Goal: Task Accomplishment & Management: Use online tool/utility

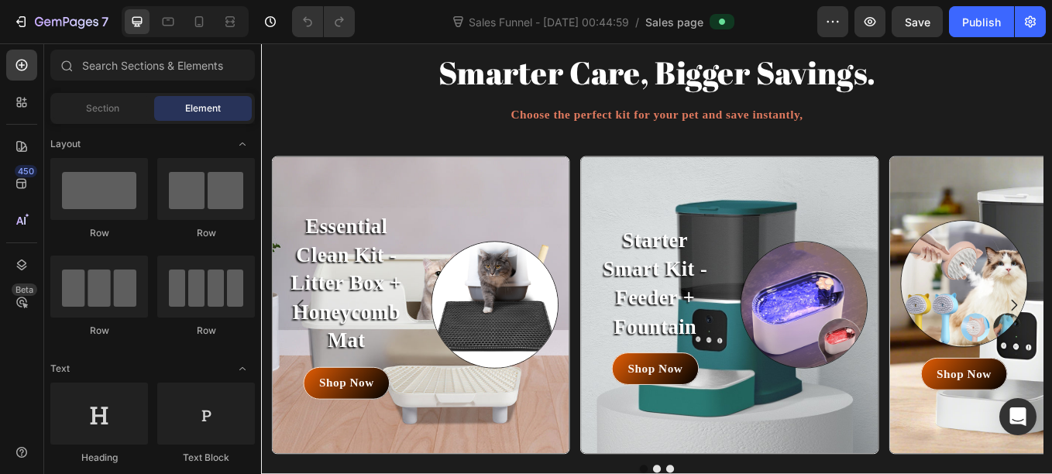
scroll to position [3208, 0]
click at [722, 309] on h2 "Starter Smart Kit - Feeder + Fountain" at bounding box center [722, 325] width 149 height 138
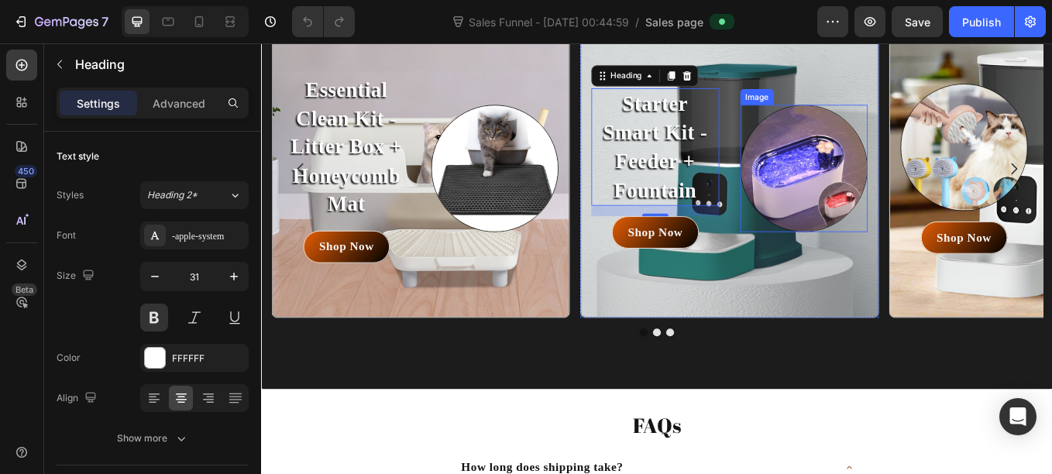
scroll to position [3368, 0]
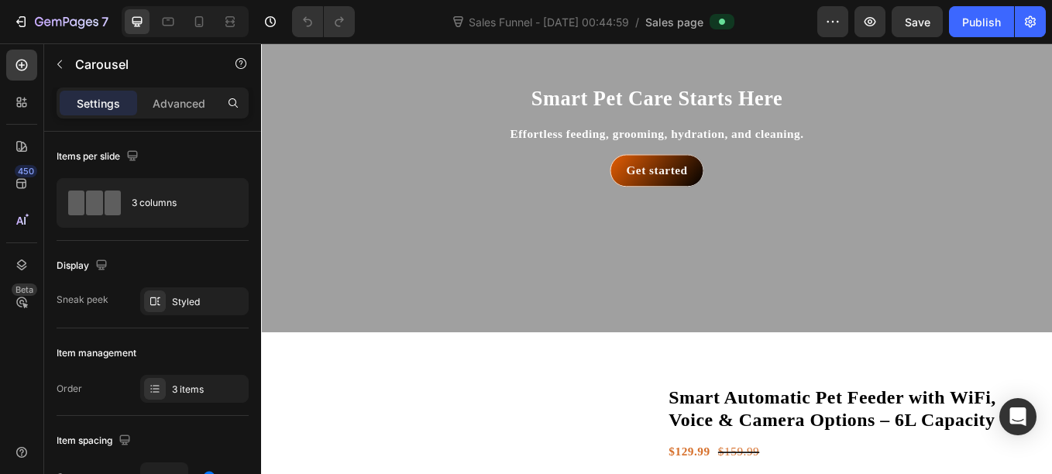
scroll to position [22, 0]
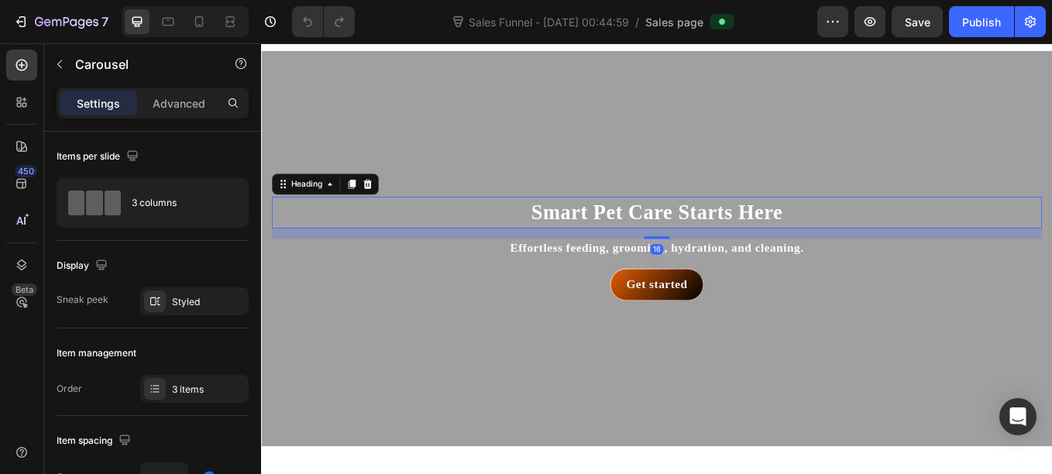
click at [632, 239] on strong "Smart Pet Care Starts Here" at bounding box center [725, 241] width 295 height 27
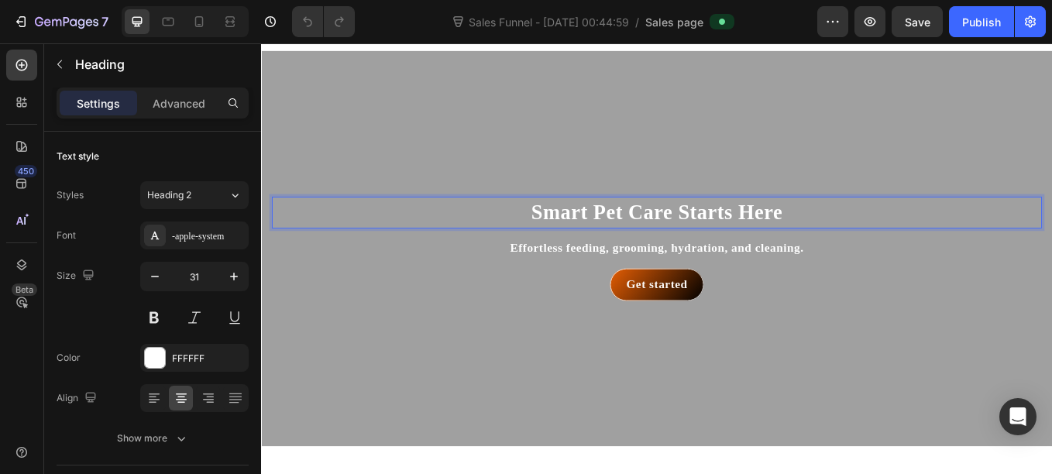
click at [632, 239] on strong "Smart Pet Care Starts Here" at bounding box center [725, 241] width 295 height 27
click at [638, 283] on strong "Effortless feeding, grooming, hydration, and cleaning." at bounding box center [725, 283] width 345 height 15
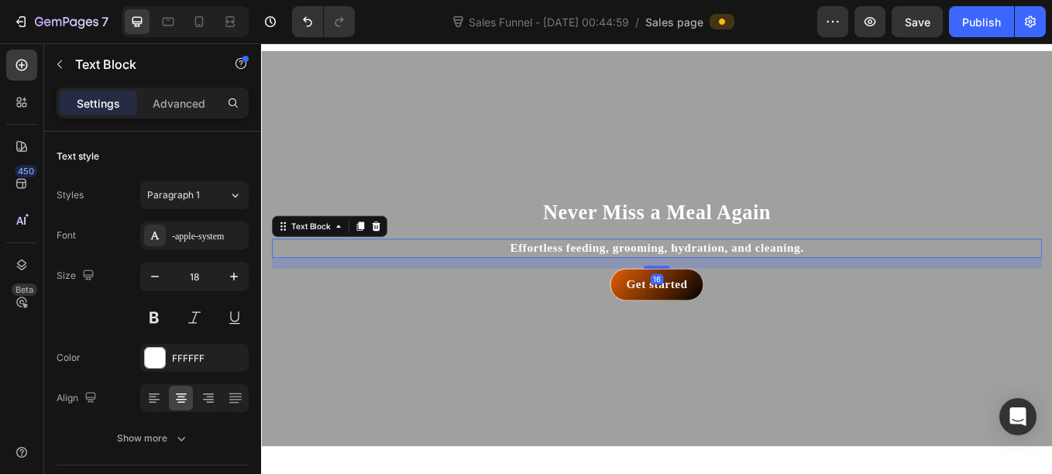
click at [638, 283] on strong "Effortless feeding, grooming, hydration, and cleaning." at bounding box center [725, 283] width 345 height 15
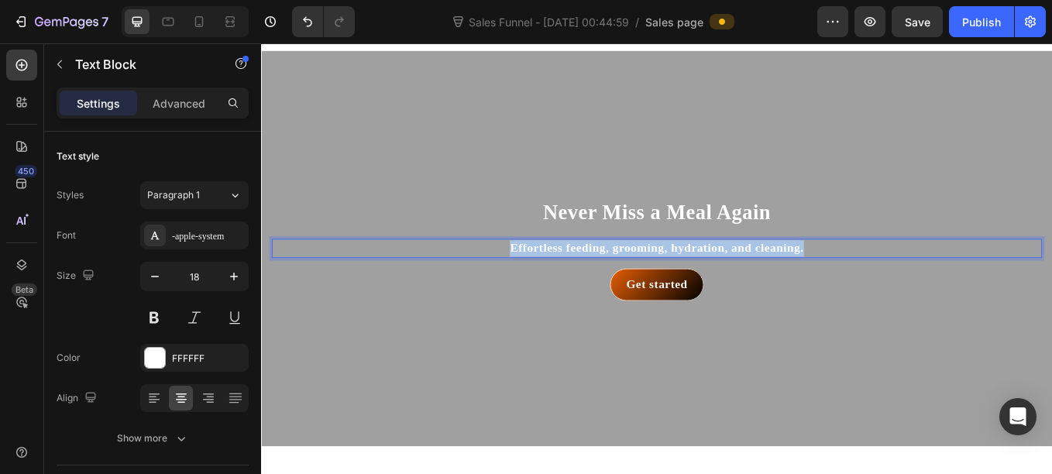
click at [638, 283] on strong "Effortless feeding, grooming, hydration, and cleaning." at bounding box center [725, 283] width 345 height 15
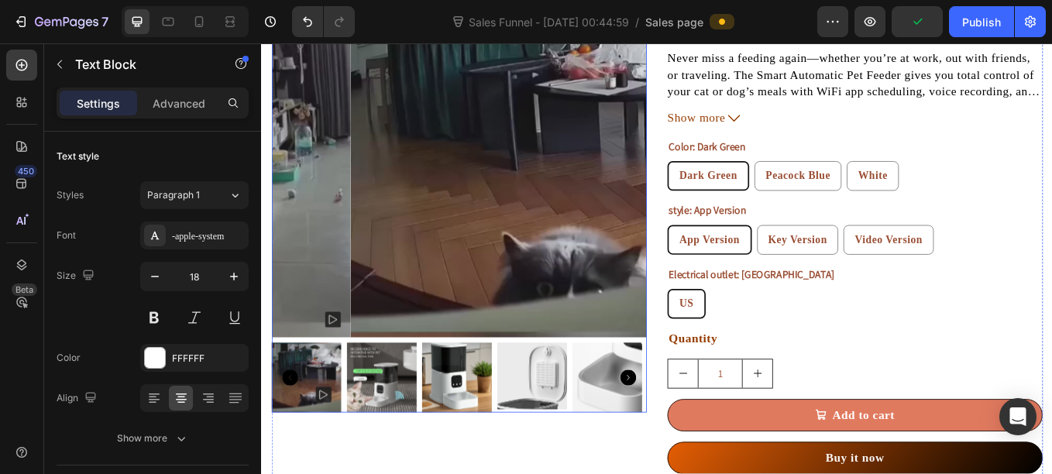
scroll to position [654, 0]
click at [419, 424] on img at bounding box center [402, 436] width 82 height 82
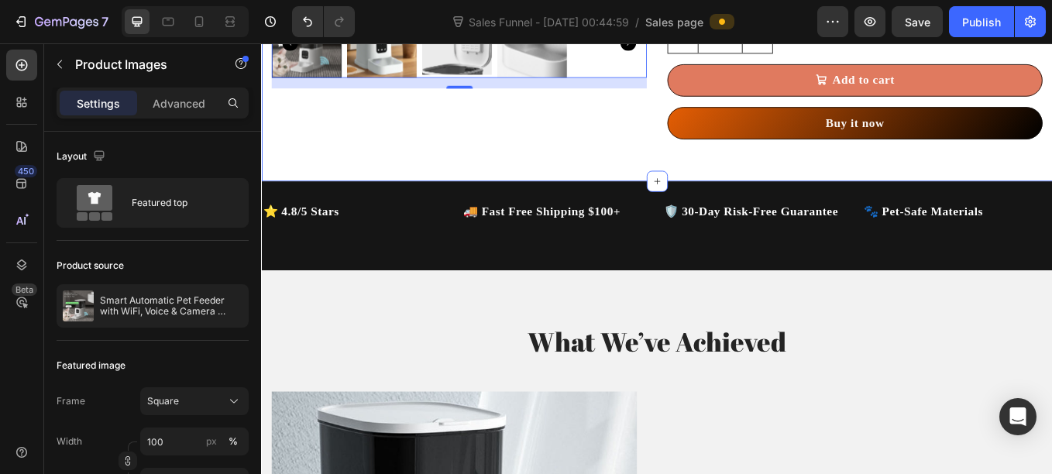
scroll to position [1047, 0]
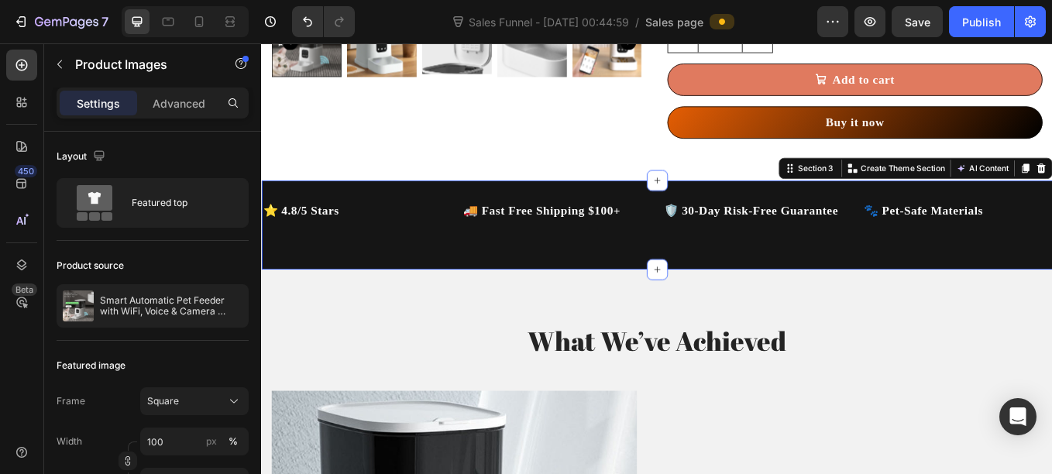
click at [566, 289] on div "⭐ 4.8/5 Stars Text Block 🚚 Fast Free Shipping $100+ Text Block 🛡️ 30-Day Risk-F…" at bounding box center [725, 257] width 929 height 104
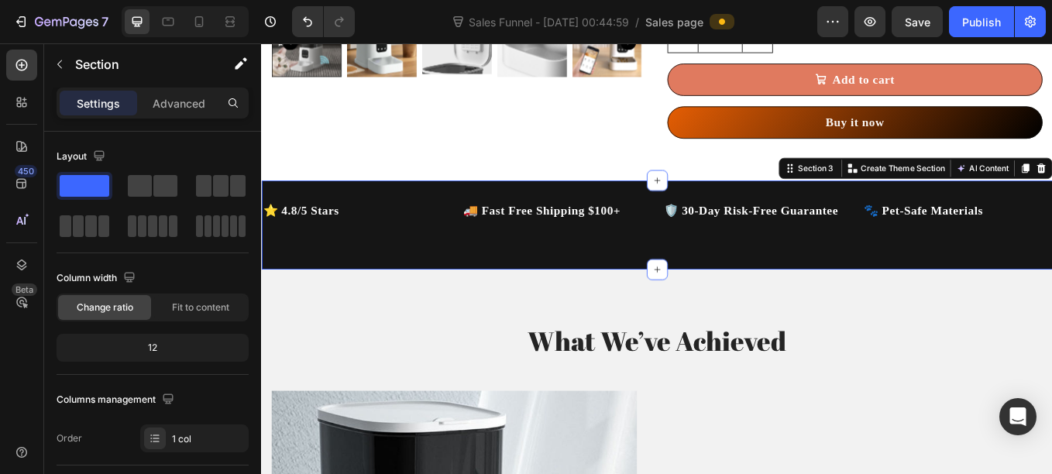
click at [506, 218] on div "⭐ 4.8/5 Stars Text Block 🚚 Fast Free Shipping $100+ Text Block 🛡️ 30-Day Risk-F…" at bounding box center [725, 257] width 929 height 104
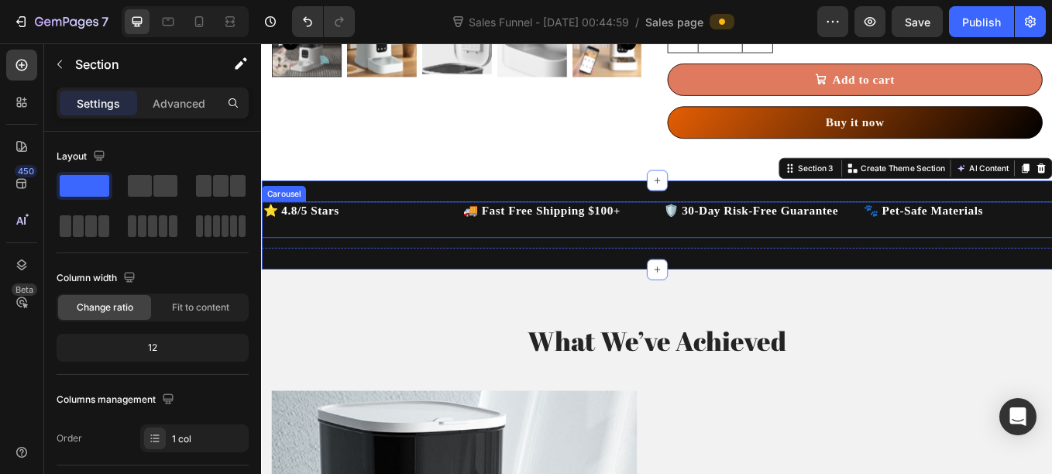
click at [472, 238] on div "⭐ 4.8/5 Stars Text Block 🚚 Fast Free Shipping $100+ Text Block 🛡️ 30-Day Risk-F…" at bounding box center [725, 251] width 929 height 42
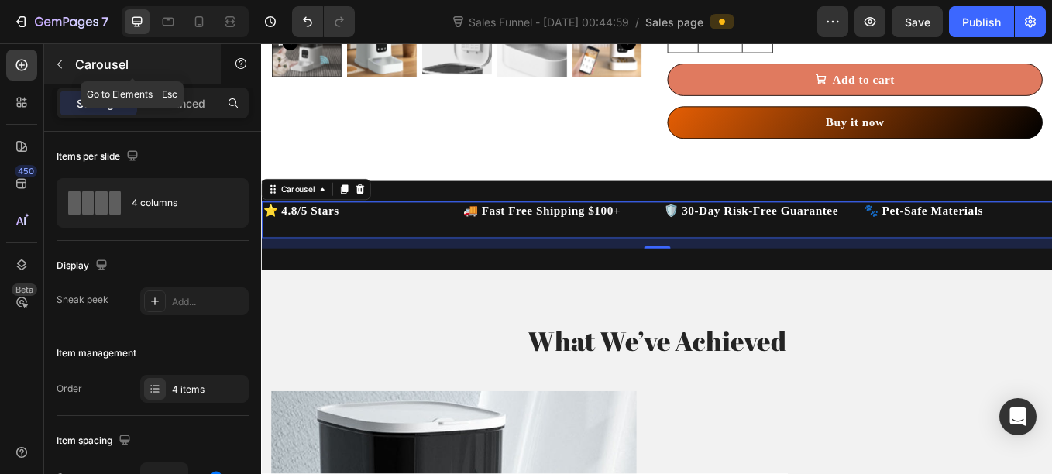
click at [62, 73] on button "button" at bounding box center [59, 64] width 25 height 25
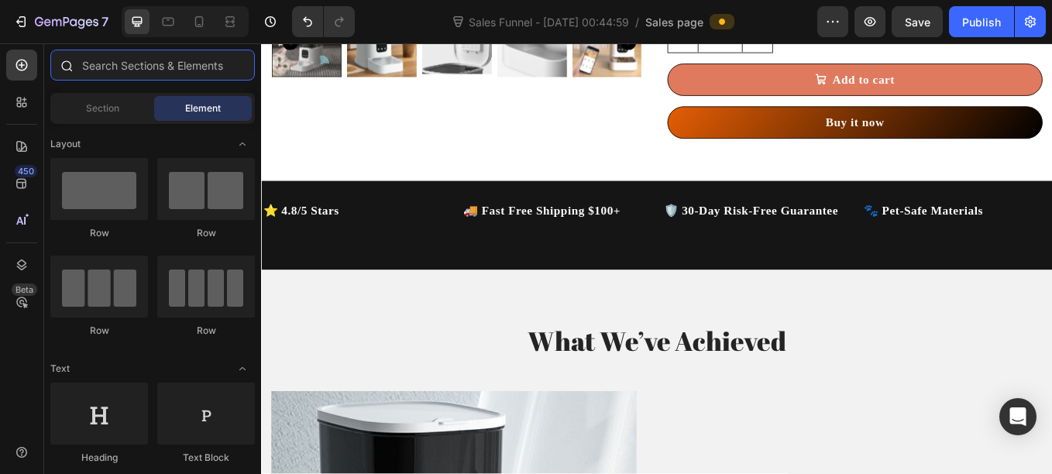
click at [99, 71] on input "text" at bounding box center [152, 65] width 204 height 31
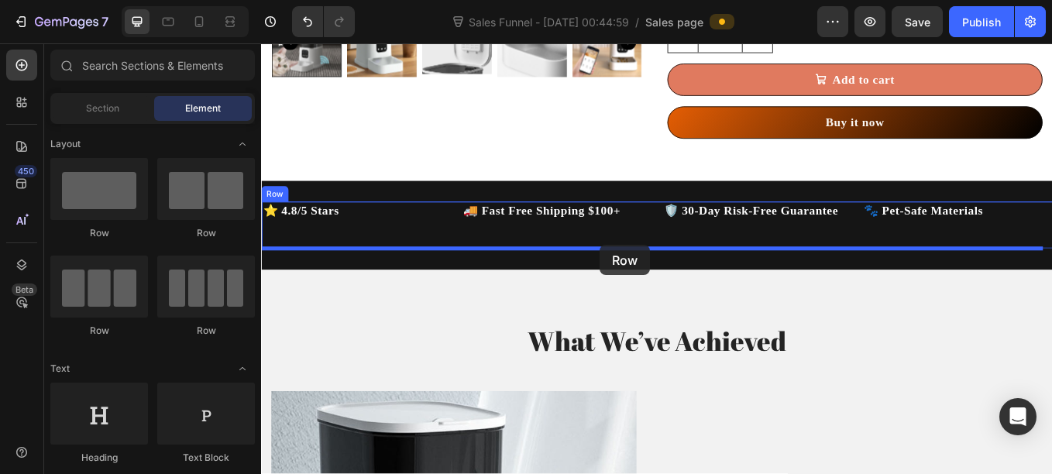
drag, startPoint x: 475, startPoint y: 339, endPoint x: 659, endPoint y: 280, distance: 193.5
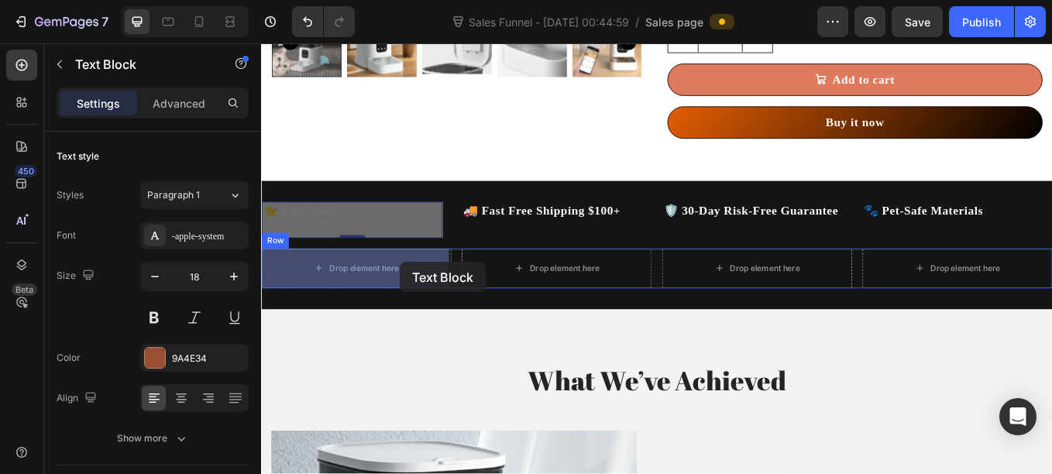
drag, startPoint x: 379, startPoint y: 239, endPoint x: 424, endPoint y: 301, distance: 76.1
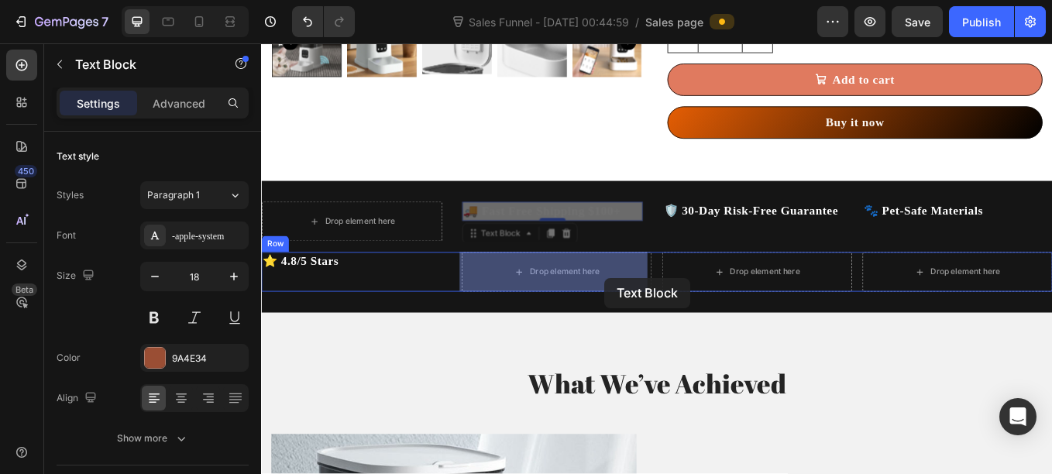
drag, startPoint x: 693, startPoint y: 239, endPoint x: 665, endPoint y: 319, distance: 84.8
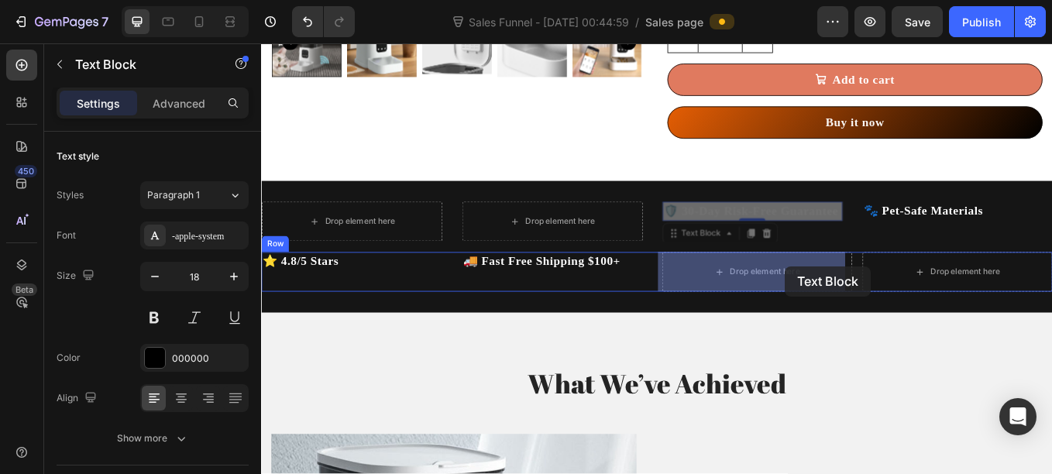
drag, startPoint x: 888, startPoint y: 249, endPoint x: 877, endPoint y: 307, distance: 58.5
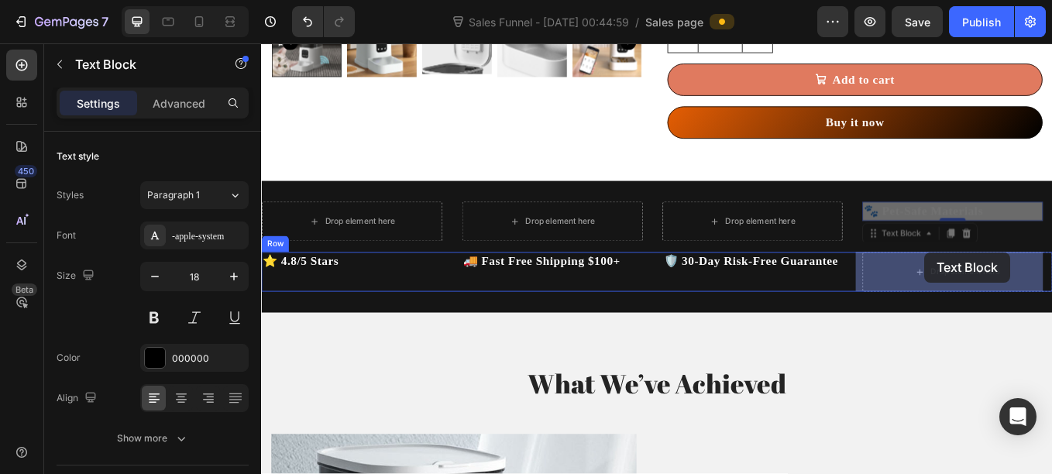
drag, startPoint x: 1031, startPoint y: 241, endPoint x: 1046, endPoint y: 307, distance: 67.5
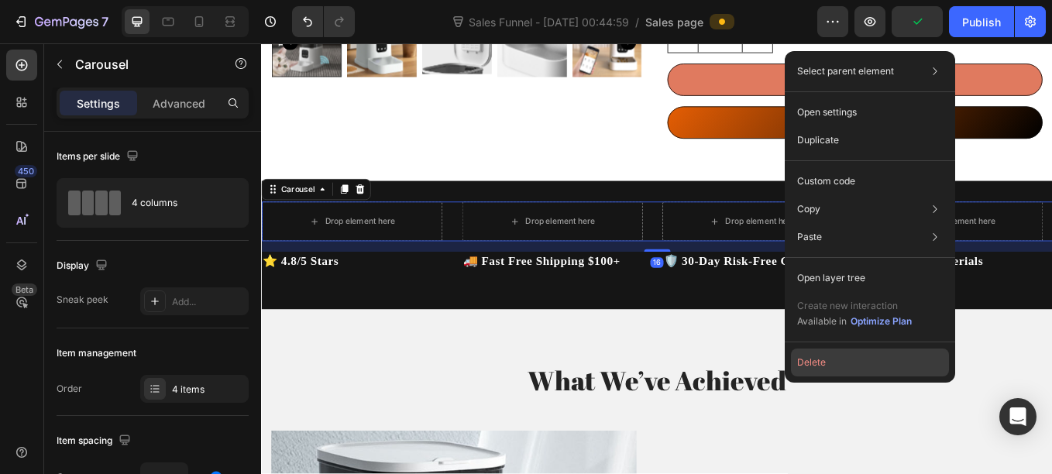
click at [807, 364] on button "Delete" at bounding box center [870, 363] width 158 height 28
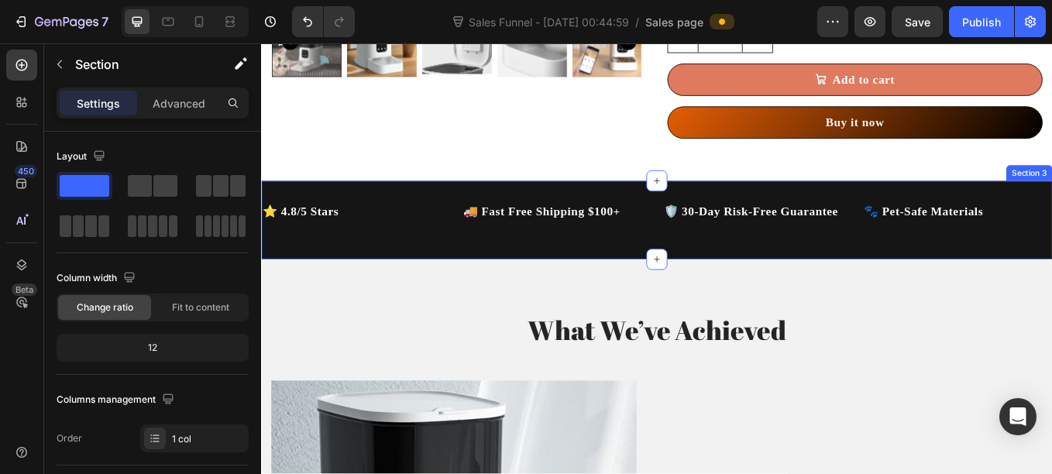
click at [521, 274] on div "⭐ 4.8/5 Stars Text Block 🚚 Fast Free Shipping $100+ Text Block 🛡️ 30-Day Risk-F…" at bounding box center [725, 250] width 929 height 91
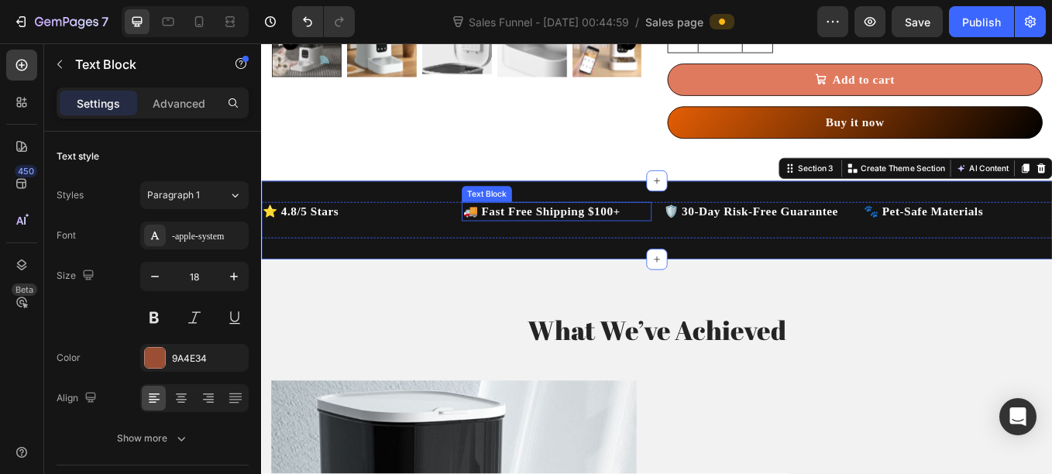
click at [537, 244] on strong "🚚 Fast Free Shipping $100+" at bounding box center [590, 240] width 185 height 15
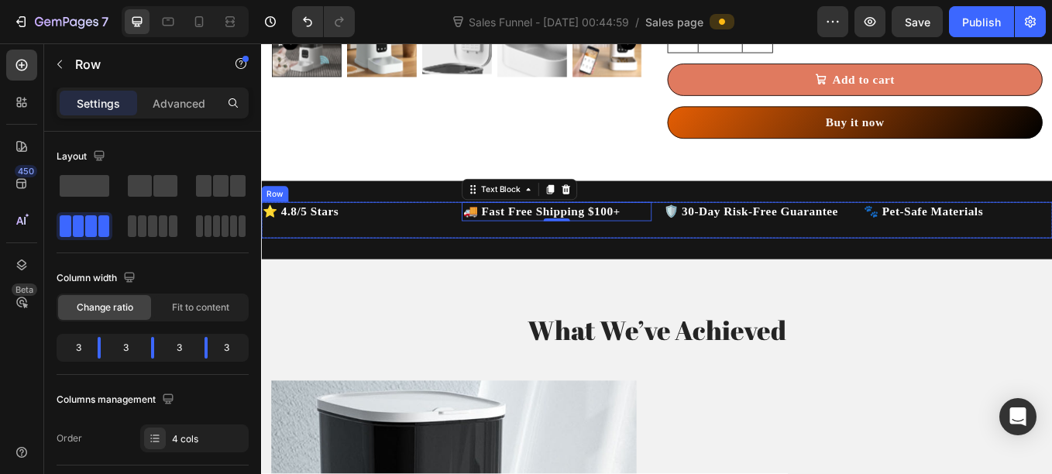
click at [483, 252] on div "⭐ 4.8/5 Stars Text Block 🚚 Fast Free Shipping $100+ Text Block 0 🛡️ 30-Day Risk…" at bounding box center [725, 251] width 929 height 42
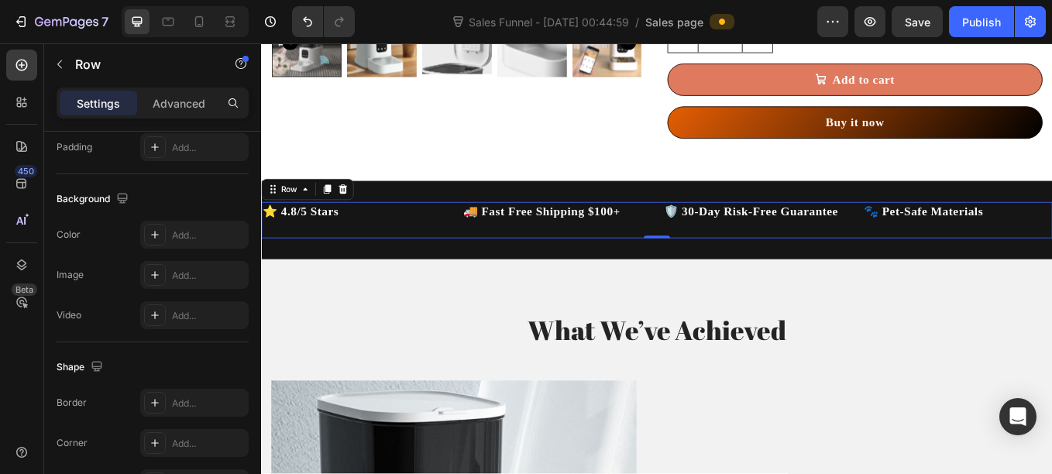
scroll to position [735, 0]
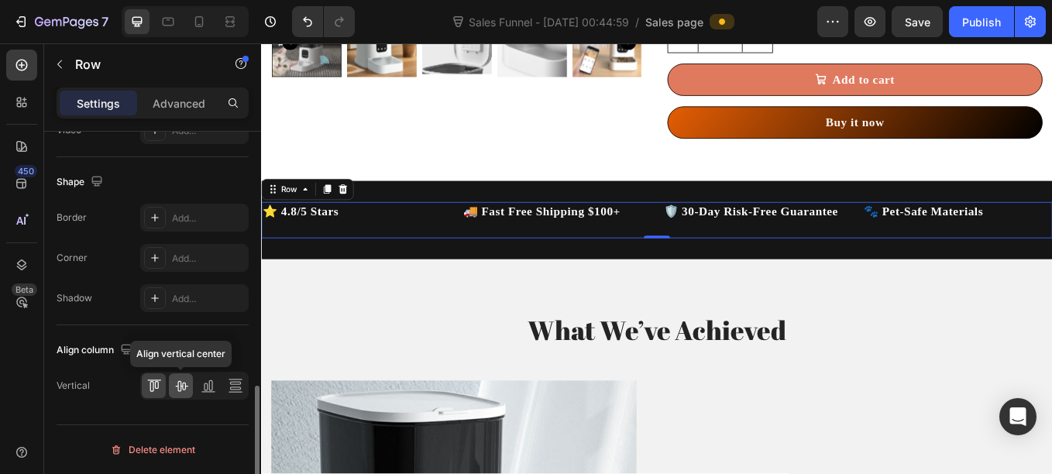
click at [180, 383] on icon at bounding box center [181, 386] width 12 height 11
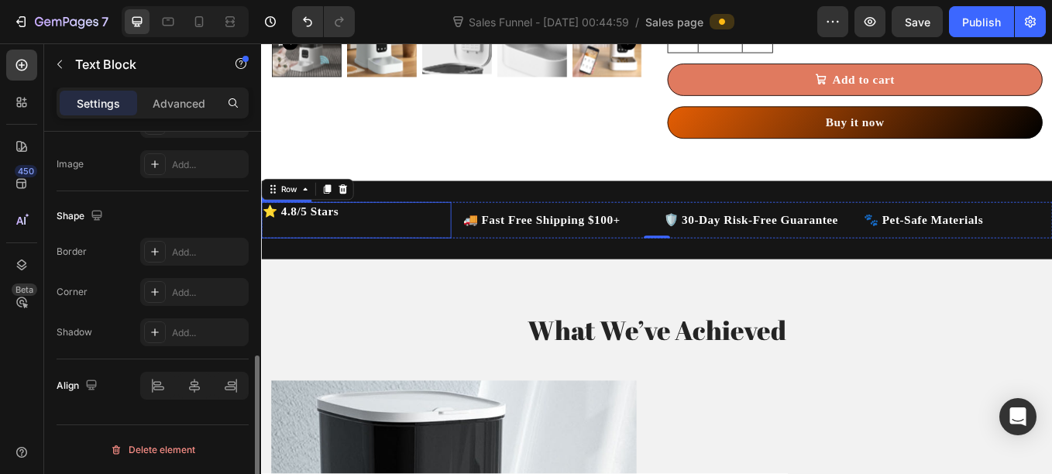
click at [364, 242] on p "⭐ 4.8/5 Stars" at bounding box center [373, 241] width 220 height 19
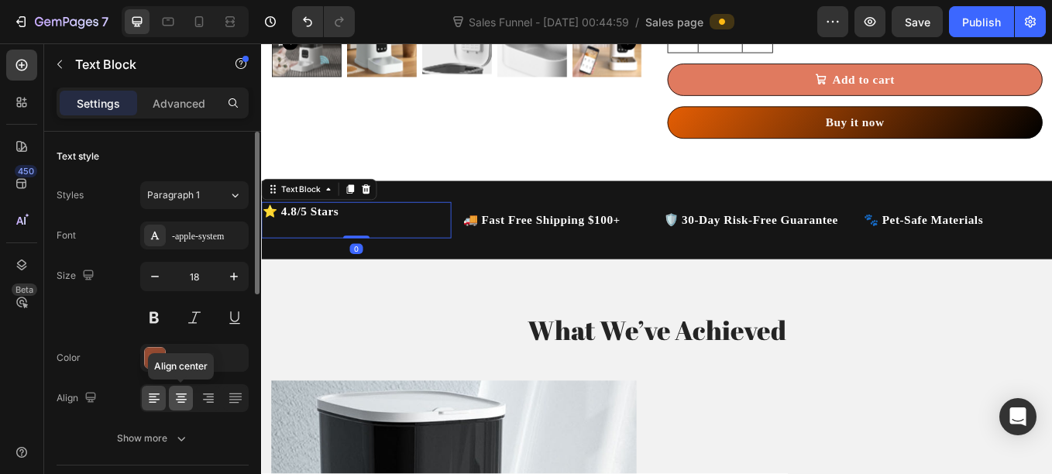
click at [180, 400] on icon at bounding box center [181, 400] width 11 height 2
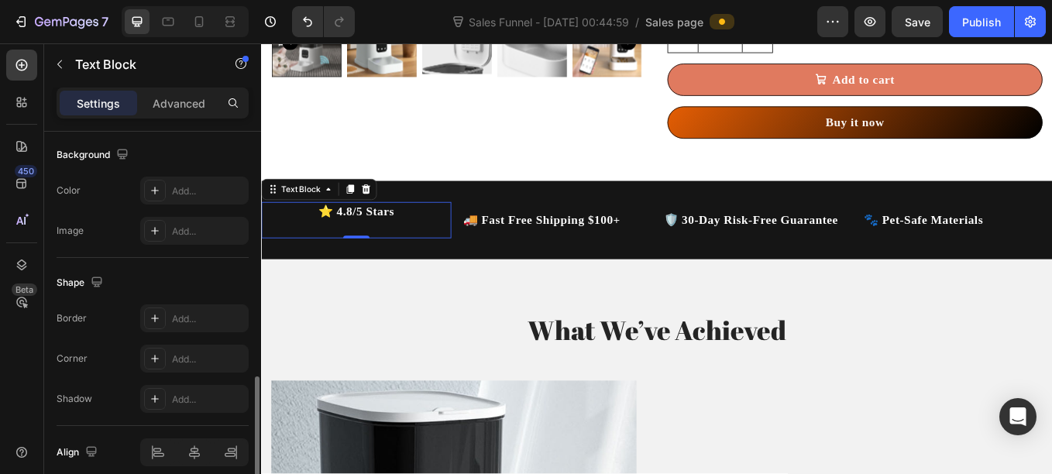
scroll to position [531, 0]
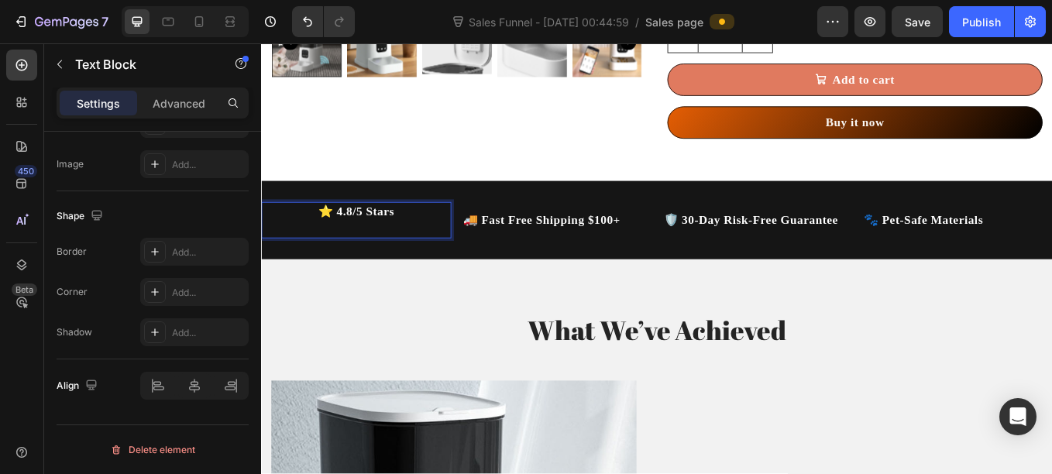
click at [467, 270] on p "Rich Text Editor. Editing area: main" at bounding box center [373, 260] width 220 height 19
click at [451, 283] on div "⭐ 4.8/5 Stars Text Block 0 🚚 Fast Free Shipping $100+ Text Block 🛡️ 30-Day Risk…" at bounding box center [725, 250] width 929 height 91
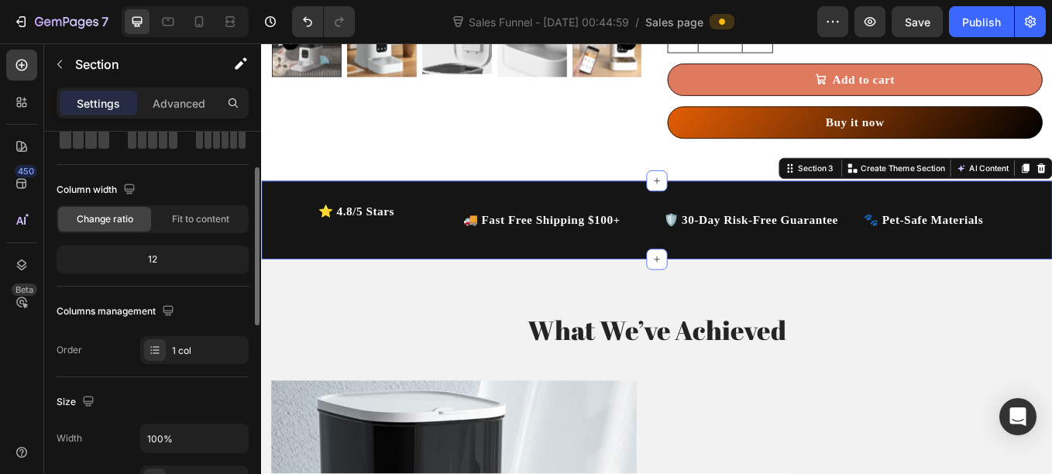
scroll to position [84, 0]
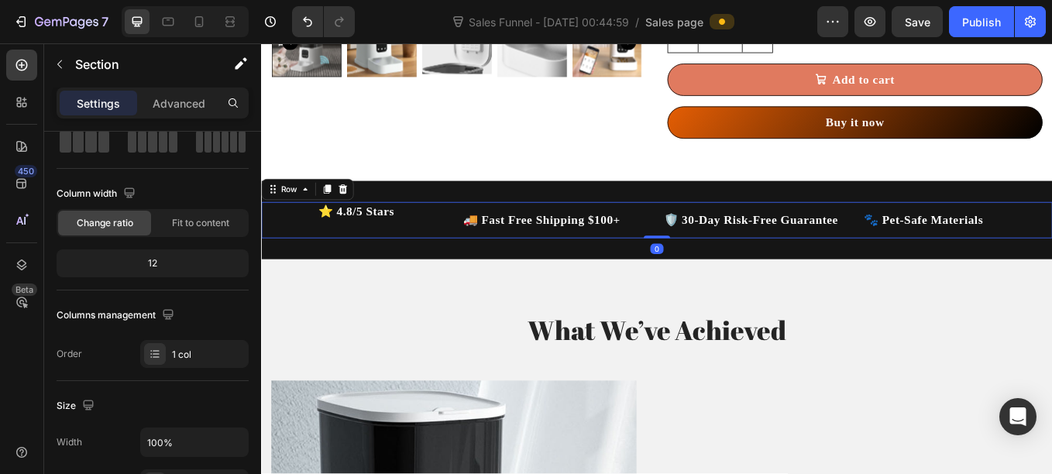
click at [716, 258] on div "⭐ 4.8/5 Stars Text Block 🚚 Fast Free Shipping $100+ Text Block 🛡️ 30-Day Risk-F…" at bounding box center [725, 251] width 929 height 42
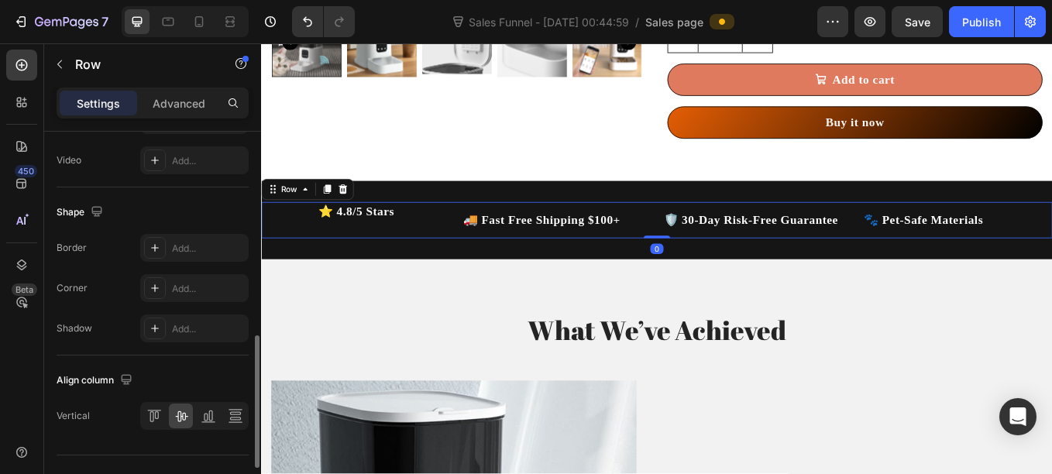
scroll to position [735, 0]
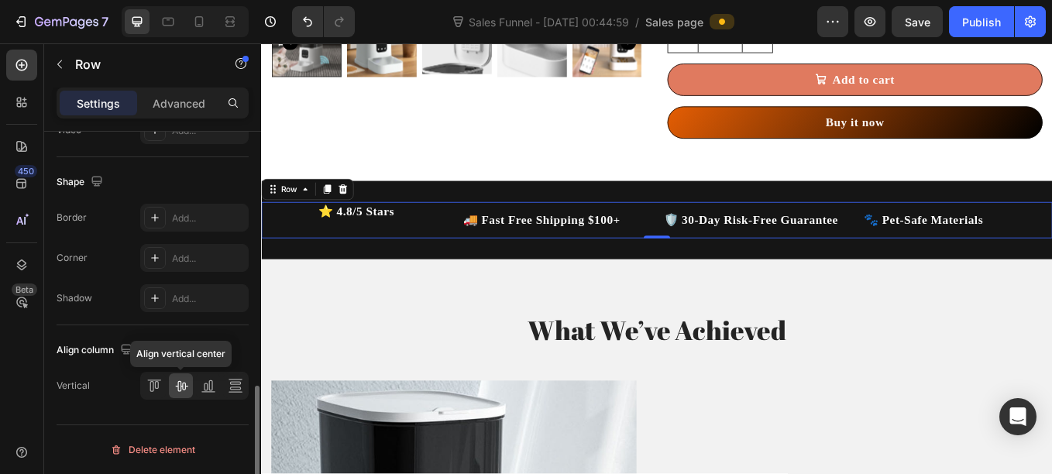
click at [184, 392] on icon at bounding box center [180, 385] width 15 height 15
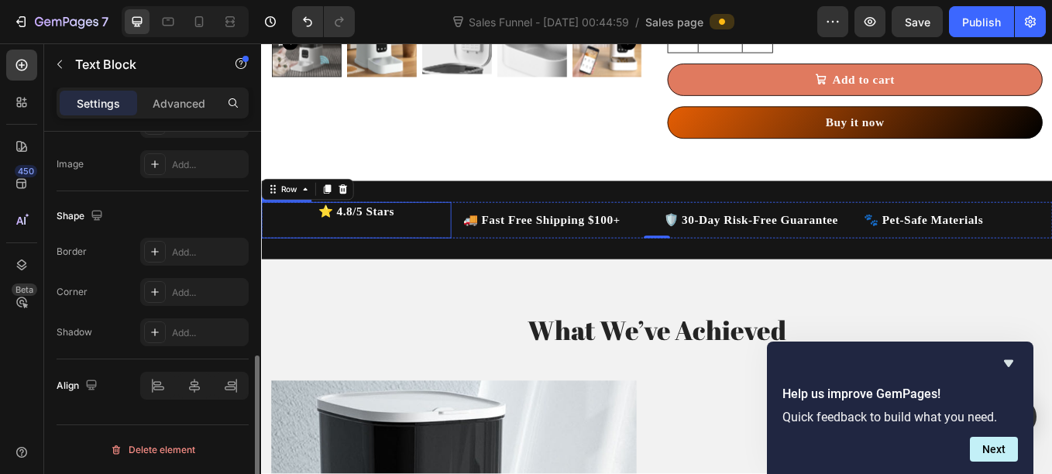
click at [415, 237] on strong "⭐ 4.8/5 Stars" at bounding box center [372, 240] width 89 height 15
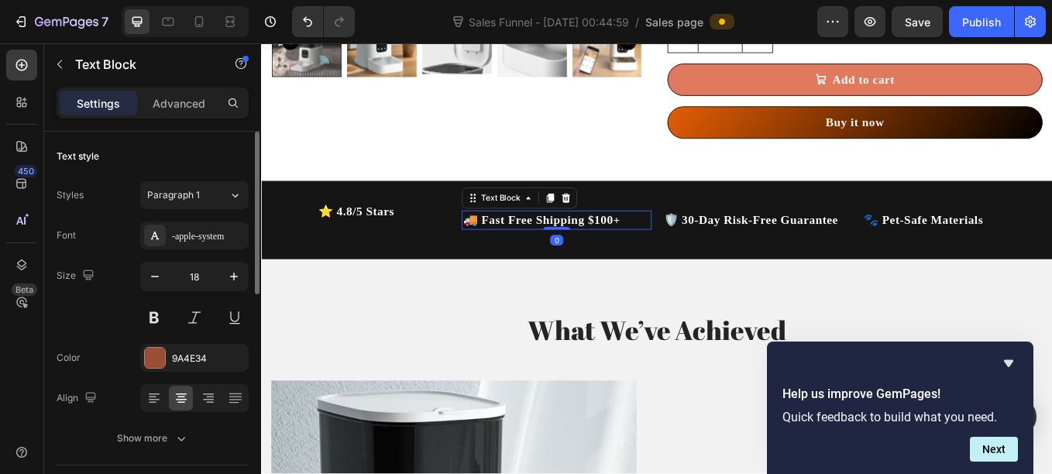
click at [543, 249] on strong "🚚 Fast Free Shipping $100+" at bounding box center [590, 250] width 185 height 15
click at [403, 233] on strong "⭐ 4.8/5 Stars" at bounding box center [372, 240] width 89 height 15
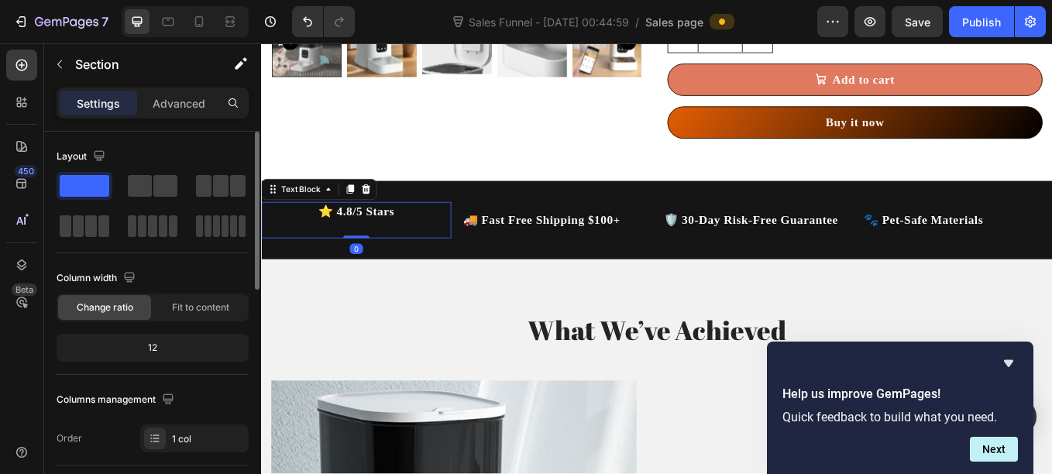
click at [455, 249] on p "⭐ 4.8/5 Stars" at bounding box center [373, 241] width 220 height 19
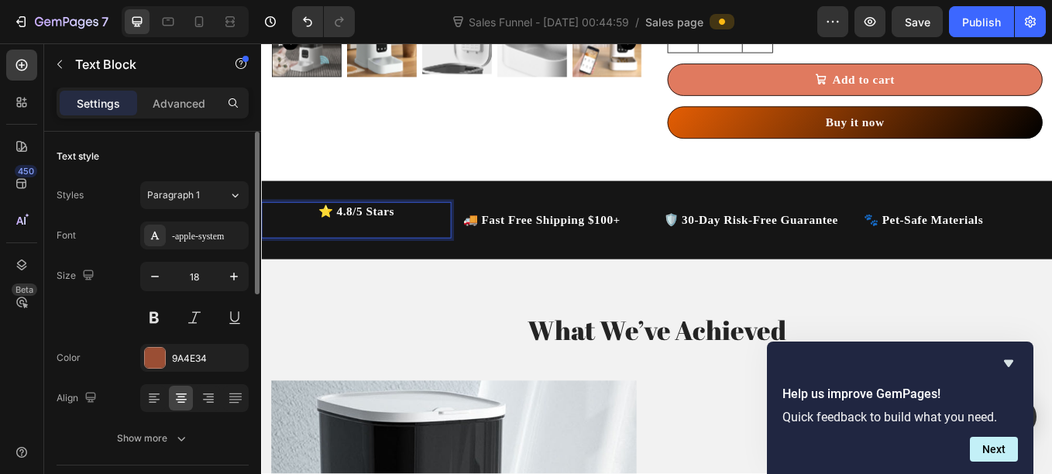
click at [359, 234] on strong "⭐ 4.8/5 Stars" at bounding box center [372, 240] width 89 height 15
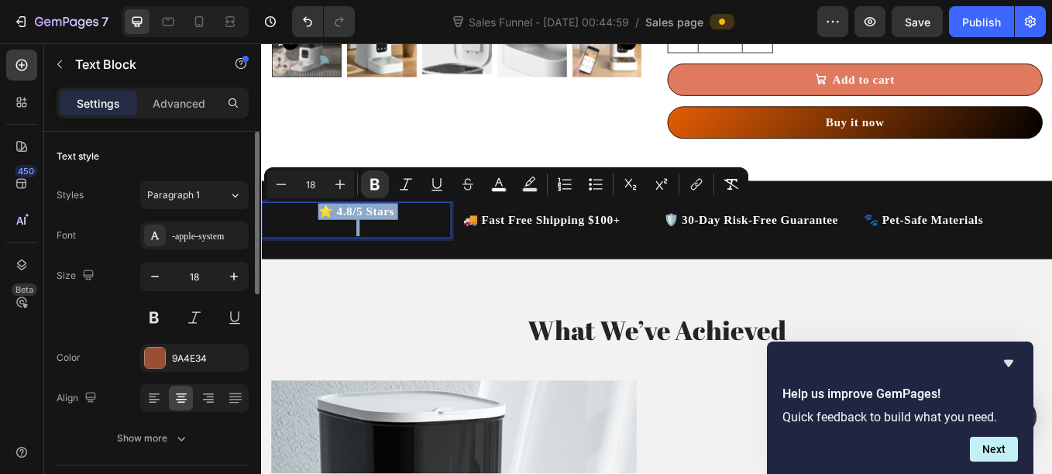
copy strong "⭐ 4.8/5 Stars"
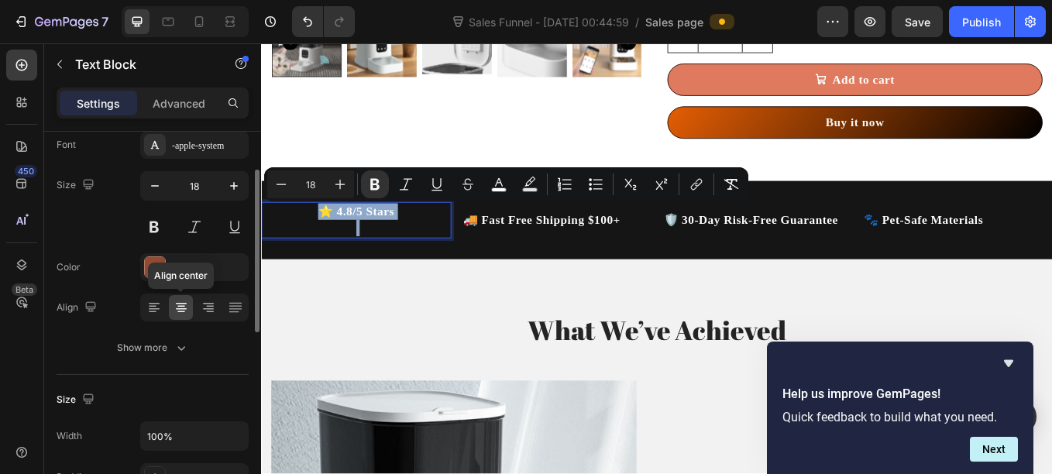
scroll to position [91, 0]
click at [167, 308] on div at bounding box center [194, 307] width 108 height 28
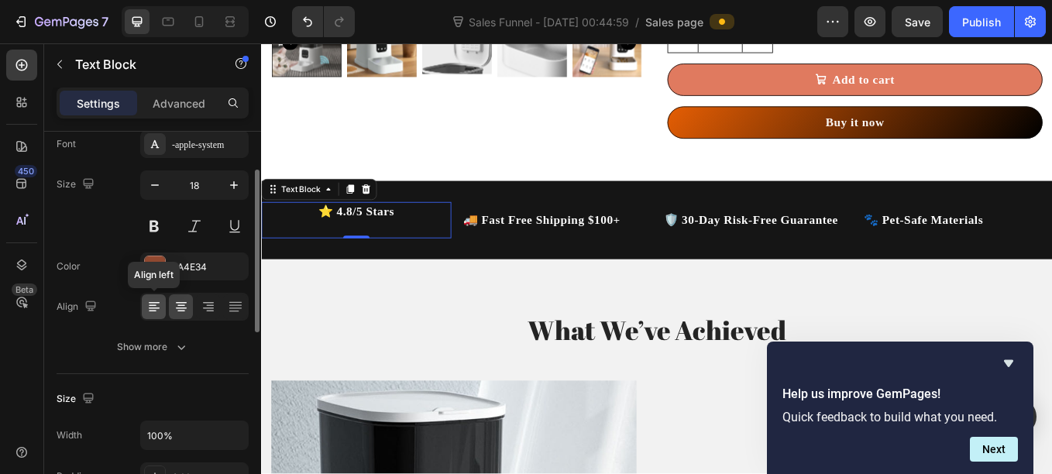
click at [160, 308] on icon at bounding box center [153, 306] width 15 height 15
click at [177, 308] on icon at bounding box center [181, 308] width 11 height 2
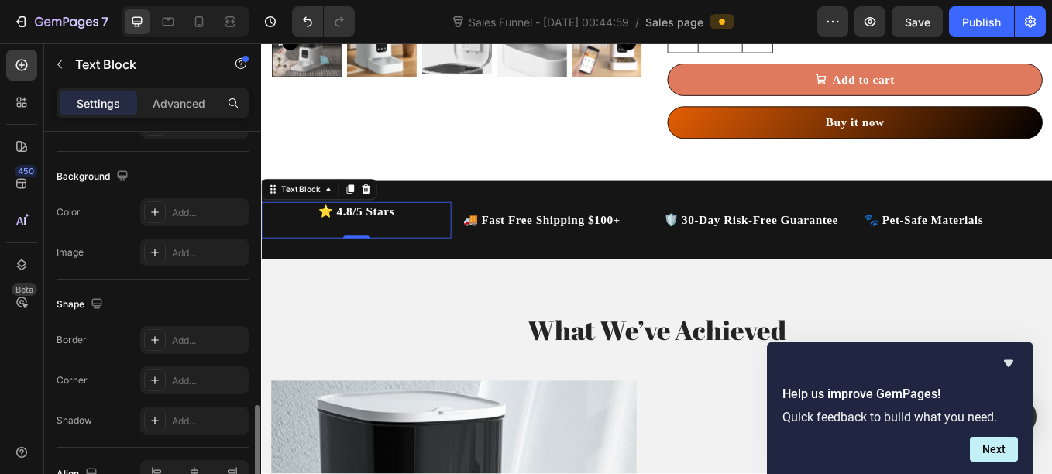
scroll to position [531, 0]
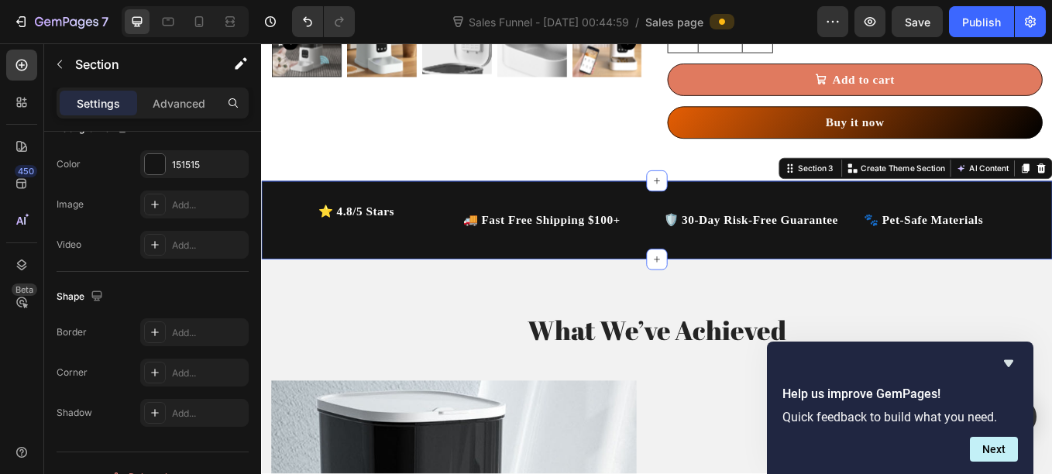
click at [278, 275] on div "⭐ 4.8/5 Stars Text Block 🚚 Fast Free Shipping $100+ Text Block 🛡️ 30-Day Risk-F…" at bounding box center [725, 250] width 929 height 91
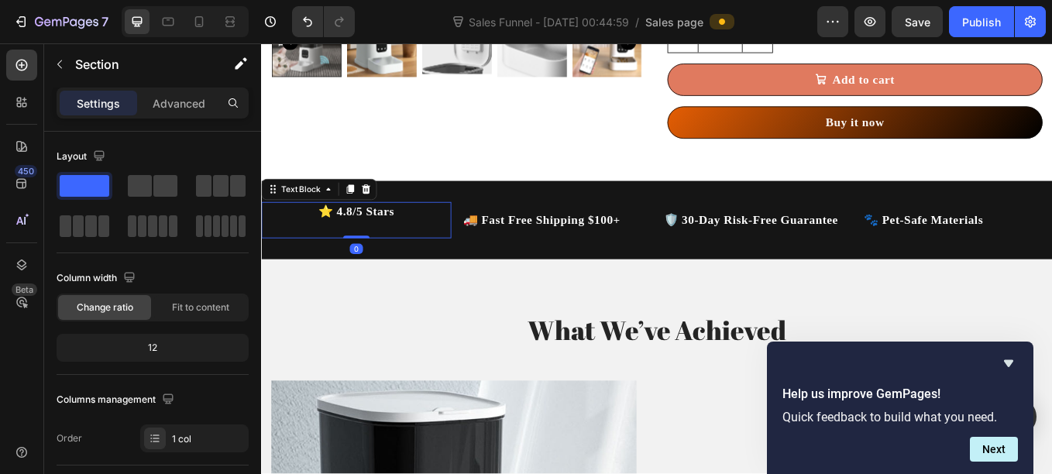
click at [355, 249] on p "⭐ 4.8/5 Stars" at bounding box center [373, 241] width 220 height 19
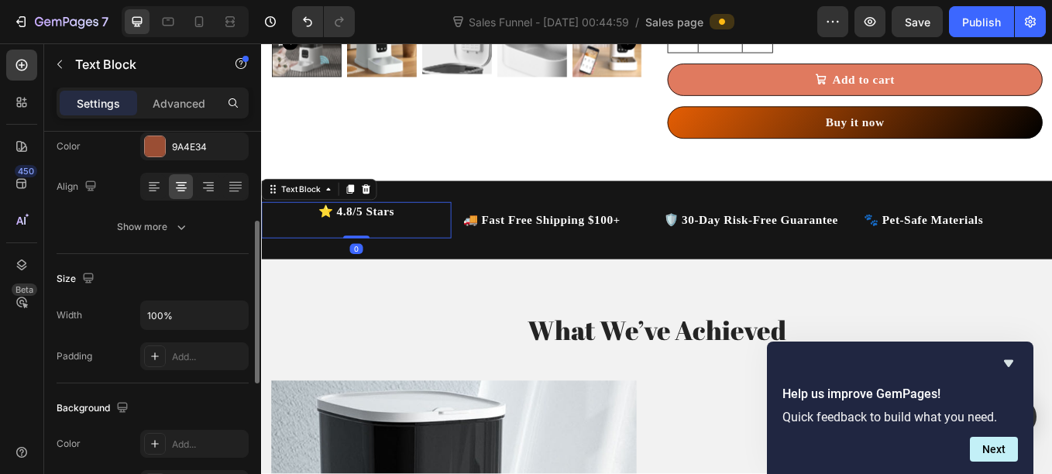
scroll to position [212, 0]
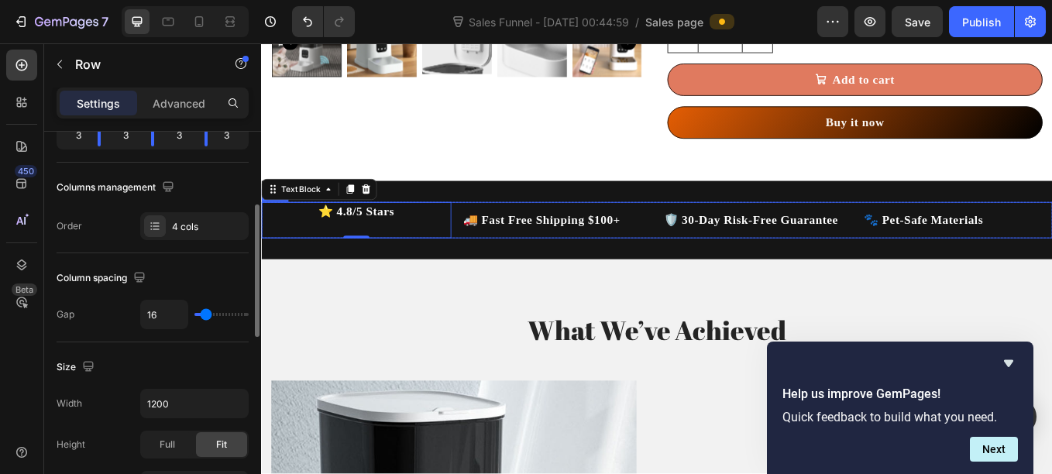
click at [486, 254] on div "⭐ 4.8/5 Stars Text Block 0 🚚 Fast Free Shipping $100+ Text Block 🛡️ 30-Day Risk…" at bounding box center [725, 251] width 929 height 42
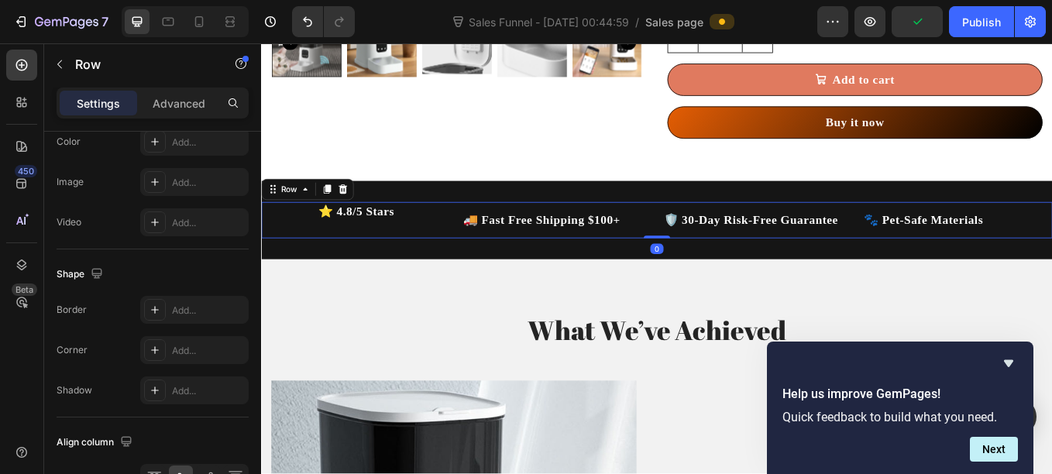
scroll to position [735, 0]
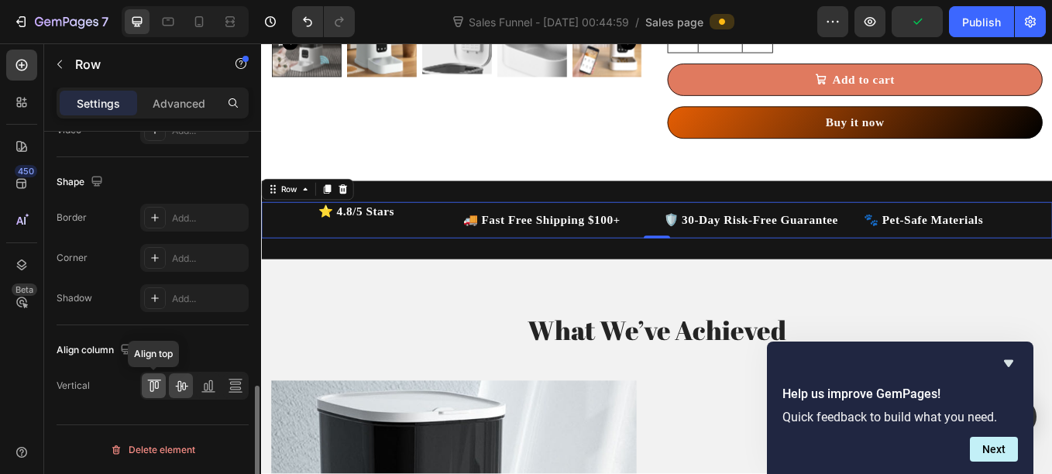
click at [148, 386] on icon at bounding box center [153, 385] width 15 height 15
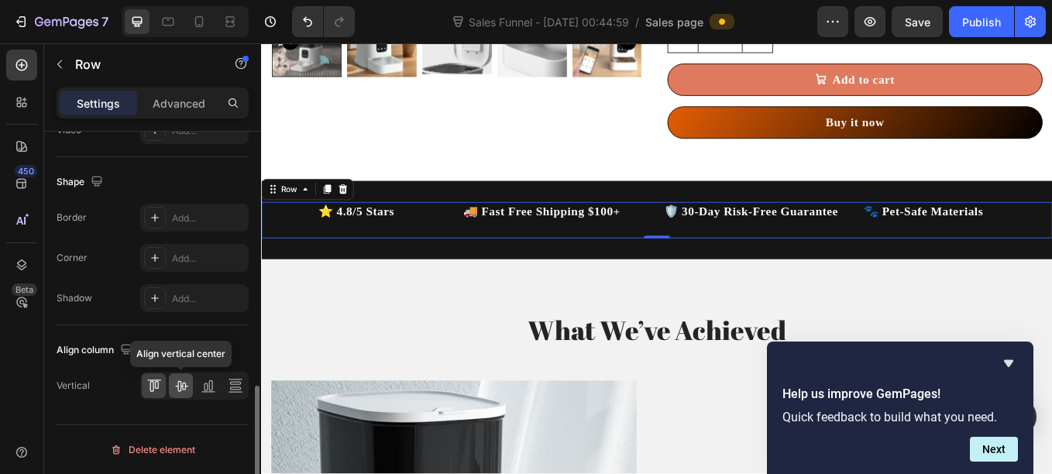
click at [178, 387] on icon at bounding box center [181, 386] width 12 height 11
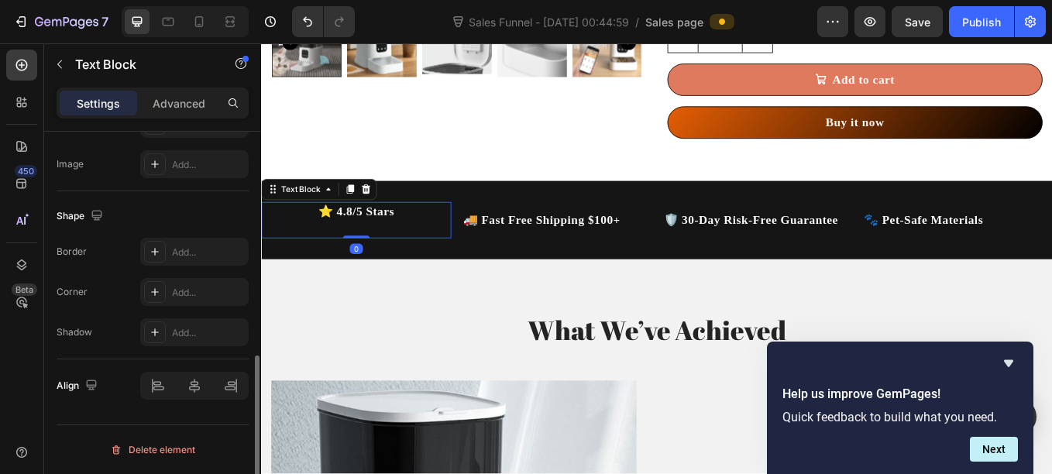
scroll to position [0, 0]
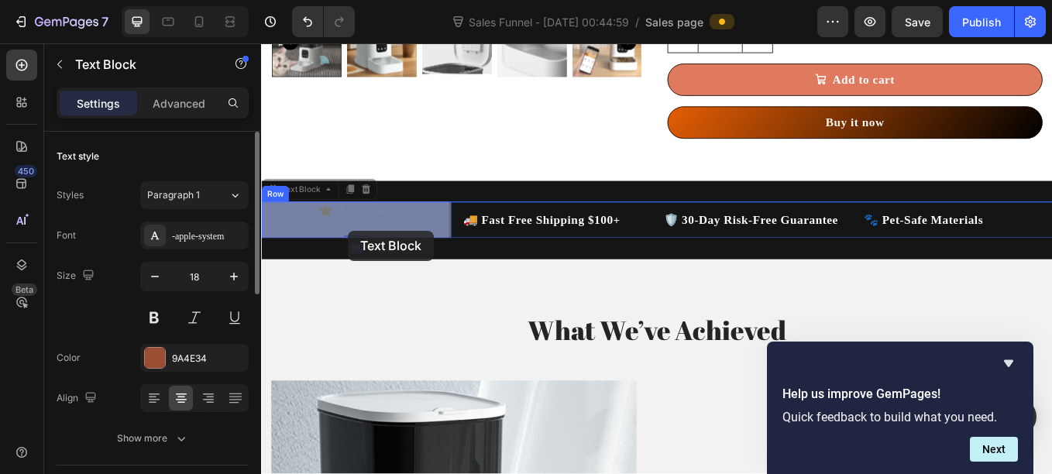
drag, startPoint x: 392, startPoint y: 239, endPoint x: 348, endPoint y: 260, distance: 48.8
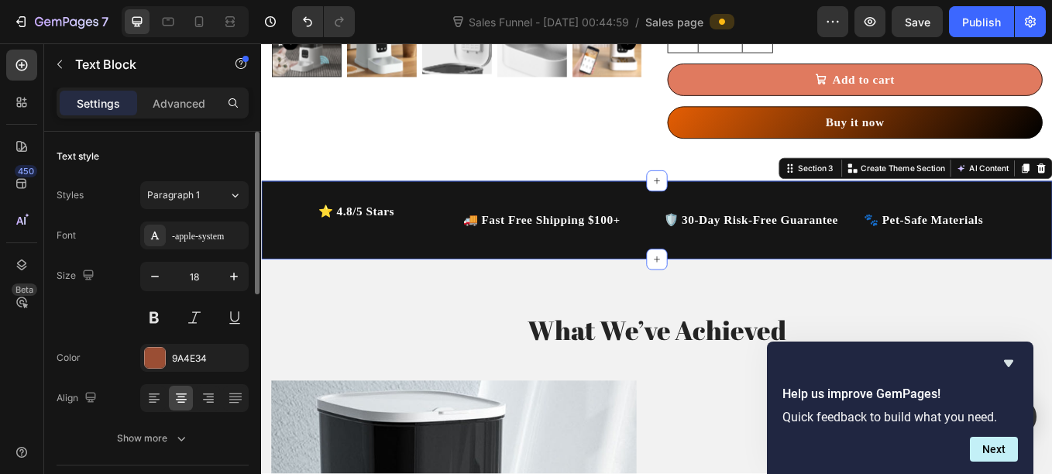
click at [376, 291] on div "⭐ 4.8/5 Stars Text Block 🚚 Fast Free Shipping $100+ Text Block 🛡️ 30-Day Risk-F…" at bounding box center [725, 250] width 929 height 91
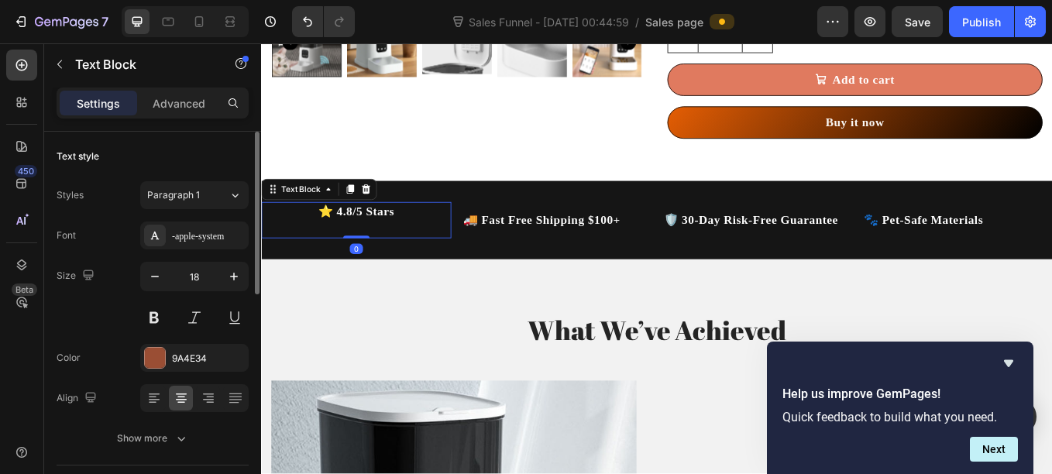
drag, startPoint x: 371, startPoint y: 272, endPoint x: 373, endPoint y: 241, distance: 31.0
click at [373, 241] on div "⭐ 4.8/5 Stars Text Block 0" at bounding box center [372, 251] width 223 height 42
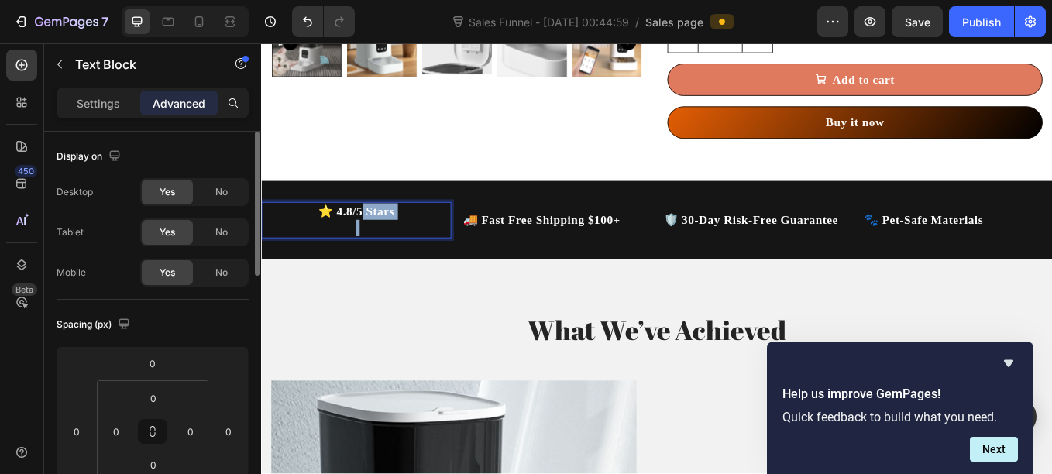
drag, startPoint x: 377, startPoint y: 238, endPoint x: 386, endPoint y: 273, distance: 36.8
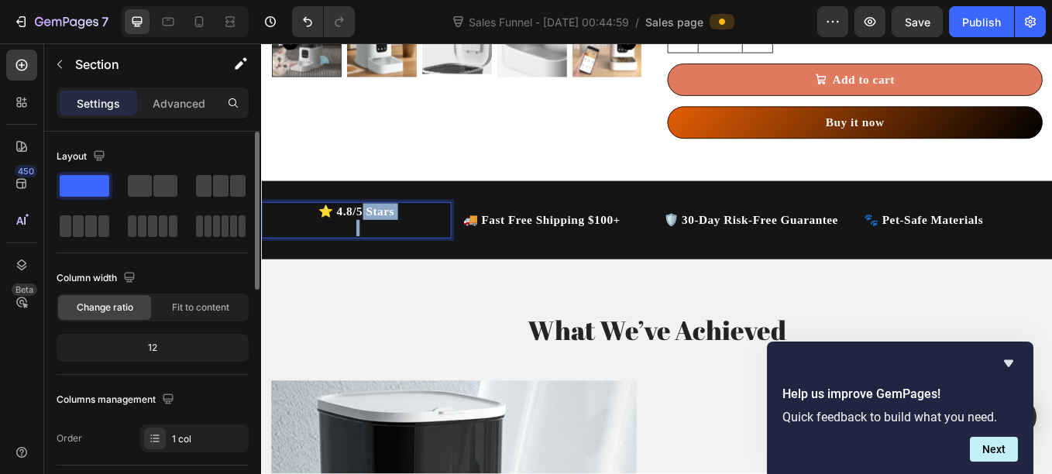
click at [386, 273] on div "⭐ 4.8/5 Stars Text Block 0 🚚 Fast Free Shipping $100+ Text Block 🛡️ 30-Day Risk…" at bounding box center [725, 250] width 929 height 91
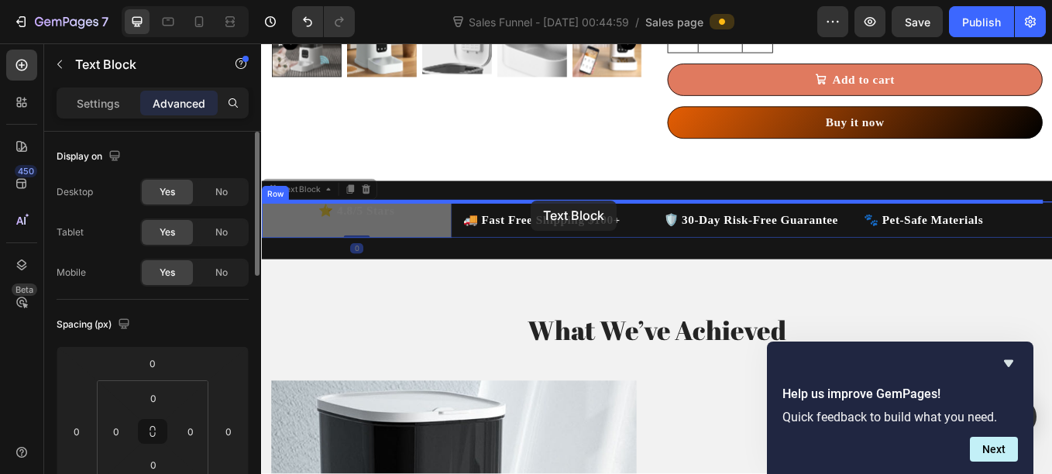
drag, startPoint x: 366, startPoint y: 238, endPoint x: 578, endPoint y: 228, distance: 212.4
type input "16"
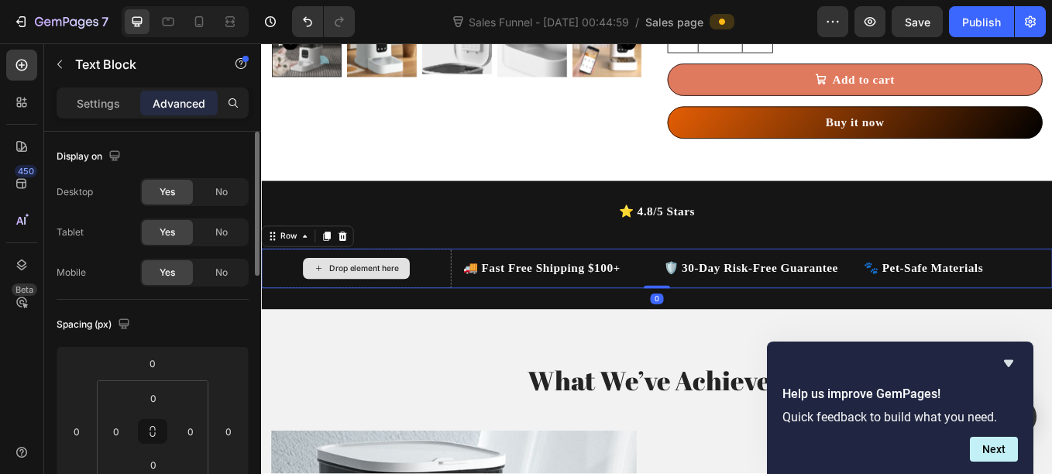
click at [465, 311] on div "Drop element here" at bounding box center [372, 308] width 223 height 46
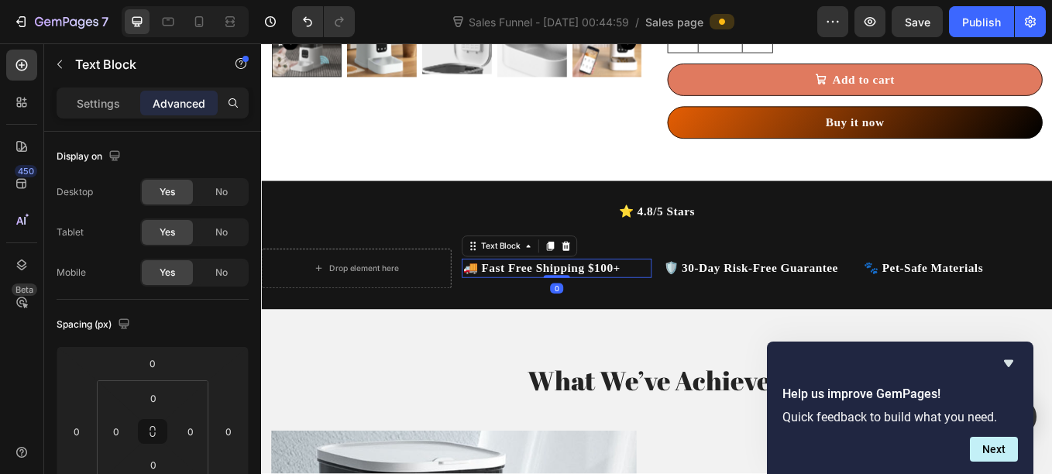
click at [559, 312] on strong "🚚 Fast Free Shipping $100+" at bounding box center [590, 307] width 185 height 15
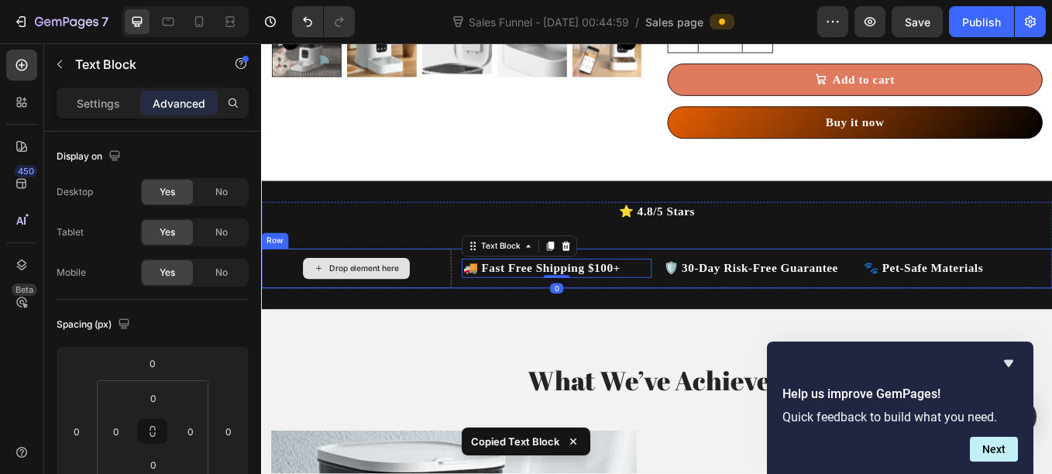
click at [422, 297] on div "Drop element here" at bounding box center [372, 308] width 125 height 25
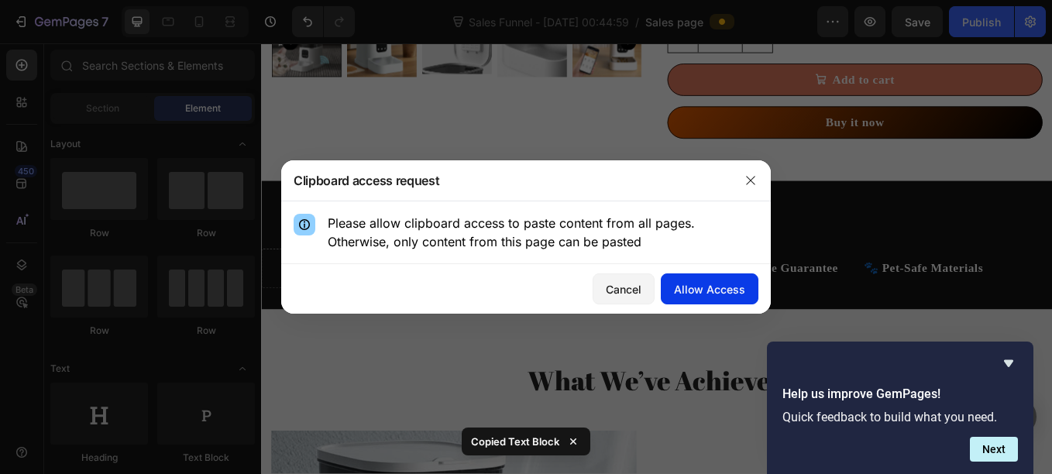
click at [685, 281] on div "Allow Access" at bounding box center [709, 289] width 71 height 16
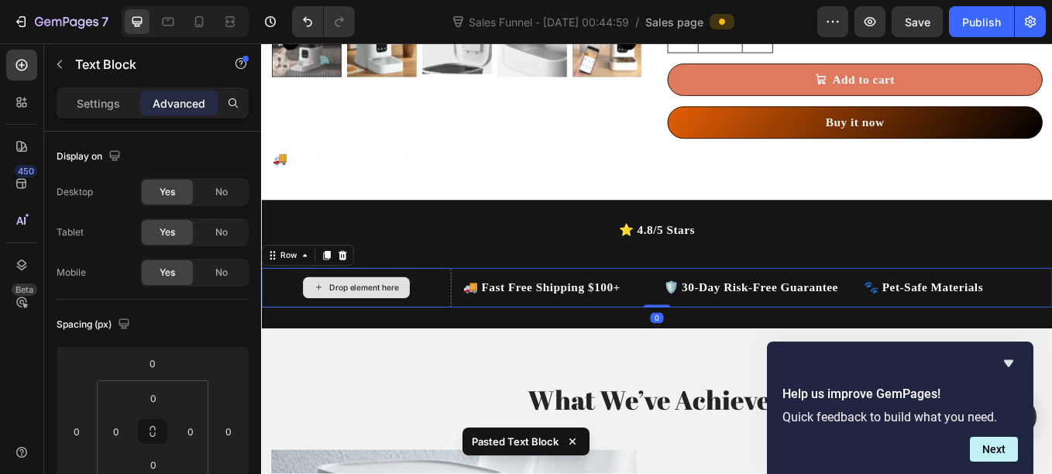
click at [450, 329] on div "Drop element here" at bounding box center [372, 330] width 223 height 46
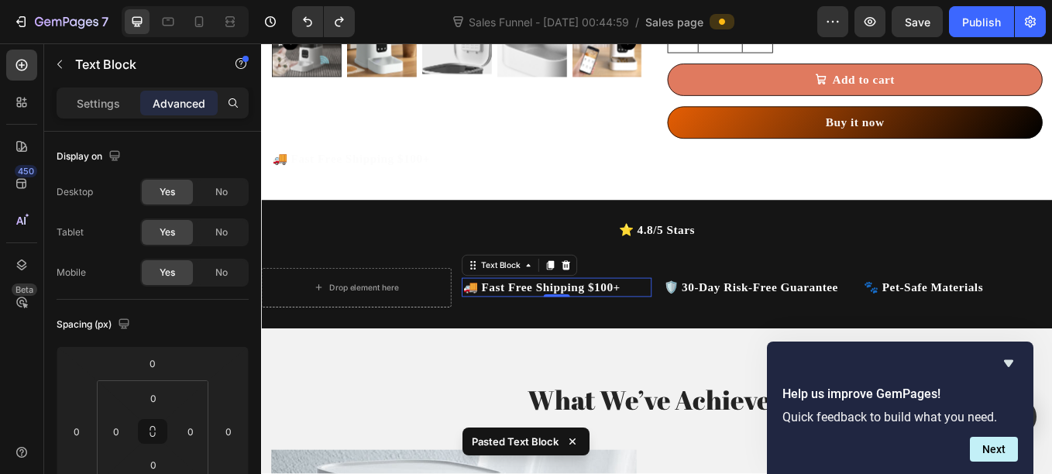
click at [627, 330] on strong "🚚 Fast Free Shipping $100+" at bounding box center [590, 329] width 185 height 15
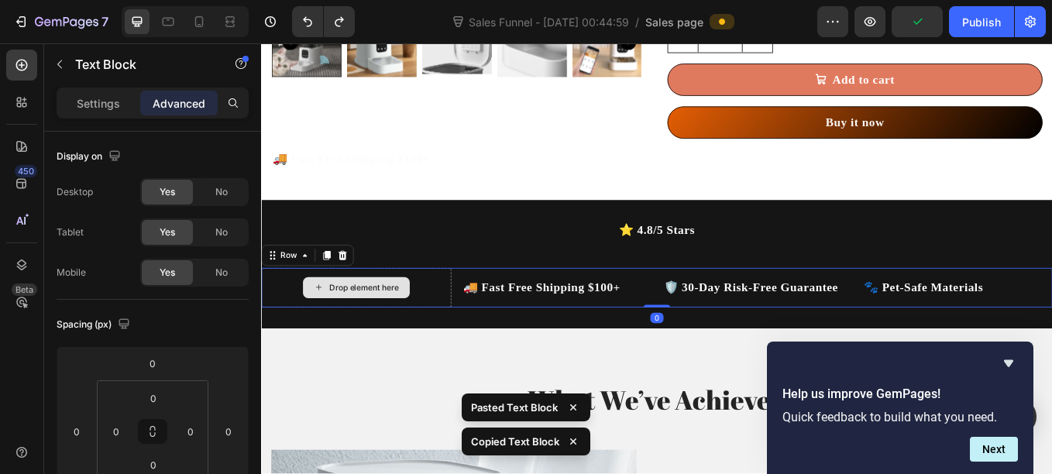
click at [462, 325] on div "Drop element here" at bounding box center [372, 330] width 223 height 46
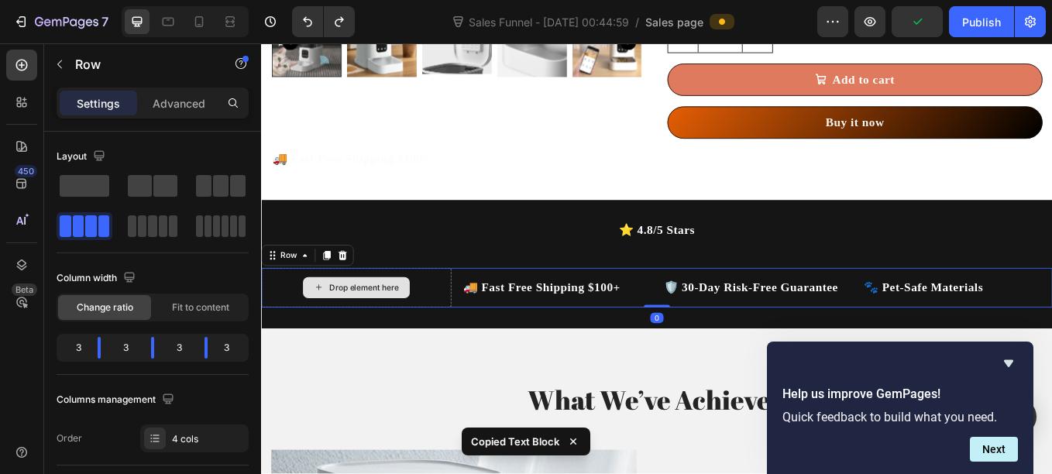
click at [434, 325] on div "Drop element here" at bounding box center [372, 330] width 223 height 46
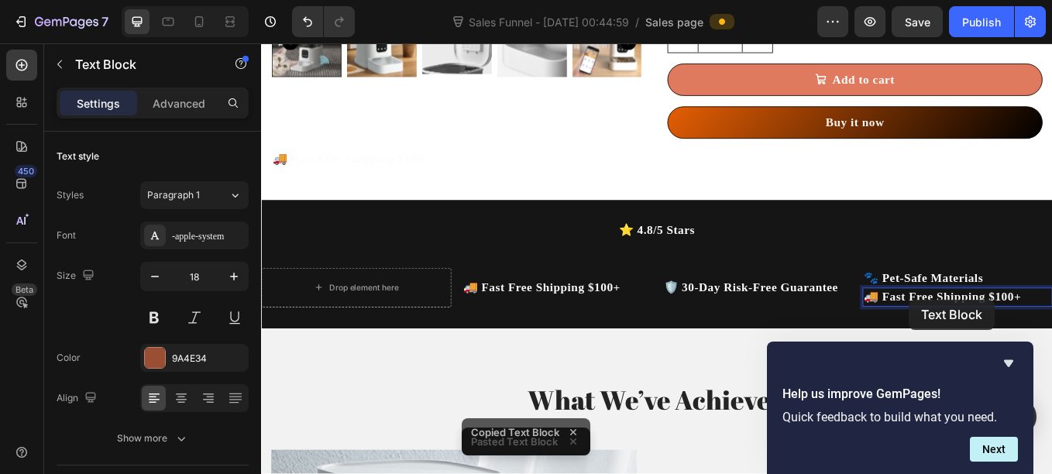
scroll to position [1046, 0]
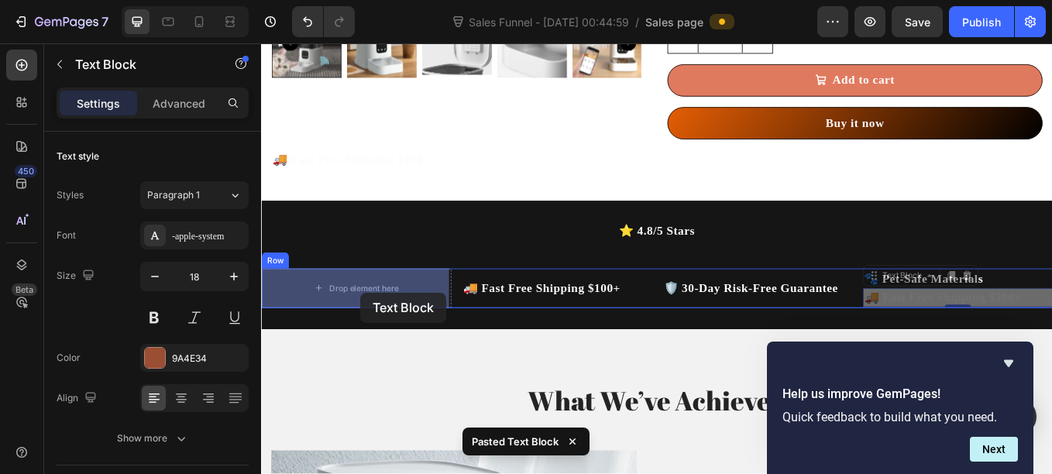
drag, startPoint x: 1022, startPoint y: 345, endPoint x: 376, endPoint y: 336, distance: 646.8
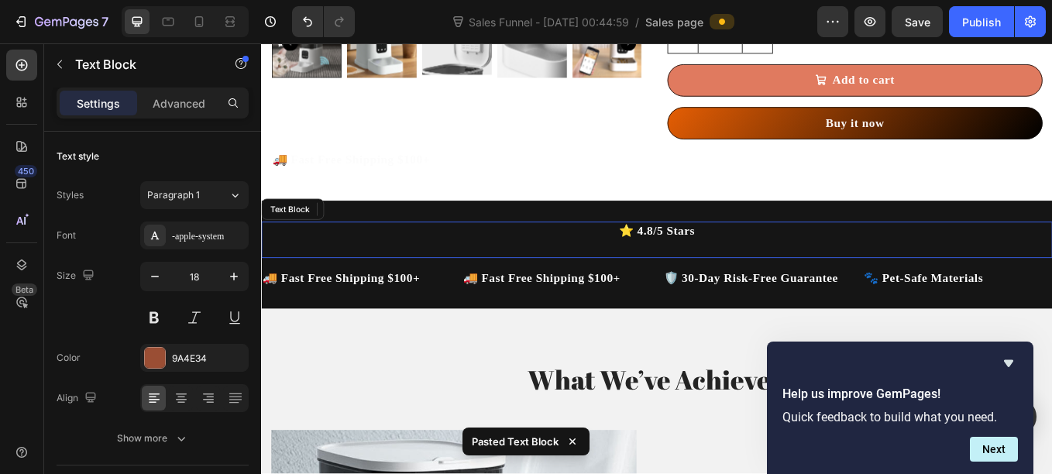
click at [726, 263] on strong "⭐ 4.8/5 Stars" at bounding box center [725, 263] width 89 height 15
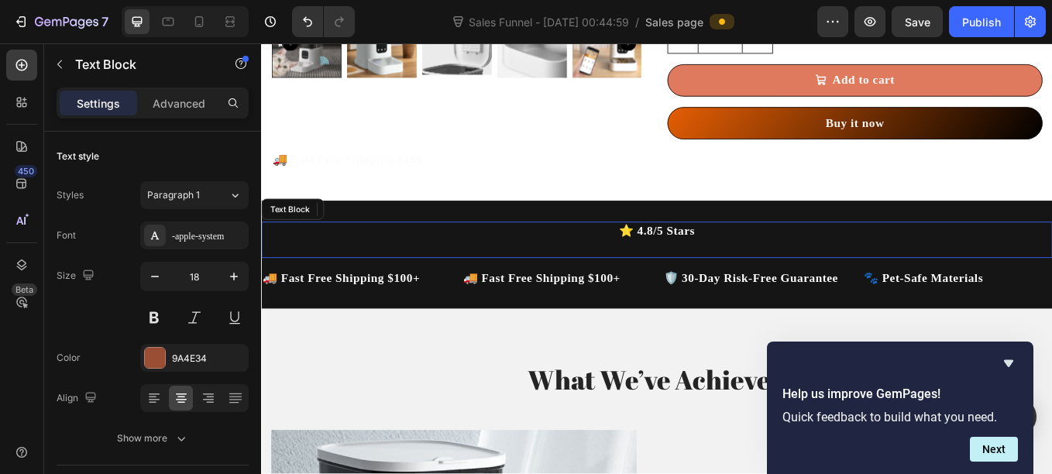
click at [726, 263] on strong "⭐ 4.8/5 Stars" at bounding box center [725, 263] width 89 height 15
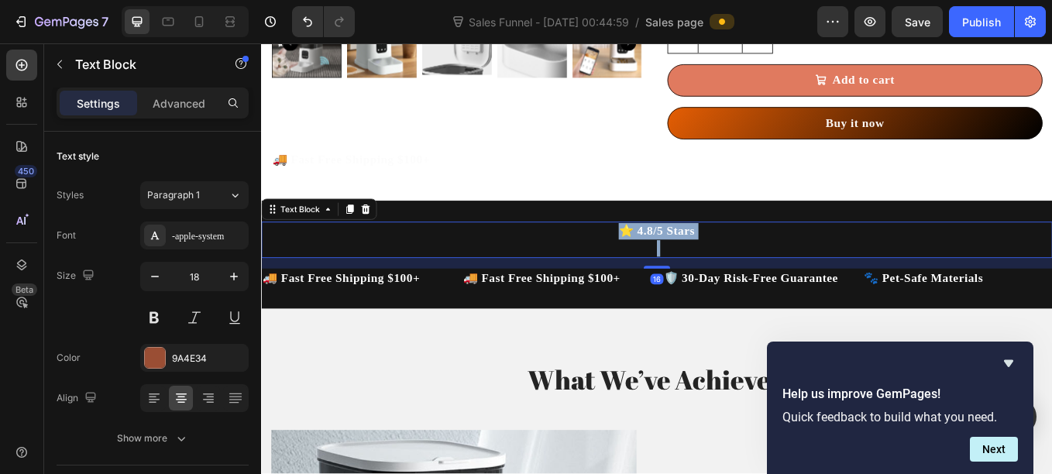
click at [726, 263] on strong "⭐ 4.8/5 Stars" at bounding box center [725, 263] width 89 height 15
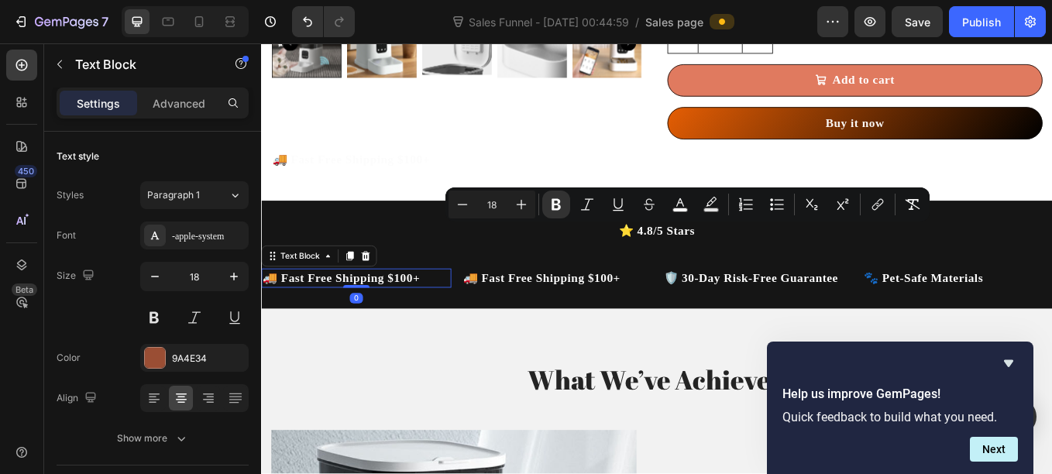
click at [389, 316] on strong "🚚 Fast Free Shipping $100+" at bounding box center [355, 318] width 185 height 15
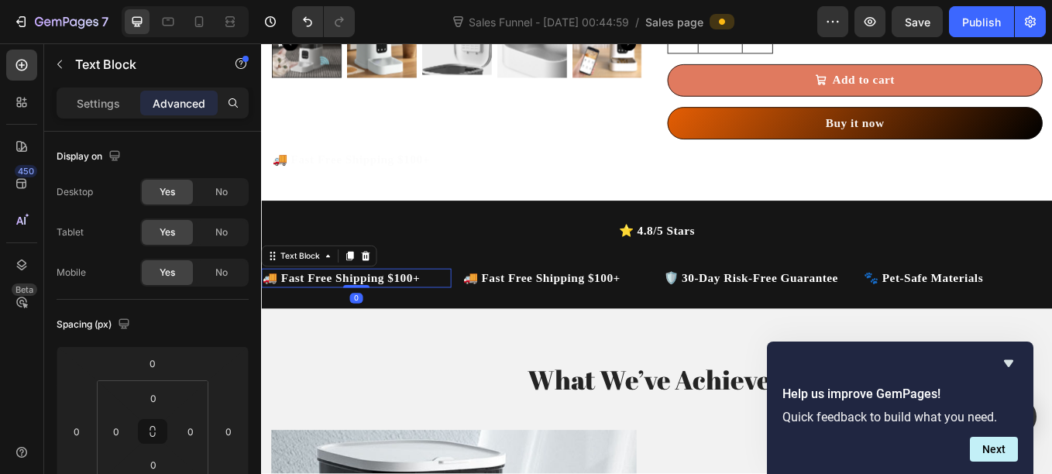
click at [389, 316] on strong "🚚 Fast Free Shipping $100+" at bounding box center [355, 318] width 185 height 15
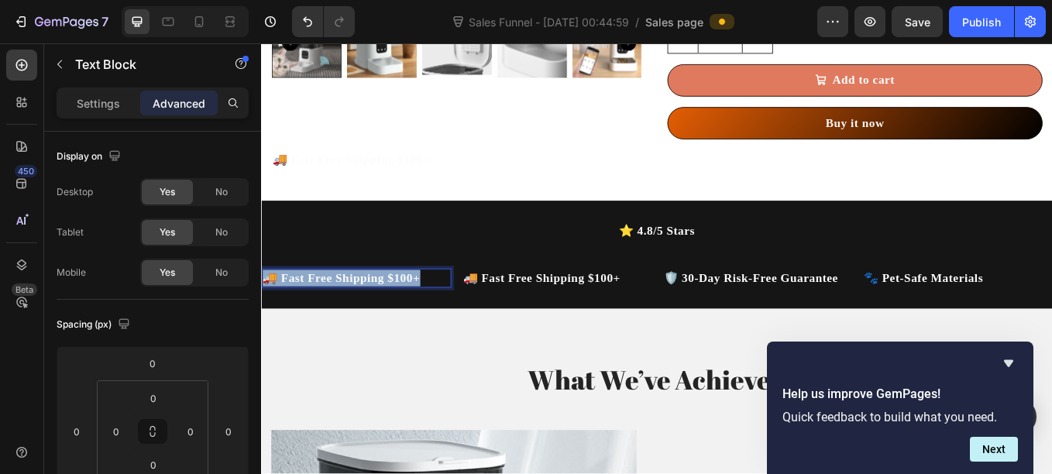
click at [389, 316] on strong "🚚 Fast Free Shipping $100+" at bounding box center [355, 318] width 185 height 15
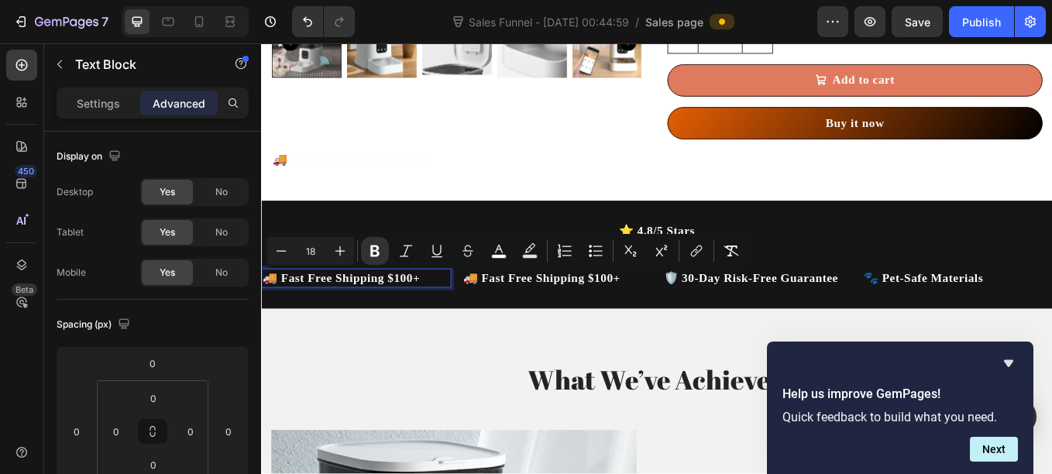
click at [425, 314] on strong "🚚 Fast Free Shipping $100+" at bounding box center [355, 318] width 185 height 15
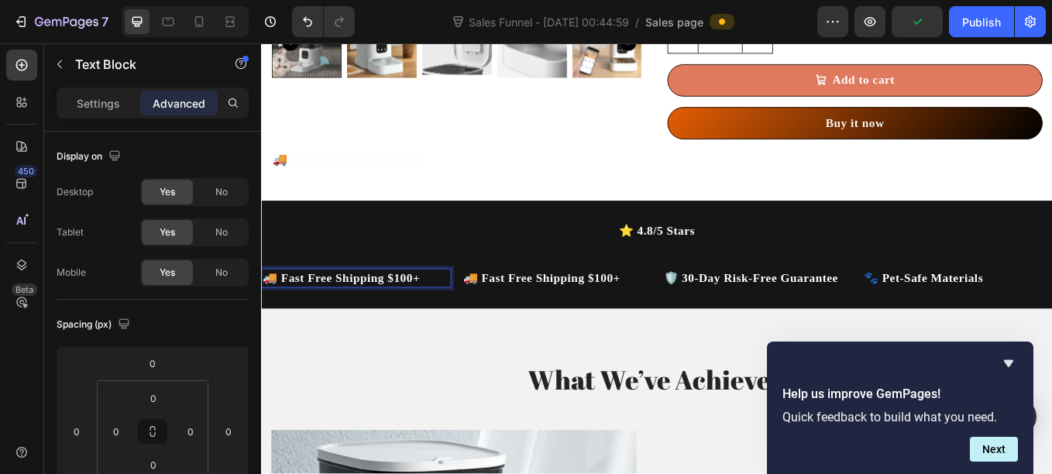
click at [452, 316] on p "🚚 Fast Free Shipping $100+" at bounding box center [373, 319] width 220 height 19
click at [283, 314] on strong "🚚 4.8/5 Stars" at bounding box center [307, 318] width 89 height 15
click at [270, 314] on strong "🚚 4.8/5 Stars" at bounding box center [307, 318] width 89 height 15
click at [278, 317] on strong "🚚 4.8/5 Stars" at bounding box center [307, 318] width 89 height 15
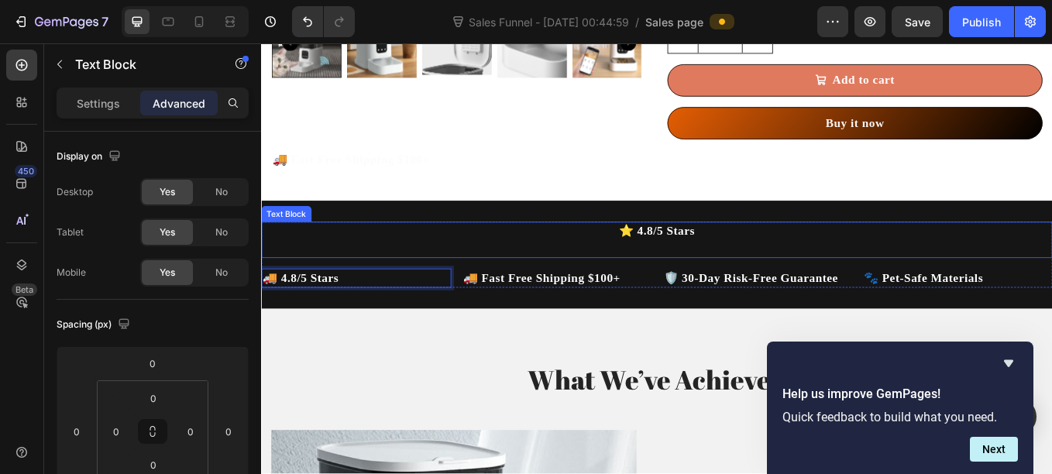
click at [683, 258] on strong "⭐ 4.8/5 Stars" at bounding box center [725, 263] width 89 height 15
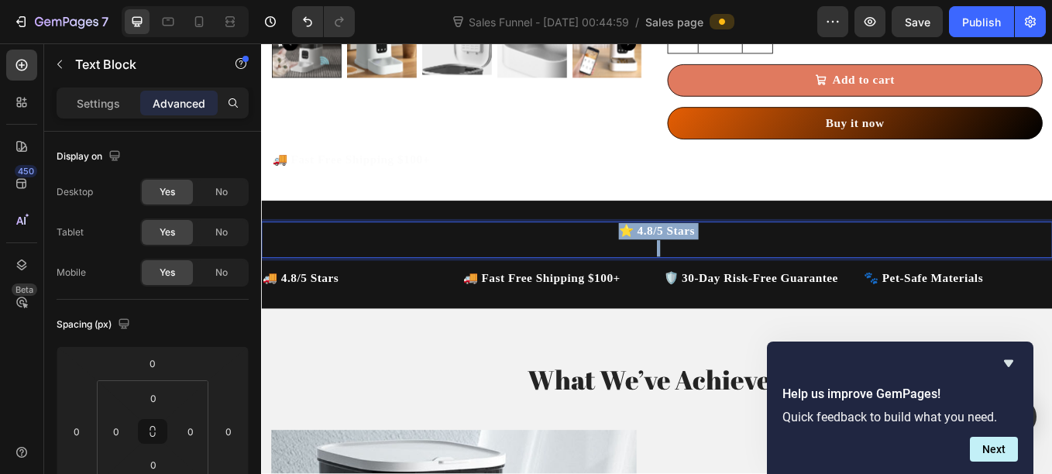
click at [683, 258] on strong "⭐ 4.8/5 Stars" at bounding box center [725, 263] width 89 height 15
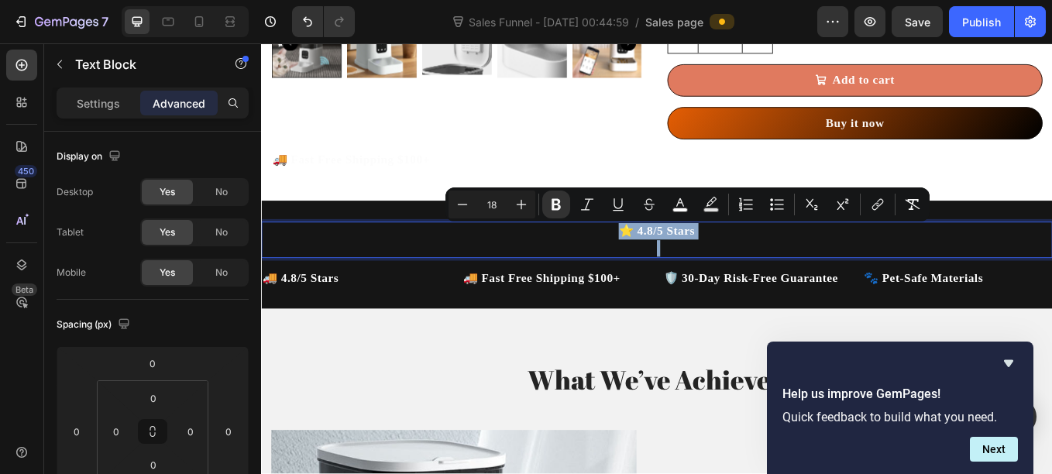
click at [683, 258] on strong "⭐ 4.8/5 Stars" at bounding box center [725, 263] width 89 height 15
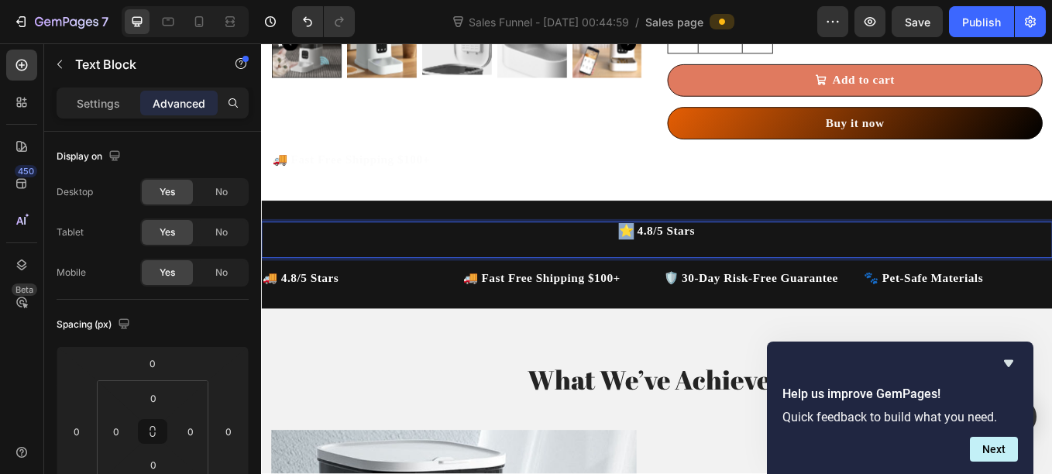
drag, startPoint x: 689, startPoint y: 259, endPoint x: 675, endPoint y: 264, distance: 14.7
click at [681, 264] on strong "⭐ 4.8/5 Stars" at bounding box center [725, 263] width 89 height 15
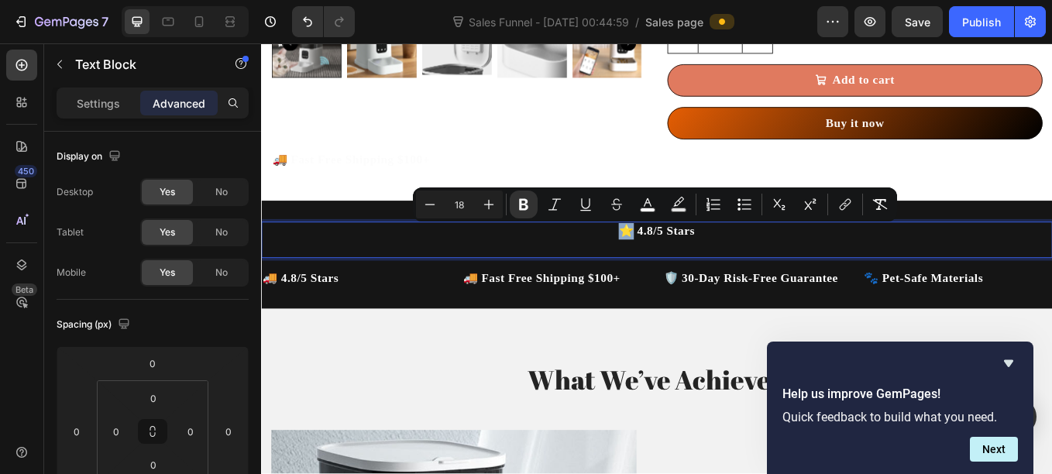
copy strong "⭐"
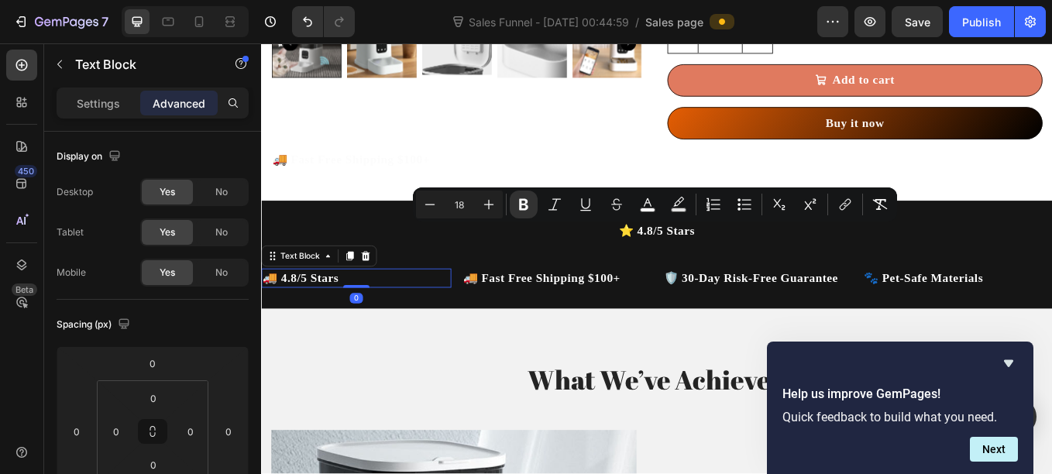
click at [280, 322] on strong "🚚 4.8/5 Stars" at bounding box center [307, 318] width 89 height 15
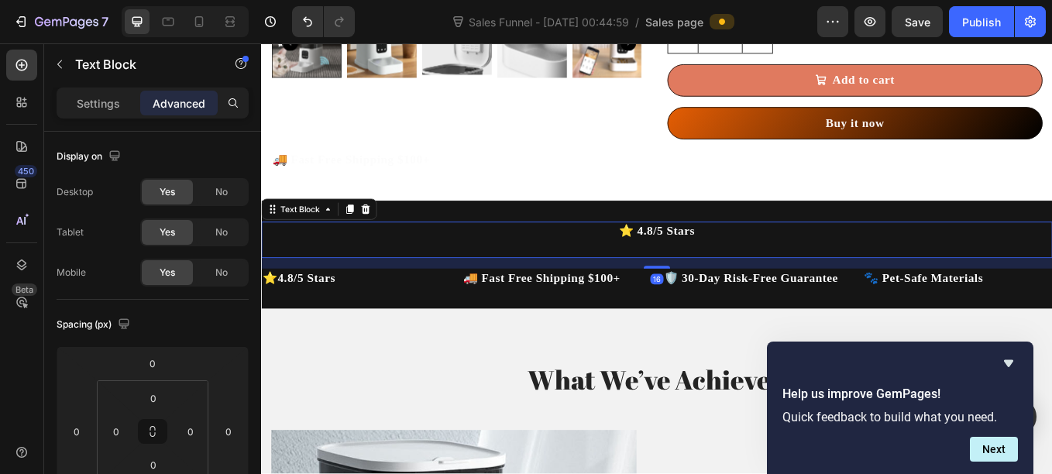
click at [640, 262] on p "⭐ 4.8/5 Stars" at bounding box center [726, 264] width 926 height 19
click at [383, 234] on icon at bounding box center [383, 238] width 12 height 12
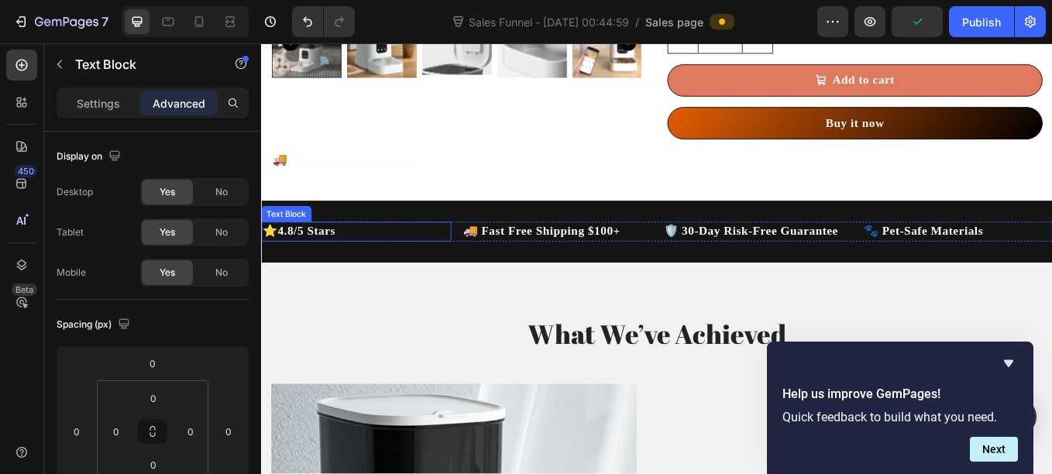
click at [435, 270] on p "⭐ 4.8/5 Stars" at bounding box center [373, 264] width 220 height 19
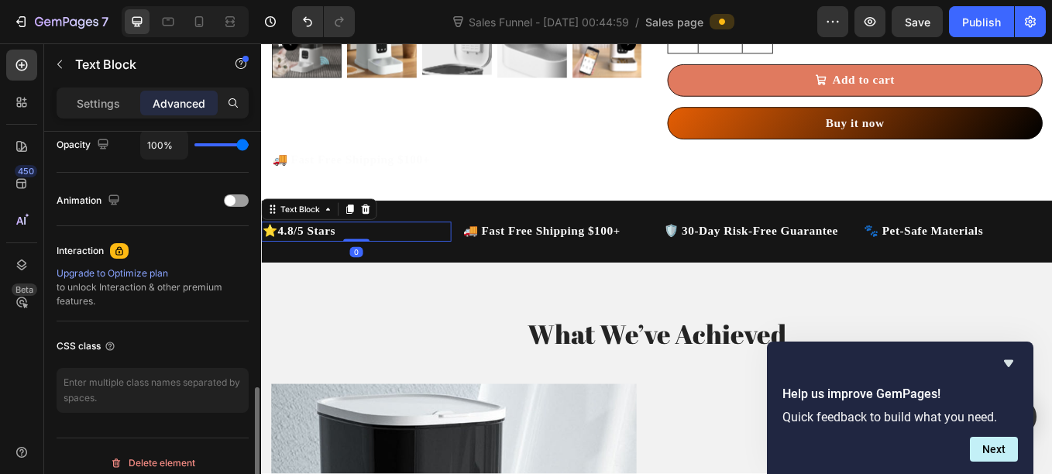
scroll to position [647, 0]
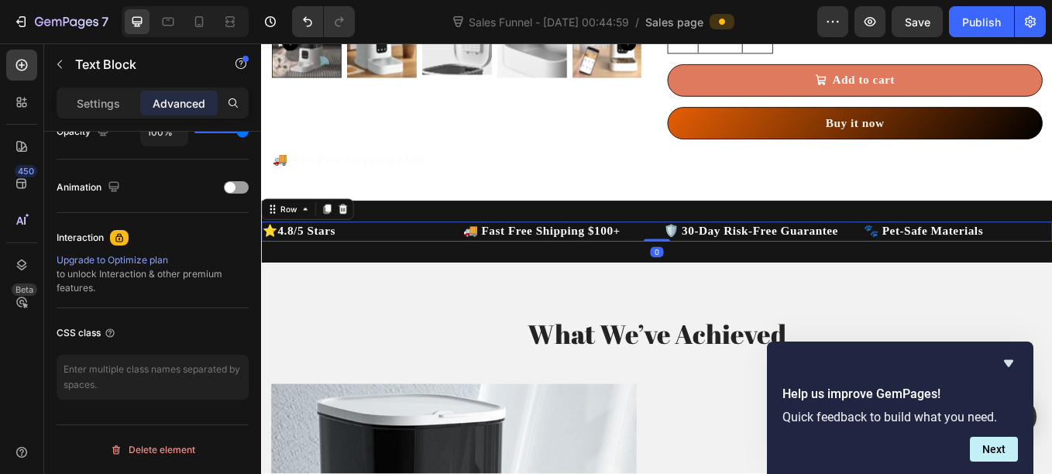
click at [488, 262] on div "⭐ 4.8/5 Stars Text Block 🚚 Fast Free Shipping $100+ Text Block 🛡️ 30-Day Risk-F…" at bounding box center [725, 264] width 929 height 22
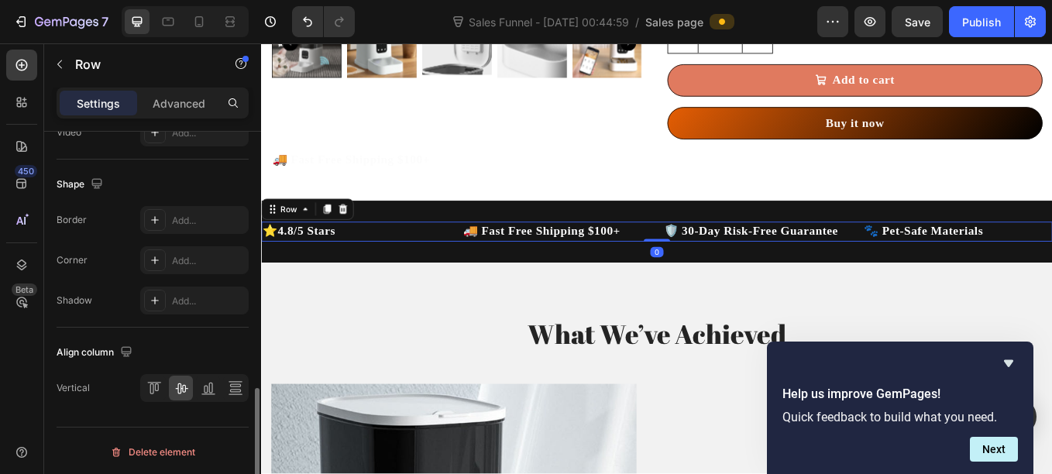
scroll to position [735, 0]
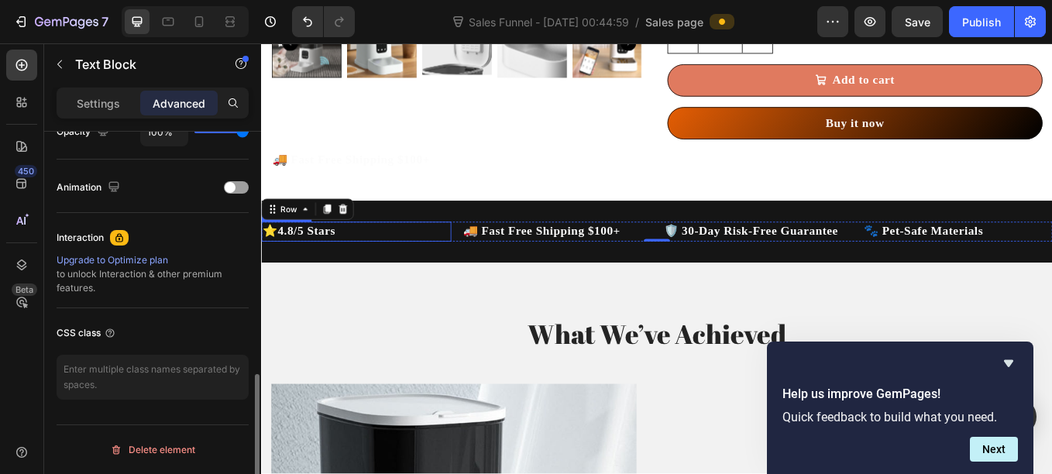
click at [374, 266] on p "⭐ 4.8/5 Stars" at bounding box center [373, 264] width 220 height 19
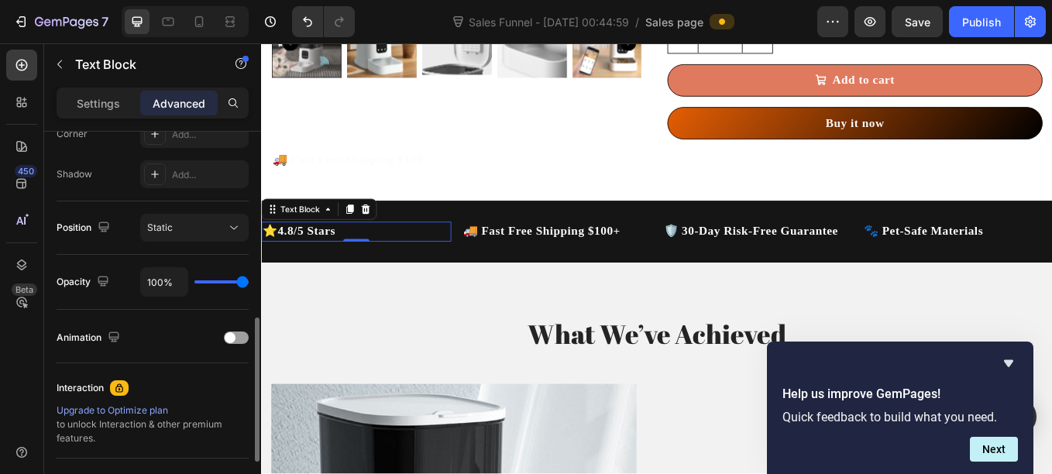
scroll to position [647, 0]
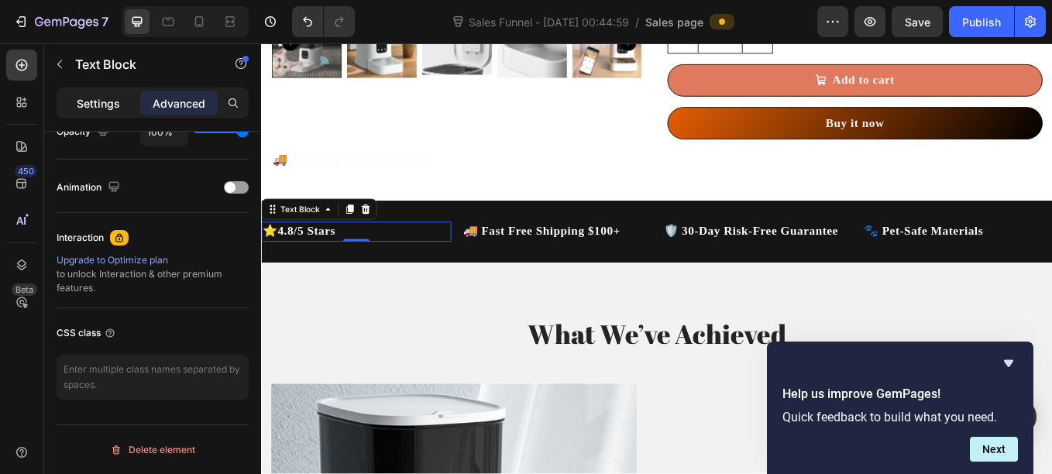
click at [103, 112] on div "Settings" at bounding box center [98, 103] width 77 height 25
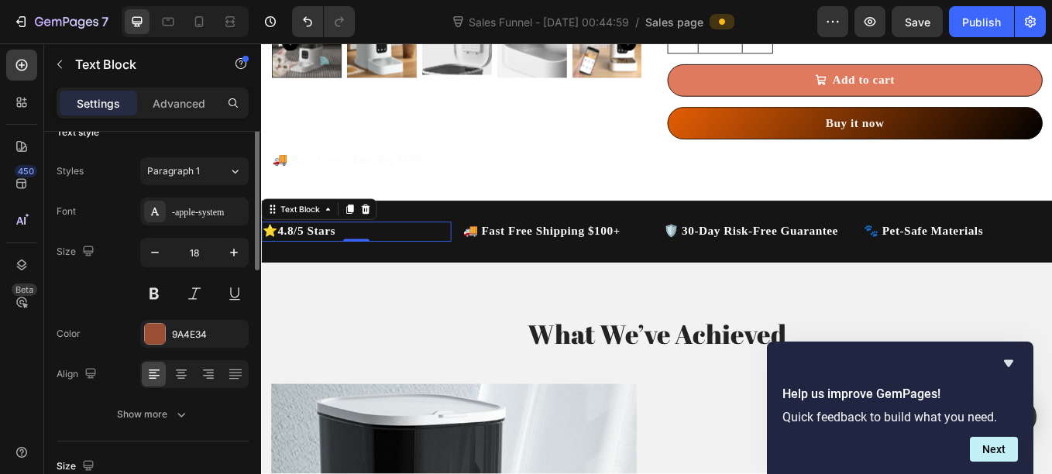
scroll to position [0, 0]
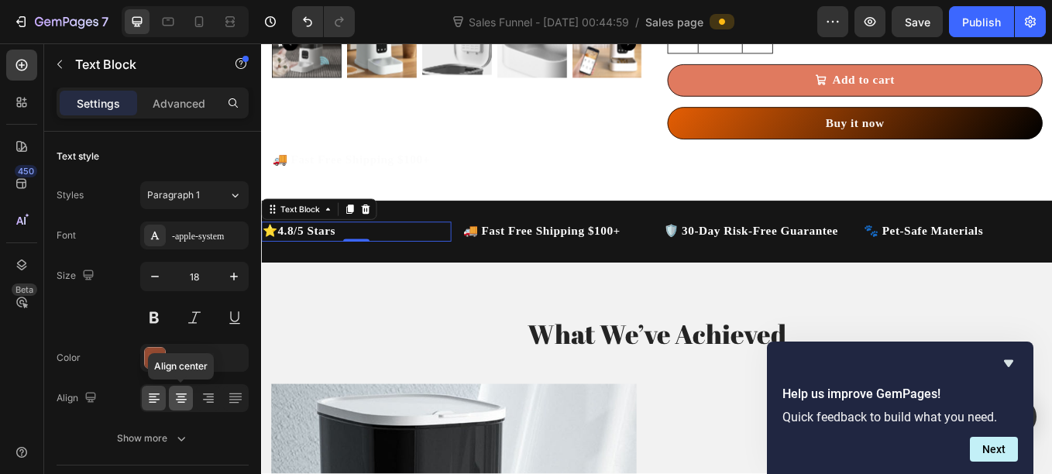
click at [180, 402] on icon at bounding box center [181, 403] width 8 height 2
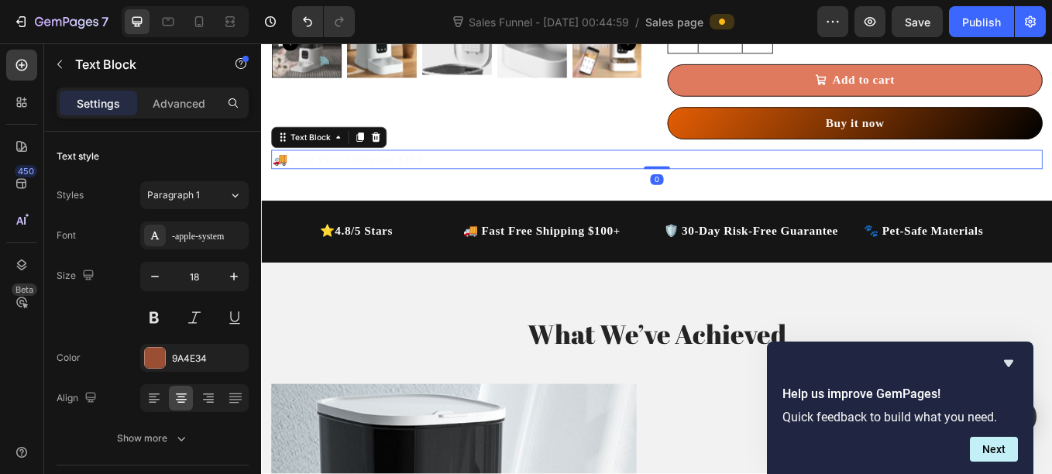
click at [616, 190] on p "🚚 Fast Free Shipping $100+" at bounding box center [725, 179] width 903 height 19
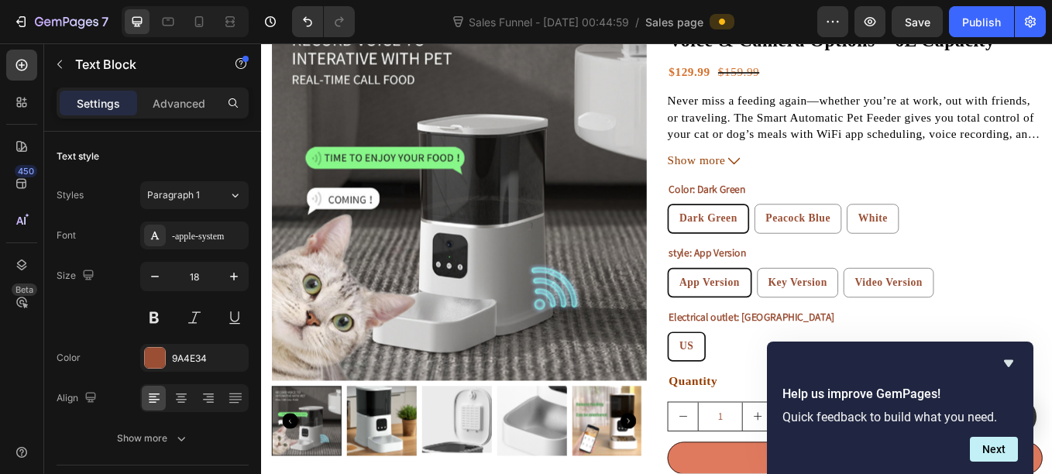
scroll to position [602, 0]
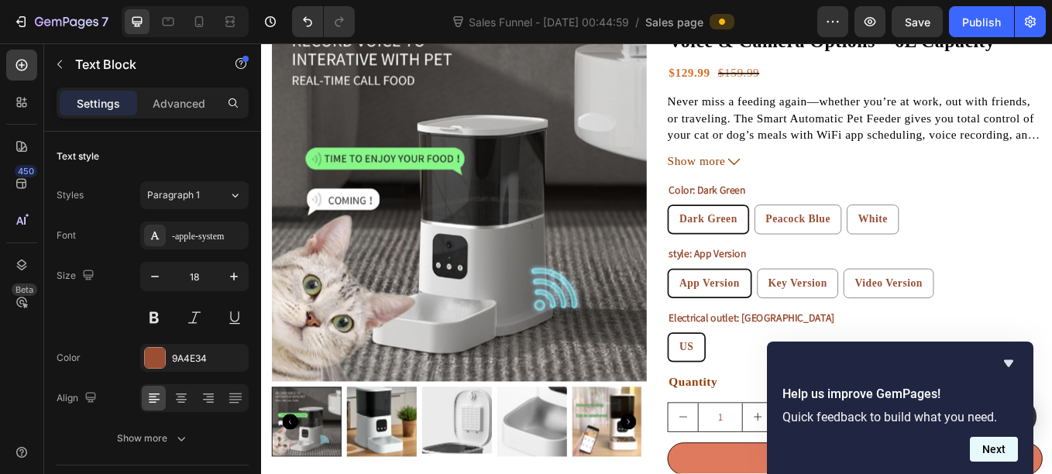
click at [988, 441] on button "Next" at bounding box center [994, 449] width 48 height 25
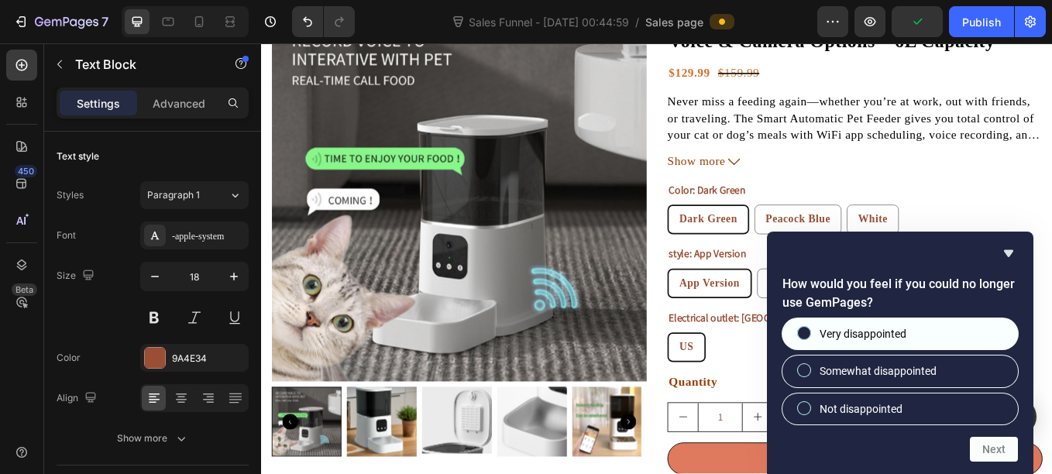
click at [938, 337] on label "Very disappointed" at bounding box center [899, 333] width 235 height 31
click at [809, 337] on input "Very disappointed" at bounding box center [804, 333] width 10 height 10
radio input "true"
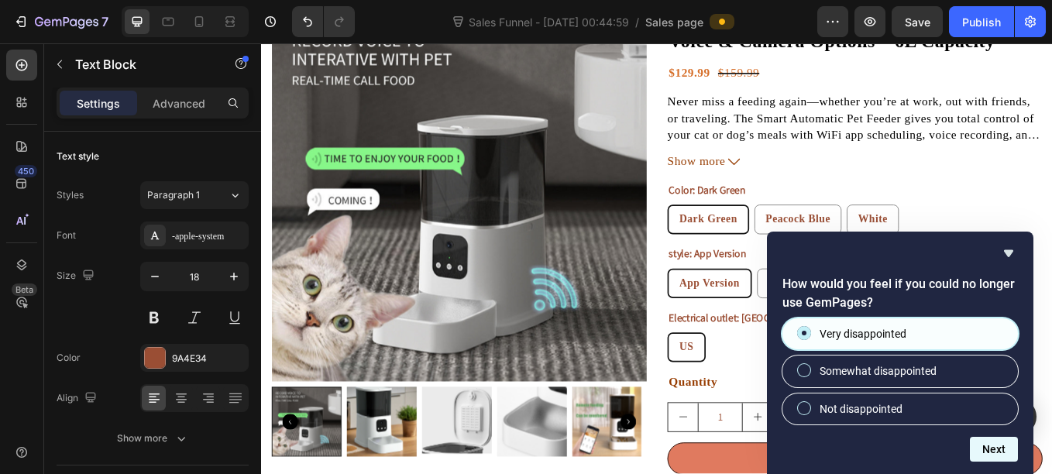
click at [980, 447] on button "Next" at bounding box center [994, 449] width 48 height 25
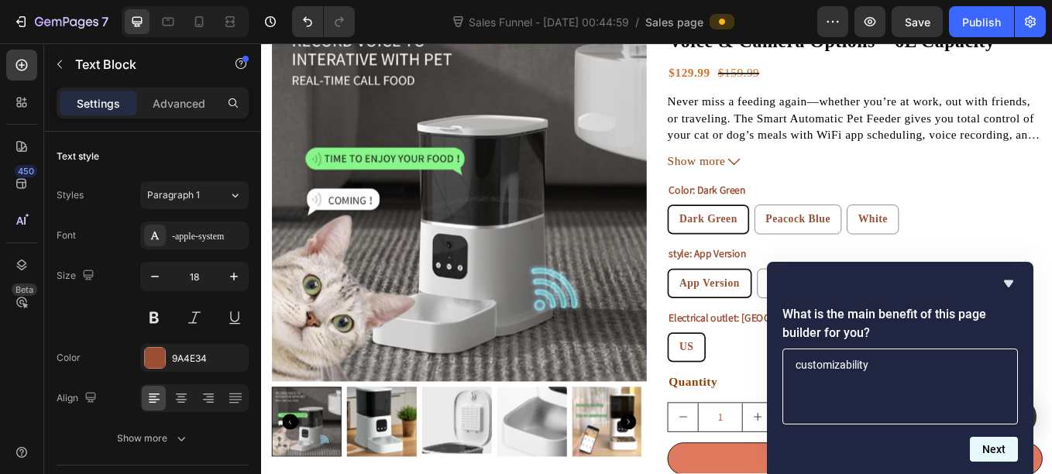
type textarea "customizability"
click at [995, 456] on button "Next" at bounding box center [994, 449] width 48 height 25
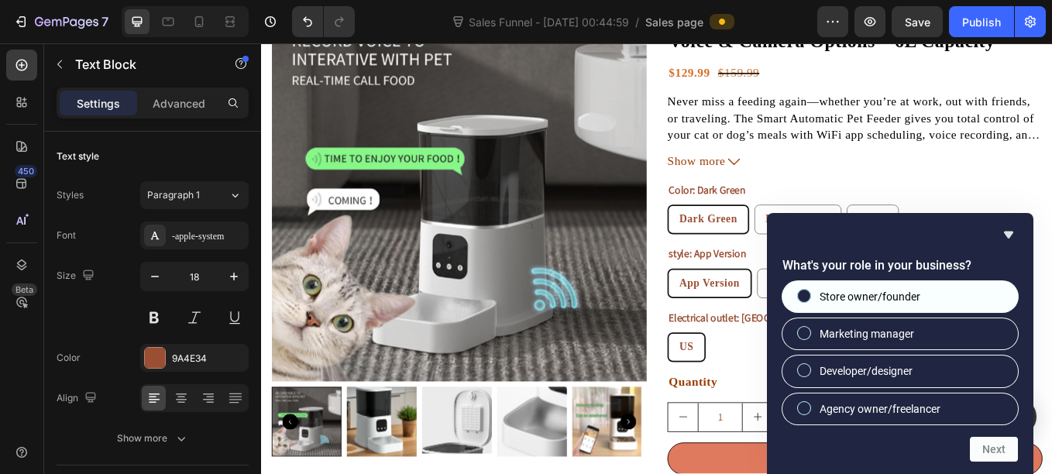
click at [884, 294] on span "Store owner/founder" at bounding box center [869, 296] width 101 height 15
click at [809, 294] on input "Store owner/founder" at bounding box center [804, 295] width 10 height 10
radio input "true"
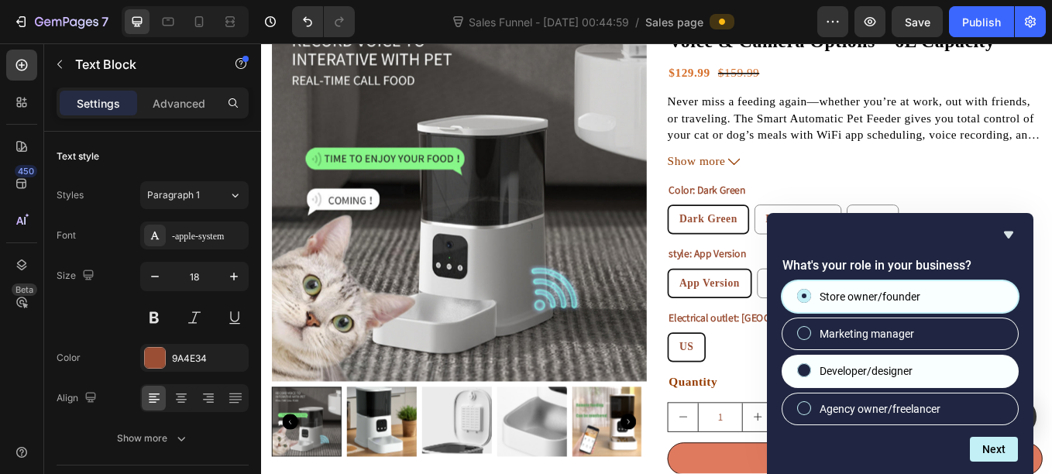
click at [891, 373] on span "Developer/designer" at bounding box center [865, 370] width 93 height 15
click at [809, 373] on input "Developer/designer" at bounding box center [804, 371] width 10 height 10
radio input "true"
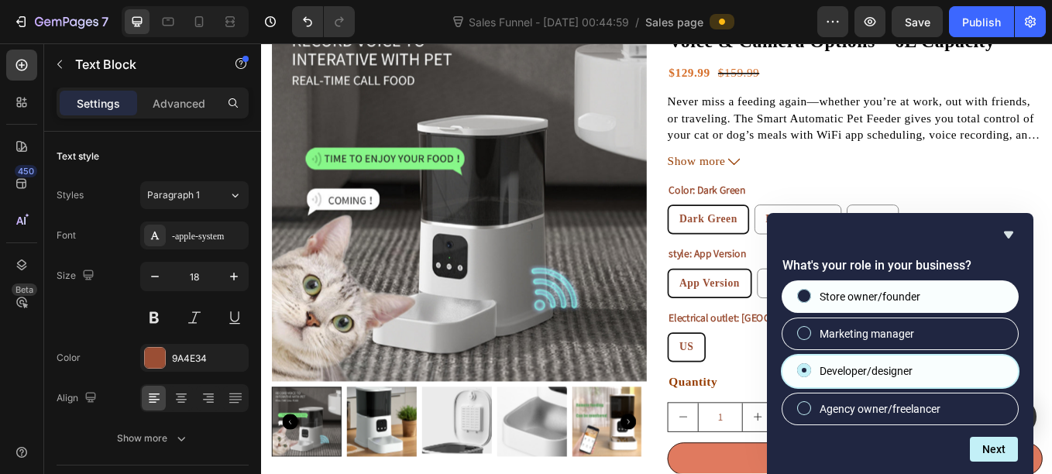
click at [843, 299] on span "Store owner/founder" at bounding box center [869, 296] width 101 height 15
click at [809, 299] on input "Store owner/founder" at bounding box center [804, 295] width 10 height 10
radio input "true"
radio input "false"
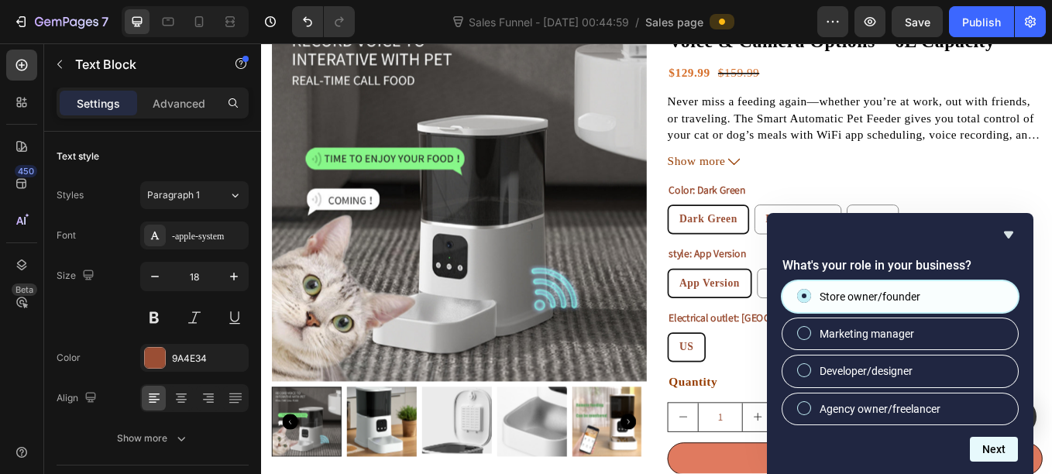
click at [980, 439] on button "Next" at bounding box center [994, 449] width 48 height 25
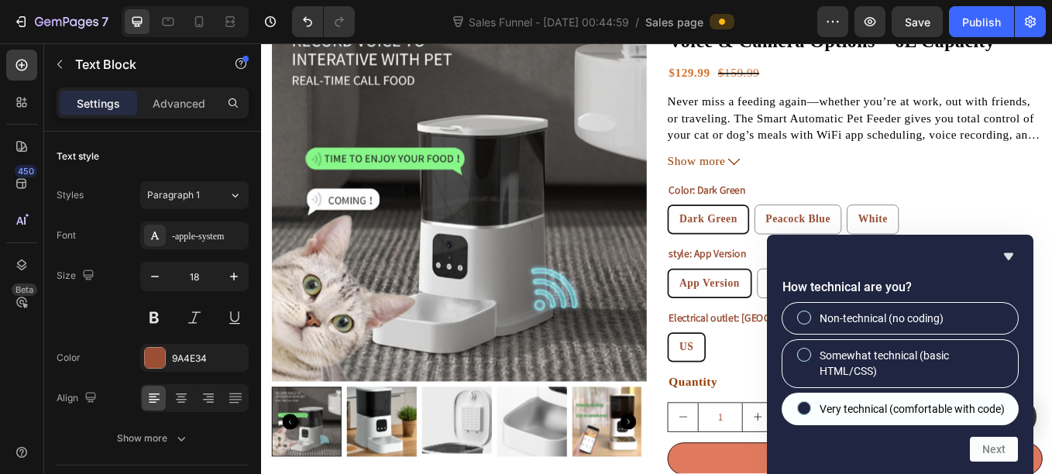
click at [864, 401] on span "Very technical (comfortable with code)" at bounding box center [911, 408] width 185 height 15
click at [809, 403] on input "Very technical (comfortable with code)" at bounding box center [804, 408] width 10 height 10
radio input "true"
click at [990, 452] on button "Next" at bounding box center [994, 449] width 48 height 25
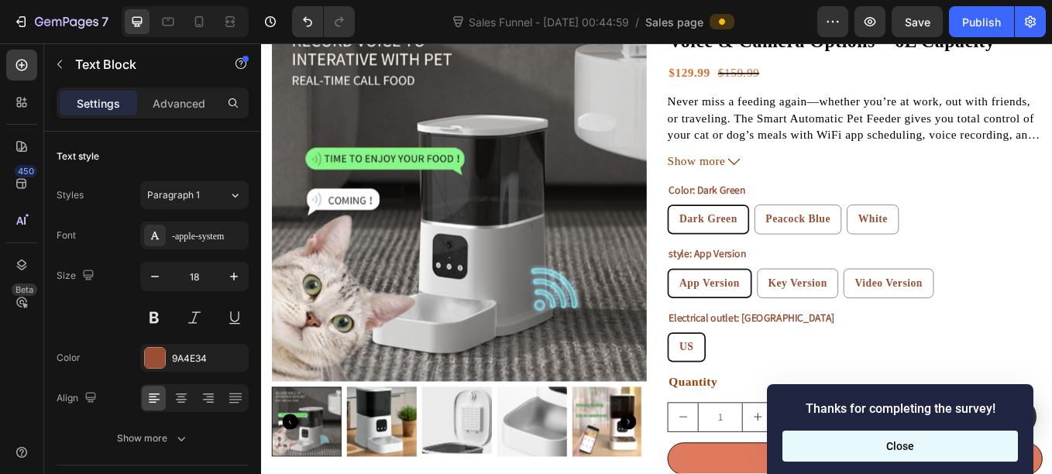
click at [962, 452] on button "Close" at bounding box center [899, 446] width 235 height 31
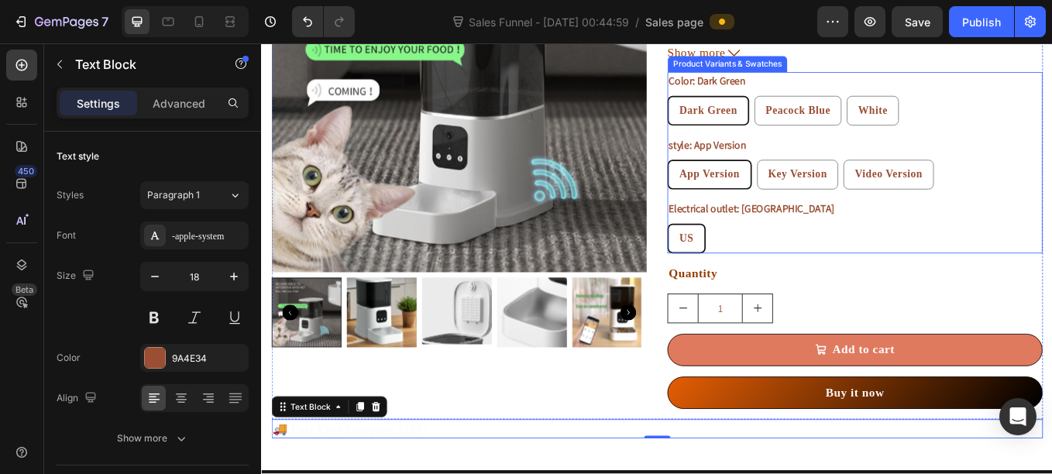
scroll to position [730, 0]
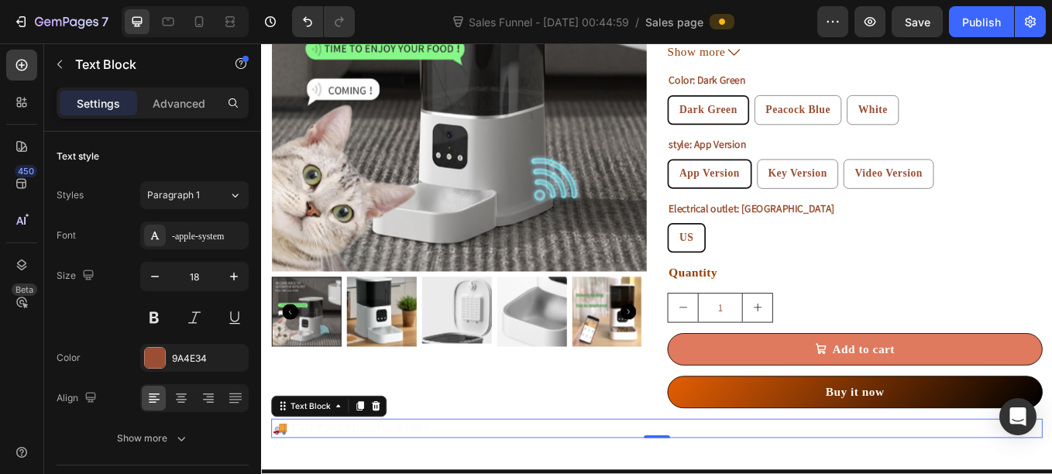
click at [692, 22] on span "Sales page" at bounding box center [674, 22] width 58 height 16
click at [659, 29] on span "Sales page" at bounding box center [674, 22] width 58 height 16
click at [680, 22] on span "Sales page" at bounding box center [674, 22] width 58 height 16
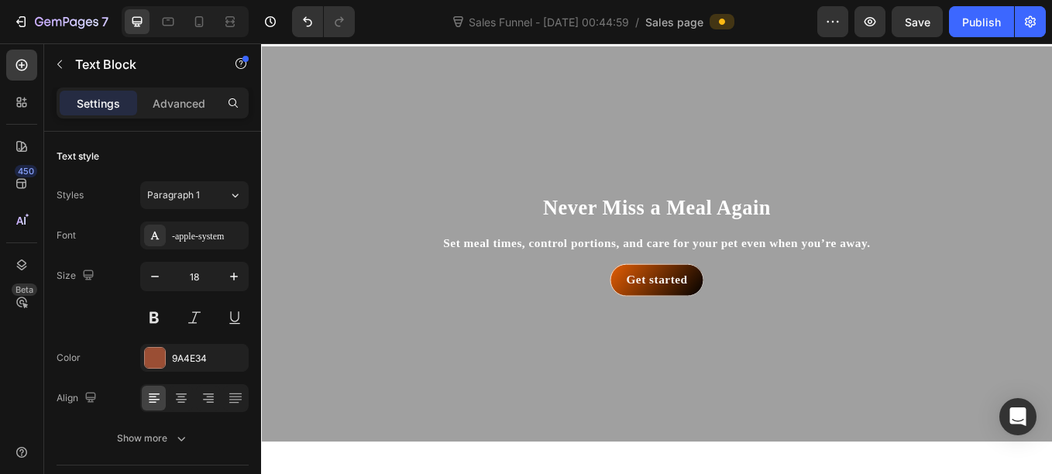
scroll to position [26, 0]
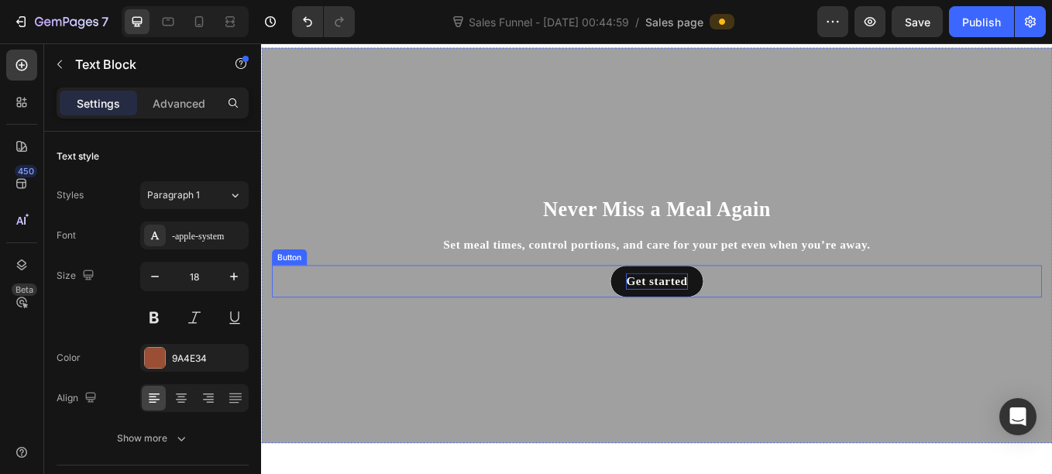
click at [730, 321] on strong "Get started" at bounding box center [725, 322] width 72 height 15
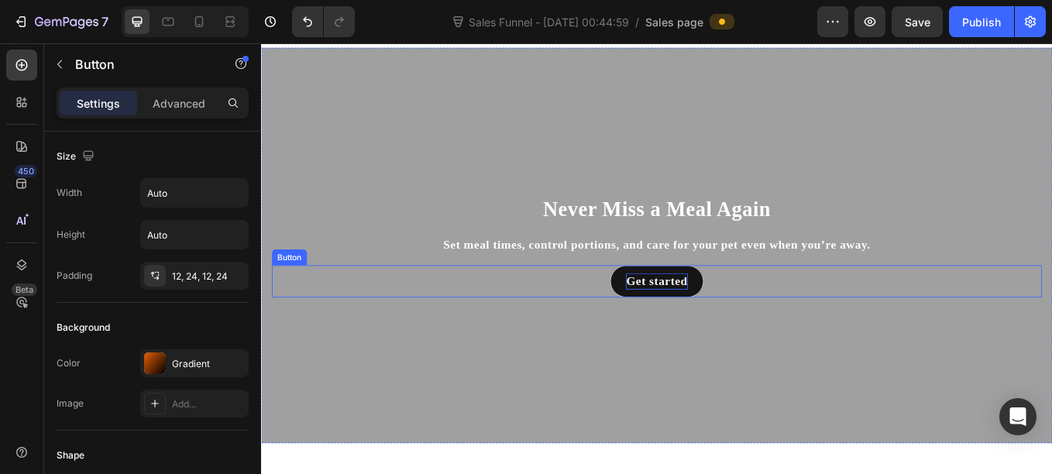
click at [730, 321] on strong "Get started" at bounding box center [725, 322] width 72 height 15
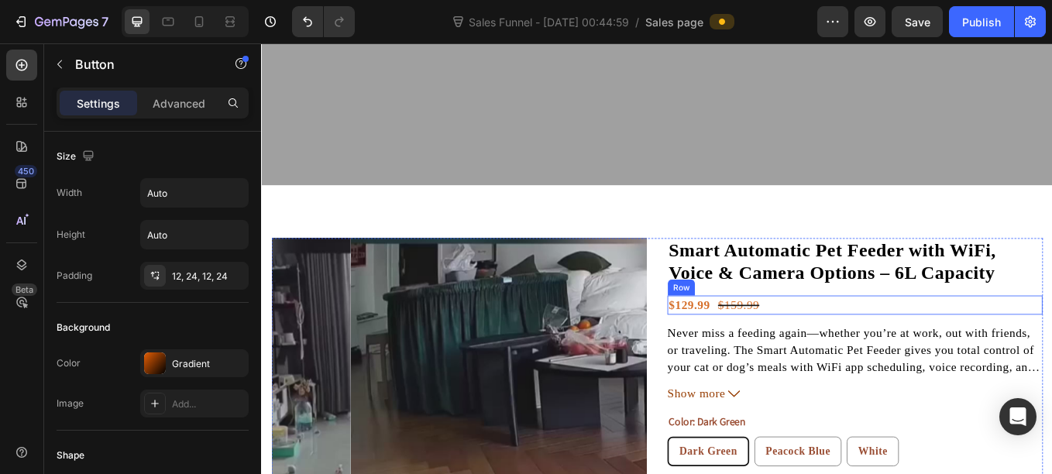
scroll to position [328, 0]
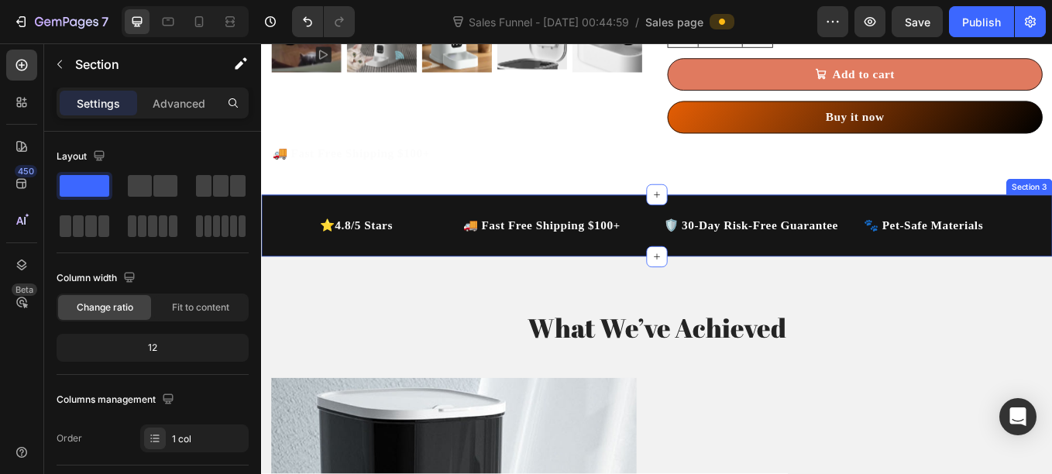
scroll to position [1053, 0]
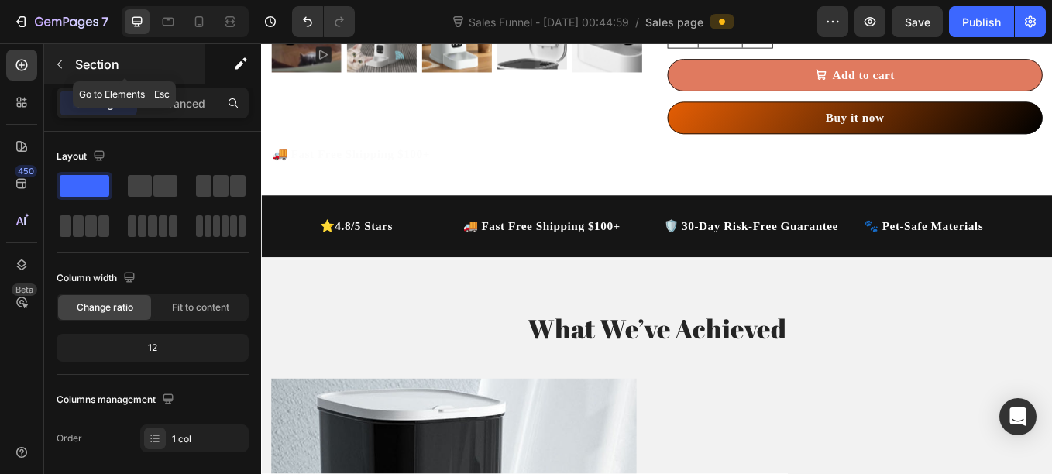
click at [54, 68] on icon "button" at bounding box center [59, 64] width 12 height 12
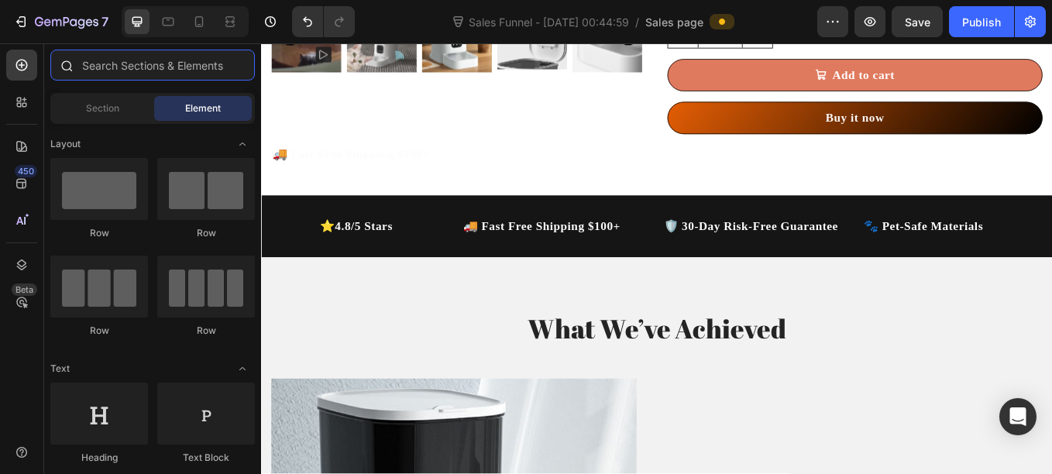
click at [106, 66] on input "text" at bounding box center [152, 65] width 204 height 31
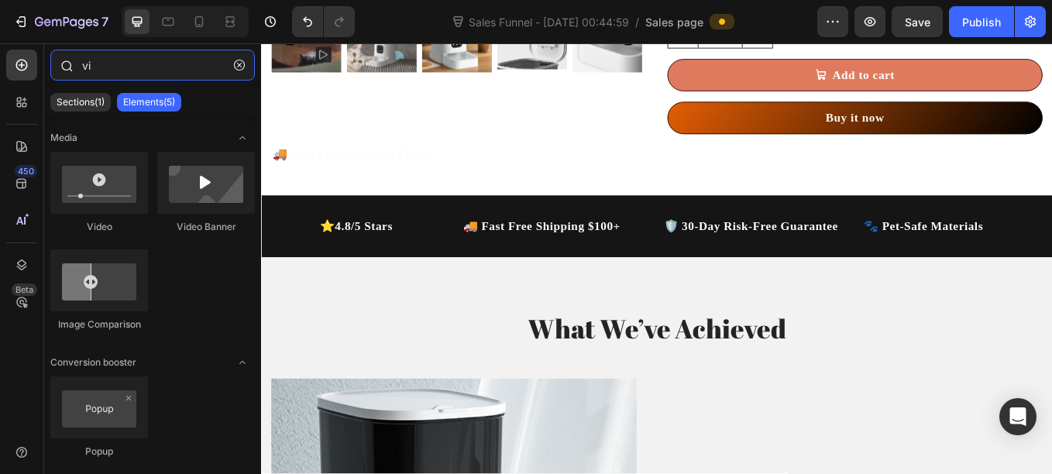
type input "v"
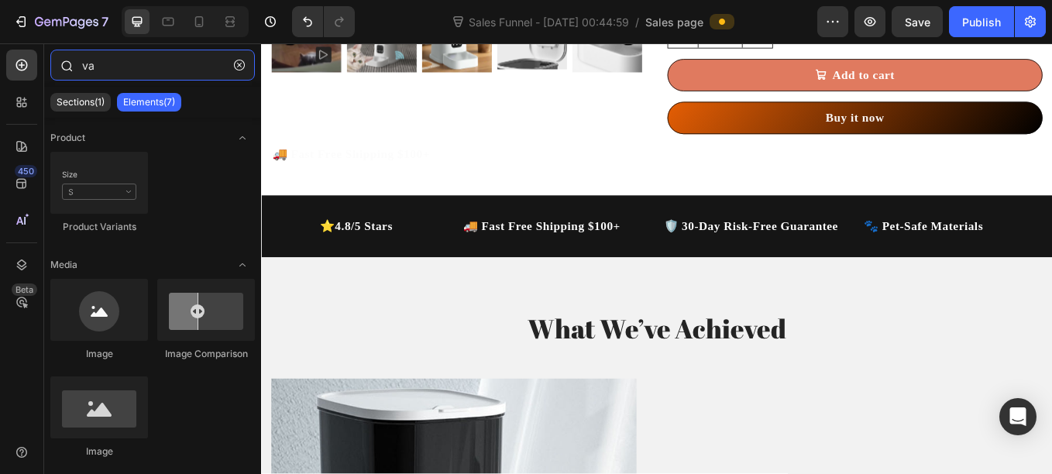
type input "v"
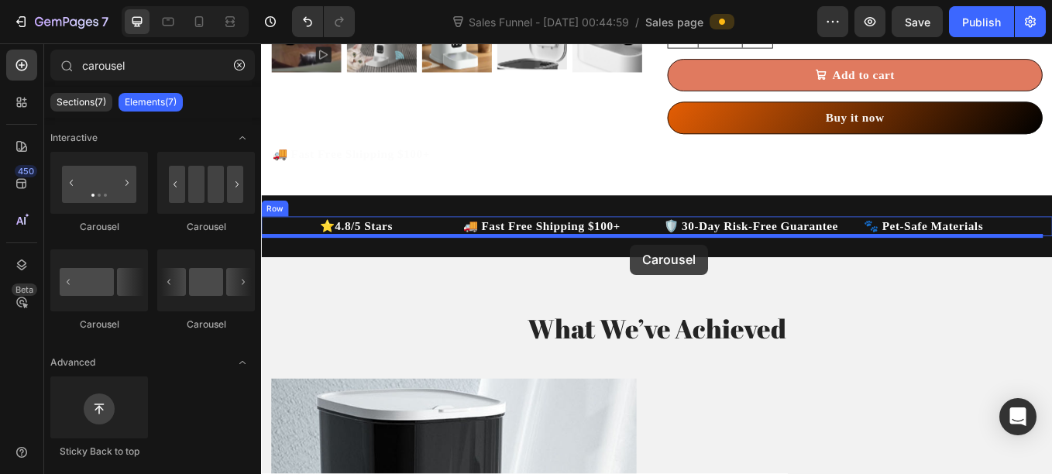
drag, startPoint x: 459, startPoint y: 242, endPoint x: 695, endPoint y: 280, distance: 238.4
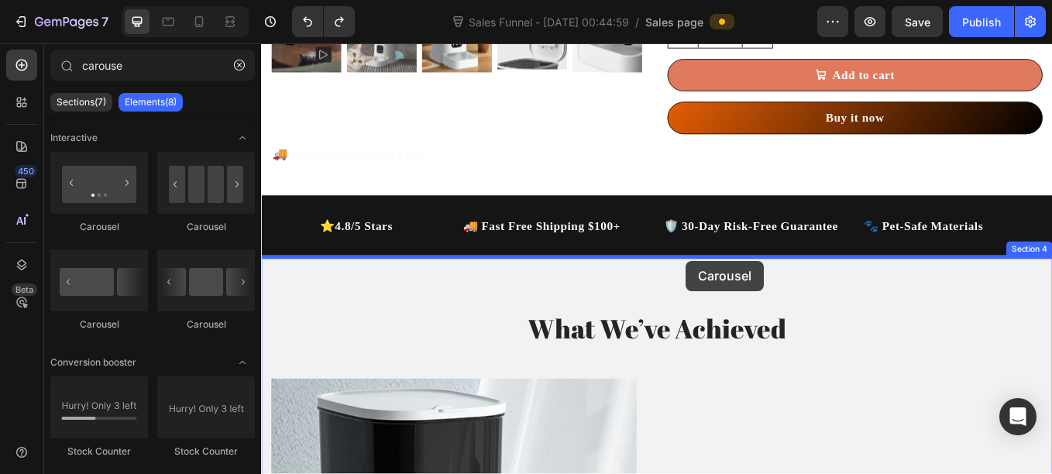
drag, startPoint x: 475, startPoint y: 228, endPoint x: 757, endPoint y: 299, distance: 291.3
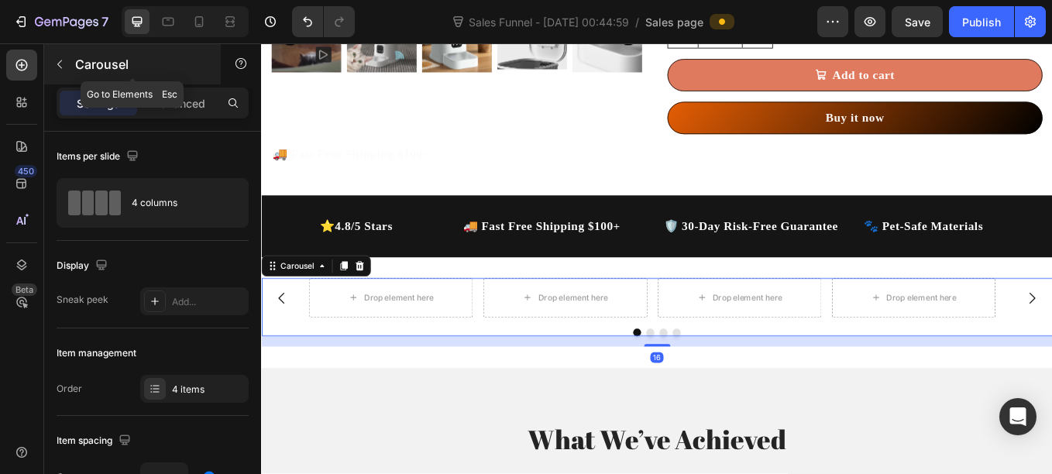
click at [70, 60] on button "button" at bounding box center [59, 64] width 25 height 25
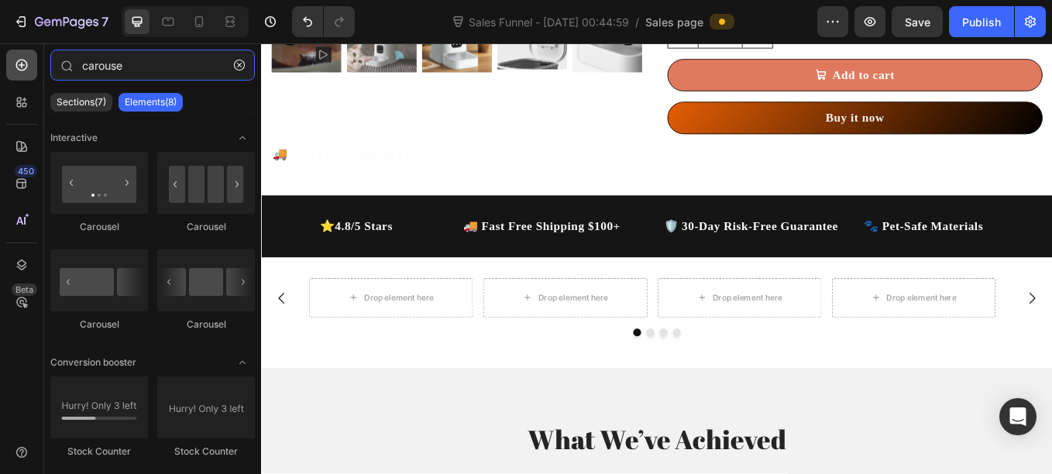
drag, startPoint x: 150, startPoint y: 77, endPoint x: 29, endPoint y: 74, distance: 121.6
click at [29, 74] on div "450 Beta carouse Sections(7) Elements(8) Interactive Carousel Carousel Carousel…" at bounding box center [130, 258] width 261 height 431
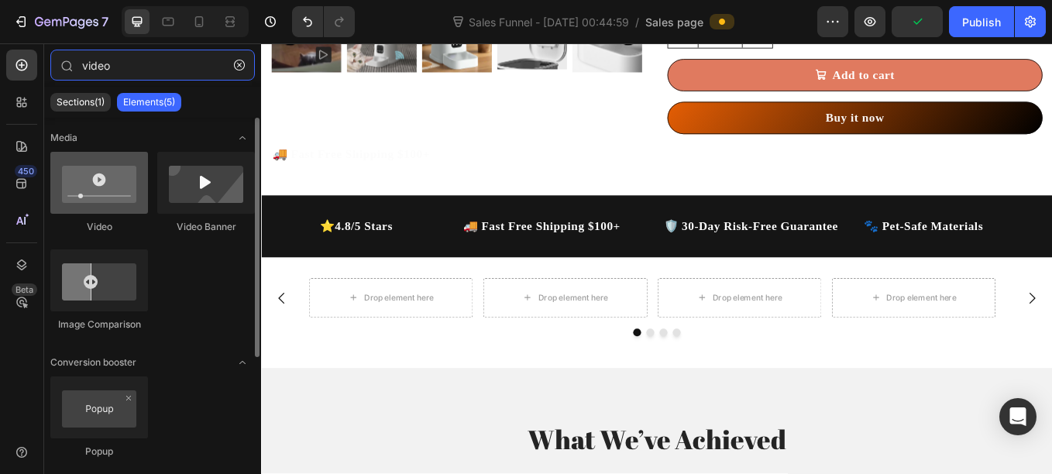
type input "video"
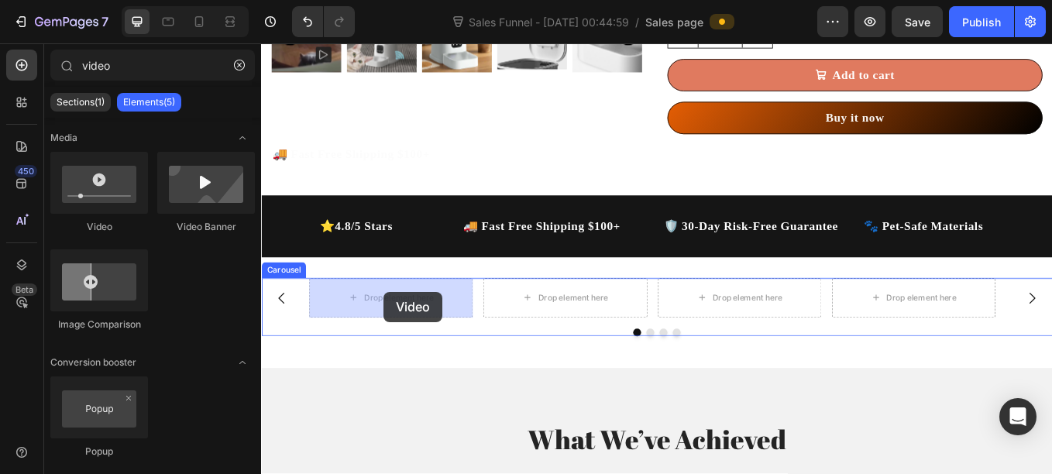
drag, startPoint x: 358, startPoint y: 237, endPoint x: 405, endPoint y: 337, distance: 110.5
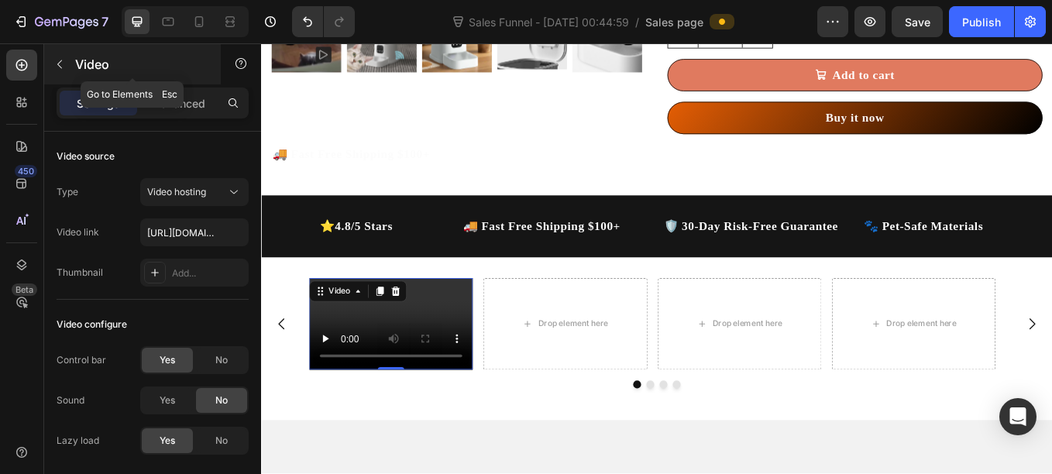
click at [53, 69] on button "button" at bounding box center [59, 64] width 25 height 25
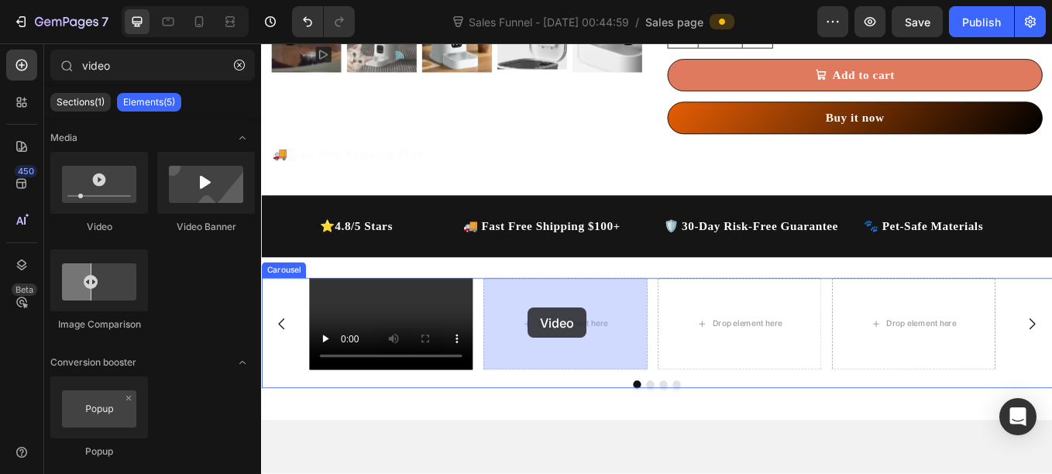
drag, startPoint x: 373, startPoint y: 246, endPoint x: 579, endPoint y: 361, distance: 236.1
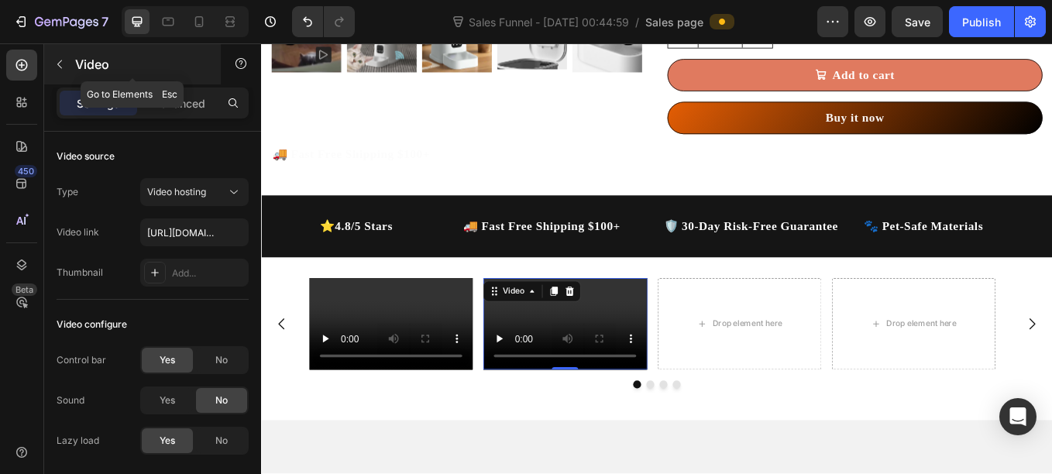
click at [59, 57] on button "button" at bounding box center [59, 64] width 25 height 25
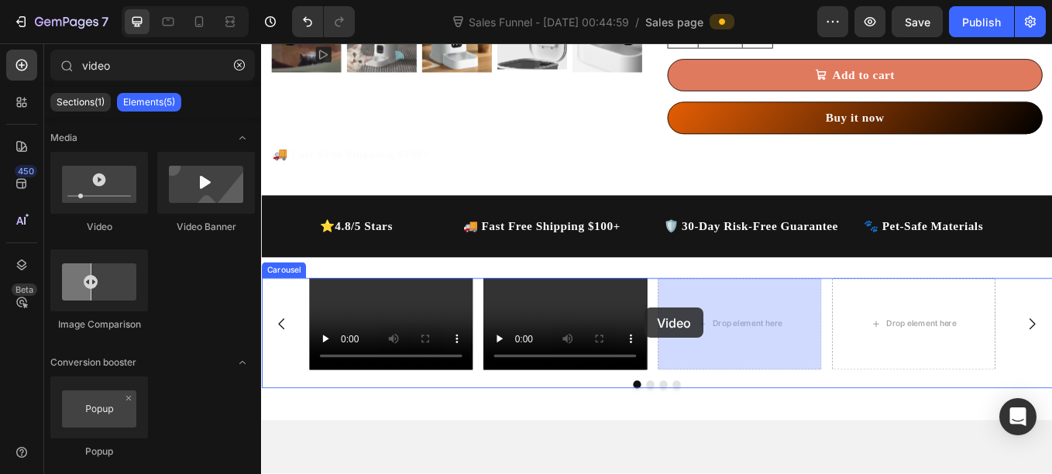
drag, startPoint x: 366, startPoint y: 222, endPoint x: 833, endPoint y: 382, distance: 494.2
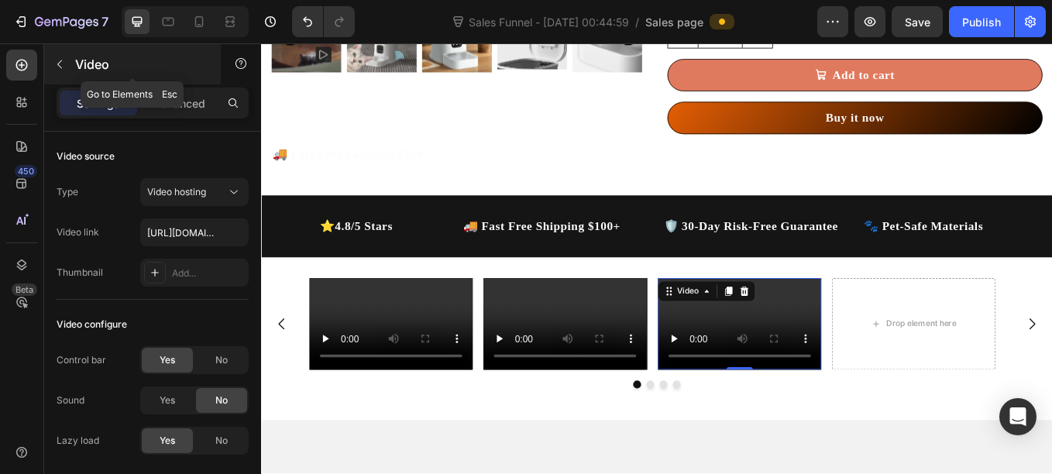
click at [57, 60] on icon "button" at bounding box center [59, 64] width 12 height 12
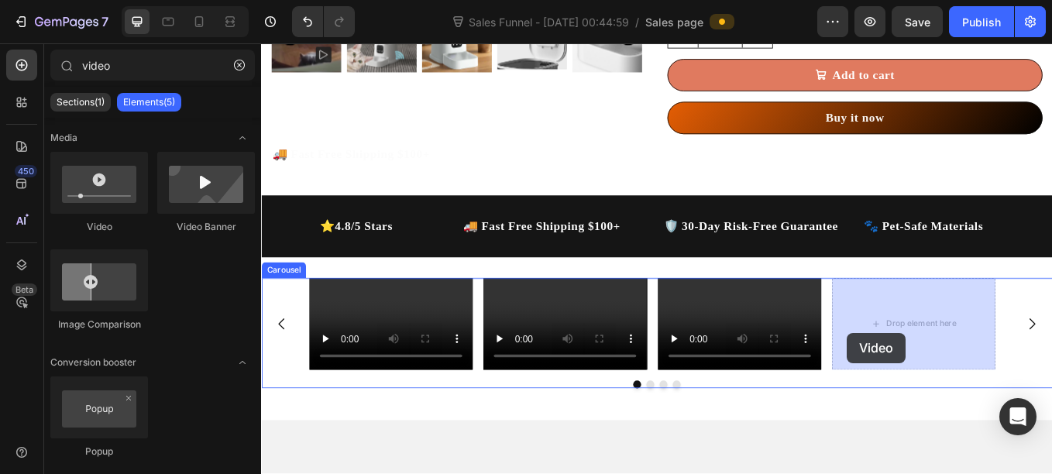
drag, startPoint x: 366, startPoint y: 223, endPoint x: 991, endPoint y: 382, distance: 644.9
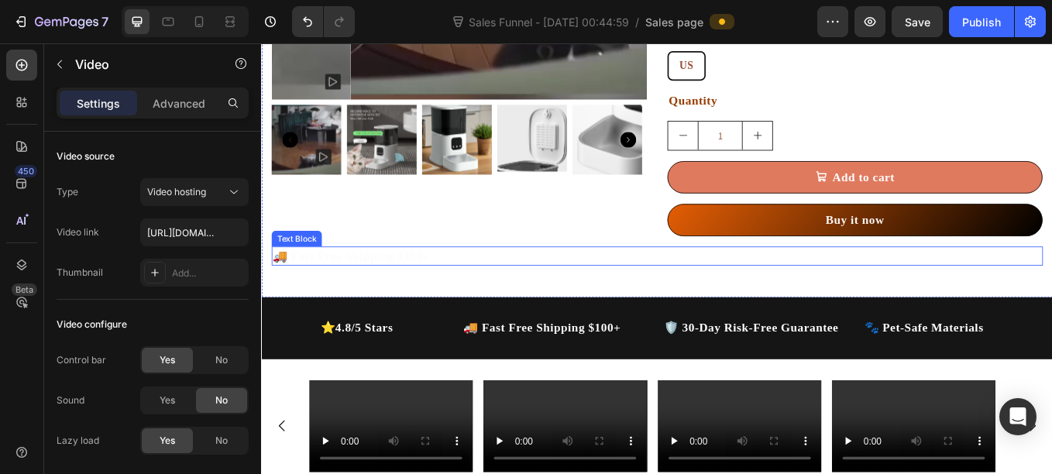
scroll to position [1087, 0]
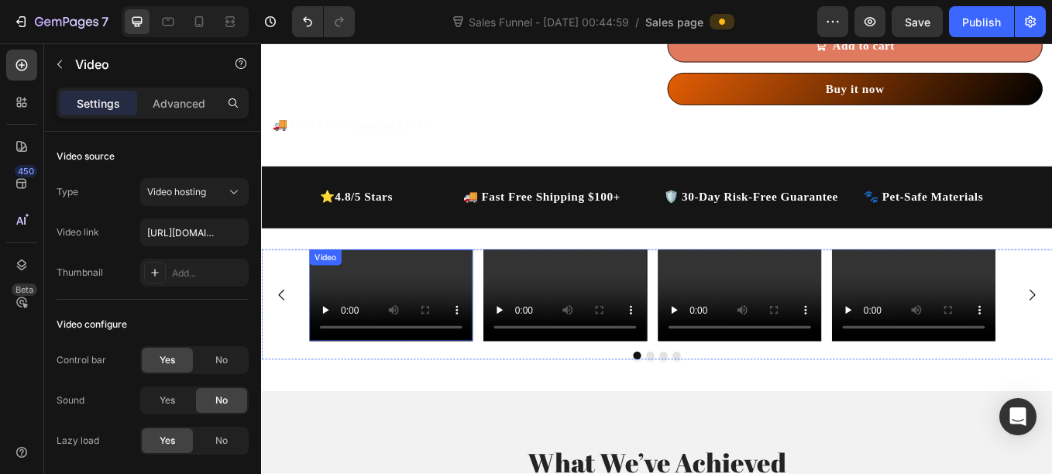
click at [379, 304] on div "Video" at bounding box center [413, 340] width 192 height 108
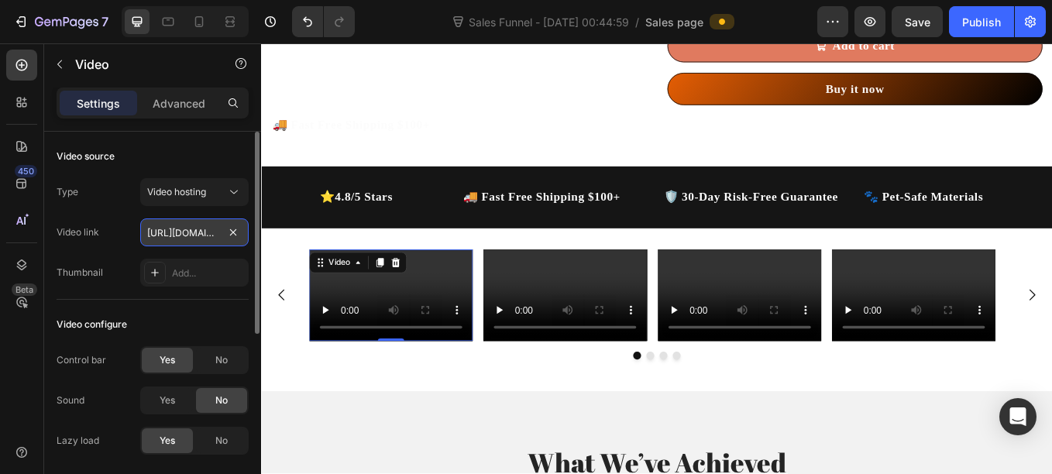
click at [190, 236] on input "https://cdn.shopify.com/videos/c/o/v/2cd3deb506b54b009063f7270ab5cf2e.mp4" at bounding box center [194, 232] width 108 height 28
type input "https://cdn.shopify.com/videos/c/o/v/720b780e27ea4e279adb91486fa5b73a.mp4"
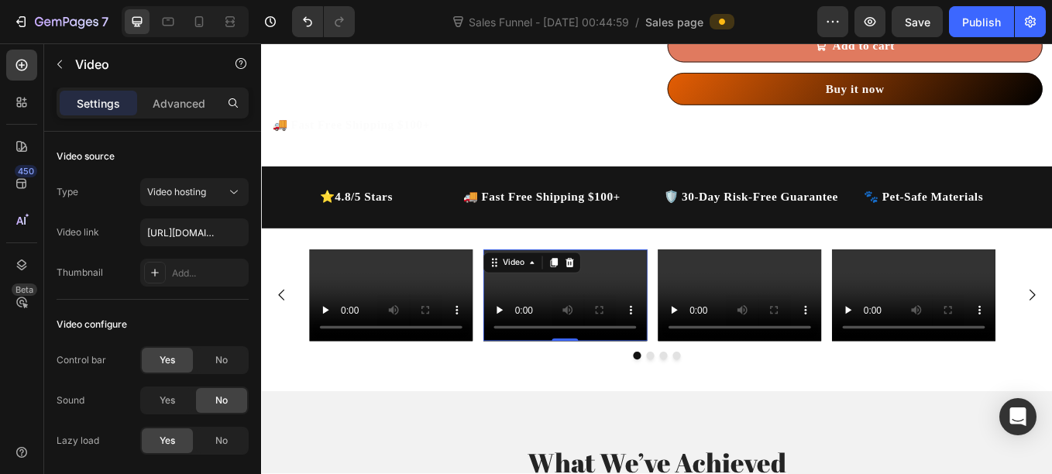
click at [569, 321] on video at bounding box center [617, 340] width 192 height 108
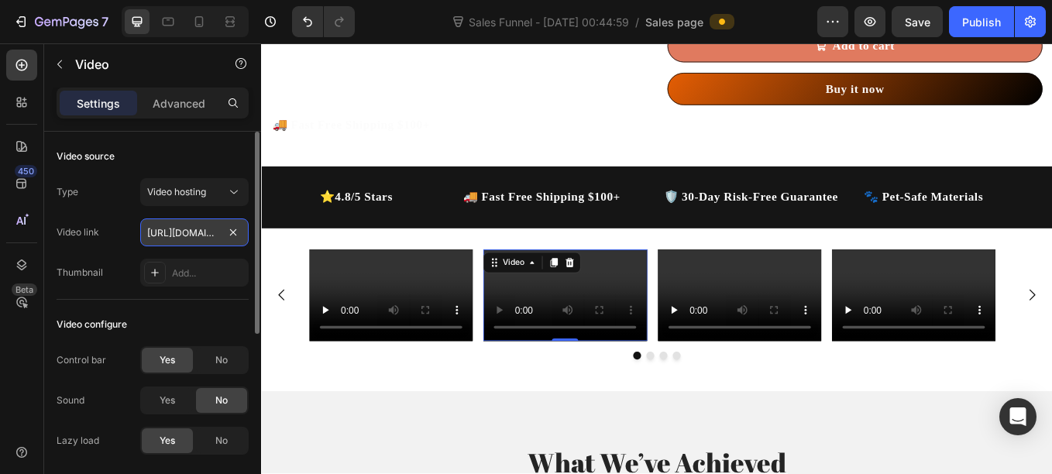
click at [191, 234] on input "https://cdn.shopify.com/videos/c/o/v/2cd3deb506b54b009063f7270ab5cf2e.mp4" at bounding box center [194, 232] width 108 height 28
paste input "92ddd1809860438a849812ddccd07e91"
type input "https://cdn.shopify.com/videos/c/o/v/92ddd1809860438a849812ddccd07e91.mp4"
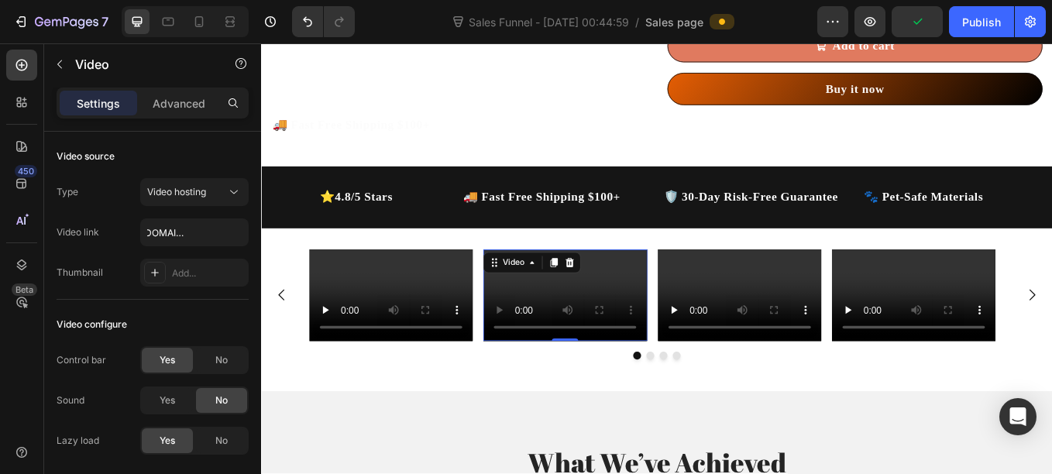
scroll to position [0, 0]
click at [773, 314] on video at bounding box center [822, 340] width 192 height 108
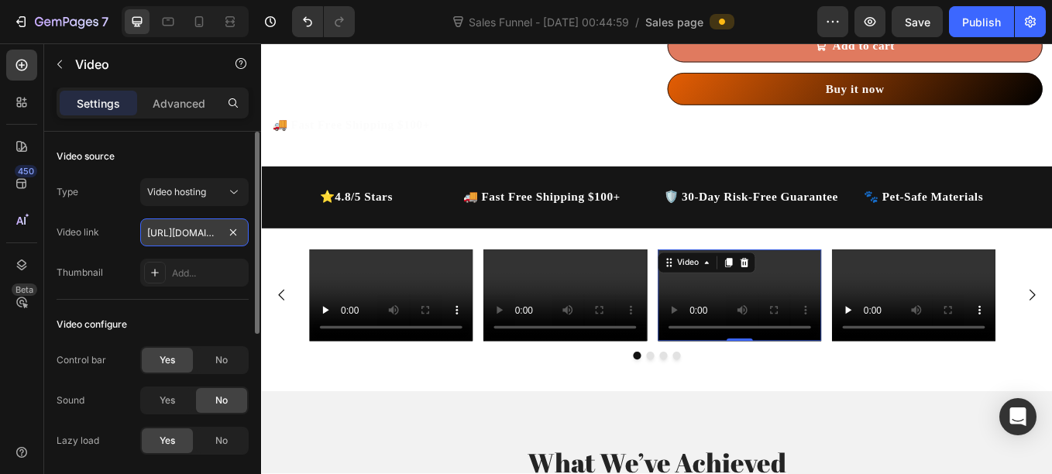
click at [177, 235] on input "https://cdn.shopify.com/videos/c/o/v/2cd3deb506b54b009063f7270ab5cf2e.mp4" at bounding box center [194, 232] width 108 height 28
paste input "57865789338d47728ff78383ed6aa116"
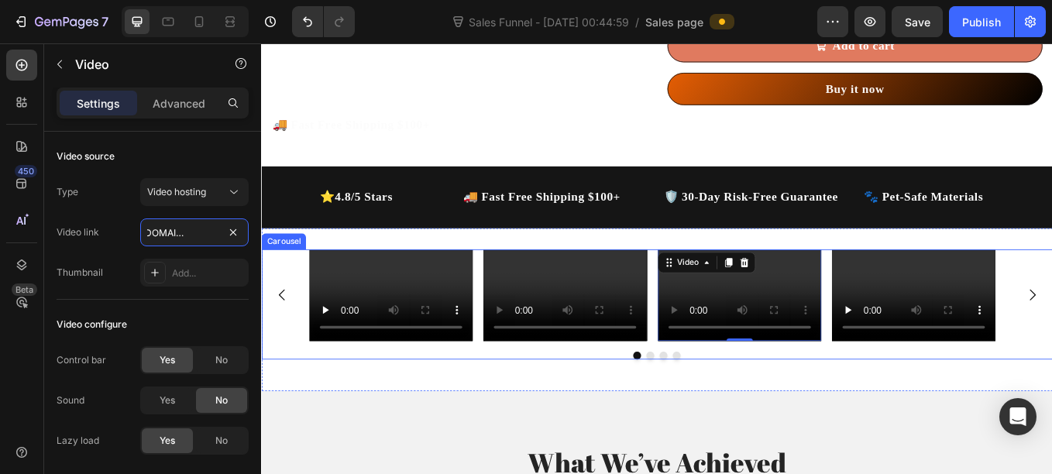
type input "https://cdn.shopify.com/videos/c/o/v/57865789338d47728ff78383ed6aa116.mp4"
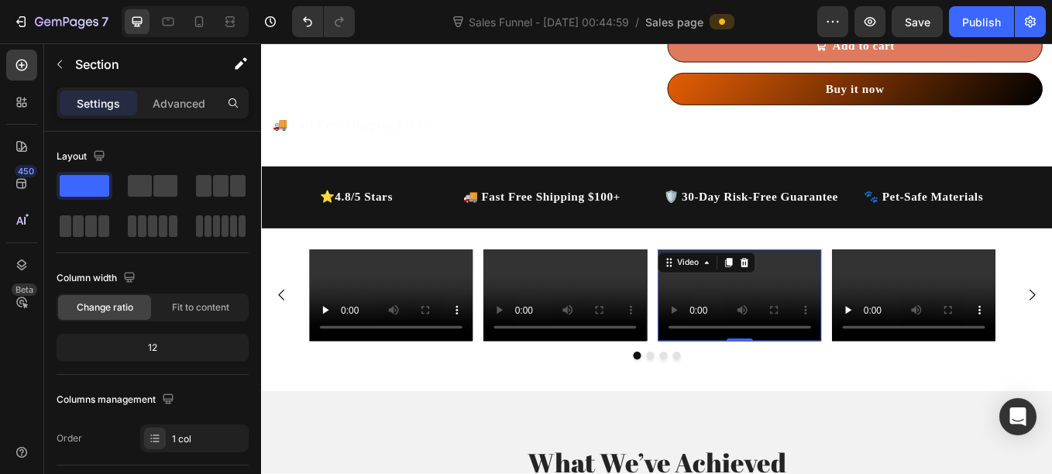
click at [830, 327] on video at bounding box center [822, 340] width 192 height 108
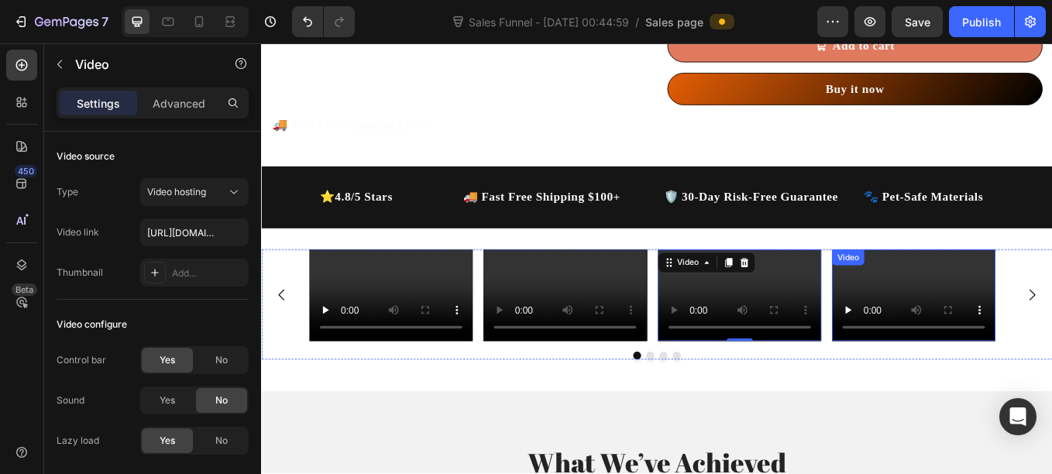
click at [1008, 306] on div "Video" at bounding box center [1027, 340] width 192 height 108
click at [761, 332] on video at bounding box center [822, 340] width 192 height 108
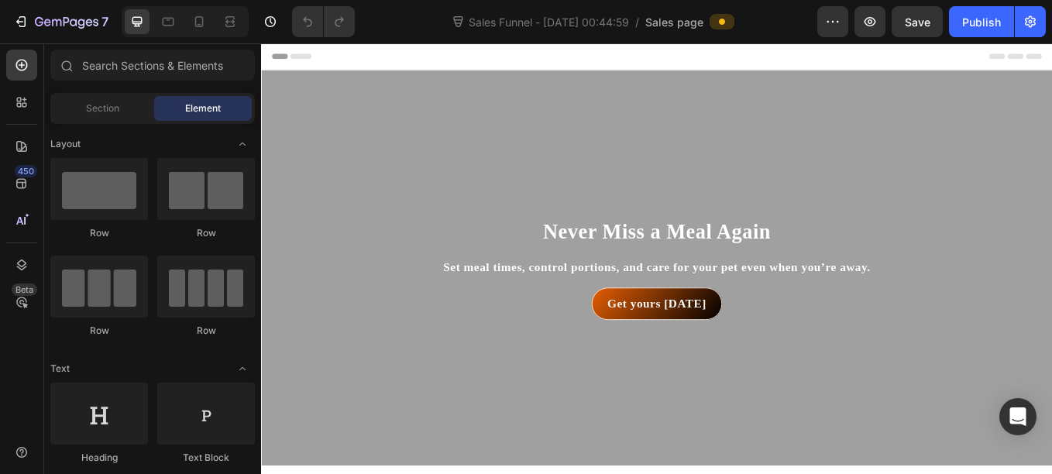
click at [812, 23] on div "Sales Funnel - Aug 21, 00:44:59 / Sales page" at bounding box center [592, 21] width 450 height 31
click at [834, 22] on icon "button" at bounding box center [832, 21] width 15 height 15
click at [864, 57] on div "Header" at bounding box center [725, 58] width 905 height 31
click at [29, 186] on div "450" at bounding box center [21, 183] width 31 height 31
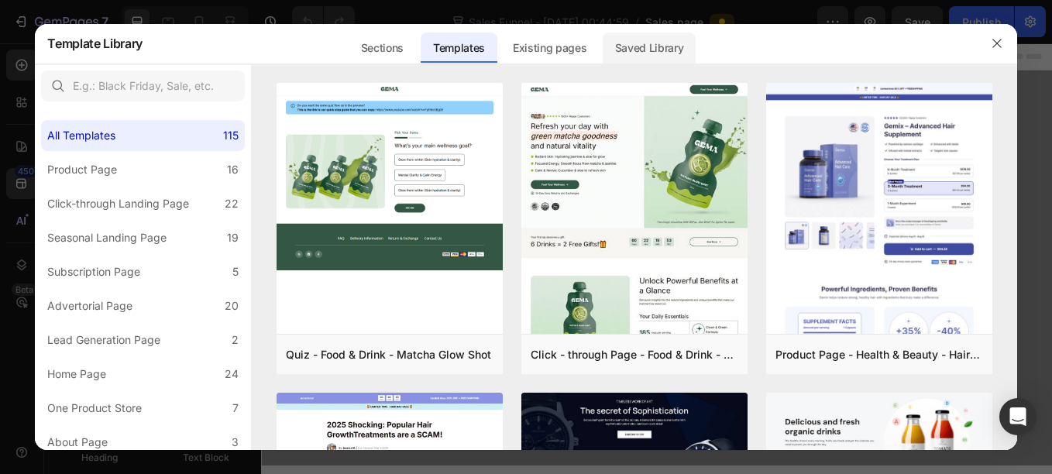
click at [629, 50] on div "Saved Library" at bounding box center [650, 48] width 94 height 31
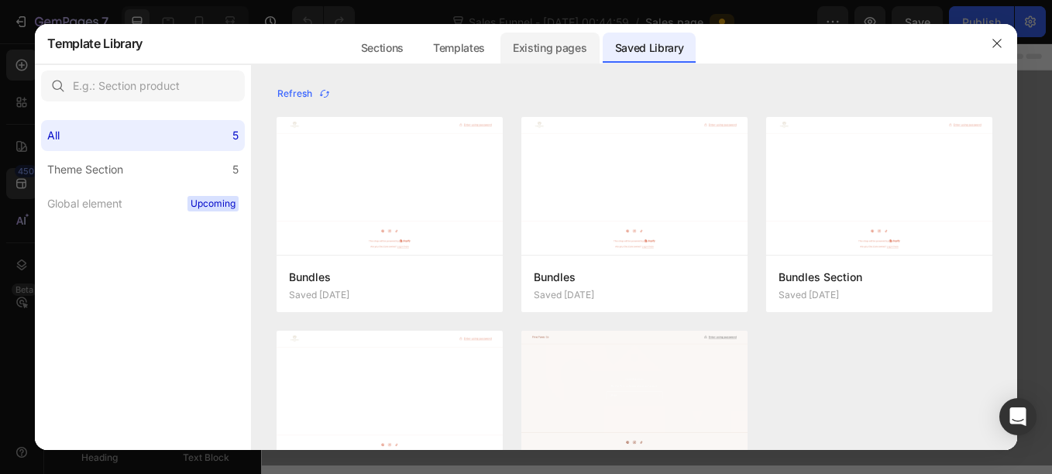
click at [553, 46] on div "Existing pages" at bounding box center [549, 48] width 99 height 31
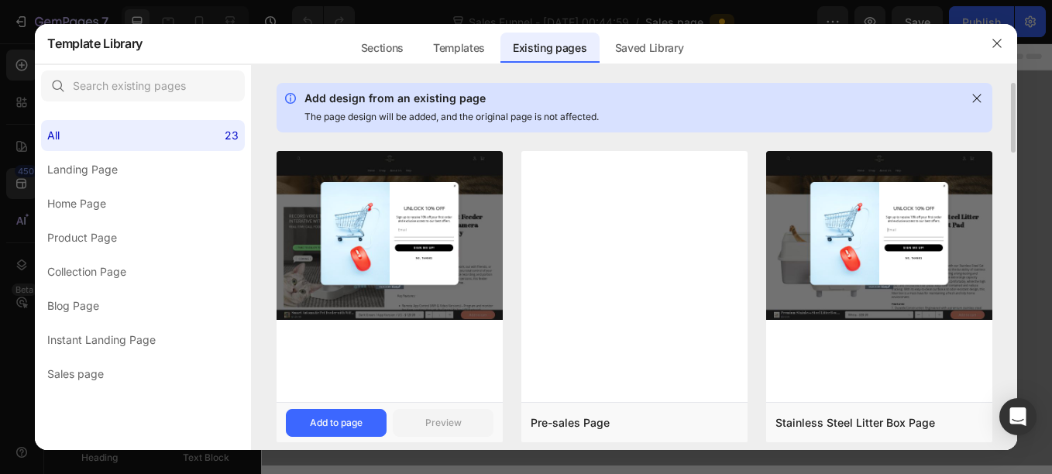
click at [396, 205] on img at bounding box center [389, 236] width 226 height 170
click at [326, 416] on div "Add to page" at bounding box center [336, 423] width 53 height 14
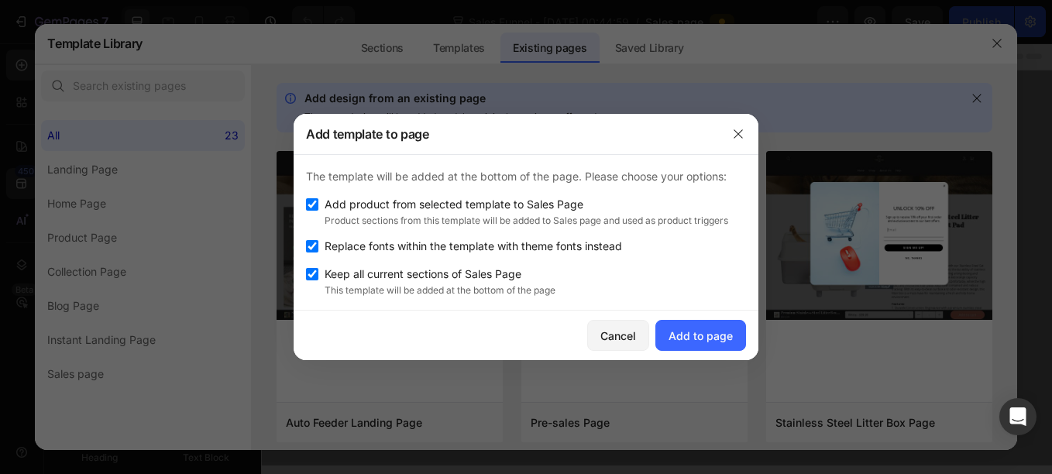
click at [380, 273] on span "Keep all current sections of Sales Page" at bounding box center [423, 274] width 197 height 19
checkbox input "false"
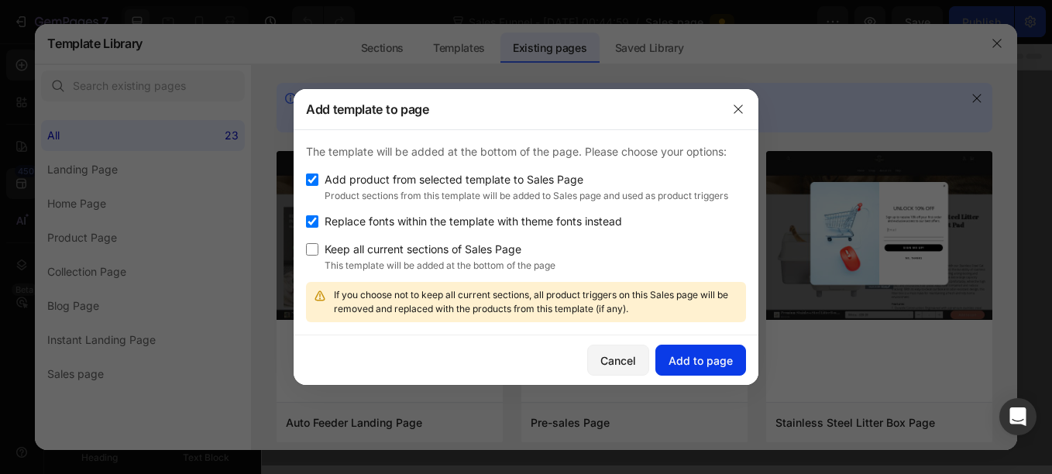
click at [686, 366] on div "Add to page" at bounding box center [700, 360] width 64 height 16
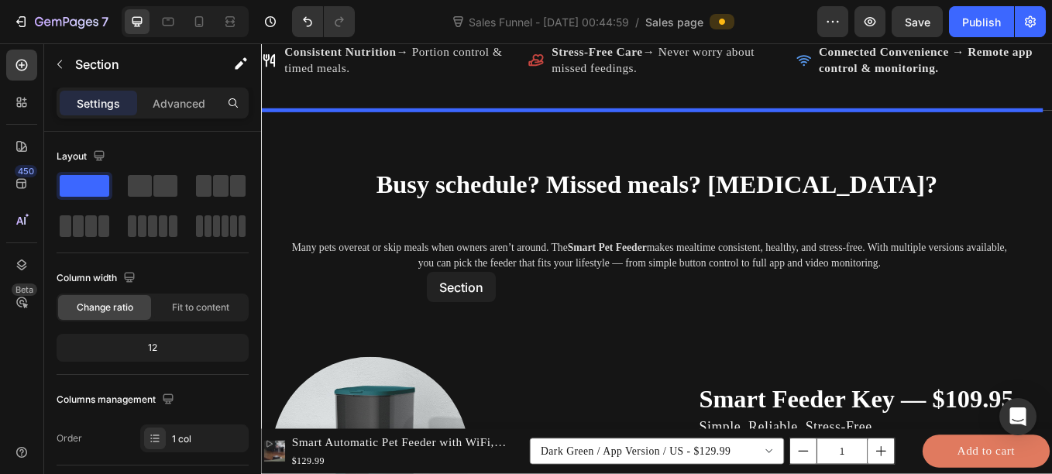
scroll to position [1777, 0]
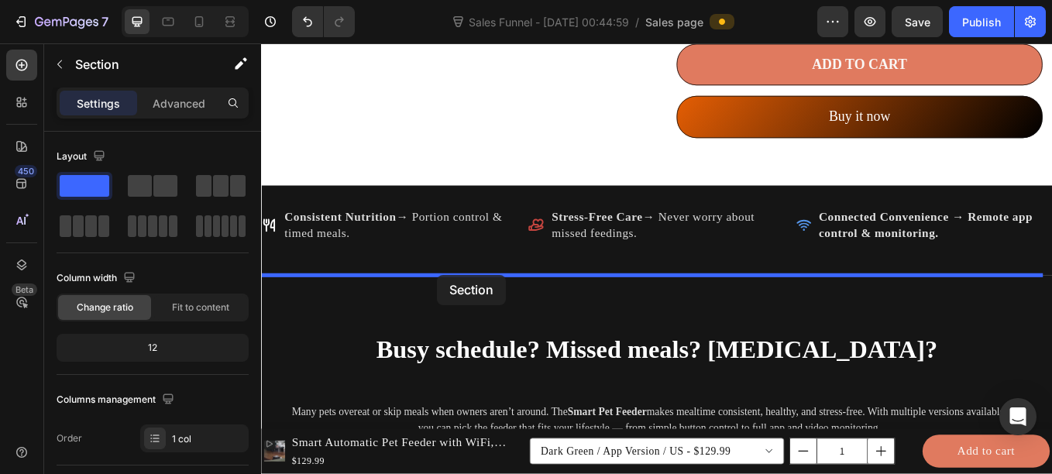
drag, startPoint x: 273, startPoint y: 329, endPoint x: 468, endPoint y: 315, distance: 194.9
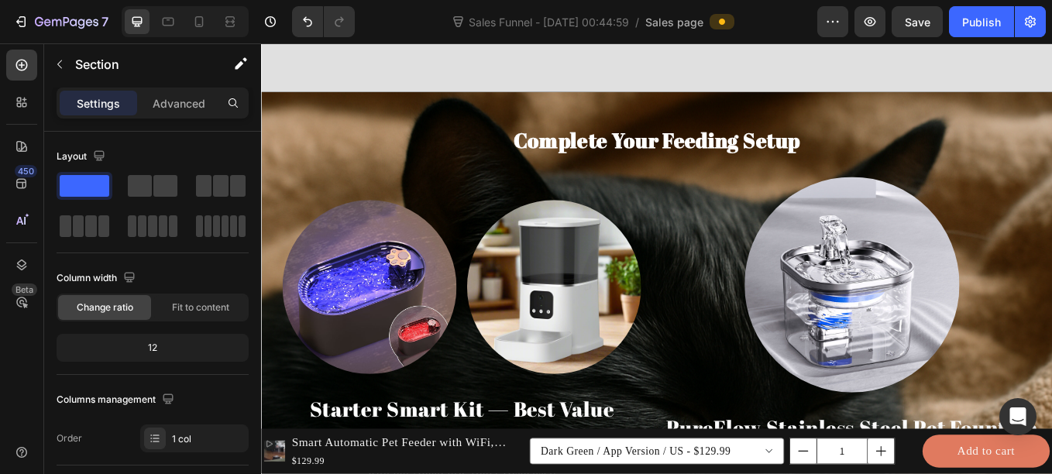
scroll to position [4937, 0]
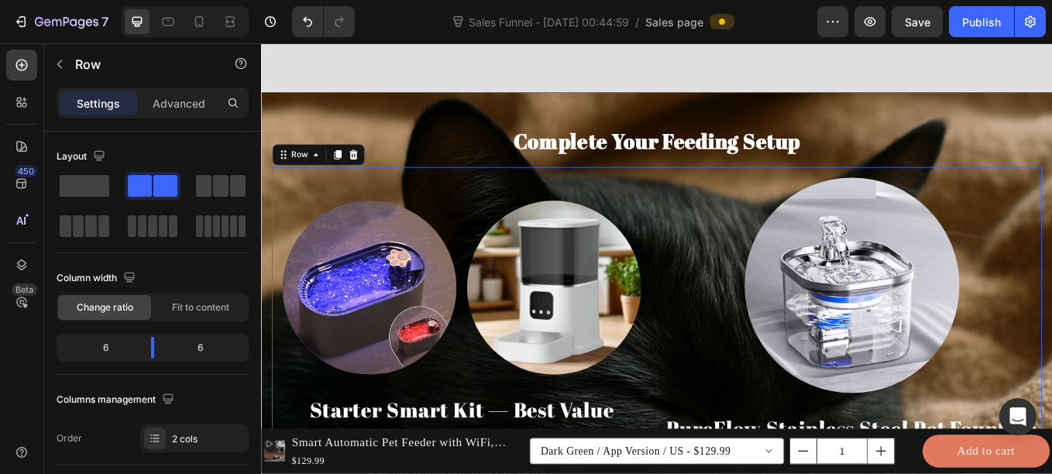
click at [725, 220] on div "Image Image Row Starter Smart Kit — Best Value Heading Icon Icon Icon Icon Icon…" at bounding box center [725, 435] width 905 height 493
click at [101, 185] on span at bounding box center [85, 186] width 50 height 22
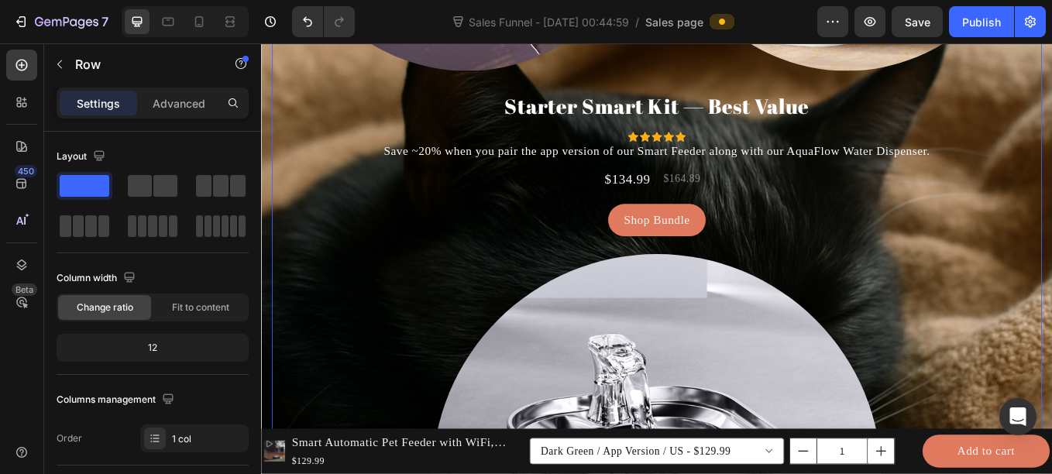
scroll to position [5013, 0]
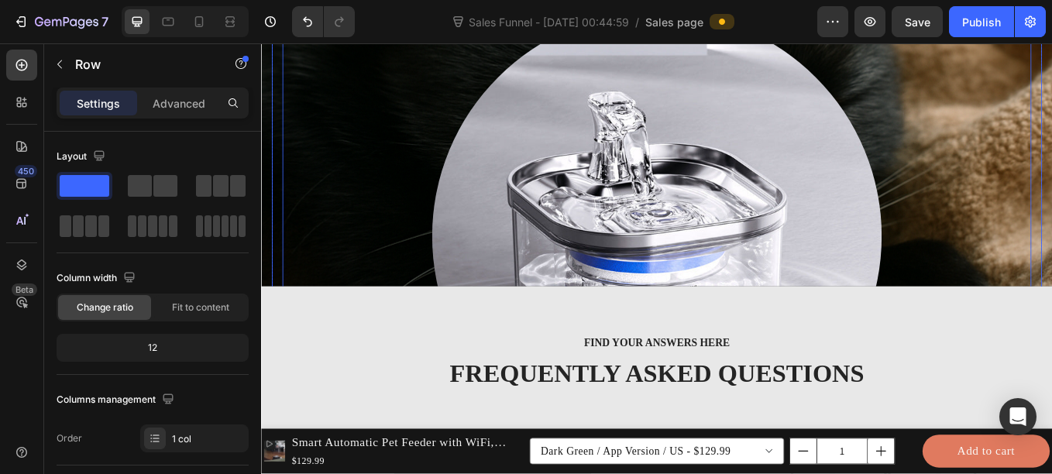
click at [574, 263] on img at bounding box center [726, 270] width 528 height 528
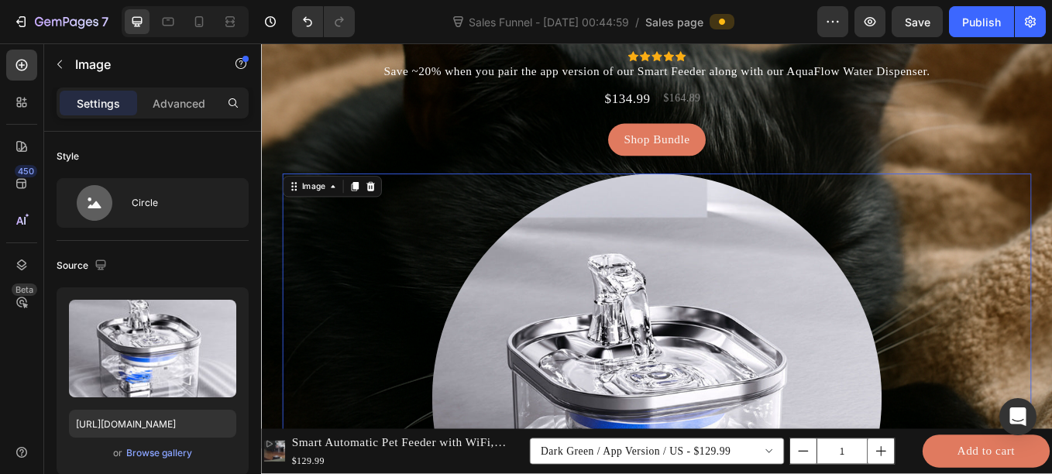
scroll to position [5137, 0]
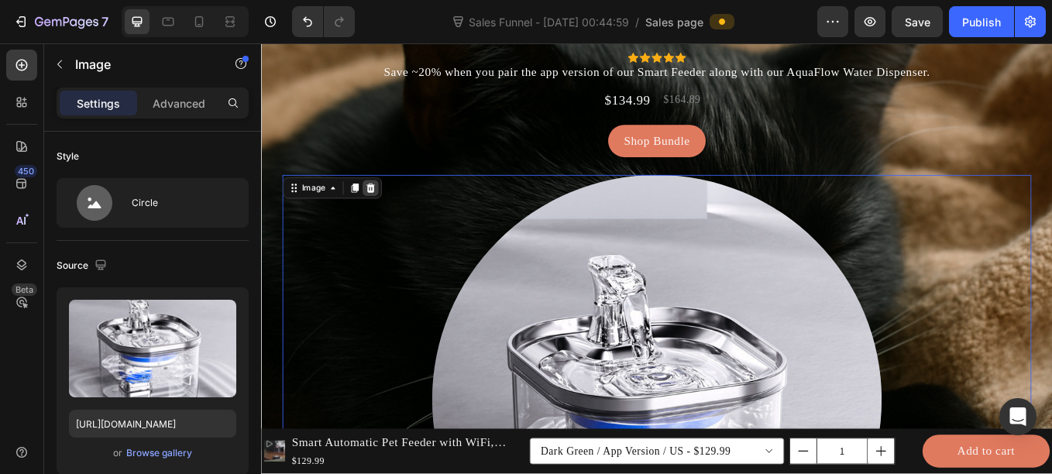
click at [391, 218] on icon at bounding box center [389, 213] width 10 height 11
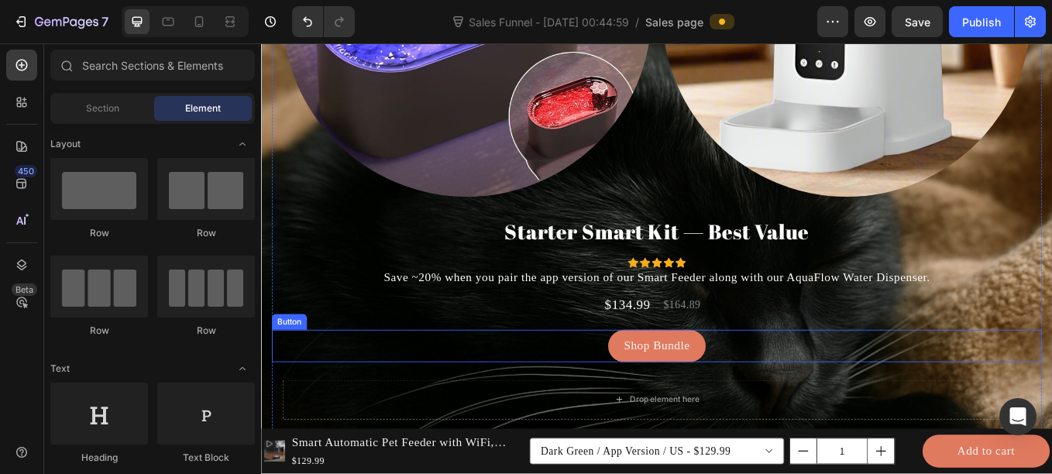
scroll to position [5236, 0]
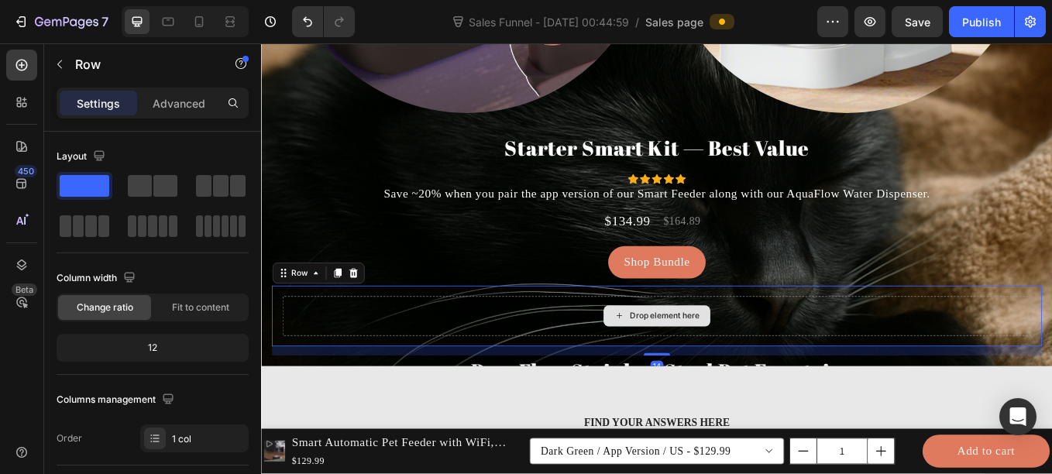
click at [428, 369] on div "Drop element here" at bounding box center [726, 364] width 880 height 46
click at [373, 311] on icon at bounding box center [368, 313] width 12 height 12
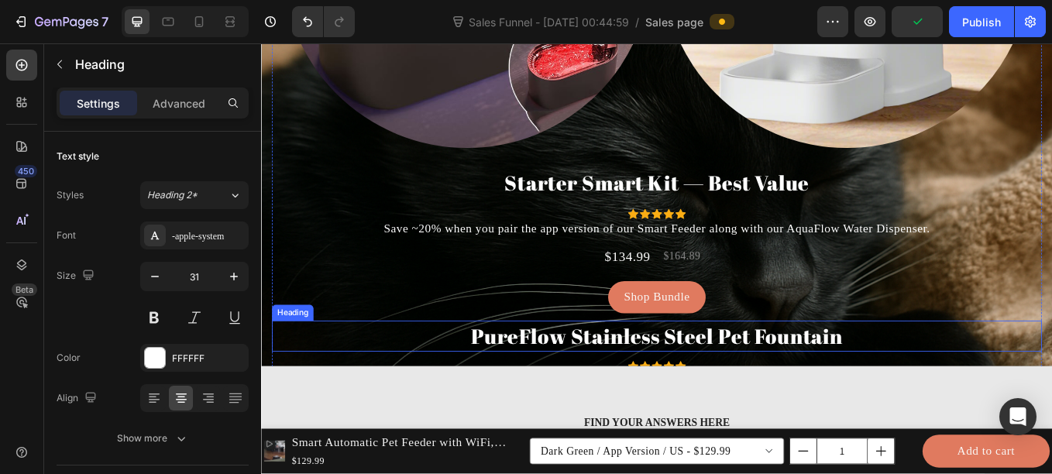
click at [386, 373] on h2 "PureFlow Stainless Steel Pet Fountain" at bounding box center [725, 387] width 905 height 36
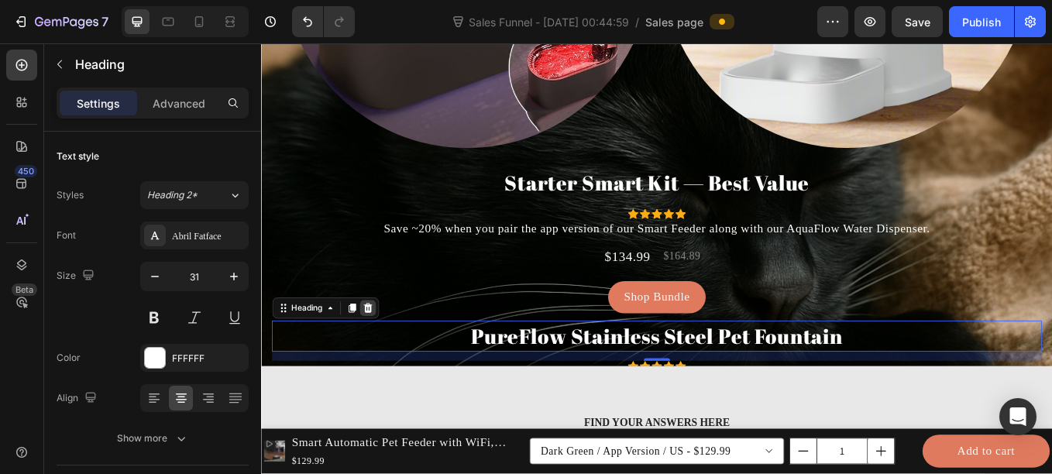
click at [393, 352] on div at bounding box center [385, 354] width 19 height 19
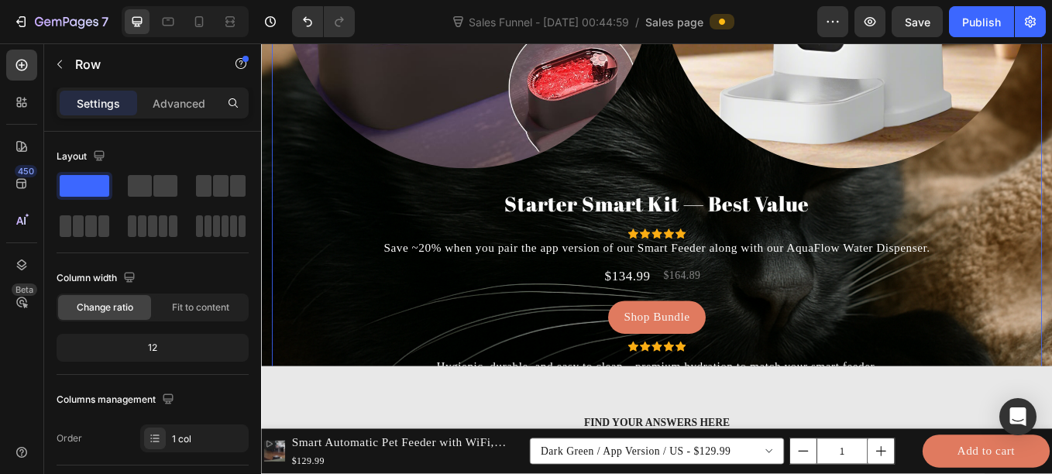
click at [387, 406] on div "Image Image Row Starter Smart Kit — Best Value Heading Icon Icon Icon Icon Icon…" at bounding box center [725, 137] width 905 height 787
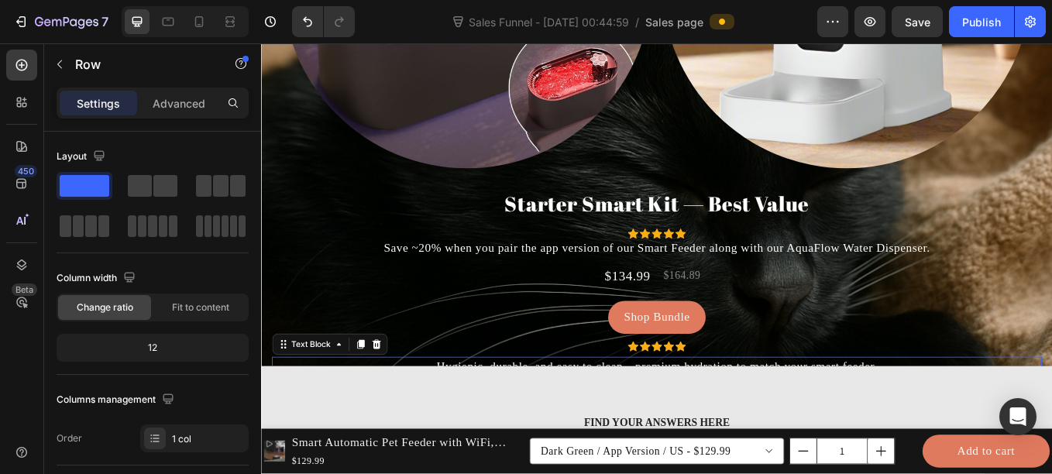
click at [393, 414] on p "Hygienic, durable, and easy to clean—premium hydration to match your smart feed…" at bounding box center [726, 423] width 902 height 19
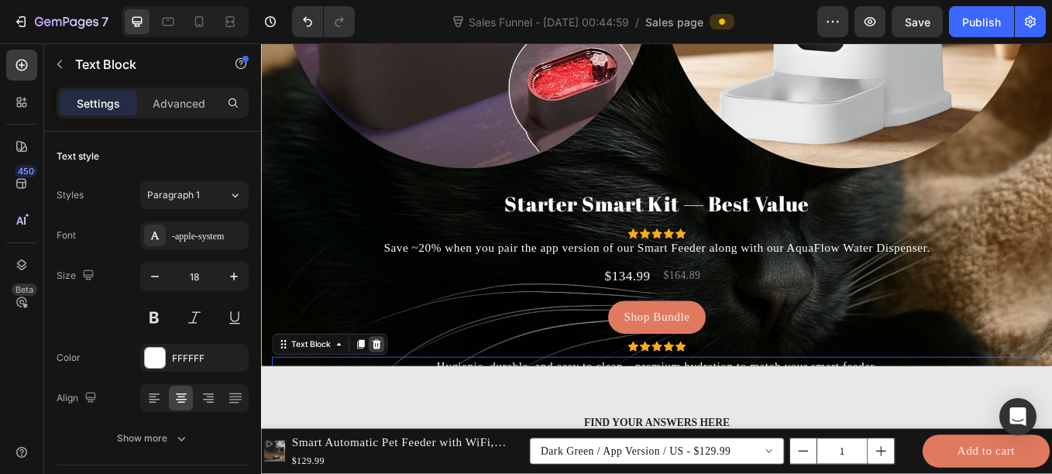
click at [393, 392] on icon at bounding box center [396, 397] width 10 height 11
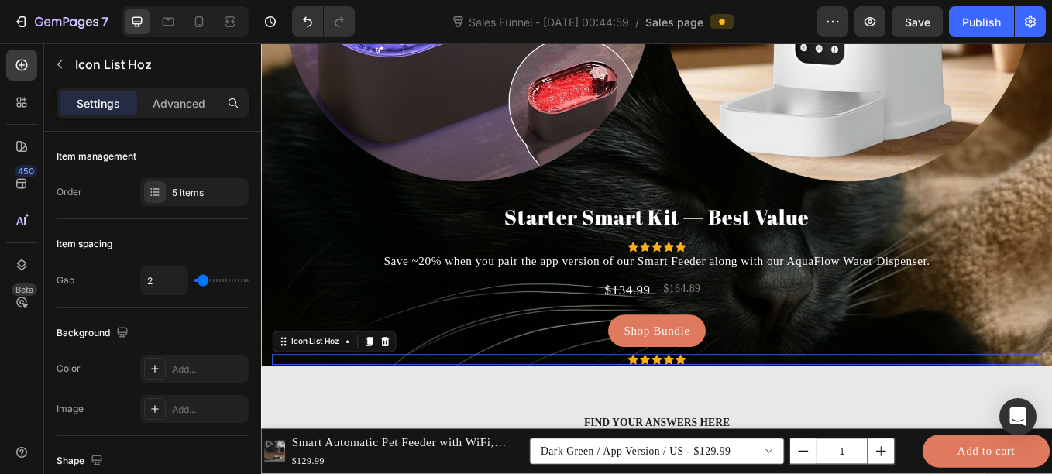
click at [510, 409] on div "Icon Icon Icon Icon Icon" at bounding box center [725, 415] width 905 height 12
click at [407, 389] on icon at bounding box center [406, 394] width 10 height 11
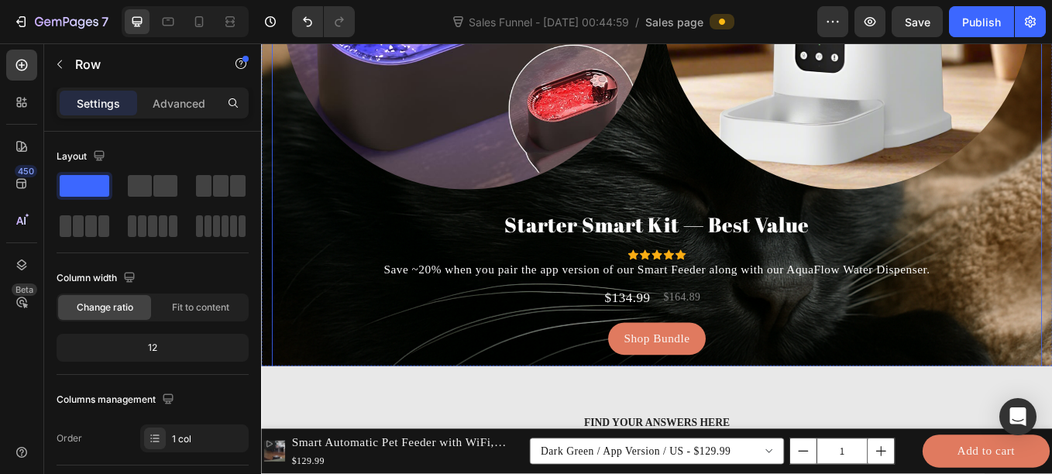
click at [393, 414] on div "Shop Bundle Button" at bounding box center [725, 395] width 905 height 46
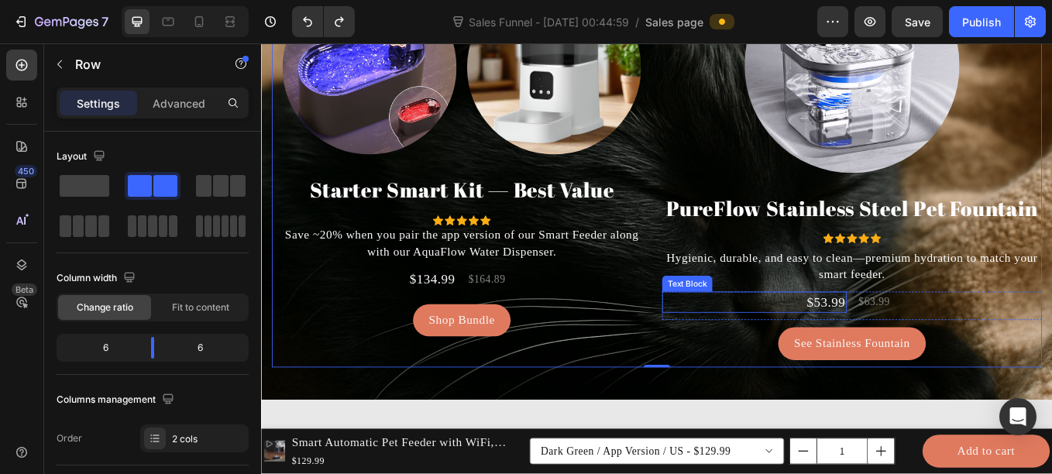
scroll to position [5045, 0]
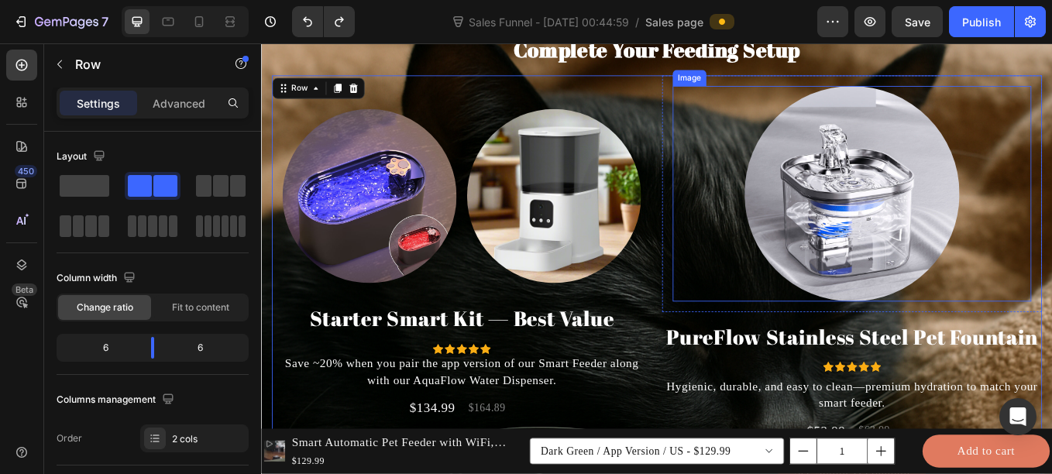
click at [912, 278] on img at bounding box center [955, 220] width 252 height 252
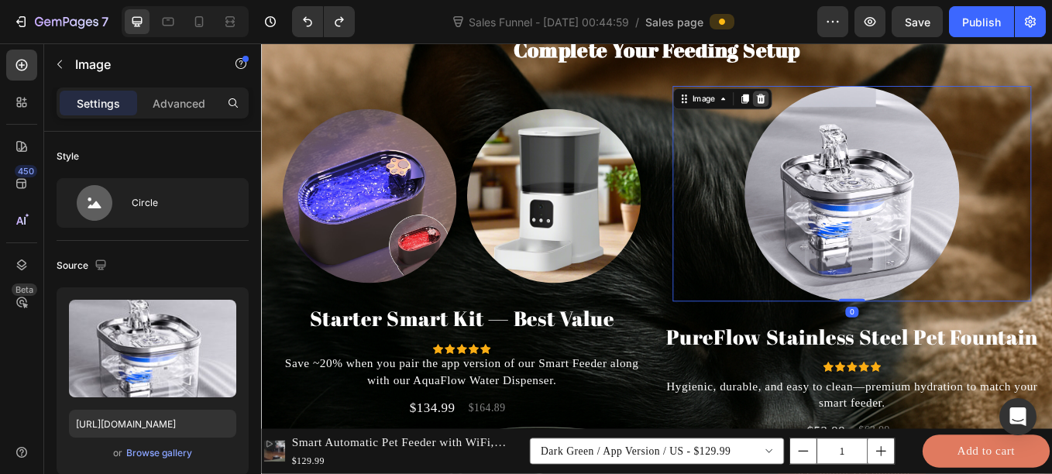
click at [841, 112] on icon at bounding box center [847, 109] width 12 height 12
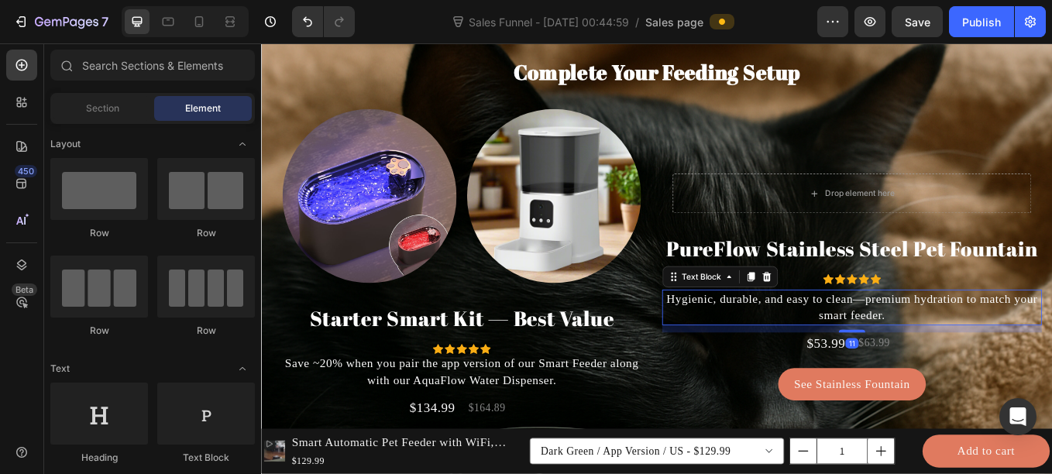
click at [761, 338] on p "Hygienic, durable, and easy to clean—premium hydration to match your smart feed…" at bounding box center [954, 354] width 443 height 39
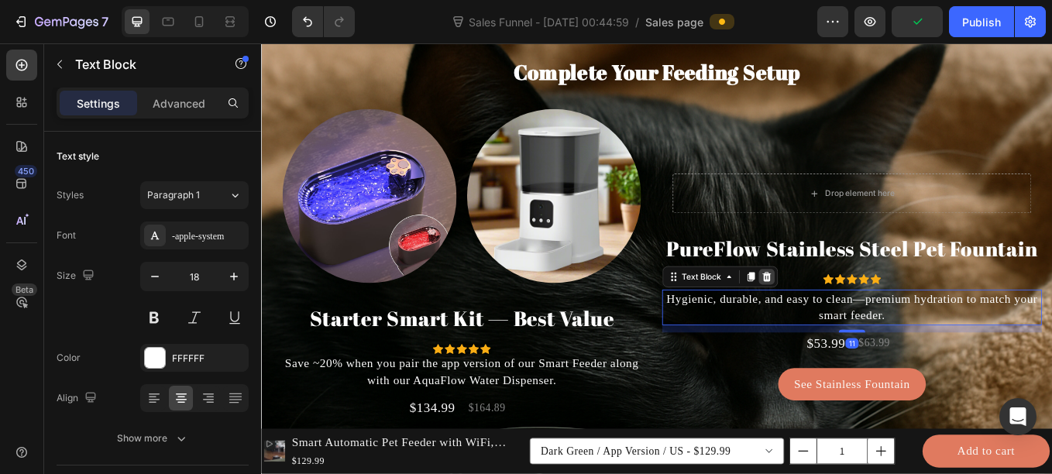
click at [850, 314] on icon at bounding box center [855, 318] width 10 height 11
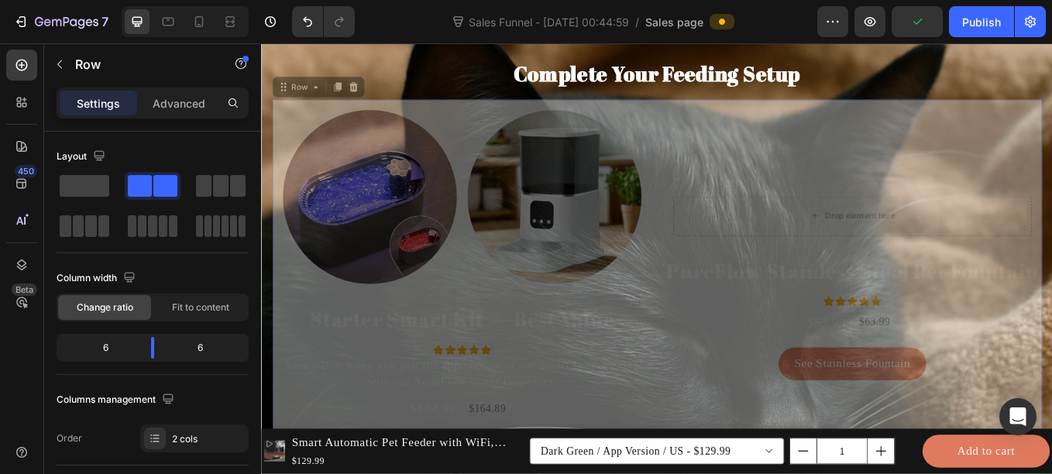
click at [261, 43] on div "Drop element here Row PureFlow Stainless Steel Pet Fountain Heading Icon Icon I…" at bounding box center [261, 43] width 0 height 0
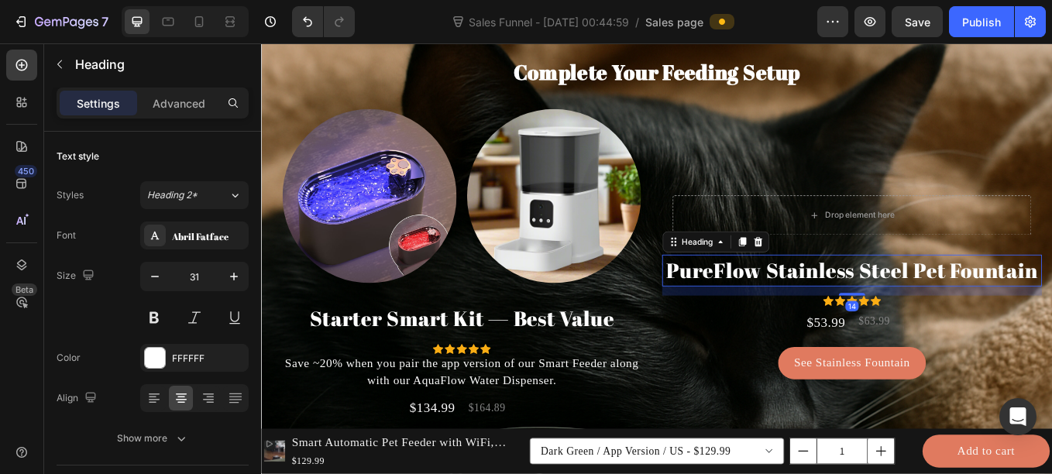
click at [809, 309] on h2 "PureFlow Stainless Steel Pet Fountain" at bounding box center [955, 310] width 446 height 36
click at [843, 279] on icon at bounding box center [844, 277] width 12 height 12
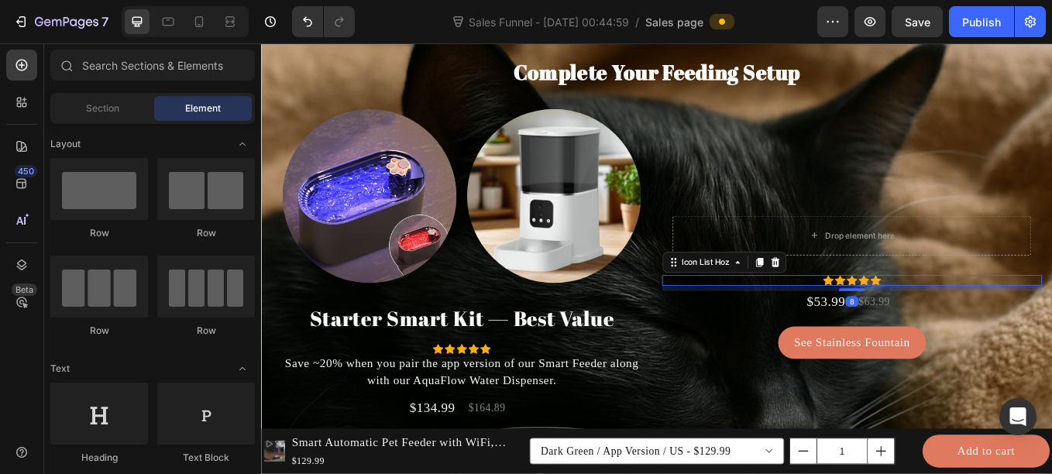
click at [900, 318] on div "Icon Icon Icon Icon Icon" at bounding box center [955, 322] width 446 height 12
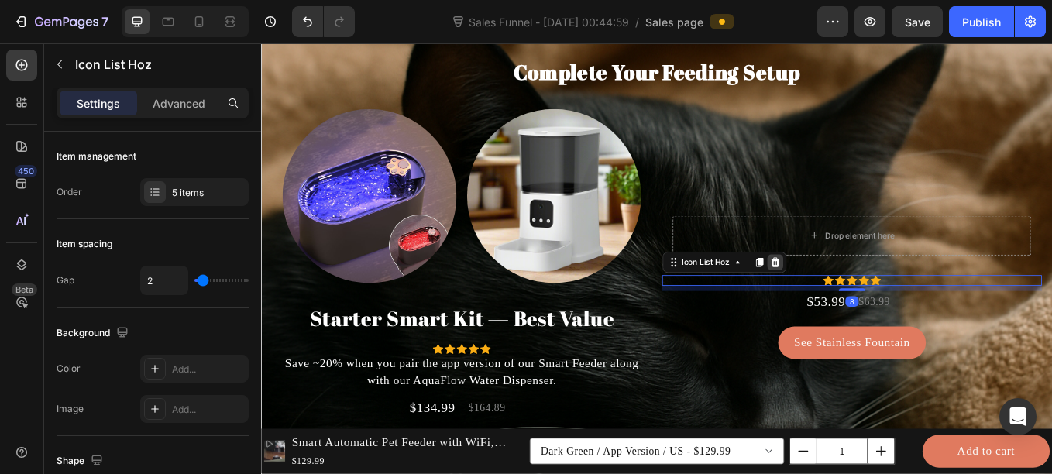
click at [860, 298] on icon at bounding box center [865, 301] width 10 height 11
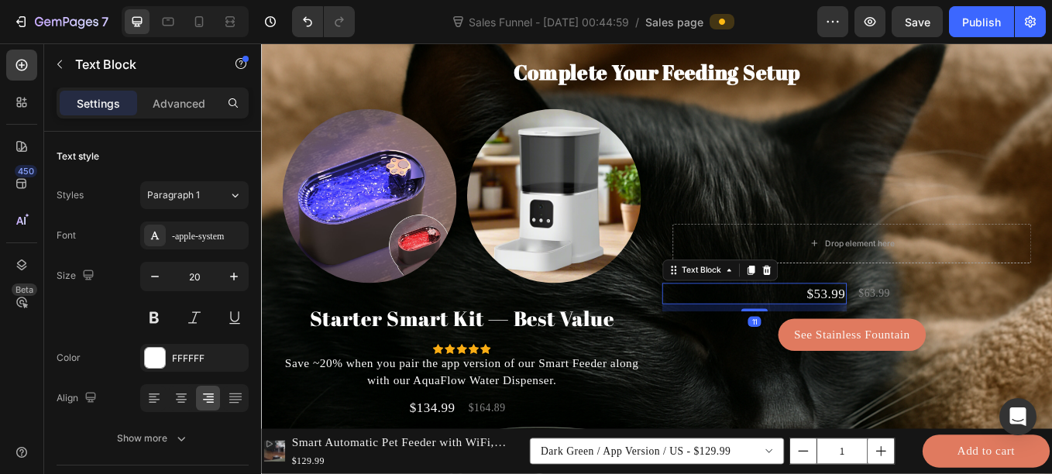
click at [877, 333] on p "$53.99" at bounding box center [840, 338] width 214 height 22
click at [850, 301] on div at bounding box center [854, 310] width 19 height 19
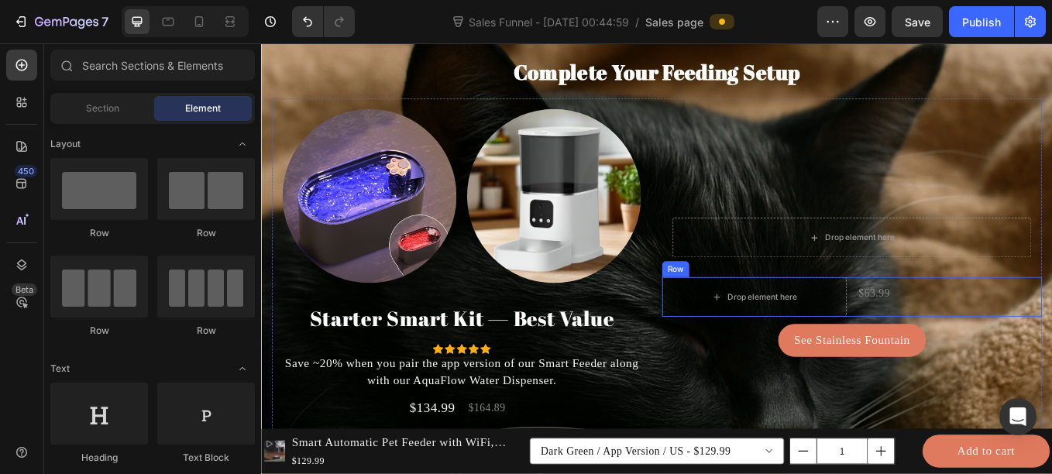
click at [944, 335] on div "Drop element here $63.99 Text Block Row" at bounding box center [955, 341] width 446 height 46
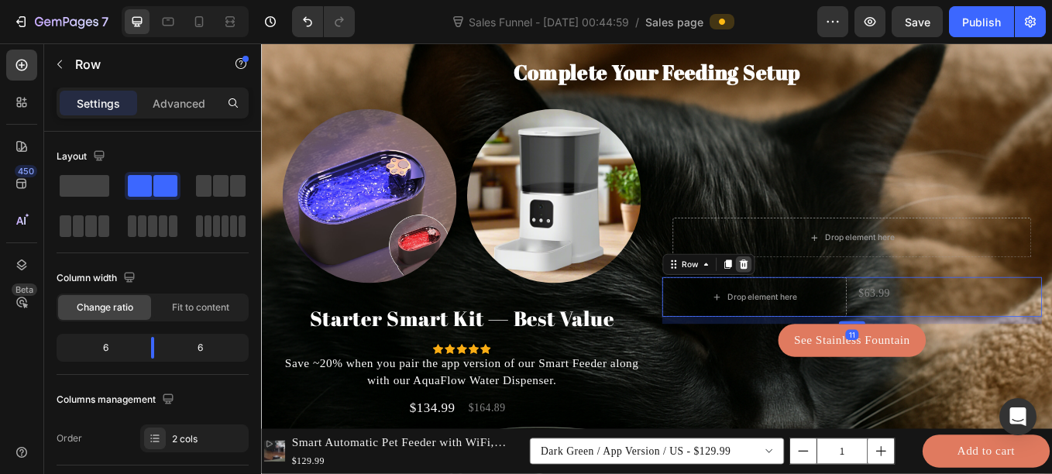
click at [823, 304] on icon at bounding box center [828, 303] width 10 height 11
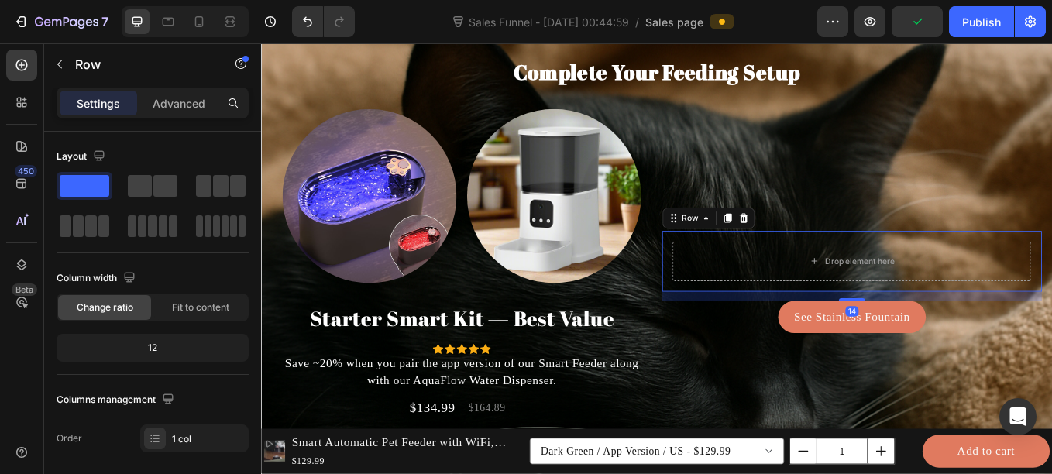
click at [855, 327] on div "Drop element here Row 14" at bounding box center [955, 299] width 446 height 71
click at [823, 245] on icon at bounding box center [828, 249] width 10 height 11
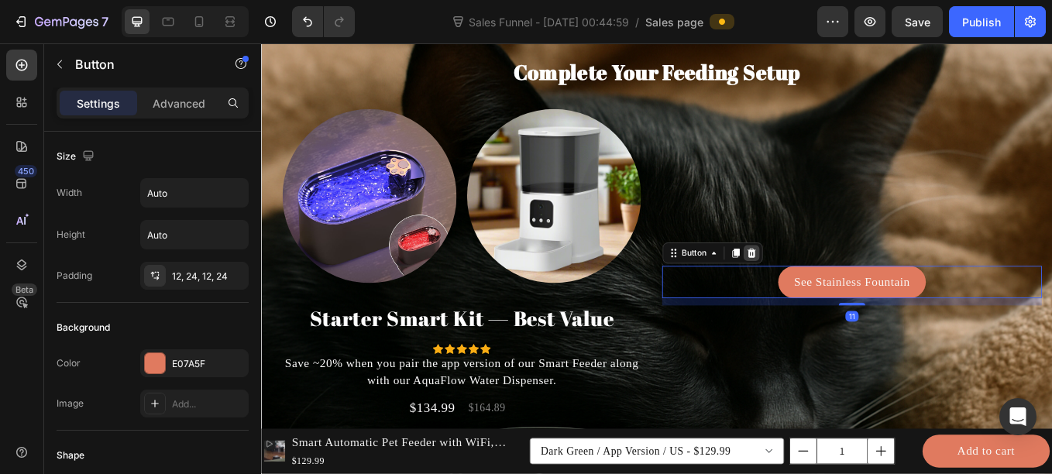
click at [838, 290] on div at bounding box center [836, 290] width 19 height 19
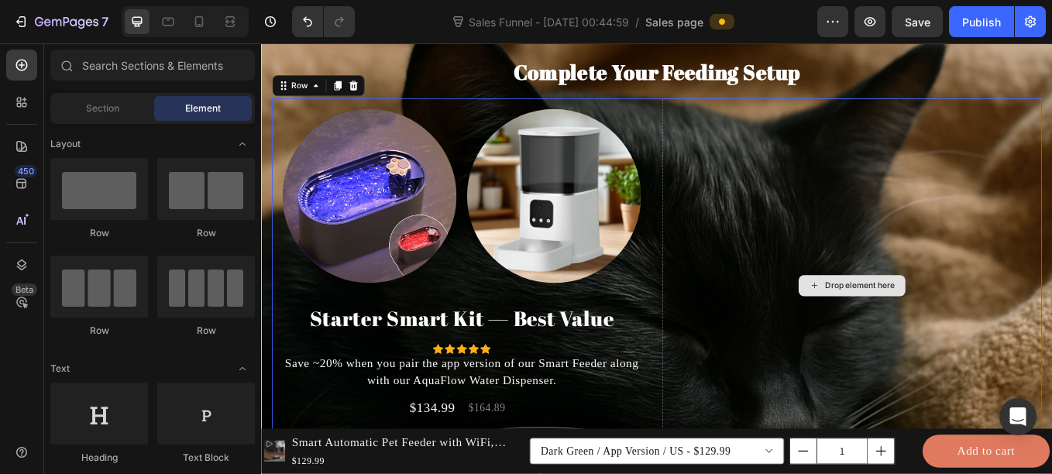
click at [746, 249] on div "Drop element here" at bounding box center [955, 327] width 446 height 439
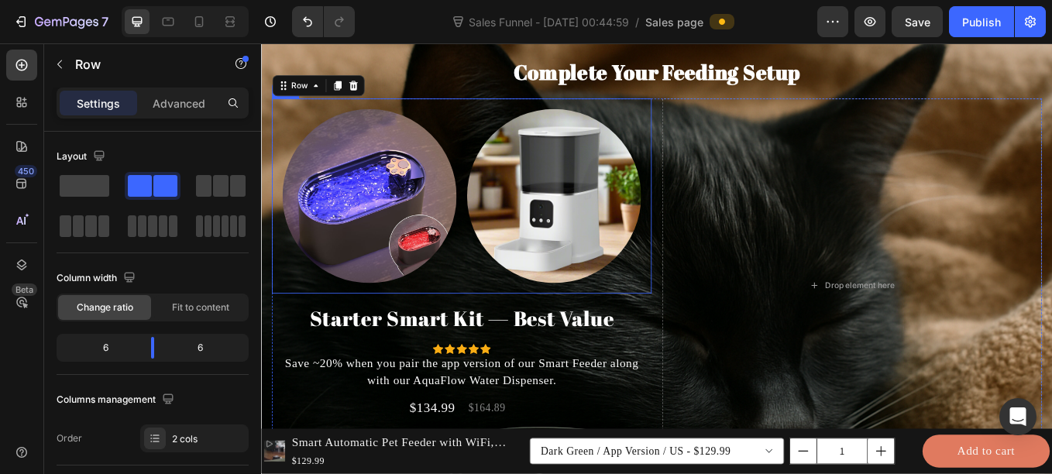
click at [712, 175] on div "Image Image Row" at bounding box center [496, 222] width 446 height 229
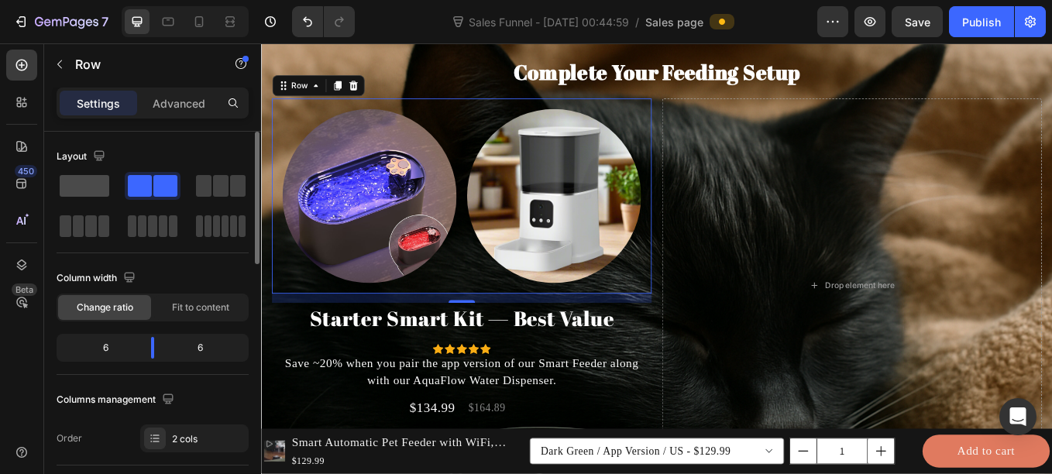
click at [91, 180] on span at bounding box center [85, 186] width 50 height 22
click at [720, 143] on div "Image Image Row 14 Starter Smart Kit — Best Value Heading Icon Icon Icon Icon I…" at bounding box center [725, 327] width 905 height 439
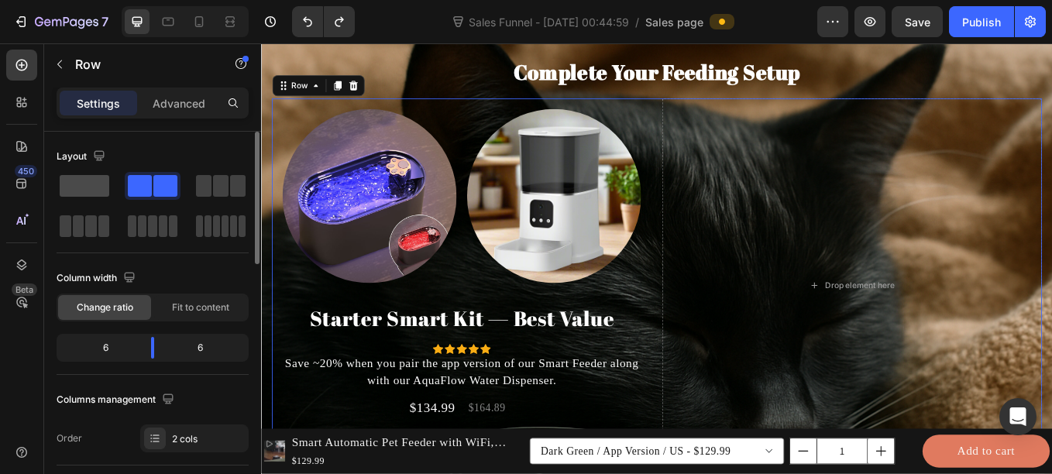
click at [84, 173] on div at bounding box center [85, 186] width 56 height 28
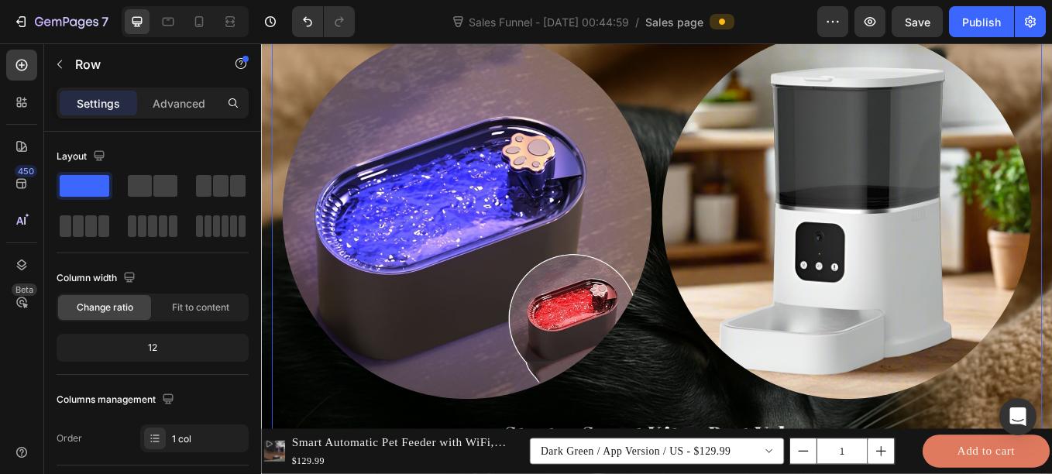
scroll to position [5032, 0]
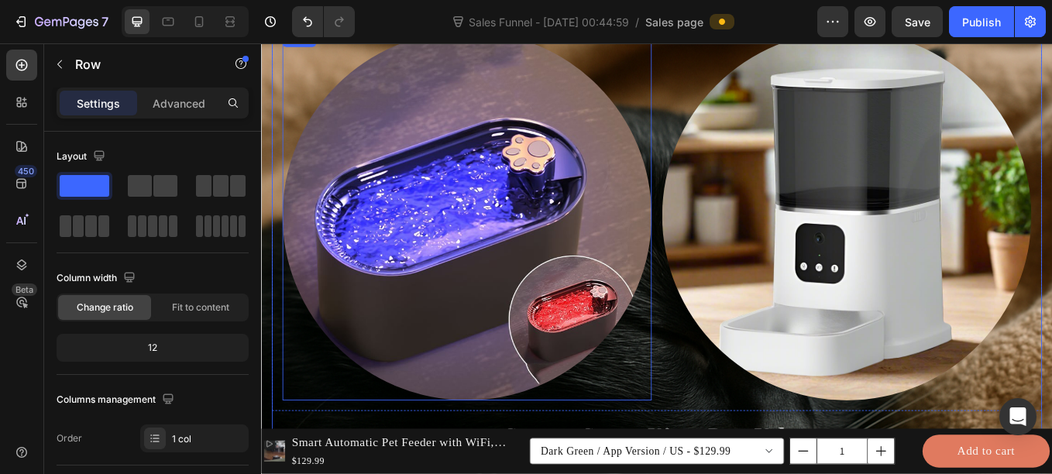
click at [345, 112] on img at bounding box center [503, 246] width 434 height 434
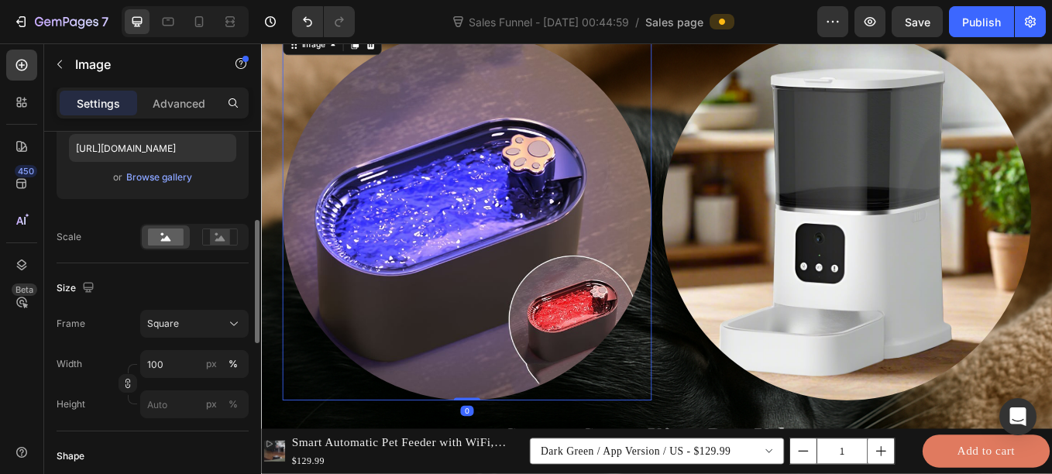
scroll to position [277, 0]
click at [172, 365] on input "100" at bounding box center [194, 363] width 108 height 28
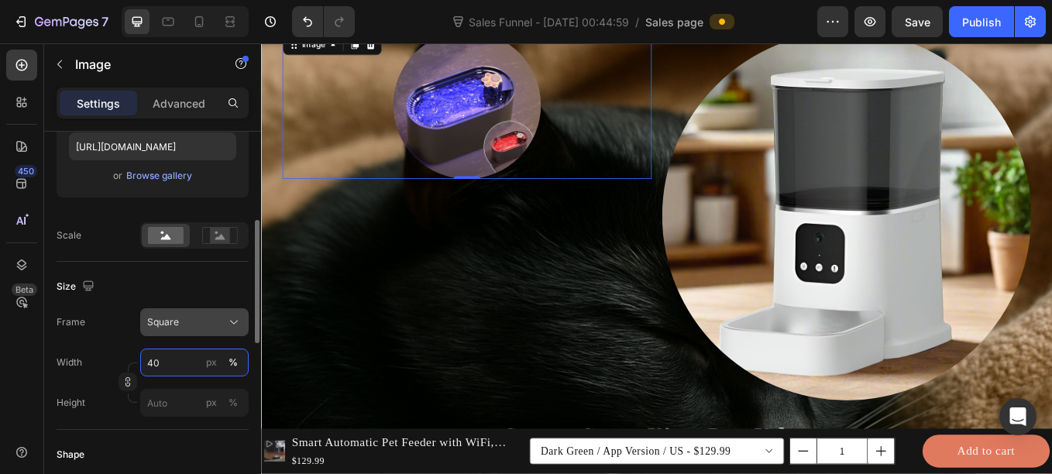
type input "4"
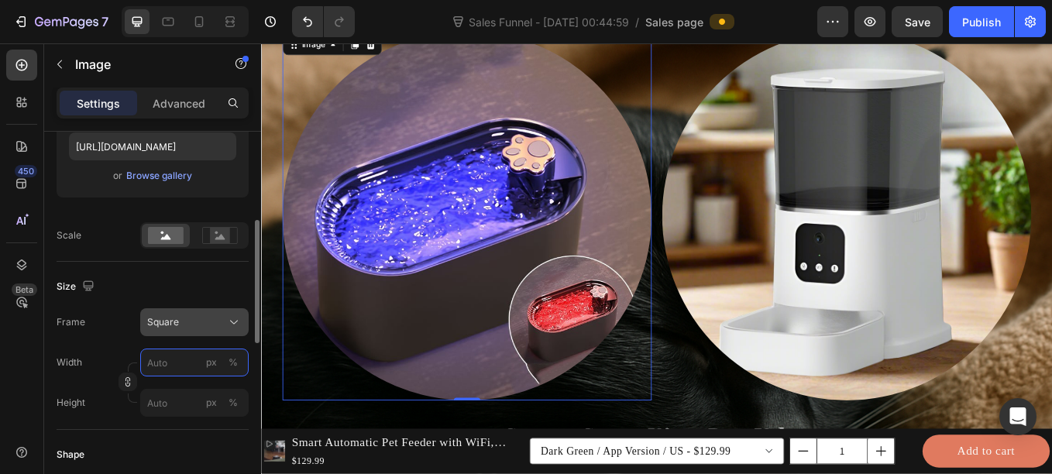
type input "6"
type input "60"
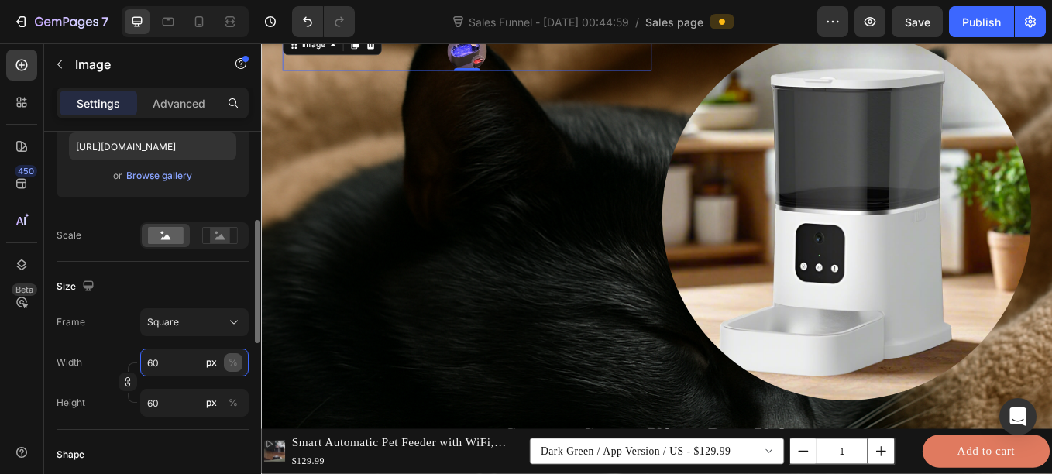
type input "60"
click at [233, 357] on div "%" at bounding box center [232, 362] width 9 height 14
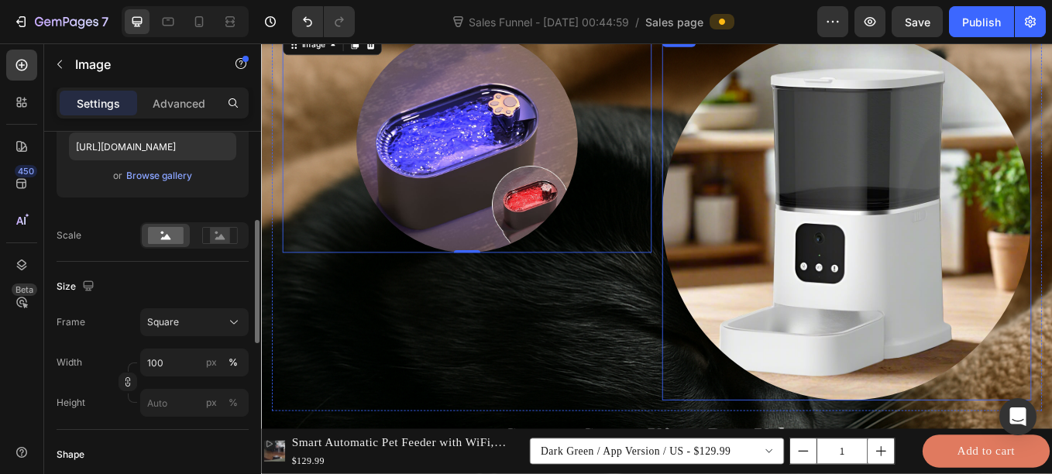
click at [771, 314] on img at bounding box center [949, 246] width 434 height 434
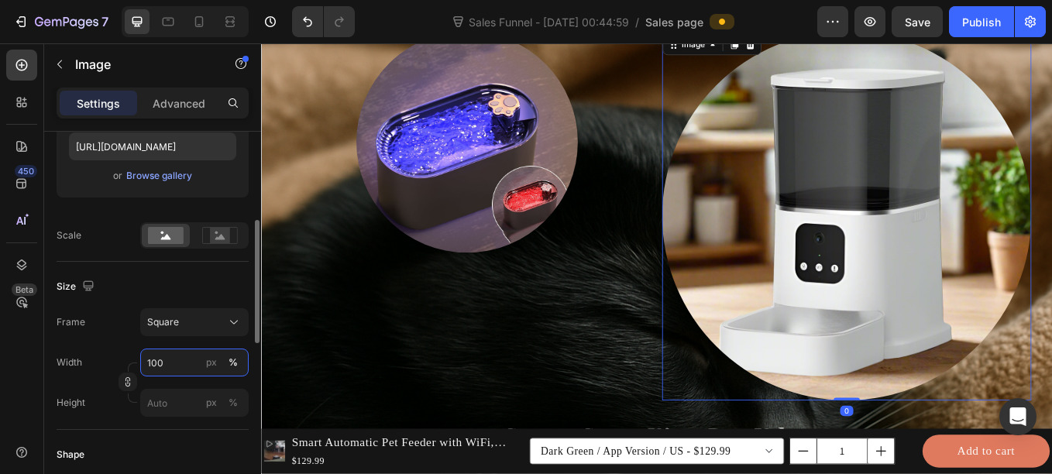
click at [193, 362] on input "100" at bounding box center [194, 363] width 108 height 28
type input "6"
type input "60"
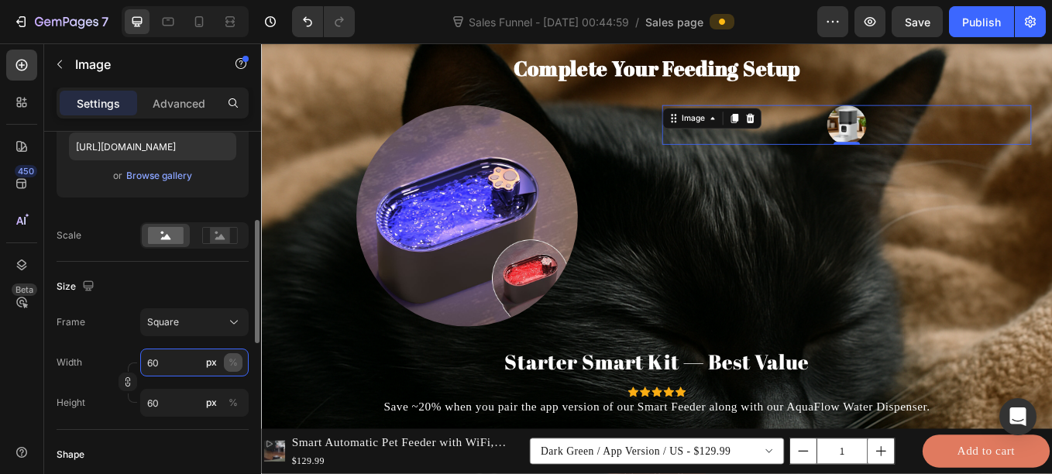
type input "60"
click at [239, 363] on button "%" at bounding box center [233, 362] width 19 height 19
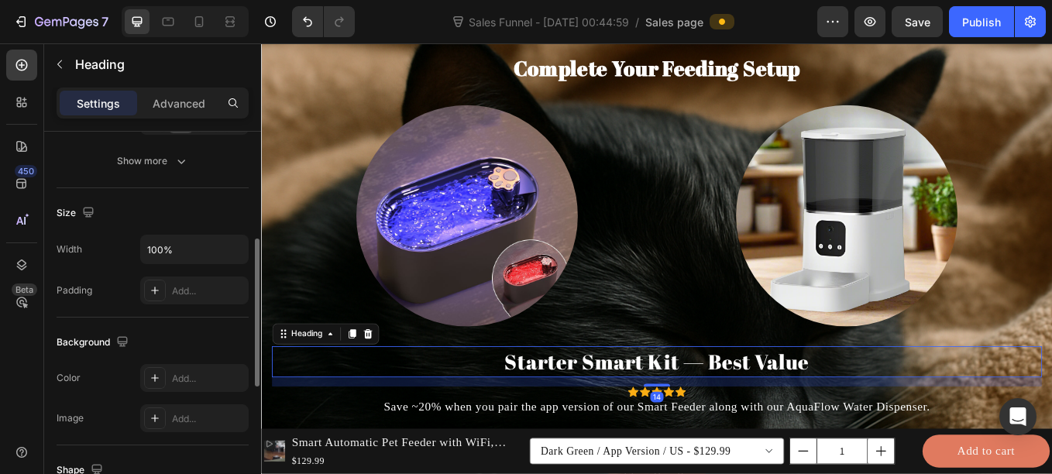
click at [478, 400] on h2 "Starter Smart Kit — Best Value" at bounding box center [725, 418] width 905 height 36
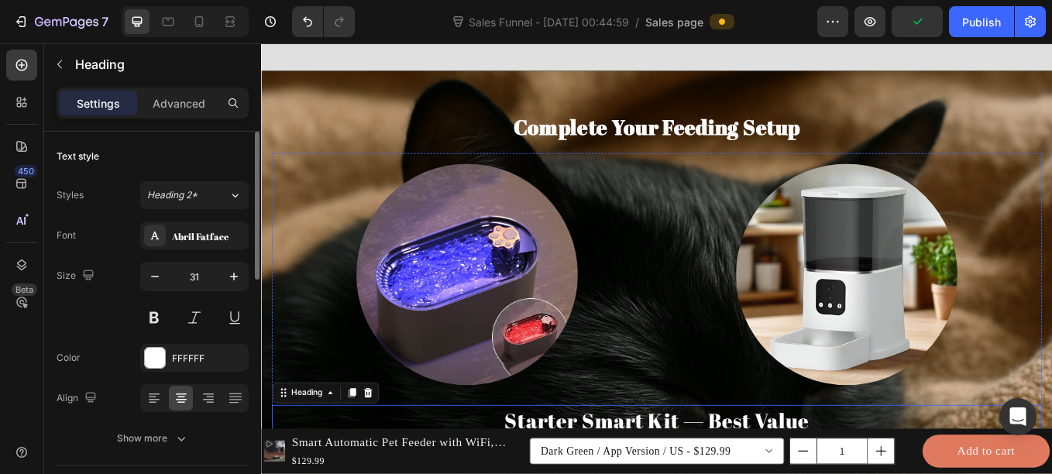
scroll to position [4962, 0]
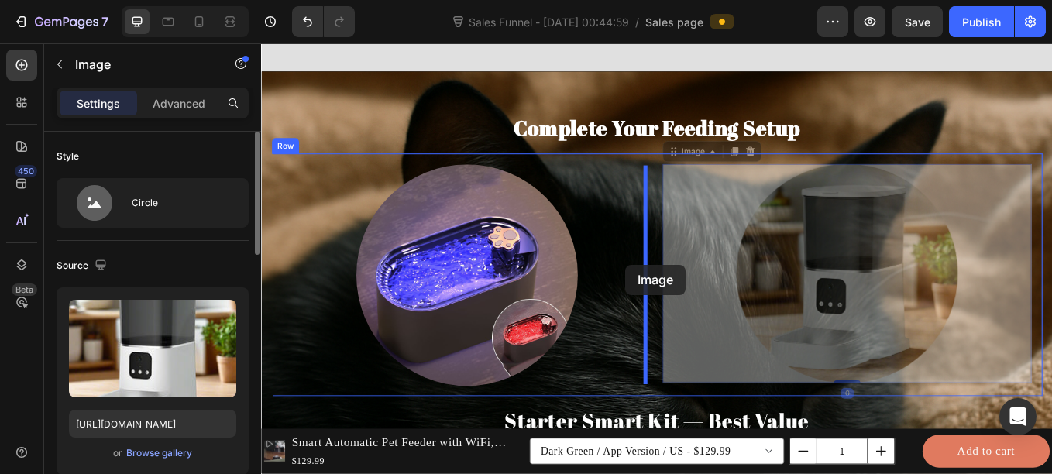
drag, startPoint x: 914, startPoint y: 312, endPoint x: 689, endPoint y: 304, distance: 225.5
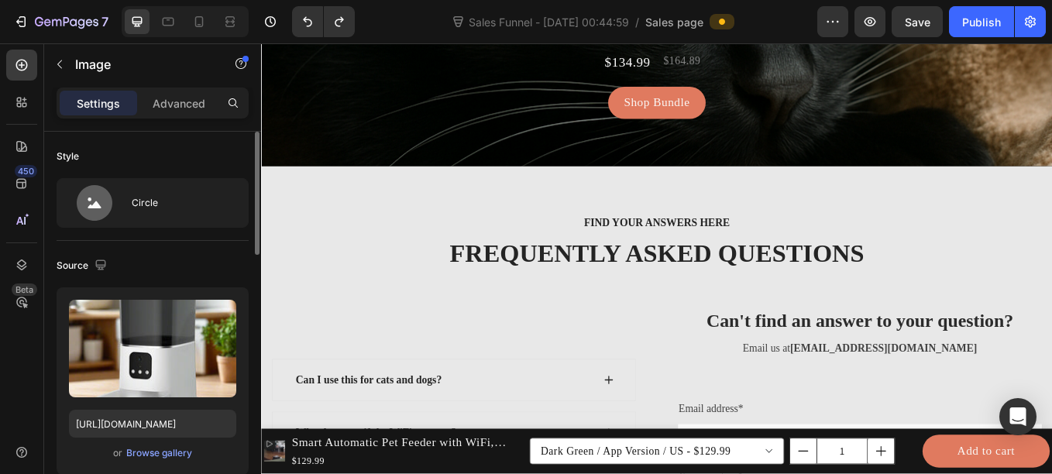
scroll to position [5468, 0]
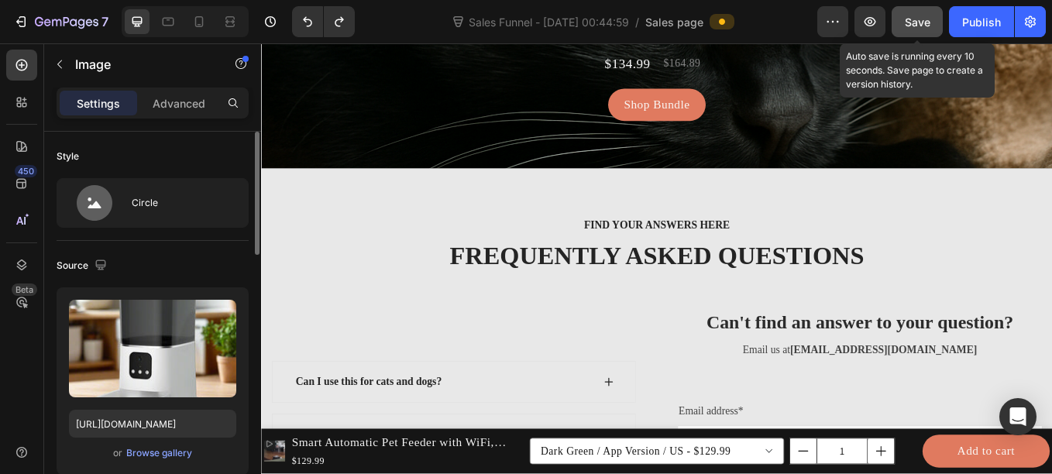
click at [898, 22] on button "Save" at bounding box center [916, 21] width 51 height 31
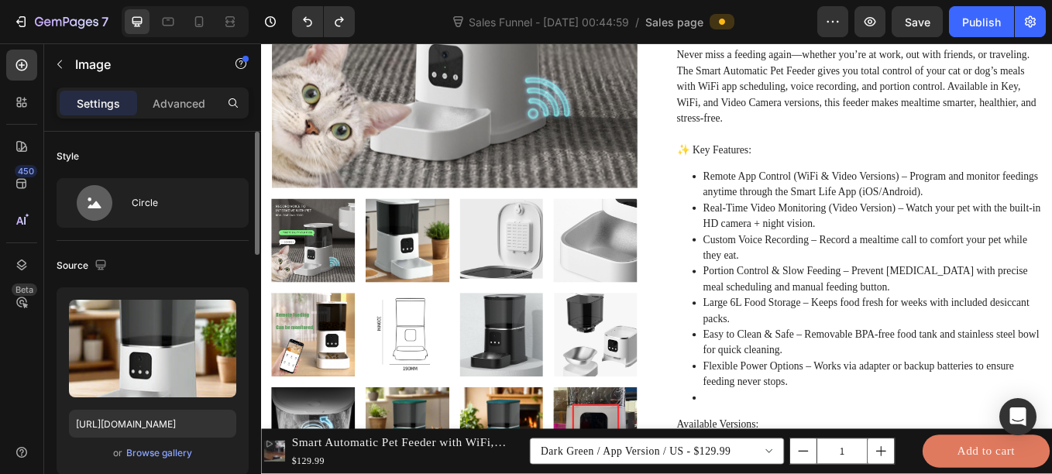
scroll to position [0, 0]
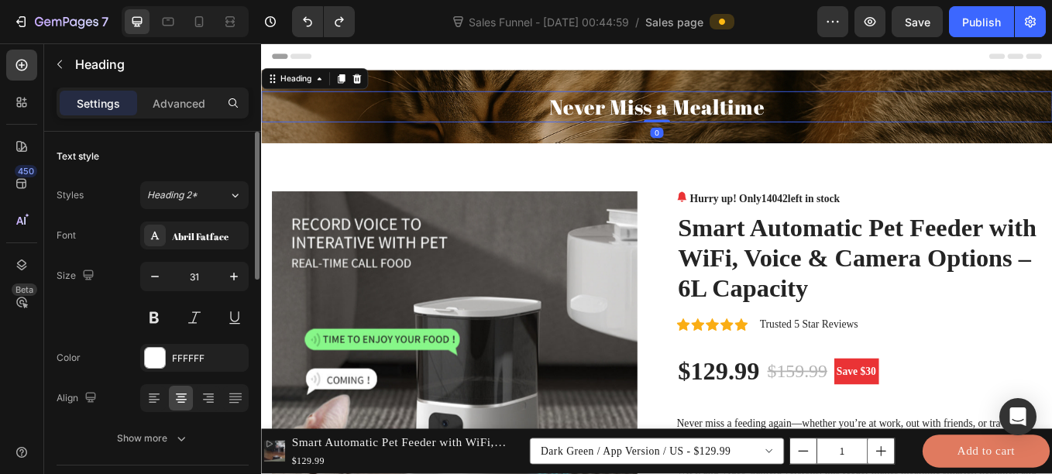
click at [530, 104] on h2 "Never Miss a Mealtime" at bounding box center [725, 118] width 929 height 36
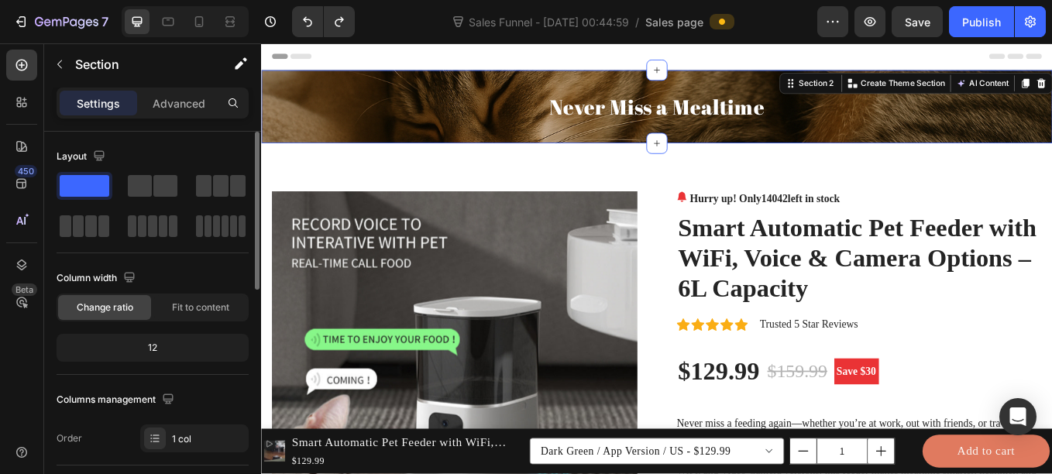
click at [542, 91] on div "Never Miss a Mealtime Heading Section 2 Create Theme Section AI Content Write w…" at bounding box center [725, 118] width 929 height 86
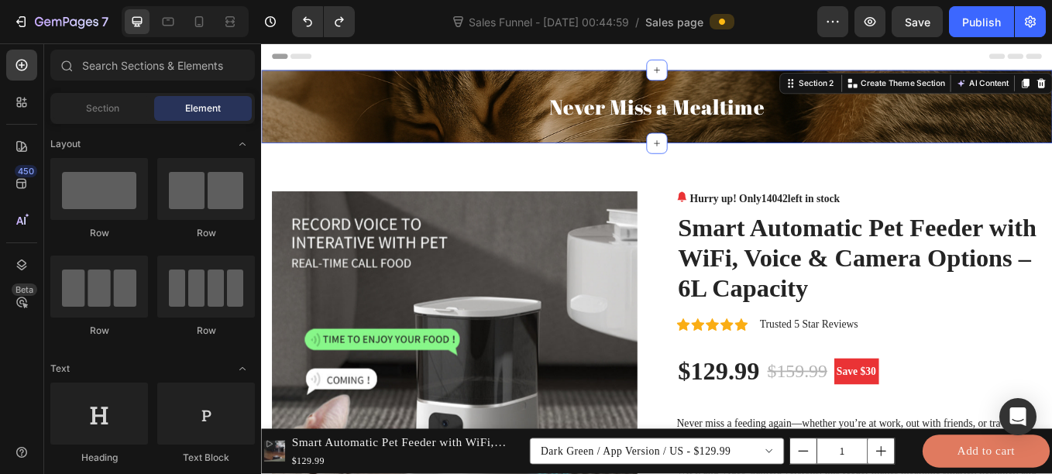
click at [520, 68] on div "Header" at bounding box center [725, 58] width 905 height 31
click at [520, 88] on div "Never Miss a Mealtime Heading Section 2 Create Theme Section AI Content Write w…" at bounding box center [725, 118] width 929 height 86
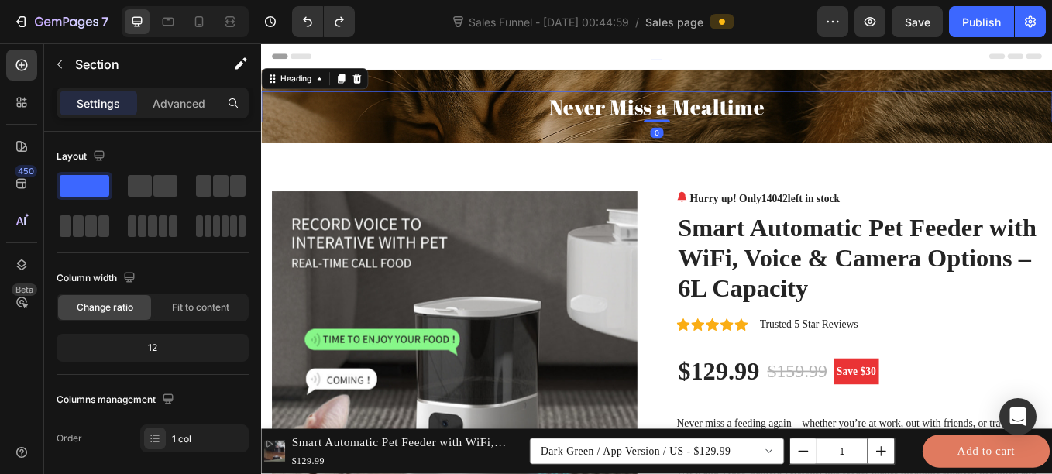
click at [524, 109] on h2 "Never Miss a Mealtime" at bounding box center [725, 118] width 929 height 36
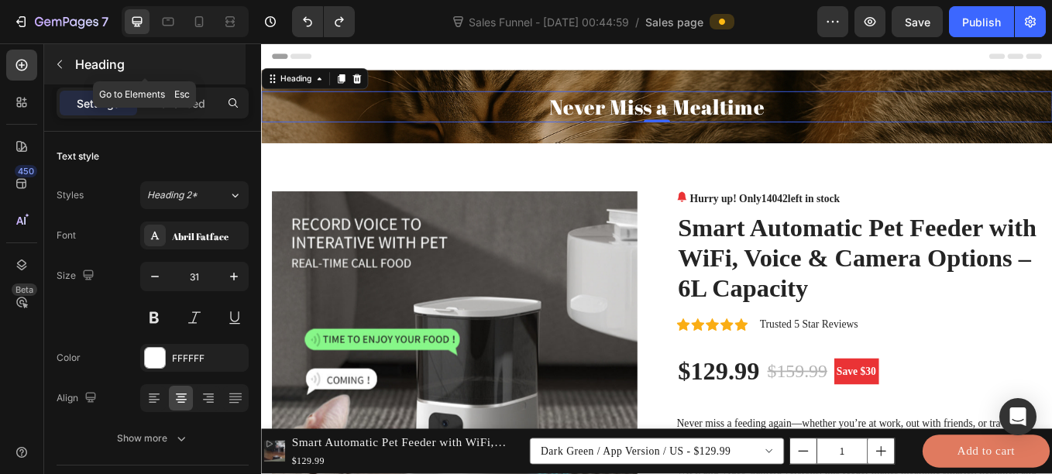
click at [62, 64] on icon "button" at bounding box center [59, 64] width 12 height 12
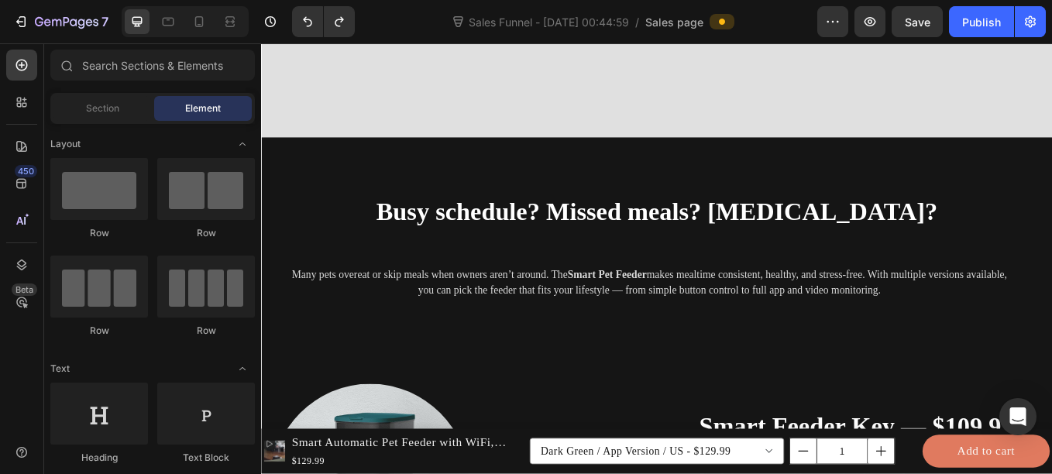
scroll to position [2664, 0]
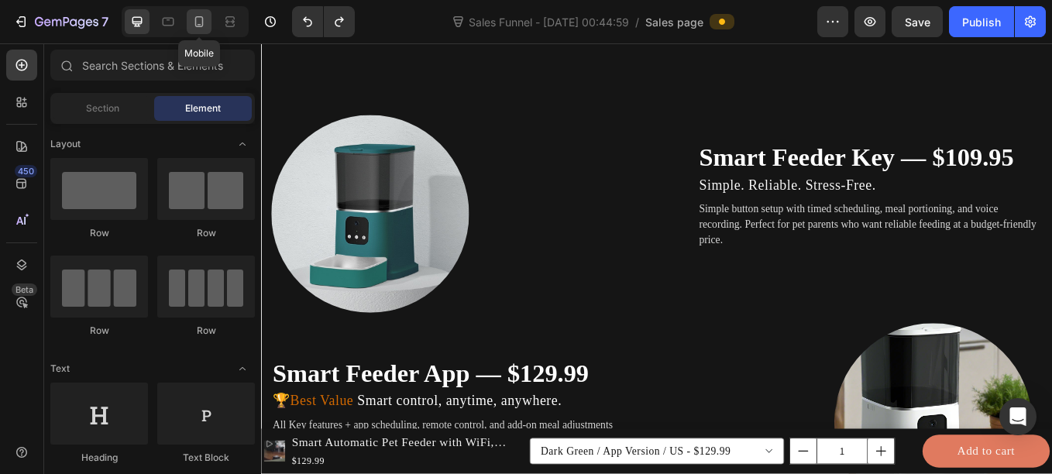
click at [194, 26] on icon at bounding box center [198, 21] width 15 height 15
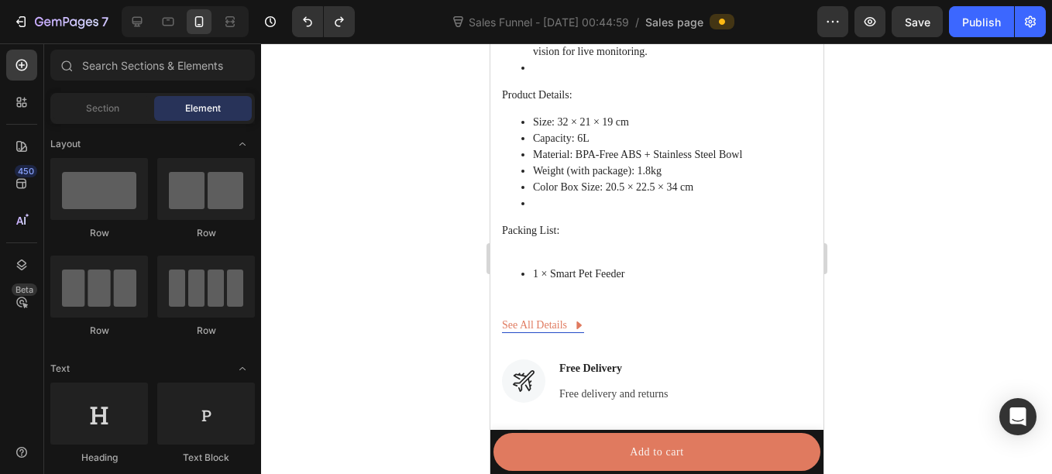
scroll to position [1671, 0]
click at [689, 265] on li "1 × Smart Pet Feeder" at bounding box center [671, 273] width 279 height 16
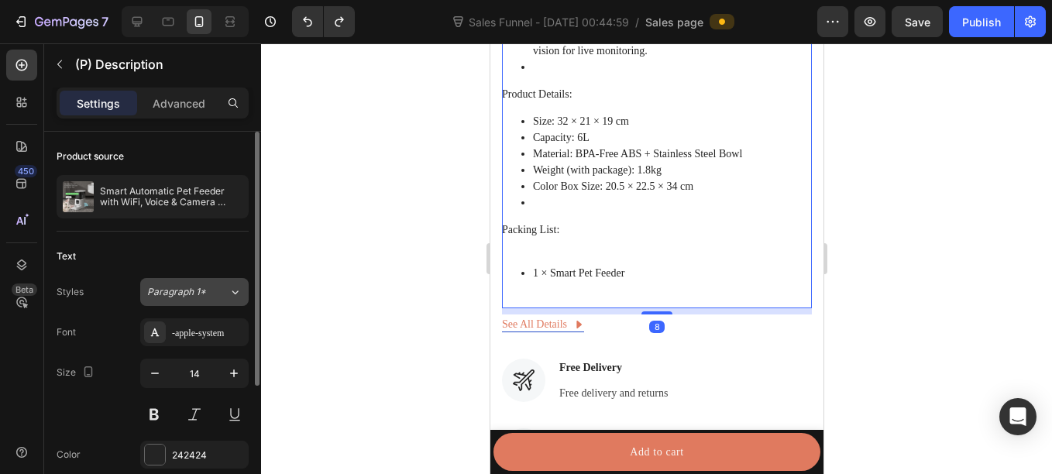
scroll to position [200, 0]
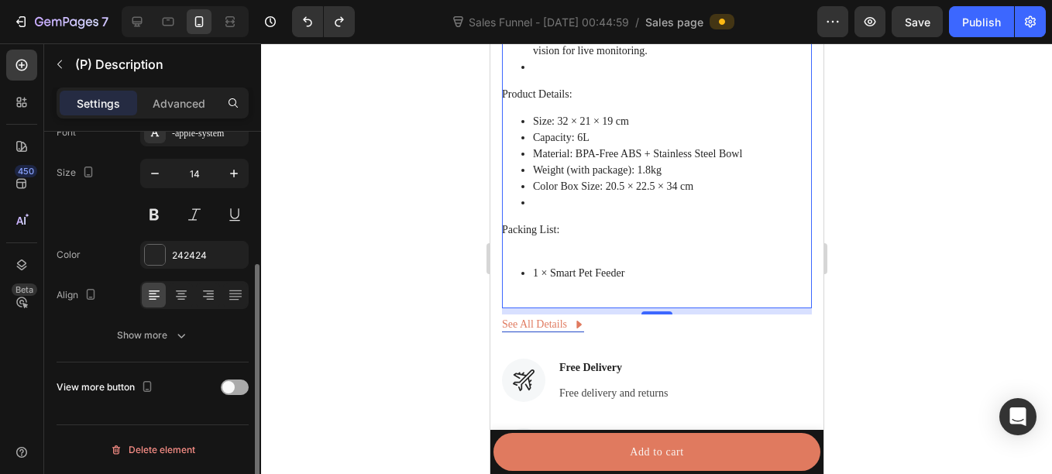
click at [234, 386] on span at bounding box center [228, 387] width 12 height 12
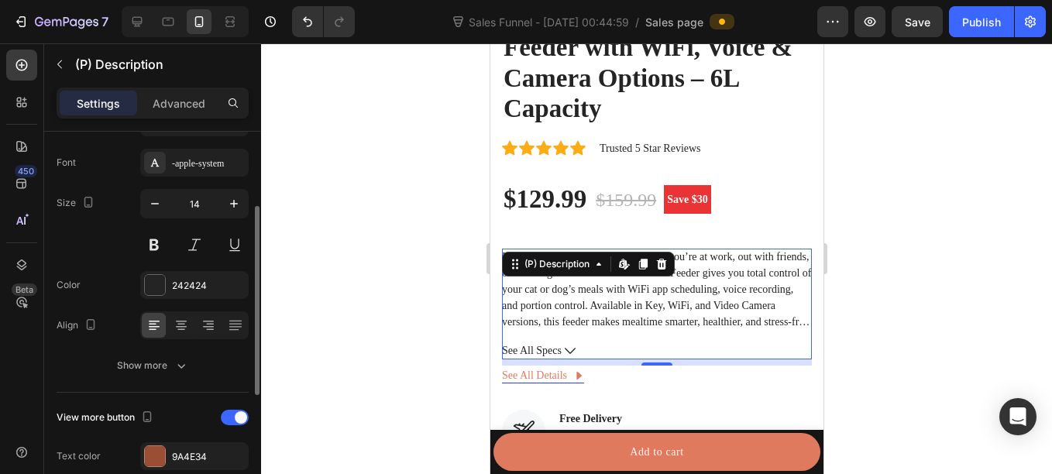
scroll to position [163, 0]
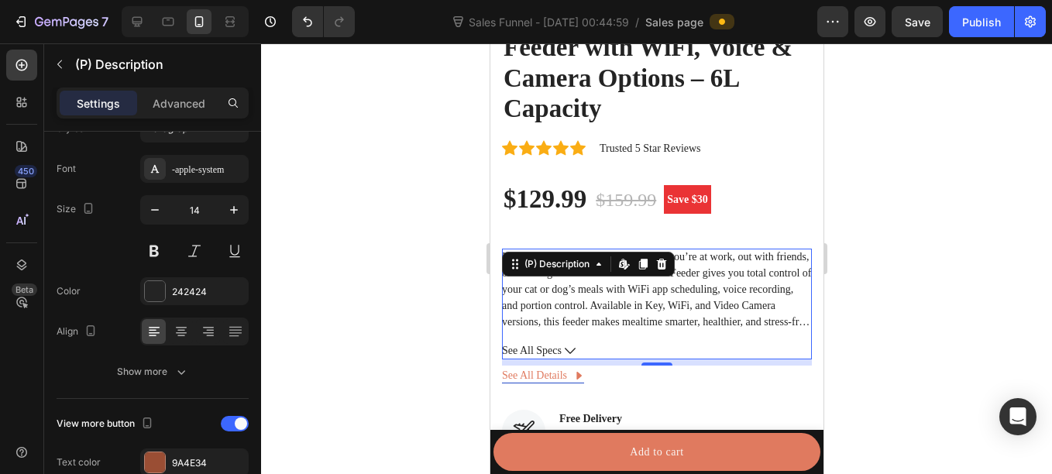
click at [549, 292] on p "Never miss a feeding again—whether you’re at work, out with friends, or traveli…" at bounding box center [655, 289] width 309 height 77
click at [434, 263] on div at bounding box center [656, 258] width 791 height 431
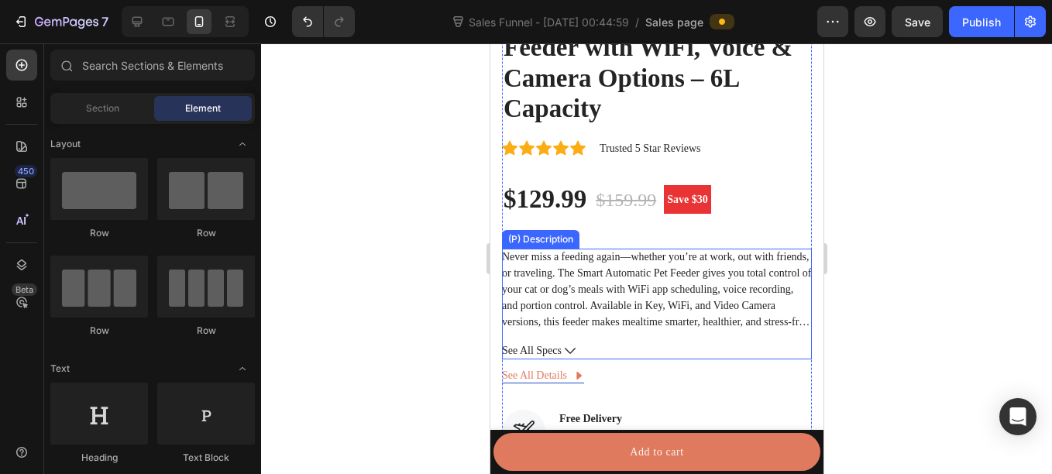
click at [541, 342] on span "See All Specs" at bounding box center [531, 350] width 60 height 16
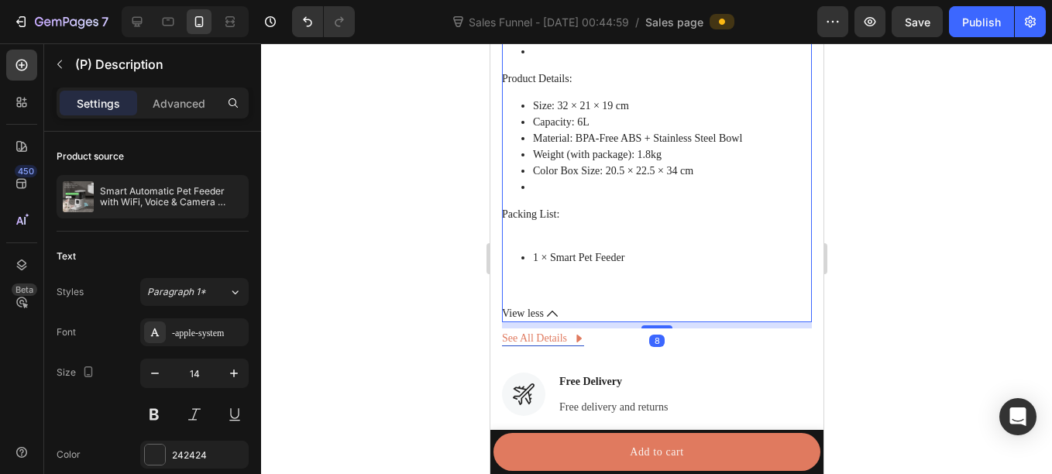
scroll to position [1782, 0]
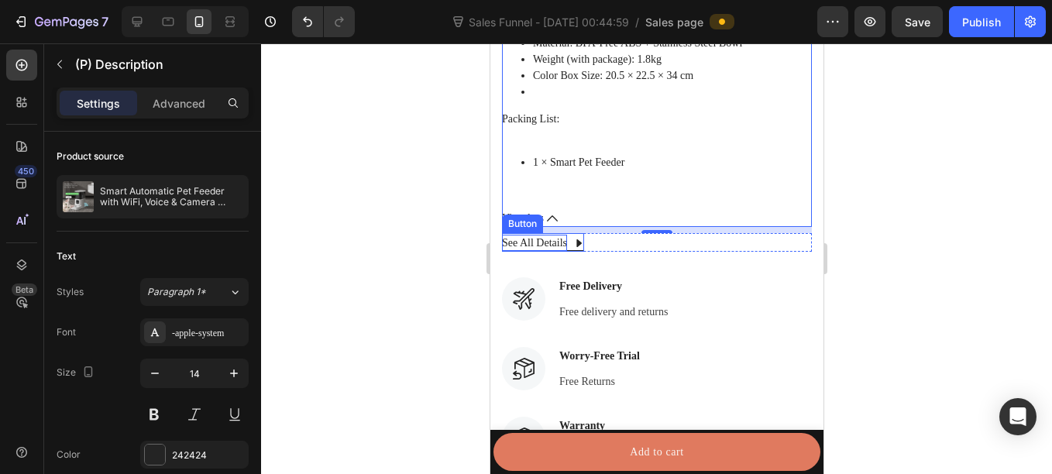
click at [562, 235] on p "See All Details" at bounding box center [533, 243] width 65 height 16
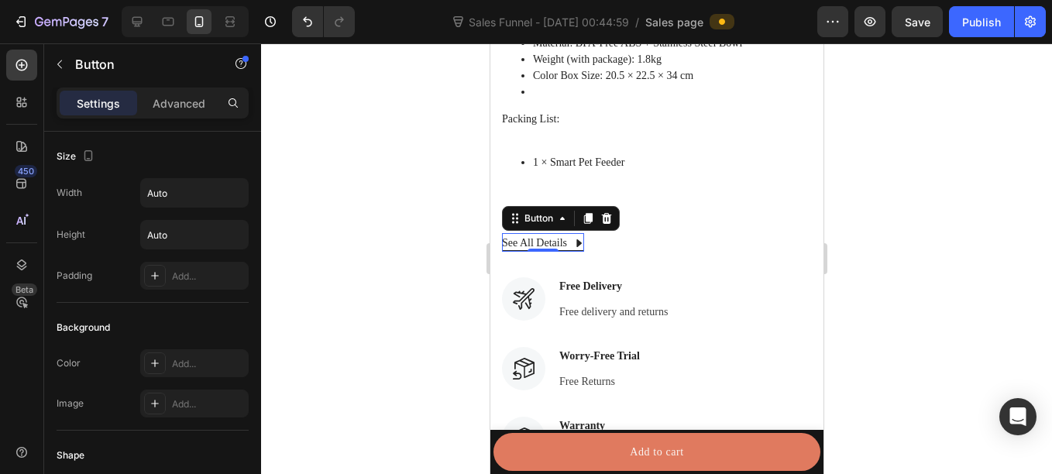
click at [577, 239] on icon at bounding box center [577, 243] width 5 height 8
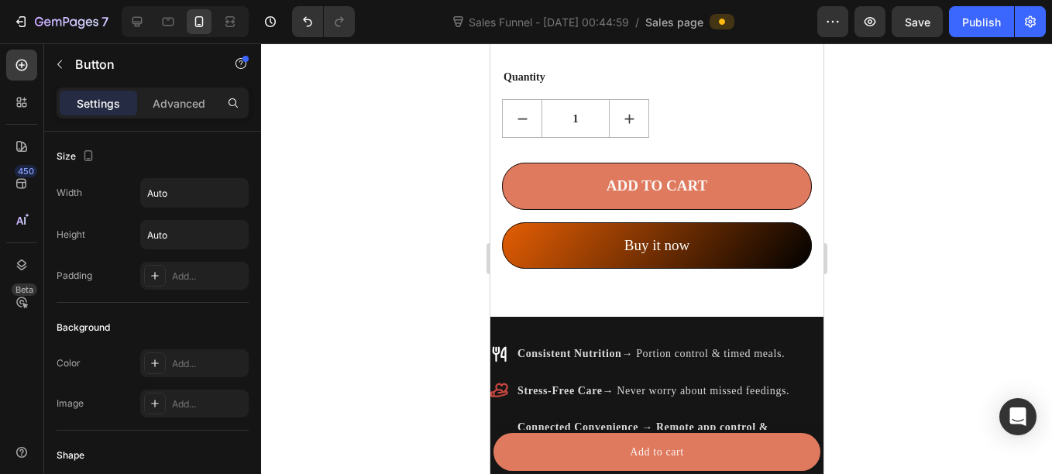
scroll to position [2484, 0]
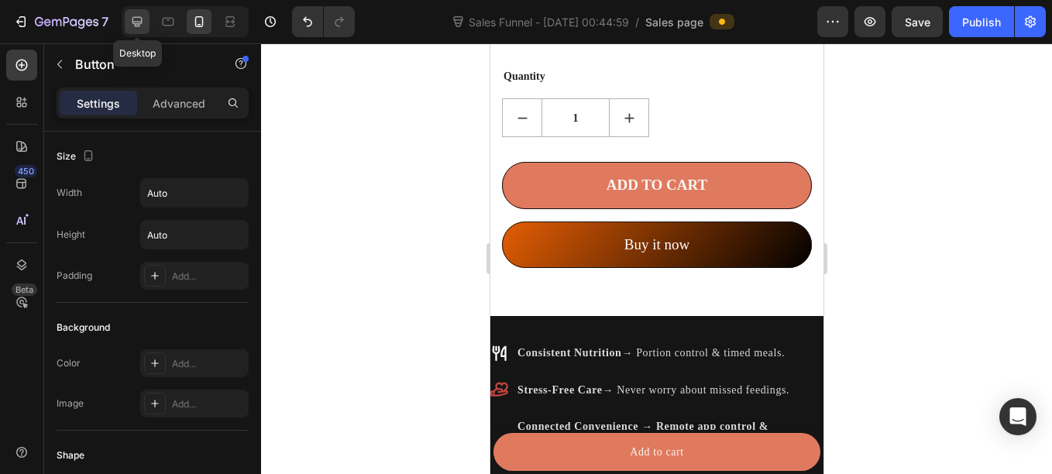
click at [135, 30] on div at bounding box center [137, 21] width 25 height 25
type input "16"
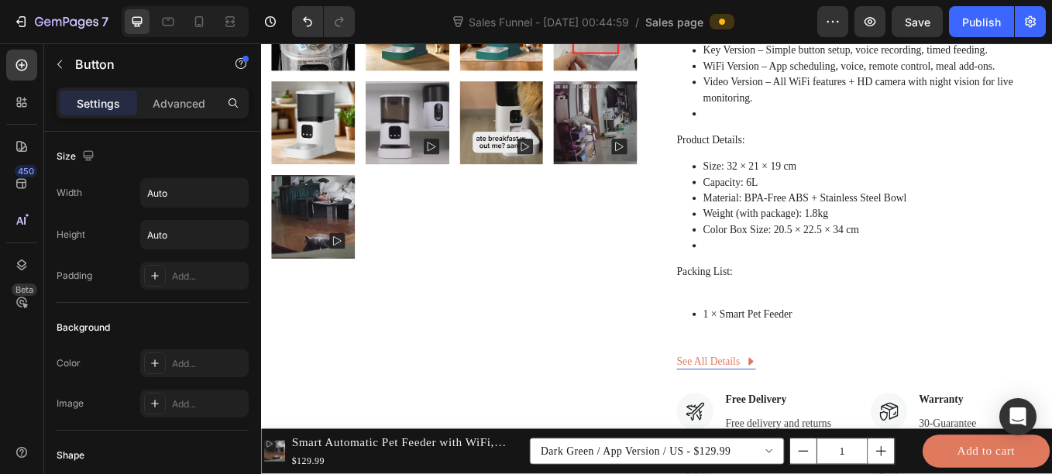
scroll to position [902, 0]
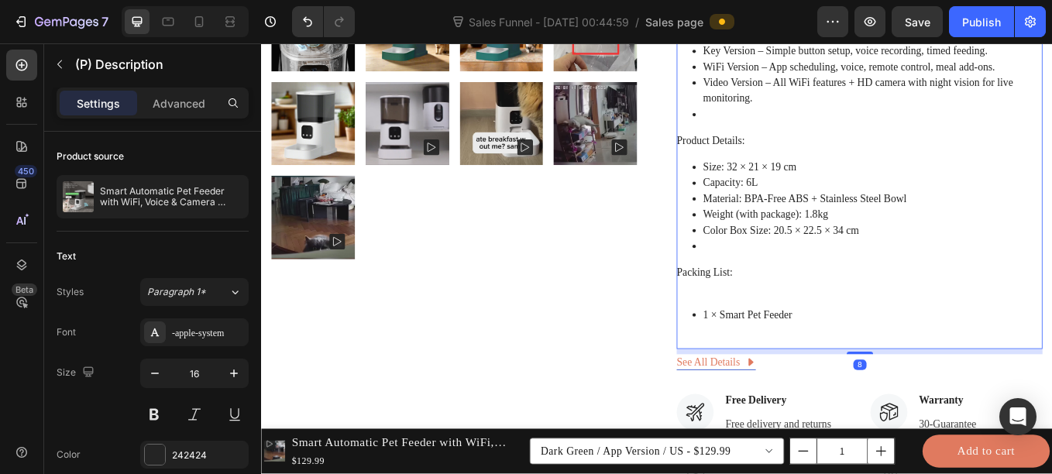
click at [898, 201] on li "Capacity: 6L" at bounding box center [979, 207] width 399 height 19
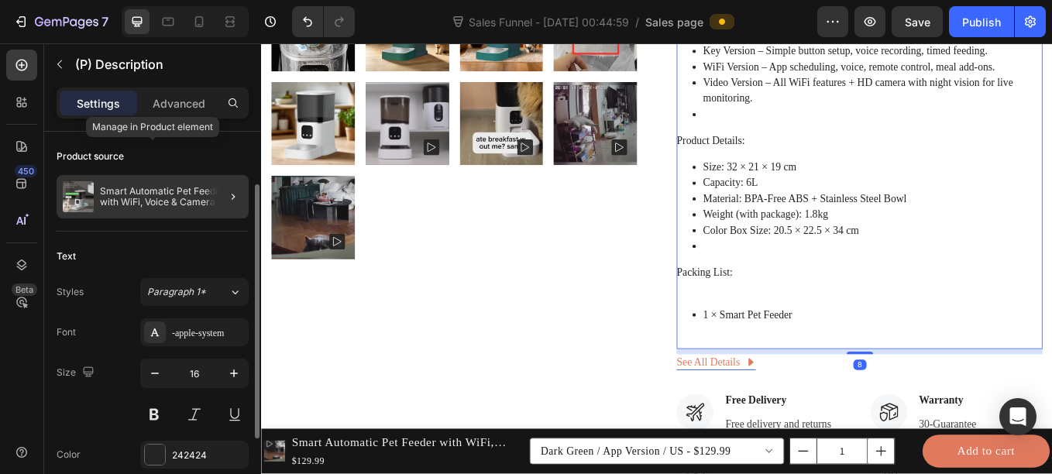
scroll to position [200, 0]
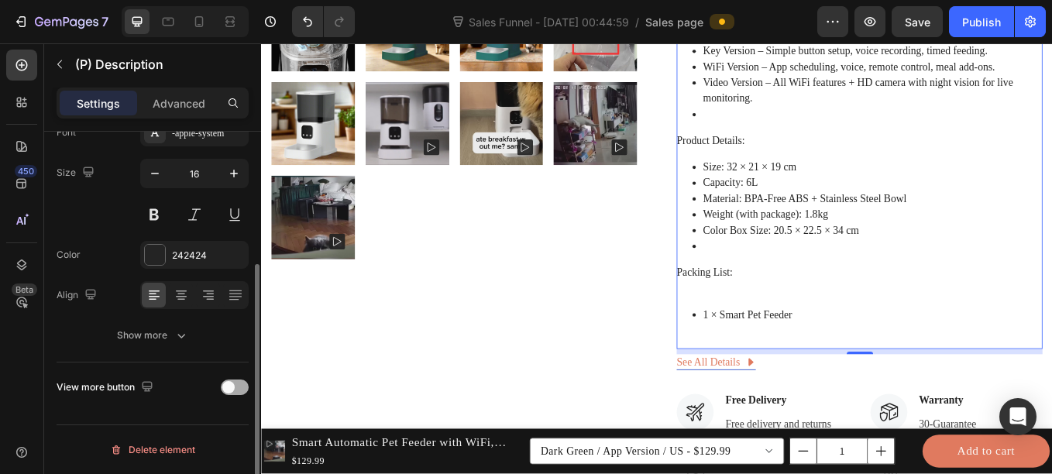
click at [232, 383] on span at bounding box center [228, 387] width 12 height 12
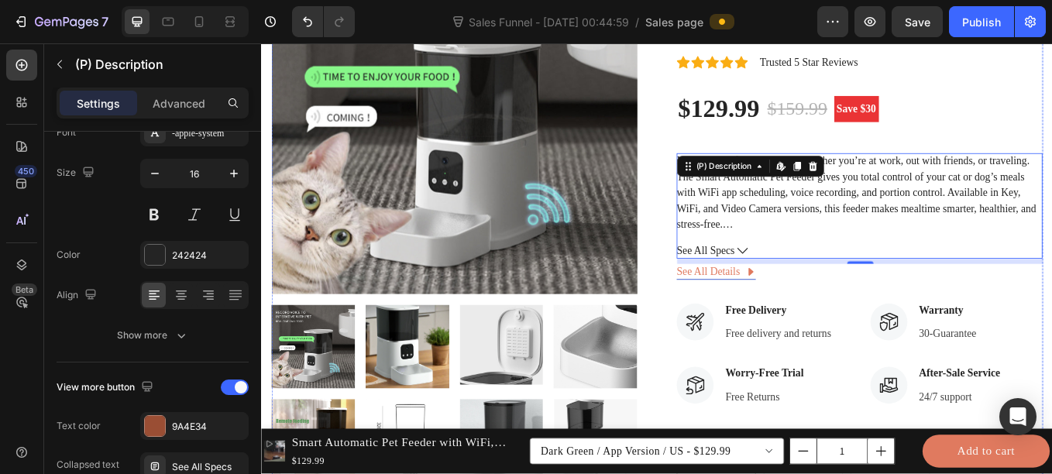
scroll to position [307, 0]
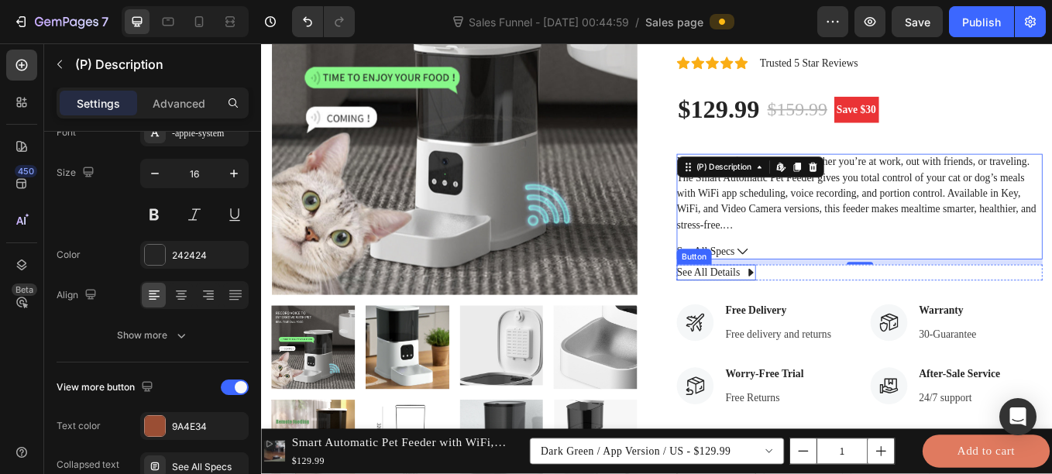
click at [833, 314] on icon at bounding box center [835, 312] width 5 height 9
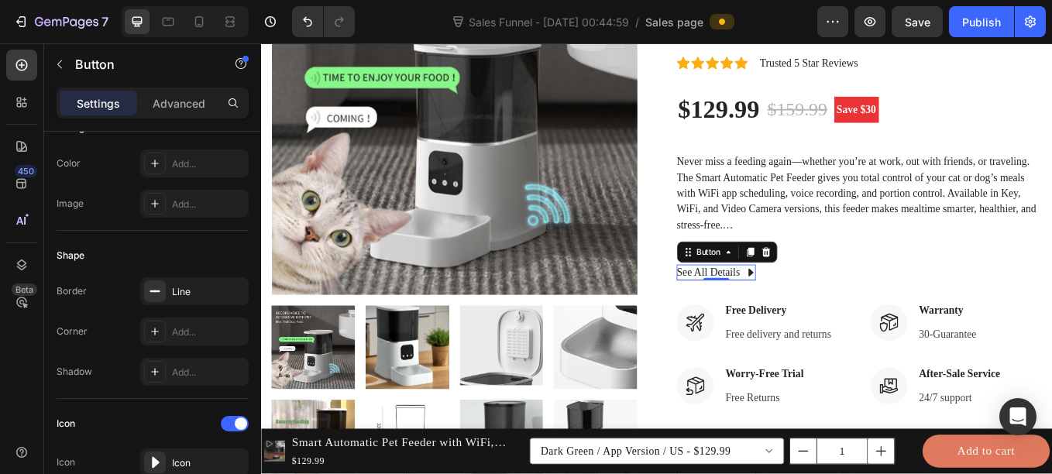
scroll to position [0, 0]
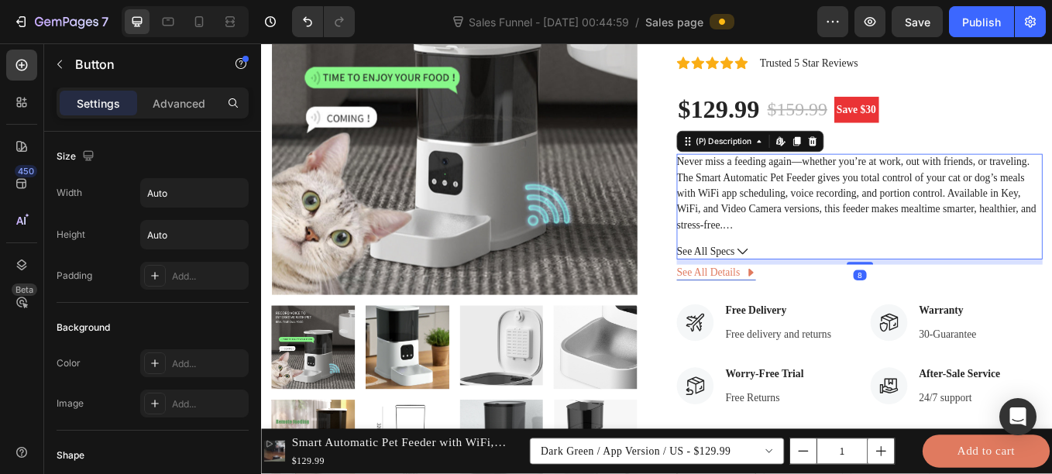
click at [946, 274] on div "Never miss a feeding again—whether you’re at work, out with friends, or traveli…" at bounding box center [964, 235] width 430 height 124
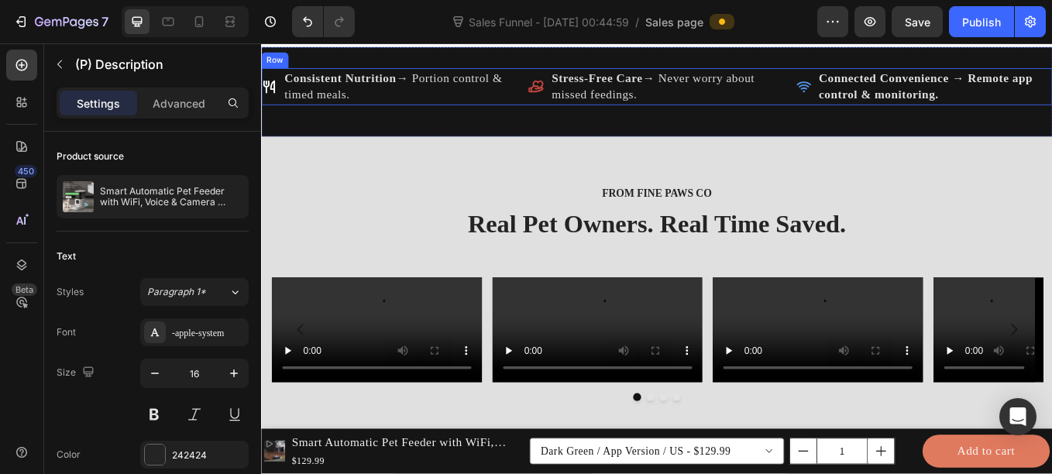
scroll to position [1071, 0]
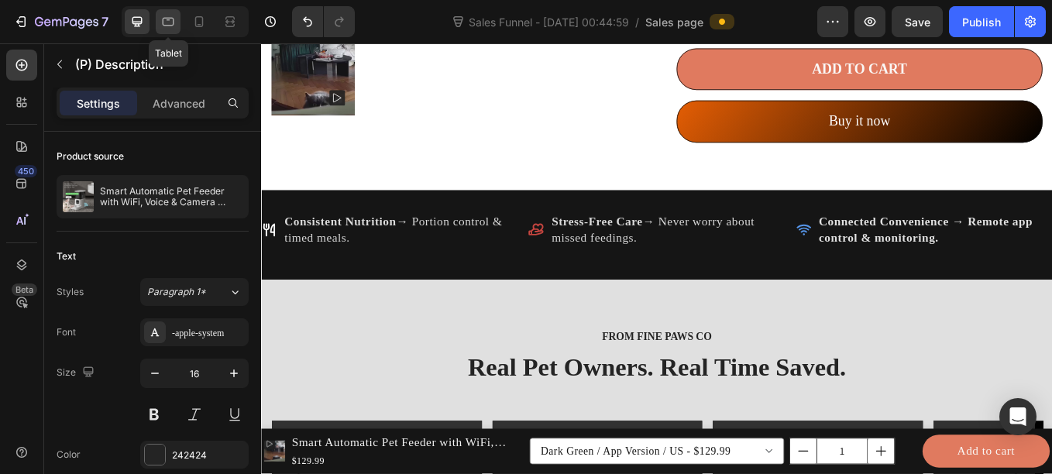
click at [168, 17] on icon at bounding box center [167, 21] width 15 height 15
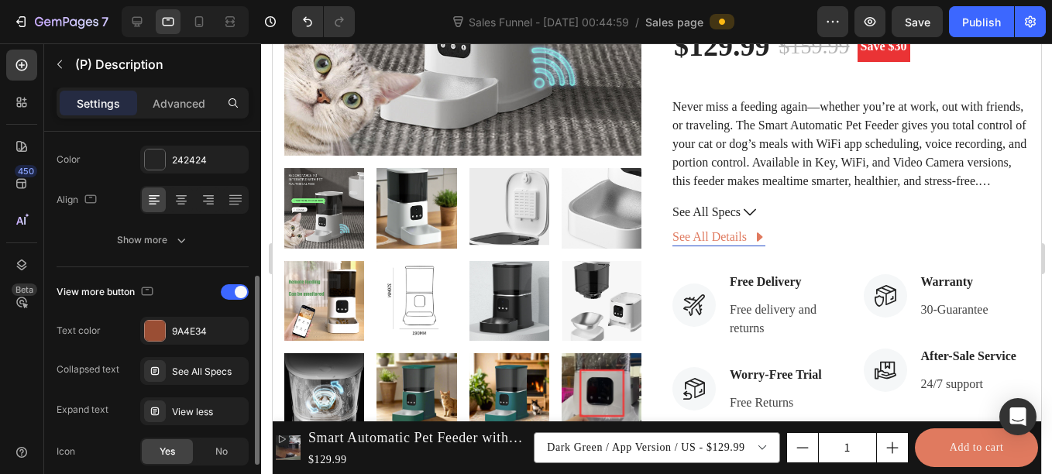
scroll to position [297, 0]
click at [136, 15] on icon at bounding box center [136, 21] width 15 height 15
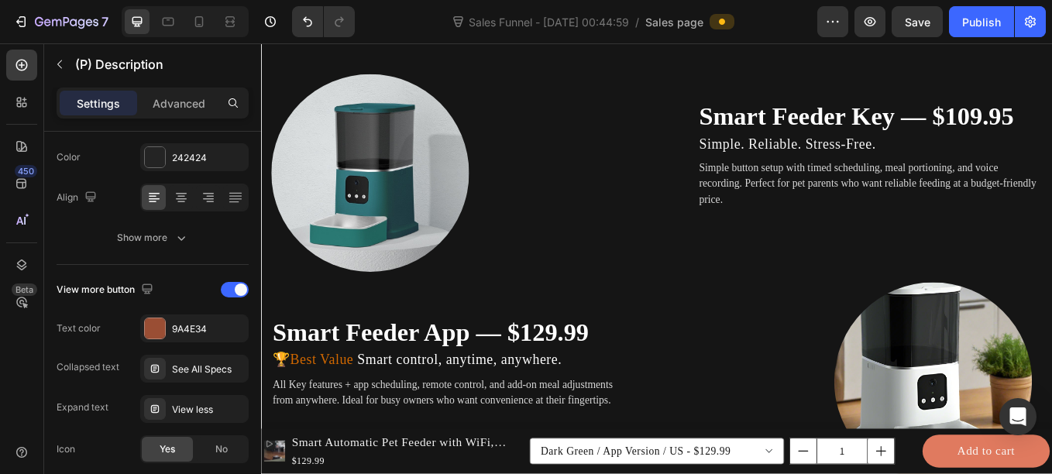
scroll to position [2251, 0]
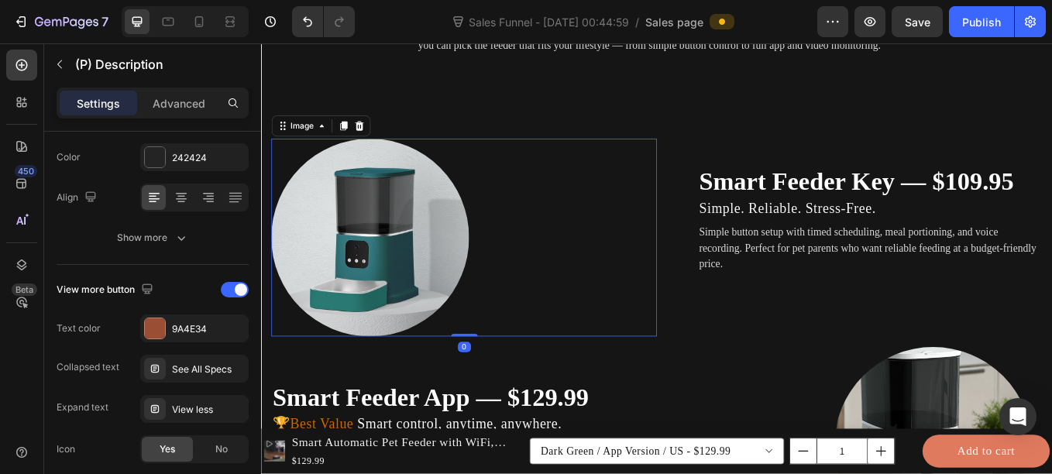
click at [530, 237] on div at bounding box center [499, 272] width 453 height 232
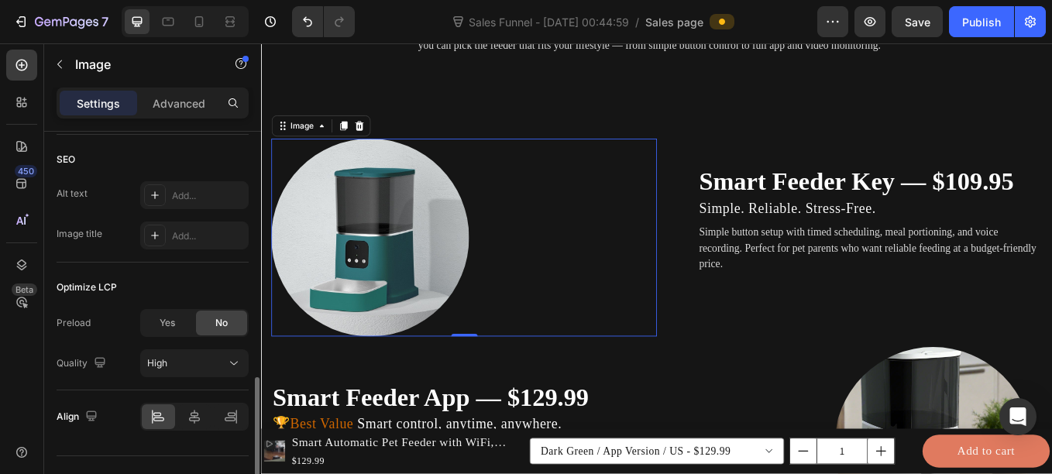
scroll to position [785, 0]
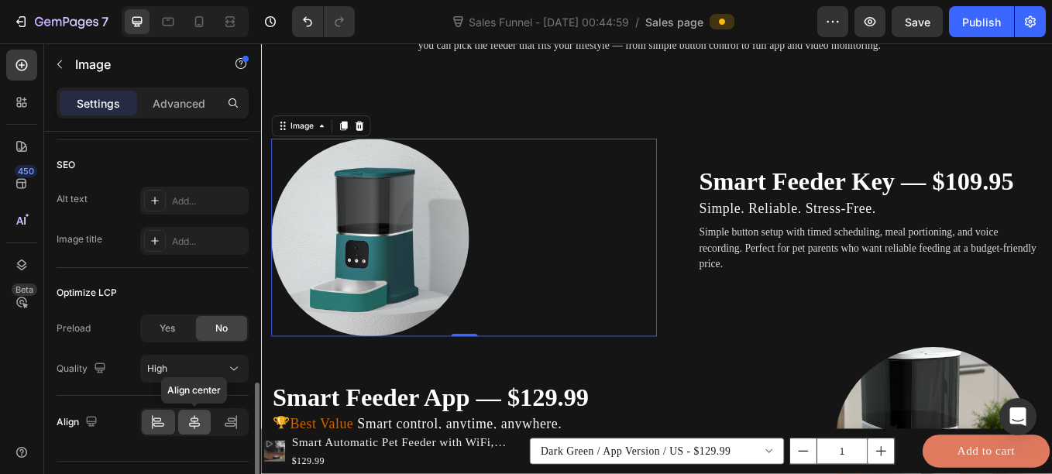
click at [194, 431] on div at bounding box center [194, 422] width 33 height 25
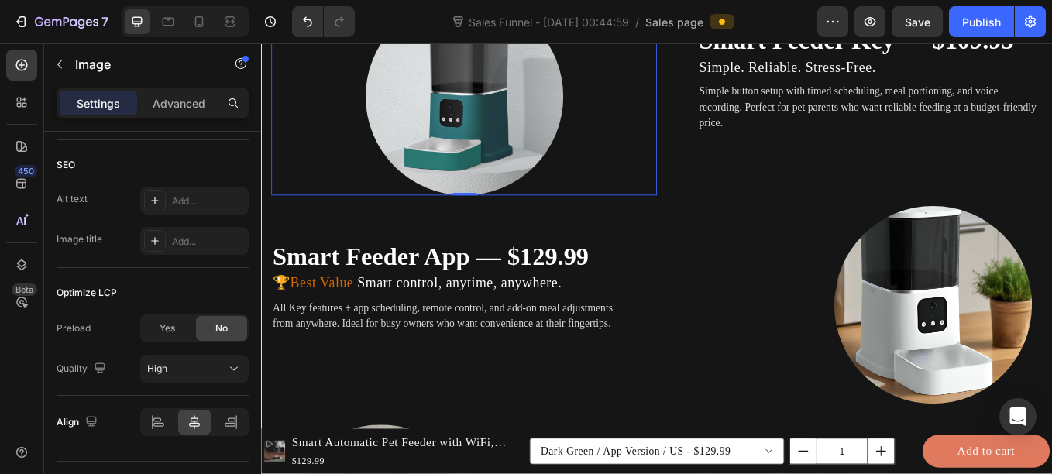
scroll to position [2418, 0]
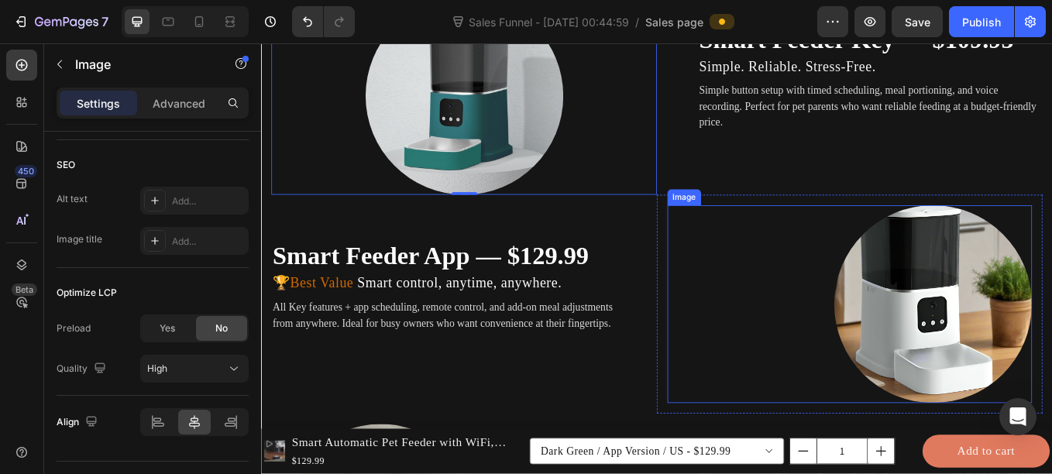
click at [872, 308] on div at bounding box center [952, 350] width 428 height 232
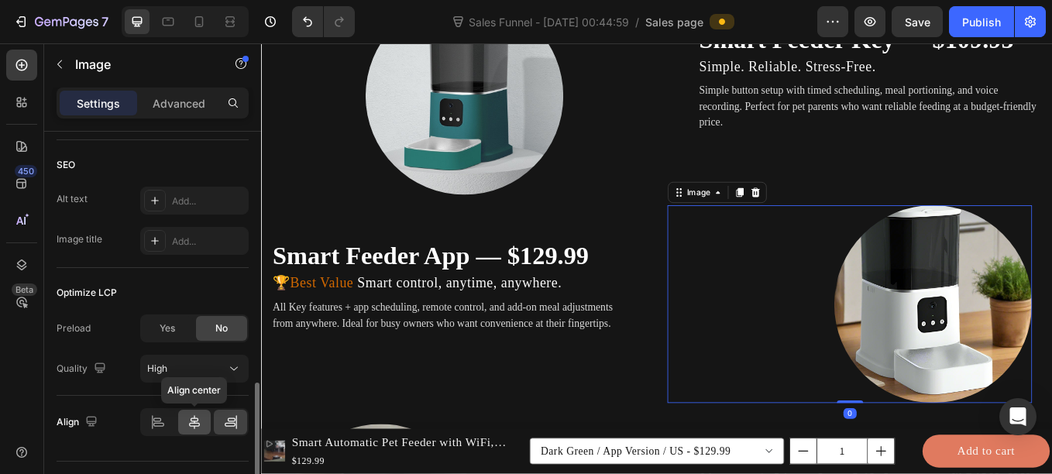
click at [195, 426] on icon at bounding box center [194, 422] width 11 height 14
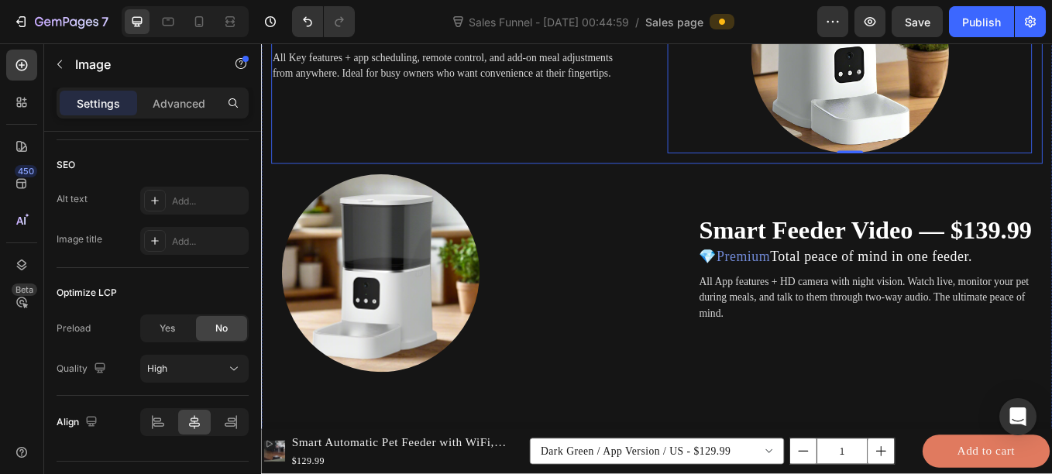
scroll to position [2713, 0]
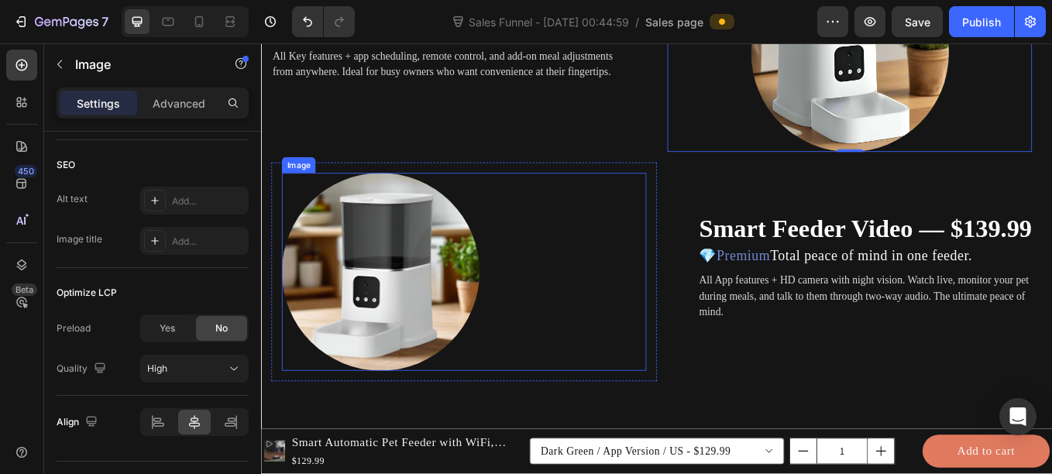
click at [531, 275] on div at bounding box center [499, 312] width 428 height 232
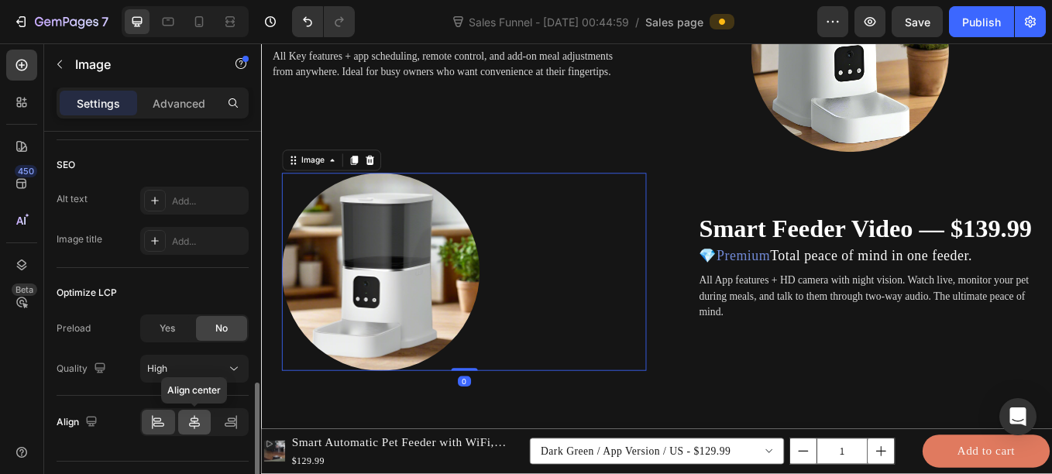
click at [196, 421] on icon at bounding box center [194, 421] width 15 height 15
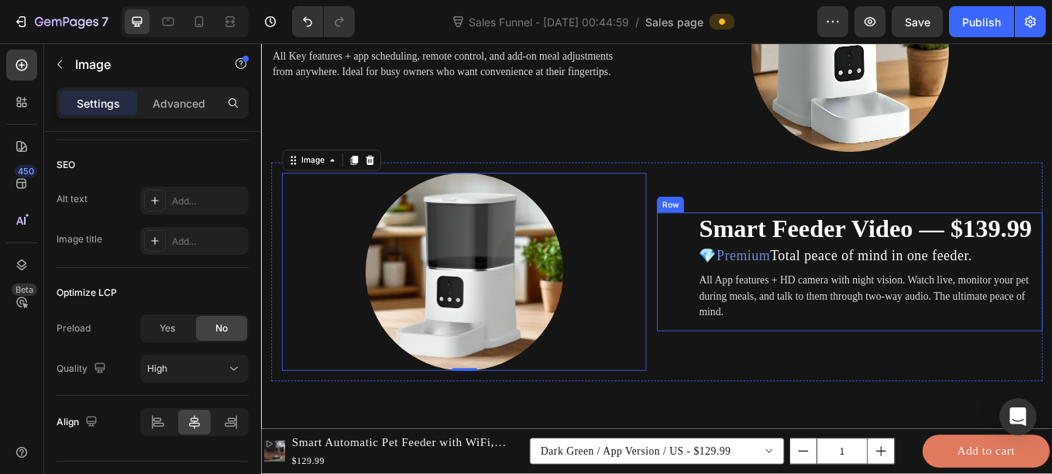
click at [736, 349] on div "Smart Feeder Video — $139.99 Heading 💎 Premium Total peace of mind in one feede…" at bounding box center [952, 311] width 453 height 139
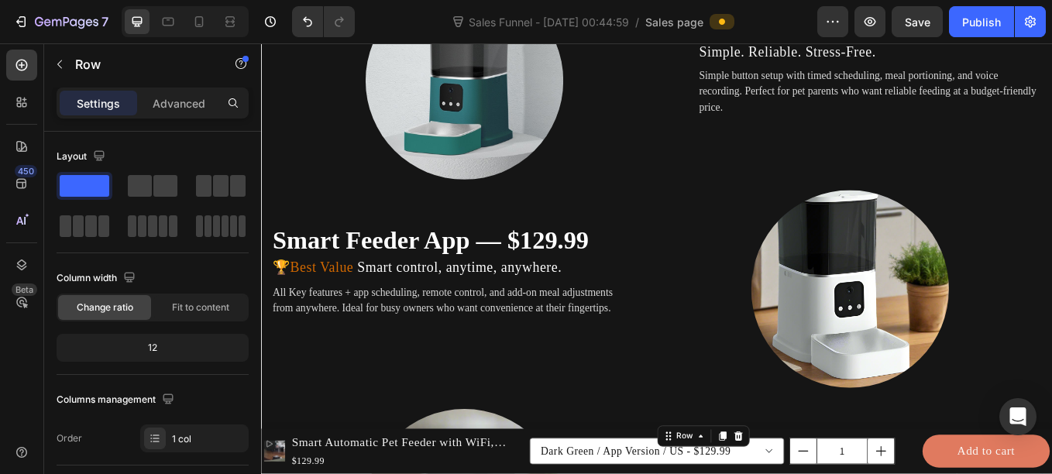
scroll to position [2435, 0]
click at [197, 22] on icon at bounding box center [198, 21] width 15 height 15
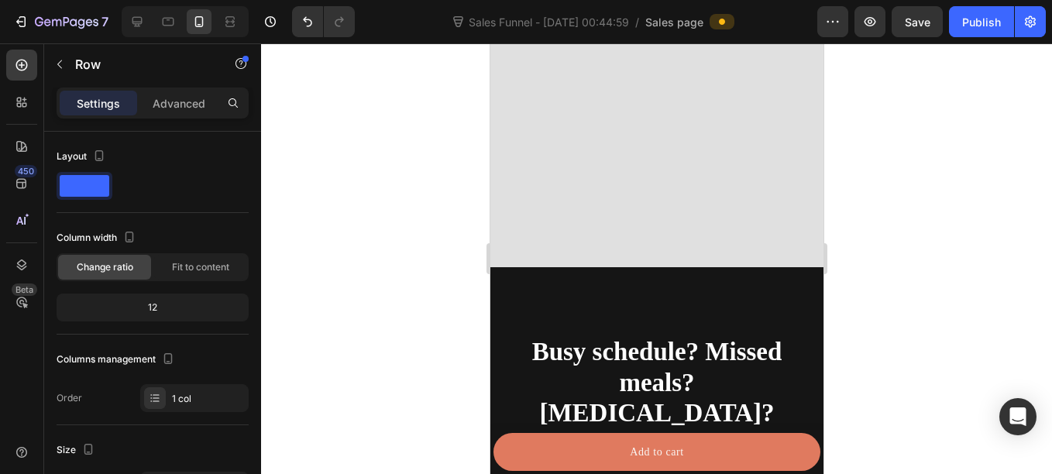
scroll to position [1849, 0]
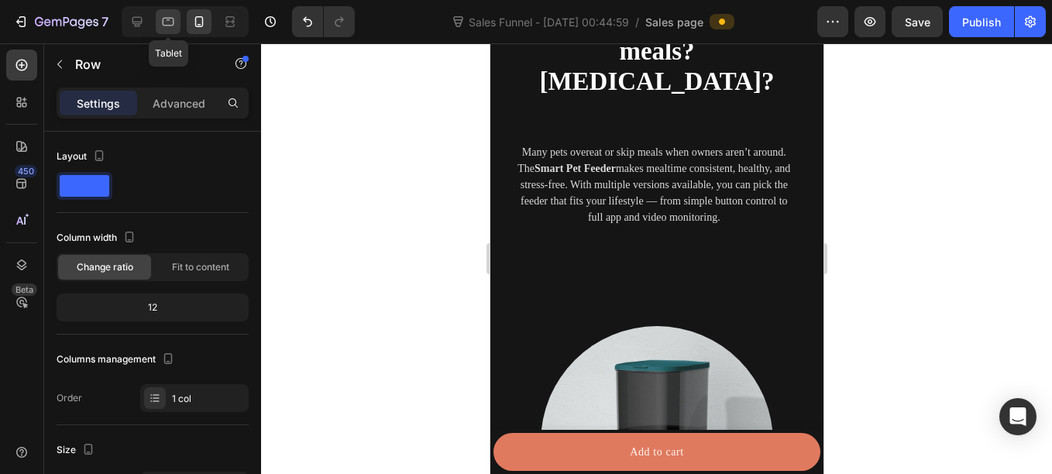
click at [163, 26] on icon at bounding box center [167, 21] width 15 height 15
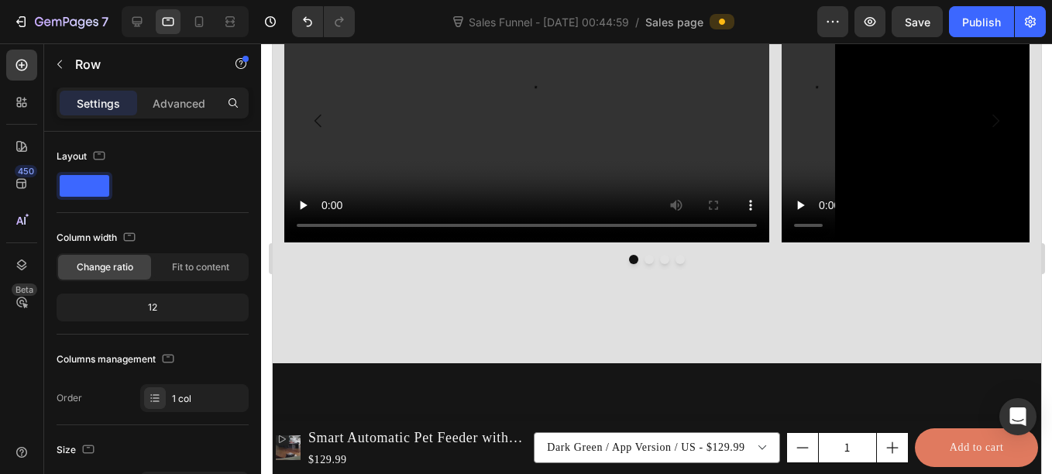
scroll to position [1560, 0]
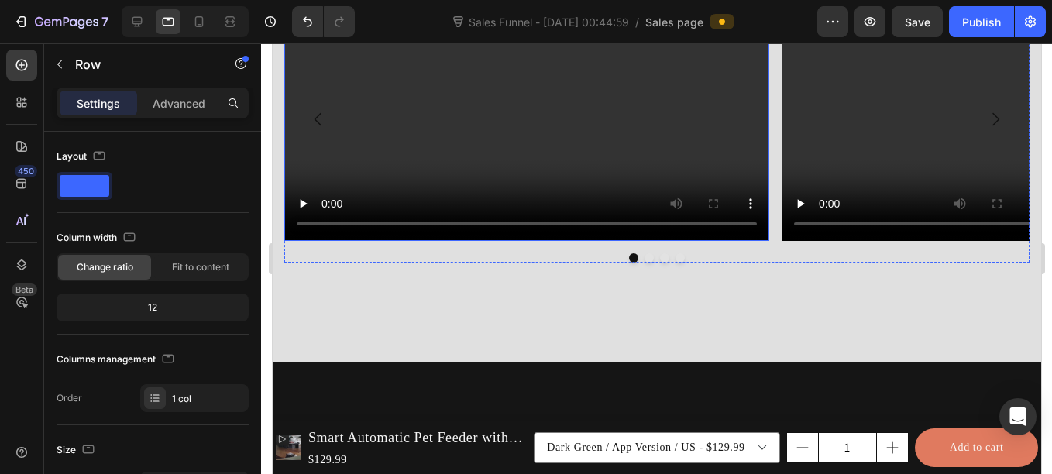
click at [407, 181] on video at bounding box center [525, 119] width 485 height 242
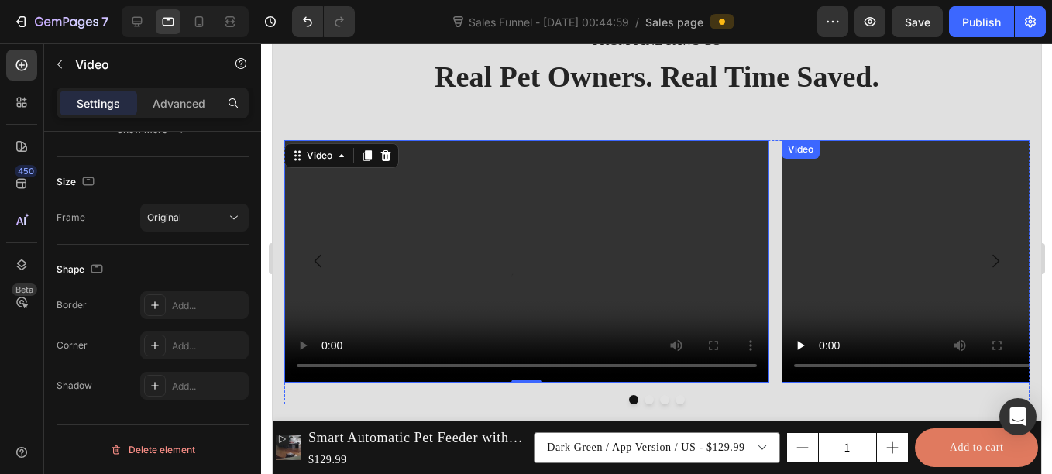
scroll to position [1420, 0]
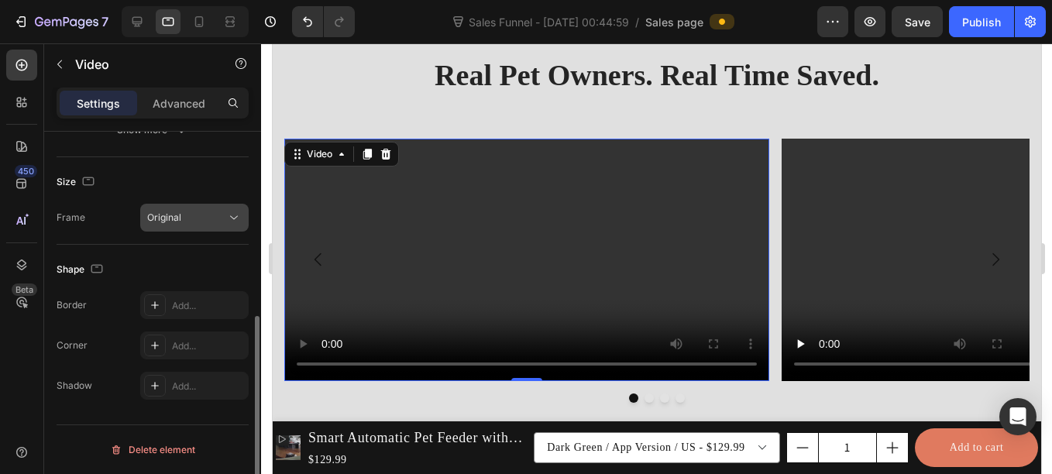
click at [222, 218] on div "Original" at bounding box center [186, 218] width 79 height 14
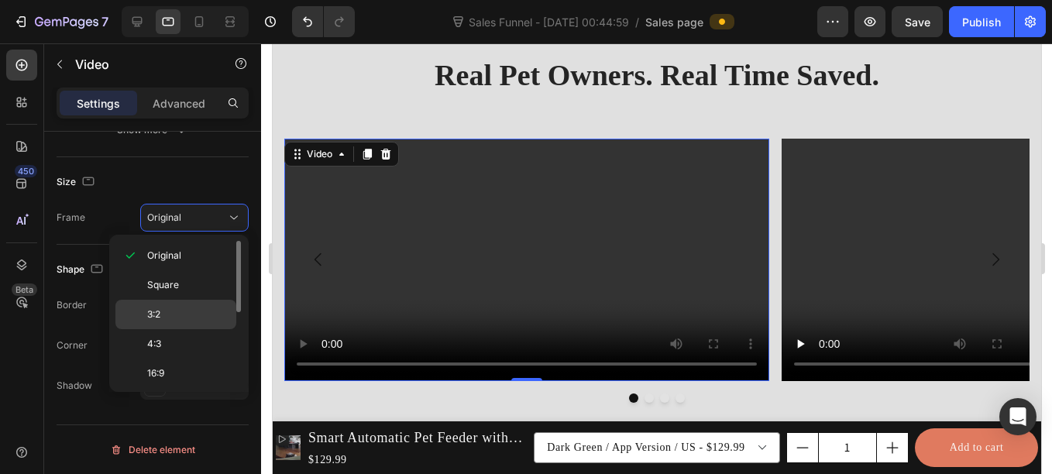
click at [157, 323] on div "3:2" at bounding box center [175, 314] width 121 height 29
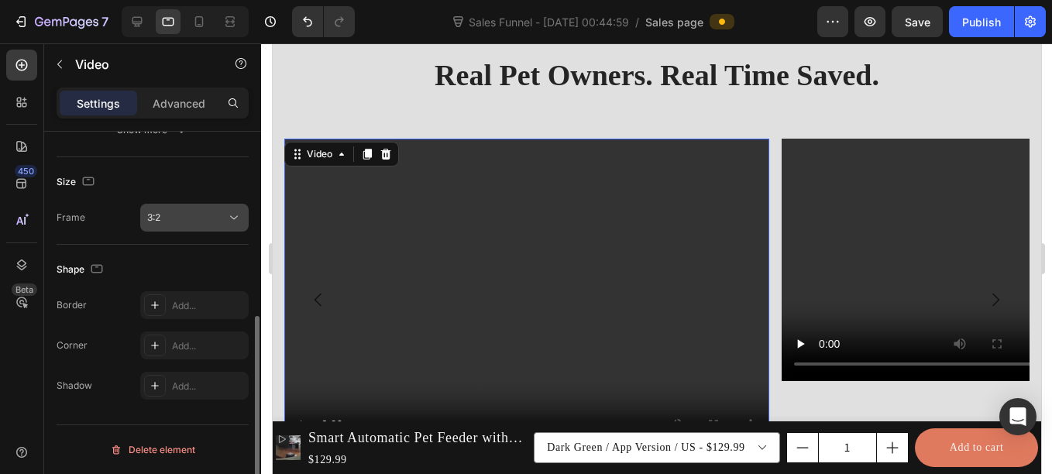
click at [219, 216] on div "3:2" at bounding box center [186, 218] width 79 height 14
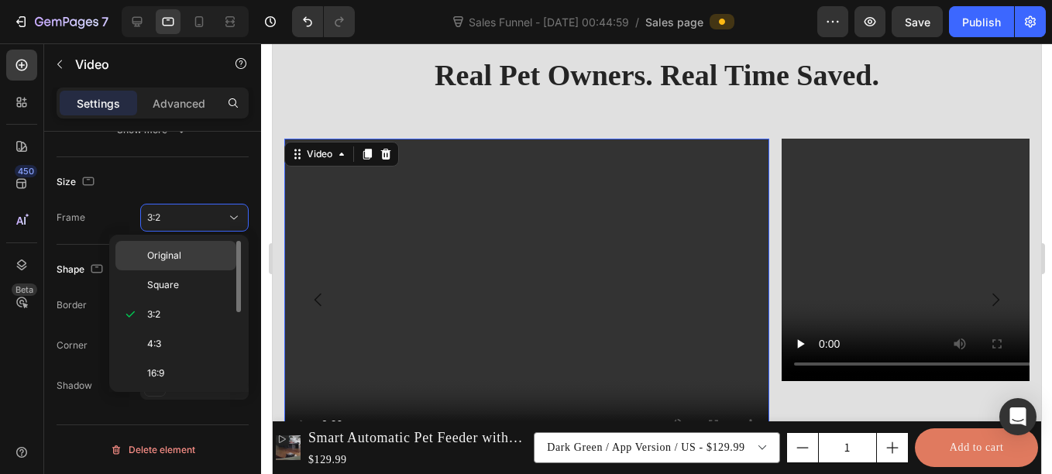
click at [189, 247] on div "Original" at bounding box center [175, 255] width 121 height 29
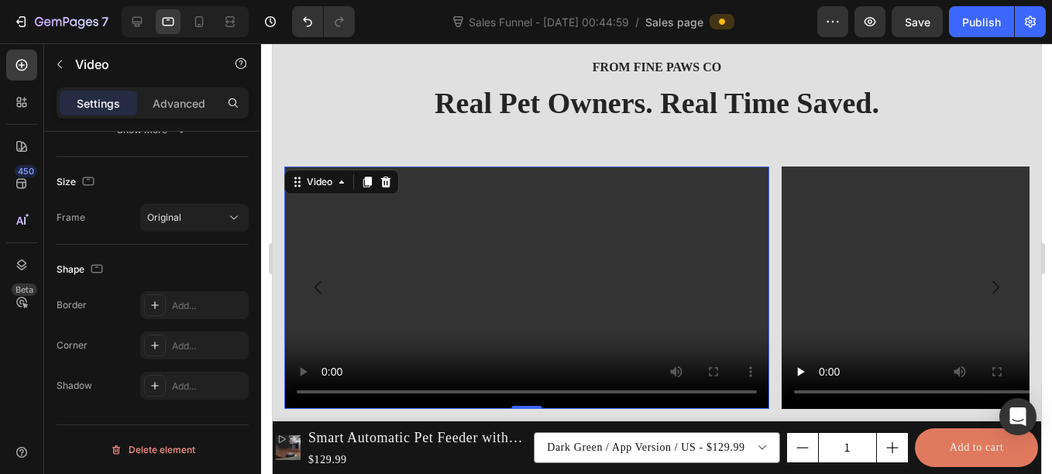
scroll to position [1391, 0]
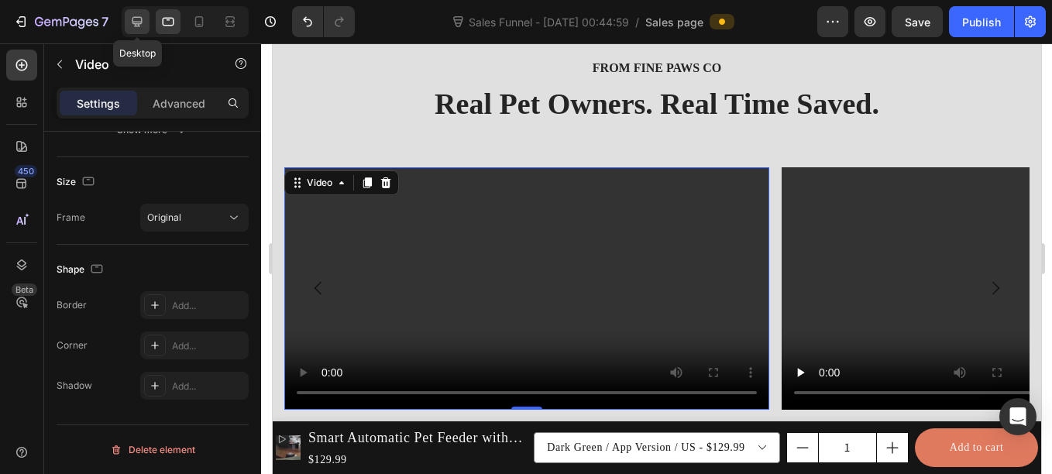
click at [143, 14] on icon at bounding box center [136, 21] width 15 height 15
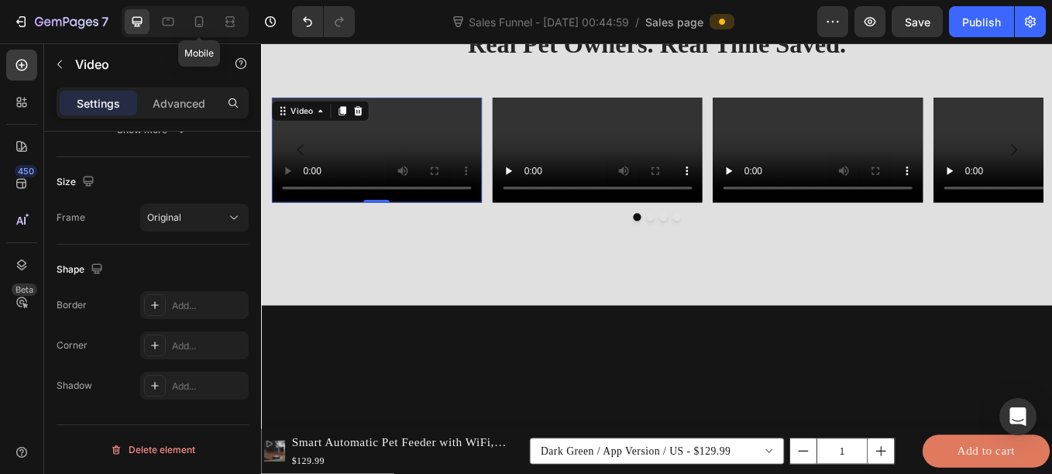
scroll to position [1461, 0]
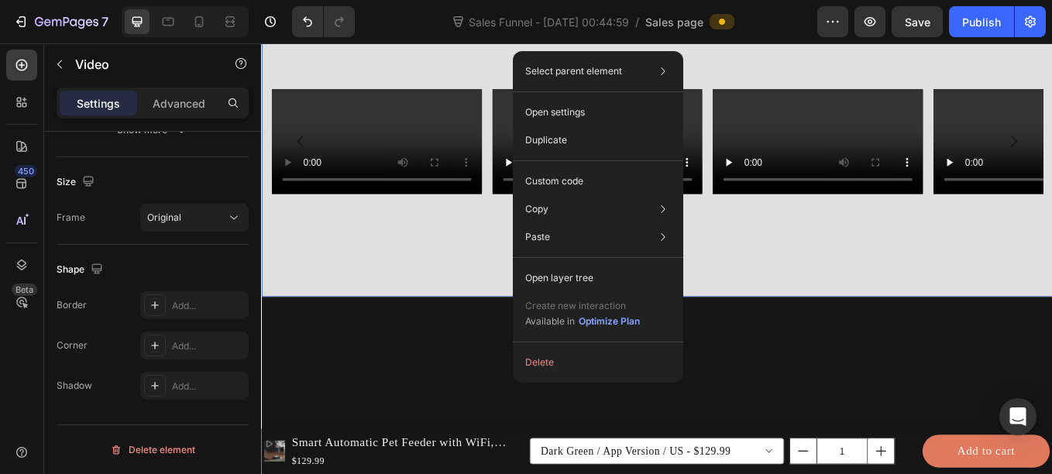
click at [470, 70] on div "from fine paws co Text block Real Pet Owners. Real Time Saved. Heading Video Vi…" at bounding box center [726, 137] width 906 height 298
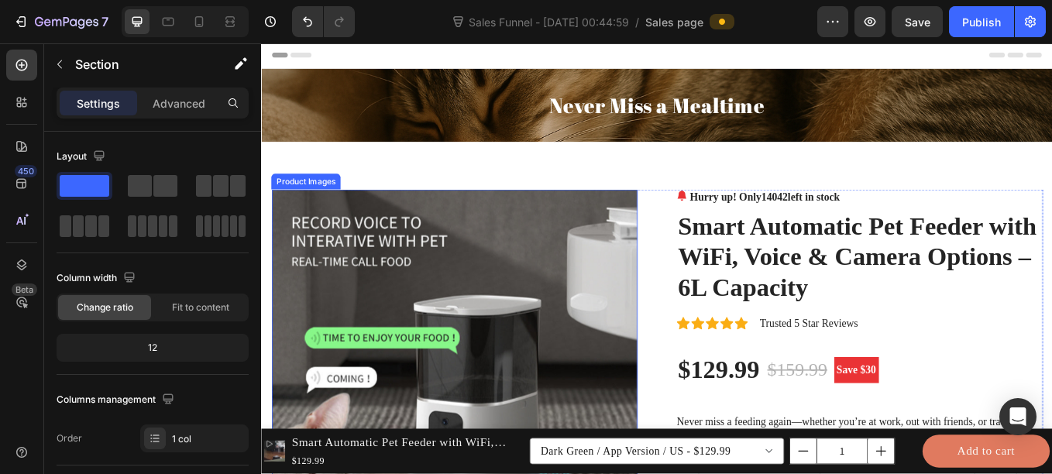
scroll to position [1, 0]
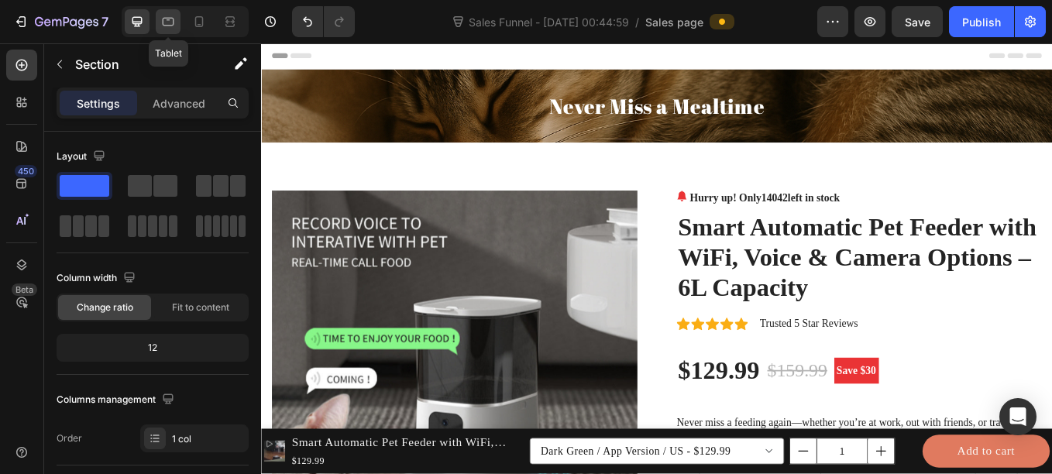
click at [167, 19] on icon at bounding box center [169, 22] width 12 height 9
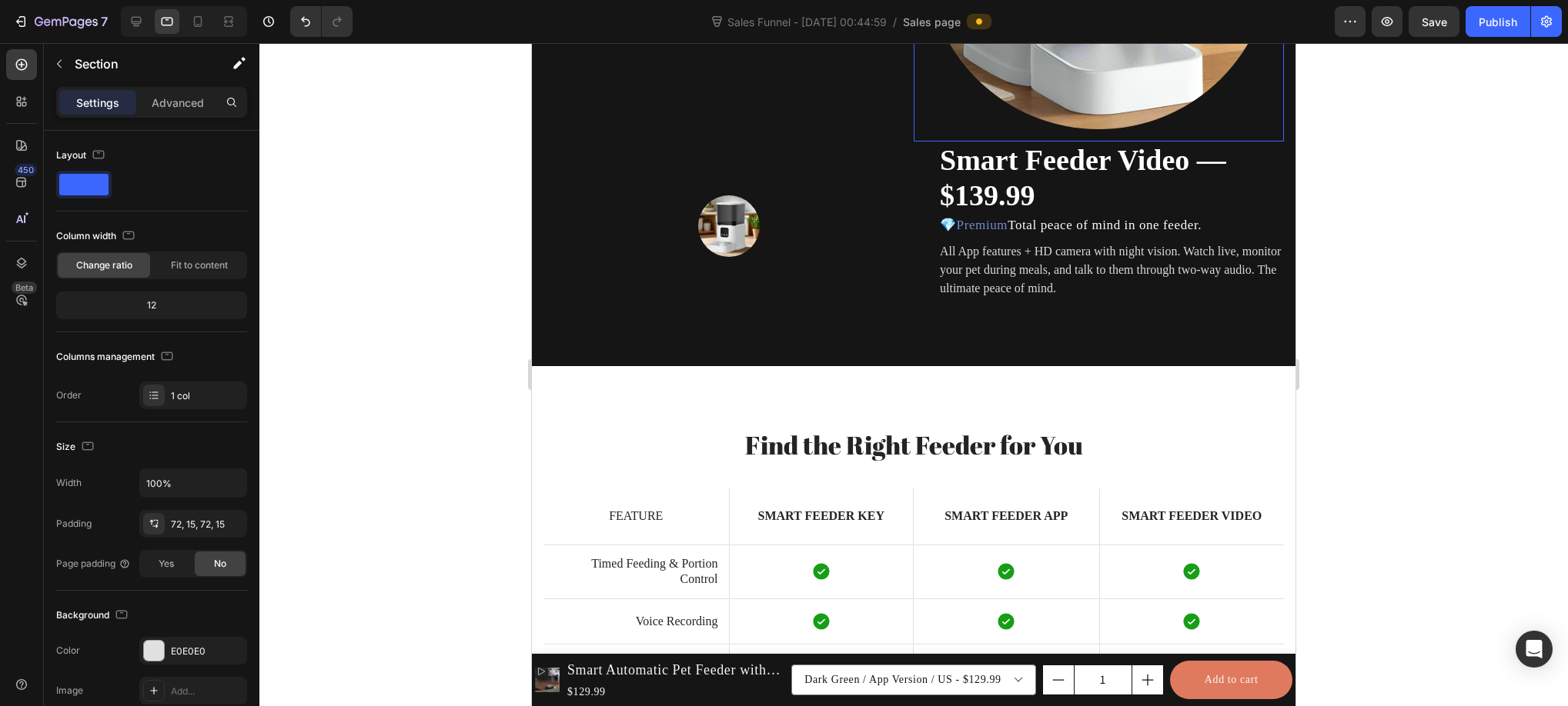
scroll to position [3459, 0]
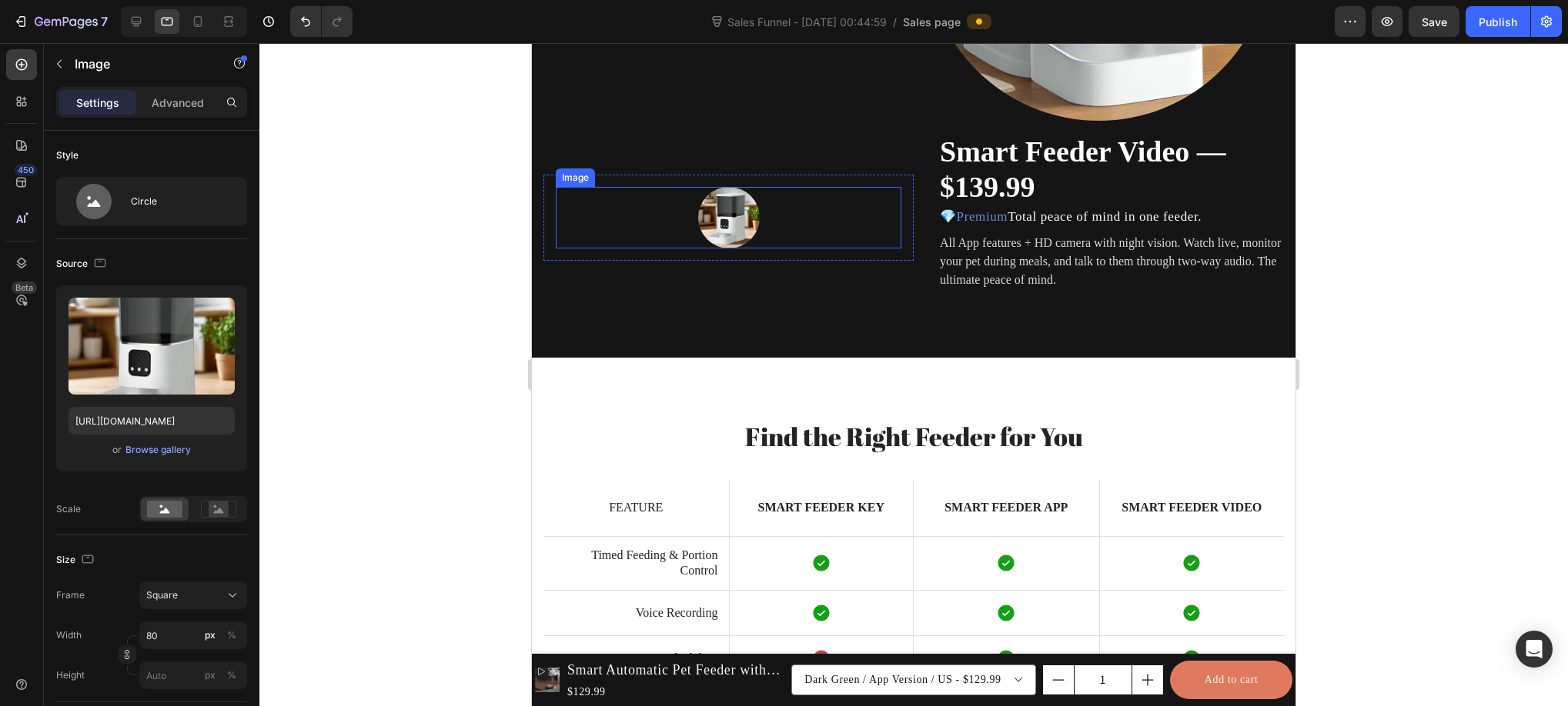
click at [732, 222] on img at bounding box center [728, 217] width 62 height 62
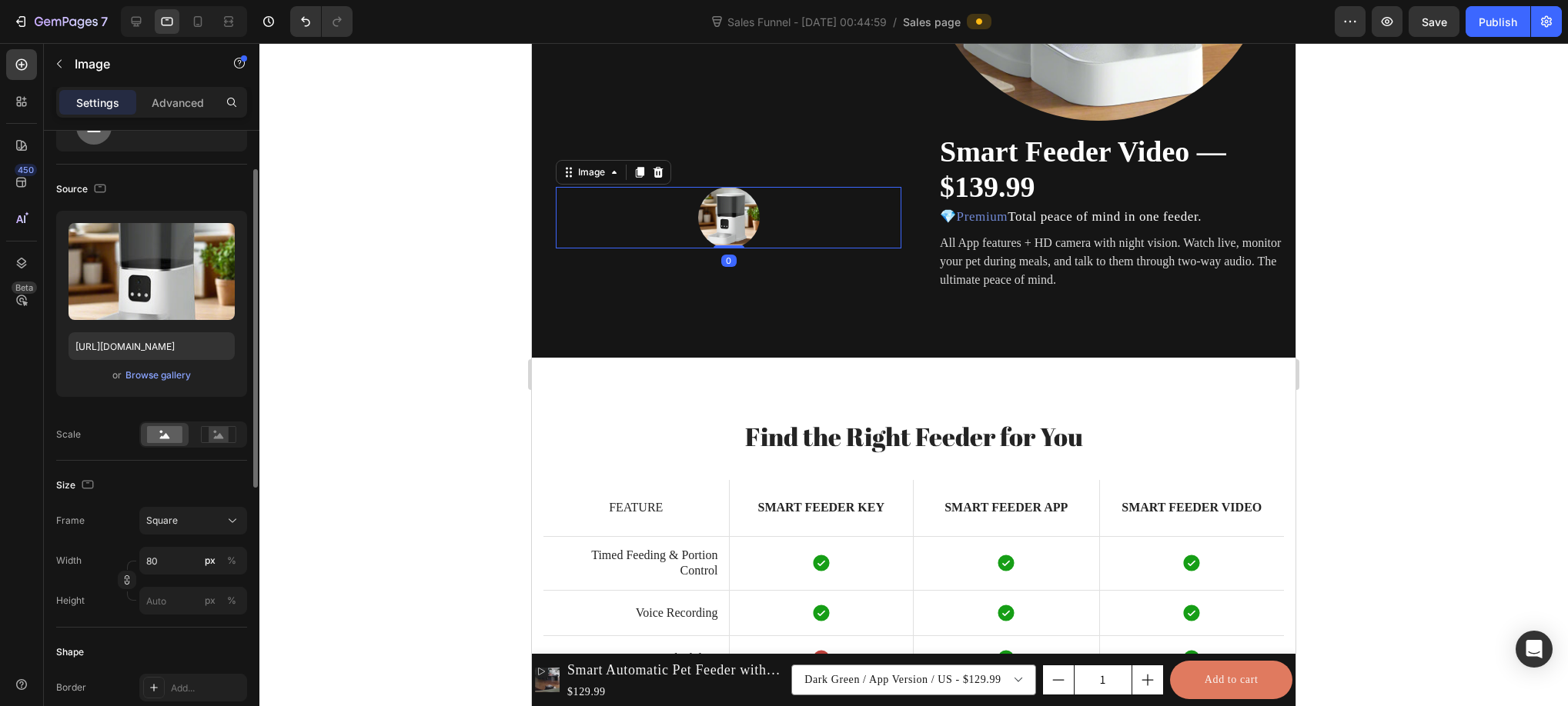
scroll to position [76, 0]
click at [169, 470] on input "80" at bounding box center [193, 559] width 107 height 28
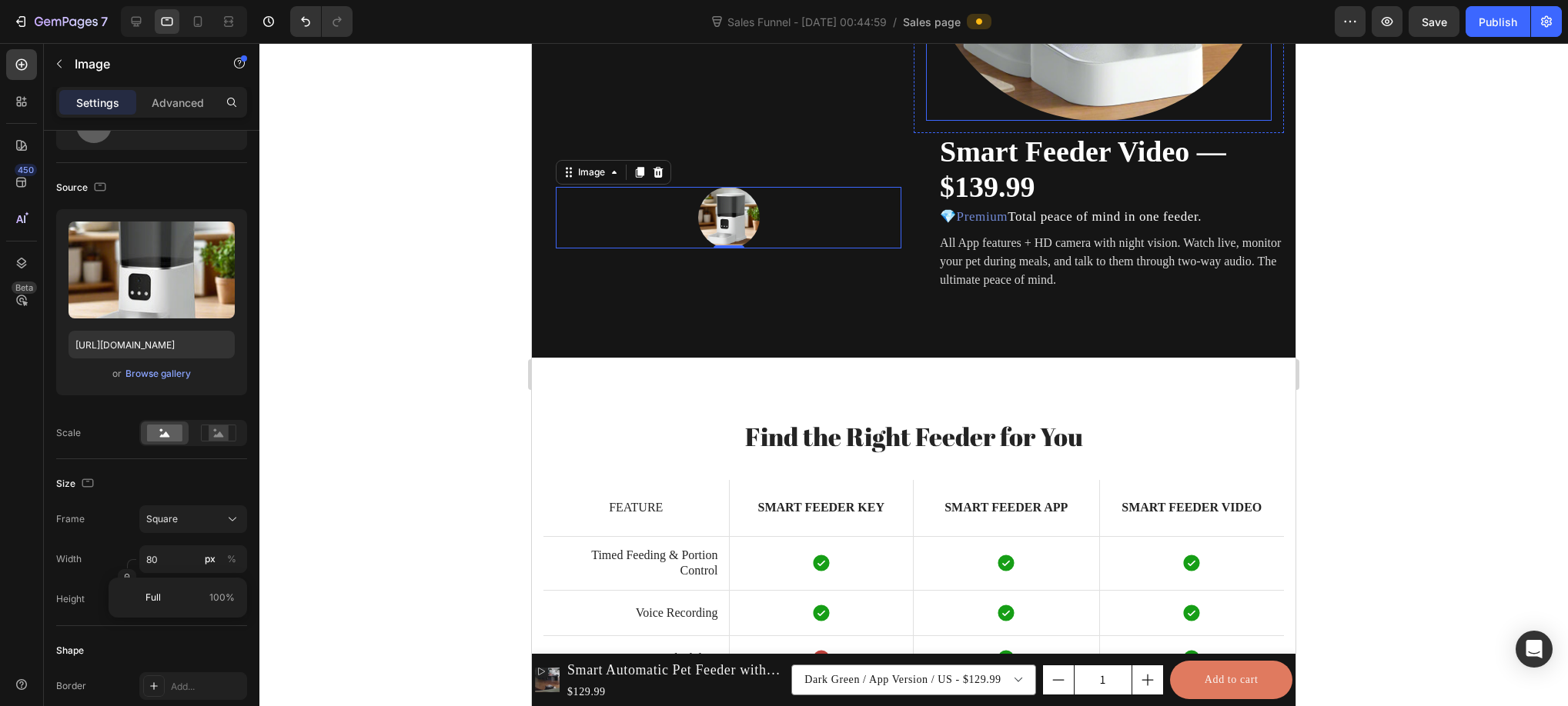
click at [737, 215] on img at bounding box center [728, 217] width 62 height 62
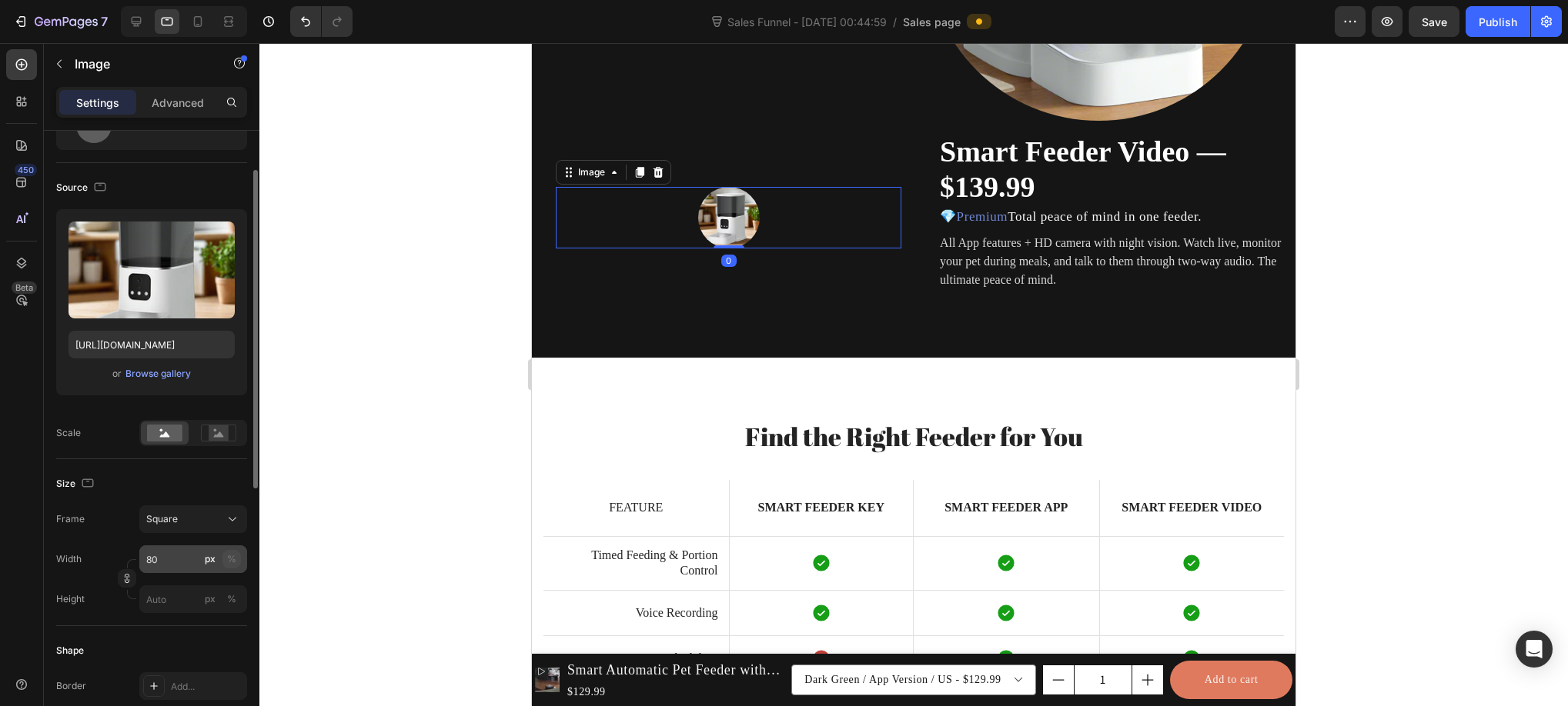
click at [229, 470] on div "%" at bounding box center [231, 559] width 9 height 14
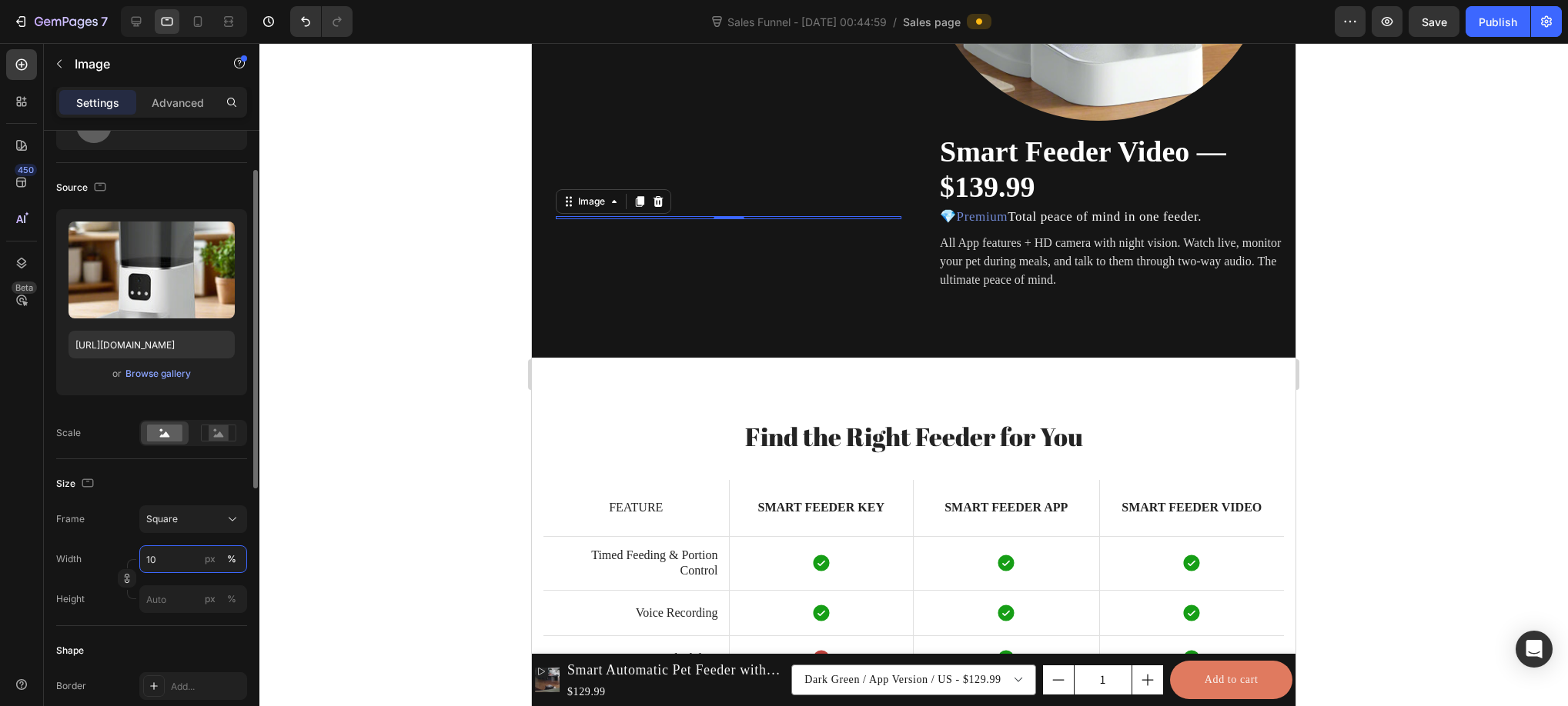
type input "100"
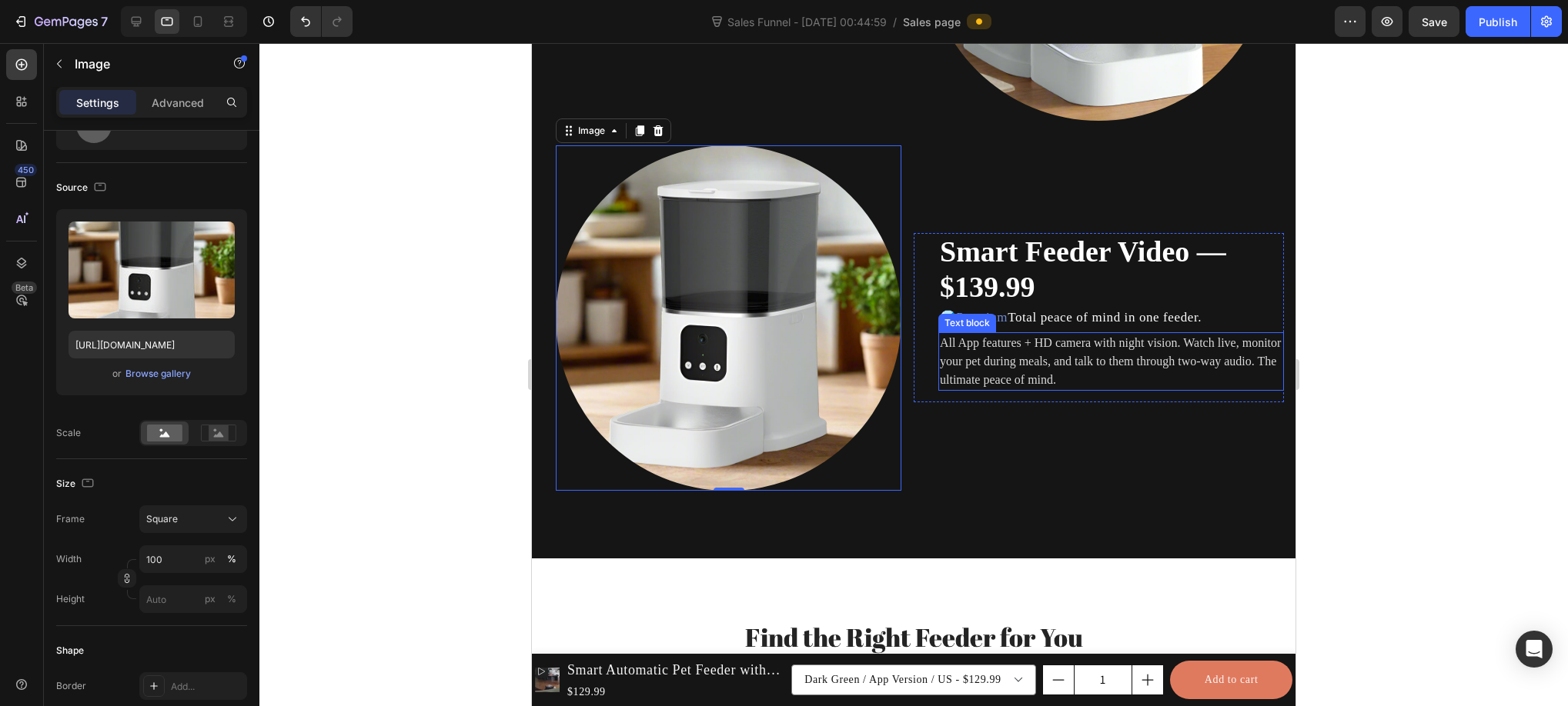
click at [1041, 407] on div "Smart Feeder Video — $139.99 Heading 💎 Premium Total peace of mind in one feede…" at bounding box center [1098, 318] width 371 height 370
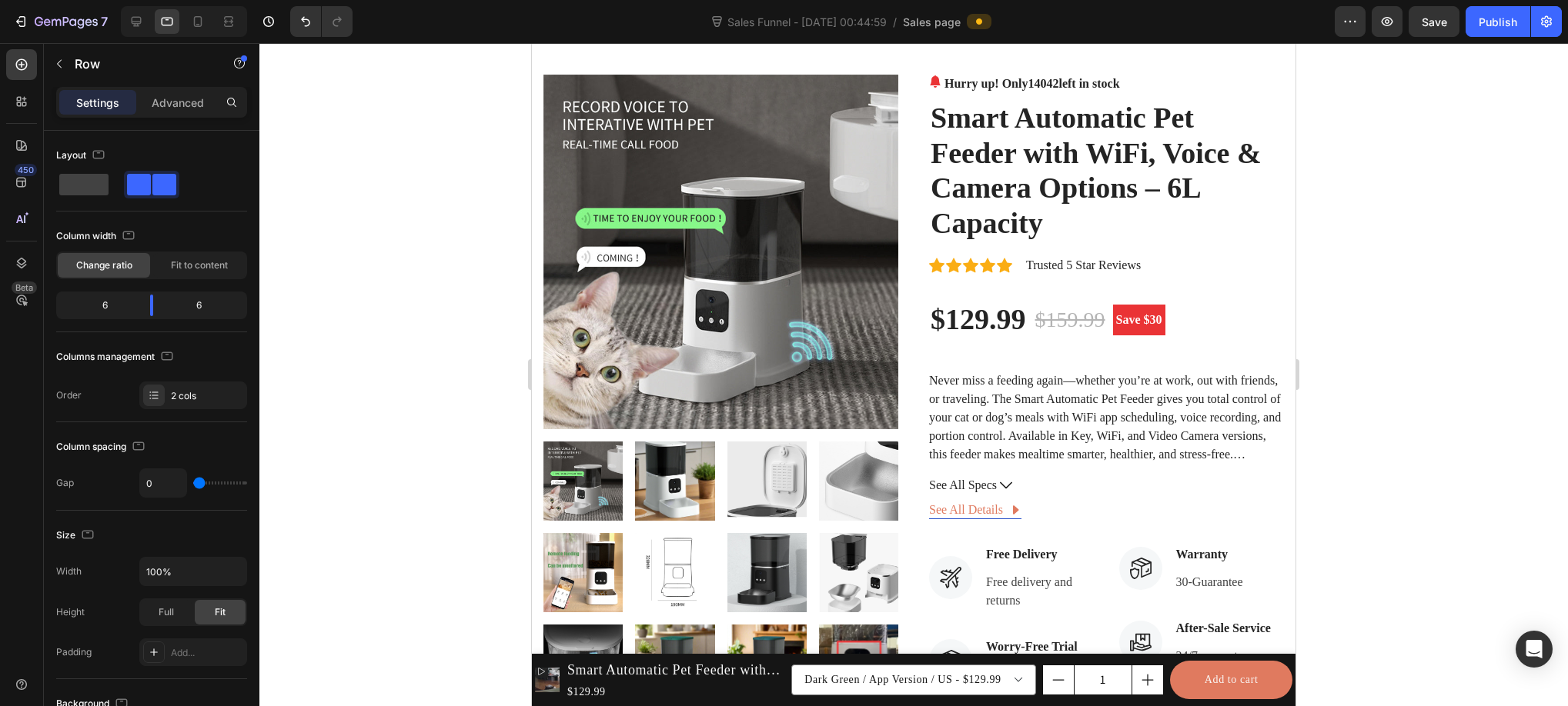
scroll to position [0, 0]
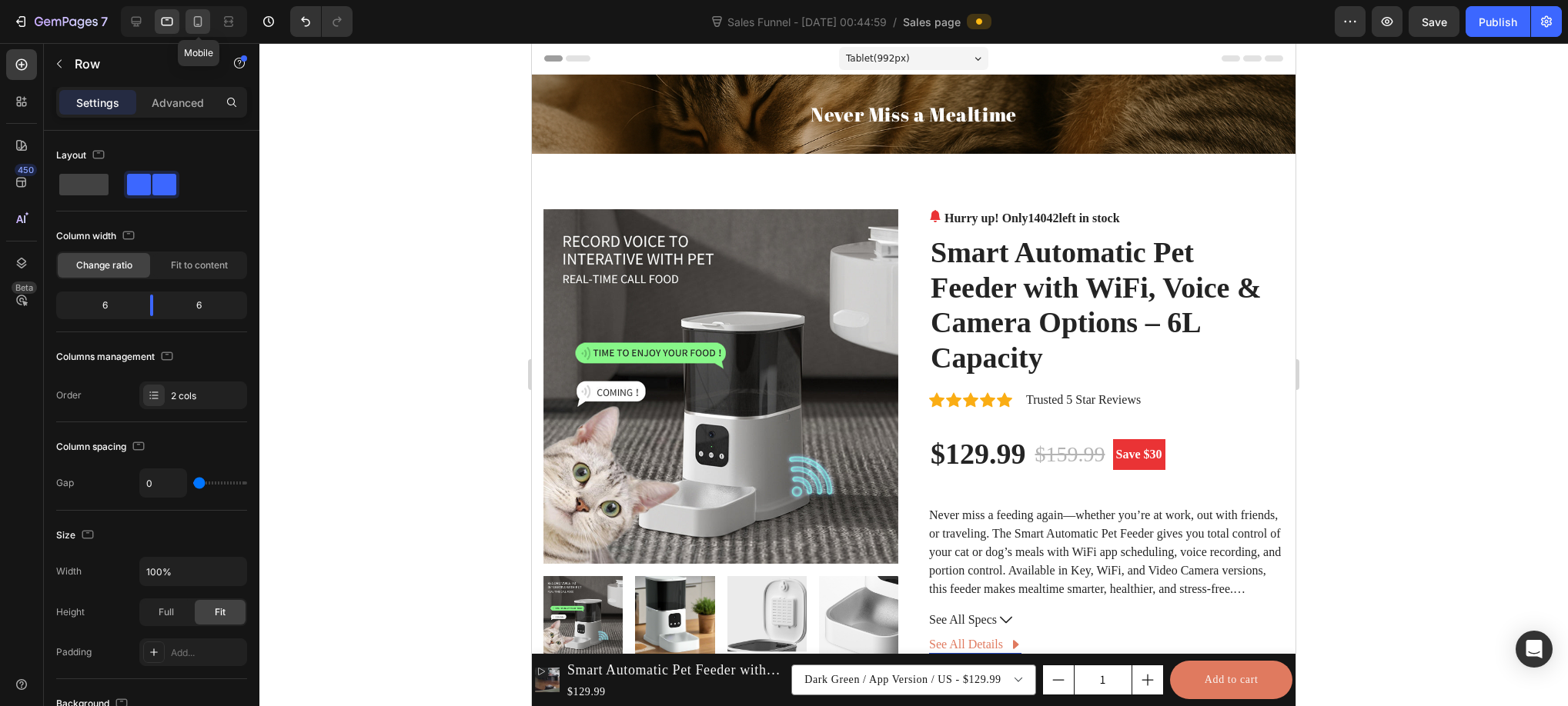
click at [195, 22] on icon at bounding box center [198, 21] width 9 height 11
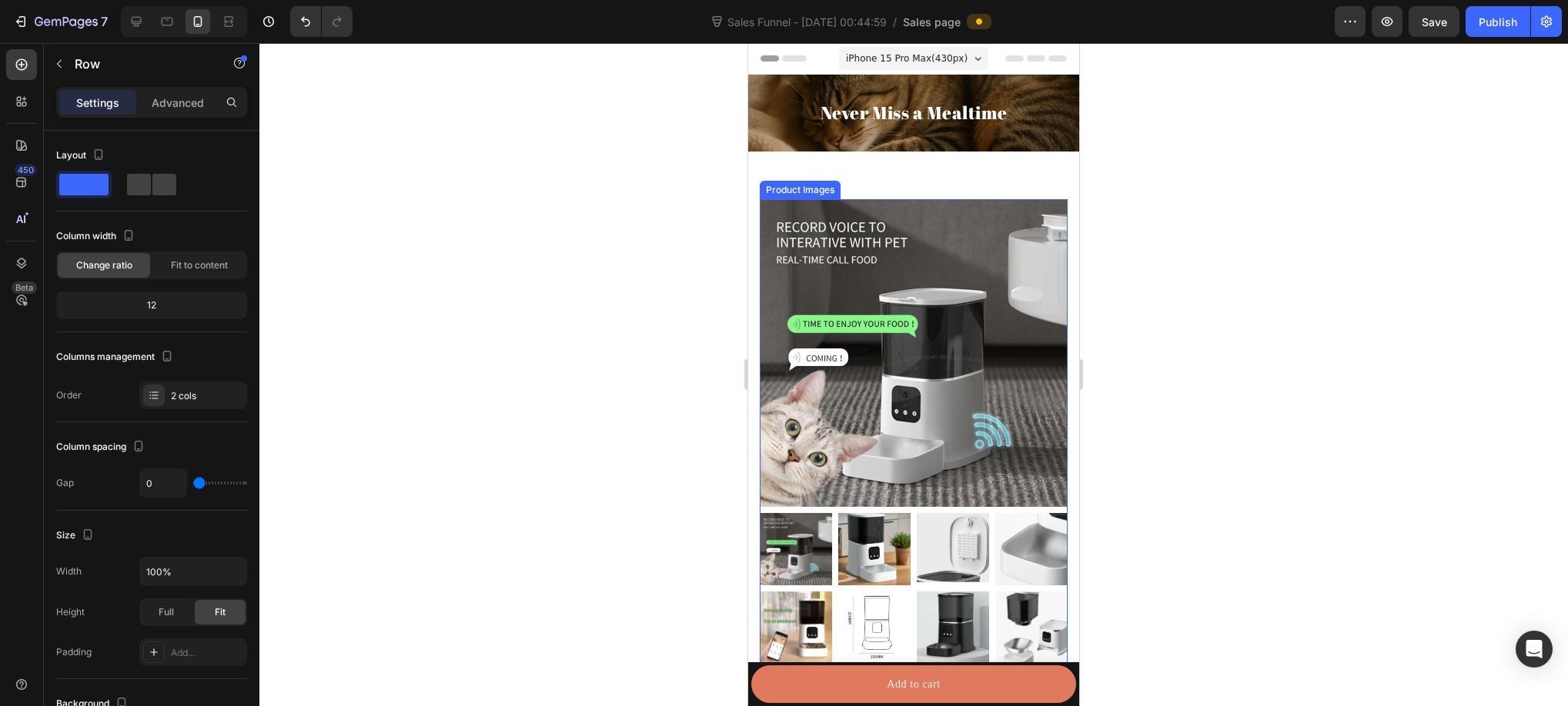
scroll to position [237, 0]
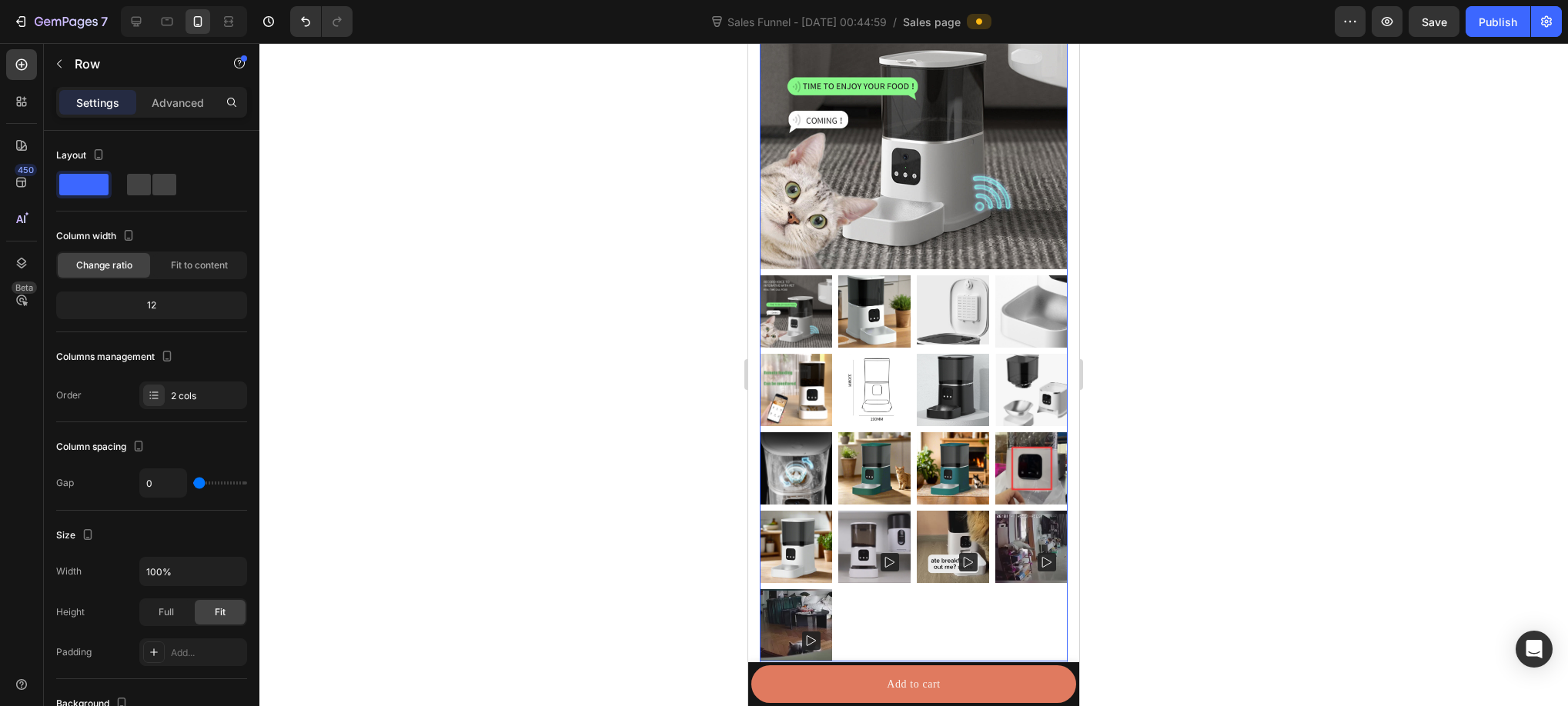
click at [821, 226] on img at bounding box center [913, 115] width 308 height 308
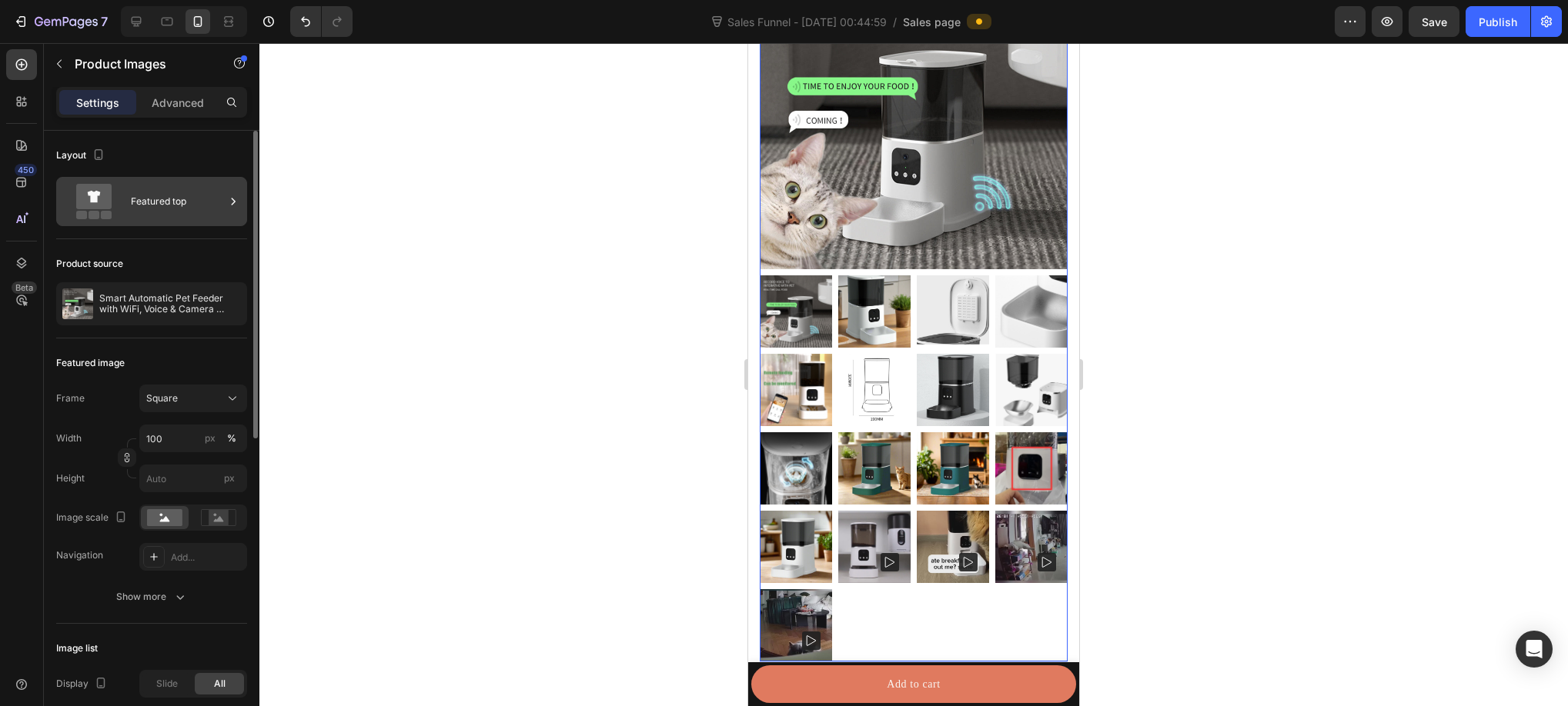
click at [173, 195] on div "Featured top" at bounding box center [178, 202] width 93 height 36
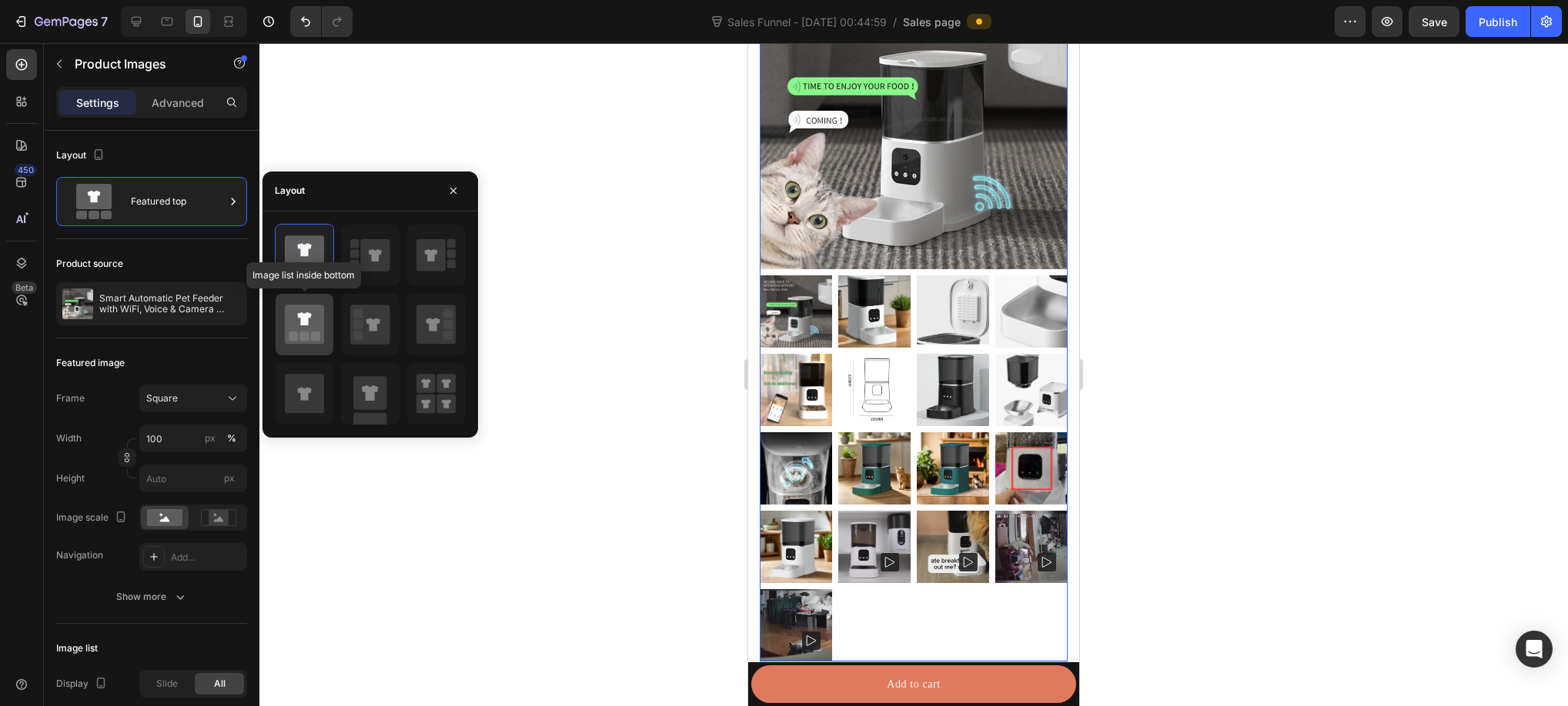
click at [310, 317] on icon at bounding box center [304, 318] width 14 height 13
type input "20"
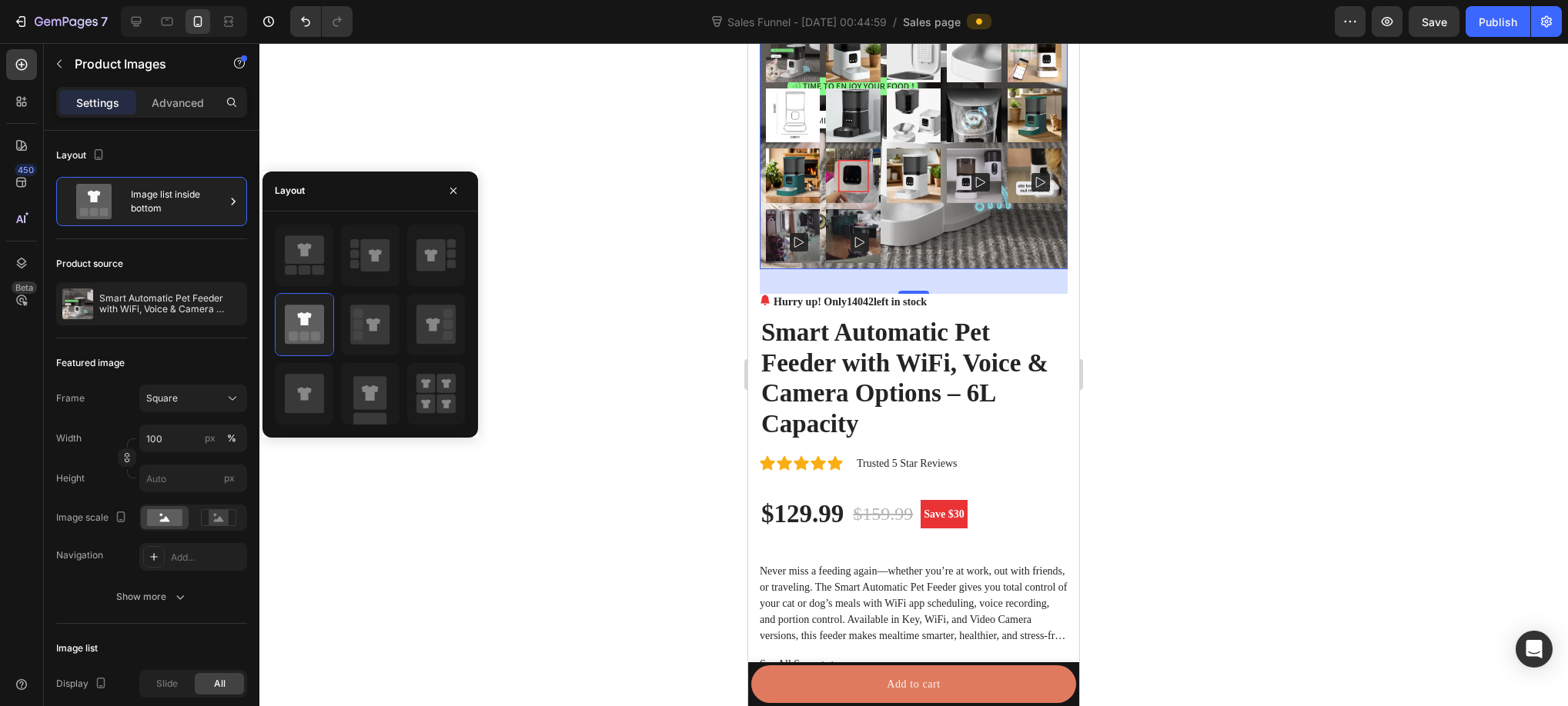
scroll to position [0, 0]
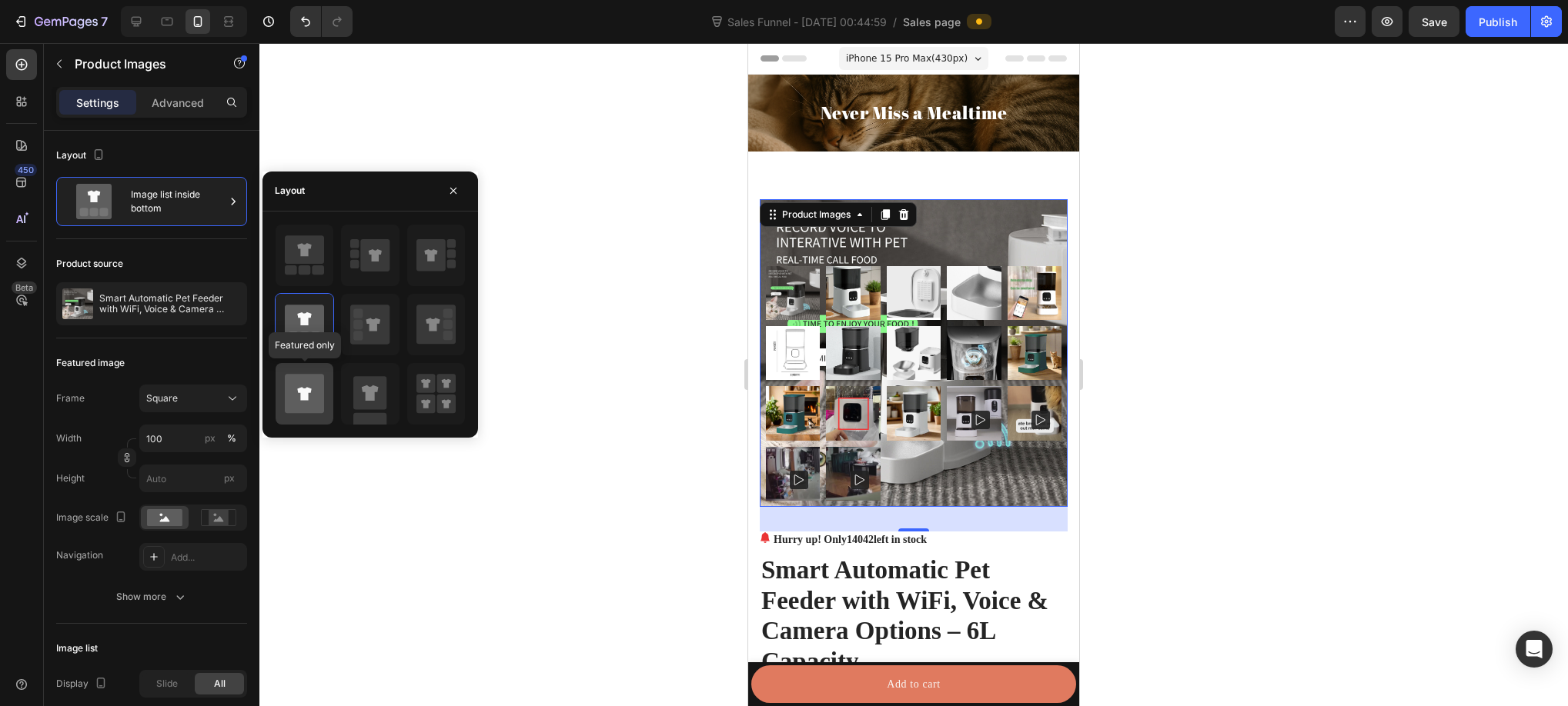
click at [291, 383] on icon at bounding box center [304, 392] width 39 height 39
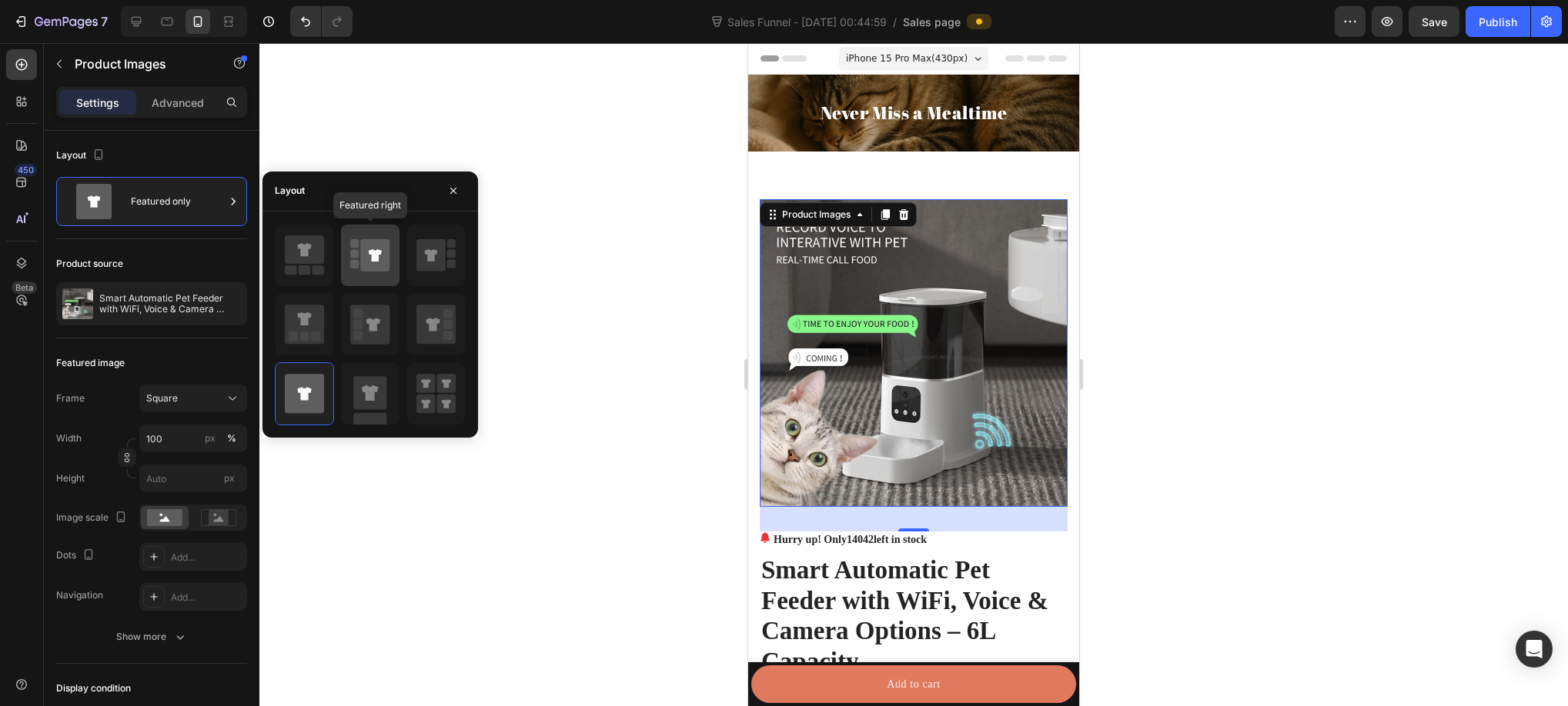
click at [365, 258] on icon at bounding box center [375, 255] width 29 height 33
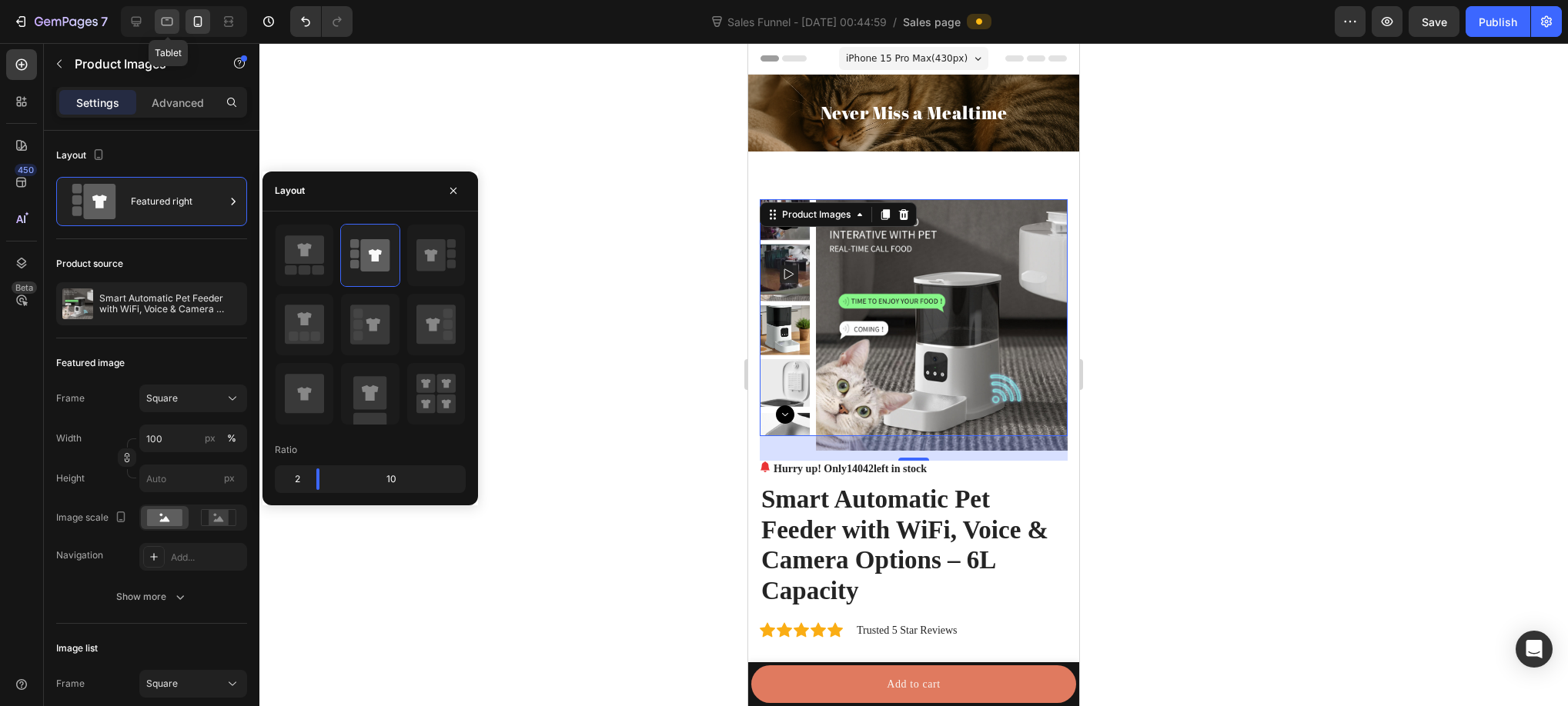
click at [169, 14] on icon at bounding box center [166, 21] width 15 height 15
type input "16"
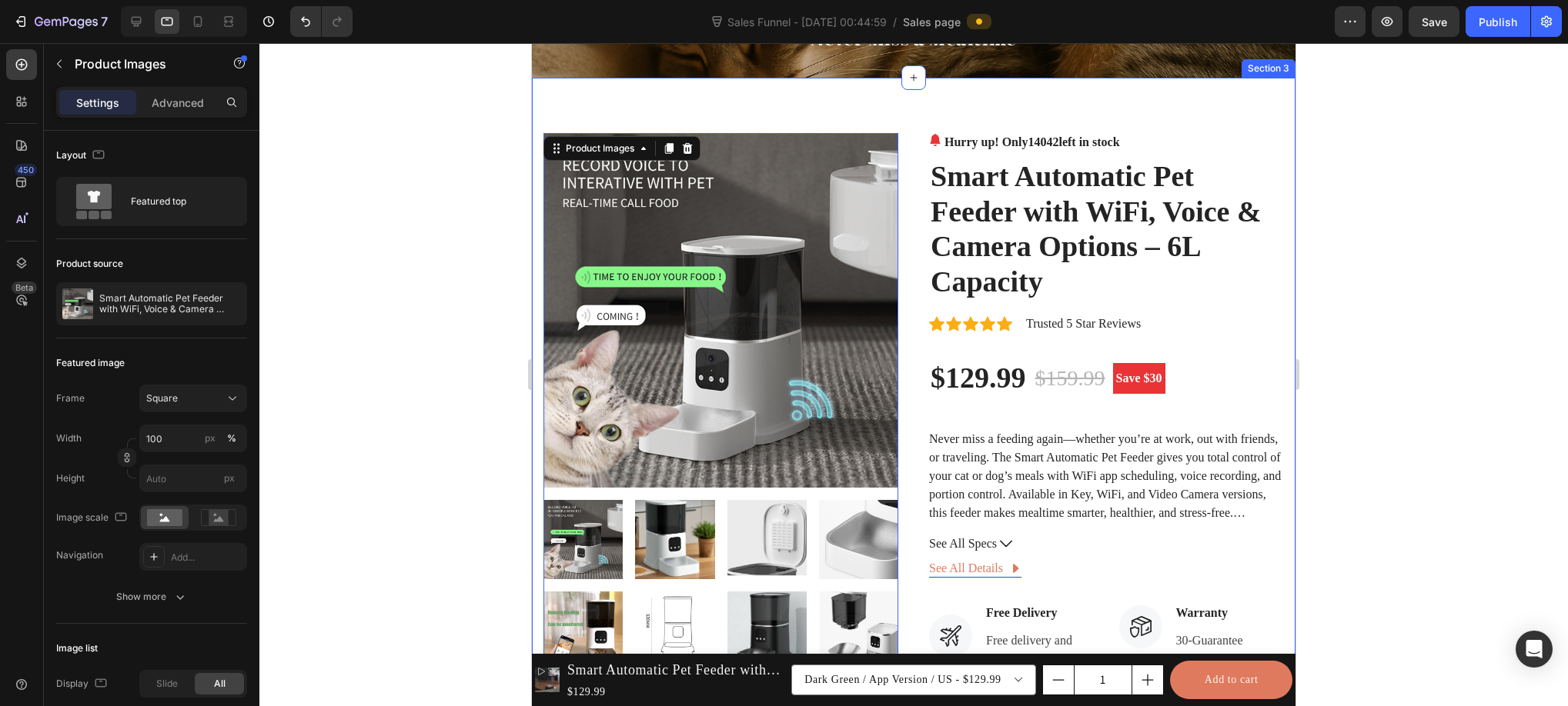
scroll to position [113, 0]
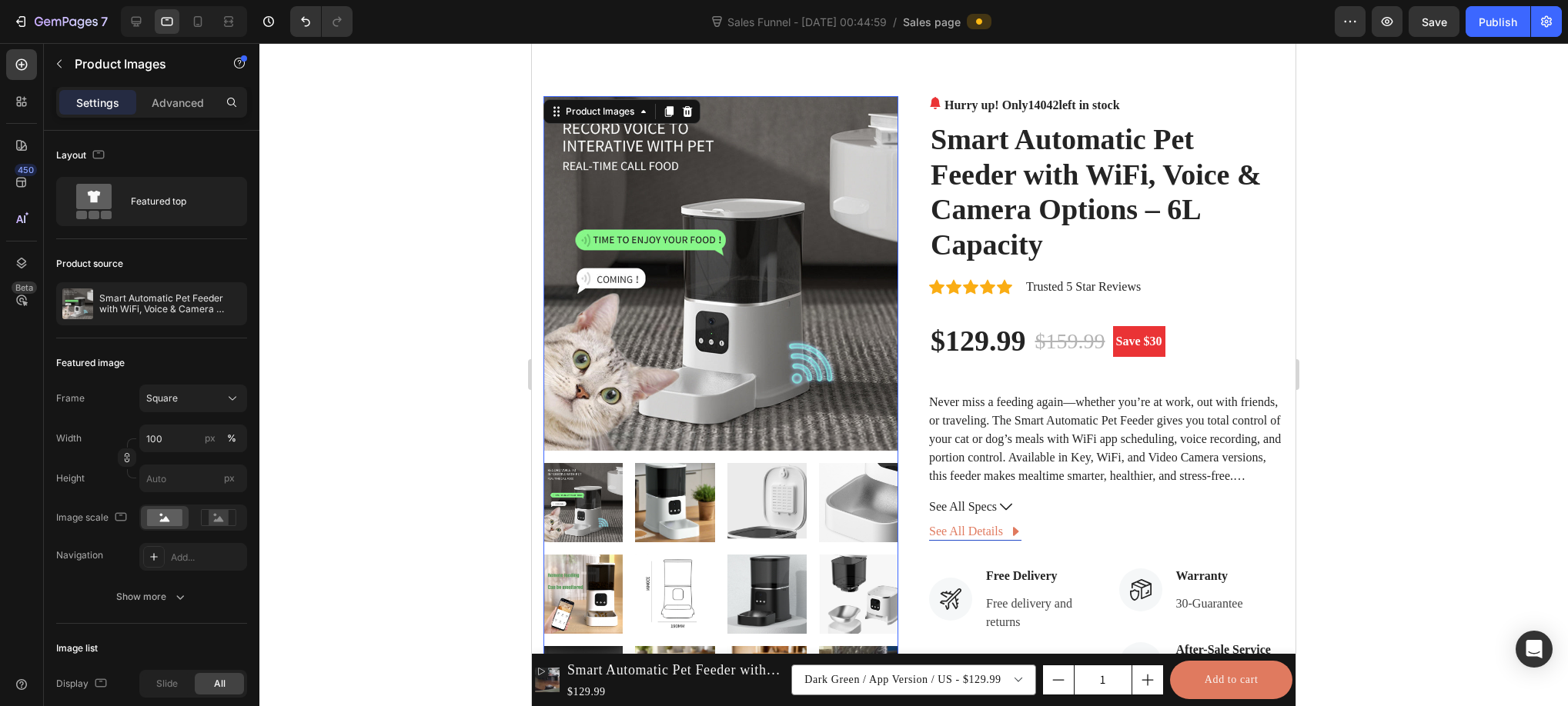
click at [762, 333] on img at bounding box center [720, 273] width 355 height 354
click at [203, 212] on div "Featured top" at bounding box center [178, 202] width 93 height 36
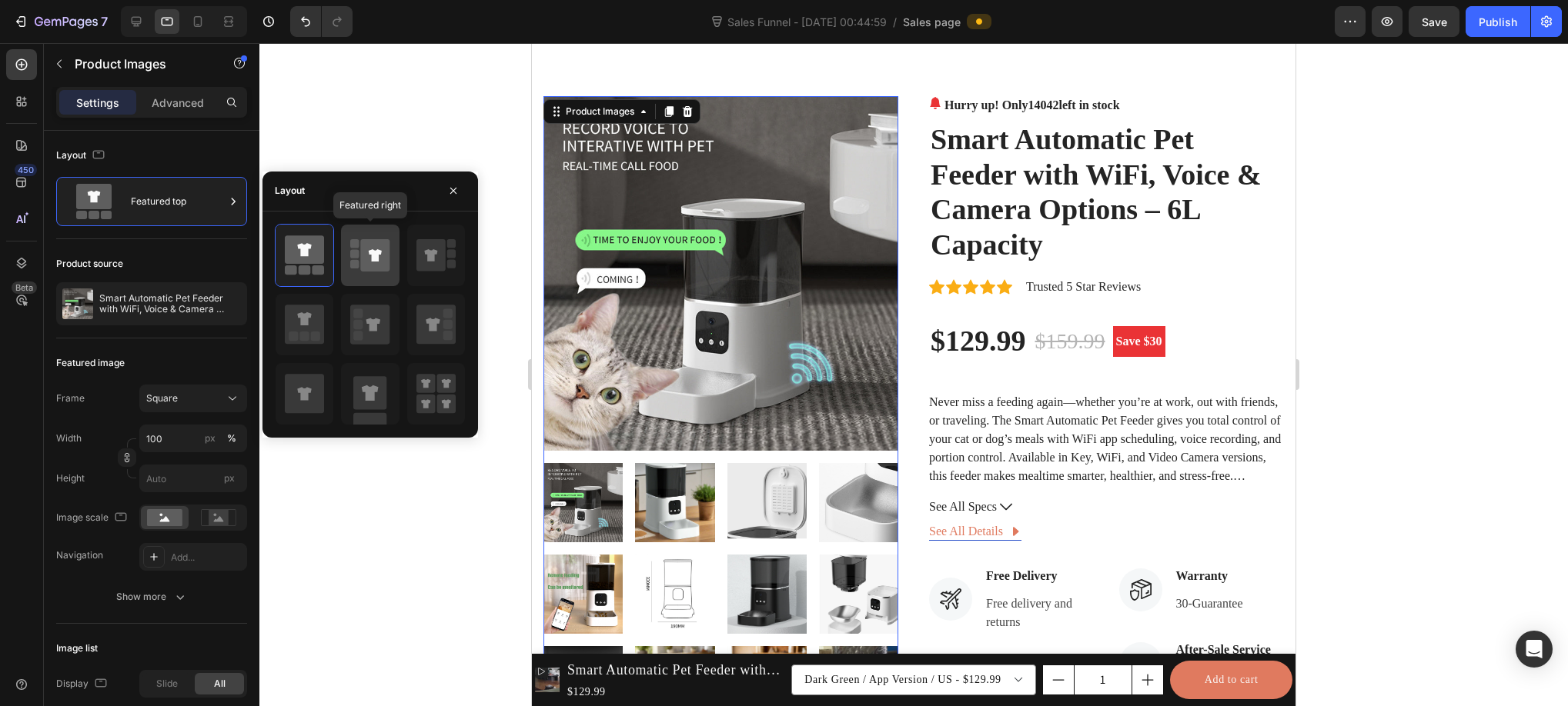
click at [351, 259] on icon at bounding box center [369, 254] width 39 height 43
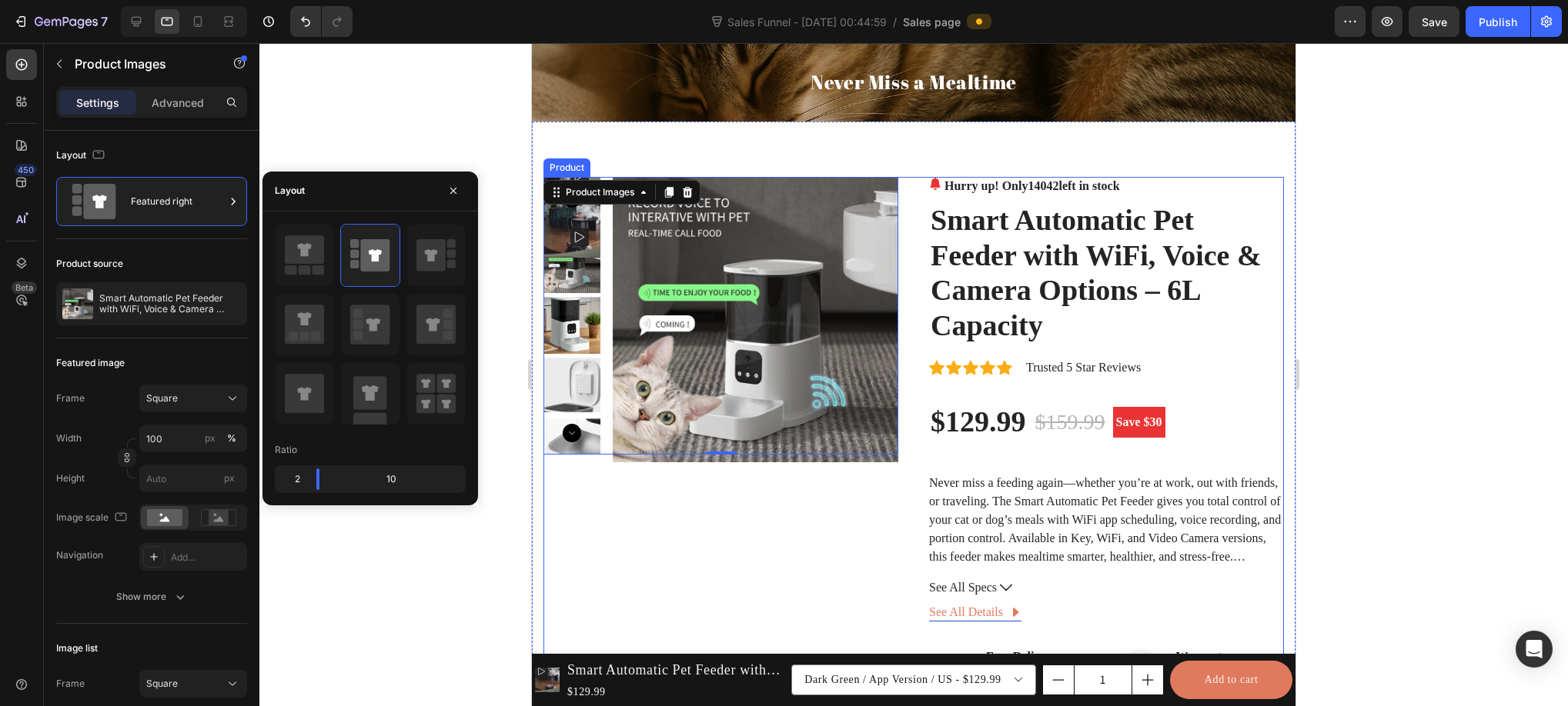
scroll to position [31, 0]
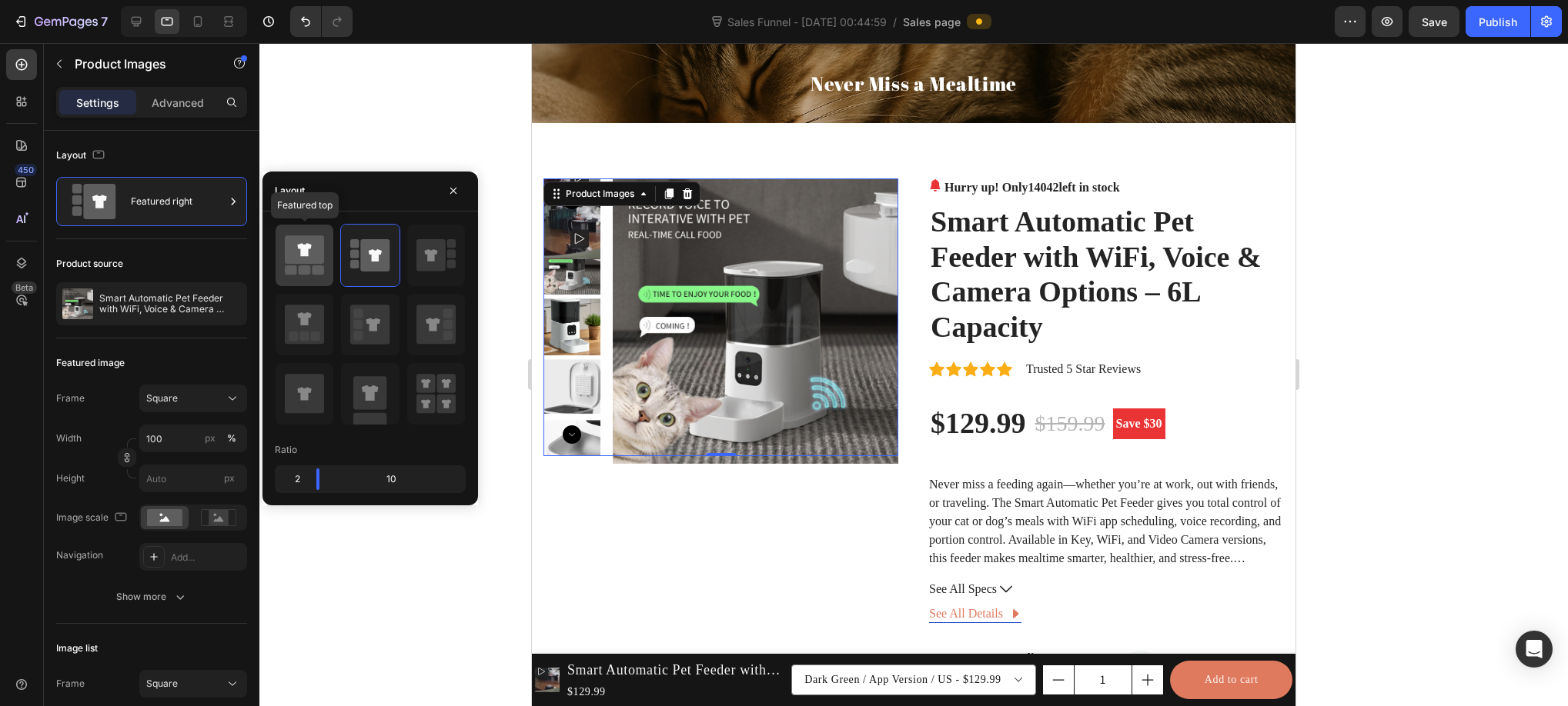
click at [312, 254] on icon at bounding box center [304, 249] width 39 height 29
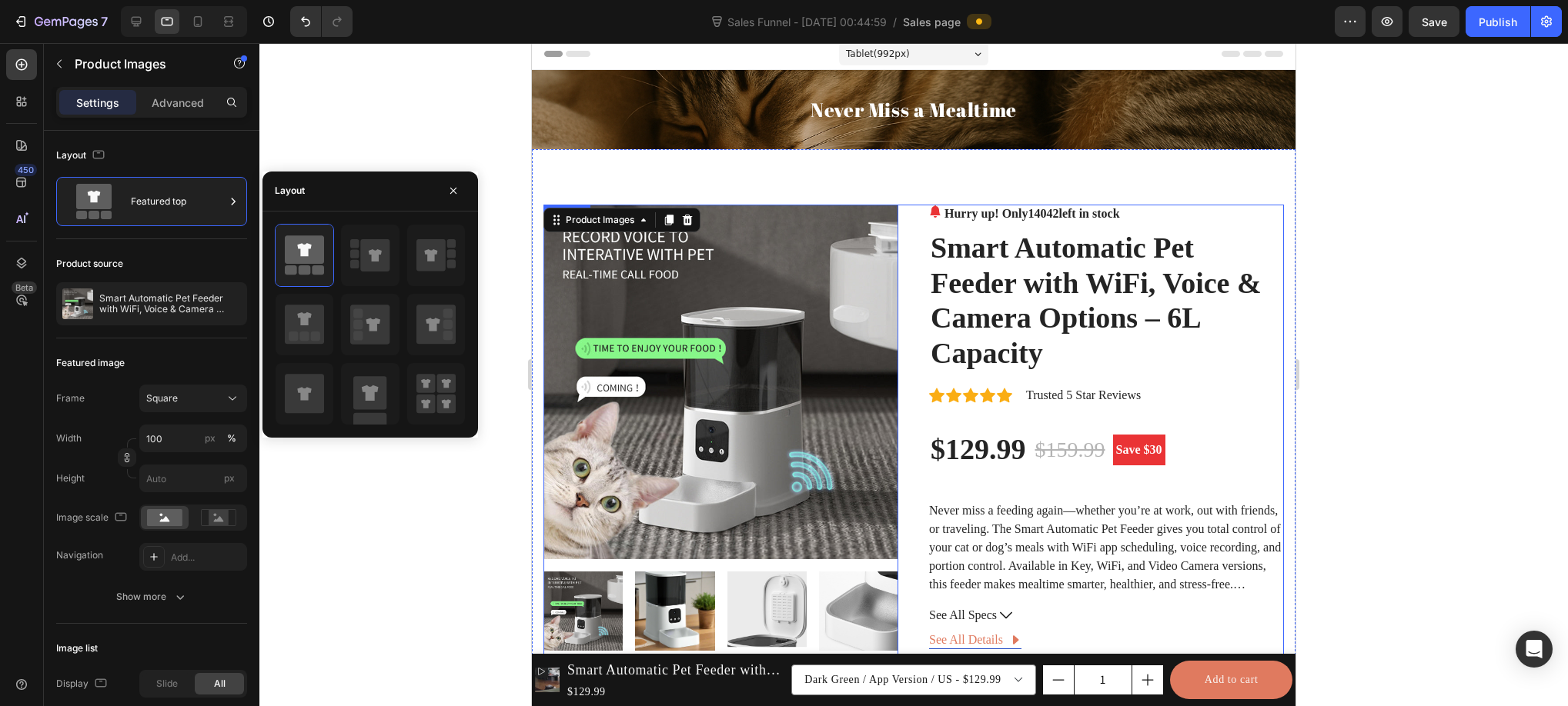
scroll to position [0, 0]
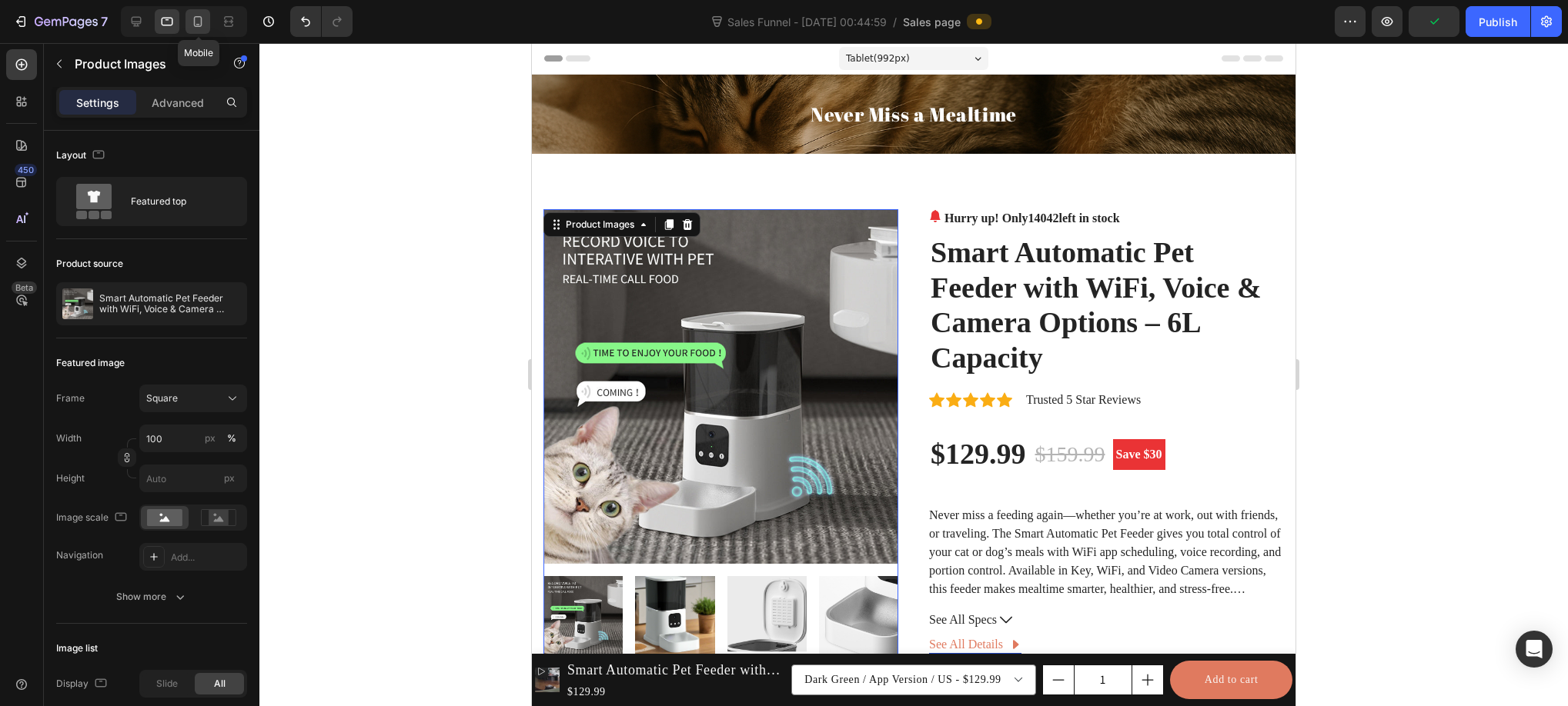
click at [193, 17] on icon at bounding box center [197, 21] width 15 height 15
type input "8"
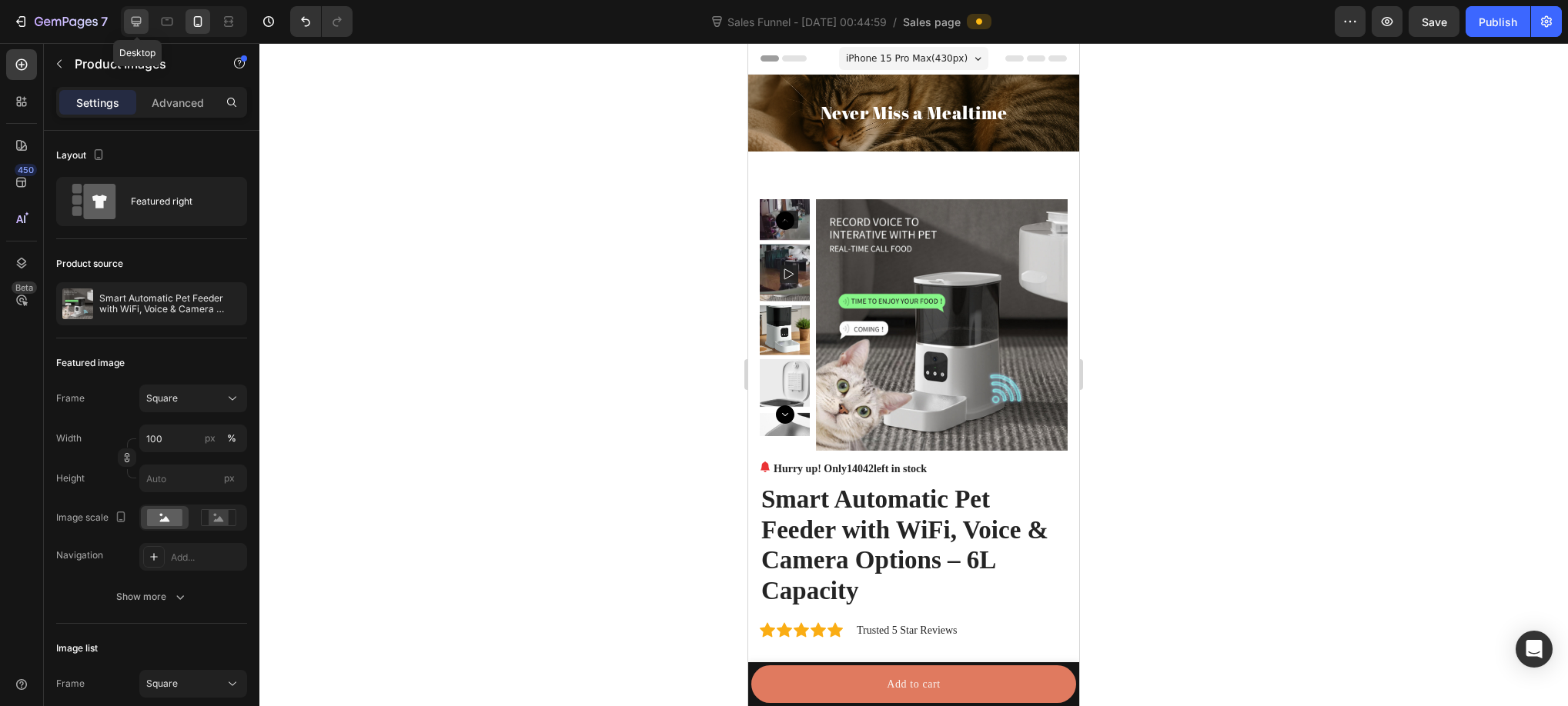
click at [130, 16] on icon at bounding box center [135, 21] width 15 height 15
type input "16"
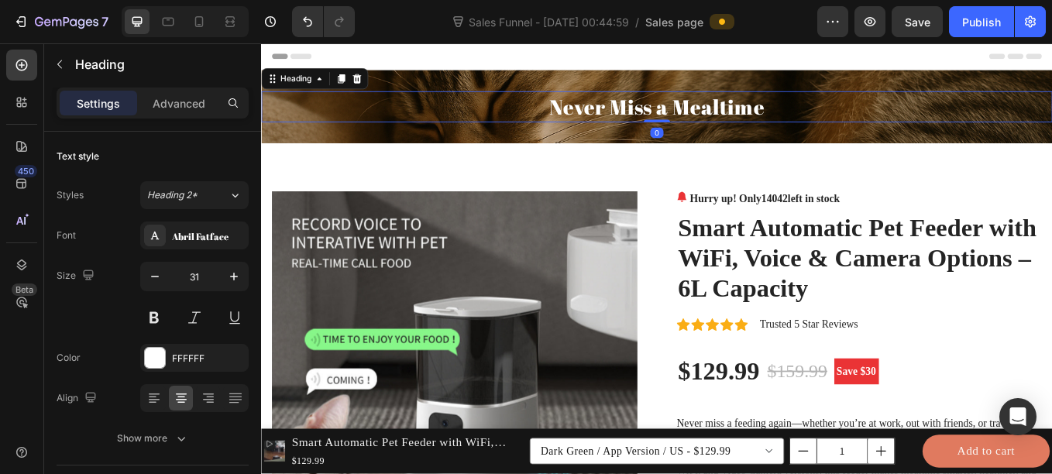
click at [845, 123] on h2 "Never Miss a Mealtime" at bounding box center [725, 118] width 929 height 36
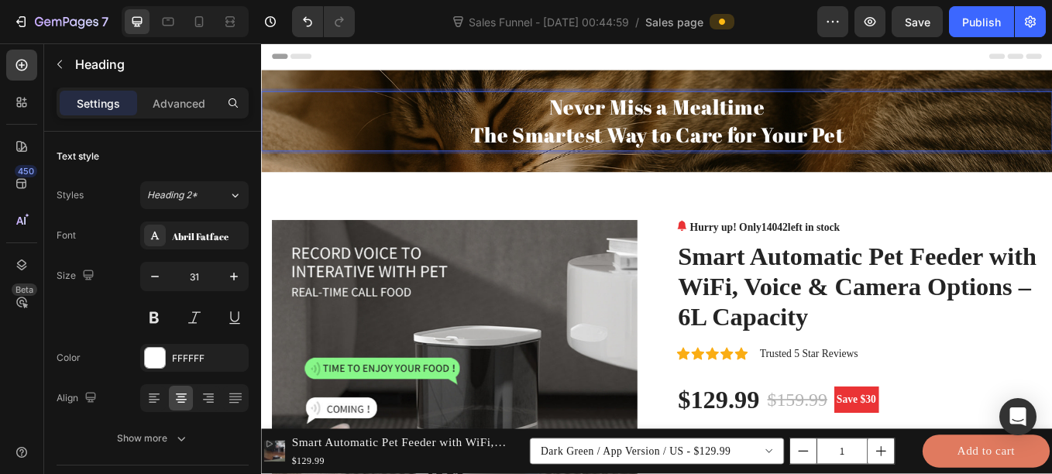
click at [569, 156] on p "Never Miss a Mealtime The Smartest Way to Care for Your Pet" at bounding box center [726, 134] width 926 height 67
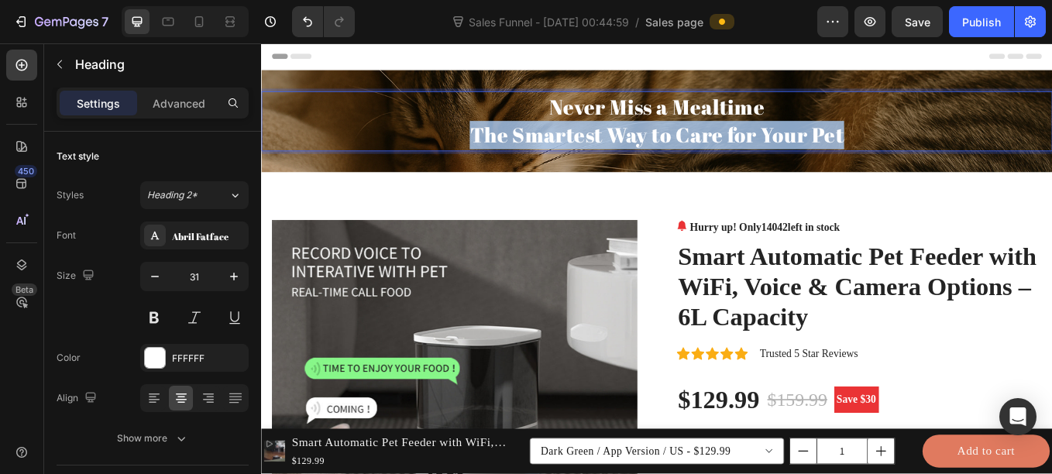
click at [569, 156] on p "Never Miss a Mealtime The Smartest Way to Care for Your Pet" at bounding box center [726, 134] width 926 height 67
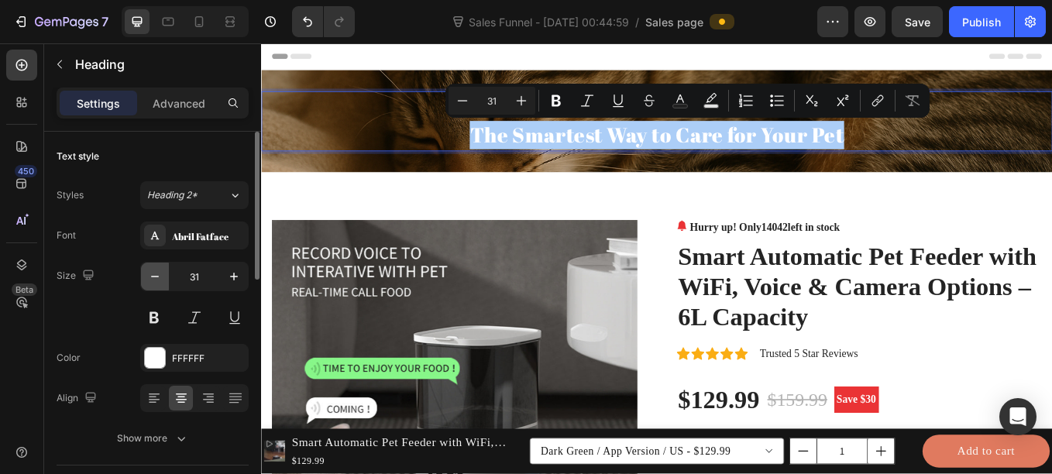
click at [153, 280] on icon "button" at bounding box center [154, 276] width 15 height 15
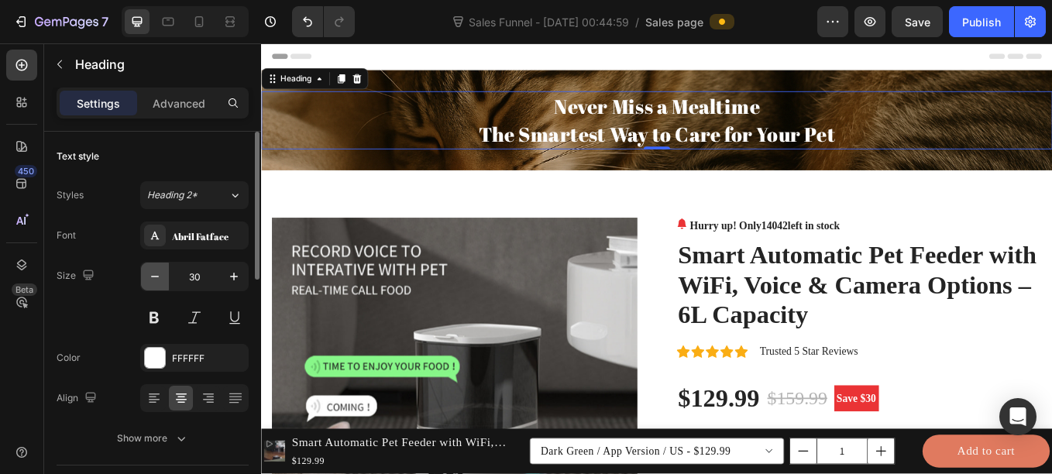
click at [153, 280] on icon "button" at bounding box center [154, 276] width 15 height 15
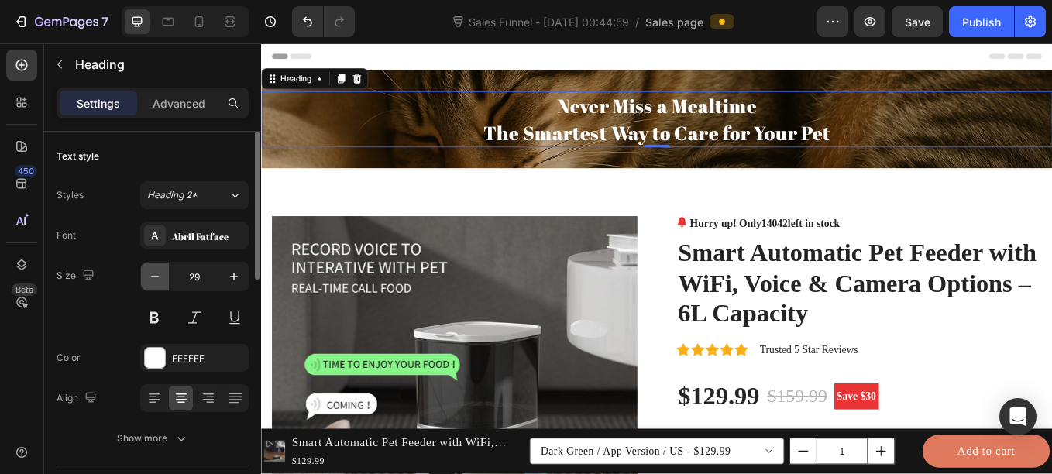
click at [153, 280] on icon "button" at bounding box center [154, 276] width 15 height 15
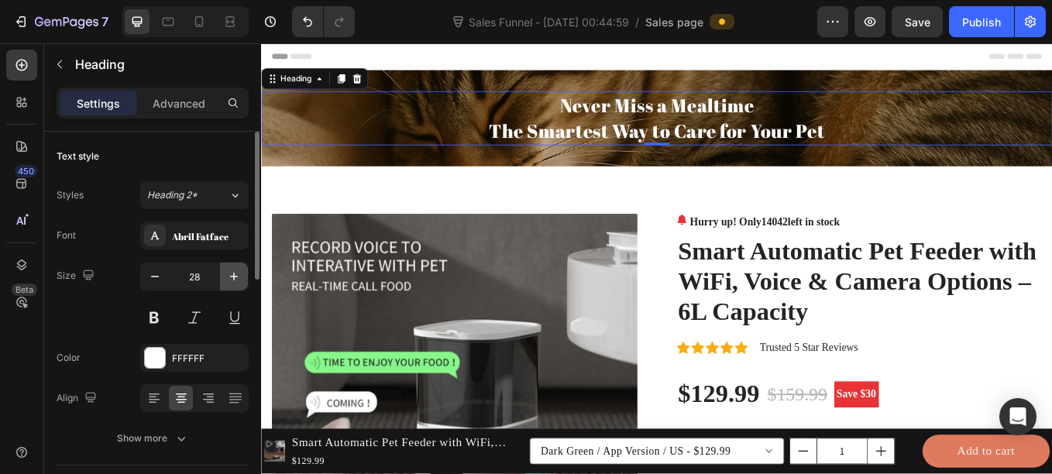
click at [234, 276] on icon "button" at bounding box center [234, 277] width 8 height 8
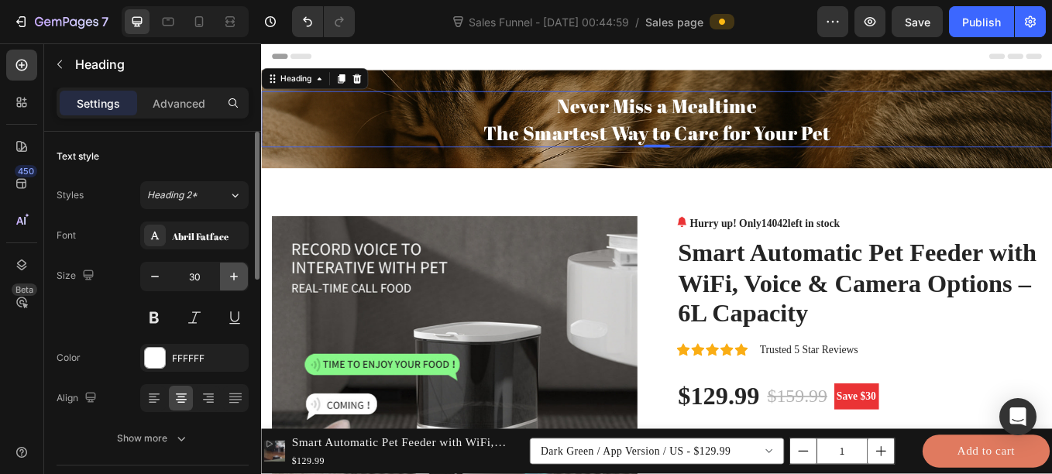
click at [234, 276] on icon "button" at bounding box center [234, 277] width 8 height 8
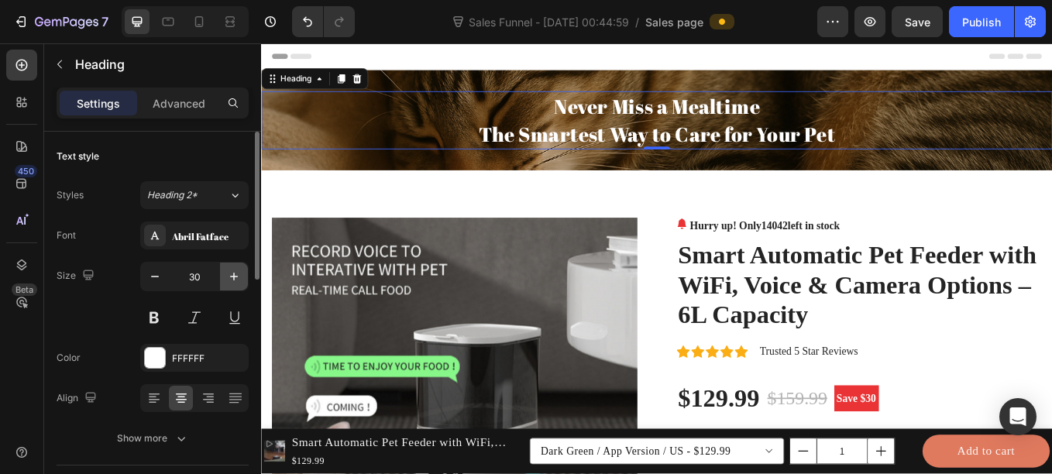
type input "31"
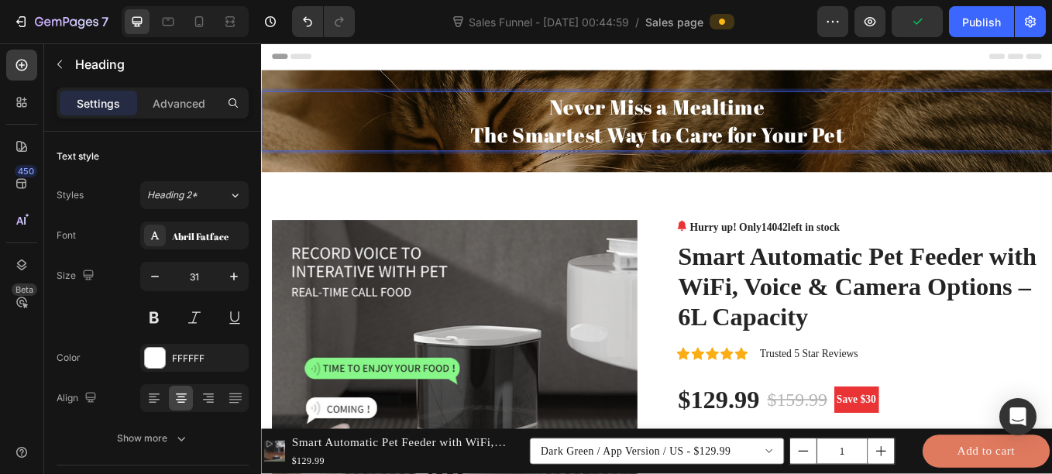
click at [565, 144] on p "Never Miss a Mealtime The Smartest Way to Care for Your Pet" at bounding box center [726, 134] width 926 height 67
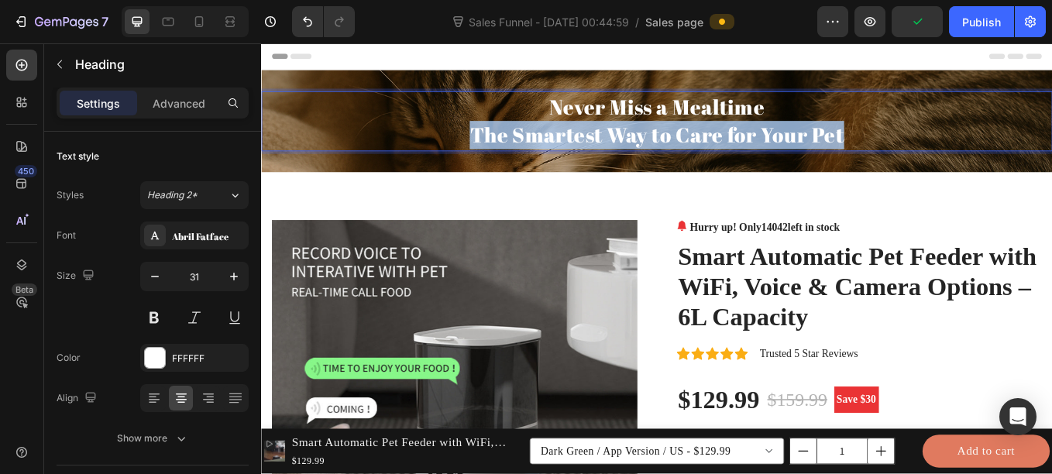
click at [565, 144] on p "Never Miss a Mealtime The Smartest Way to Care for Your Pet" at bounding box center [726, 134] width 926 height 67
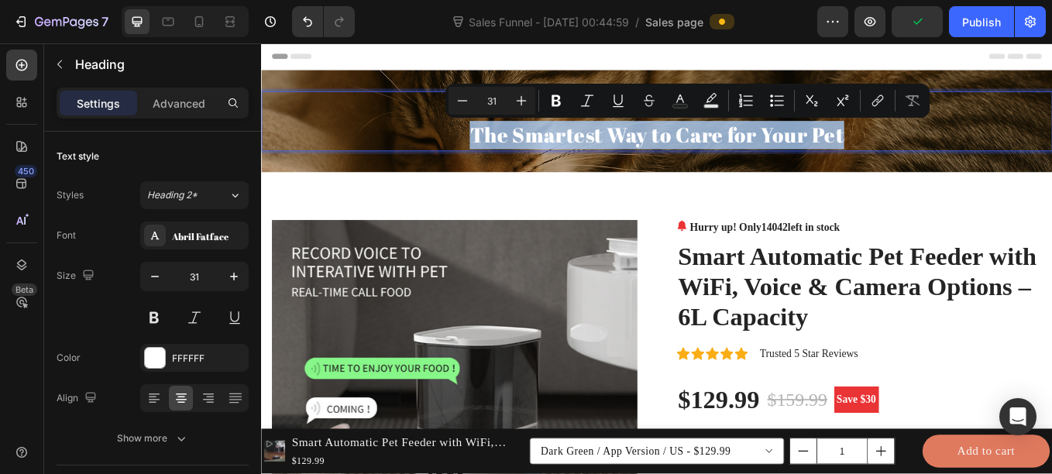
copy p "The Smartest Way to Care for Your Pet"
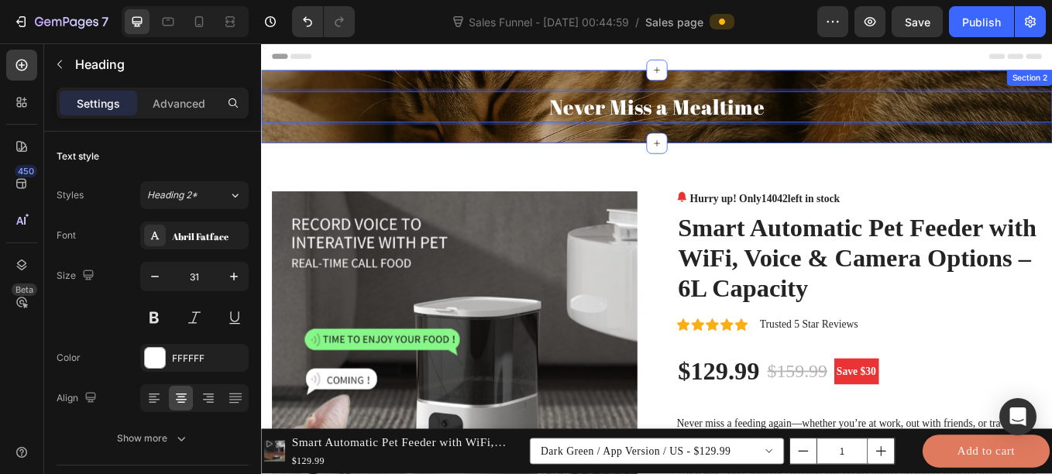
click at [599, 150] on div "Never Miss a Mealtime Heading 0 Section 2" at bounding box center [725, 118] width 929 height 86
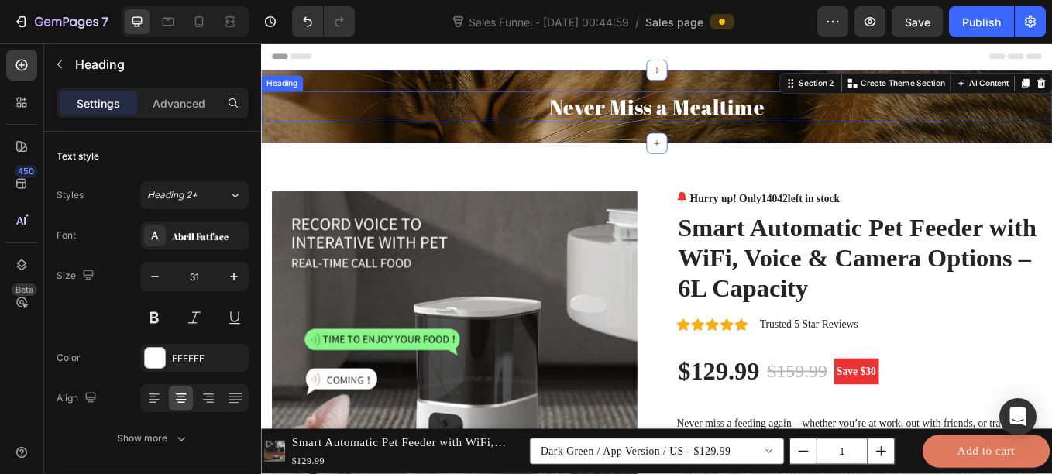
click at [618, 125] on p "Never Miss a Mealtime" at bounding box center [726, 117] width 926 height 33
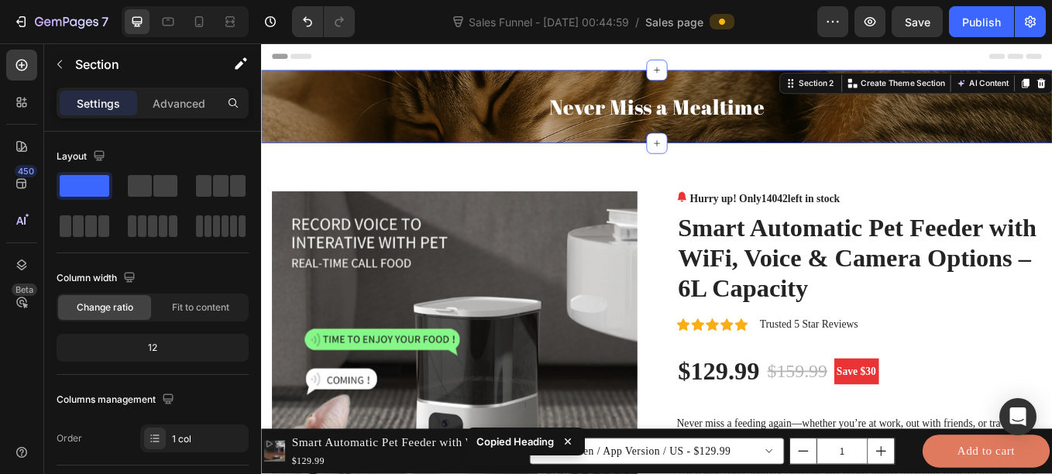
click at [601, 144] on div "Never Miss a Mealtime Heading Section 2 Create Theme Section AI Content Write w…" at bounding box center [725, 118] width 929 height 86
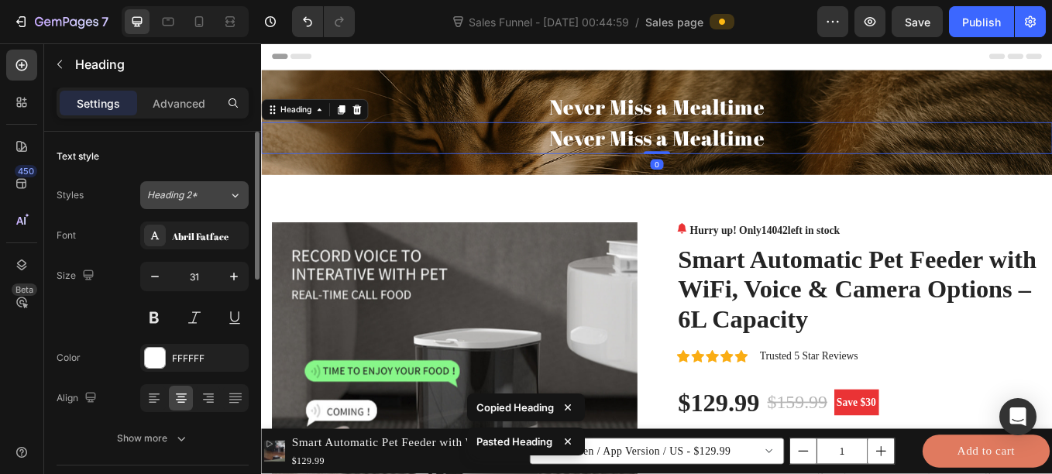
click at [223, 206] on button "Heading 2*" at bounding box center [194, 195] width 108 height 28
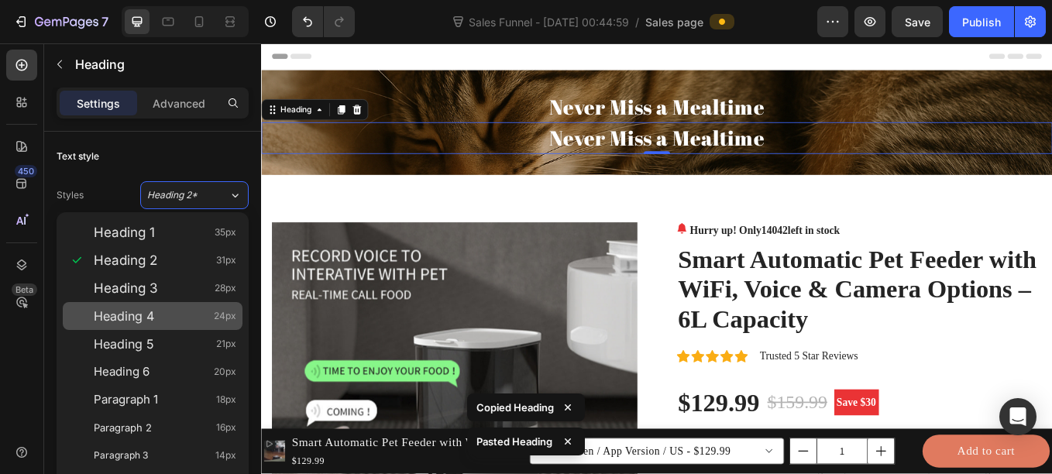
click at [153, 309] on span "Heading 4" at bounding box center [124, 315] width 60 height 15
type input "24"
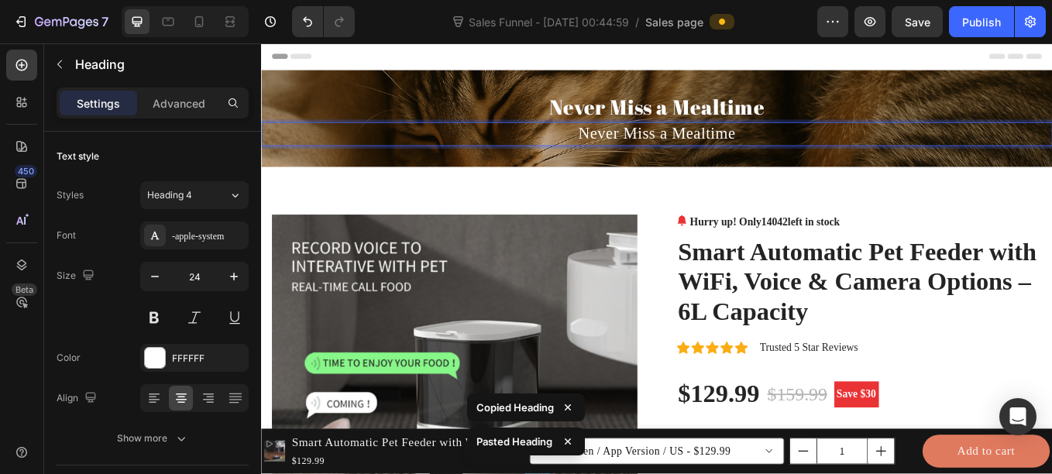
click at [670, 149] on h2 "Never Miss a Mealtime" at bounding box center [725, 149] width 929 height 27
click at [670, 149] on p "Never Miss a Mealtime" at bounding box center [726, 150] width 926 height 24
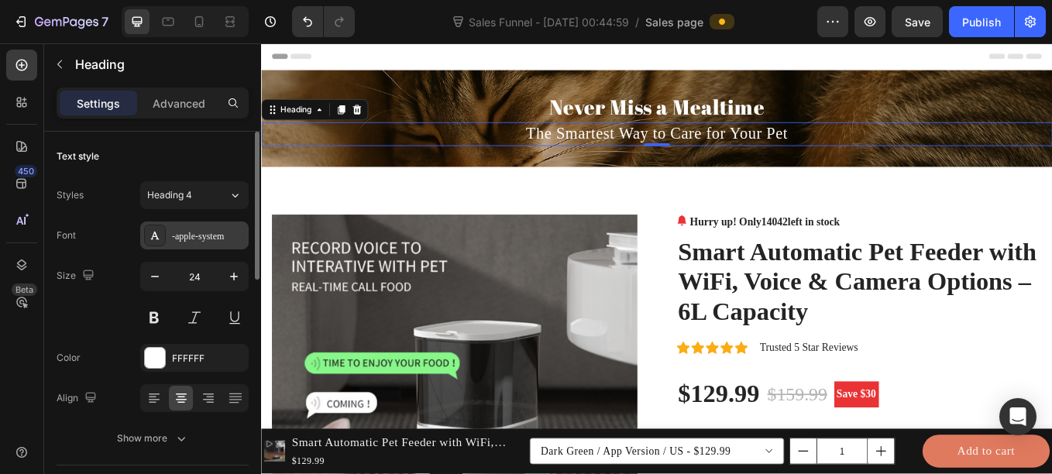
click at [202, 236] on div "-apple-system" at bounding box center [208, 236] width 73 height 14
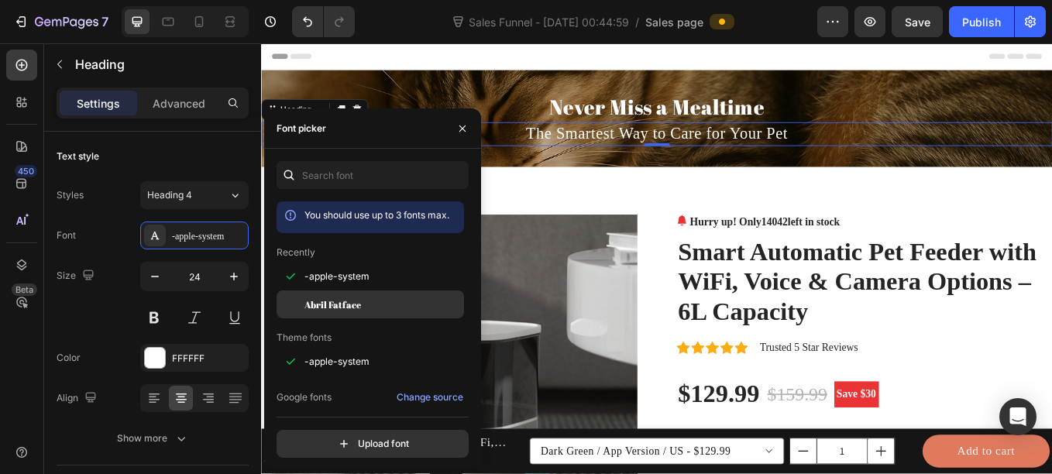
click at [370, 297] on div "Abril Fatface" at bounding box center [382, 304] width 156 height 14
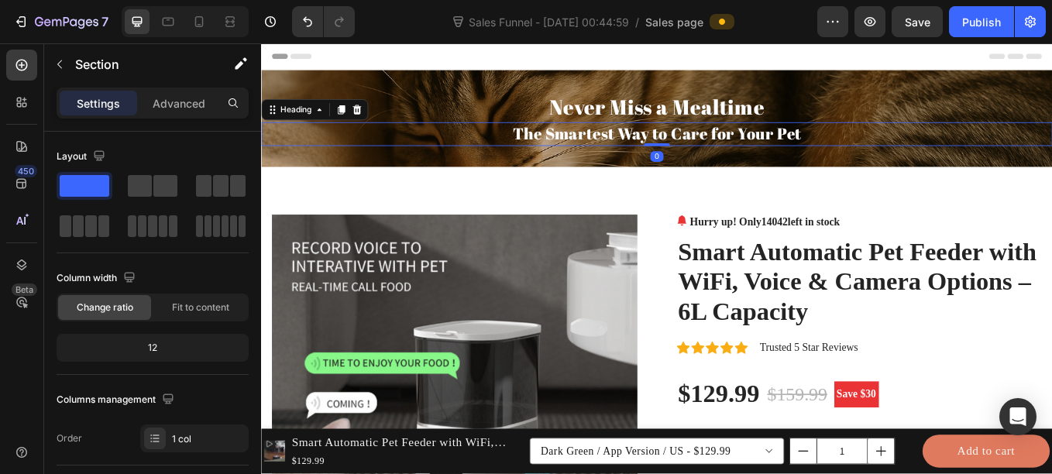
click at [521, 154] on p "The Smartest Way to Care for Your Pet" at bounding box center [726, 150] width 926 height 24
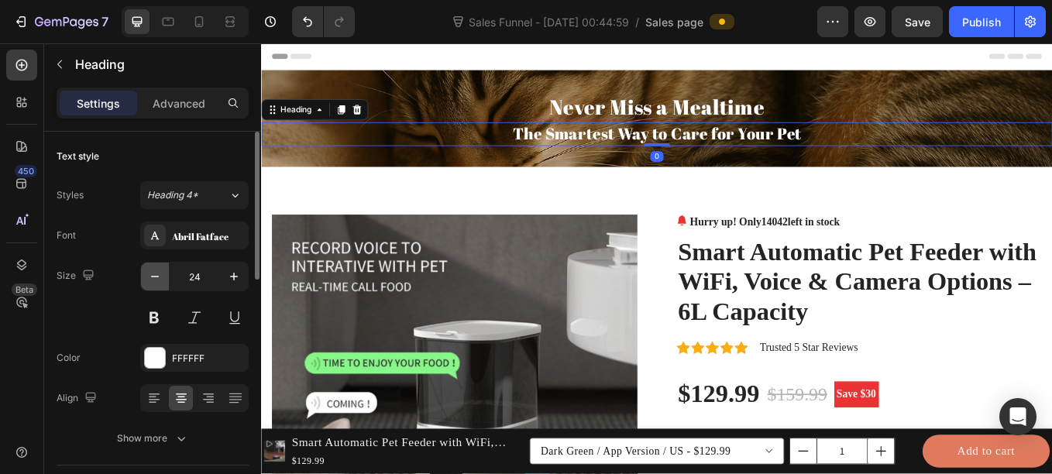
click at [155, 272] on icon "button" at bounding box center [154, 276] width 15 height 15
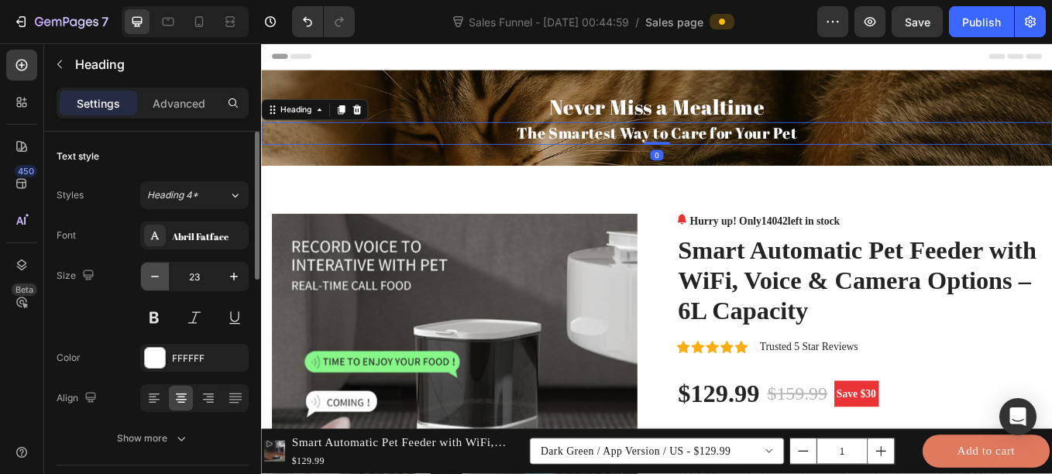
click at [155, 272] on icon "button" at bounding box center [154, 276] width 15 height 15
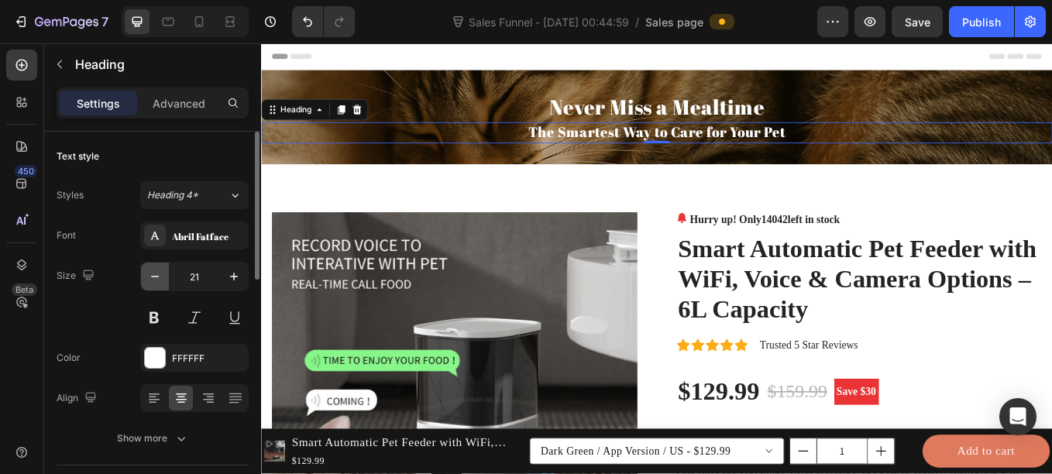
click at [155, 270] on icon "button" at bounding box center [154, 276] width 15 height 15
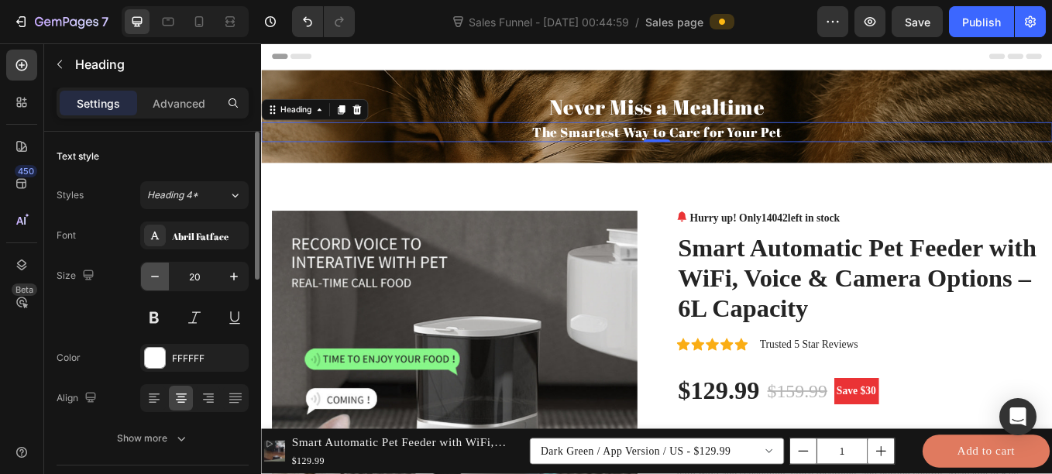
type input "19"
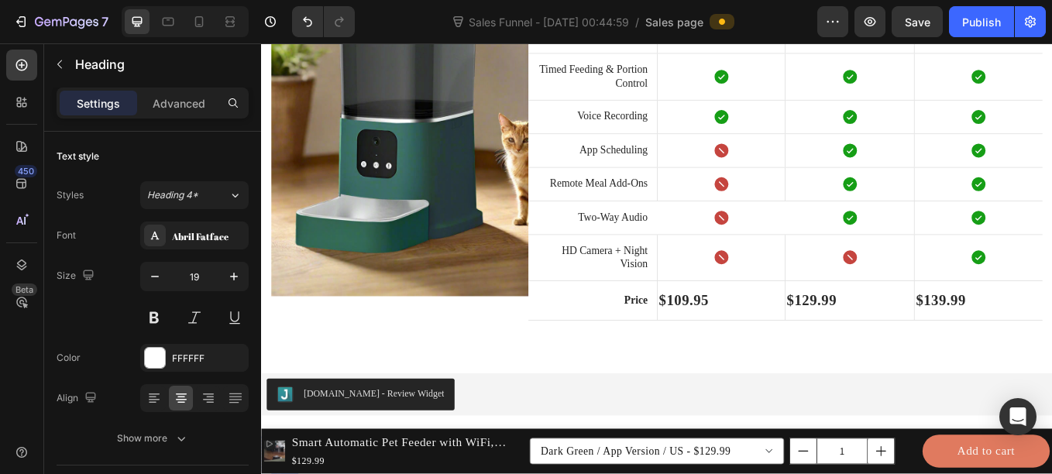
scroll to position [3460, 0]
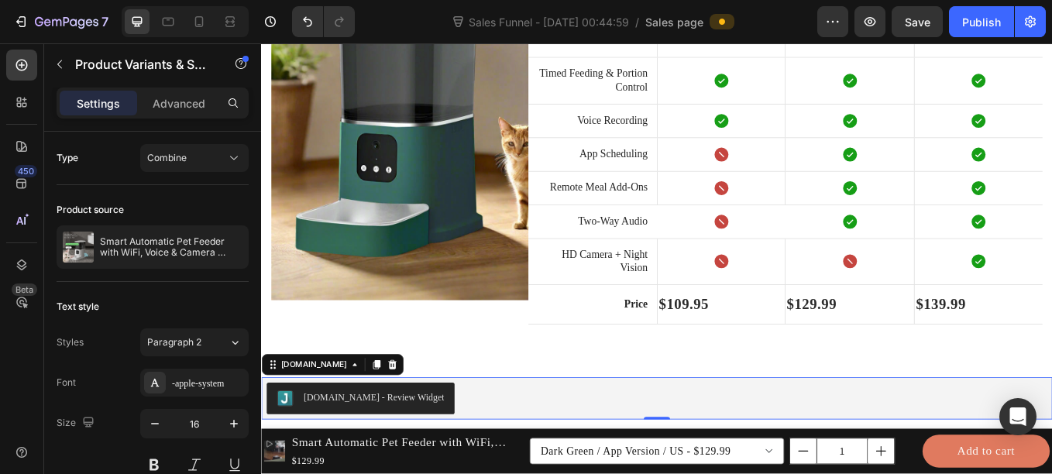
click at [935, 448] on div "Judge.me - Review Widget" at bounding box center [725, 460] width 917 height 37
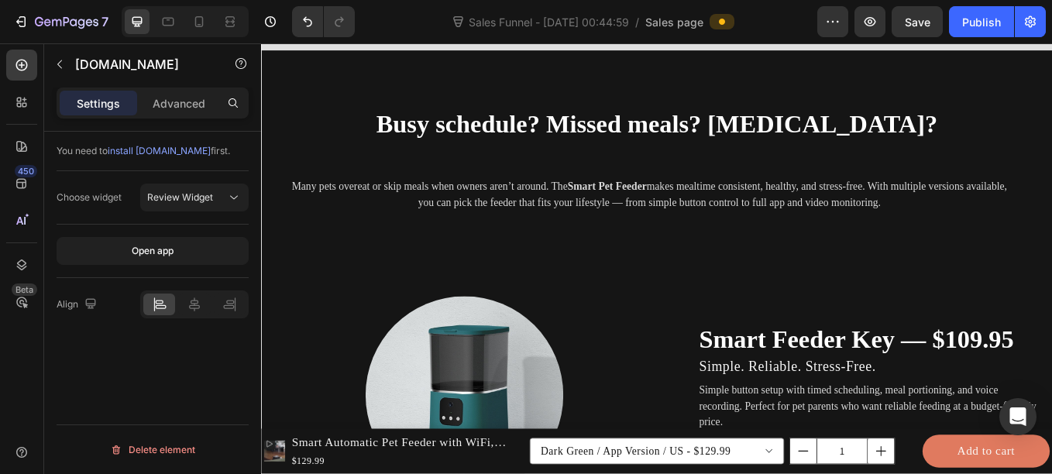
scroll to position [2087, 0]
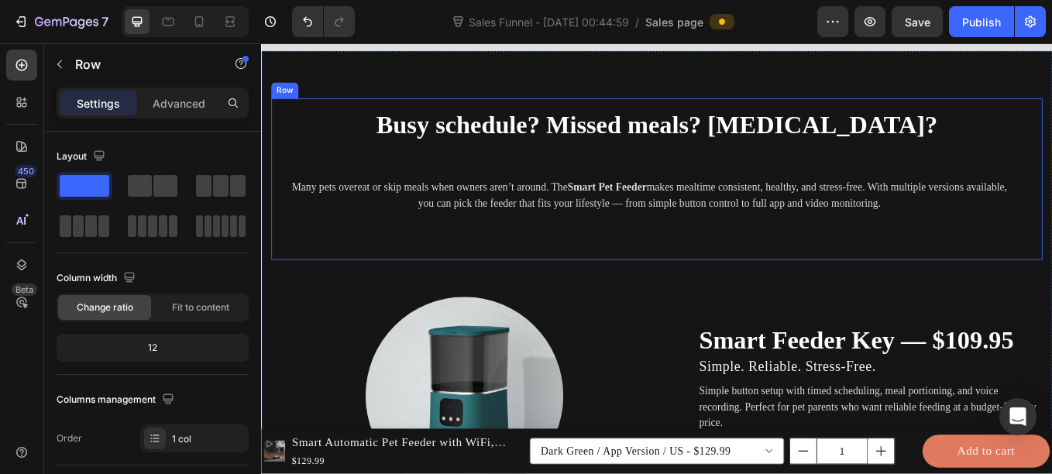
click at [602, 260] on div "Busy schedule? Missed meals? Overeating? Heading Many pets overeat or skip meal…" at bounding box center [725, 204] width 881 height 166
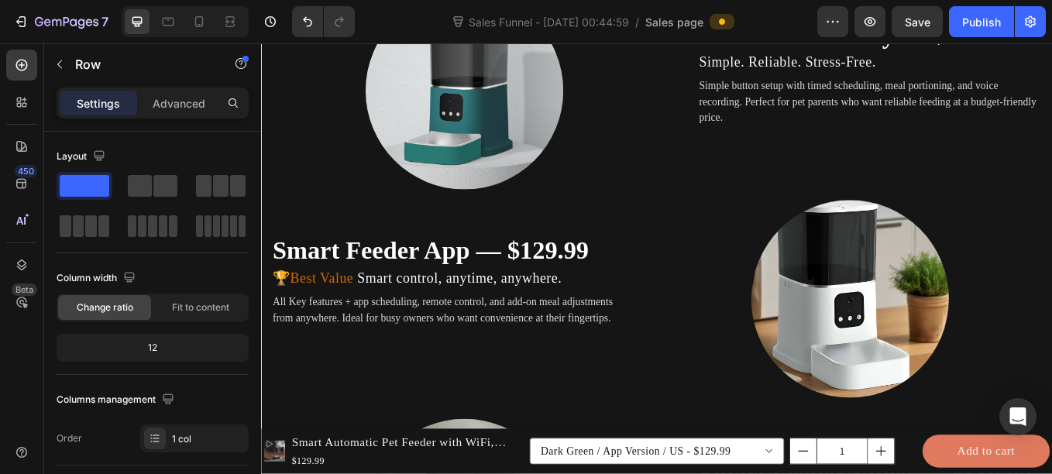
drag, startPoint x: 709, startPoint y: 340, endPoint x: 716, endPoint y: 266, distance: 74.6
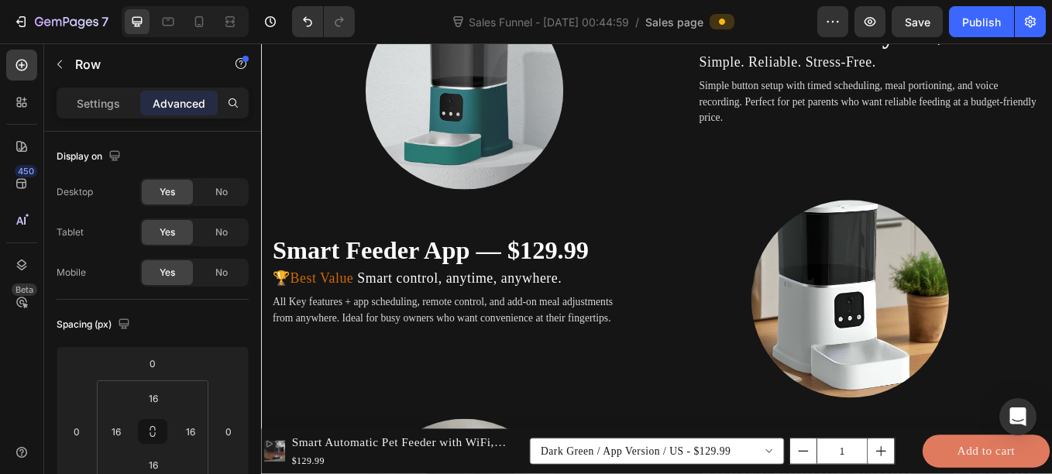
click at [191, 19] on icon at bounding box center [198, 21] width 15 height 15
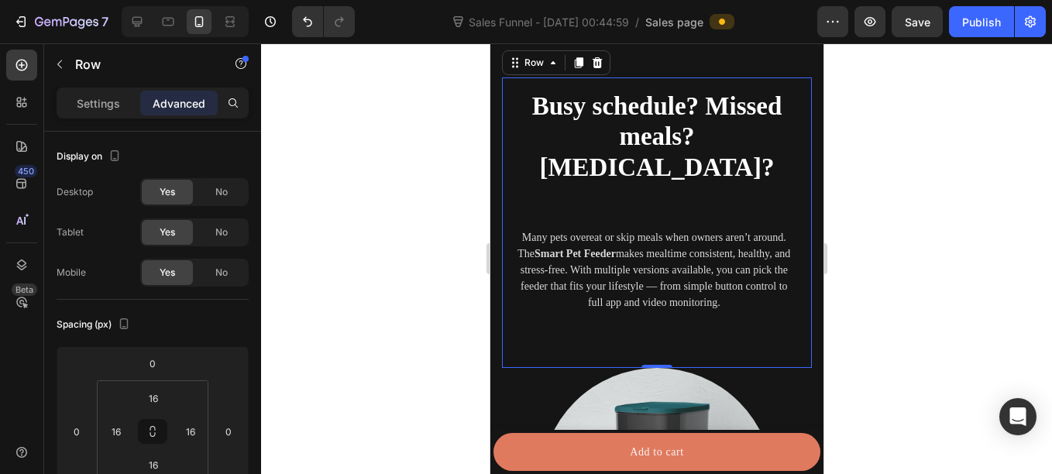
scroll to position [2067, 0]
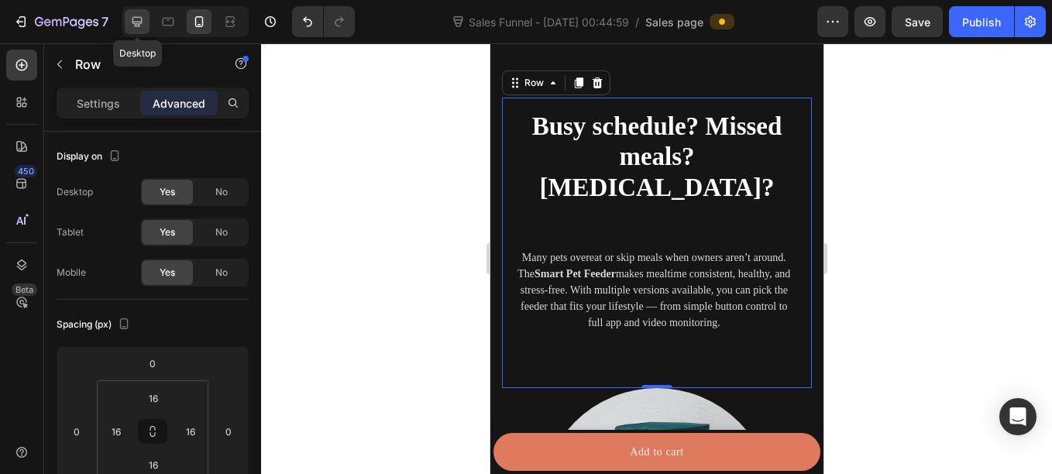
click at [136, 14] on icon at bounding box center [136, 21] width 15 height 15
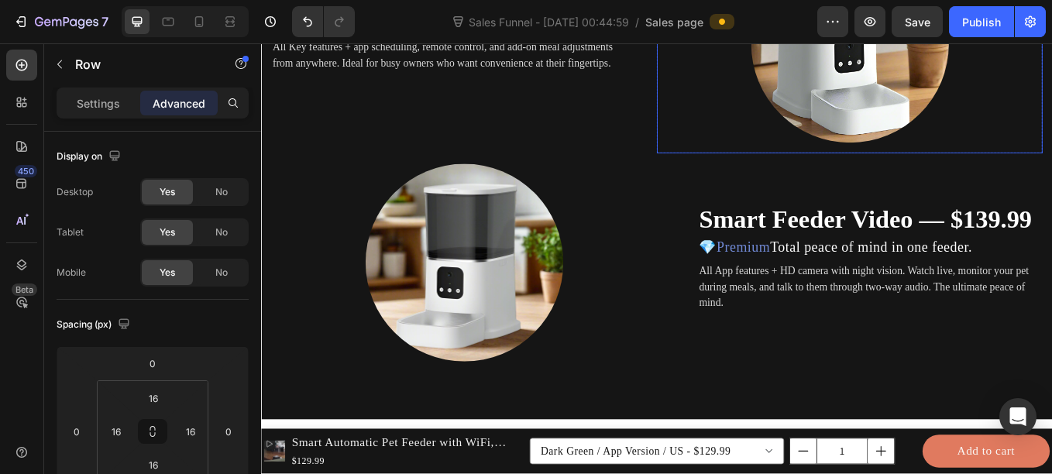
scroll to position [2670, 0]
click at [204, 22] on icon at bounding box center [198, 21] width 15 height 15
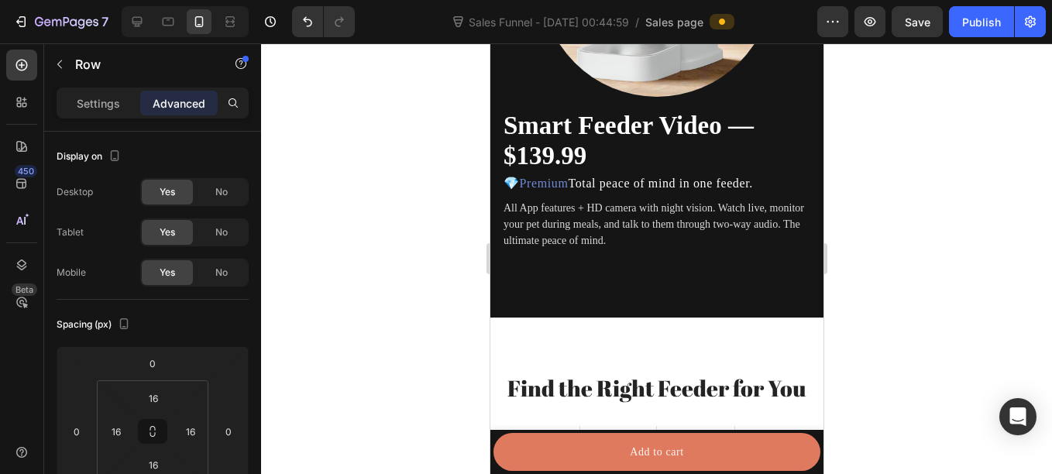
scroll to position [3505, 0]
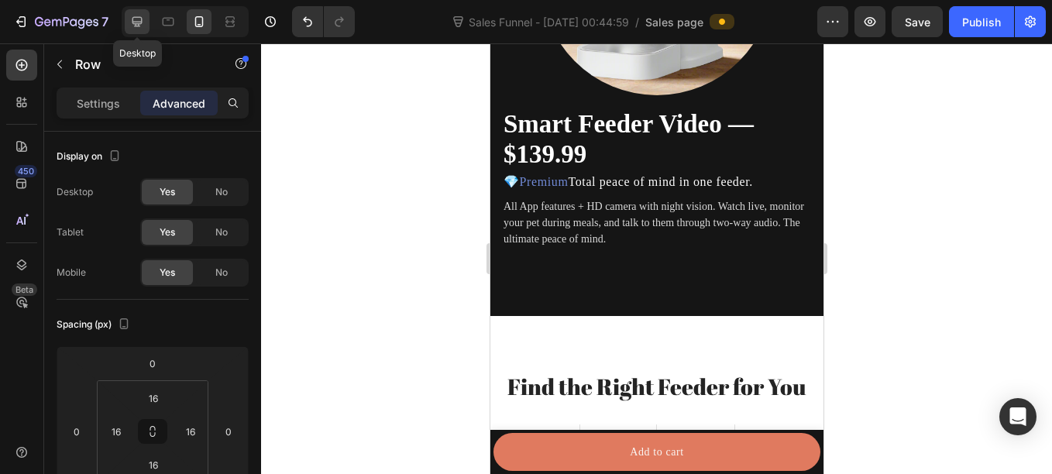
click at [140, 25] on icon at bounding box center [136, 21] width 15 height 15
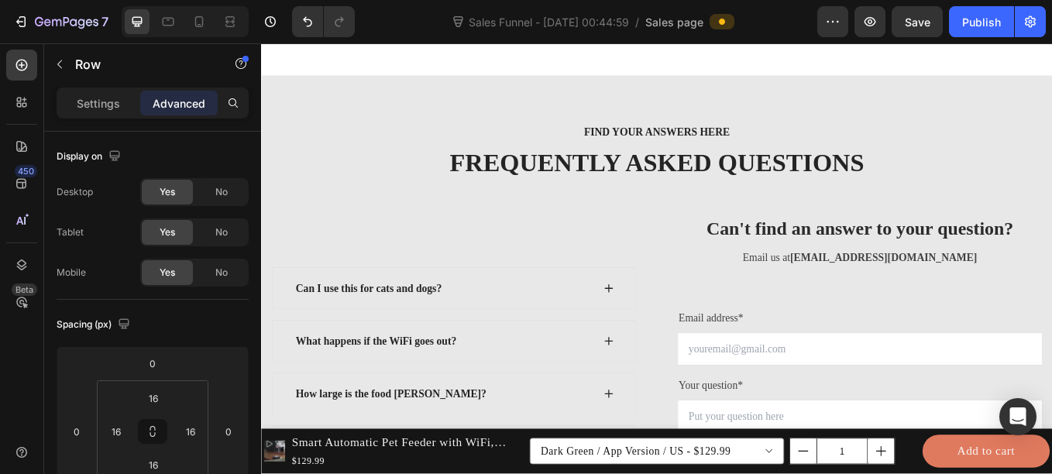
scroll to position [5006, 0]
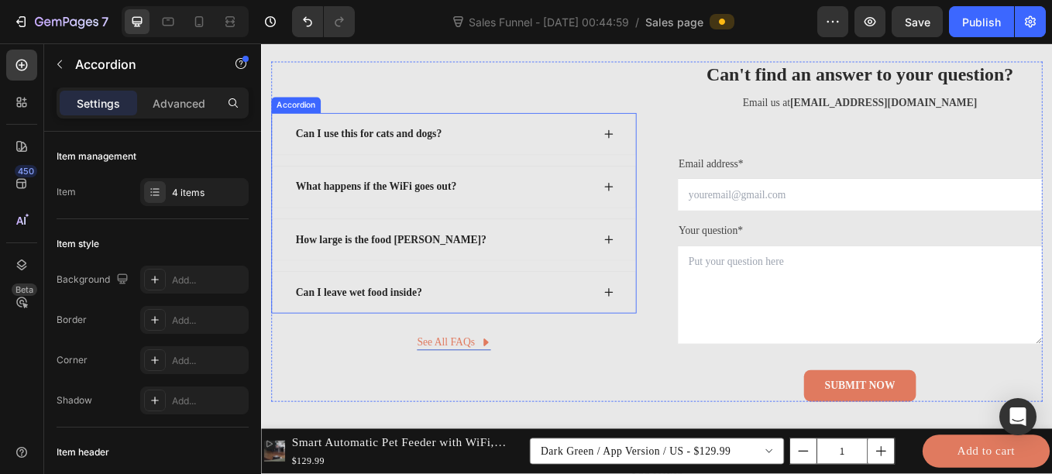
click at [663, 331] on icon at bounding box center [669, 336] width 12 height 12
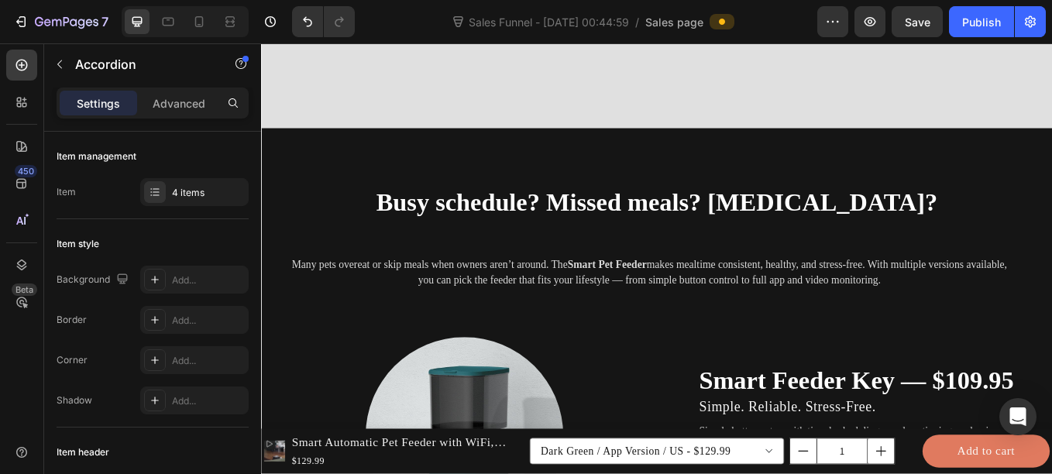
scroll to position [1964, 0]
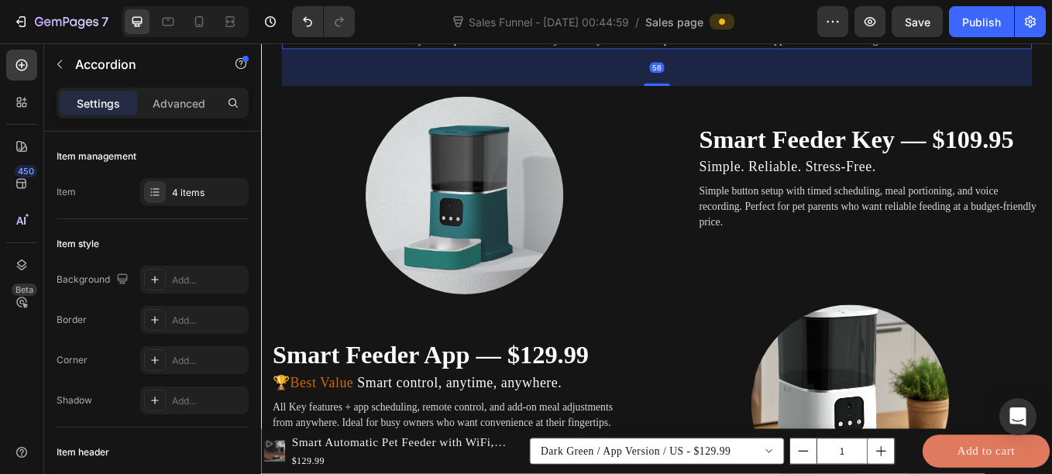
click at [657, 94] on div "Busy schedule? Missed meals? Overeating? Heading Many pets overeat or skip meal…" at bounding box center [725, 12] width 881 height 166
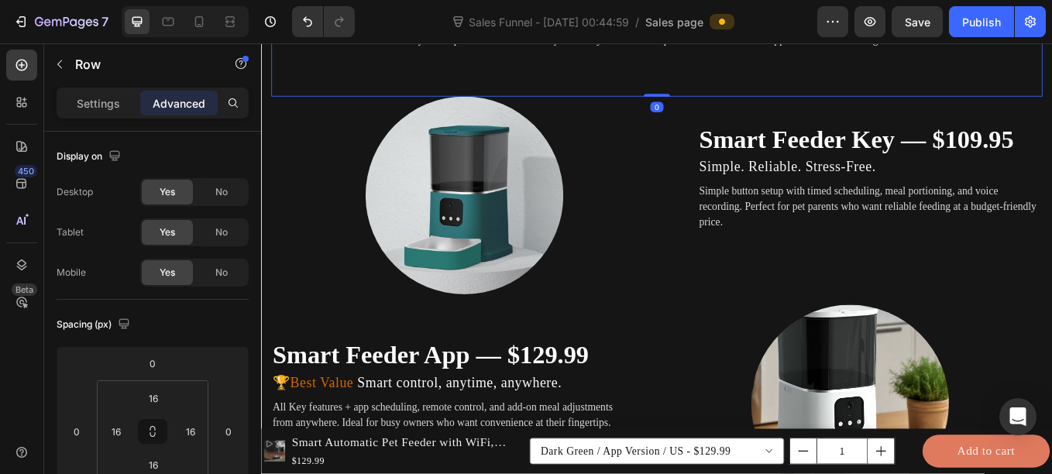
click at [657, 94] on div "Busy schedule? Missed meals? Overeating? Heading Many pets overeat or skip meal…" at bounding box center [725, 12] width 881 height 166
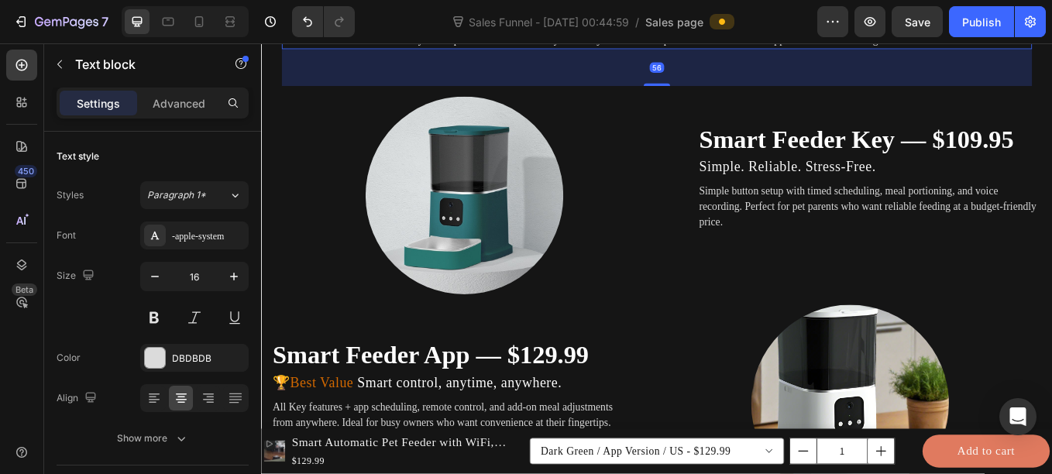
click at [635, 49] on p "Many pets overeat or skip meals when owners aren’t around. The Smart Pet Feeder…" at bounding box center [717, 30] width 860 height 37
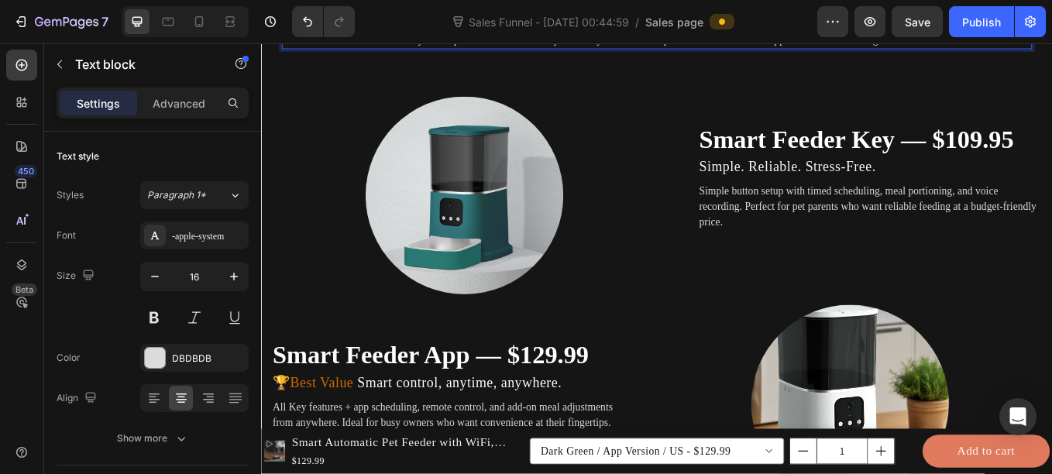
click at [635, 49] on p "Many pets overeat or skip meals when owners aren’t around. The Smart Pet Feeder…" at bounding box center [717, 30] width 860 height 37
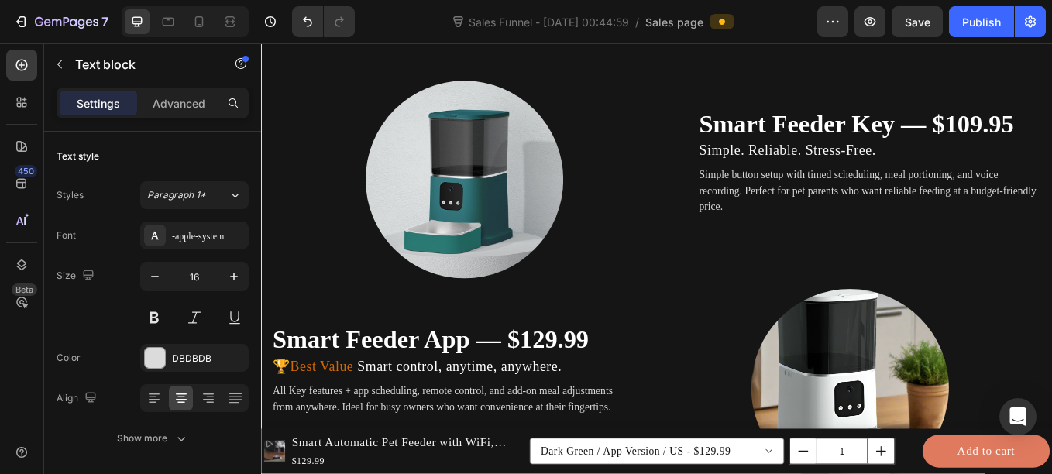
click at [596, 27] on icon "We designed the Smart Pet Feeder to solve the everyday struggles of pet parents." at bounding box center [717, 20] width 400 height 13
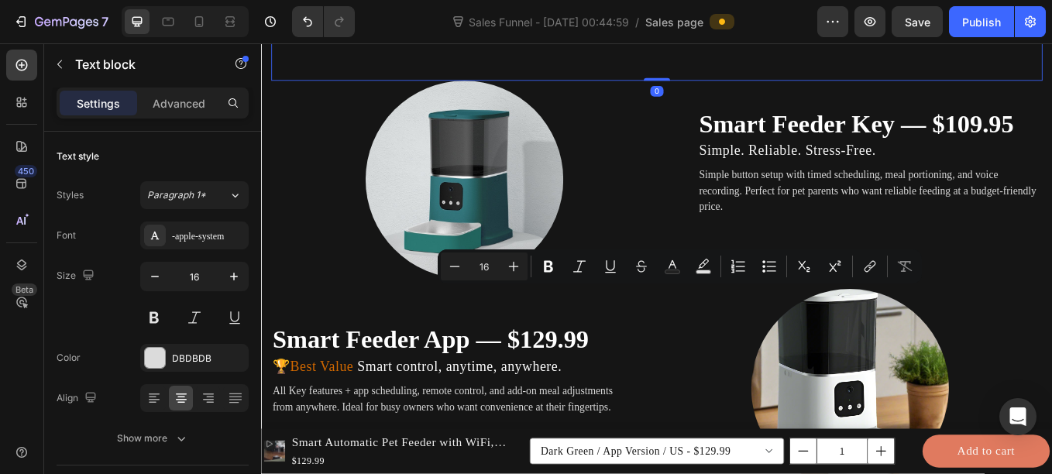
click at [455, 76] on div "Busy schedule? Missed meals? Overeating? Heading We designed the Smart Pet Feed…" at bounding box center [725, 2] width 881 height 147
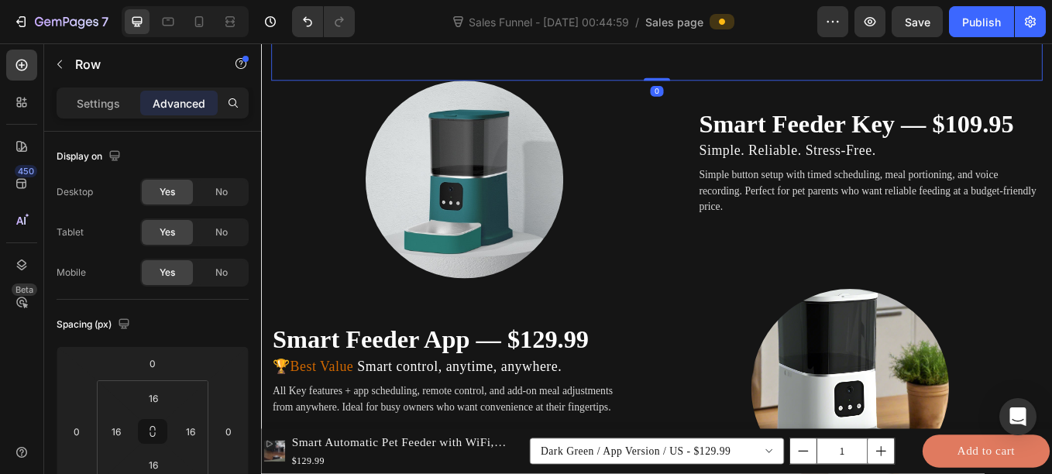
click at [554, 76] on div "Busy schedule? Missed meals? Overeating? Heading We designed the Smart Pet Feed…" at bounding box center [725, 2] width 881 height 147
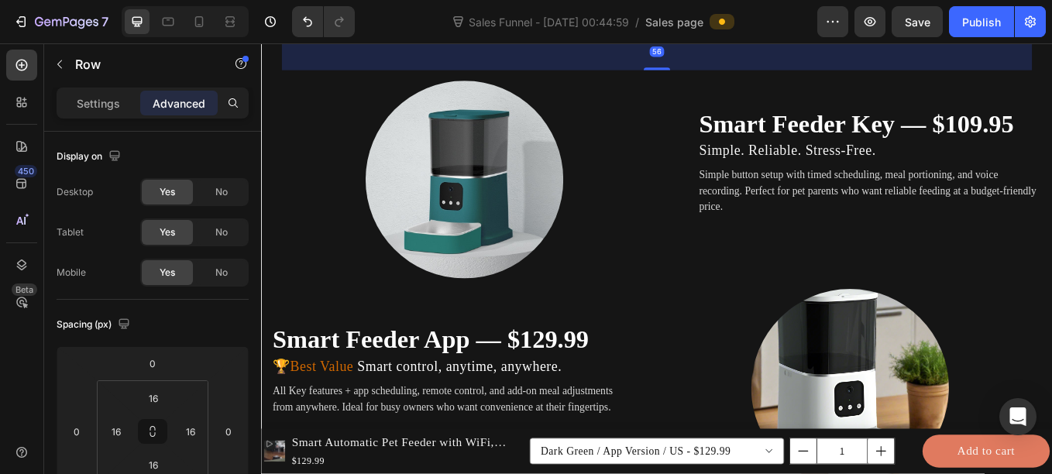
click at [560, 30] on p "We designed the Smart Pet Feeder to solve the everyday struggles of pet parents." at bounding box center [717, 21] width 860 height 19
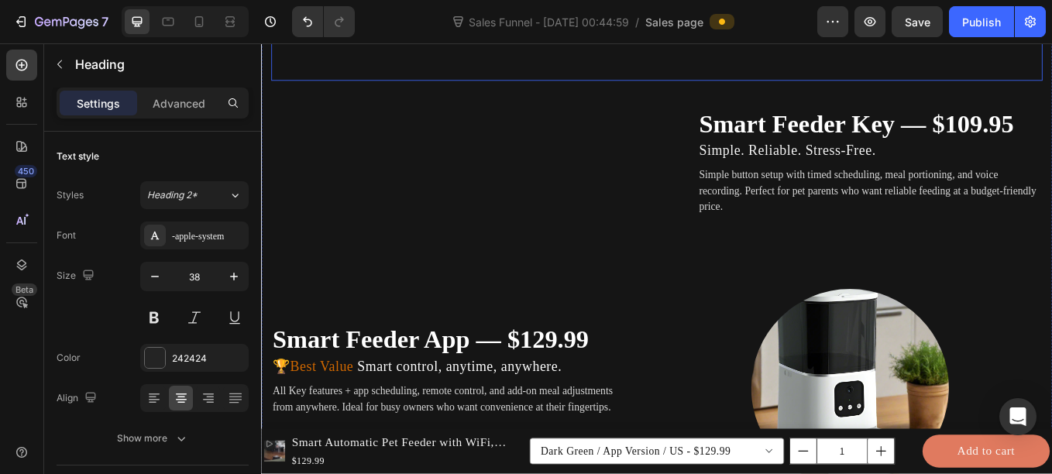
scroll to position [2129, 0]
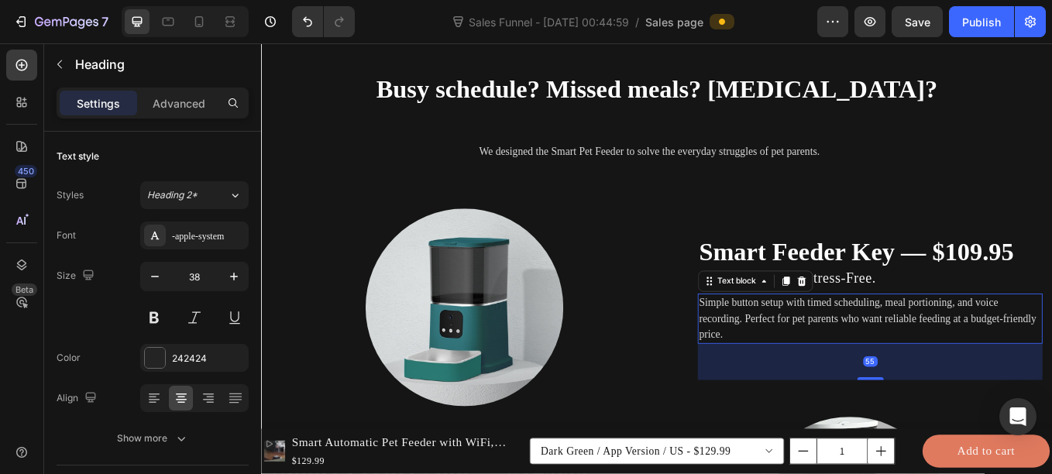
click at [823, 363] on p "Simple button setup with timed scheduling, meal portioning, and voice recording…" at bounding box center [976, 367] width 402 height 56
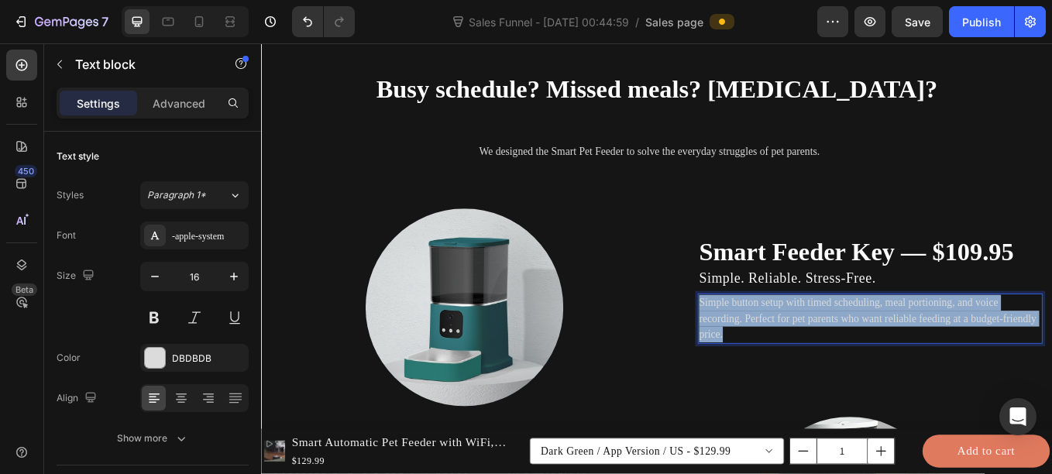
click at [823, 363] on p "Simple button setup with timed scheduling, meal portioning, and voice recording…" at bounding box center [976, 367] width 402 height 56
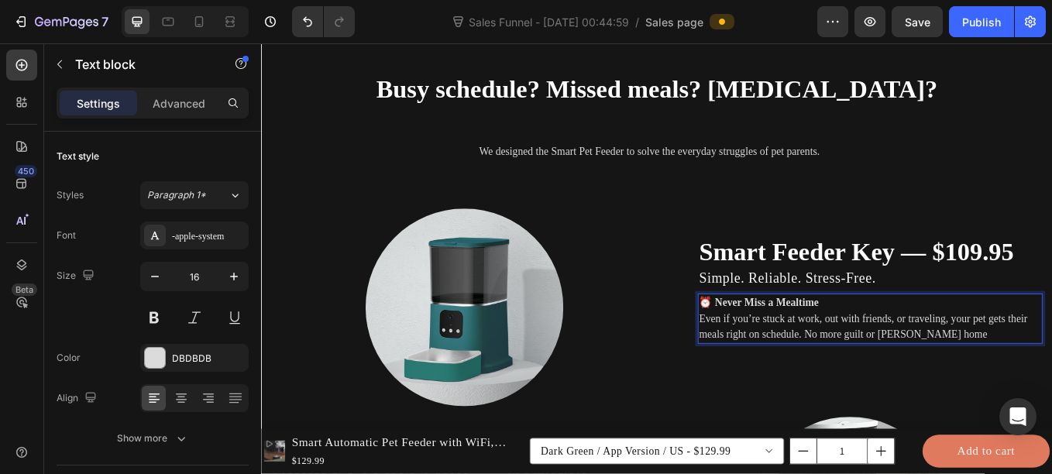
click at [836, 345] on strong "⏰ Never Miss a Mealtime" at bounding box center [845, 348] width 140 height 13
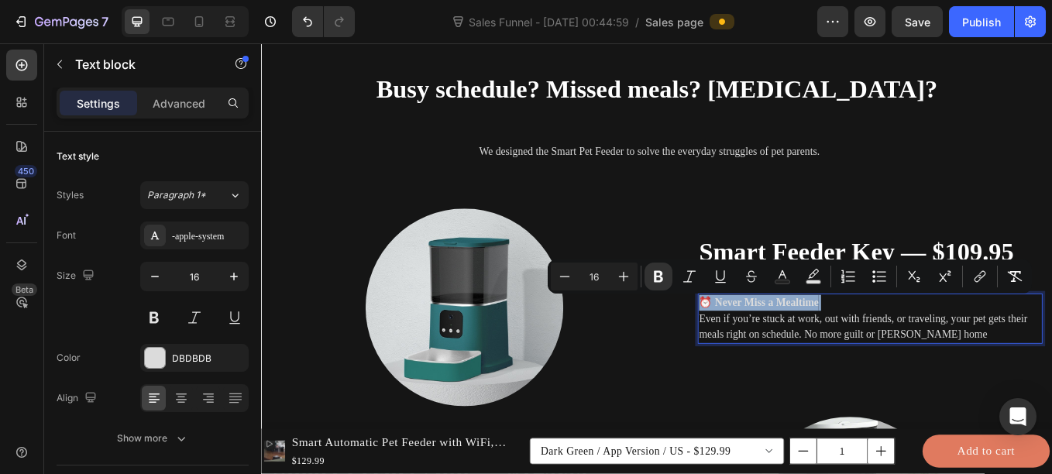
copy p "⏰ Never Miss a Mealtime"
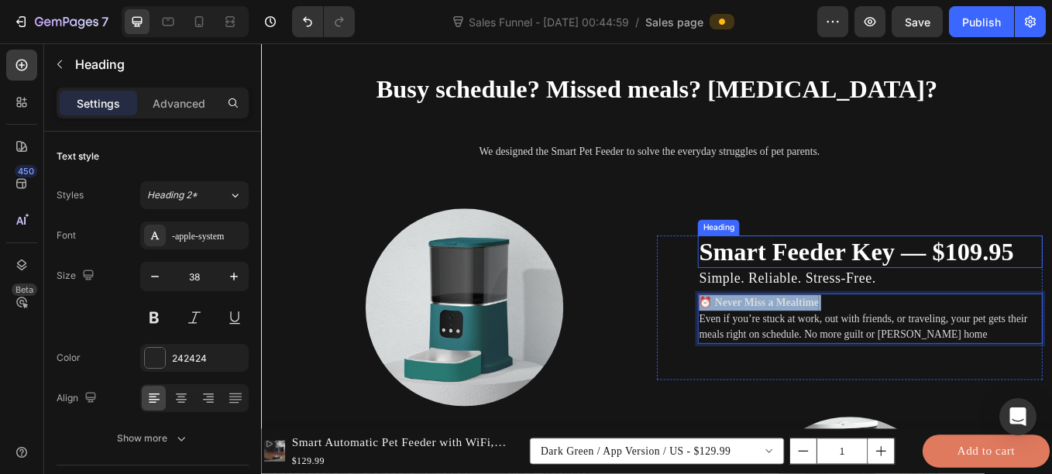
click at [835, 283] on strong "Smart Feeder Key — $109.95" at bounding box center [959, 288] width 369 height 33
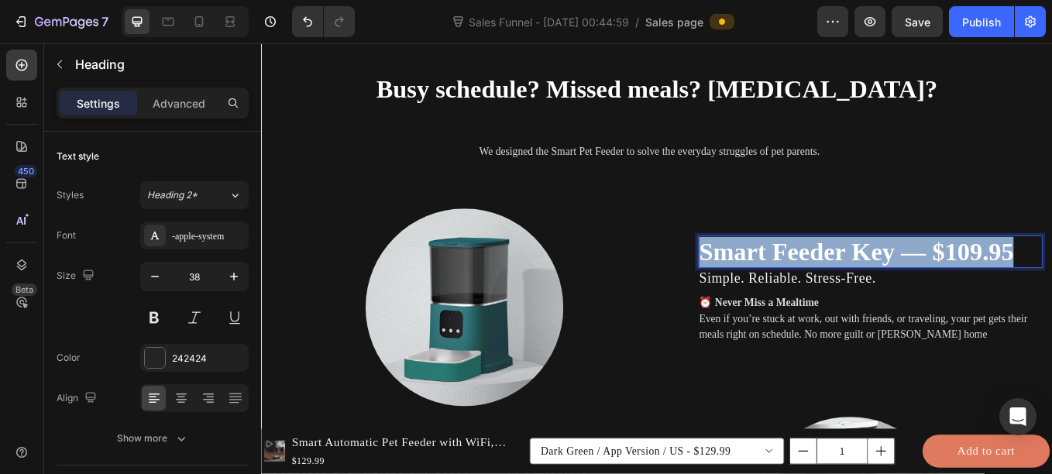
click at [835, 283] on strong "Smart Feeder Key — $109.95" at bounding box center [959, 288] width 369 height 33
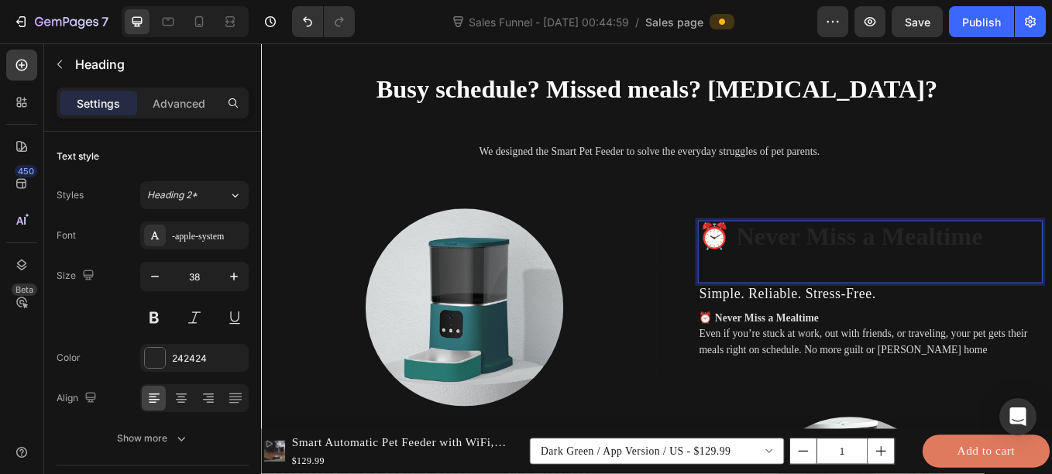
scroll to position [2111, 0]
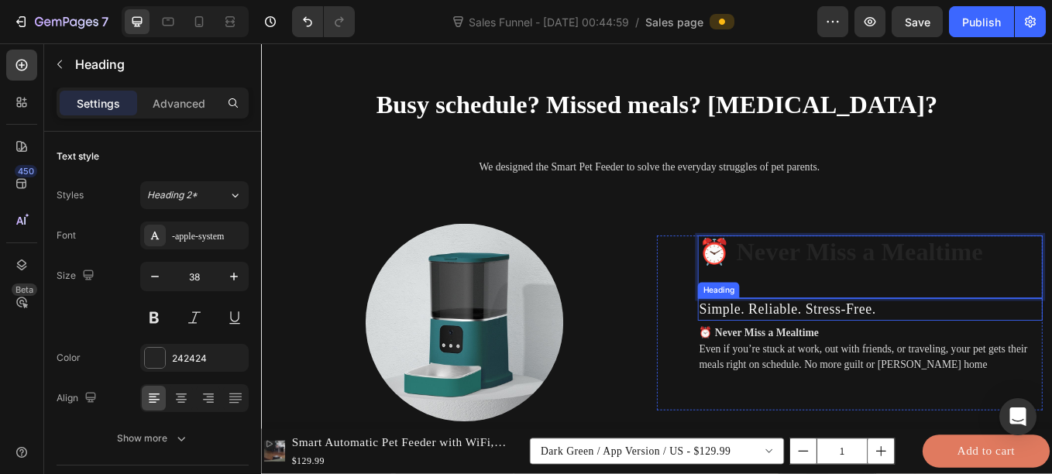
click at [827, 358] on span "Simple. Reliable. Stress-Free." at bounding box center [879, 355] width 208 height 19
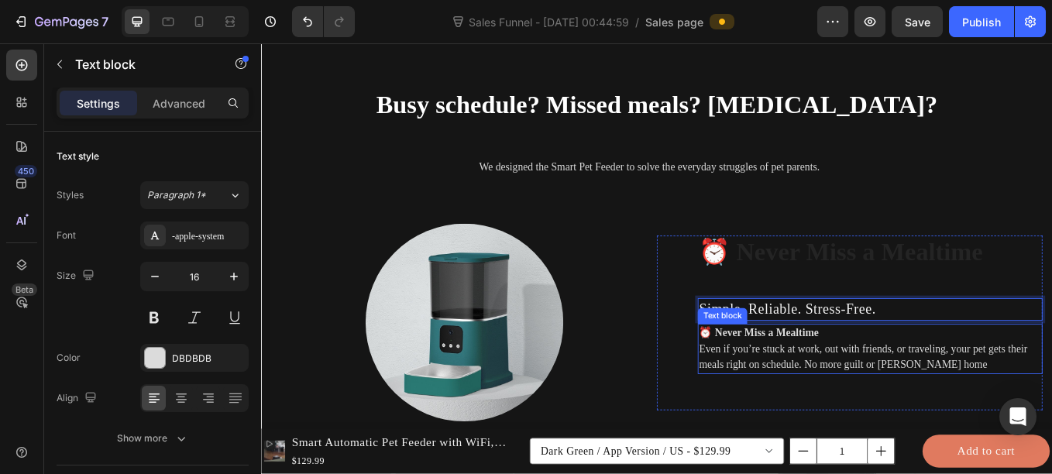
click at [970, 382] on p "⏰ Never Miss a Mealtime Even if you’re stuck at work, out with friends, or trav…" at bounding box center [976, 403] width 402 height 56
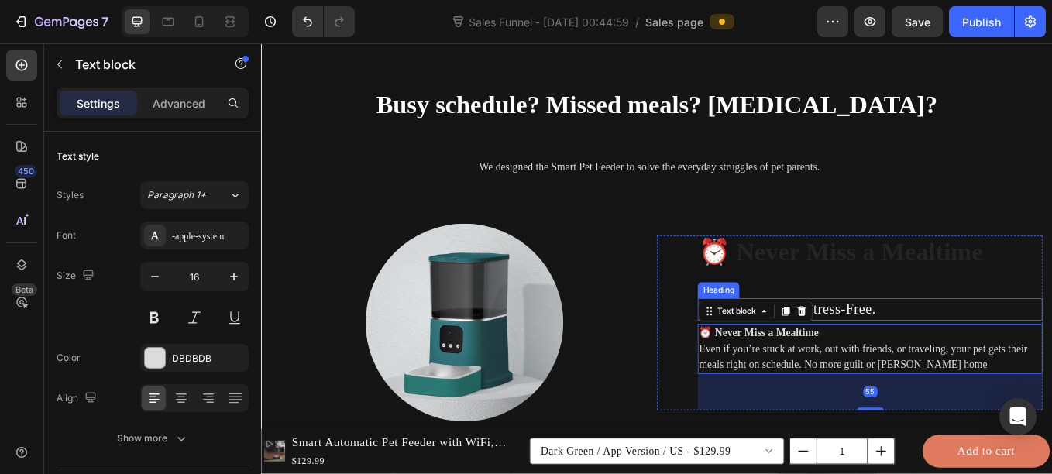
click at [975, 355] on span "Simple. Reliable. Stress-Free." at bounding box center [879, 355] width 208 height 19
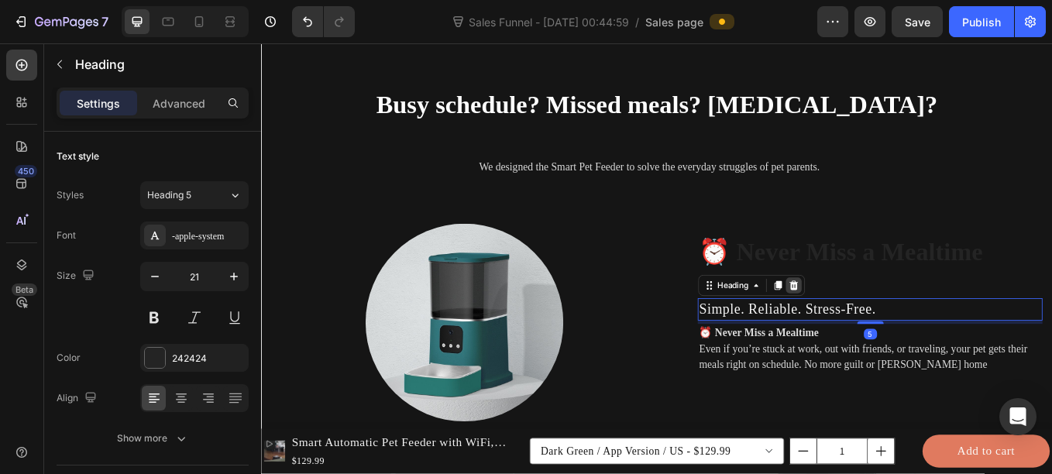
click at [882, 323] on icon at bounding box center [886, 328] width 10 height 11
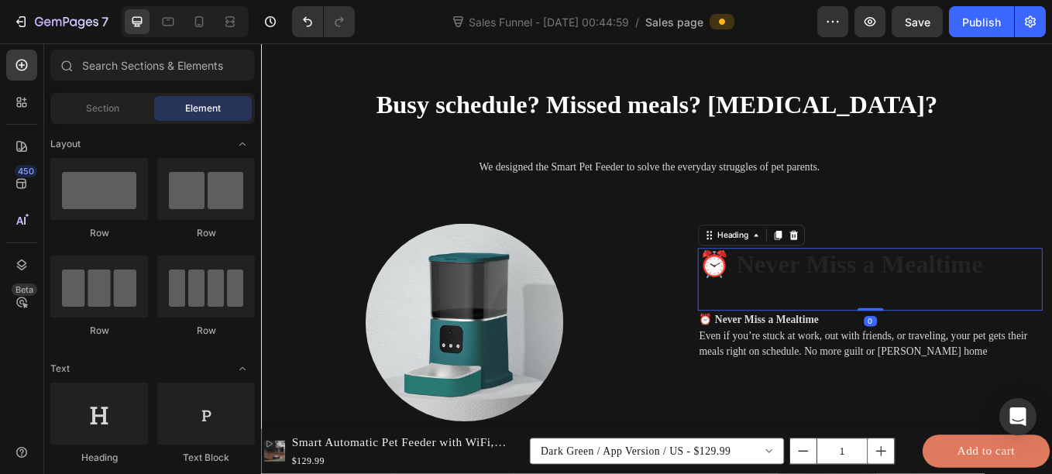
click at [877, 304] on strong "⏰ Never Miss a Mealtime" at bounding box center [941, 303] width 333 height 33
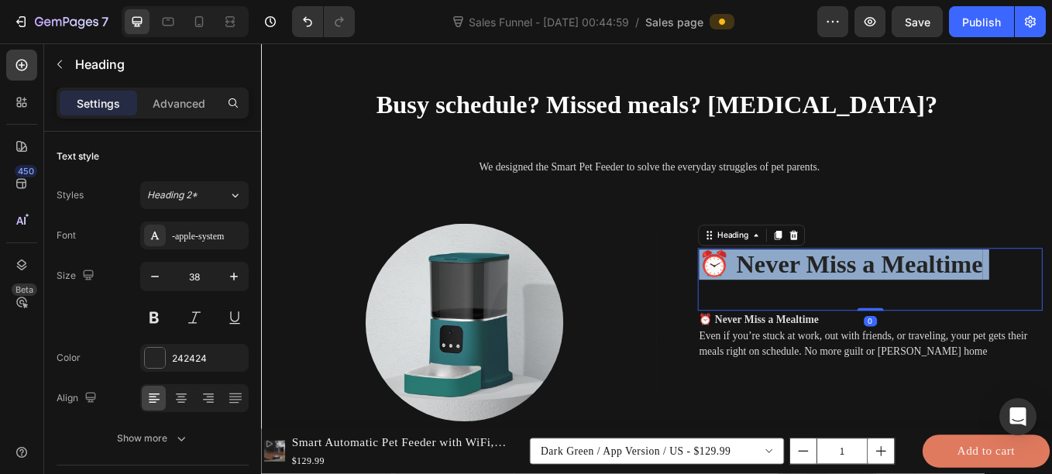
click at [877, 304] on strong "⏰ Never Miss a Mealtime" at bounding box center [941, 303] width 333 height 33
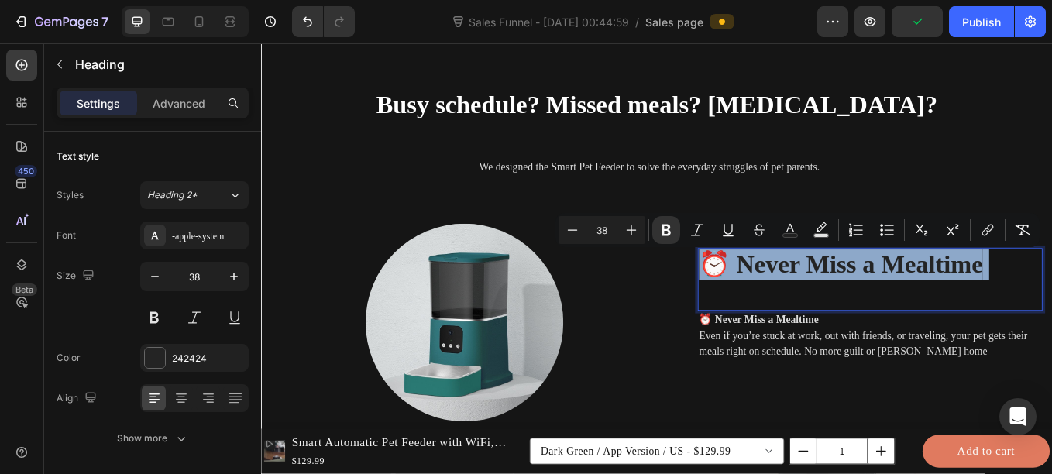
click at [848, 306] on strong "⏰ Never Miss a Mealtime" at bounding box center [941, 303] width 333 height 33
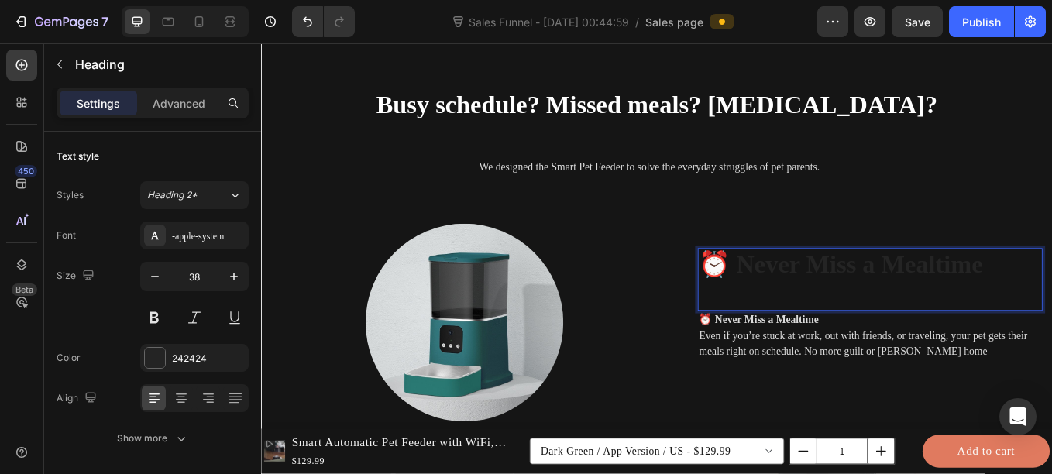
click at [885, 305] on strong "⏰ Never Miss a Mealtime" at bounding box center [941, 303] width 333 height 33
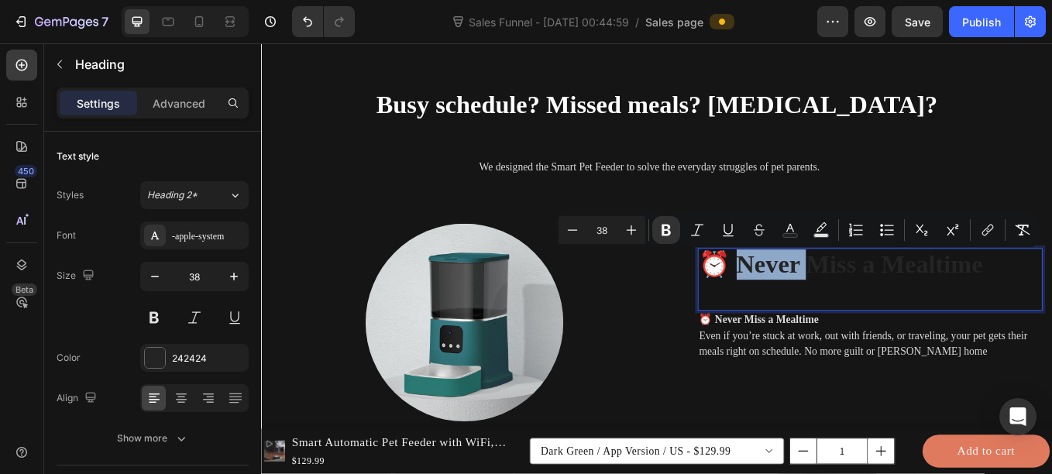
click at [885, 305] on strong "⏰ Never Miss a Mealtime" at bounding box center [941, 303] width 333 height 33
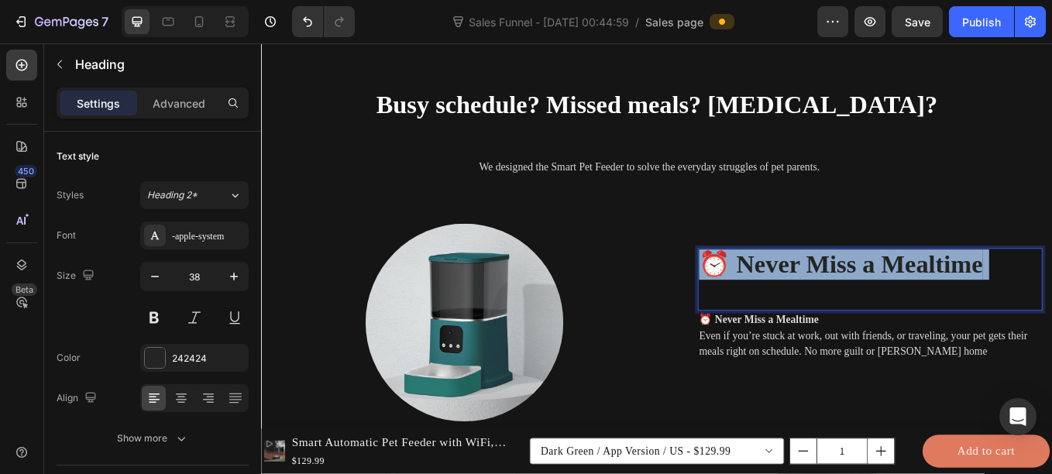
click at [885, 305] on strong "⏰ Never Miss a Mealtime" at bounding box center [941, 303] width 333 height 33
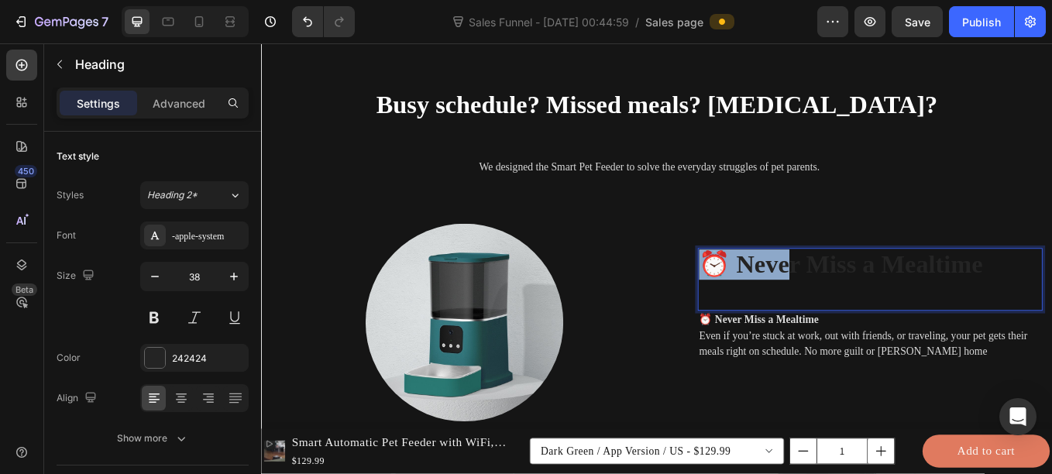
click at [885, 305] on strong "⏰ Never Miss a Mealtime" at bounding box center [941, 303] width 333 height 33
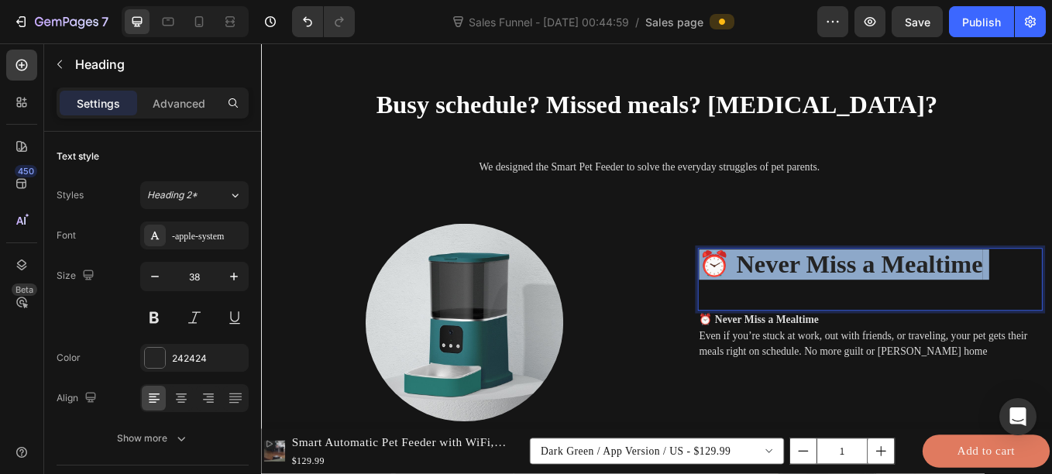
click at [885, 305] on strong "⏰ Never Miss a Mealtime" at bounding box center [941, 303] width 333 height 33
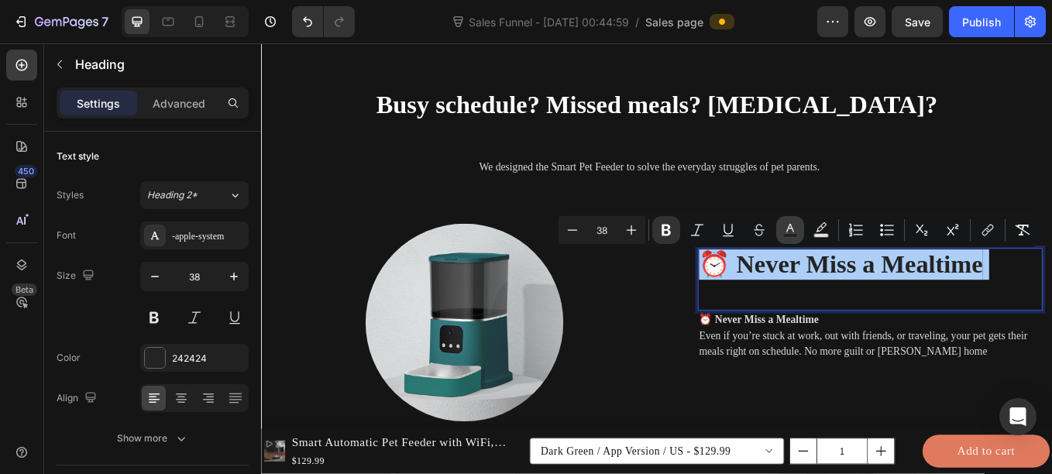
click at [791, 239] on button "Text Color" at bounding box center [790, 230] width 28 height 28
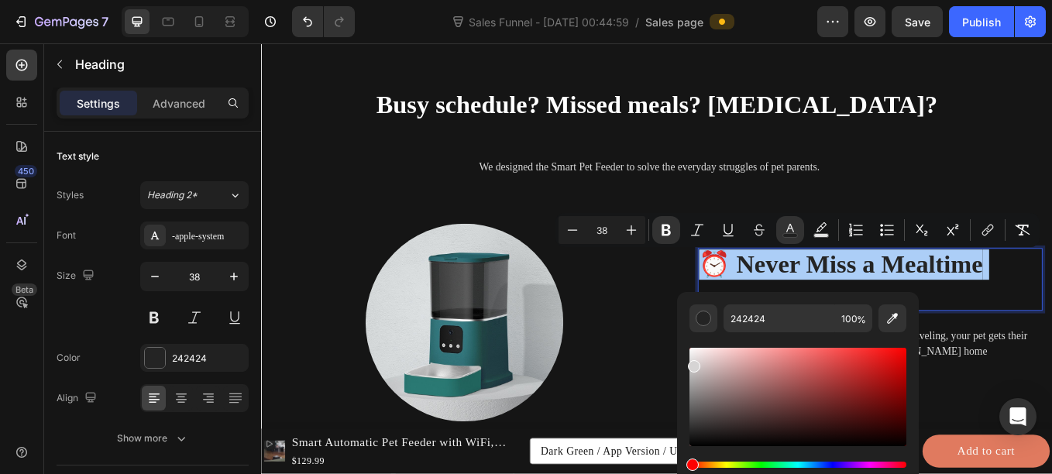
drag, startPoint x: 692, startPoint y: 363, endPoint x: 676, endPoint y: 334, distance: 33.6
click at [677, 334] on div "242424 100 %" at bounding box center [798, 390] width 242 height 197
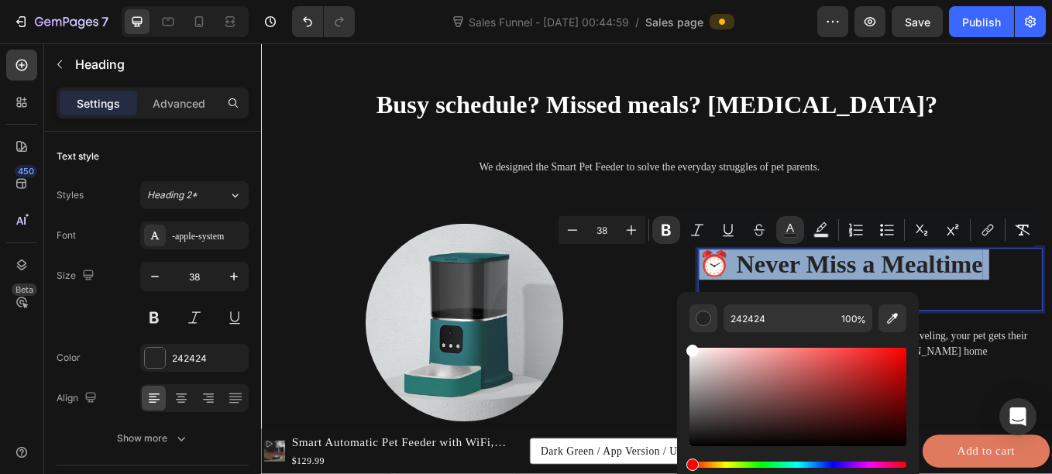
type input "FFFFFF"
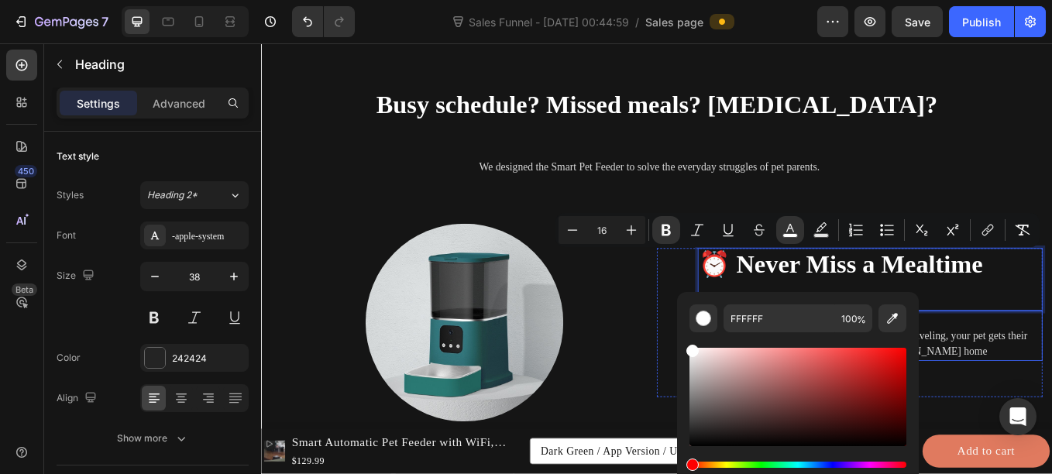
click at [1051, 395] on p "⏰ Never Miss a Mealtime Even if you’re stuck at work, out with friends, or trav…" at bounding box center [976, 387] width 402 height 56
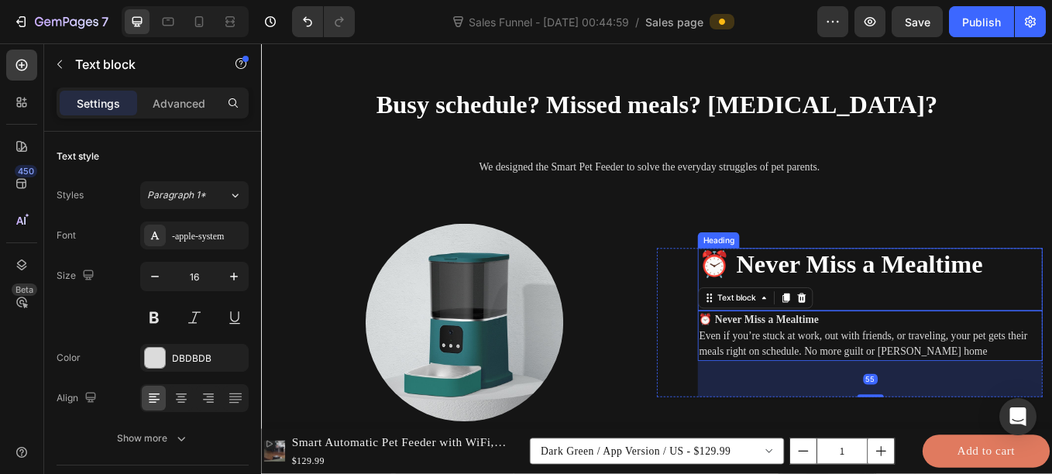
click at [819, 299] on strong "⏰ Never Miss a Mealtime" at bounding box center [941, 303] width 333 height 33
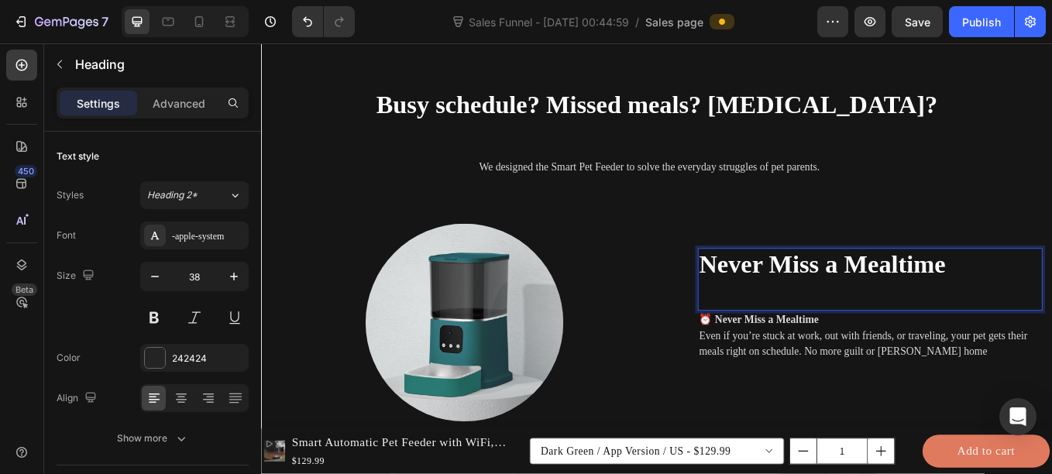
click at [895, 346] on p "Never Miss a Mealtime" at bounding box center [976, 321] width 402 height 70
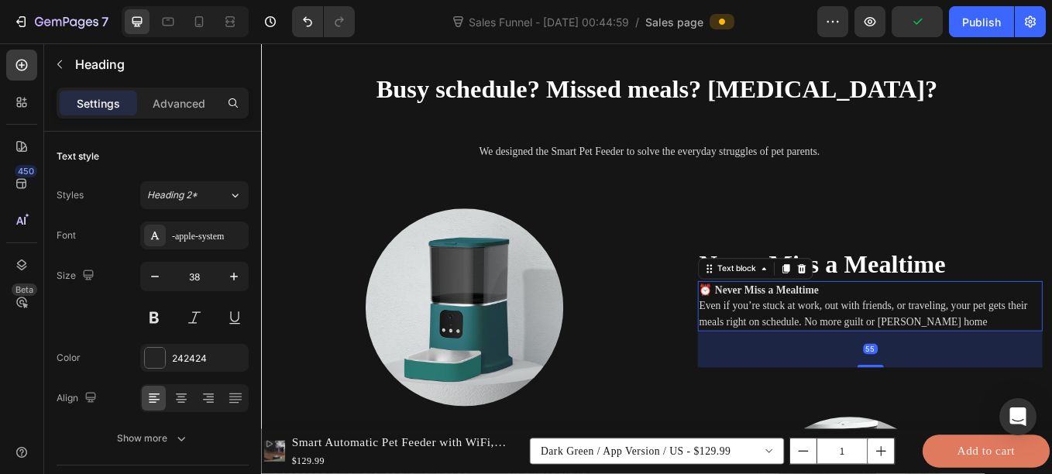
click at [912, 335] on p "⏰ Never Miss a Mealtime Even if you’re stuck at work, out with friends, or trav…" at bounding box center [976, 353] width 402 height 56
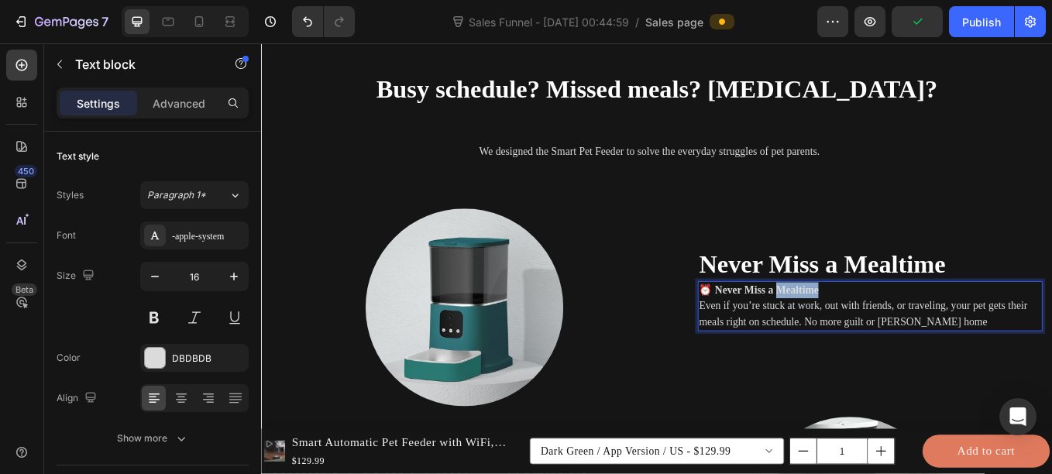
click at [908, 327] on strong "⏰ Never Miss a Mealtime" at bounding box center [845, 333] width 140 height 13
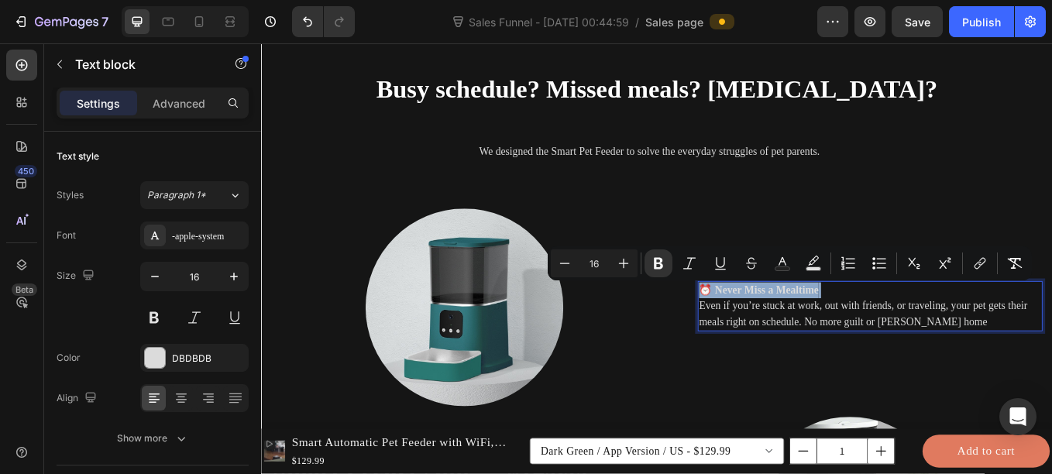
scroll to position [2138, 0]
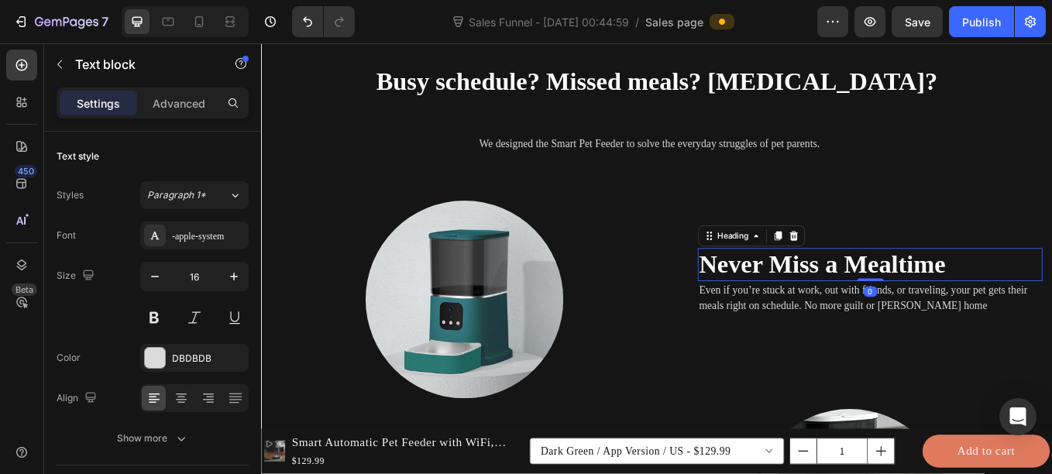
click at [779, 307] on strong "Never Miss a Mealtime" at bounding box center [920, 303] width 290 height 33
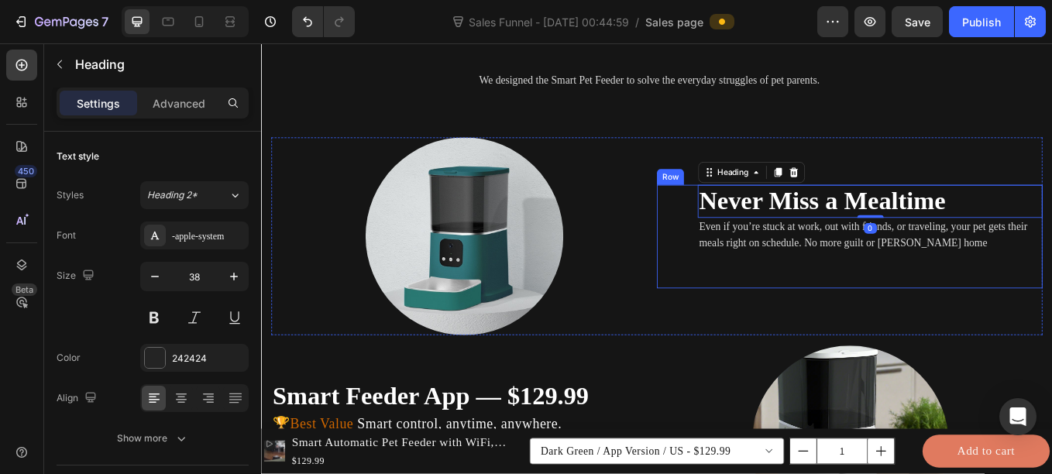
scroll to position [2216, 0]
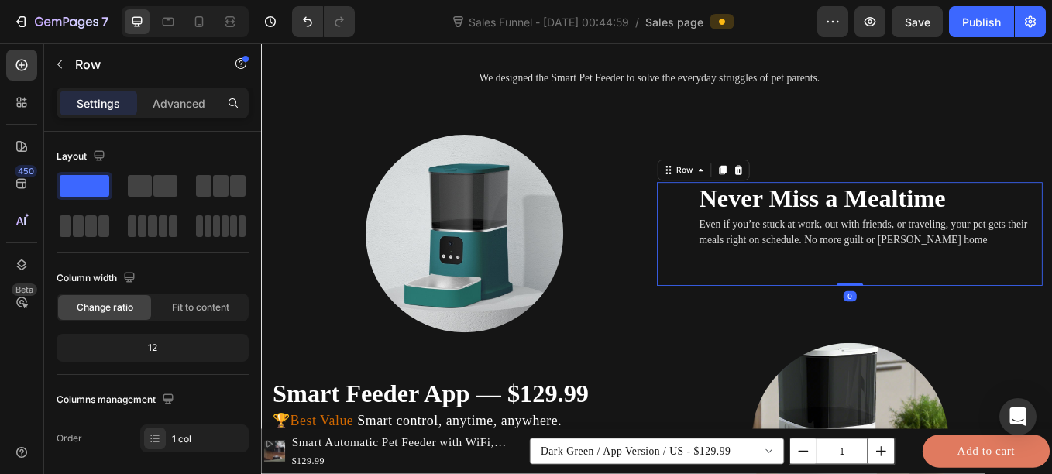
click at [896, 291] on div "⁠⁠⁠⁠⁠⁠⁠ Never Miss a Mealtime Heading Even if you’re stuck at work, out with fr…" at bounding box center [976, 268] width 405 height 122
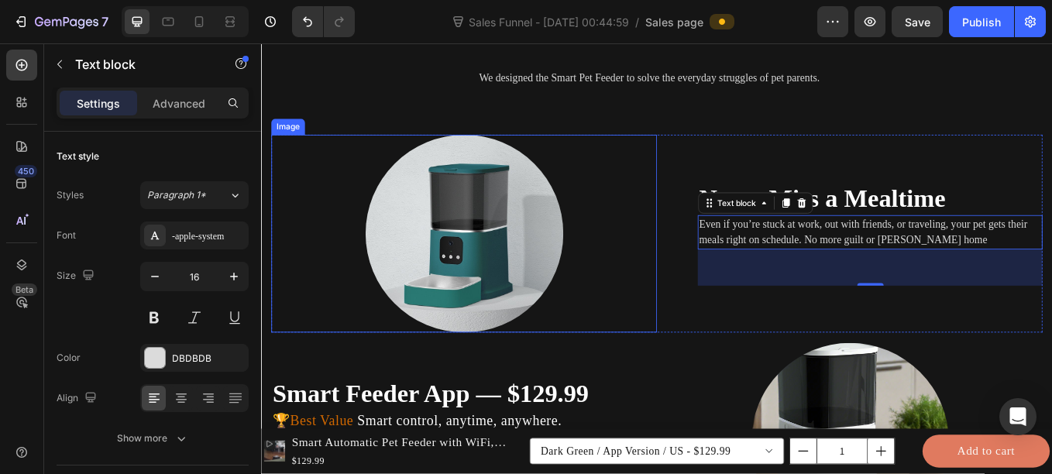
scroll to position [2402, 0]
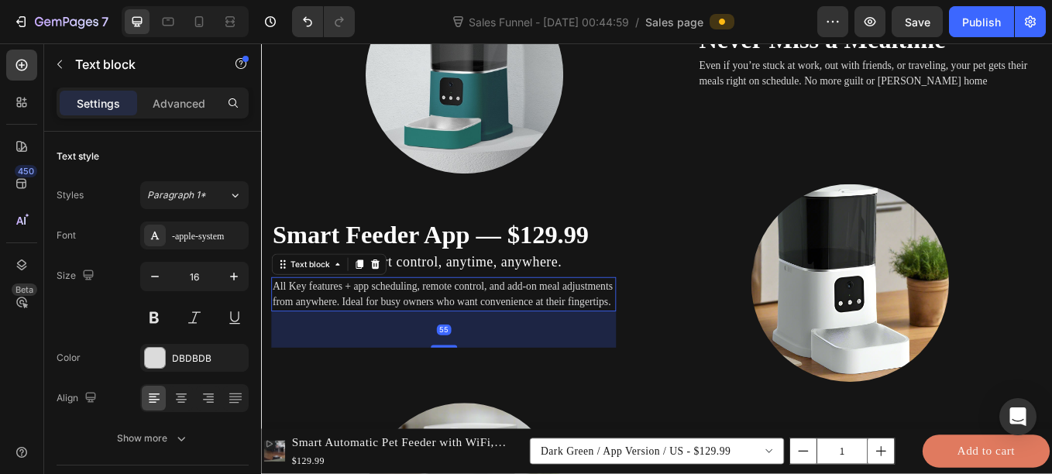
click at [431, 342] on p "All Key features + app scheduling, remote control, and add-on meal adjustments …" at bounding box center [475, 338] width 402 height 37
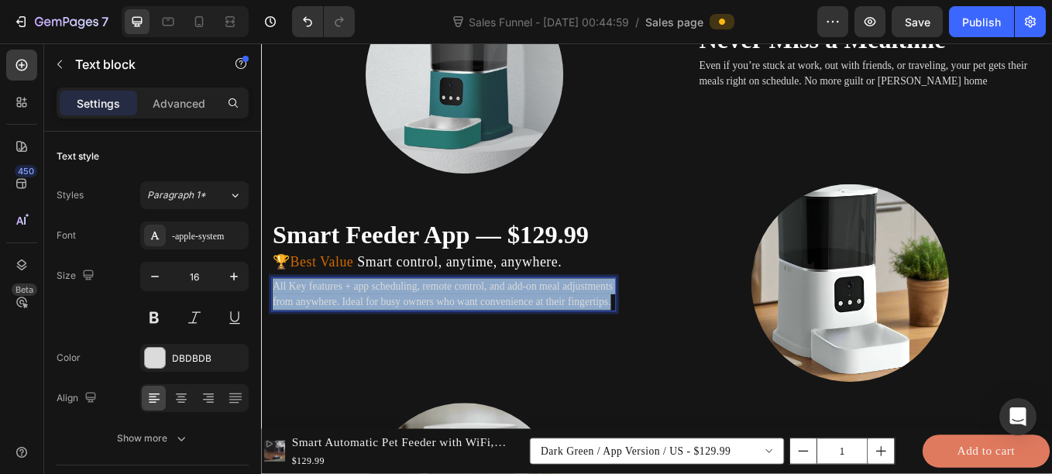
click at [431, 342] on p "All Key features + app scheduling, remote control, and add-on meal adjustments …" at bounding box center [475, 338] width 402 height 37
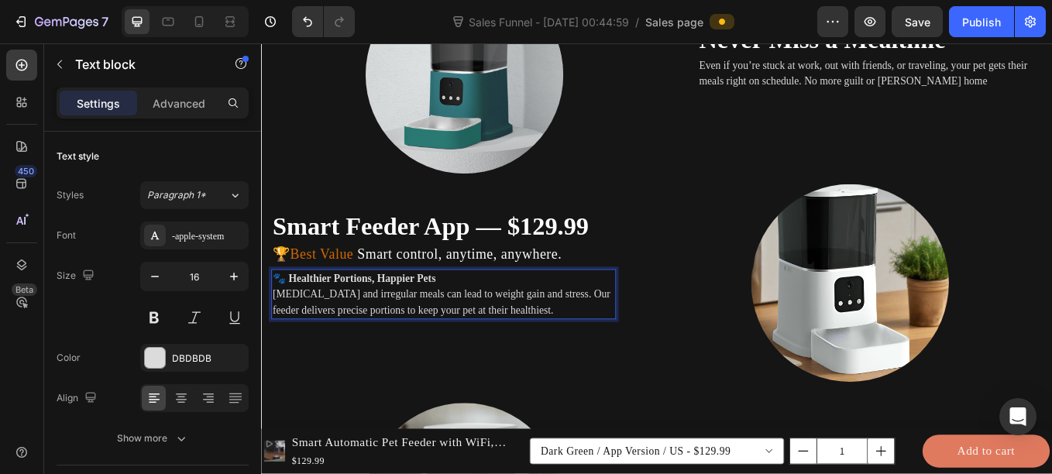
click at [397, 320] on strong "🐾 Healthier Portions, Happier Pets" at bounding box center [369, 319] width 191 height 13
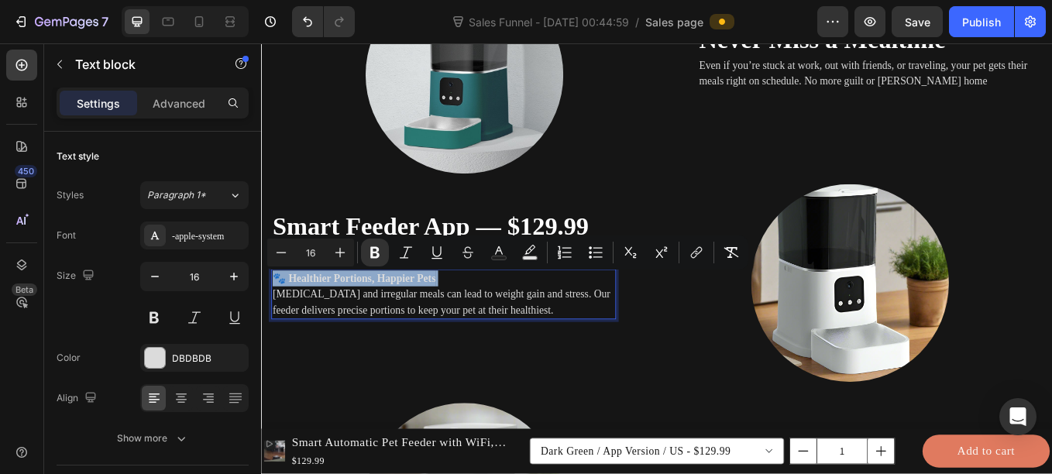
copy p "🐾 Healthier Portions, Happier Pets"
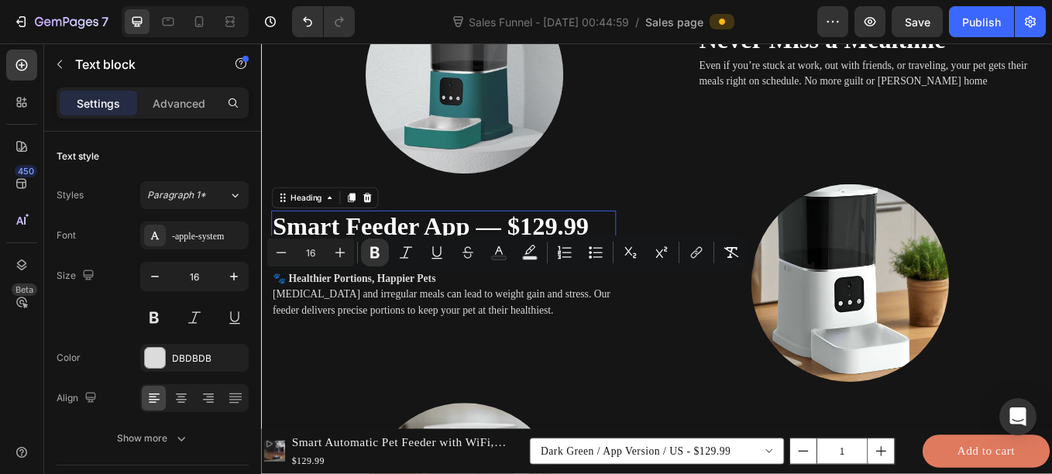
click at [360, 259] on strong "Smart Feeder App — $129.99" at bounding box center [460, 258] width 372 height 33
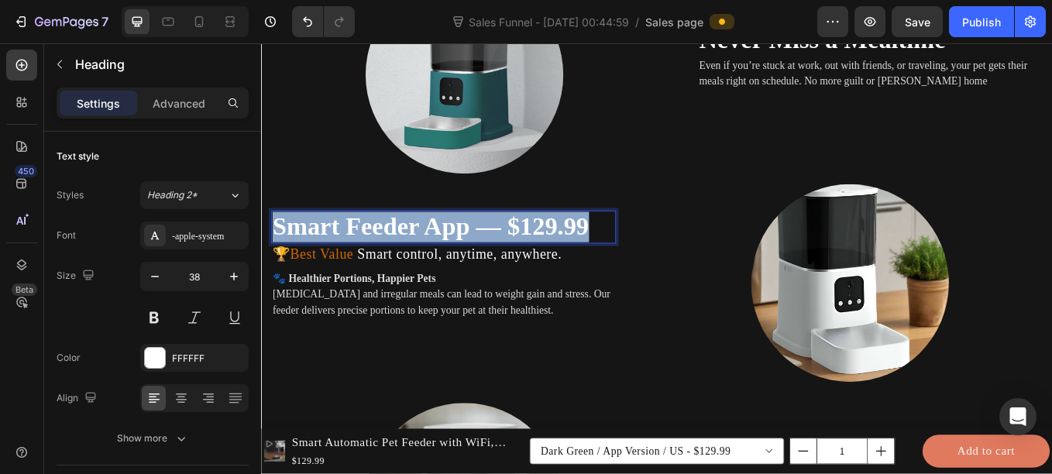
click at [360, 259] on strong "Smart Feeder App — $129.99" at bounding box center [460, 258] width 372 height 33
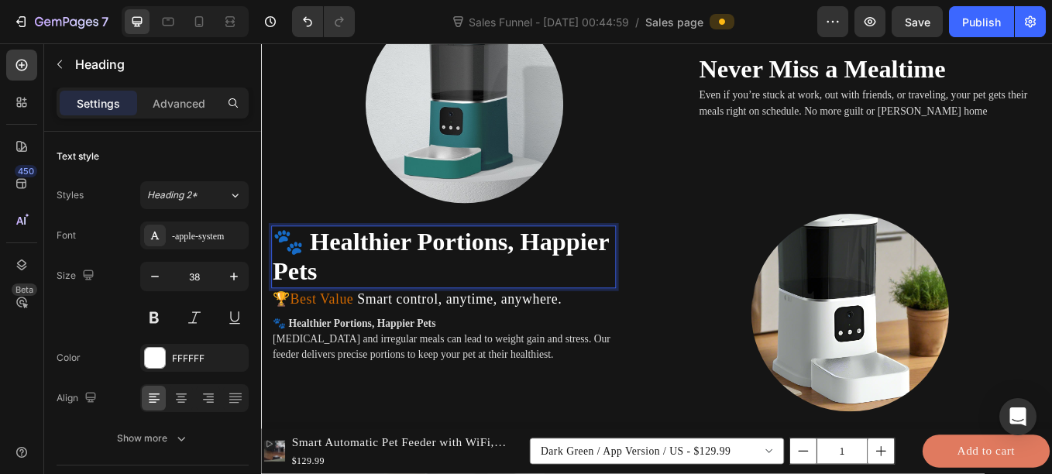
scroll to position [2385, 0]
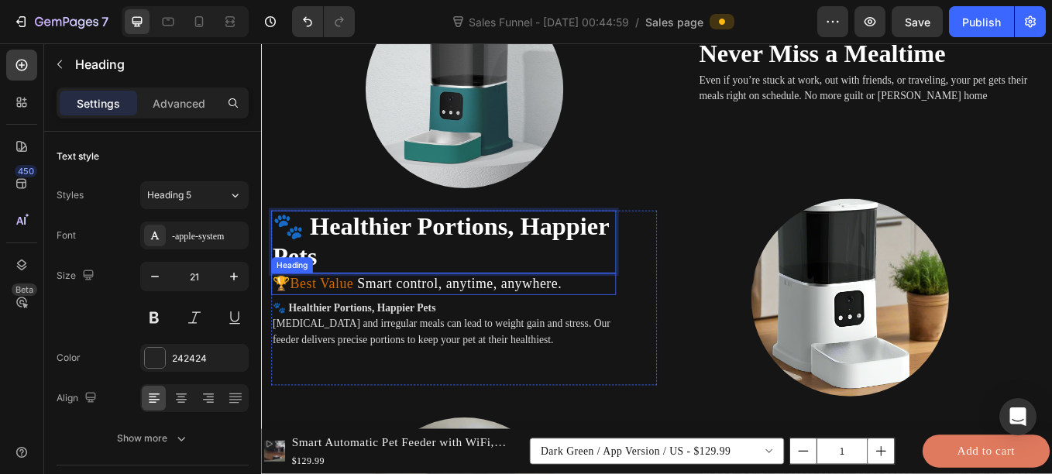
click at [362, 323] on span "Best Value" at bounding box center [332, 326] width 74 height 19
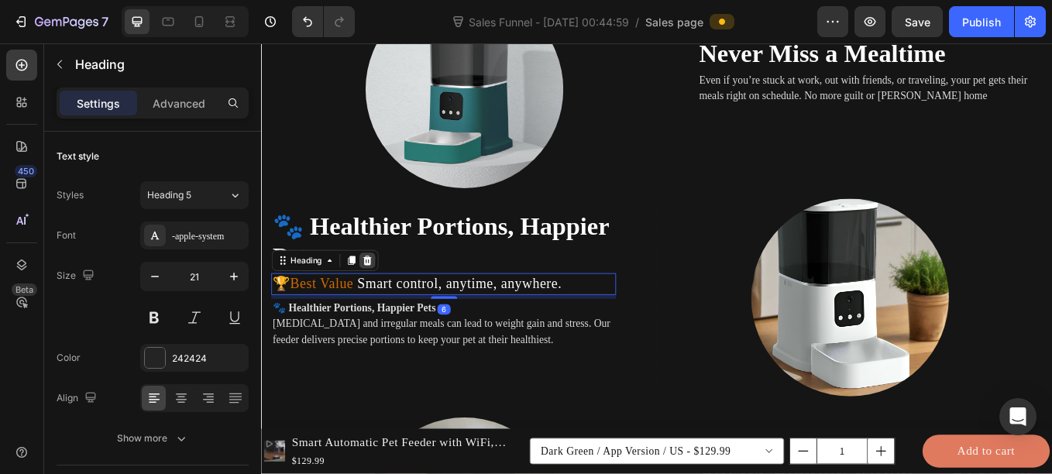
click at [386, 302] on icon at bounding box center [385, 299] width 10 height 11
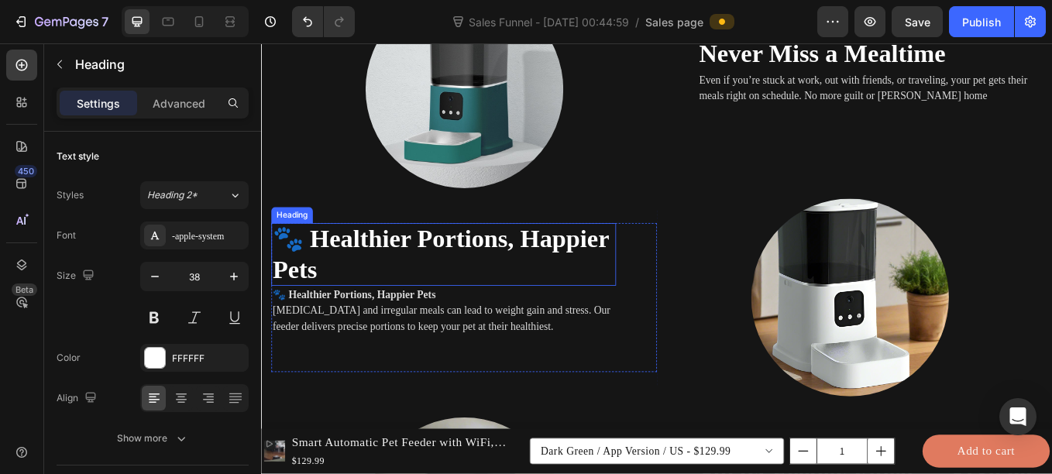
click at [324, 269] on strong "🐾 Healthier Portions, Happier Pets" at bounding box center [471, 291] width 395 height 68
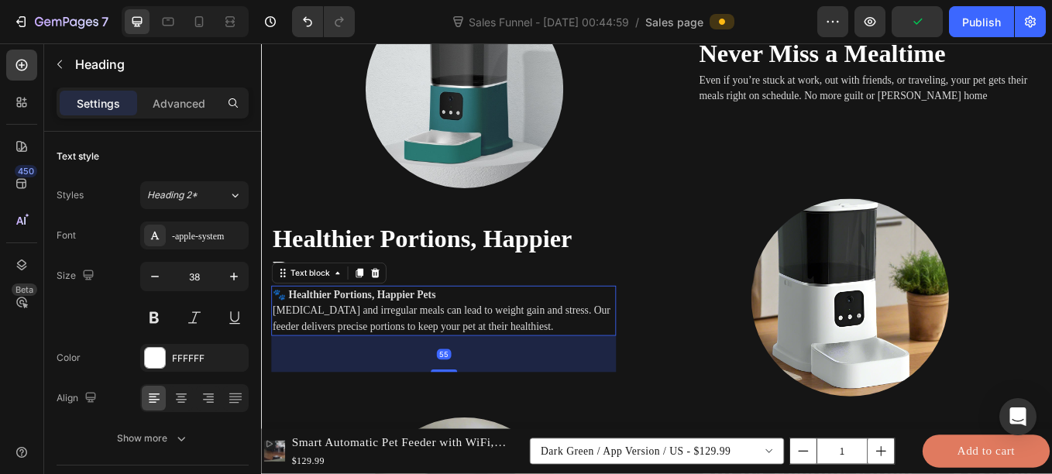
click at [464, 333] on strong "🐾 Healthier Portions, Happier Pets" at bounding box center [369, 338] width 191 height 13
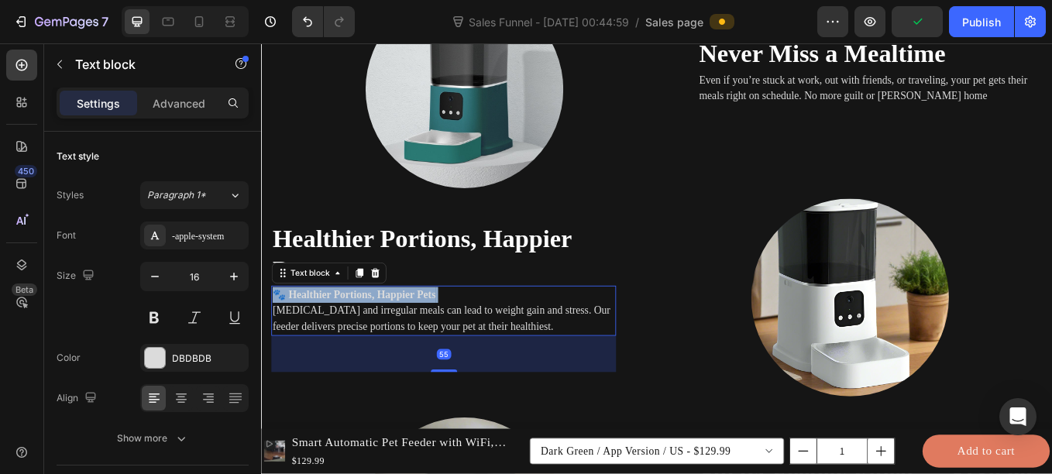
click at [464, 333] on strong "🐾 Healthier Portions, Happier Pets" at bounding box center [369, 338] width 191 height 13
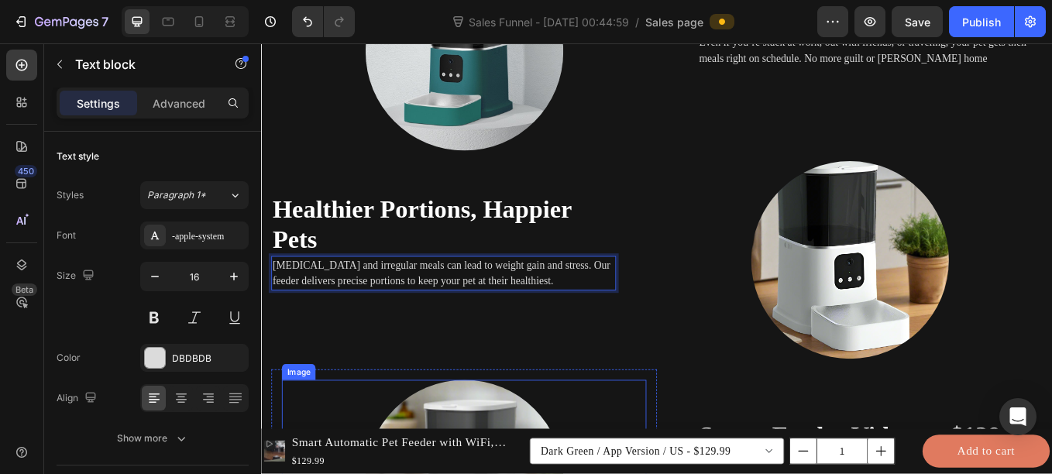
scroll to position [2429, 0]
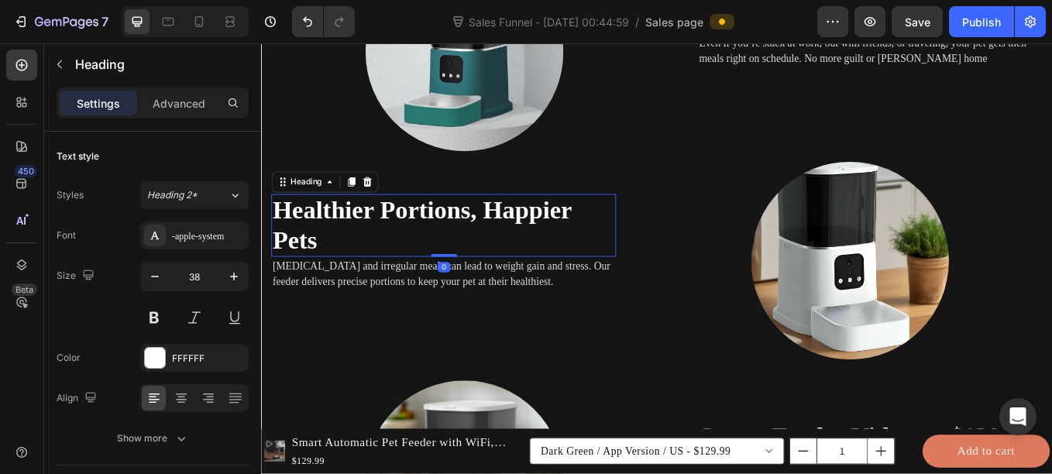
click at [288, 237] on strong "Healthier Portions, Happier Pets" at bounding box center [450, 257] width 352 height 68
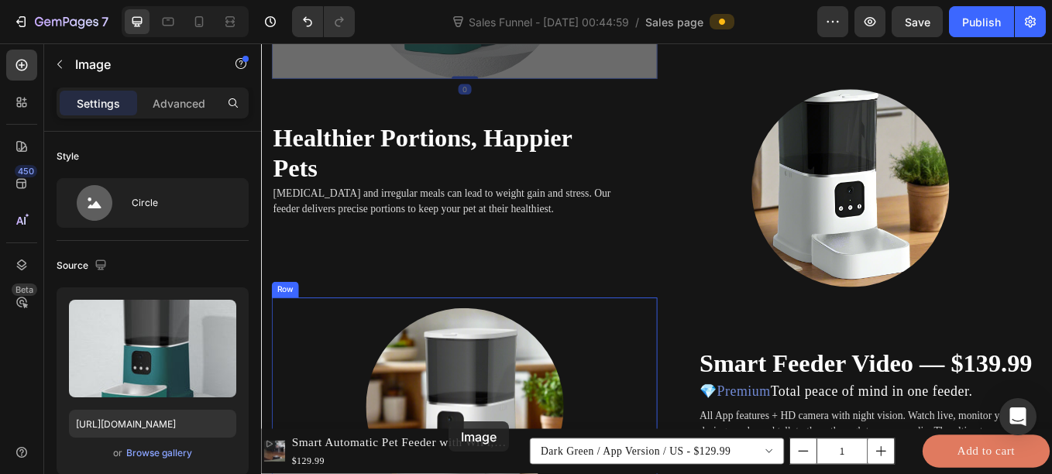
scroll to position [2535, 0]
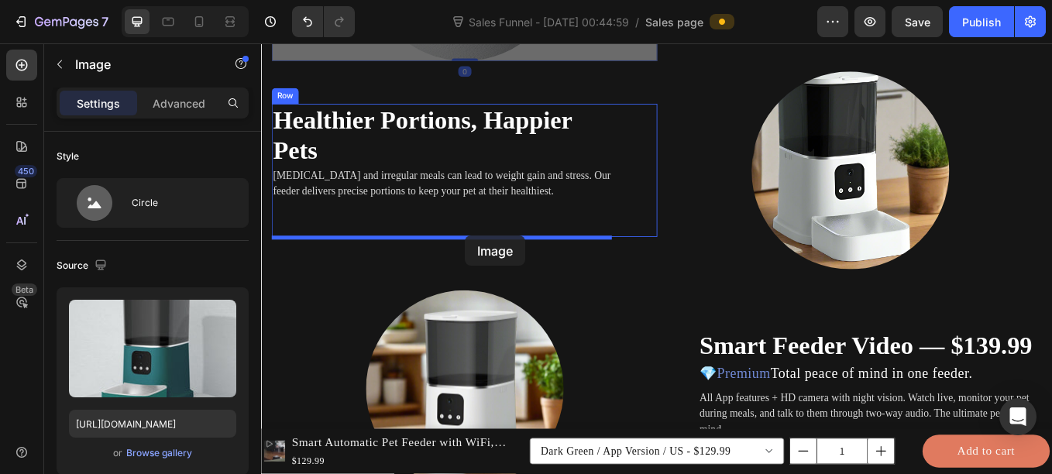
drag, startPoint x: 532, startPoint y: 124, endPoint x: 499, endPoint y: 269, distance: 148.6
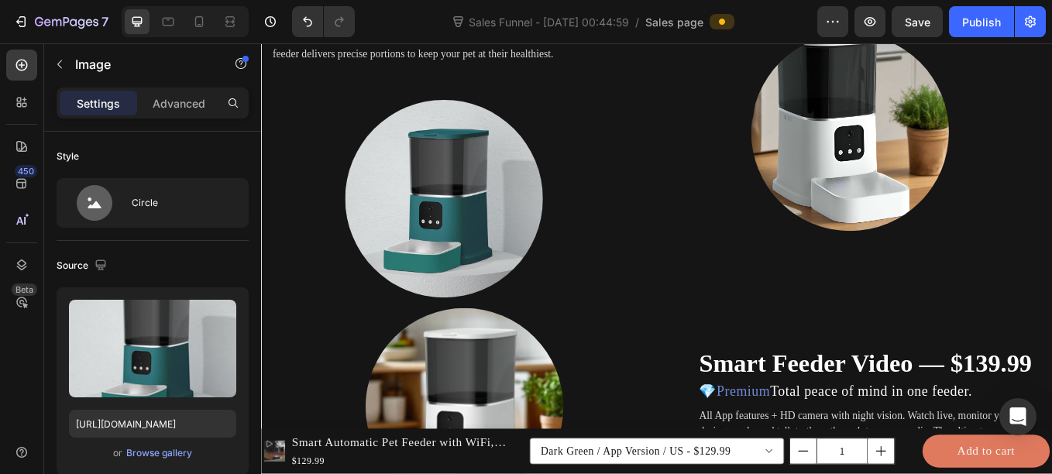
click at [496, 258] on img at bounding box center [475, 226] width 232 height 232
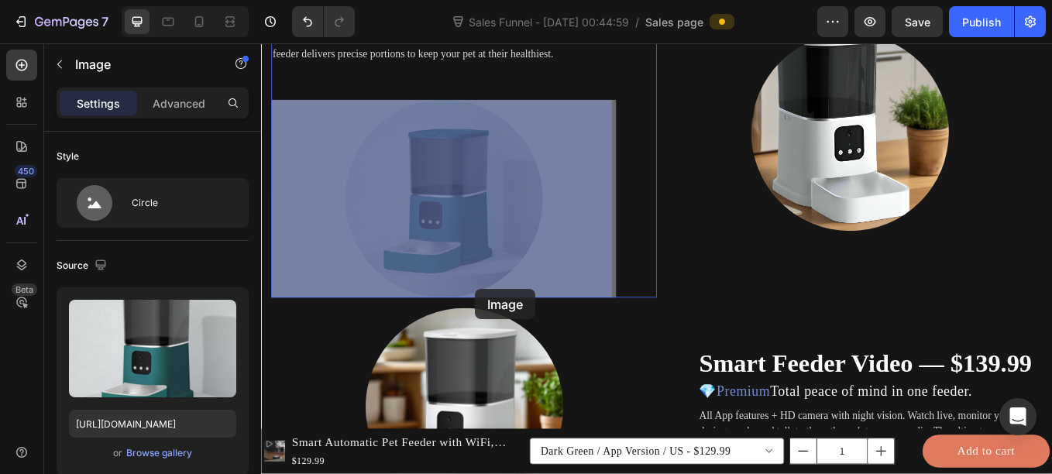
drag, startPoint x: 496, startPoint y: 258, endPoint x: 514, endPoint y: 345, distance: 88.6
click at [514, 345] on div "Header Product Images Smart Automatic Pet Feeder with WiFi, Voice & Camera Opti…" at bounding box center [725, 378] width 929 height 5740
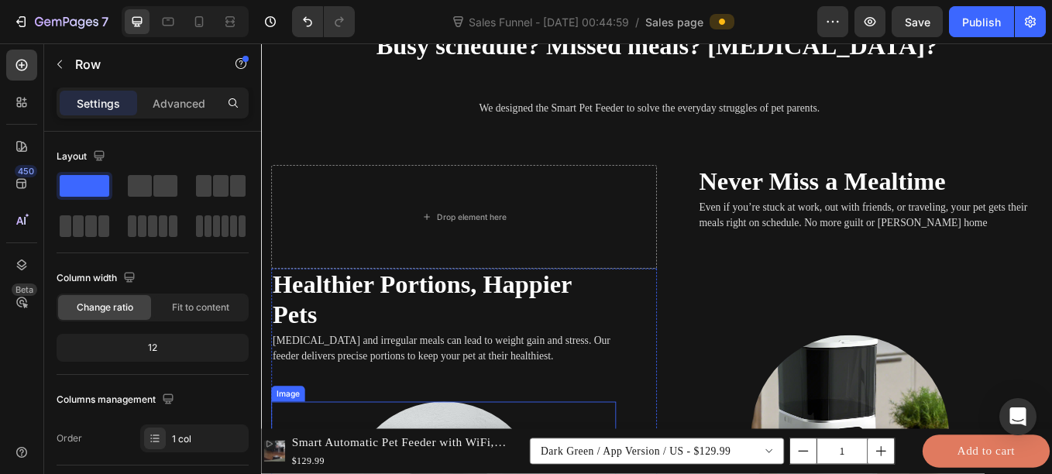
scroll to position [2172, 0]
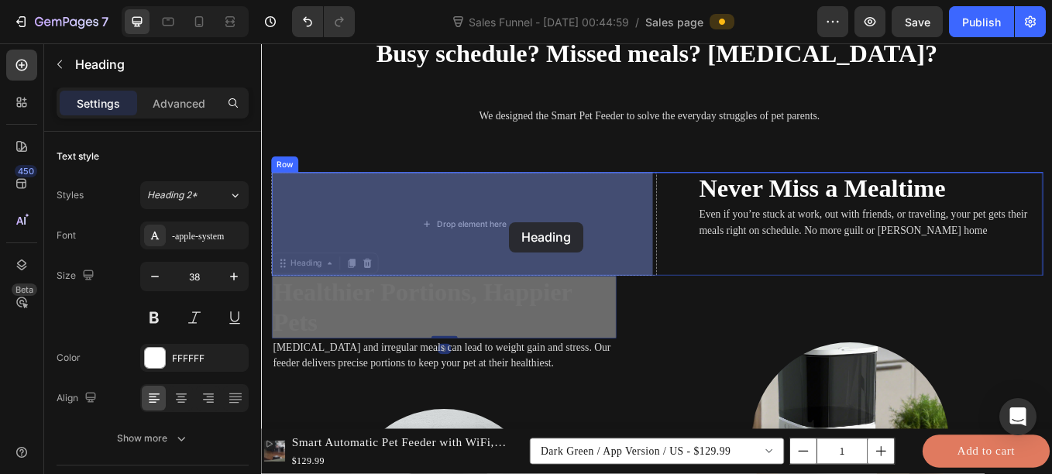
drag, startPoint x: 545, startPoint y: 362, endPoint x: 553, endPoint y: 248, distance: 114.1
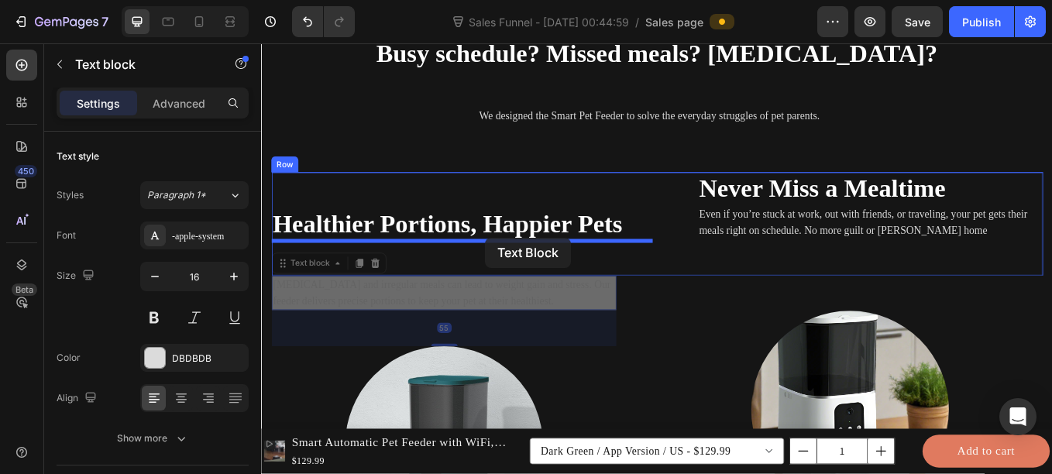
drag, startPoint x: 533, startPoint y: 331, endPoint x: 524, endPoint y: 274, distance: 57.9
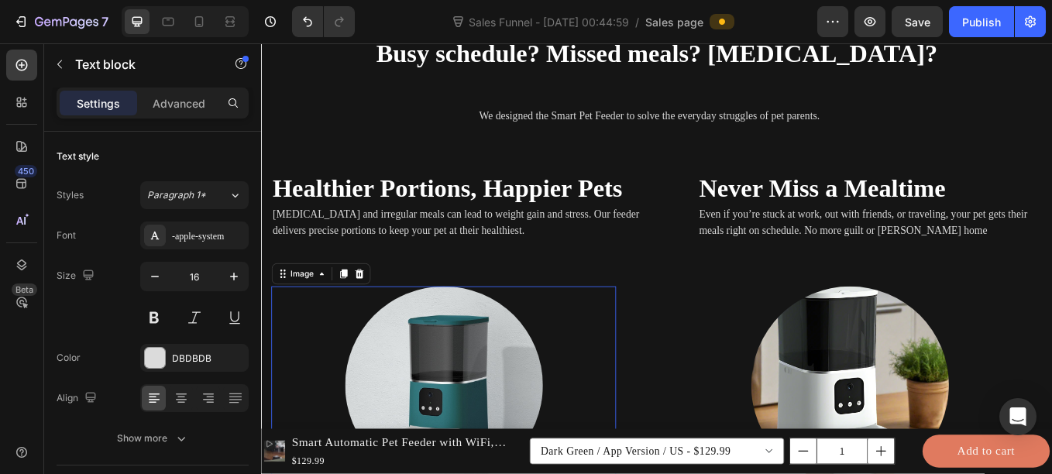
click at [647, 341] on div at bounding box center [475, 445] width 405 height 232
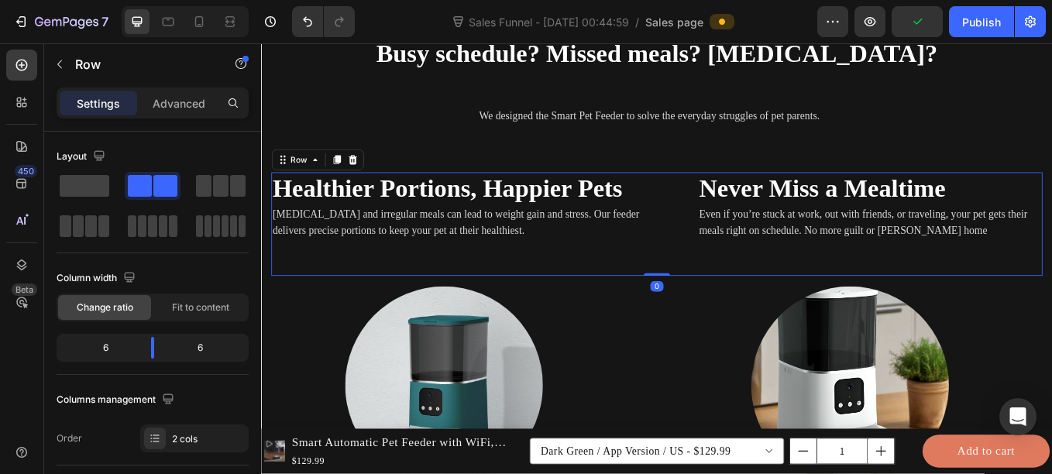
click at [568, 294] on div "Healthier Portions, Happier Pets Heading Overeating and irregular meals can lea…" at bounding box center [499, 256] width 453 height 122
click at [458, 252] on p "Overeating and irregular meals can lead to weight gain and stress. Our feeder d…" at bounding box center [499, 253] width 450 height 37
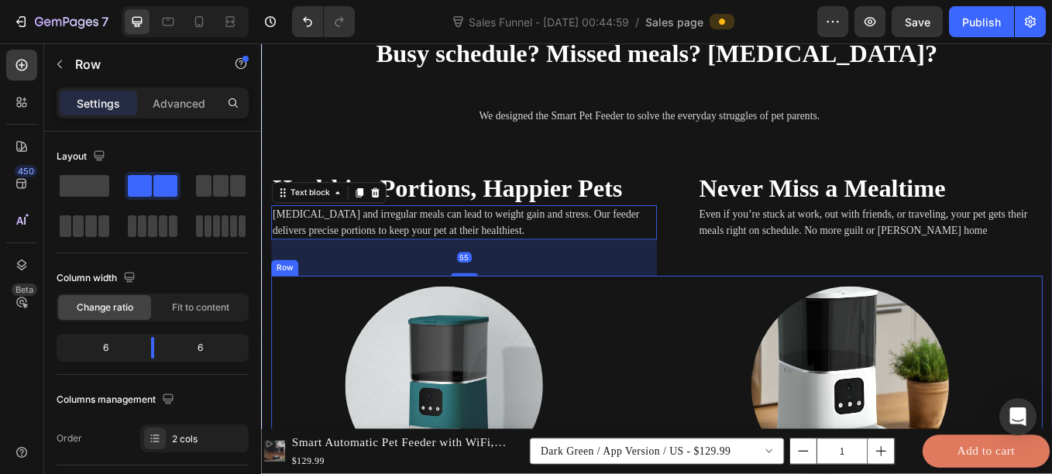
click at [492, 317] on div "Image Row" at bounding box center [499, 445] width 453 height 257
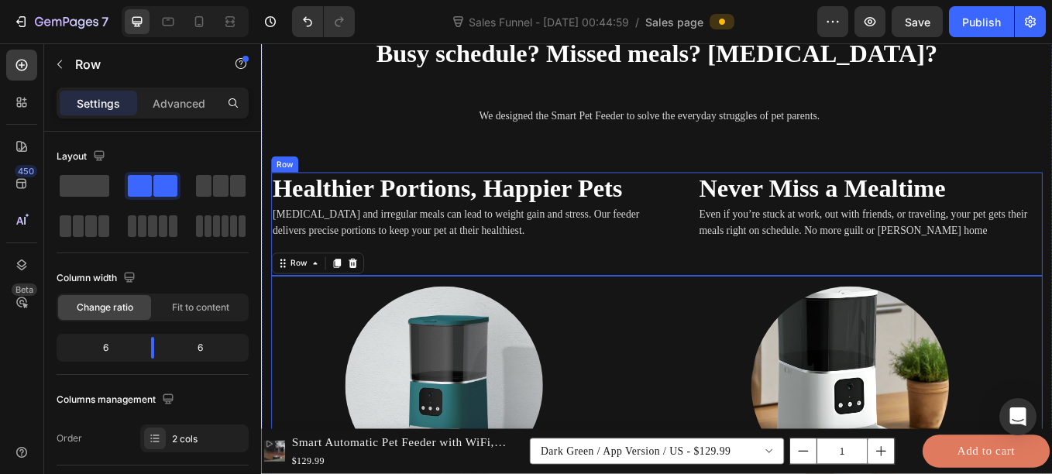
click at [498, 281] on div "Healthier Portions, Happier Pets Heading Overeating and irregular meals can lea…" at bounding box center [499, 256] width 453 height 122
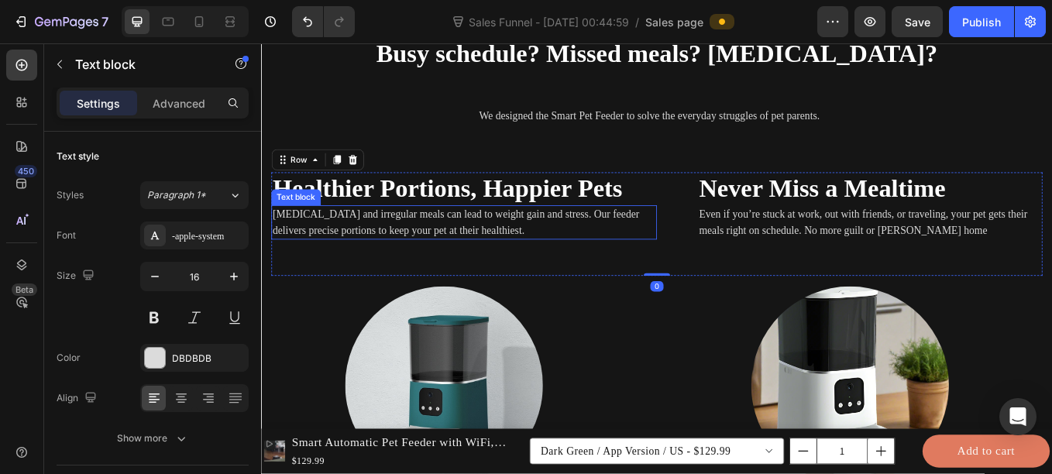
click at [493, 254] on p "Overeating and irregular meals can lead to weight gain and stress. Our feeder d…" at bounding box center [499, 253] width 450 height 37
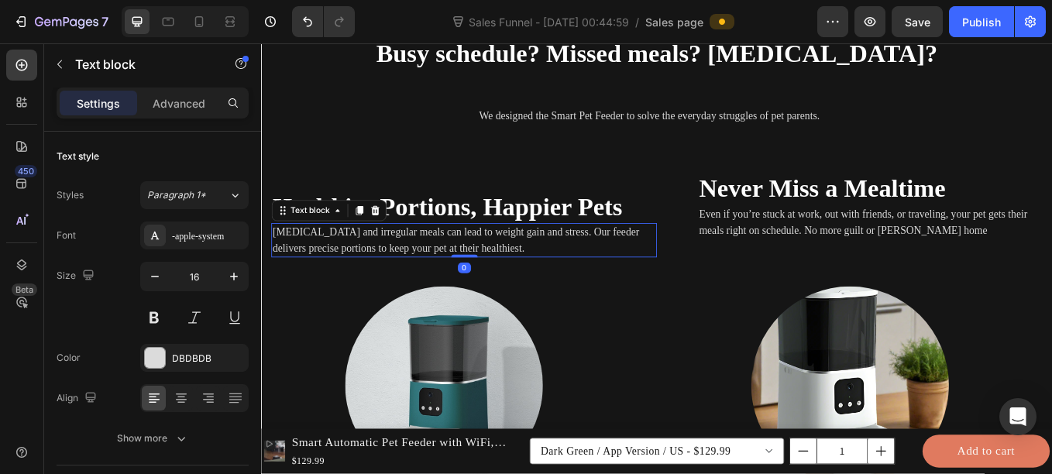
drag, startPoint x: 497, startPoint y: 316, endPoint x: 508, endPoint y: 263, distance: 53.8
click at [508, 263] on div "Overeating and irregular meals can lead to weight gain and stress. Our feeder d…" at bounding box center [499, 275] width 453 height 40
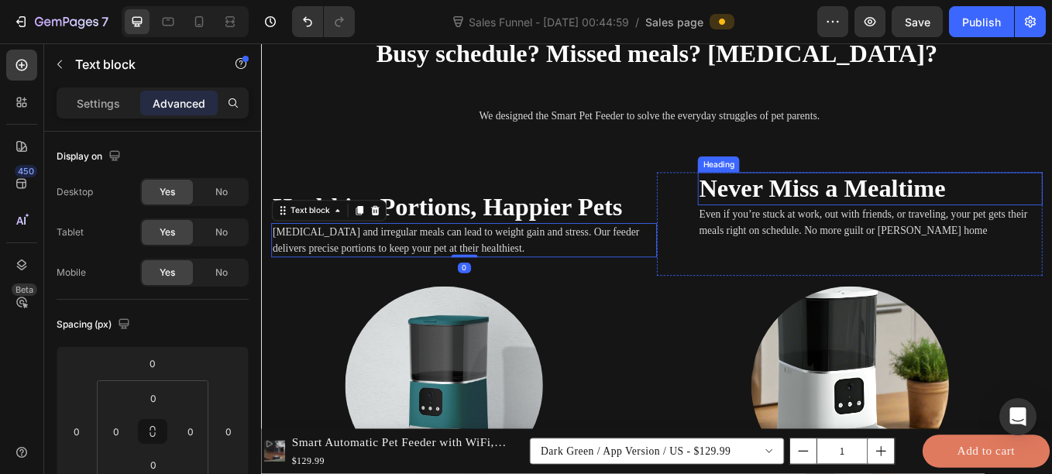
click at [873, 212] on strong "Never Miss a Mealtime" at bounding box center [920, 213] width 290 height 33
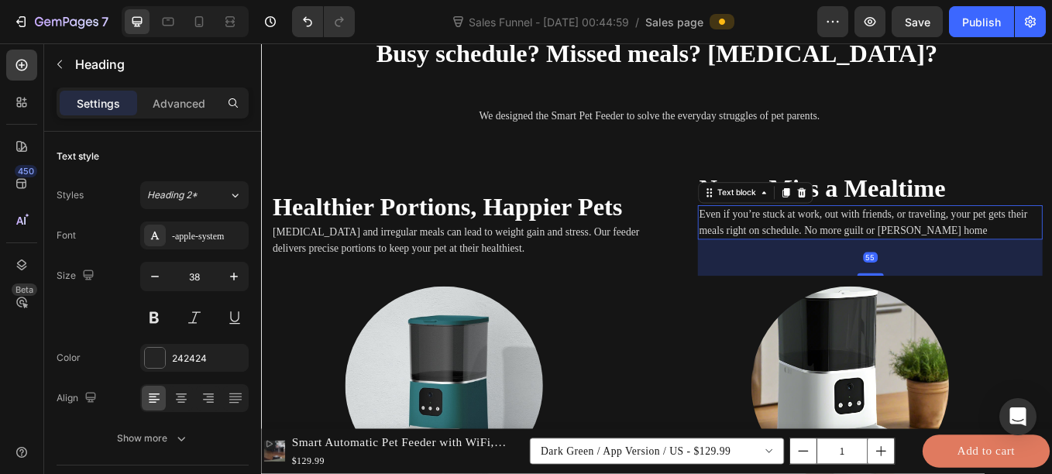
click at [911, 263] on p "Even if you’re stuck at work, out with friends, or traveling, your pet gets the…" at bounding box center [976, 253] width 402 height 37
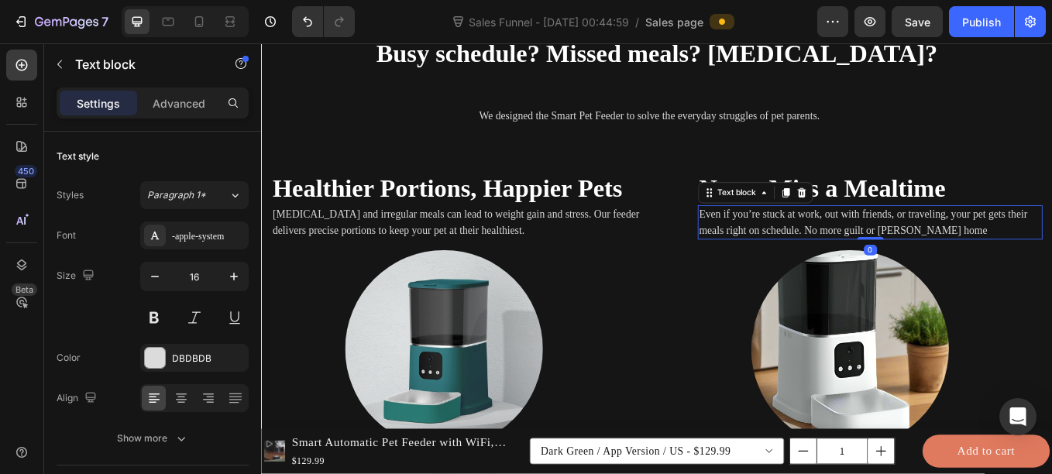
drag, startPoint x: 959, startPoint y: 314, endPoint x: 971, endPoint y: 247, distance: 67.7
click at [971, 247] on div "Even if you’re stuck at work, out with friends, or traveling, your pet gets the…" at bounding box center [976, 254] width 405 height 40
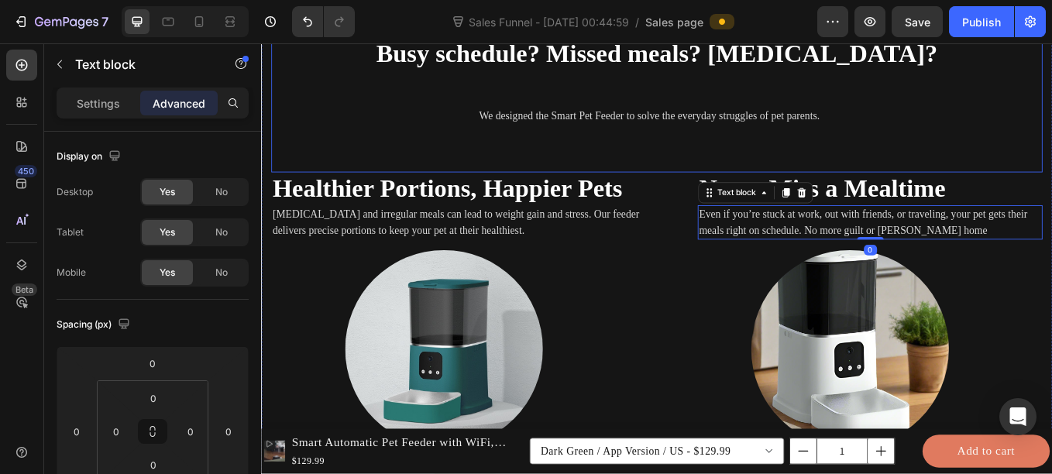
click at [778, 170] on div "Busy schedule? Missed meals? Overeating? Heading We designed the Smart Pet Feed…" at bounding box center [725, 109] width 881 height 147
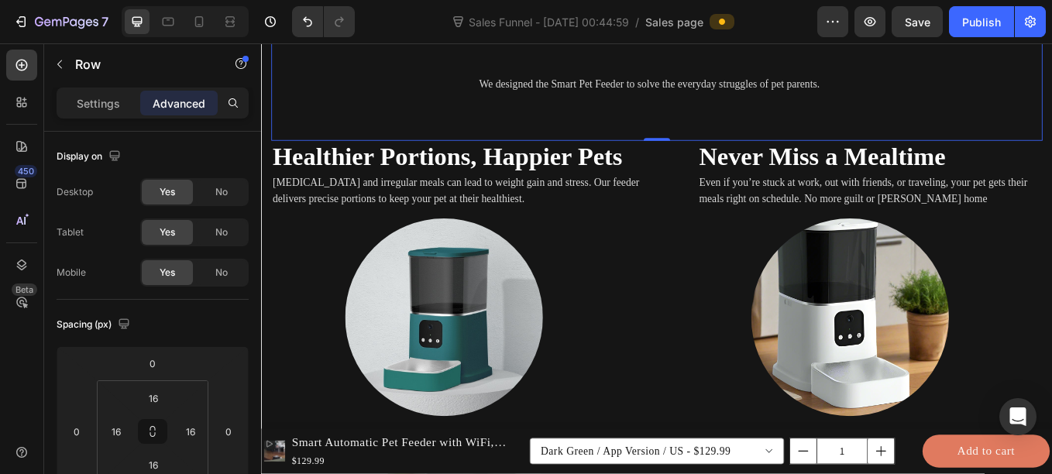
scroll to position [2208, 0]
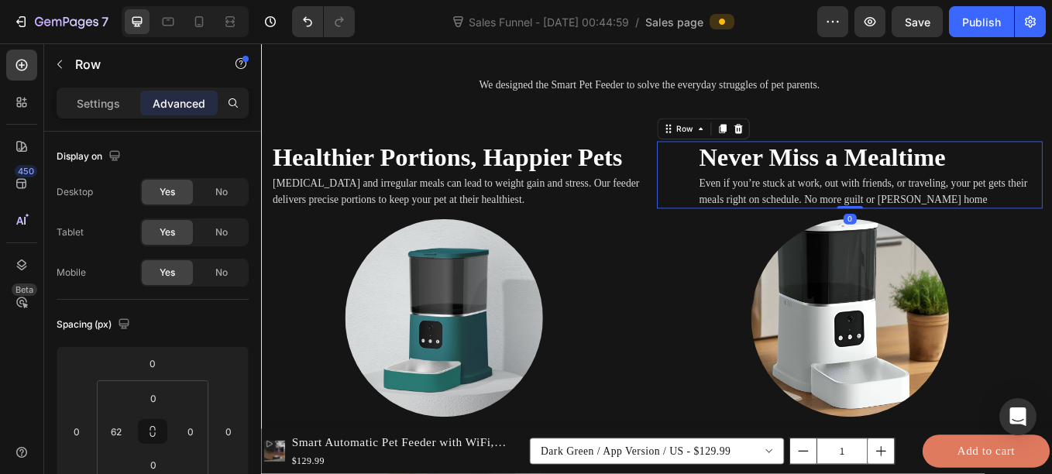
click at [732, 198] on div "⁠⁠⁠⁠⁠⁠⁠ Never Miss a Mealtime Heading Even if you’re stuck at work, out with fr…" at bounding box center [952, 198] width 453 height 79
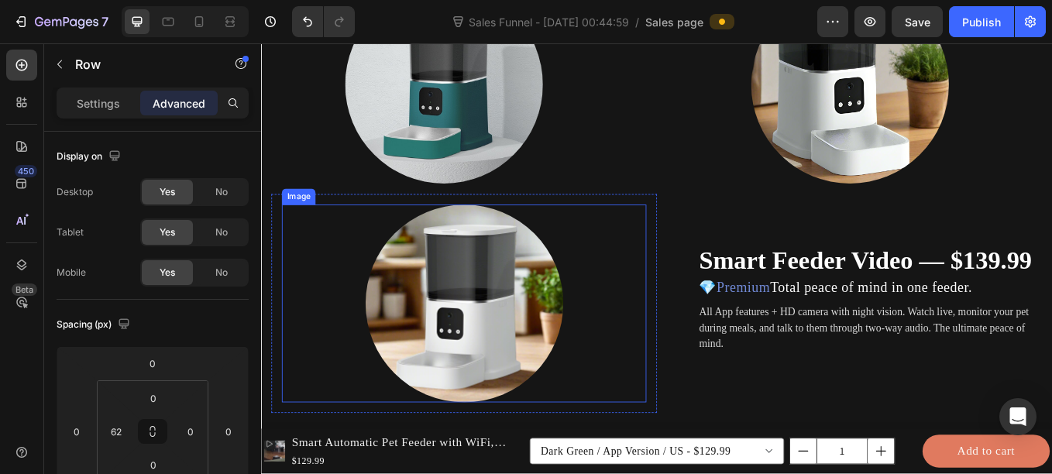
scroll to position [2483, 0]
click at [585, 272] on div at bounding box center [499, 348] width 428 height 232
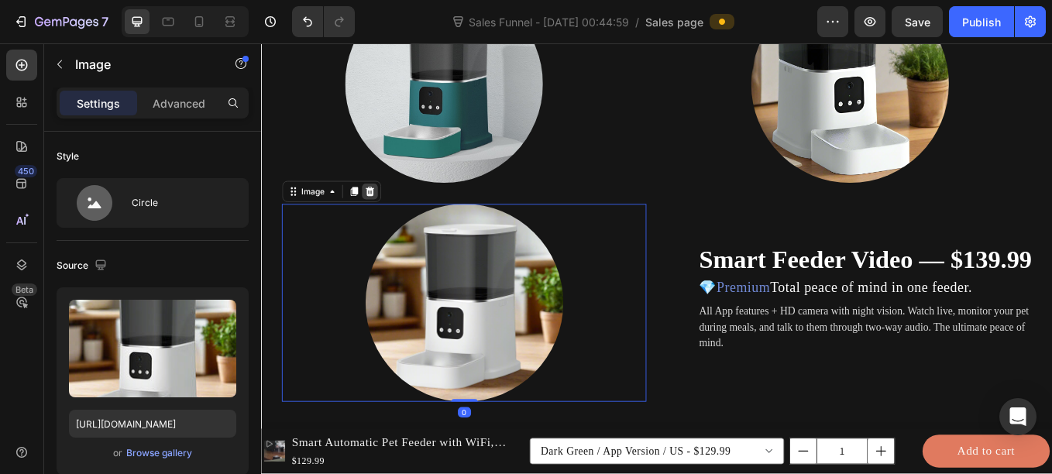
click at [393, 216] on icon at bounding box center [388, 217] width 12 height 12
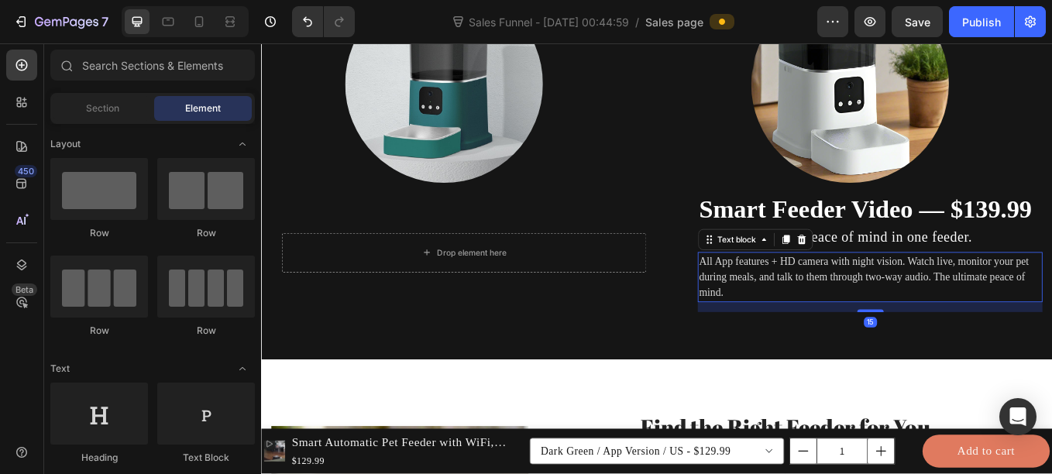
click at [872, 309] on p "All App features + HD camera with night vision. Watch live, monitor your pet du…" at bounding box center [976, 318] width 402 height 56
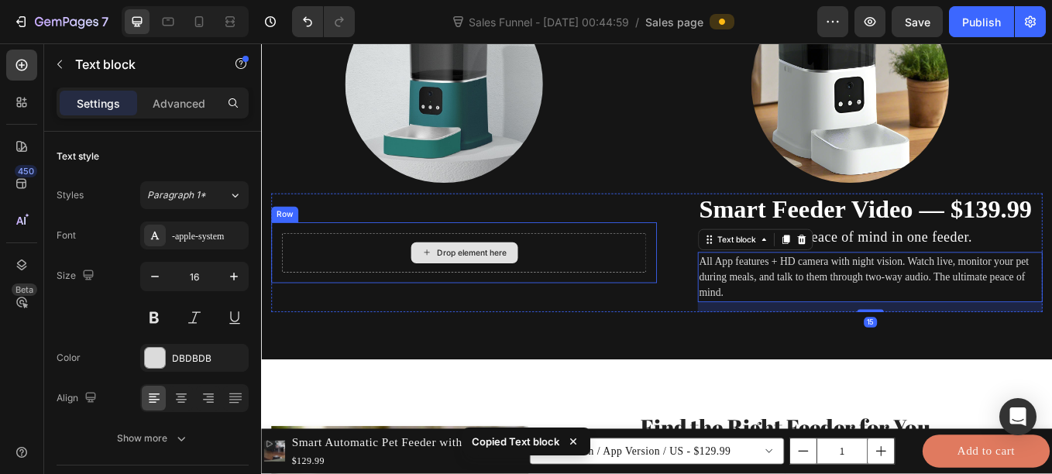
click at [595, 278] on div "Drop element here" at bounding box center [499, 289] width 428 height 46
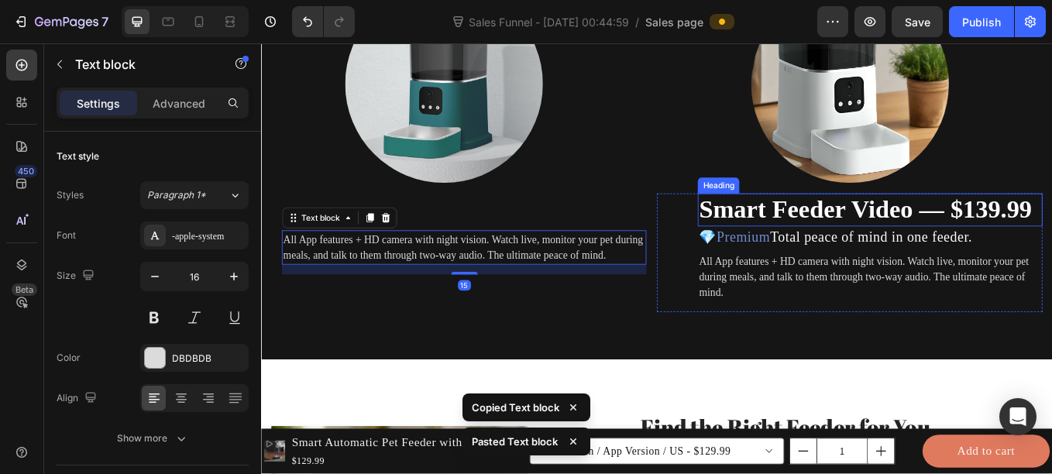
click at [856, 242] on strong "Smart Feeder Video — $139.99" at bounding box center [970, 238] width 391 height 33
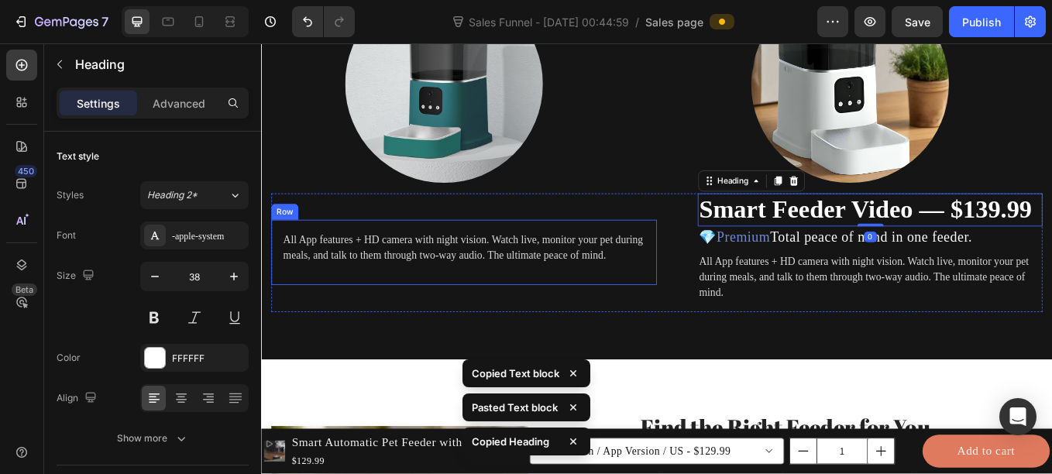
click at [490, 252] on div "All App features + HD camera with night vision. Watch live, monitor your pet du…" at bounding box center [499, 289] width 453 height 77
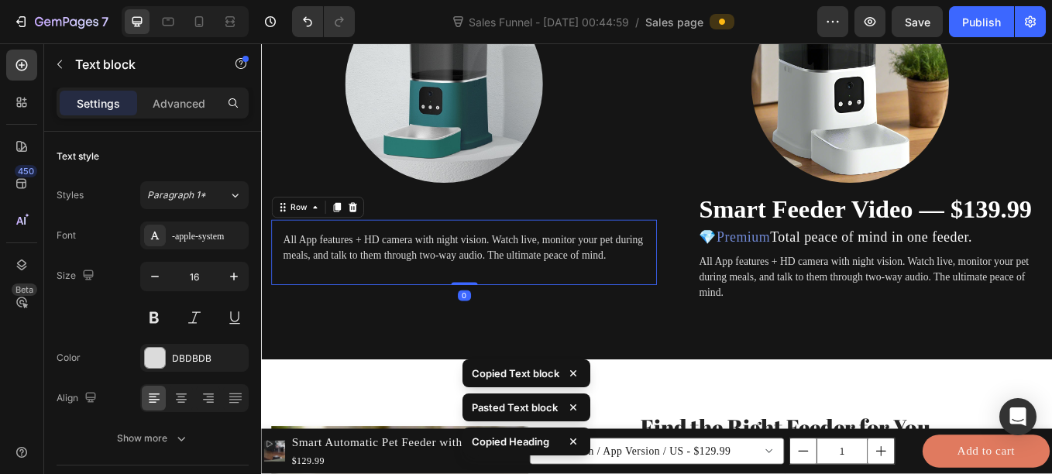
click at [462, 266] on p "All App features + HD camera with night vision. Watch live, monitor your pet du…" at bounding box center [499, 283] width 425 height 37
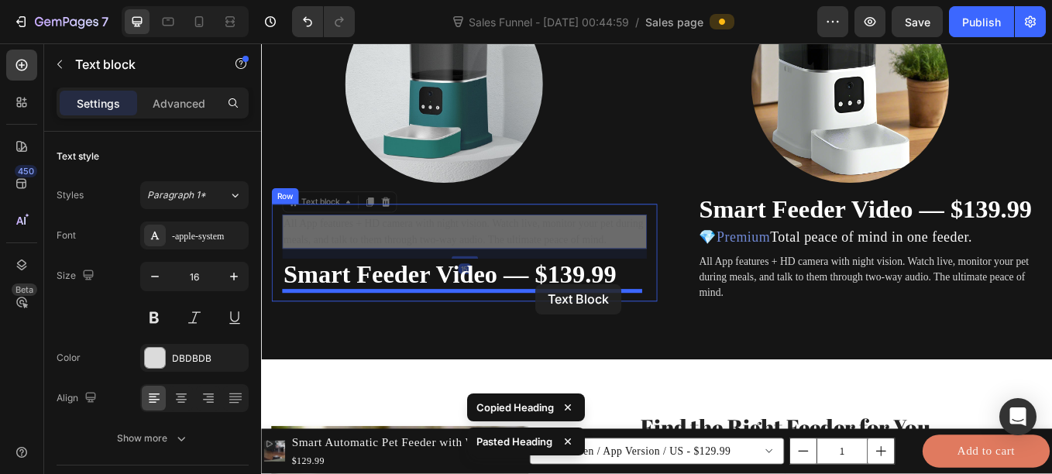
drag, startPoint x: 594, startPoint y: 249, endPoint x: 583, endPoint y: 326, distance: 78.2
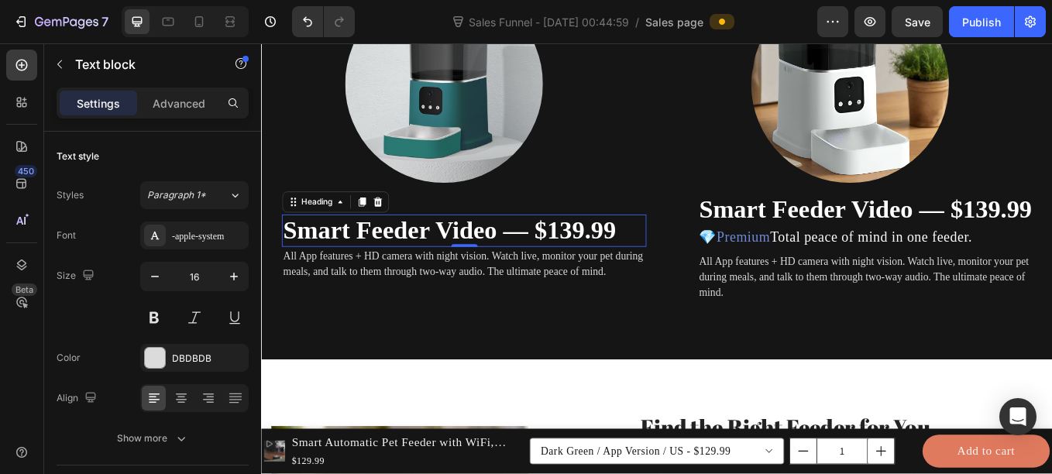
click at [457, 255] on strong "Smart Feeder Video — $139.99" at bounding box center [482, 263] width 391 height 33
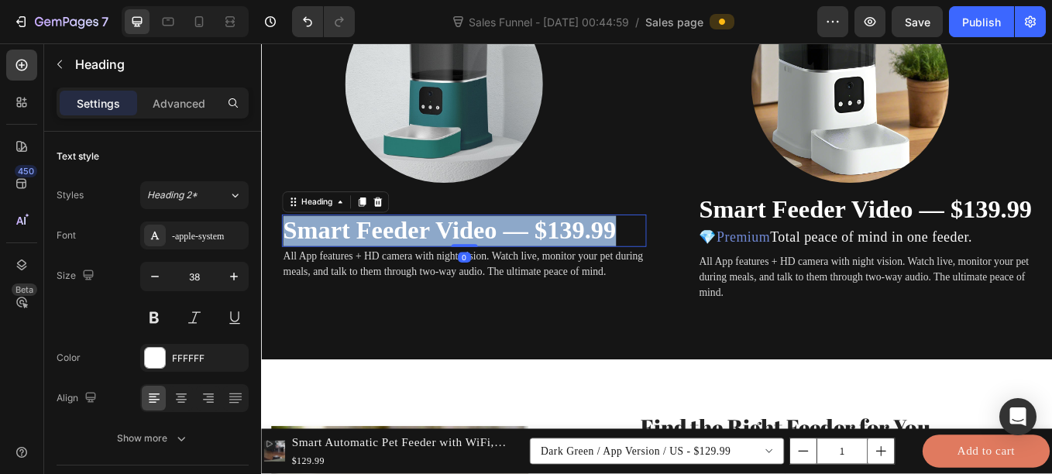
click at [457, 255] on strong "Smart Feeder Video — $139.99" at bounding box center [482, 263] width 391 height 33
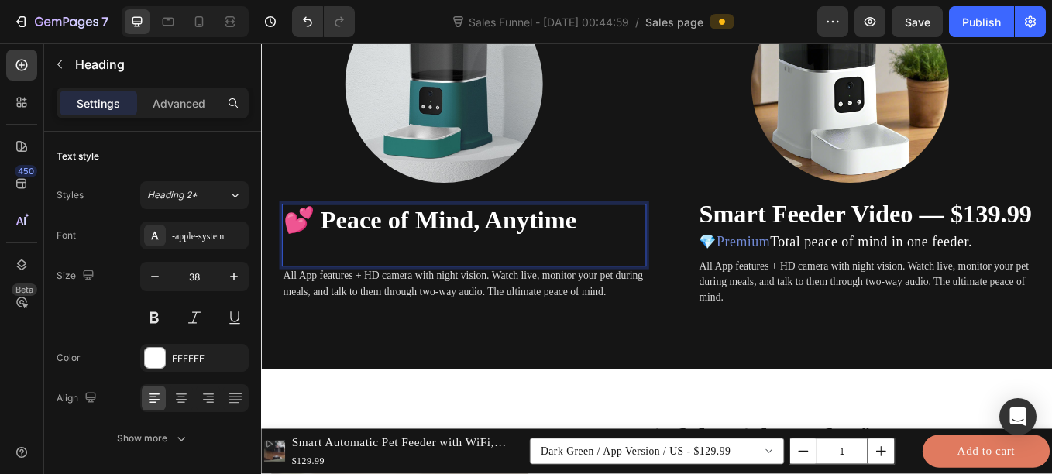
scroll to position [2471, 0]
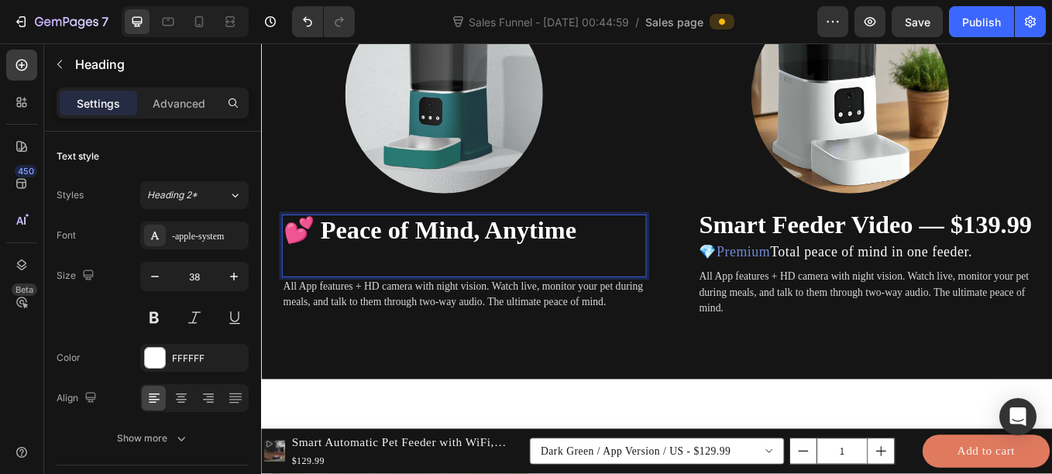
click at [342, 260] on strong "💕 Peace of Mind, Anytime" at bounding box center [459, 263] width 345 height 33
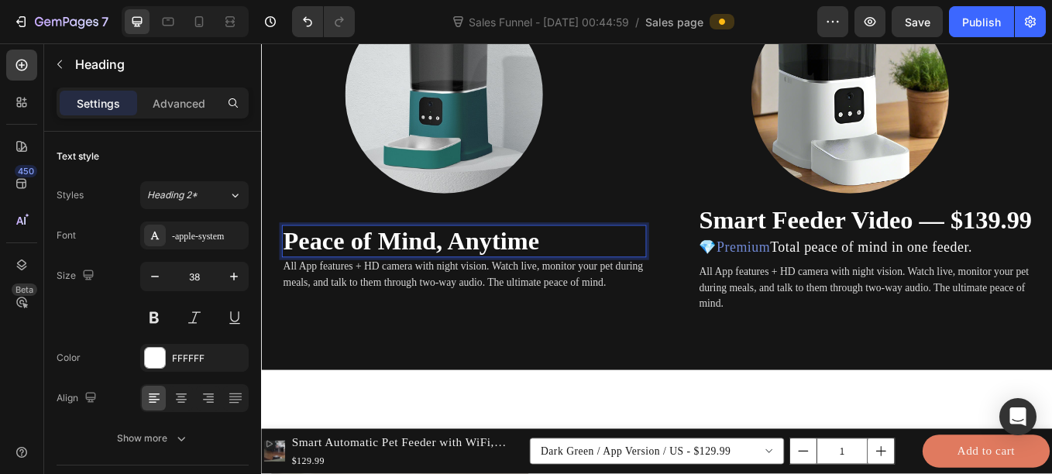
scroll to position [2483, 0]
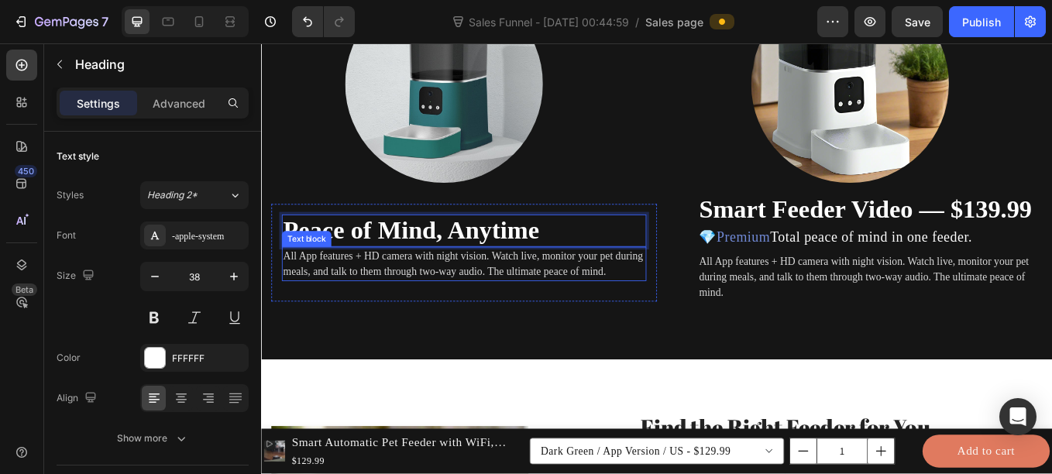
click at [407, 298] on p "All App features + HD camera with night vision. Watch live, monitor your pet du…" at bounding box center [499, 302] width 425 height 37
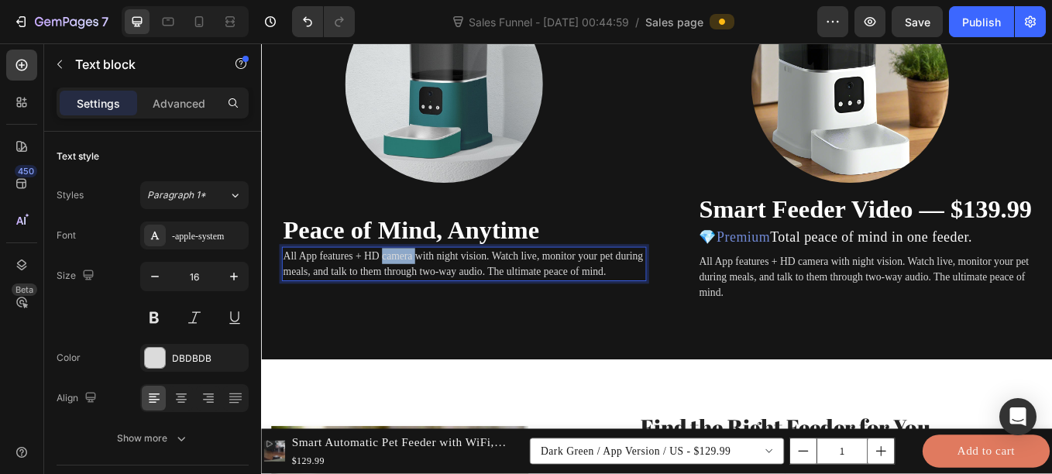
click at [407, 298] on p "All App features + HD camera with night vision. Watch live, monitor your pet du…" at bounding box center [499, 302] width 425 height 37
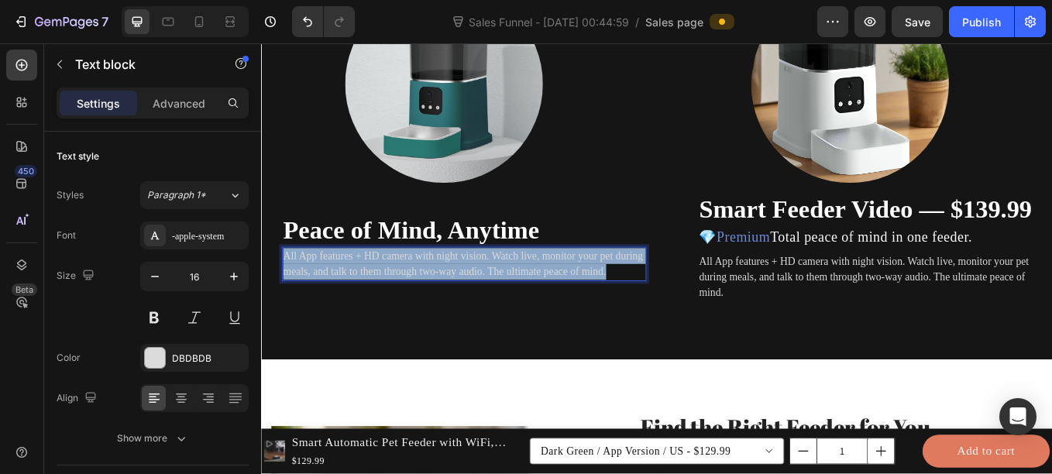
click at [407, 298] on p "All App features + HD camera with night vision. Watch live, monitor your pet du…" at bounding box center [499, 302] width 425 height 37
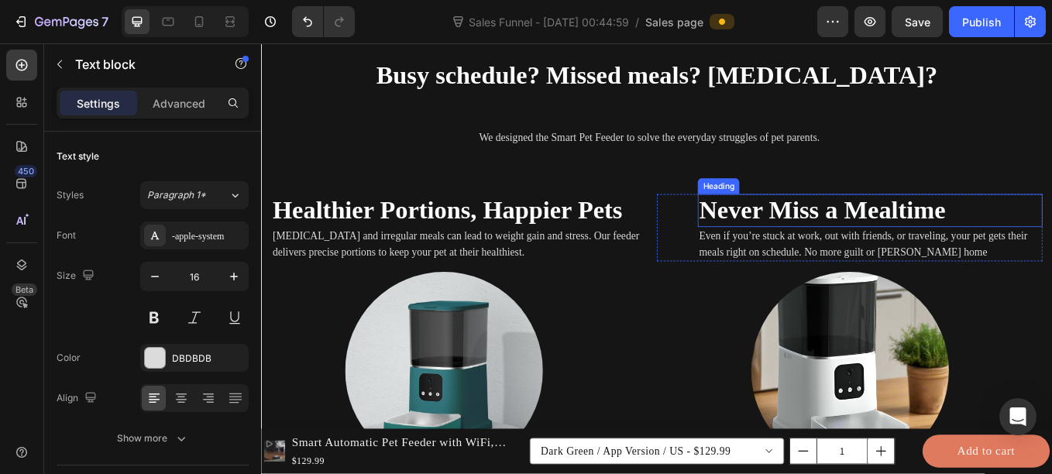
scroll to position [2404, 0]
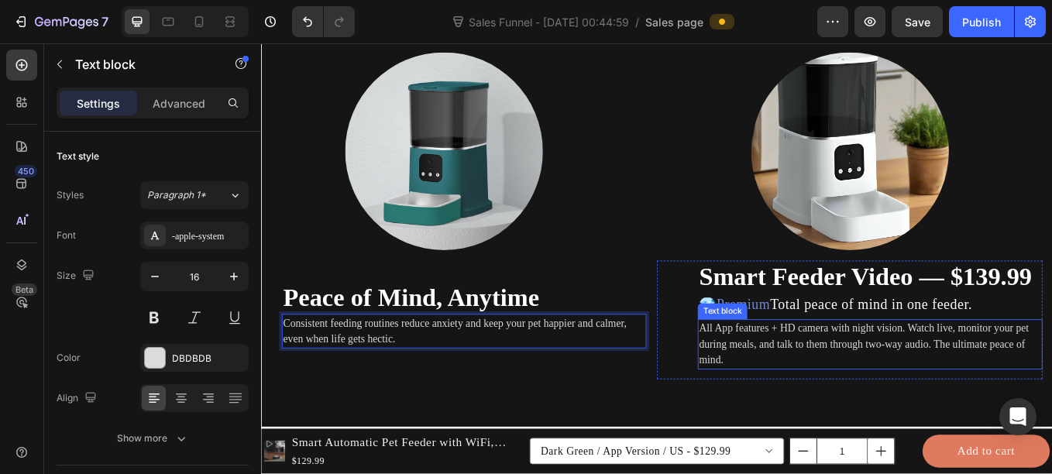
click at [820, 386] on p "All App features + HD camera with night vision. Watch live, monitor your pet du…" at bounding box center [976, 397] width 402 height 56
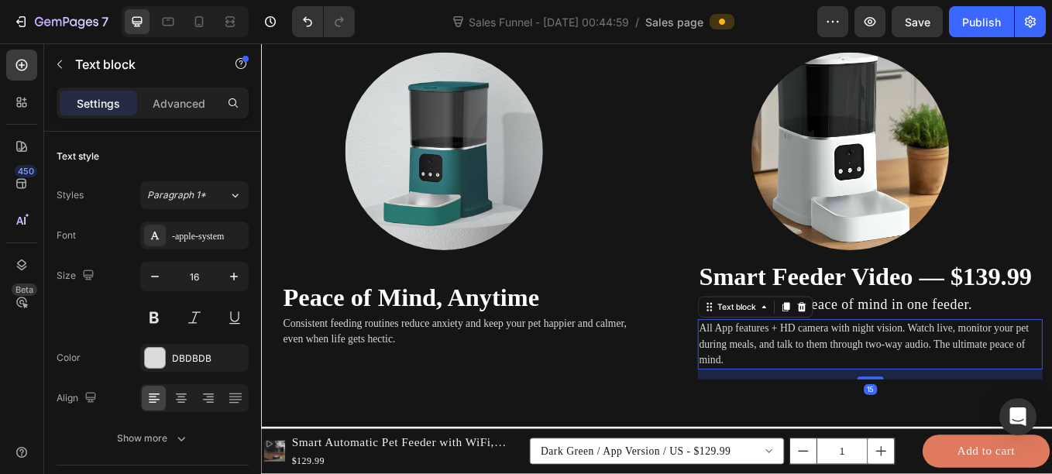
click at [820, 386] on p "All App features + HD camera with night vision. Watch live, monitor your pet du…" at bounding box center [976, 397] width 402 height 56
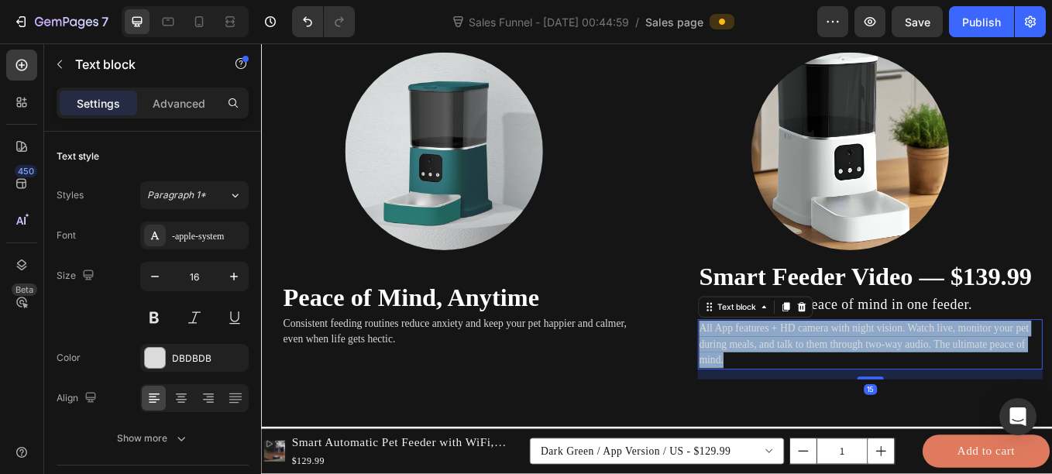
click at [820, 386] on p "All App features + HD camera with night vision. Watch live, monitor your pet du…" at bounding box center [976, 397] width 402 height 56
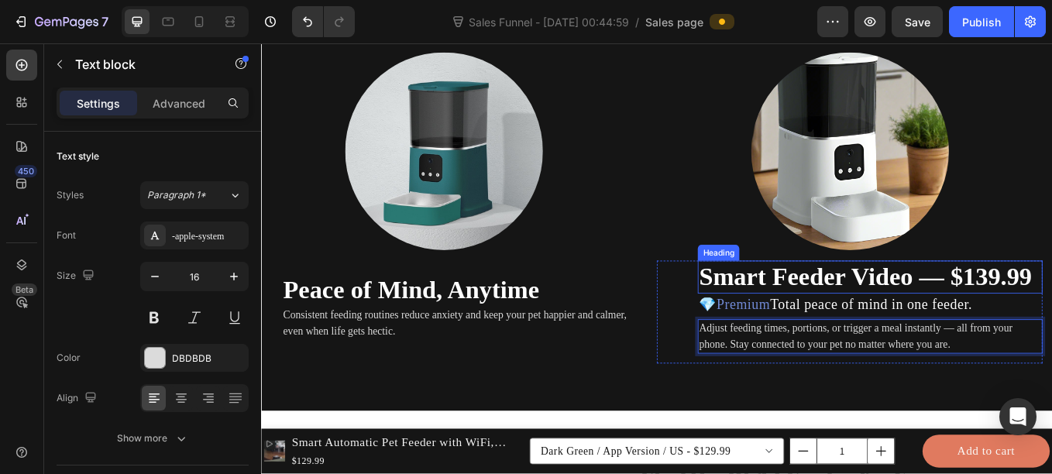
click at [871, 311] on strong "Smart Feeder Video — $139.99" at bounding box center [970, 317] width 391 height 33
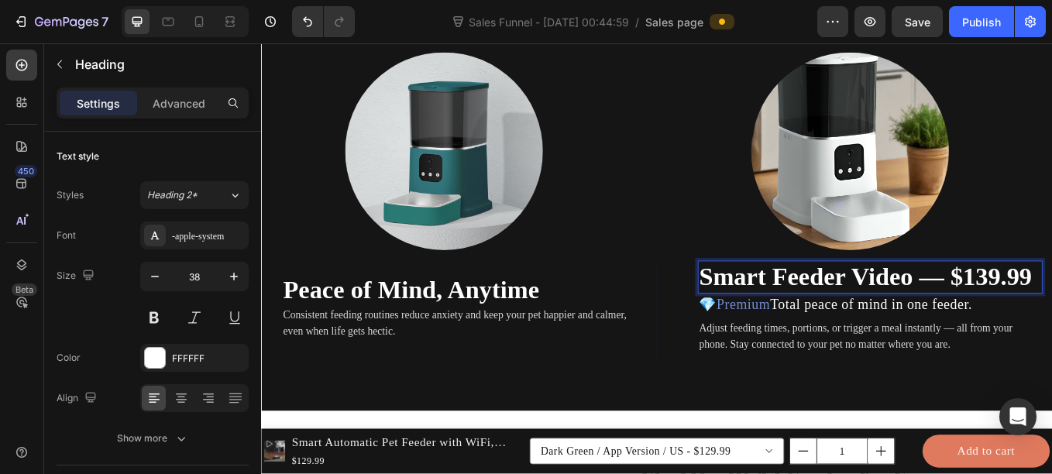
click at [871, 311] on strong "Smart Feeder Video — $139.99" at bounding box center [970, 317] width 391 height 33
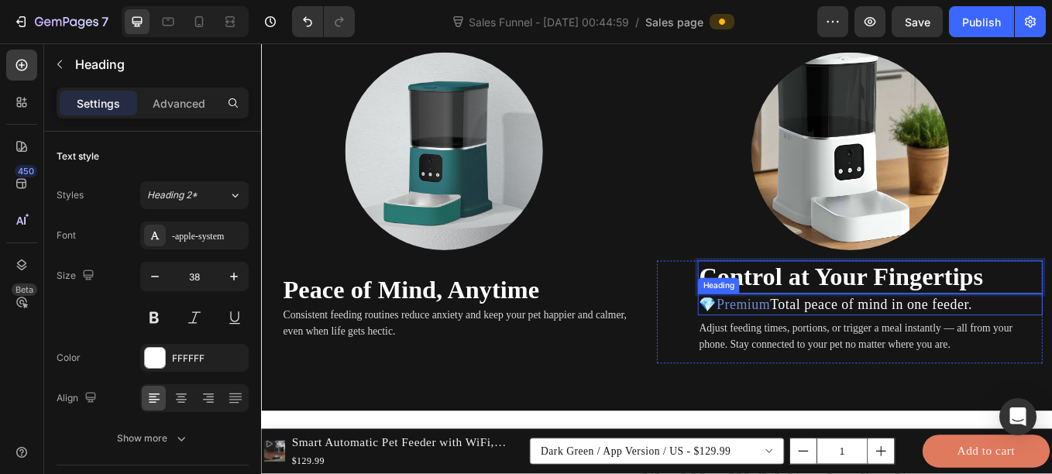
click at [902, 349] on span "Total peace of mind in one feeder." at bounding box center [977, 350] width 237 height 19
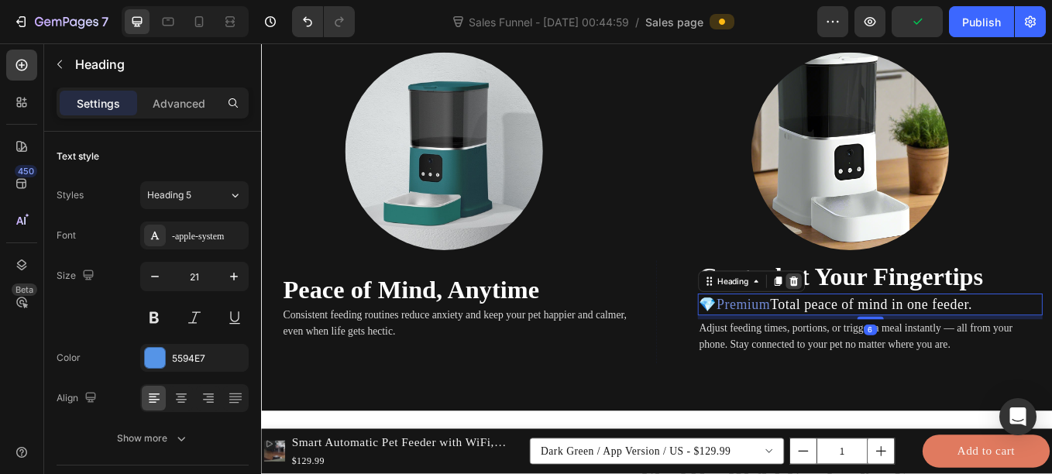
click at [881, 319] on icon at bounding box center [886, 322] width 10 height 11
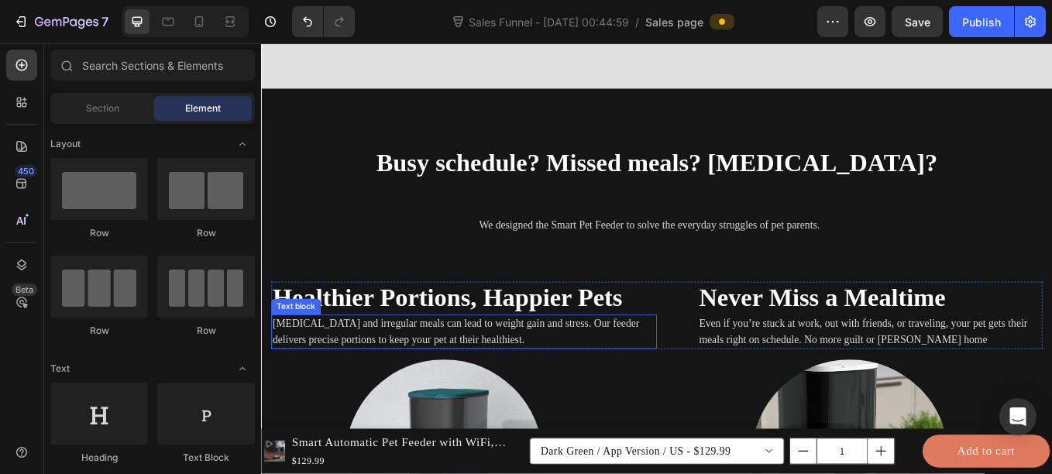
scroll to position [2042, 0]
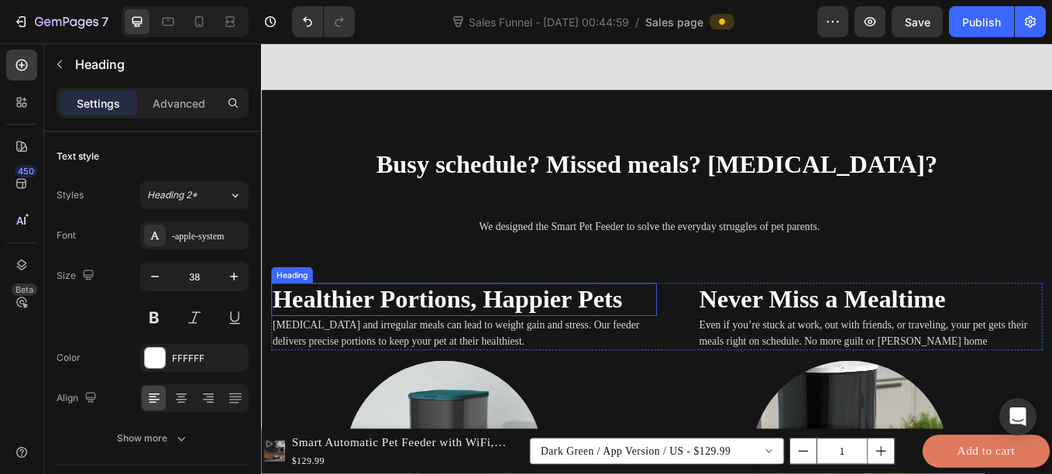
click at [579, 345] on strong "Healthier Portions, Happier Pets" at bounding box center [479, 344] width 411 height 33
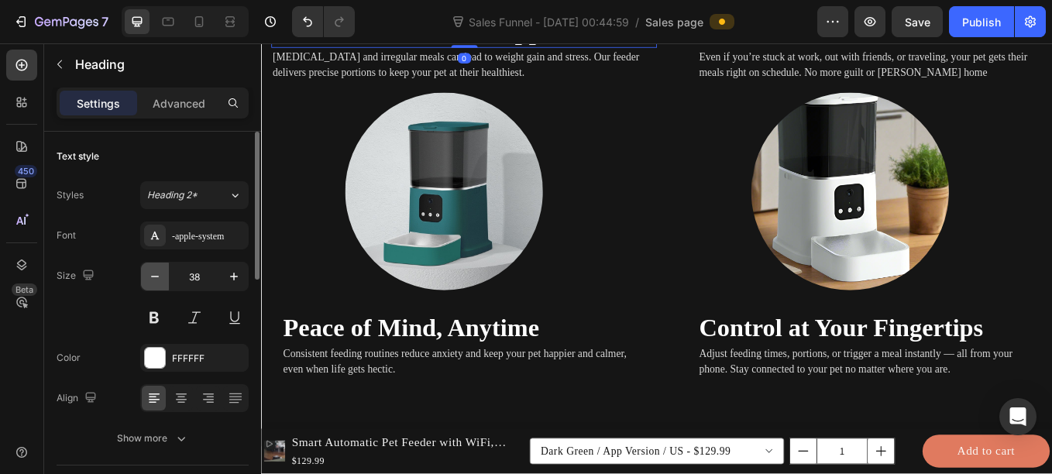
click at [150, 280] on icon "button" at bounding box center [154, 276] width 15 height 15
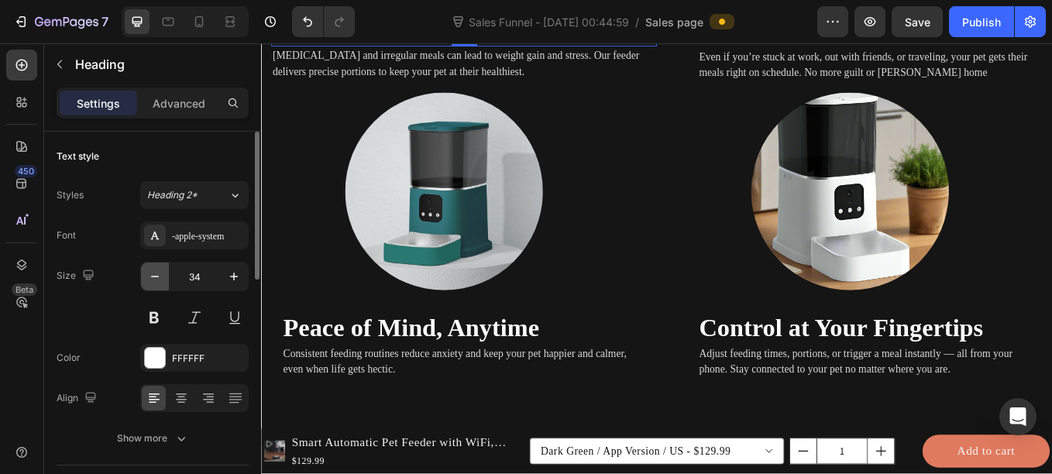
type input "33"
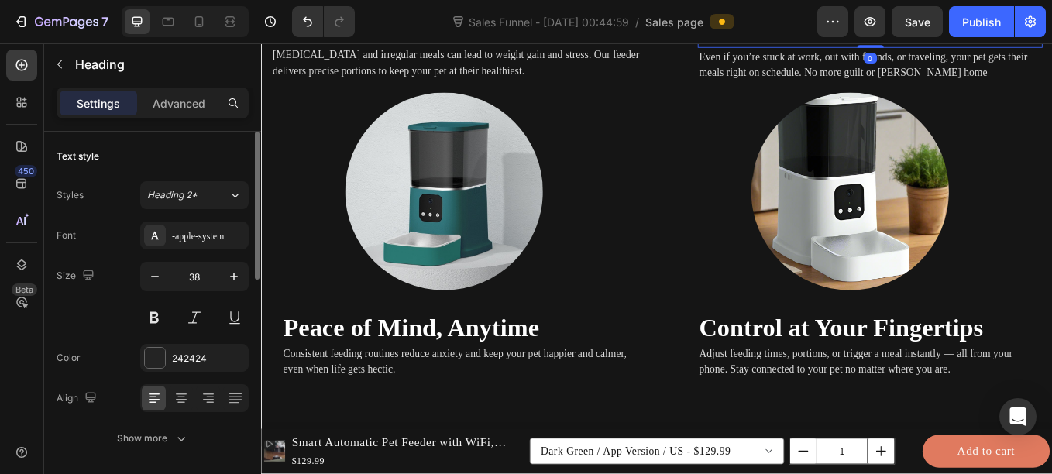
click at [818, 45] on strong "Never Miss a Mealtime" at bounding box center [920, 28] width 290 height 33
click at [149, 280] on icon "button" at bounding box center [154, 276] width 15 height 15
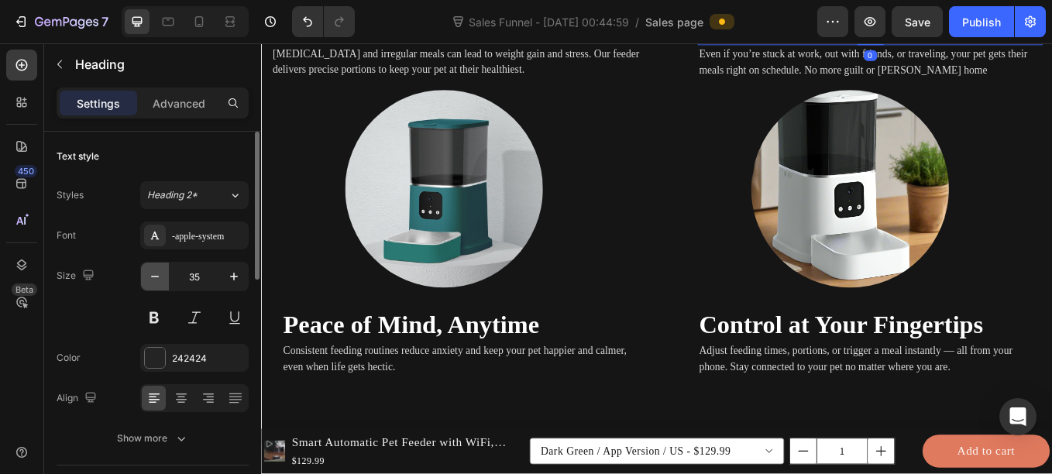
click at [149, 280] on icon "button" at bounding box center [154, 276] width 15 height 15
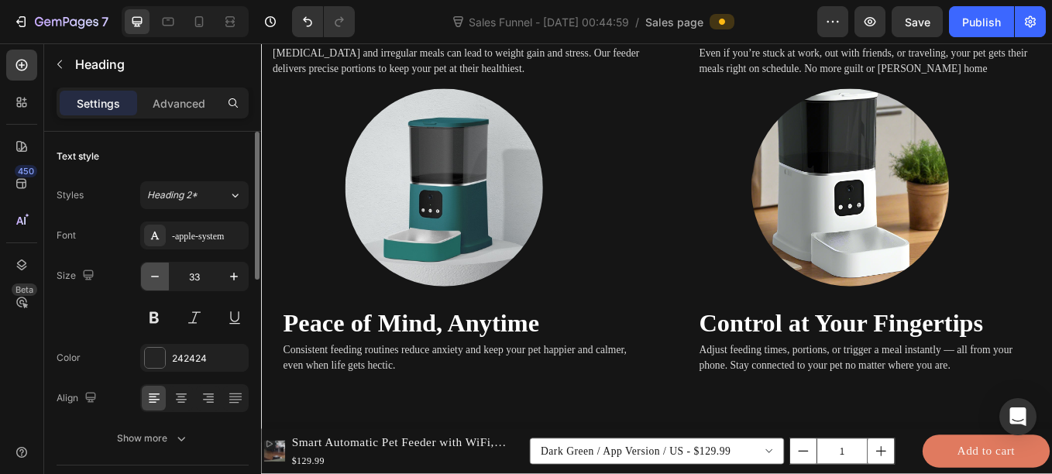
click at [149, 280] on icon "button" at bounding box center [154, 276] width 15 height 15
click at [229, 284] on button "button" at bounding box center [234, 277] width 28 height 28
type input "33"
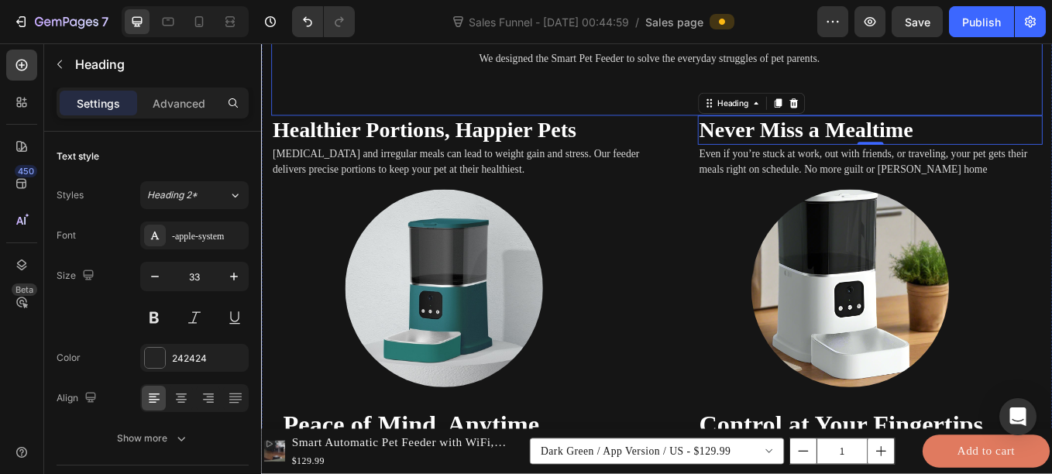
scroll to position [2239, 0]
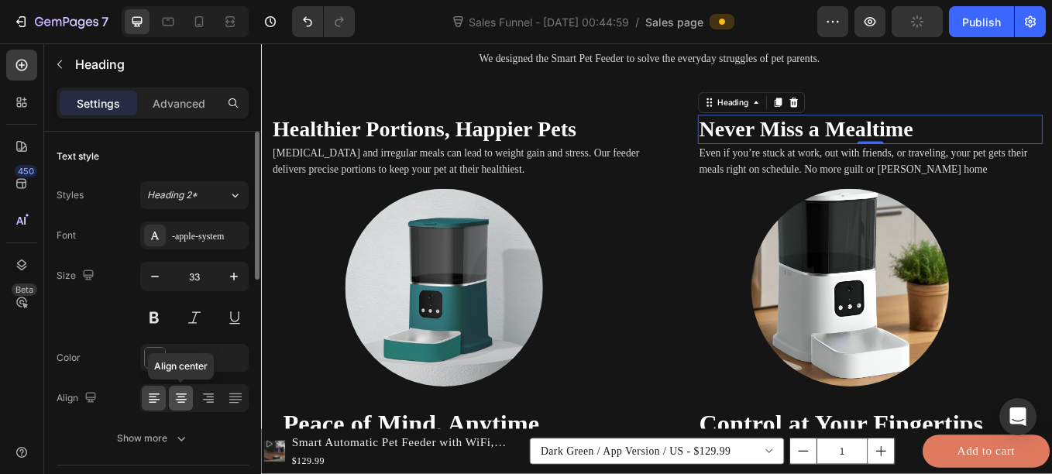
click at [181, 393] on icon at bounding box center [181, 394] width 11 height 2
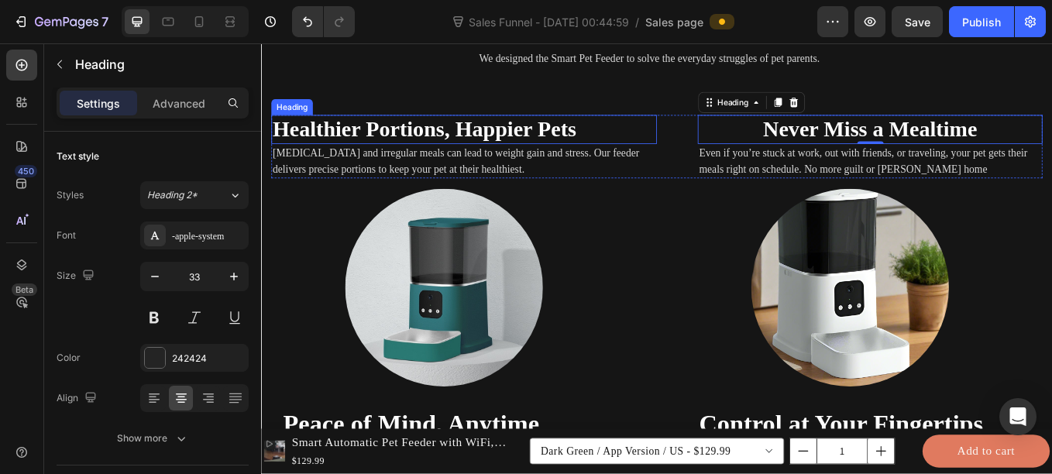
click at [623, 143] on strong "Healthier Portions, Happier Pets" at bounding box center [452, 144] width 357 height 28
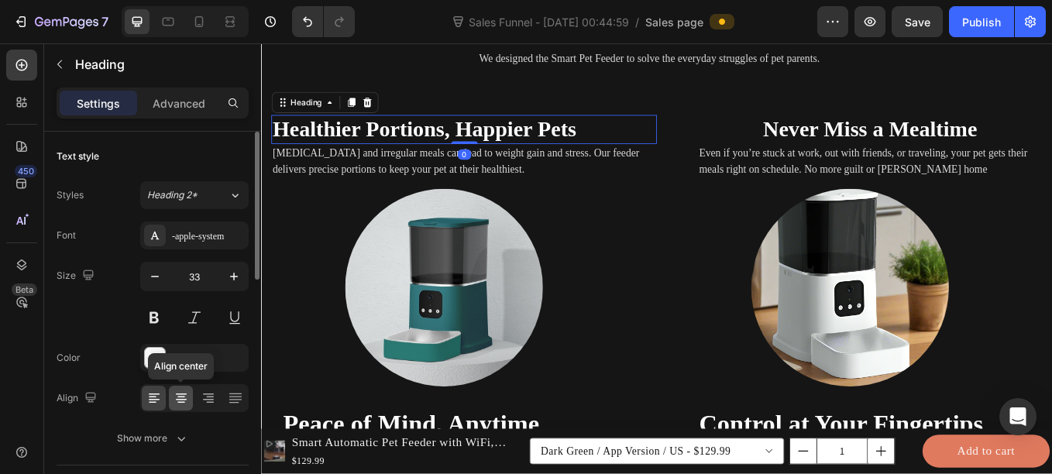
click at [184, 402] on icon at bounding box center [181, 403] width 8 height 2
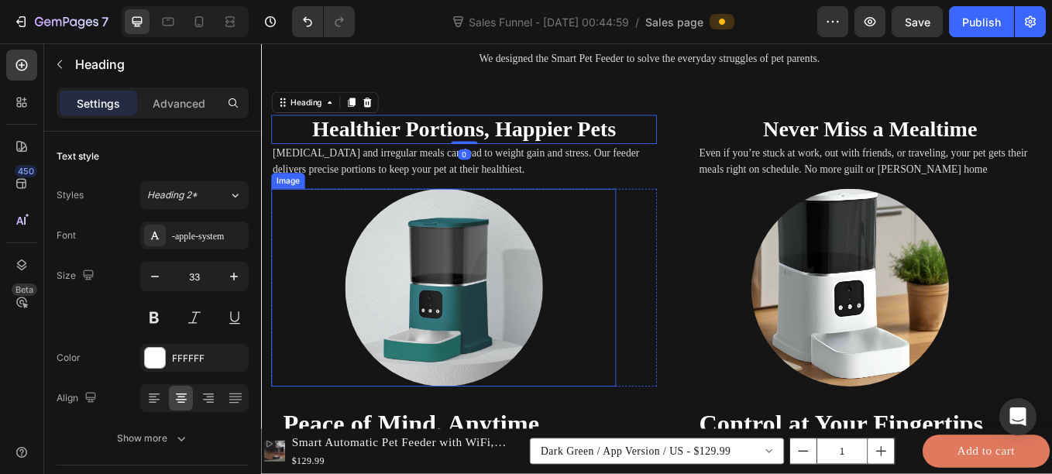
scroll to position [2347, 0]
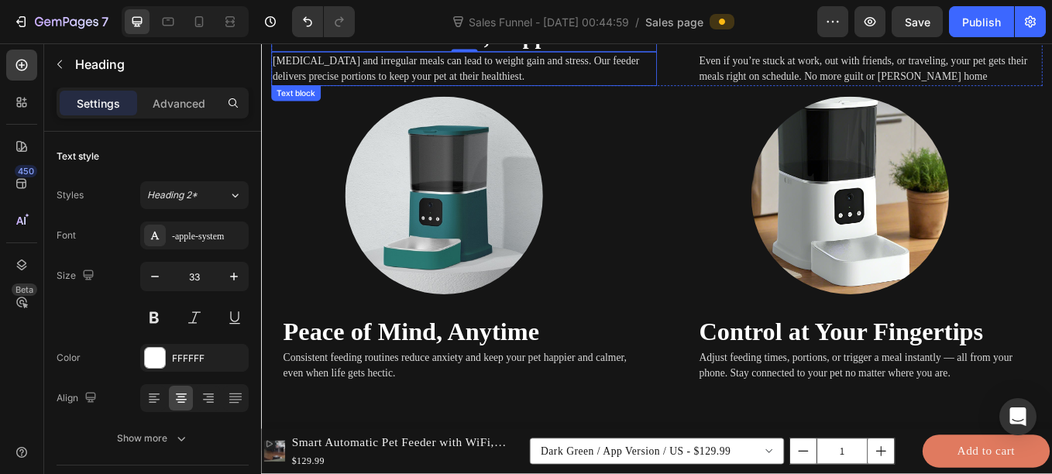
click at [582, 86] on p "Overeating and irregular meals can lead to weight gain and stress. Our feeder d…" at bounding box center [499, 73] width 450 height 37
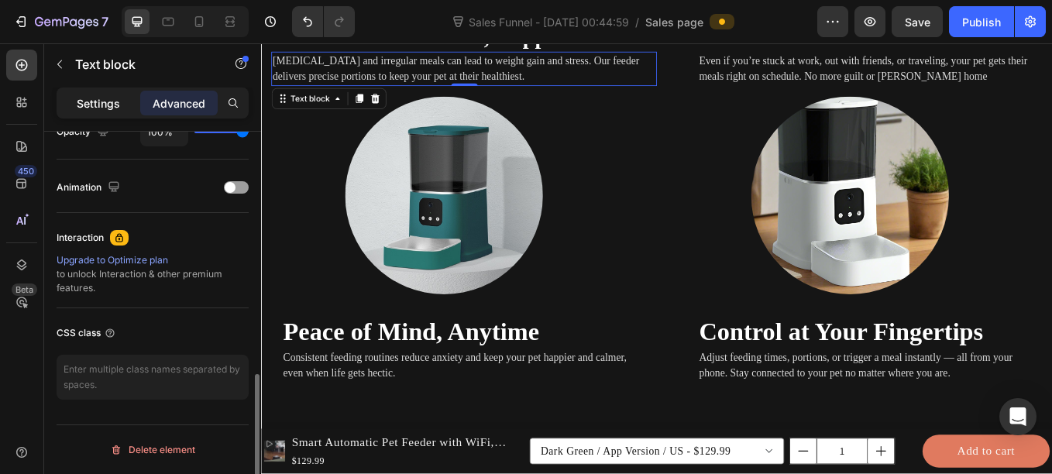
click at [106, 95] on p "Settings" at bounding box center [98, 103] width 43 height 16
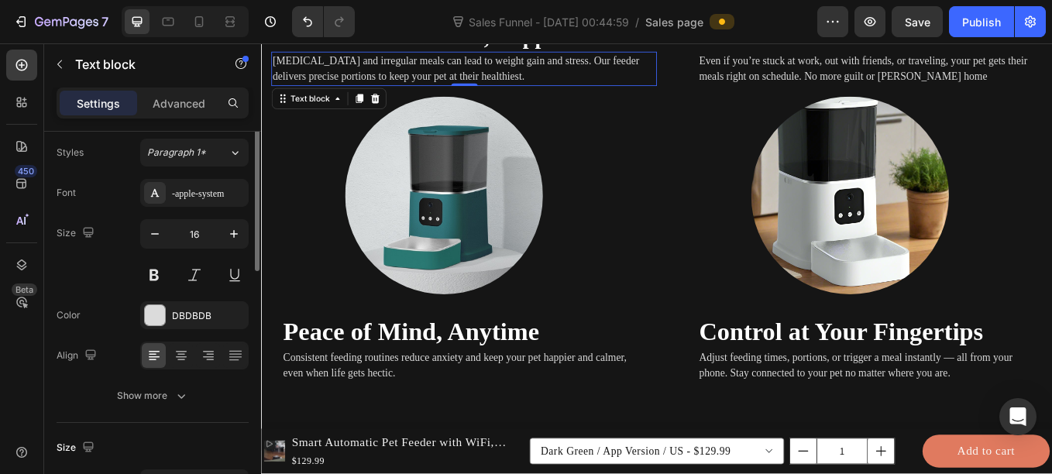
scroll to position [0, 0]
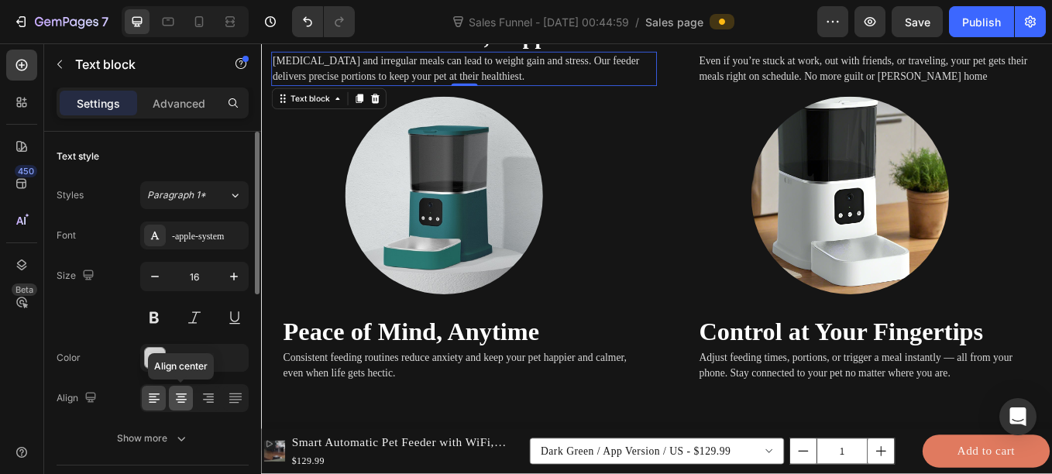
click at [177, 402] on icon at bounding box center [181, 403] width 8 height 2
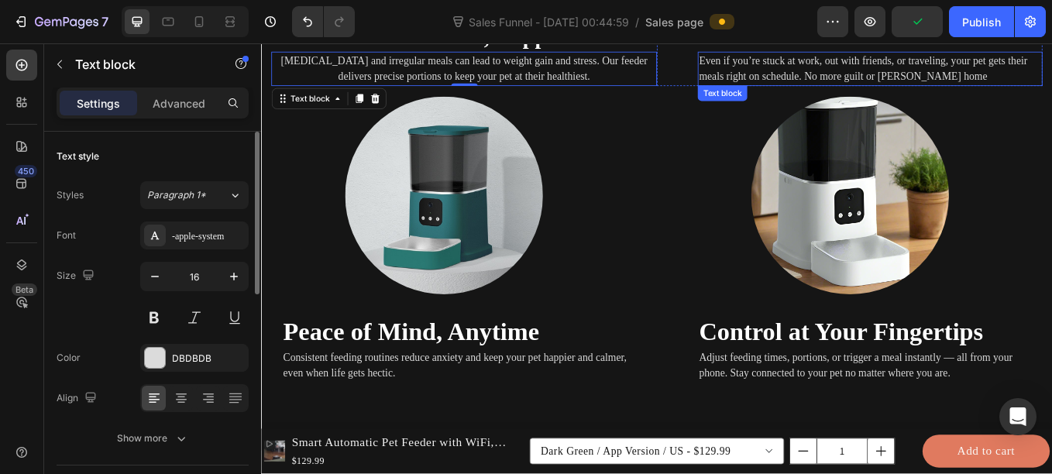
click at [788, 72] on p "Even if you’re stuck at work, out with friends, or traveling, your pet gets the…" at bounding box center [976, 73] width 402 height 37
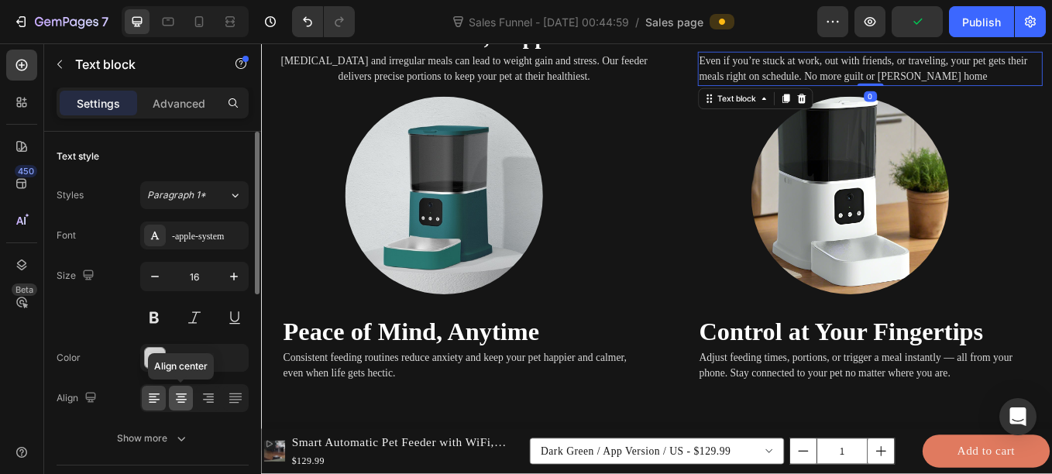
click at [184, 398] on icon at bounding box center [180, 397] width 15 height 15
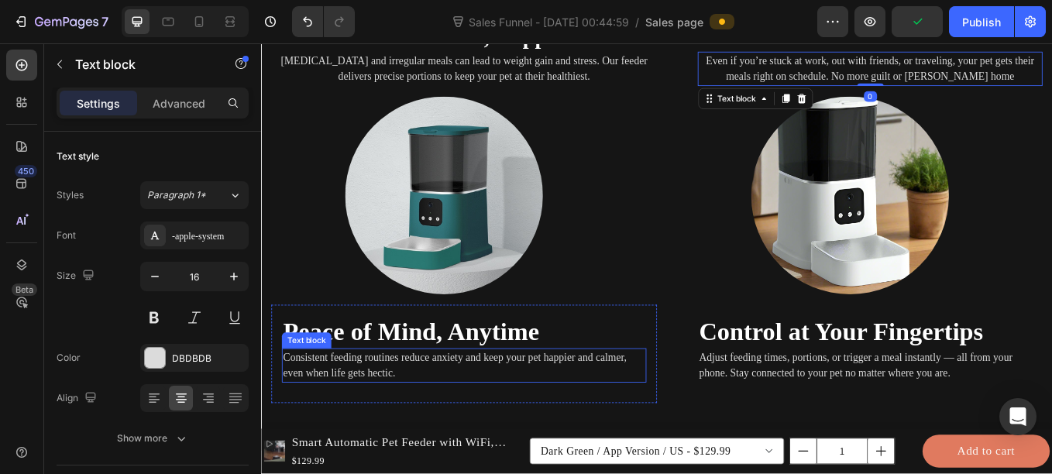
click at [374, 427] on p "Consistent feeding routines reduce anxiety and keep your pet happier and calmer…" at bounding box center [499, 422] width 425 height 37
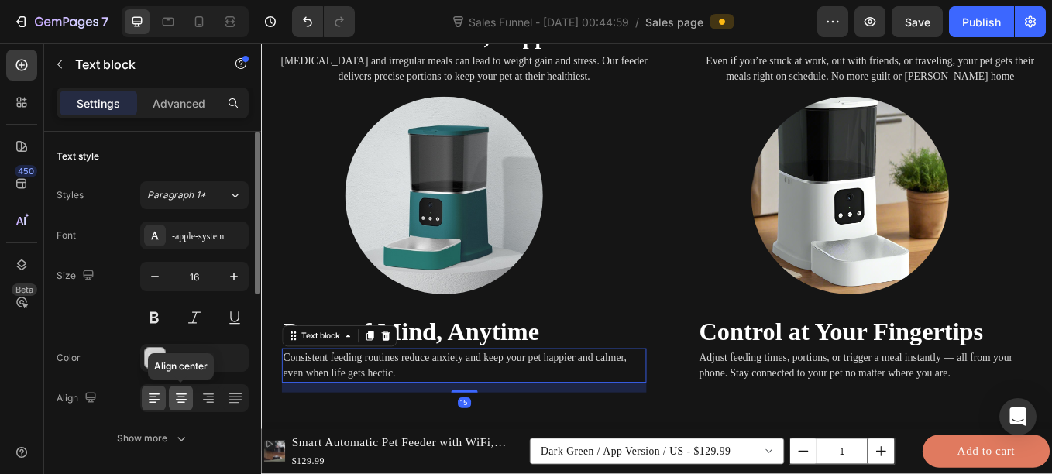
click at [177, 397] on icon at bounding box center [180, 397] width 15 height 15
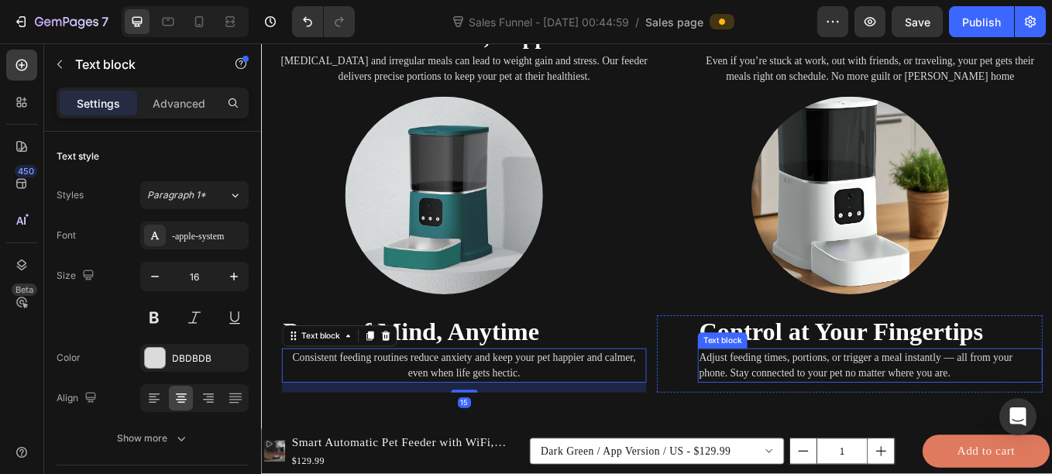
click at [788, 427] on p "Adjust feeding times, portions, or trigger a meal instantly — all from your pho…" at bounding box center [976, 422] width 402 height 37
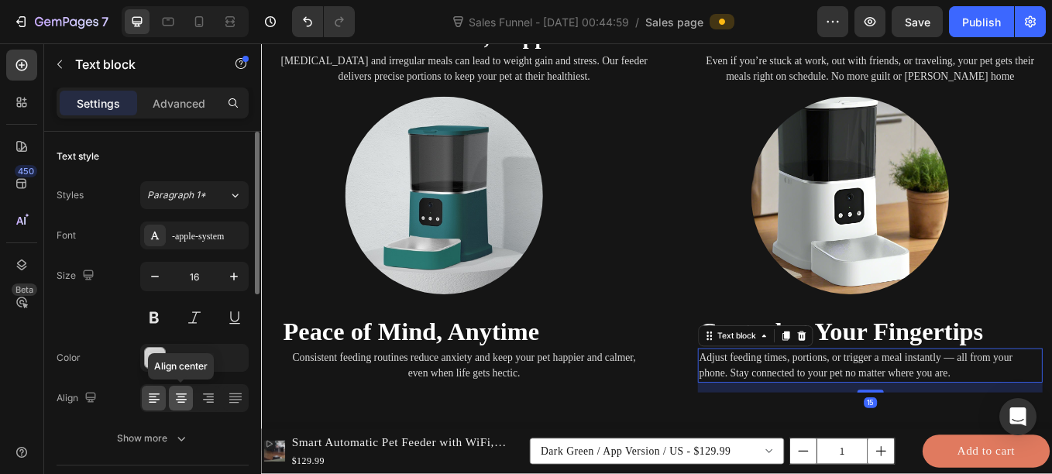
click at [181, 397] on icon at bounding box center [181, 398] width 8 height 2
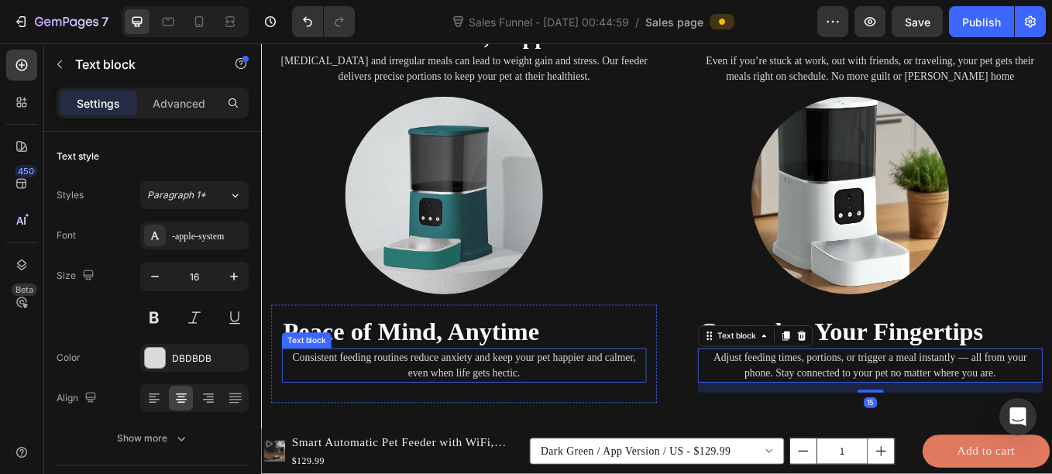
click at [336, 390] on div "Text block" at bounding box center [314, 393] width 52 height 14
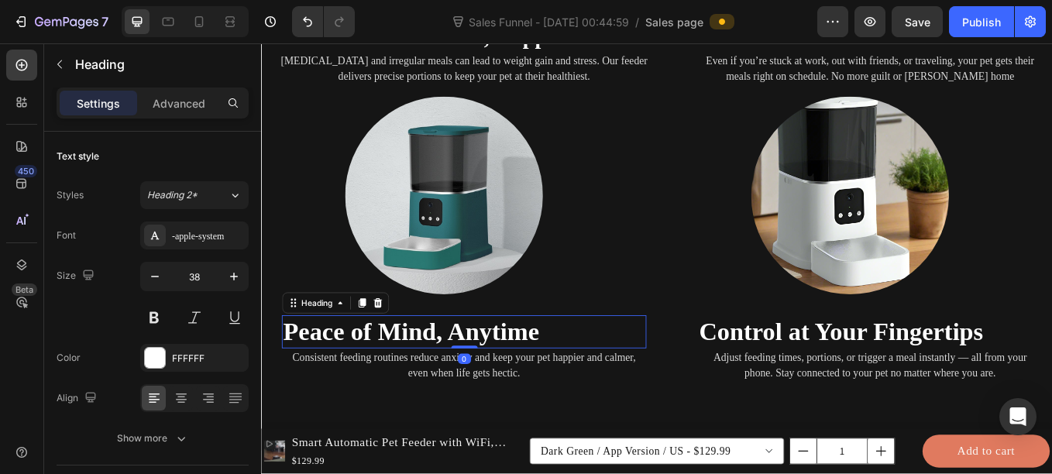
click at [490, 389] on strong "Peace of Mind, Anytime" at bounding box center [437, 382] width 301 height 33
click at [184, 397] on icon at bounding box center [181, 398] width 8 height 2
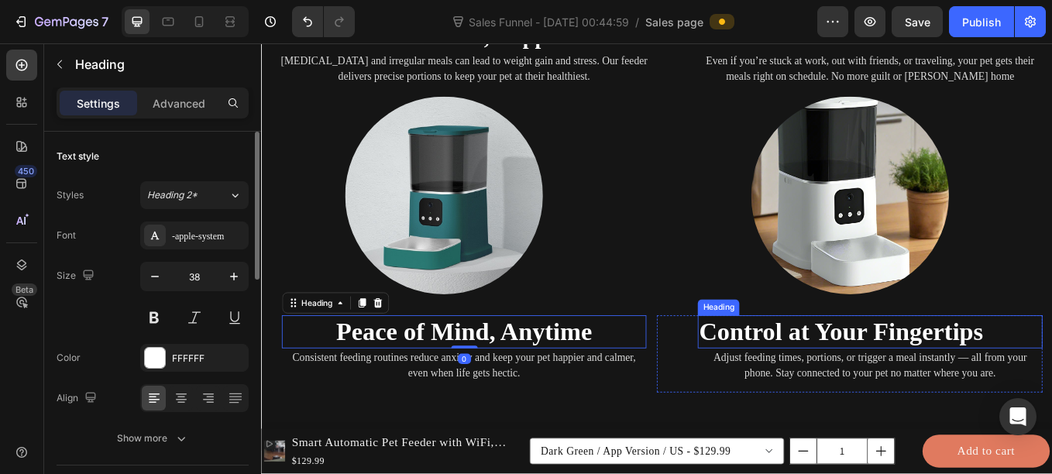
click at [926, 381] on strong "Control at Your Fingertips" at bounding box center [942, 382] width 334 height 33
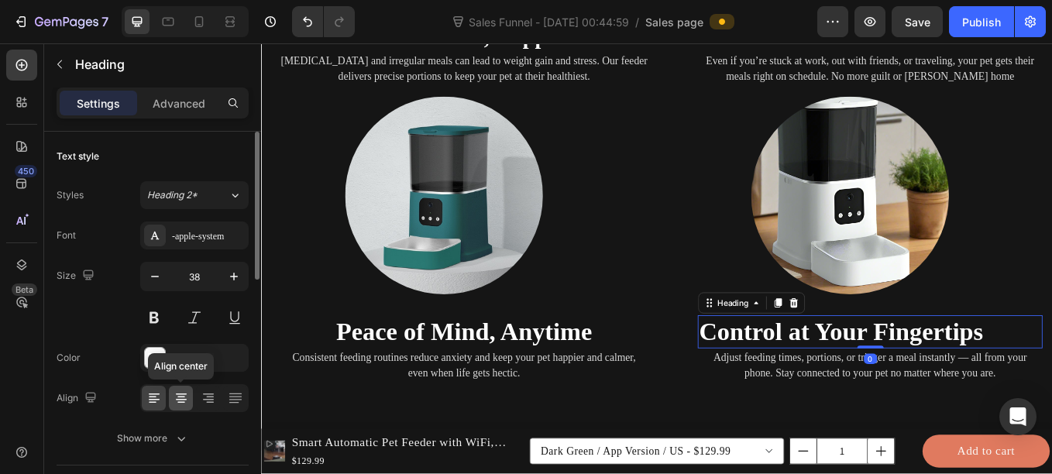
click at [182, 398] on icon at bounding box center [180, 397] width 15 height 15
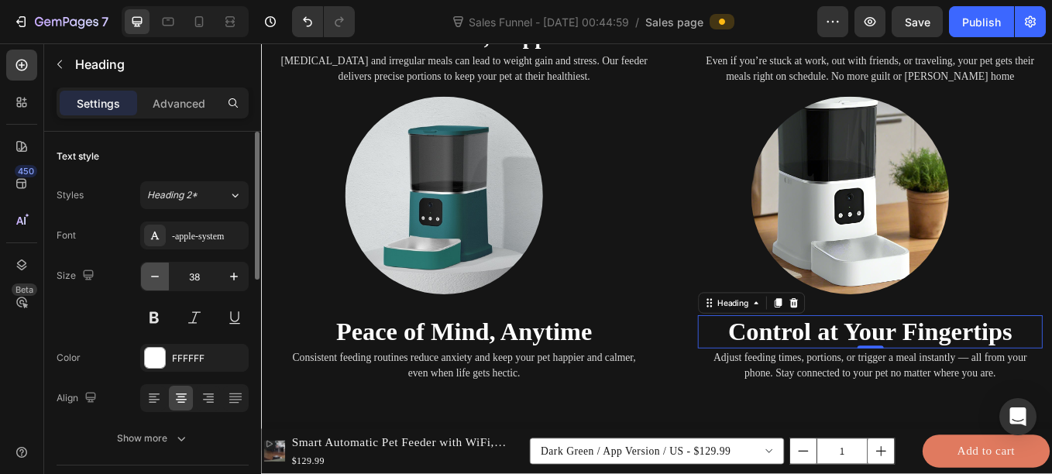
click at [156, 270] on icon "button" at bounding box center [154, 276] width 15 height 15
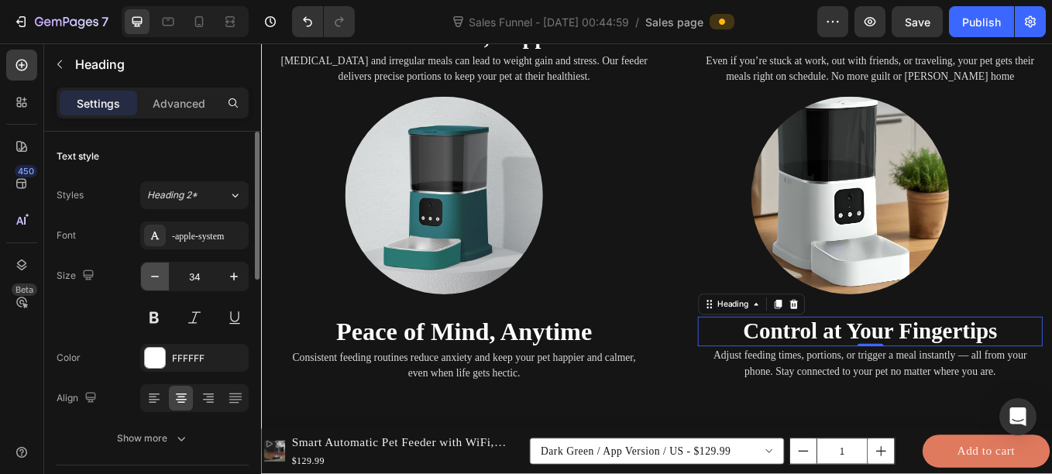
type input "33"
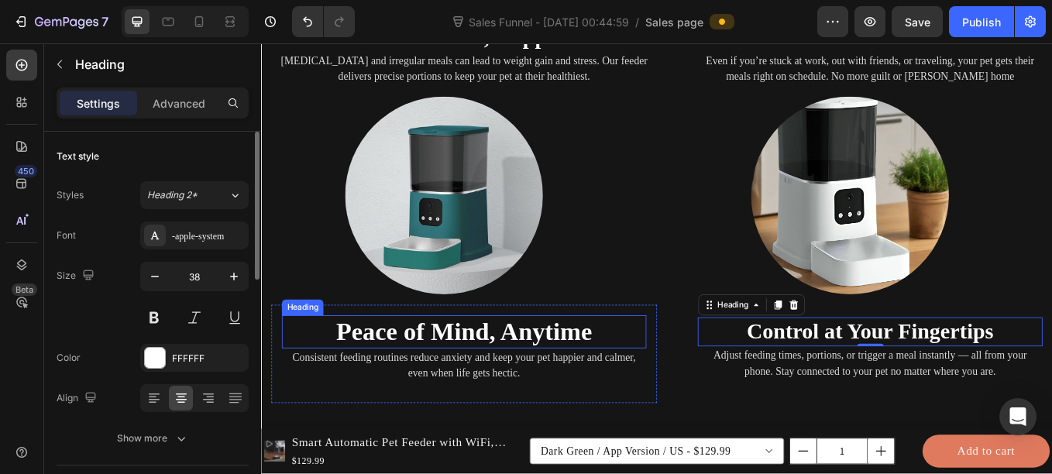
click at [397, 390] on strong "Peace of Mind, Anytime" at bounding box center [499, 382] width 301 height 33
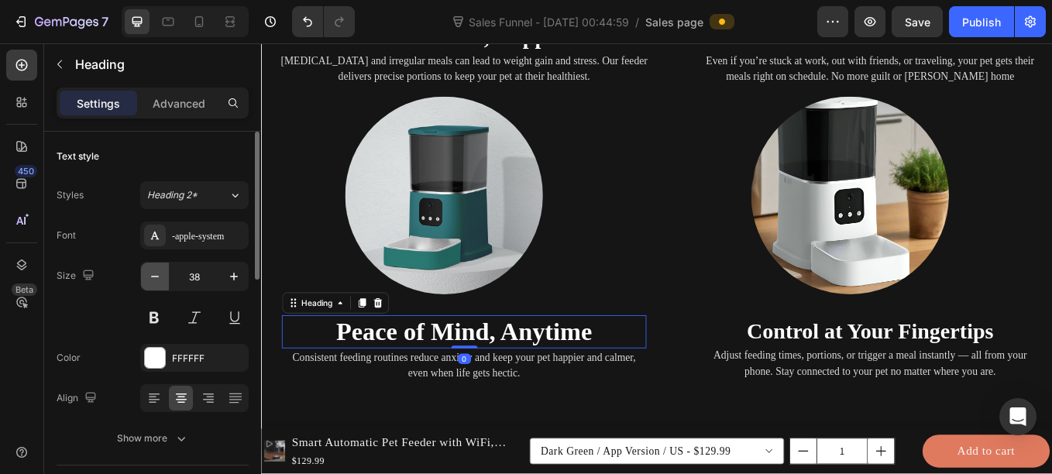
click at [156, 280] on icon "button" at bounding box center [154, 276] width 15 height 15
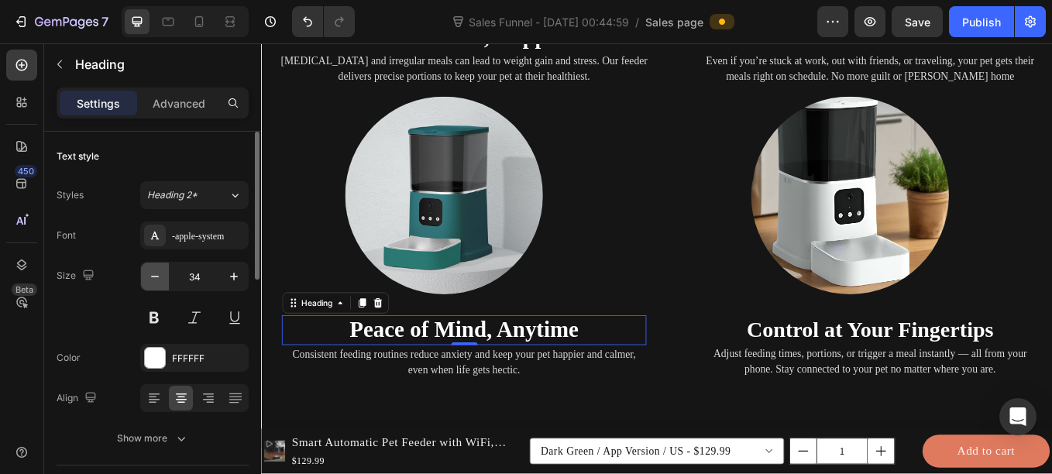
click at [156, 280] on icon "button" at bounding box center [154, 276] width 15 height 15
type input "33"
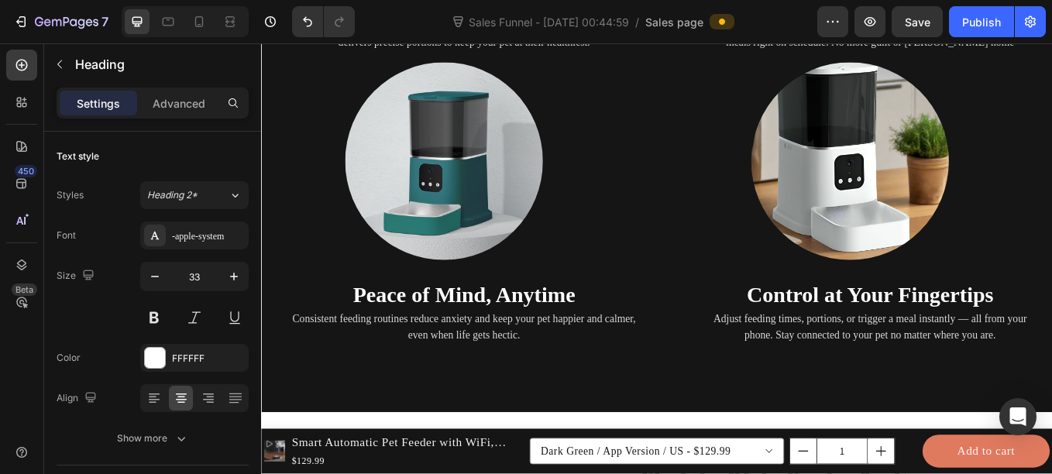
scroll to position [2387, 0]
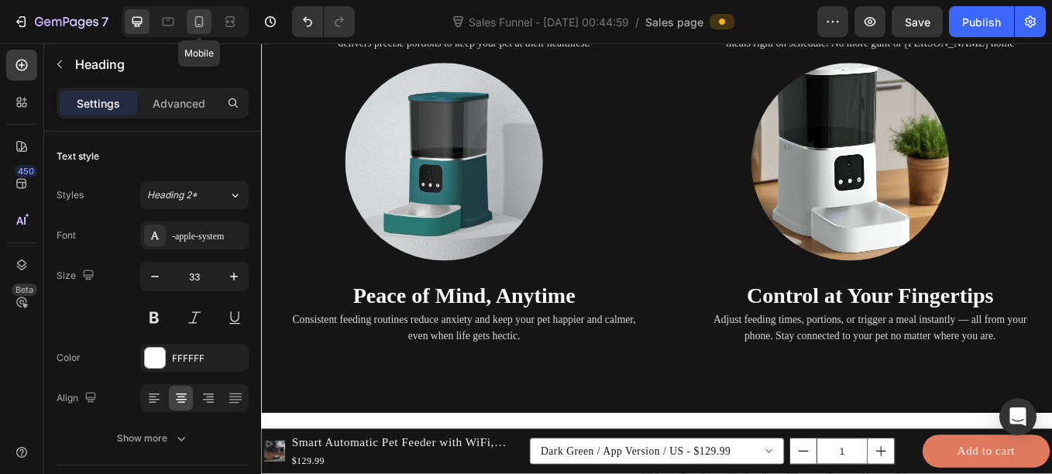
click at [197, 25] on icon at bounding box center [198, 21] width 15 height 15
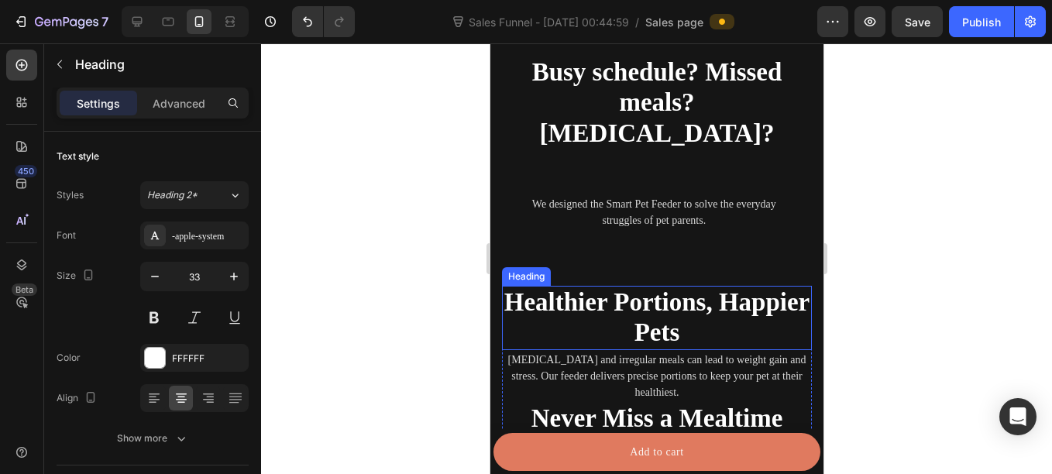
scroll to position [2179, 0]
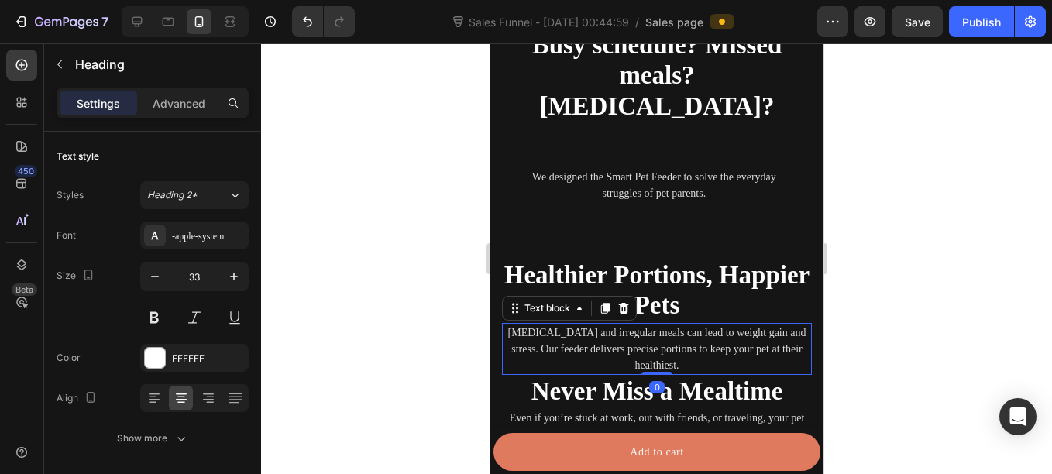
click at [649, 339] on p "Overeating and irregular meals can lead to weight gain and stress. Our feeder d…" at bounding box center [656, 349] width 307 height 49
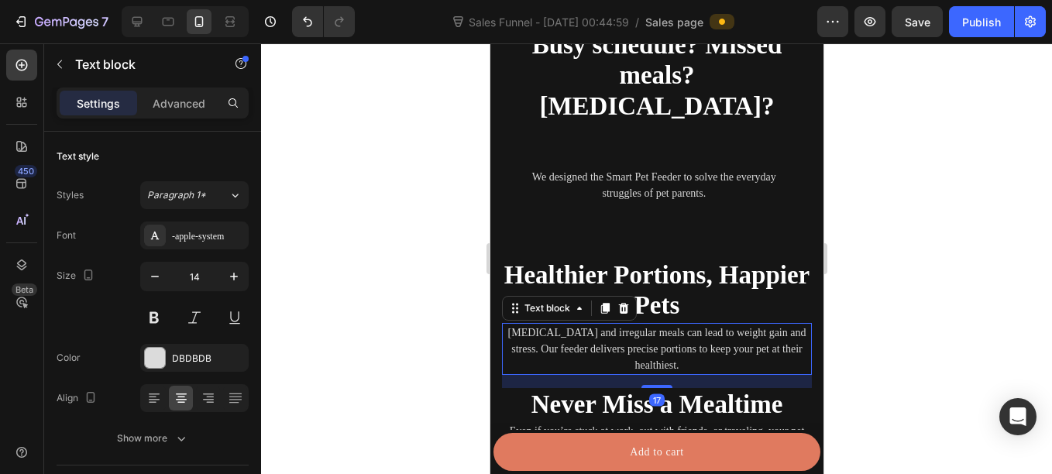
drag, startPoint x: 648, startPoint y: 344, endPoint x: 648, endPoint y: 357, distance: 13.2
click at [648, 385] on div at bounding box center [655, 386] width 31 height 3
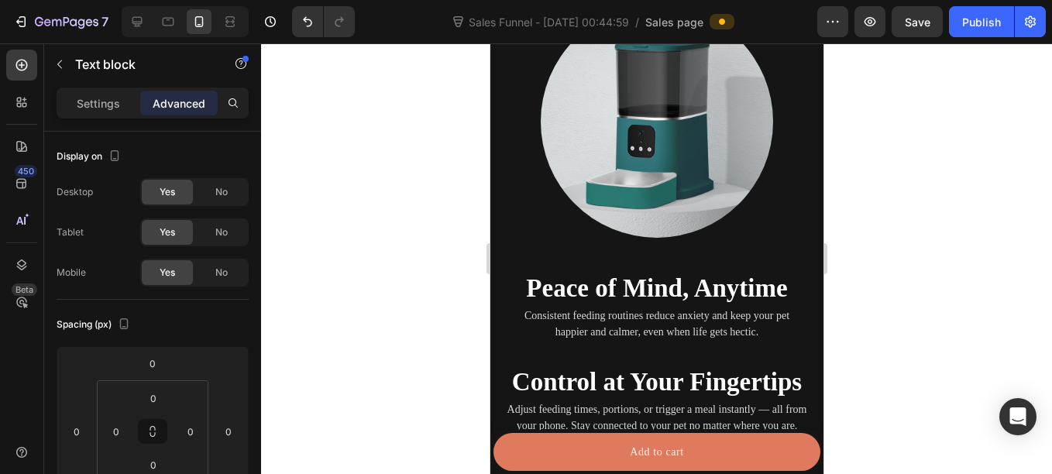
scroll to position [2992, 0]
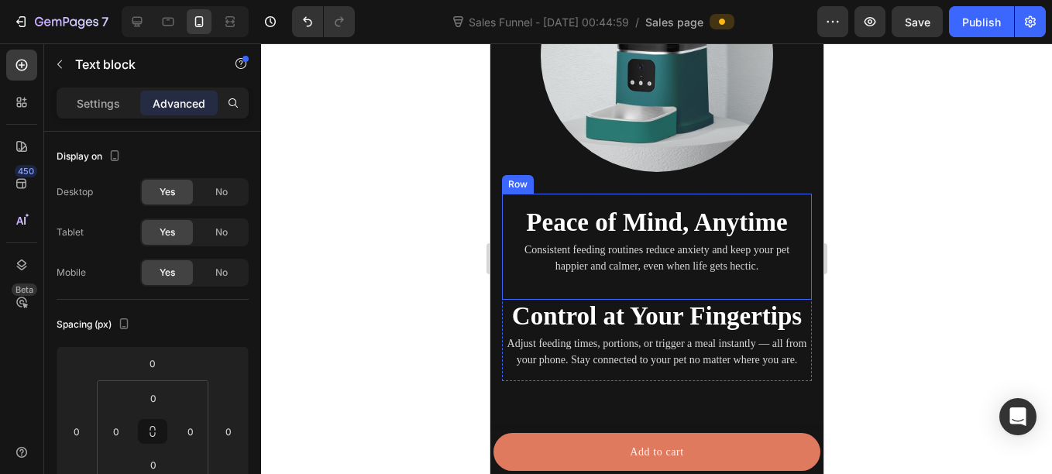
click at [651, 231] on div "Peace of Mind, Anytime Heading Consistent feeding routines reduce anxiety and k…" at bounding box center [655, 246] width 285 height 81
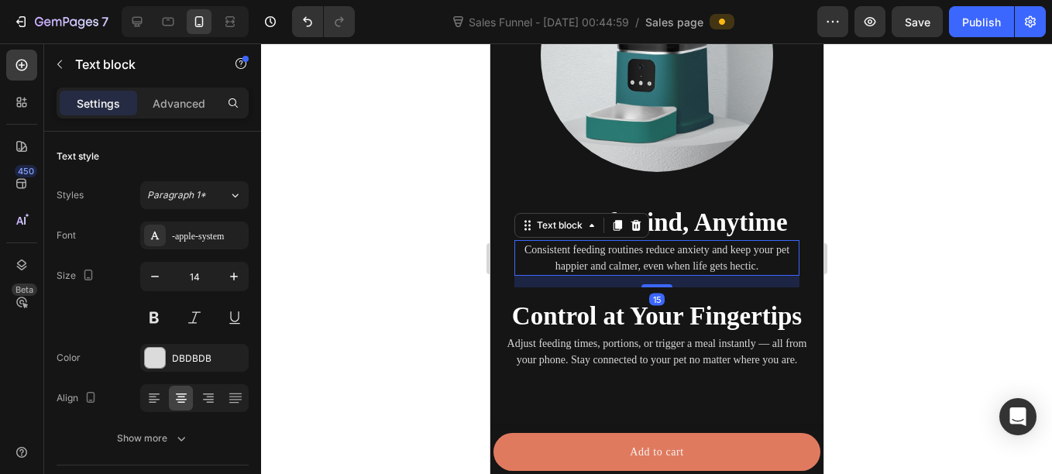
click at [652, 242] on p "Consistent feeding routines reduce anxiety and keep your pet happier and calmer…" at bounding box center [656, 258] width 282 height 33
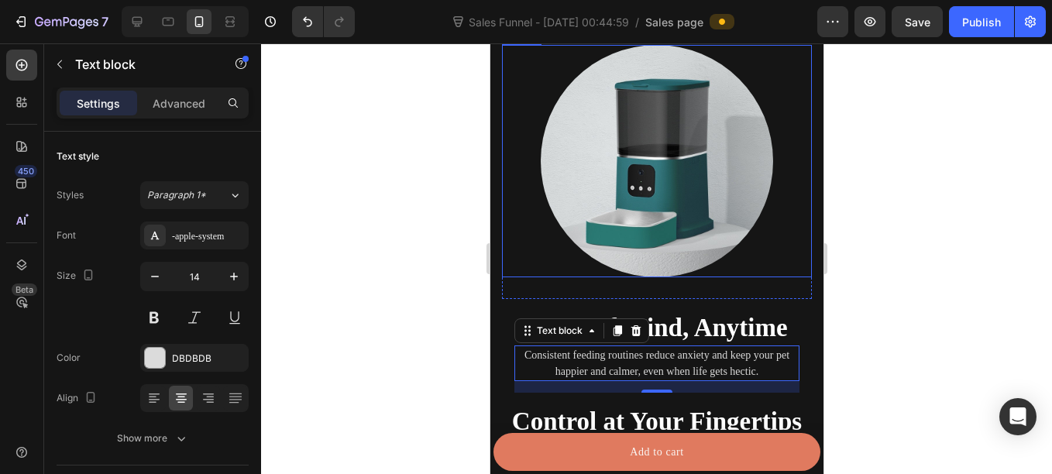
scroll to position [2887, 0]
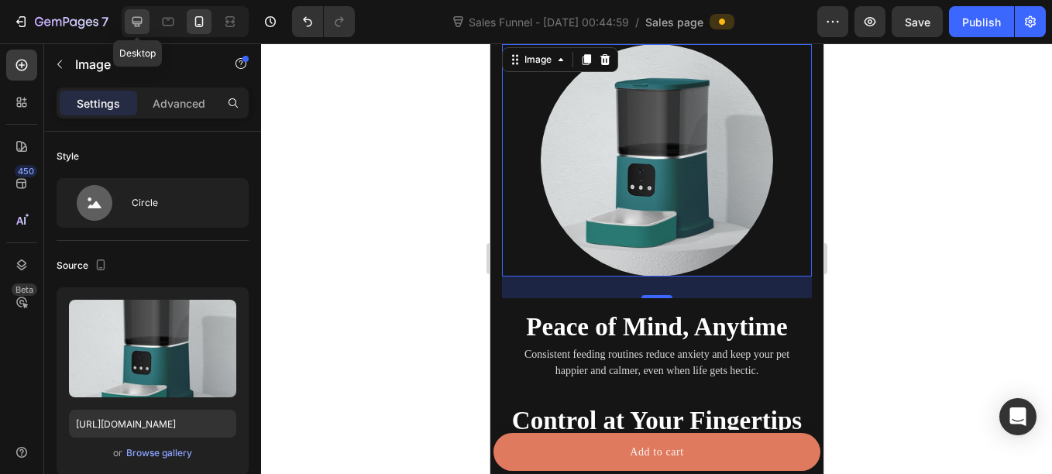
click at [138, 25] on icon at bounding box center [136, 21] width 15 height 15
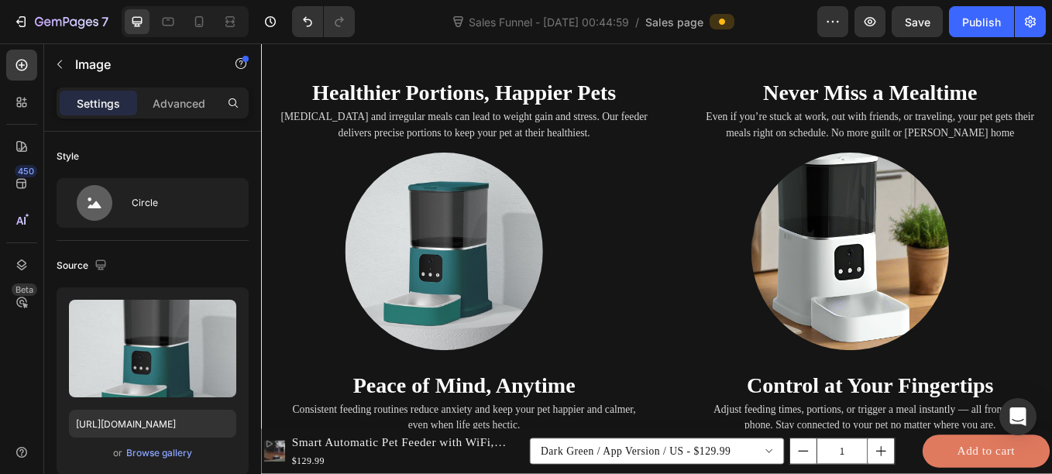
scroll to position [2283, 0]
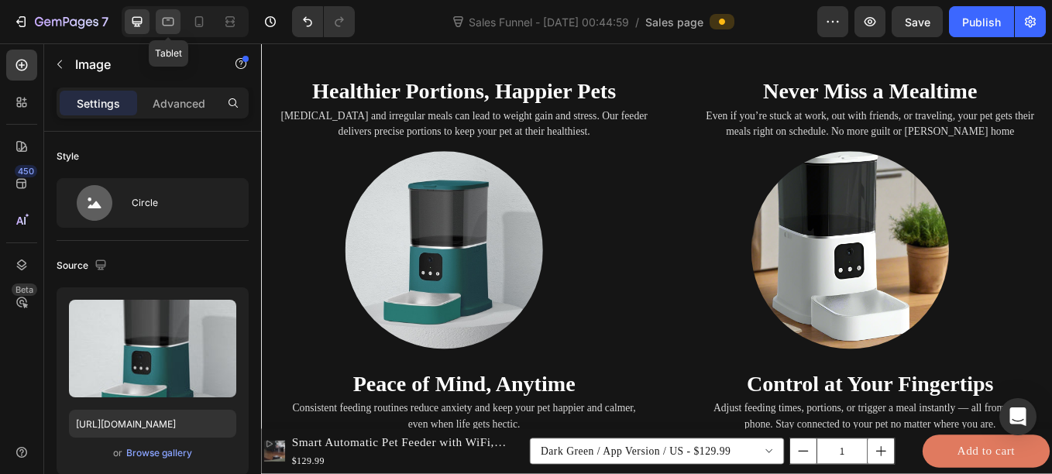
click at [163, 23] on icon at bounding box center [169, 22] width 12 height 9
type input "100"
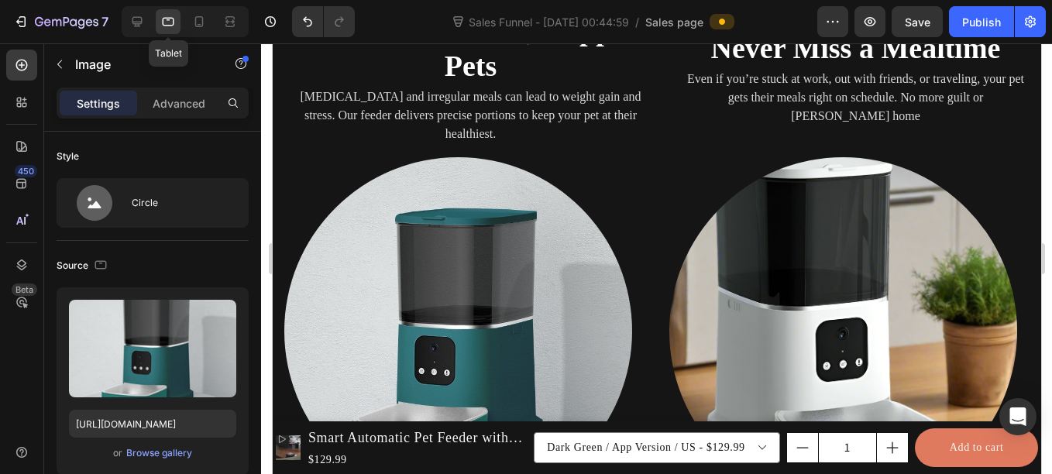
scroll to position [2396, 0]
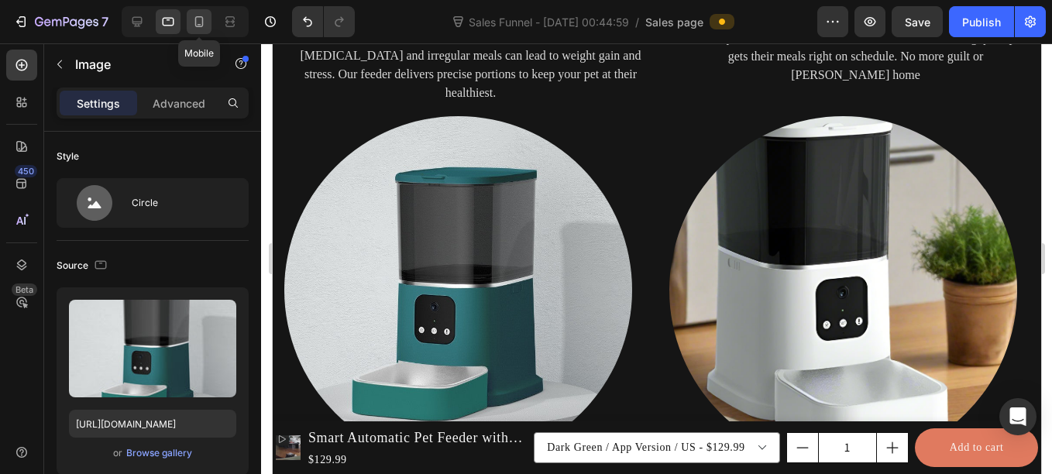
click at [192, 25] on icon at bounding box center [198, 21] width 15 height 15
type input "300"
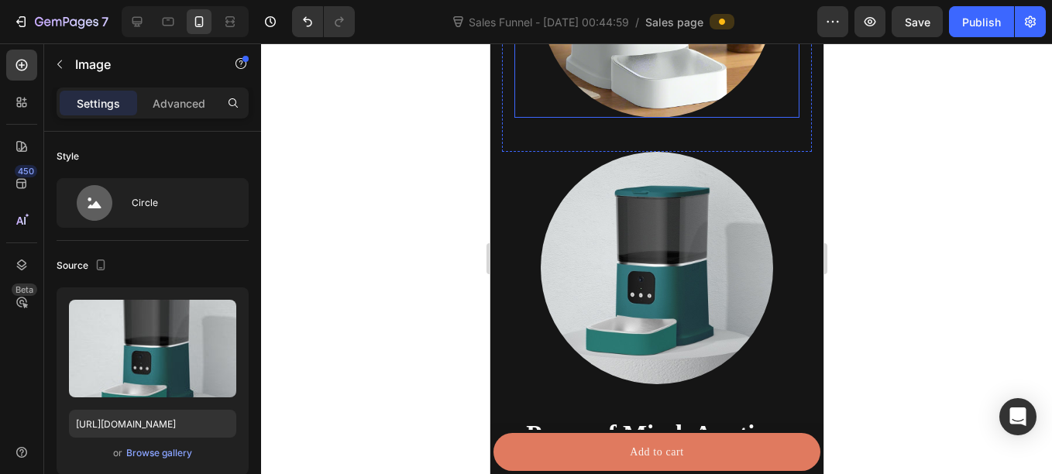
scroll to position [2787, 0]
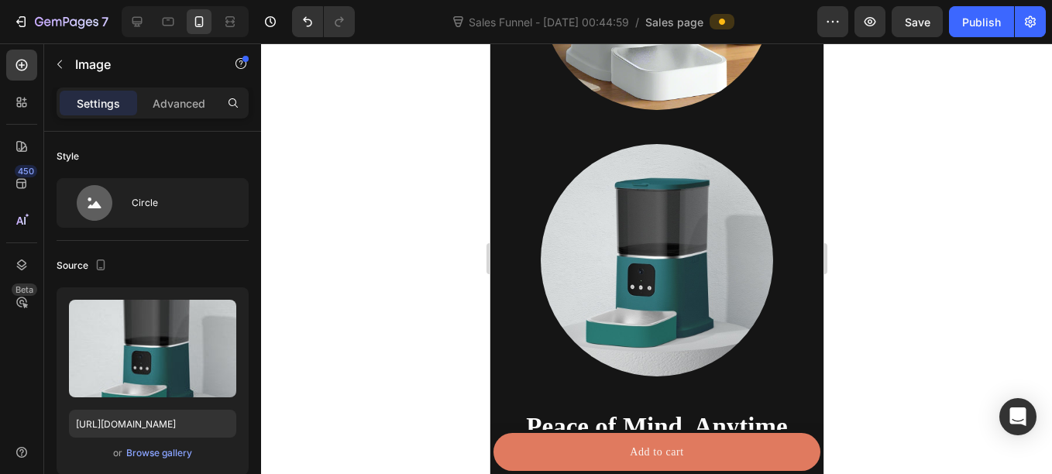
click at [601, 173] on img at bounding box center [656, 260] width 232 height 232
click at [610, 228] on img at bounding box center [656, 260] width 232 height 232
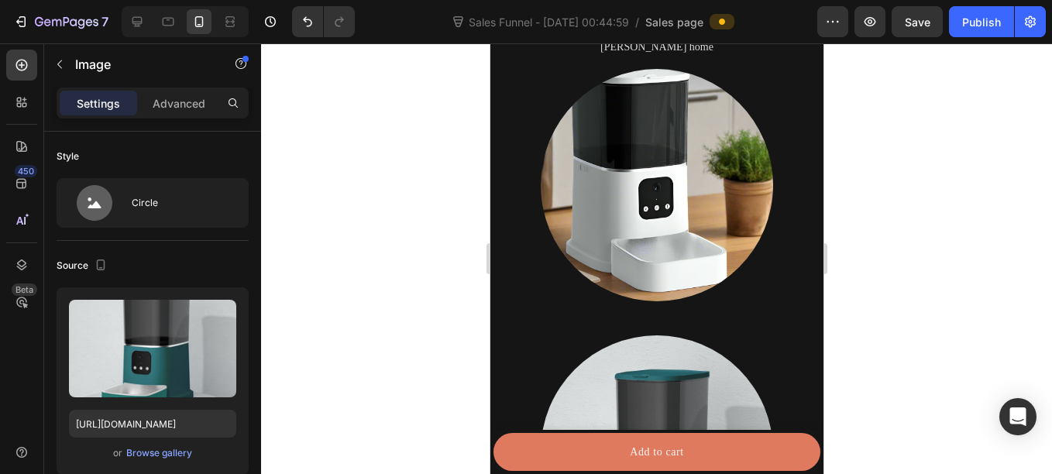
scroll to position [2582, 0]
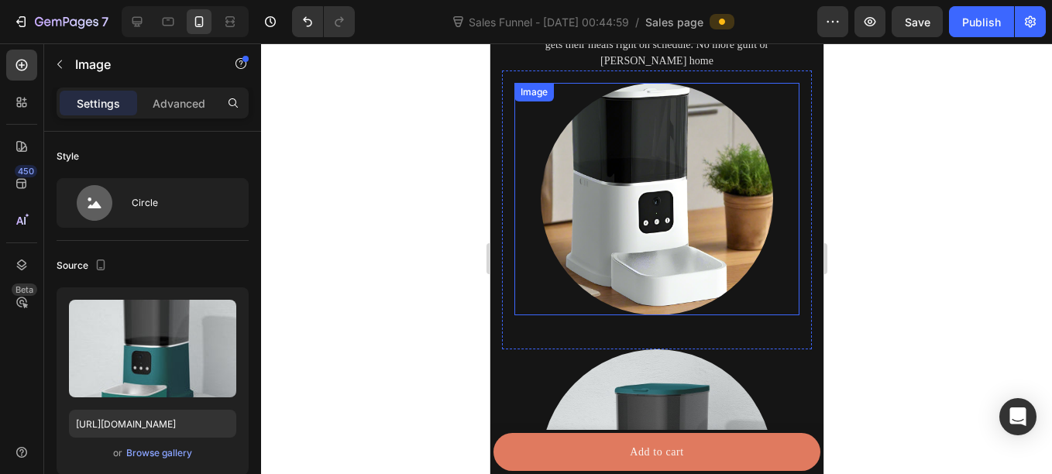
click at [642, 177] on img at bounding box center [656, 199] width 232 height 232
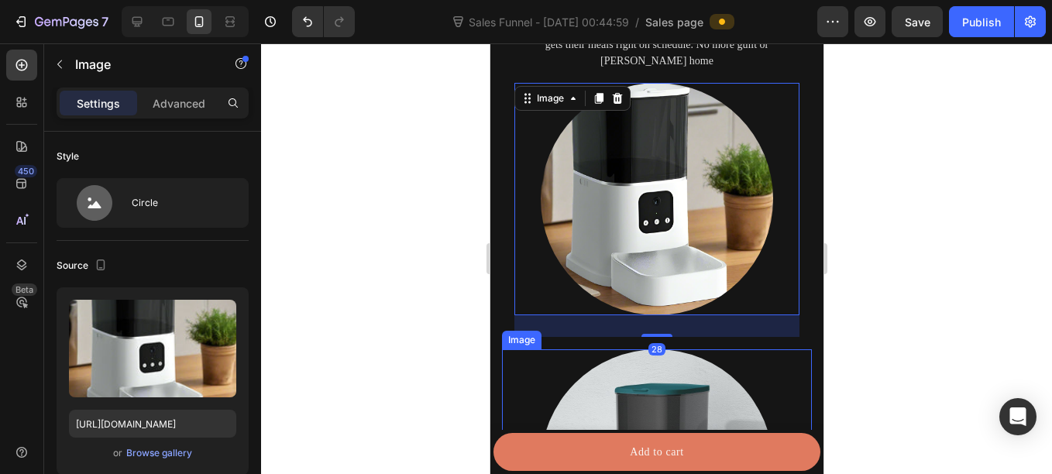
click at [638, 349] on img at bounding box center [656, 465] width 232 height 232
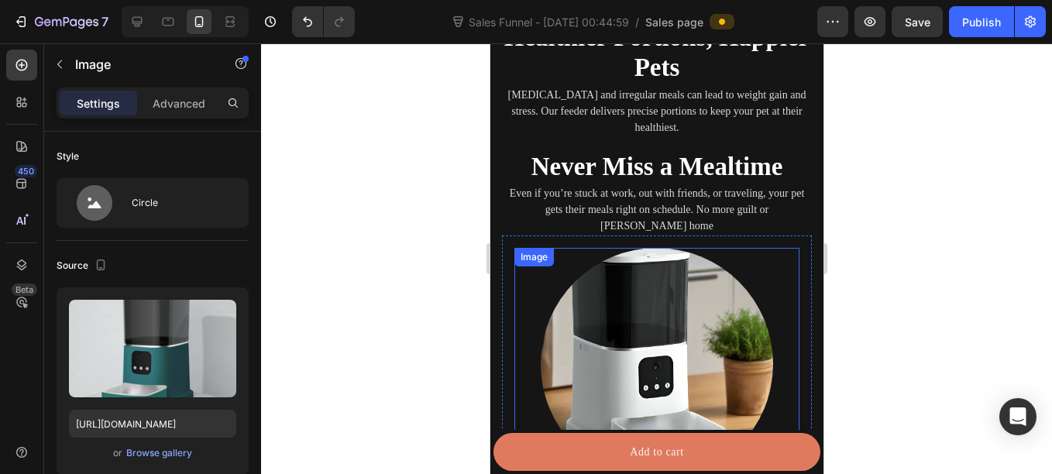
scroll to position [2421, 0]
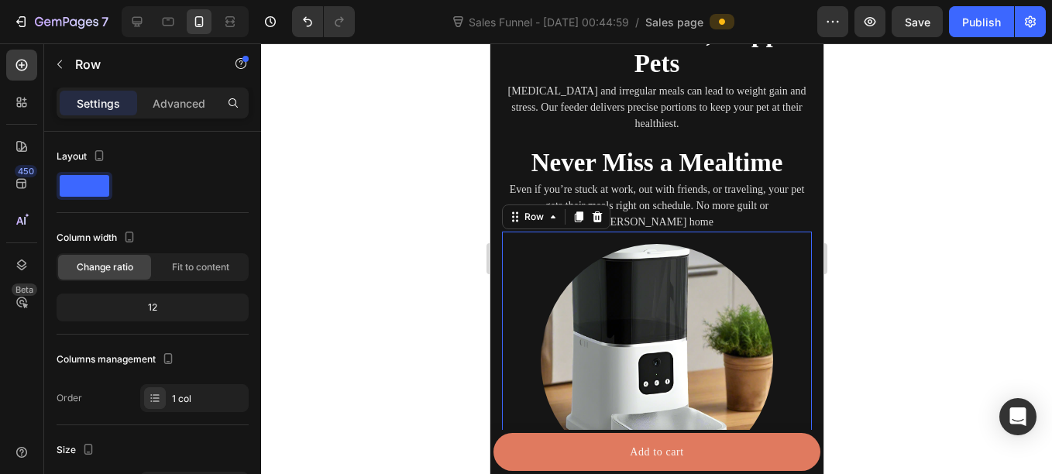
click at [503, 276] on div "Image Row 0" at bounding box center [656, 371] width 310 height 279
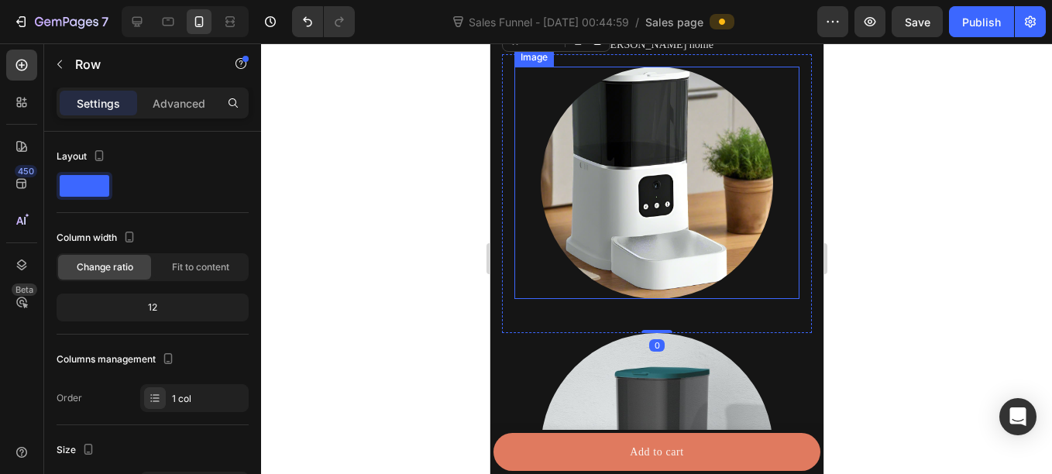
scroll to position [2599, 0]
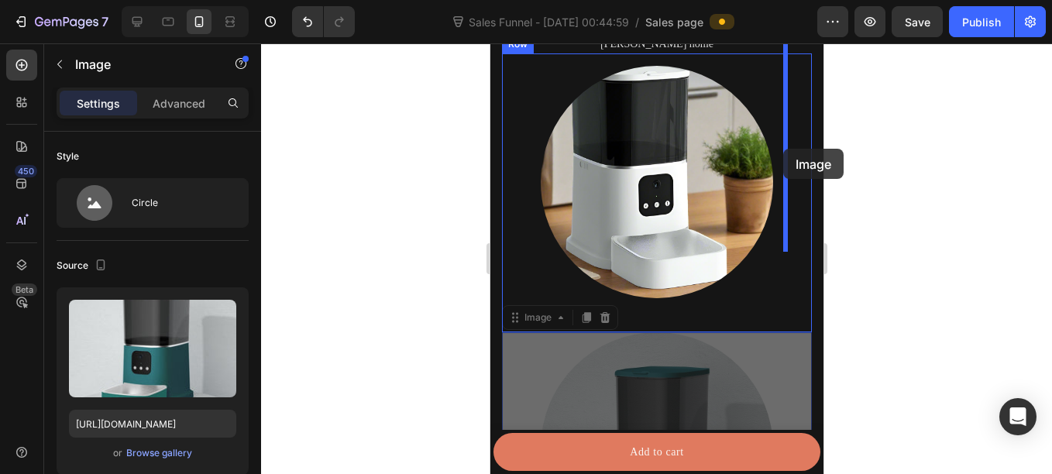
drag, startPoint x: 649, startPoint y: 369, endPoint x: 782, endPoint y: 149, distance: 257.8
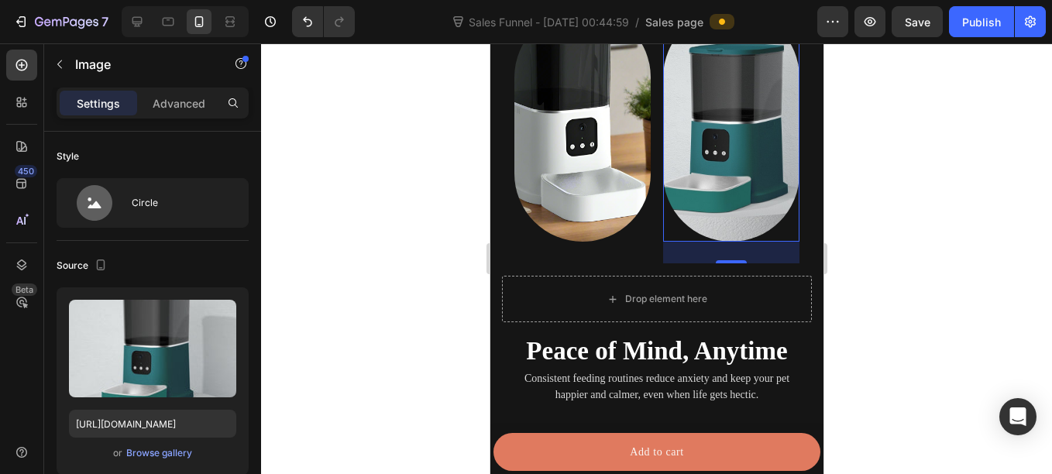
scroll to position [2656, 0]
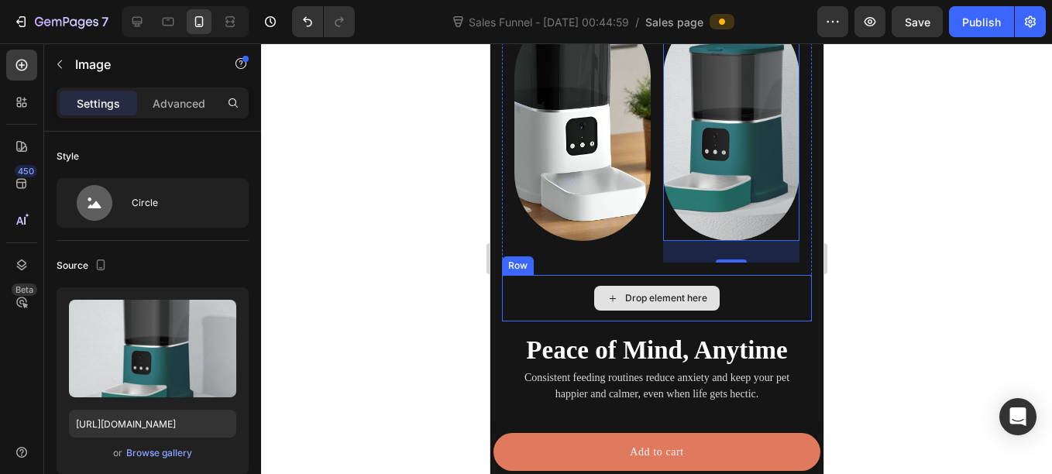
click at [555, 275] on div "Drop element here" at bounding box center [656, 298] width 310 height 46
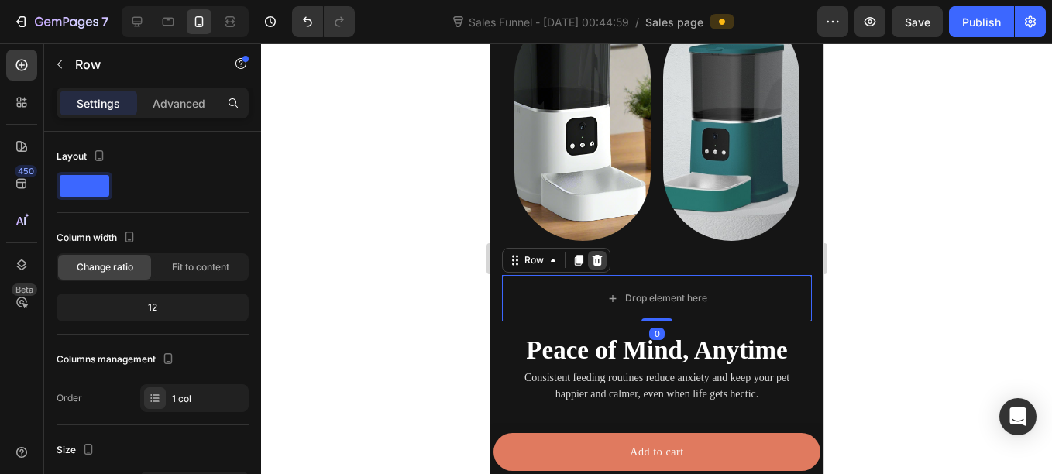
click at [597, 254] on icon at bounding box center [596, 260] width 12 height 12
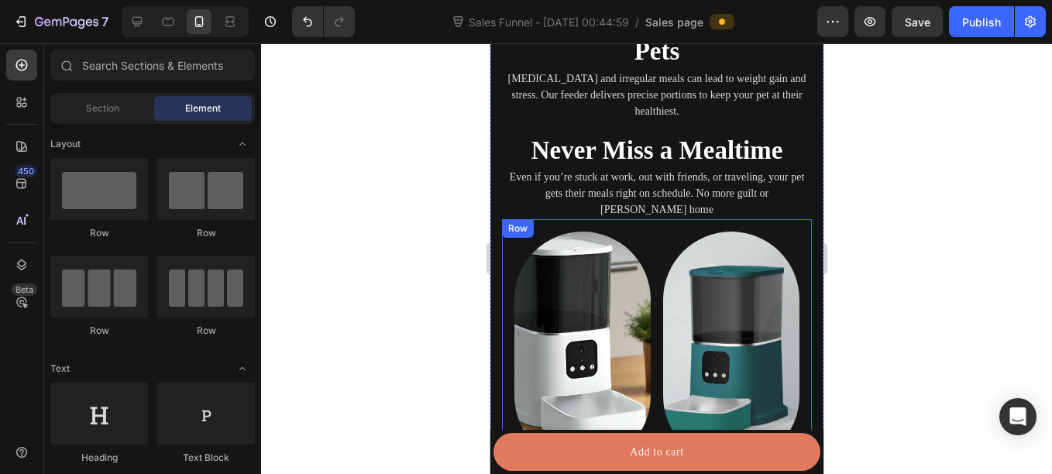
scroll to position [2432, 0]
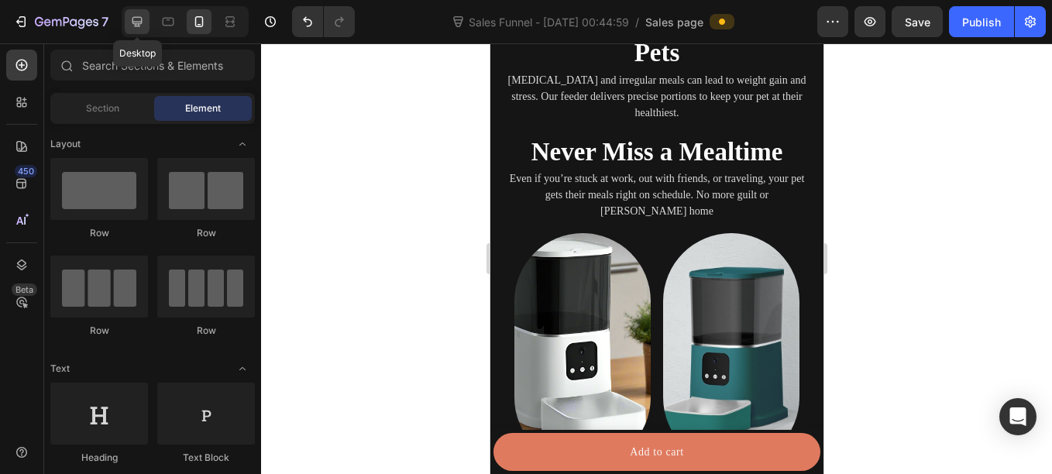
click at [135, 15] on icon at bounding box center [136, 21] width 15 height 15
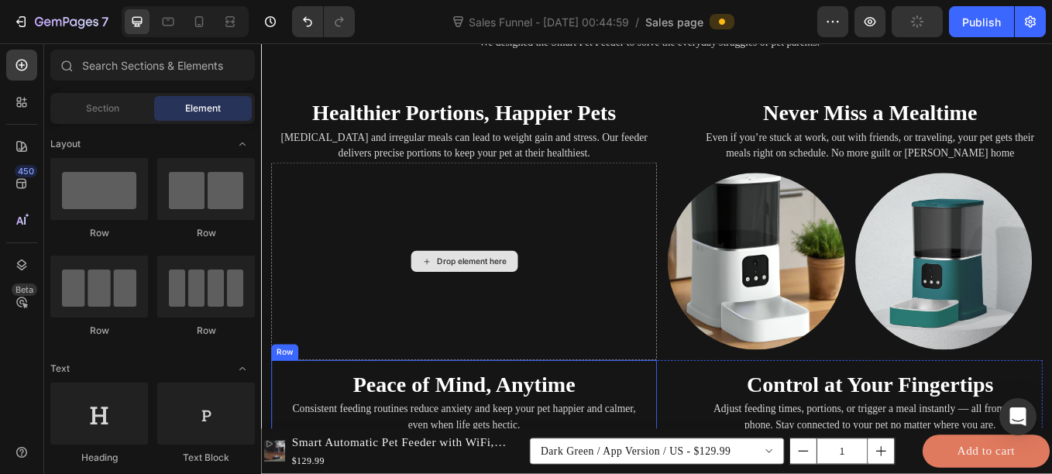
scroll to position [2257, 0]
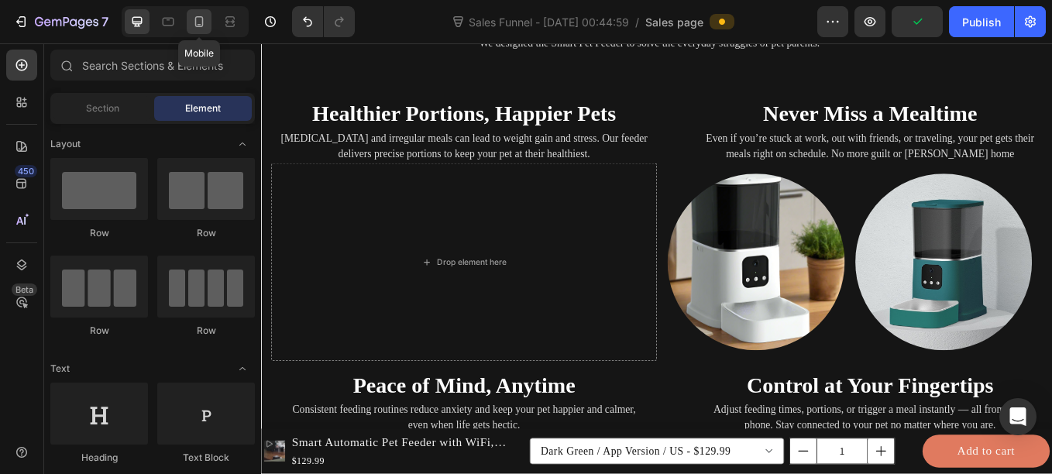
click at [196, 20] on icon at bounding box center [199, 21] width 9 height 11
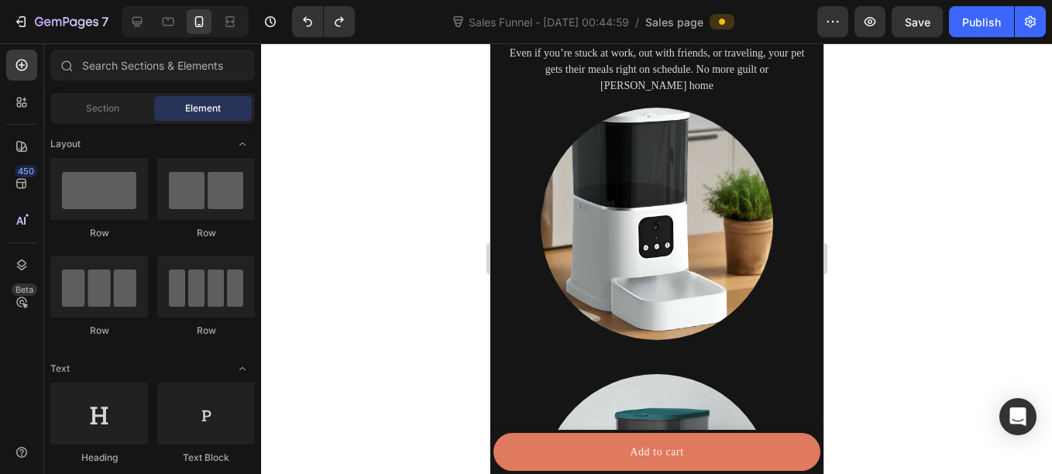
scroll to position [2485, 0]
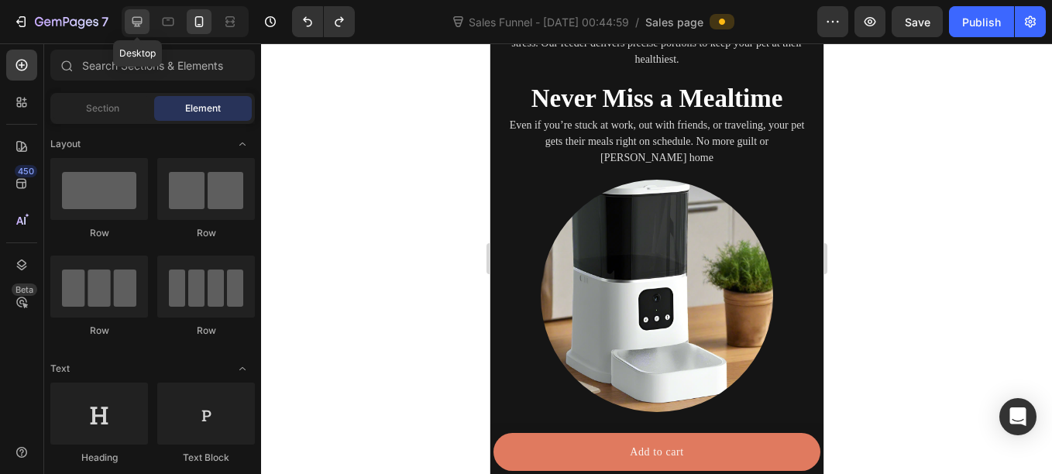
click at [133, 22] on icon at bounding box center [137, 22] width 10 height 10
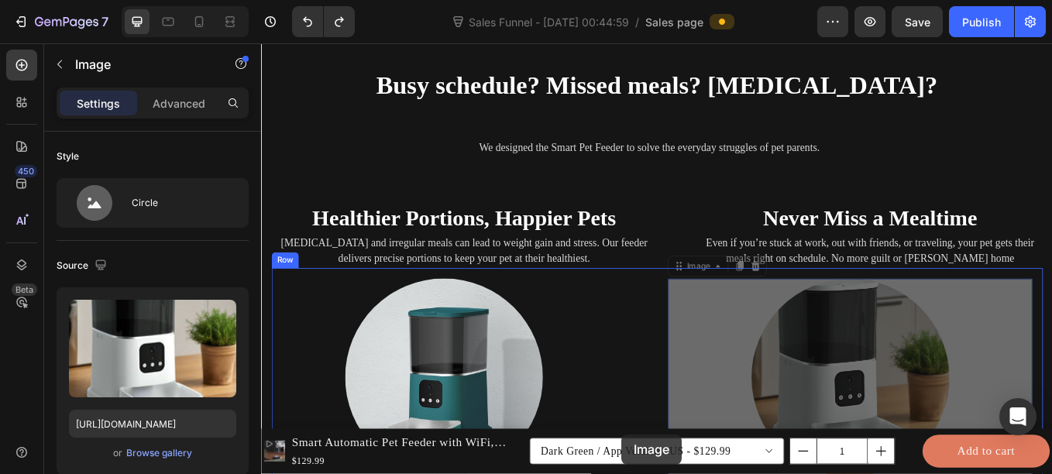
scroll to position [2224, 0]
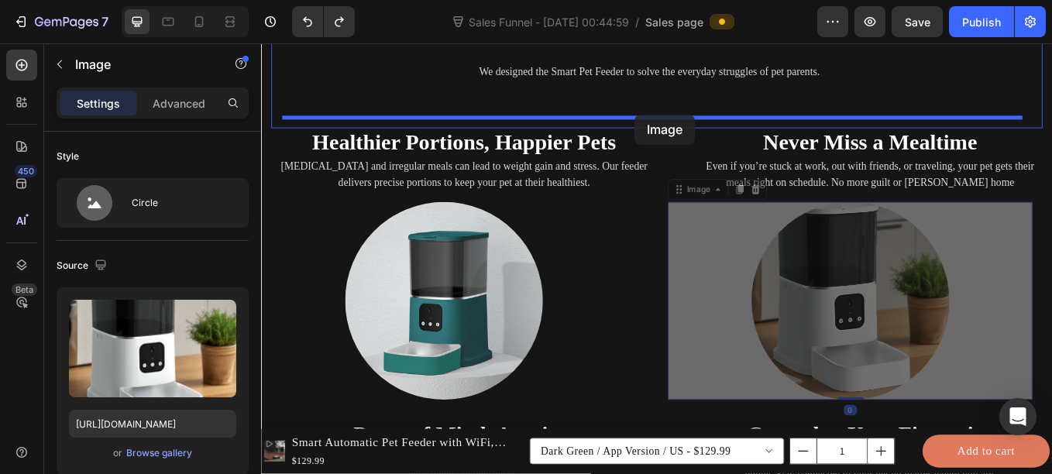
drag, startPoint x: 902, startPoint y: 268, endPoint x: 700, endPoint y: 127, distance: 245.8
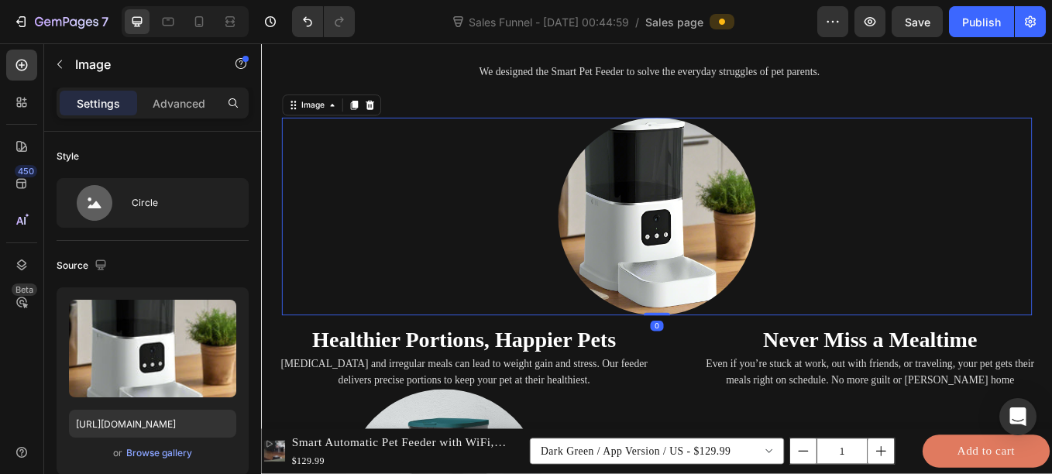
click at [905, 242] on div at bounding box center [725, 247] width 881 height 232
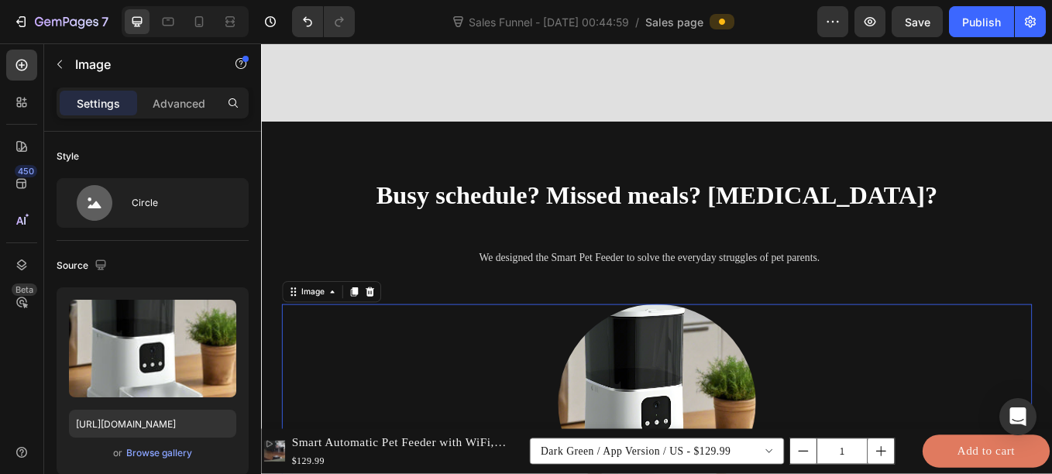
scroll to position [2004, 0]
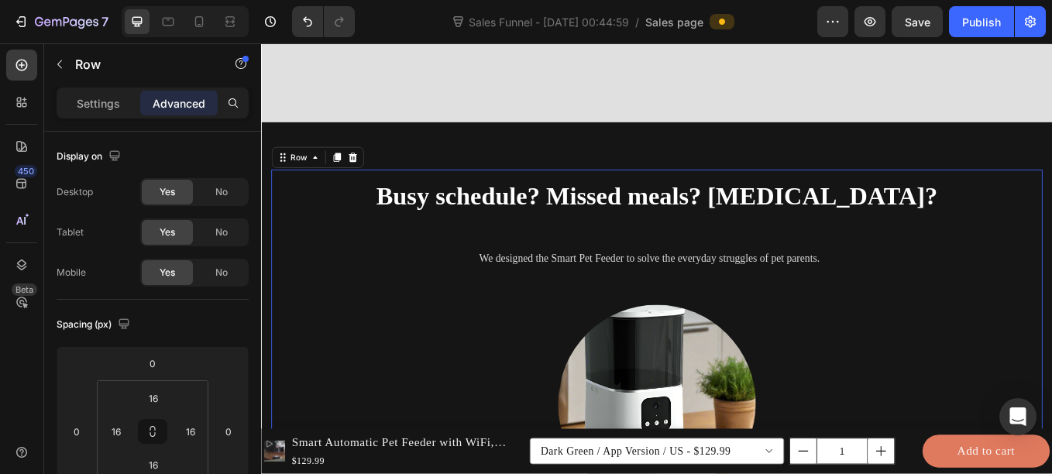
click at [1035, 192] on div "Busy schedule? Missed meals? Overeating? Heading We designed the Smart Pet Feed…" at bounding box center [726, 394] width 906 height 404
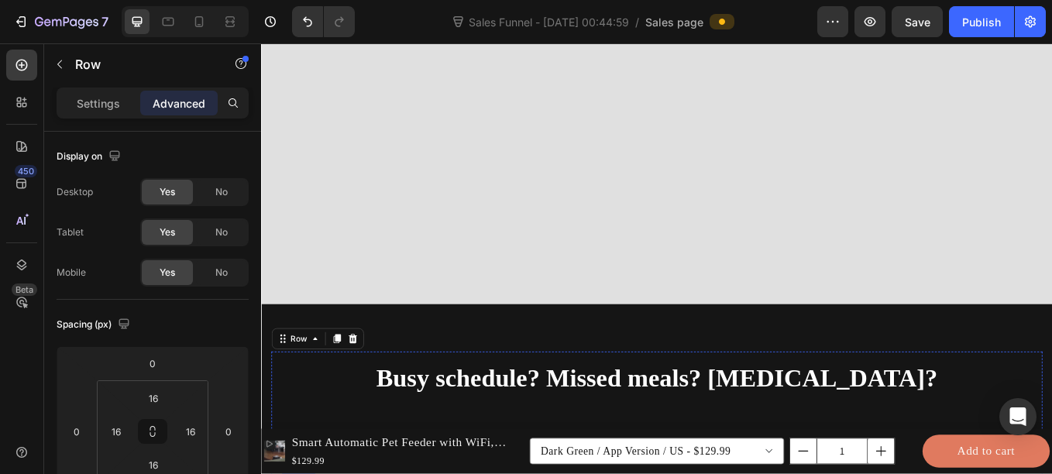
scroll to position [2074, 0]
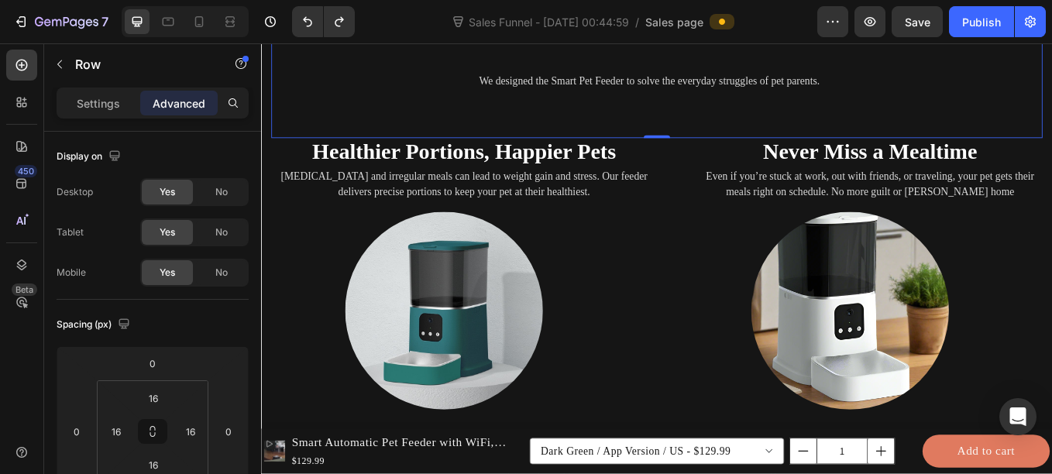
scroll to position [2213, 0]
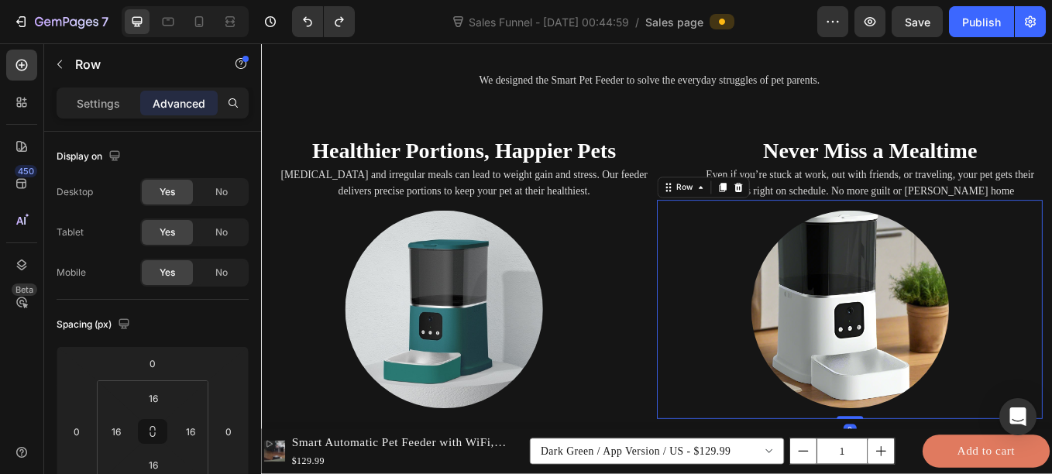
click at [726, 274] on div "Image Row 0" at bounding box center [952, 356] width 453 height 257
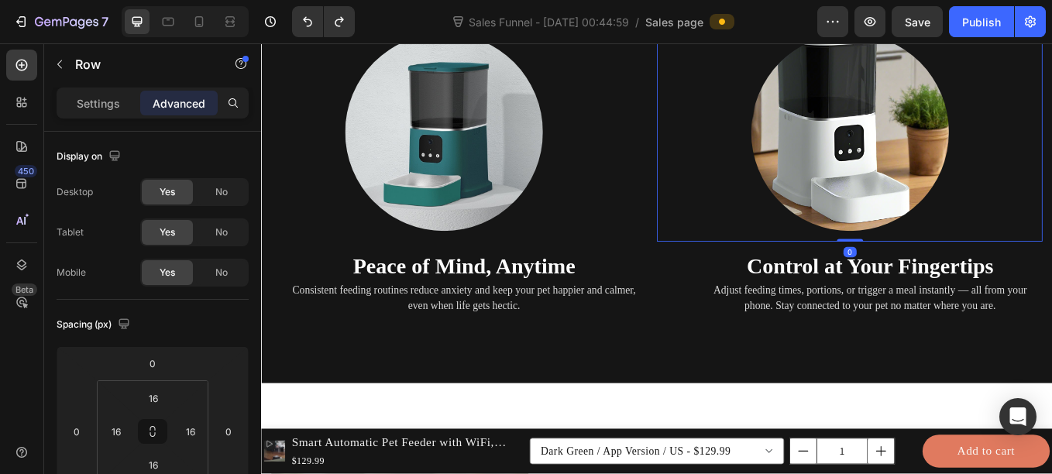
scroll to position [2423, 0]
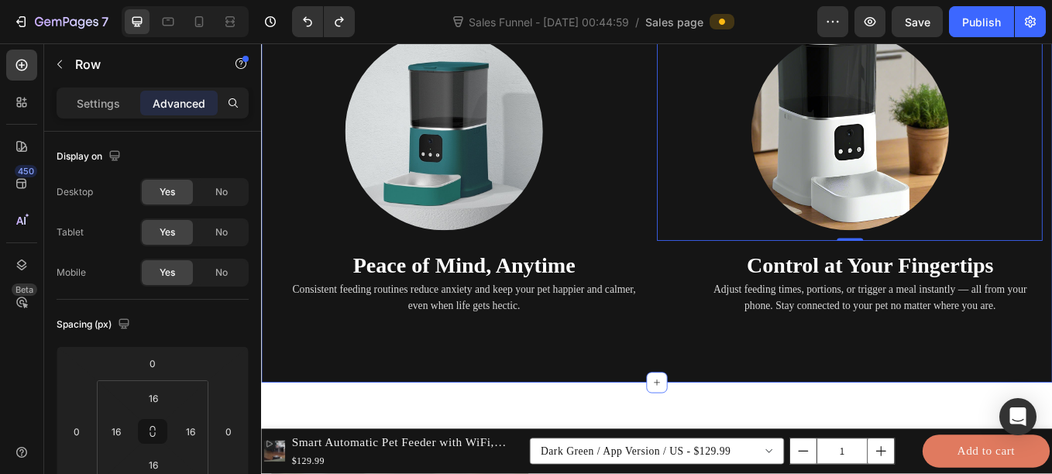
click at [674, 414] on div "Busy schedule? Missed meals? Overeating? Heading We designed the Smart Pet Feed…" at bounding box center [725, 79] width 929 height 725
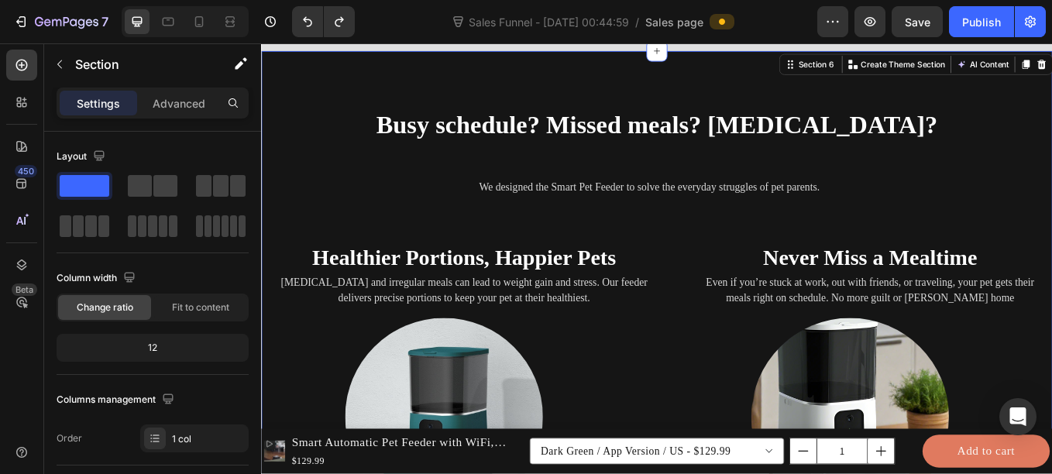
scroll to position [2127, 0]
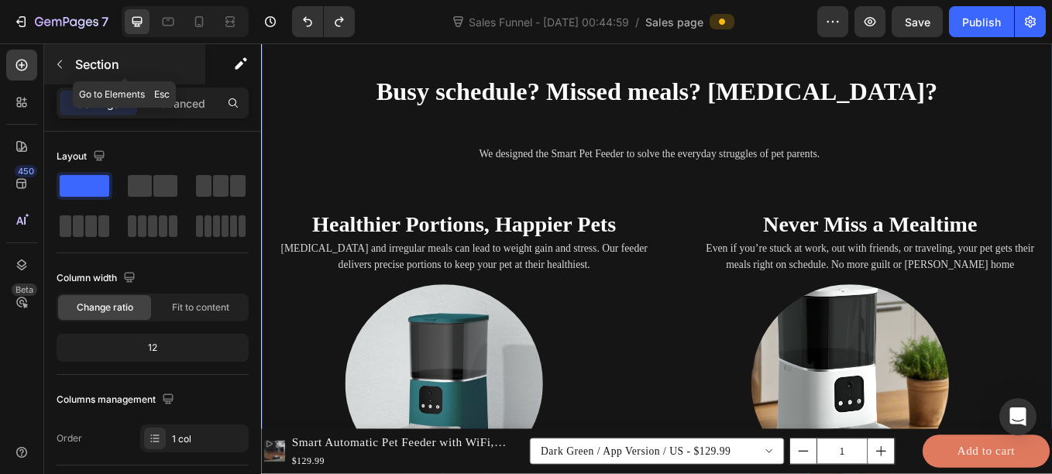
click at [62, 57] on button "button" at bounding box center [59, 64] width 25 height 25
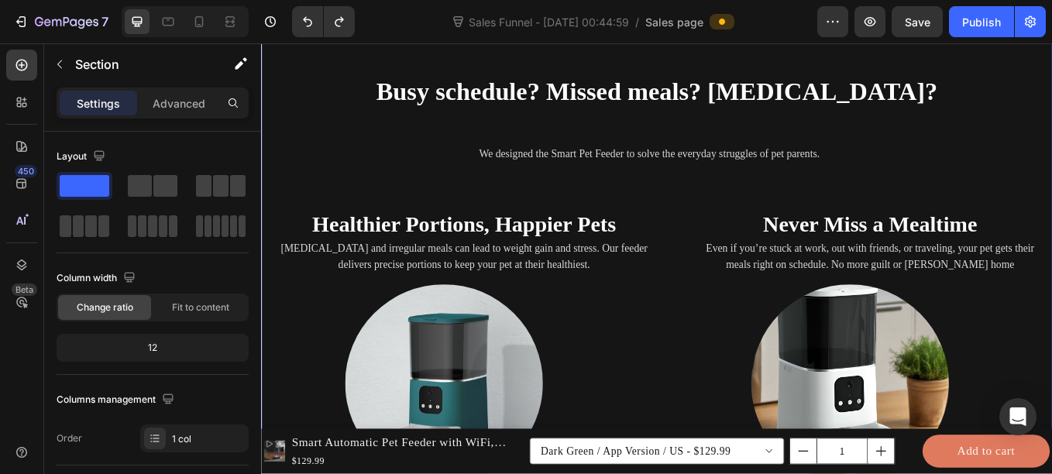
click at [263, 189] on div "Busy schedule? Missed meals? Overeating? Heading We designed the Smart Pet Feed…" at bounding box center [725, 375] width 929 height 725
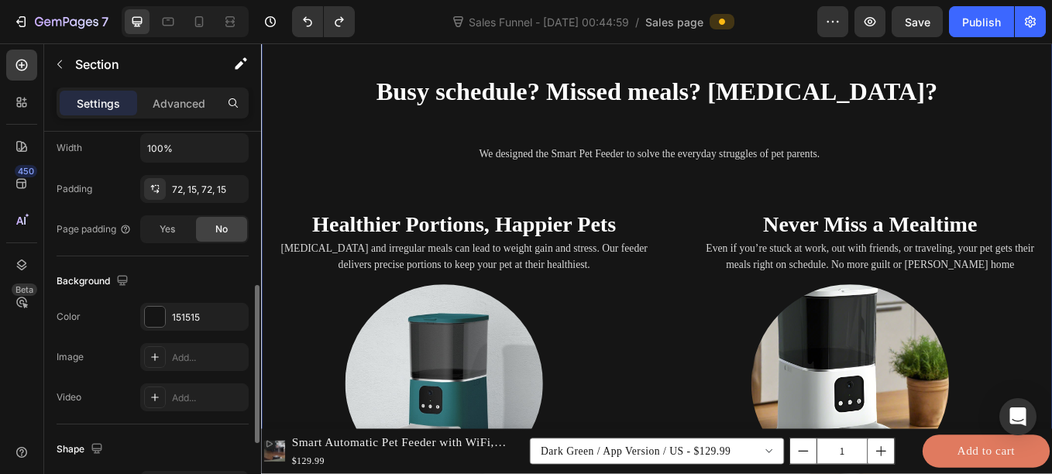
scroll to position [381, 0]
click at [156, 355] on icon at bounding box center [155, 355] width 8 height 8
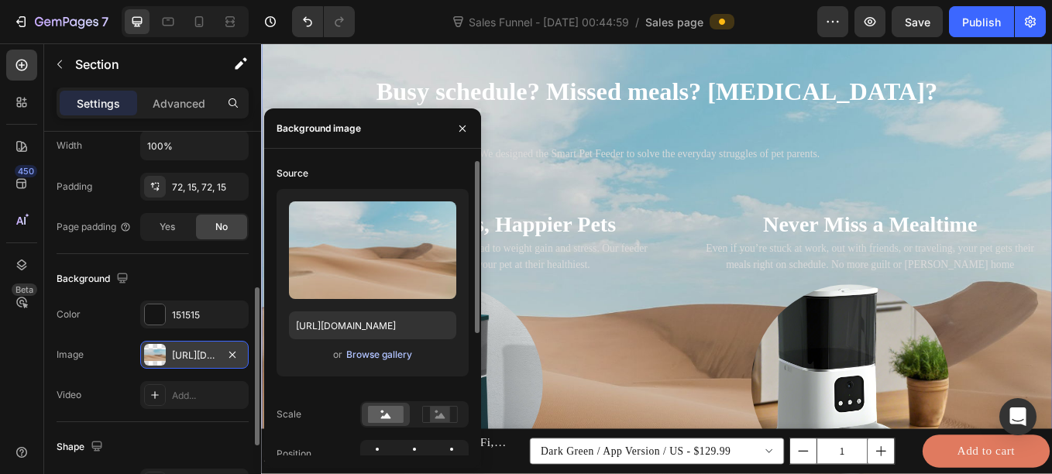
click at [378, 359] on div "Browse gallery" at bounding box center [379, 355] width 66 height 14
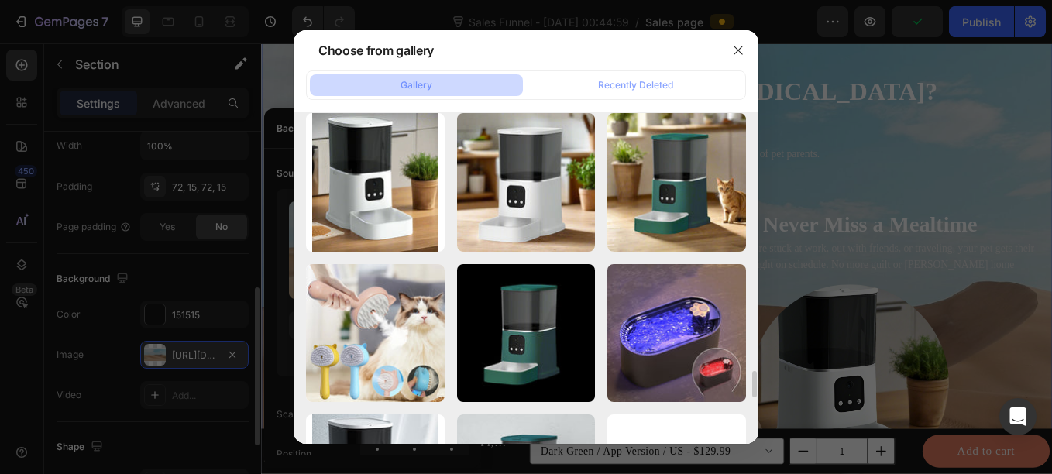
scroll to position [3178, 0]
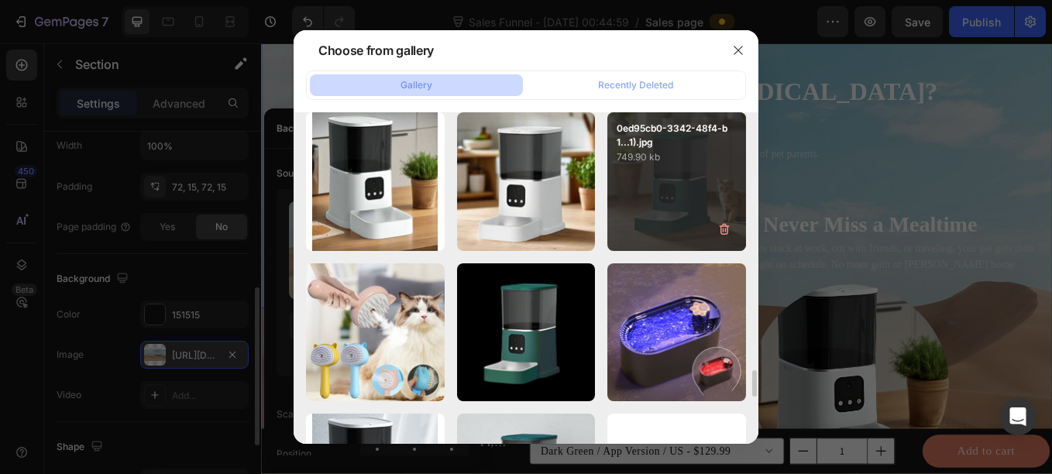
click at [682, 192] on div "0ed95cb0-3342-48f4-b1...1).jpg 749.90 kb" at bounding box center [676, 181] width 139 height 139
type input "https://cdn.shopify.com/s/files/1/0656/7883/5823/files/gempages_580691360521126…"
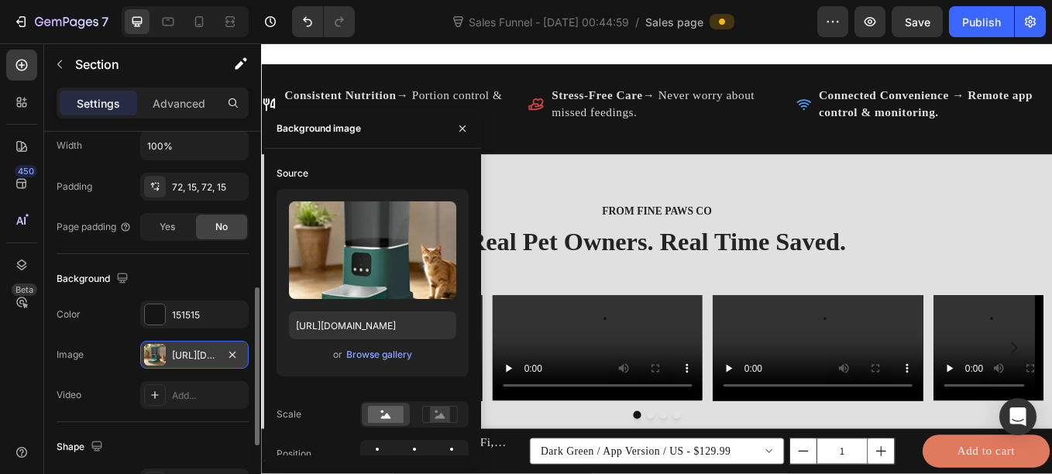
scroll to position [1262, 0]
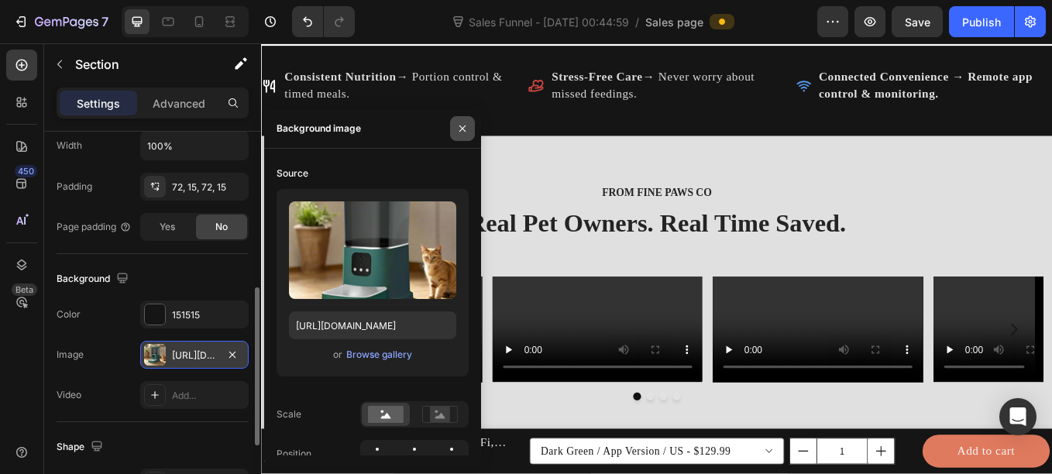
click at [459, 129] on icon "button" at bounding box center [462, 128] width 12 height 12
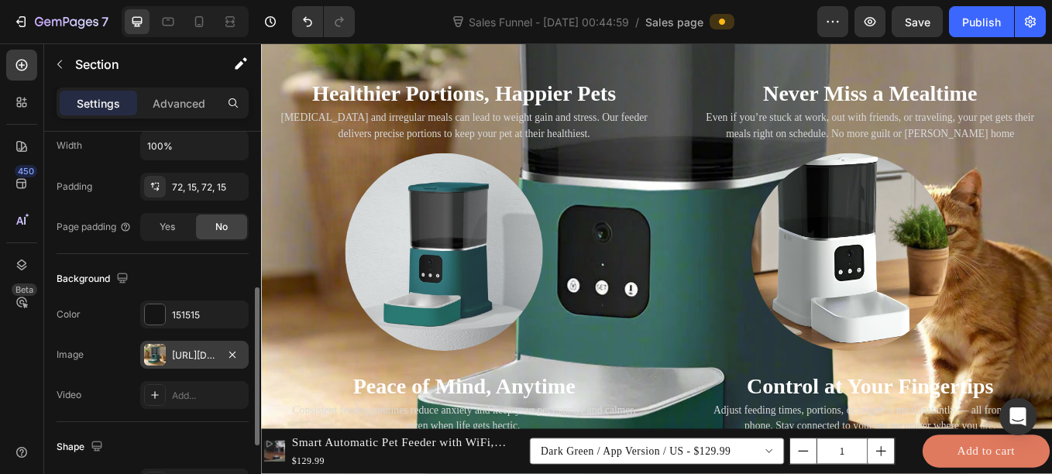
scroll to position [2278, 0]
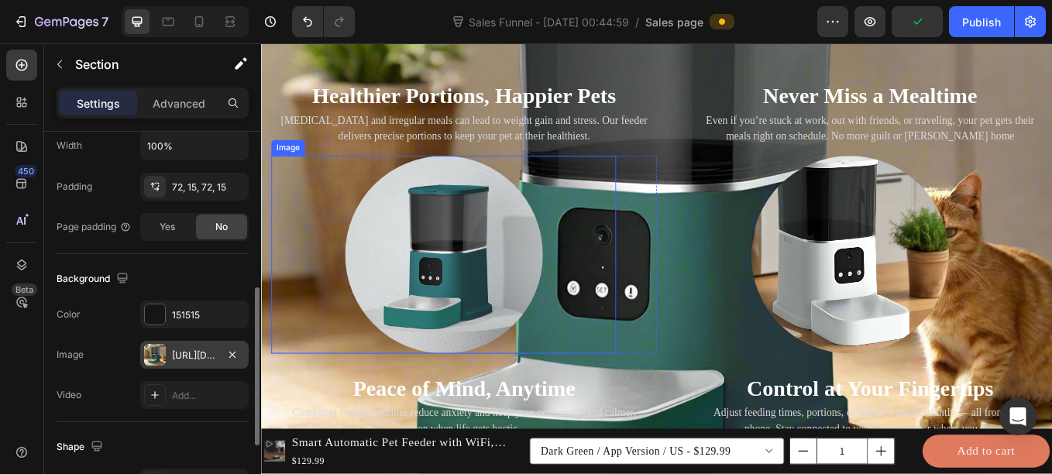
click at [521, 283] on img at bounding box center [475, 292] width 232 height 232
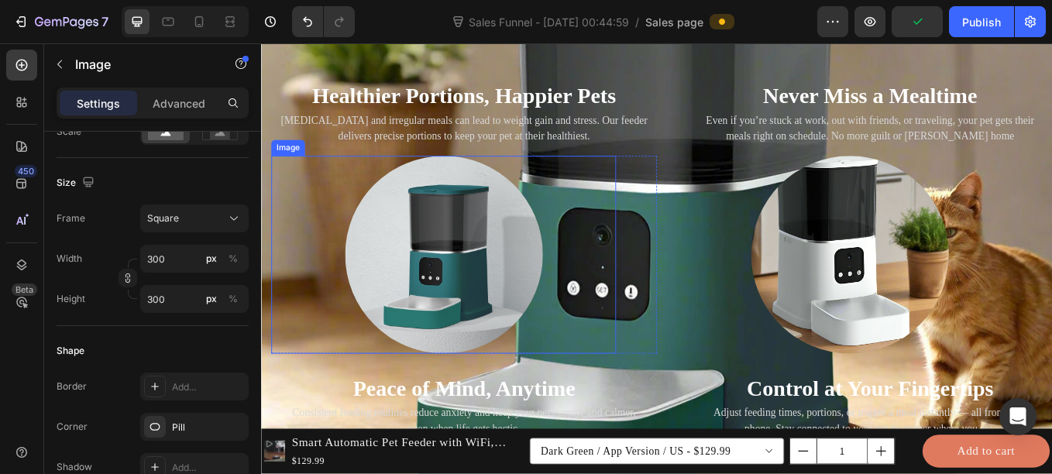
scroll to position [0, 0]
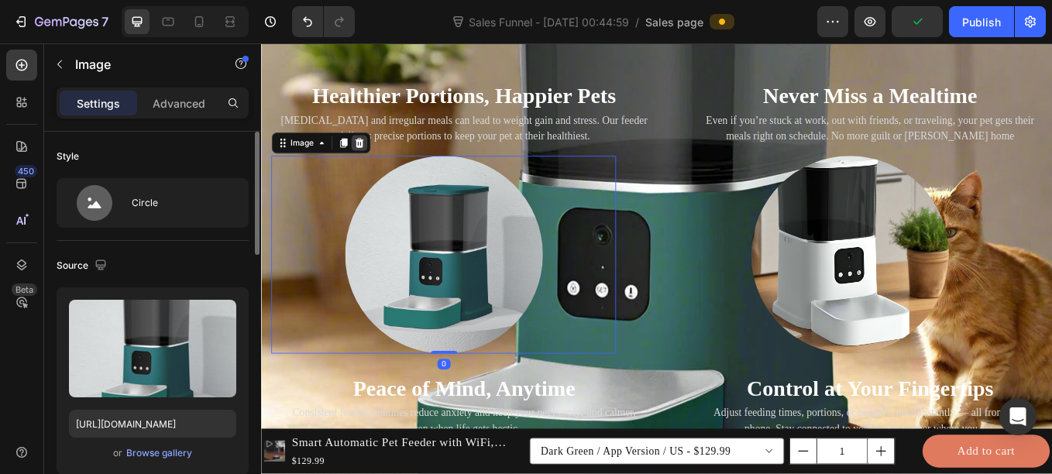
click at [381, 160] on icon at bounding box center [375, 161] width 12 height 12
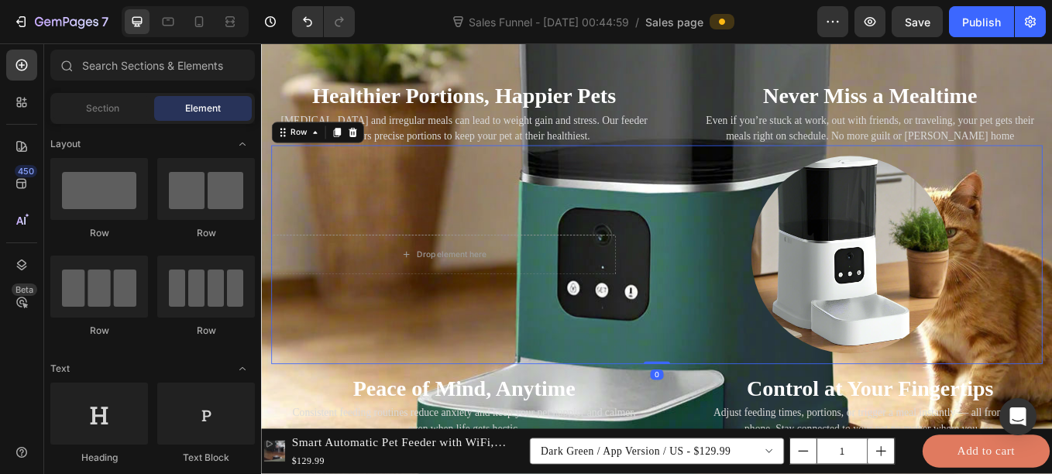
click at [663, 243] on div "Drop element here Row" at bounding box center [499, 291] width 453 height 257
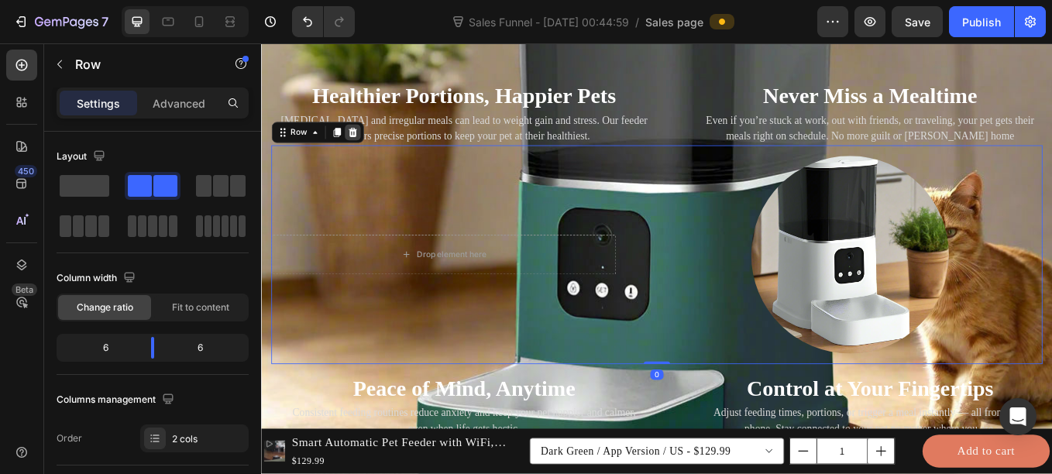
click at [368, 151] on icon at bounding box center [368, 148] width 10 height 11
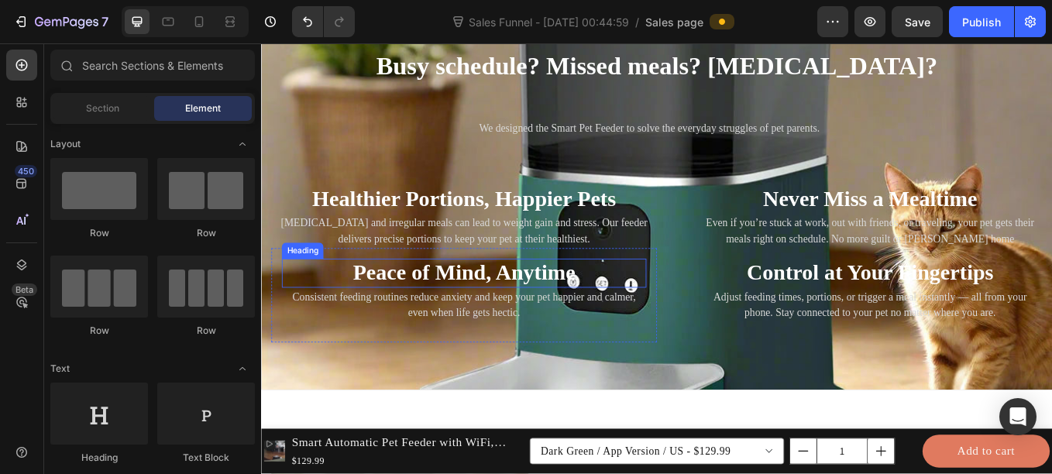
scroll to position [2153, 0]
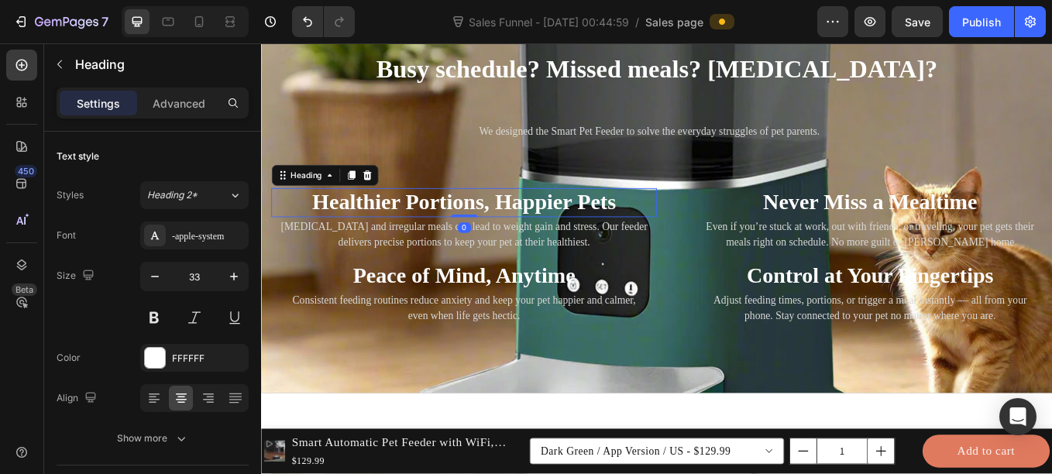
click at [591, 226] on strong "Healthier Portions, Happier Pets" at bounding box center [499, 230] width 357 height 28
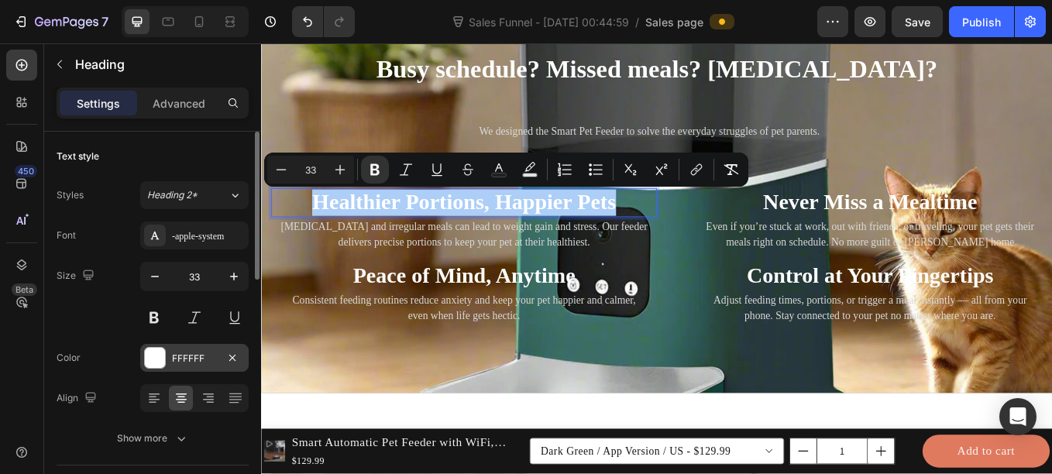
click at [160, 362] on div at bounding box center [155, 358] width 20 height 20
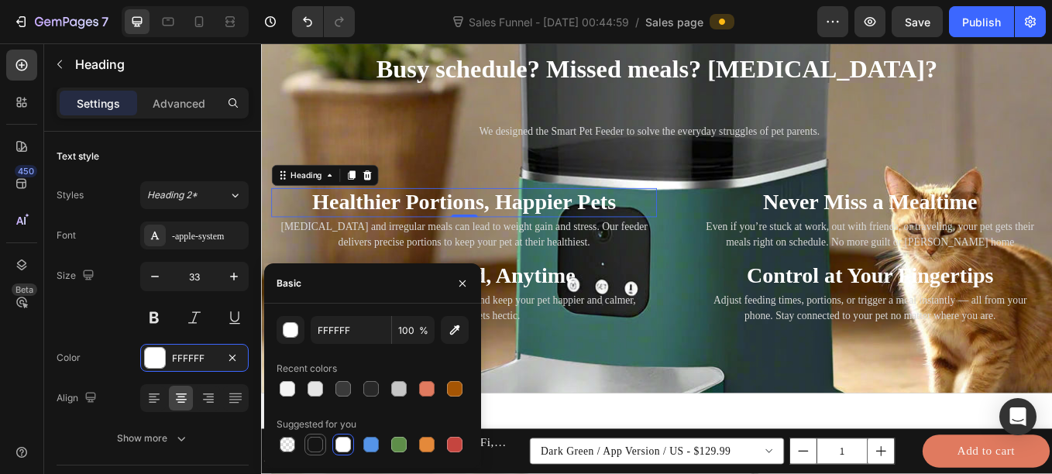
click at [316, 441] on div at bounding box center [314, 444] width 15 height 15
type input "151515"
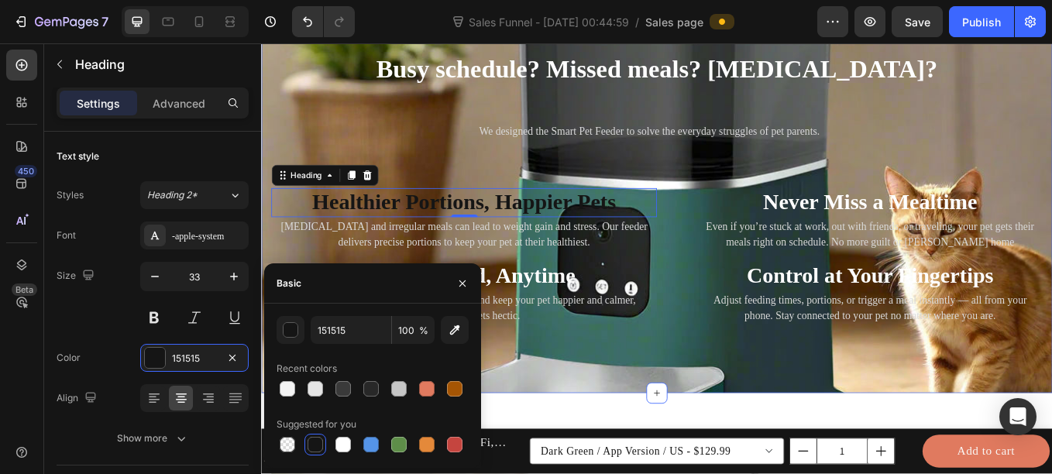
click at [270, 105] on div "Busy schedule? Missed meals? Overeating? Heading We designed the Smart Pet Feed…" at bounding box center [725, 221] width 929 height 468
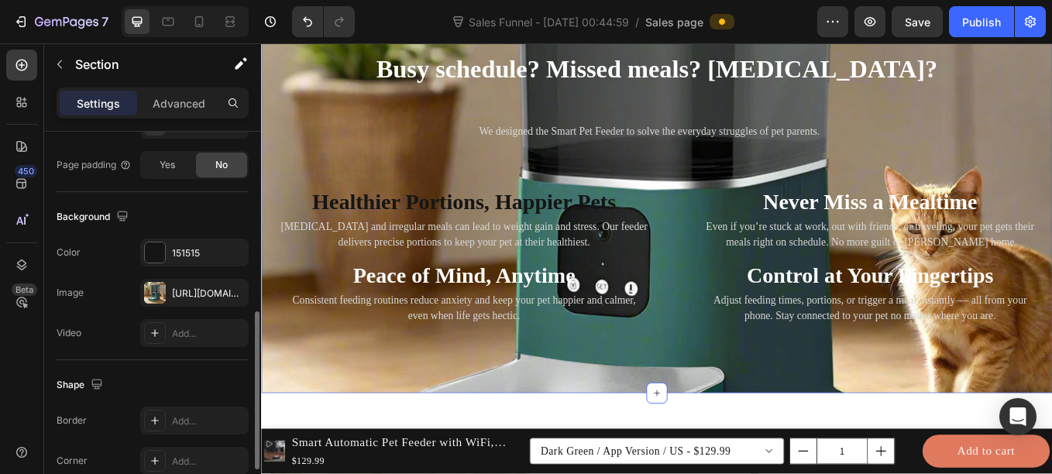
scroll to position [442, 0]
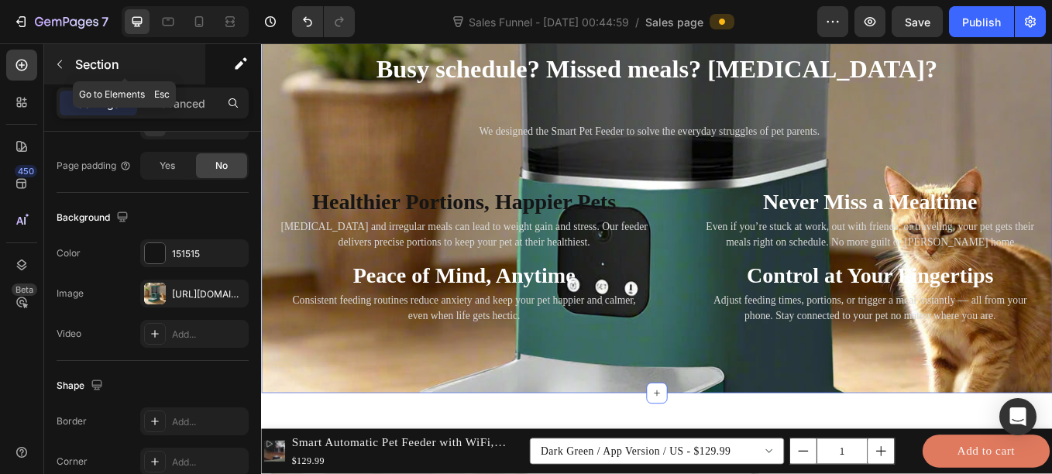
click at [69, 69] on button "button" at bounding box center [59, 64] width 25 height 25
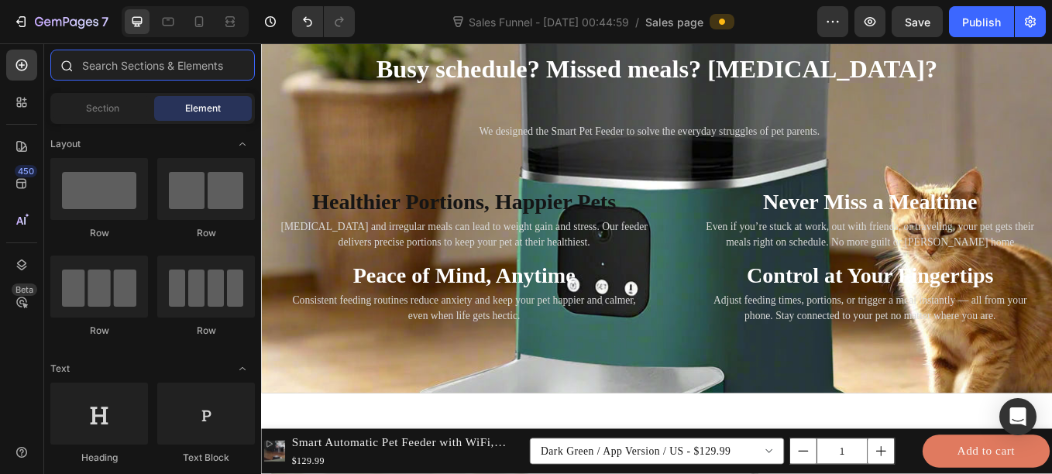
click at [121, 72] on input "text" at bounding box center [152, 65] width 204 height 31
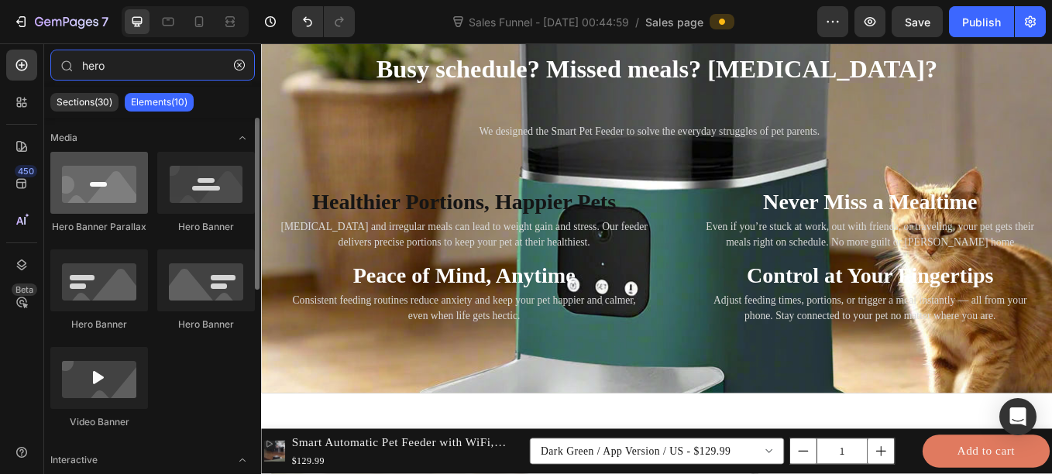
type input "hero"
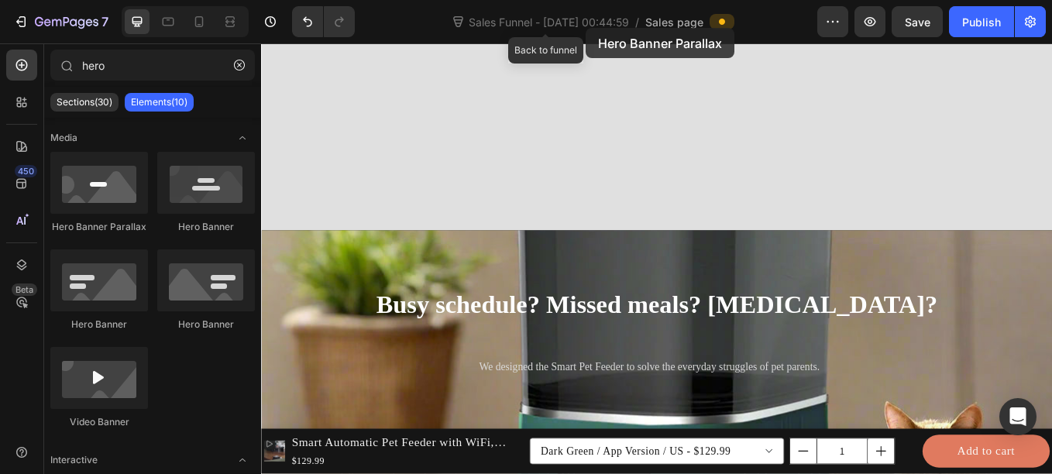
scroll to position [1800, 0]
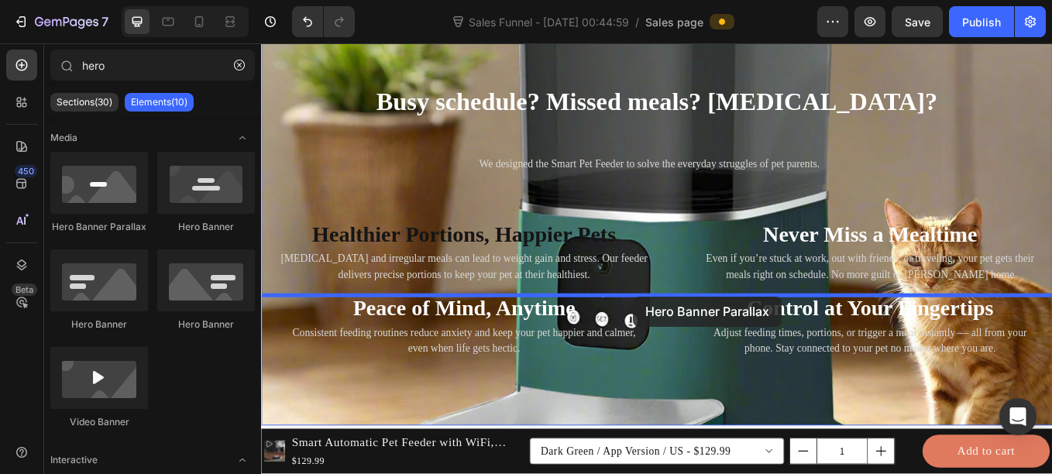
drag, startPoint x: 373, startPoint y: 243, endPoint x: 698, endPoint y: 341, distance: 338.9
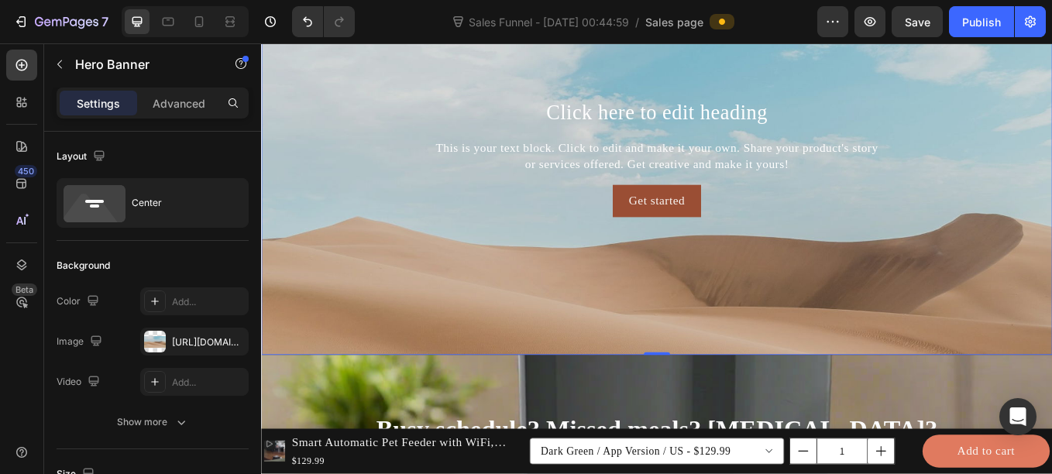
scroll to position [2194, 0]
click at [376, 289] on div "Background Image" at bounding box center [725, 294] width 929 height 697
click at [163, 342] on div at bounding box center [155, 342] width 22 height 22
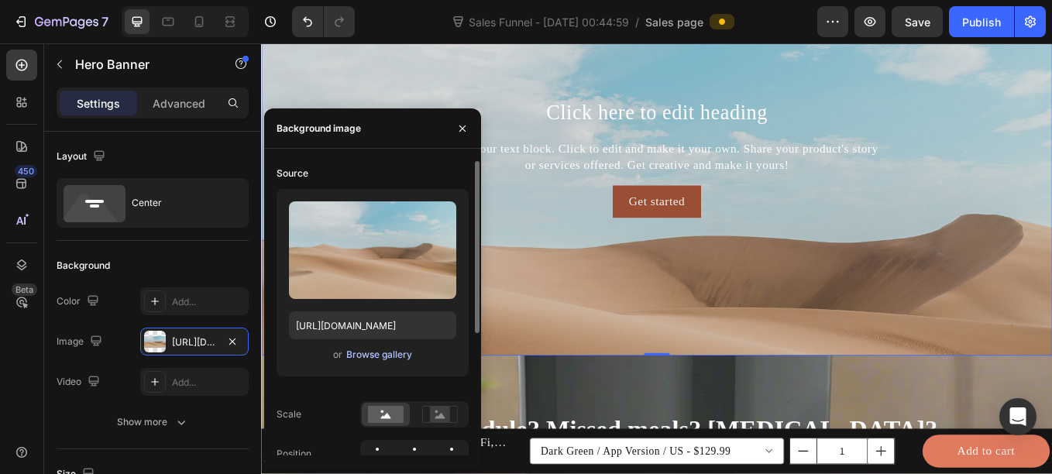
click at [362, 355] on div "Browse gallery" at bounding box center [379, 355] width 66 height 14
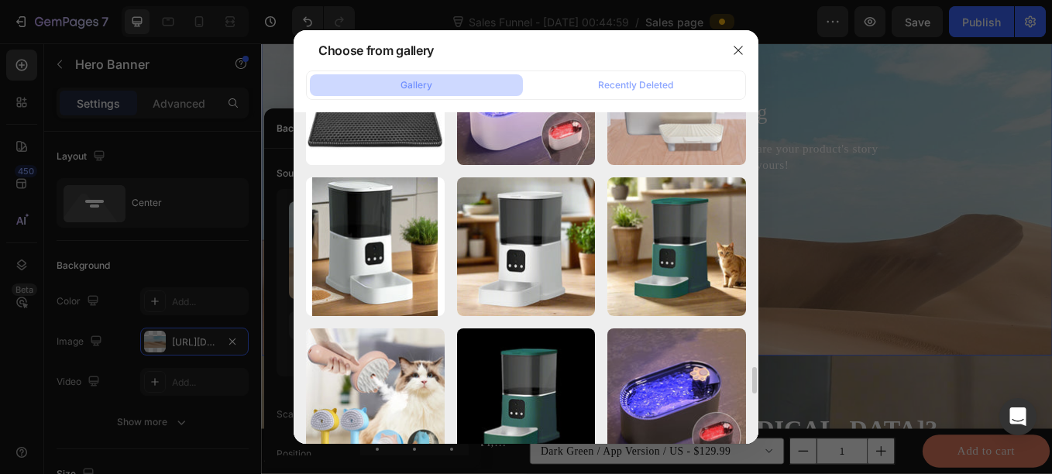
scroll to position [3115, 0]
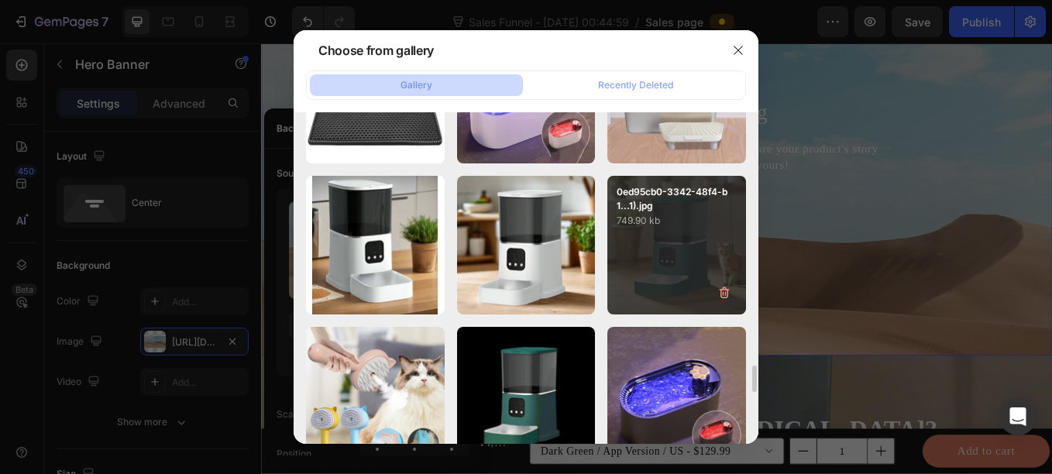
click at [661, 283] on div "0ed95cb0-3342-48f4-b1...1).jpg 749.90 kb" at bounding box center [676, 245] width 139 height 139
type input "https://cdn.shopify.com/s/files/1/0656/7883/5823/files/gempages_580691360521126…"
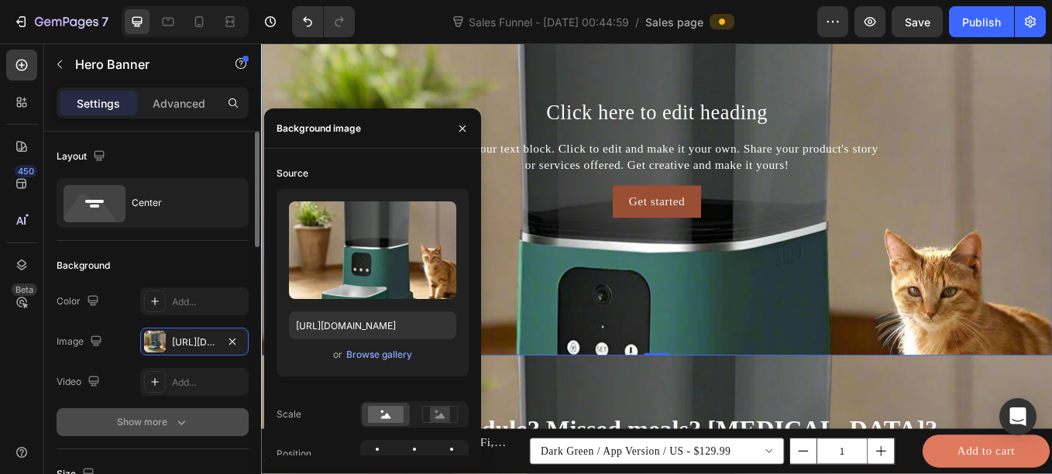
click at [159, 416] on div "Show more" at bounding box center [153, 421] width 72 height 15
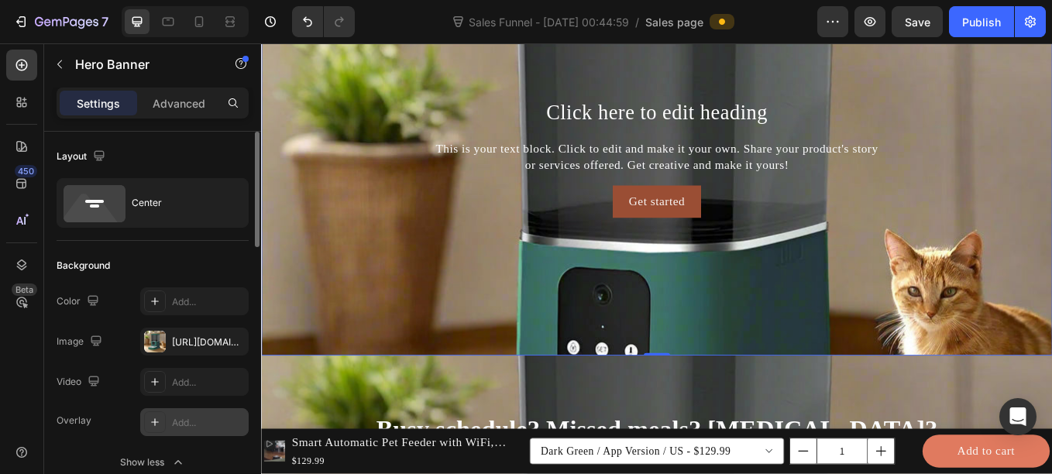
click at [160, 417] on icon at bounding box center [155, 422] width 12 height 12
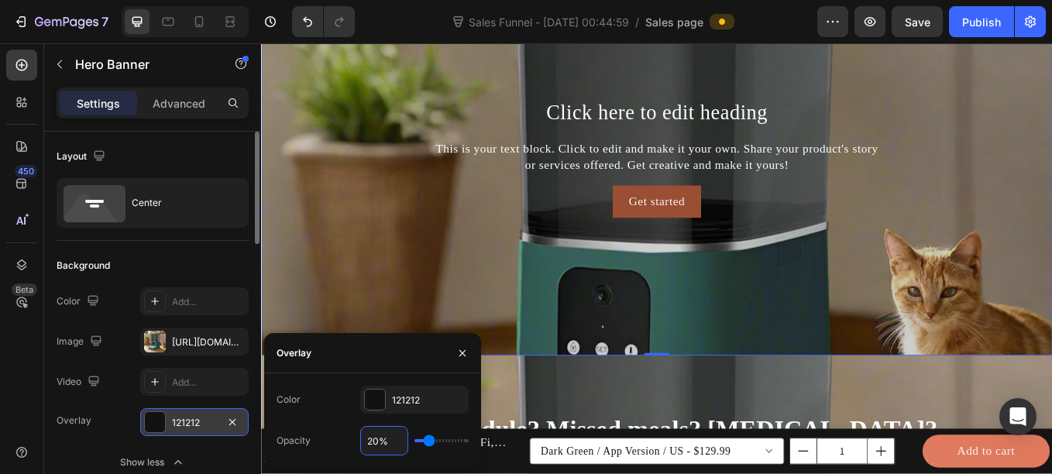
click at [376, 441] on input "20%" at bounding box center [384, 441] width 46 height 28
type input "4%"
type input "4"
type input "40%"
type input "40"
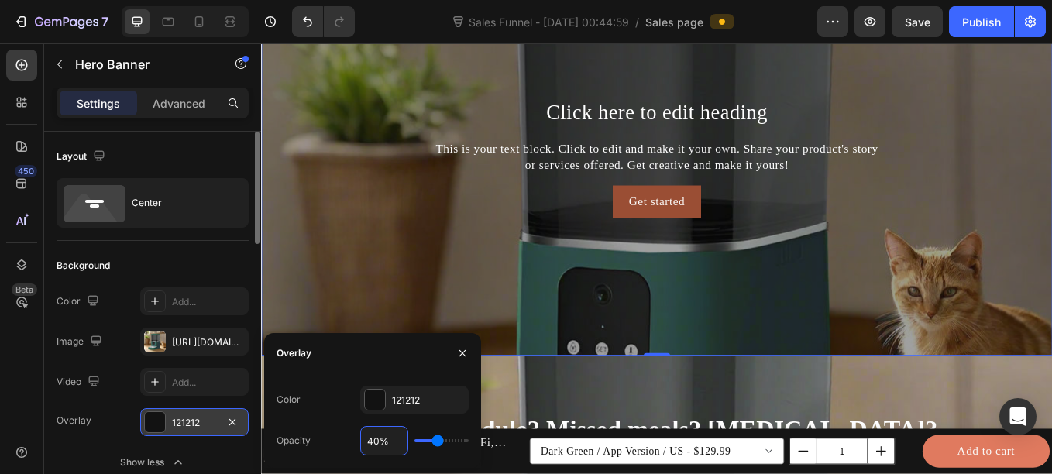
type input "40%"
click at [463, 351] on icon "button" at bounding box center [462, 353] width 12 height 12
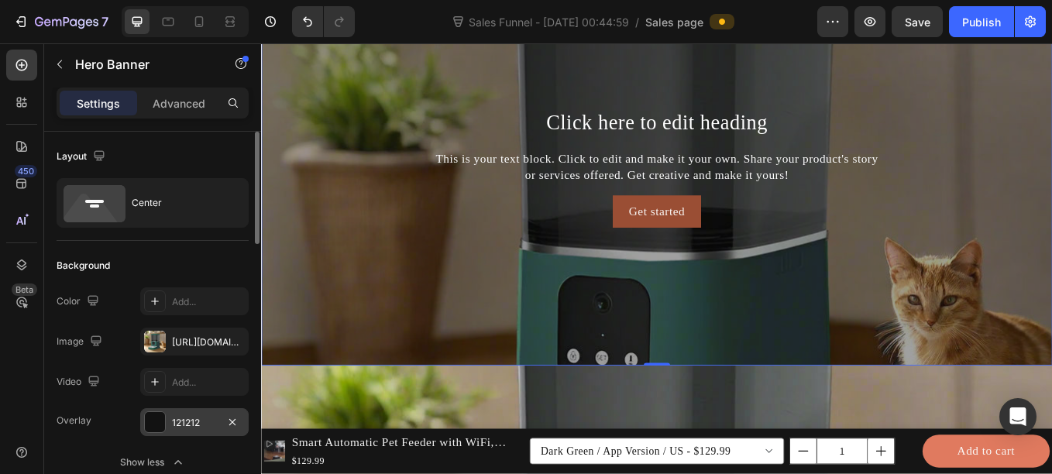
scroll to position [2176, 0]
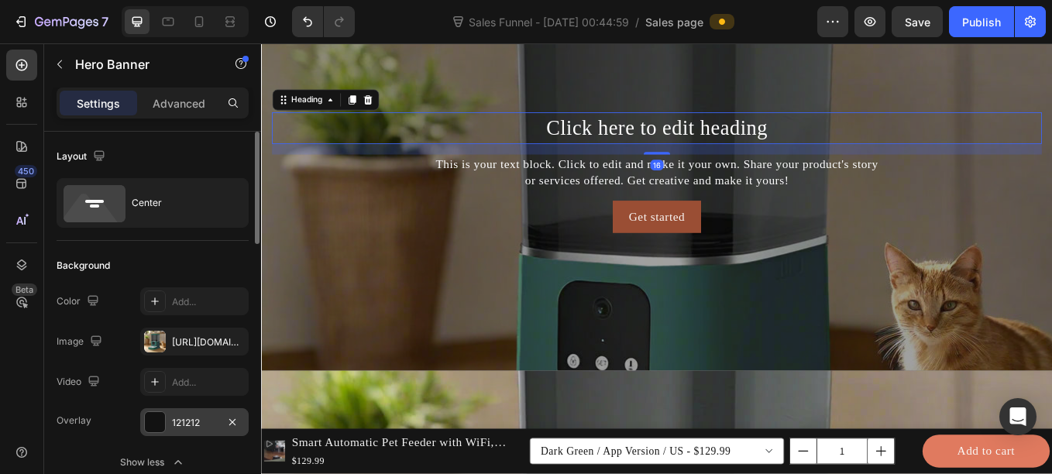
click at [668, 146] on h2 "Click here to edit heading" at bounding box center [725, 143] width 905 height 36
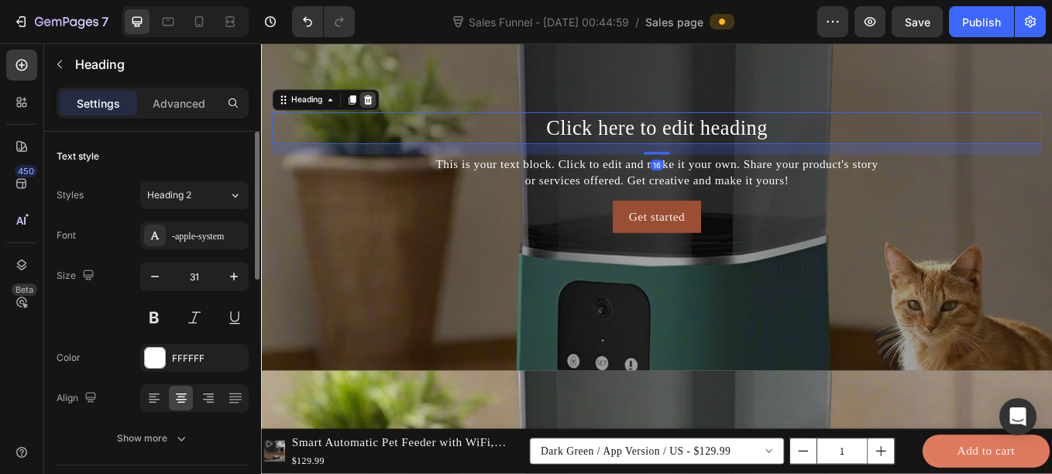
click at [381, 112] on icon at bounding box center [385, 110] width 12 height 12
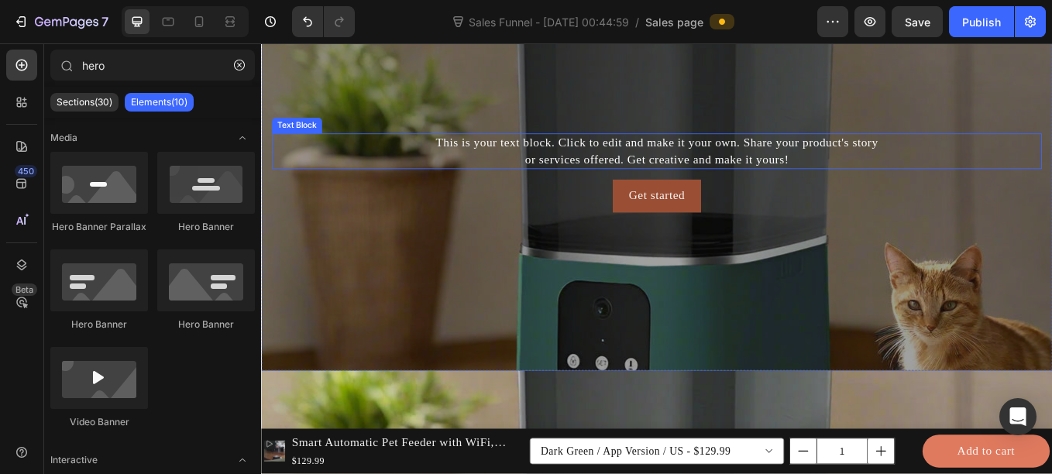
click at [489, 149] on div "This is your text block. Click to edit and make it your own. Share your product…" at bounding box center [725, 170] width 905 height 42
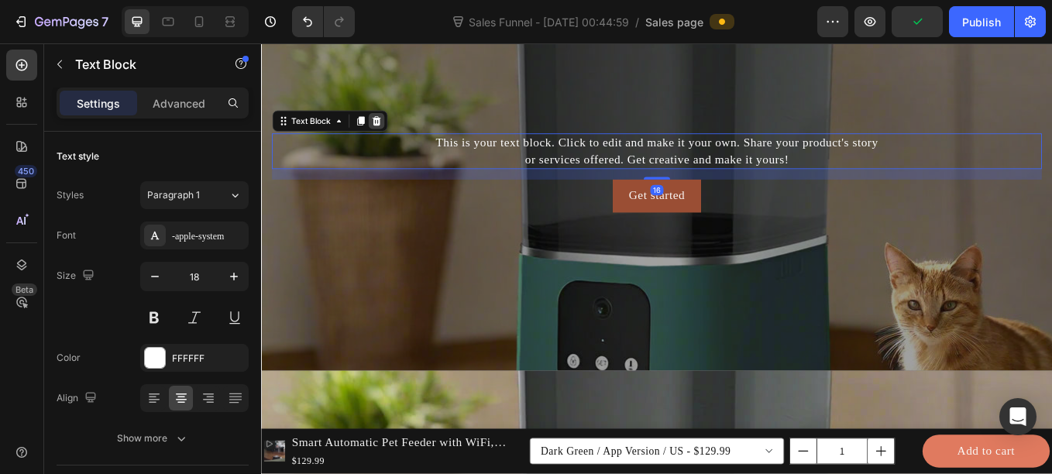
click at [392, 127] on div at bounding box center [395, 134] width 19 height 19
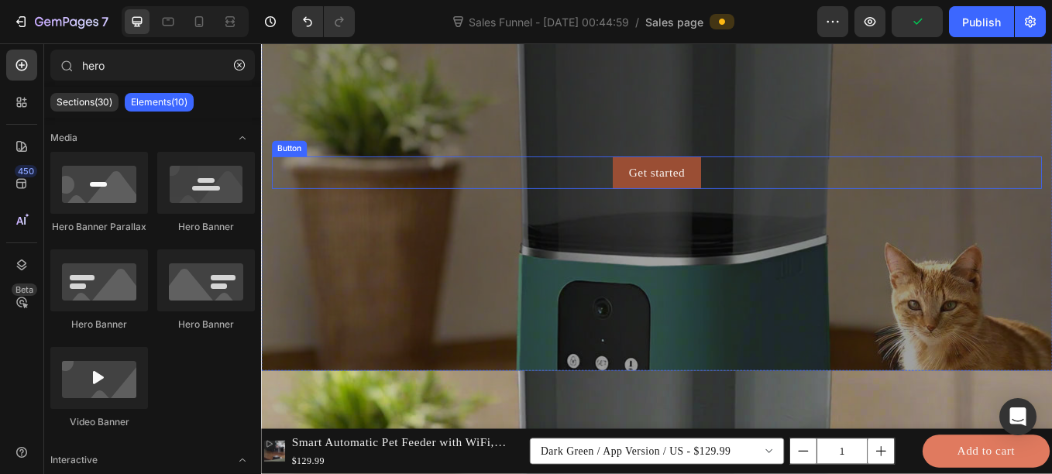
click at [572, 186] on div "Get started Button" at bounding box center [725, 196] width 905 height 38
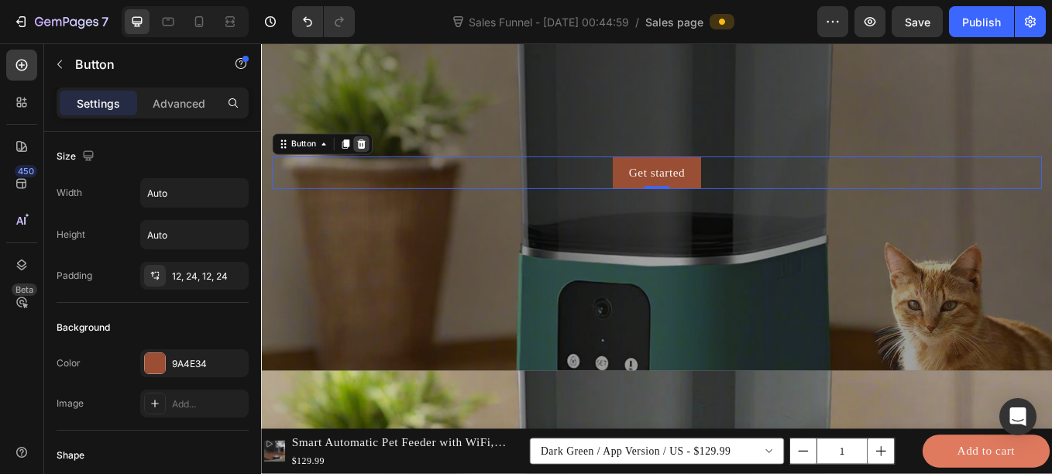
click at [379, 158] on icon at bounding box center [378, 161] width 10 height 11
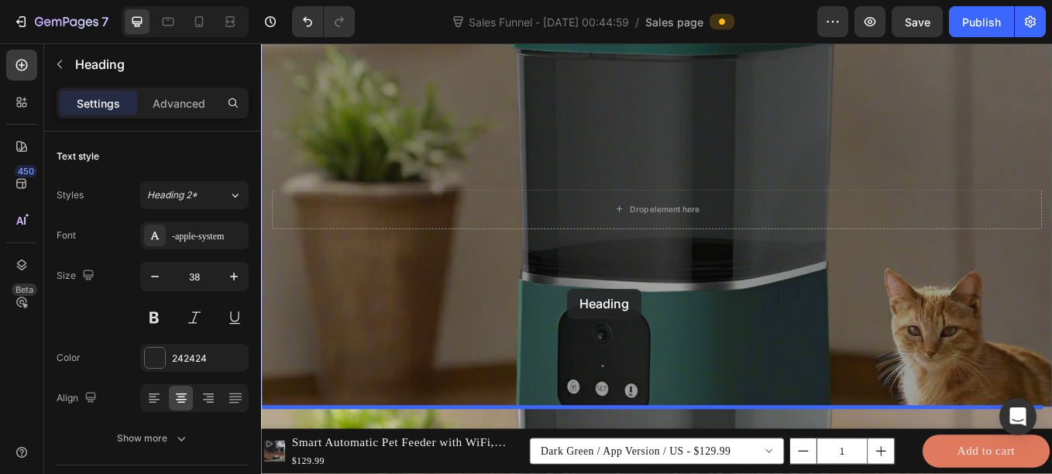
scroll to position [2246, 0]
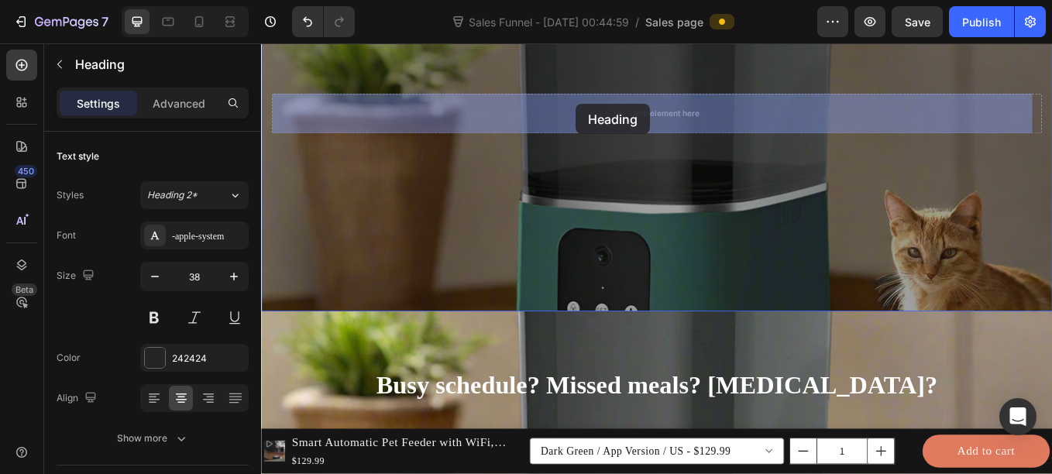
drag, startPoint x: 520, startPoint y: 301, endPoint x: 630, endPoint y: 116, distance: 215.7
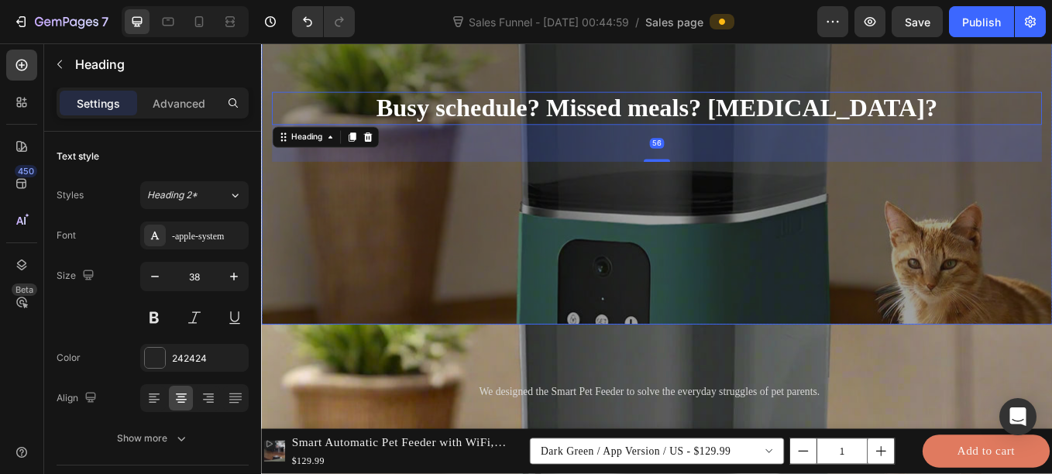
scroll to position [2229, 0]
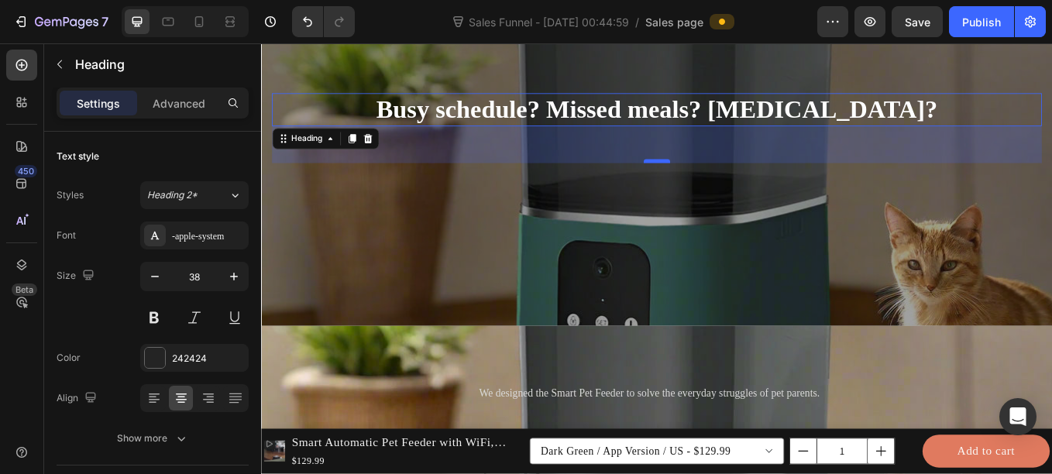
click at [712, 180] on div at bounding box center [725, 182] width 31 height 5
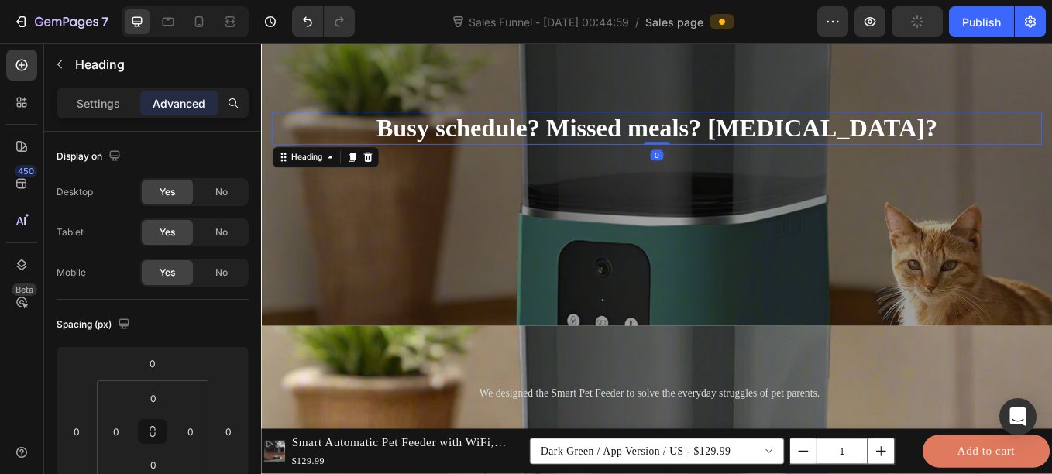
drag, startPoint x: 712, startPoint y: 180, endPoint x: 712, endPoint y: 127, distance: 53.4
click at [712, 127] on div "Busy schedule? Missed meals? Overeating? Heading 0" at bounding box center [725, 143] width 905 height 39
type input "0"
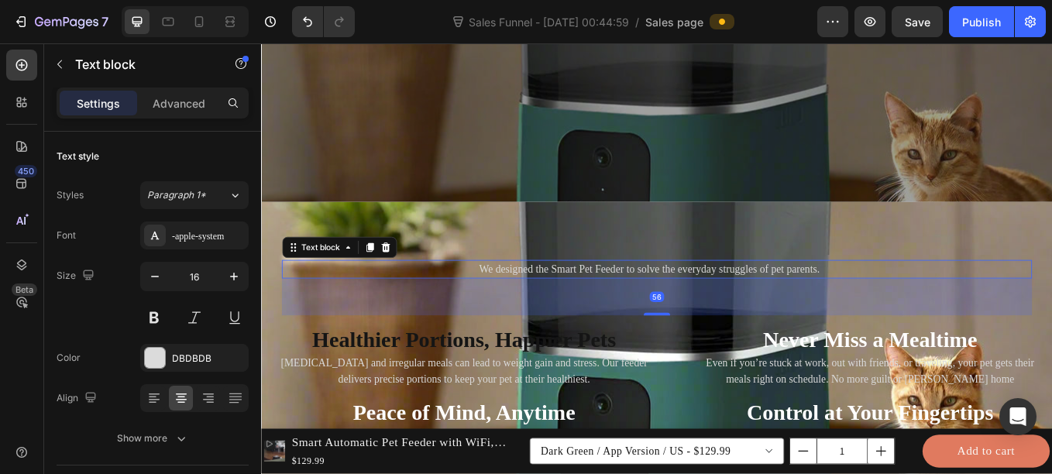
click at [464, 342] on div "56" at bounding box center [725, 341] width 881 height 43
click at [307, 367] on div "We designed the Smart Pet Feeder to solve the everyday struggles of pet parents…" at bounding box center [726, 331] width 906 height 90
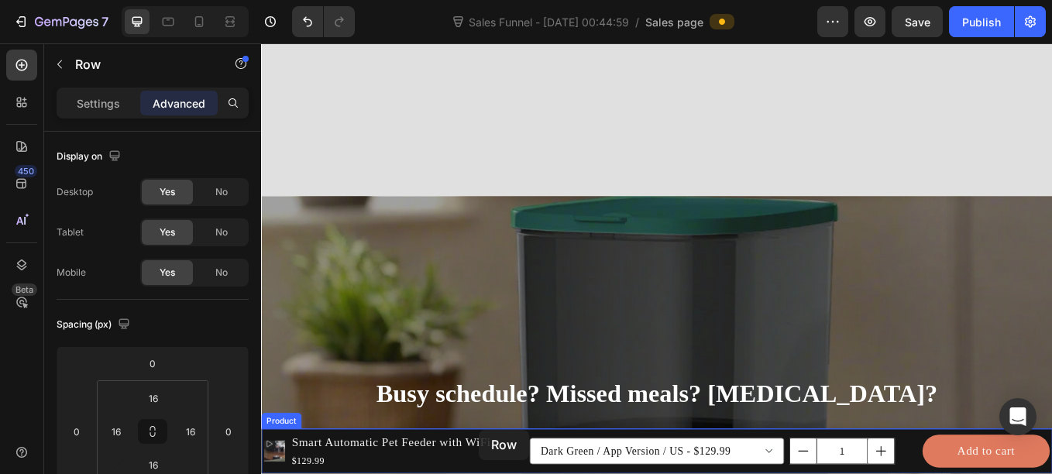
scroll to position [1994, 0]
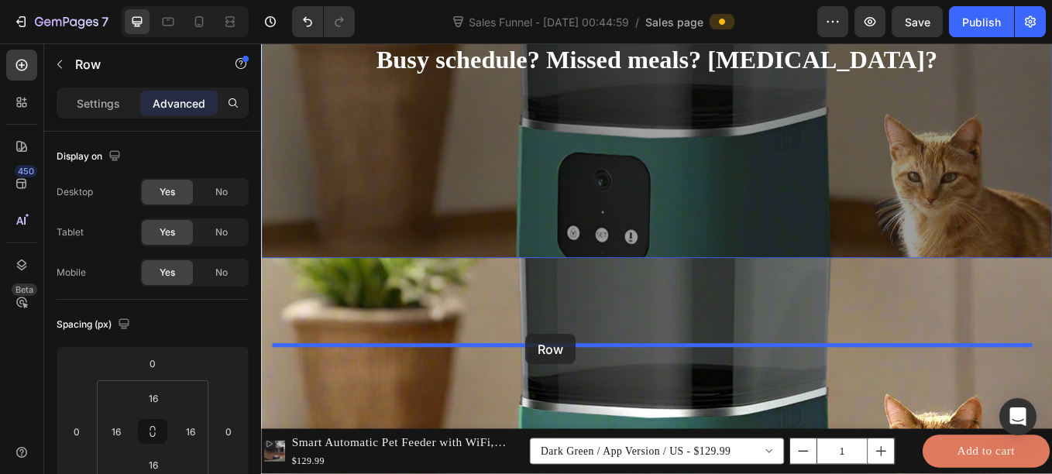
drag, startPoint x: 321, startPoint y: 352, endPoint x: 572, endPoint y: 385, distance: 252.4
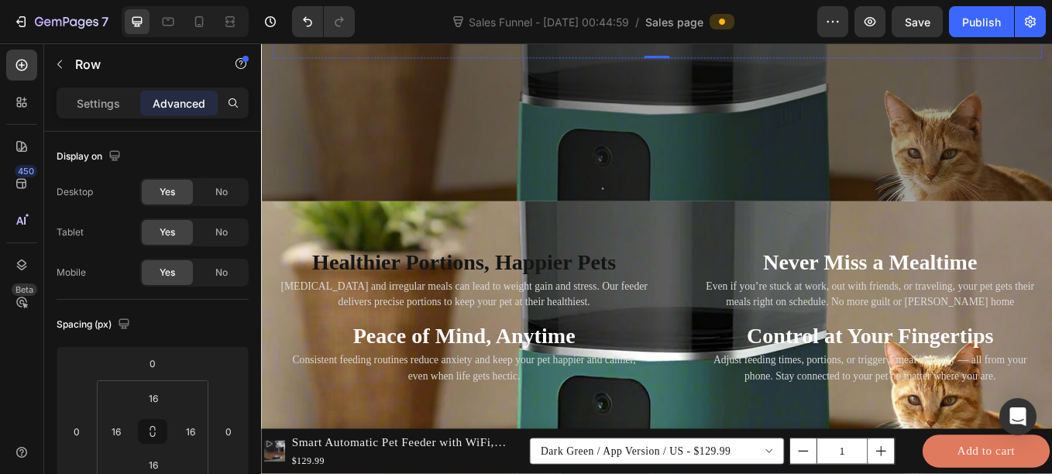
scroll to position [2374, 0]
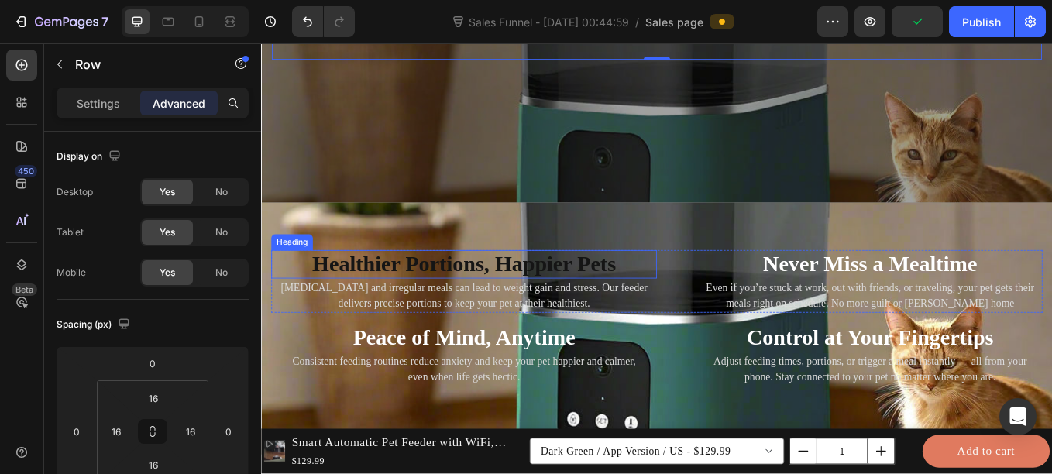
click at [524, 301] on strong "Healthier Portions, Happier Pets" at bounding box center [499, 303] width 357 height 28
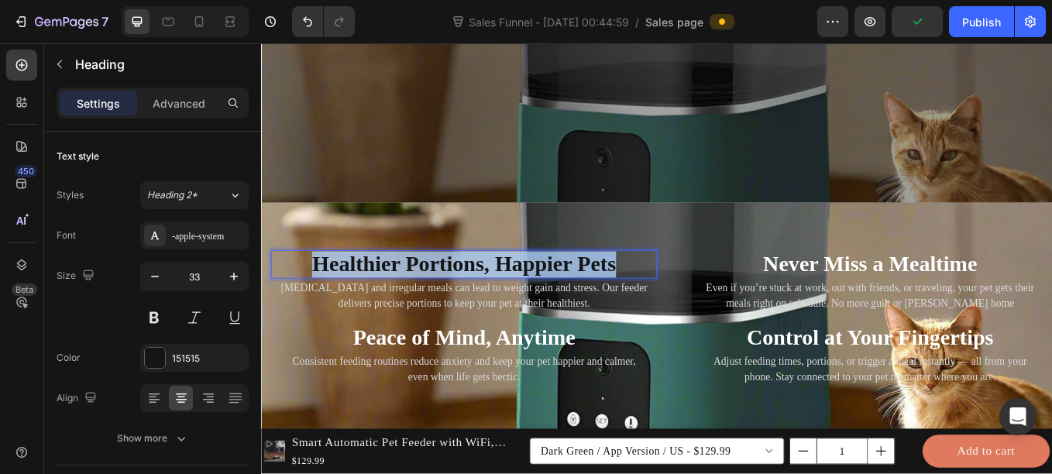
click at [524, 301] on strong "Healthier Portions, Happier Pets" at bounding box center [499, 303] width 357 height 28
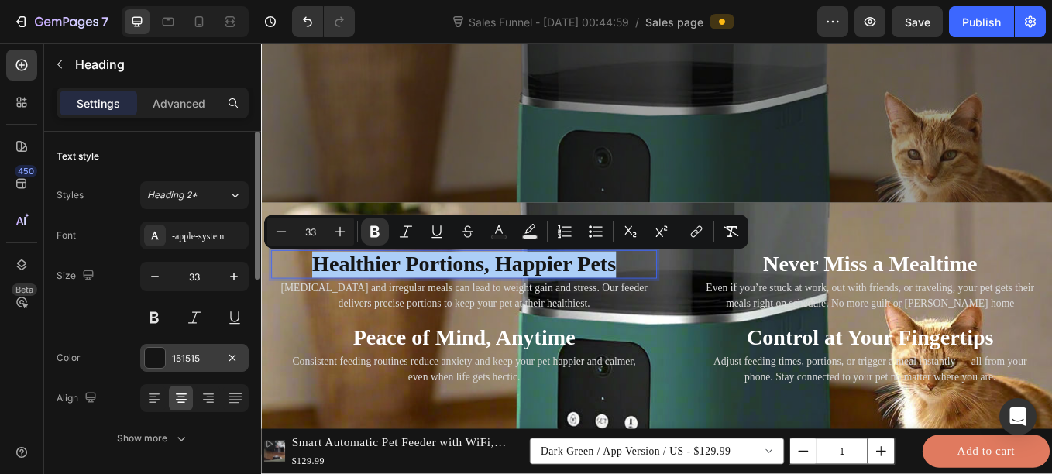
click at [160, 351] on div at bounding box center [155, 358] width 20 height 20
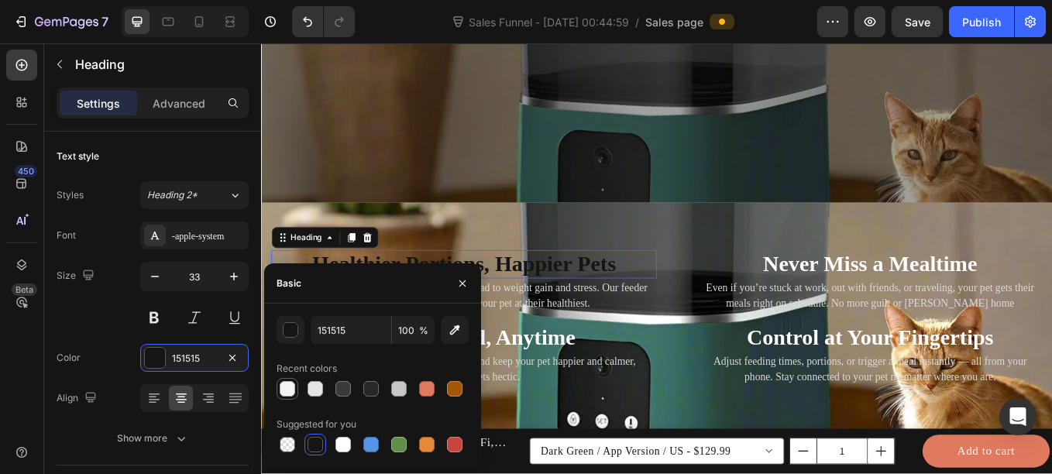
click at [282, 386] on div at bounding box center [287, 388] width 15 height 15
type input "F4F4F4"
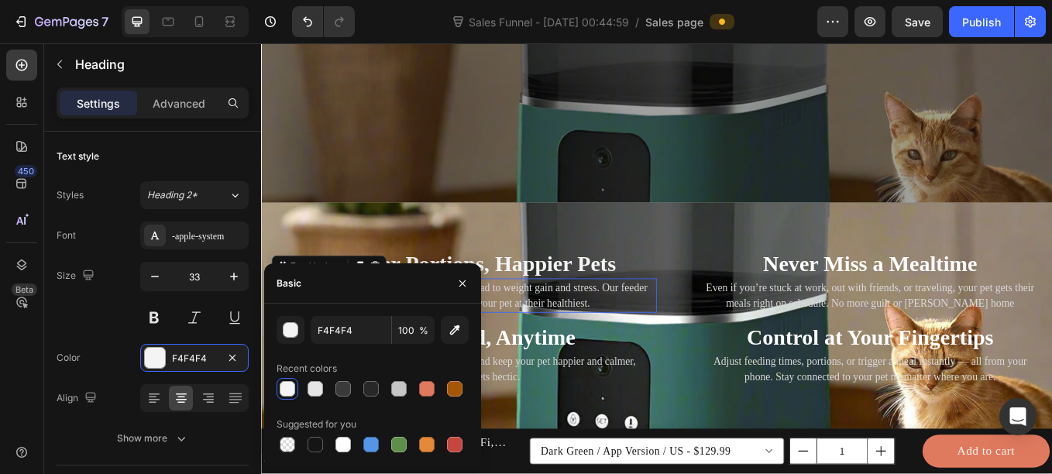
click at [714, 331] on p "Overeating and irregular meals can lead to weight gain and stress. Our feeder d…" at bounding box center [499, 339] width 450 height 37
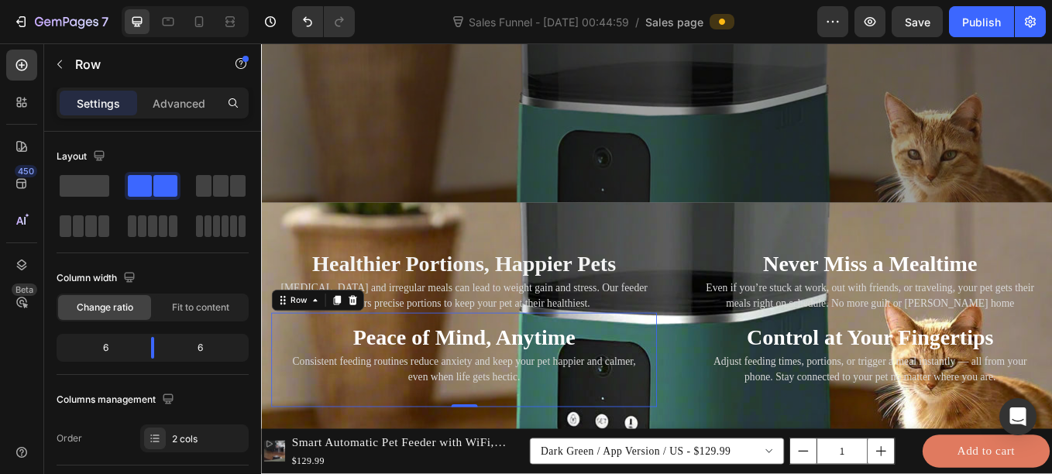
click at [274, 421] on div "Peace of Mind, Anytime Heading Consistent feeding routines reduce anxiety and k…" at bounding box center [499, 415] width 453 height 111
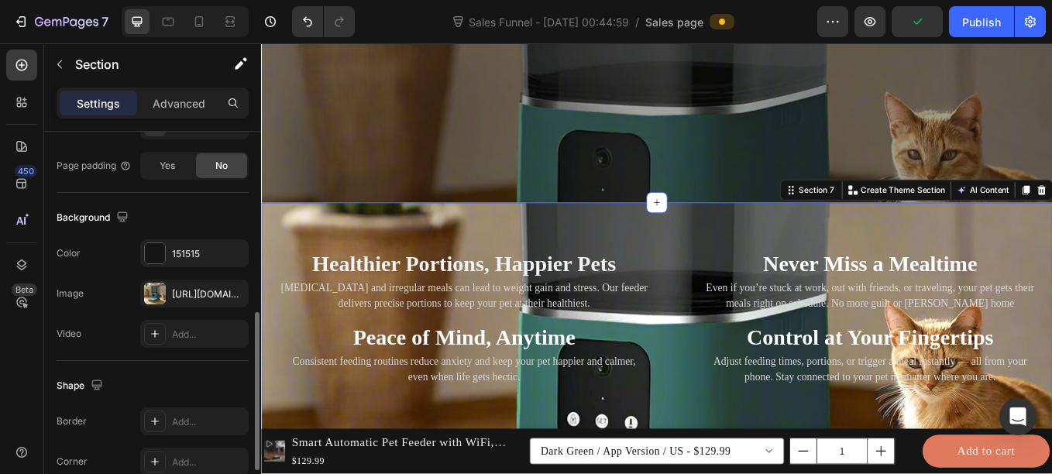
click at [272, 258] on div "⁠⁠⁠⁠⁠⁠⁠ Healthier Portions, Happier Pets Heading Overeating and irregular meals…" at bounding box center [725, 379] width 929 height 296
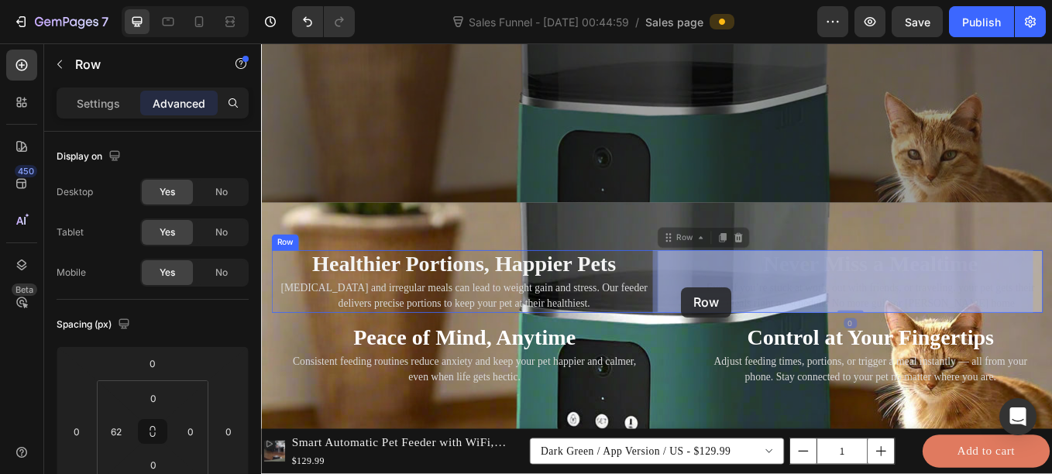
drag, startPoint x: 719, startPoint y: 294, endPoint x: 771, endPoint y: 330, distance: 62.9
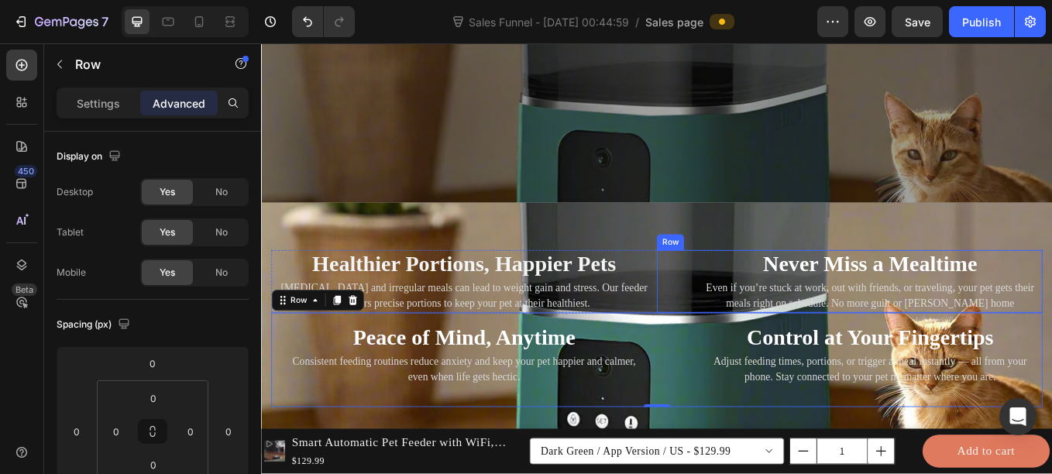
click at [726, 357] on div "Never Miss a Mealtime Heading Even if you’re stuck at work, out with friends, o…" at bounding box center [952, 324] width 453 height 74
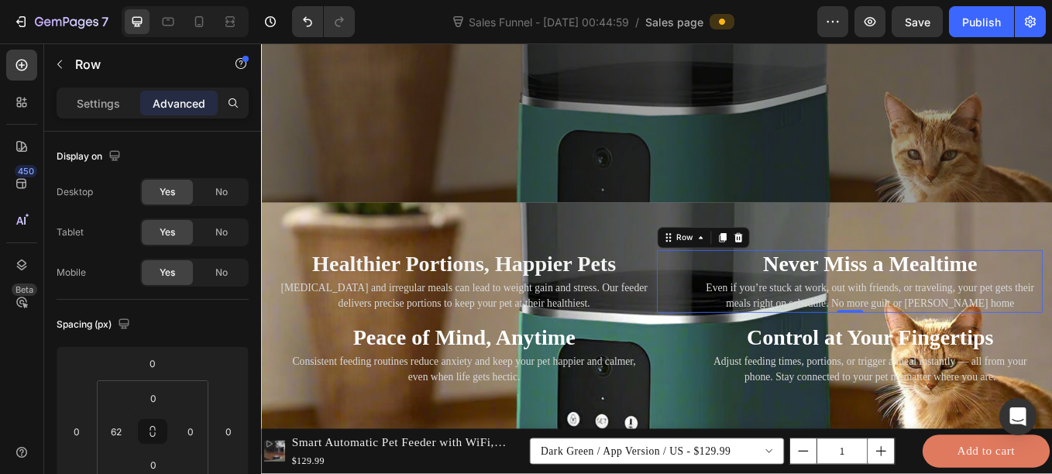
click at [726, 357] on div "Never Miss a Mealtime Heading Even if you’re stuck at work, out with friends, o…" at bounding box center [952, 324] width 453 height 74
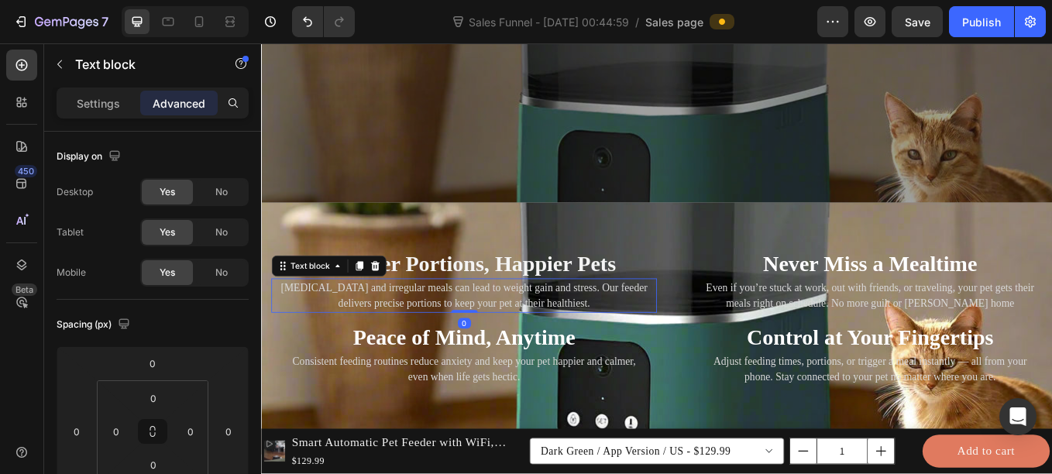
click at [694, 348] on p "Overeating and irregular meals can lead to weight gain and stress. Our feeder d…" at bounding box center [499, 339] width 450 height 37
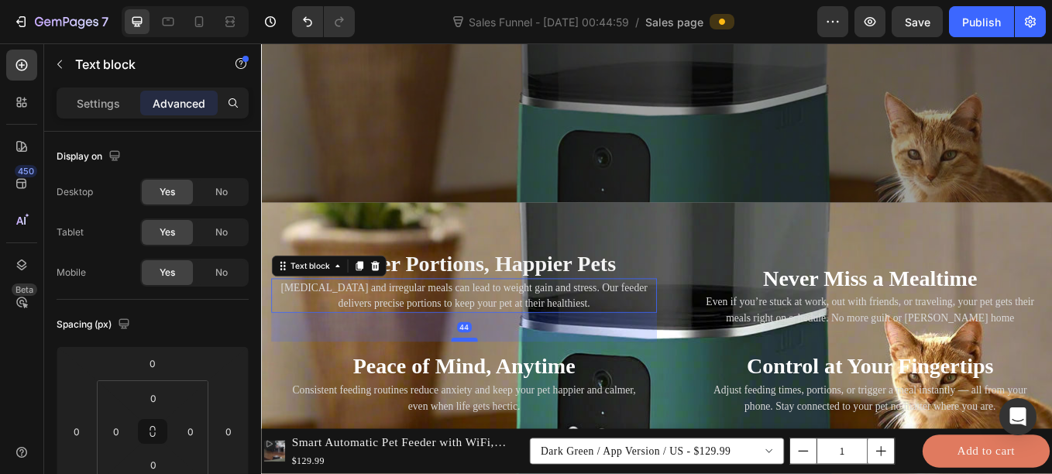
drag, startPoint x: 501, startPoint y: 358, endPoint x: 503, endPoint y: 393, distance: 34.9
click at [503, 393] on div at bounding box center [499, 392] width 31 height 5
type input "45"
click at [714, 356] on p "Overeating and irregular meals can lead to weight gain and stress. Our feeder d…" at bounding box center [499, 339] width 450 height 37
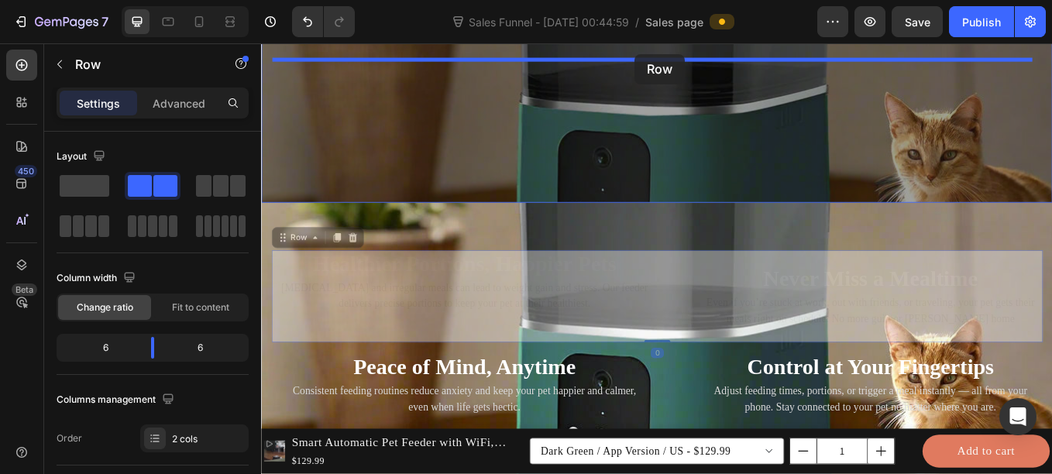
drag, startPoint x: 734, startPoint y: 390, endPoint x: 699, endPoint y: 56, distance: 335.6
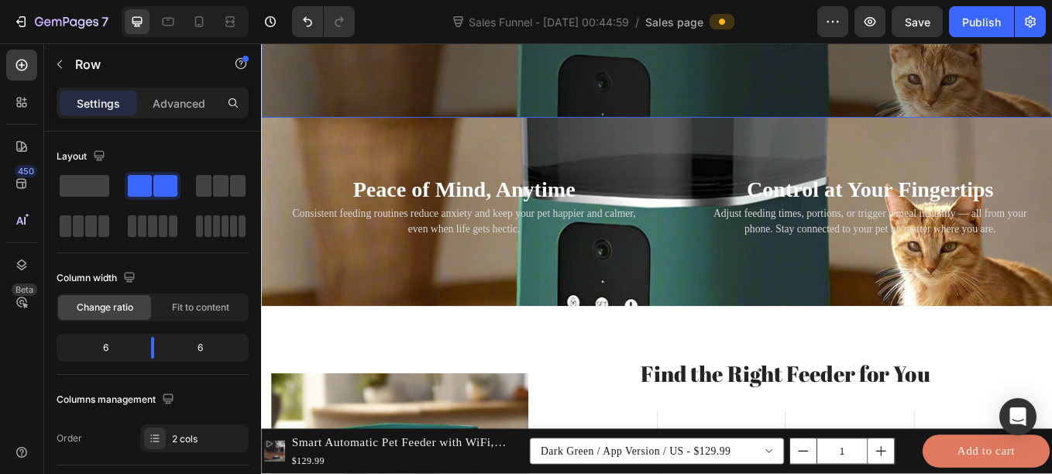
scroll to position [2474, 0]
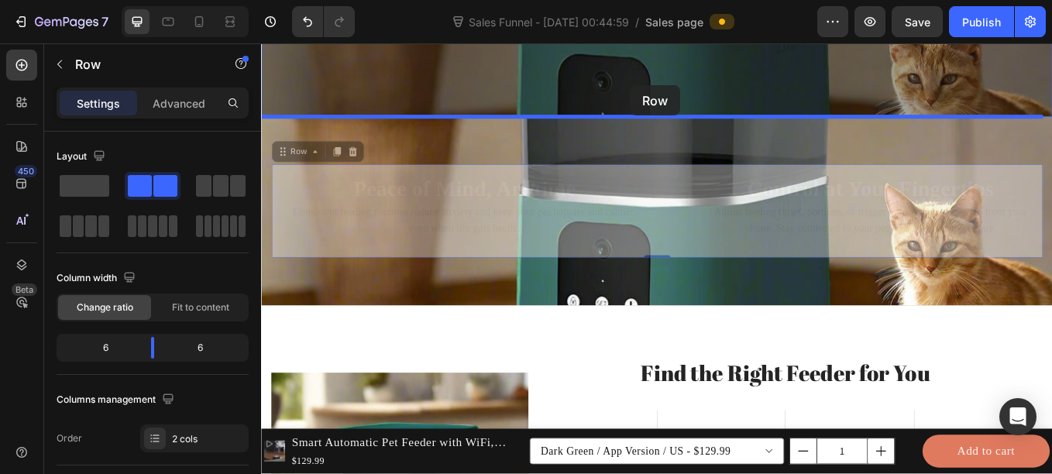
drag, startPoint x: 721, startPoint y: 286, endPoint x: 701, endPoint y: 80, distance: 207.0
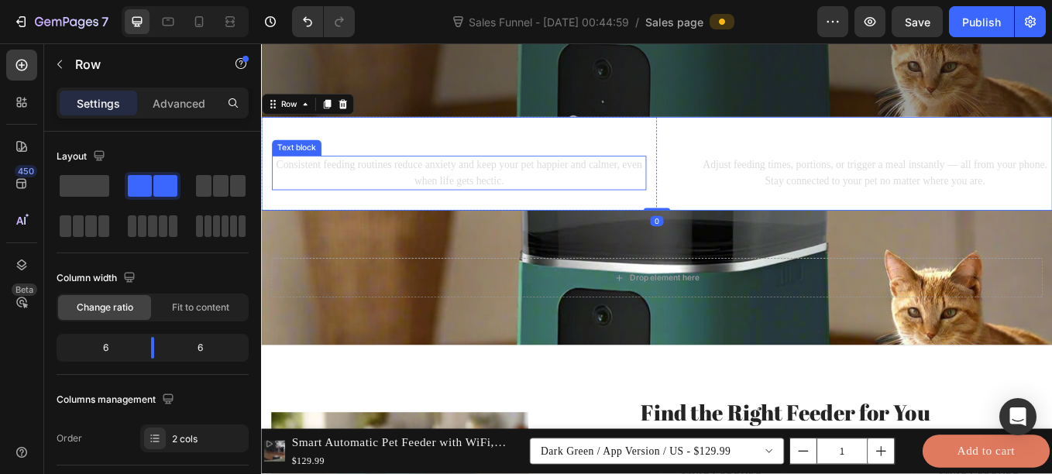
scroll to position [2301, 0]
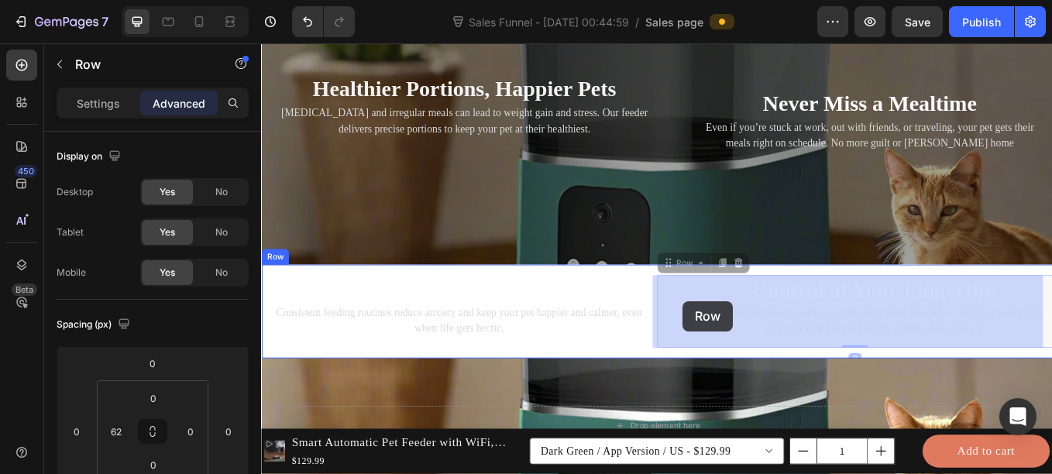
drag, startPoint x: 724, startPoint y: 320, endPoint x: 757, endPoint y: 347, distance: 42.9
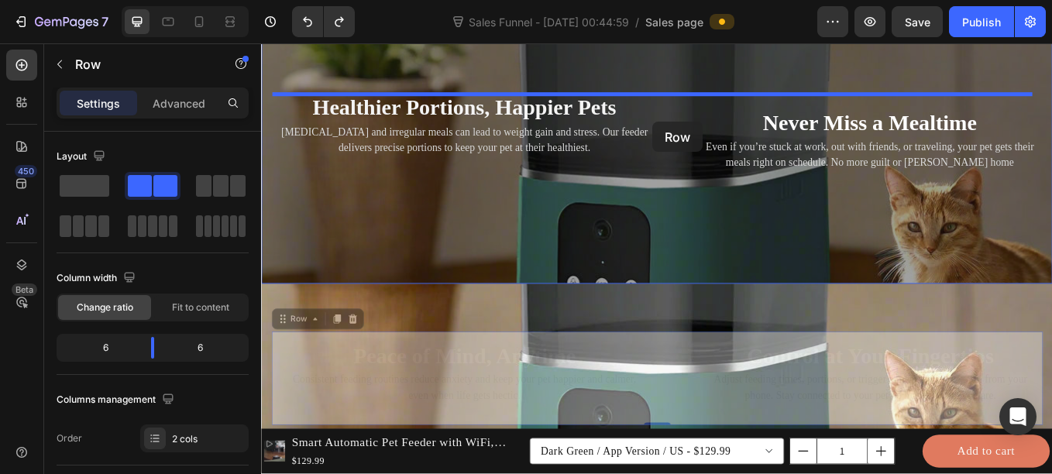
scroll to position [2260, 0]
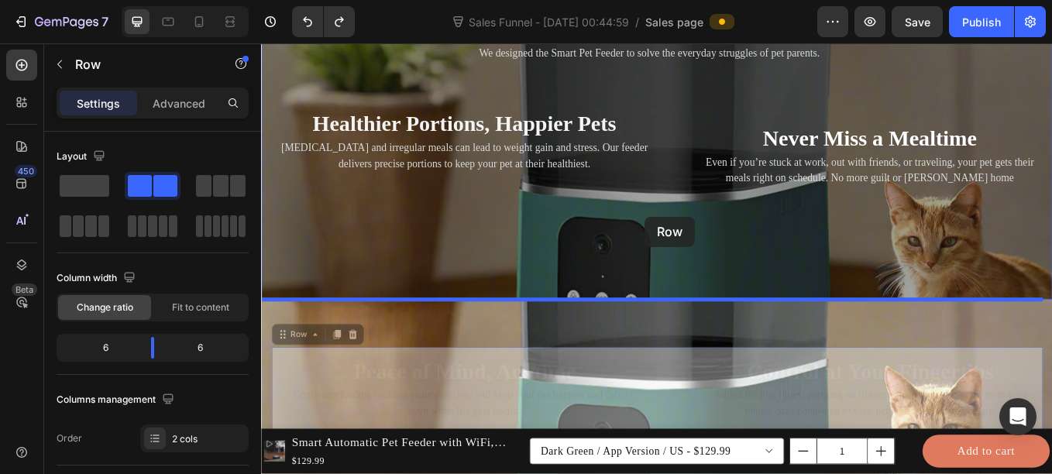
drag, startPoint x: 725, startPoint y: 386, endPoint x: 712, endPoint y: 247, distance: 140.0
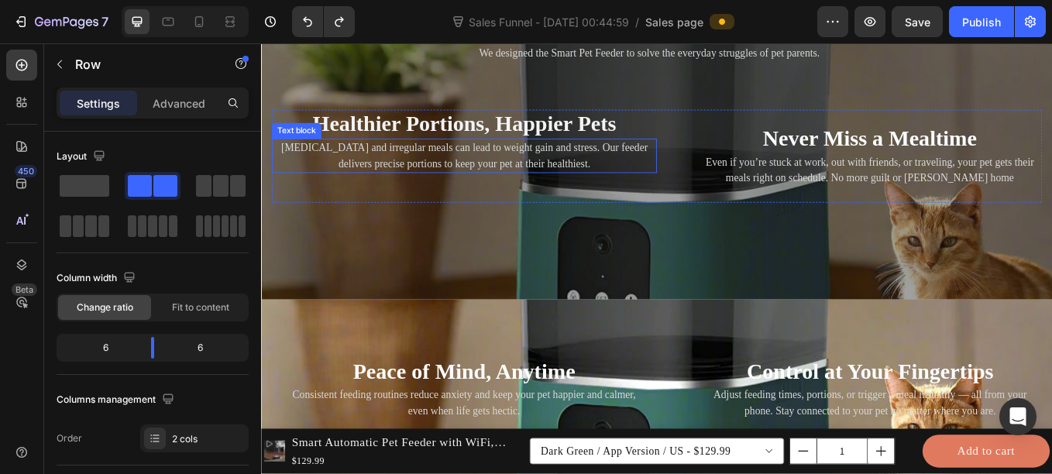
click at [590, 168] on p "Overeating and irregular meals can lead to weight gain and stress. Our feeder d…" at bounding box center [499, 175] width 449 height 37
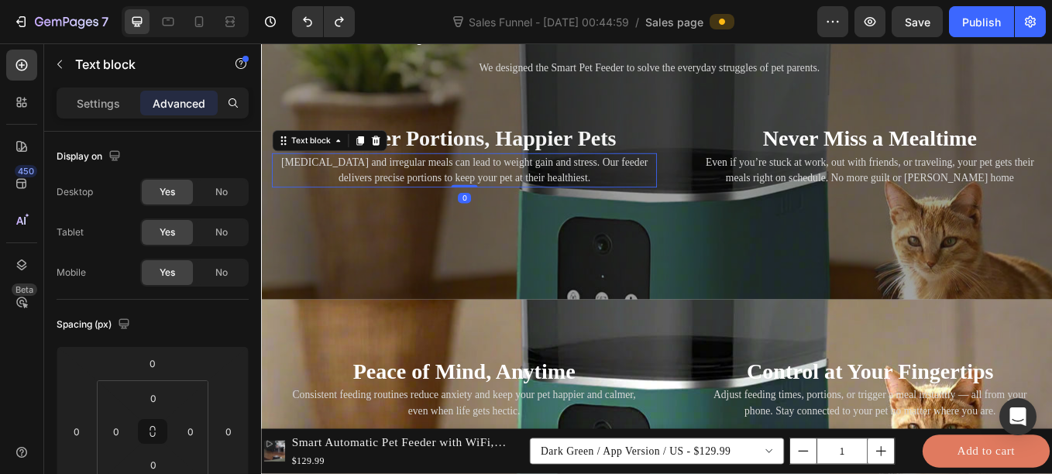
drag, startPoint x: 498, startPoint y: 228, endPoint x: 526, endPoint y: 174, distance: 61.0
click at [526, 174] on div "Overeating and irregular meals can lead to weight gain and stress. Our feeder d…" at bounding box center [499, 193] width 452 height 40
type input "0"
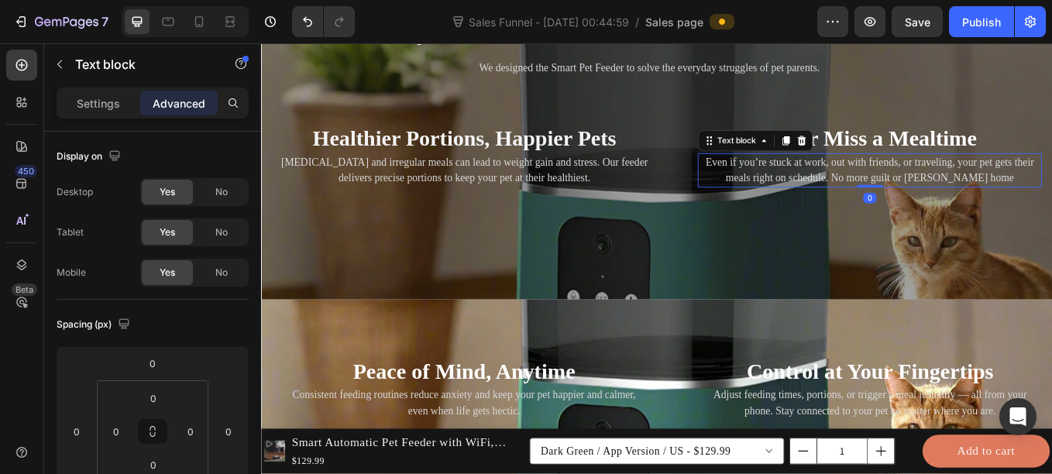
click at [994, 187] on p "Even if you’re stuck at work, out with friends, or traveling, your pet gets the…" at bounding box center [975, 192] width 401 height 37
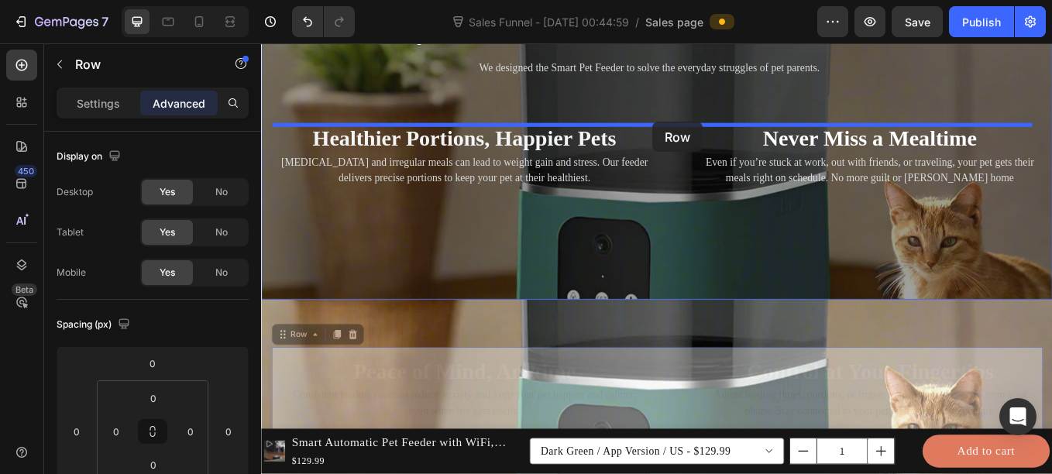
drag, startPoint x: 726, startPoint y: 406, endPoint x: 720, endPoint y: 136, distance: 270.3
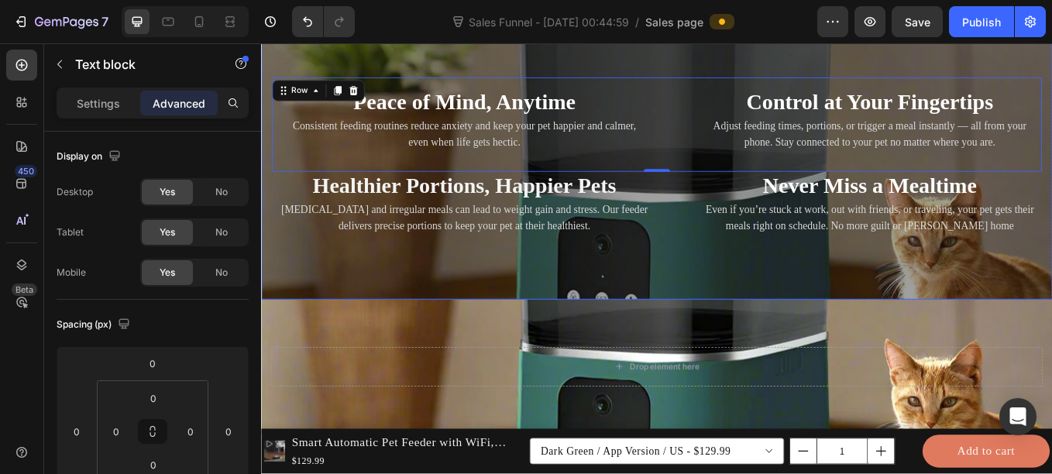
click at [579, 266] on p "Overeating and irregular meals can lead to weight gain and stress. Our feeder d…" at bounding box center [499, 248] width 449 height 37
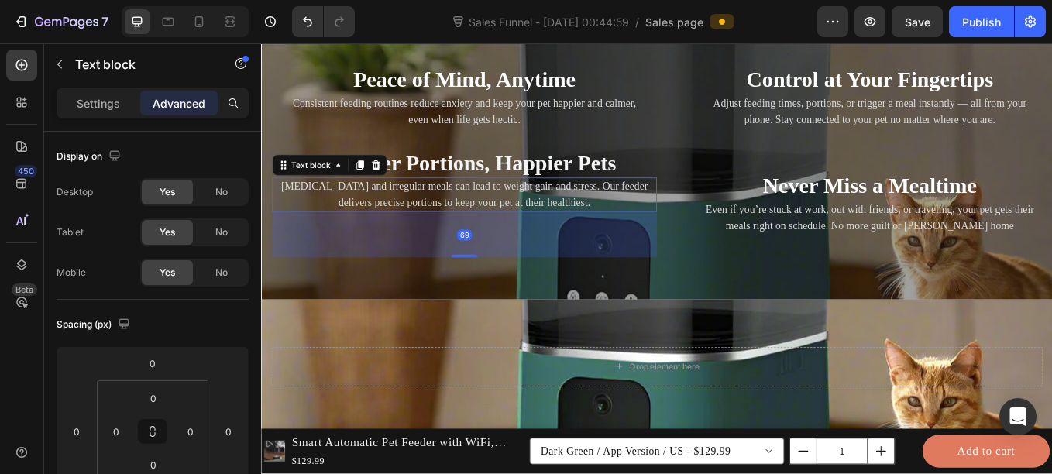
drag, startPoint x: 496, startPoint y: 267, endPoint x: 498, endPoint y: 321, distance: 53.5
click at [498, 321] on div "Busy schedule? Missed meals? Overeating? Heading We designed the Smart Pet Feed…" at bounding box center [725, 112] width 929 height 465
type input "69"
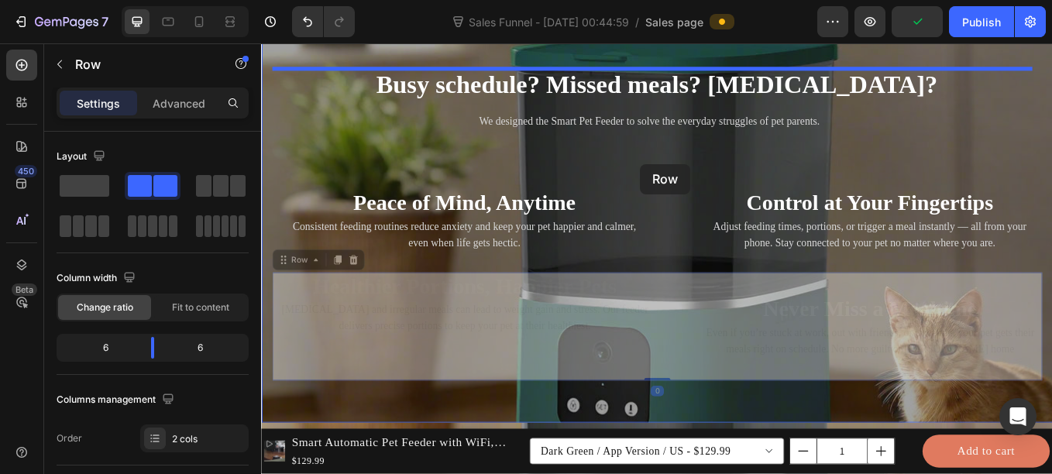
scroll to position [1979, 0]
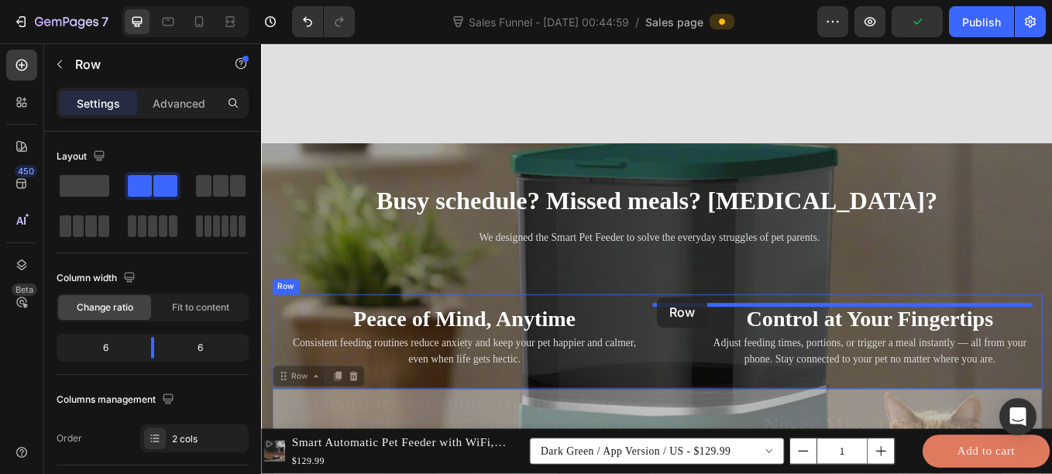
drag, startPoint x: 731, startPoint y: 286, endPoint x: 726, endPoint y: 342, distance: 56.0
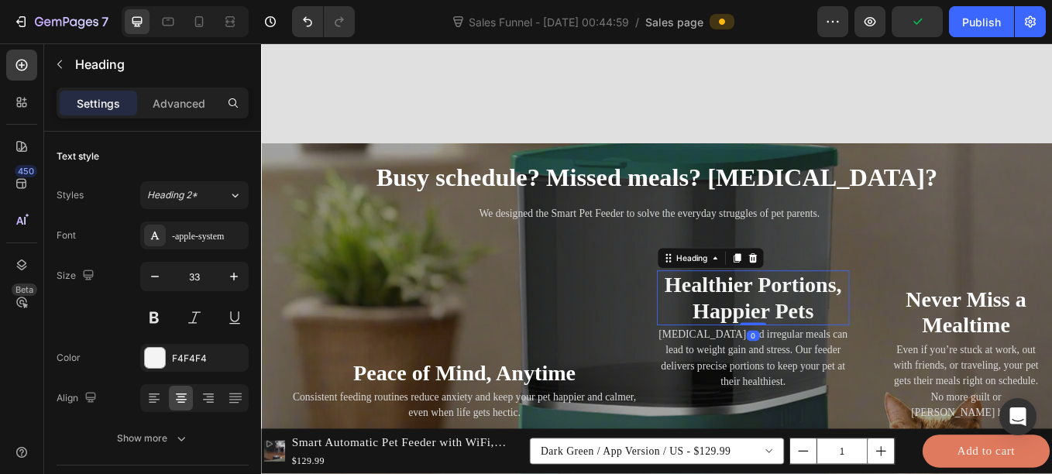
click at [726, 342] on h2 "Healthier Portions, Happier Pets" at bounding box center [839, 343] width 226 height 64
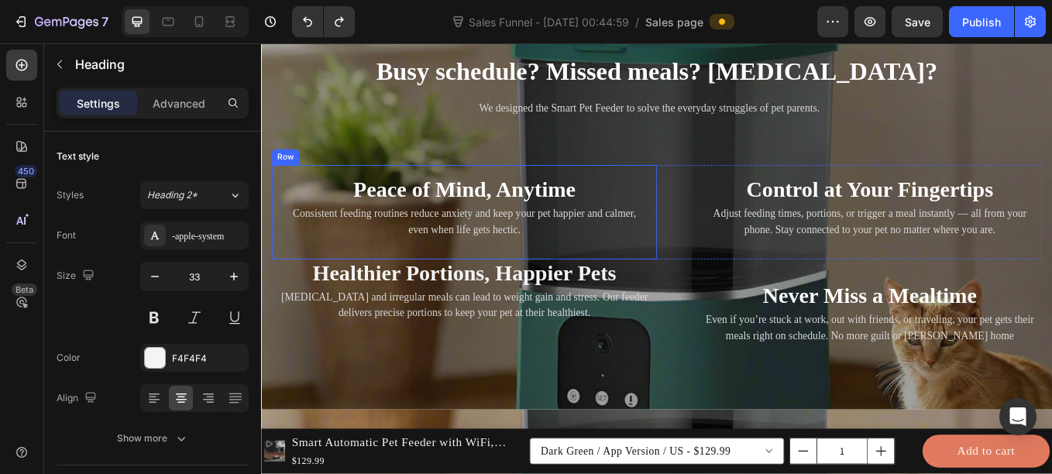
scroll to position [2131, 0]
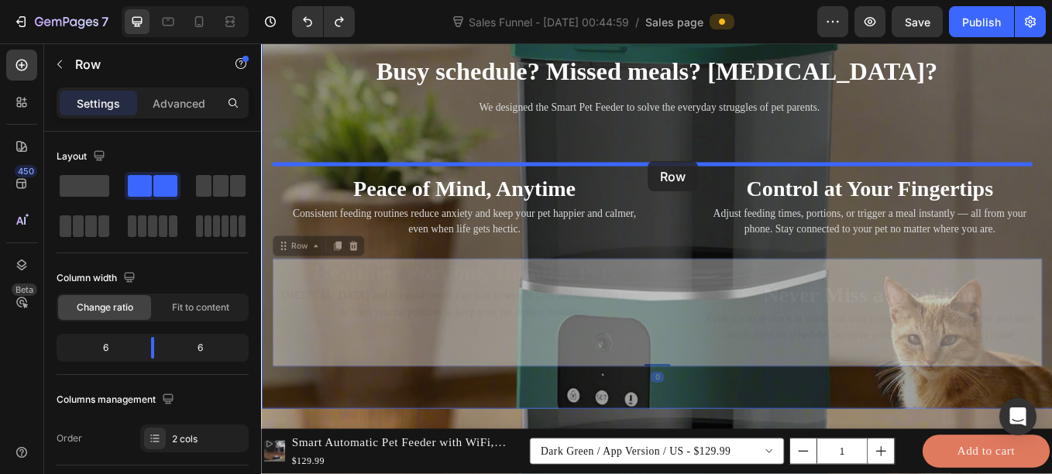
drag, startPoint x: 720, startPoint y: 406, endPoint x: 715, endPoint y: 182, distance: 223.9
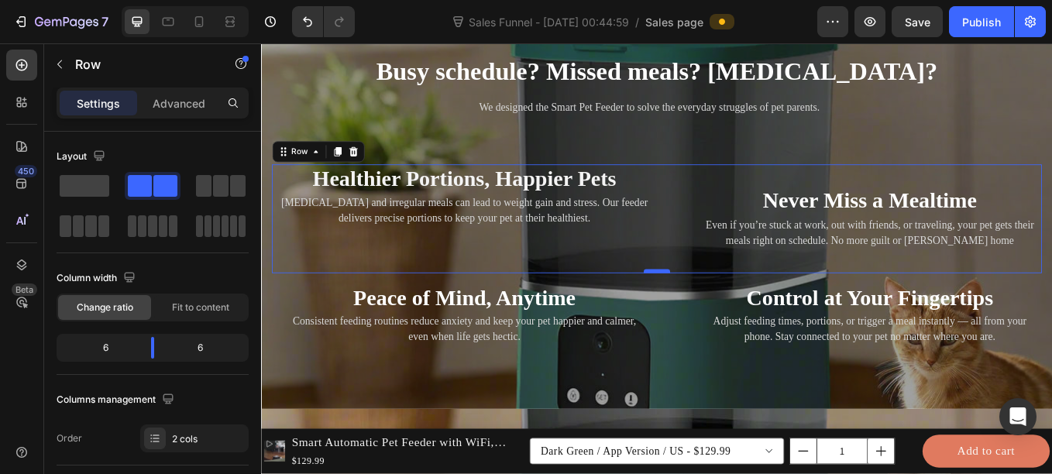
click at [713, 311] on div at bounding box center [725, 311] width 31 height 5
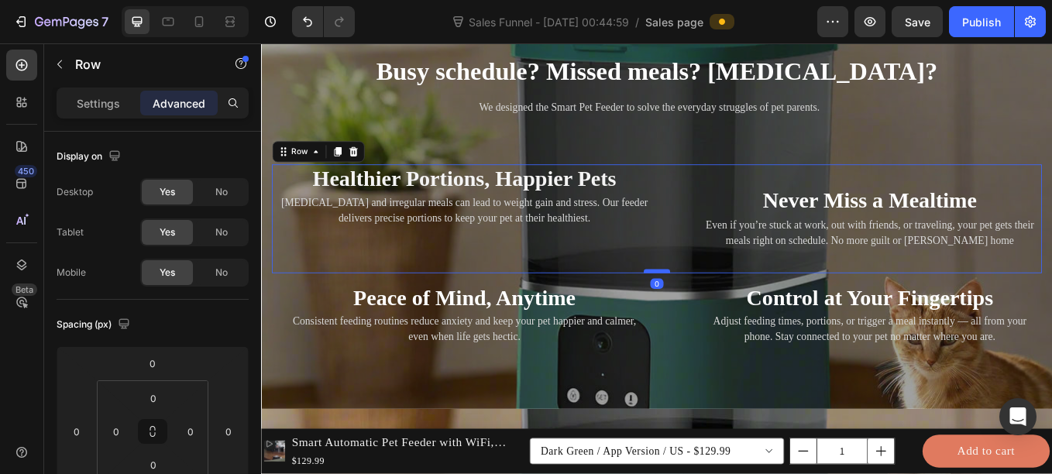
click at [713, 311] on div at bounding box center [725, 311] width 31 height 5
click at [585, 263] on div "Healthier Portions, Happier Pets Heading Overeating and irregular meals can lea…" at bounding box center [499, 250] width 452 height 128
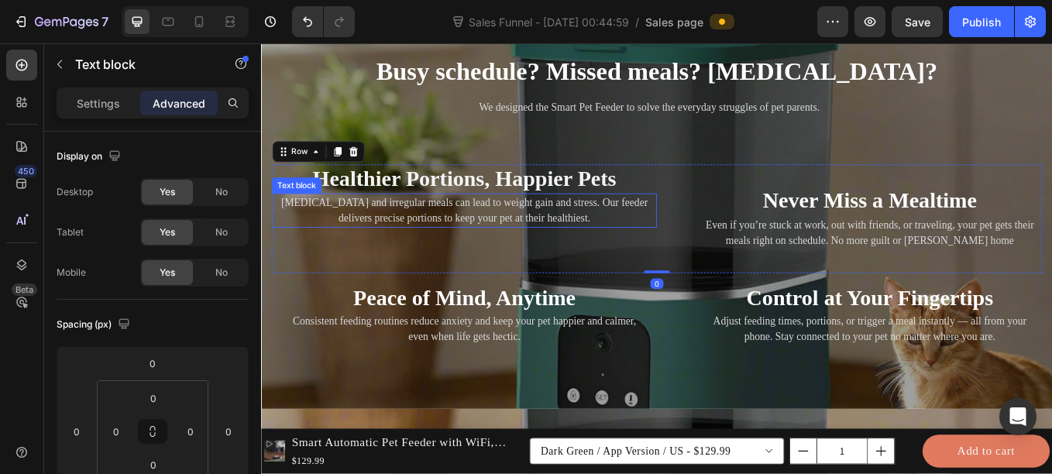
click at [542, 244] on p "Overeating and irregular meals can lead to weight gain and stress. Our feeder d…" at bounding box center [499, 240] width 449 height 37
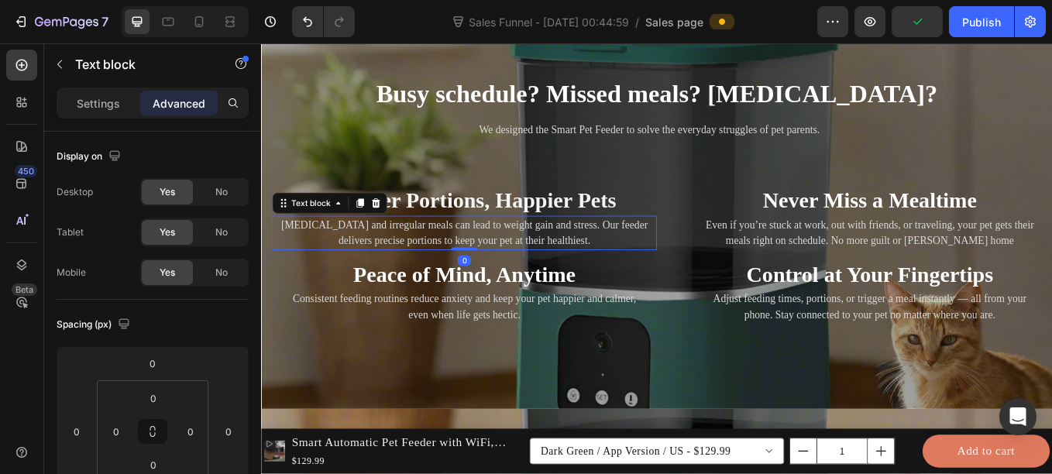
drag, startPoint x: 493, startPoint y: 312, endPoint x: 517, endPoint y: 242, distance: 74.5
click at [517, 242] on div "Healthier Portions, Happier Pets Heading Overeating and irregular meals can lea…" at bounding box center [499, 249] width 452 height 74
type input "0"
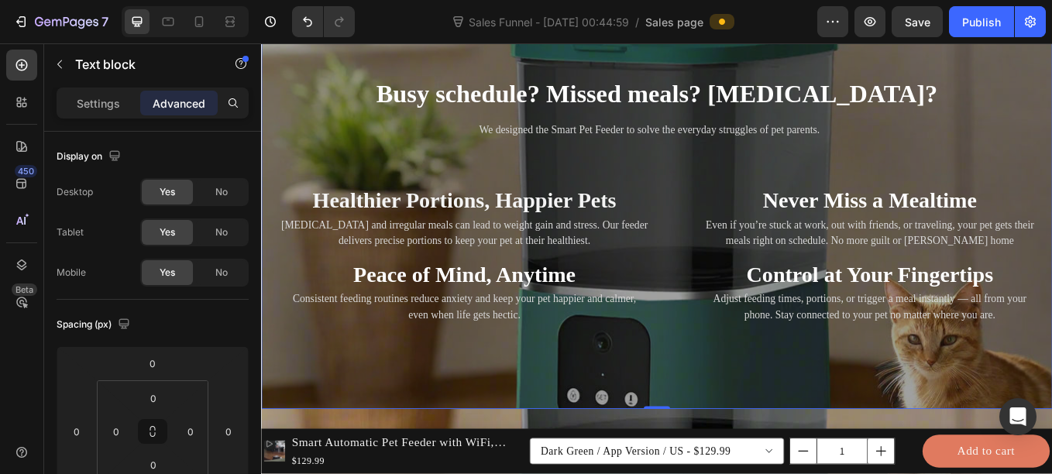
click at [263, 173] on div "Busy schedule? Missed meals? Overeating? Heading We designed the Smart Pet Feed…" at bounding box center [725, 240] width 929 height 319
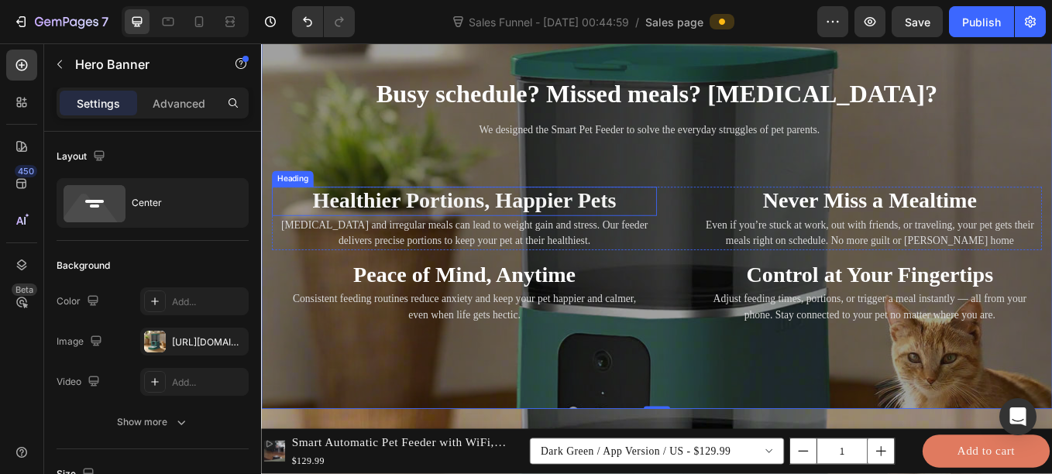
scroll to position [2320, 0]
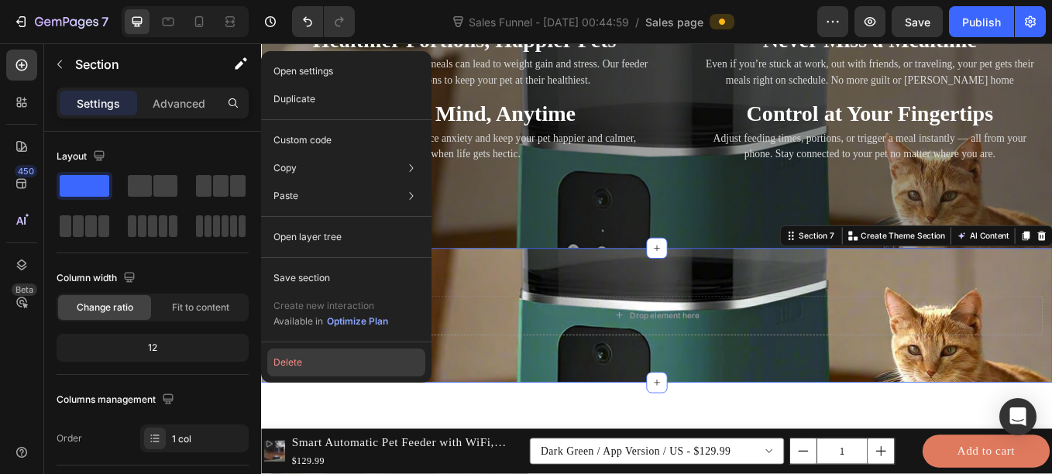
click at [290, 364] on button "Delete" at bounding box center [346, 363] width 158 height 28
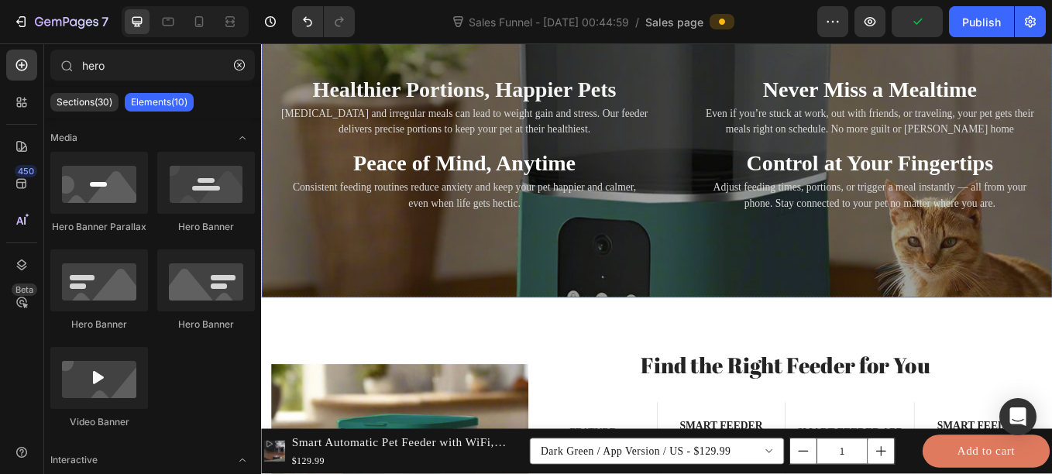
scroll to position [2263, 0]
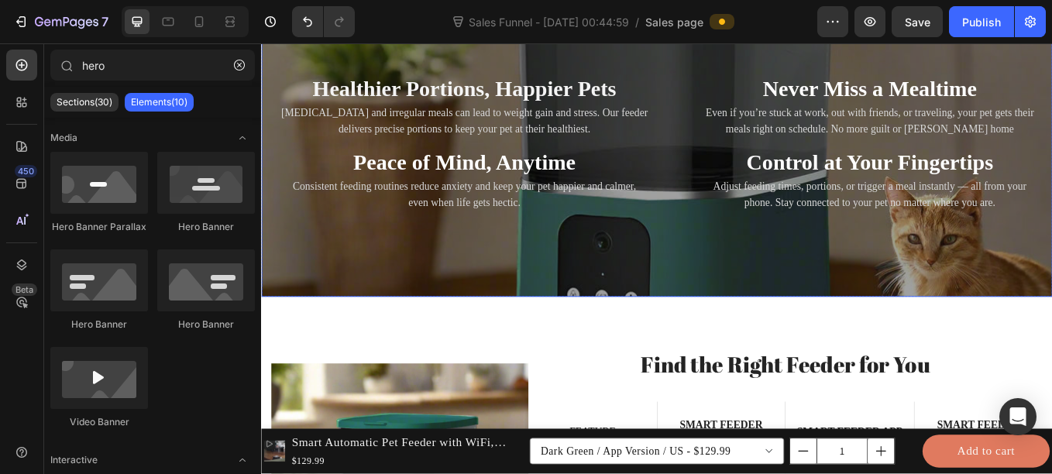
click at [266, 189] on div "Busy schedule? Missed meals? Overeating? Heading We designed the Smart Pet Feed…" at bounding box center [725, 109] width 929 height 319
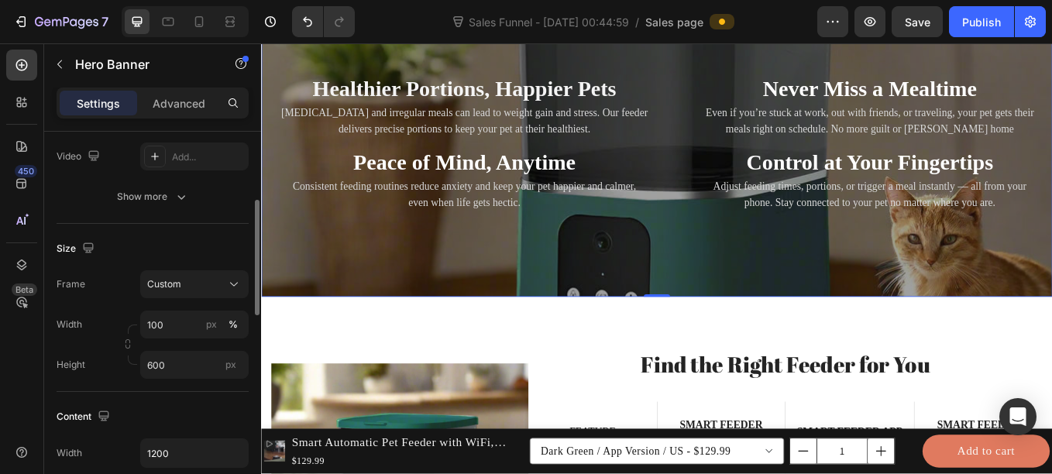
scroll to position [226, 0]
click at [139, 193] on div "Show more" at bounding box center [153, 195] width 72 height 15
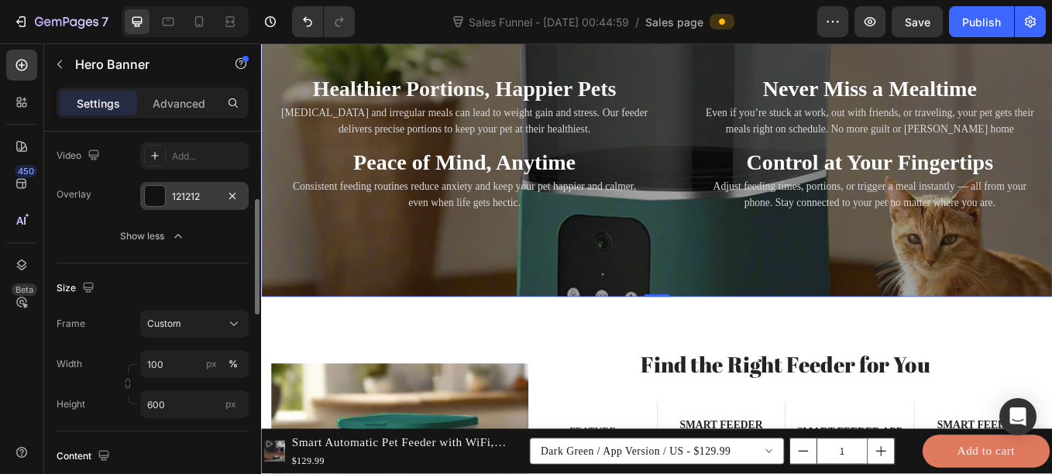
click at [163, 188] on div at bounding box center [155, 196] width 20 height 20
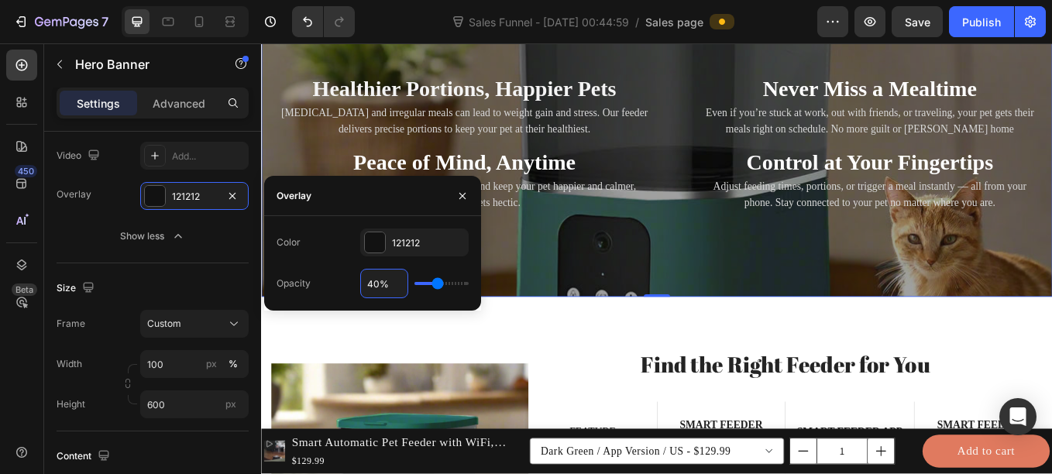
click at [382, 282] on input "40%" at bounding box center [384, 284] width 46 height 28
type input "6%"
type input "6"
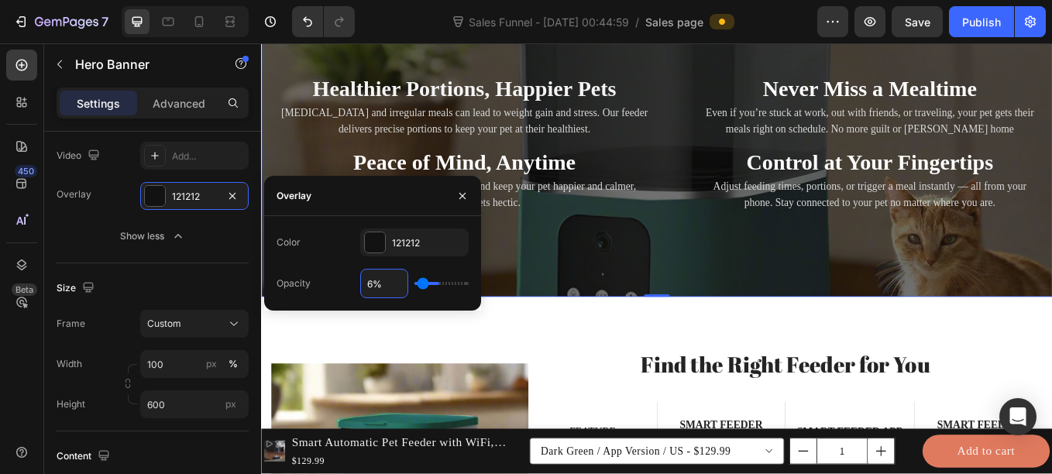
type input "60%"
type input "60"
click at [714, 278] on div "Overlay" at bounding box center [725, 109] width 929 height 465
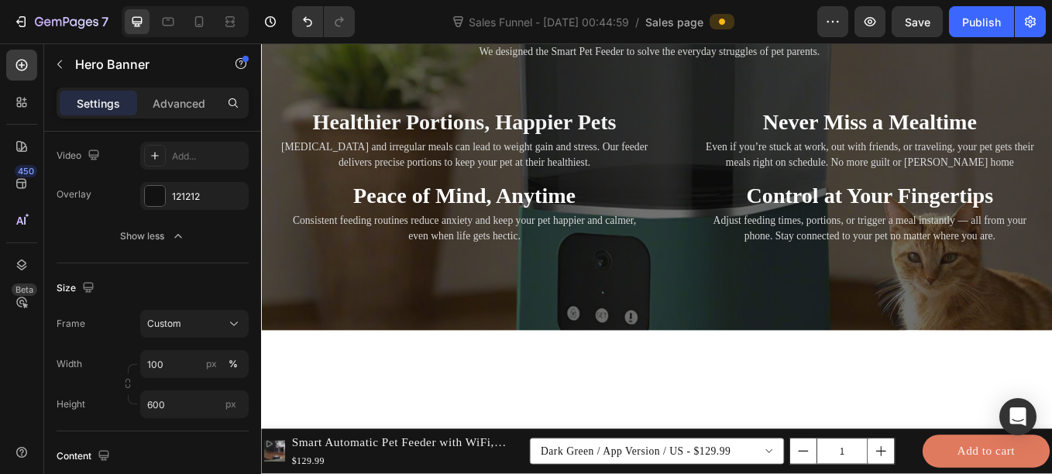
scroll to position [2049, 0]
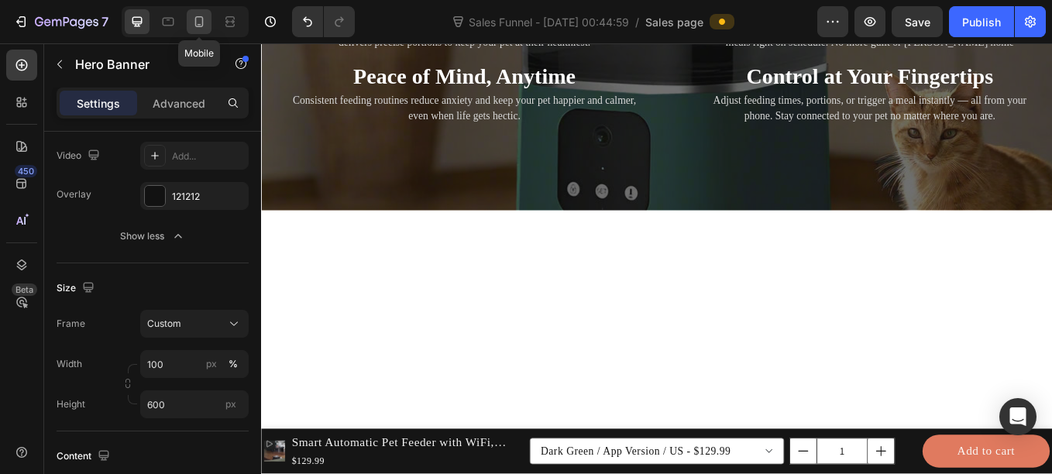
click at [205, 25] on icon at bounding box center [198, 21] width 15 height 15
type input "1200"
type input "100%"
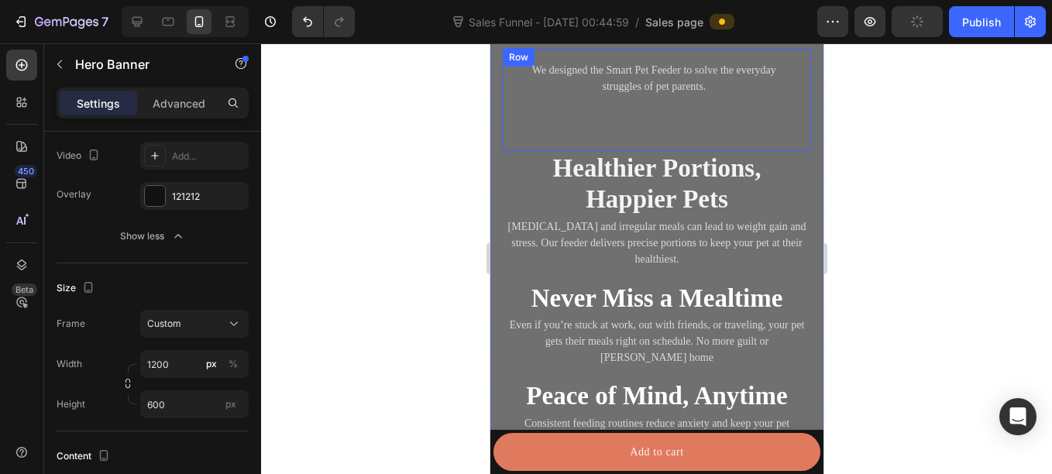
scroll to position [1974, 0]
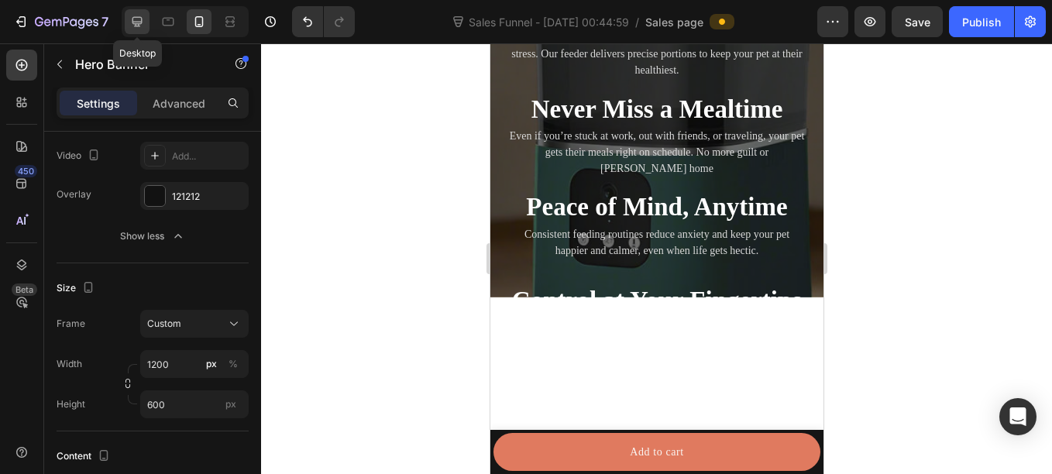
click at [132, 27] on icon at bounding box center [136, 21] width 15 height 15
type input "100"
type input "1200"
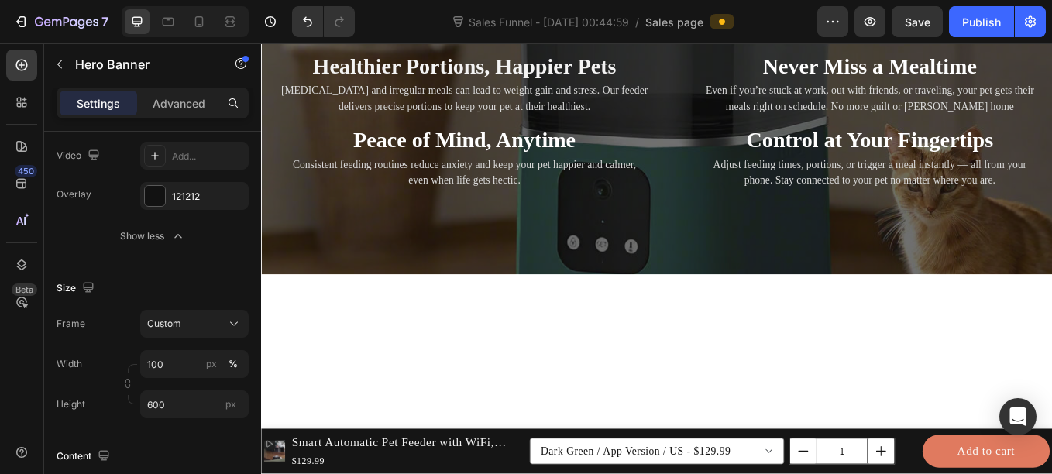
scroll to position [2042, 0]
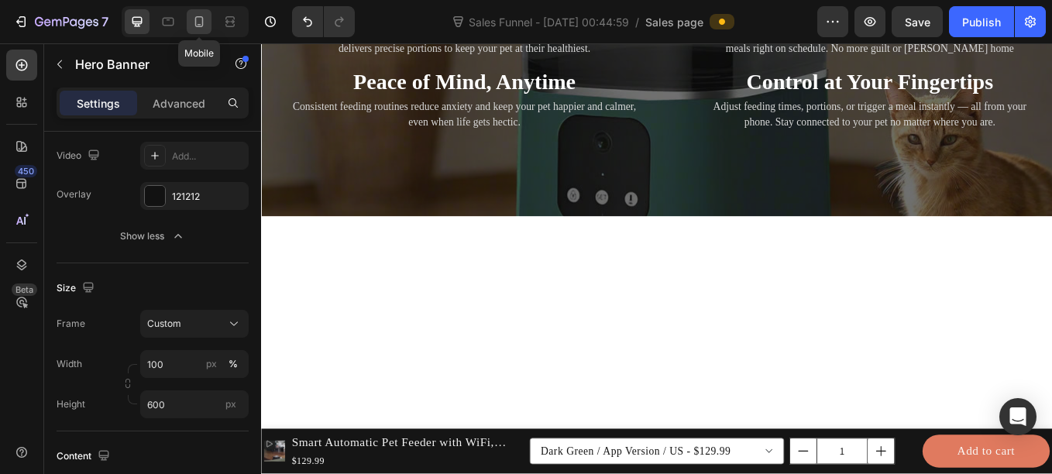
click at [194, 22] on icon at bounding box center [198, 21] width 15 height 15
type input "1200"
type input "100%"
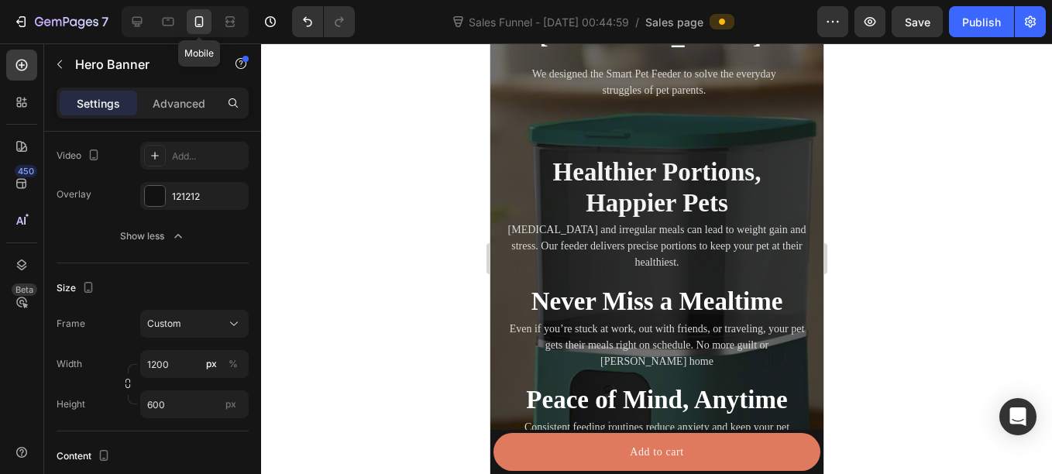
scroll to position [1970, 0]
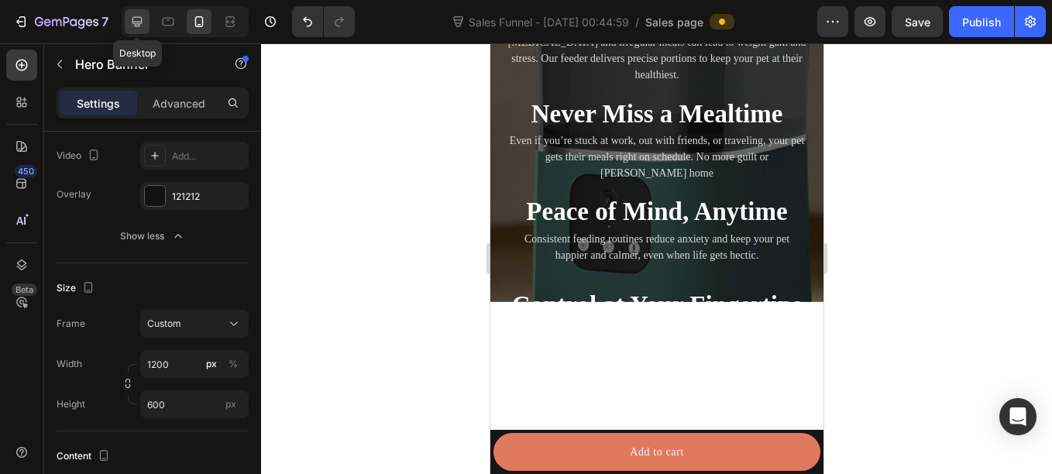
click at [130, 19] on icon at bounding box center [136, 21] width 15 height 15
type input "100"
type input "1200"
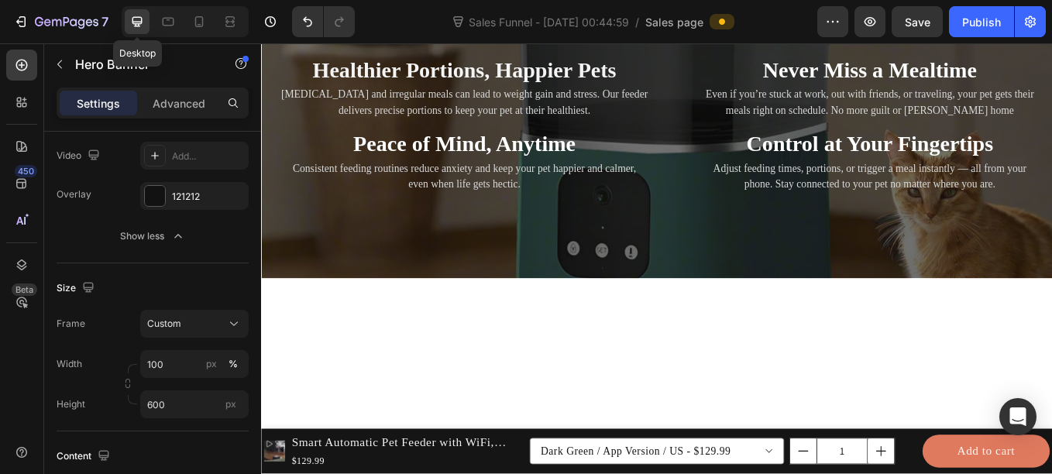
scroll to position [2042, 0]
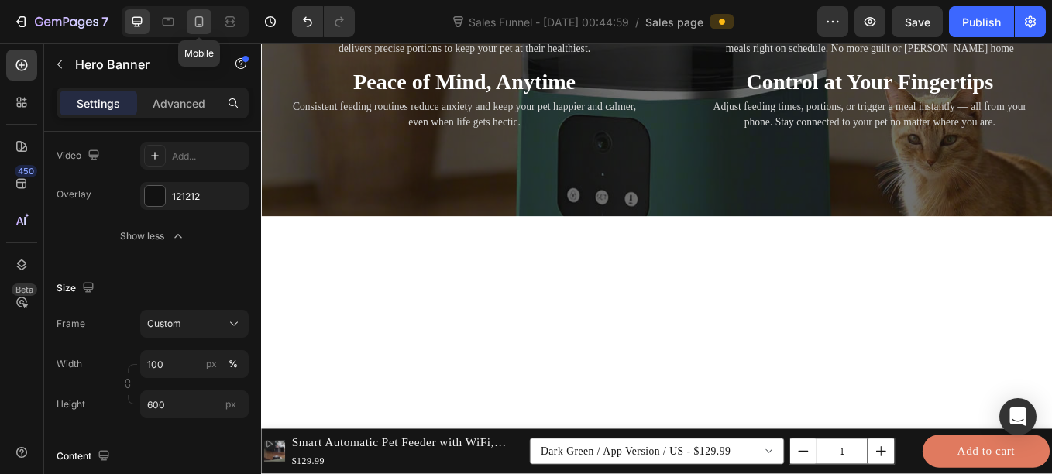
click at [187, 21] on div at bounding box center [199, 21] width 25 height 25
type input "1200"
type input "100%"
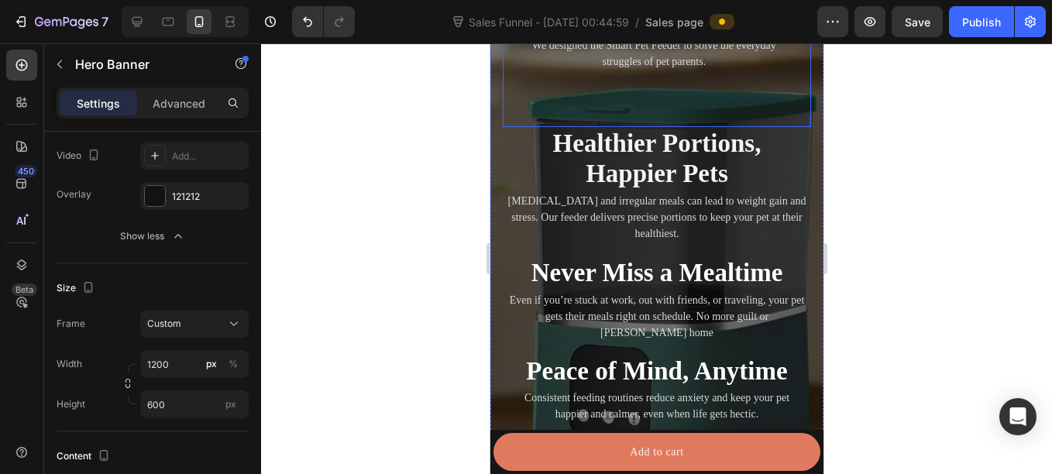
scroll to position [2059, 0]
click at [496, 159] on div "Busy schedule? Missed meals? Overeating? Heading We designed the Smart Pet Feed…" at bounding box center [655, 229] width 333 height 626
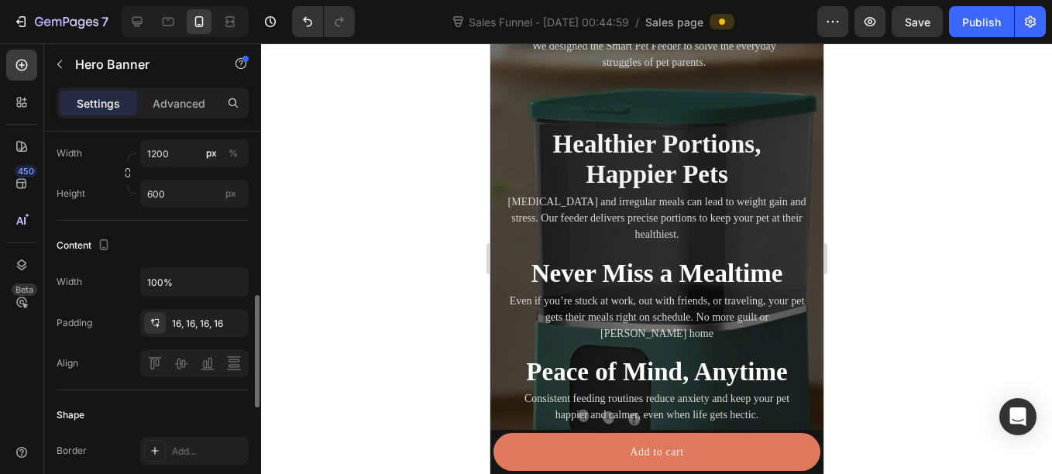
scroll to position [431, 0]
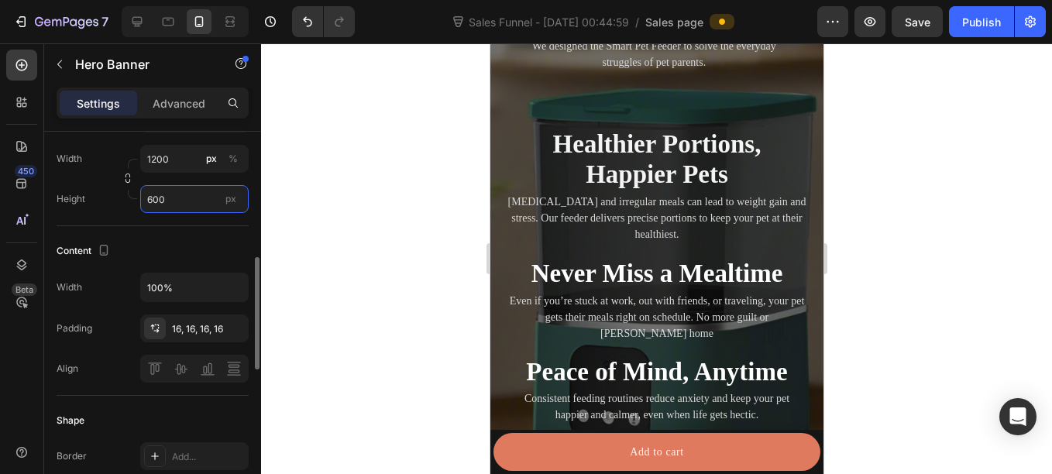
click at [174, 204] on input "600" at bounding box center [194, 199] width 108 height 28
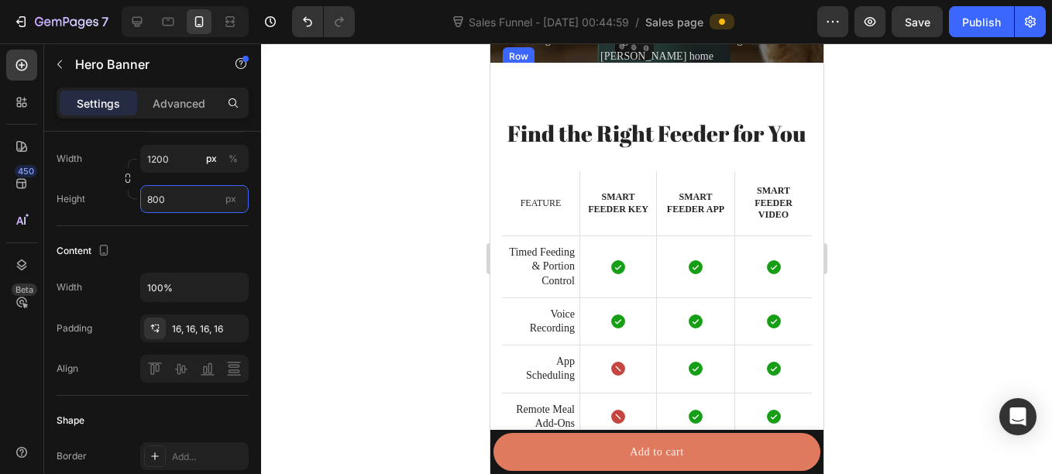
scroll to position [1965, 0]
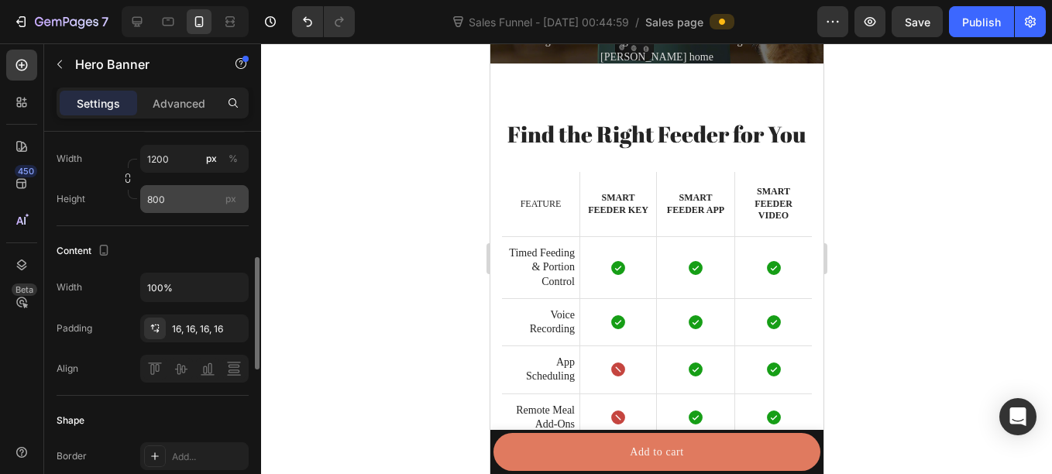
click at [239, 201] on div "px" at bounding box center [230, 199] width 23 height 20
click at [239, 201] on input "800" at bounding box center [194, 199] width 108 height 28
click at [187, 192] on input "800" at bounding box center [194, 199] width 108 height 28
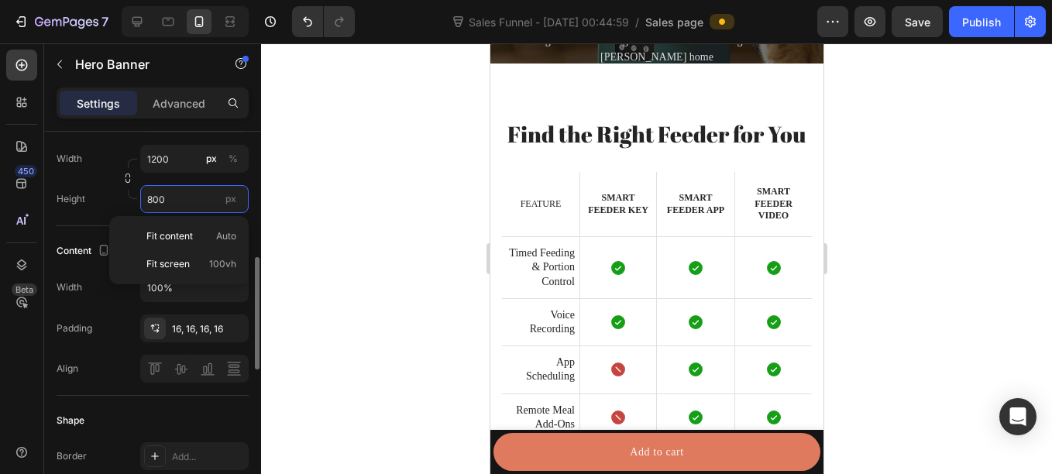
click at [210, 191] on input "800" at bounding box center [194, 199] width 108 height 28
click at [115, 207] on div "Height 800 px" at bounding box center [153, 199] width 192 height 28
click at [164, 202] on input "800" at bounding box center [194, 199] width 108 height 28
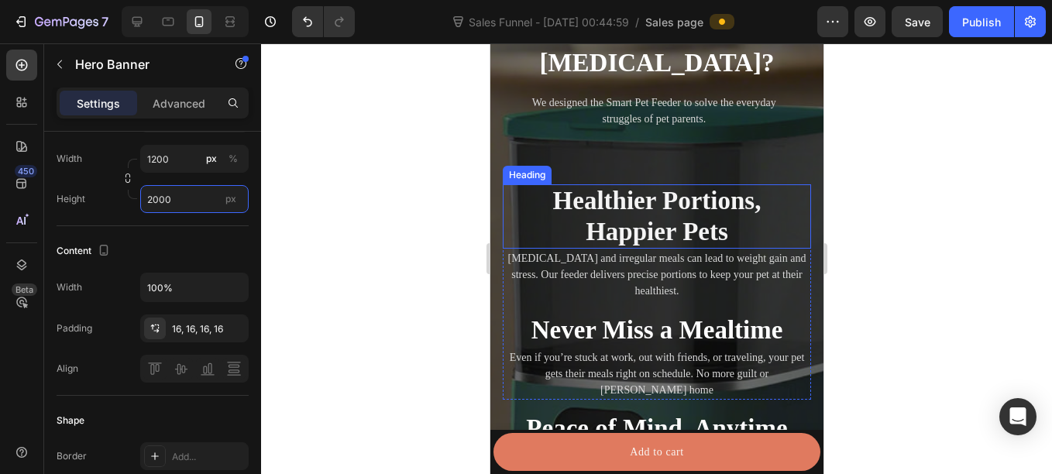
scroll to position [1964, 0]
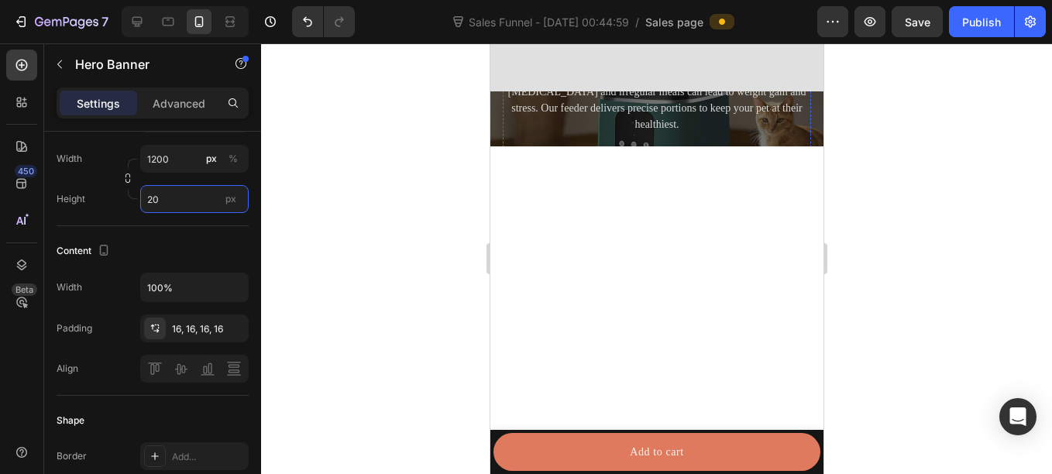
type input "2"
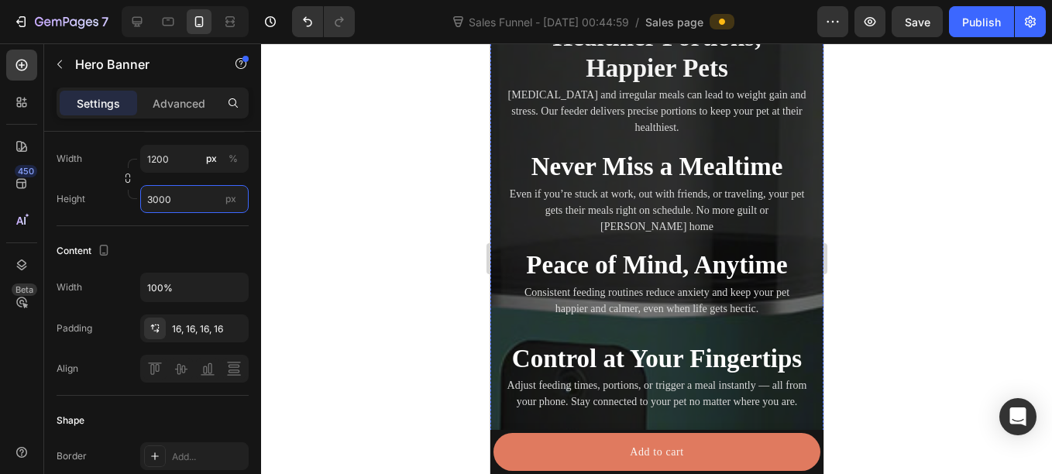
scroll to position [2348, 0]
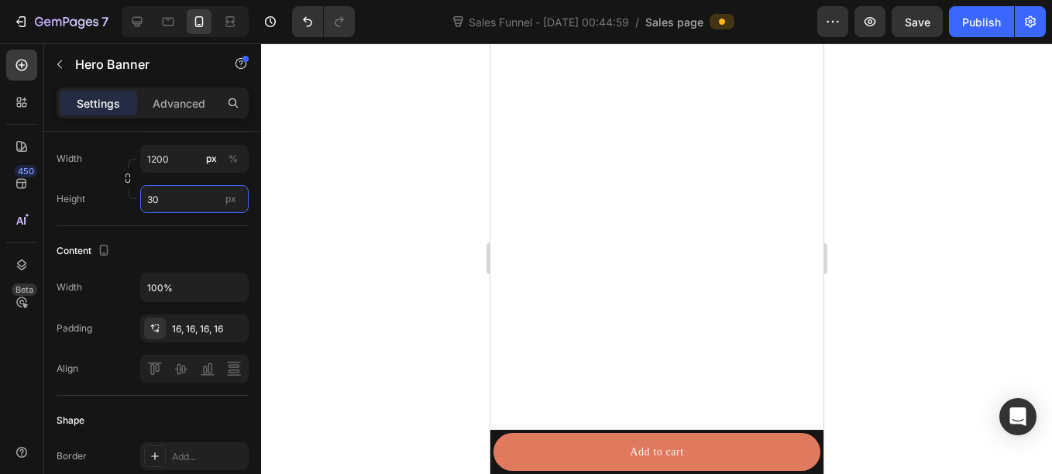
type input "3"
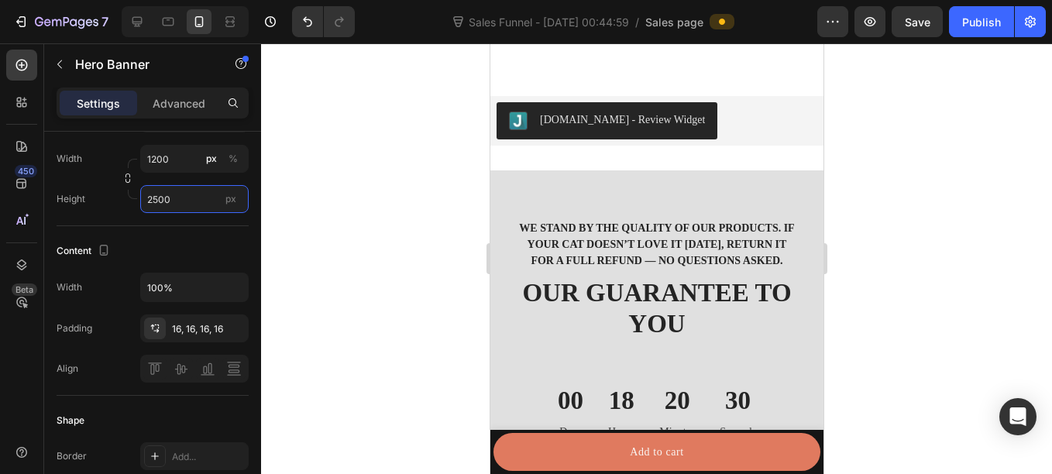
scroll to position [3335, 0]
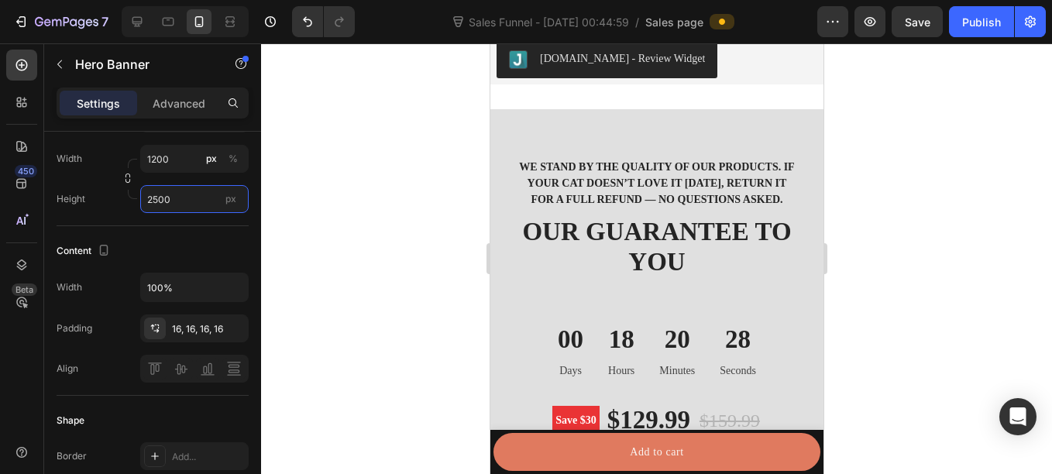
type input "2500"
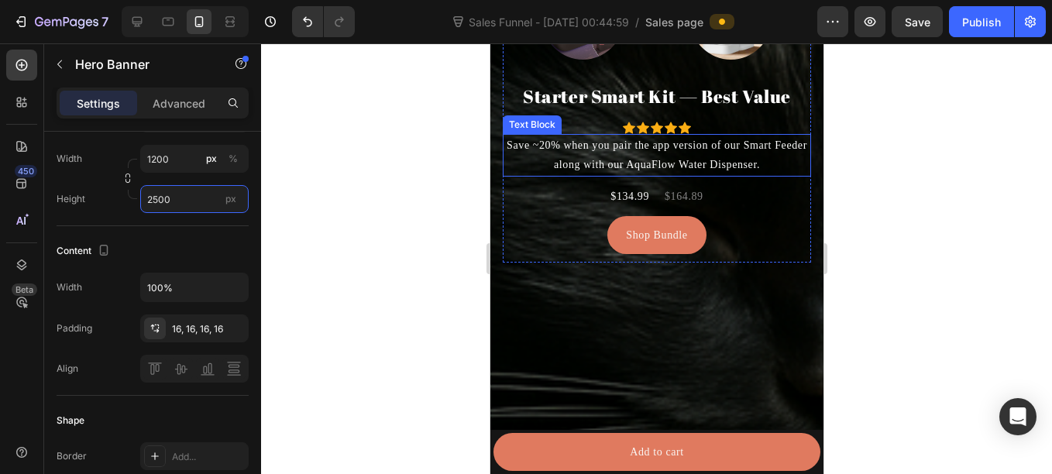
scroll to position [4306, 0]
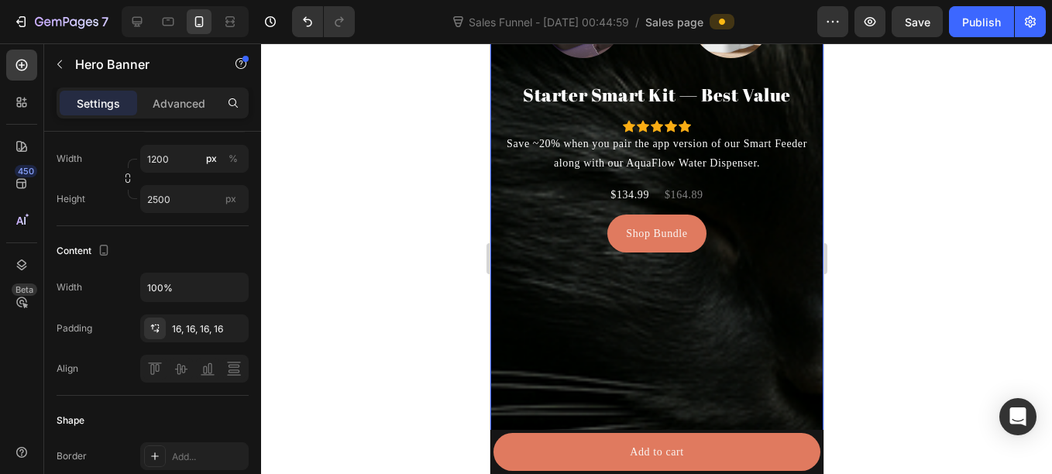
click at [521, 343] on div "Overlay" at bounding box center [655, 92] width 333 height 833
click at [510, 320] on div "Overlay" at bounding box center [655, 92] width 333 height 833
click at [180, 205] on input "3000" at bounding box center [194, 199] width 108 height 28
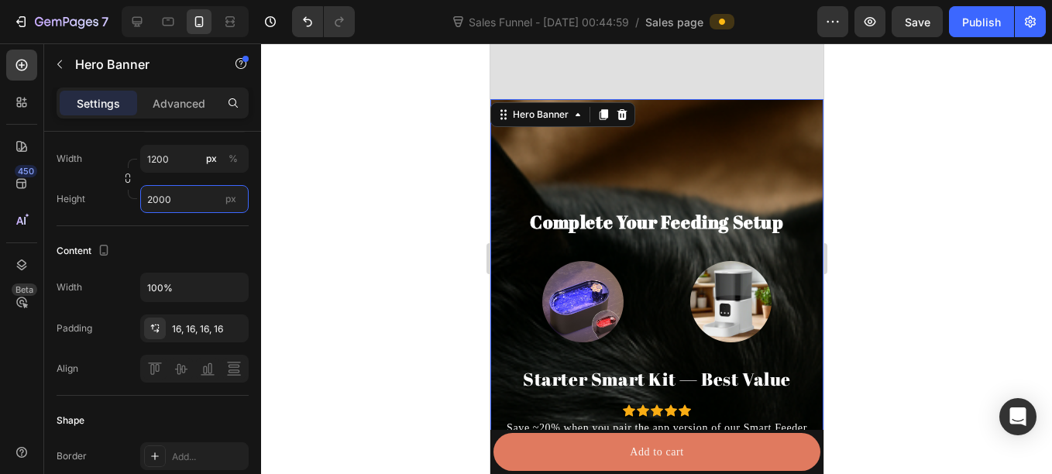
scroll to position [3882, 0]
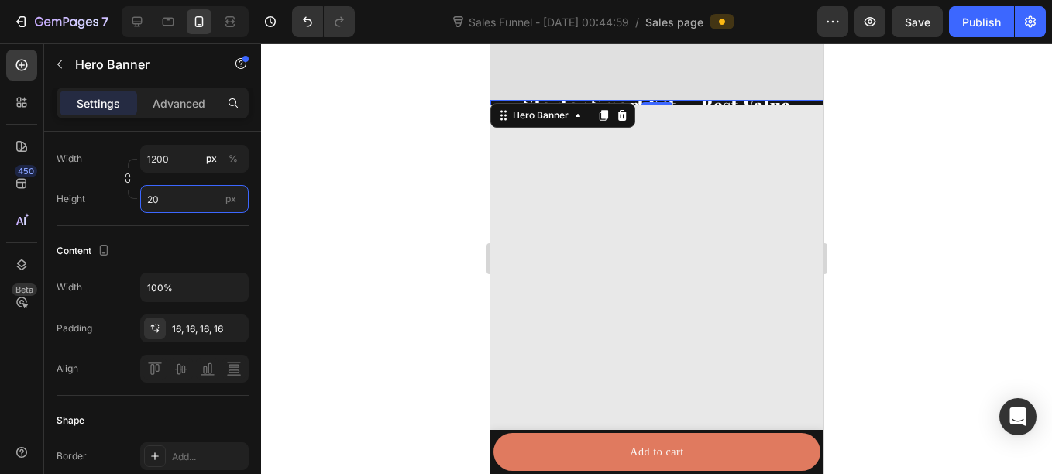
type input "2"
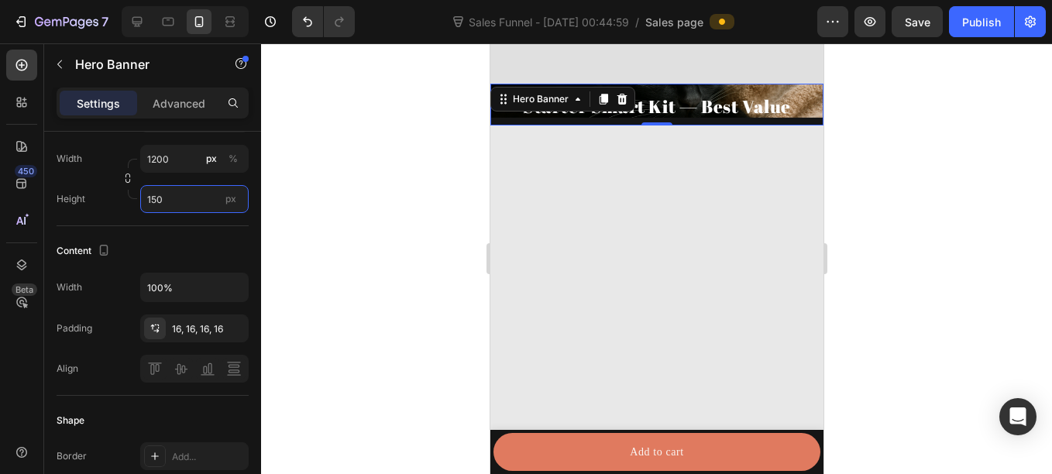
type input "1500"
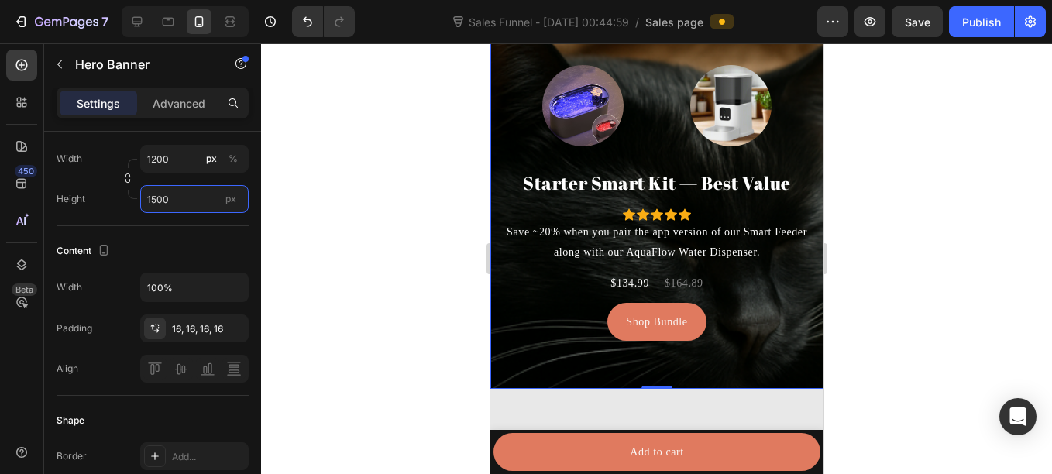
scroll to position [4010, 0]
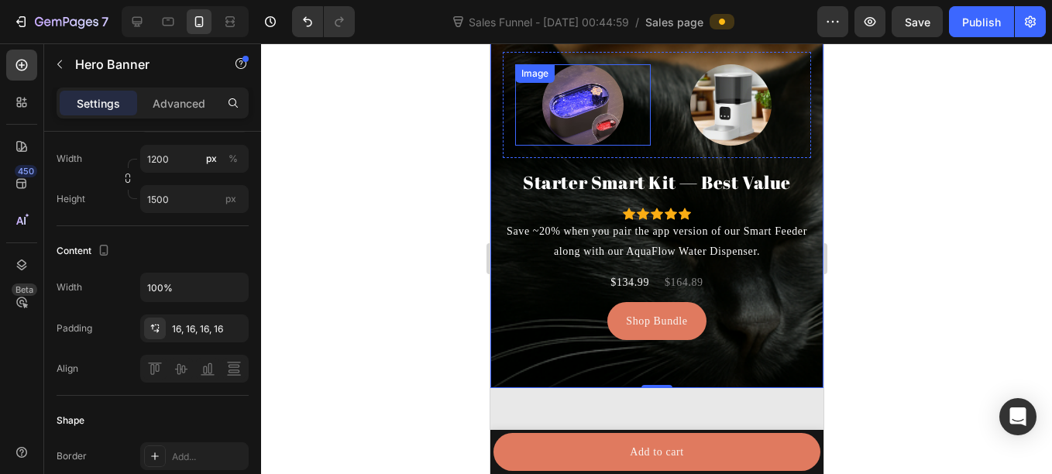
click at [610, 101] on img at bounding box center [581, 104] width 81 height 81
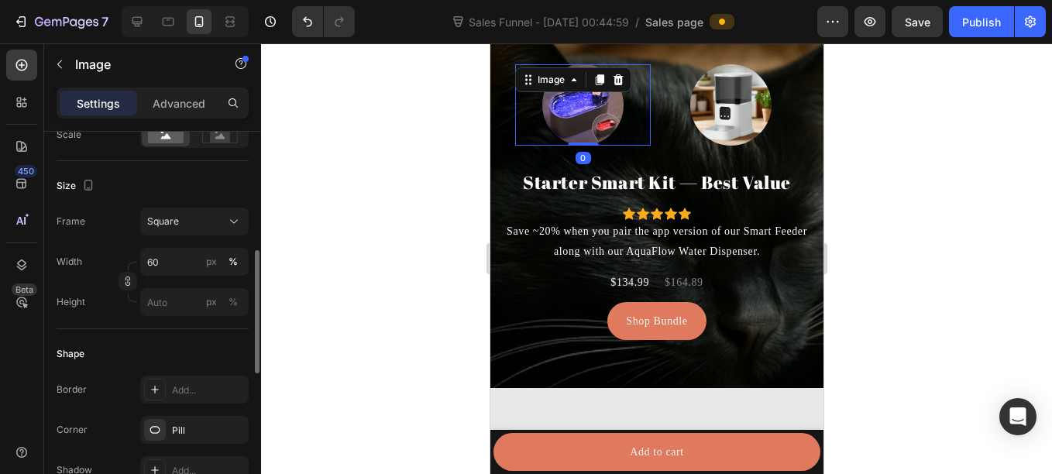
scroll to position [379, 0]
click at [185, 259] on input "60" at bounding box center [194, 261] width 108 height 28
type input "80"
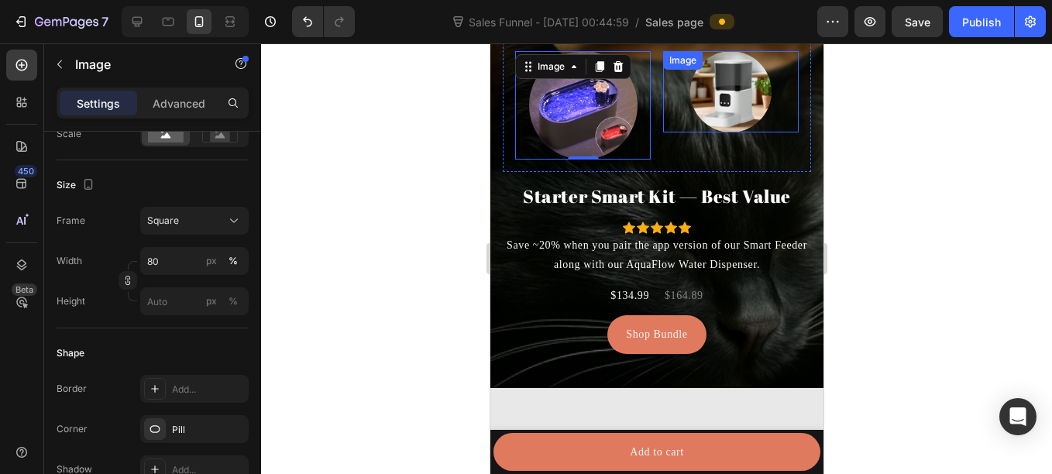
click at [699, 87] on img at bounding box center [729, 91] width 81 height 81
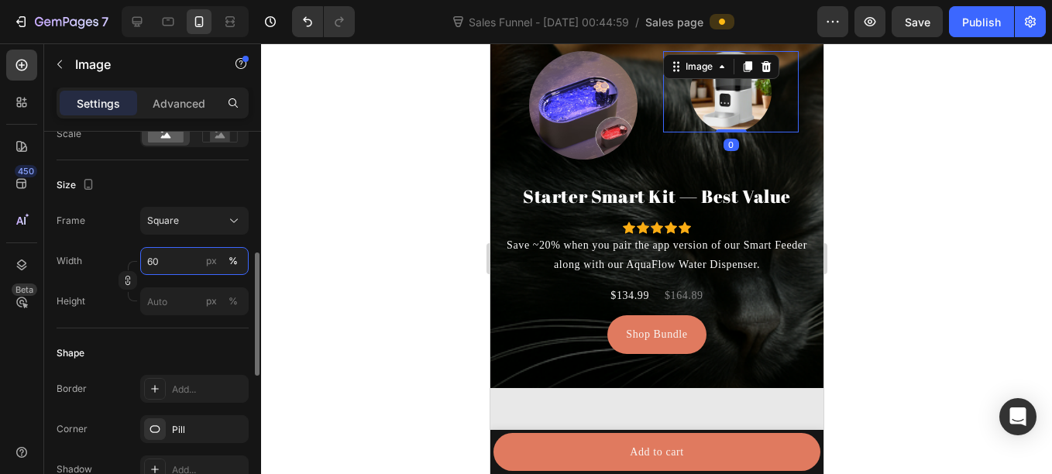
click at [163, 263] on input "60" at bounding box center [194, 261] width 108 height 28
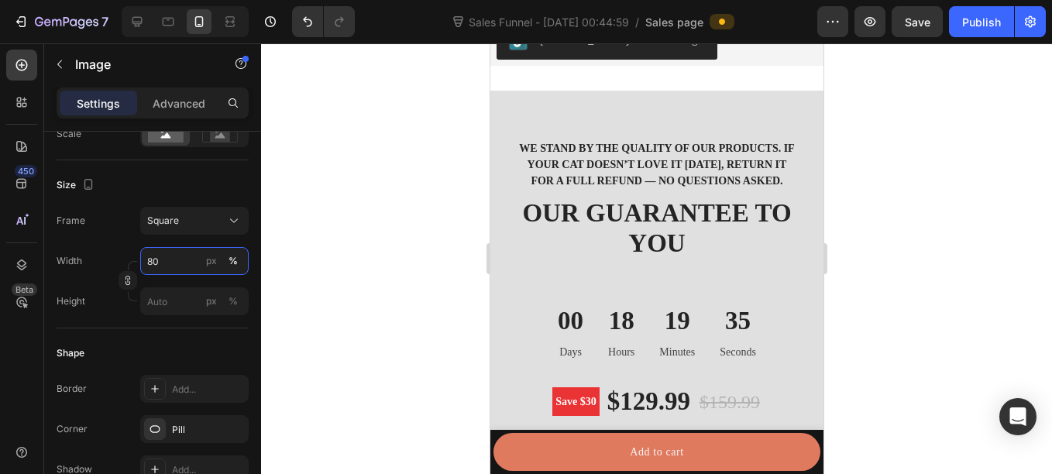
scroll to position [3353, 0]
type input "80"
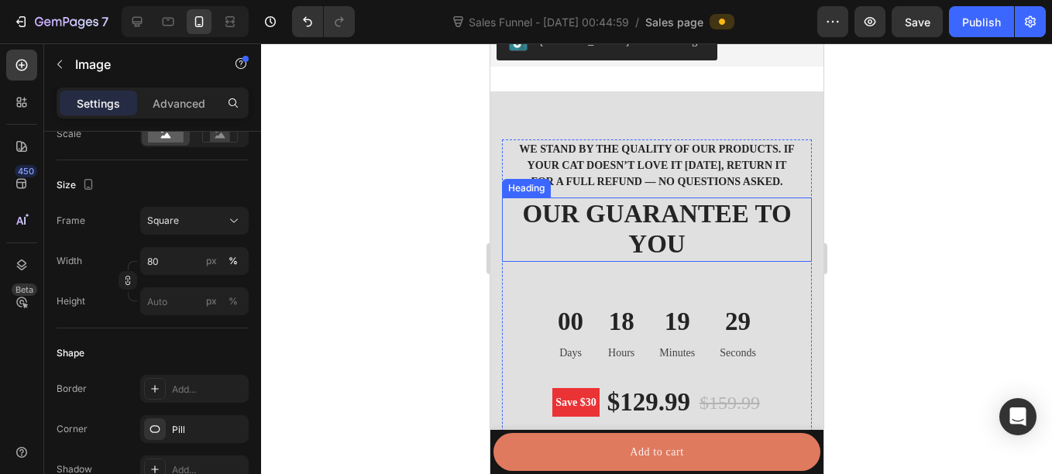
click at [589, 227] on h2 "OUR GUARANTEE TO YOU" at bounding box center [656, 229] width 310 height 64
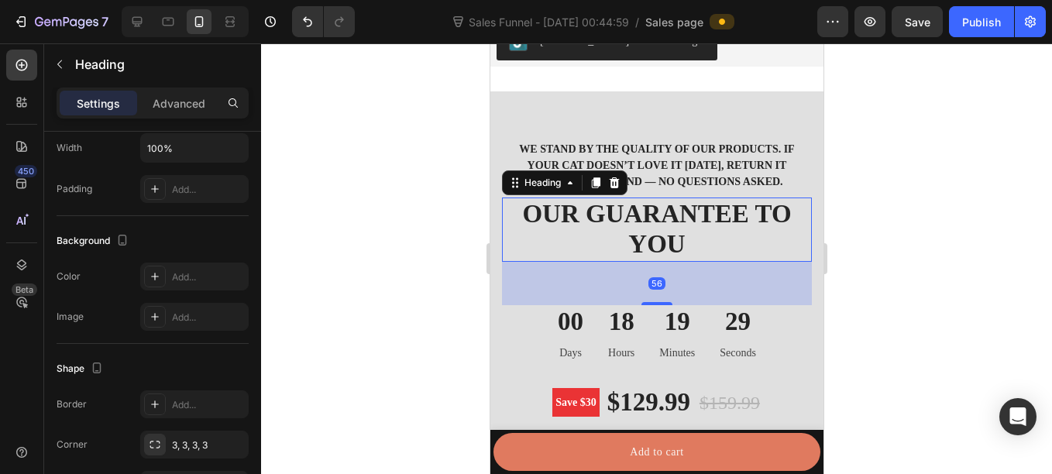
scroll to position [0, 0]
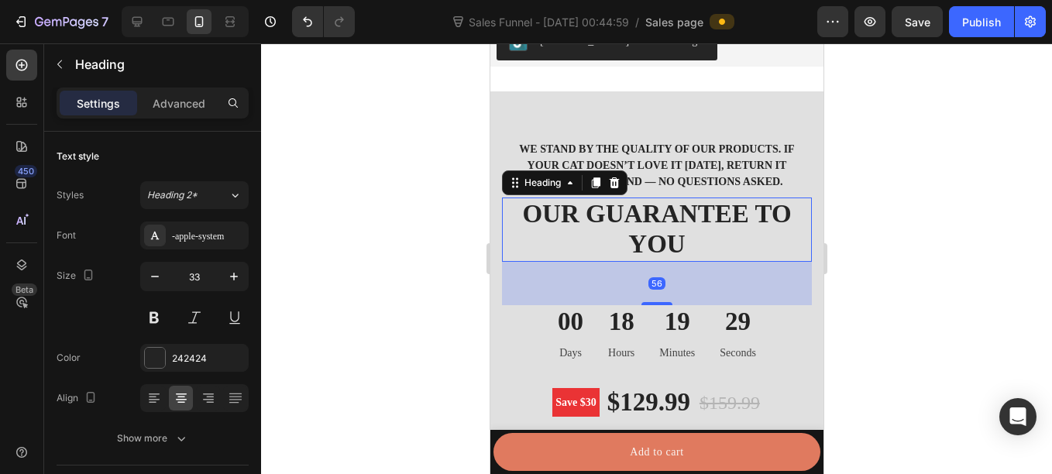
click at [589, 227] on h2 "OUR GUARANTEE TO YOU" at bounding box center [656, 229] width 310 height 64
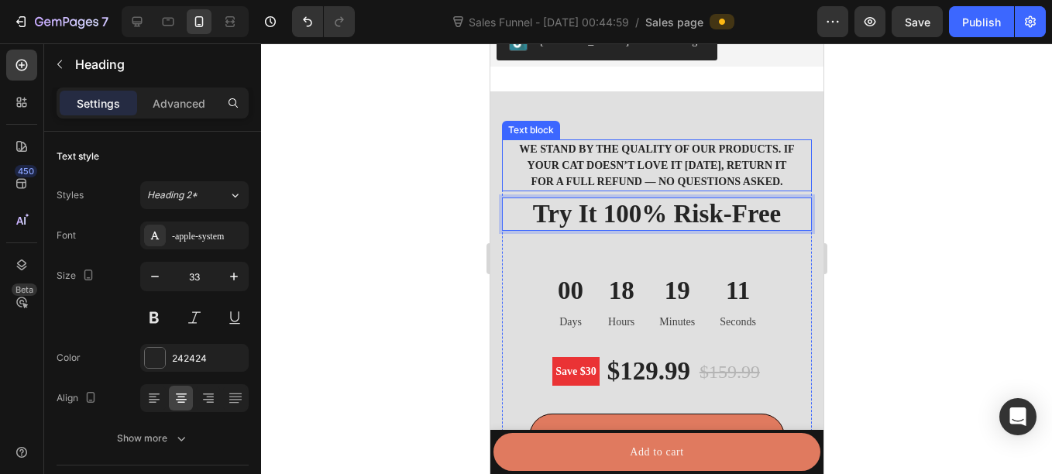
click at [627, 157] on p "We stand by the quality of our products. If your cat doesn’t love it within 30 …" at bounding box center [656, 165] width 282 height 49
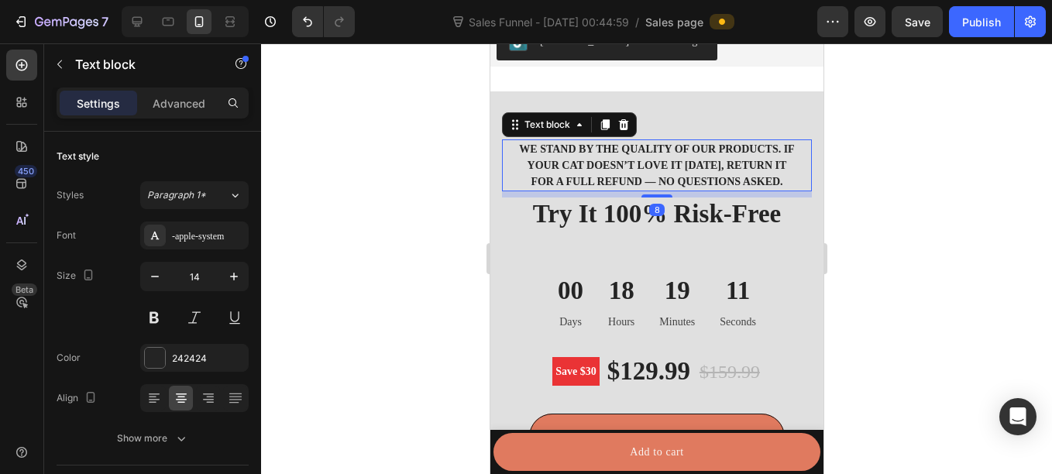
click at [627, 157] on p "We stand by the quality of our products. If your cat doesn’t love it within 30 …" at bounding box center [656, 165] width 282 height 49
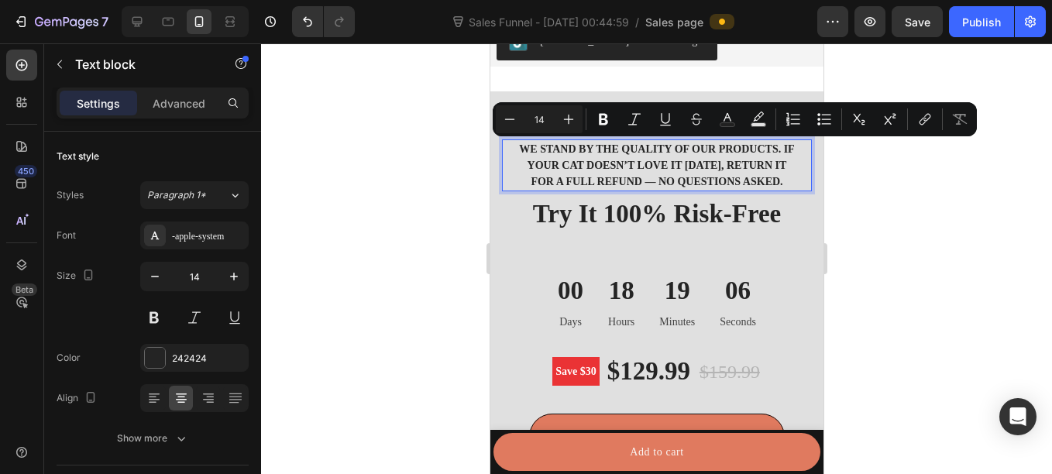
click at [689, 184] on p "We stand by the quality of our products. If your cat doesn’t love it within 30 …" at bounding box center [656, 165] width 282 height 49
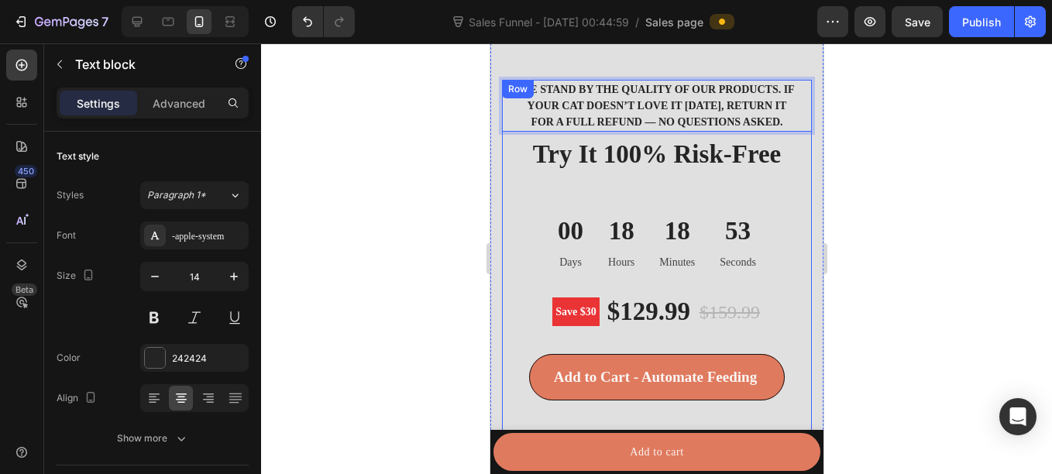
scroll to position [3572, 0]
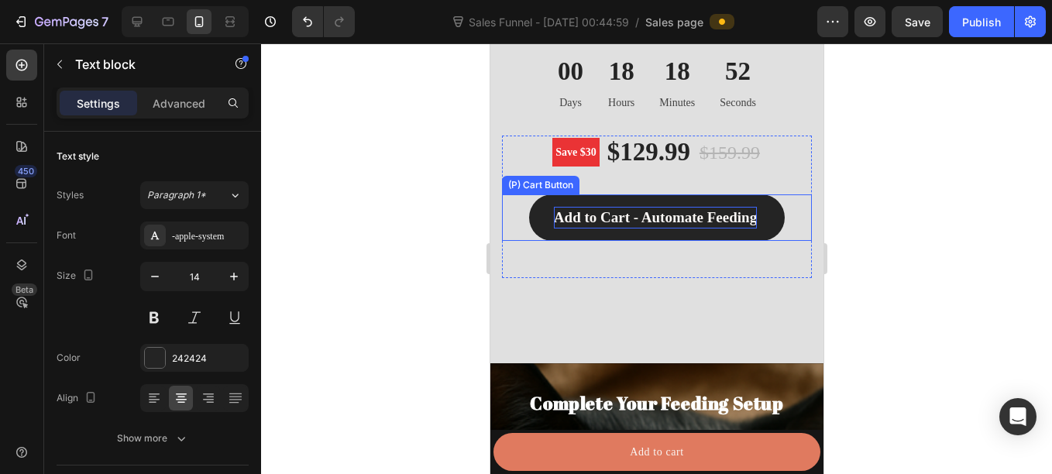
click at [748, 229] on div "Add to Cart - Automate Feeding" at bounding box center [654, 218] width 203 height 22
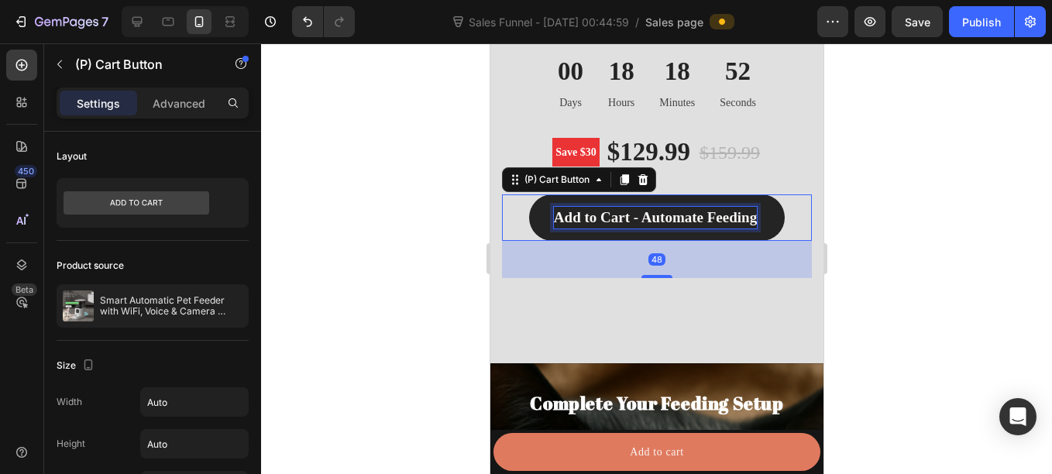
click at [748, 229] on div "Add to Cart - Automate Feeding" at bounding box center [654, 218] width 203 height 22
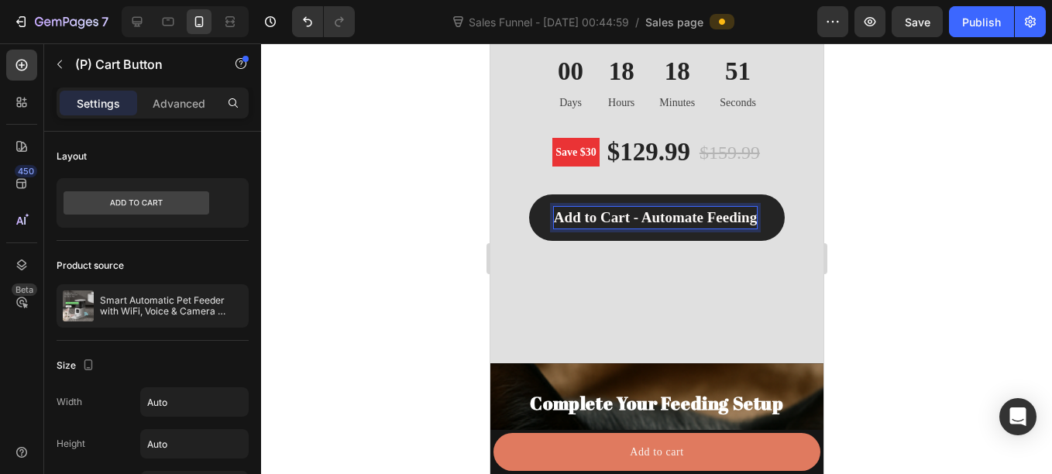
click at [528, 194] on button "Add to Cart - Automate Feeding" at bounding box center [656, 217] width 256 height 47
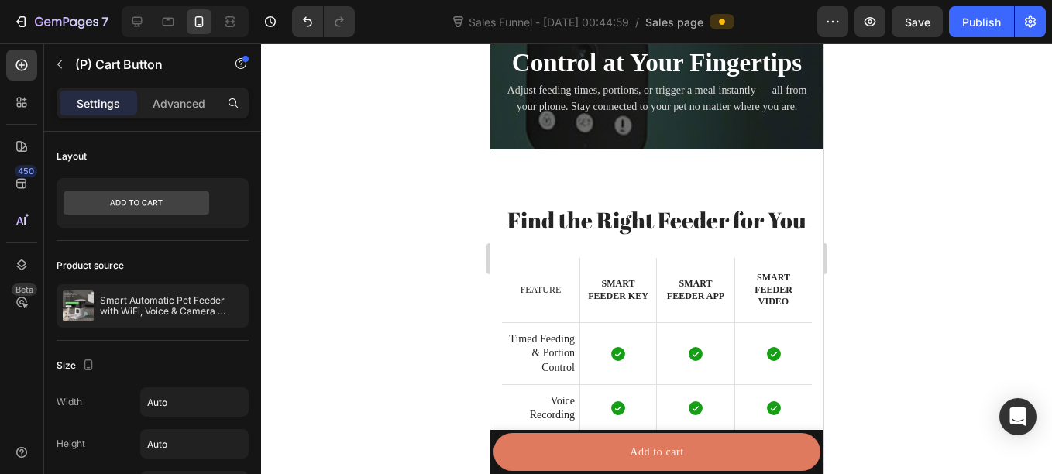
scroll to position [2424, 0]
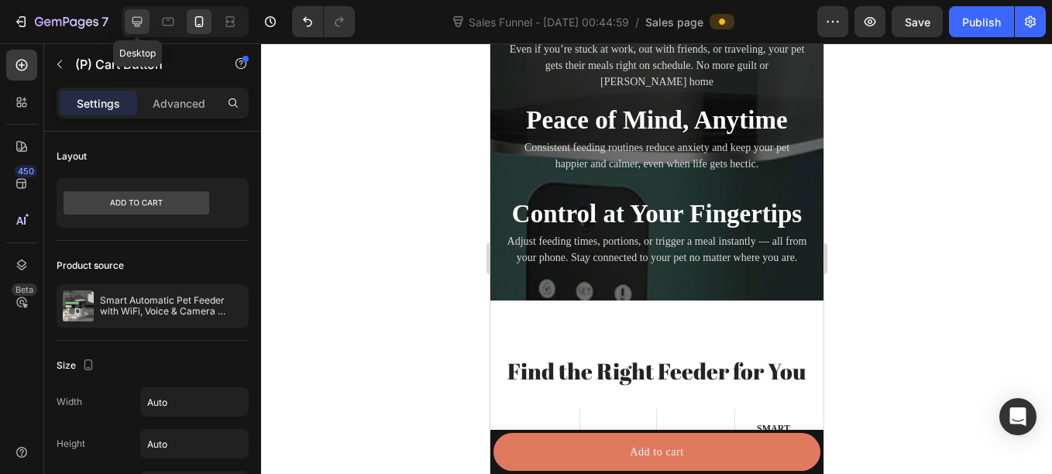
click at [147, 16] on div at bounding box center [137, 21] width 25 height 25
type input "21"
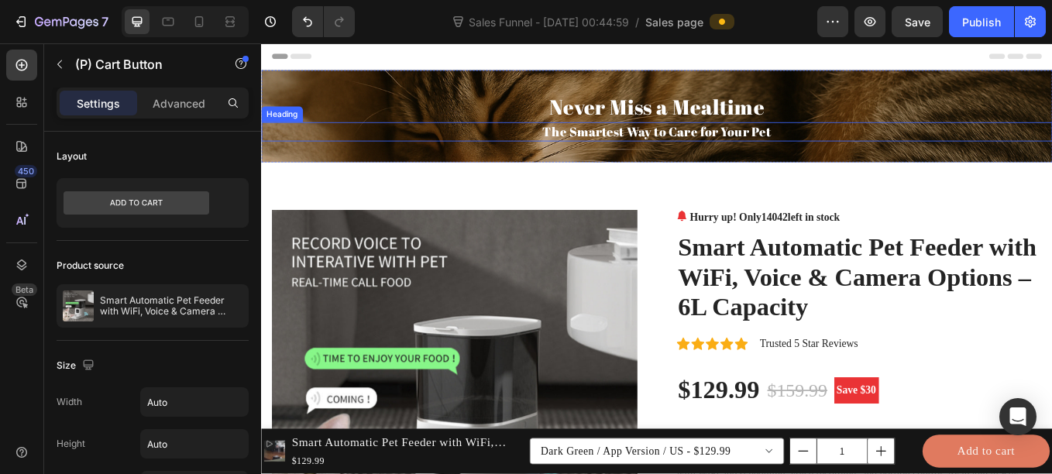
click at [695, 146] on h2 "The Smartest Way to Care for Your Pet" at bounding box center [725, 147] width 929 height 22
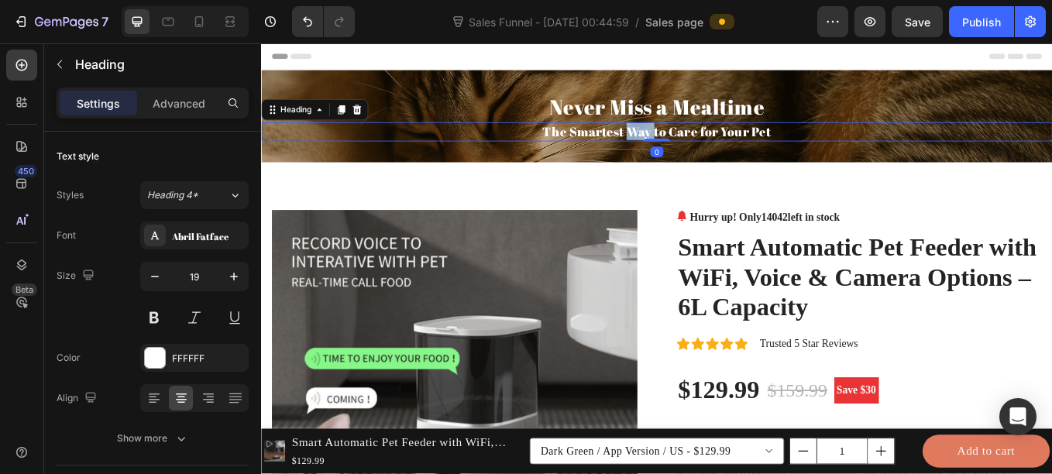
click at [695, 146] on h2 "The Smartest Way to Care for Your Pet" at bounding box center [725, 147] width 929 height 22
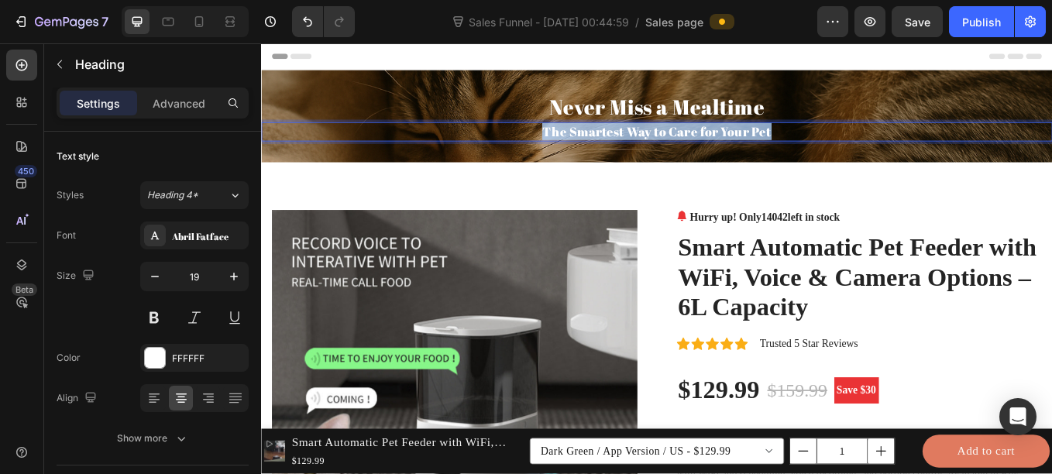
click at [695, 146] on p "The Smartest Way to Care for Your Pet" at bounding box center [726, 147] width 926 height 19
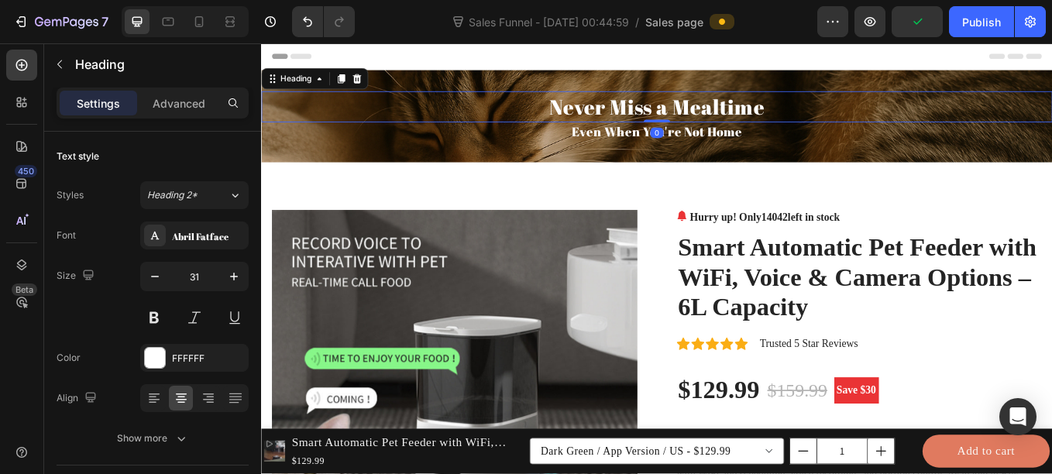
click at [638, 112] on h2 "Never Miss a Mealtime" at bounding box center [725, 118] width 929 height 36
click at [638, 112] on p "Never Miss a Mealtime" at bounding box center [726, 117] width 926 height 33
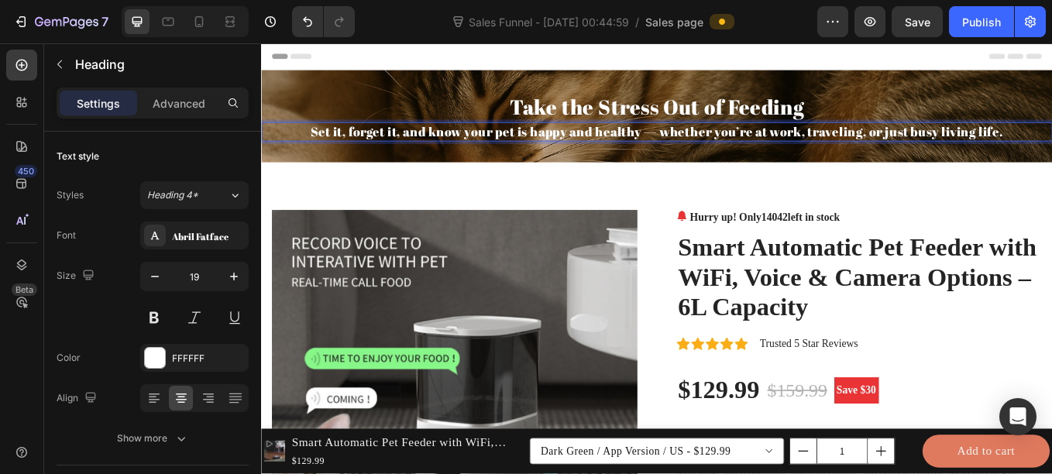
click at [850, 146] on p "Set it, forget it, and know your pet is happy and healthy — whether you’re at w…" at bounding box center [726, 147] width 926 height 19
click at [222, 204] on button "Heading 4*" at bounding box center [194, 195] width 108 height 28
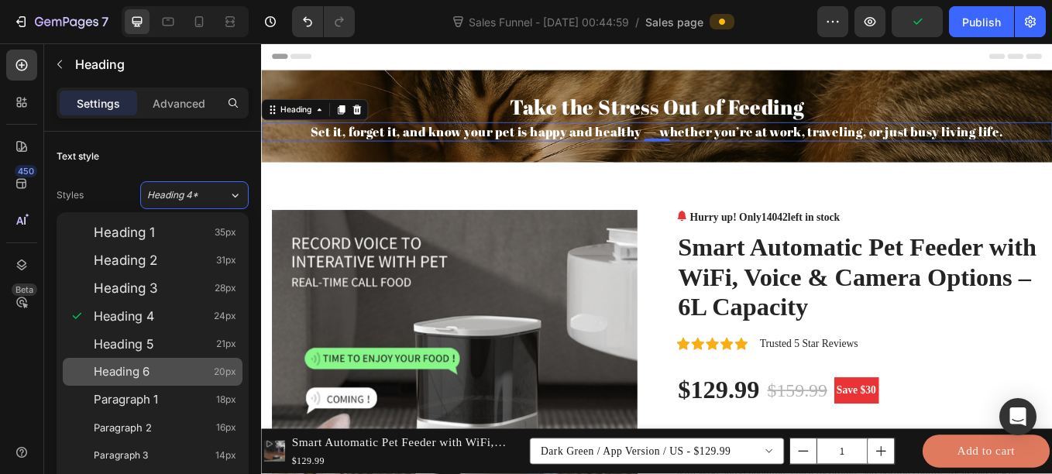
click at [146, 369] on span "Heading 6" at bounding box center [122, 371] width 56 height 15
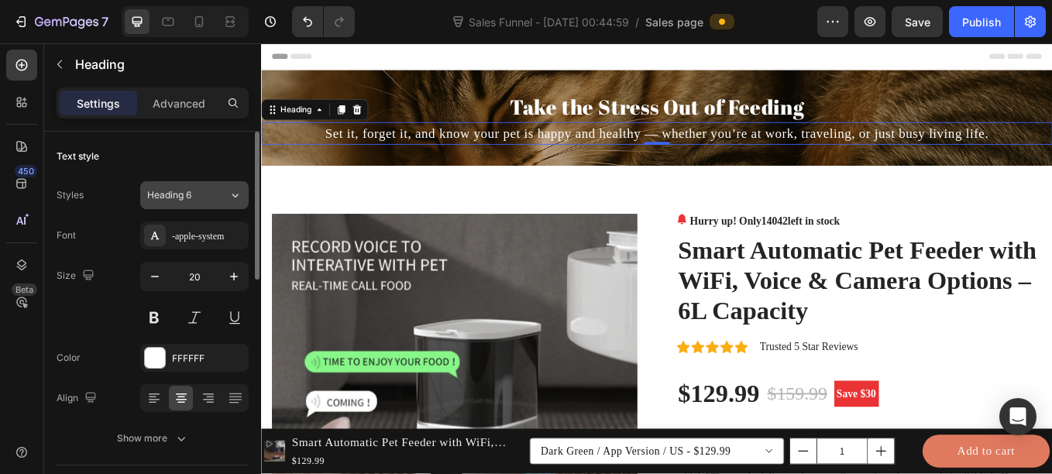
click at [223, 185] on button "Heading 6" at bounding box center [194, 195] width 108 height 28
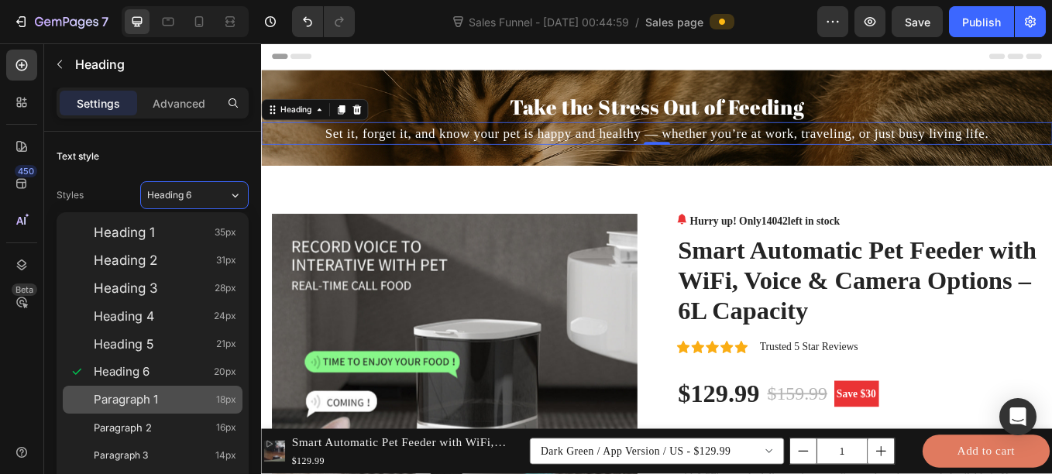
click at [153, 401] on span "Paragraph 1" at bounding box center [126, 399] width 64 height 15
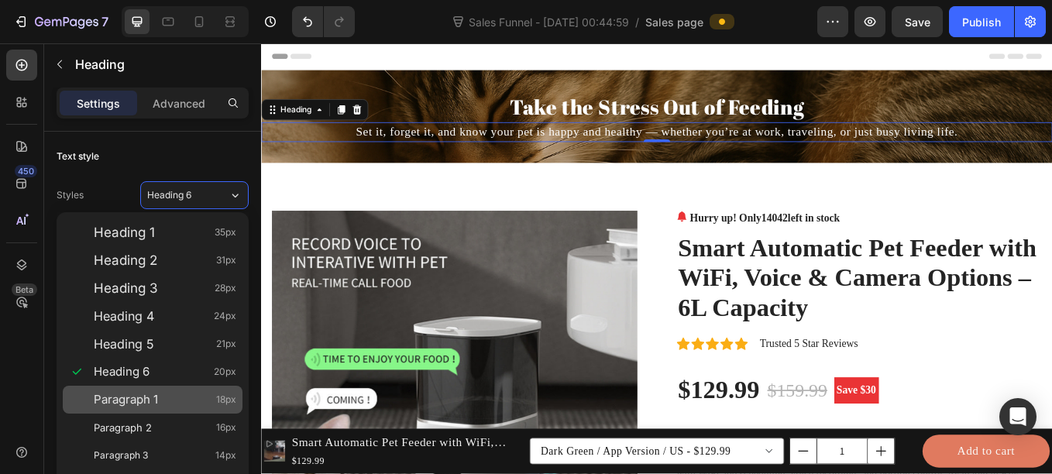
type input "18"
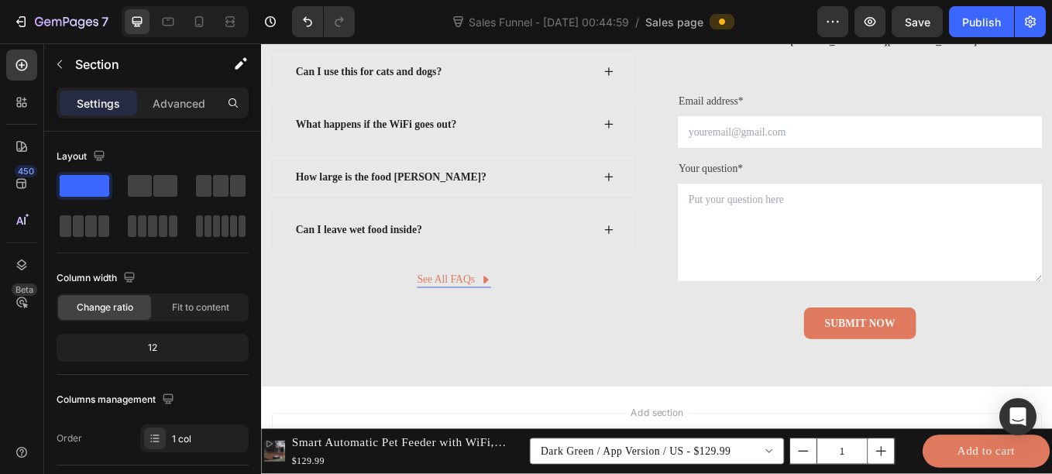
scroll to position [4648, 0]
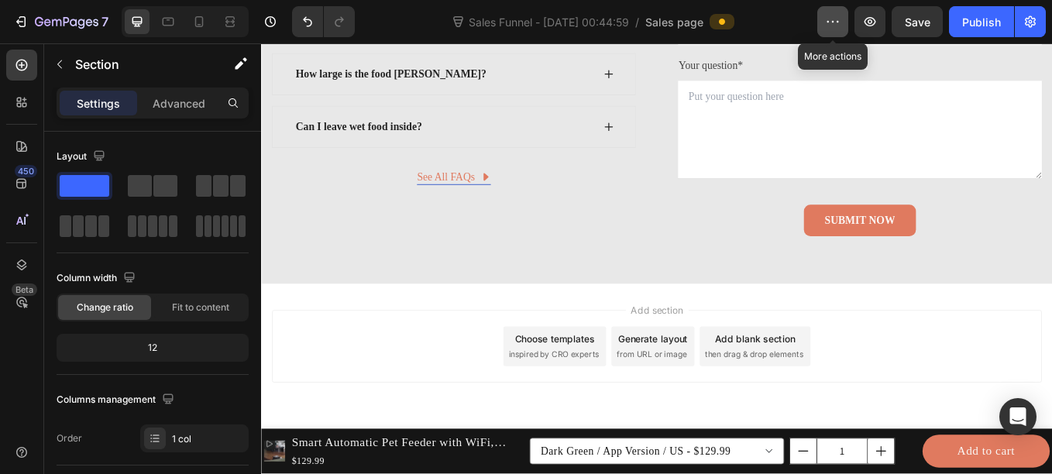
click at [838, 16] on icon "button" at bounding box center [832, 21] width 15 height 15
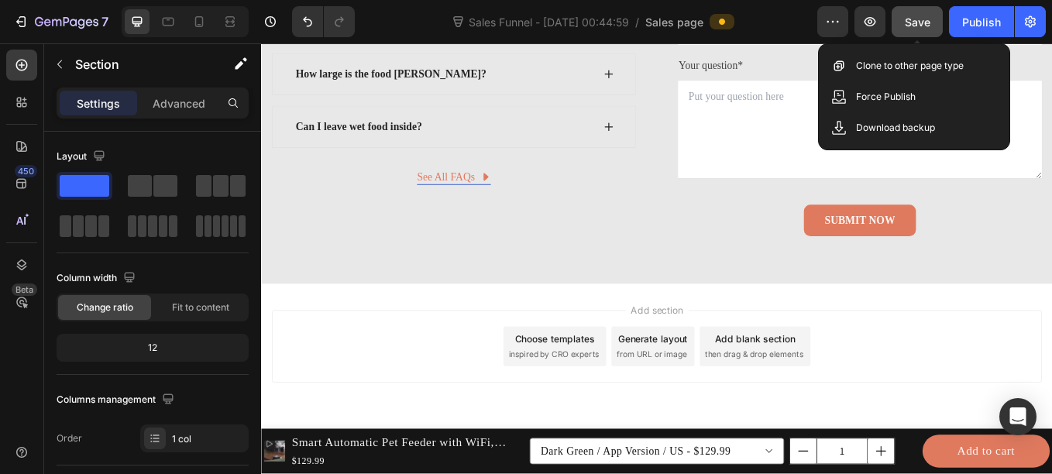
click at [907, 17] on span "Save" at bounding box center [918, 21] width 26 height 13
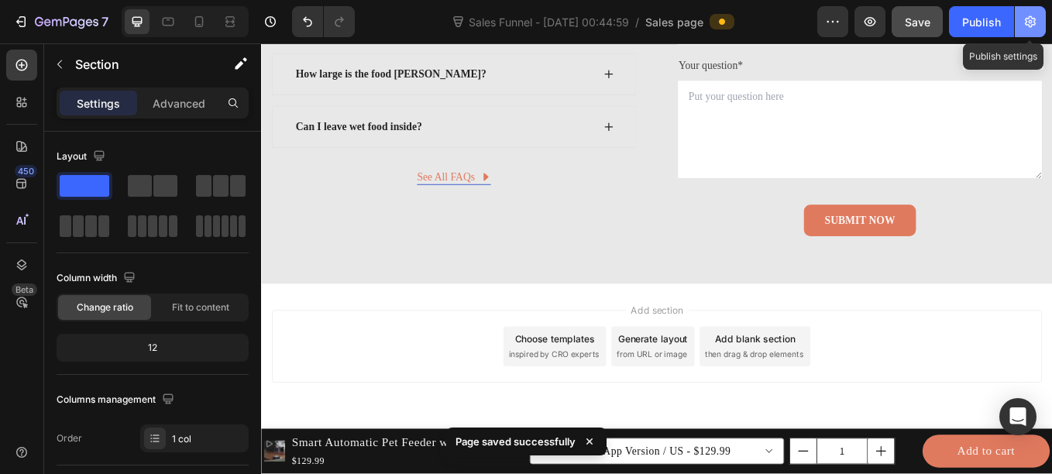
click at [1026, 19] on icon "button" at bounding box center [1030, 22] width 11 height 12
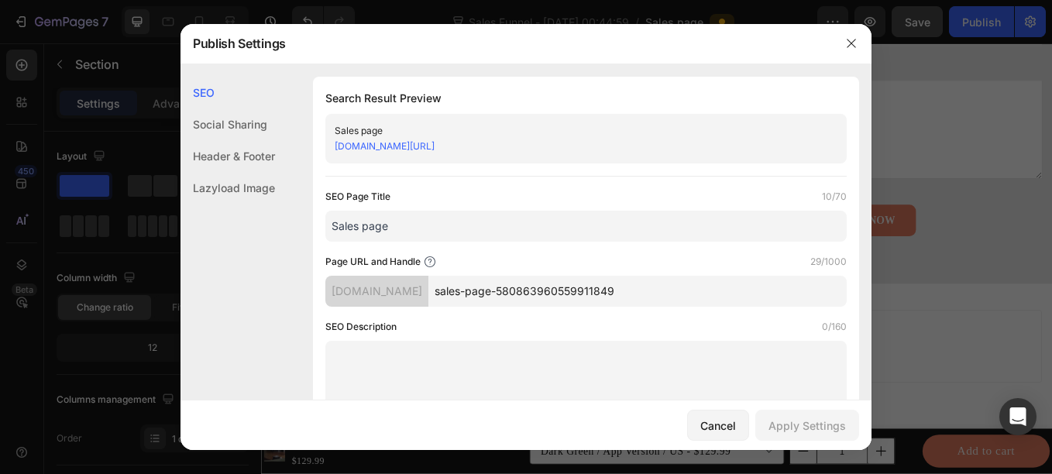
click at [667, 296] on input "sales-page-580863960559911849" at bounding box center [637, 291] width 418 height 31
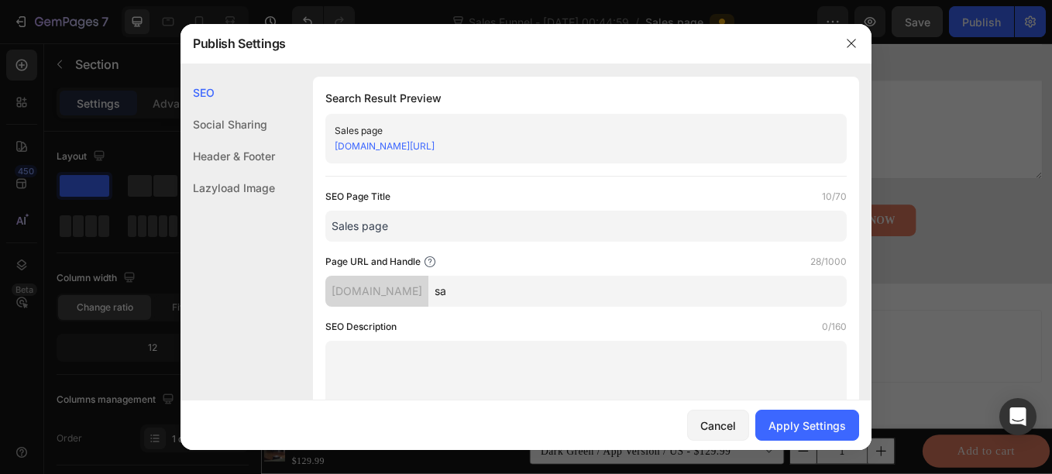
type input "s"
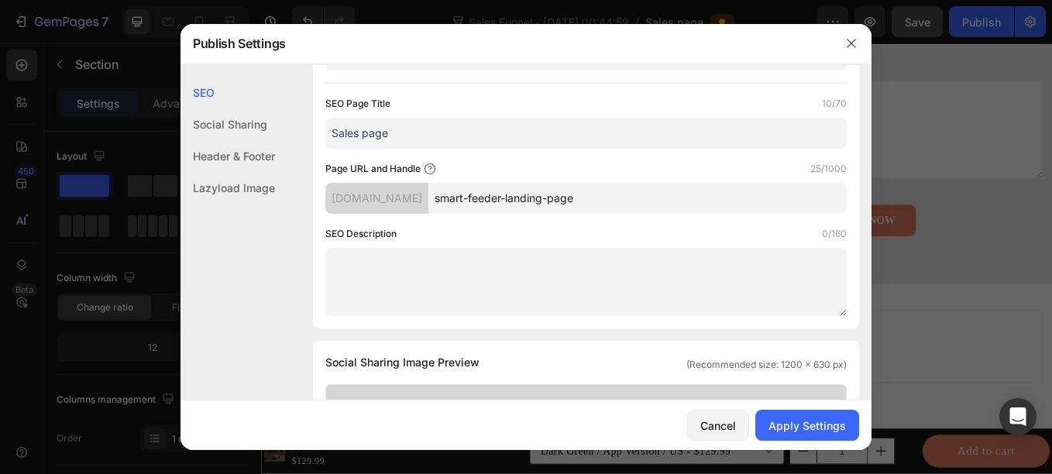
scroll to position [0, 0]
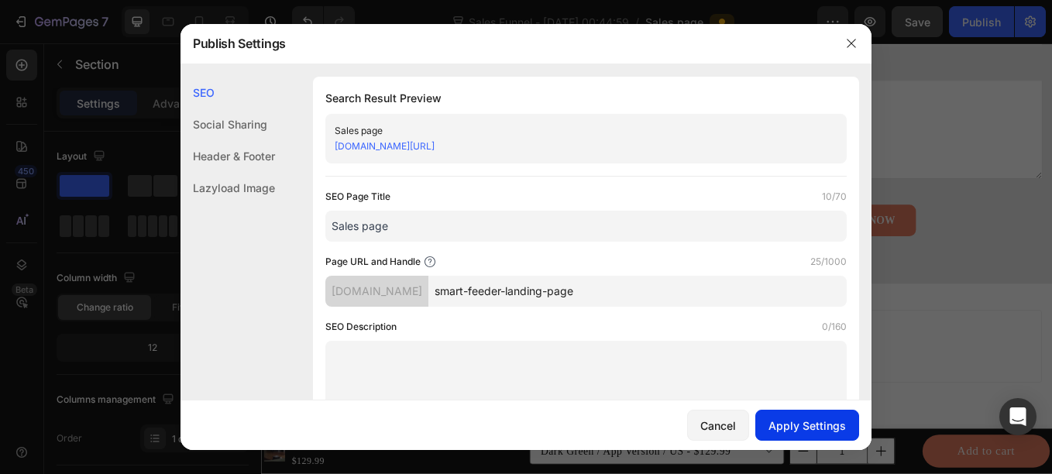
type input "smart-feeder-landing-page"
click at [783, 417] on div "Apply Settings" at bounding box center [806, 425] width 77 height 16
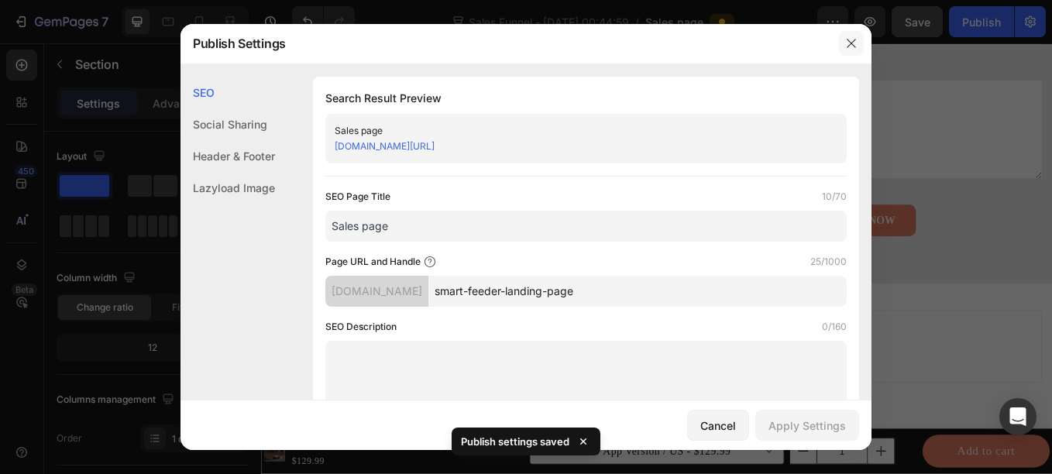
click at [851, 43] on icon "button" at bounding box center [851, 43] width 12 height 12
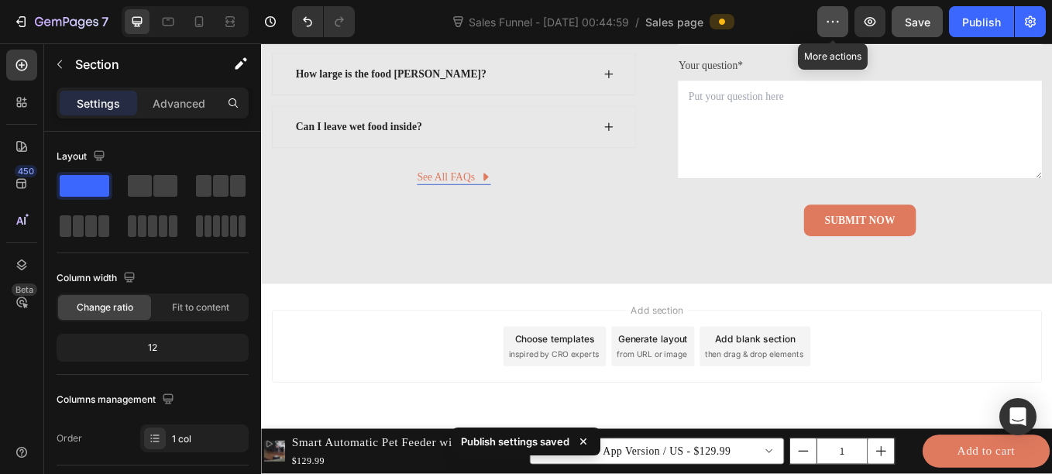
click at [821, 21] on button "button" at bounding box center [832, 21] width 31 height 31
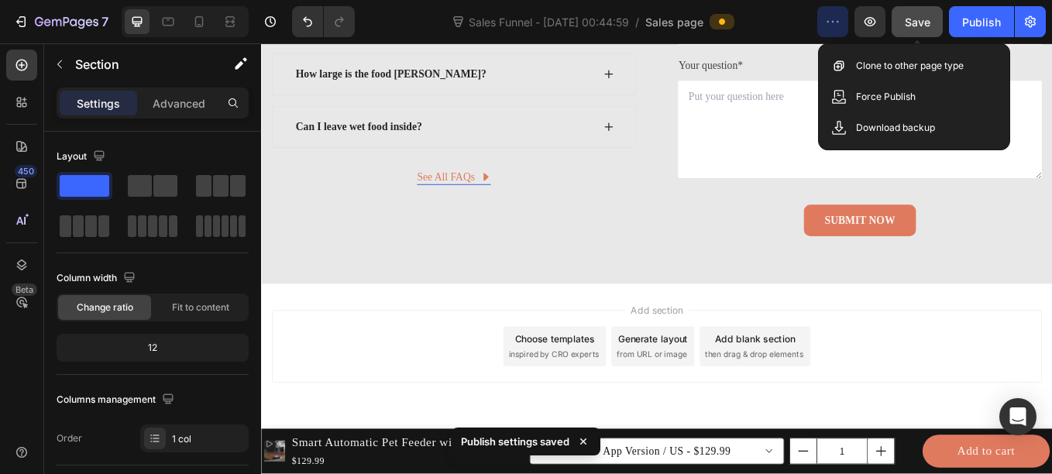
click at [919, 17] on span "Save" at bounding box center [918, 21] width 26 height 13
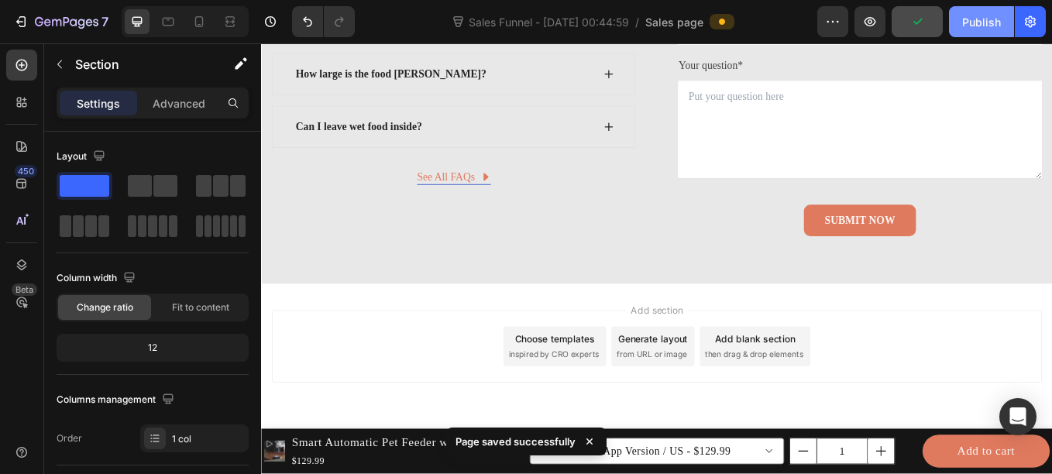
click at [976, 25] on div "Publish" at bounding box center [981, 22] width 39 height 16
click at [601, 14] on span "Sales Funnel - [DATE] 00:44:59" at bounding box center [548, 22] width 167 height 16
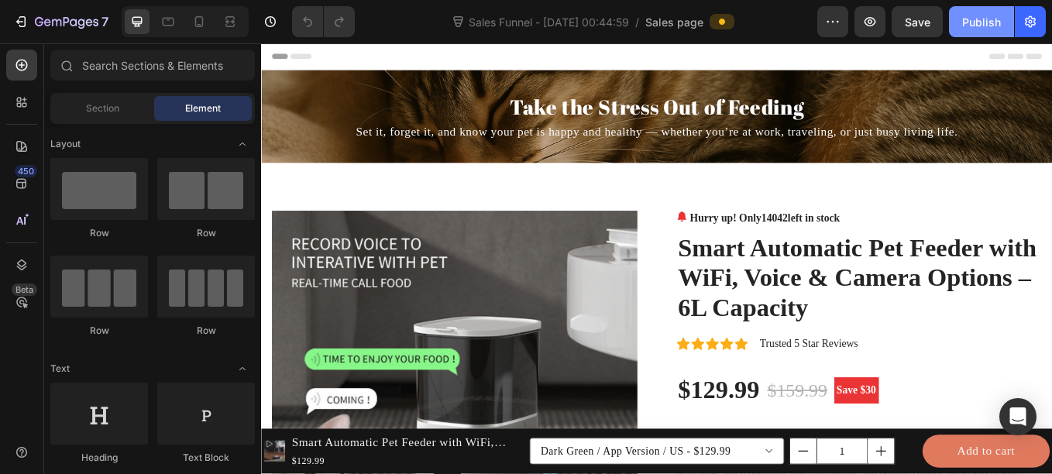
click at [954, 17] on button "Publish" at bounding box center [981, 21] width 65 height 31
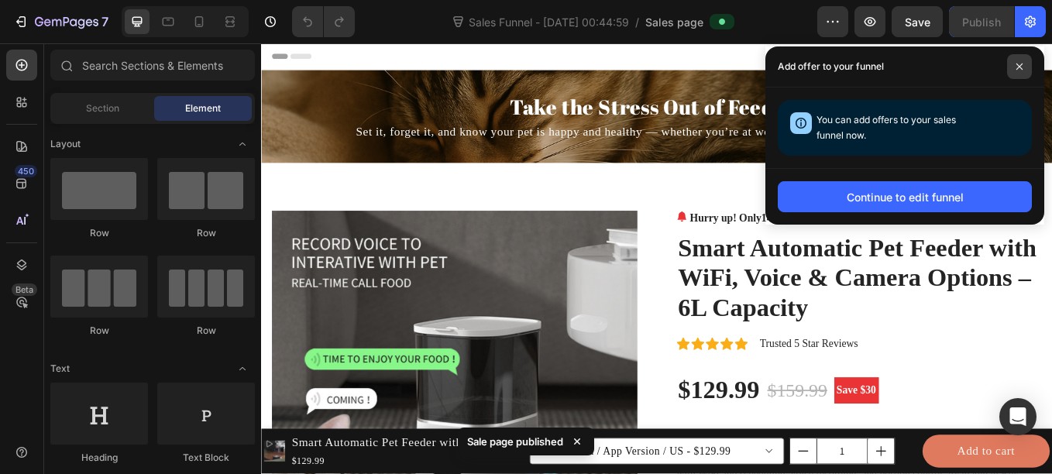
click at [1016, 59] on span at bounding box center [1019, 66] width 25 height 25
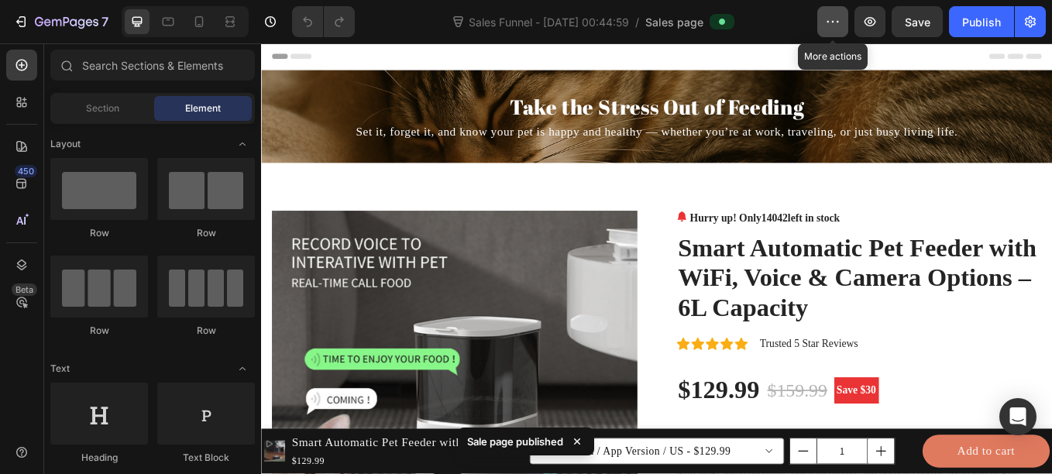
click at [833, 16] on icon "button" at bounding box center [832, 21] width 15 height 15
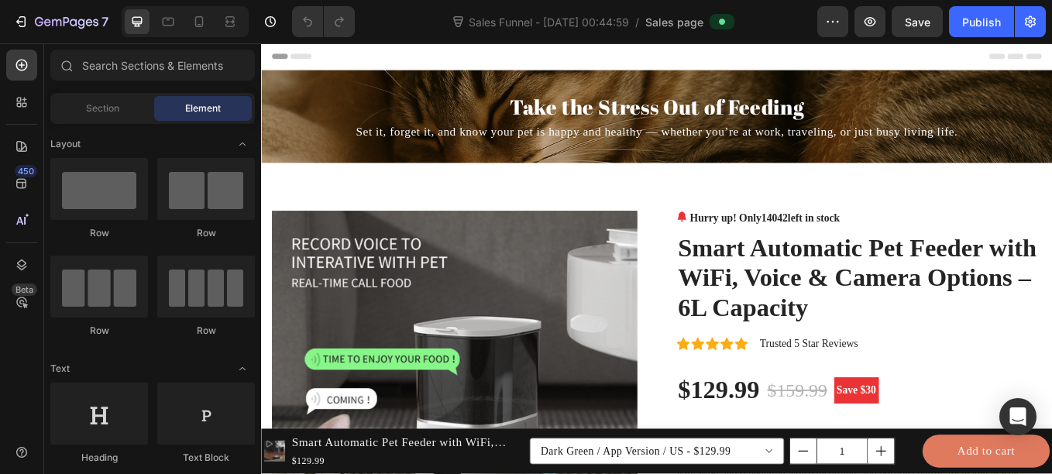
click at [797, 29] on div "Sales Funnel - [DATE] 00:44:59 / Sales page" at bounding box center [592, 21] width 450 height 31
click at [473, 26] on span "Sales Funnel - [DATE] 00:44:59" at bounding box center [548, 22] width 167 height 16
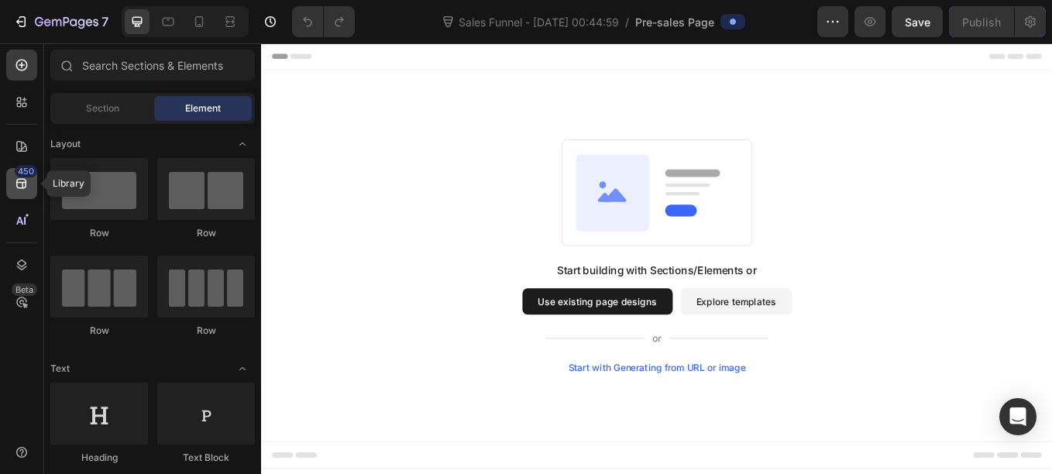
click at [13, 186] on div "450" at bounding box center [21, 183] width 31 height 31
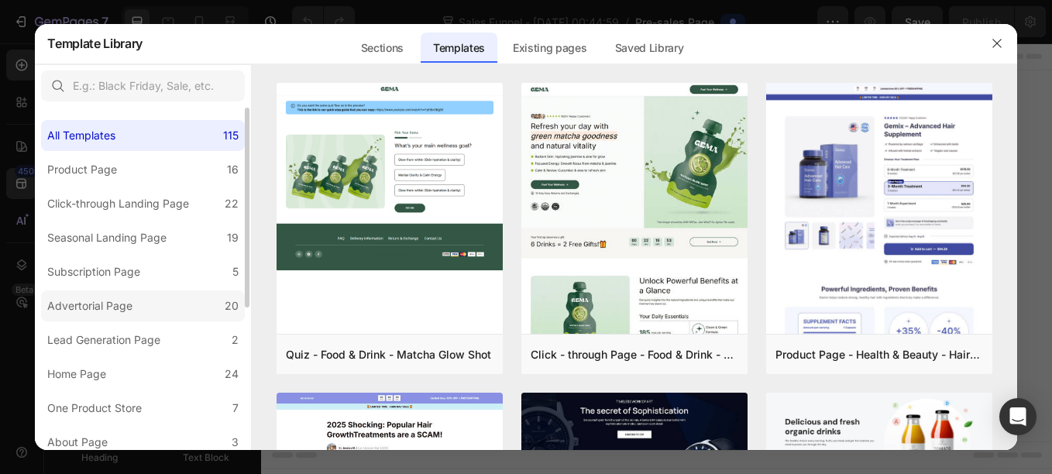
click at [100, 297] on div "Advertorial Page" at bounding box center [89, 306] width 85 height 19
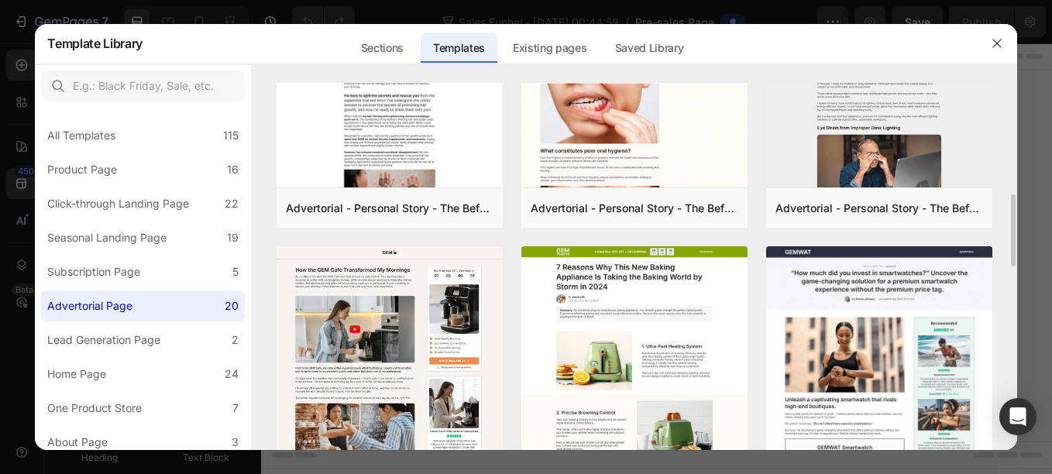
scroll to position [476, 0]
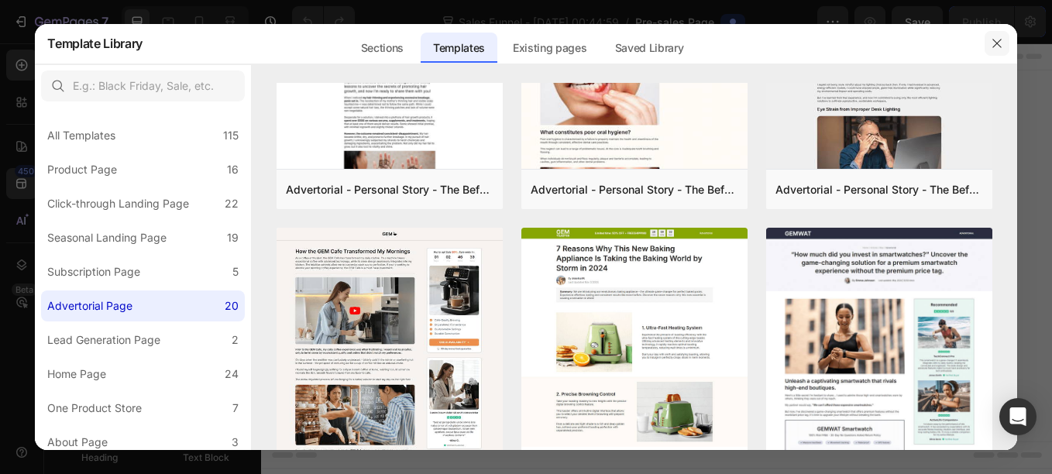
click at [990, 36] on button "button" at bounding box center [996, 43] width 25 height 25
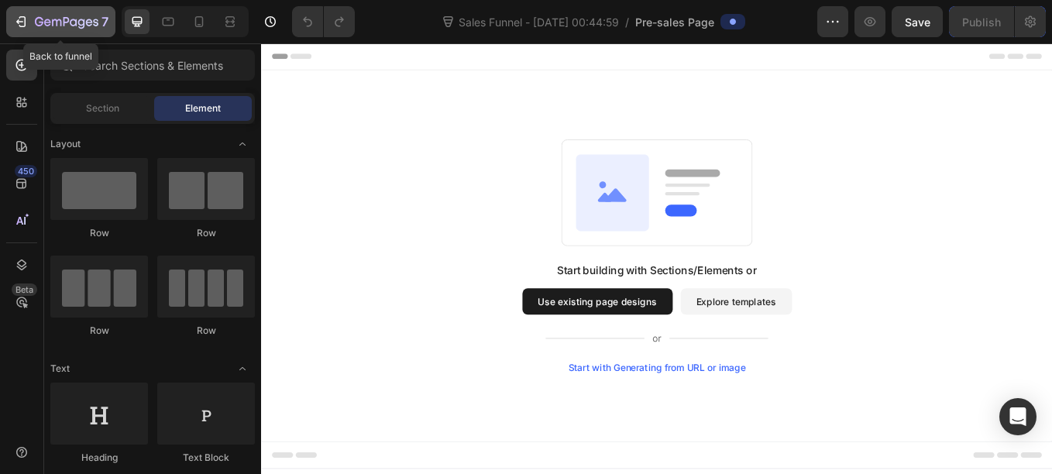
click at [94, 10] on button "7" at bounding box center [60, 21] width 109 height 31
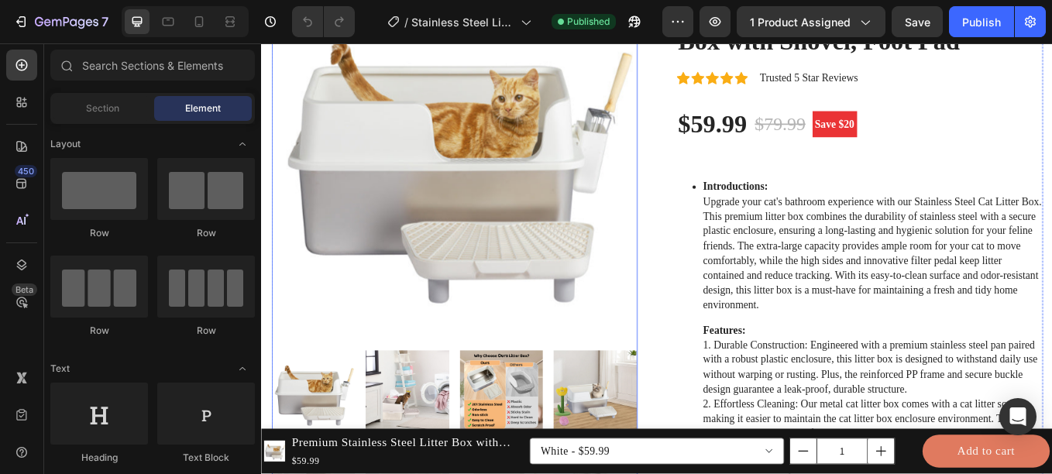
scroll to position [256, 0]
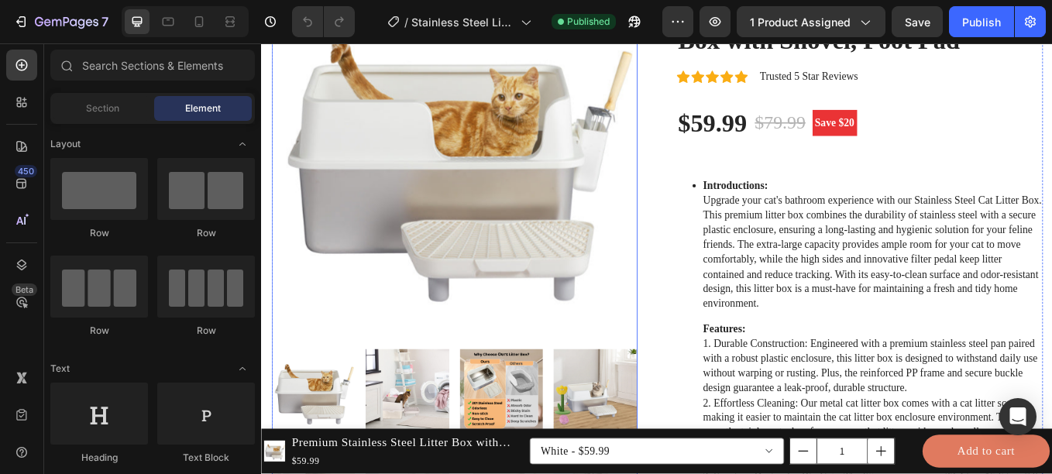
click at [558, 255] on img at bounding box center [488, 176] width 430 height 430
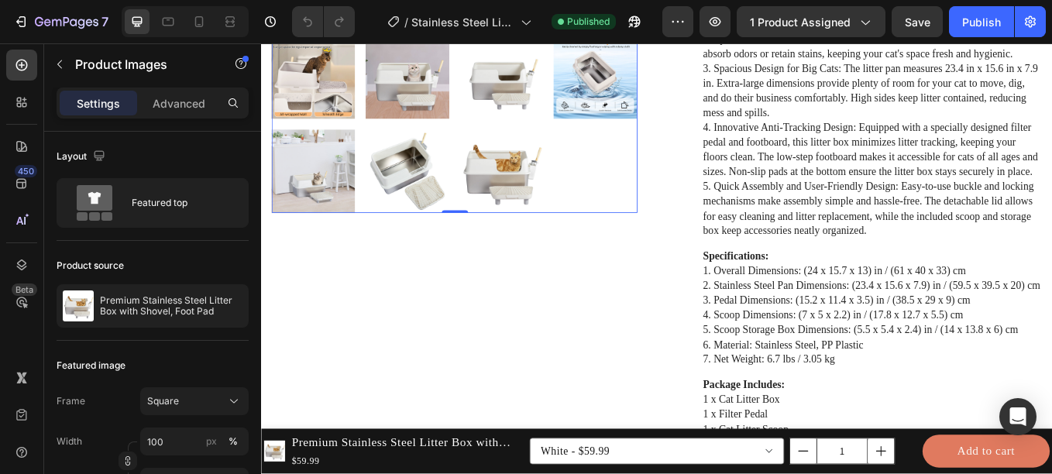
scroll to position [737, 0]
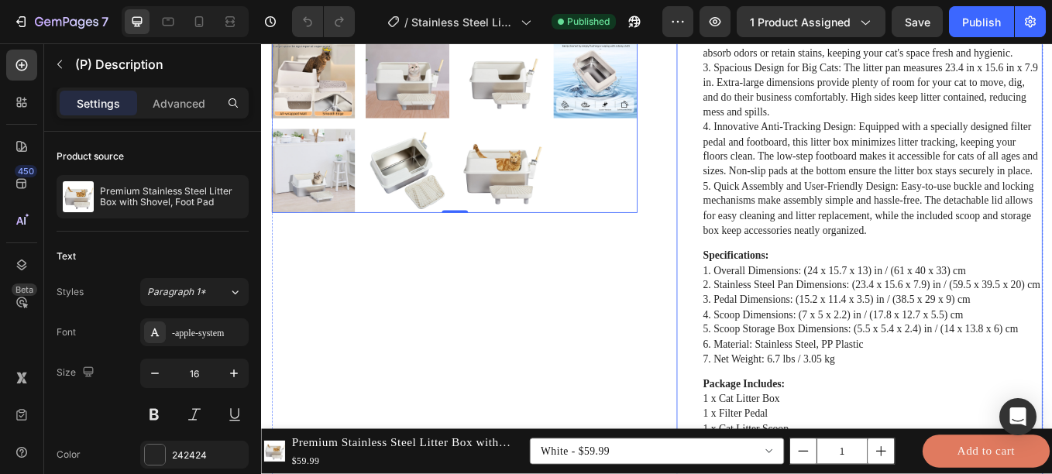
click at [809, 231] on p "Features: 1. Durable Construction: Engineered with a premium stainless steel pa…" at bounding box center [979, 82] width 399 height 382
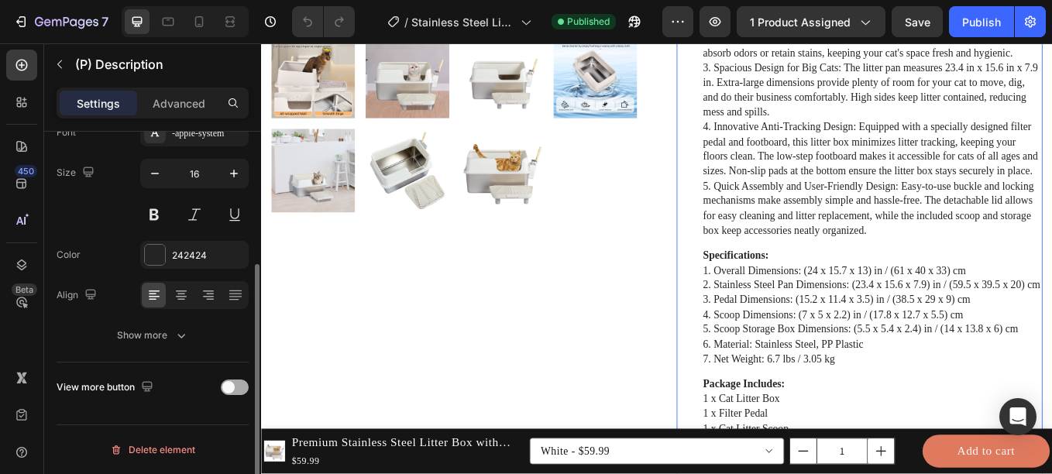
click at [237, 386] on div at bounding box center [235, 386] width 28 height 15
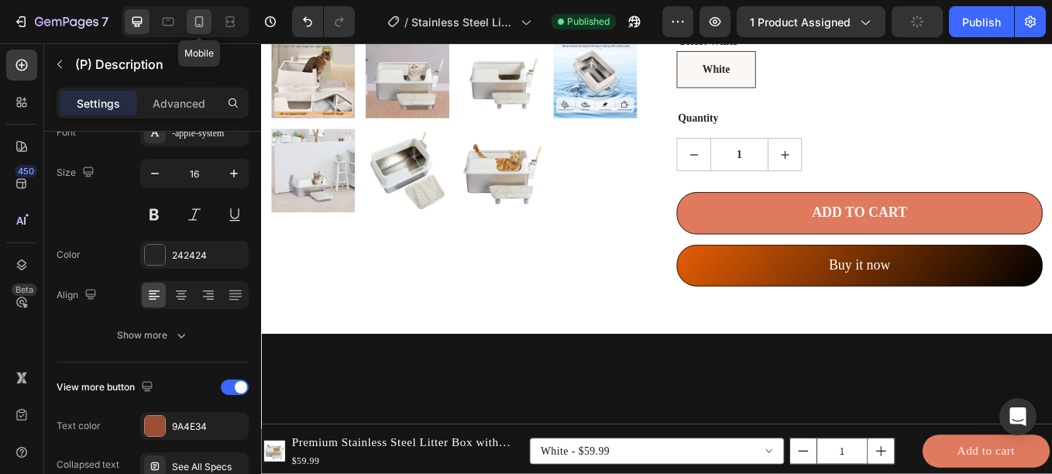
click at [193, 17] on icon at bounding box center [198, 21] width 15 height 15
type input "14"
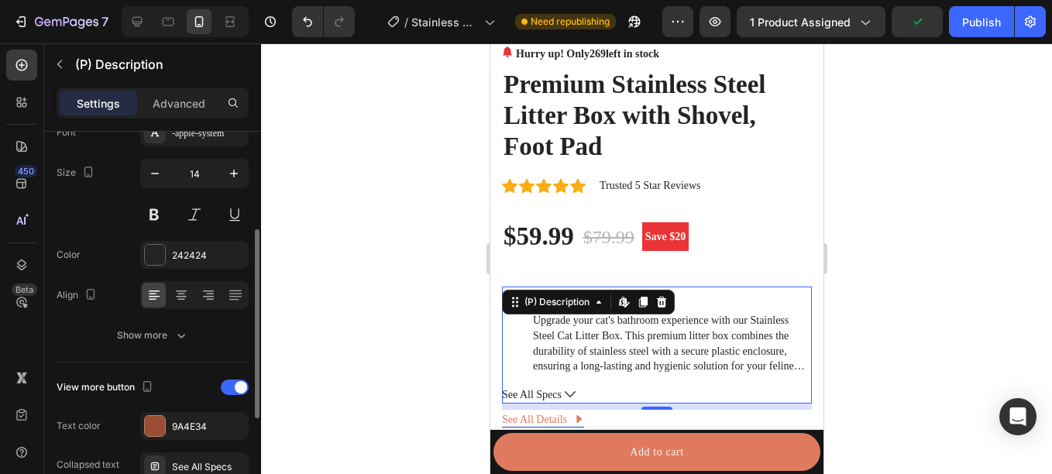
scroll to position [904, 0]
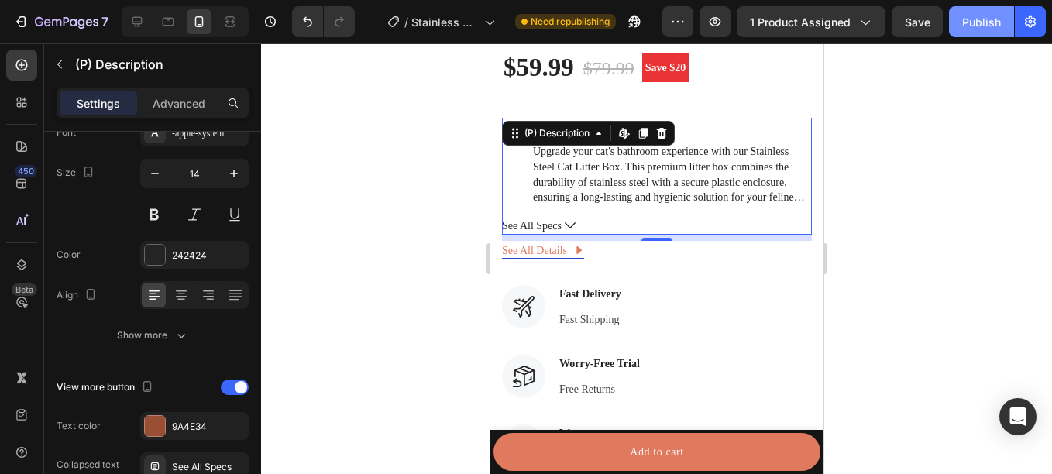
click at [970, 15] on div "Publish" at bounding box center [981, 22] width 39 height 16
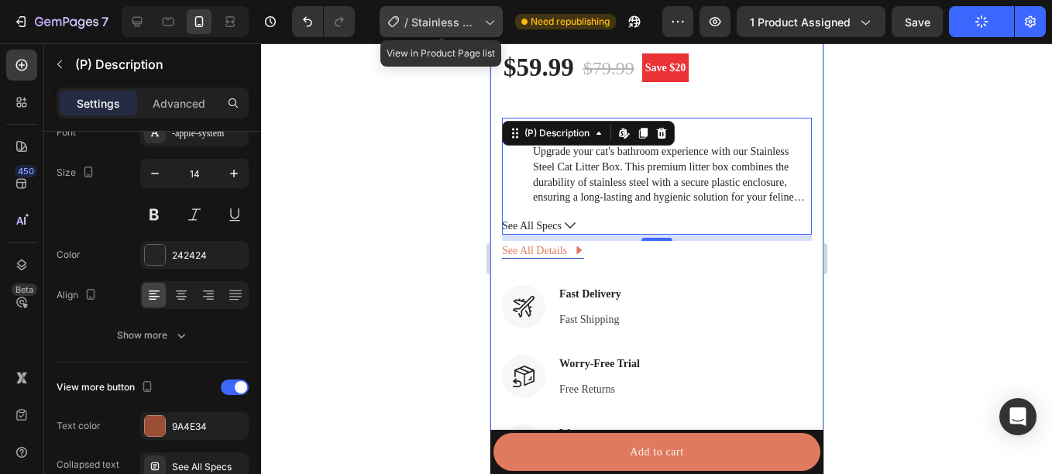
click at [467, 21] on span "Stainless Steel Litter Box Page" at bounding box center [444, 22] width 67 height 16
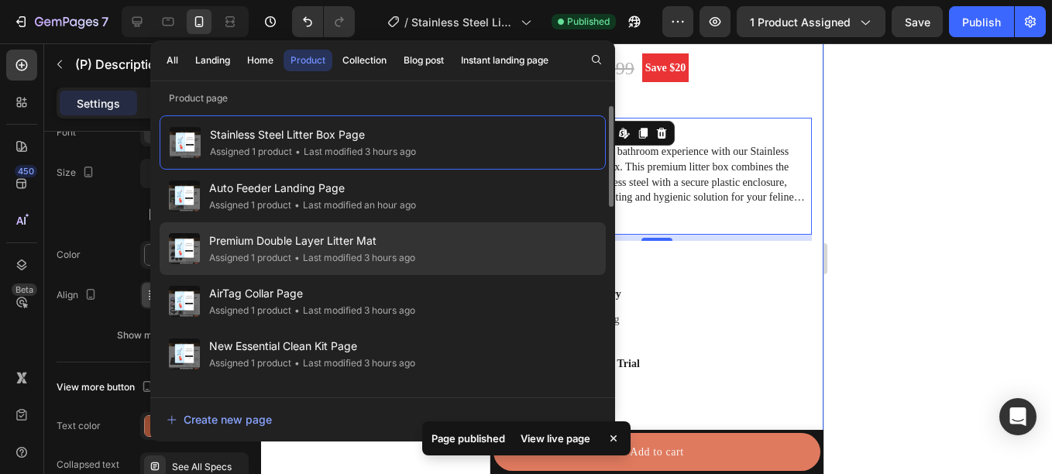
click at [325, 238] on span "Premium Double Layer Litter Mat" at bounding box center [312, 241] width 206 height 19
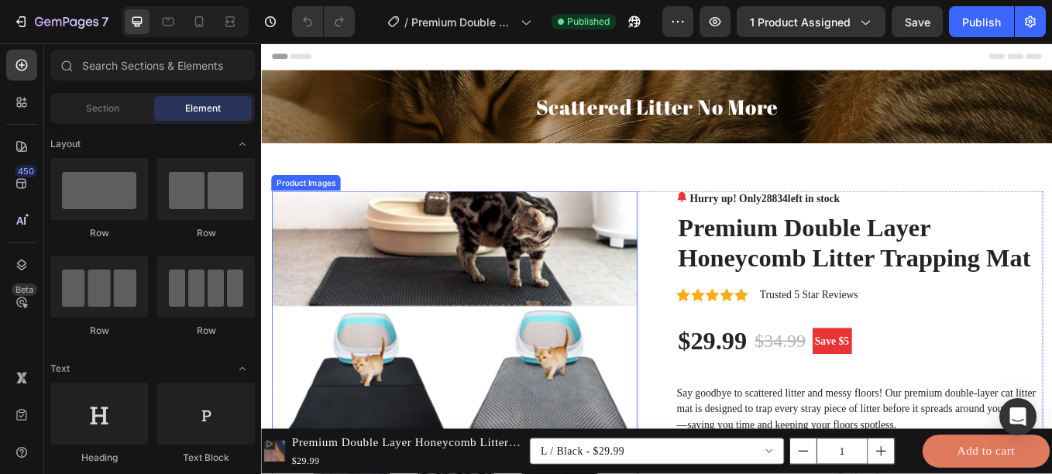
click at [477, 243] on img at bounding box center [488, 432] width 430 height 430
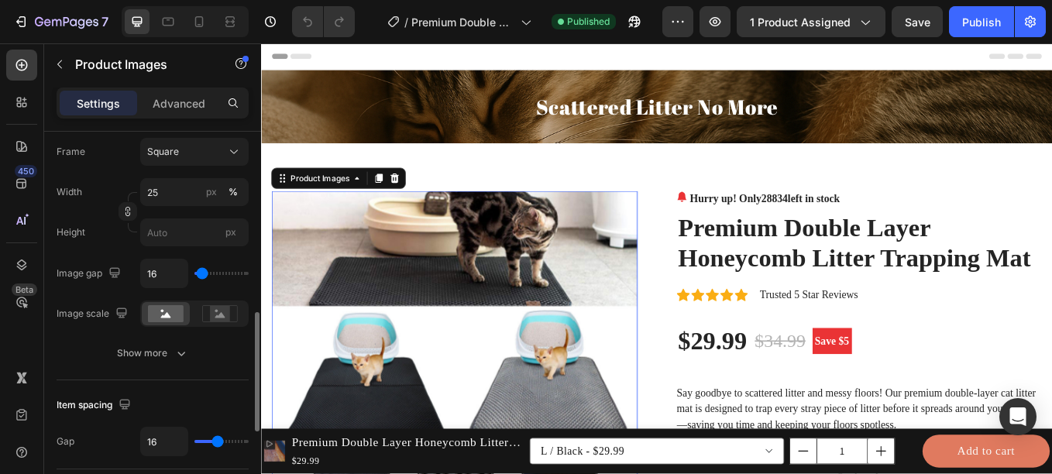
scroll to position [579, 0]
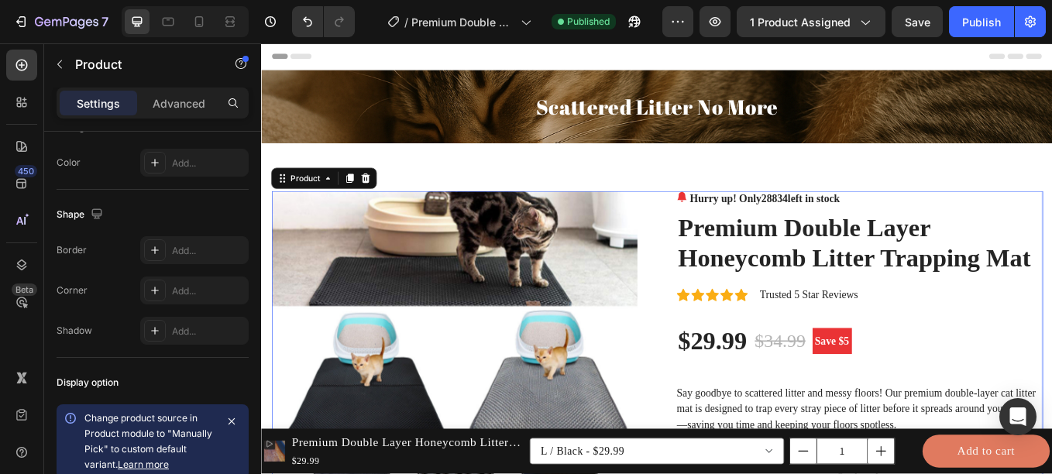
scroll to position [707, 0]
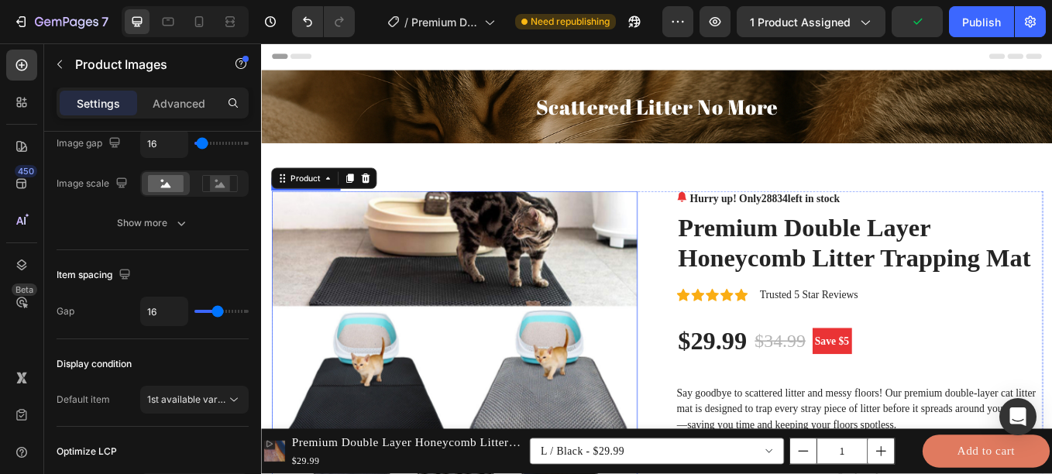
click at [642, 263] on img at bounding box center [488, 432] width 430 height 430
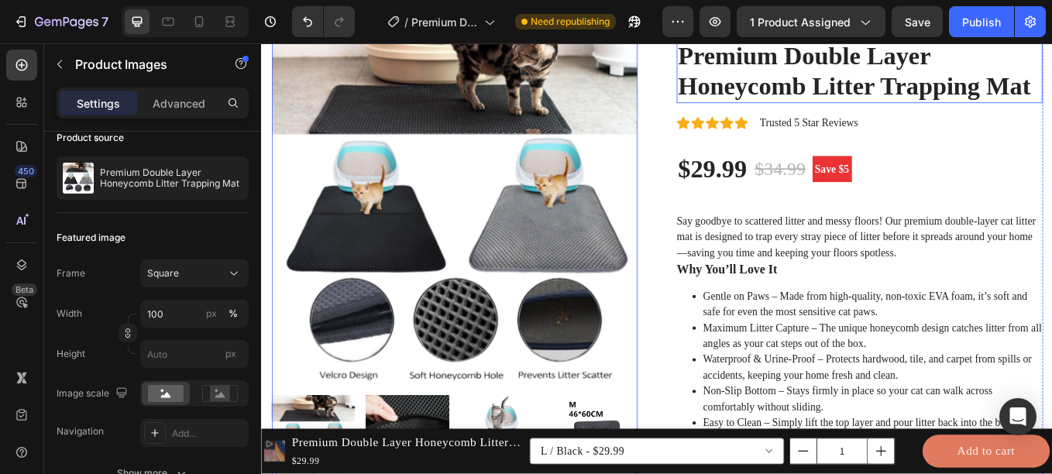
scroll to position [222, 0]
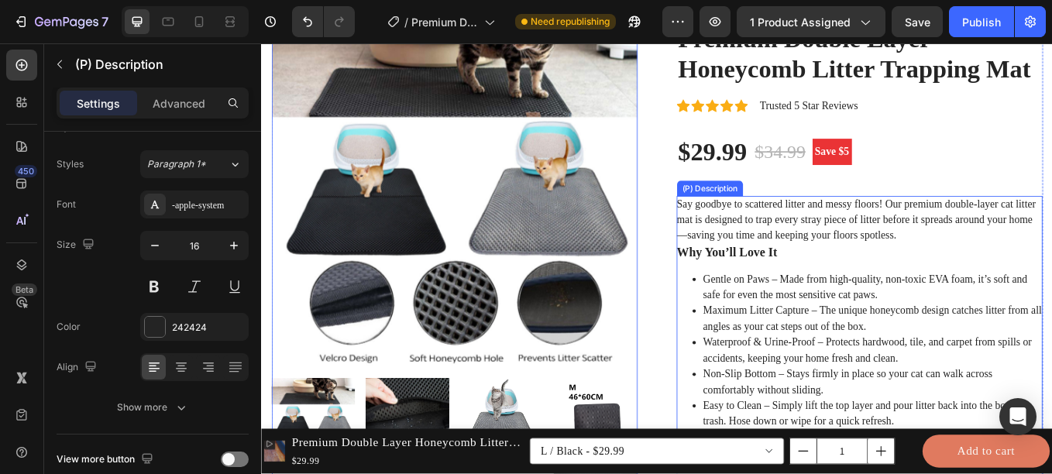
click at [867, 270] on p "Say goodbye to scattered litter and messy floors! Our premium double-layer cat …" at bounding box center [960, 250] width 422 height 50
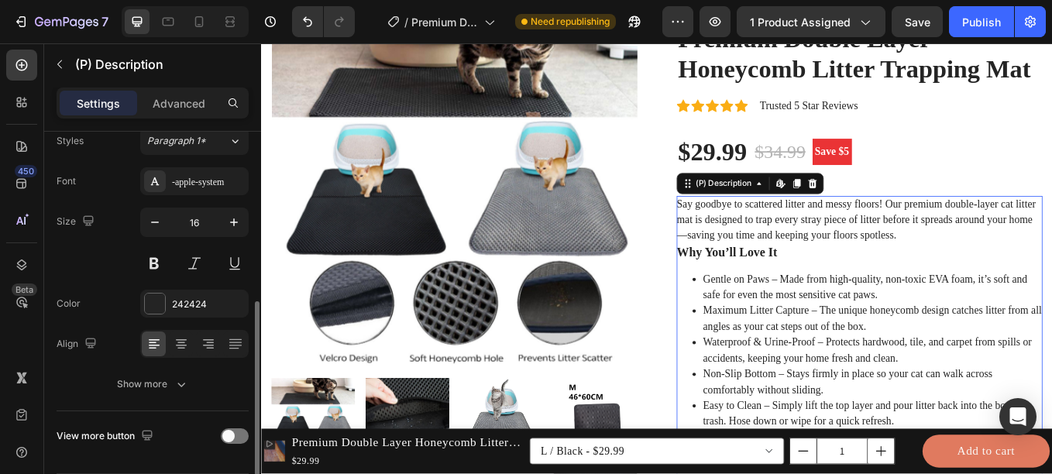
scroll to position [200, 0]
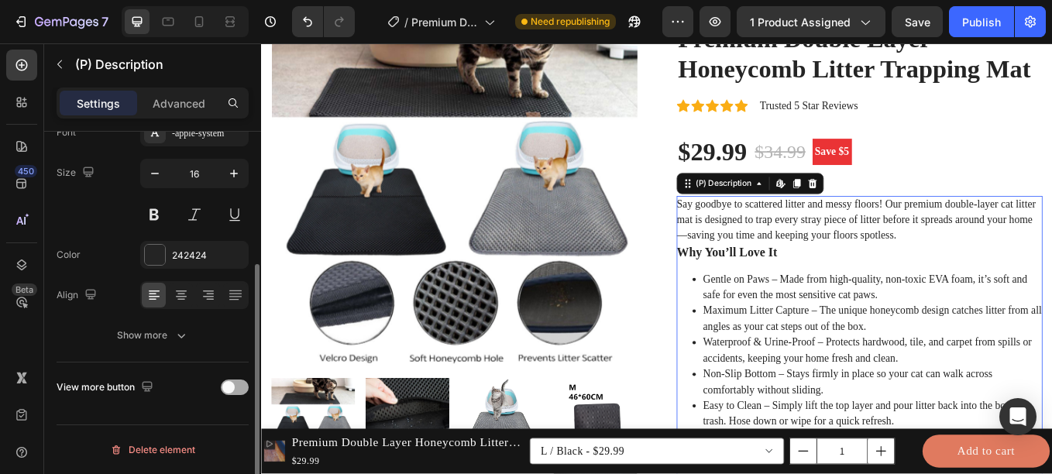
click at [237, 379] on div at bounding box center [235, 386] width 28 height 15
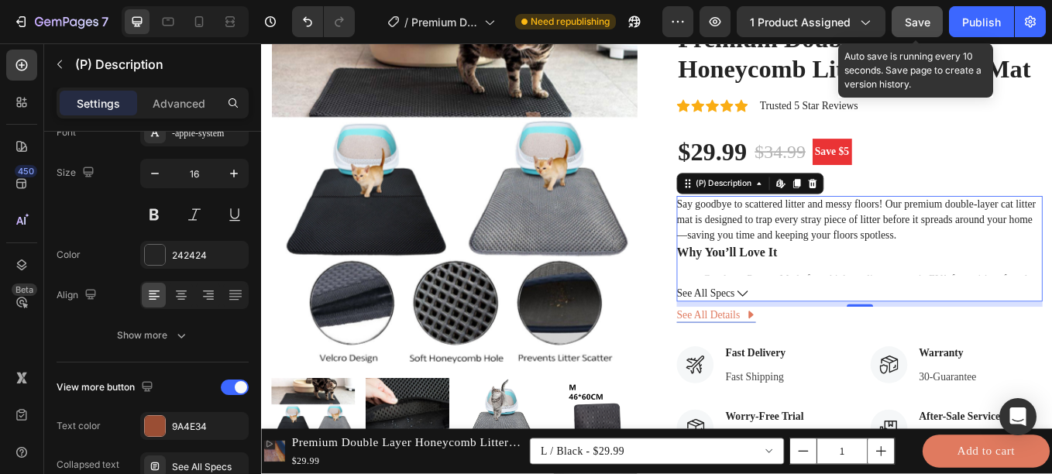
click at [919, 31] on button "Save" at bounding box center [916, 21] width 51 height 31
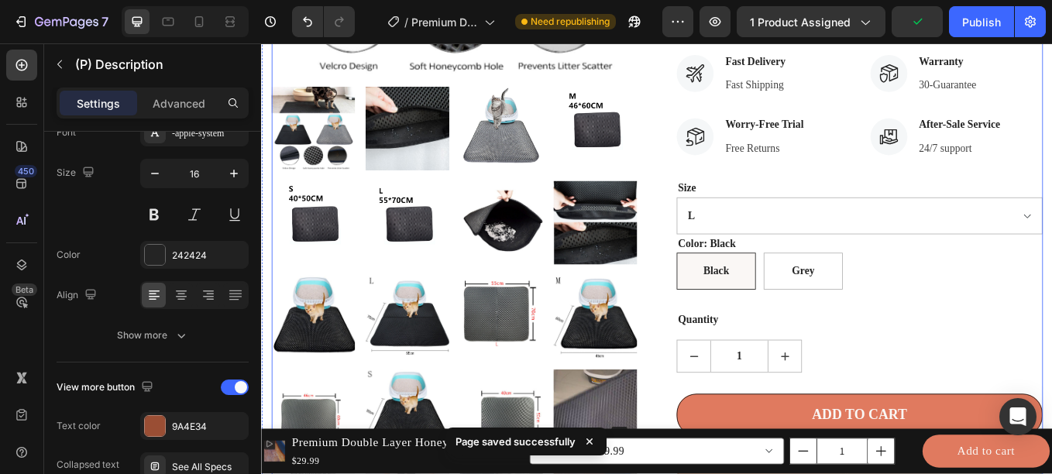
scroll to position [563, 0]
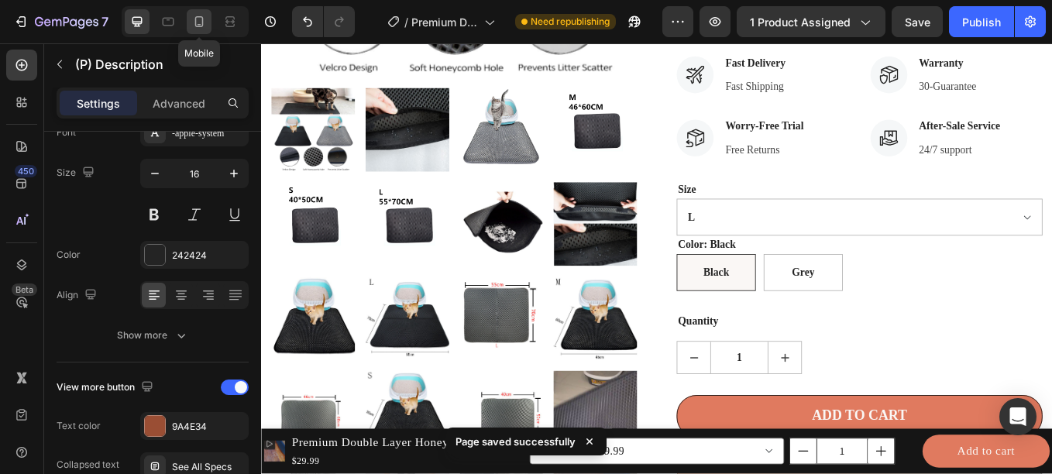
click at [199, 17] on icon at bounding box center [199, 21] width 9 height 11
type input "14"
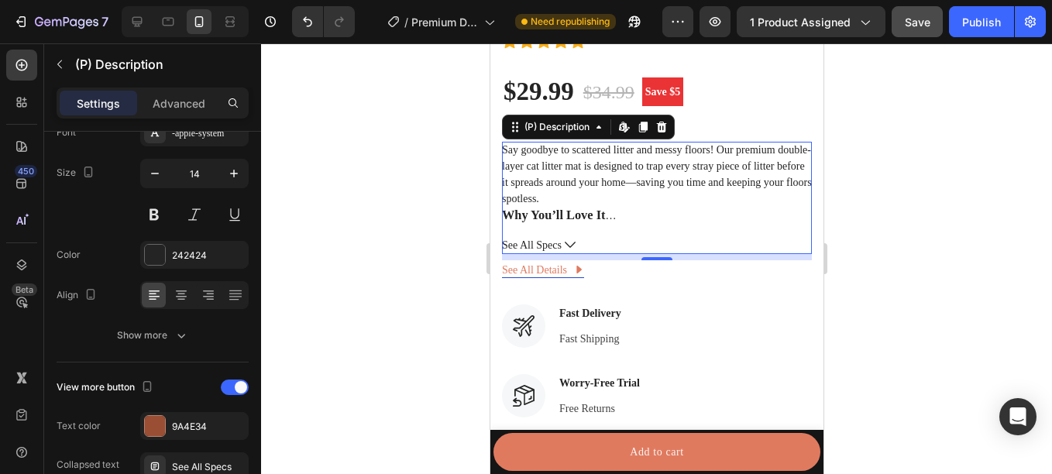
scroll to position [1056, 0]
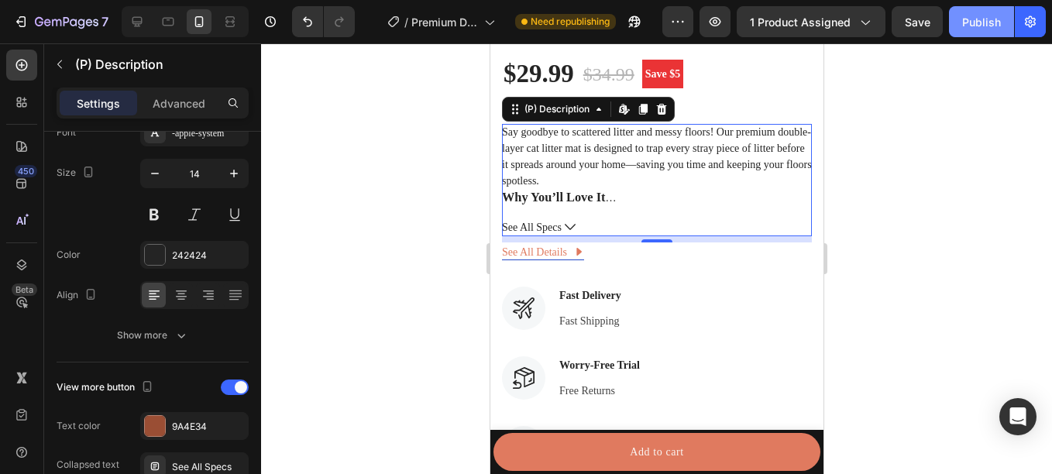
click at [966, 21] on div "Publish" at bounding box center [981, 22] width 39 height 16
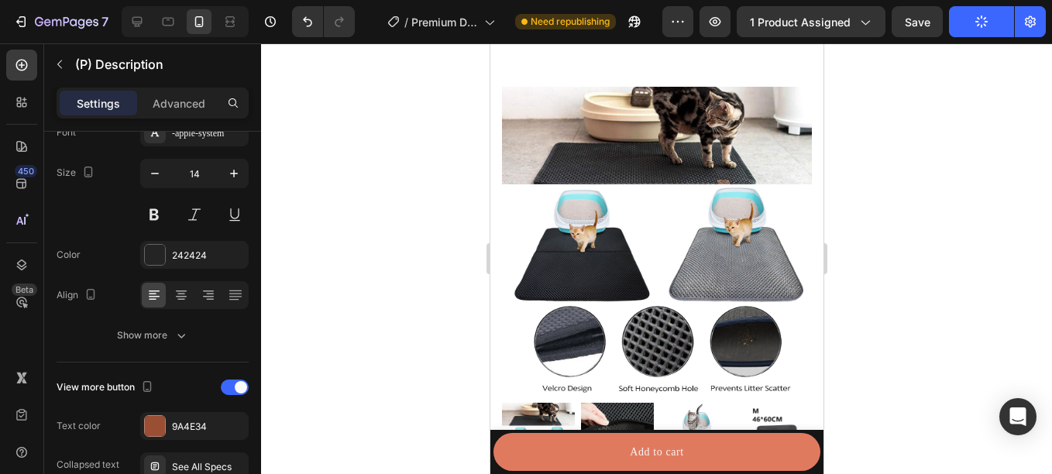
scroll to position [122, 0]
click at [627, 150] on img at bounding box center [656, 243] width 310 height 310
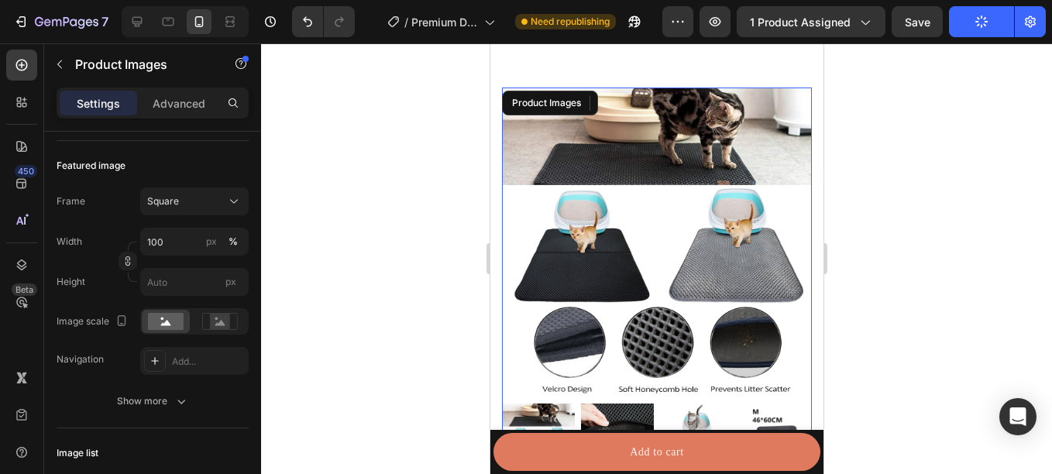
scroll to position [0, 0]
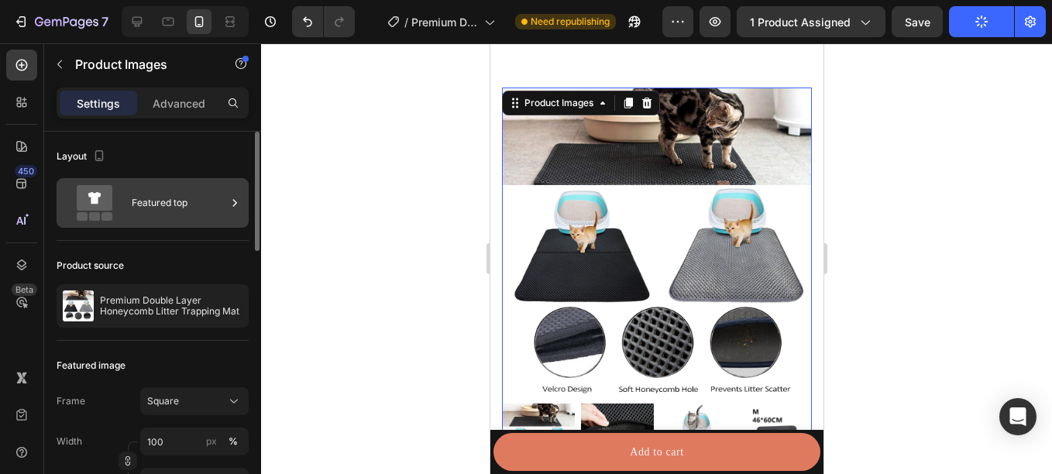
click at [138, 186] on div "Featured top" at bounding box center [179, 203] width 94 height 36
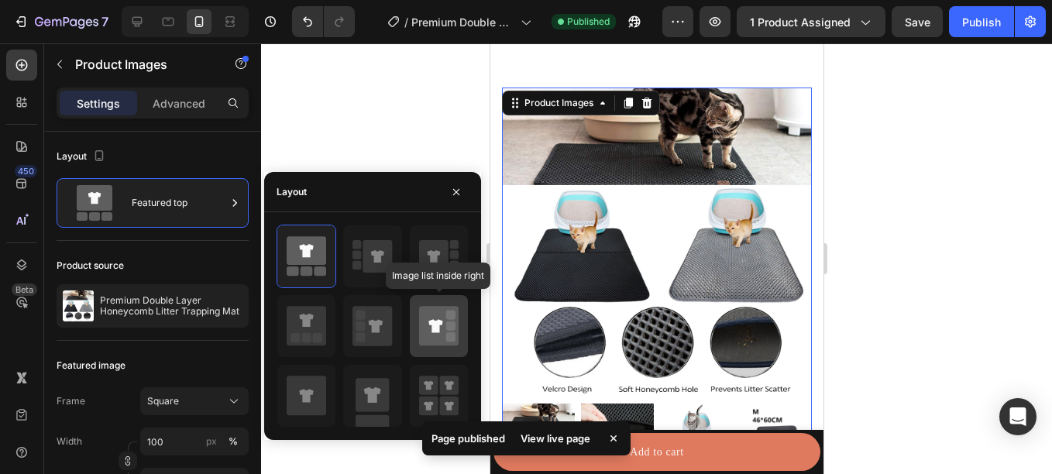
click at [420, 321] on icon at bounding box center [438, 325] width 39 height 39
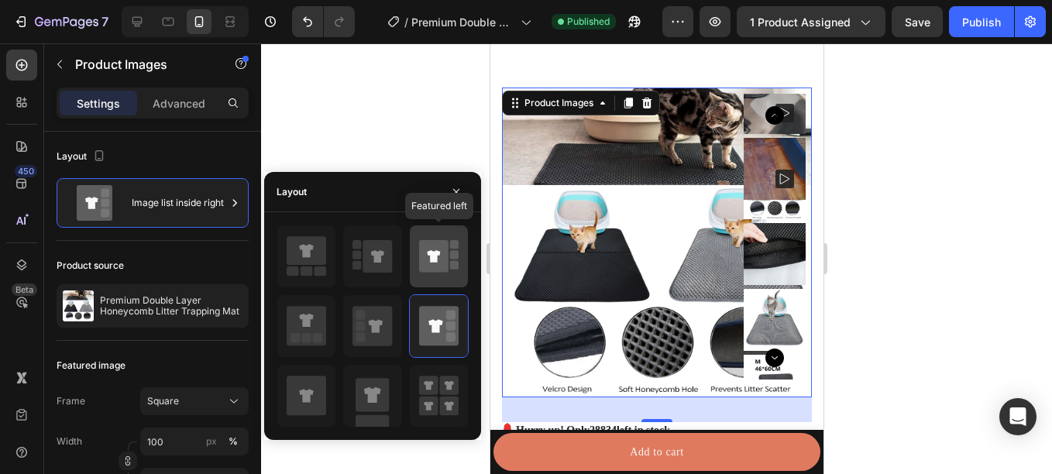
click at [434, 263] on icon at bounding box center [433, 256] width 29 height 33
type input "100"
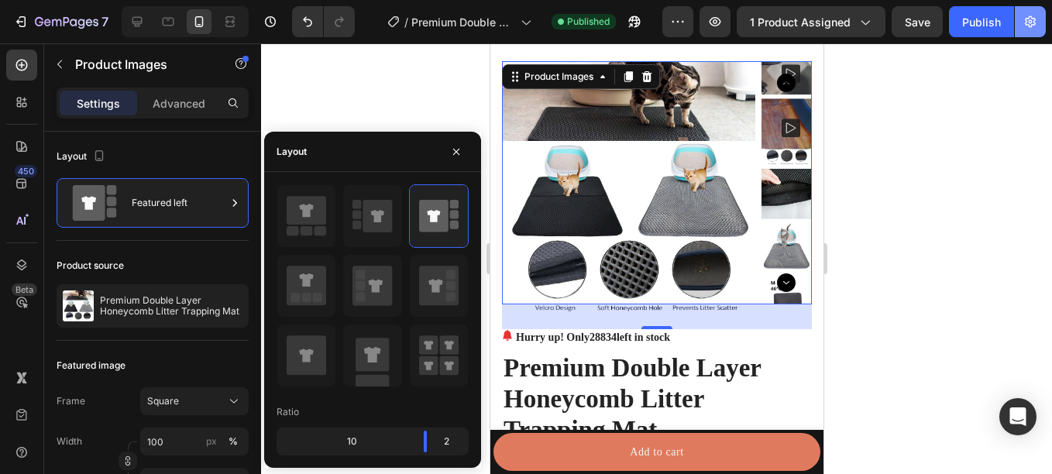
scroll to position [120, 0]
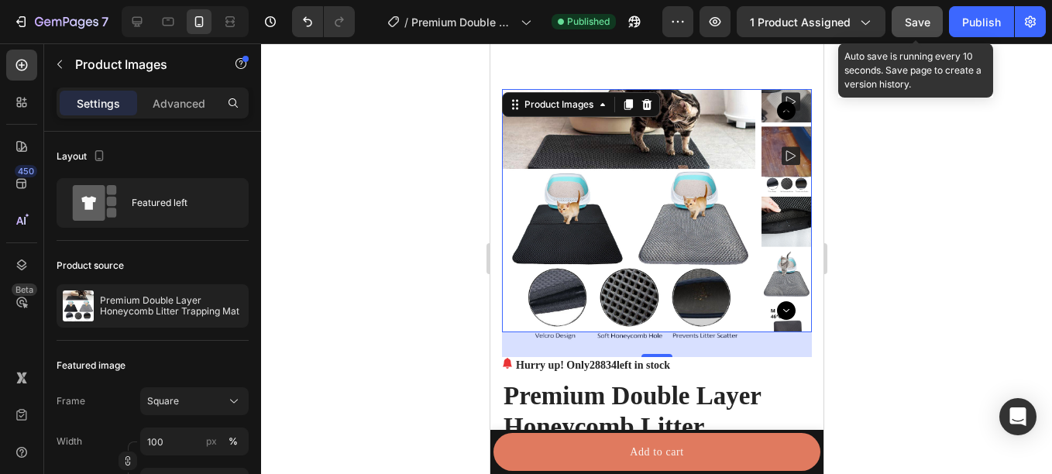
click at [918, 15] on span "Save" at bounding box center [918, 21] width 26 height 13
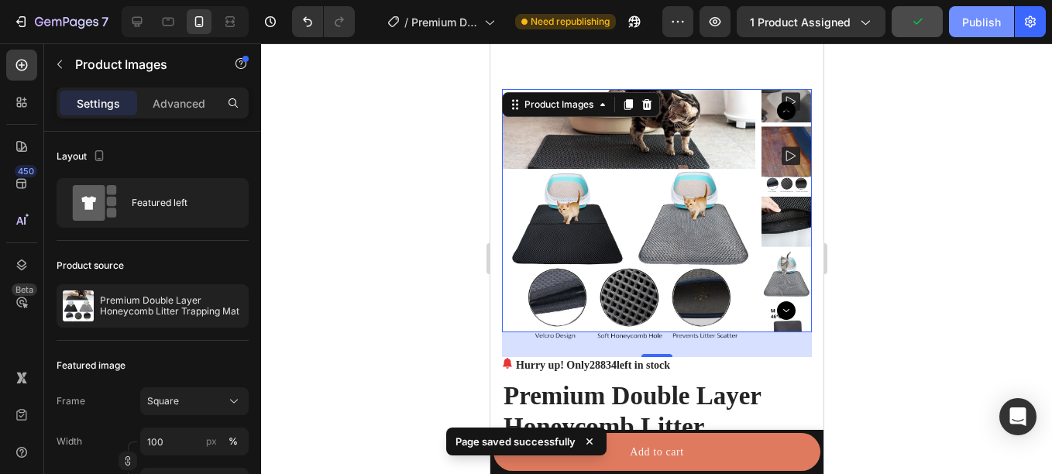
click at [974, 26] on div "Publish" at bounding box center [981, 22] width 39 height 16
click at [136, 30] on div at bounding box center [137, 21] width 25 height 25
type input "16"
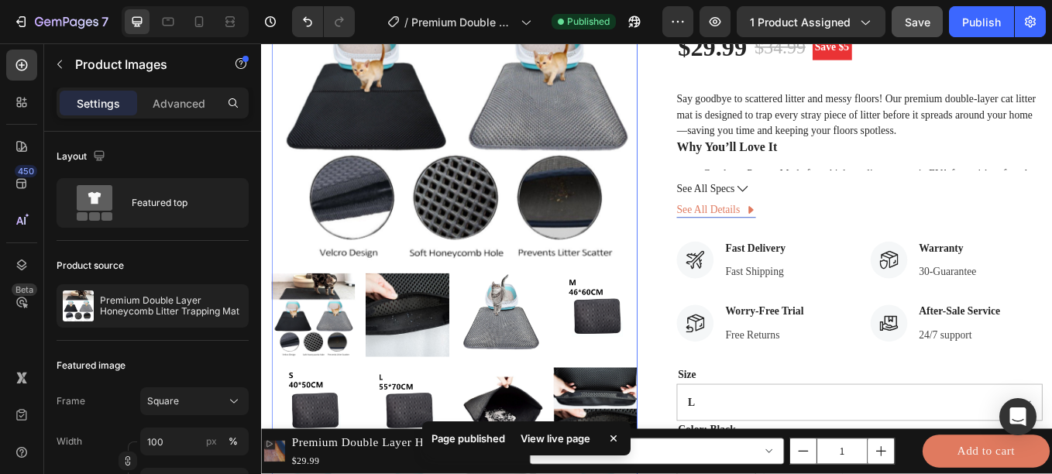
scroll to position [340, 0]
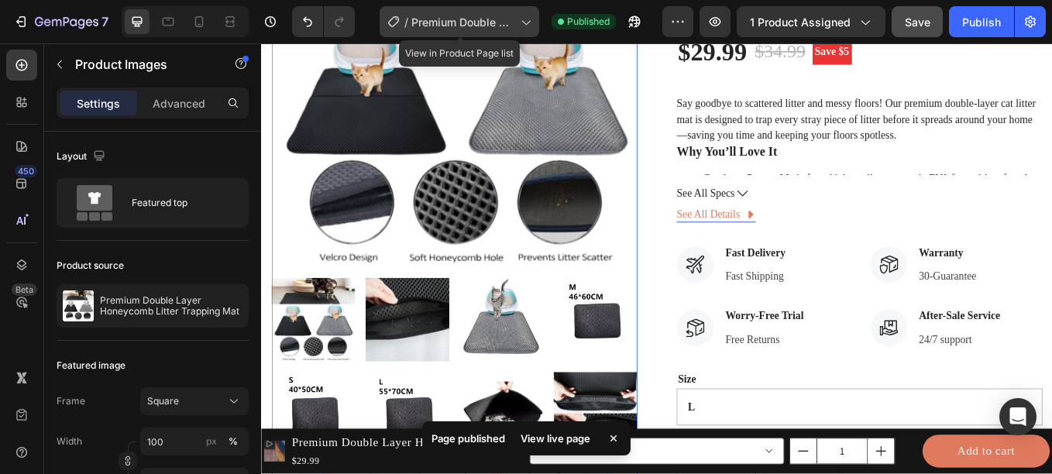
click at [476, 31] on div "/ Premium Double Layer Litter Mat" at bounding box center [459, 21] width 160 height 31
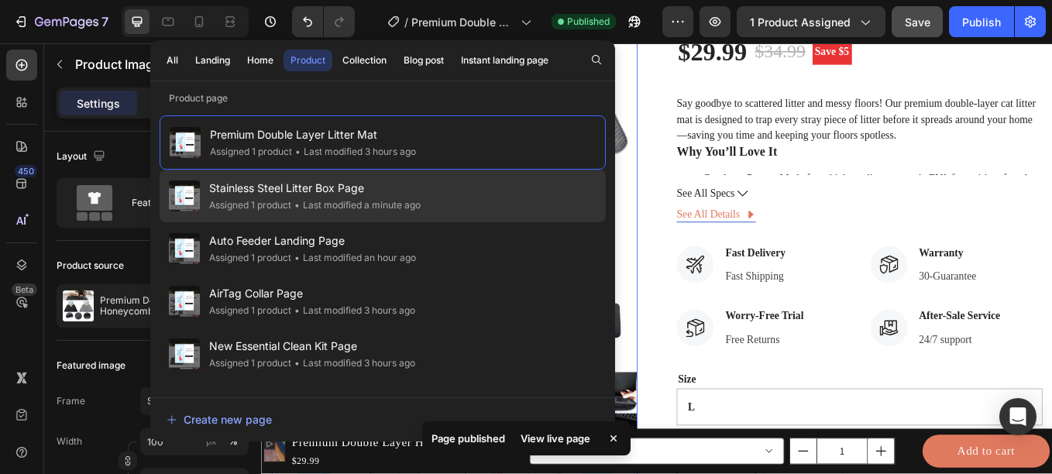
click at [385, 178] on div "Stainless Steel Litter Box Page Assigned 1 product • Last modified a minute ago" at bounding box center [383, 196] width 446 height 53
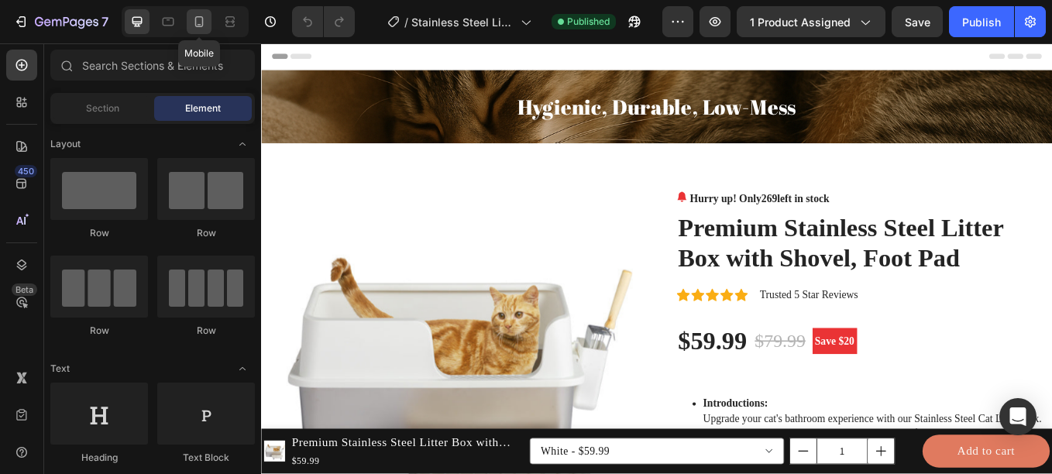
click at [204, 26] on icon at bounding box center [198, 21] width 15 height 15
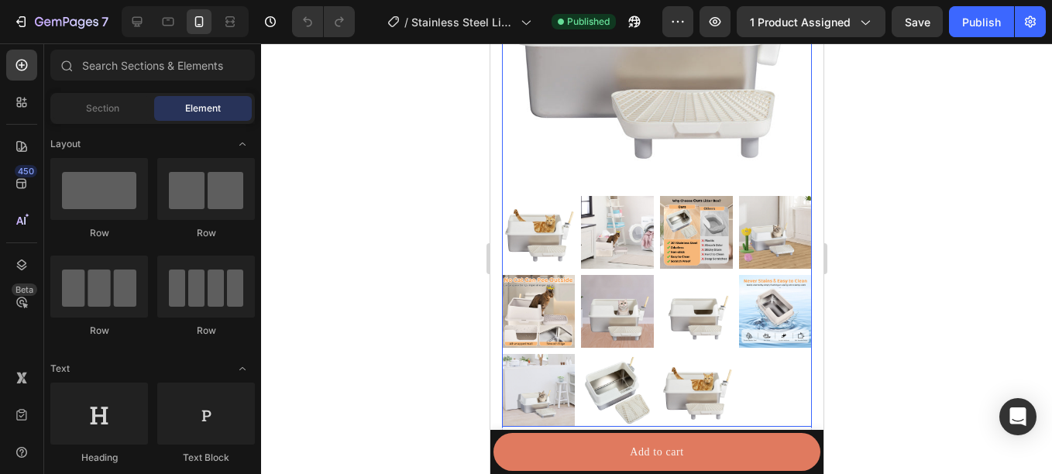
scroll to position [321, 0]
click at [568, 180] on div at bounding box center [656, 152] width 310 height 547
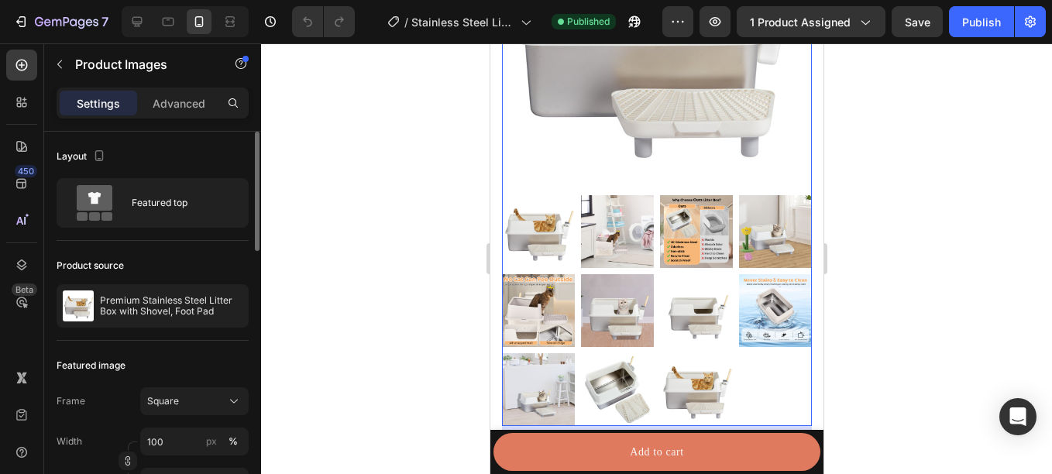
click at [184, 228] on div "Layout Featured top" at bounding box center [153, 186] width 192 height 109
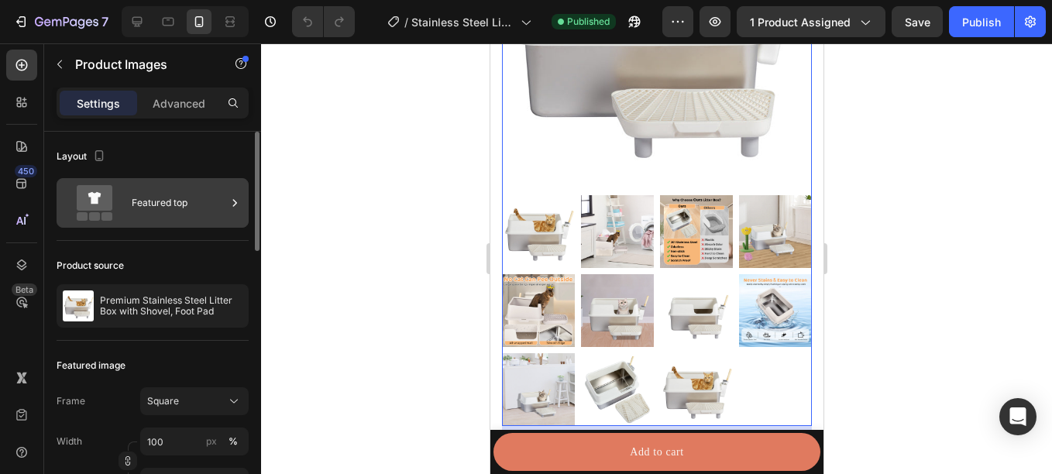
click at [170, 220] on div "Featured top" at bounding box center [179, 203] width 94 height 36
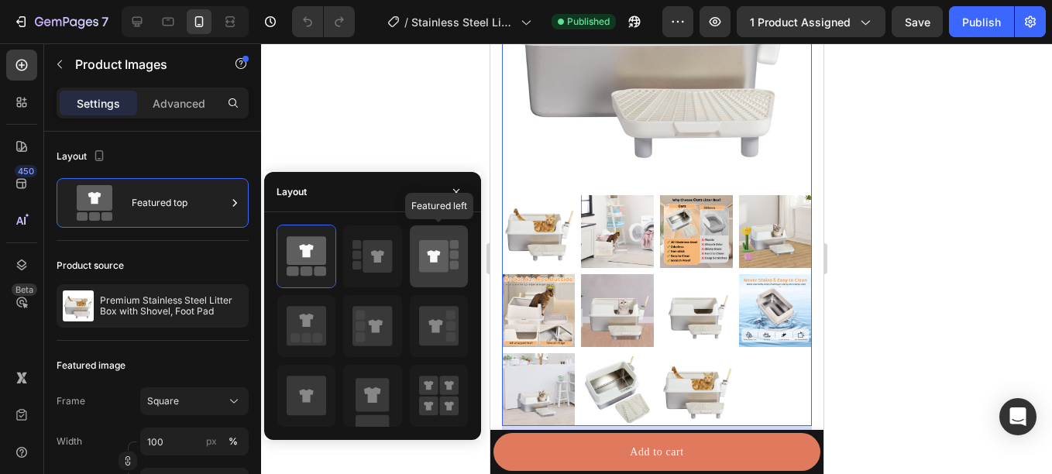
click at [441, 256] on icon at bounding box center [433, 256] width 29 height 33
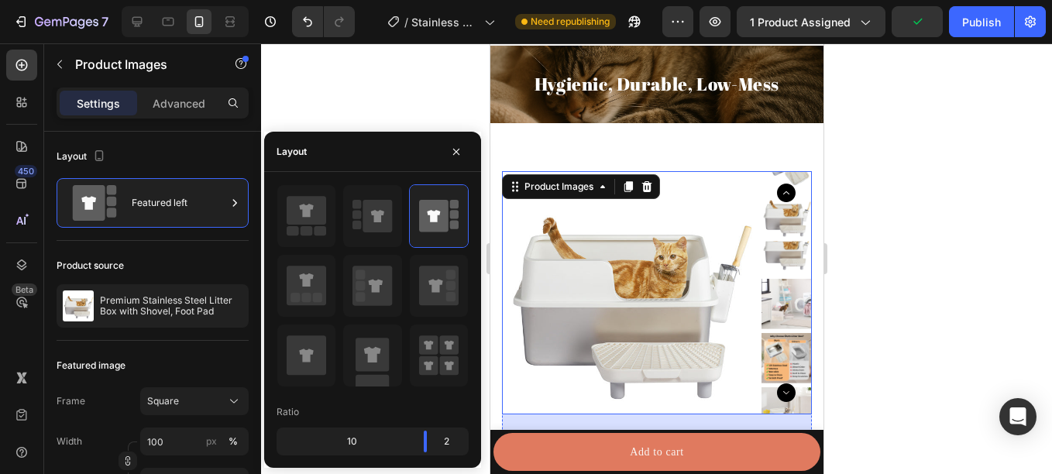
scroll to position [29, 0]
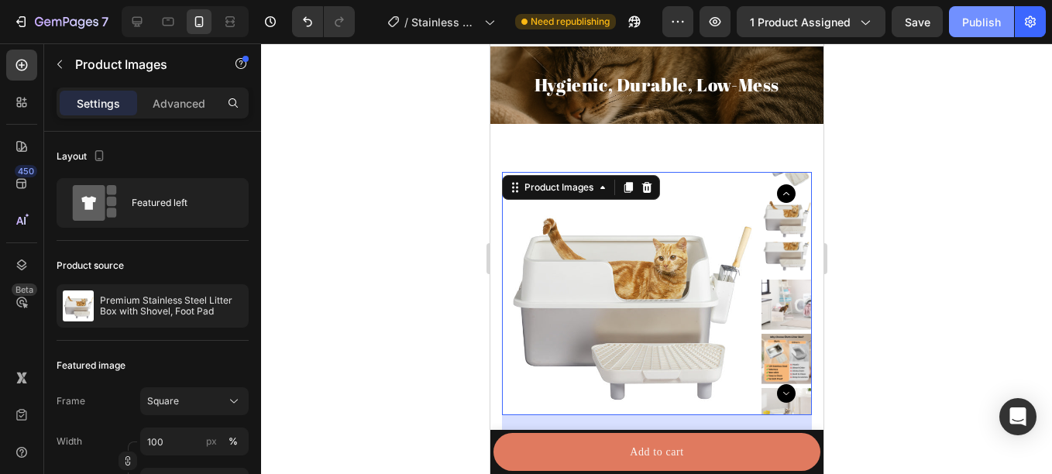
click at [977, 22] on div "Publish" at bounding box center [981, 22] width 39 height 16
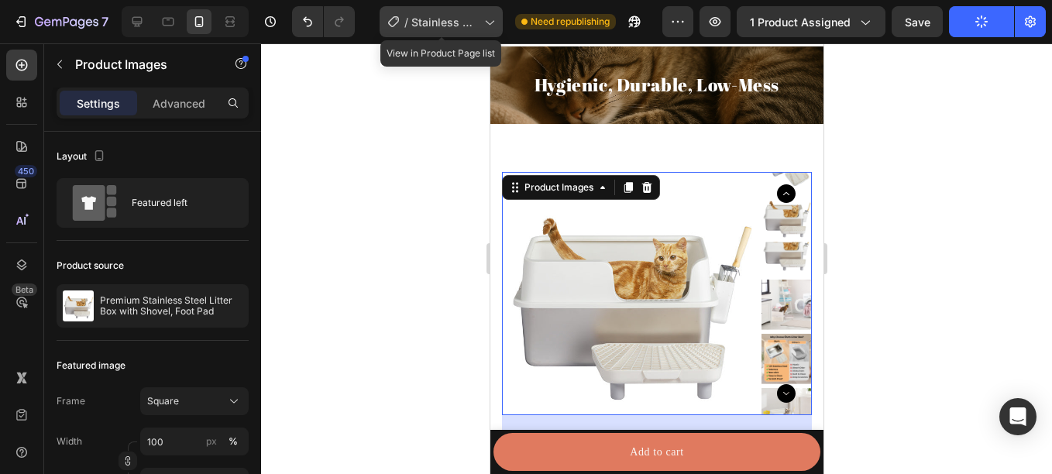
click at [475, 14] on span "Stainless Steel Litter Box Page" at bounding box center [444, 22] width 67 height 16
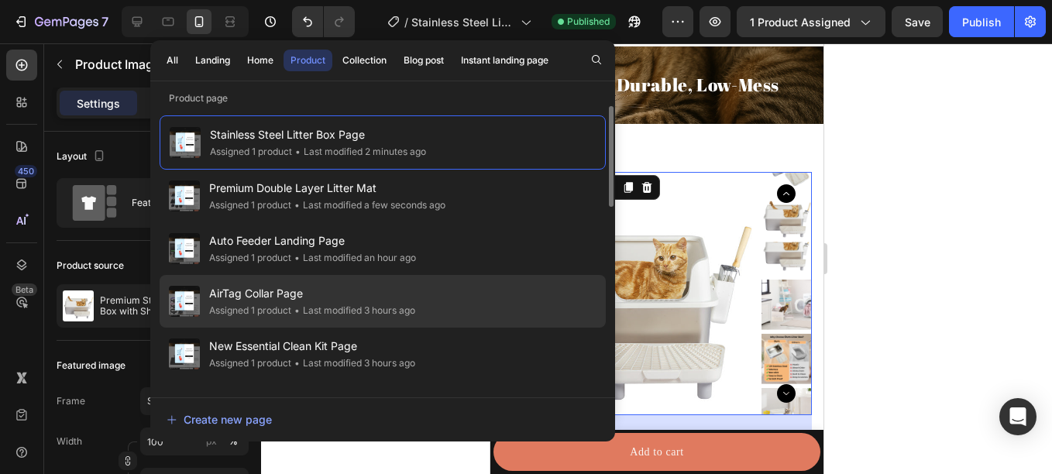
click at [303, 283] on div "AirTag Collar Page Assigned 1 product • Last modified 3 hours ago" at bounding box center [383, 301] width 446 height 53
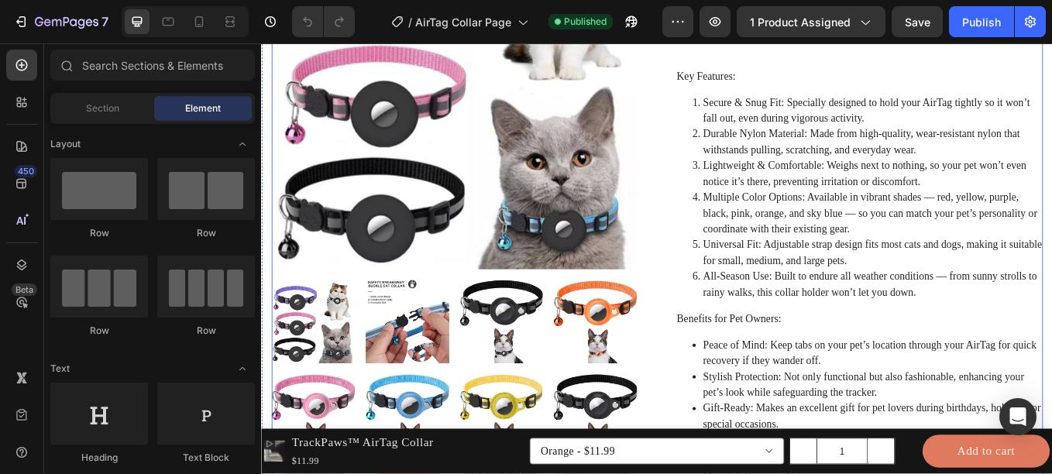
scroll to position [345, 0]
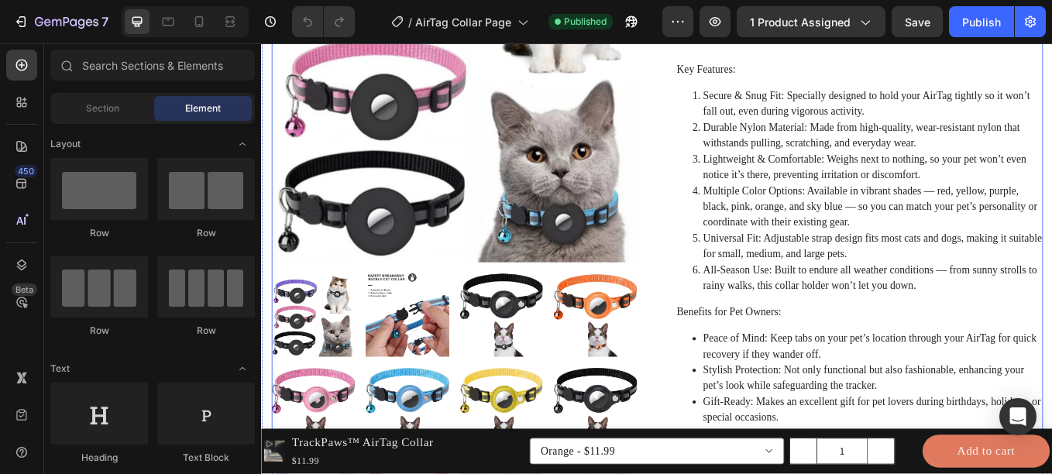
click at [911, 250] on li "Multiple Color Options: Available in vibrant shades — red, yellow, purple, blac…" at bounding box center [979, 236] width 399 height 56
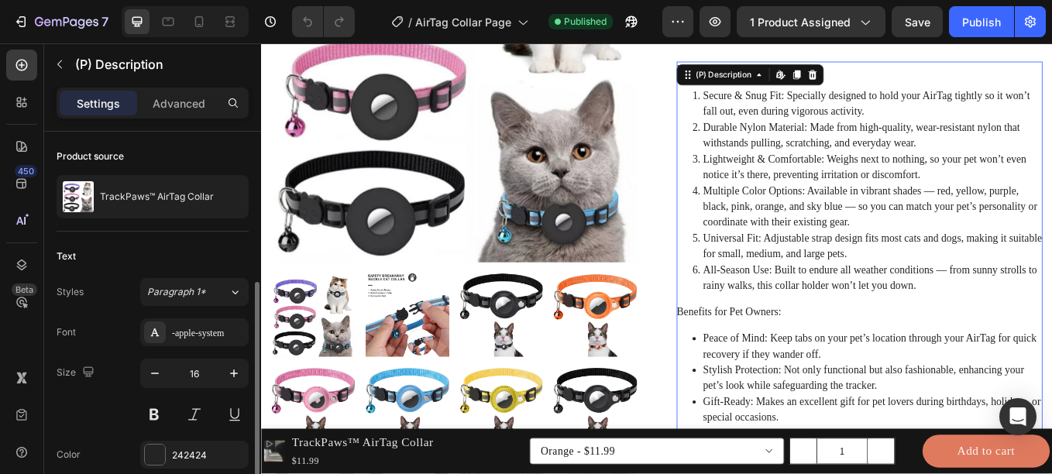
scroll to position [200, 0]
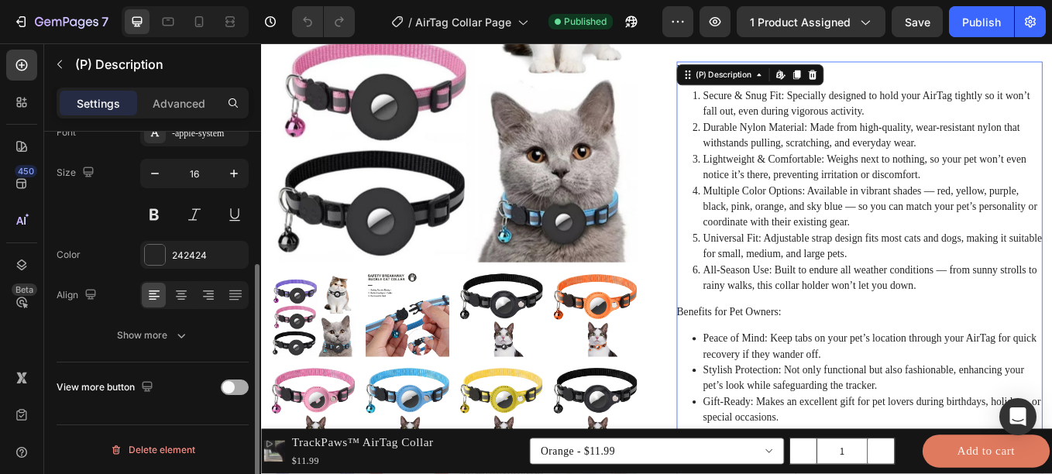
click at [230, 386] on span at bounding box center [228, 387] width 12 height 12
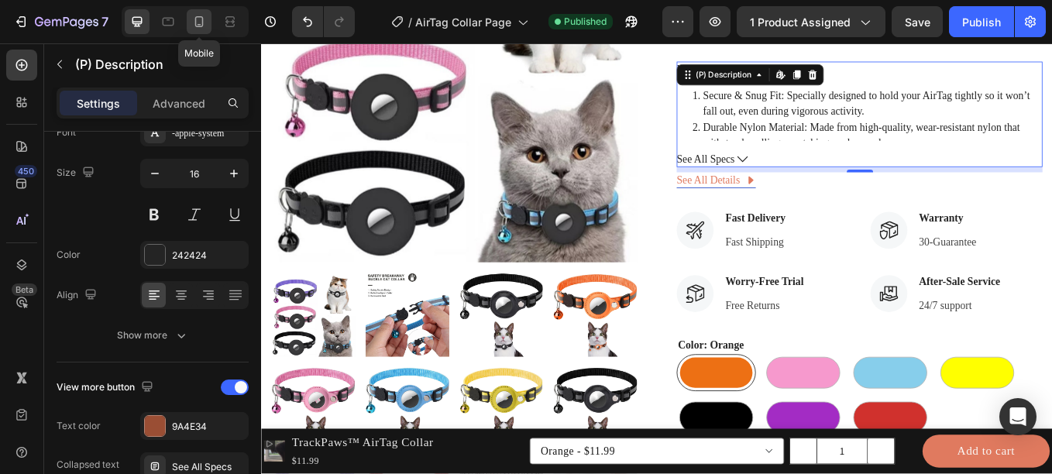
click at [195, 17] on icon at bounding box center [198, 21] width 15 height 15
type input "14"
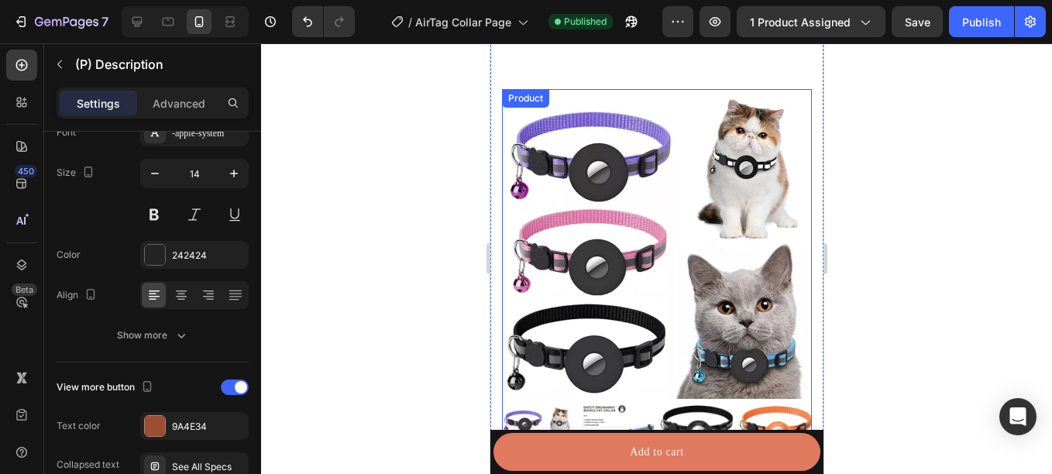
scroll to position [118, 0]
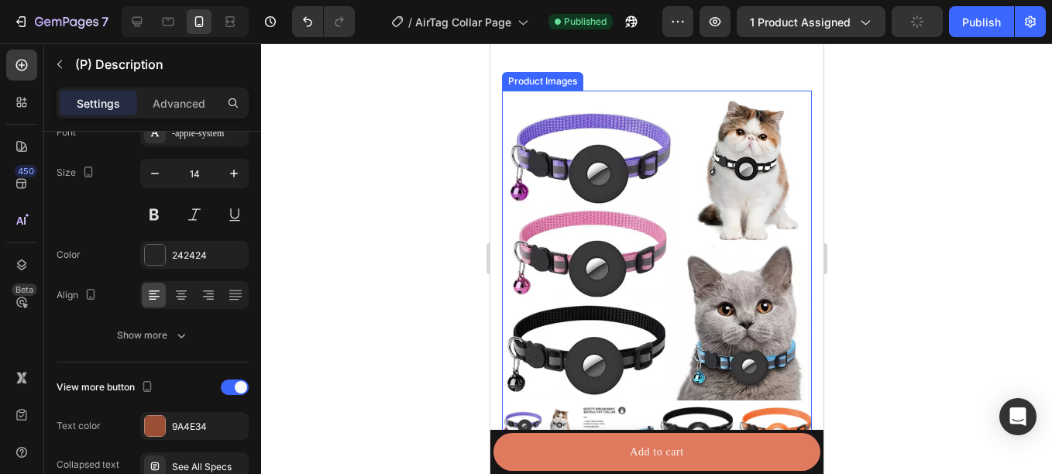
click at [738, 193] on img at bounding box center [656, 246] width 310 height 310
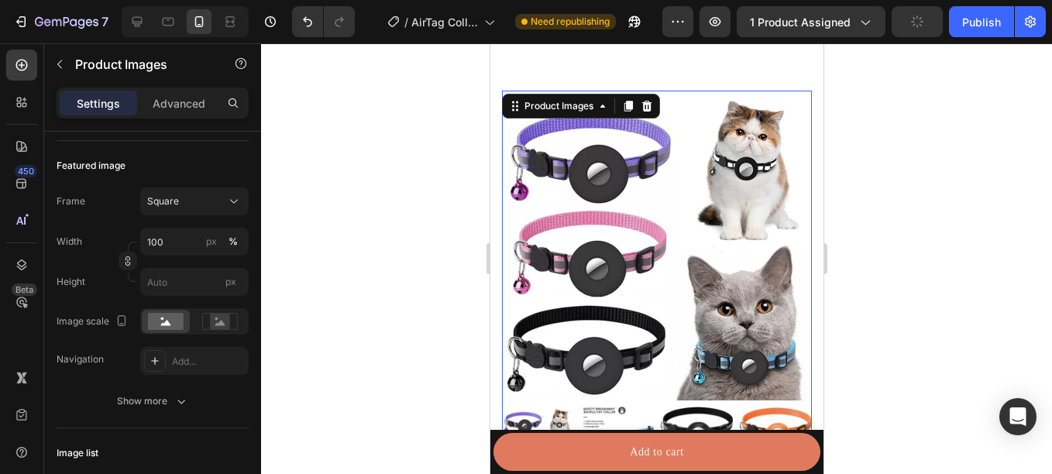
scroll to position [0, 0]
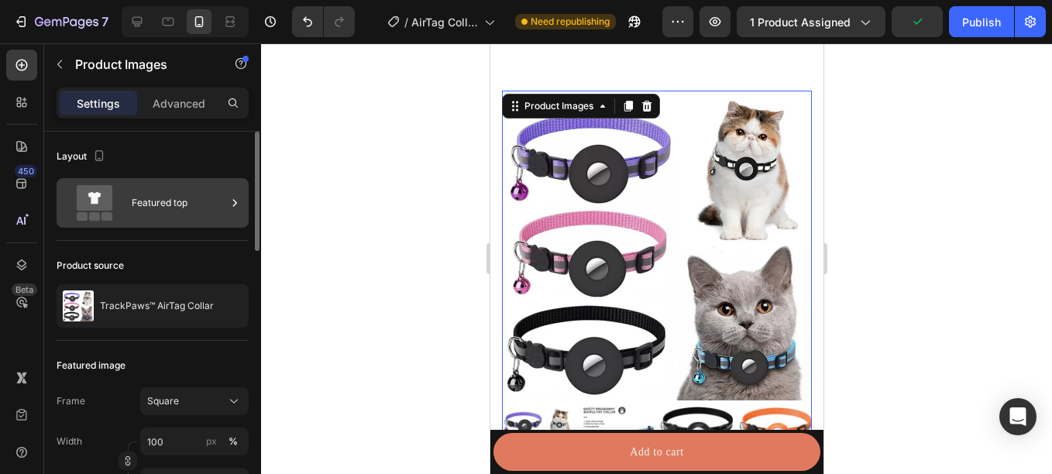
click at [208, 202] on div "Featured top" at bounding box center [179, 203] width 94 height 36
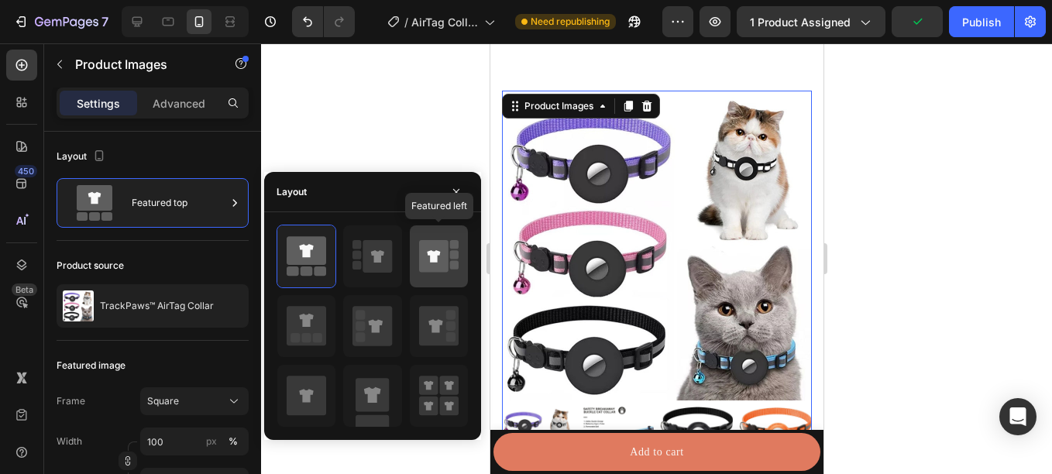
click at [438, 263] on icon at bounding box center [433, 256] width 29 height 33
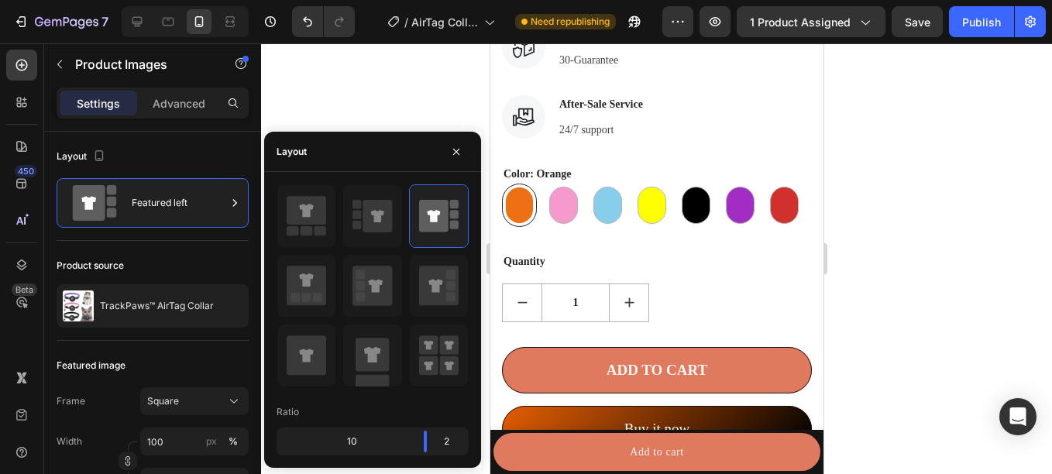
scroll to position [943, 0]
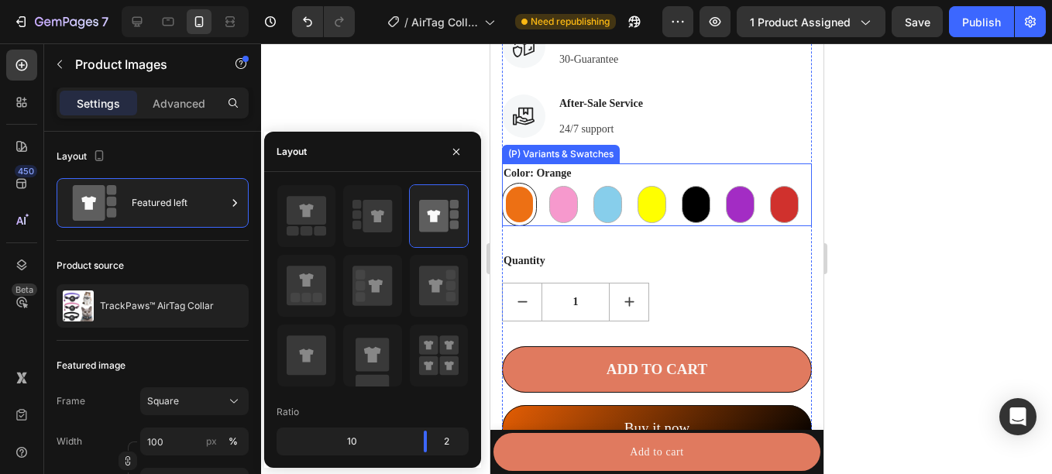
click at [772, 226] on div "Orange Orange Pink Pink Sky Blue Sky Blue Yellow Yellow Black Black Purple Purp…" at bounding box center [656, 204] width 310 height 43
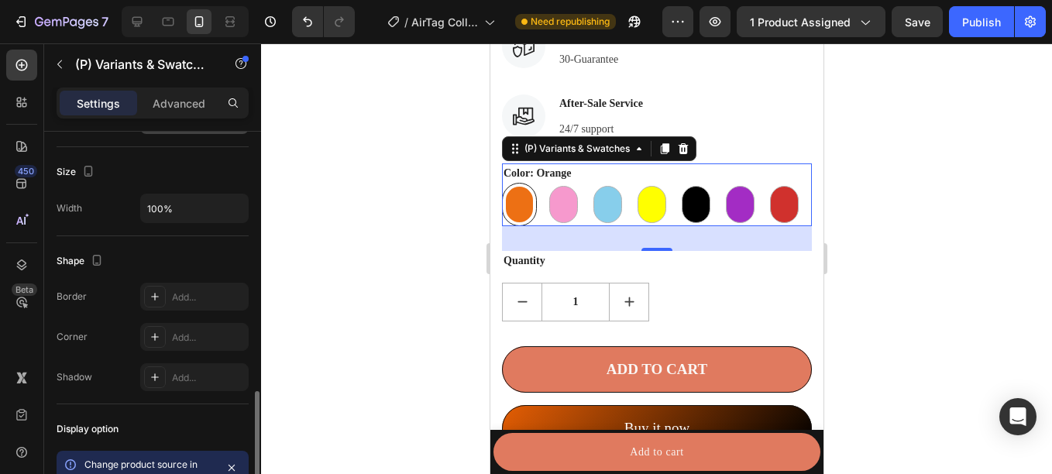
scroll to position [1028, 0]
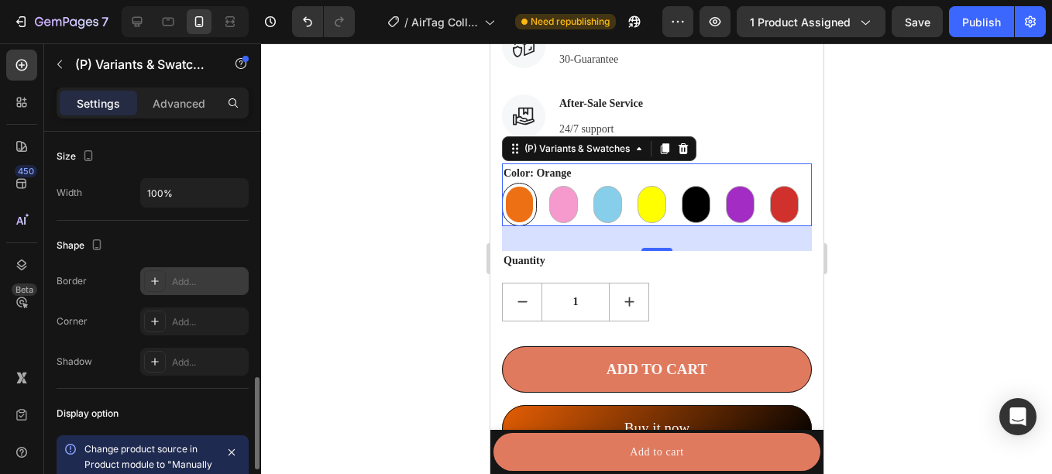
click at [163, 281] on div at bounding box center [155, 281] width 22 height 22
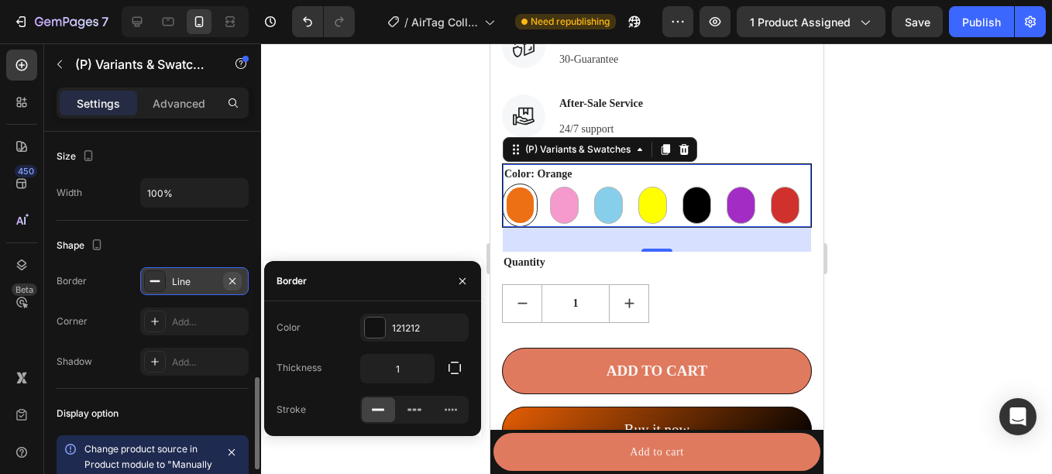
click at [235, 280] on icon "button" at bounding box center [232, 281] width 12 height 12
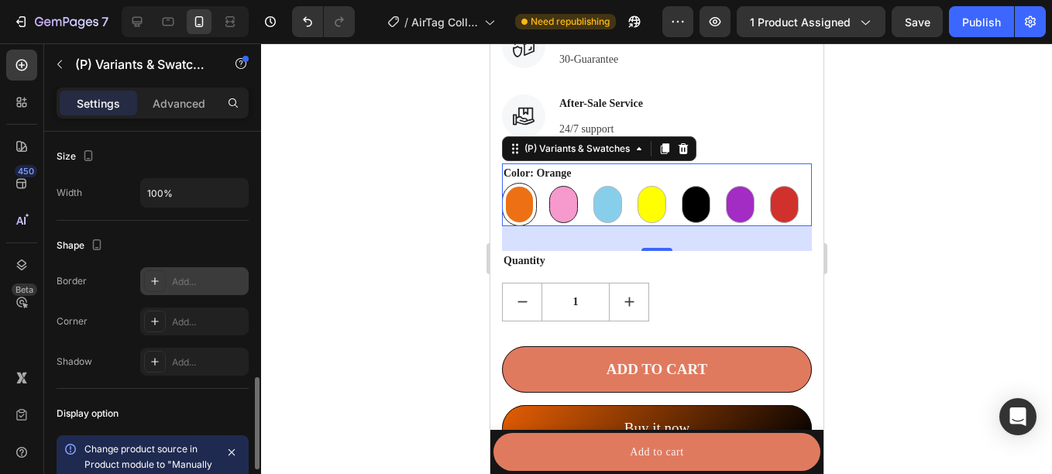
click at [558, 223] on div at bounding box center [562, 204] width 29 height 37
click at [545, 183] on input "Pink Pink" at bounding box center [544, 182] width 1 height 1
radio input "true"
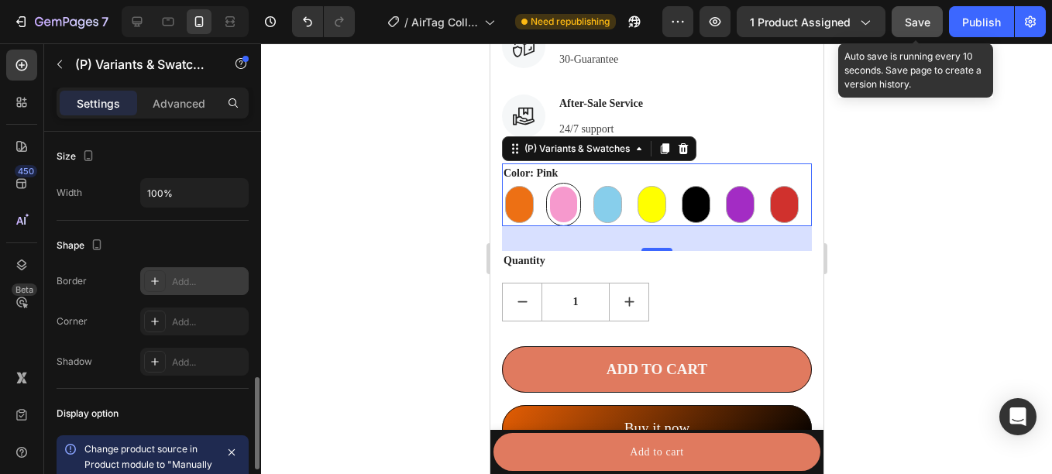
click at [931, 21] on button "Save" at bounding box center [916, 21] width 51 height 31
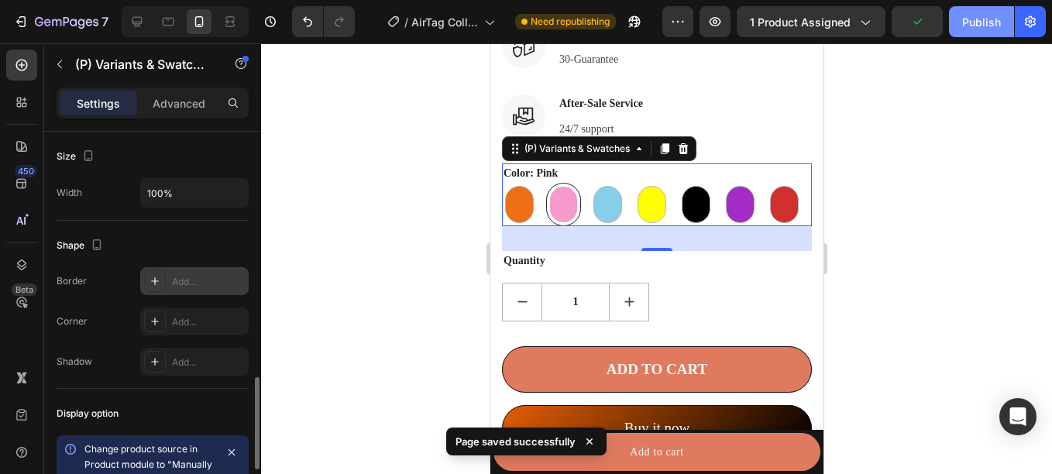
click at [958, 22] on button "Publish" at bounding box center [981, 21] width 65 height 31
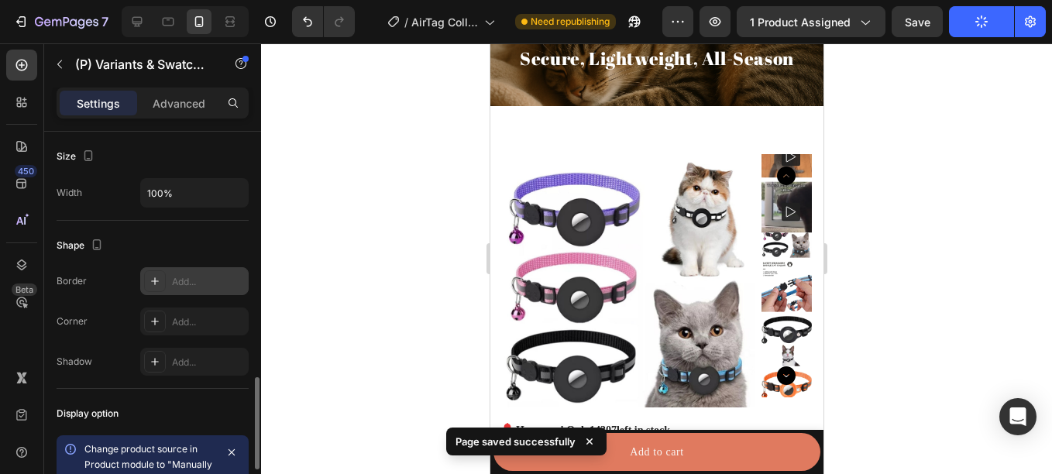
scroll to position [0, 0]
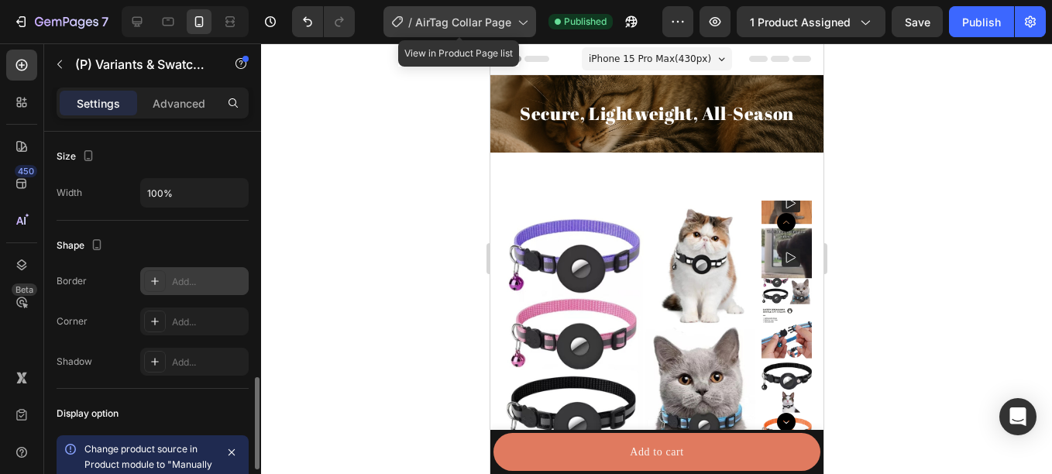
click at [478, 28] on span "AirTag Collar Page" at bounding box center [463, 22] width 96 height 16
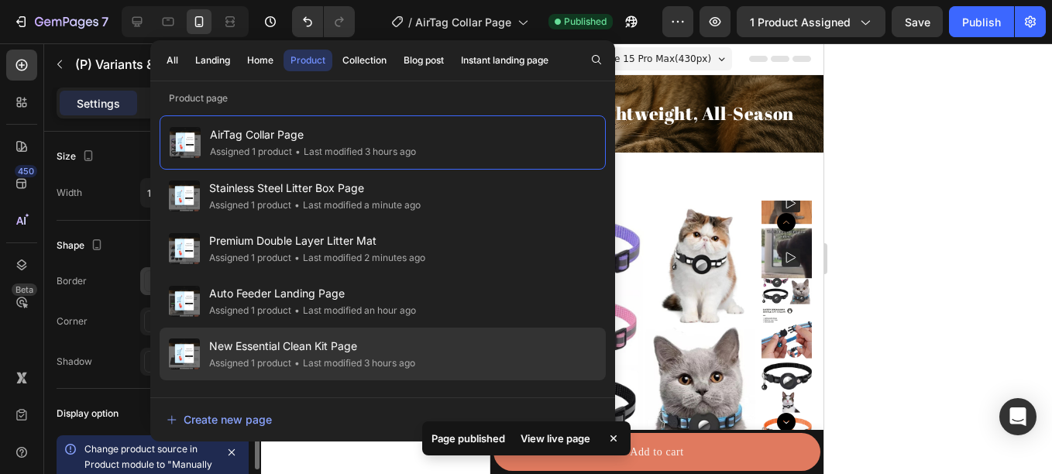
click at [314, 333] on div "New Essential Clean Kit Page Assigned 1 product • Last modified 3 hours ago" at bounding box center [383, 354] width 446 height 53
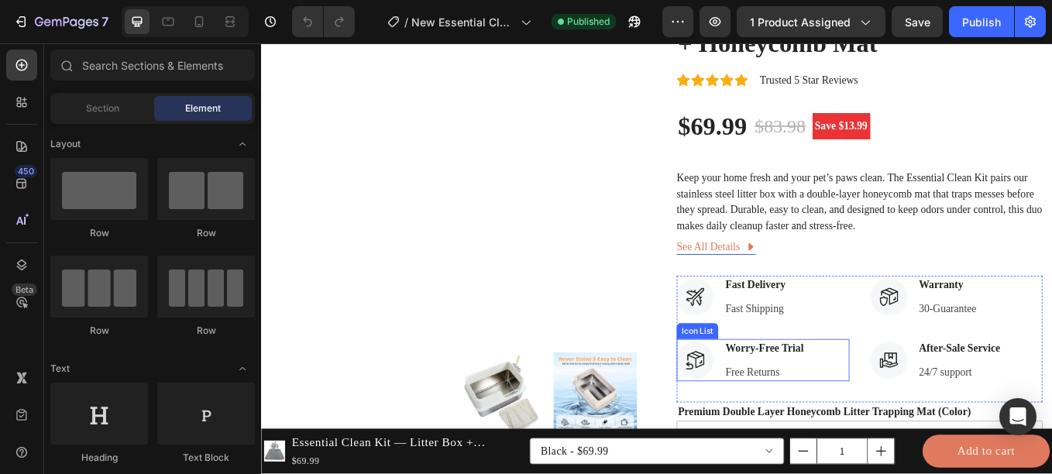
scroll to position [236, 0]
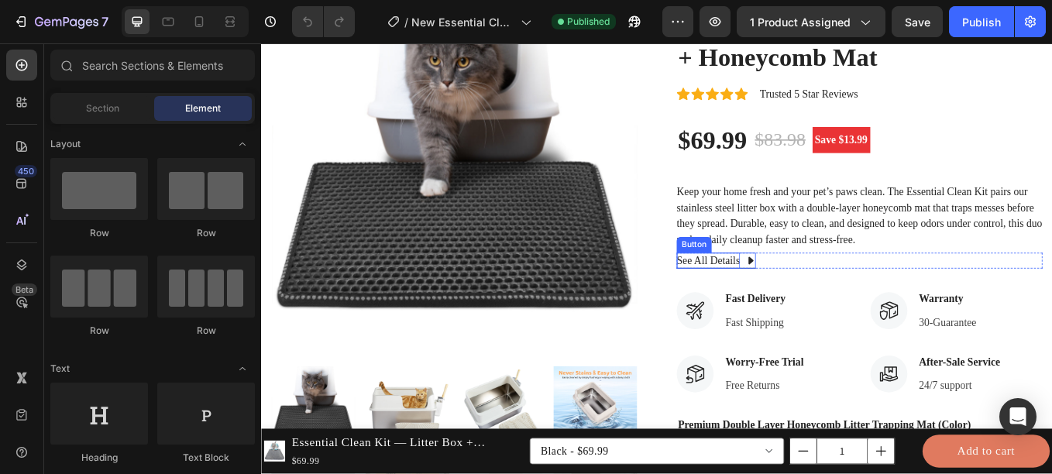
click at [817, 295] on p "See All Details" at bounding box center [786, 299] width 74 height 19
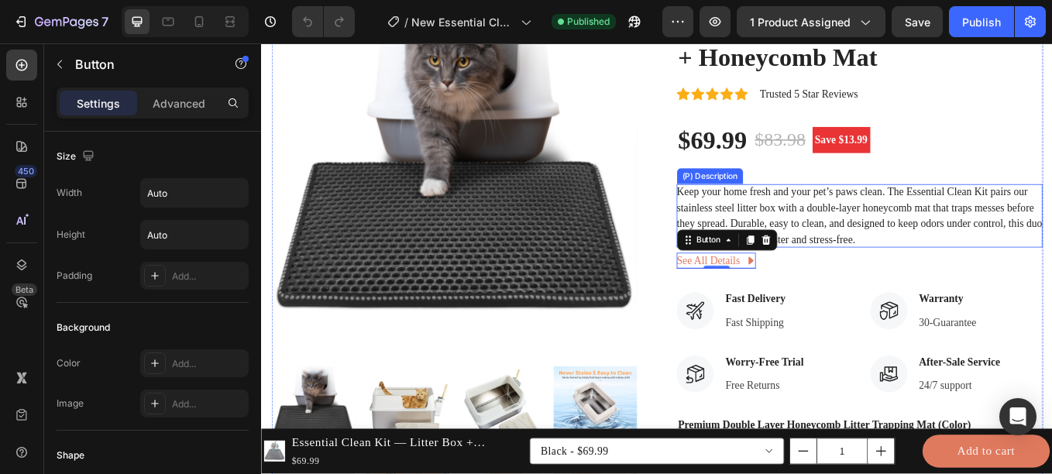
click at [937, 272] on p "Keep your home fresh and your pet’s paws clean. The Essential Clean Kit pairs o…" at bounding box center [964, 245] width 430 height 69
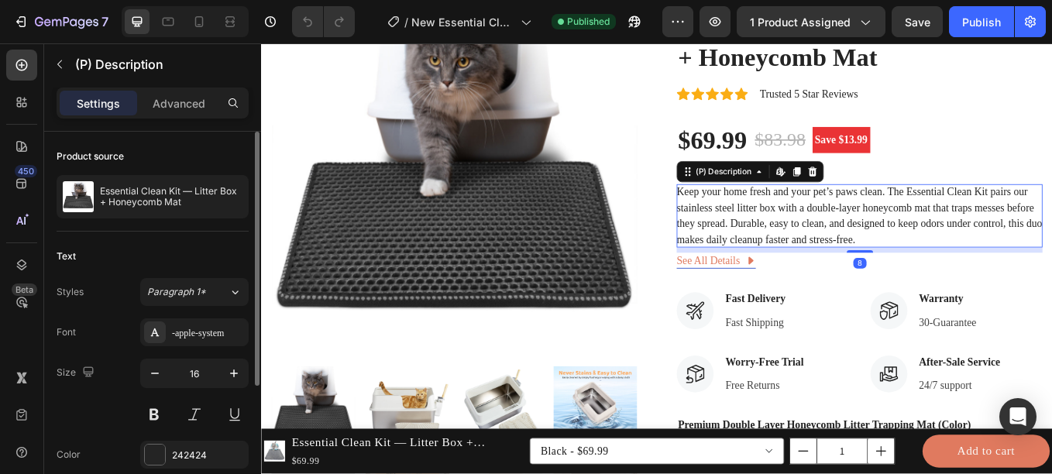
scroll to position [200, 0]
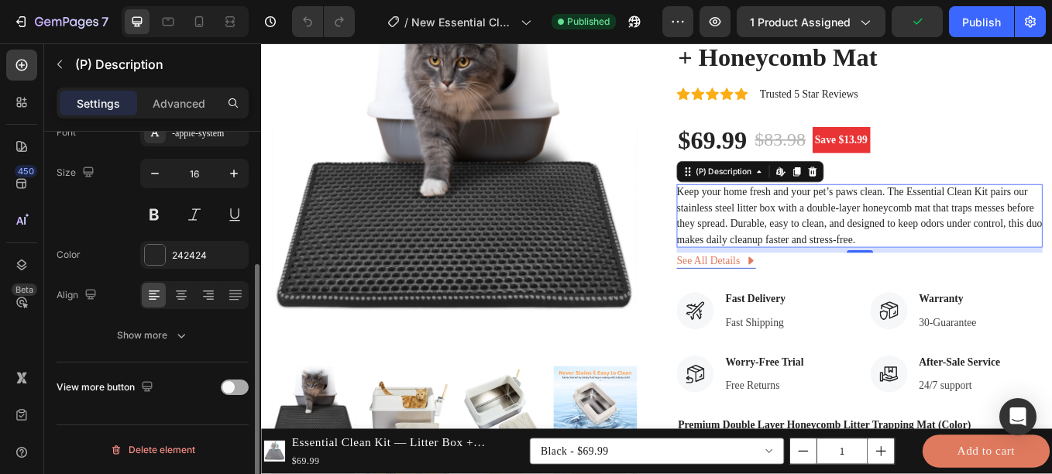
click at [227, 379] on div at bounding box center [235, 386] width 28 height 15
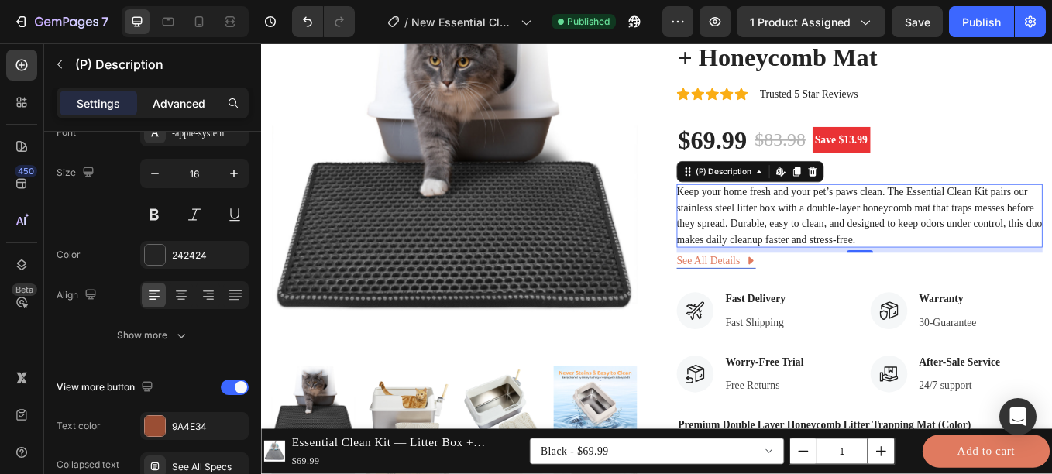
click at [184, 105] on p "Advanced" at bounding box center [179, 103] width 53 height 16
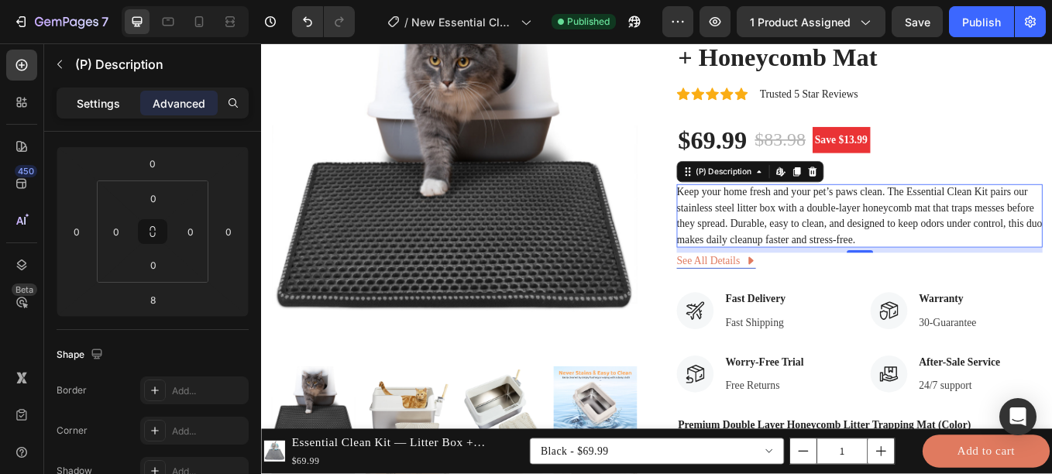
click at [102, 97] on p "Settings" at bounding box center [98, 103] width 43 height 16
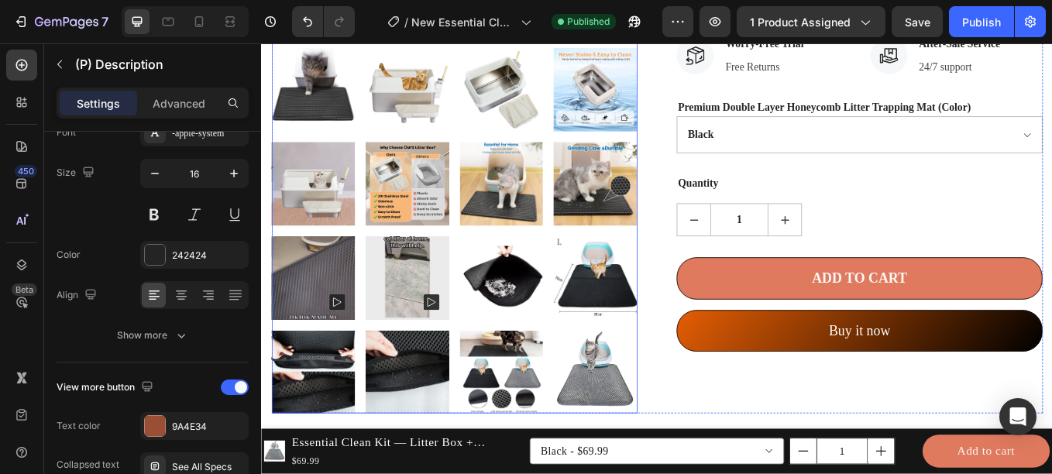
scroll to position [585, 0]
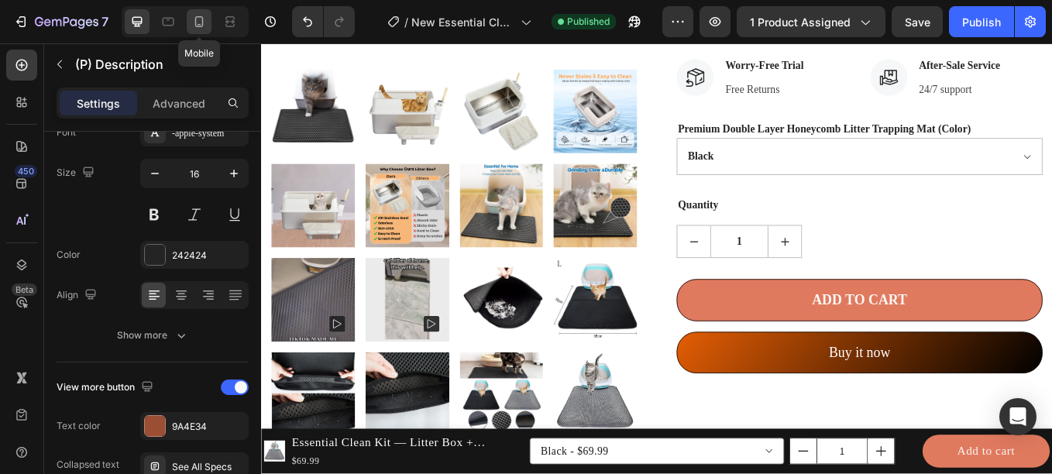
click at [203, 26] on icon at bounding box center [199, 21] width 9 height 11
type input "14"
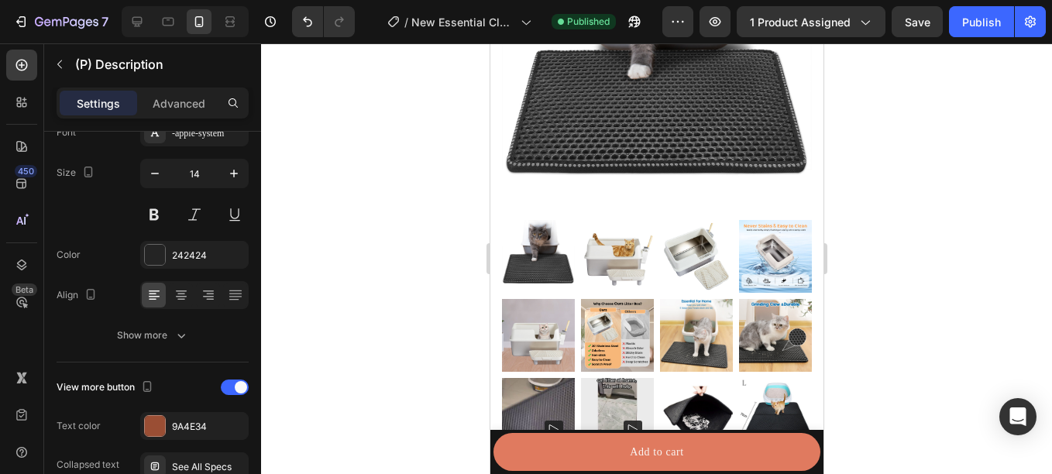
scroll to position [304, 0]
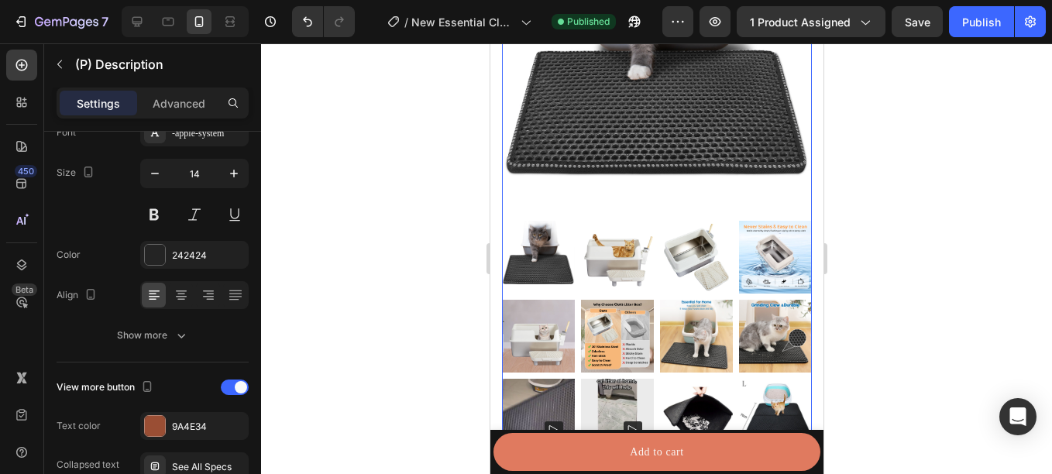
click at [671, 300] on img at bounding box center [695, 336] width 73 height 73
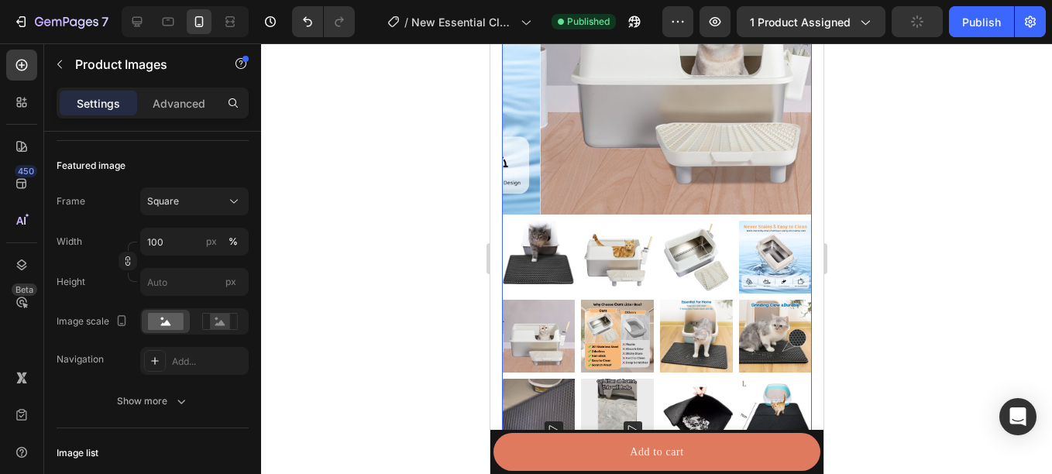
scroll to position [0, 0]
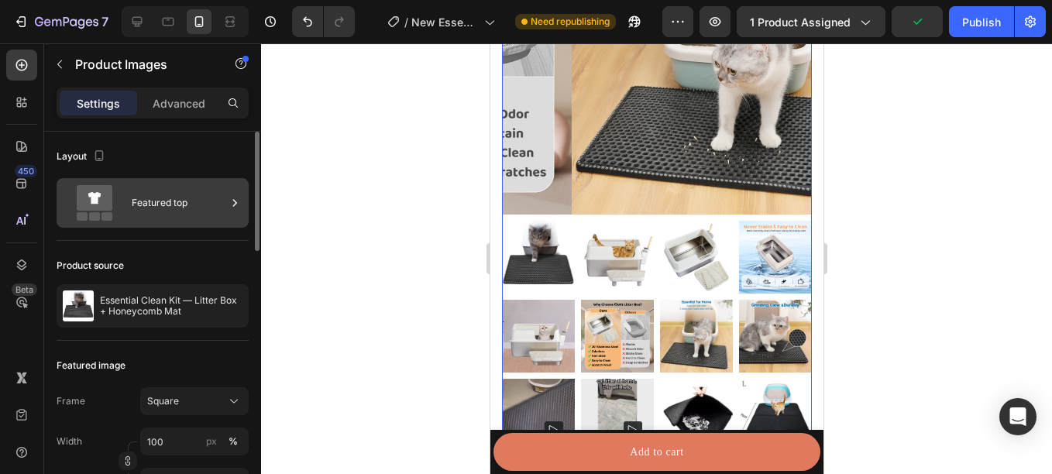
click at [187, 193] on div "Featured top" at bounding box center [179, 203] width 94 height 36
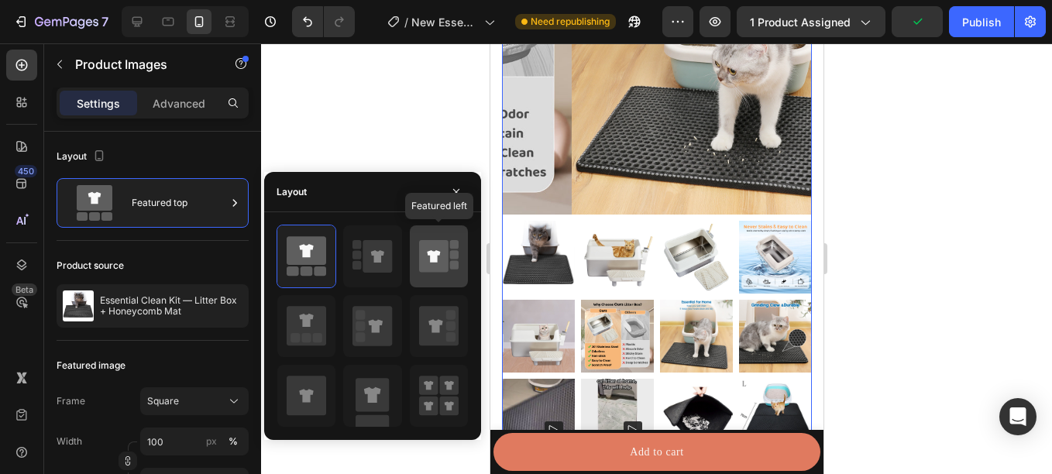
click at [433, 240] on icon at bounding box center [438, 256] width 39 height 43
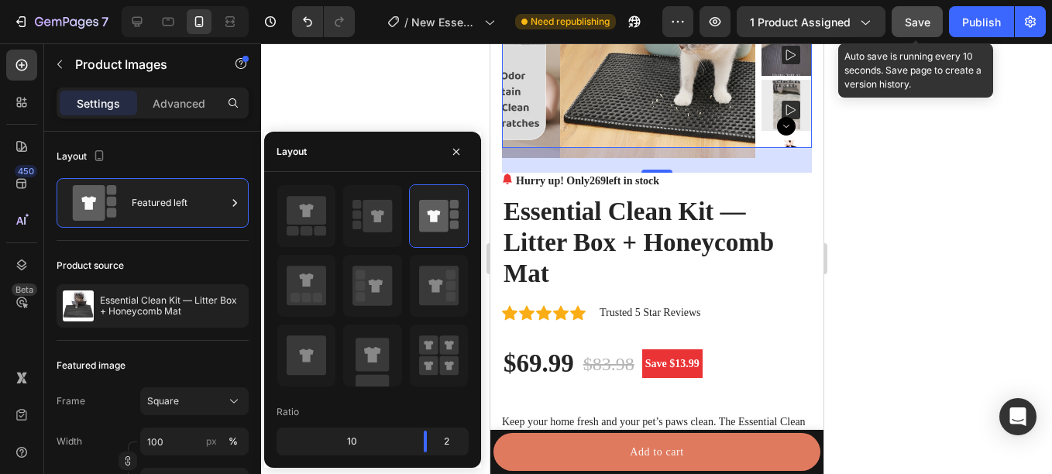
click at [923, 16] on span "Save" at bounding box center [918, 21] width 26 height 13
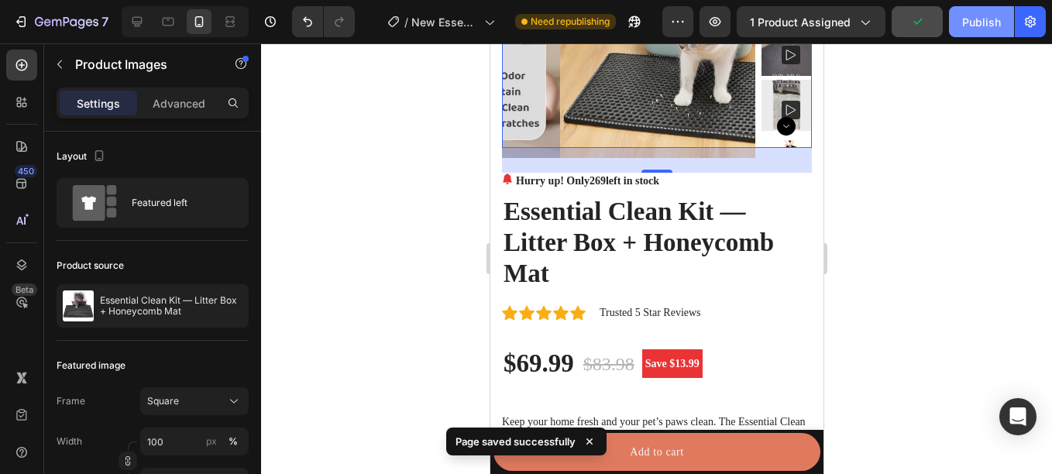
click at [974, 26] on div "Publish" at bounding box center [981, 22] width 39 height 16
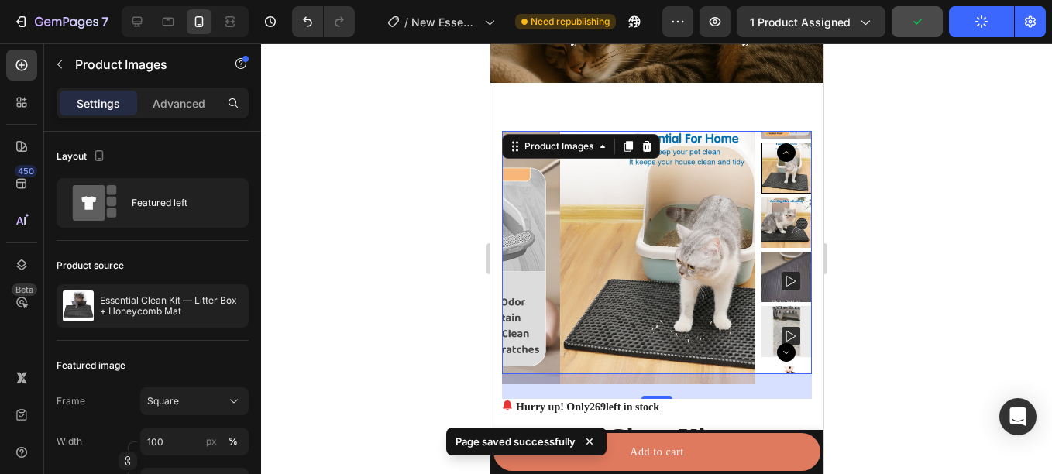
scroll to position [74, 0]
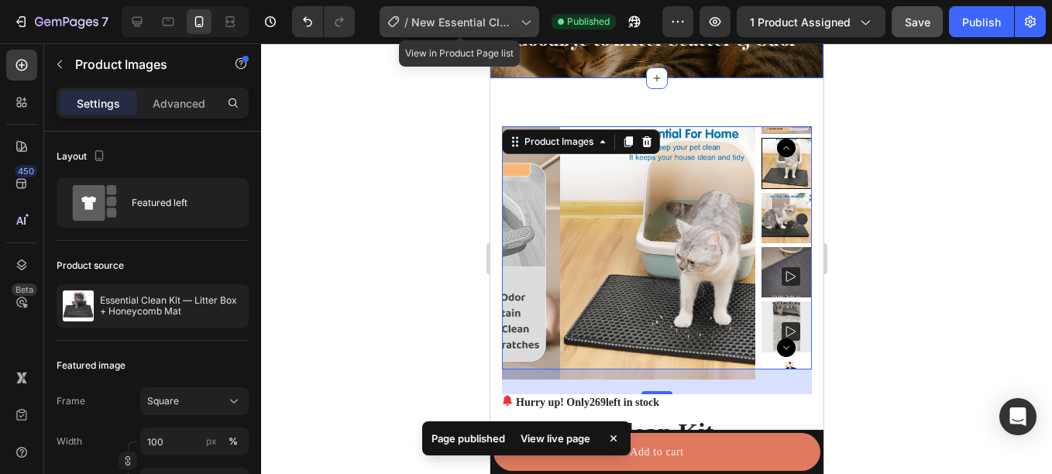
click at [424, 23] on span "New Essential Clean Kit Page" at bounding box center [462, 22] width 103 height 16
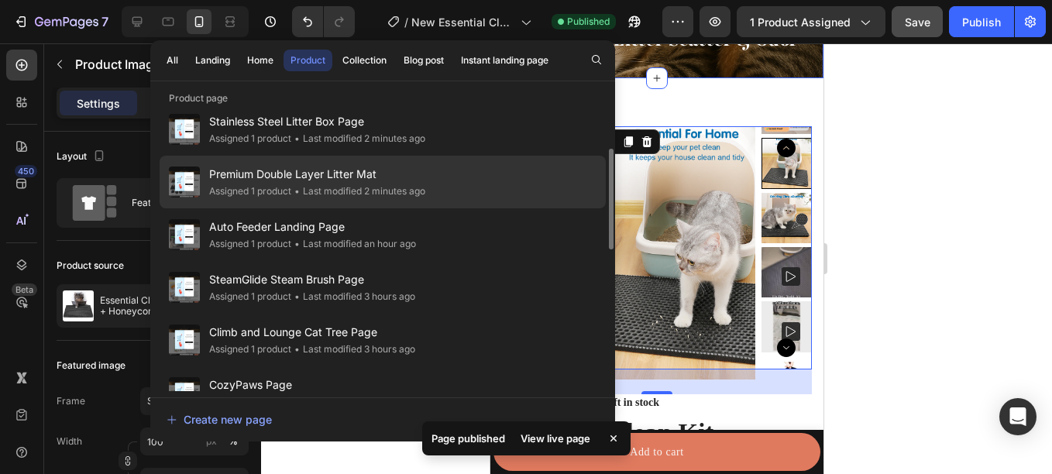
scroll to position [124, 0]
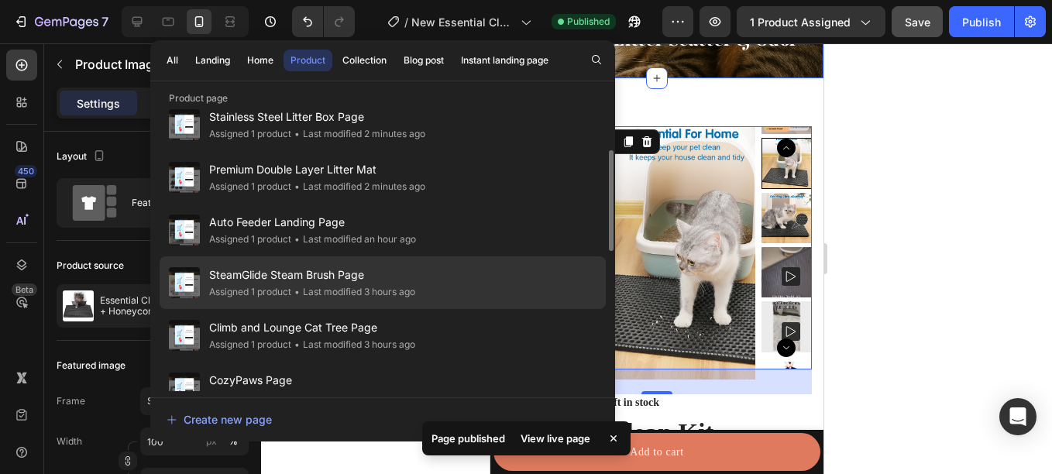
click at [387, 280] on span "SteamGlide Steam Brush Page" at bounding box center [312, 275] width 206 height 19
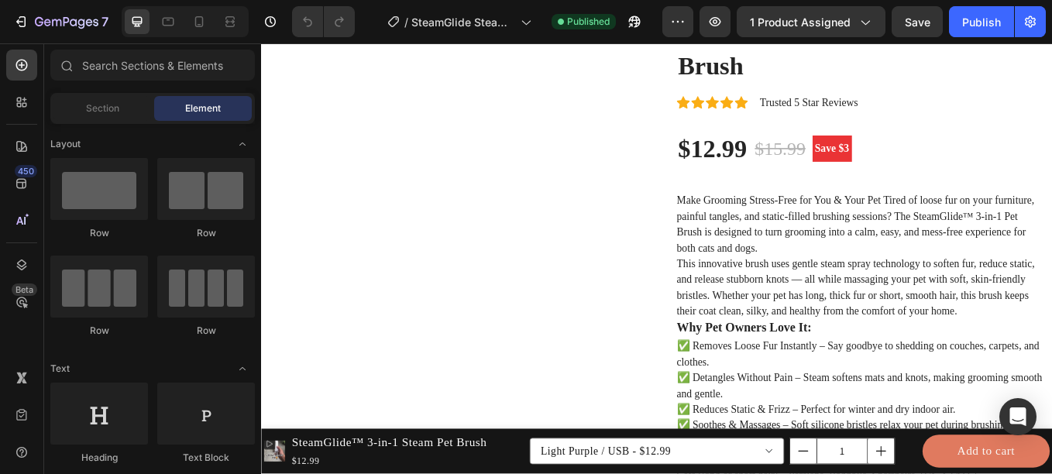
scroll to position [230, 0]
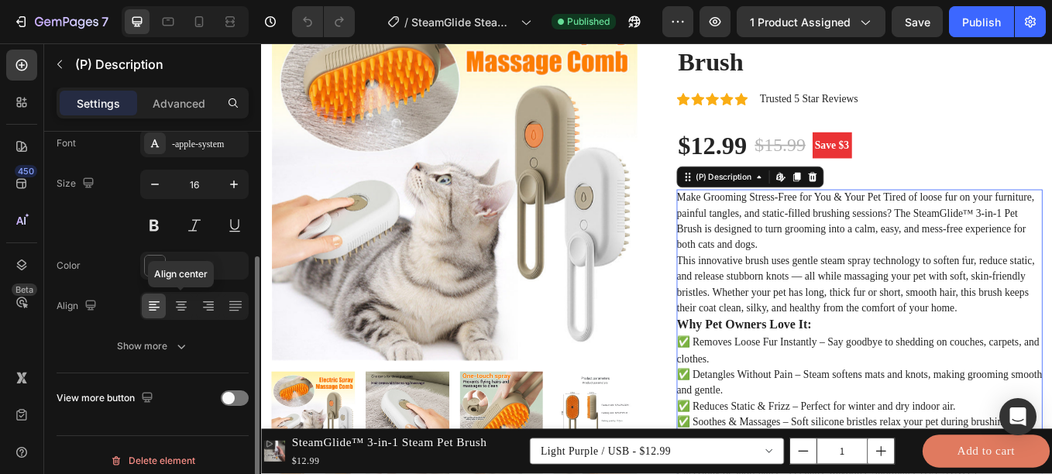
scroll to position [190, 0]
click at [228, 393] on span at bounding box center [228, 397] width 12 height 12
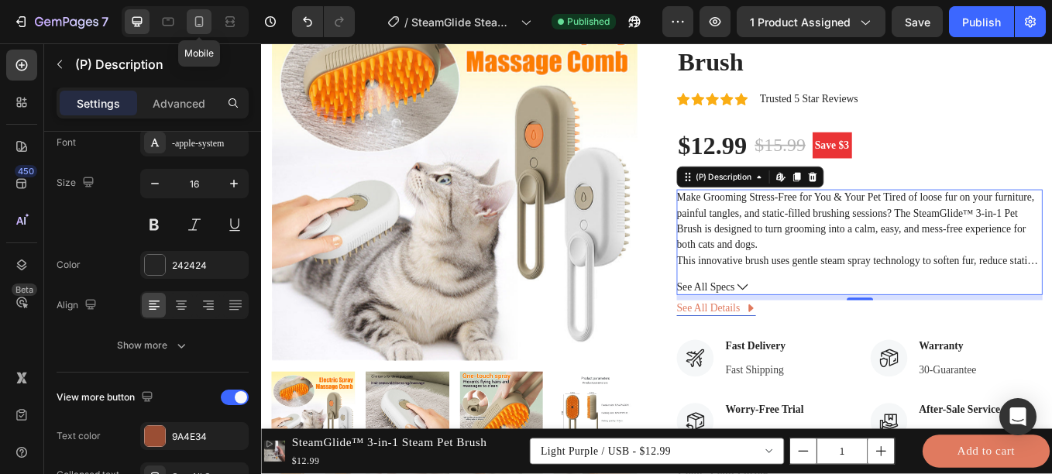
click at [206, 21] on icon at bounding box center [198, 21] width 15 height 15
type input "14"
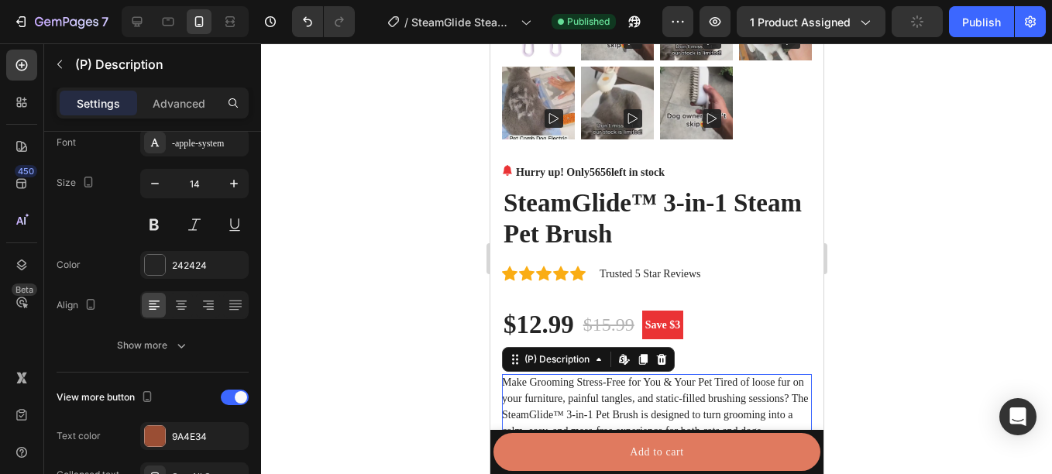
scroll to position [600, 0]
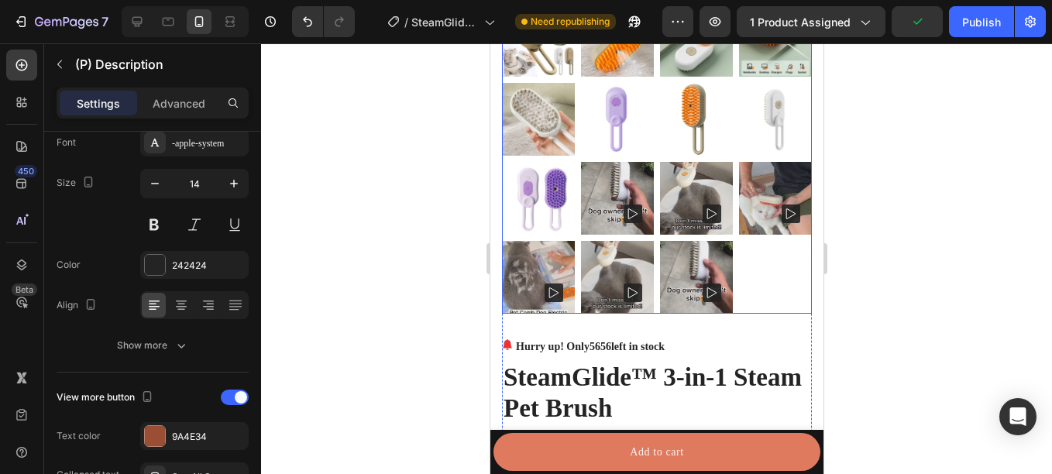
click at [628, 241] on img at bounding box center [616, 277] width 73 height 73
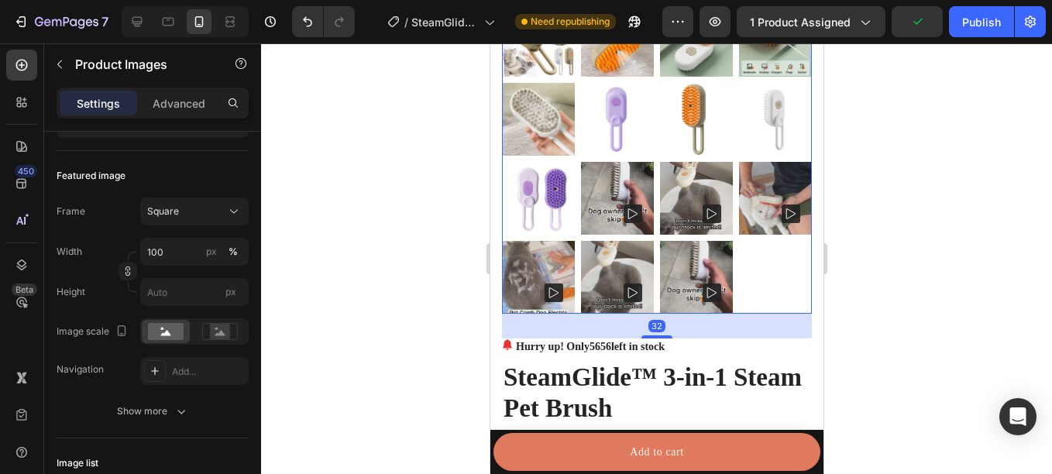
scroll to position [0, 0]
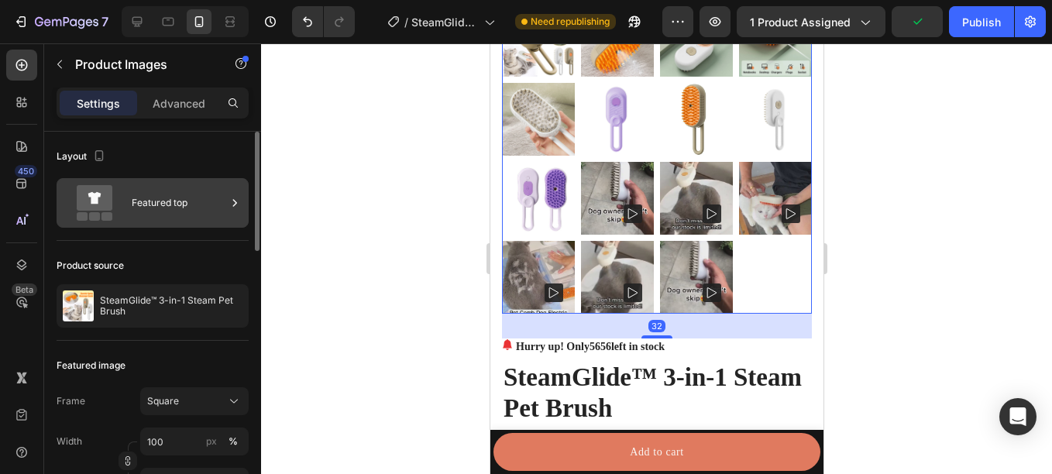
click at [175, 214] on div "Featured top" at bounding box center [179, 203] width 94 height 36
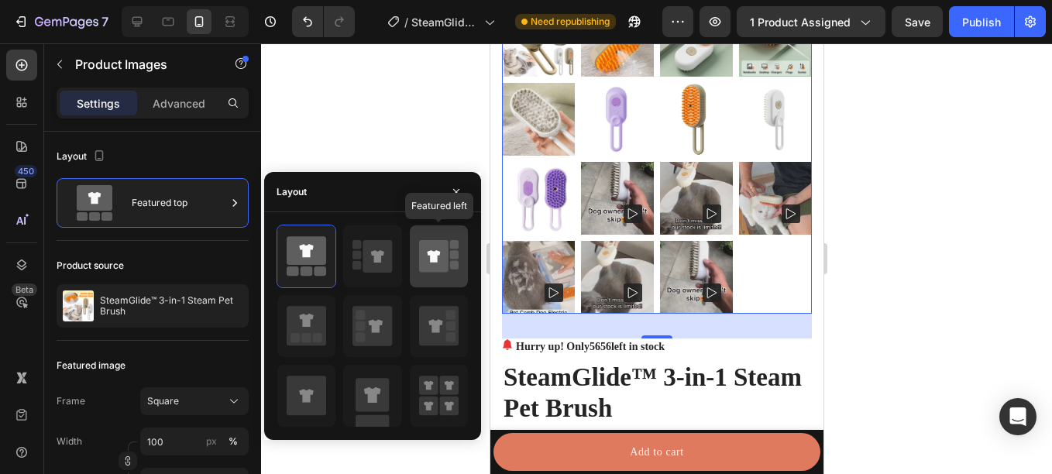
click at [439, 257] on icon at bounding box center [433, 256] width 29 height 33
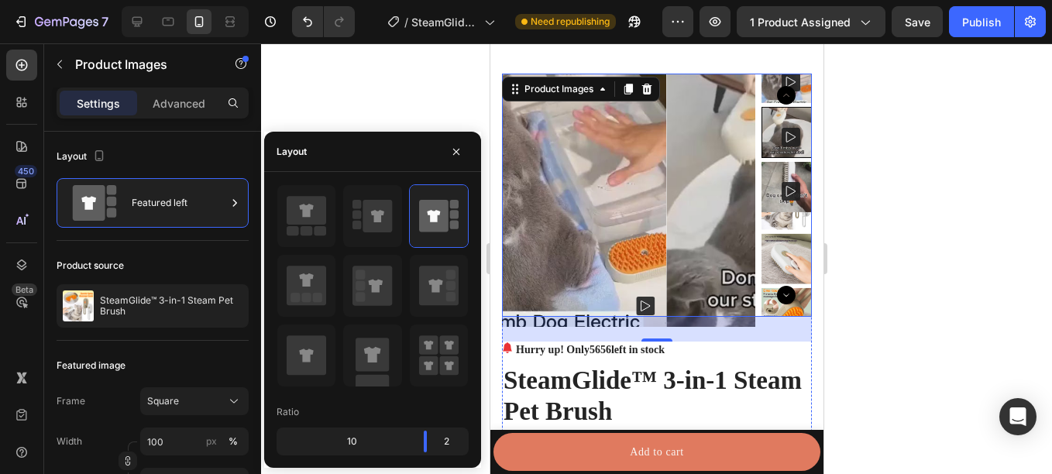
scroll to position [134, 0]
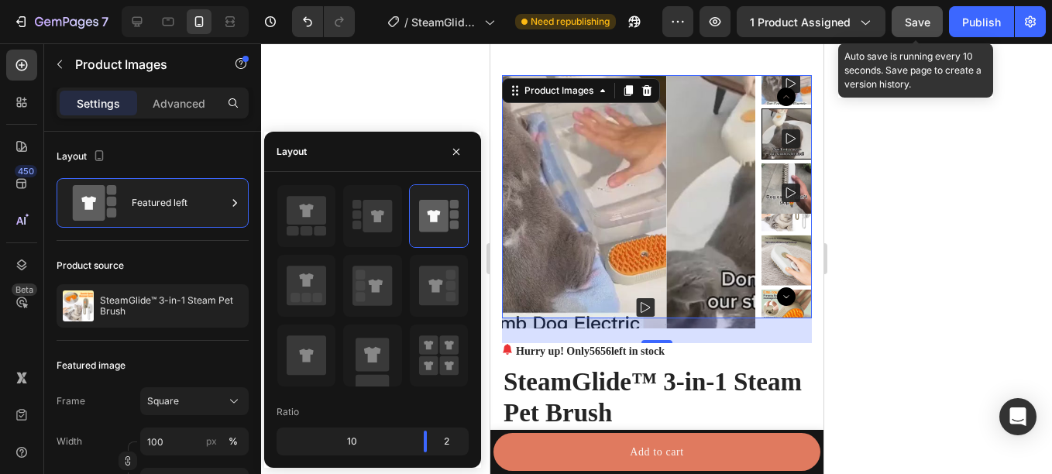
click at [925, 29] on div "Save" at bounding box center [918, 22] width 26 height 16
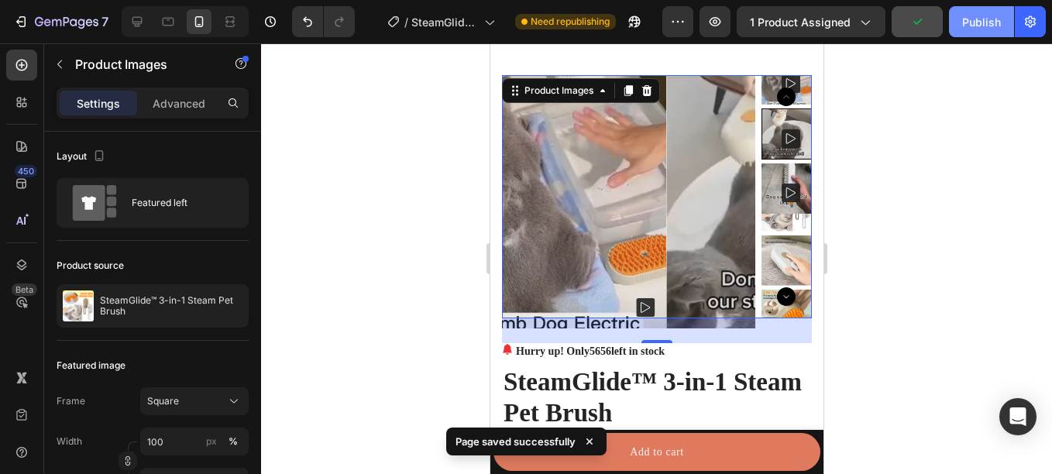
click at [968, 21] on div "Publish" at bounding box center [981, 22] width 39 height 16
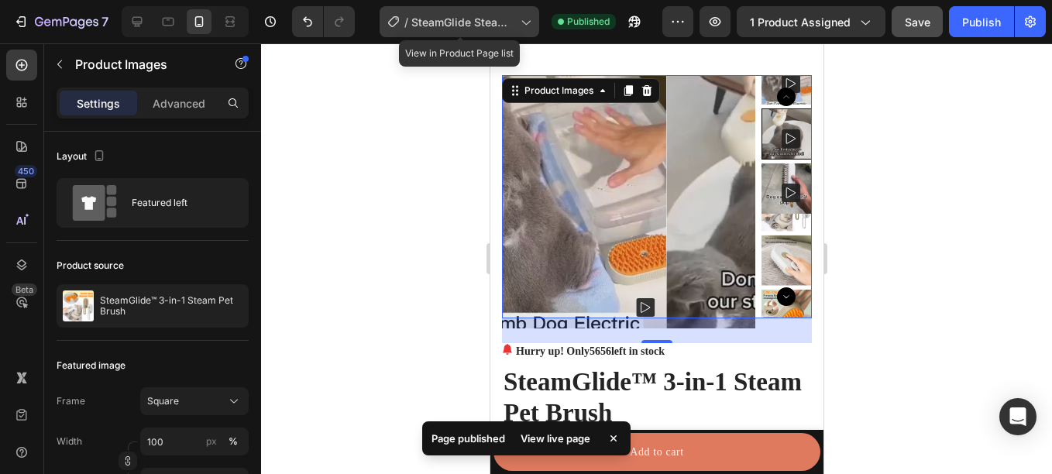
click at [455, 19] on span "SteamGlide Steam Brush Page" at bounding box center [462, 22] width 103 height 16
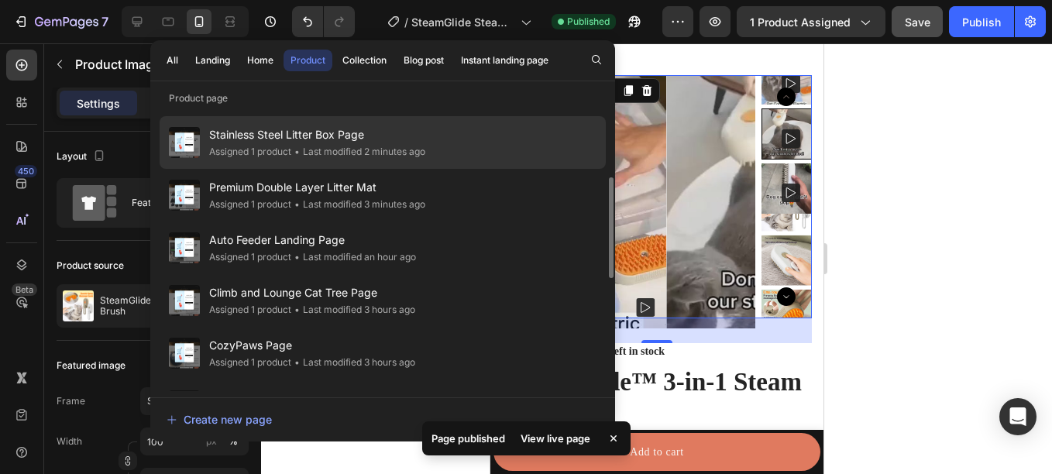
scroll to position [172, 0]
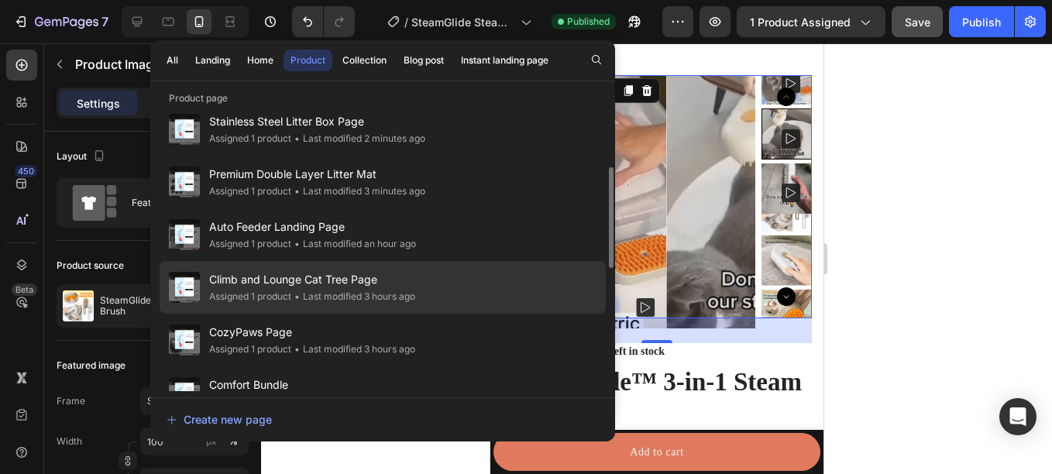
click at [349, 290] on div "• Last modified 3 hours ago" at bounding box center [353, 296] width 124 height 15
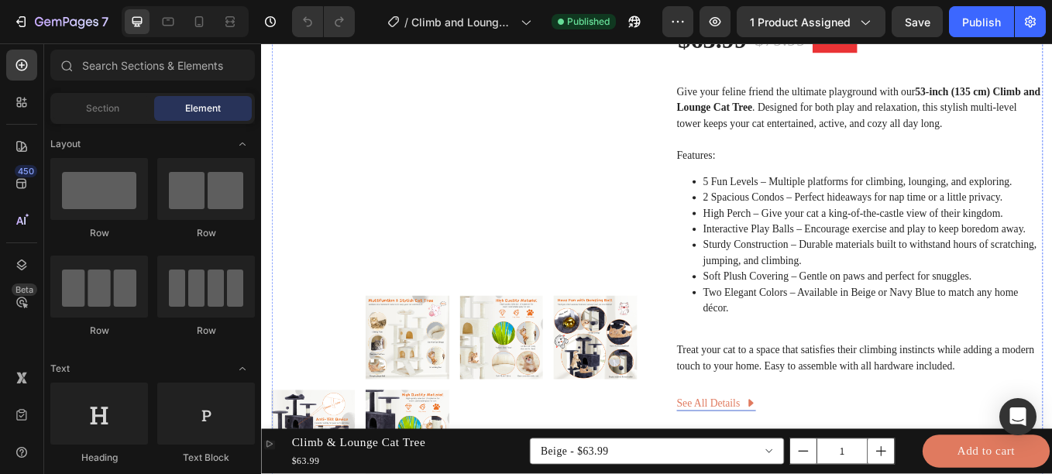
scroll to position [448, 0]
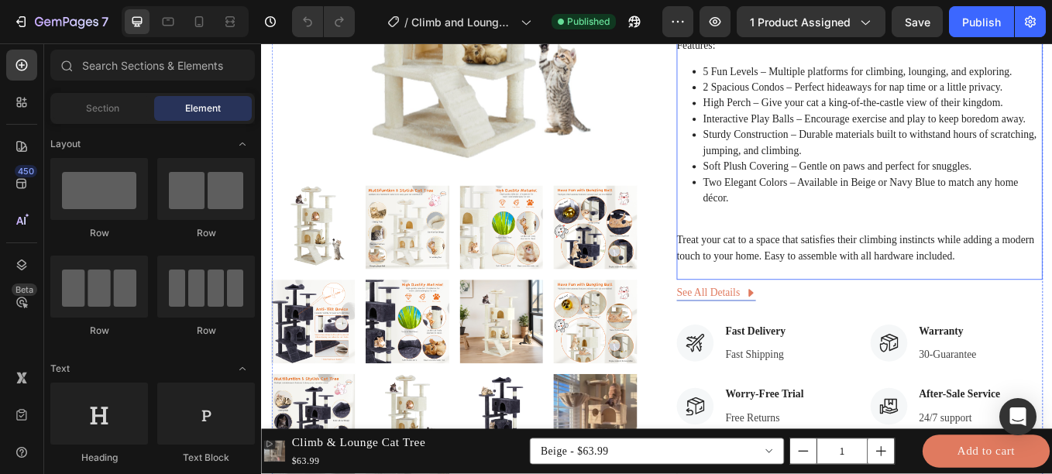
click at [856, 174] on li "Sturdy Construction – Durable materials built to withstand hours of scratching,…" at bounding box center [979, 160] width 399 height 37
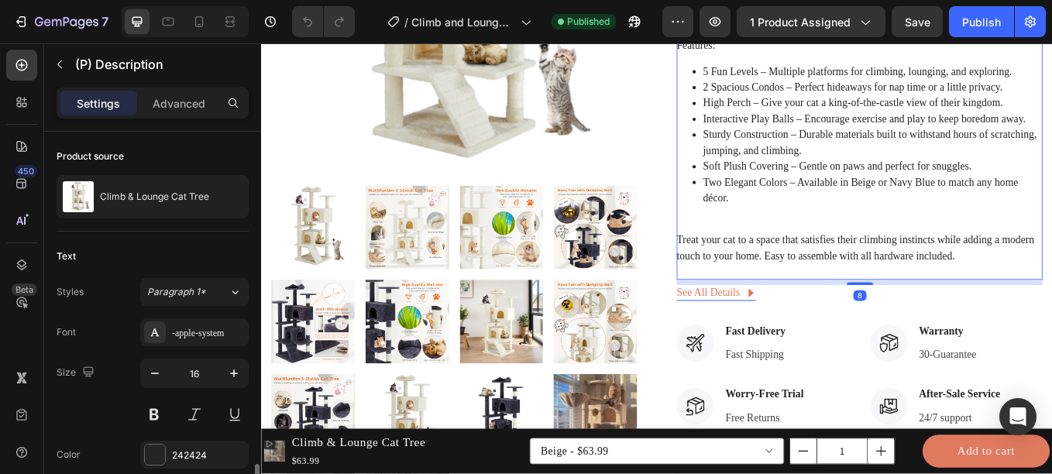
scroll to position [200, 0]
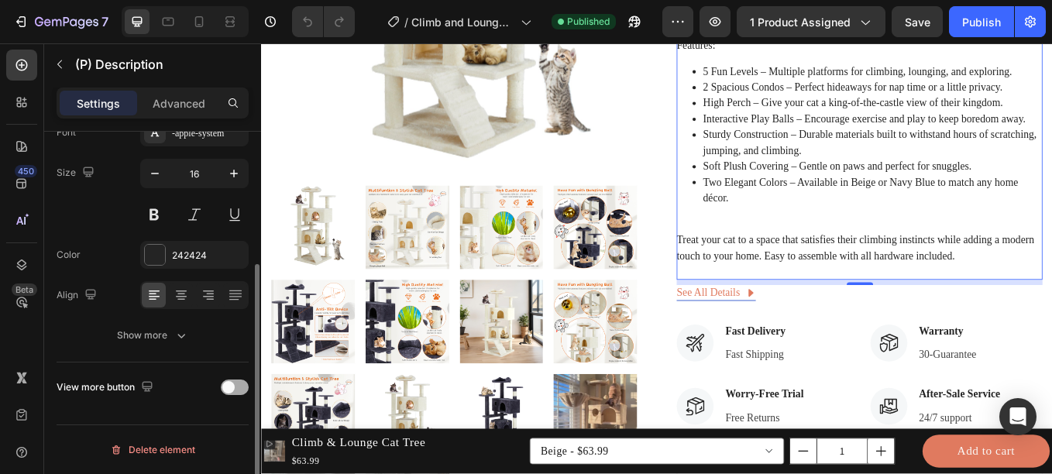
click at [236, 391] on div at bounding box center [235, 386] width 28 height 15
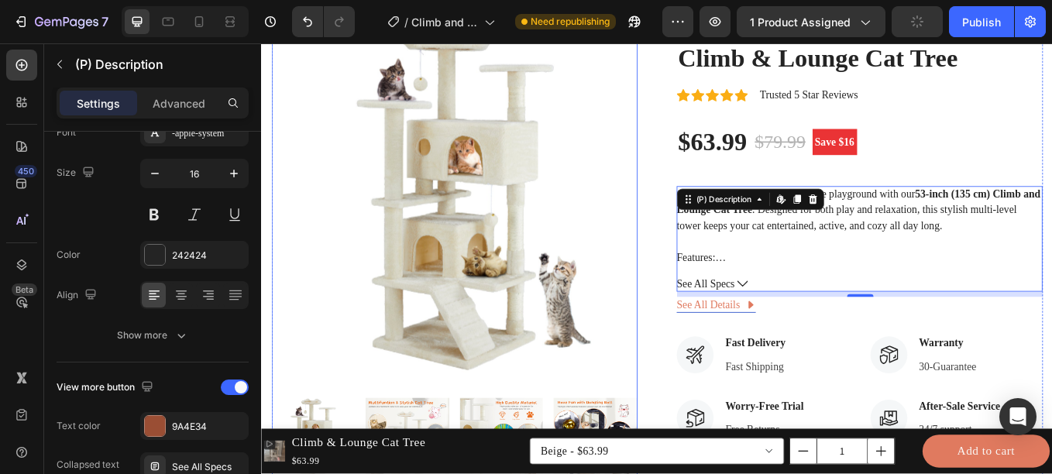
scroll to position [198, 0]
click at [197, 12] on div at bounding box center [199, 21] width 25 height 25
type input "14"
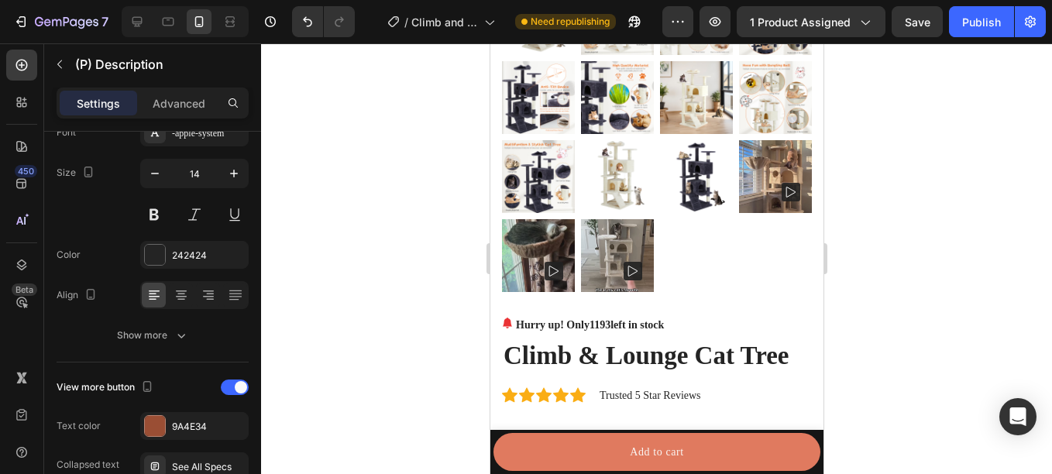
scroll to position [539, 0]
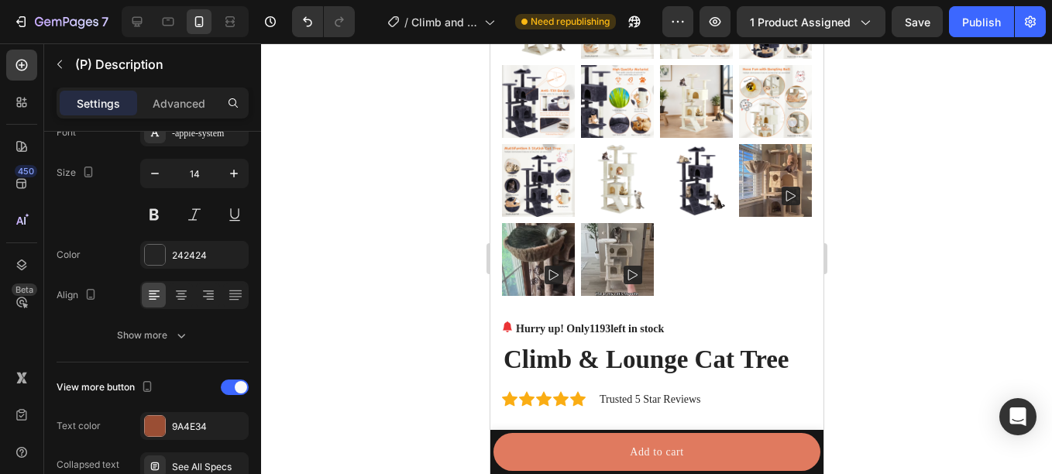
click at [588, 144] on img at bounding box center [616, 180] width 73 height 73
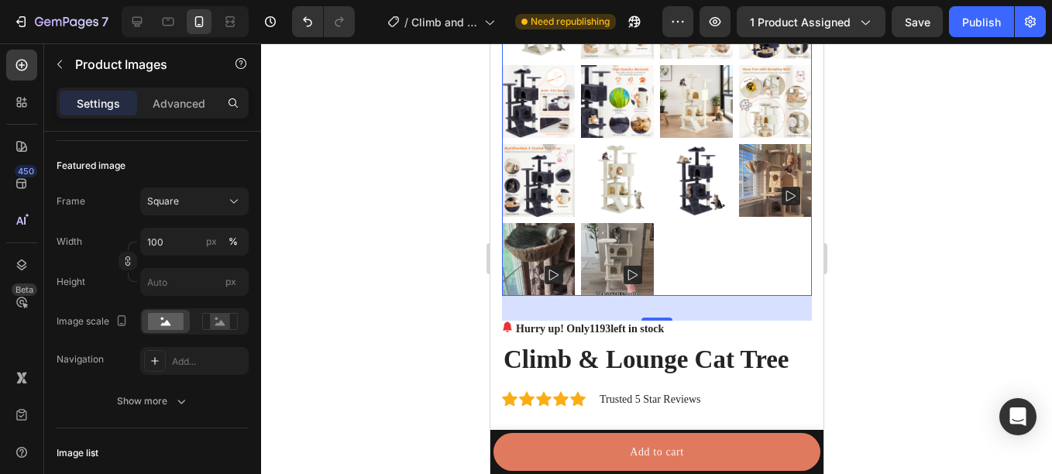
scroll to position [0, 0]
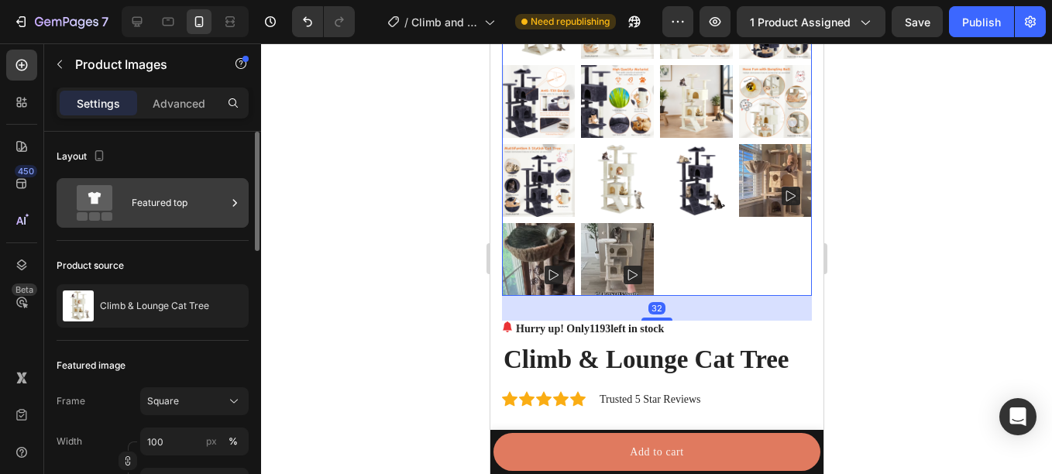
click at [163, 217] on div "Featured top" at bounding box center [179, 203] width 94 height 36
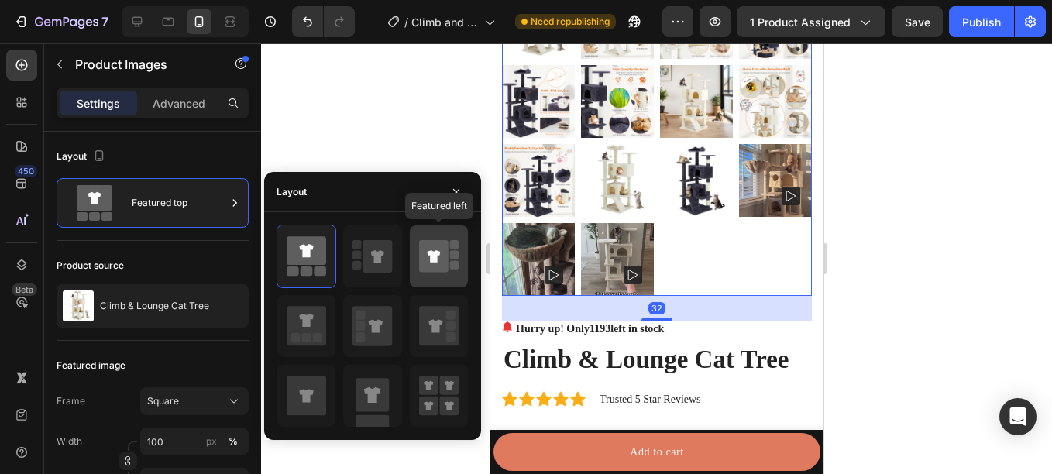
click at [445, 253] on icon at bounding box center [433, 256] width 29 height 33
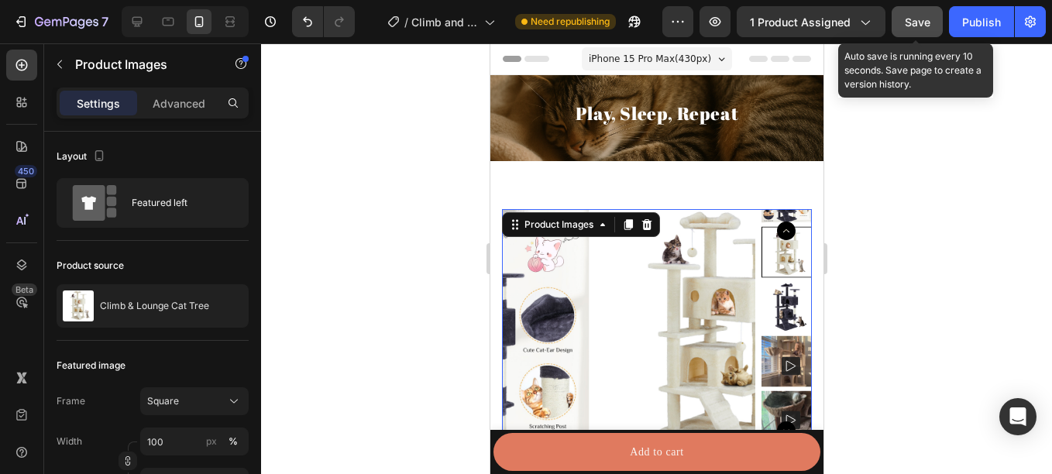
click at [924, 18] on span "Save" at bounding box center [918, 21] width 26 height 13
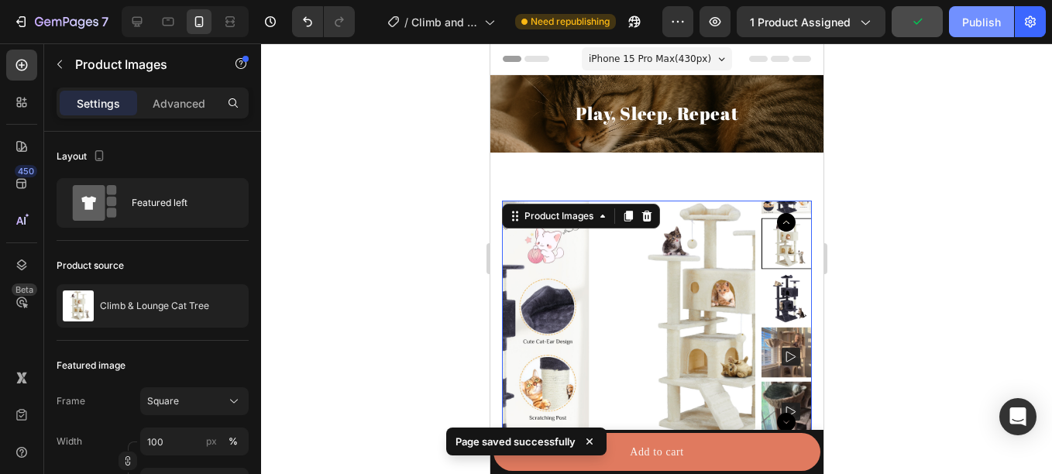
click at [991, 29] on div "Publish" at bounding box center [981, 22] width 39 height 16
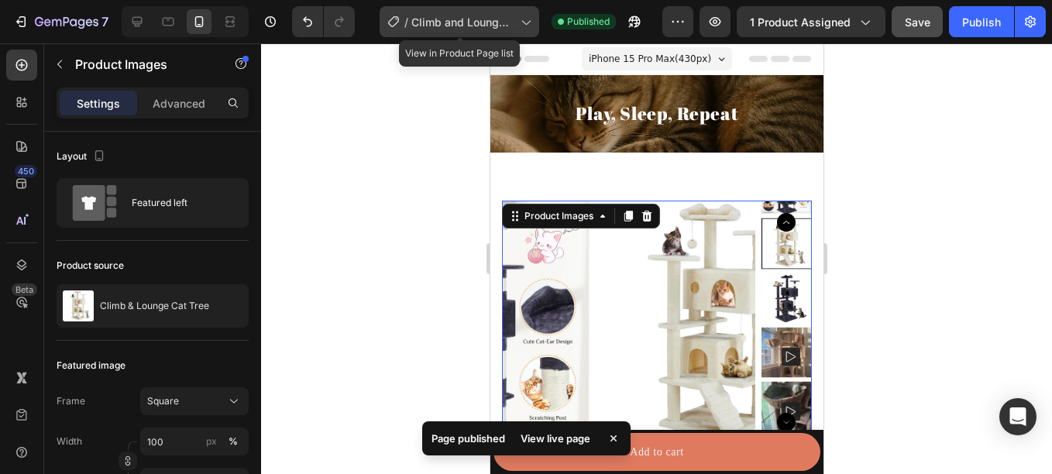
click at [424, 12] on div "/ Climb and Lounge Cat Tree Page" at bounding box center [459, 21] width 160 height 31
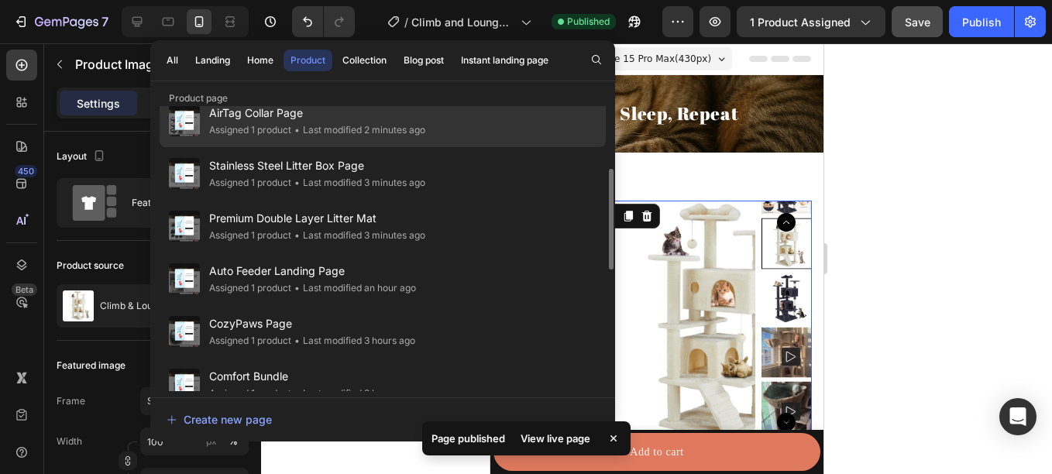
scroll to position [181, 0]
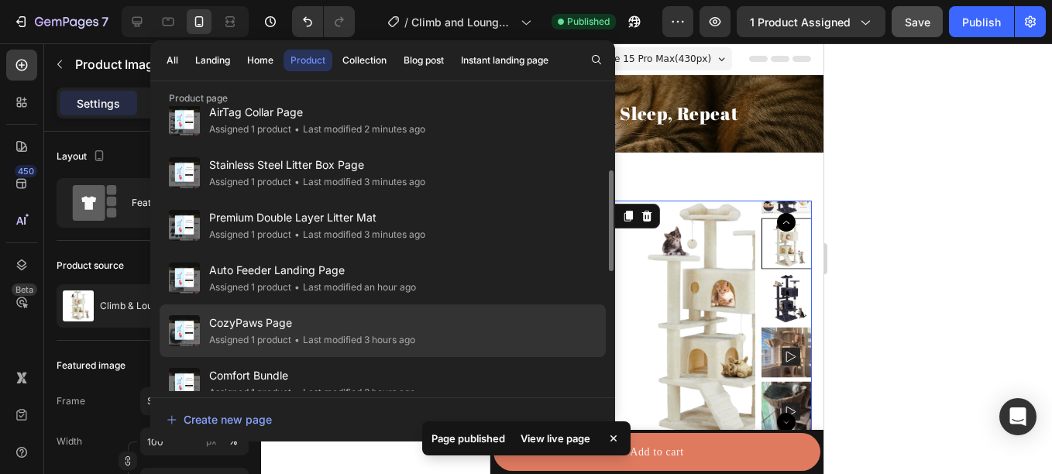
click at [318, 323] on span "CozyPaws Page" at bounding box center [312, 323] width 206 height 19
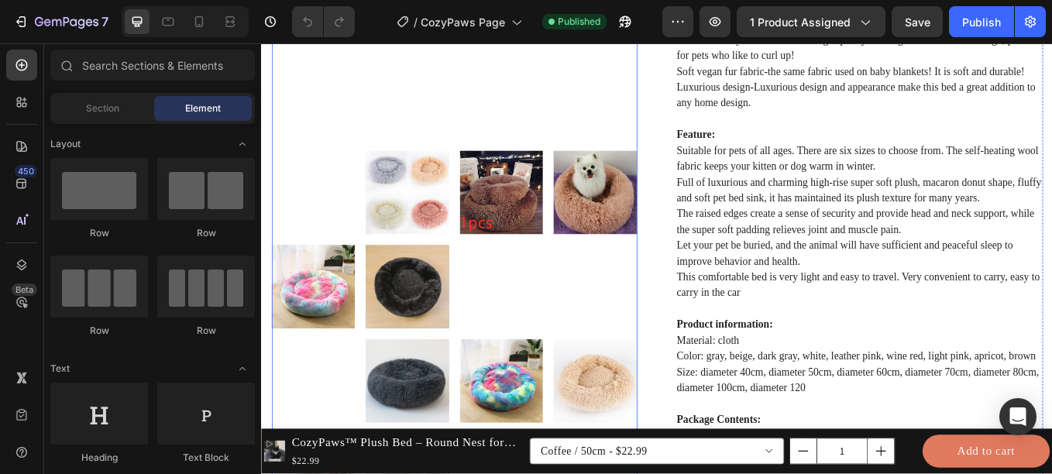
scroll to position [490, 0]
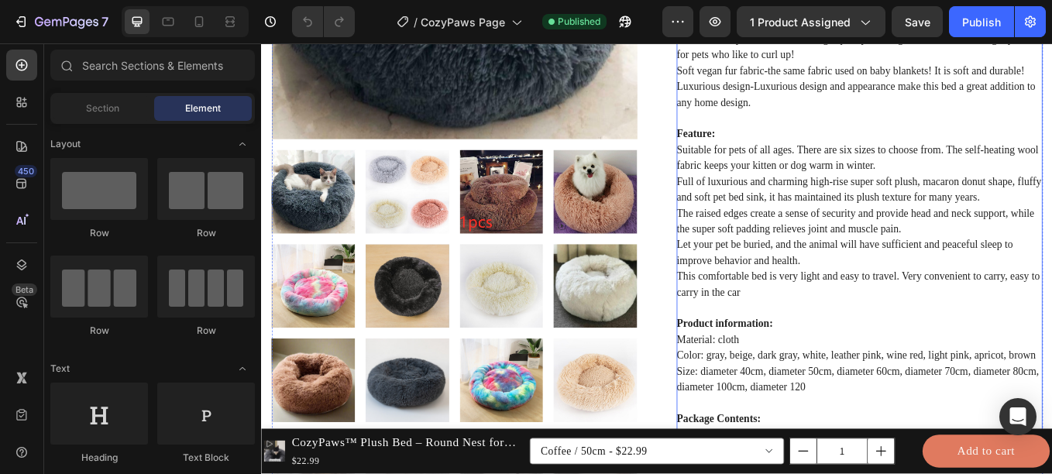
click at [864, 221] on p "Overview: Proven to relieve anxiety-our calming bed can help your furry friend …" at bounding box center [963, 233] width 428 height 552
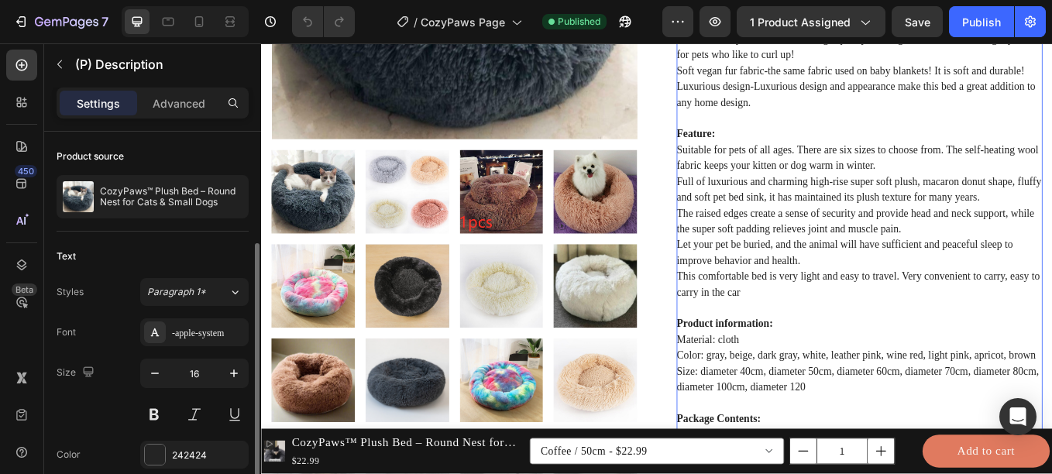
scroll to position [200, 0]
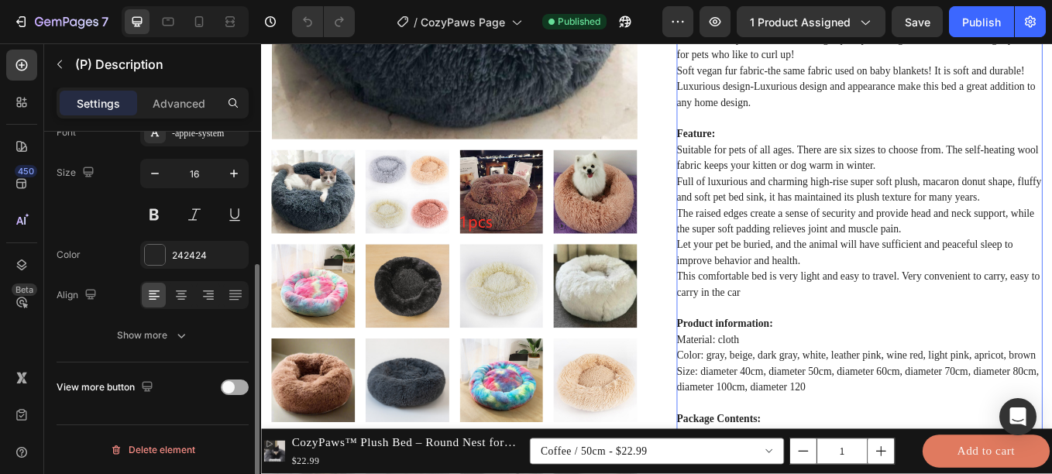
click at [232, 393] on div at bounding box center [235, 386] width 28 height 15
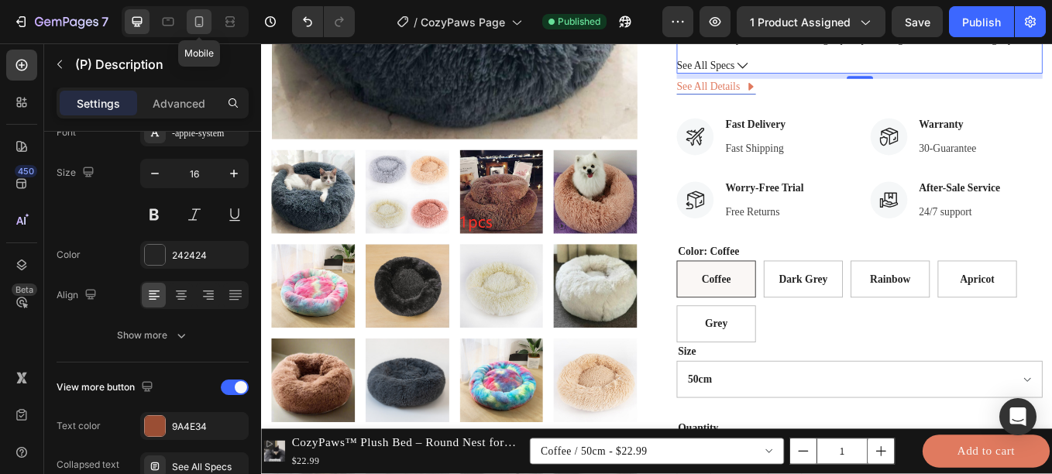
click at [200, 26] on icon at bounding box center [199, 21] width 9 height 11
type input "14"
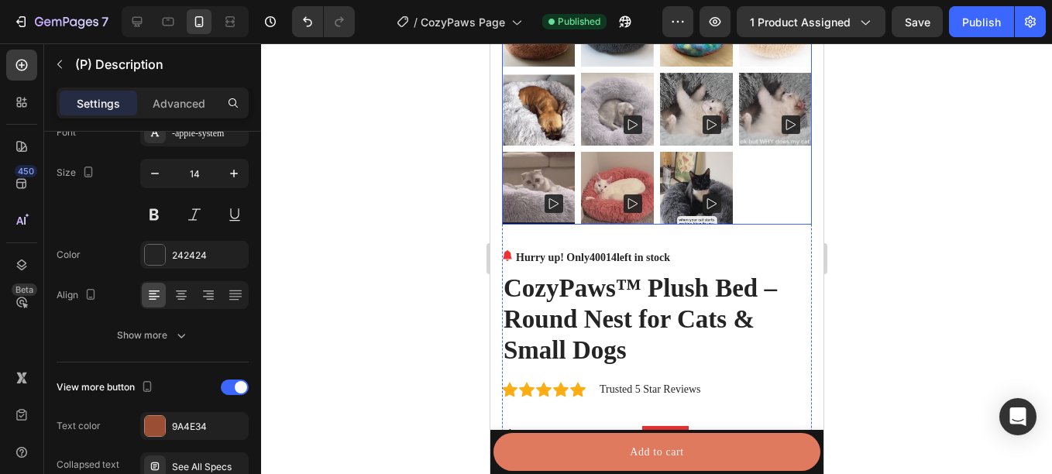
scroll to position [689, 0]
click at [718, 153] on img at bounding box center [695, 189] width 73 height 73
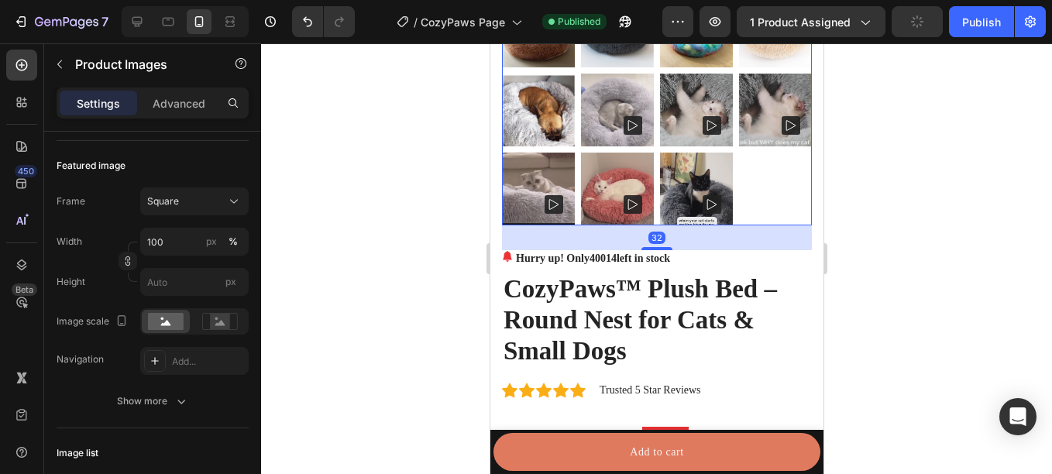
scroll to position [0, 0]
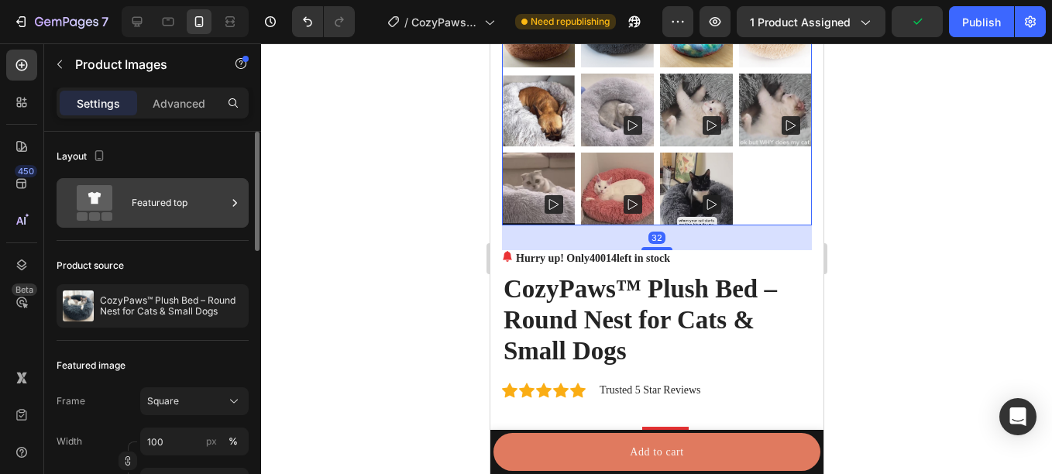
click at [167, 225] on div "Featured top" at bounding box center [153, 203] width 192 height 50
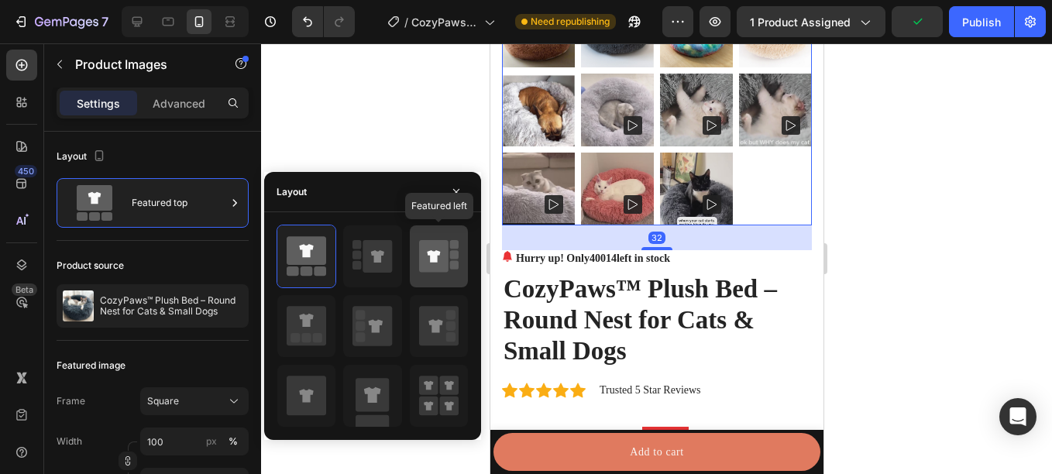
click at [452, 280] on div at bounding box center [439, 256] width 58 height 62
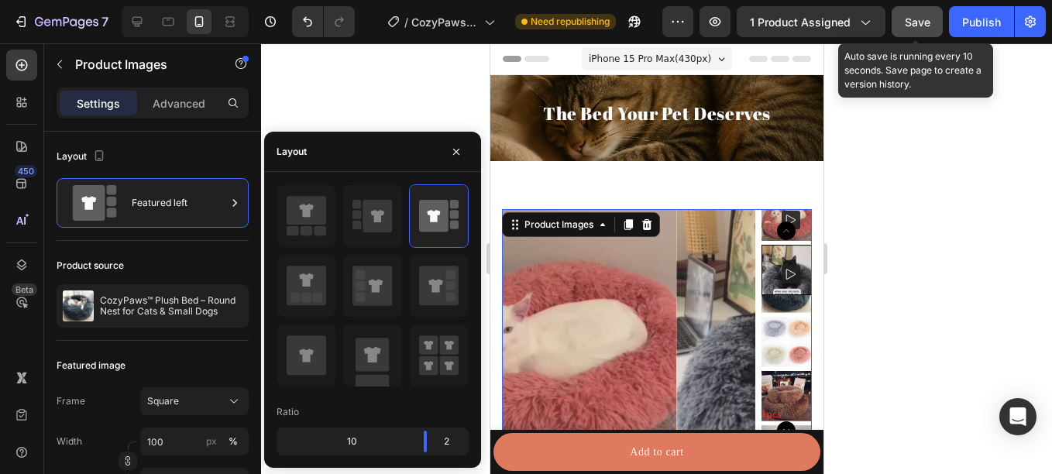
click at [915, 29] on div "Save" at bounding box center [918, 22] width 26 height 16
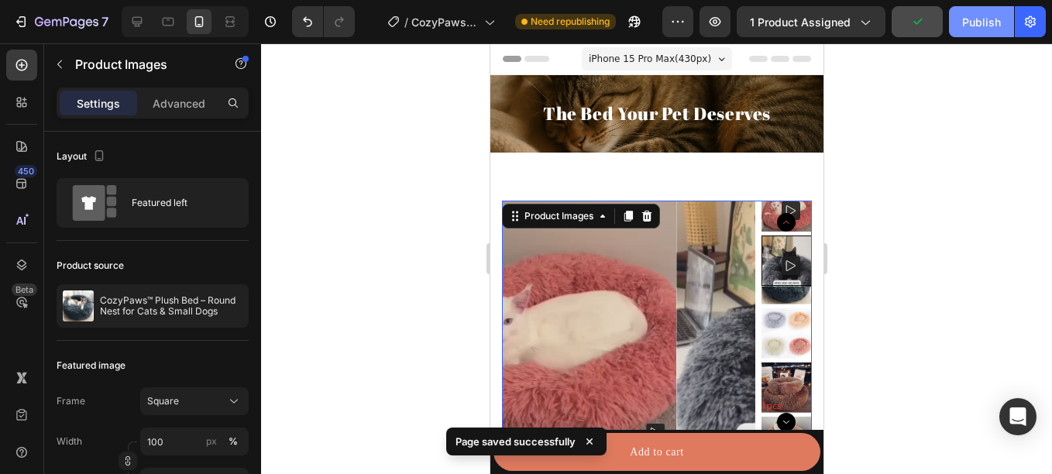
click at [976, 29] on div "Publish" at bounding box center [981, 22] width 39 height 16
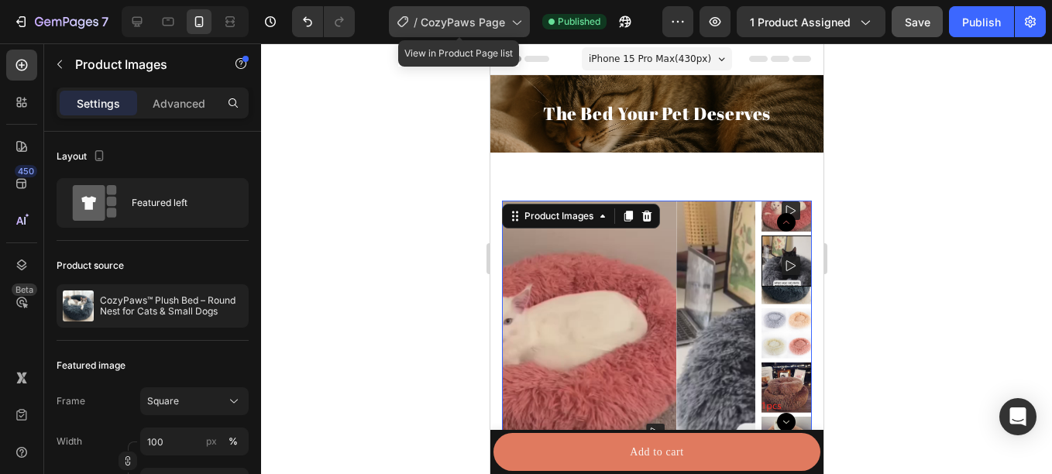
click at [467, 22] on span "CozyPaws Page" at bounding box center [463, 22] width 84 height 16
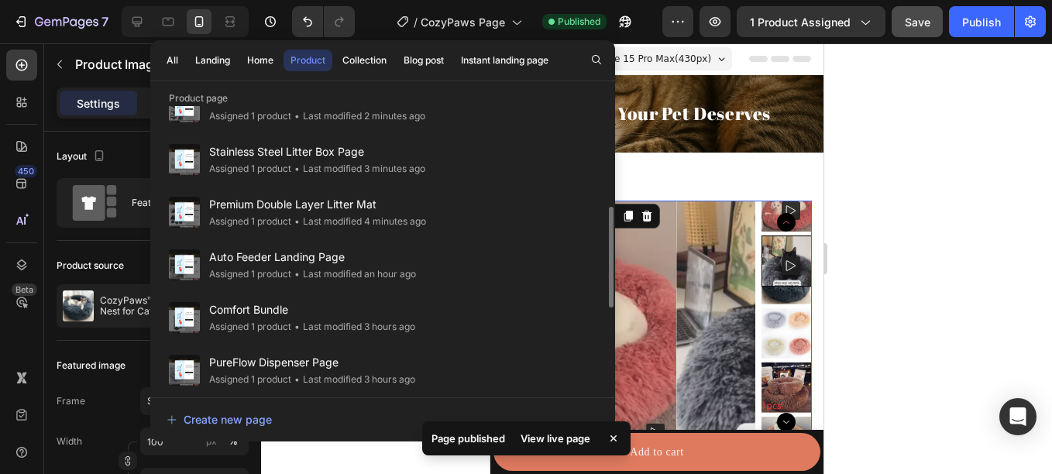
scroll to position [257, 0]
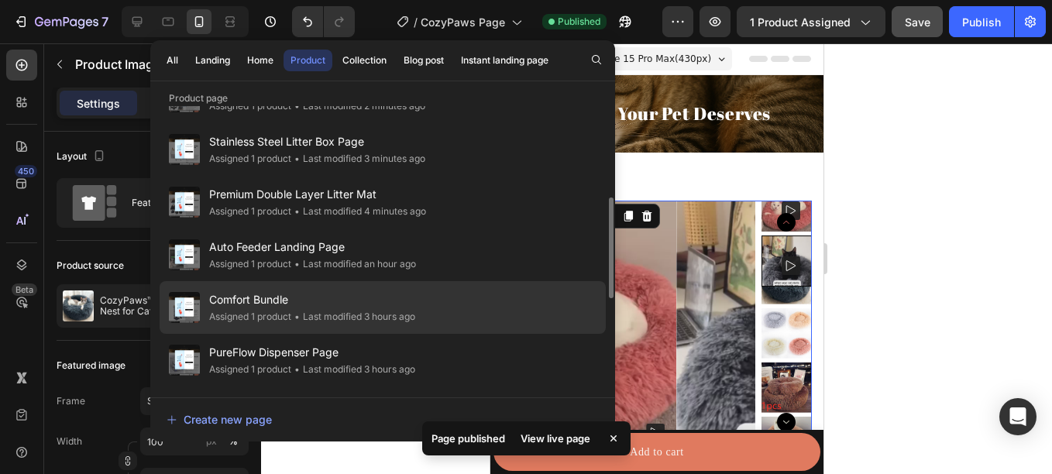
click at [331, 318] on div "• Last modified 3 hours ago" at bounding box center [353, 316] width 124 height 15
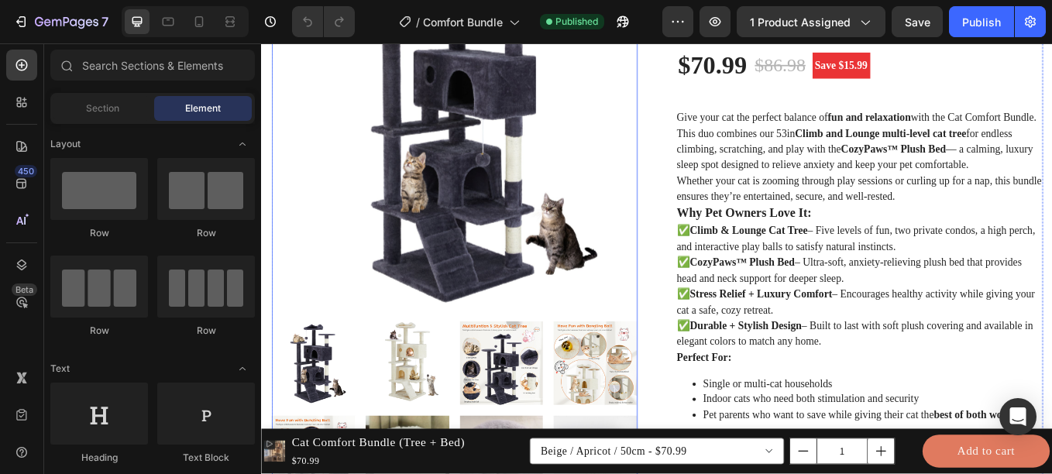
scroll to position [524, 0]
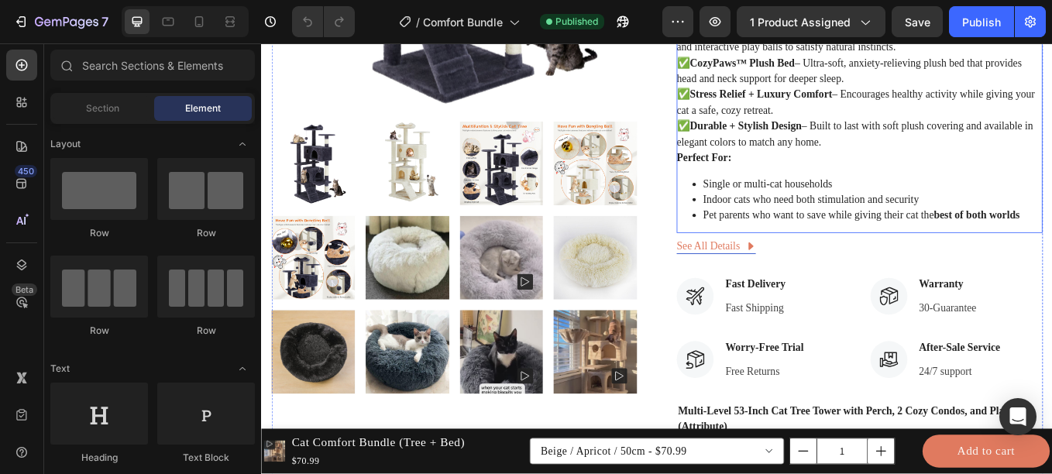
click at [871, 166] on p "✅ Climb & Lounge Cat Tree – Five levels of fun, two private condos, a high perc…" at bounding box center [959, 93] width 421 height 143
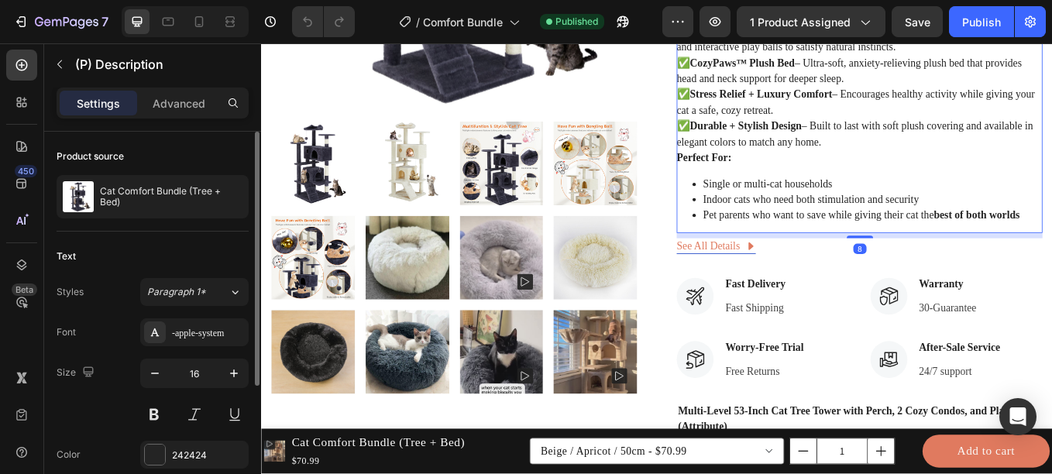
scroll to position [200, 0]
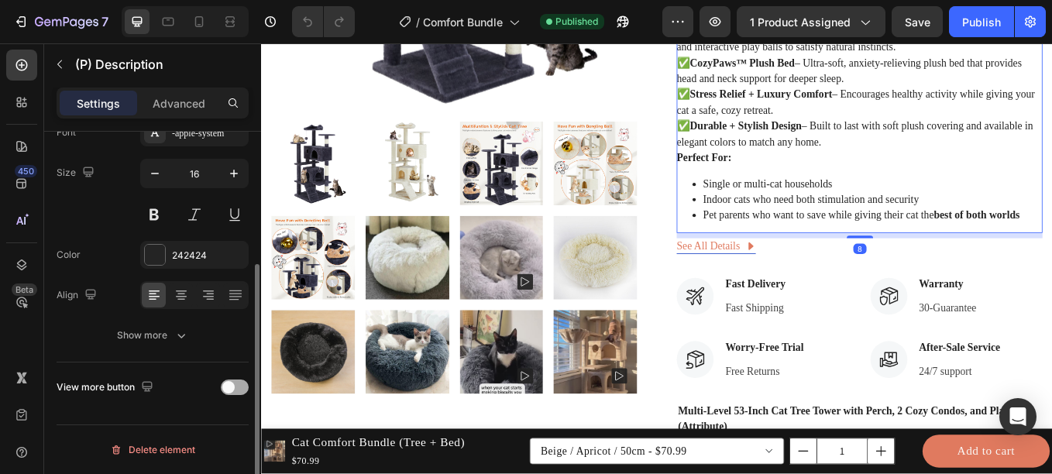
click at [229, 383] on span at bounding box center [228, 387] width 12 height 12
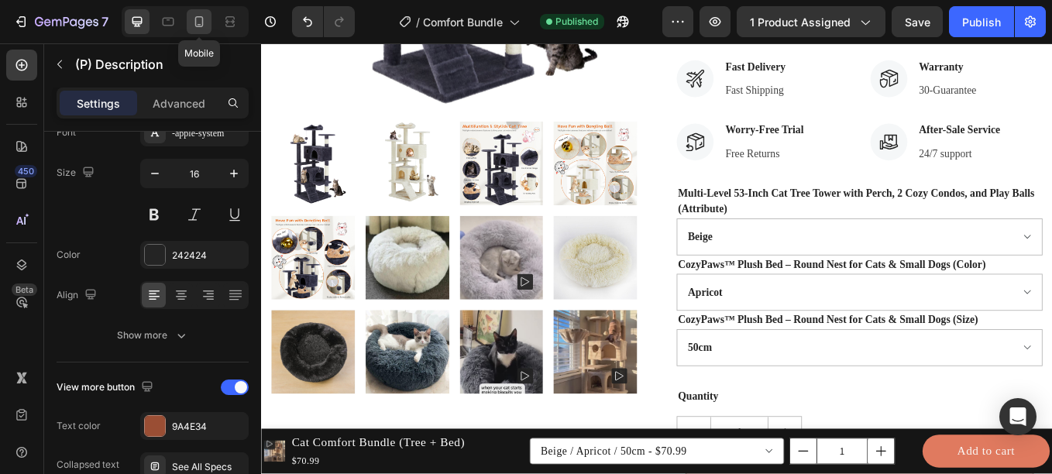
click at [187, 25] on div at bounding box center [199, 21] width 25 height 25
type input "14"
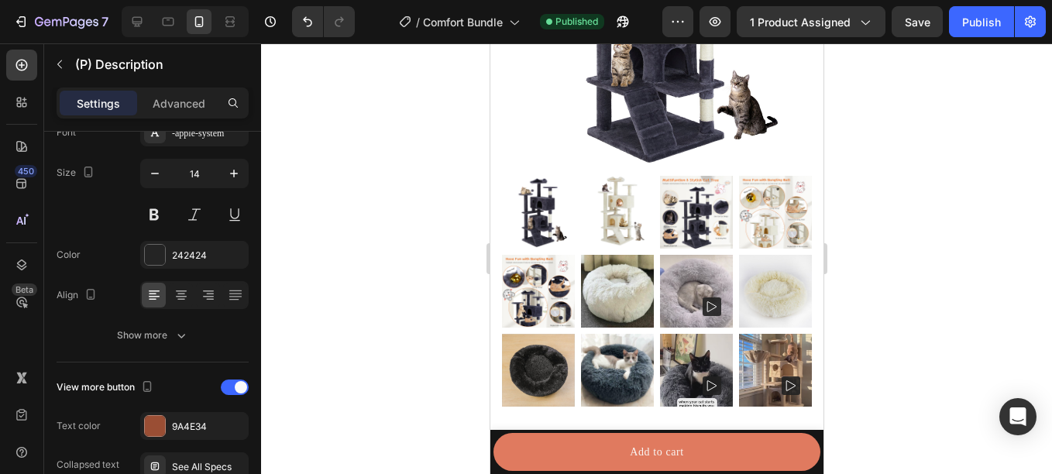
scroll to position [346, 0]
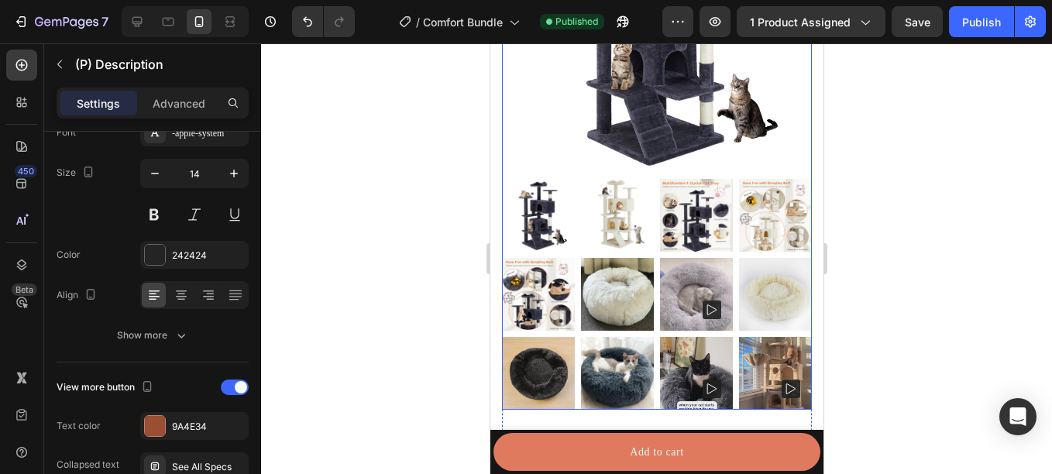
click at [608, 287] on img at bounding box center [616, 294] width 73 height 73
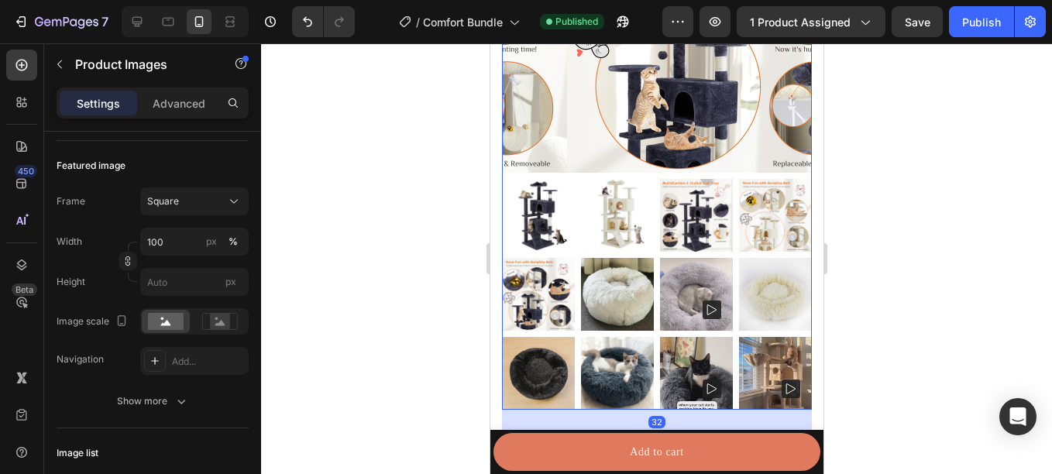
scroll to position [0, 0]
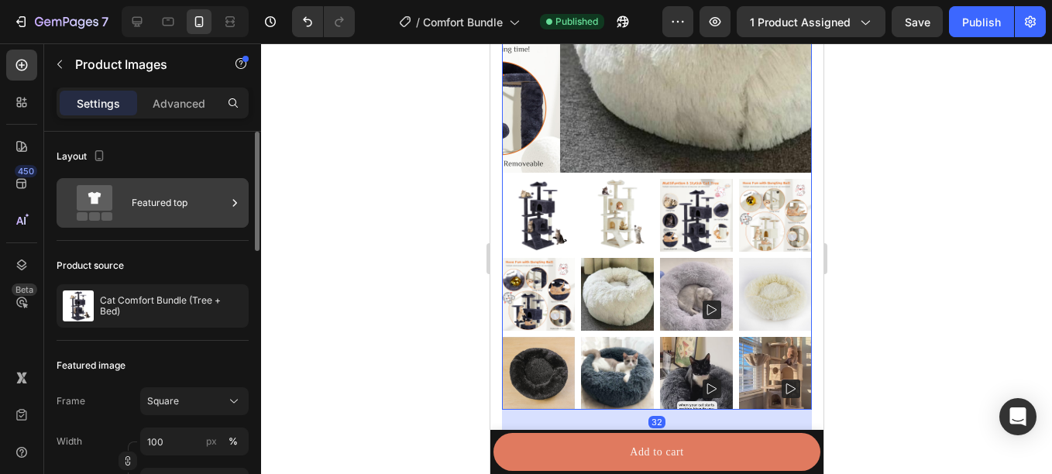
click at [190, 199] on div "Featured top" at bounding box center [179, 203] width 94 height 36
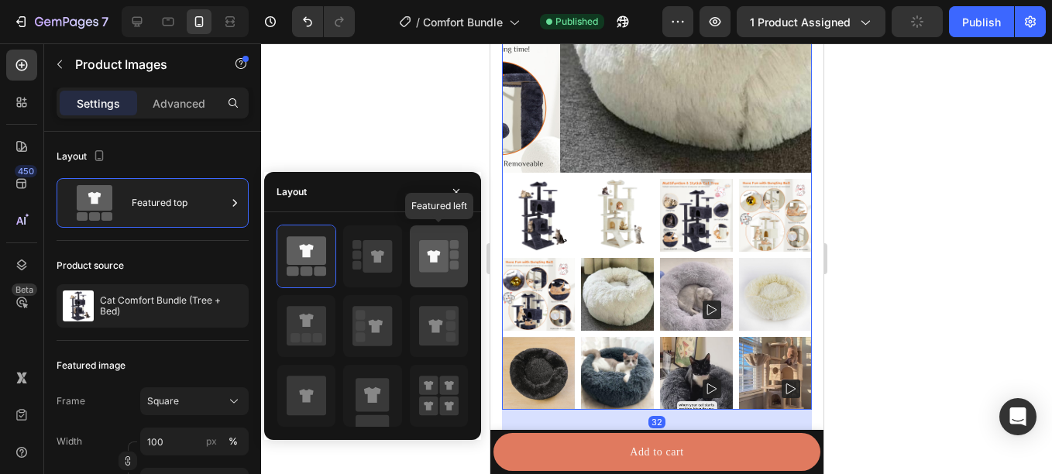
click at [433, 256] on icon at bounding box center [433, 256] width 13 height 12
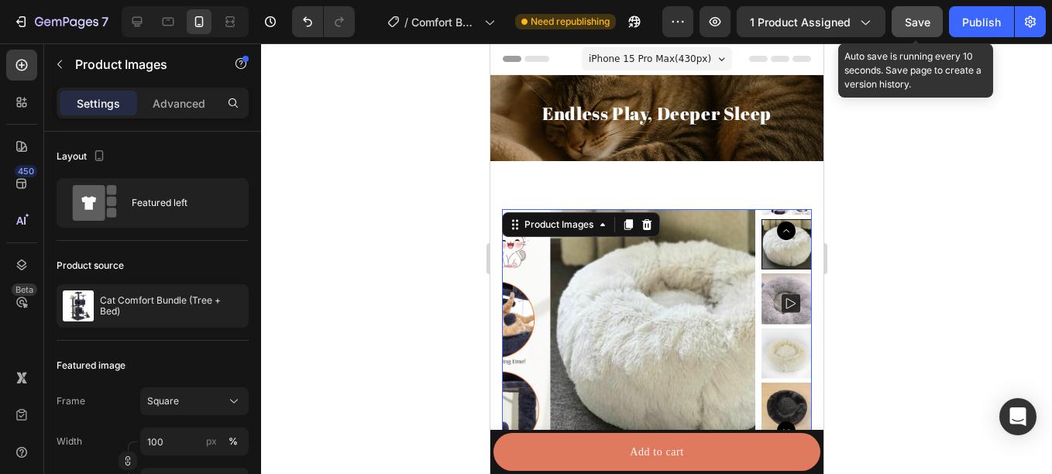
click at [915, 23] on span "Save" at bounding box center [918, 21] width 26 height 13
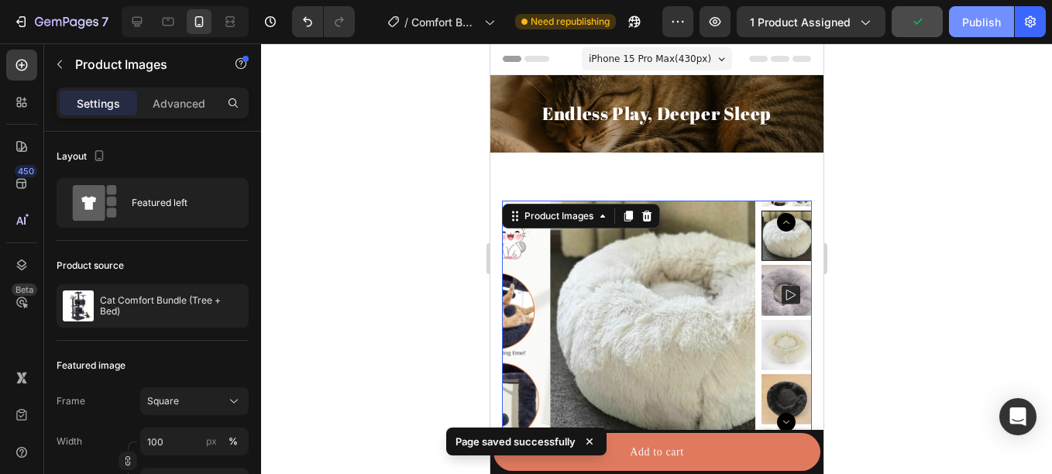
click at [974, 24] on div "Publish" at bounding box center [981, 22] width 39 height 16
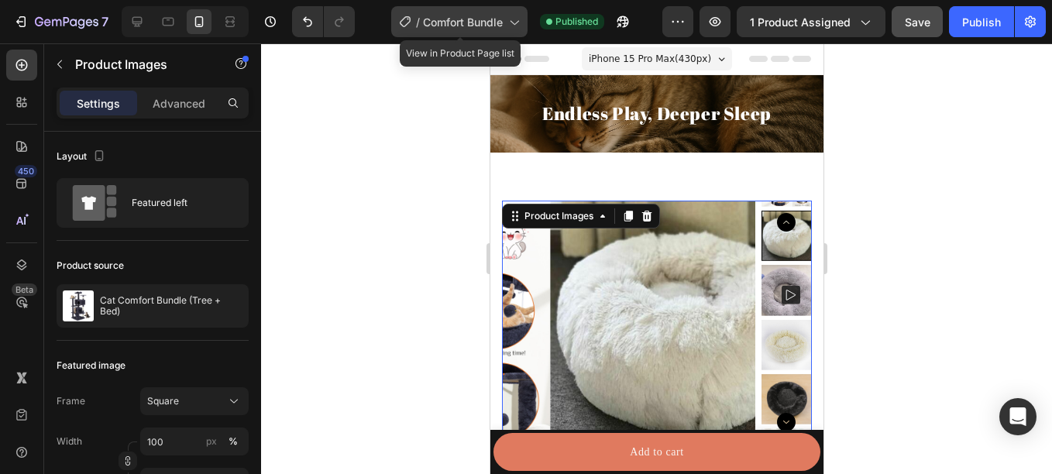
click at [452, 20] on span "Comfort Bundle" at bounding box center [463, 22] width 80 height 16
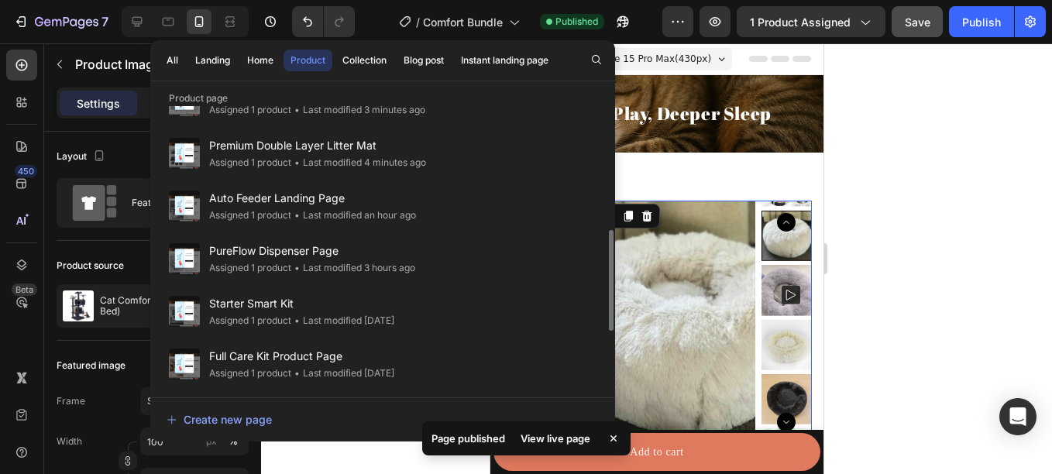
scroll to position [360, 0]
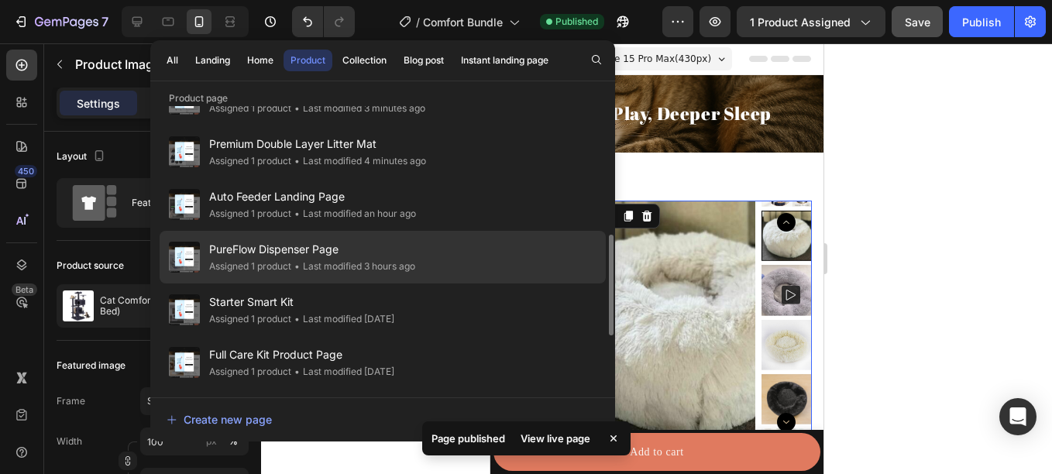
click at [357, 270] on div "• Last modified 3 hours ago" at bounding box center [353, 266] width 124 height 15
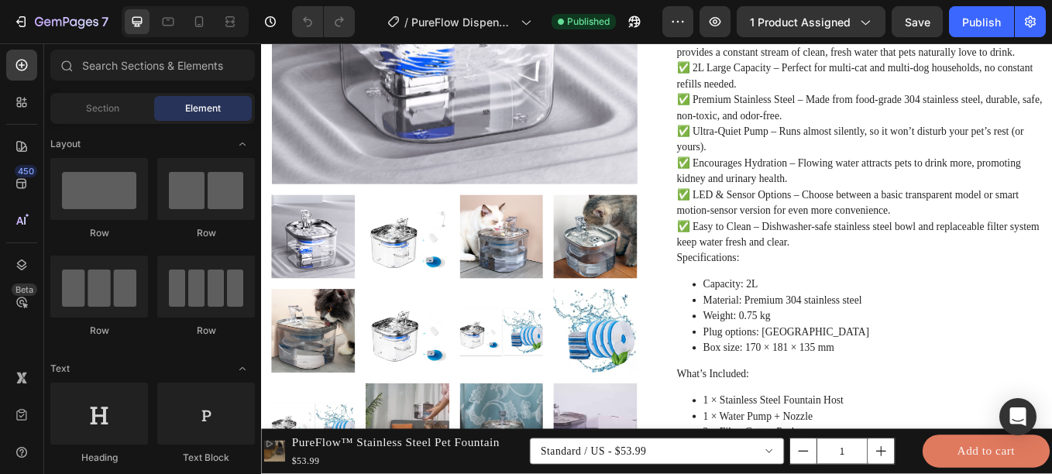
scroll to position [438, 0]
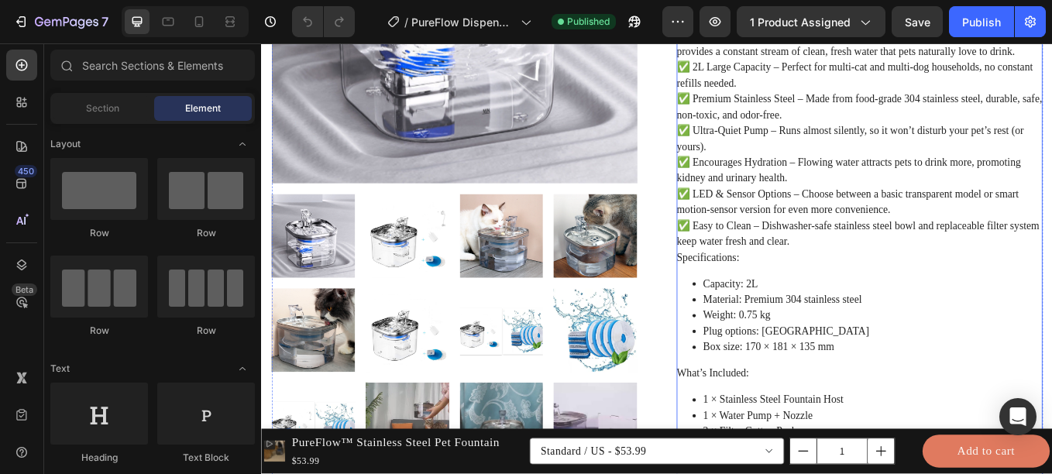
click at [886, 251] on p "✅ Easy to Clean – Dishwasher-safe stainless steel bowl and replaceable filter s…" at bounding box center [962, 267] width 426 height 32
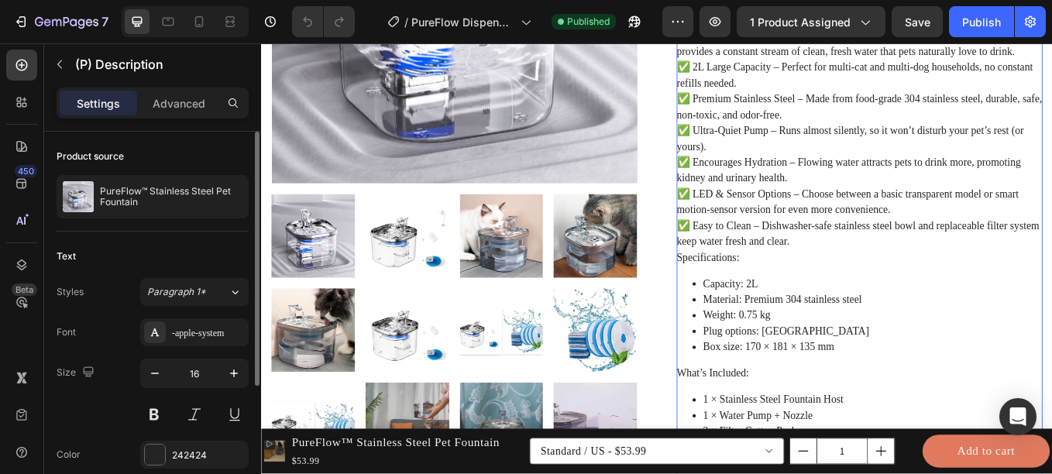
scroll to position [200, 0]
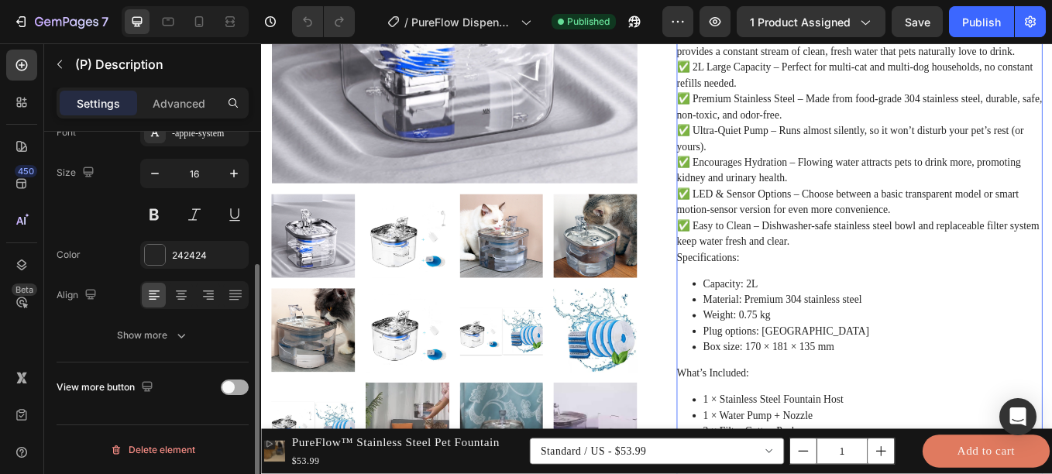
click at [231, 380] on div at bounding box center [235, 386] width 28 height 15
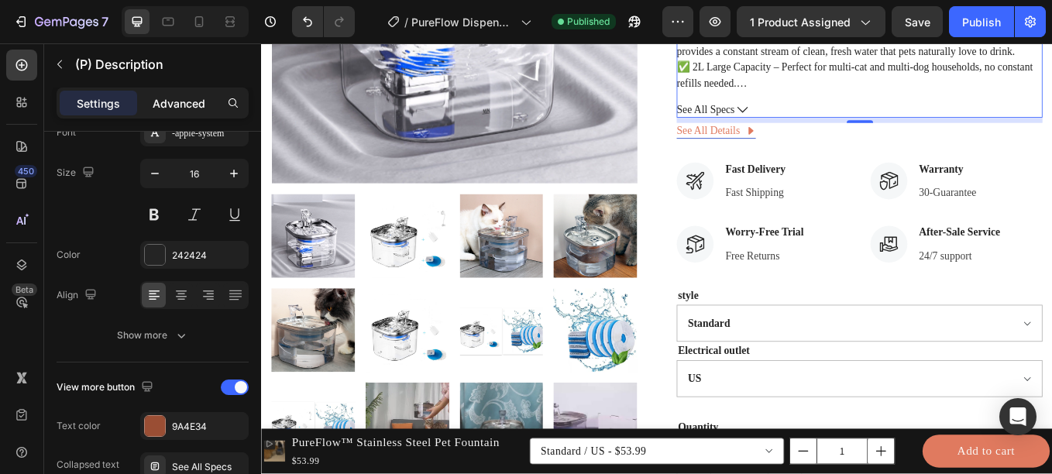
click at [177, 97] on p "Advanced" at bounding box center [179, 103] width 53 height 16
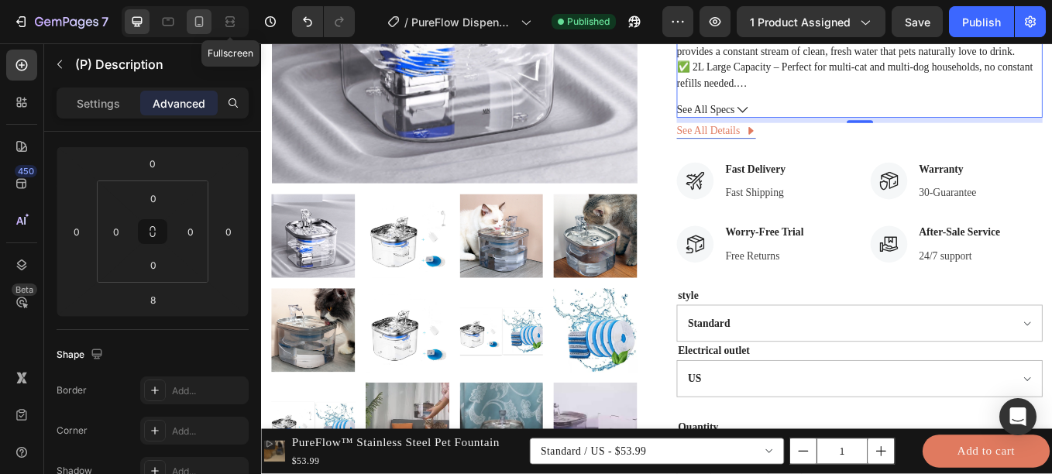
click at [204, 26] on icon at bounding box center [198, 21] width 15 height 15
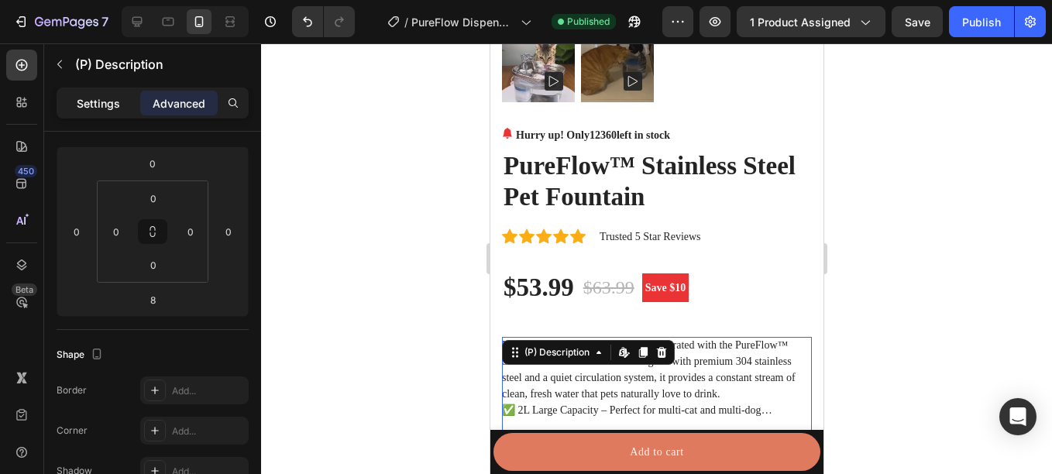
click at [107, 103] on p "Settings" at bounding box center [98, 103] width 43 height 16
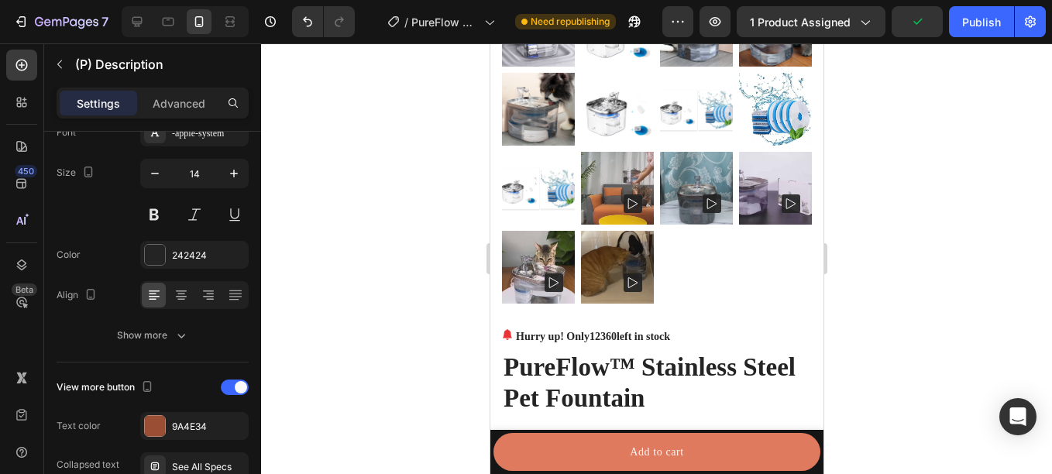
scroll to position [525, 0]
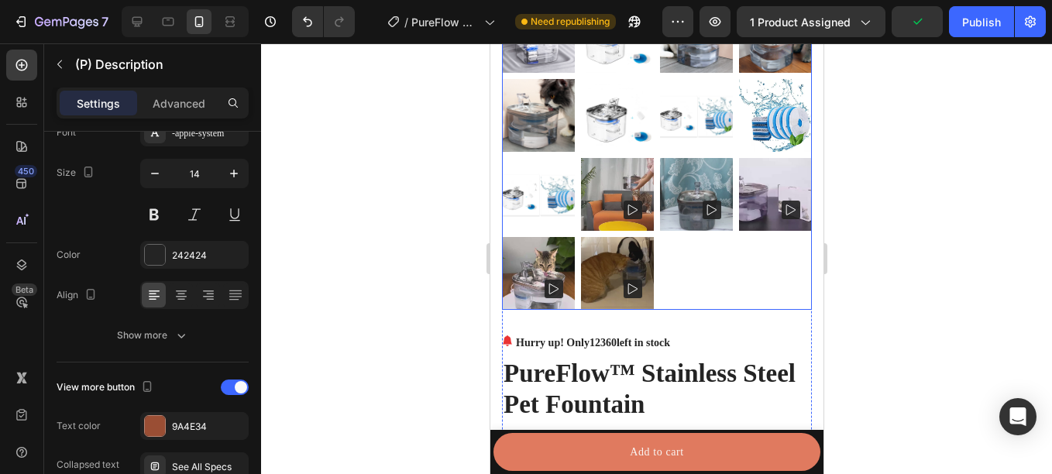
click at [722, 222] on div at bounding box center [656, 155] width 310 height 310
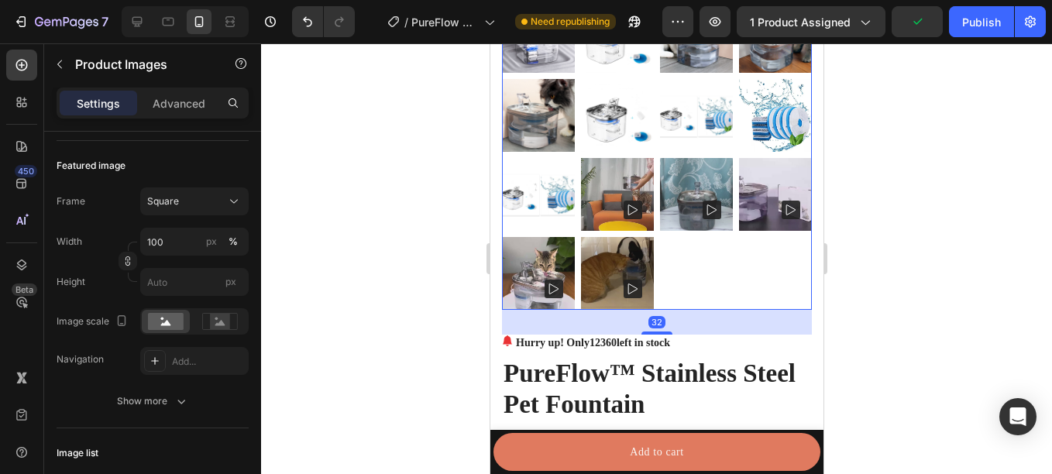
scroll to position [0, 0]
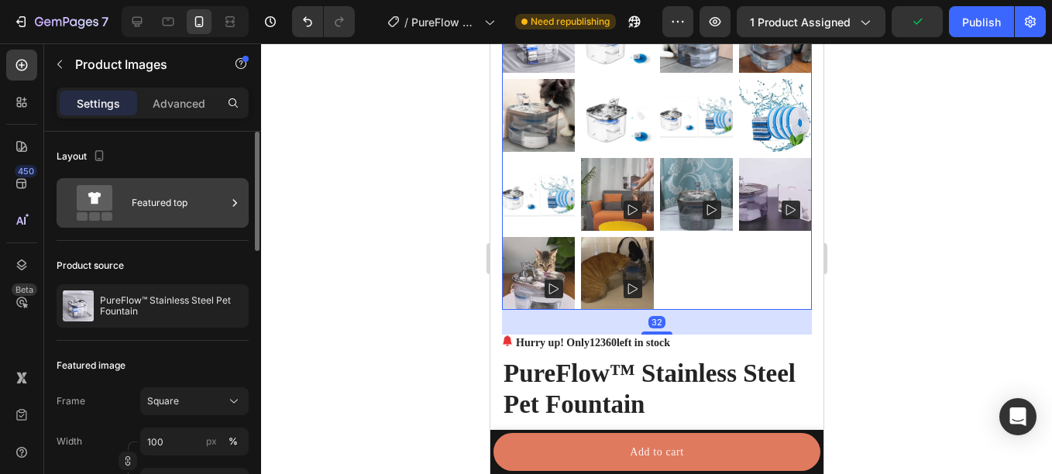
click at [223, 215] on div "Featured top" at bounding box center [179, 203] width 94 height 36
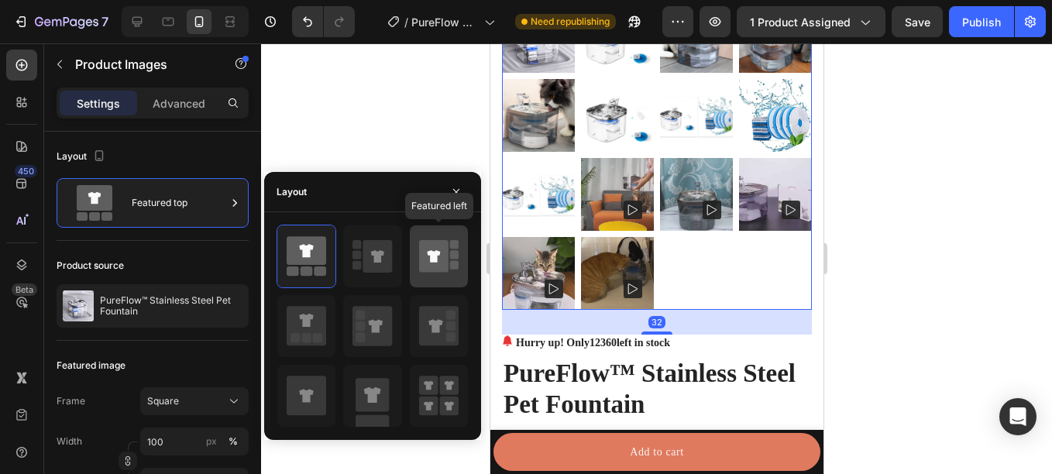
click at [448, 250] on icon at bounding box center [433, 256] width 29 height 33
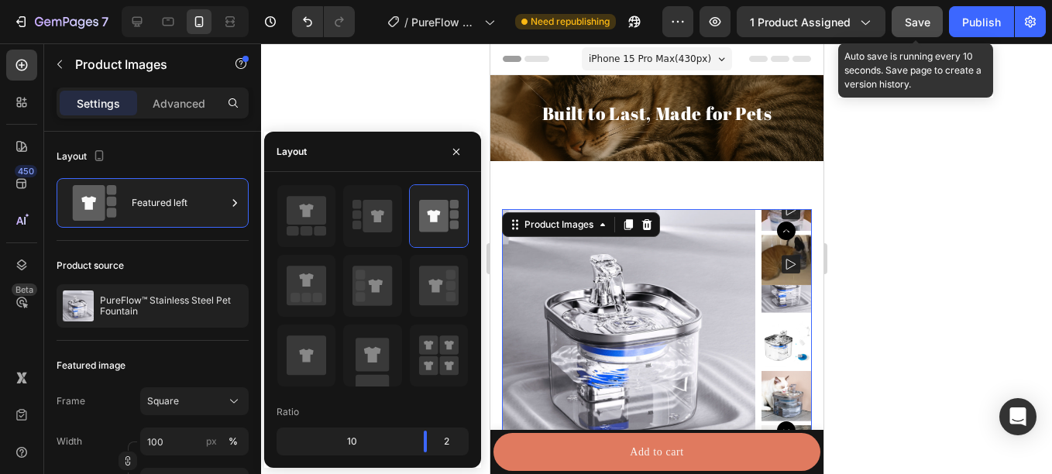
click at [923, 26] on span "Save" at bounding box center [918, 21] width 26 height 13
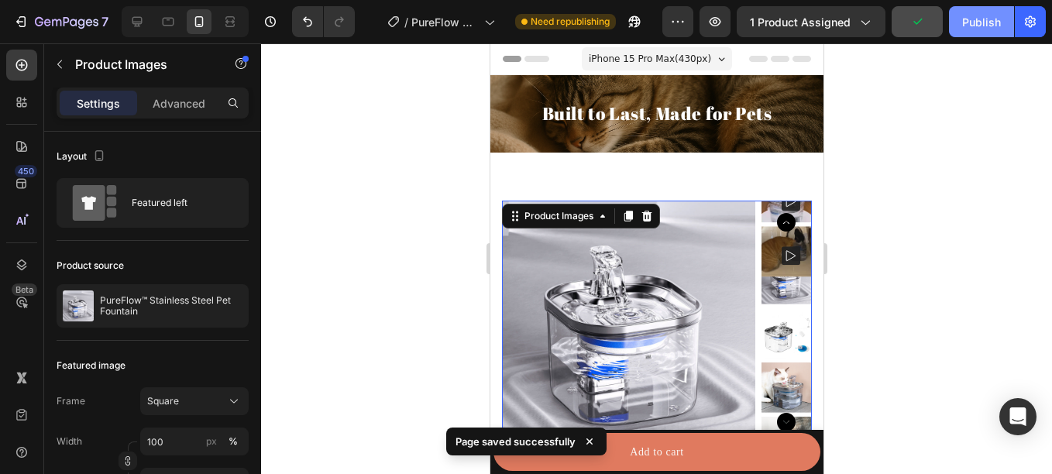
click at [984, 26] on div "Publish" at bounding box center [981, 22] width 39 height 16
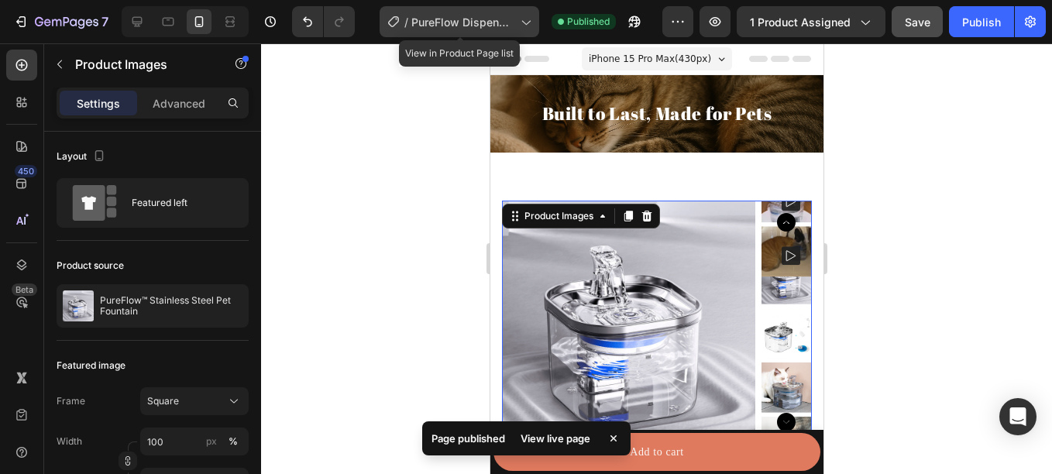
click at [502, 22] on span "PureFlow Dispenser Page" at bounding box center [462, 22] width 103 height 16
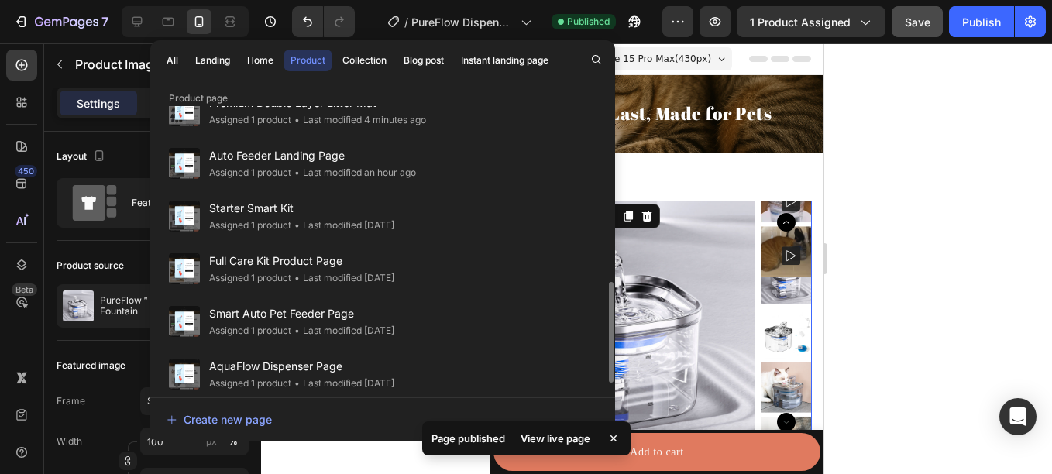
scroll to position [465, 0]
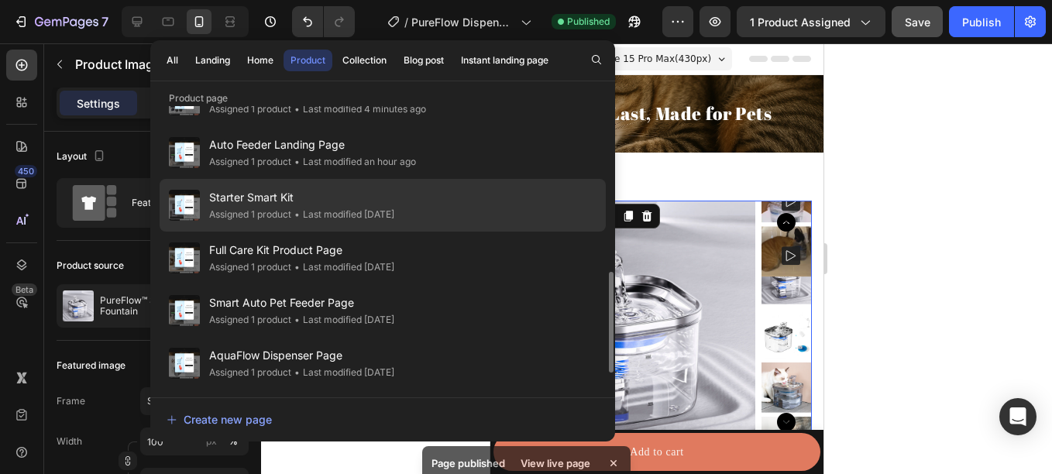
click at [358, 220] on div "• Last modified 21 days ago" at bounding box center [342, 214] width 103 height 15
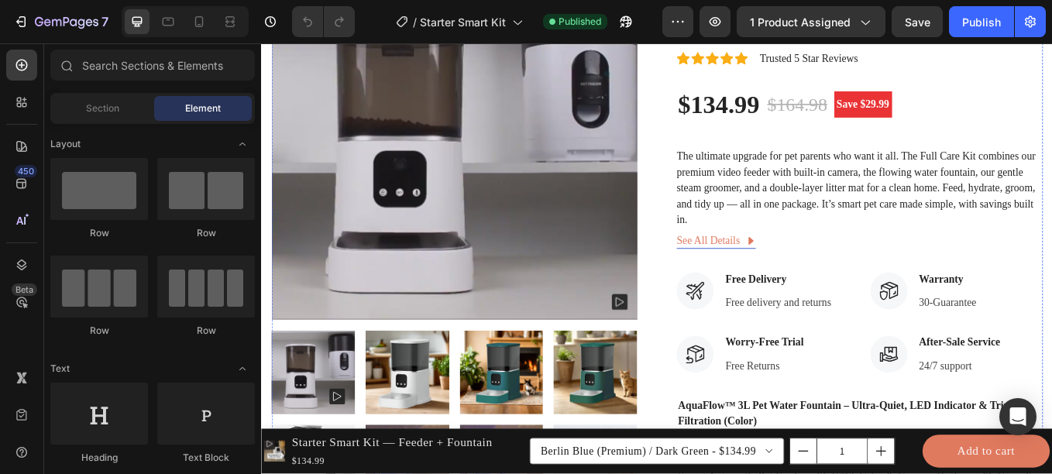
scroll to position [282, 0]
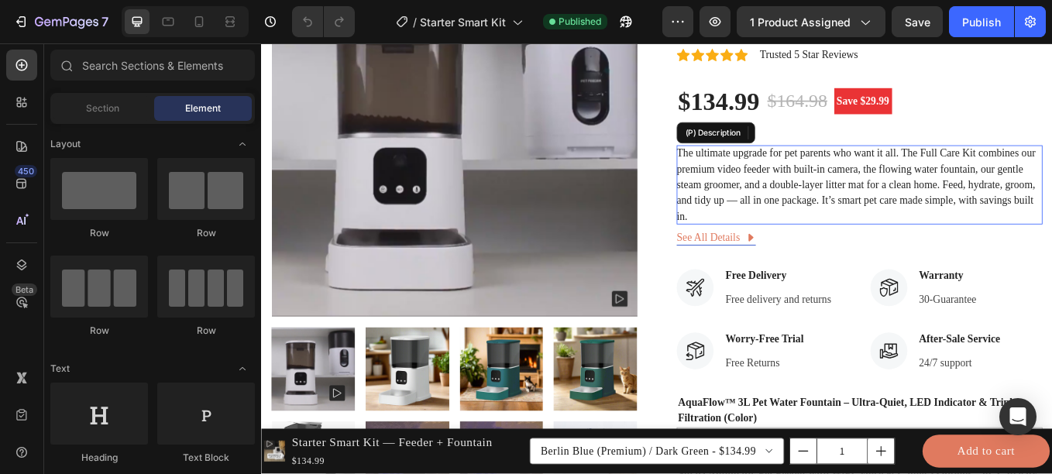
click at [915, 196] on p "The ultimate upgrade for pet parents who want it all. The Full Care Kit combine…" at bounding box center [959, 210] width 421 height 88
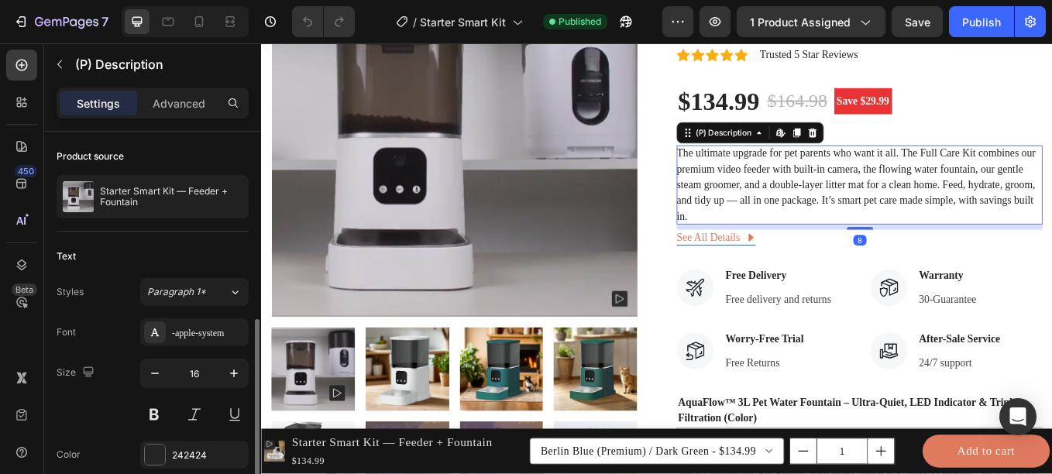
scroll to position [200, 0]
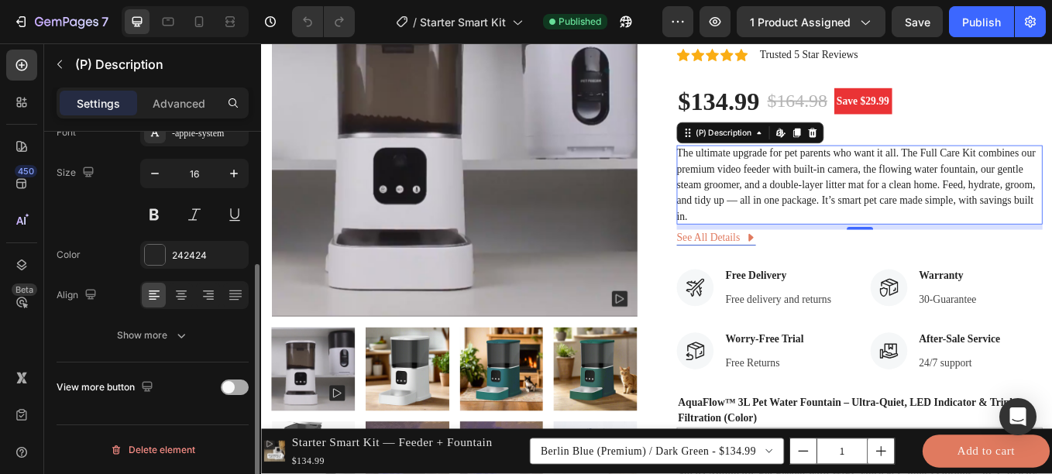
click at [240, 391] on div at bounding box center [235, 386] width 28 height 15
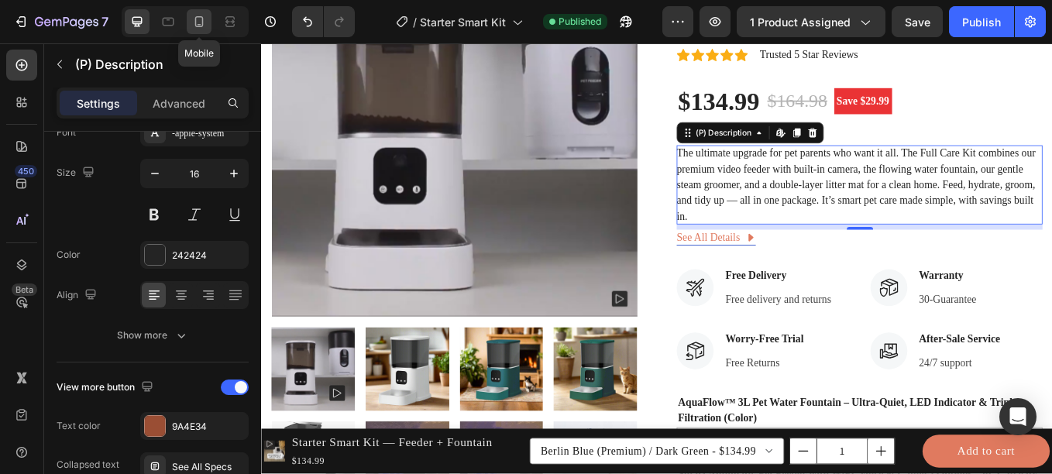
click at [201, 13] on div at bounding box center [199, 21] width 25 height 25
type input "14"
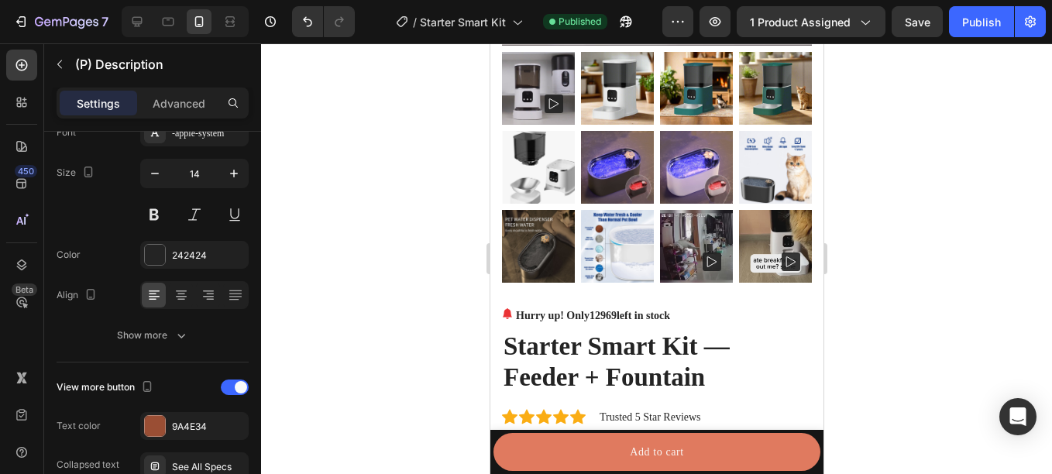
scroll to position [468, 0]
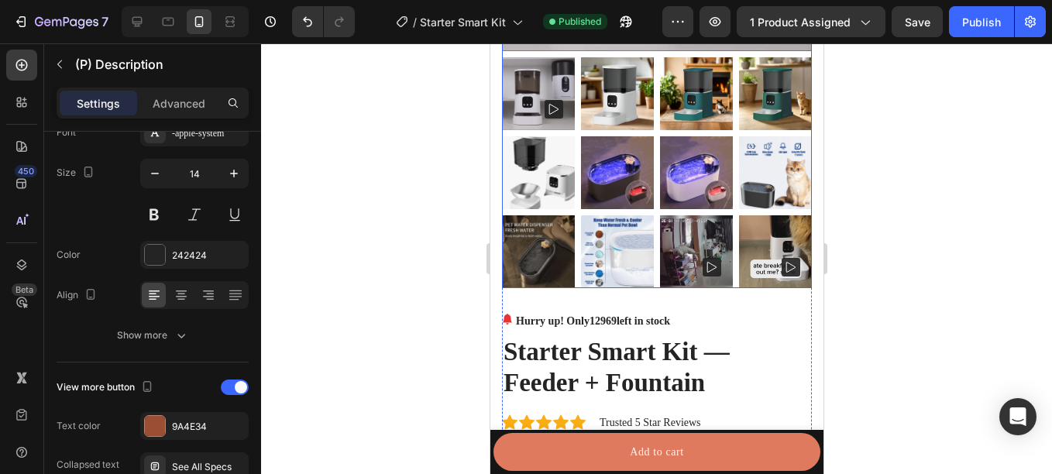
click at [771, 228] on img at bounding box center [774, 251] width 73 height 73
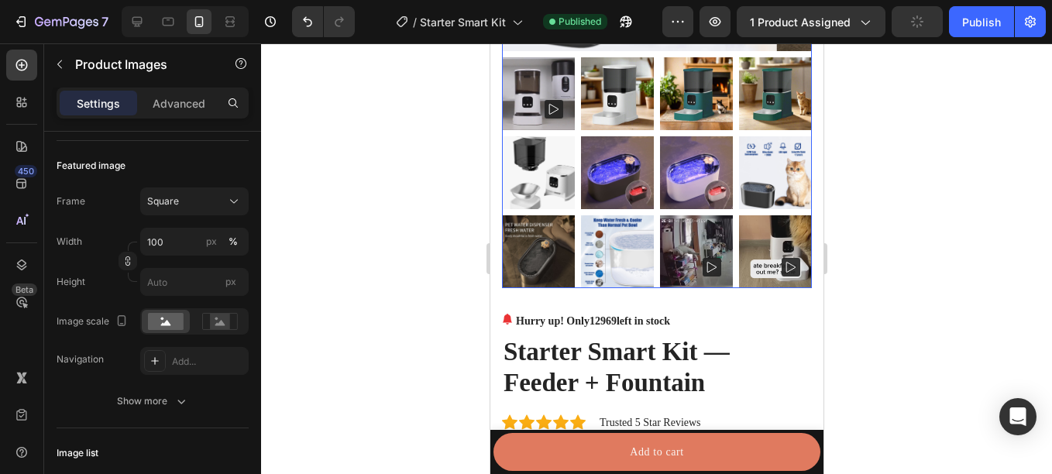
scroll to position [0, 0]
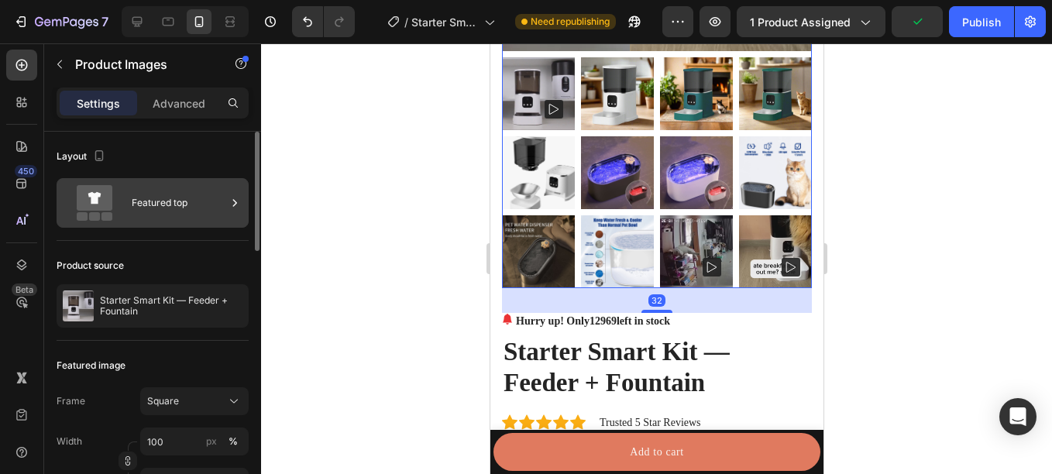
click at [194, 207] on div "Featured top" at bounding box center [179, 203] width 94 height 36
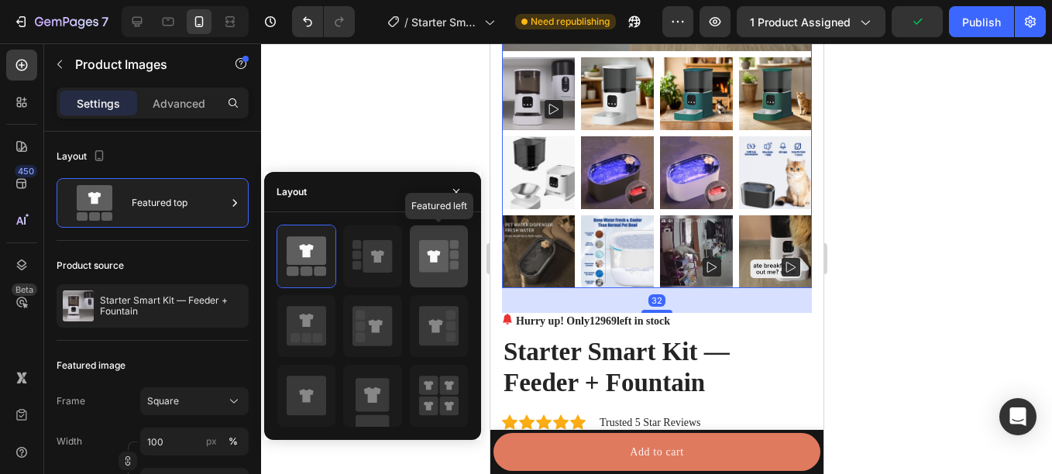
click at [419, 256] on icon at bounding box center [433, 256] width 29 height 33
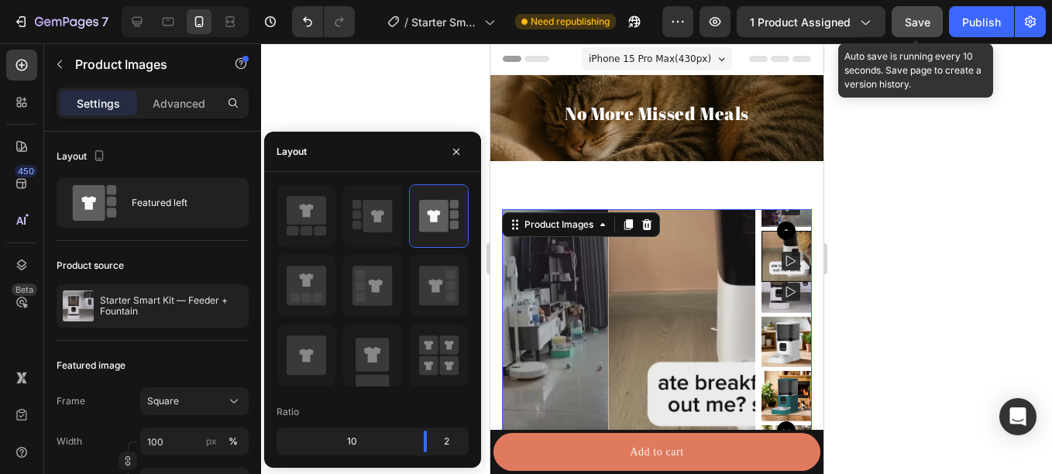
click at [906, 16] on span "Save" at bounding box center [918, 21] width 26 height 13
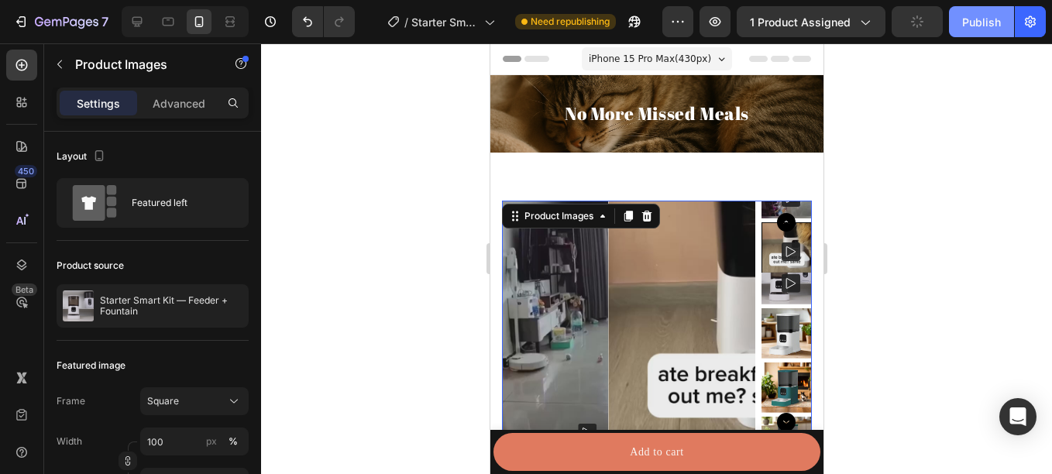
click at [977, 29] on div "Publish" at bounding box center [981, 22] width 39 height 16
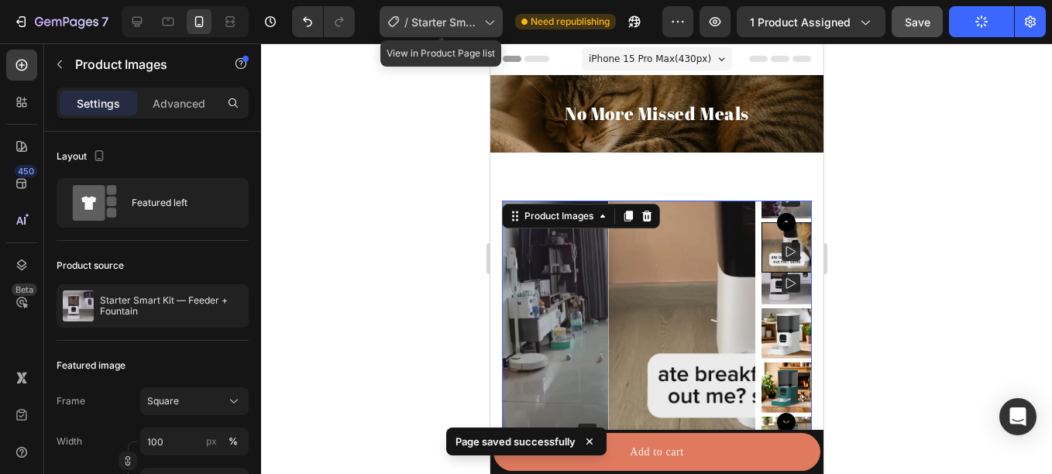
click at [470, 19] on span "Starter Smart Kit" at bounding box center [444, 22] width 67 height 16
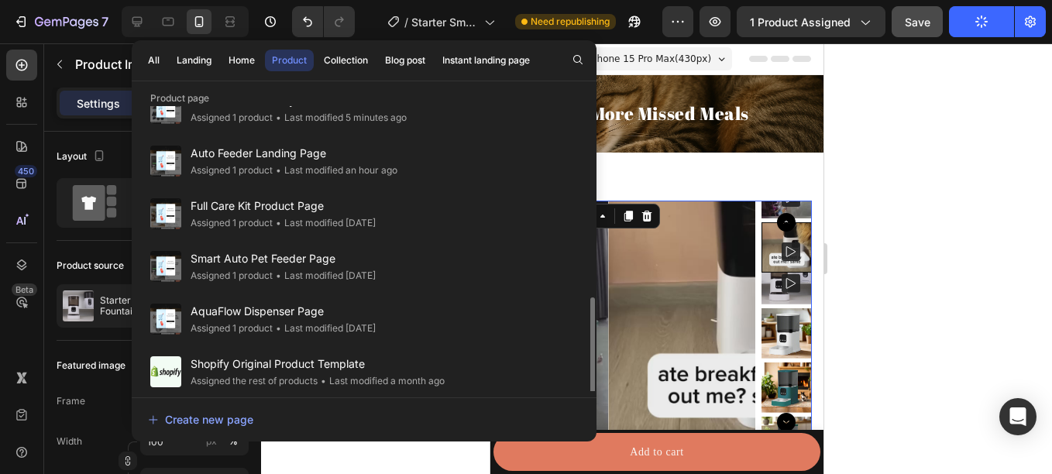
scroll to position [516, 0]
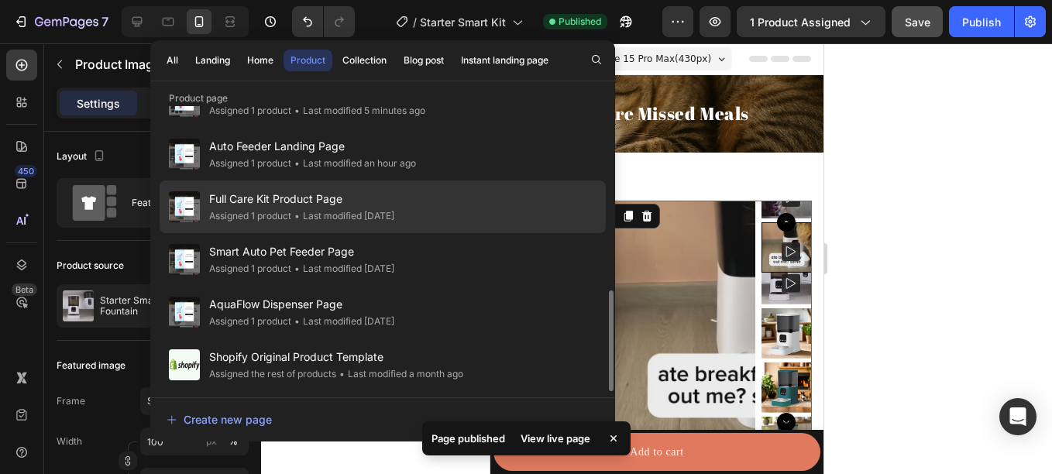
click at [421, 210] on div "Full Care Kit Product Page Assigned 1 product • Last modified [DATE]" at bounding box center [383, 206] width 446 height 53
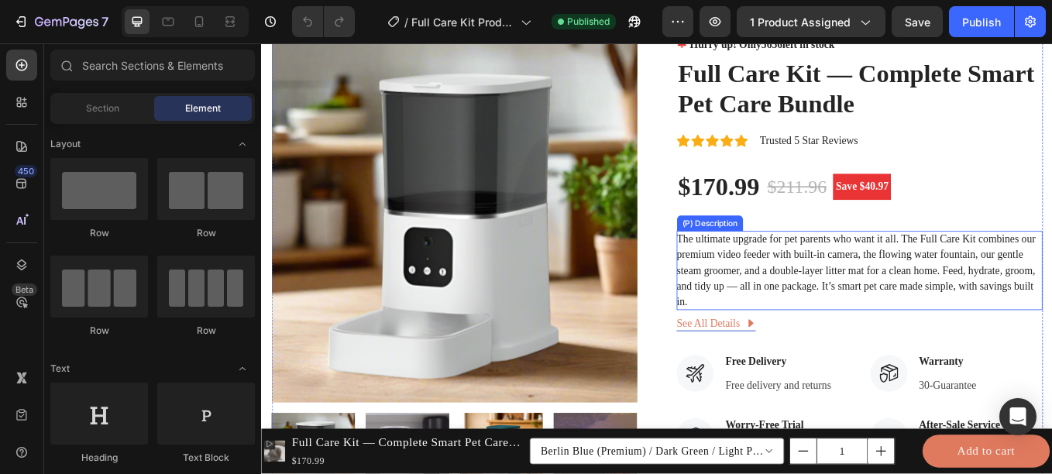
scroll to position [180, 0]
click at [796, 300] on div "The ultimate upgrade for pet parents who want it all. The Full Care Kit combine…" at bounding box center [964, 311] width 430 height 93
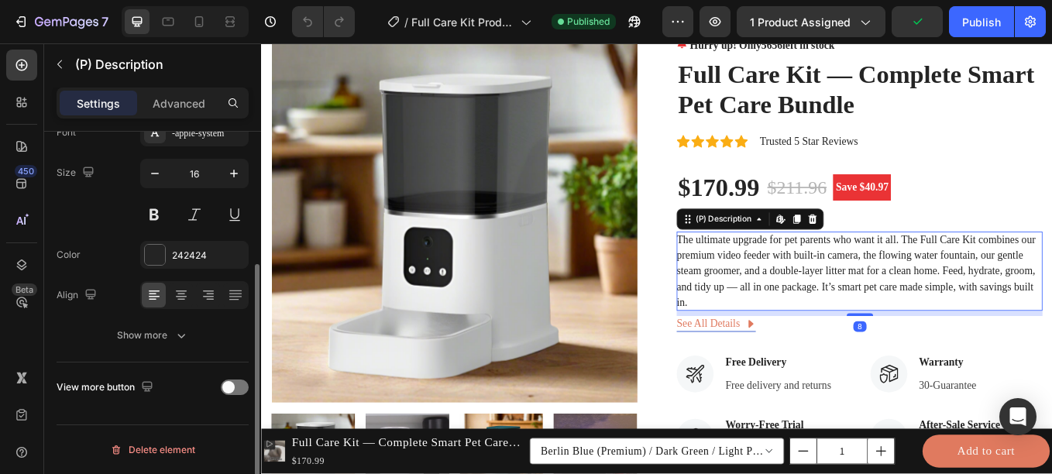
scroll to position [0, 0]
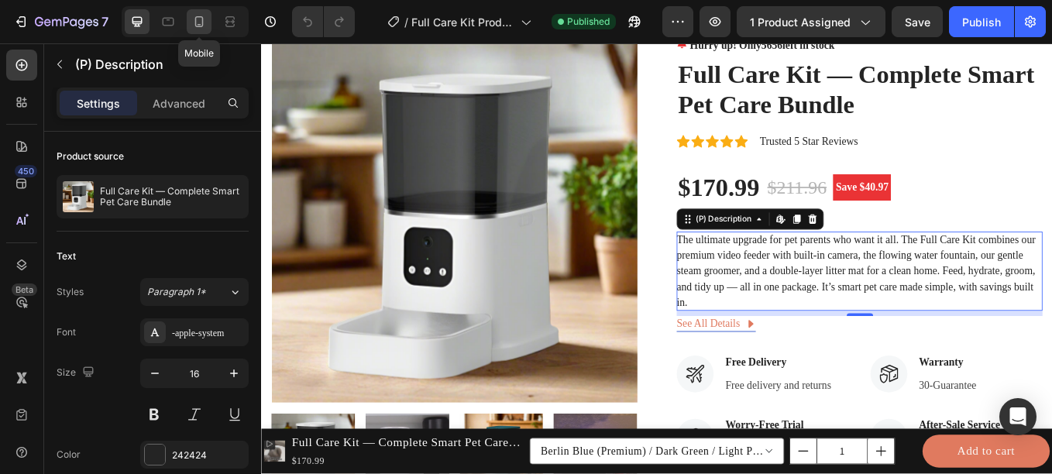
click at [208, 27] on div at bounding box center [199, 21] width 25 height 25
type input "14"
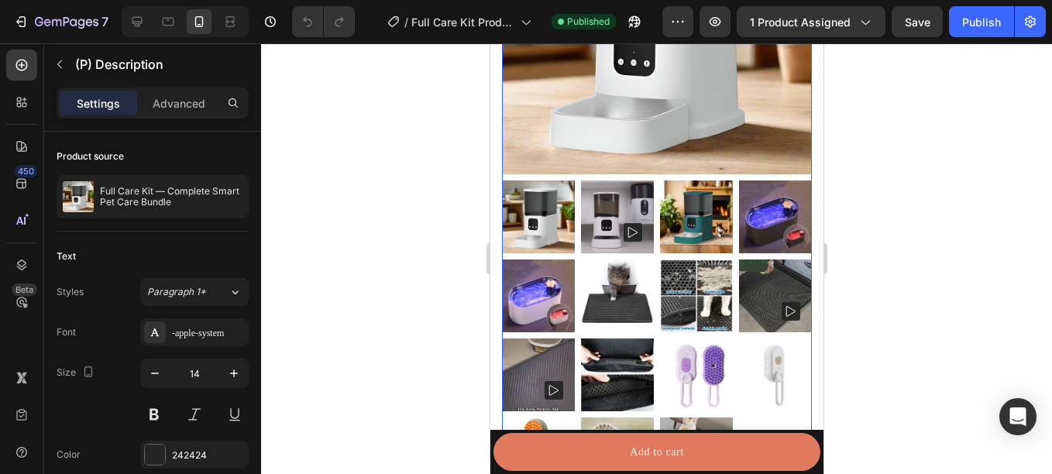
scroll to position [550, 0]
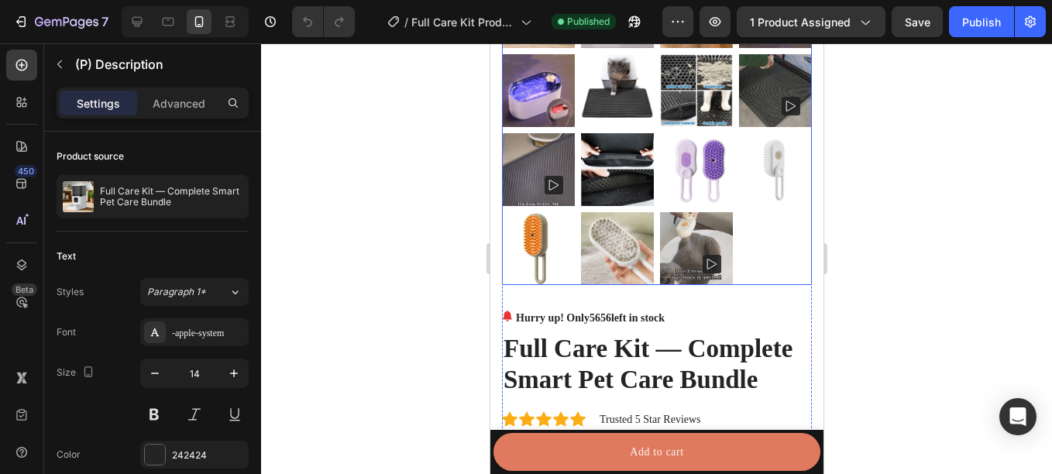
click at [756, 237] on div at bounding box center [656, 130] width 310 height 310
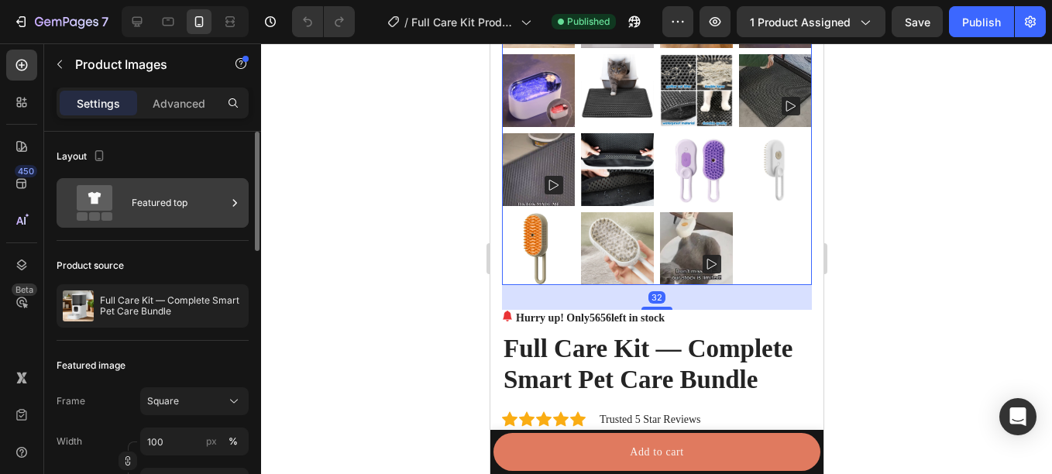
click at [203, 211] on div "Featured top" at bounding box center [179, 203] width 94 height 36
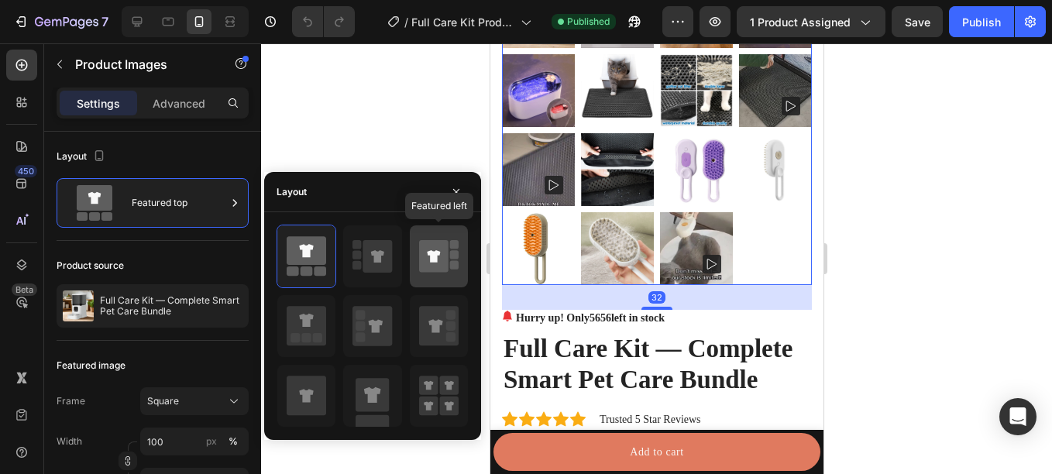
click at [435, 260] on icon at bounding box center [433, 256] width 13 height 12
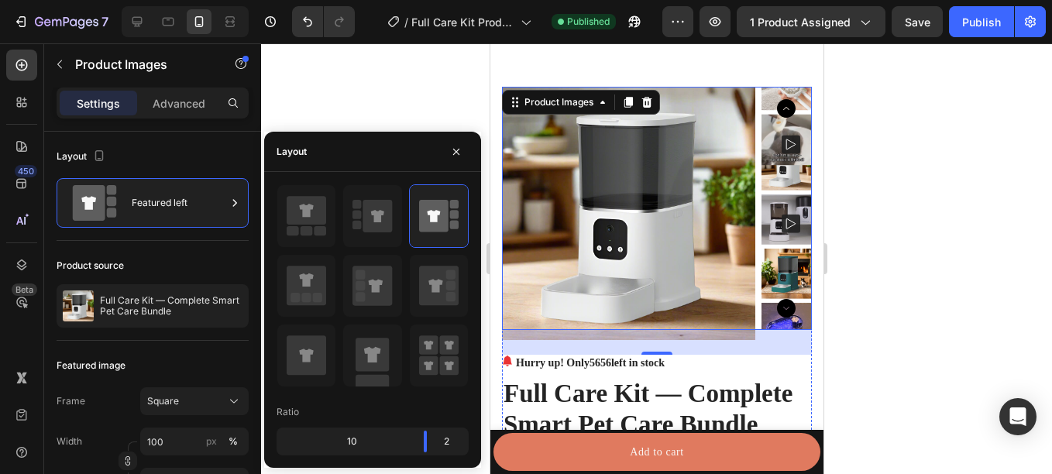
scroll to position [118, 0]
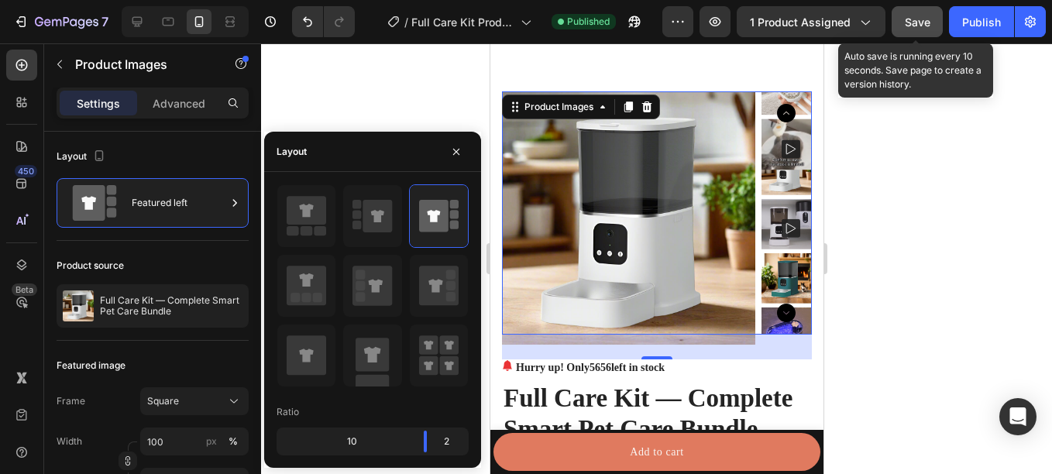
click at [922, 17] on span "Save" at bounding box center [918, 21] width 26 height 13
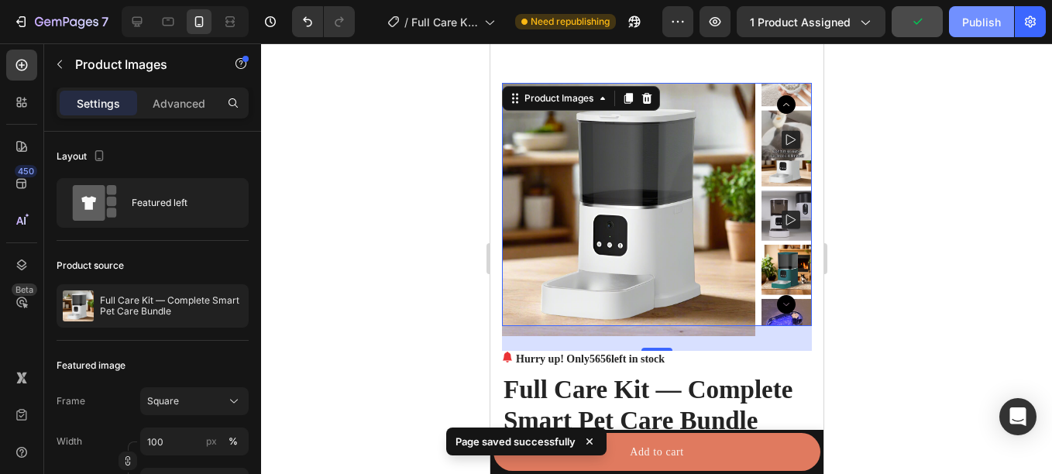
click at [988, 30] on button "Publish" at bounding box center [981, 21] width 65 height 31
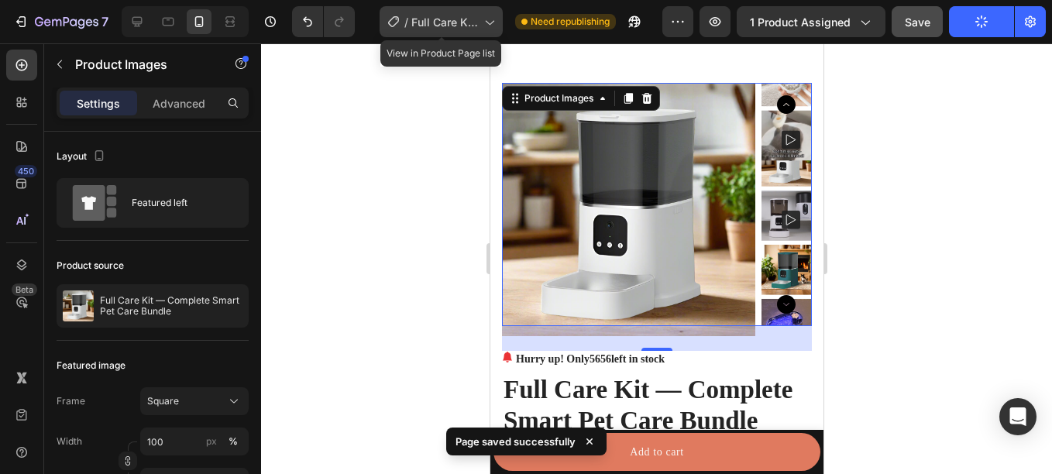
click at [475, 22] on span "Full Care Kit Product Page" at bounding box center [444, 22] width 67 height 16
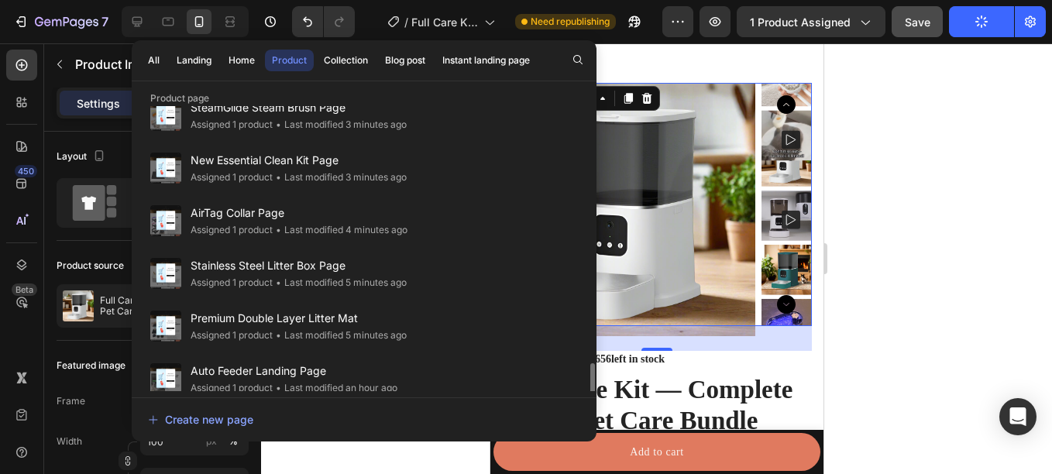
scroll to position [516, 0]
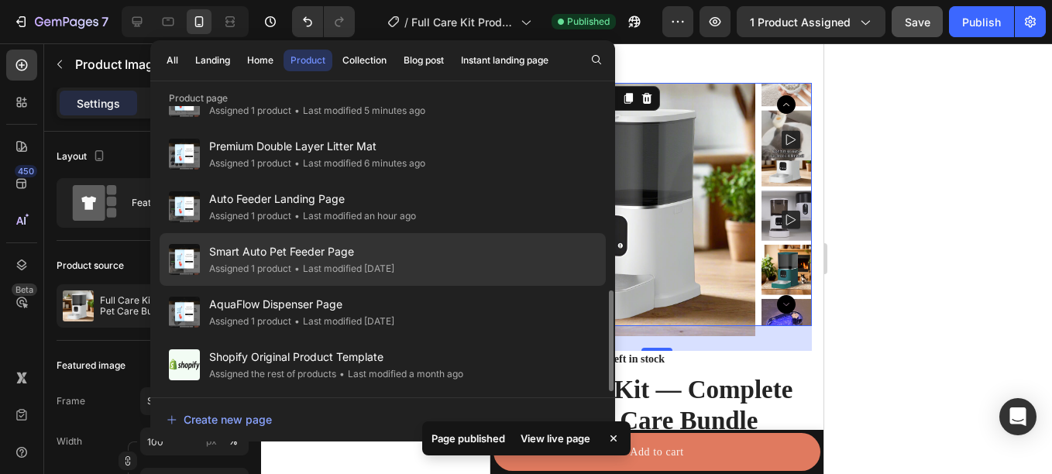
click at [361, 256] on span "Smart Auto Pet Feeder Page" at bounding box center [301, 251] width 185 height 19
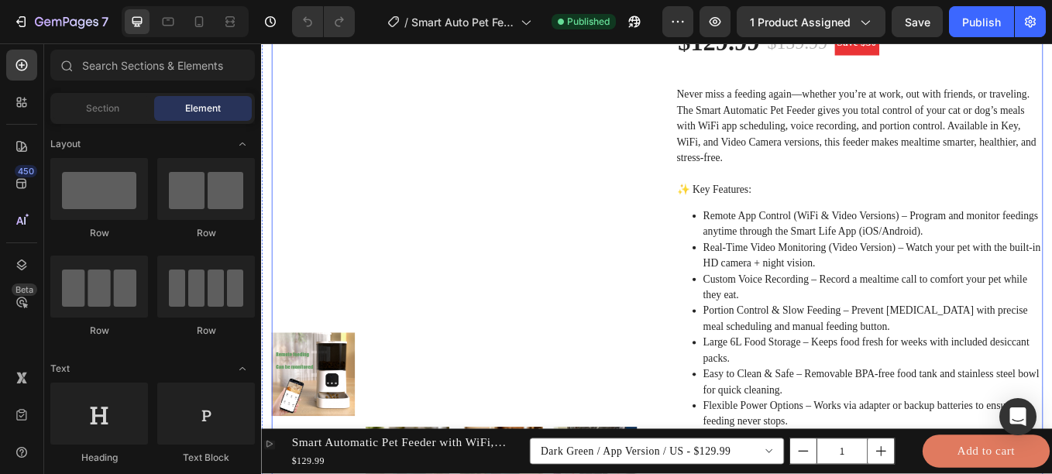
scroll to position [388, 0]
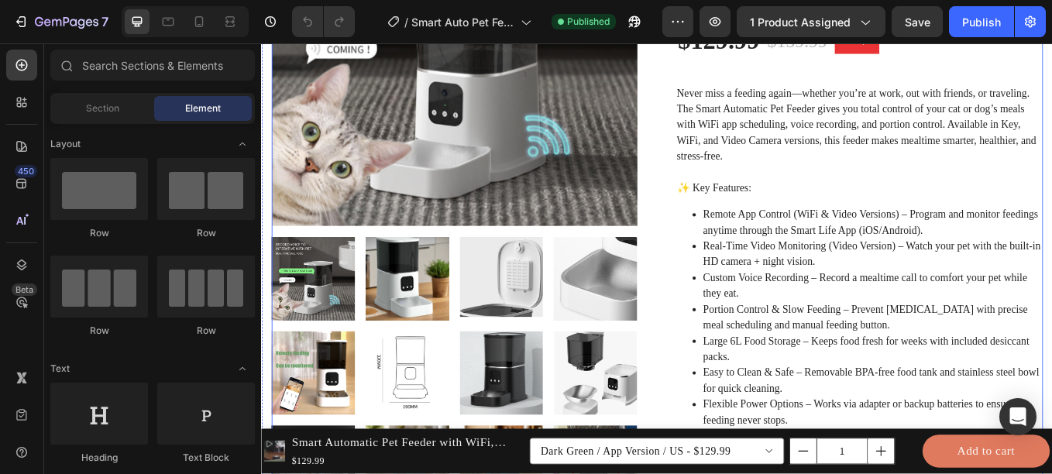
click at [1022, 354] on li "Portion Control & Slow Feeding – Prevent [MEDICAL_DATA] with precise meal sched…" at bounding box center [979, 365] width 399 height 37
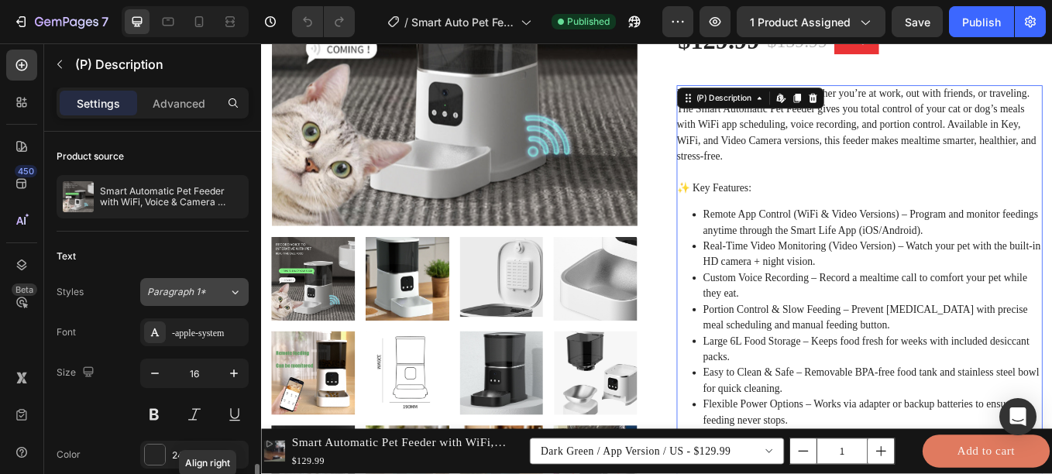
scroll to position [200, 0]
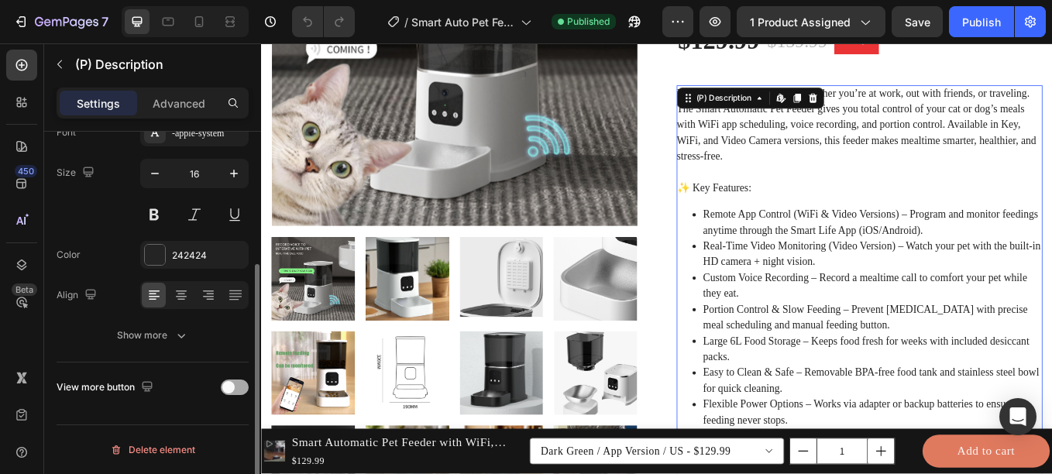
click at [230, 390] on span at bounding box center [228, 387] width 12 height 12
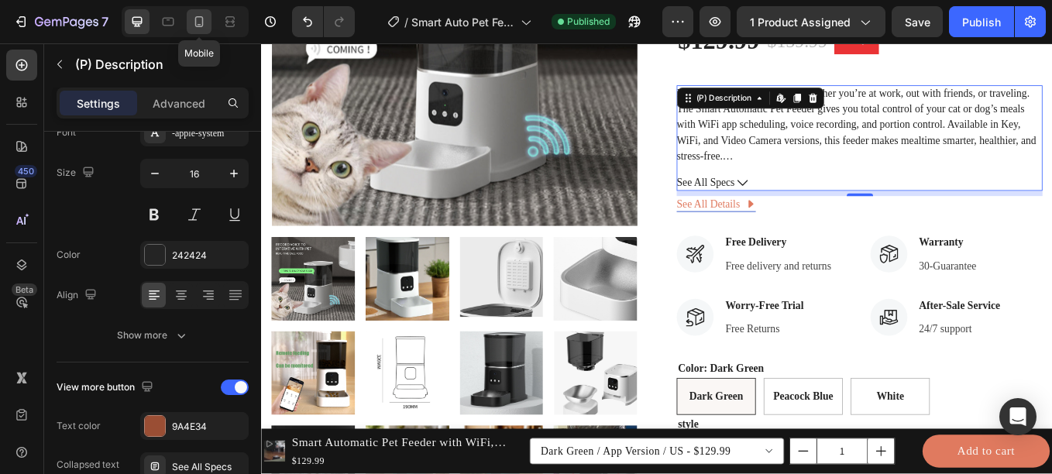
click at [199, 23] on icon at bounding box center [198, 21] width 15 height 15
type input "14"
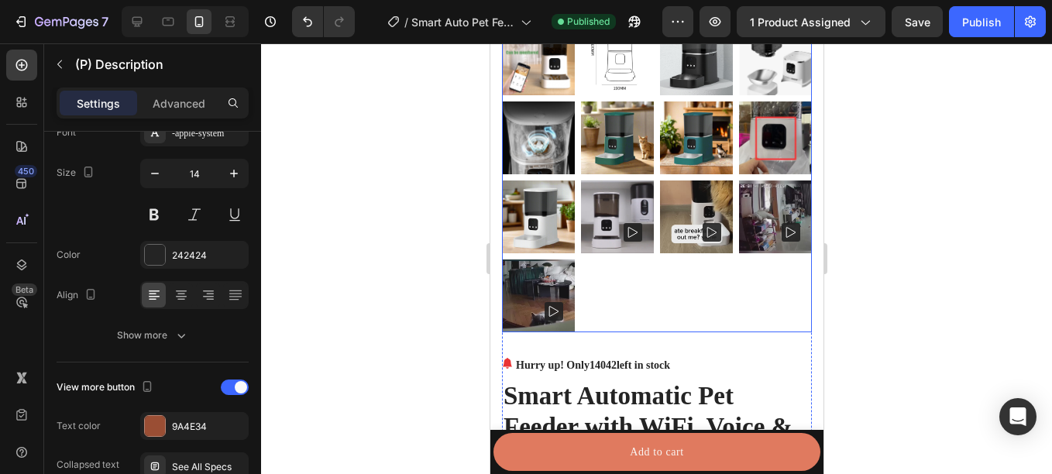
scroll to position [581, 0]
click at [661, 260] on div at bounding box center [656, 138] width 310 height 389
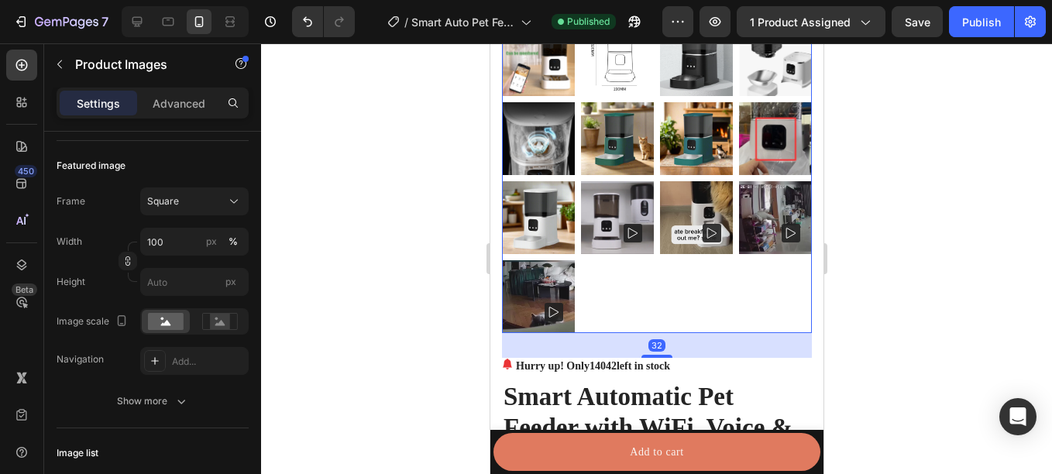
scroll to position [0, 0]
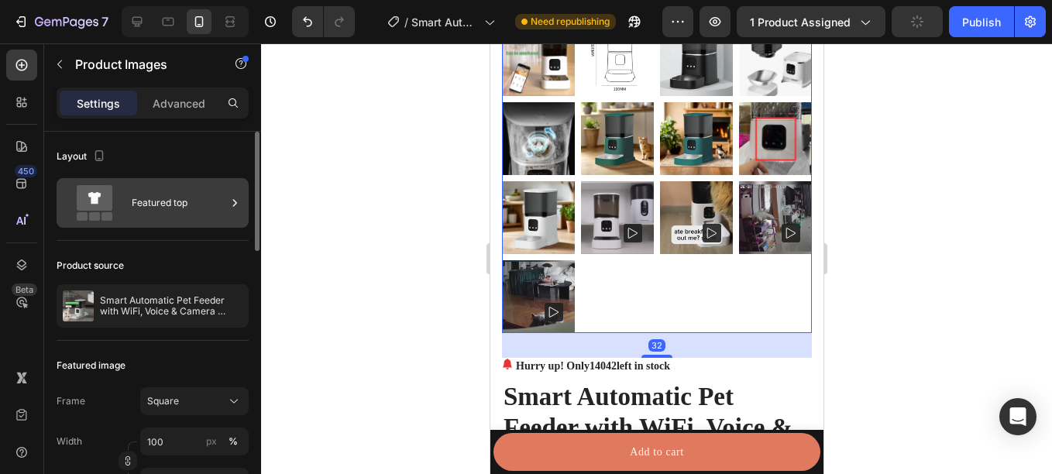
click at [167, 209] on div "Featured top" at bounding box center [179, 203] width 94 height 36
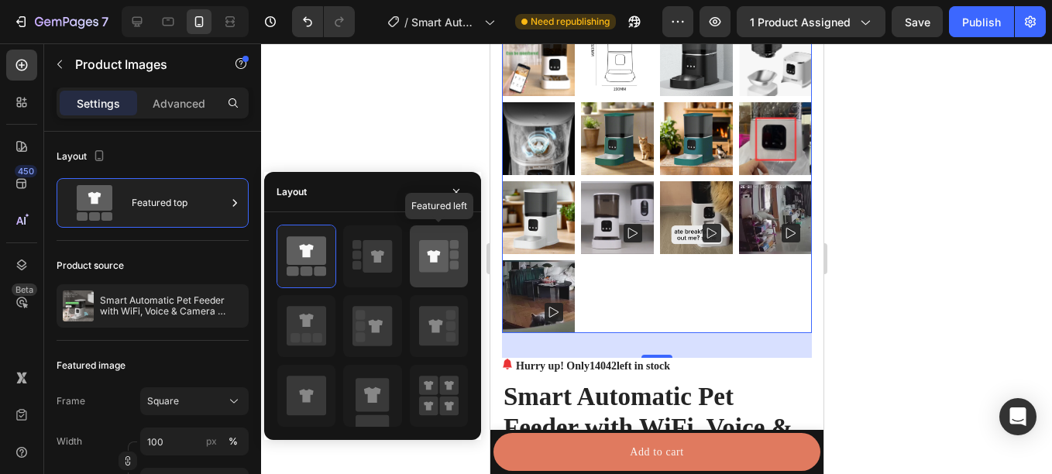
click at [434, 265] on icon at bounding box center [433, 256] width 29 height 33
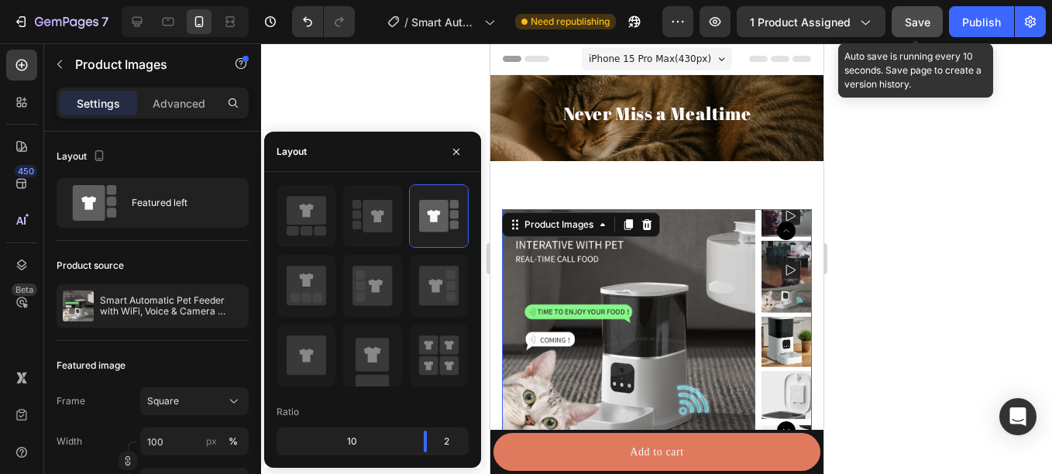
click at [927, 19] on span "Save" at bounding box center [918, 21] width 26 height 13
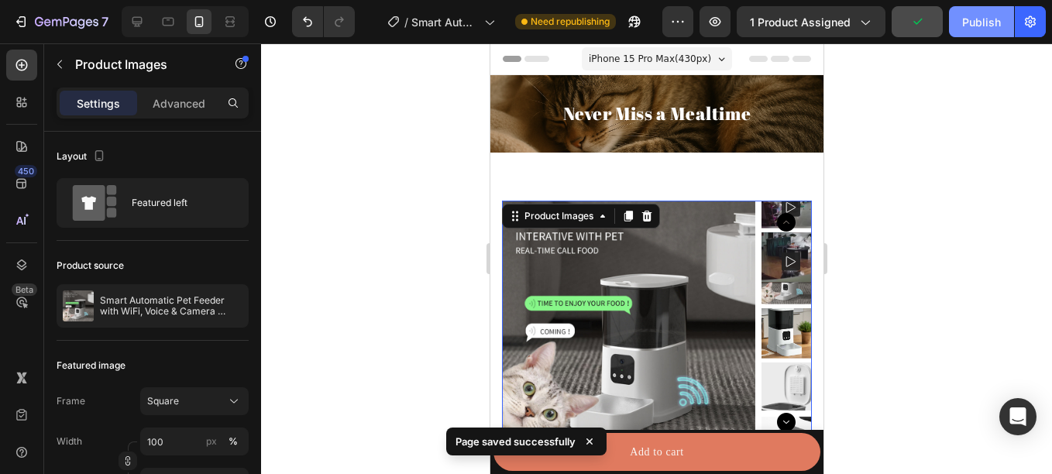
click at [983, 29] on div "Publish" at bounding box center [981, 22] width 39 height 16
click at [127, 18] on div at bounding box center [137, 21] width 25 height 25
type input "16"
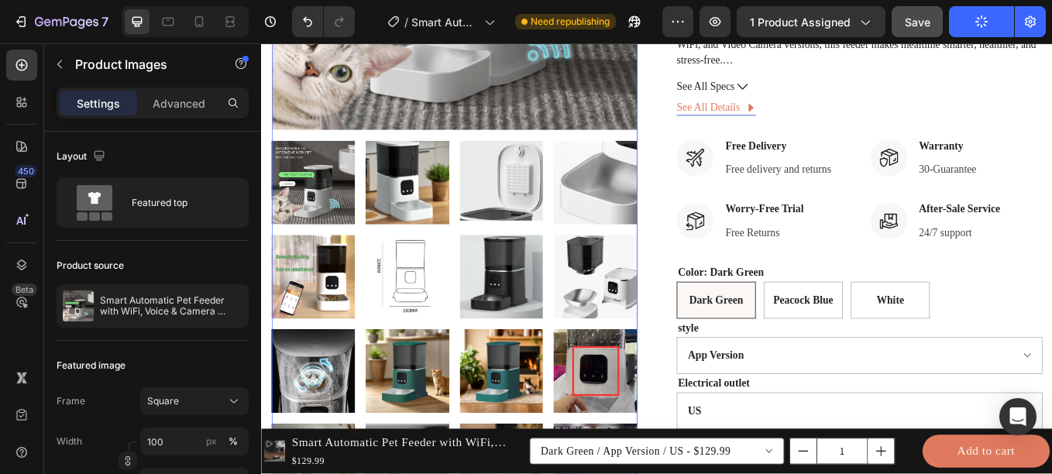
scroll to position [500, 0]
click at [197, 22] on icon at bounding box center [198, 21] width 15 height 15
type input "8"
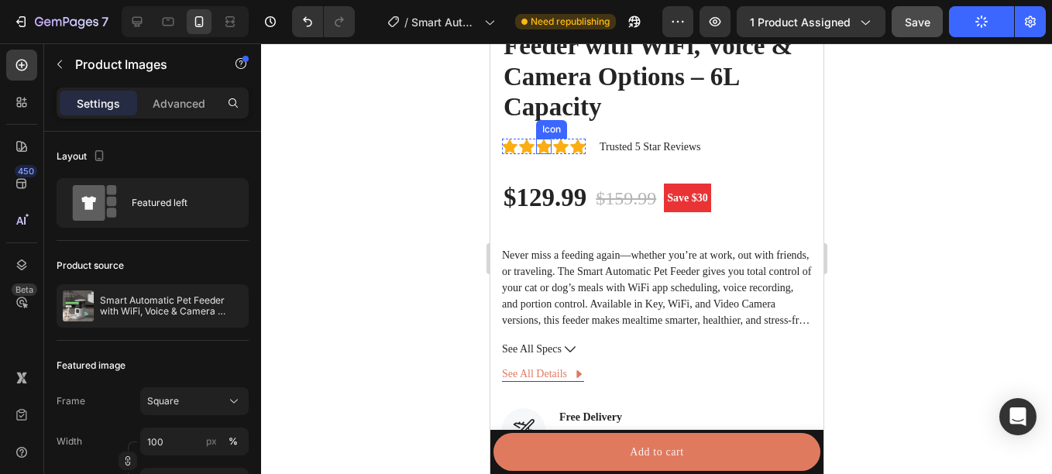
scroll to position [500, 0]
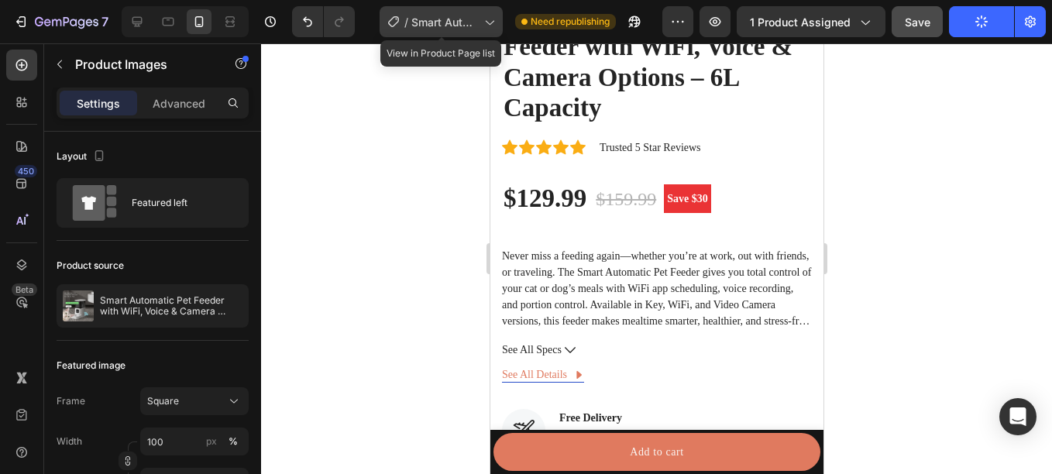
click at [434, 26] on span "Smart Auto Pet Feeder Page" at bounding box center [444, 22] width 67 height 16
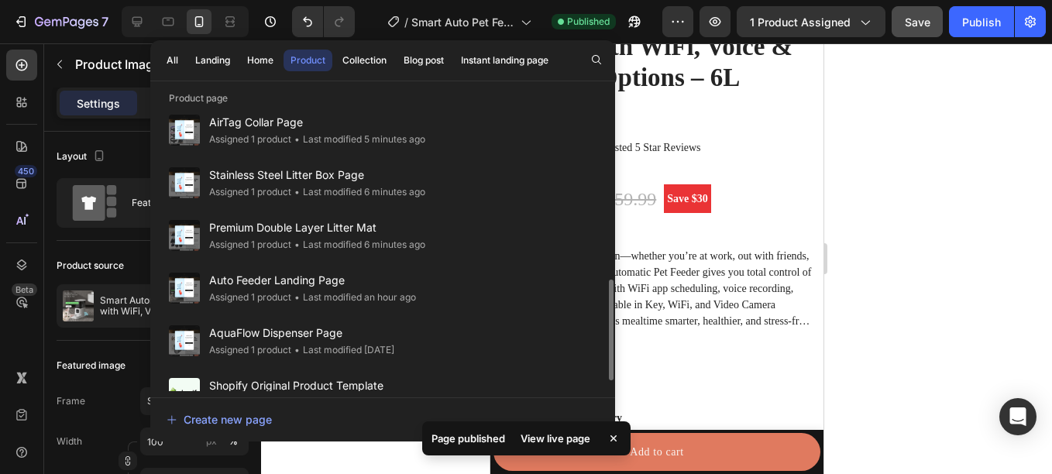
scroll to position [516, 0]
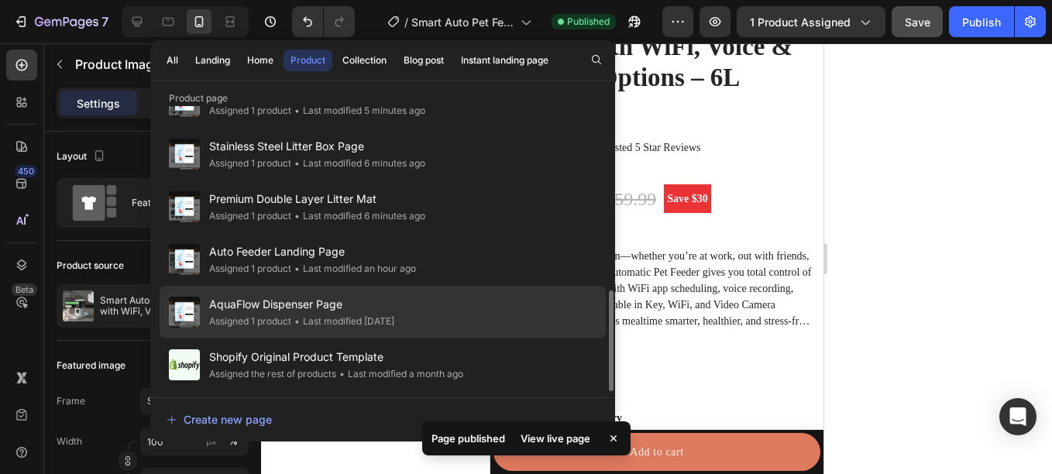
click at [369, 307] on span "AquaFlow Dispenser Page" at bounding box center [301, 304] width 185 height 19
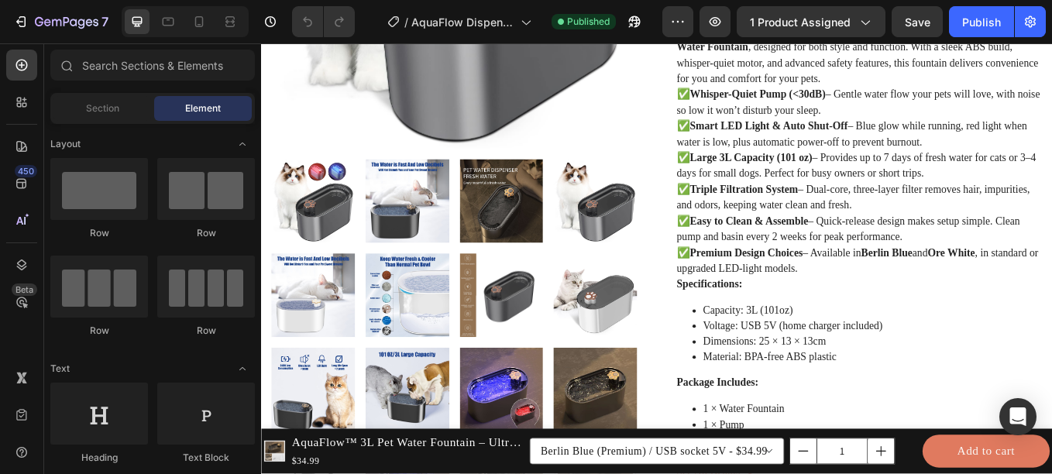
scroll to position [511, 0]
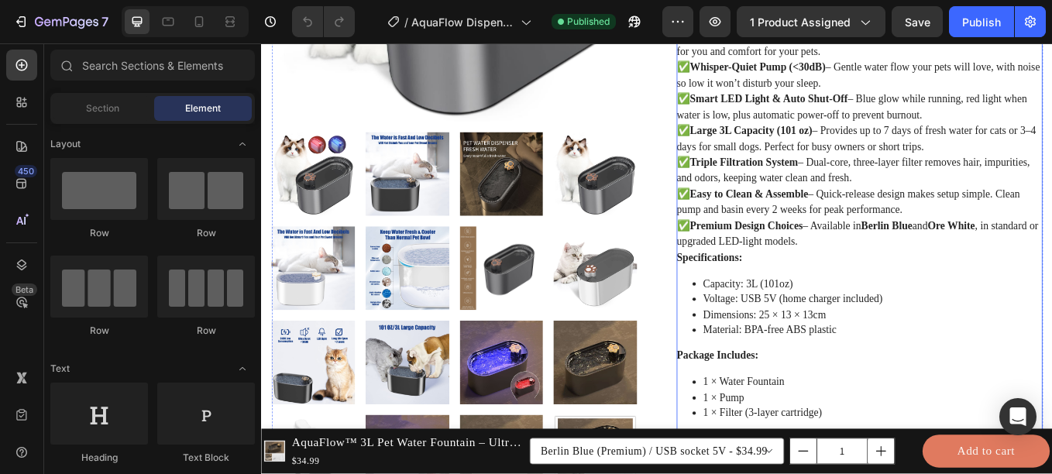
click at [879, 259] on strong "Premium Design Choices" at bounding box center [830, 257] width 132 height 13
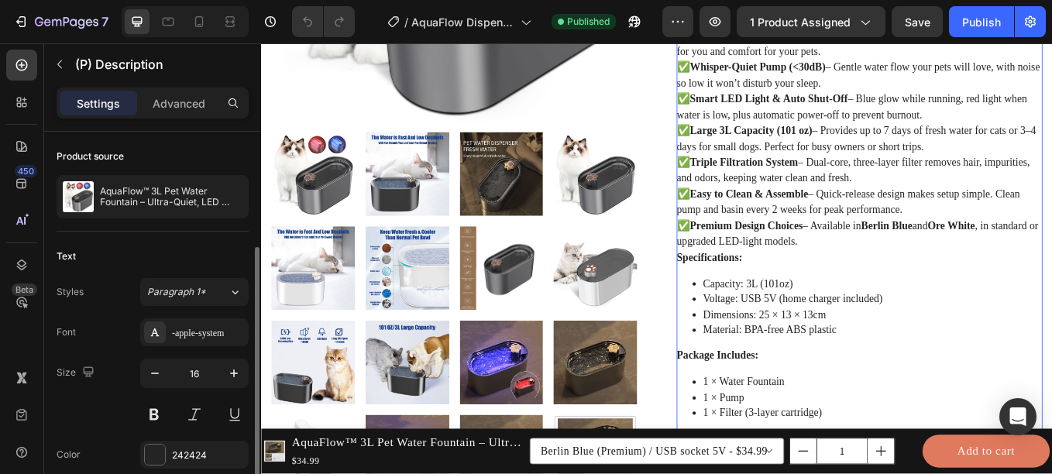
scroll to position [200, 0]
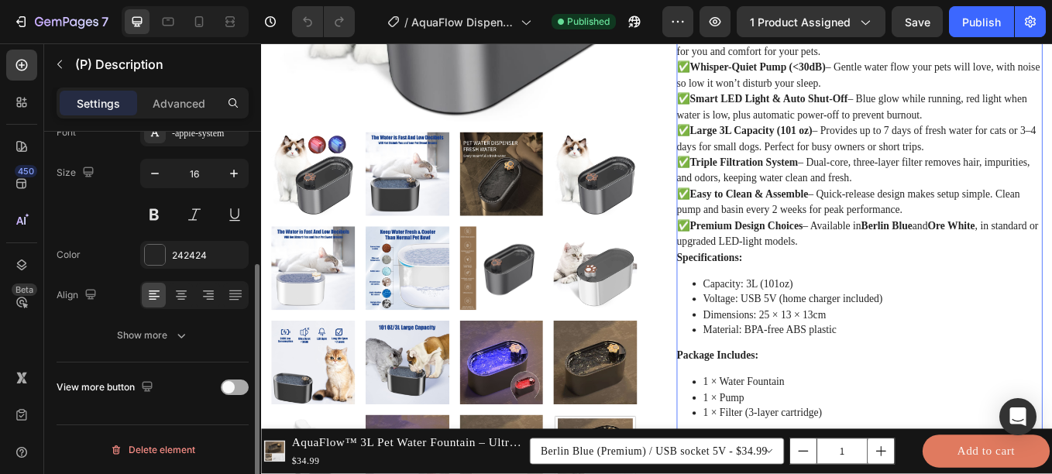
click at [229, 391] on span at bounding box center [228, 387] width 12 height 12
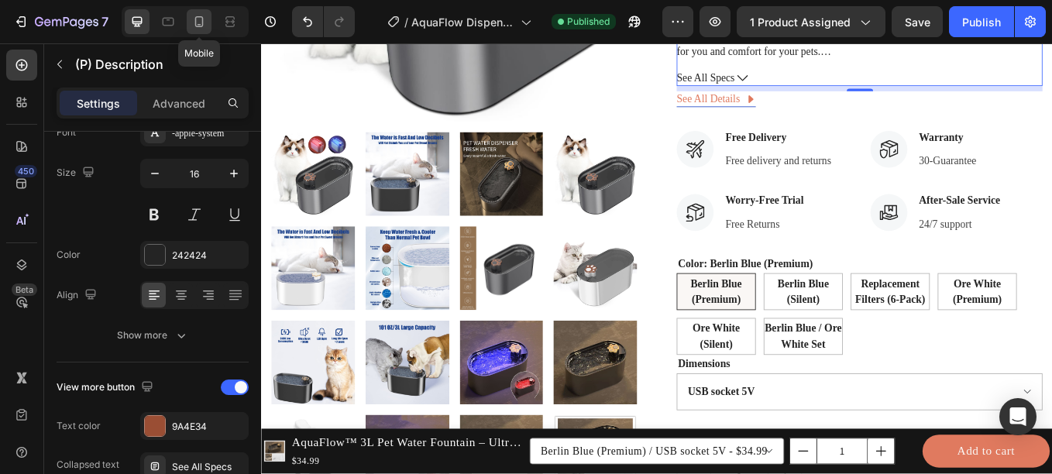
click at [201, 17] on icon at bounding box center [199, 21] width 9 height 11
type input "14"
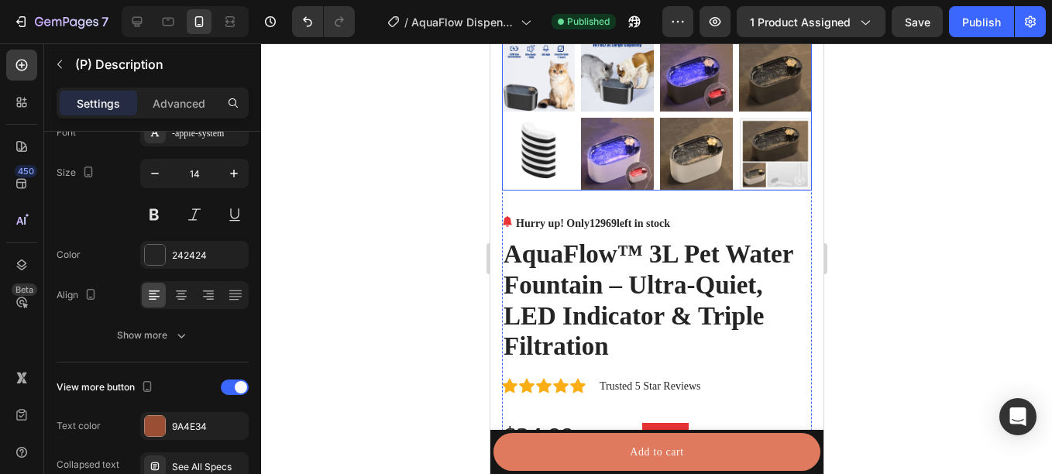
scroll to position [644, 0]
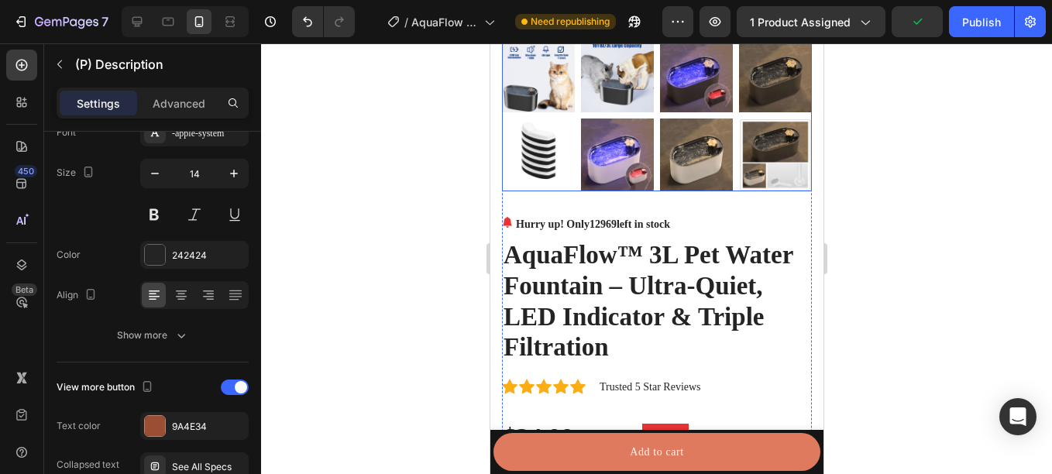
click at [738, 154] on img at bounding box center [774, 154] width 73 height 73
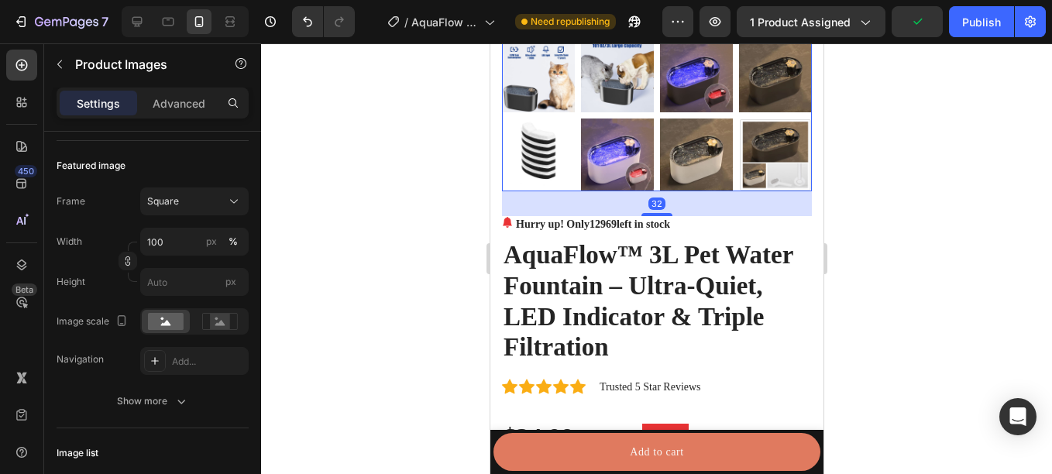
scroll to position [0, 0]
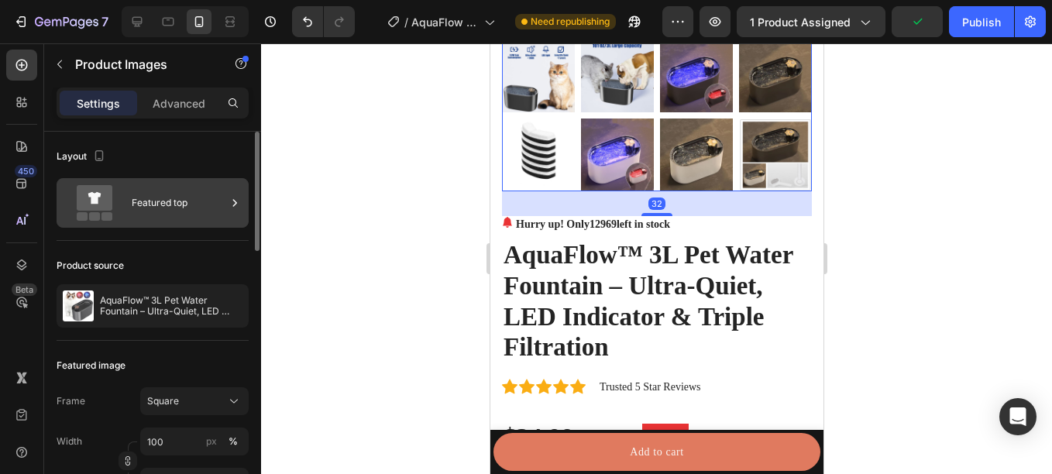
click at [203, 201] on div "Featured top" at bounding box center [179, 203] width 94 height 36
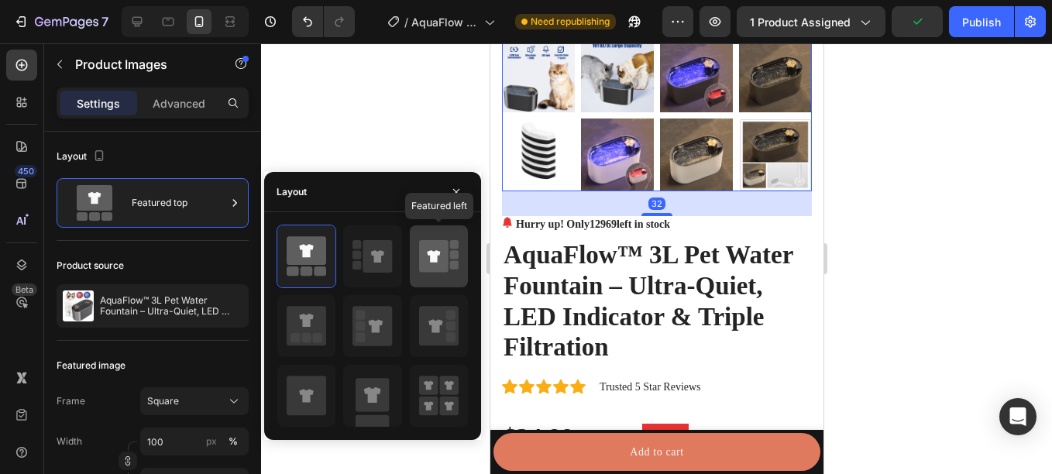
click at [425, 246] on icon at bounding box center [433, 256] width 29 height 33
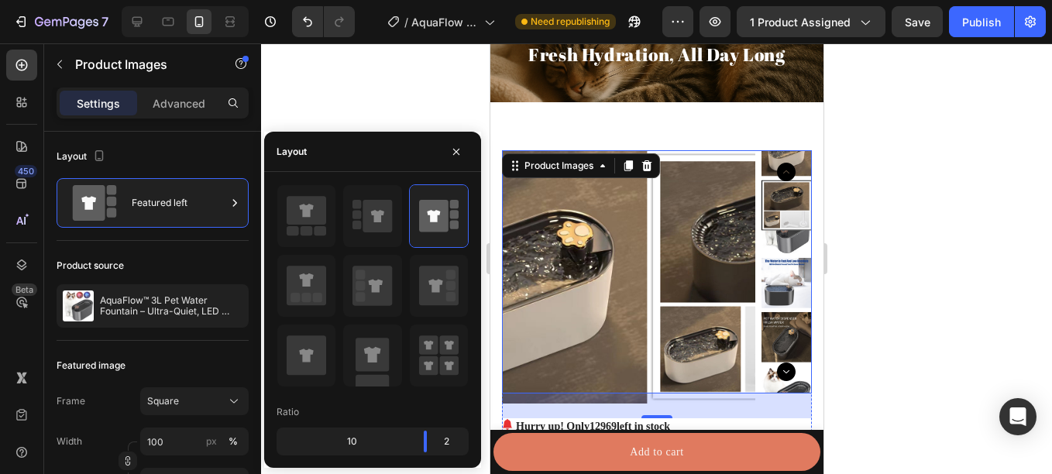
scroll to position [37, 0]
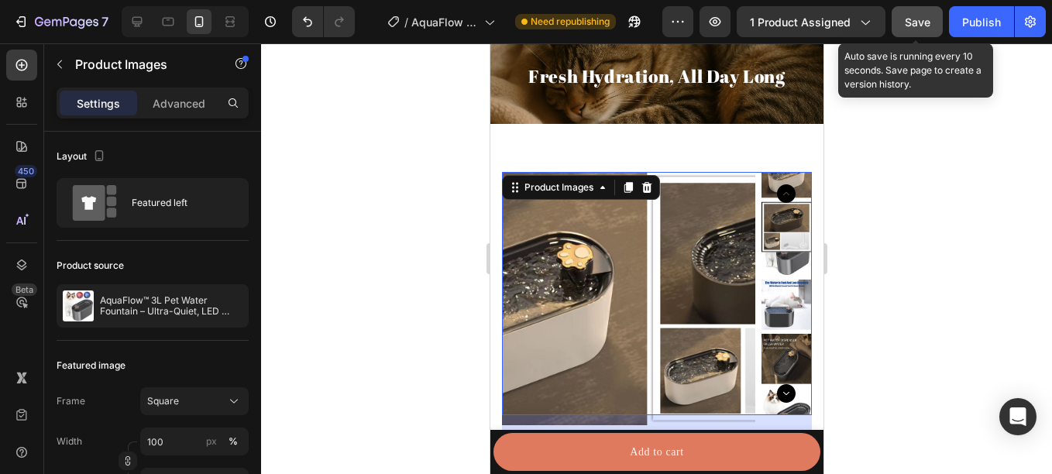
click at [919, 21] on span "Save" at bounding box center [918, 21] width 26 height 13
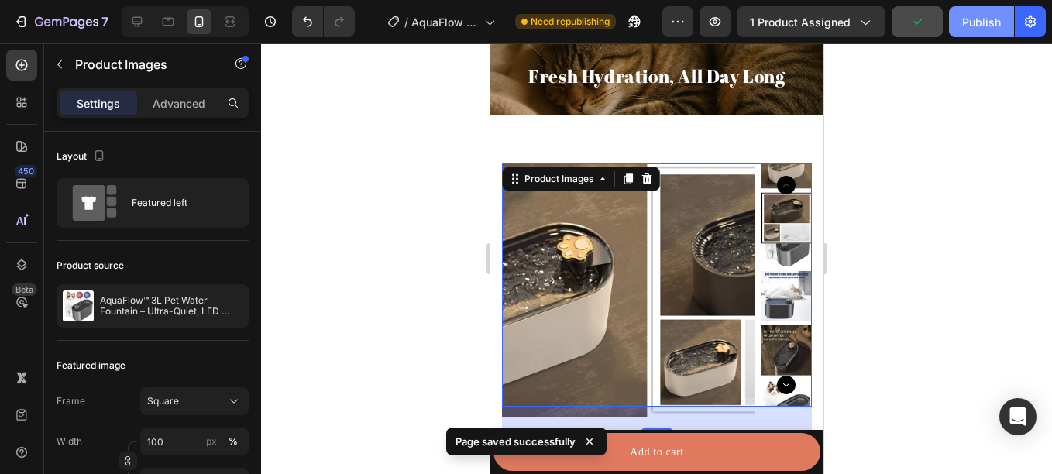
click at [978, 23] on div "Publish" at bounding box center [981, 22] width 39 height 16
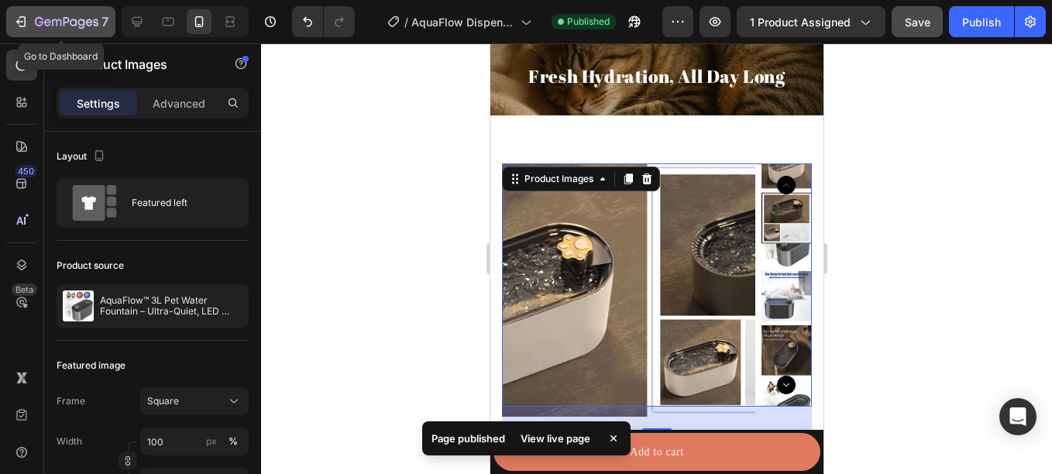
click at [55, 15] on div "7" at bounding box center [72, 21] width 74 height 19
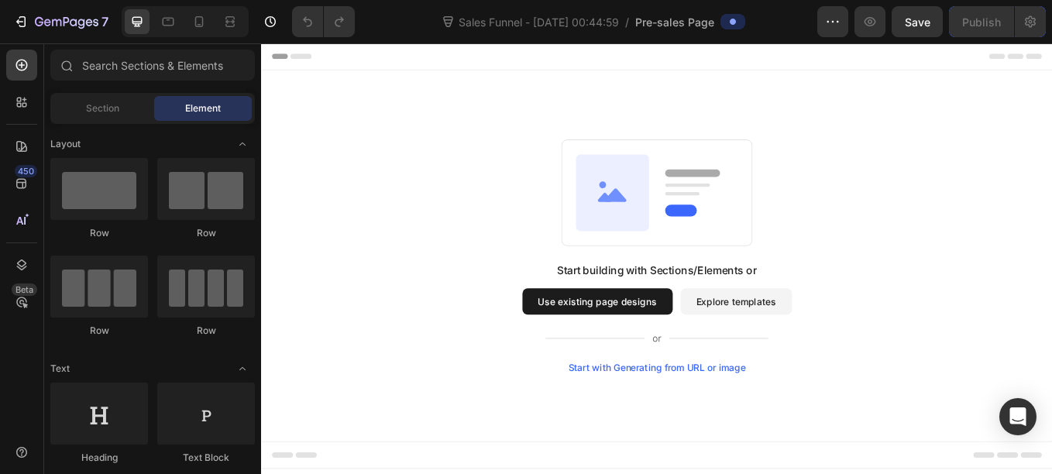
click at [895, 242] on div "Start building with Sections/Elements or Use existing page designs Explore temp…" at bounding box center [726, 293] width 818 height 274
click at [136, 70] on input "text" at bounding box center [152, 65] width 204 height 31
click at [14, 181] on icon at bounding box center [21, 183] width 15 height 15
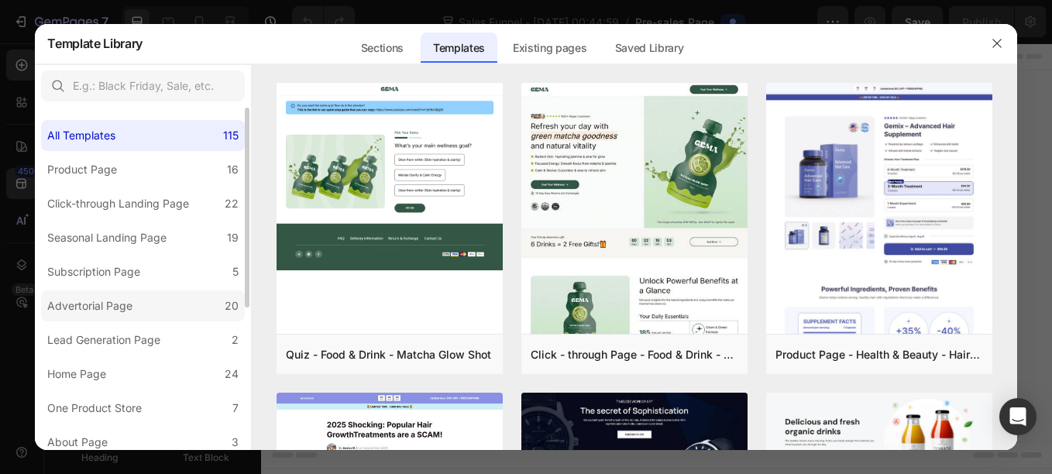
click at [139, 310] on div "Advertorial Page" at bounding box center [92, 306] width 91 height 19
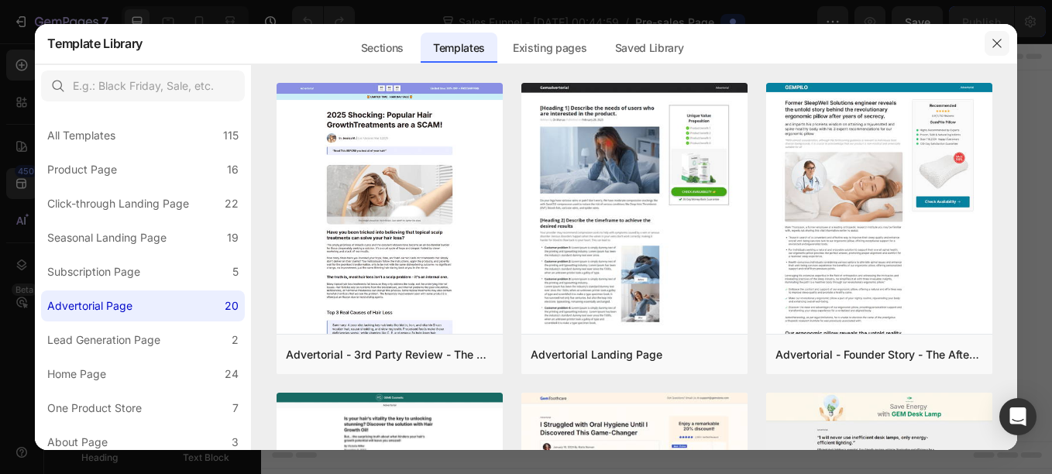
click at [992, 37] on icon "button" at bounding box center [997, 43] width 12 height 12
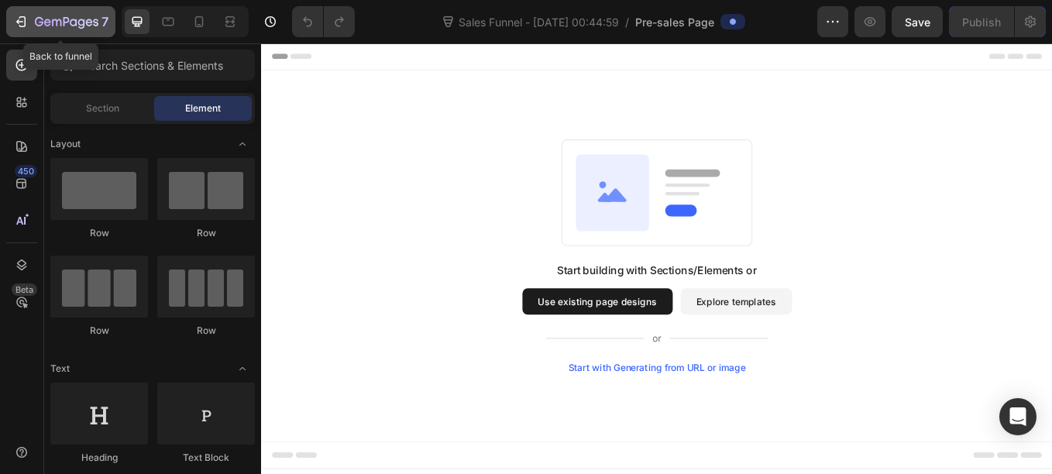
click at [81, 9] on button "7" at bounding box center [60, 21] width 109 height 31
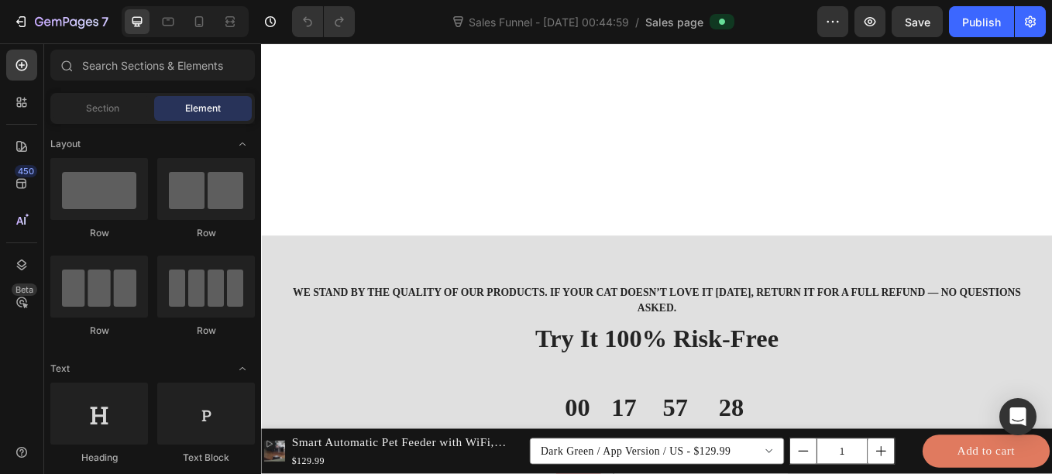
scroll to position [3323, 0]
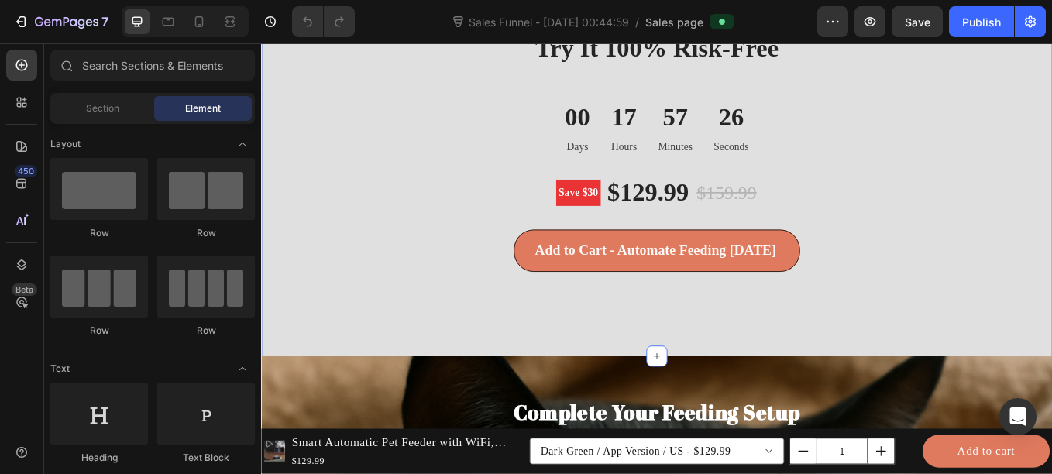
click at [417, 342] on div "We stand by the quality of our products. If your cat doesn’t love it [DATE], re…" at bounding box center [726, 170] width 906 height 372
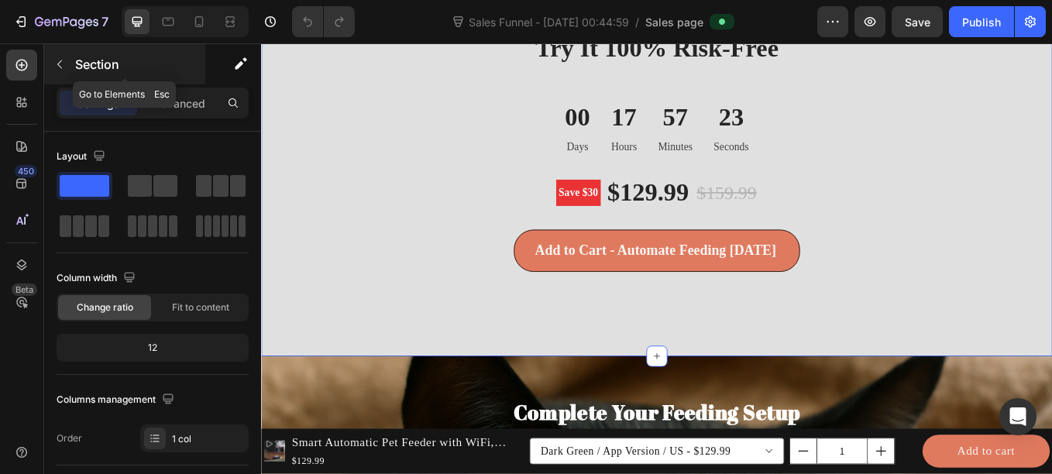
click at [70, 64] on button "button" at bounding box center [59, 64] width 25 height 25
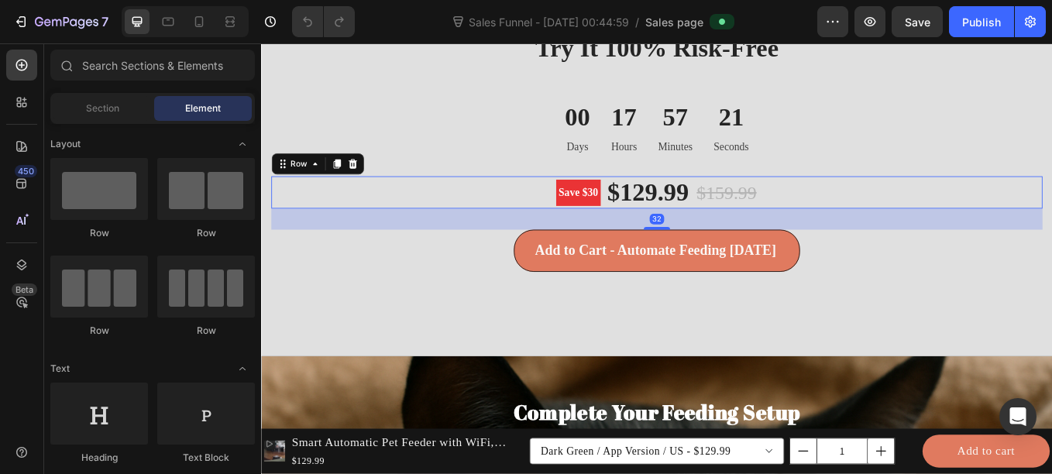
click at [371, 234] on div "Save $30 Product Badge $129.99 (P) Price (P) Price $159.99 (P) Price (P) Price …" at bounding box center [726, 219] width 906 height 39
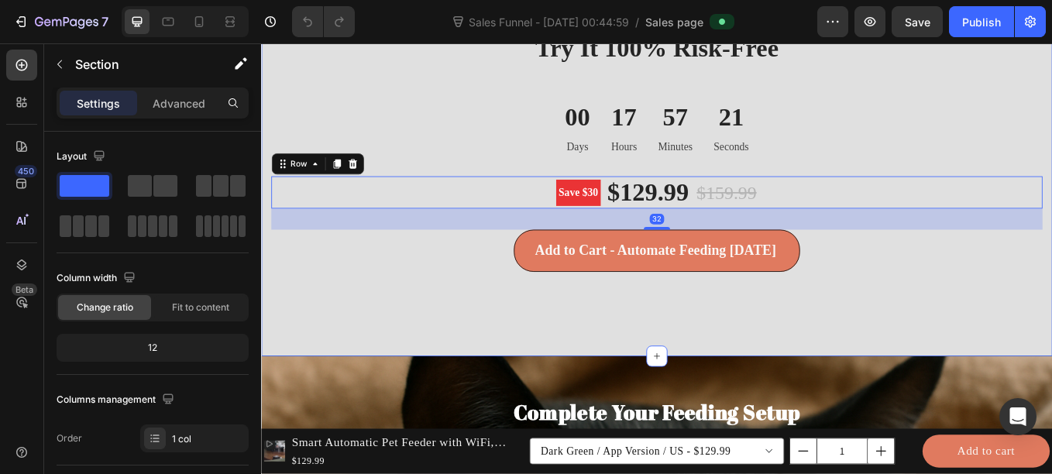
click at [311, 353] on div "We stand by the quality of our products. If your cat doesn’t love it [DATE], re…" at bounding box center [726, 170] width 906 height 372
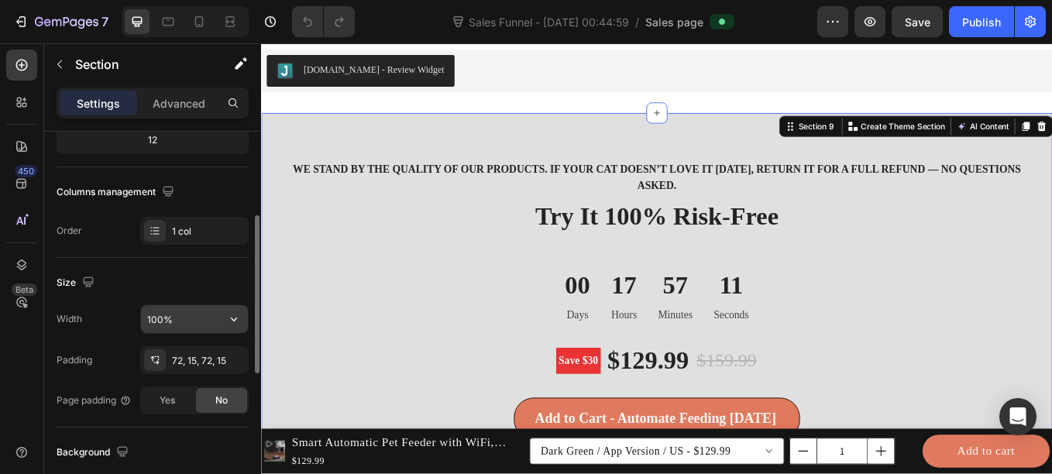
scroll to position [207, 0]
click at [198, 329] on input "100%" at bounding box center [194, 320] width 107 height 28
click at [224, 326] on button "button" at bounding box center [234, 320] width 28 height 28
click at [98, 317] on div "Width 100%" at bounding box center [153, 319] width 192 height 29
click at [172, 367] on div "72, 15, 72, 15" at bounding box center [194, 362] width 45 height 14
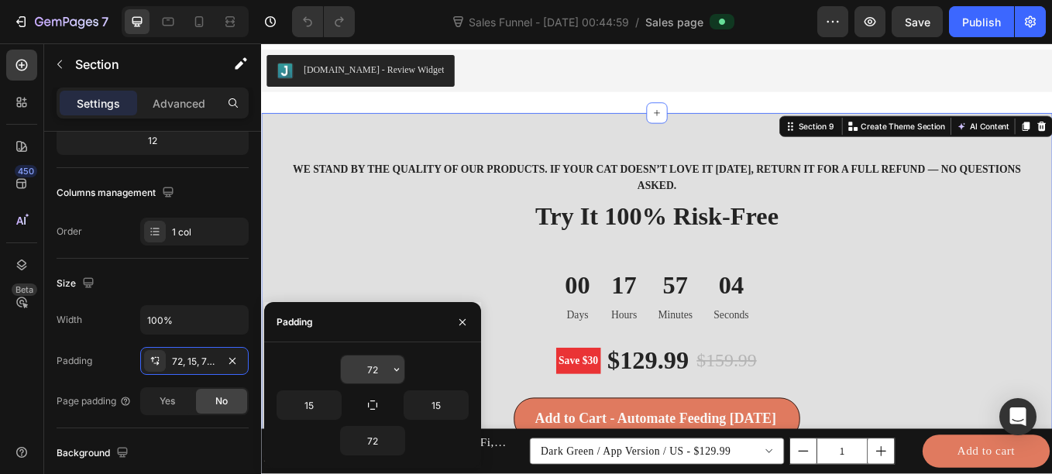
click at [383, 369] on input "72" at bounding box center [373, 369] width 64 height 28
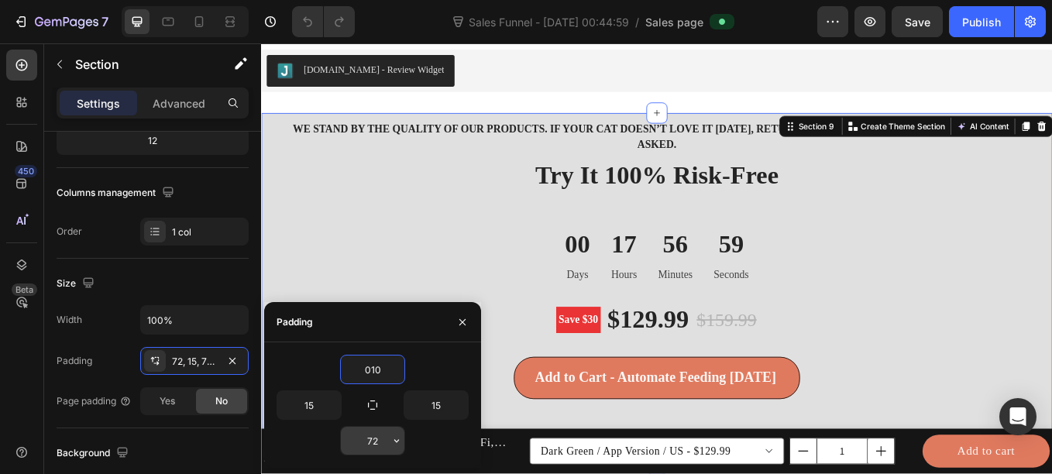
click at [383, 441] on input "72" at bounding box center [373, 441] width 64 height 28
type input "10"
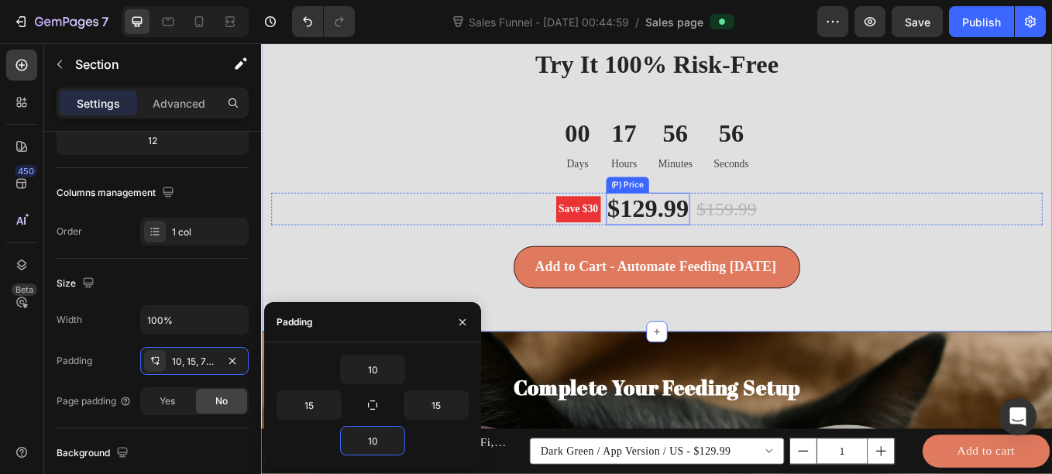
scroll to position [3263, 0]
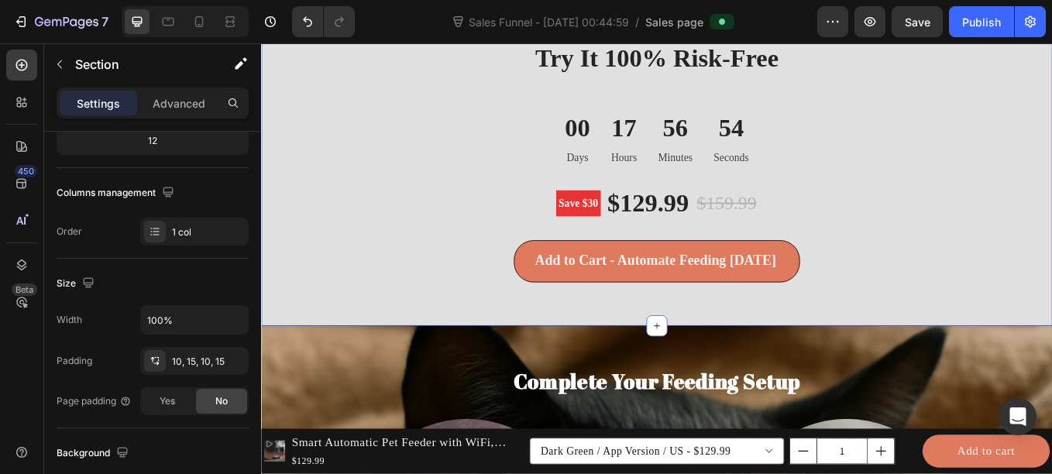
click at [524, 328] on div "We stand by the quality of our products. If your cat doesn’t love it [DATE], re…" at bounding box center [726, 182] width 906 height 372
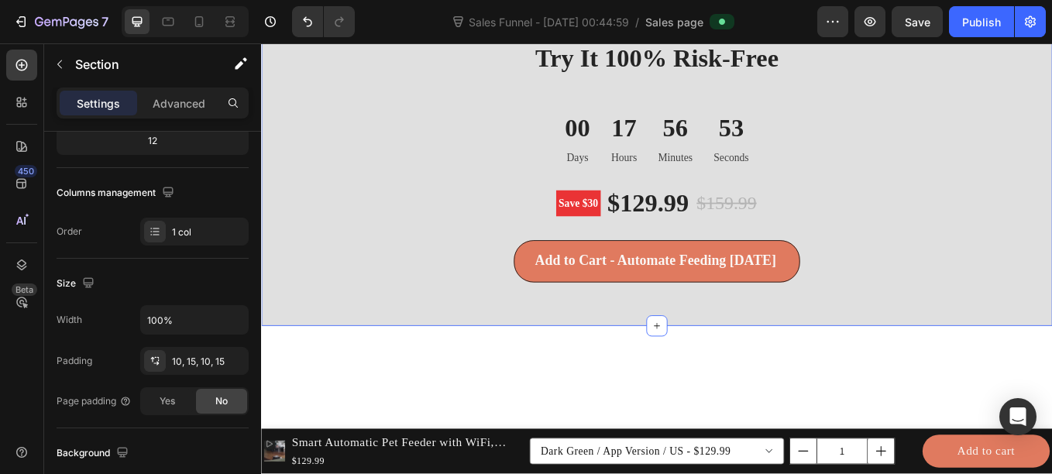
scroll to position [3057, 0]
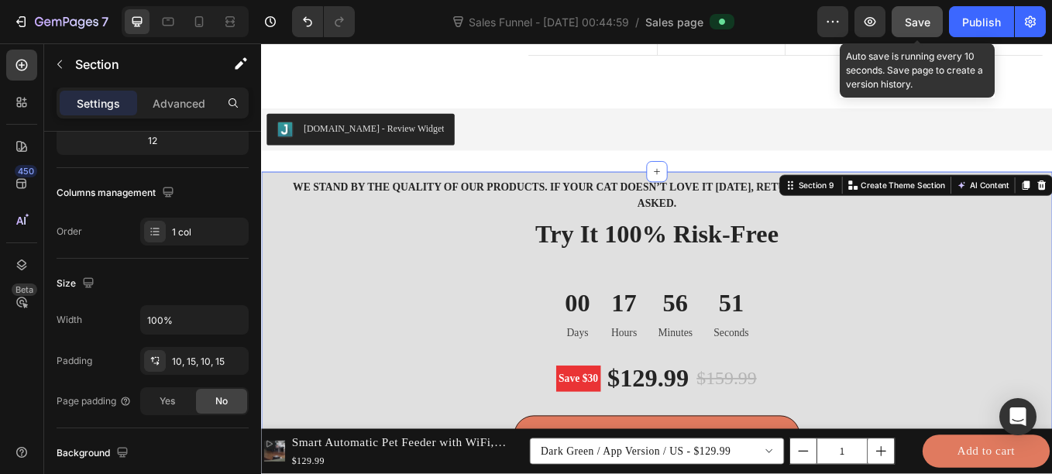
click at [919, 28] on span "Save" at bounding box center [918, 21] width 26 height 13
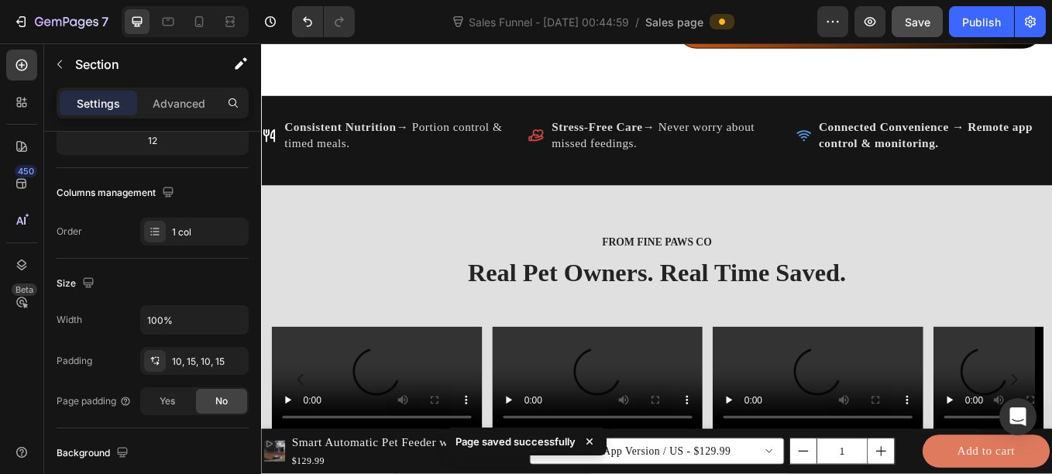
scroll to position [1204, 0]
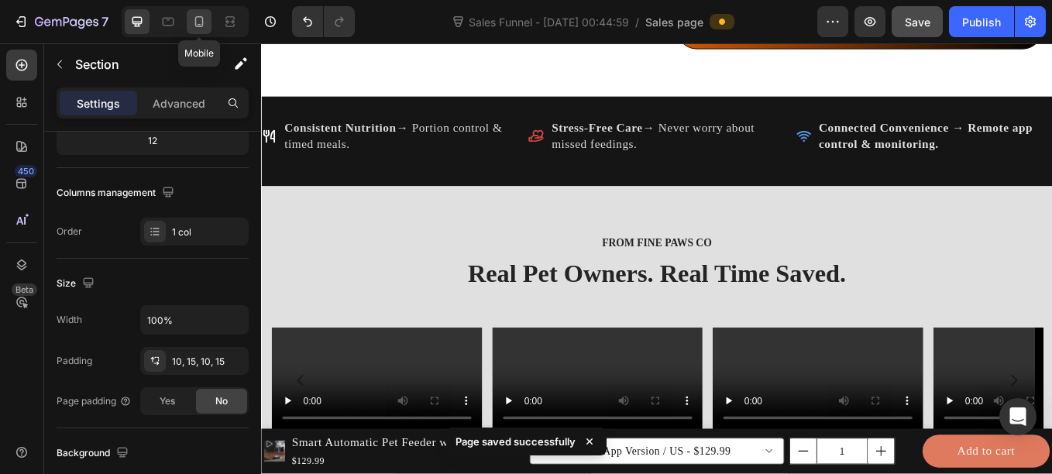
click at [190, 14] on div at bounding box center [199, 21] width 25 height 25
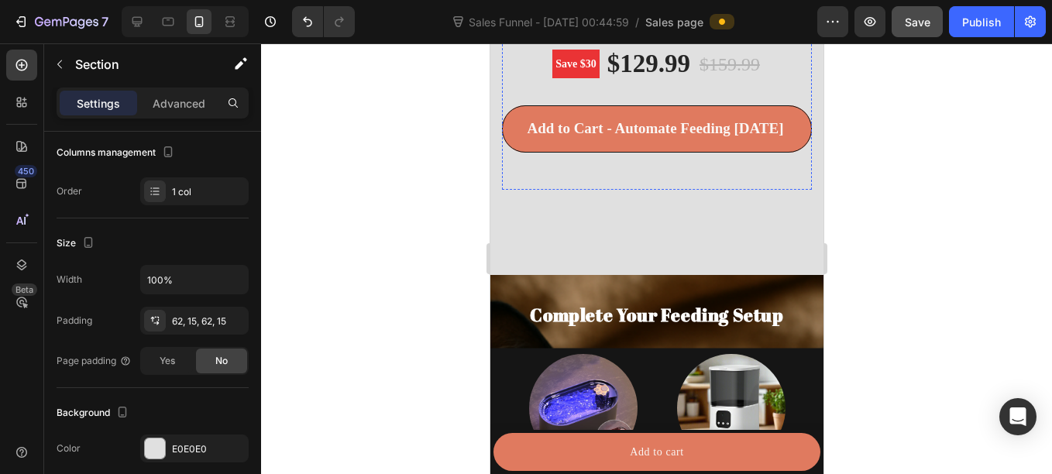
scroll to position [3857, 0]
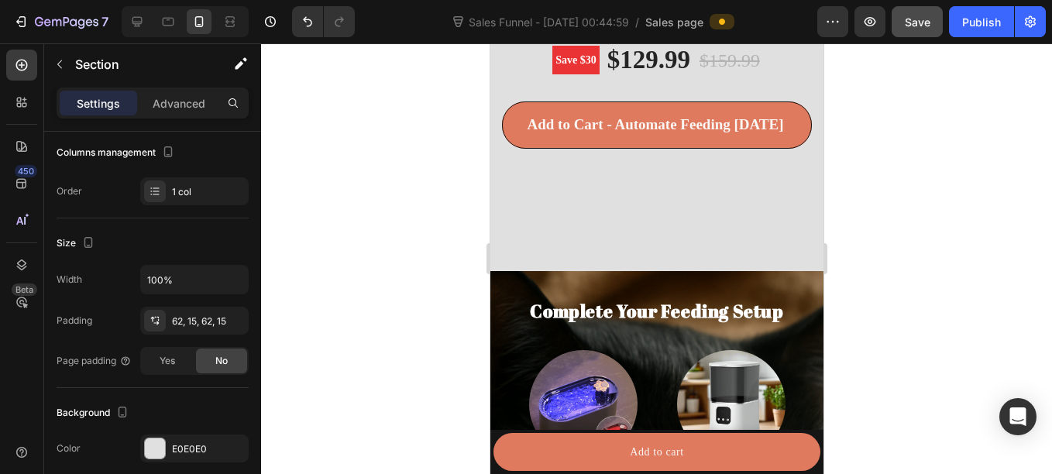
click at [585, 252] on div "We stand by the quality of our products. If your cat doesn’t love it [DATE], re…" at bounding box center [655, 25] width 333 height 492
click at [204, 319] on div "62, 15, 62, 15" at bounding box center [194, 321] width 45 height 14
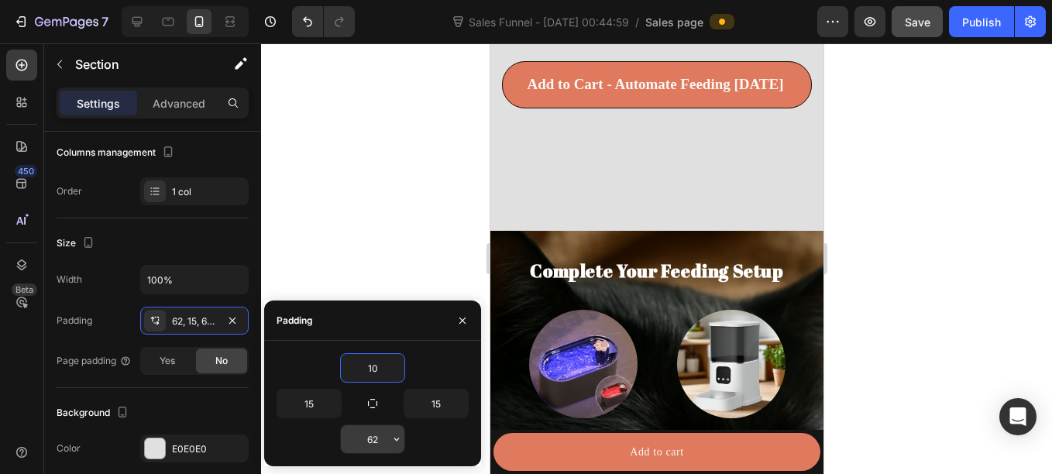
type input "10"
click at [374, 434] on input "62" at bounding box center [373, 439] width 64 height 28
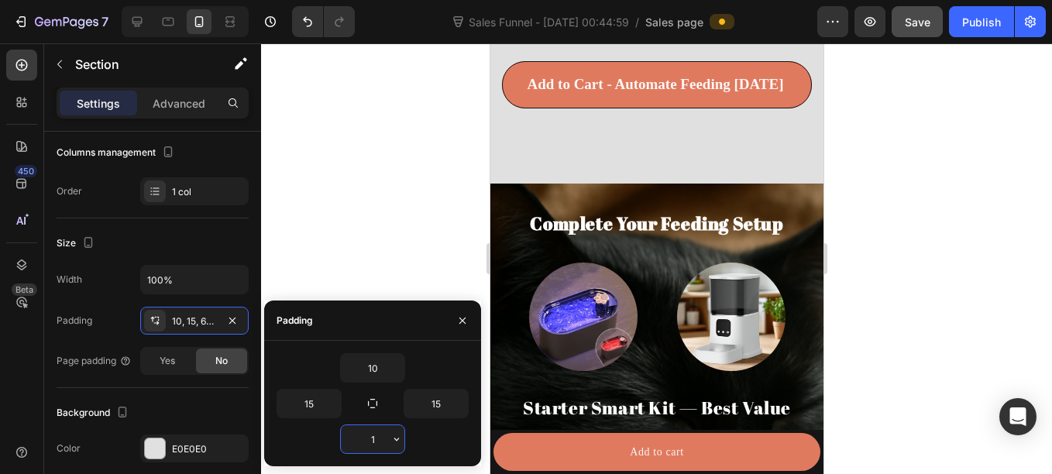
type input "10"
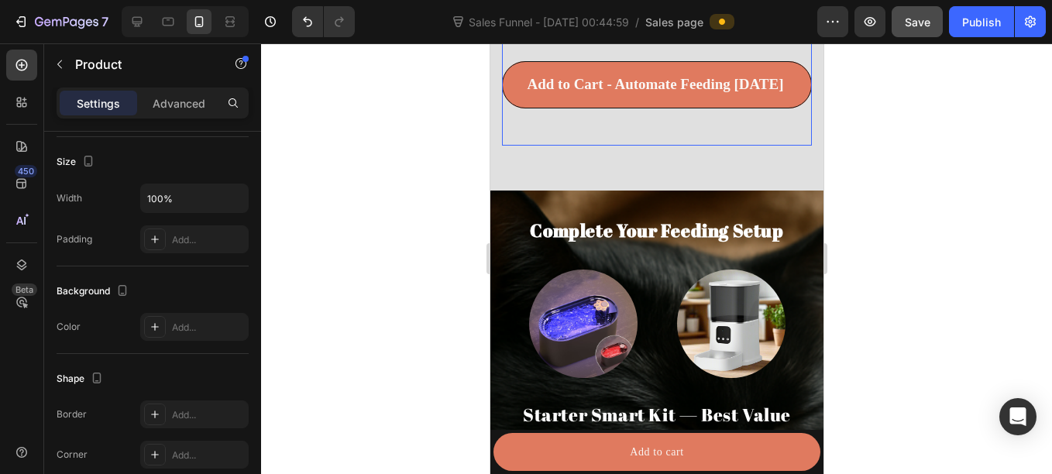
click at [600, 136] on div "Add to Cart - Automate Feeding [DATE] (P) Cart Button" at bounding box center [656, 103] width 310 height 84
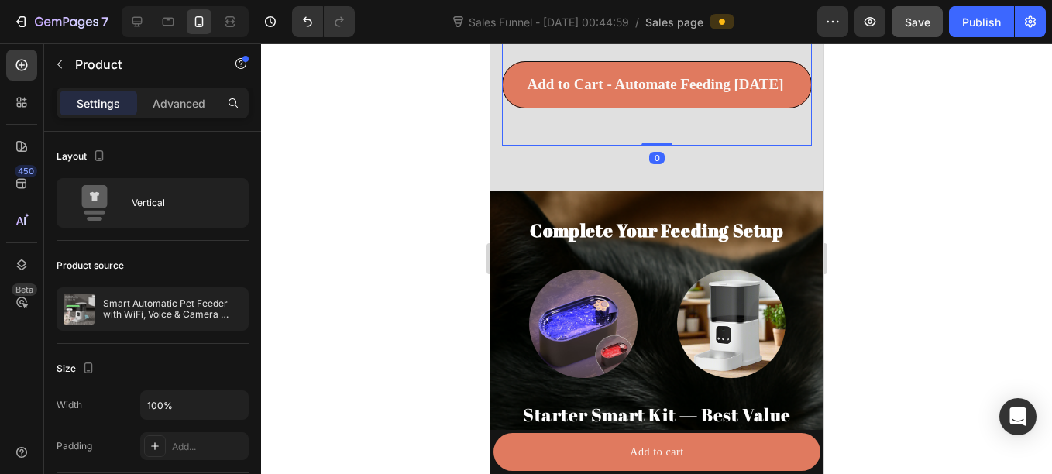
drag, startPoint x: 645, startPoint y: 160, endPoint x: 647, endPoint y: 127, distance: 32.6
click at [647, 127] on div "Save $30 Product Badge $129.99 (P) Price (P) Price $159.99 (P) Price (P) Price …" at bounding box center [656, 74] width 310 height 143
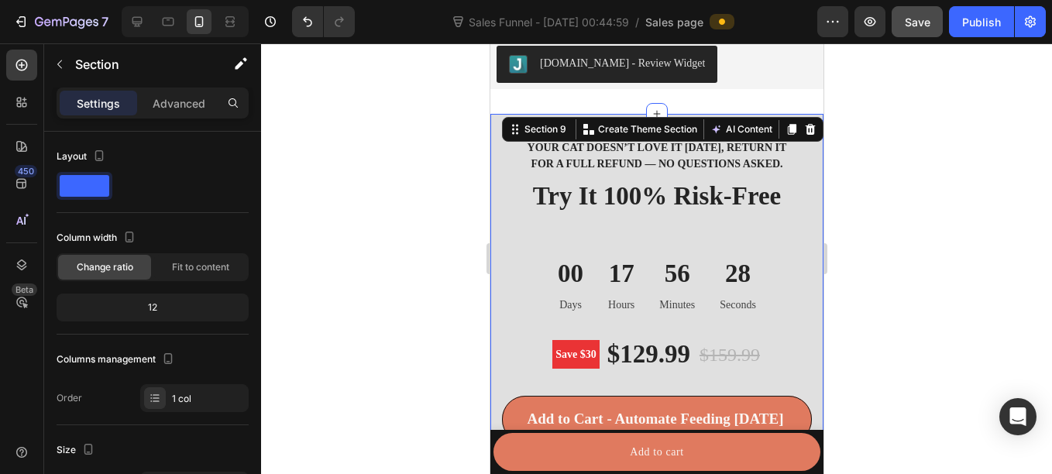
scroll to position [3522, 0]
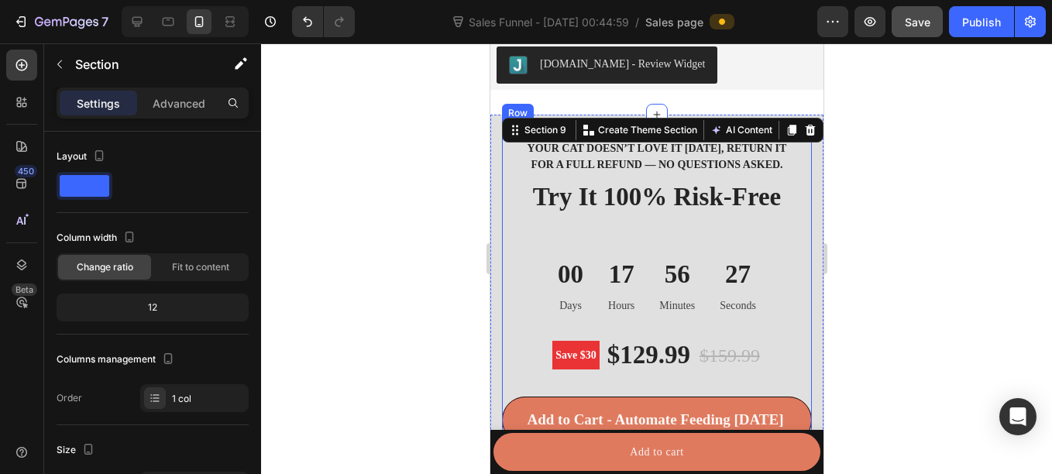
click at [745, 263] on div "We stand by the quality of our products. If your cat doesn’t love it [DATE], re…" at bounding box center [656, 301] width 310 height 359
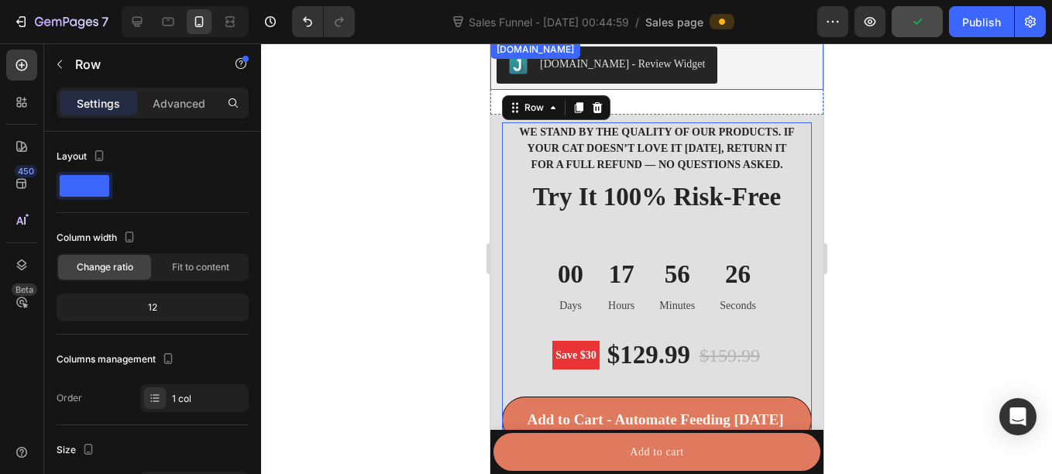
click at [719, 61] on div "[DOMAIN_NAME] - Review Widget" at bounding box center [656, 64] width 321 height 37
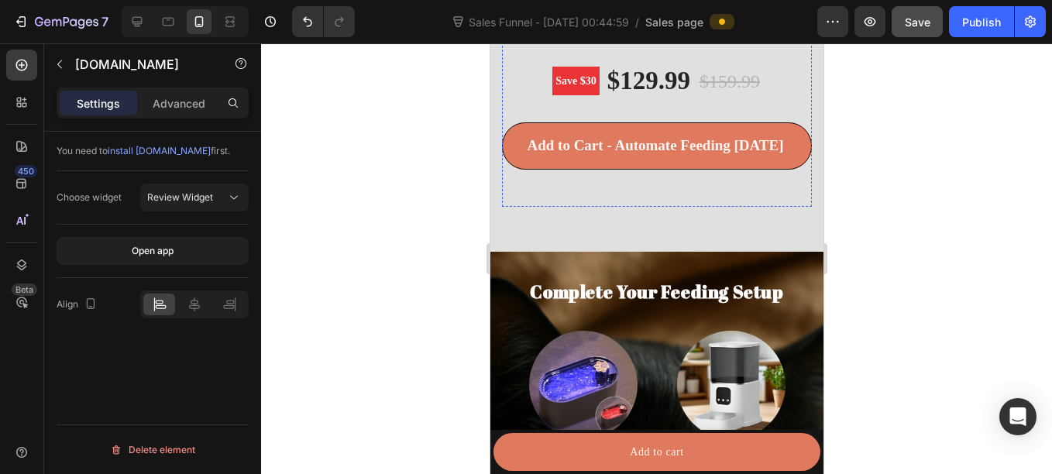
scroll to position [3797, 0]
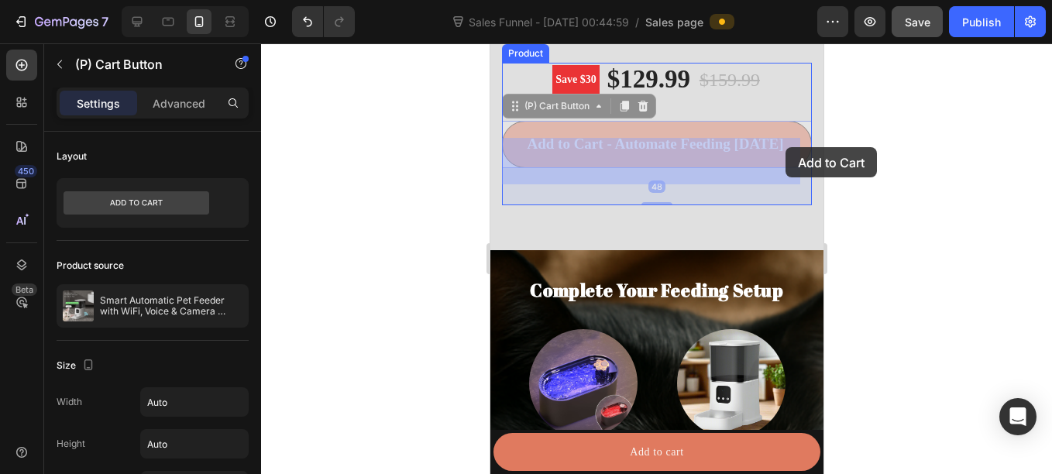
drag, startPoint x: 791, startPoint y: 142, endPoint x: 785, endPoint y: 147, distance: 8.2
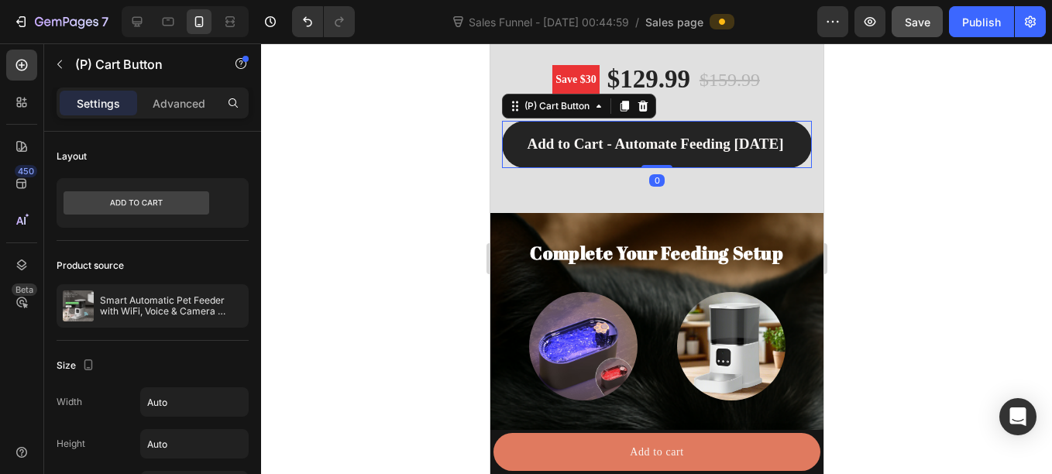
drag, startPoint x: 655, startPoint y: 218, endPoint x: 654, endPoint y: 174, distance: 43.4
click at [654, 168] on div "Add to Cart - Automate Feeding [DATE] (P) Cart Button 0" at bounding box center [656, 144] width 310 height 47
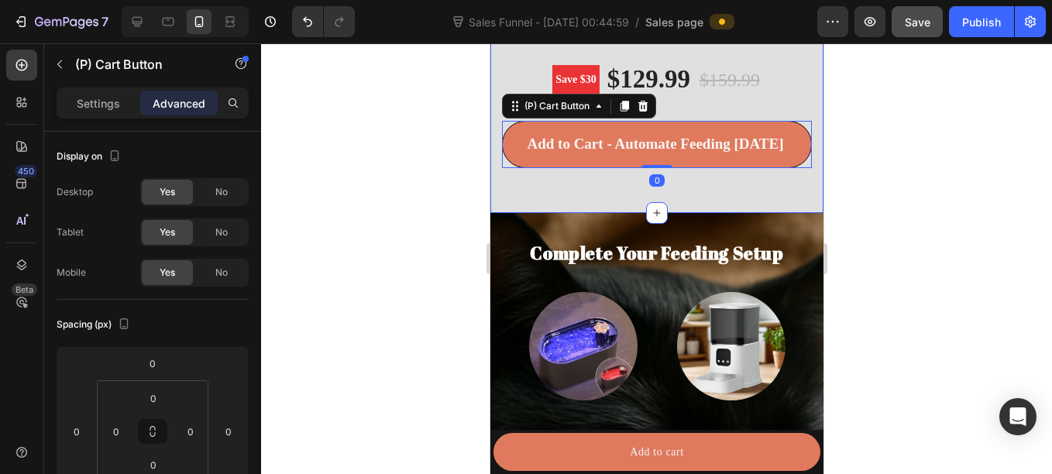
click at [718, 193] on div "We stand by the quality of our products. If your cat doesn’t love it [DATE], re…" at bounding box center [656, 26] width 310 height 359
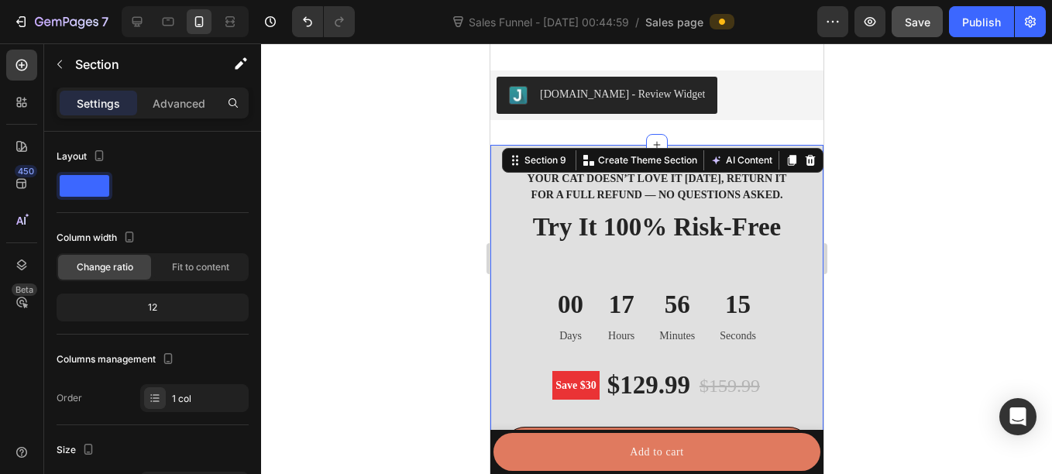
scroll to position [3483, 0]
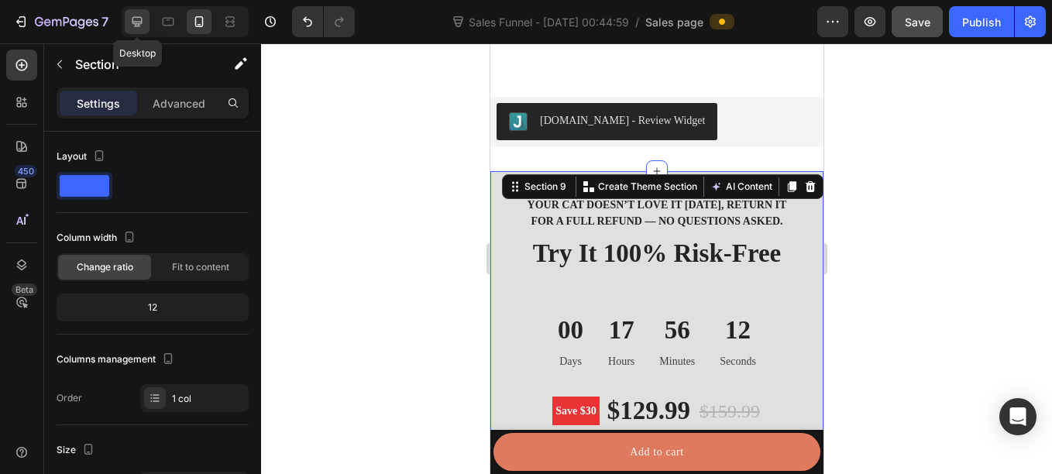
click at [141, 26] on icon at bounding box center [136, 21] width 15 height 15
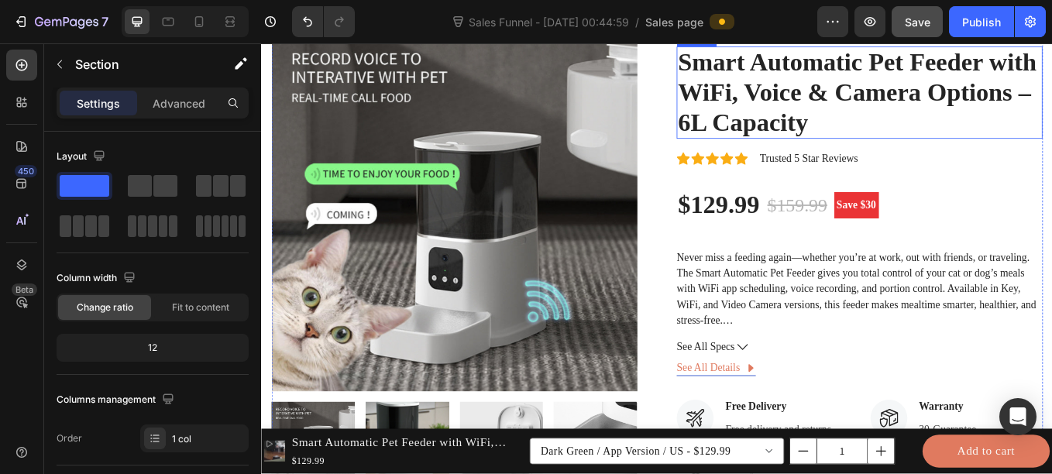
scroll to position [218, 0]
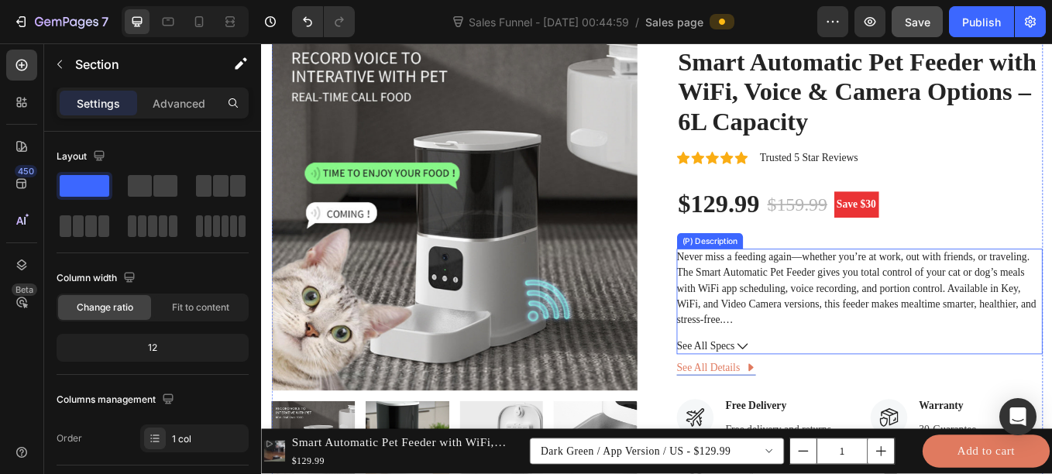
click at [800, 400] on span "See All Specs" at bounding box center [783, 399] width 68 height 19
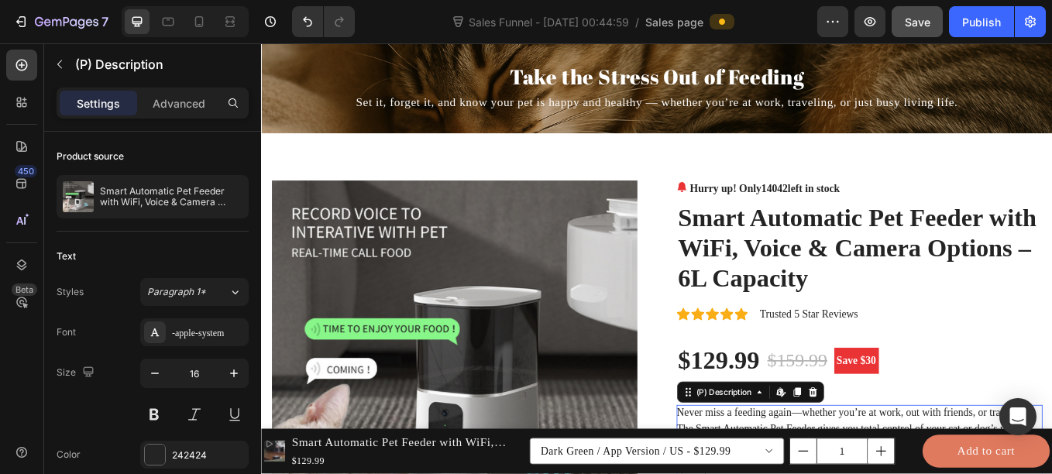
scroll to position [34, 0]
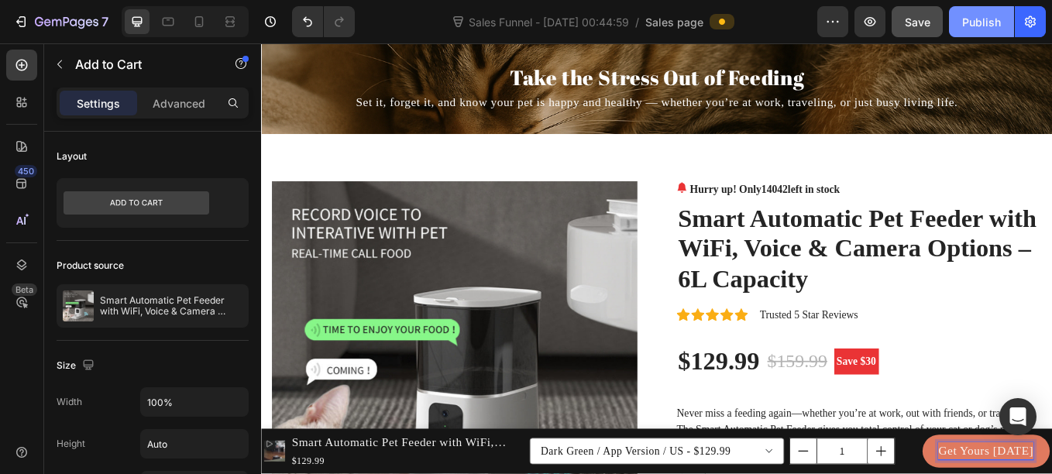
click at [984, 29] on div "Publish" at bounding box center [981, 22] width 39 height 16
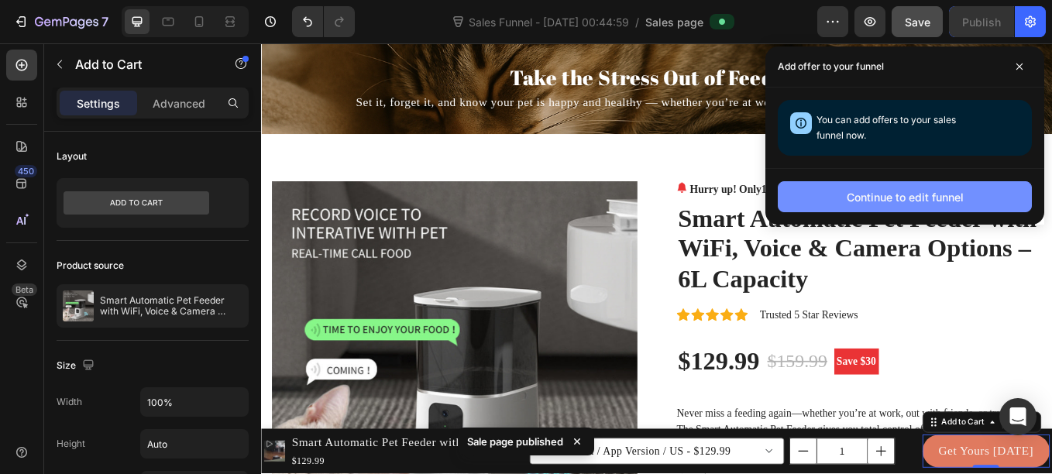
click at [810, 202] on button "Continue to edit funnel" at bounding box center [905, 196] width 254 height 31
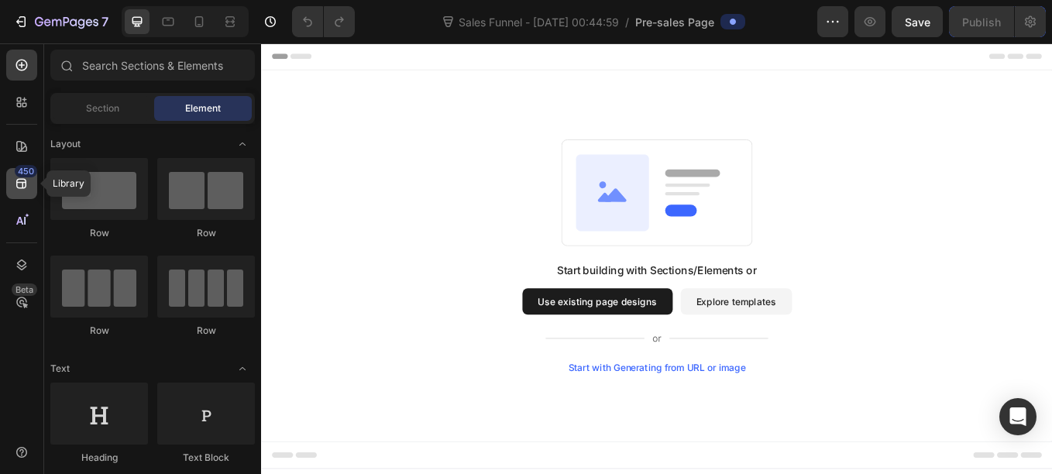
click at [22, 190] on icon at bounding box center [21, 183] width 15 height 15
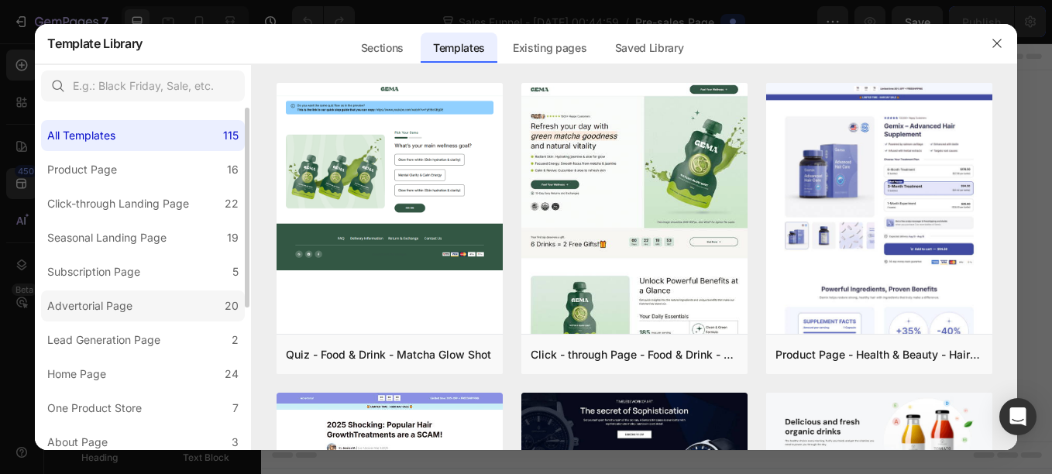
click at [111, 305] on div "Advertorial Page" at bounding box center [89, 306] width 85 height 19
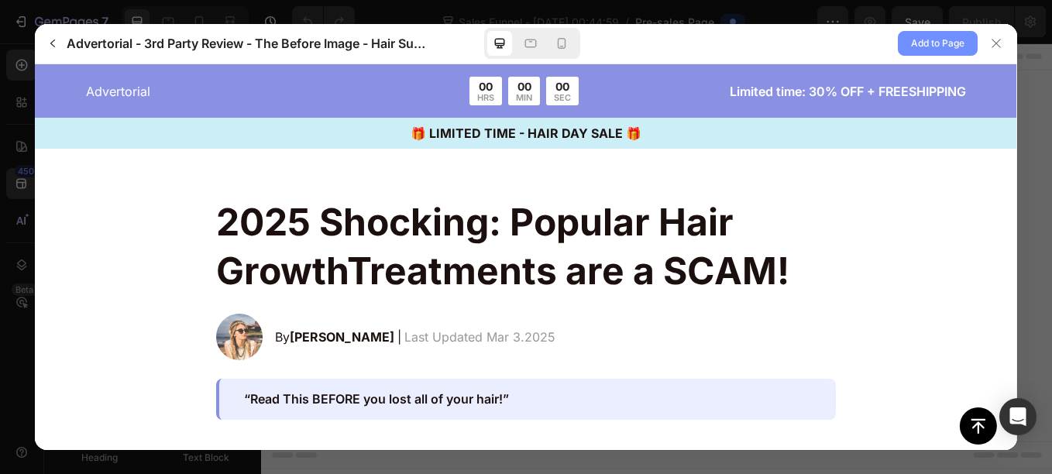
click at [923, 40] on span "Add to Page" at bounding box center [937, 43] width 53 height 19
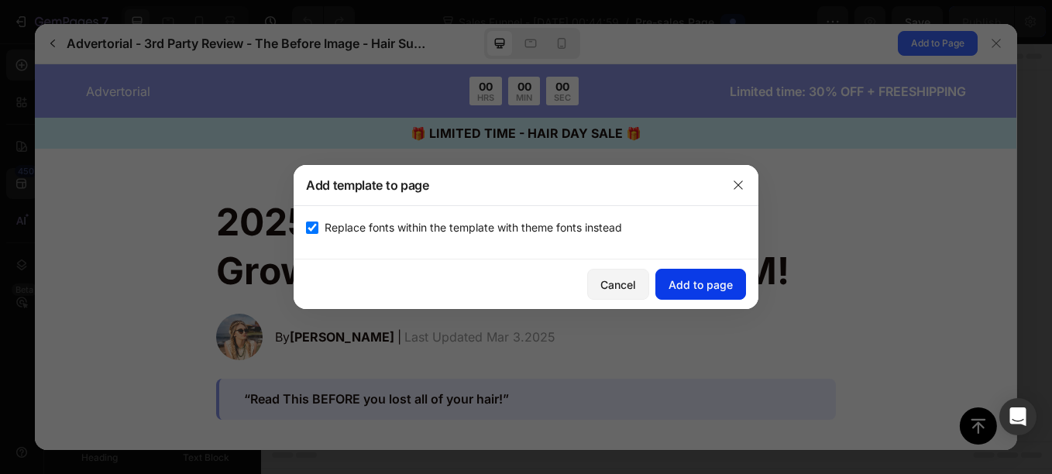
click at [667, 281] on button "Add to page" at bounding box center [700, 284] width 91 height 31
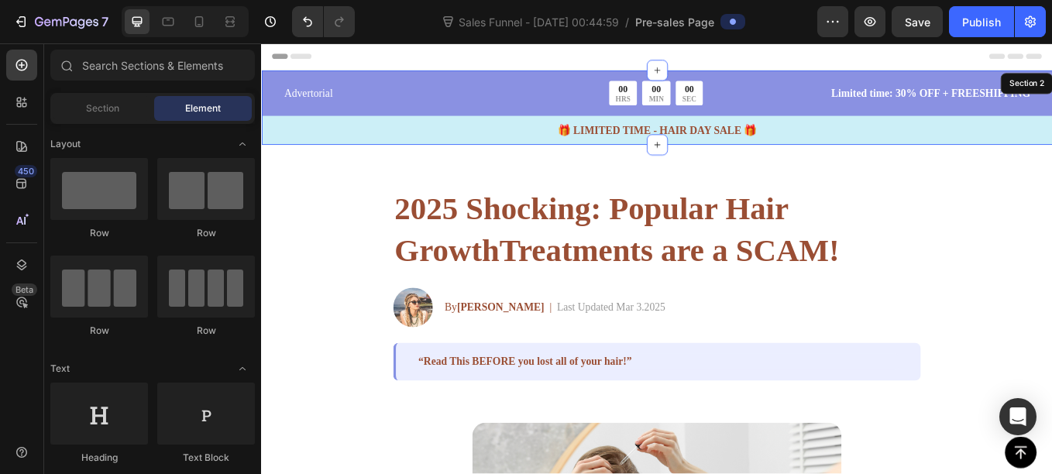
scroll to position [32, 0]
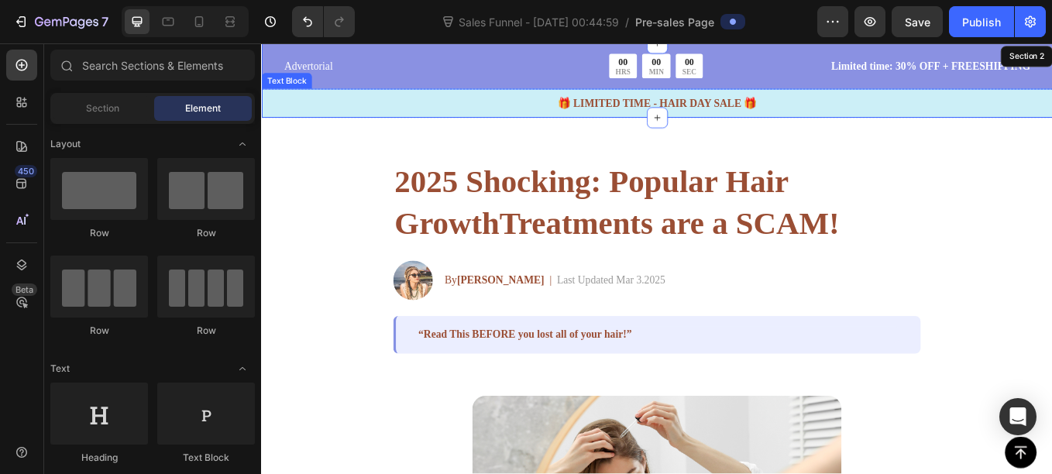
click at [881, 112] on p "🎁 LIMITED TIME - HAIR DAY SALE 🎁" at bounding box center [726, 114] width 926 height 19
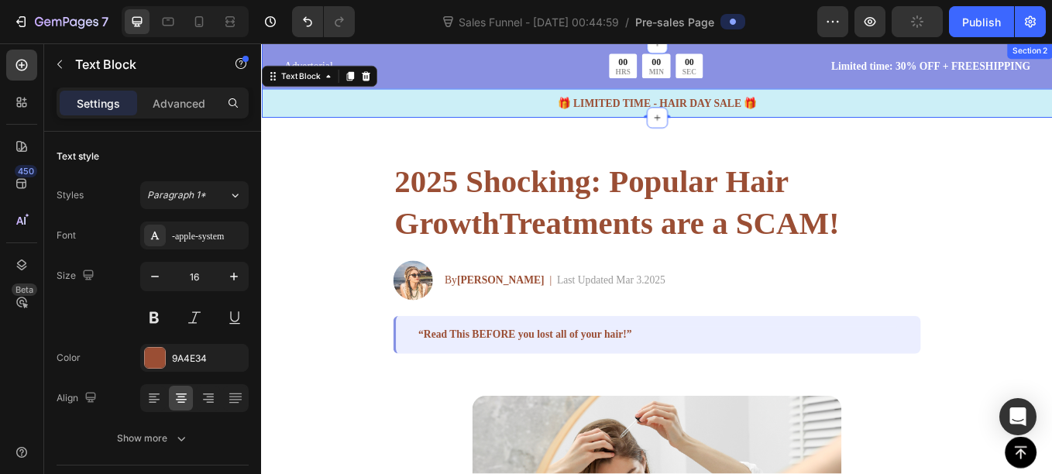
click at [394, 116] on p "🎁 LIMITED TIME - HAIR DAY SALE 🎁" at bounding box center [726, 114] width 926 height 19
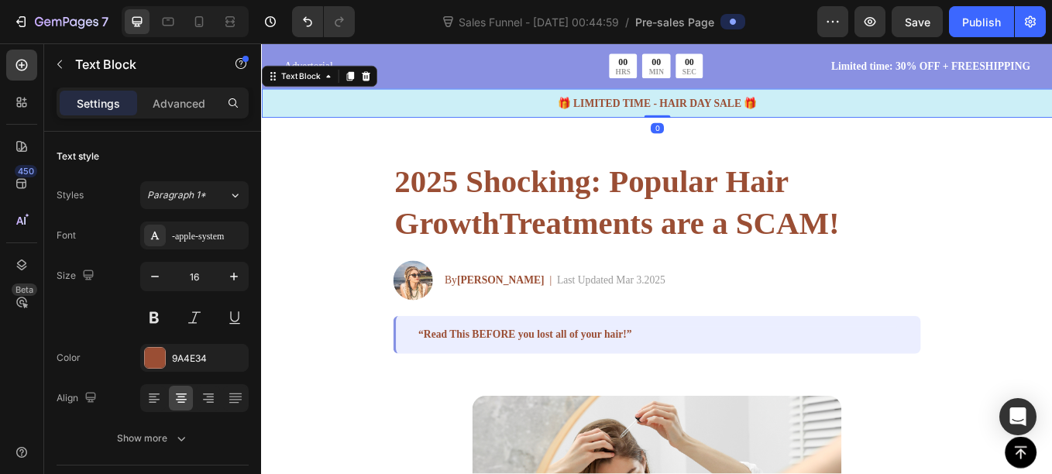
click at [332, 108] on p "🎁 LIMITED TIME - HAIR DAY SALE 🎁" at bounding box center [726, 114] width 926 height 19
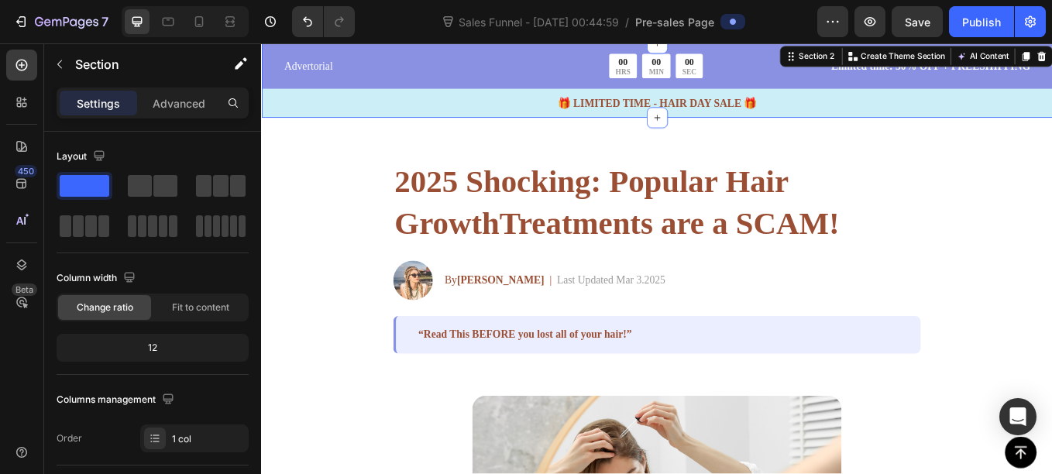
click at [448, 91] on div "Advertorial Text Block 00 HRS 00 MIN 00 SEC Countdown Timer Row Limited time: 3…" at bounding box center [725, 93] width 929 height 75
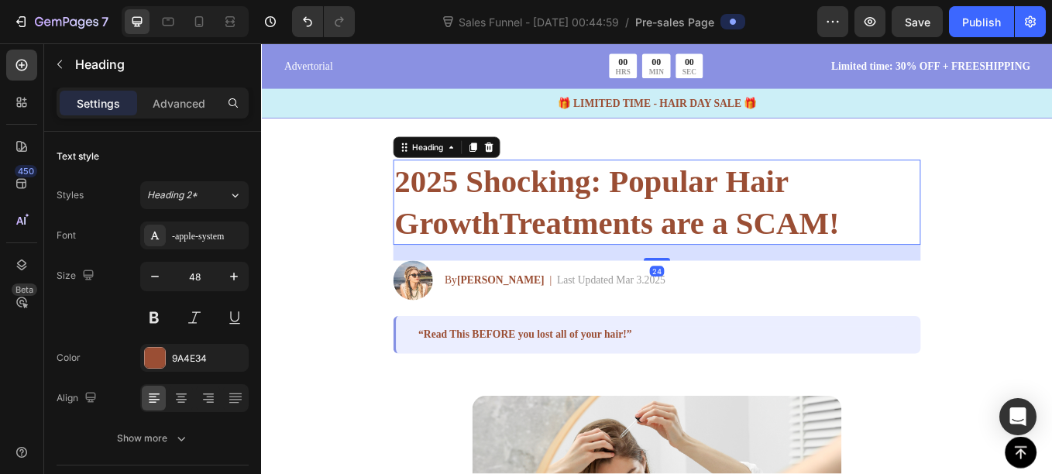
click at [495, 207] on h2 "2025 Shocking: Popular Hair GrowthTreatments are a SCAM!" at bounding box center [726, 230] width 620 height 100
click at [1051, 70] on p "Limited time: 30% OFF + FREESHIPPING" at bounding box center [1020, 70] width 288 height 19
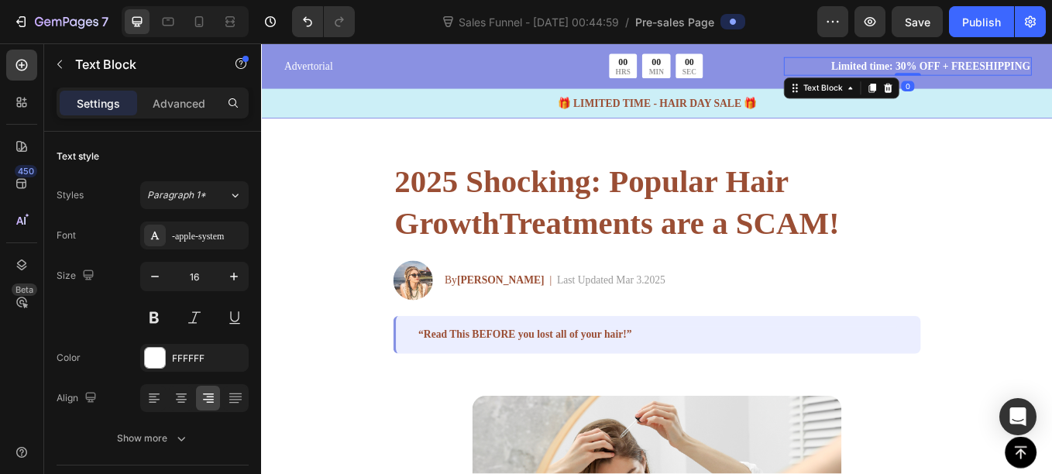
click at [1051, 70] on p "Limited time: 30% OFF + FREESHIPPING" at bounding box center [1020, 70] width 288 height 19
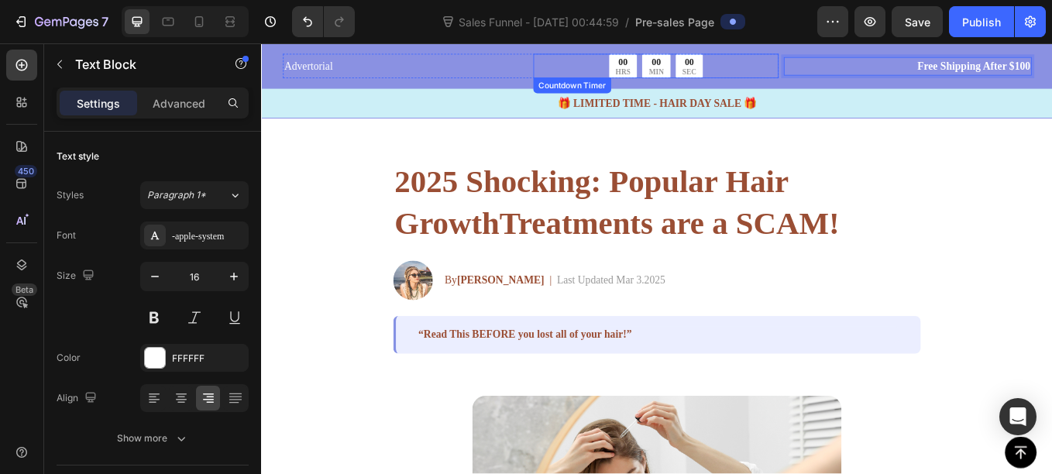
click at [677, 62] on div "00" at bounding box center [686, 66] width 18 height 14
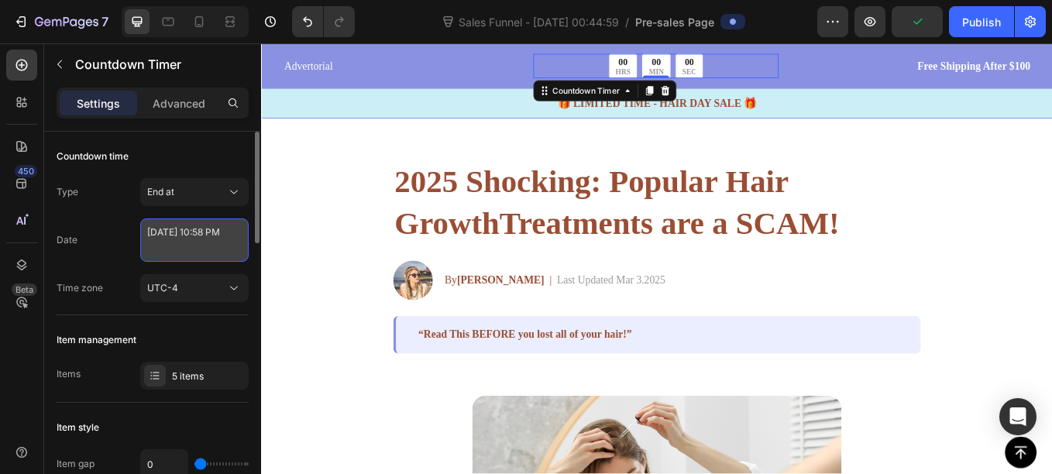
select select "22"
select select "58"
select select "false"
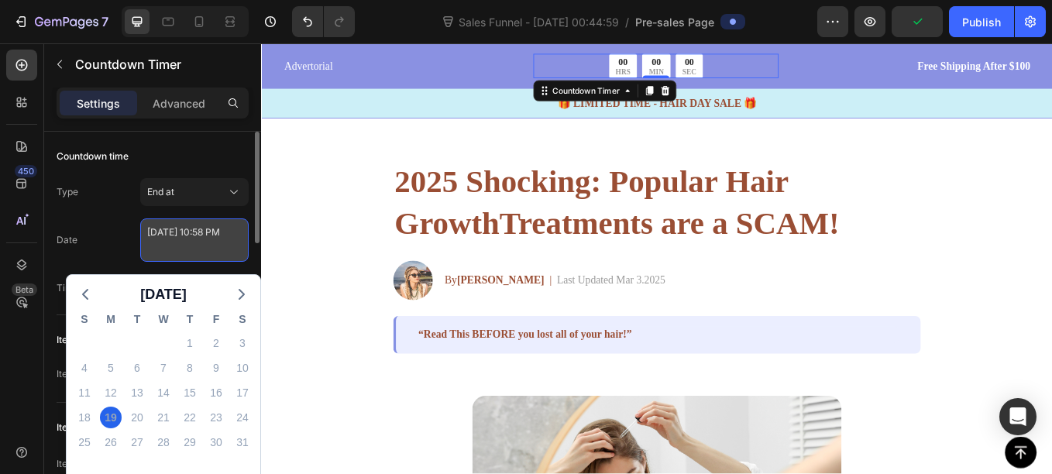
click at [177, 232] on textarea "[DATE] 10:58 PM" at bounding box center [194, 239] width 108 height 43
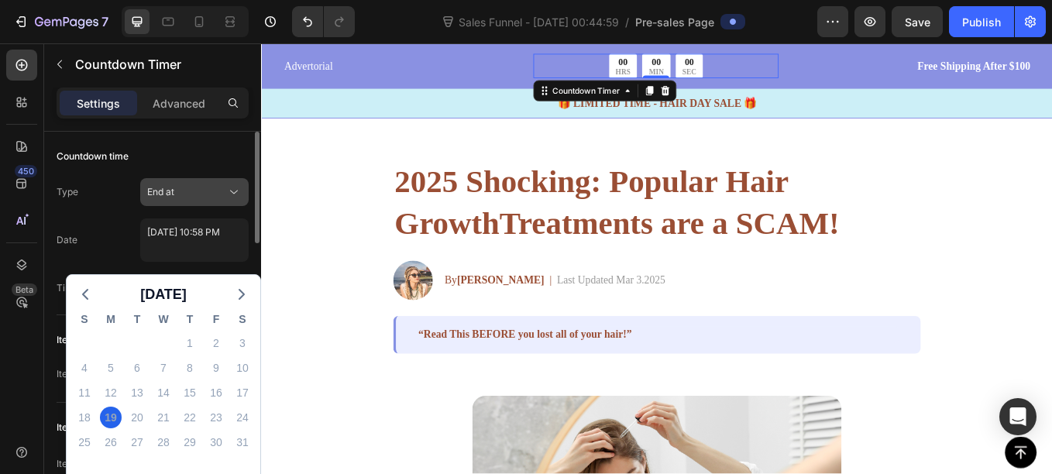
click at [222, 204] on button "End at" at bounding box center [194, 192] width 108 height 28
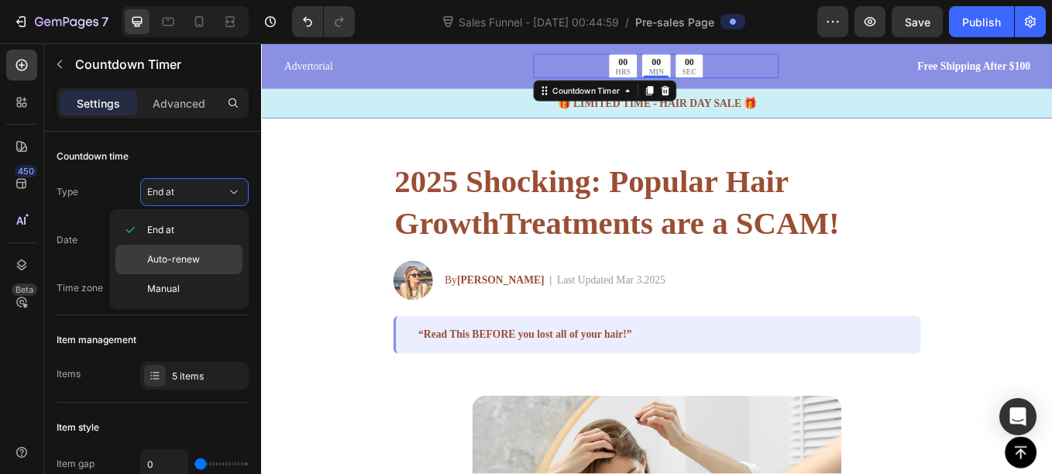
click at [194, 252] on div "Auto-renew" at bounding box center [178, 259] width 127 height 29
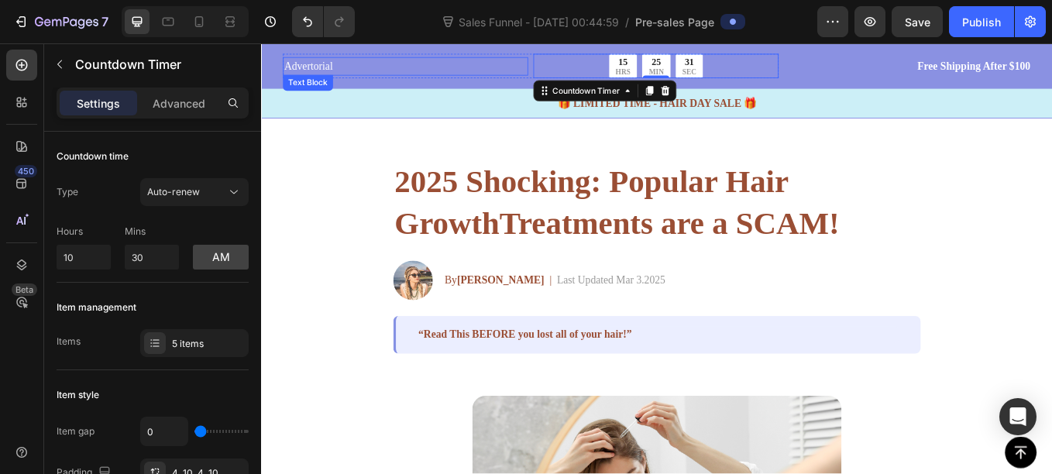
click at [321, 73] on p "Advertorial" at bounding box center [429, 70] width 285 height 19
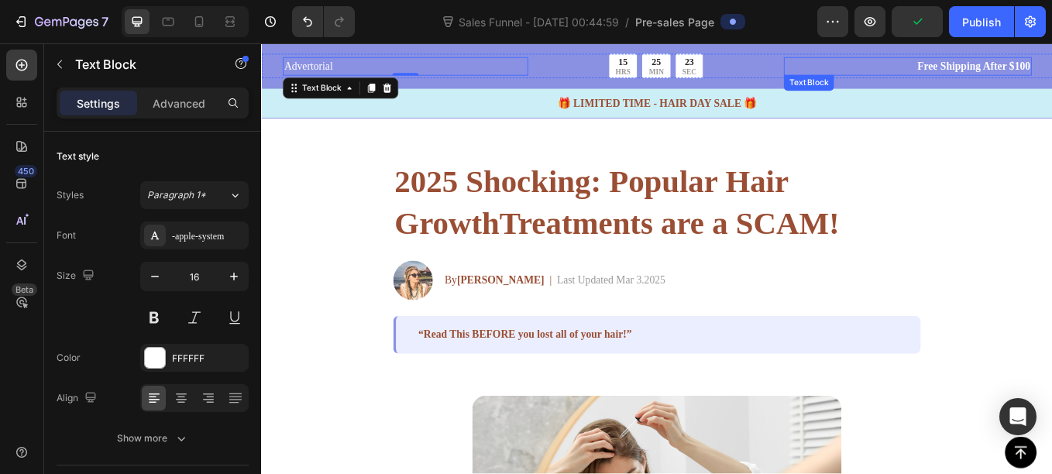
click at [1051, 70] on p "Free Shipping After $100" at bounding box center [1020, 70] width 288 height 19
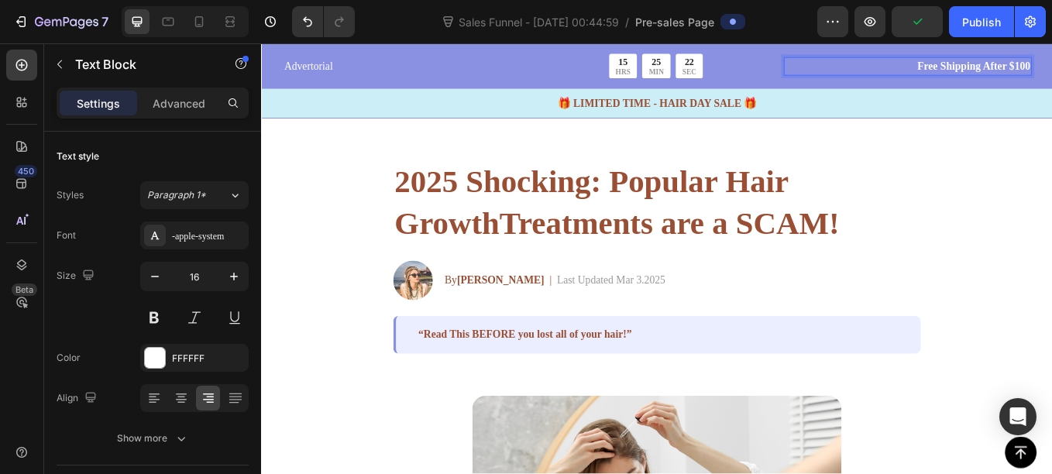
click at [1051, 70] on p "Free Shipping After $100" at bounding box center [1020, 70] width 288 height 19
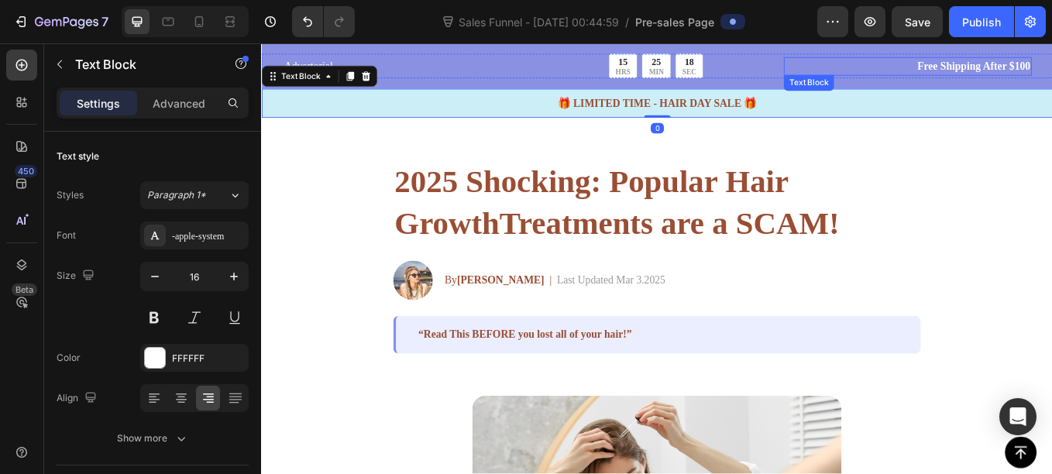
click at [1051, 70] on p "Free Shipping After $100" at bounding box center [1020, 70] width 288 height 19
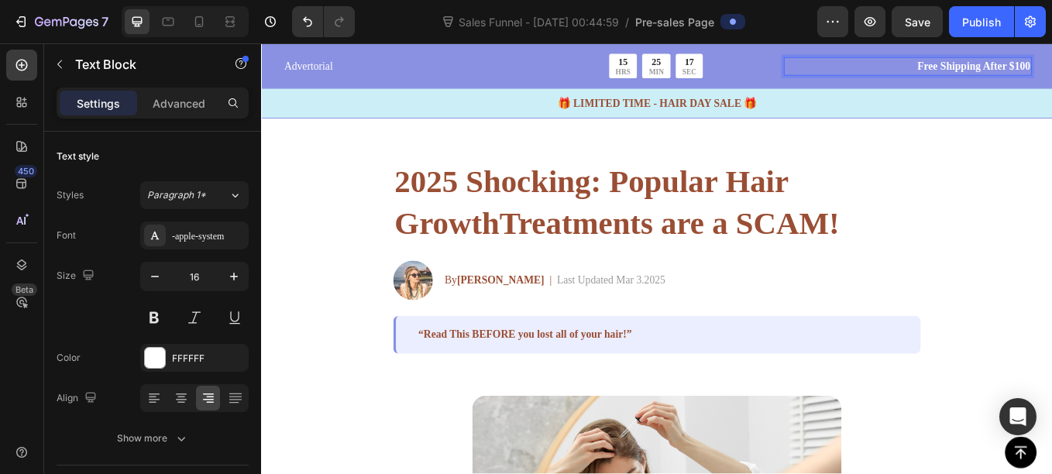
click at [1051, 70] on p "Free Shipping After $100" at bounding box center [1020, 70] width 288 height 19
click at [1051, 67] on p "Free Shipping Order $100" at bounding box center [1020, 70] width 288 height 19
click at [1051, 72] on p "Free Shipping on Order $100" at bounding box center [1020, 70] width 288 height 19
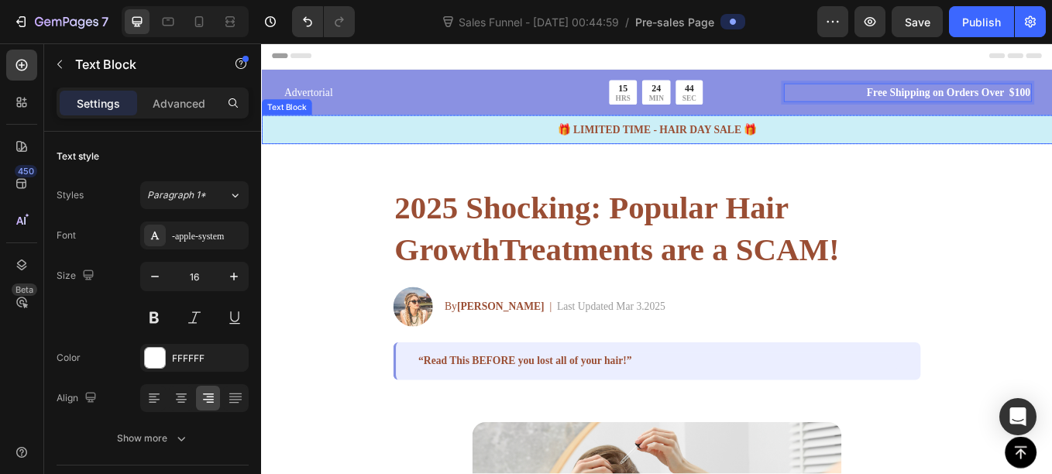
scroll to position [0, 0]
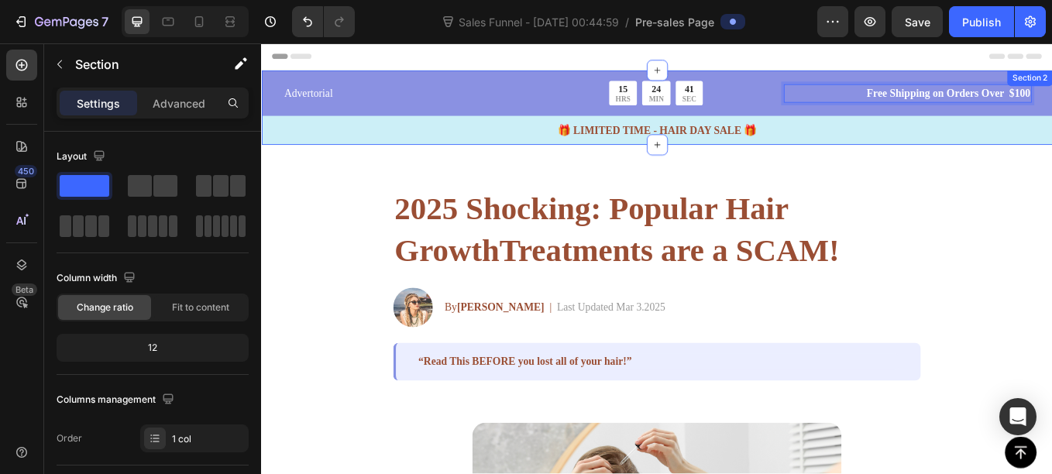
click at [409, 118] on div "Advertorial Text Block 15 HRS 24 MIN 41 SEC Countdown Timer Row Free Shipping o…" at bounding box center [725, 125] width 929 height 75
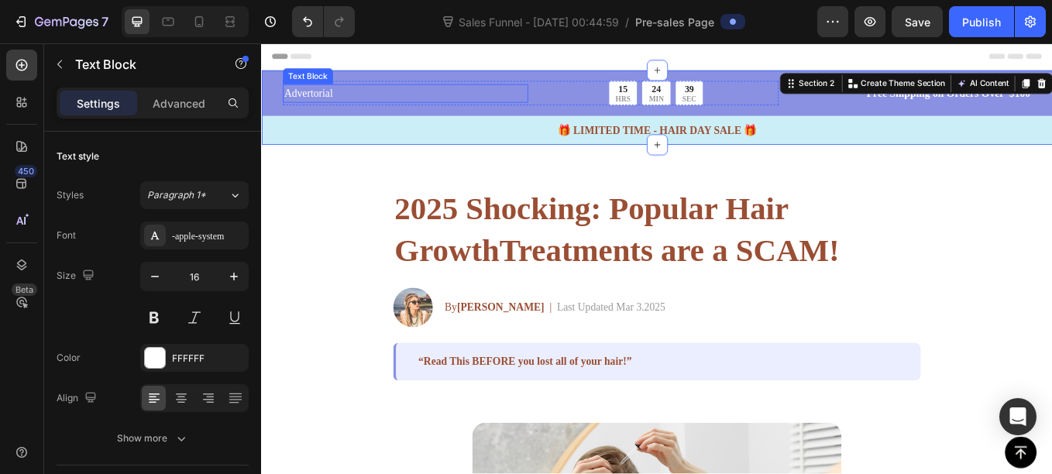
click at [377, 94] on p "Advertorial" at bounding box center [429, 102] width 285 height 19
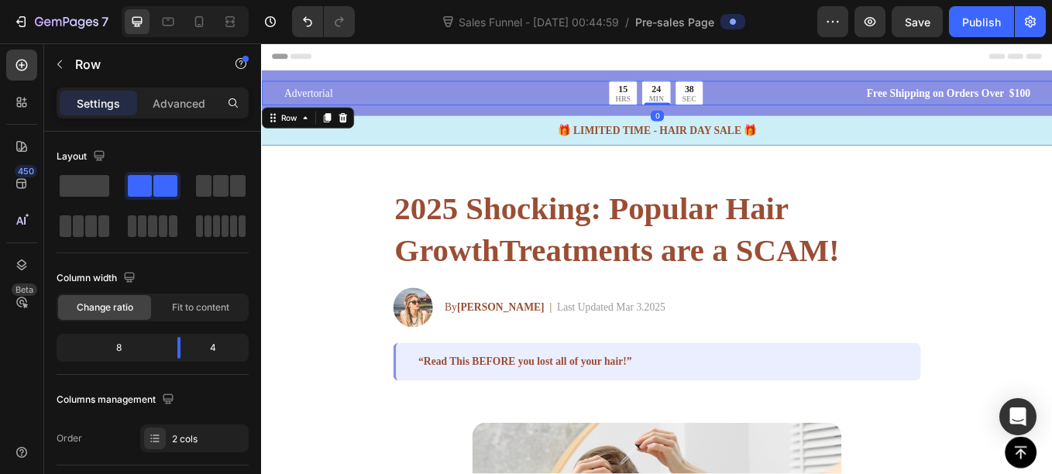
click at [277, 114] on div "Advertorial Text Block 15 HRS 24 MIN 38 SEC Countdown Timer Row Free Shipping o…" at bounding box center [725, 102] width 929 height 29
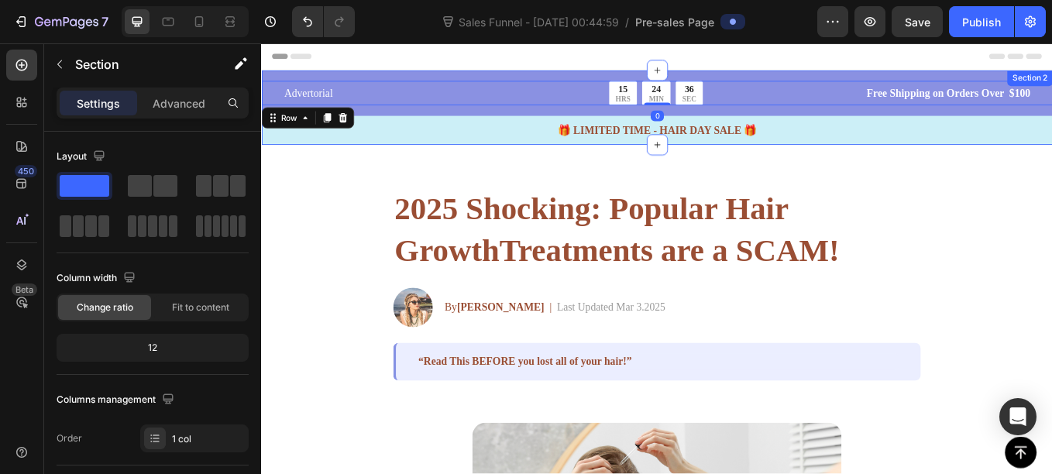
click at [283, 86] on div "Advertorial Text Block 15 HRS 24 MIN 36 SEC Countdown Timer Row Free Shipping o…" at bounding box center [725, 119] width 929 height 88
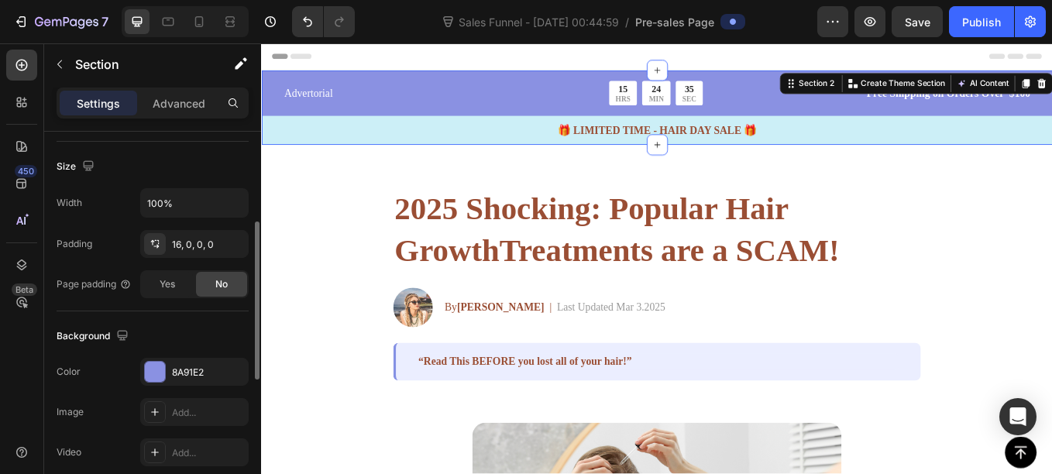
scroll to position [325, 0]
click at [163, 372] on div at bounding box center [155, 371] width 20 height 20
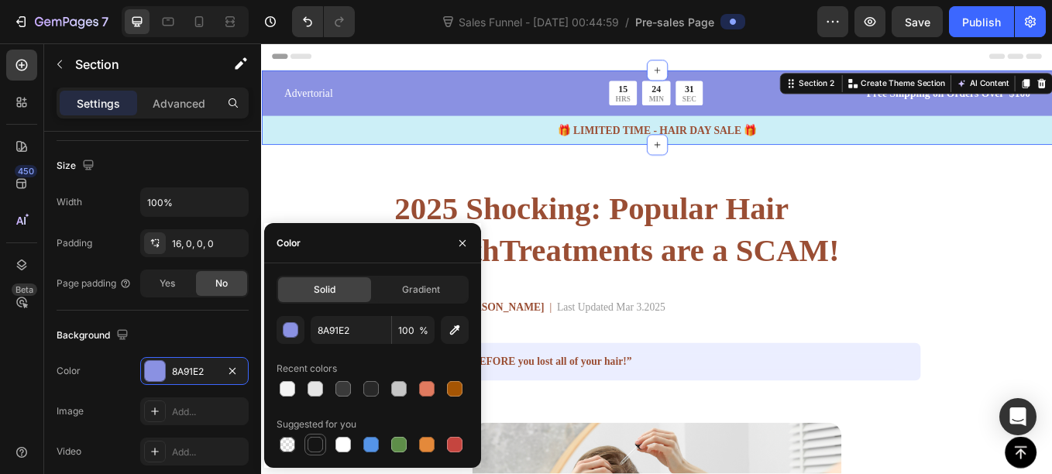
click at [315, 444] on div at bounding box center [314, 444] width 15 height 15
type input "151515"
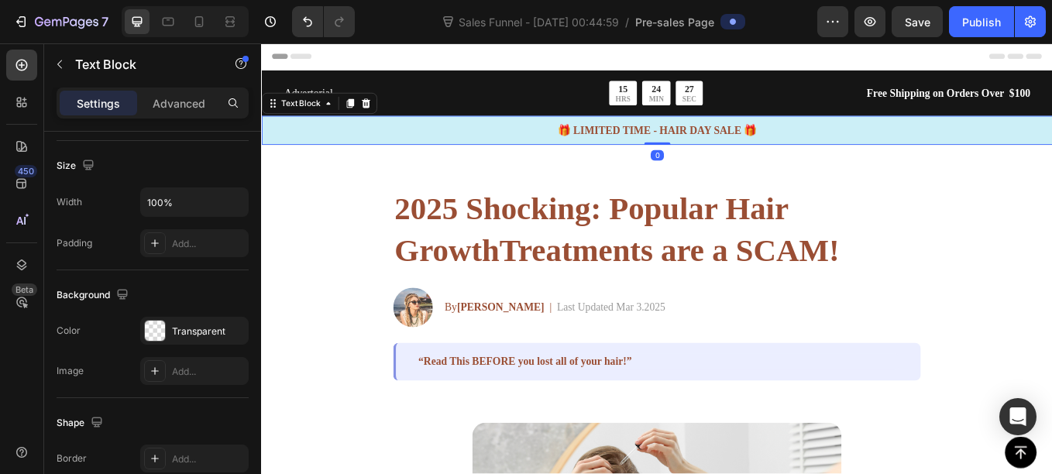
click at [304, 156] on div "🎁 LIMITED TIME - HAIR DAY SALE 🎁 Text Block 0" at bounding box center [725, 146] width 929 height 34
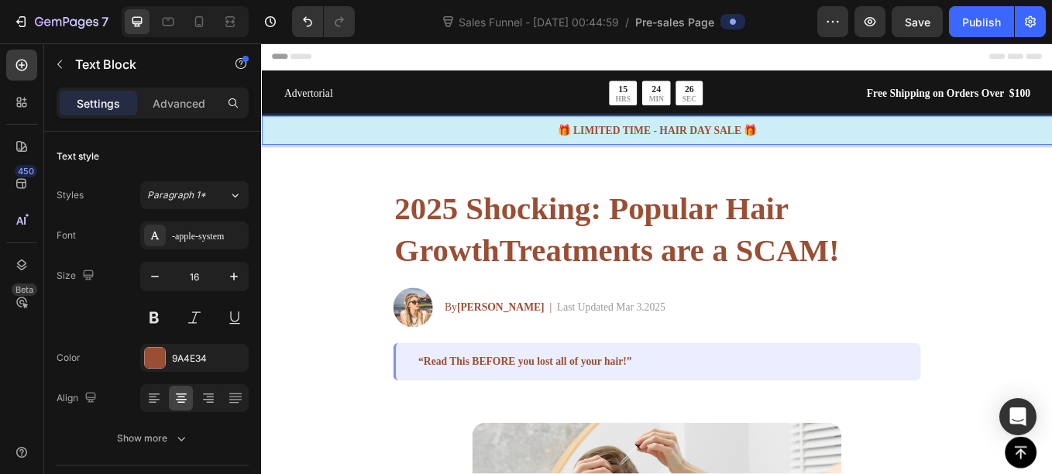
click at [652, 141] on p "🎁 LIMITED TIME - HAIR DAY SALE 🎁" at bounding box center [726, 145] width 926 height 19
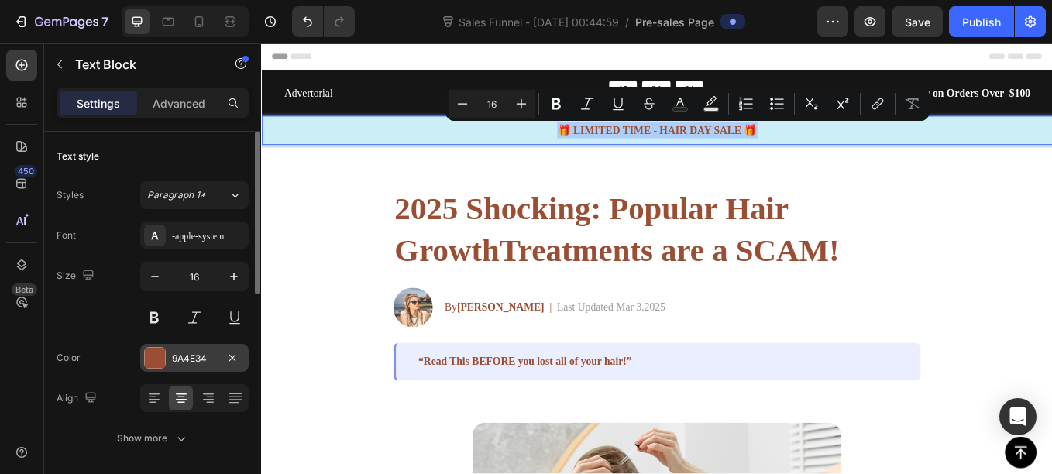
click at [162, 367] on div at bounding box center [155, 358] width 20 height 20
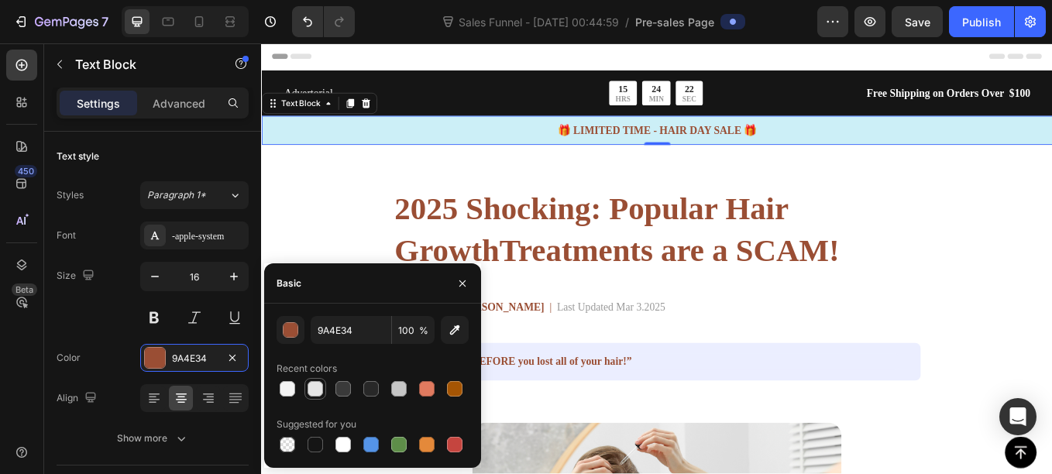
click at [316, 386] on div at bounding box center [314, 388] width 15 height 15
type input "E5E5E5"
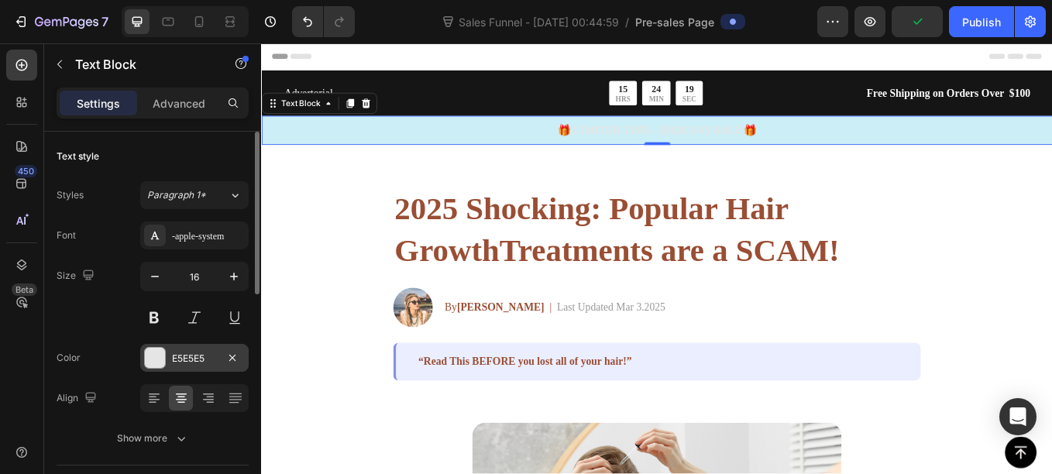
click at [149, 366] on div at bounding box center [155, 358] width 20 height 20
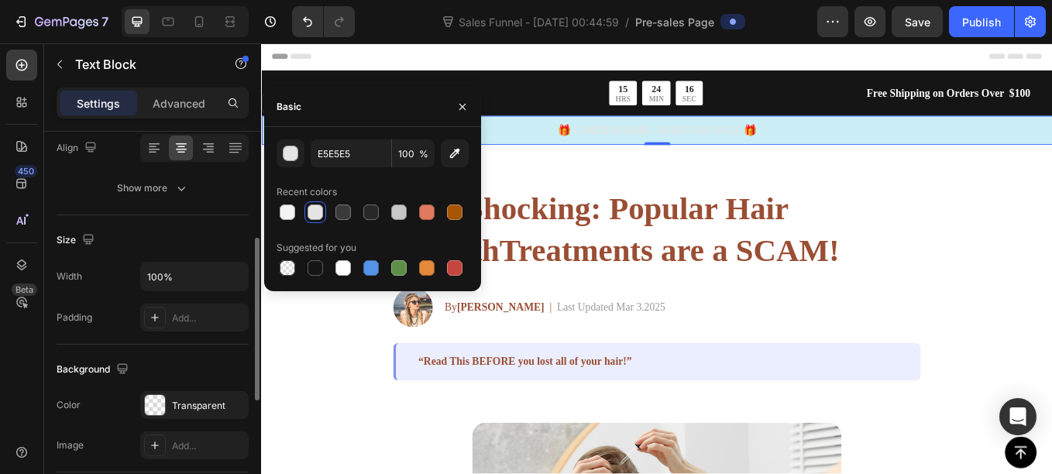
scroll to position [251, 0]
click at [155, 404] on div at bounding box center [155, 404] width 20 height 20
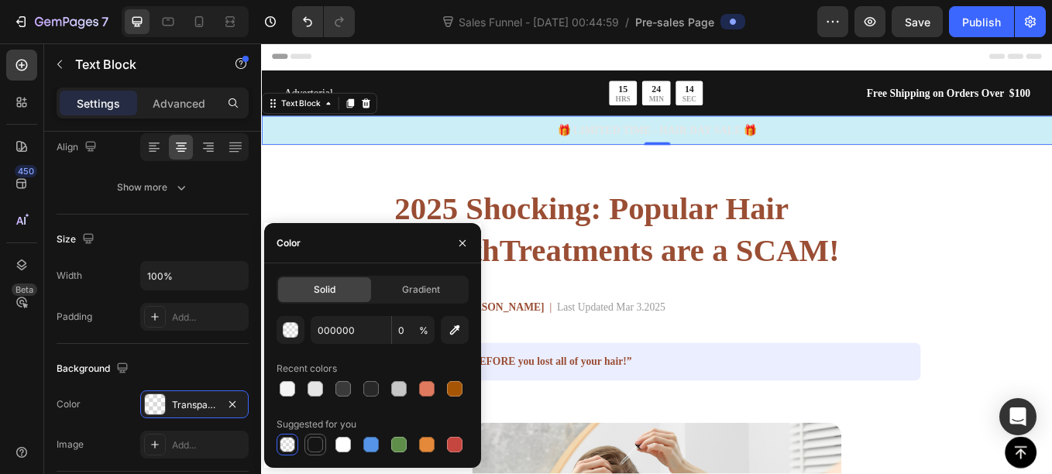
click at [311, 438] on div at bounding box center [314, 444] width 15 height 15
type input "151515"
type input "100"
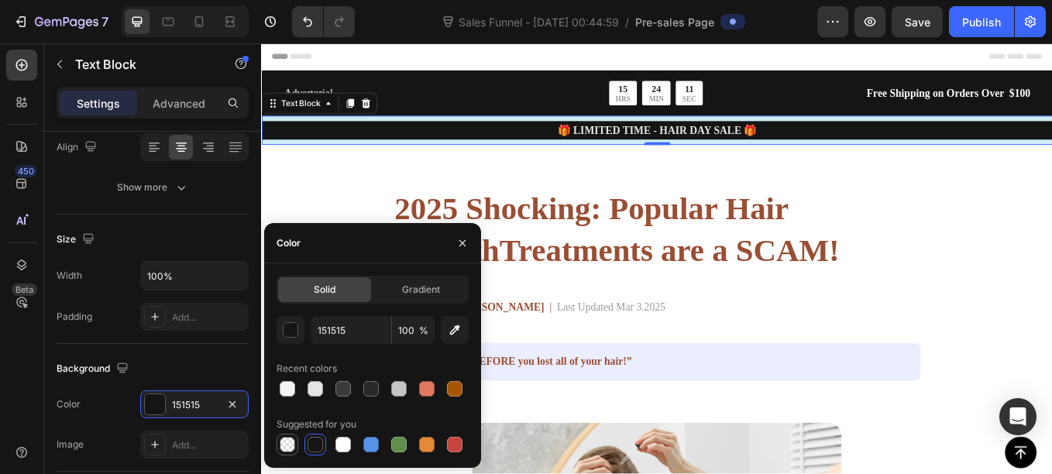
click at [283, 444] on div at bounding box center [287, 444] width 15 height 15
type input "000000"
type input "0"
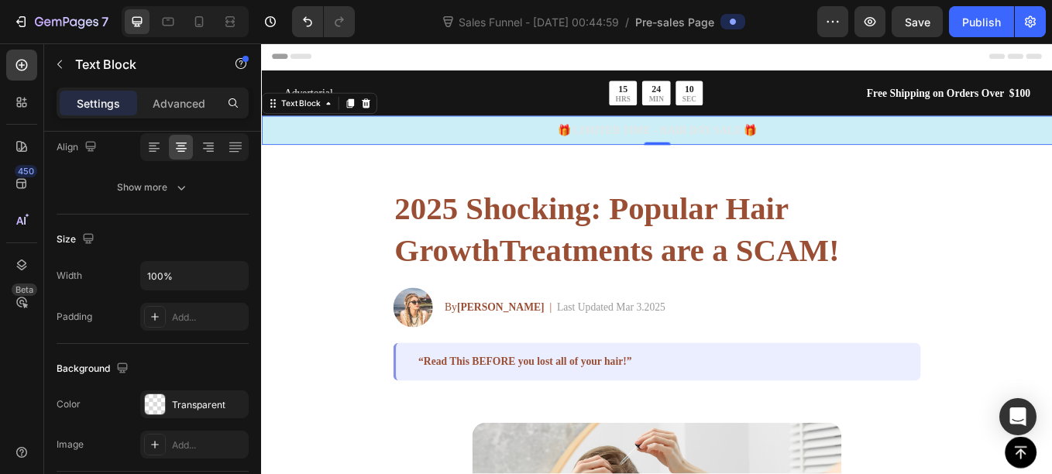
click at [304, 159] on div "🎁 LIMITED TIME - HAIR DAY SALE 🎁 Text Block 0" at bounding box center [725, 146] width 929 height 34
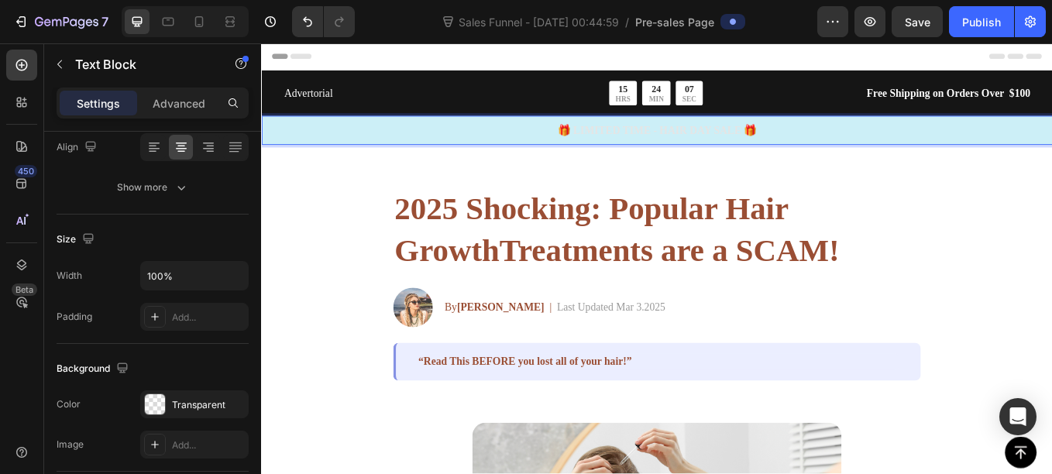
click at [272, 135] on div "🎁 LIMITED TIME - HAIR DAY SALE 🎁" at bounding box center [725, 146] width 929 height 22
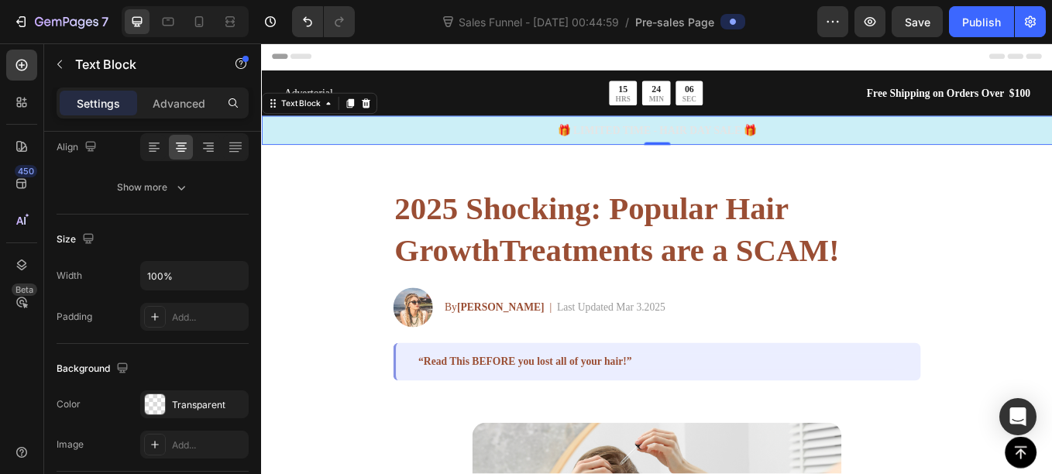
click at [279, 130] on div "🎁 LIMITED TIME - HAIR DAY SALE 🎁 Text Block 0" at bounding box center [725, 146] width 929 height 34
click at [303, 139] on p "🎁 LIMITED TIME - HAIR DAY SALE 🎁" at bounding box center [726, 145] width 926 height 19
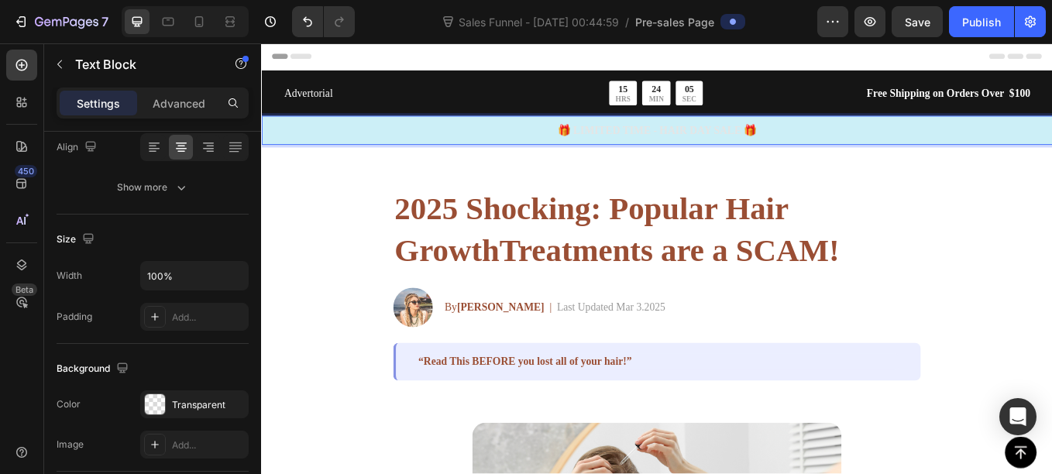
click at [370, 143] on p "🎁 LIMITED TIME - HAIR DAY SALE 🎁" at bounding box center [726, 145] width 926 height 19
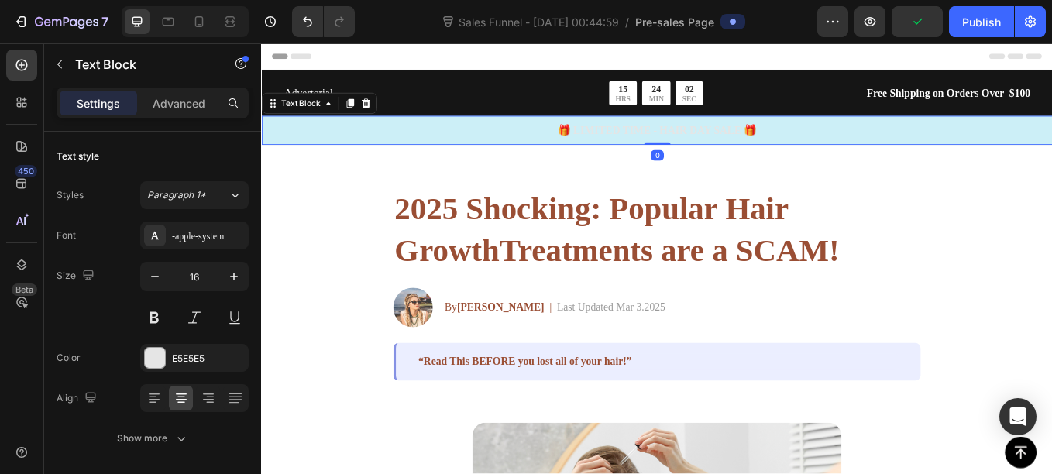
click at [328, 160] on div "🎁 LIMITED TIME - HAIR DAY SALE 🎁 Text Block 0" at bounding box center [725, 146] width 929 height 34
click at [149, 359] on div at bounding box center [155, 358] width 20 height 20
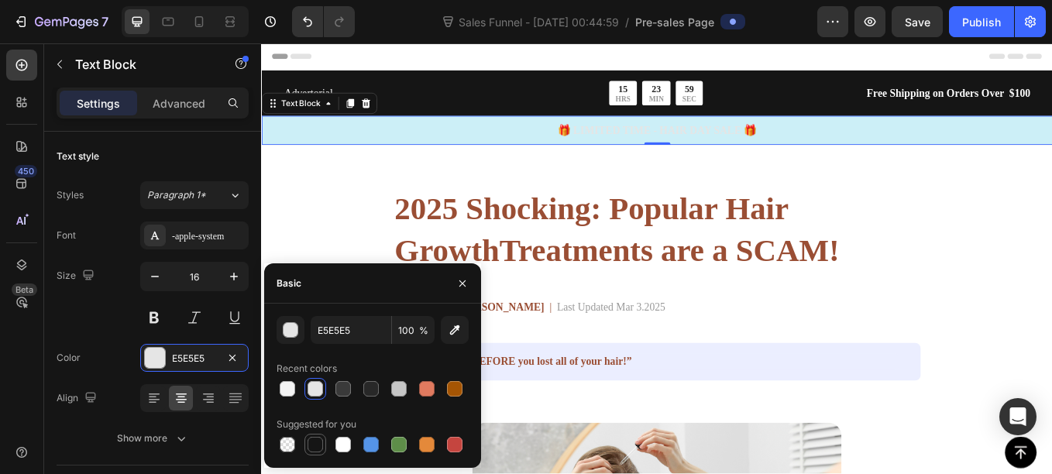
click at [318, 445] on div at bounding box center [314, 444] width 15 height 15
click at [291, 389] on div at bounding box center [287, 388] width 15 height 15
type input "F4F4F4"
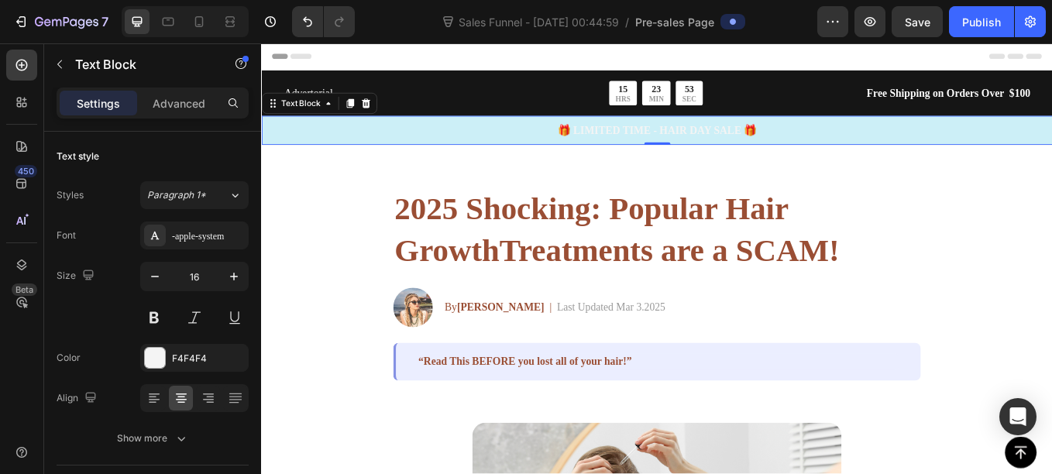
click at [294, 129] on div "🎁 LIMITED TIME - HAIR DAY SALE 🎁 Text Block 0" at bounding box center [725, 146] width 929 height 34
click at [315, 149] on p "🎁 LIMITED TIME - HAIR DAY SALE 🎁" at bounding box center [726, 145] width 926 height 19
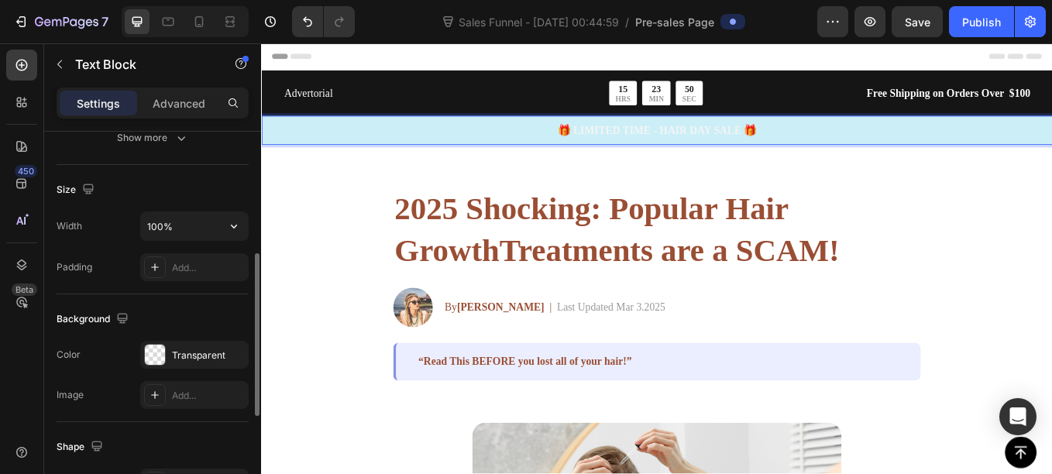
scroll to position [301, 0]
click at [160, 354] on div at bounding box center [155, 354] width 20 height 20
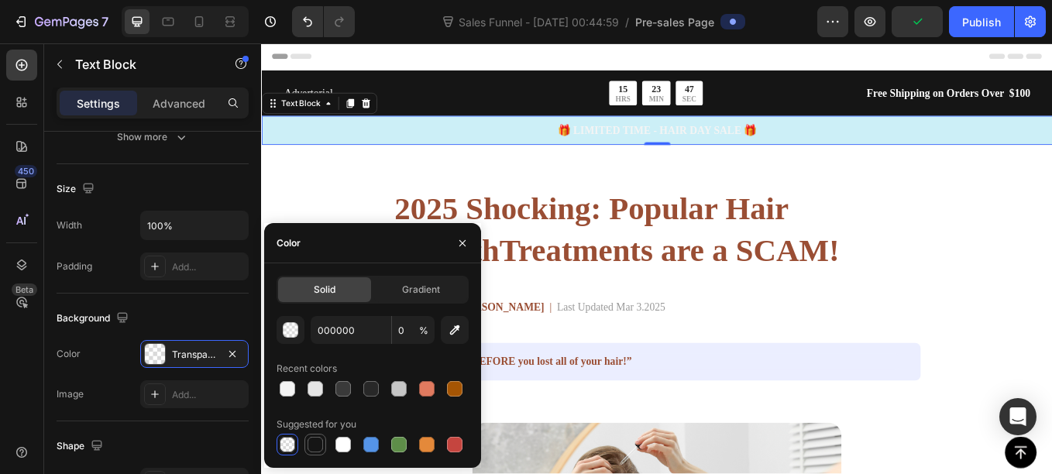
click at [312, 445] on div at bounding box center [314, 444] width 15 height 15
type input "151515"
type input "100"
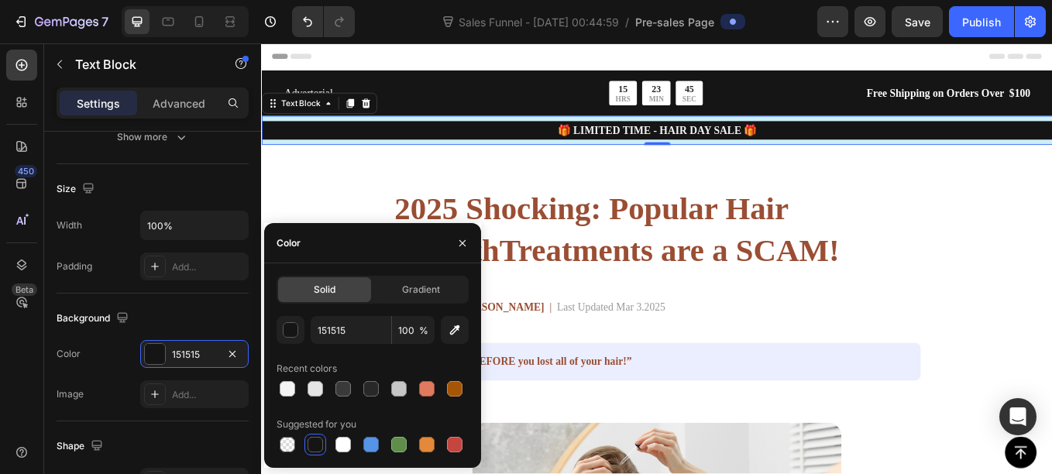
click at [342, 160] on div "🎁 LIMITED TIME - HAIR DAY SALE 🎁 Text Block 0" at bounding box center [725, 146] width 929 height 34
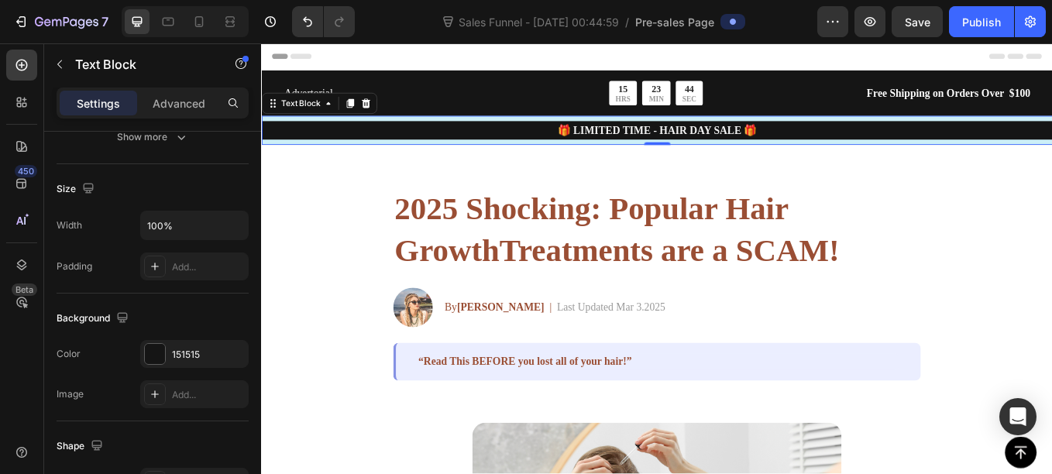
click at [339, 160] on div "🎁 LIMITED TIME - HAIR DAY SALE 🎁 Text Block 0" at bounding box center [725, 146] width 929 height 34
click at [330, 156] on div "🎁 LIMITED TIME - HAIR DAY SALE 🎁" at bounding box center [725, 146] width 929 height 22
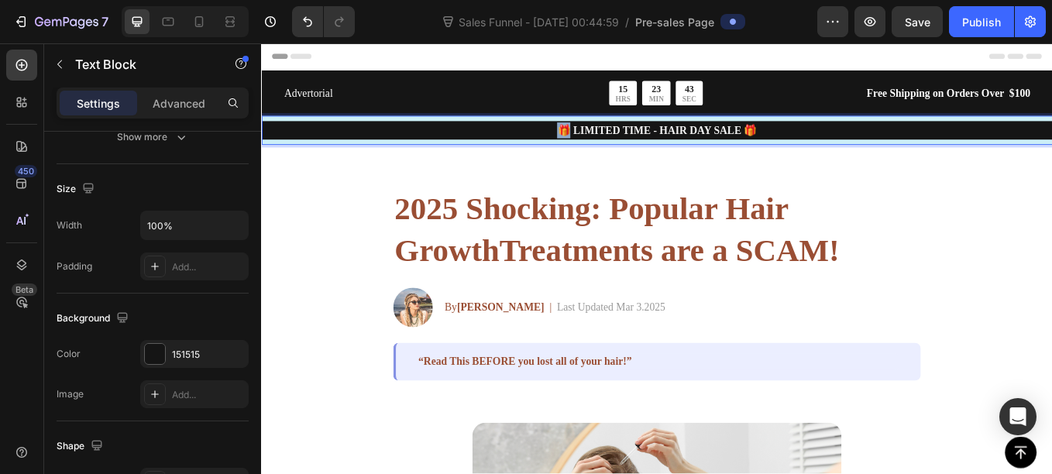
click at [328, 154] on p "🎁 LIMITED TIME - HAIR DAY SALE 🎁" at bounding box center [726, 145] width 926 height 19
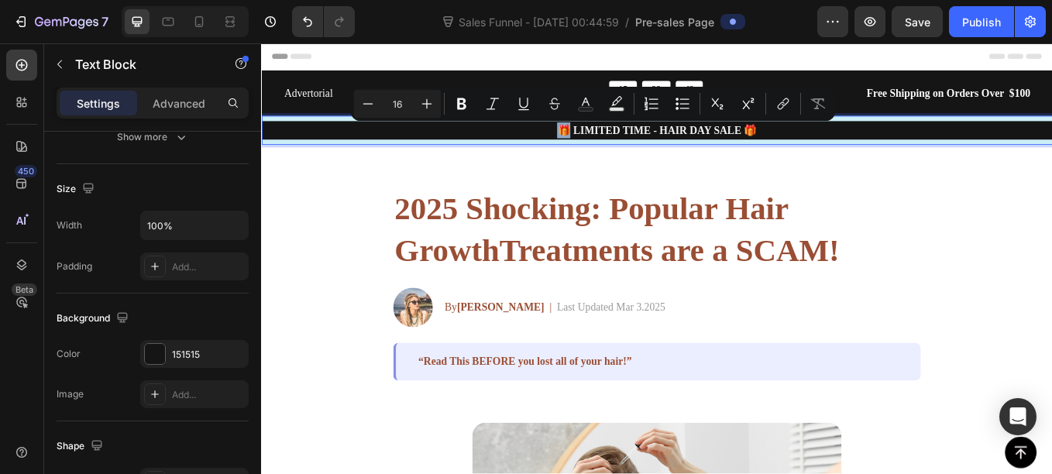
click at [325, 149] on p "🎁 LIMITED TIME - HAIR DAY SALE 🎁" at bounding box center [726, 145] width 926 height 19
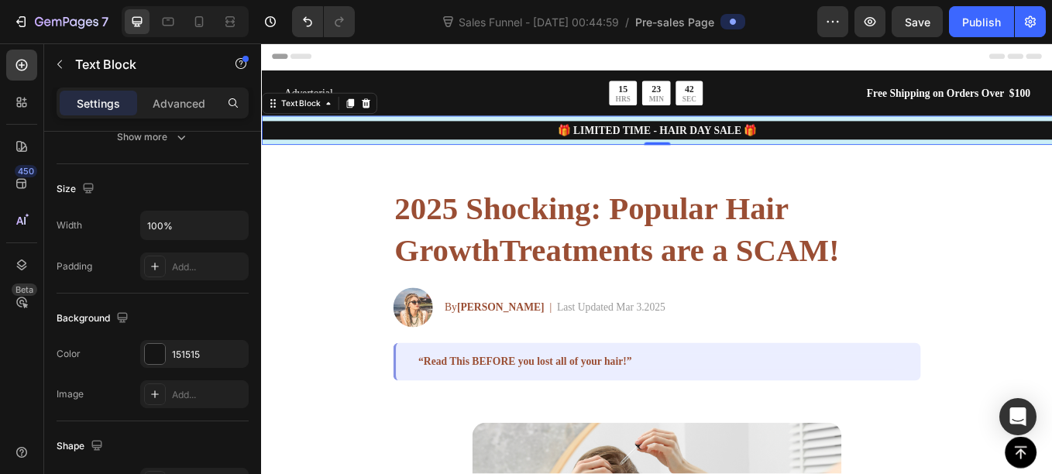
click at [314, 130] on div "🎁 LIMITED TIME - HAIR DAY SALE 🎁 Text Block 0" at bounding box center [725, 146] width 929 height 34
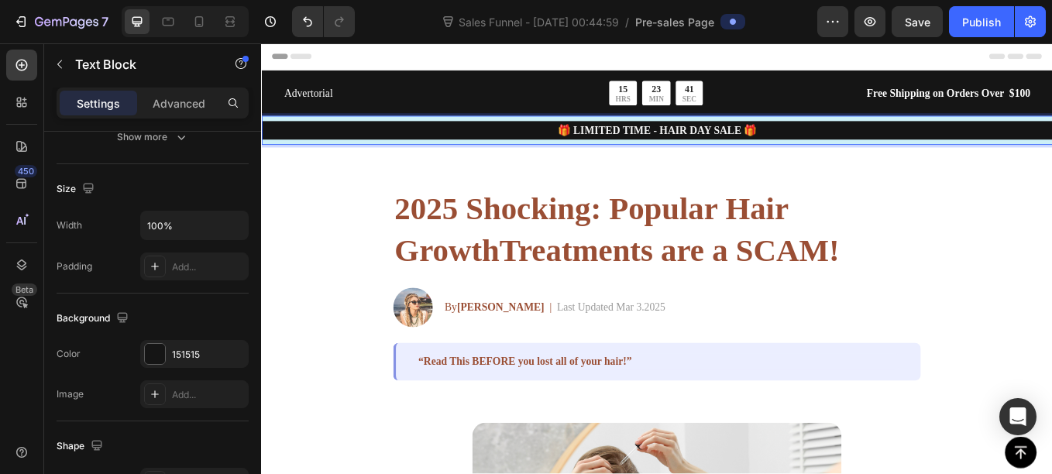
click at [317, 135] on div "🎁 LIMITED TIME - HAIR DAY SALE 🎁" at bounding box center [725, 146] width 929 height 22
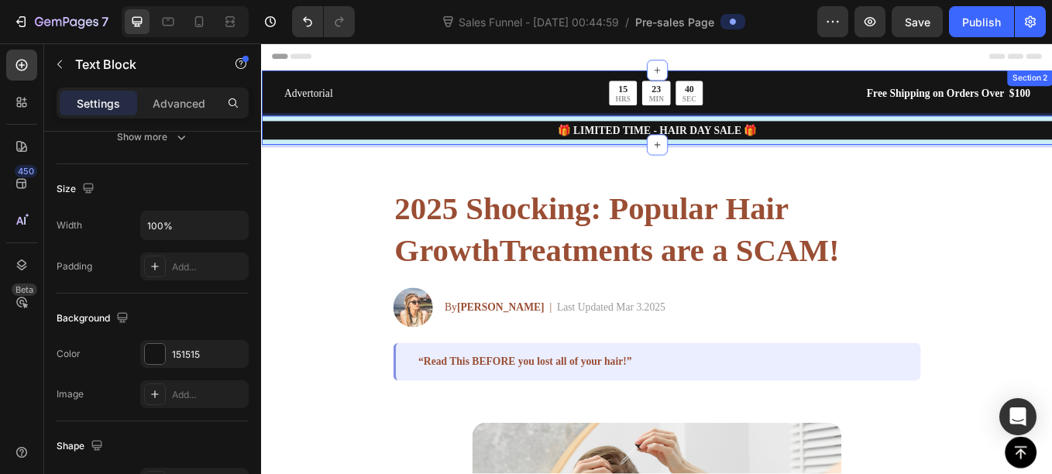
click at [408, 86] on div "Advertorial Text Block 15 HRS 23 MIN 40 SEC Countdown Timer Row Free Shipping o…" at bounding box center [725, 119] width 929 height 88
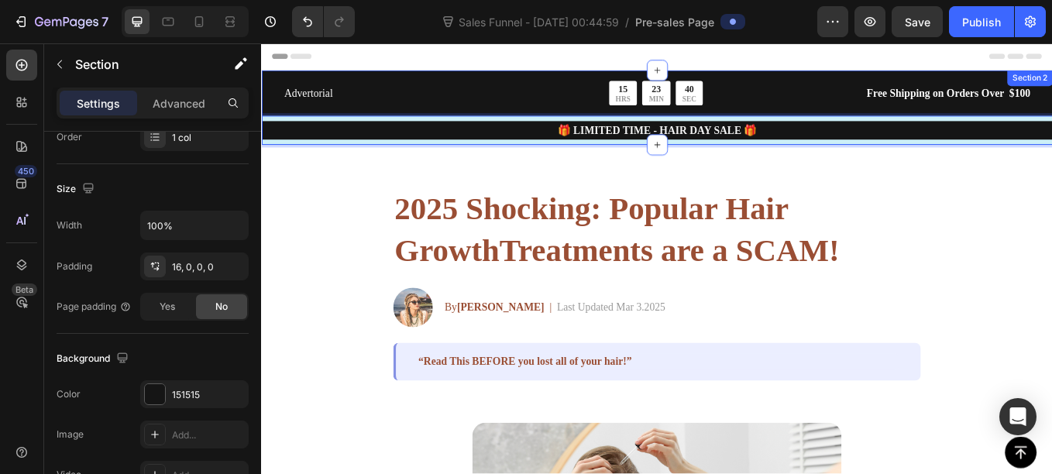
scroll to position [0, 0]
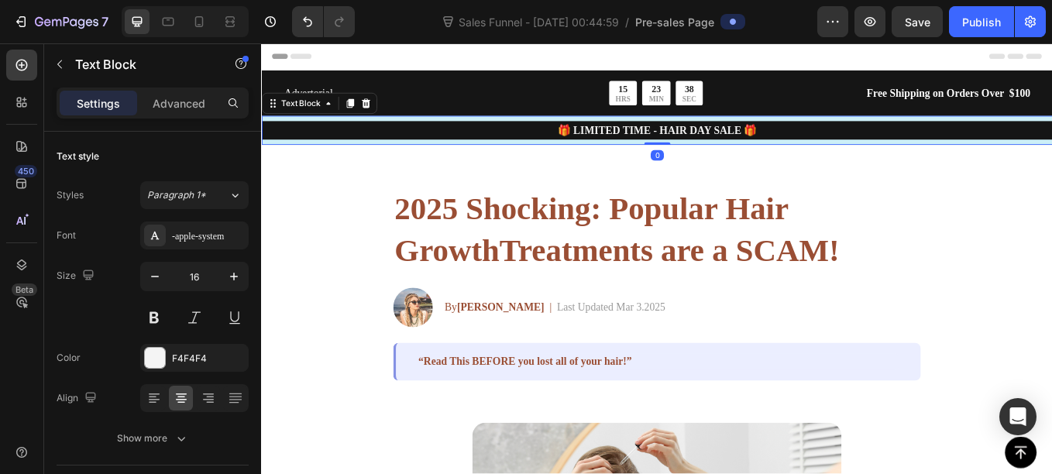
click at [449, 160] on div "🎁 LIMITED TIME - HAIR DAY SALE 🎁 Text Block 0" at bounding box center [725, 146] width 929 height 34
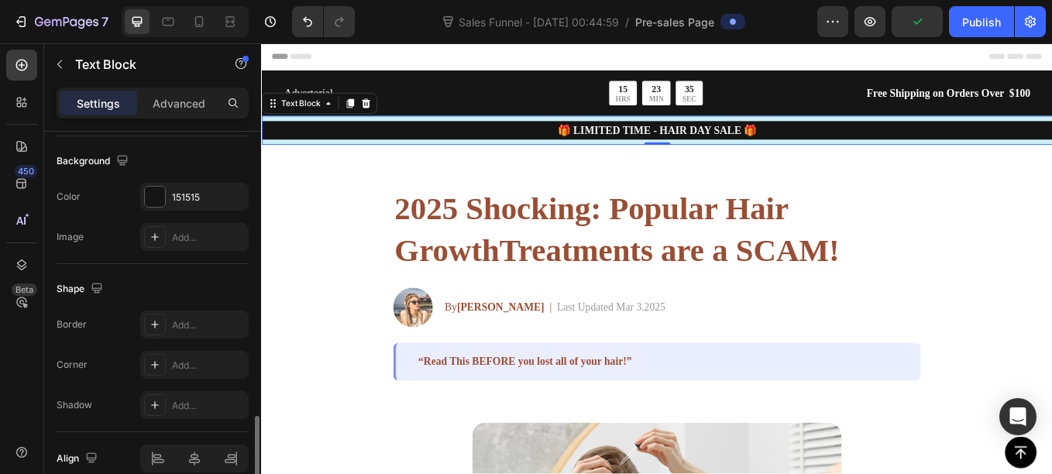
scroll to position [531, 0]
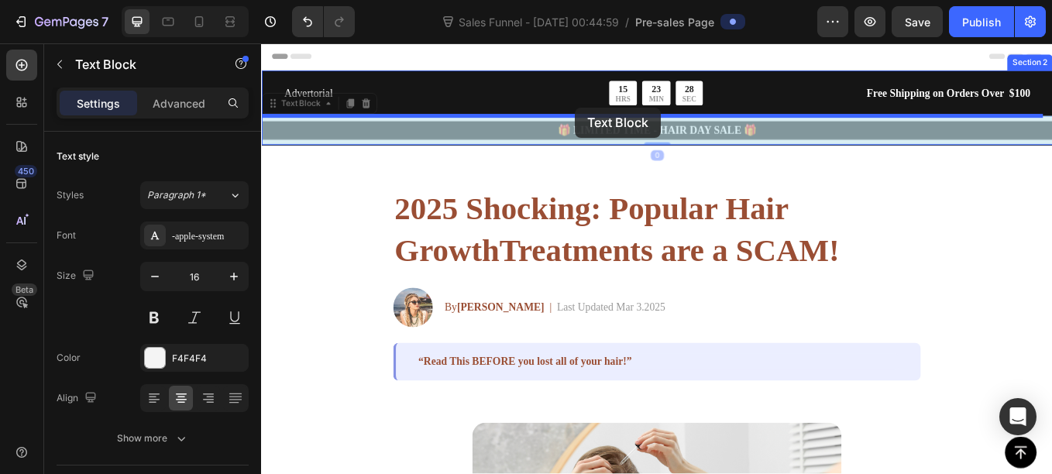
drag, startPoint x: 620, startPoint y: 141, endPoint x: 630, endPoint y: 118, distance: 24.6
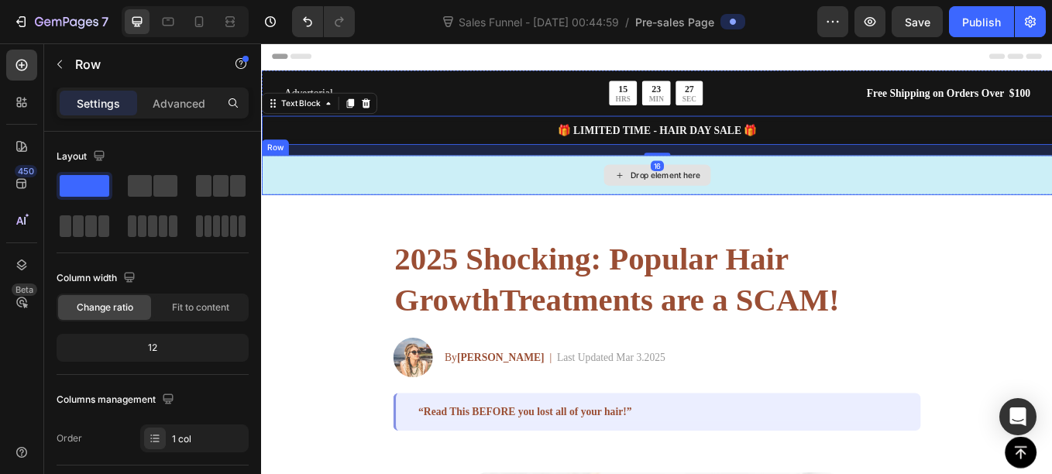
click at [383, 206] on div "Drop element here" at bounding box center [725, 198] width 929 height 46
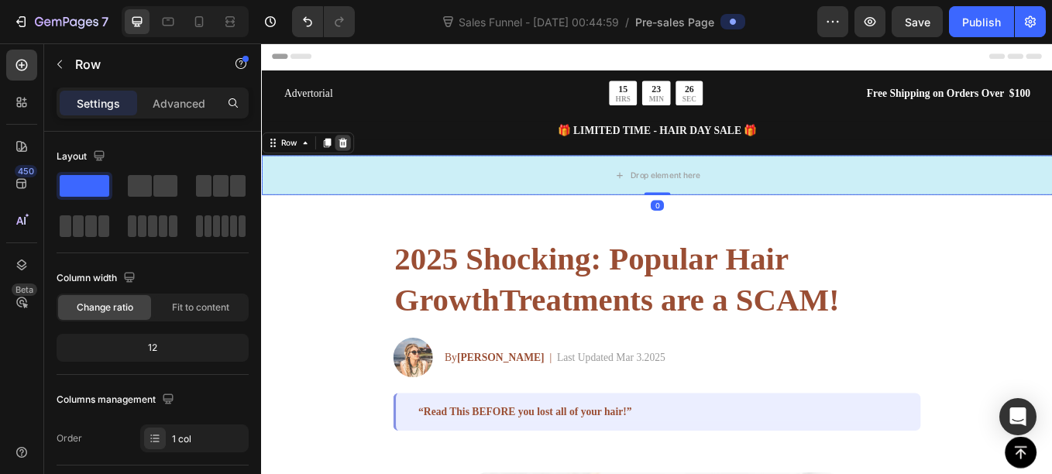
click at [360, 156] on icon at bounding box center [356, 160] width 12 height 12
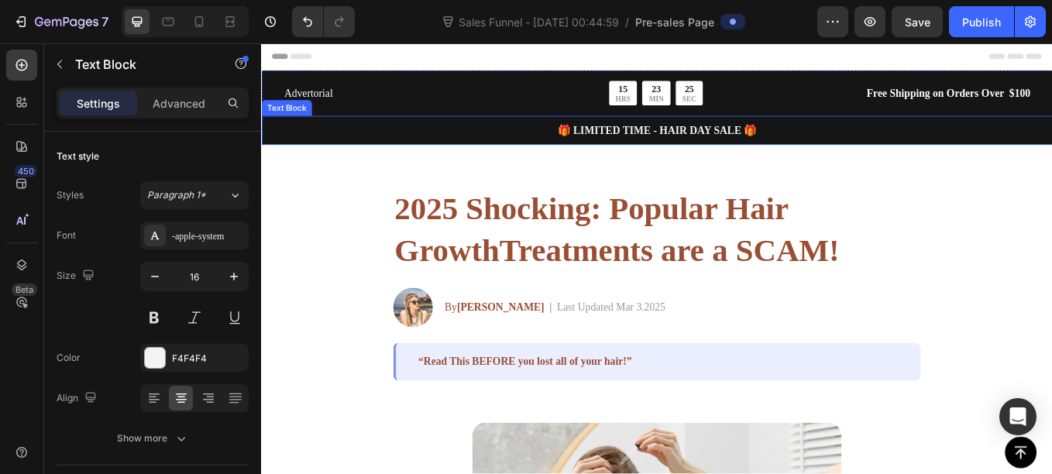
click at [434, 149] on p "🎁 LIMITED TIME - HAIR DAY SALE 🎁" at bounding box center [726, 145] width 926 height 19
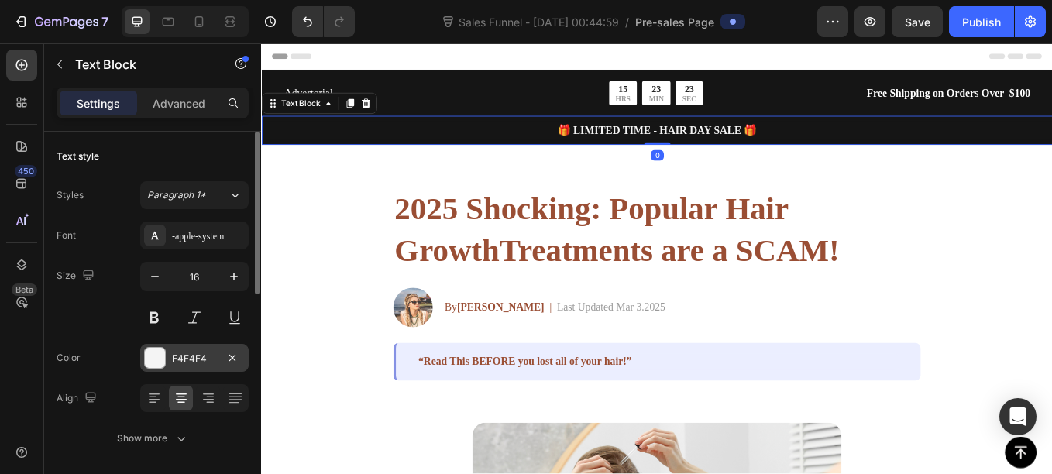
click at [153, 363] on div at bounding box center [155, 358] width 20 height 20
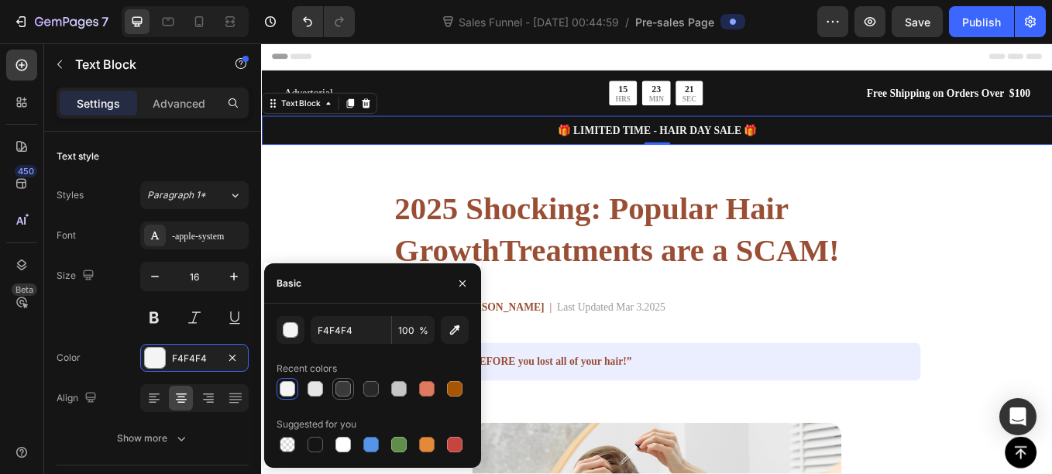
click at [342, 383] on div at bounding box center [342, 388] width 15 height 15
click at [285, 386] on div at bounding box center [287, 388] width 15 height 15
type input "F4F4F4"
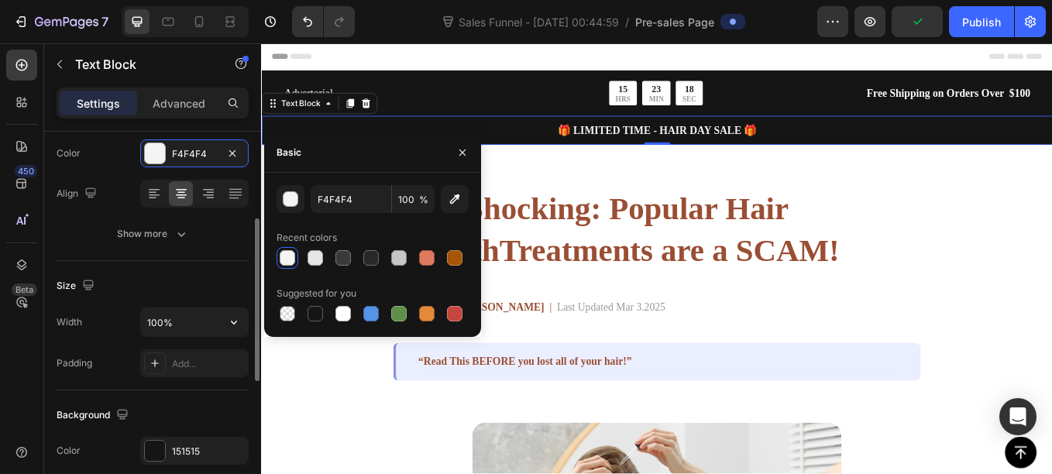
scroll to position [205, 0]
click at [151, 441] on div at bounding box center [155, 450] width 20 height 20
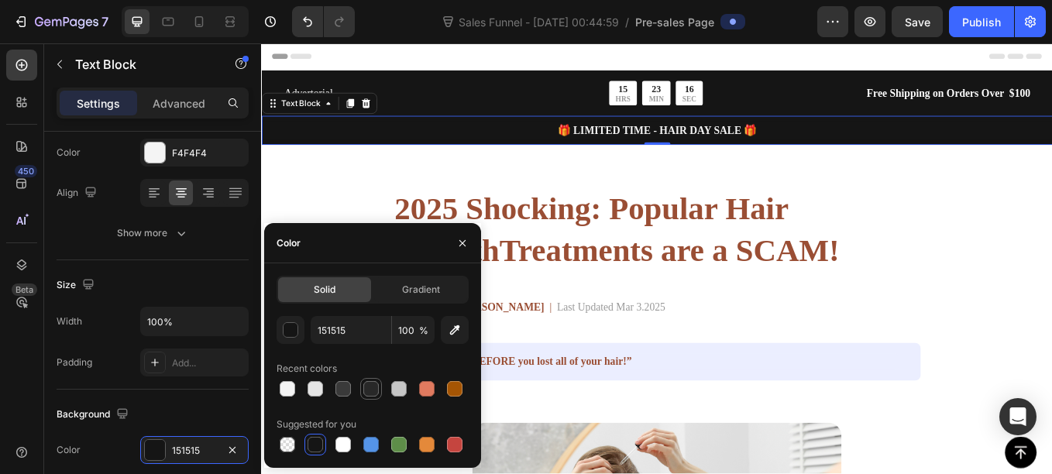
click at [376, 384] on div at bounding box center [370, 388] width 15 height 15
type input "282828"
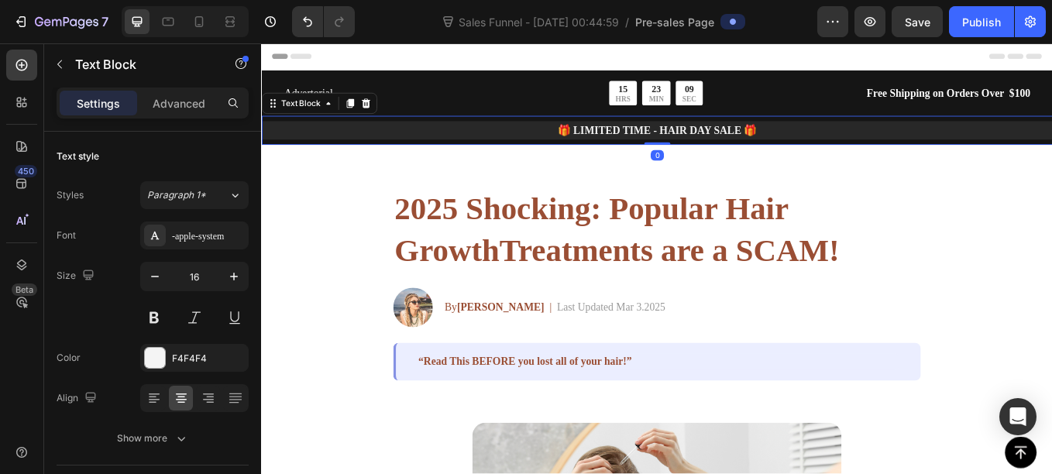
click at [768, 144] on p "🎁 LIMITED TIME - HAIR DAY SALE 🎁" at bounding box center [726, 145] width 926 height 19
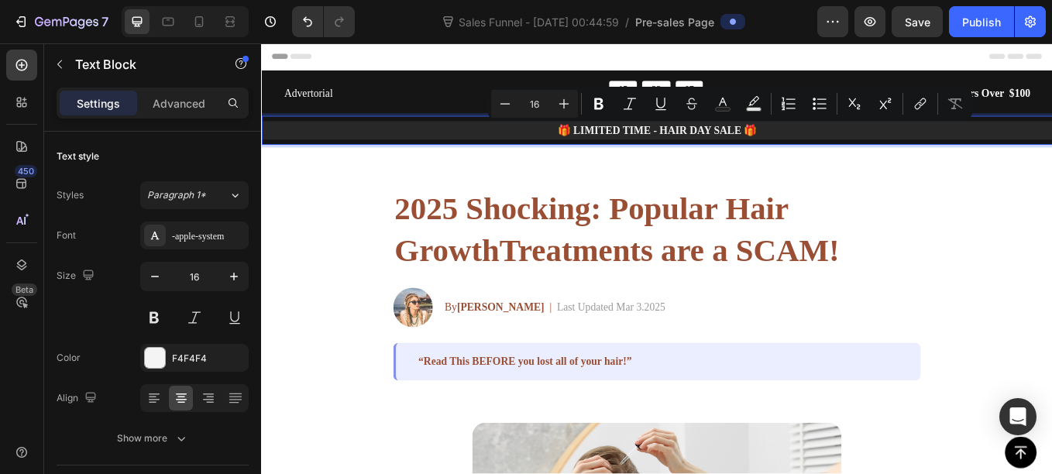
click at [443, 154] on p "🎁 LIMITED TIME - HAIR DAY SALE 🎁" at bounding box center [726, 145] width 926 height 19
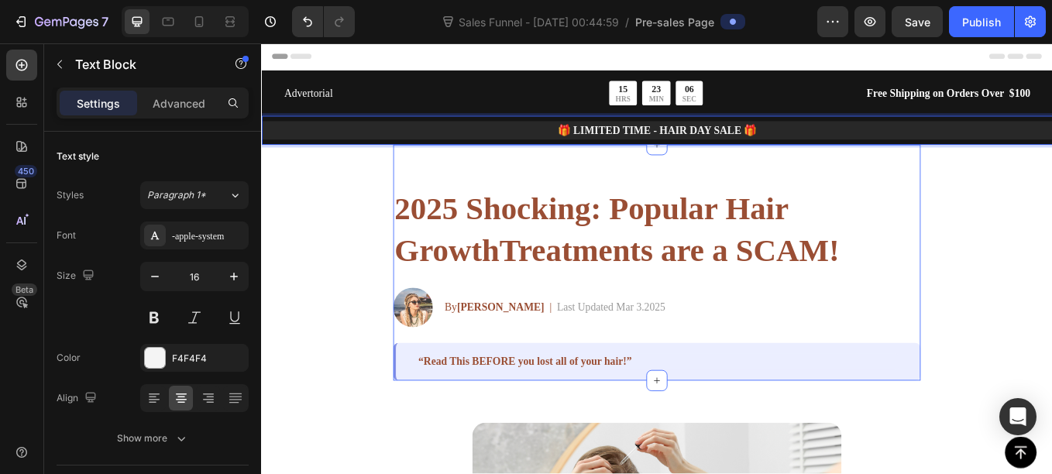
click at [800, 208] on div "2025 Shocking: Popular Hair GrowthTreatments are a SCAM! Heading Image By Jessi…" at bounding box center [726, 301] width 620 height 277
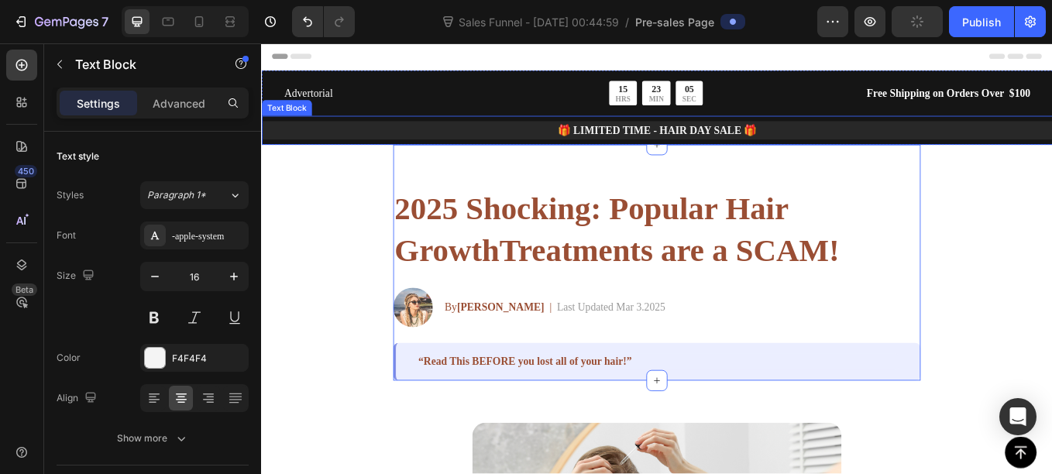
click at [855, 149] on p "🎁 LIMITED TIME - HAIR DAY SALE 🎁" at bounding box center [726, 145] width 926 height 19
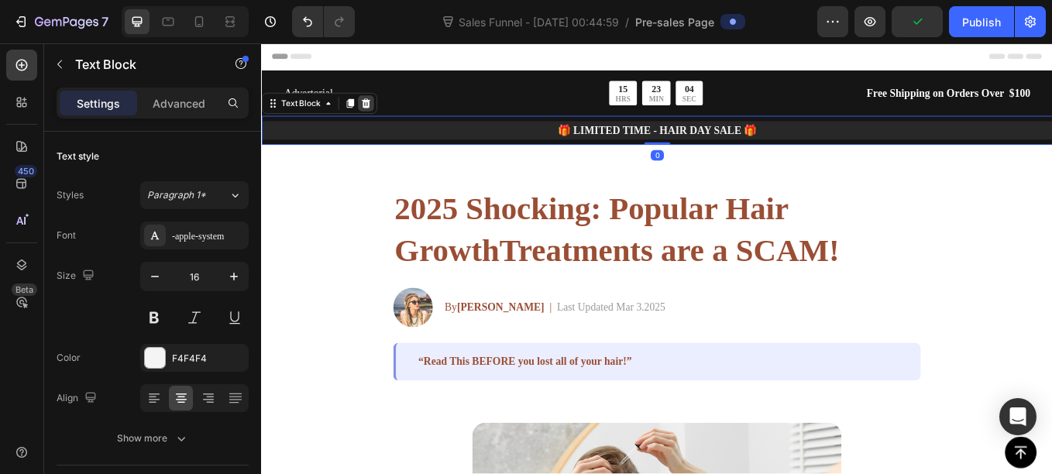
click at [391, 113] on div at bounding box center [383, 114] width 19 height 19
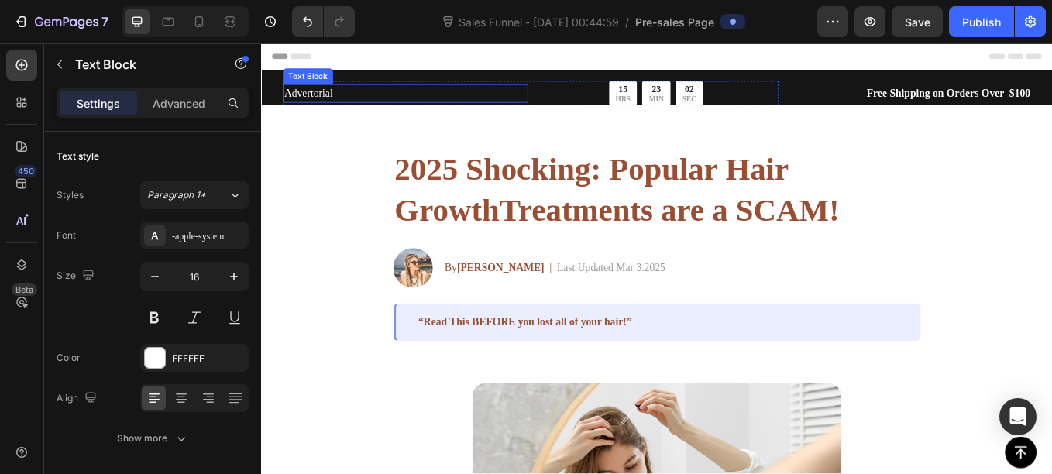
click at [424, 99] on p "Advertorial" at bounding box center [429, 102] width 285 height 19
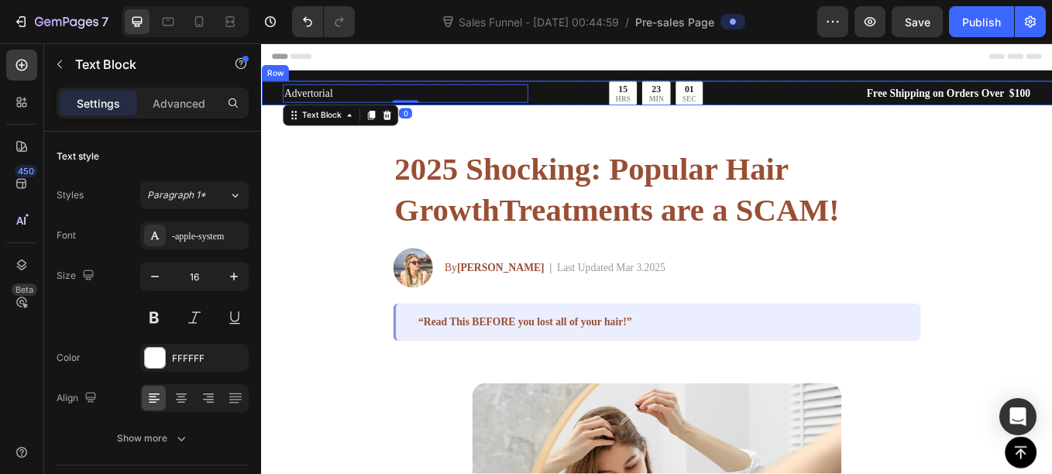
click at [277, 98] on div "Advertorial Text Block 0 15 HRS 23 MIN 01 SEC Countdown Timer Row Free Shipping…" at bounding box center [725, 102] width 929 height 29
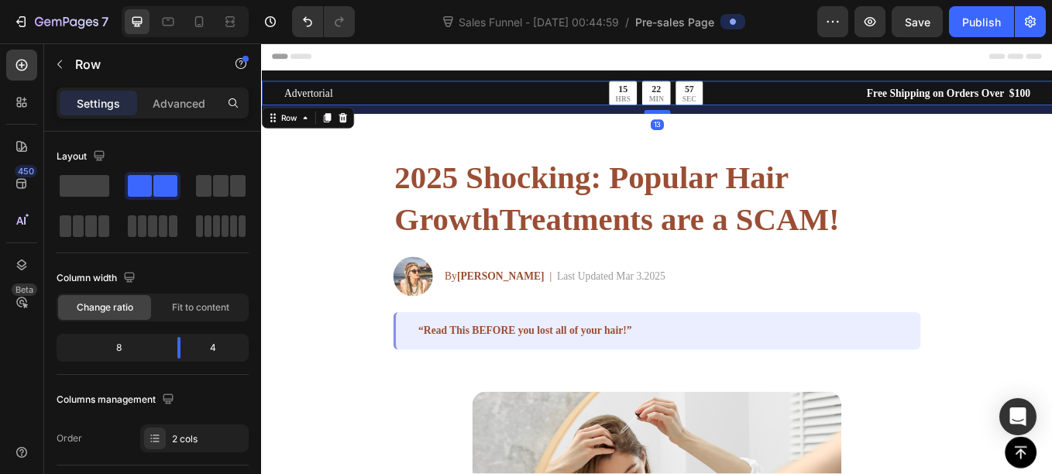
drag, startPoint x: 727, startPoint y: 112, endPoint x: 726, endPoint y: 122, distance: 10.1
click at [726, 122] on div at bounding box center [725, 124] width 31 height 5
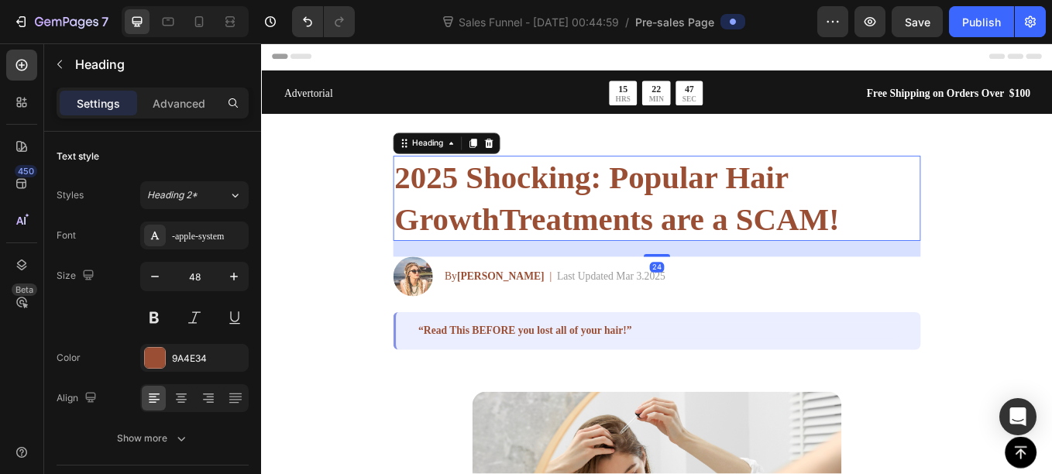
click at [538, 222] on h2 "2025 Shocking: Popular Hair GrowthTreatments are a SCAM!" at bounding box center [726, 226] width 620 height 100
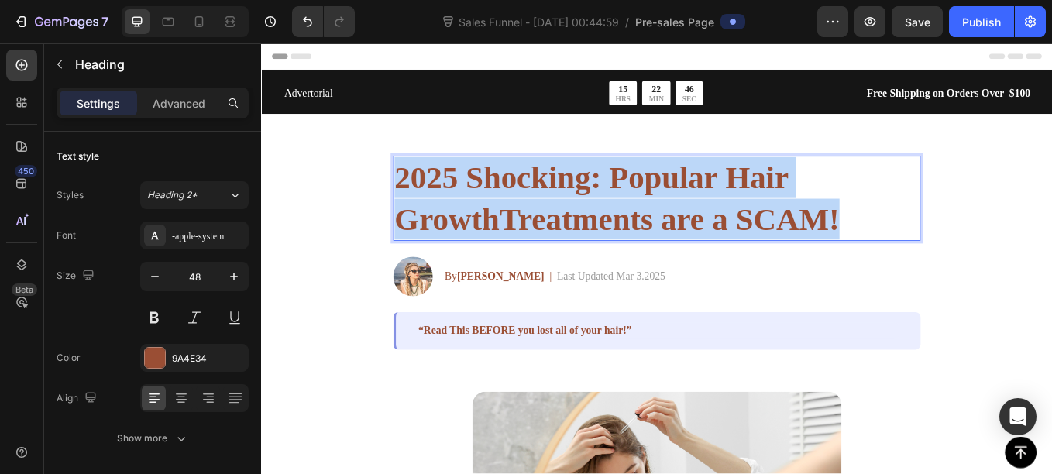
click at [538, 222] on p "2025 Shocking: Popular Hair GrowthTreatments are a SCAM!" at bounding box center [725, 225] width 616 height 97
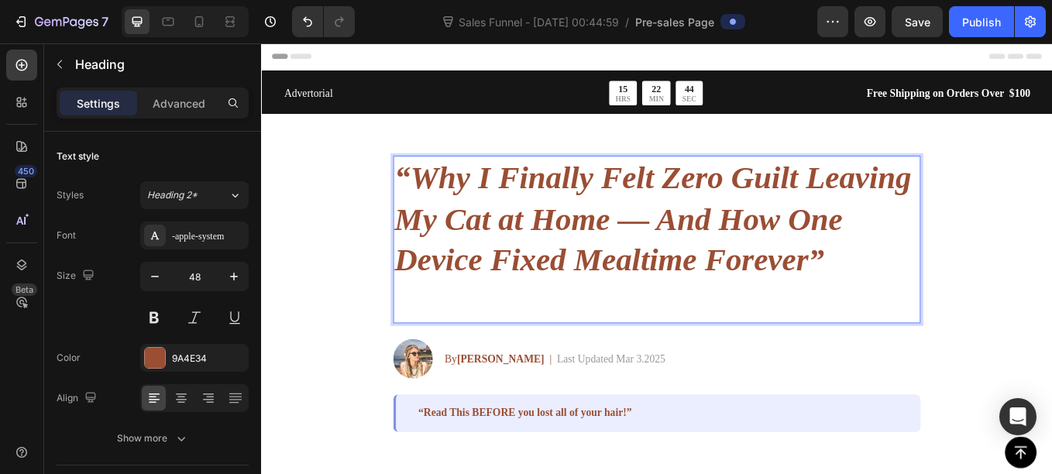
click at [938, 308] on p "“Why I Finally Felt Zero Guilt Leaving My Cat at Home — And How One Device Fixe…" at bounding box center [725, 249] width 616 height 145
click at [433, 201] on icon "“Why I Finally Felt Zero Guilt Leaving My Cat at Home — And How One Device Fixe…" at bounding box center [720, 249] width 607 height 138
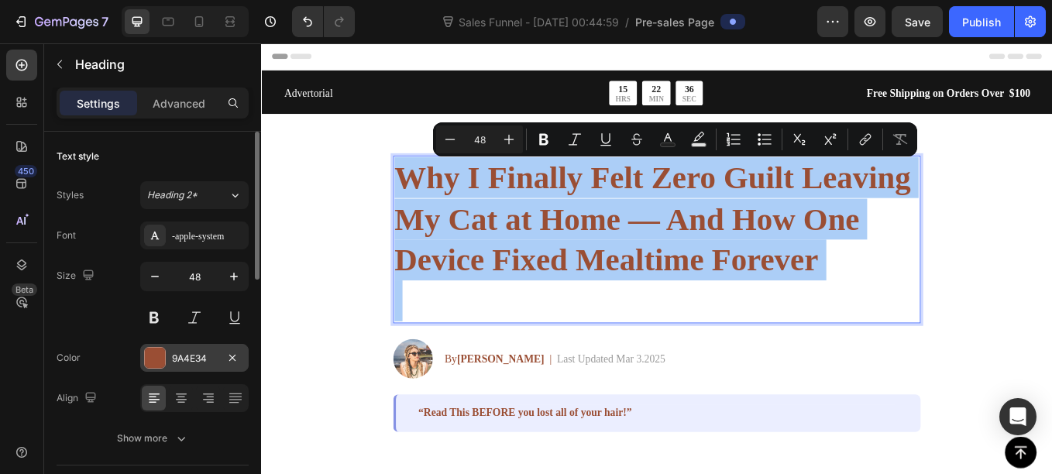
click at [160, 356] on div at bounding box center [155, 358] width 20 height 20
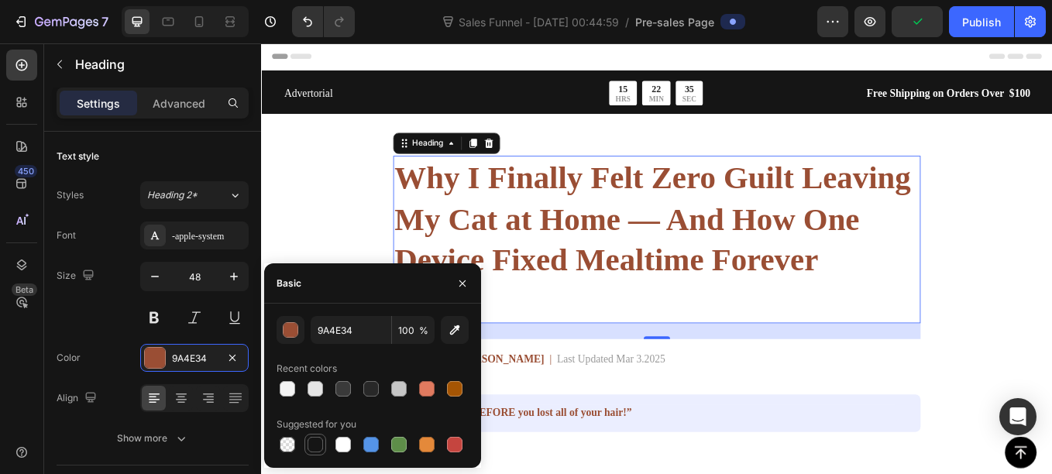
click at [314, 445] on div at bounding box center [314, 444] width 15 height 15
type input "151515"
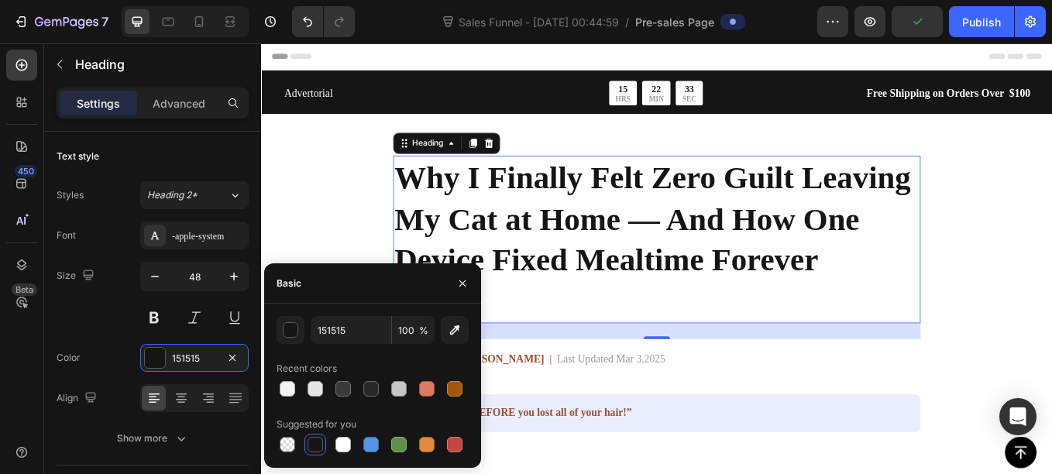
click at [945, 293] on h2 "Why I Finally Felt Zero Guilt Leaving My Cat at Home — And How One Device Fixed…" at bounding box center [726, 274] width 620 height 197
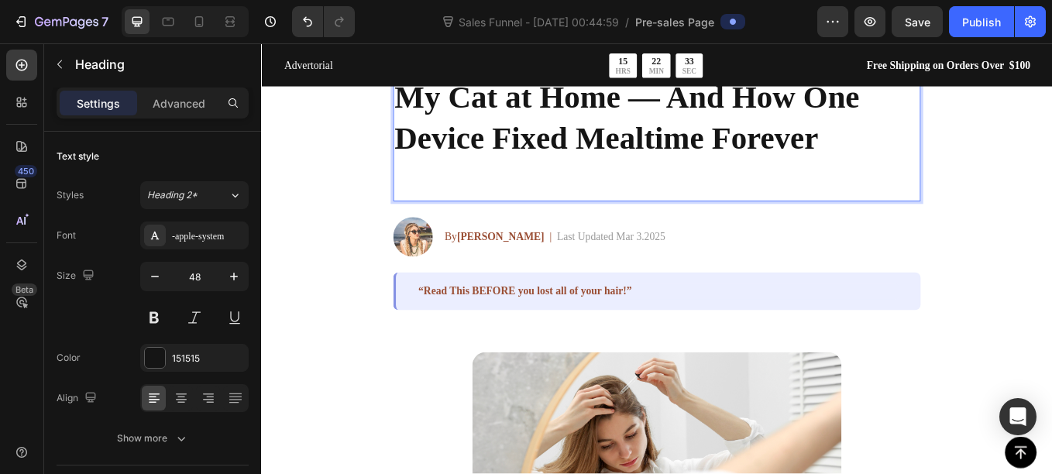
scroll to position [163, 0]
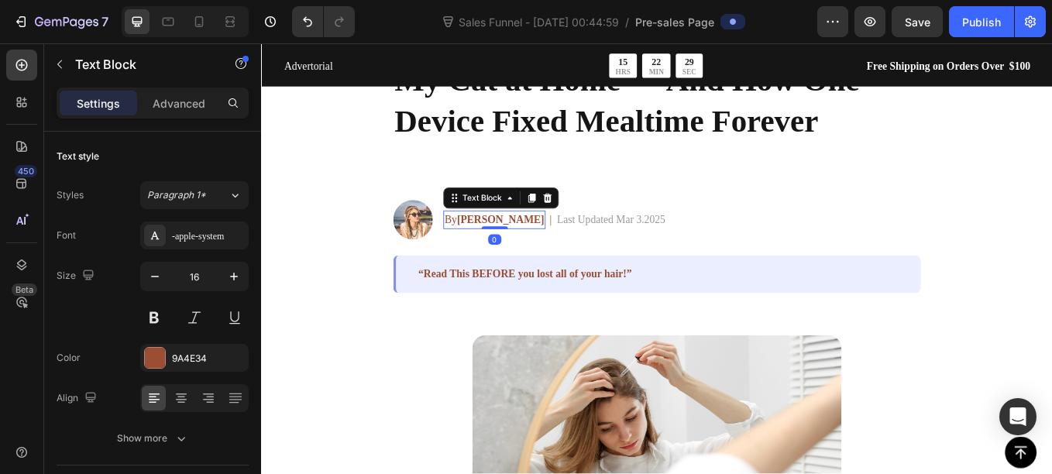
click at [512, 249] on strong "Jessica M." at bounding box center [542, 250] width 102 height 13
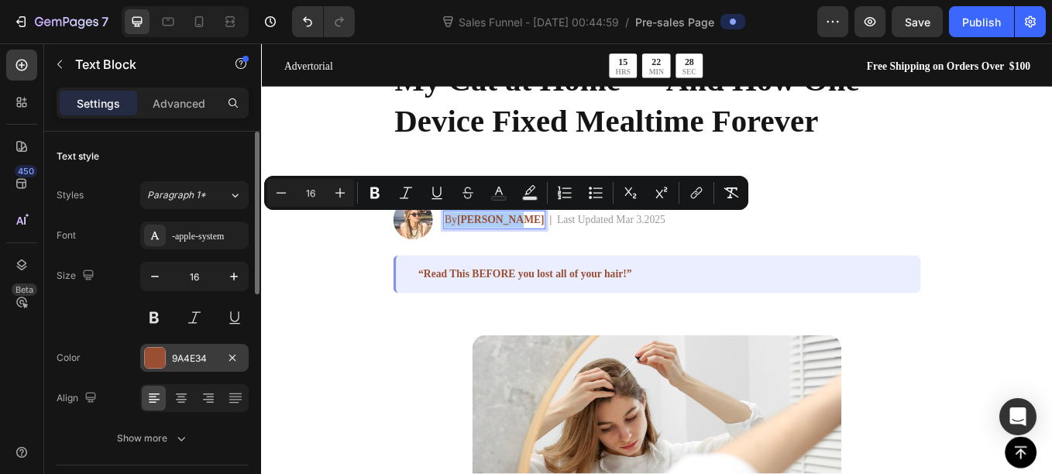
click at [163, 349] on div at bounding box center [155, 358] width 20 height 20
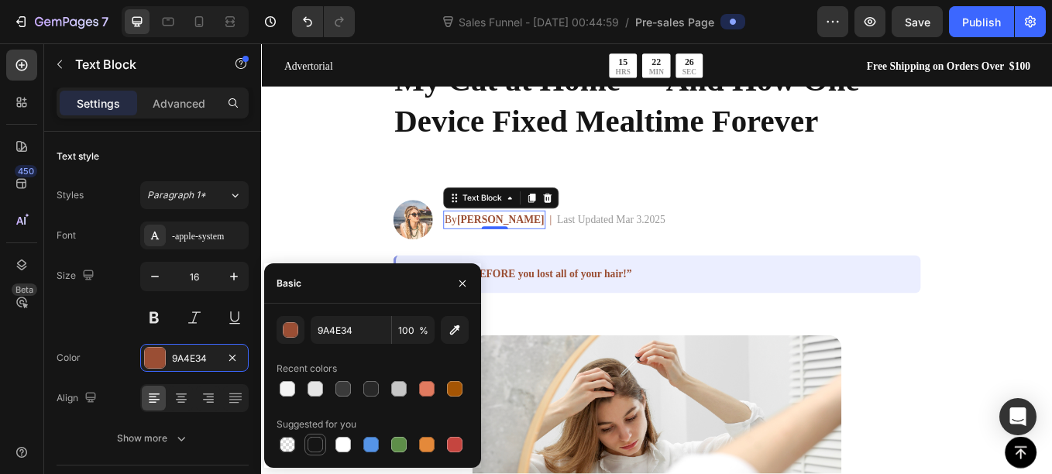
click at [316, 448] on div at bounding box center [314, 444] width 15 height 15
type input "151515"
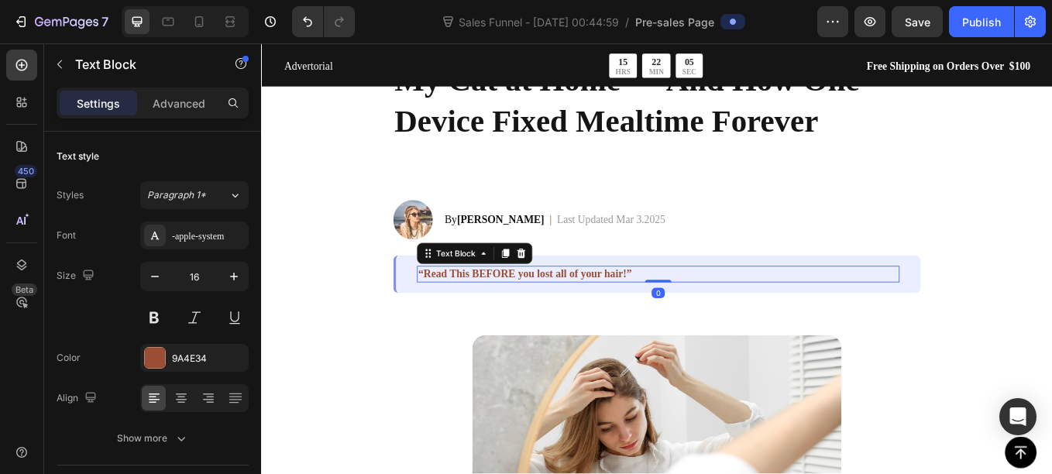
click at [517, 314] on p "“Read This BEFORE you lost all of your hair!”" at bounding box center [727, 315] width 564 height 16
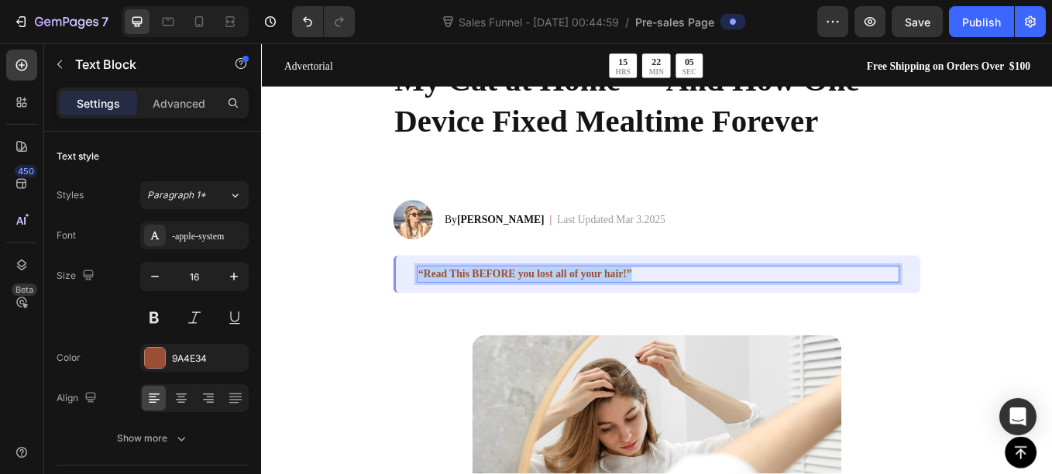
click at [517, 314] on p "“Read This BEFORE you lost all of your hair!”" at bounding box center [727, 315] width 564 height 16
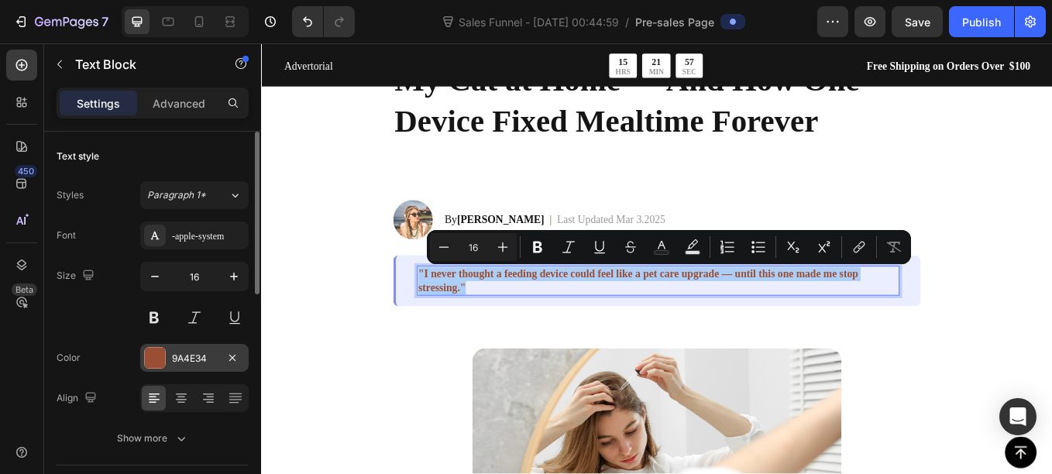
click at [167, 359] on div "9A4E34" at bounding box center [194, 358] width 108 height 28
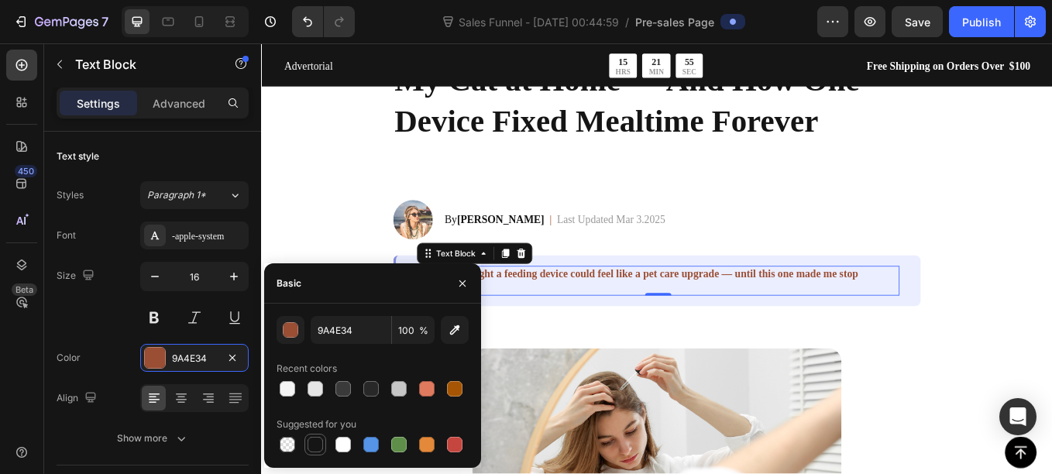
click at [314, 445] on div at bounding box center [314, 444] width 15 height 15
type input "151515"
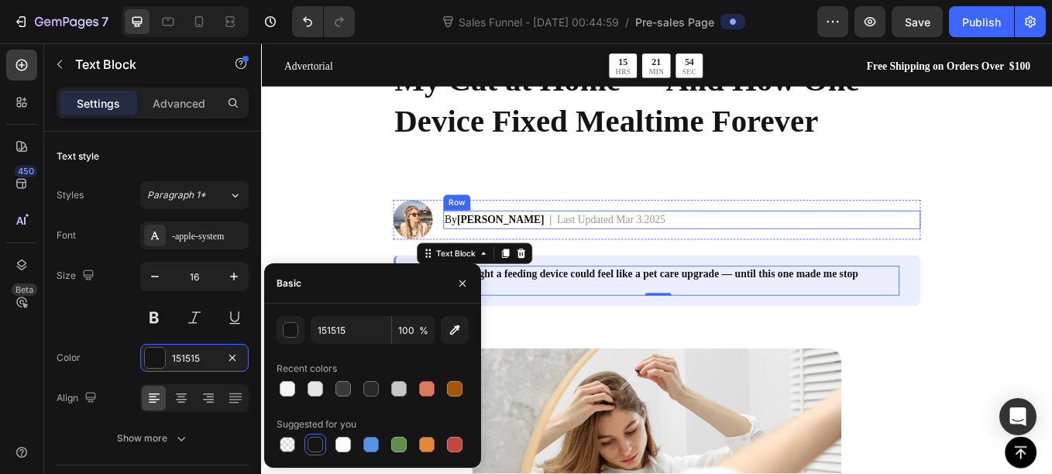
click at [819, 252] on div "By Jessica M. Text Block | Text Block Last Updated Mar 3.2025 Text Block Row" at bounding box center [755, 251] width 561 height 22
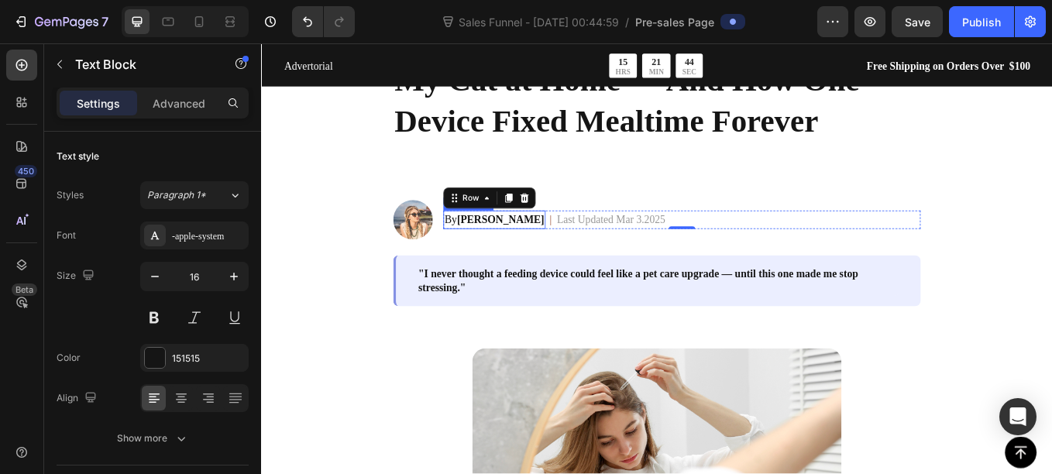
click at [511, 244] on strong "Jessica M." at bounding box center [542, 250] width 102 height 13
click at [507, 250] on strong "Jessica M." at bounding box center [542, 250] width 102 height 13
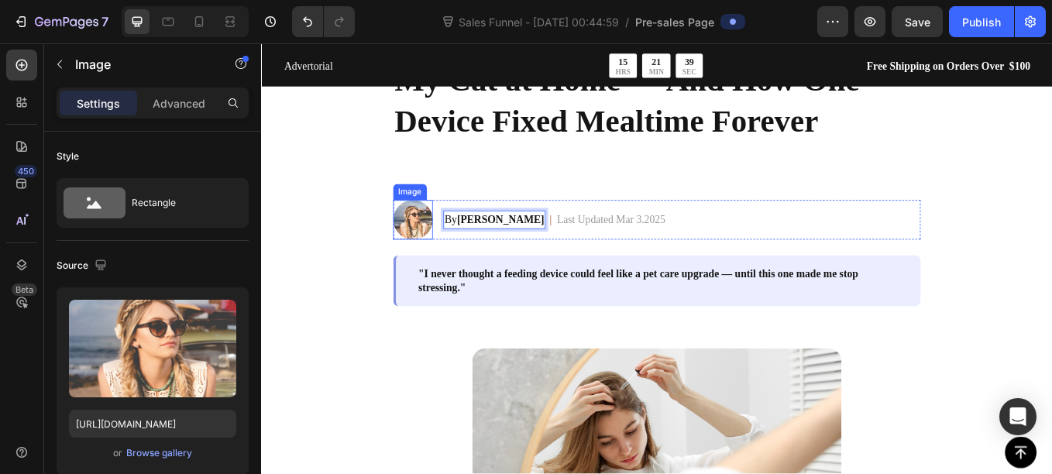
click at [436, 252] on img at bounding box center [439, 251] width 46 height 46
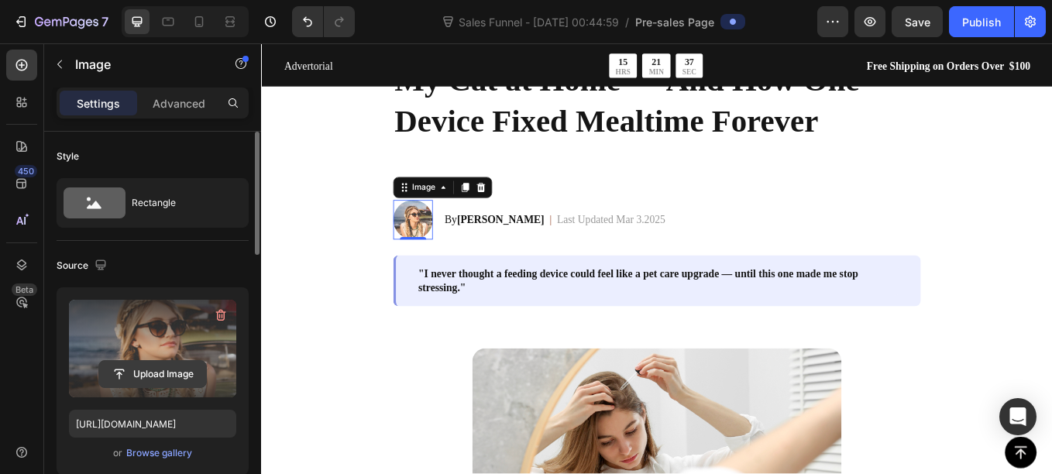
click at [157, 376] on input "file" at bounding box center [152, 374] width 107 height 26
click at [156, 373] on input "file" at bounding box center [152, 374] width 107 height 26
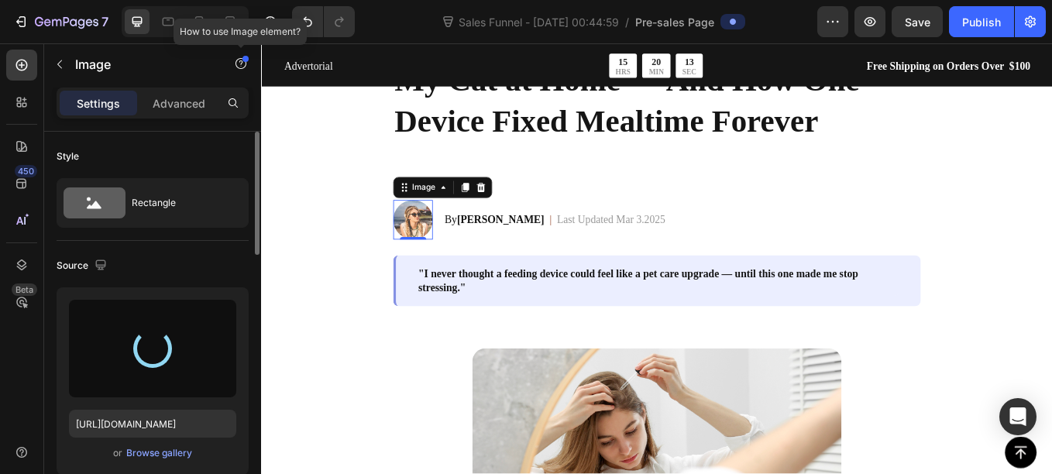
type input "https://cdn.shopify.com/s/files/1/0656/7883/5823/files/gempages_580691360521126…"
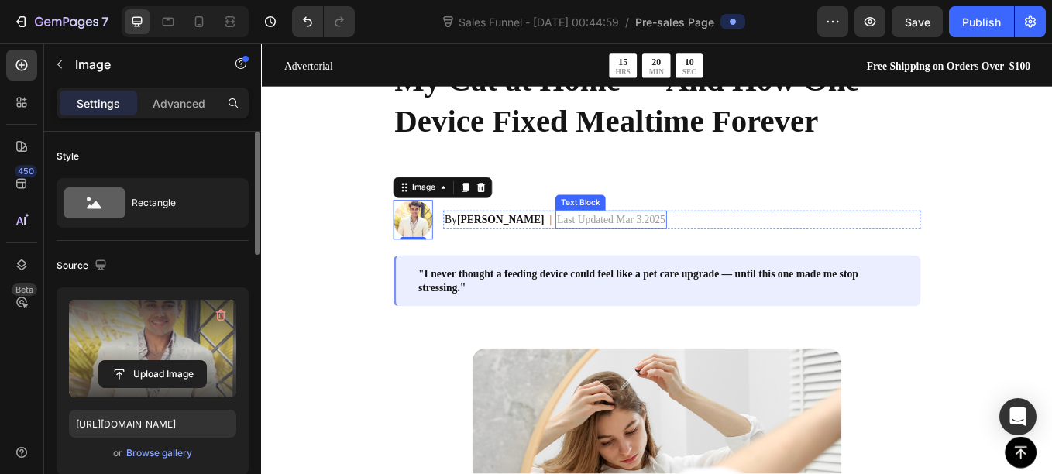
click at [633, 254] on p "Last Updated Mar 3.2025" at bounding box center [671, 251] width 127 height 19
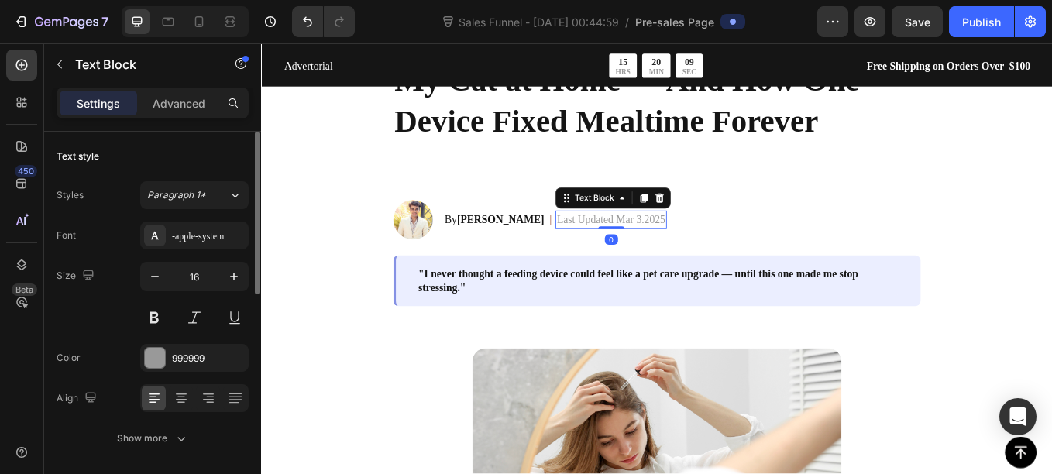
click at [633, 254] on p "Last Updated Mar 3.2025" at bounding box center [671, 251] width 127 height 19
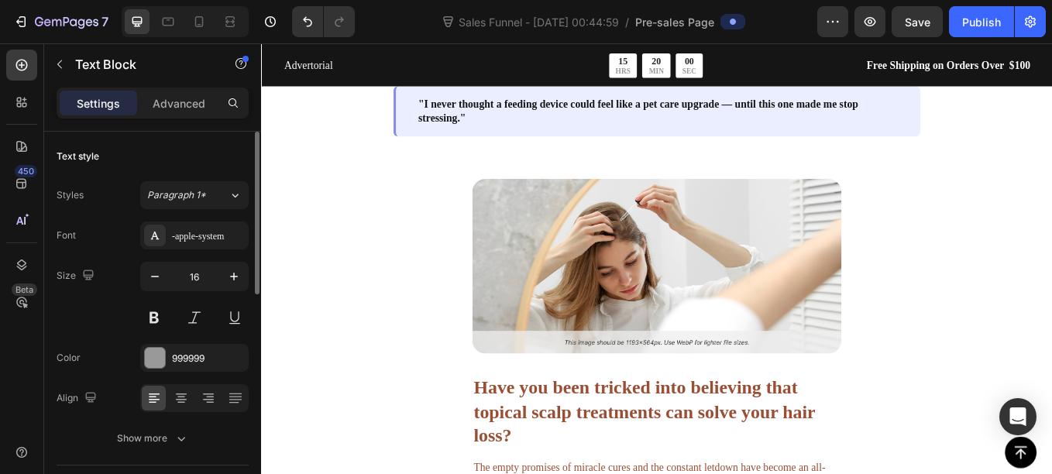
scroll to position [362, 0]
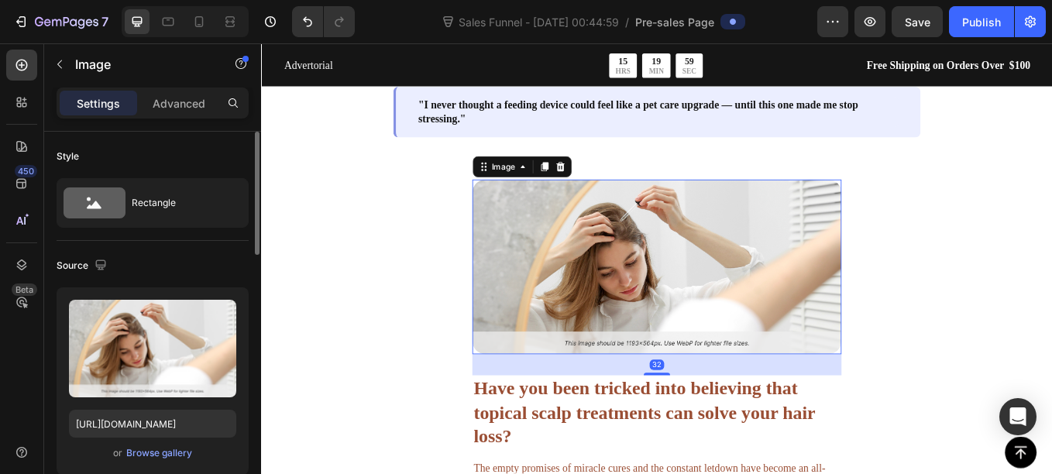
click at [644, 312] on img at bounding box center [726, 306] width 434 height 205
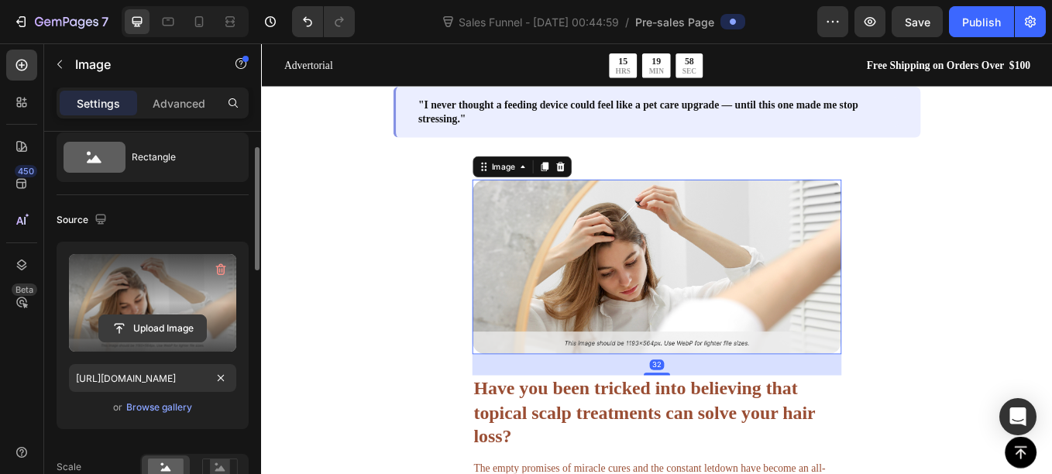
scroll to position [46, 0]
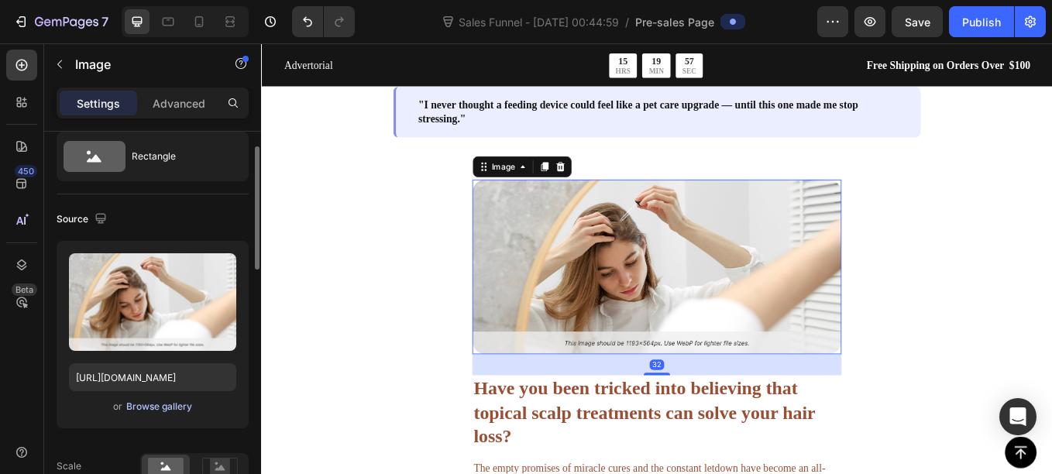
click at [138, 412] on div "Browse gallery" at bounding box center [159, 407] width 66 height 14
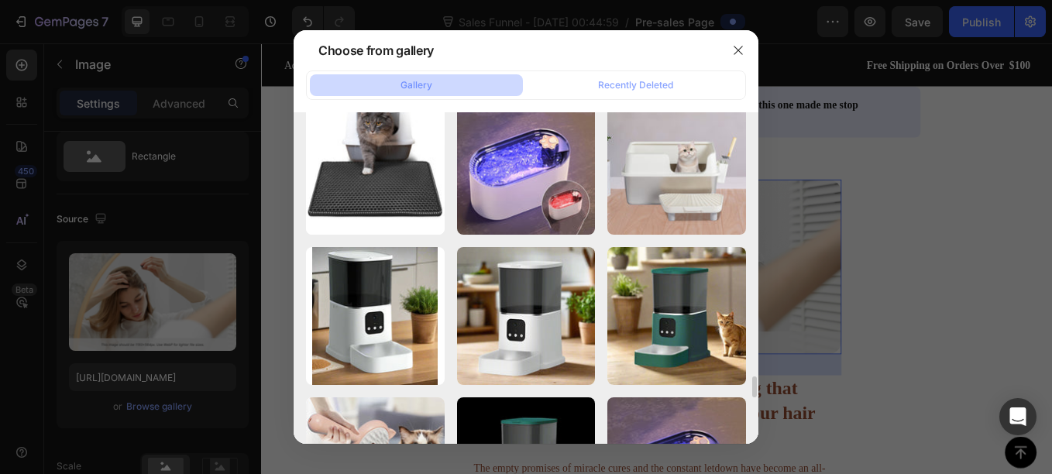
scroll to position [4100, 0]
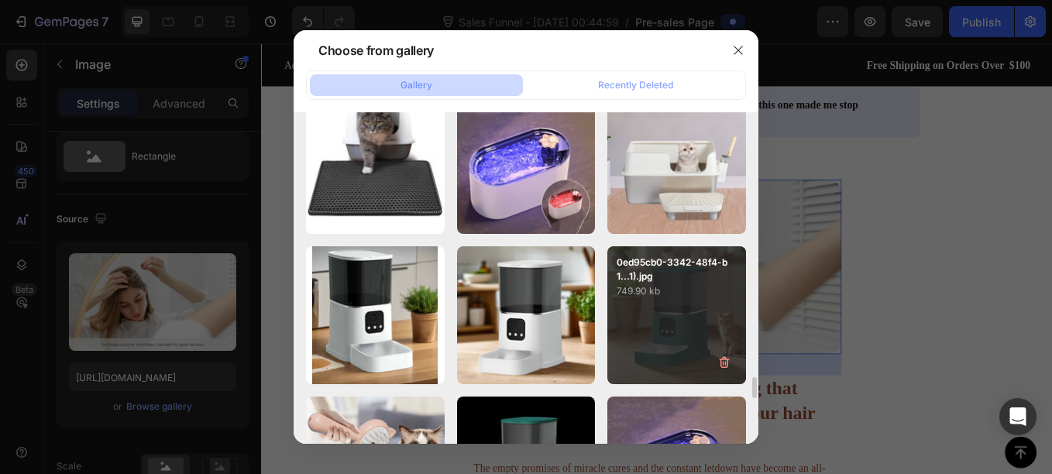
click at [625, 338] on div "0ed95cb0-3342-48f4-b1...1).jpg 749.90 kb" at bounding box center [676, 315] width 139 height 139
type input "https://cdn.shopify.com/s/files/1/0656/7883/5823/files/gempages_580691360521126…"
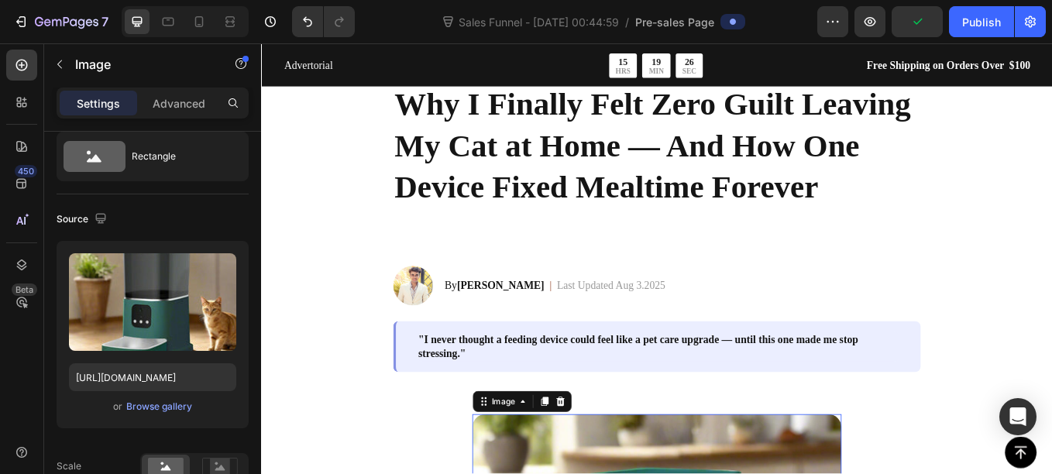
scroll to position [85, 0]
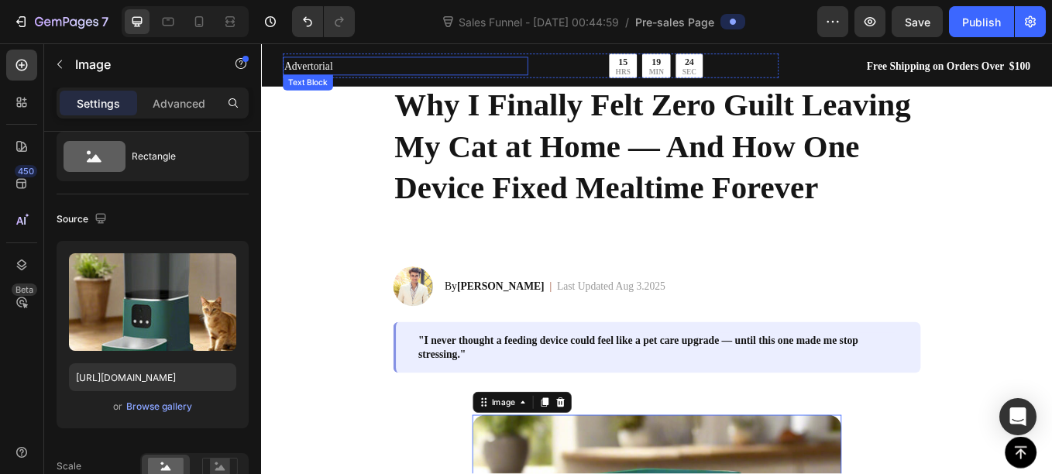
click at [310, 65] on p "Advertorial" at bounding box center [429, 70] width 285 height 19
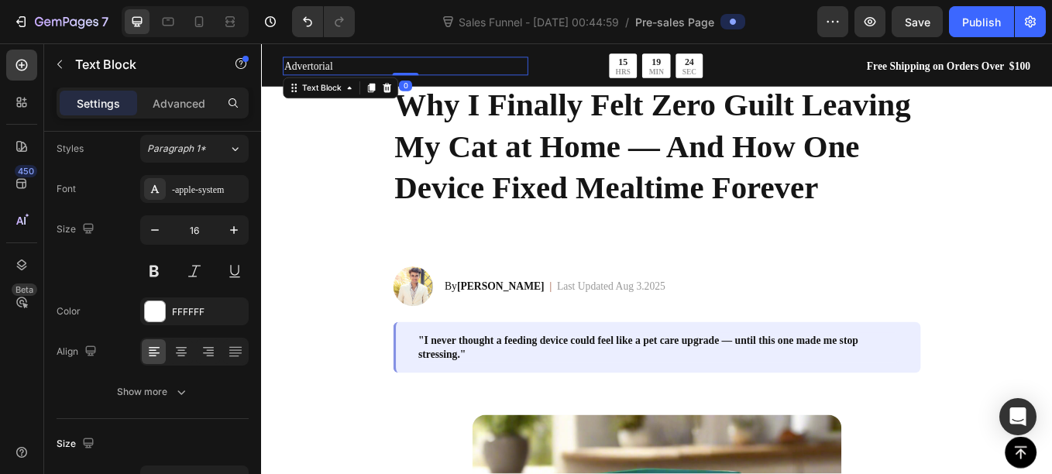
scroll to position [0, 0]
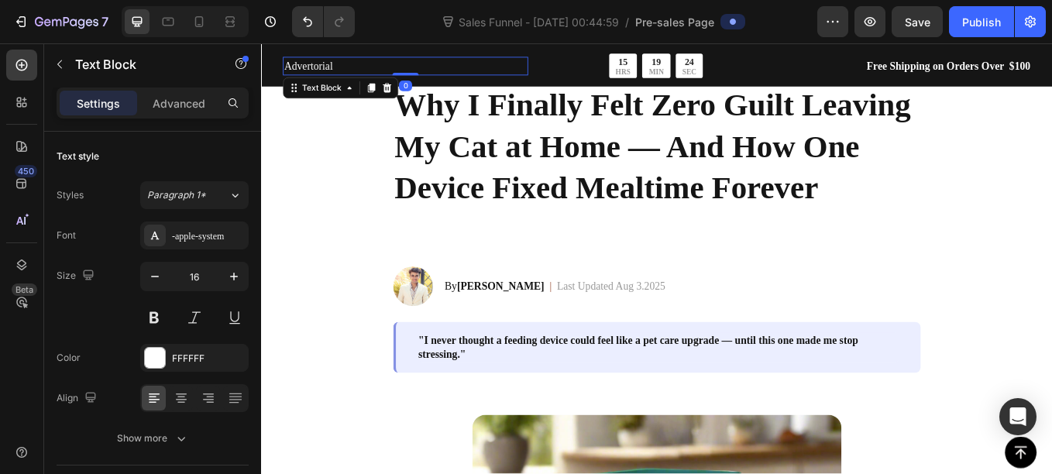
click at [310, 65] on p "Advertorial" at bounding box center [429, 70] width 285 height 19
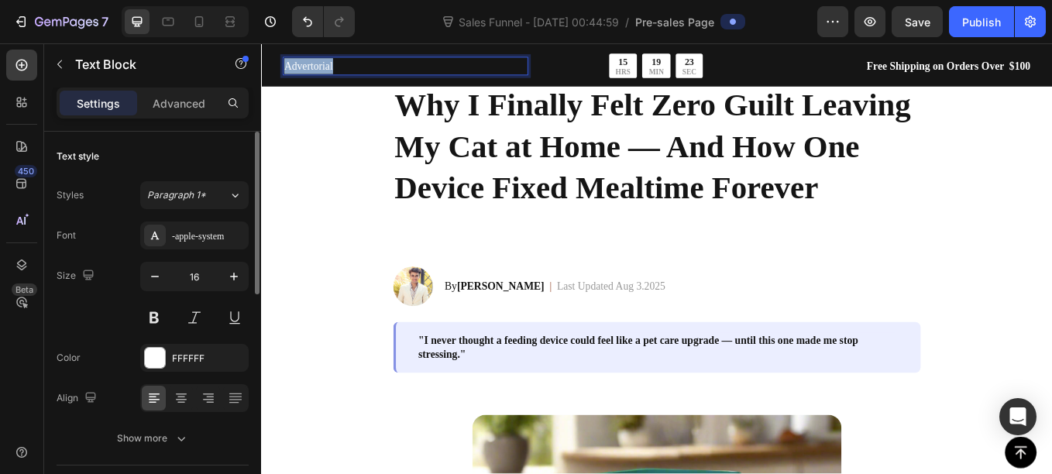
click at [310, 65] on p "Advertorial" at bounding box center [429, 70] width 285 height 19
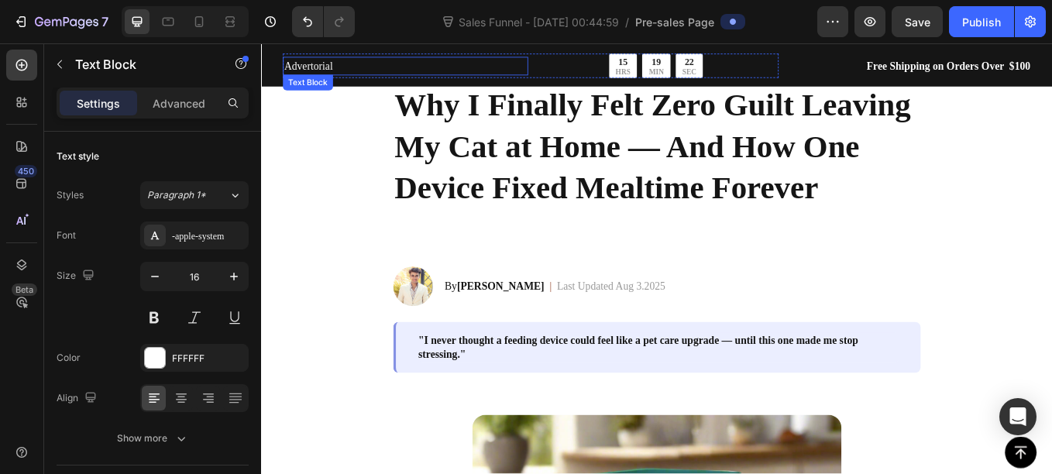
click at [325, 66] on p "Advertorial" at bounding box center [429, 70] width 285 height 19
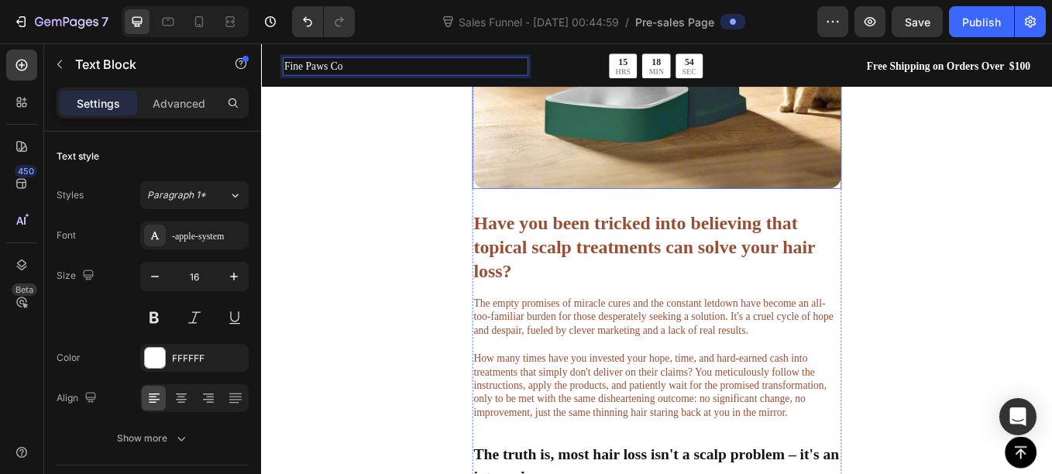
scroll to position [785, 0]
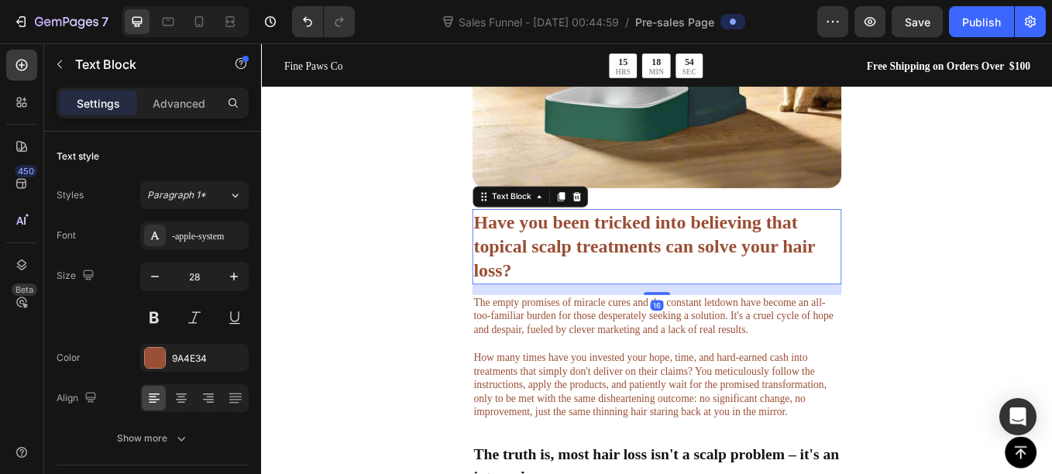
click at [555, 286] on p "Have you been tricked into believing that topical scalp treatments can solve yo…" at bounding box center [725, 282] width 431 height 84
click at [561, 297] on p "Have you been tricked into believing that topical scalp treatments can solve yo…" at bounding box center [725, 282] width 431 height 84
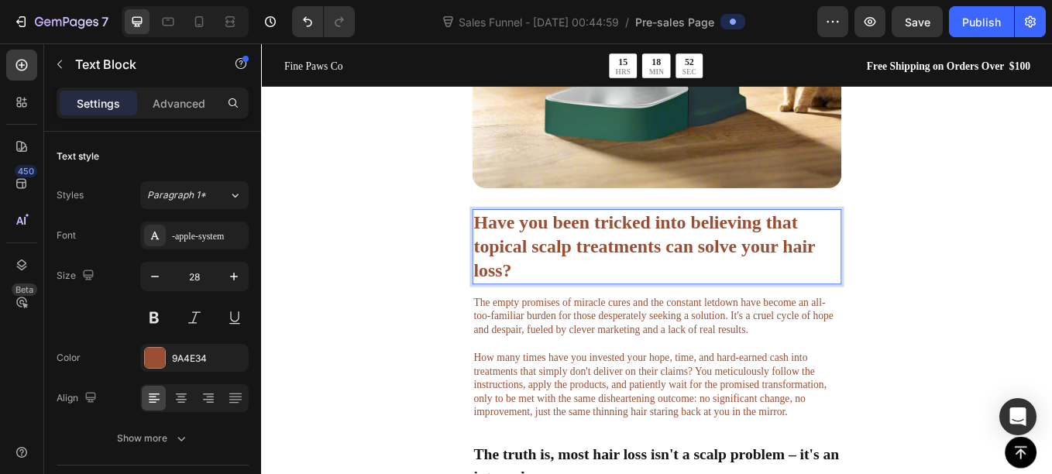
click at [561, 297] on p "Have you been tricked into believing that topical scalp treatments can solve yo…" at bounding box center [725, 282] width 431 height 84
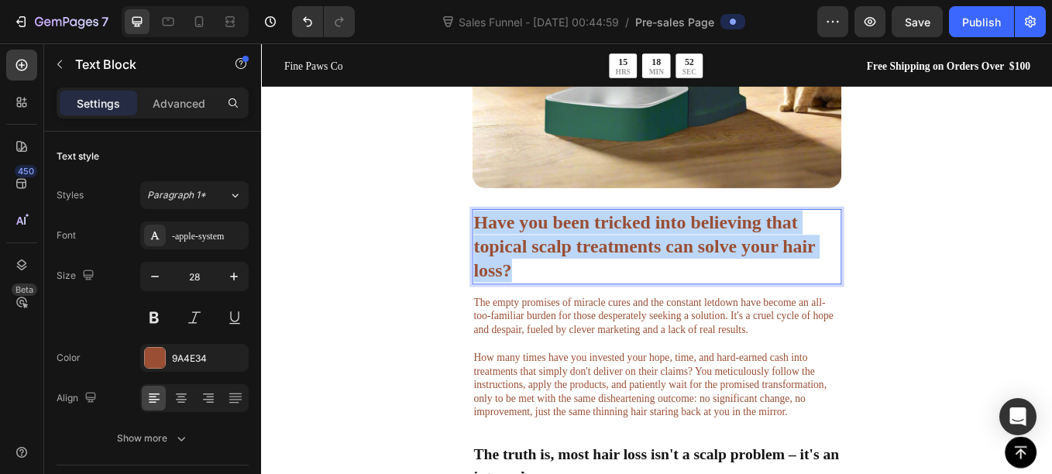
click at [561, 297] on p "Have you been tricked into believing that topical scalp treatments can solve yo…" at bounding box center [725, 282] width 431 height 84
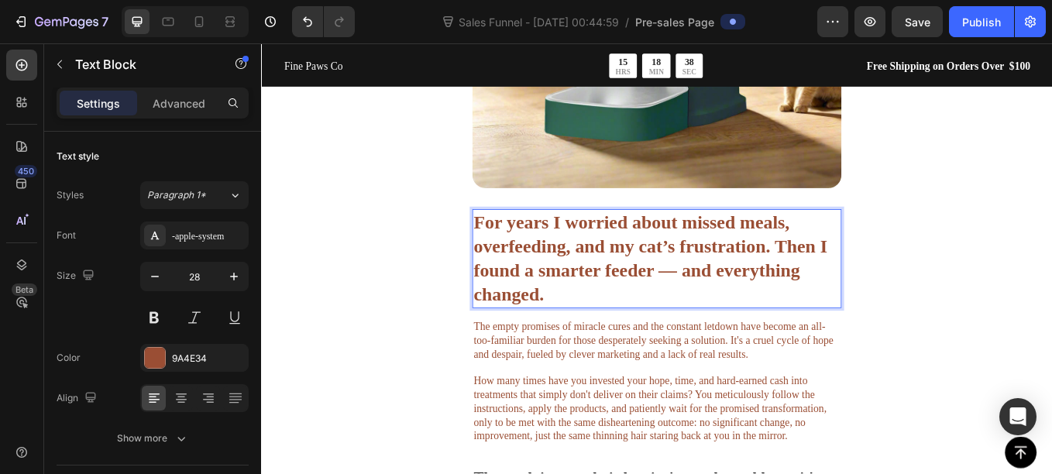
click at [548, 269] on p "For years I worried about missed meals, overfeeding, and my cat’s frustration. …" at bounding box center [725, 296] width 431 height 113
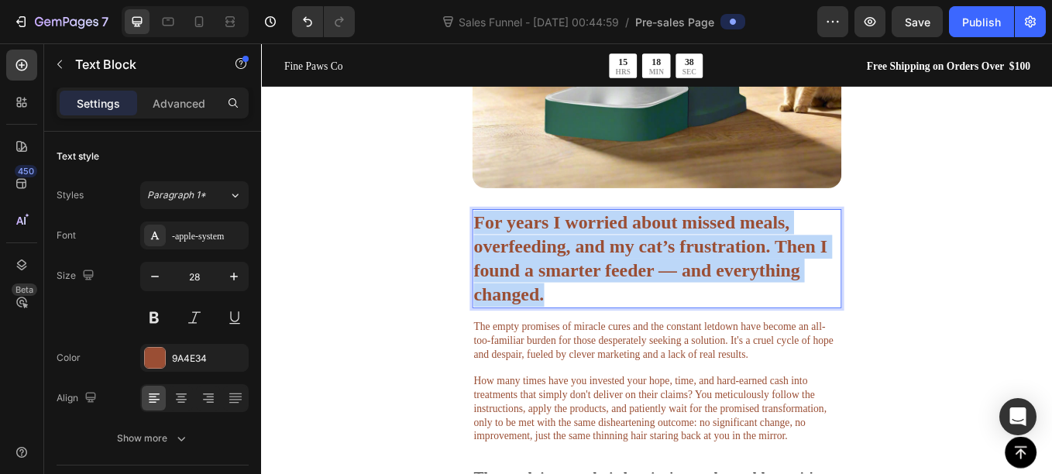
click at [548, 269] on p "For years I worried about missed meals, overfeeding, and my cat’s frustration. …" at bounding box center [725, 296] width 431 height 113
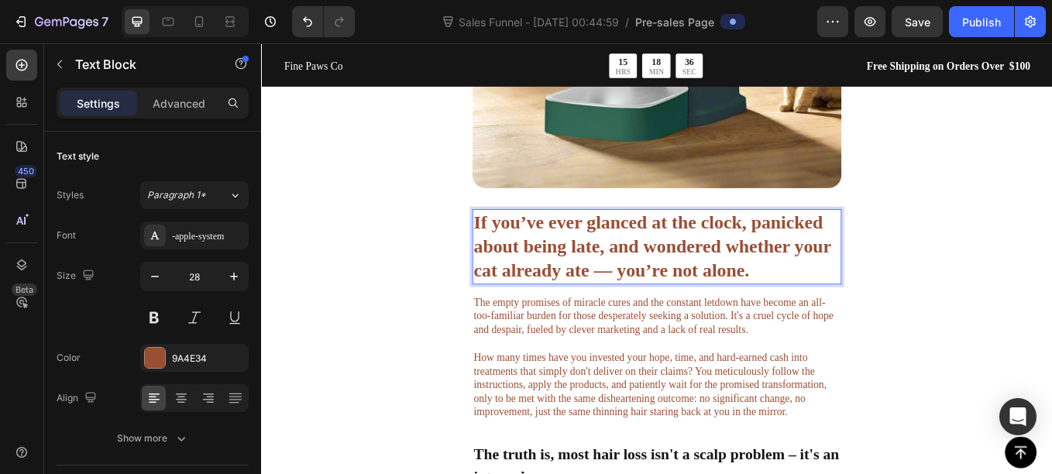
click at [586, 273] on p "If you’ve ever glanced at the clock, panicked about being late, and wondered wh…" at bounding box center [725, 282] width 431 height 84
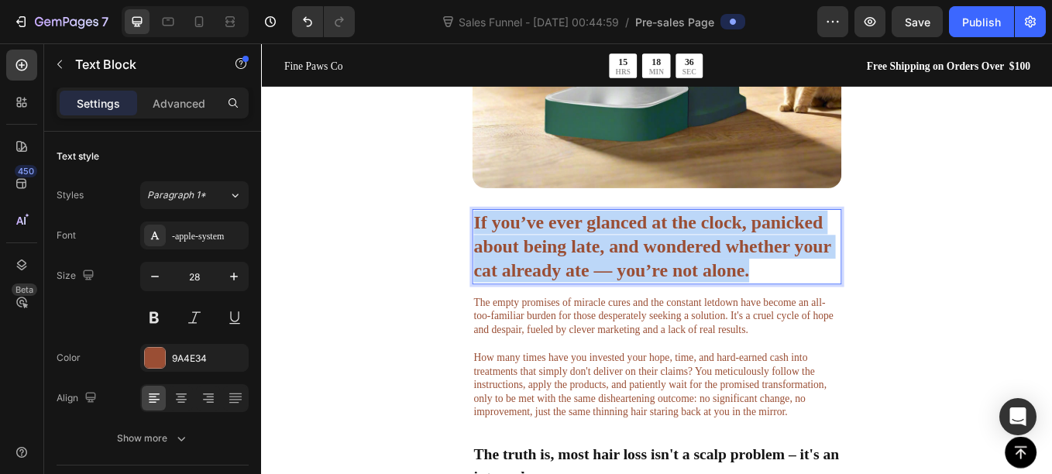
click at [586, 273] on p "If you’ve ever glanced at the clock, panicked about being late, and wondered wh…" at bounding box center [725, 282] width 431 height 84
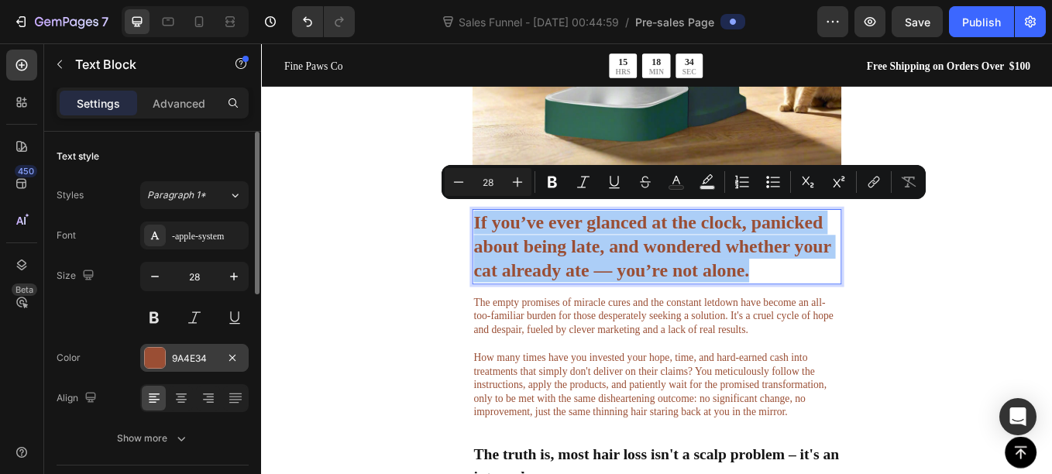
click at [147, 355] on div at bounding box center [155, 358] width 20 height 20
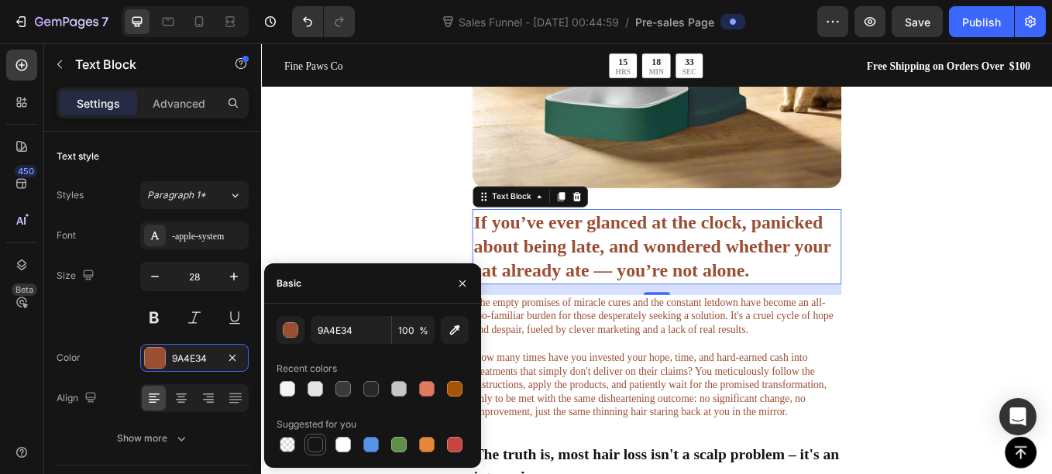
click at [314, 444] on div at bounding box center [314, 444] width 15 height 15
type input "151515"
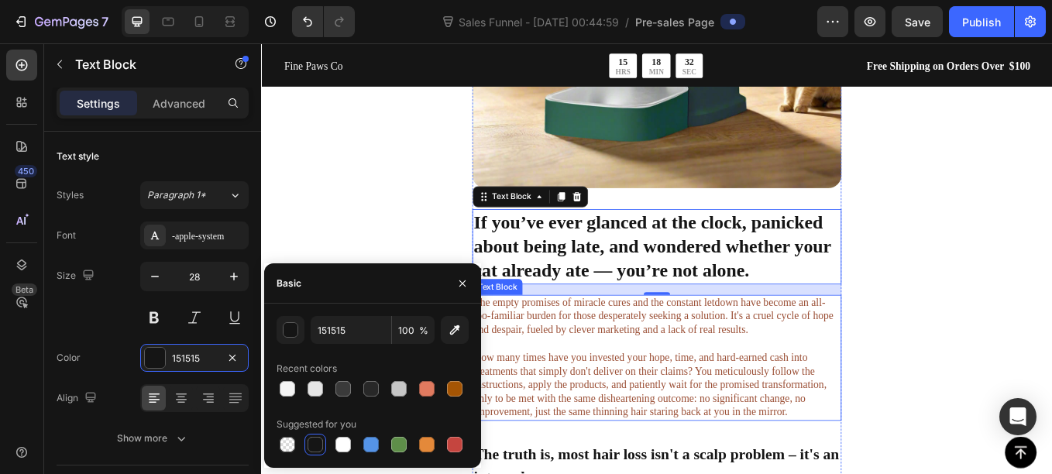
click at [592, 373] on p "The empty promises of miracle cures and the constant letdown have become an all…" at bounding box center [725, 413] width 431 height 145
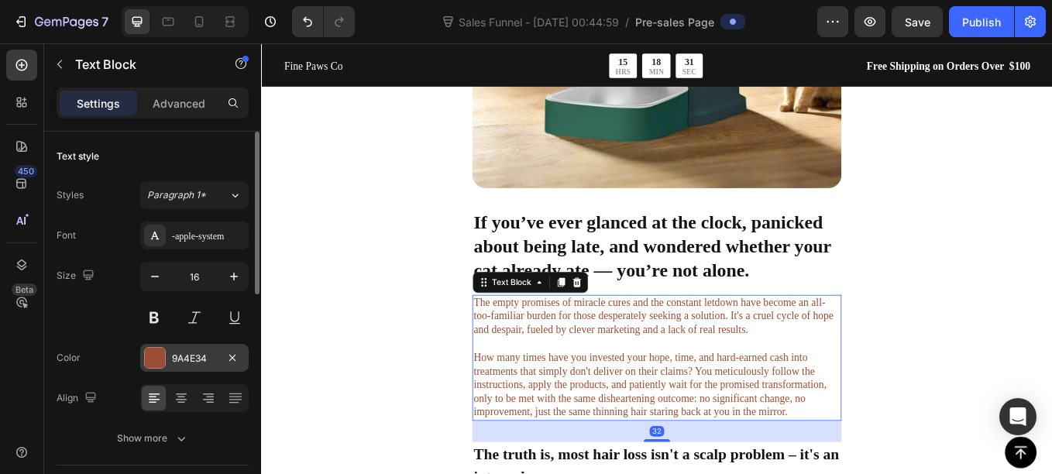
click at [154, 366] on div at bounding box center [155, 358] width 20 height 20
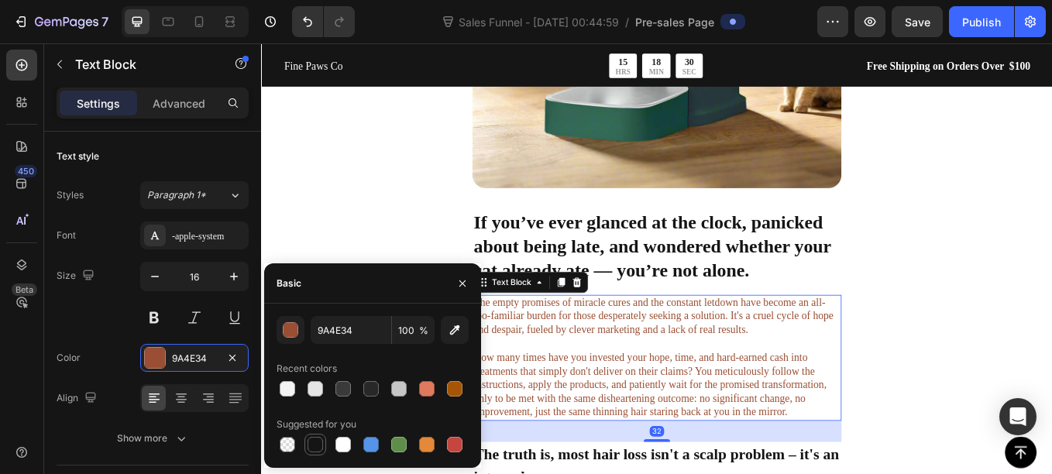
click at [314, 441] on div at bounding box center [314, 444] width 15 height 15
type input "151515"
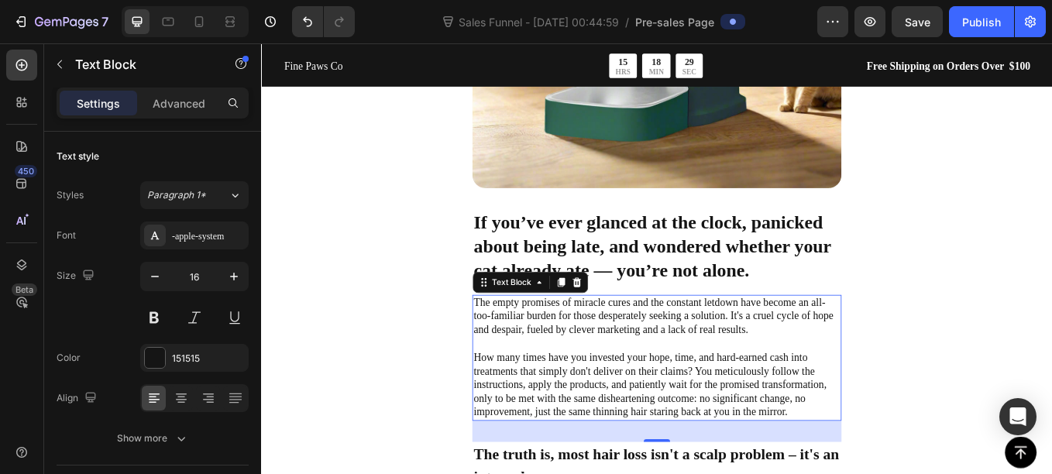
click at [591, 397] on p "The empty promises of miracle cures and the constant letdown have become an all…" at bounding box center [725, 413] width 431 height 145
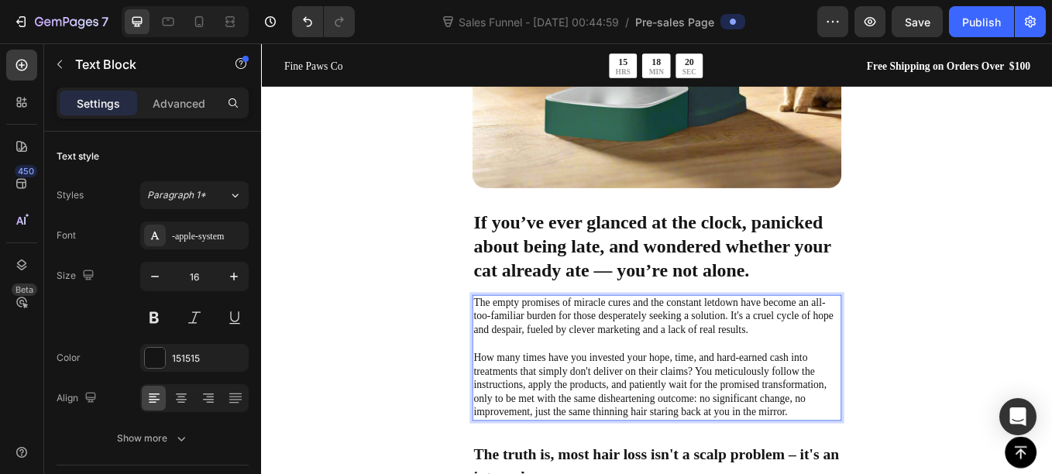
click at [603, 362] on p "The empty promises of miracle cures and the constant letdown have become an all…" at bounding box center [725, 413] width 431 height 145
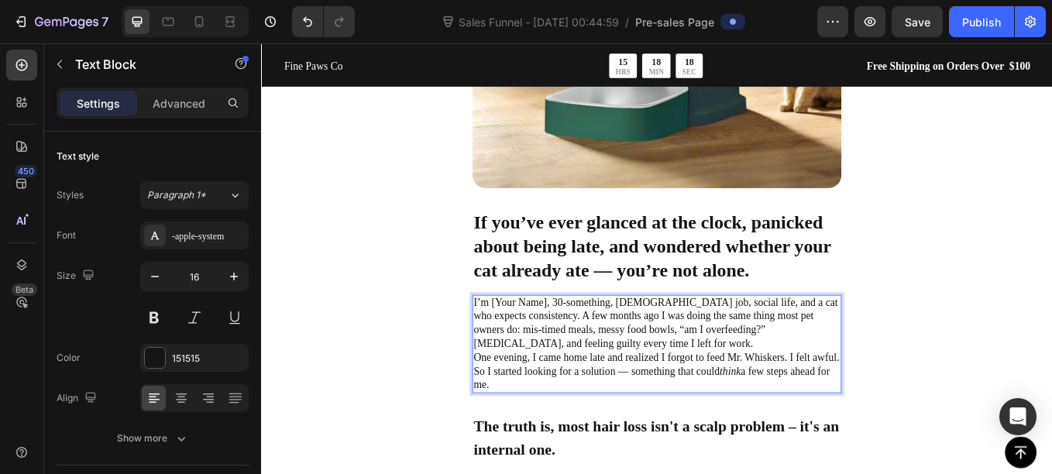
click at [654, 378] on p "I’m [Your Name], 30-something, full-time job, social life, and a cat who expect…" at bounding box center [725, 373] width 431 height 64
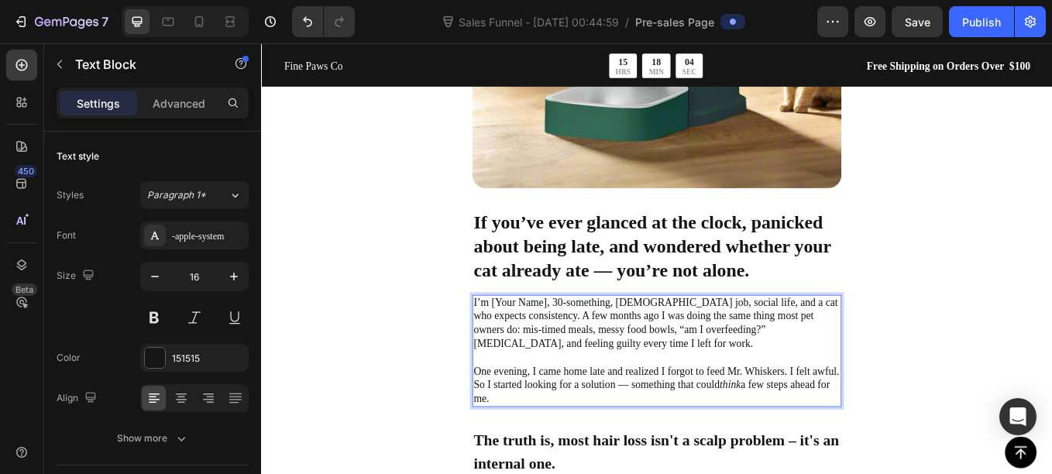
click at [596, 341] on p "I’m [Your Name], 30-something, full-time job, social life, and a cat who expect…" at bounding box center [725, 373] width 431 height 64
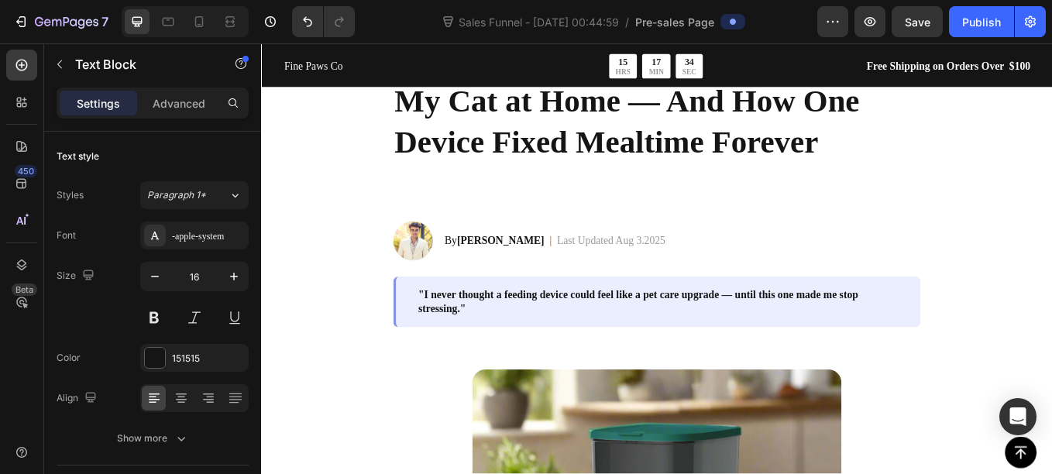
scroll to position [138, 0]
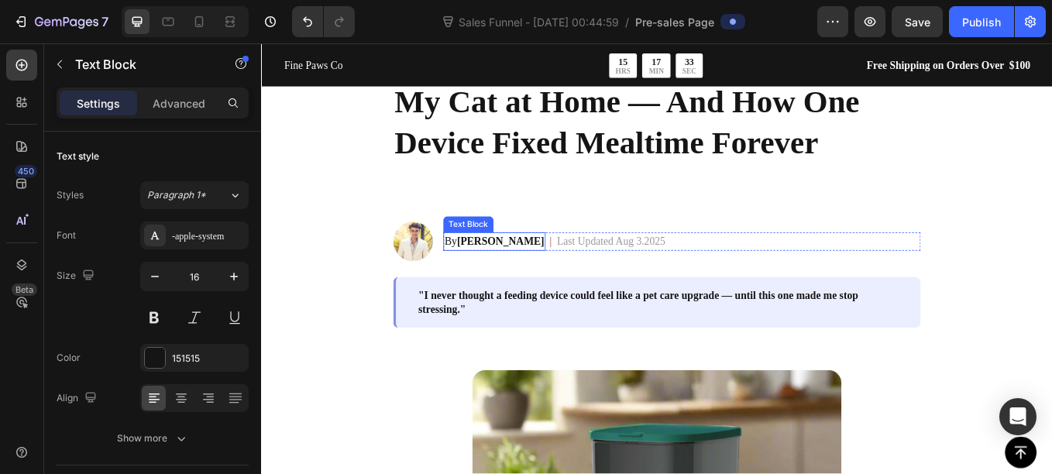
click at [503, 277] on strong "Yonus C." at bounding box center [542, 276] width 102 height 13
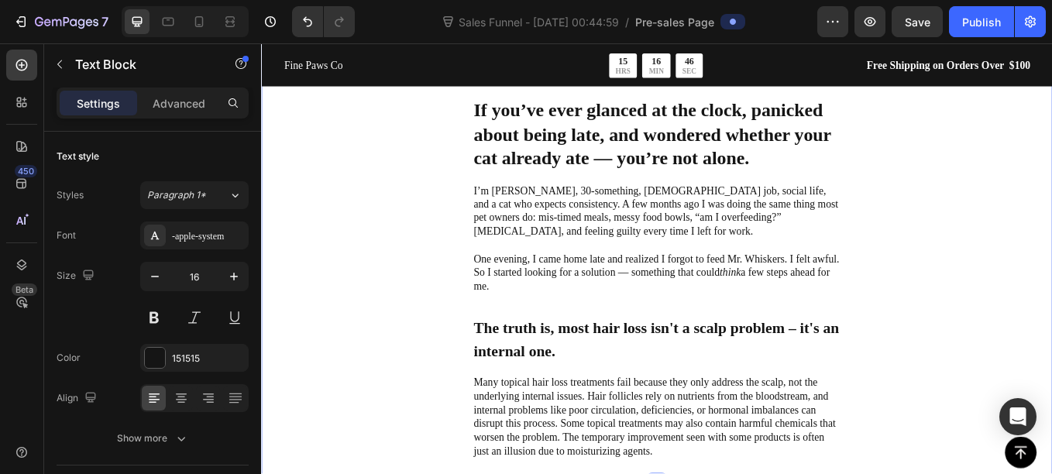
scroll to position [915, 0]
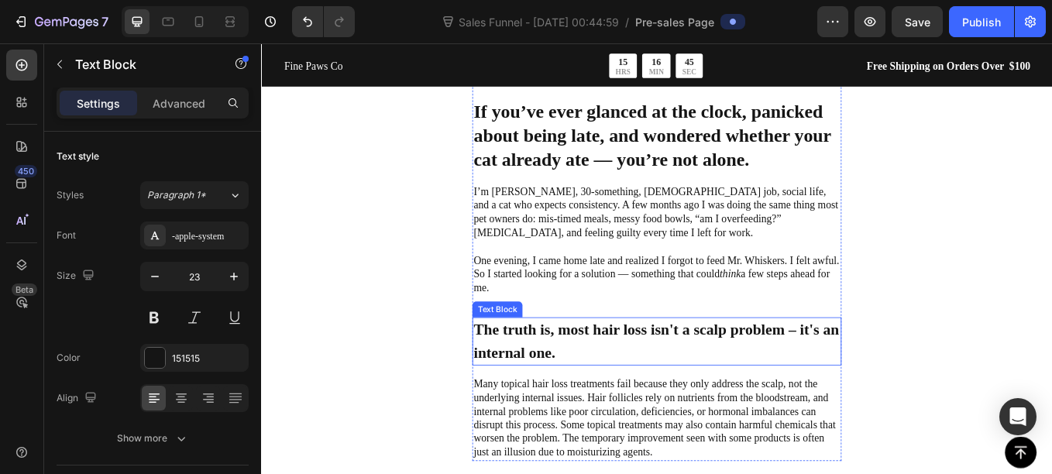
click at [606, 368] on p "The truth is, most hair loss isn't a scalp problem – it's an internal one." at bounding box center [725, 393] width 431 height 53
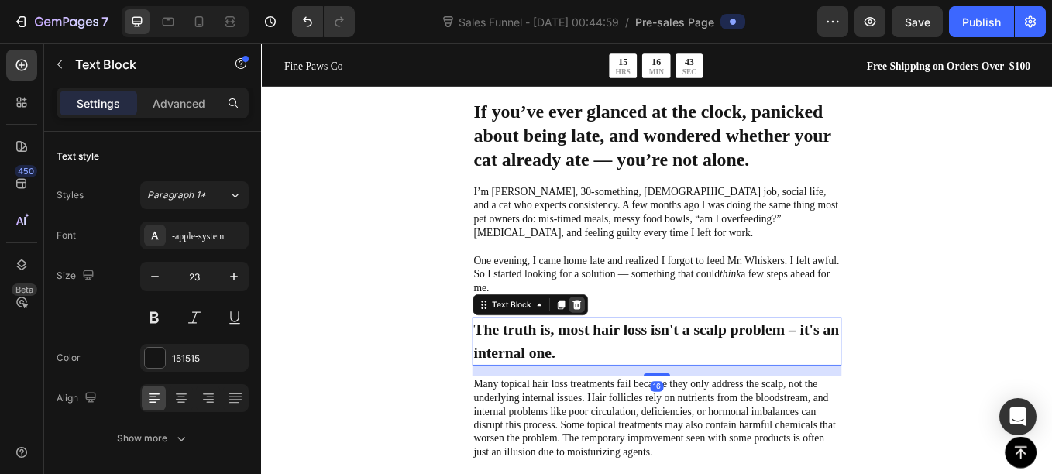
click at [631, 345] on icon at bounding box center [632, 350] width 10 height 11
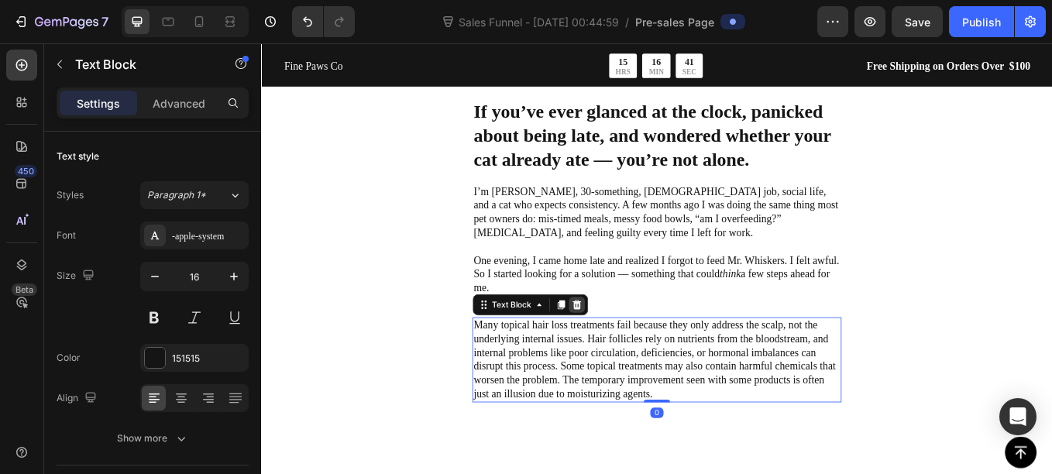
click at [636, 345] on icon at bounding box center [631, 351] width 12 height 12
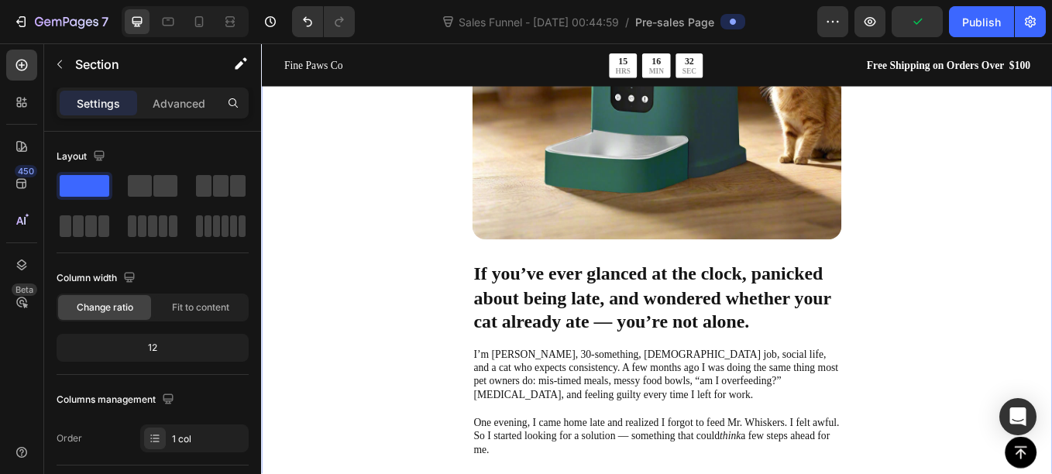
scroll to position [726, 0]
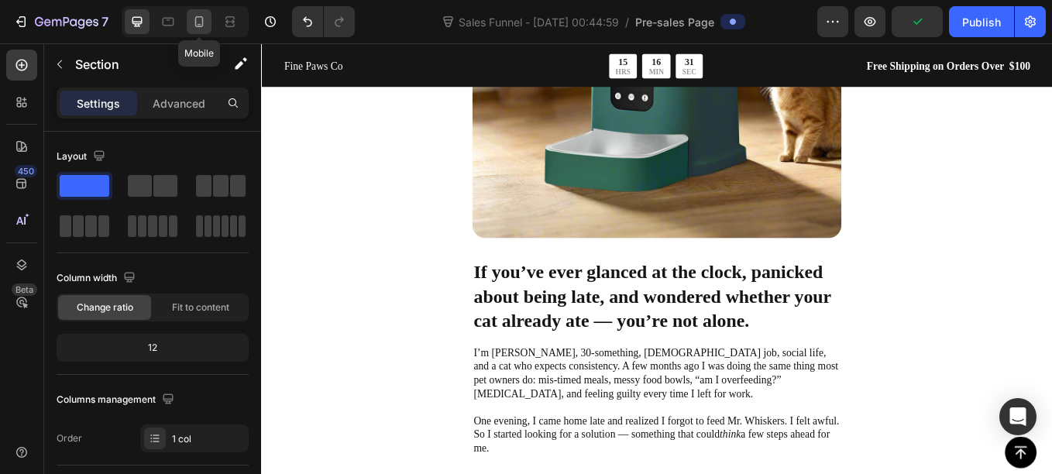
click at [202, 12] on div at bounding box center [199, 21] width 25 height 25
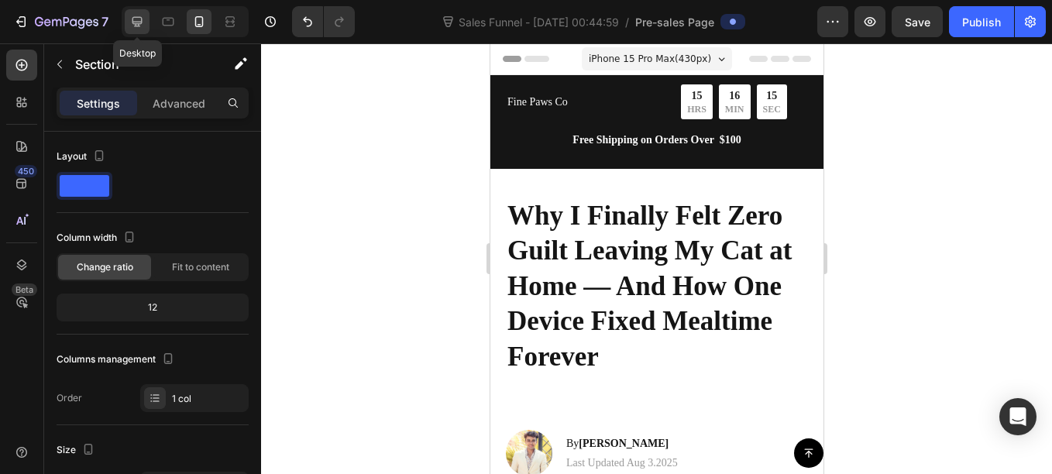
click at [143, 22] on icon at bounding box center [136, 21] width 15 height 15
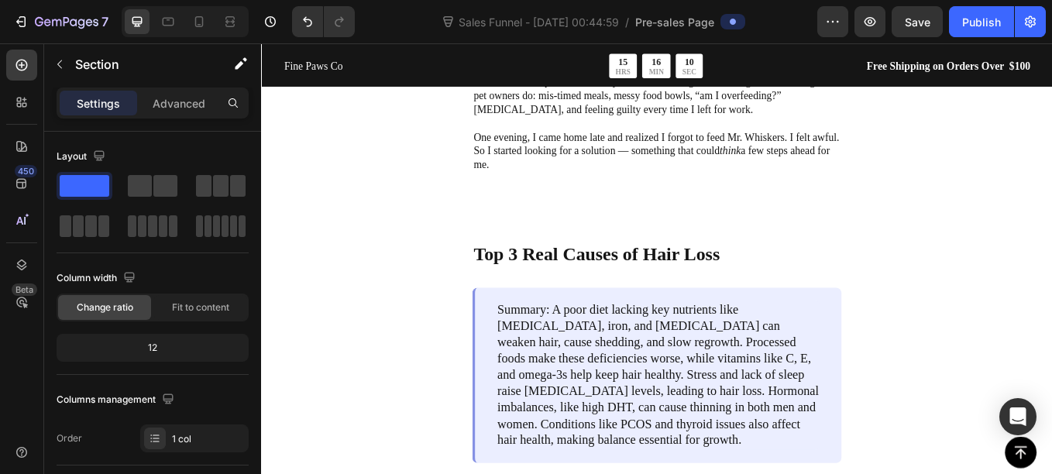
scroll to position [1157, 0]
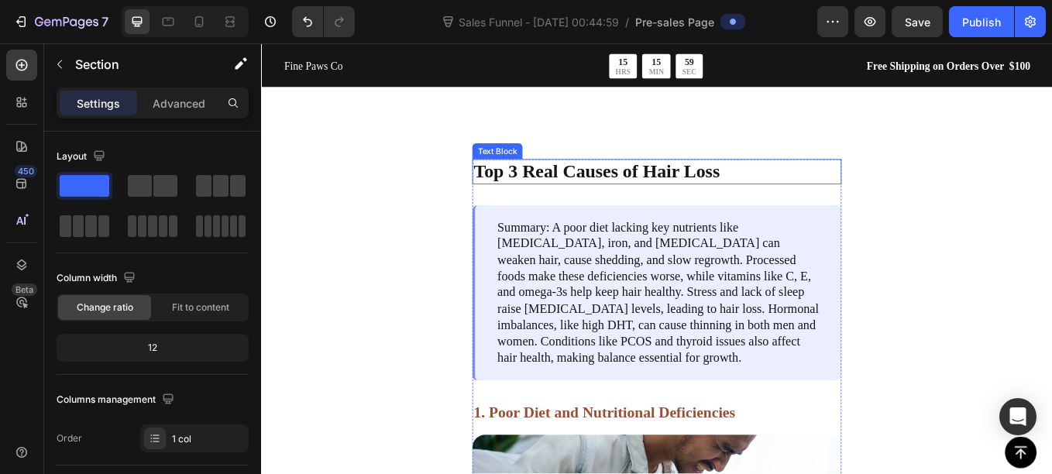
click at [542, 187] on p "Top 3 Real Causes of Hair Loss" at bounding box center [725, 194] width 431 height 26
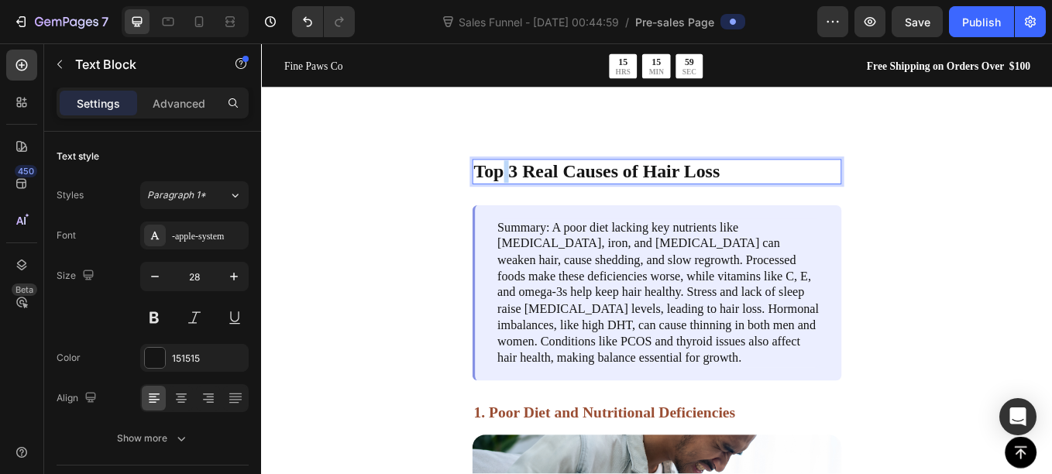
click at [542, 187] on p "Top 3 Real Causes of Hair Loss" at bounding box center [725, 194] width 431 height 26
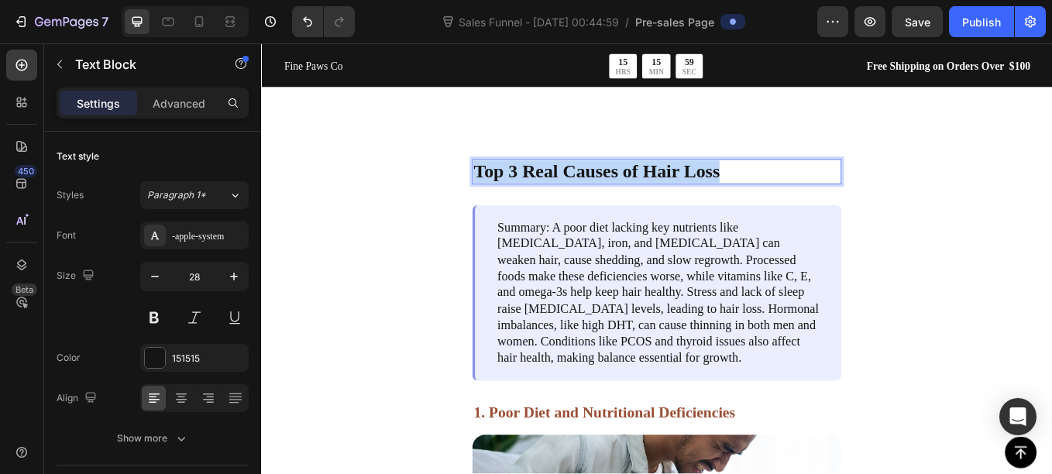
click at [542, 187] on p "Top 3 Real Causes of Hair Loss" at bounding box center [725, 194] width 431 height 26
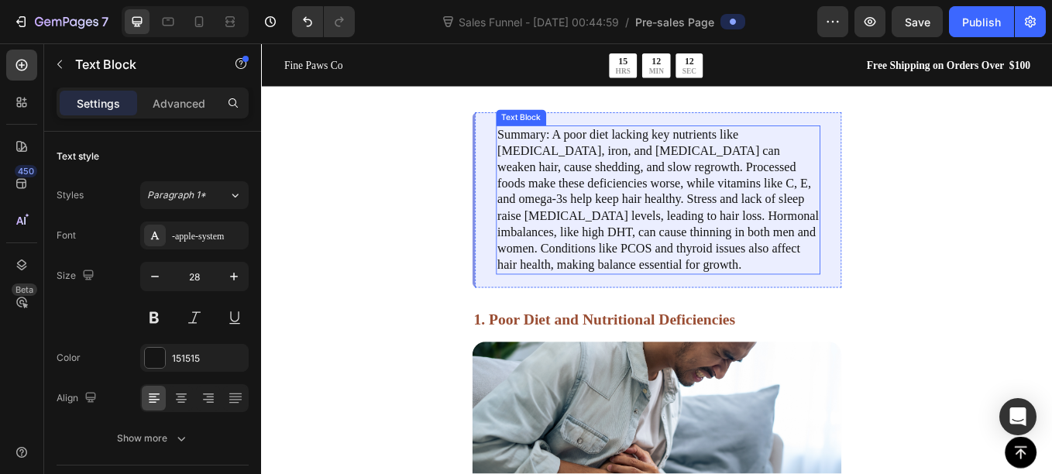
scroll to position [1255, 0]
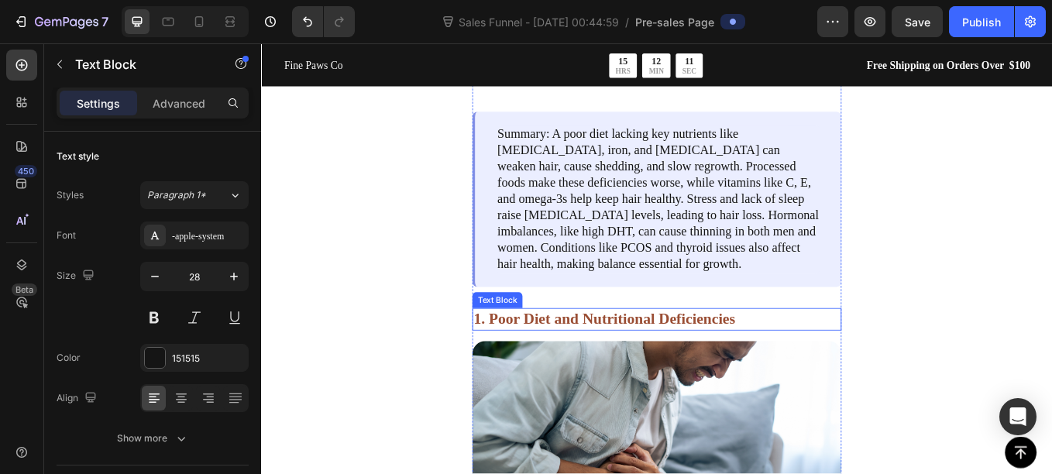
click at [737, 372] on p "1. Poor Diet and Nutritional Deficiencies" at bounding box center [725, 367] width 431 height 23
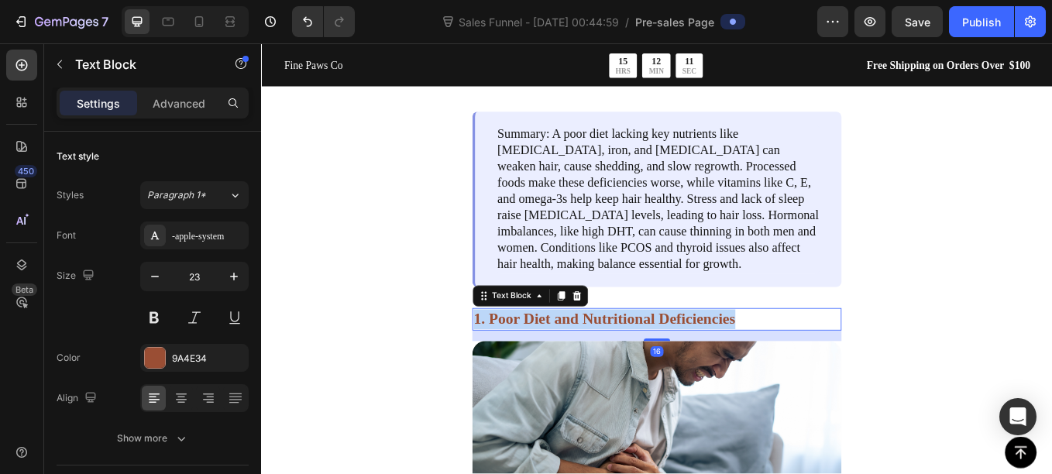
click at [737, 372] on p "1. Poor Diet and Nutritional Deficiencies" at bounding box center [725, 367] width 431 height 23
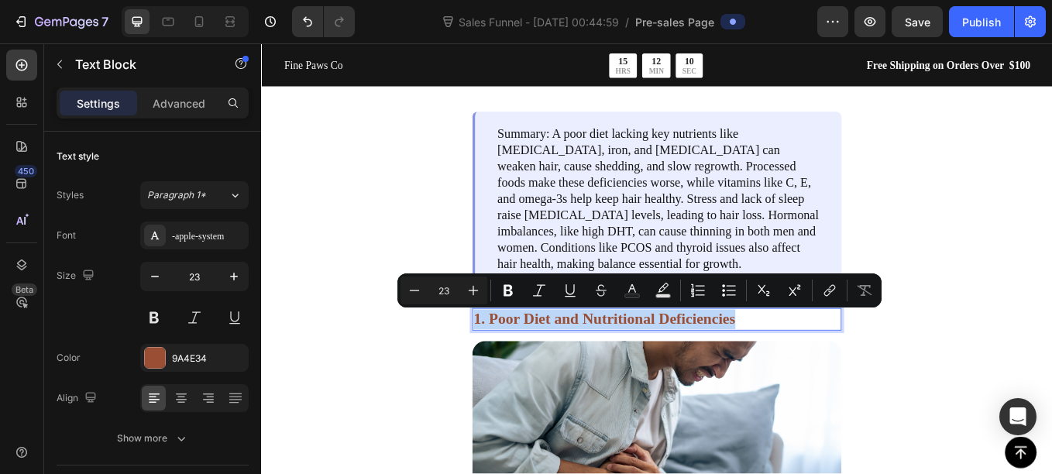
click at [737, 372] on p "1. Poor Diet and Nutritional Deficiencies" at bounding box center [725, 367] width 431 height 23
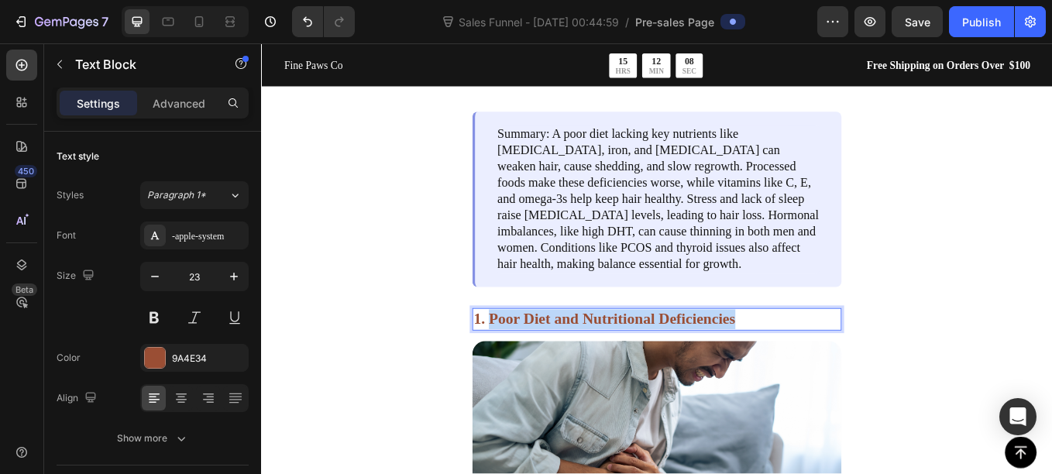
drag, startPoint x: 826, startPoint y: 364, endPoint x: 531, endPoint y: 366, distance: 294.3
click at [531, 366] on p "1. Poor Diet and Nutritional Deficiencies" at bounding box center [725, 367] width 431 height 23
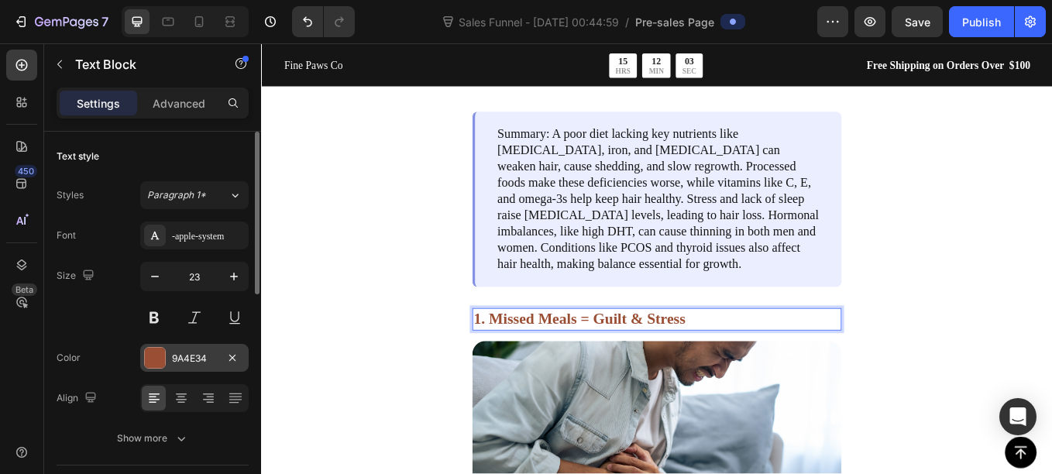
click at [143, 355] on div "9A4E34" at bounding box center [194, 358] width 108 height 28
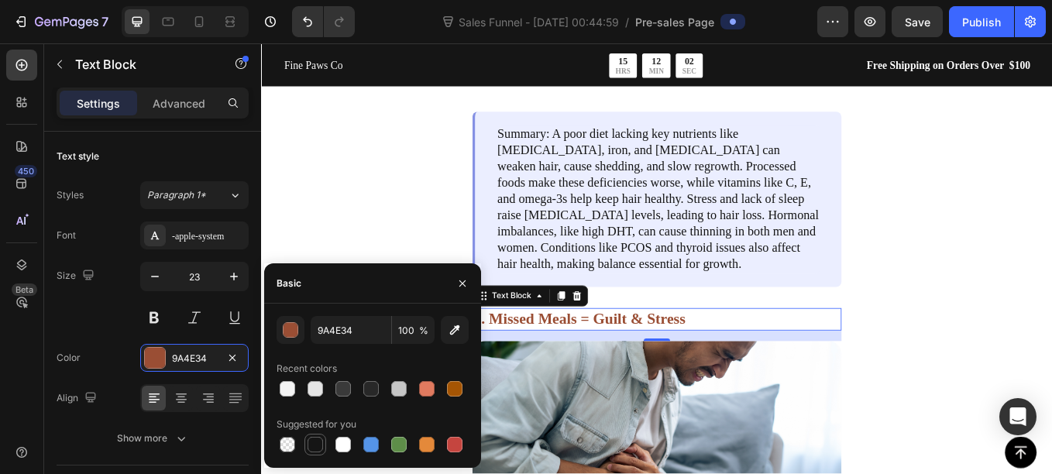
click at [308, 444] on div at bounding box center [314, 444] width 15 height 15
type input "151515"
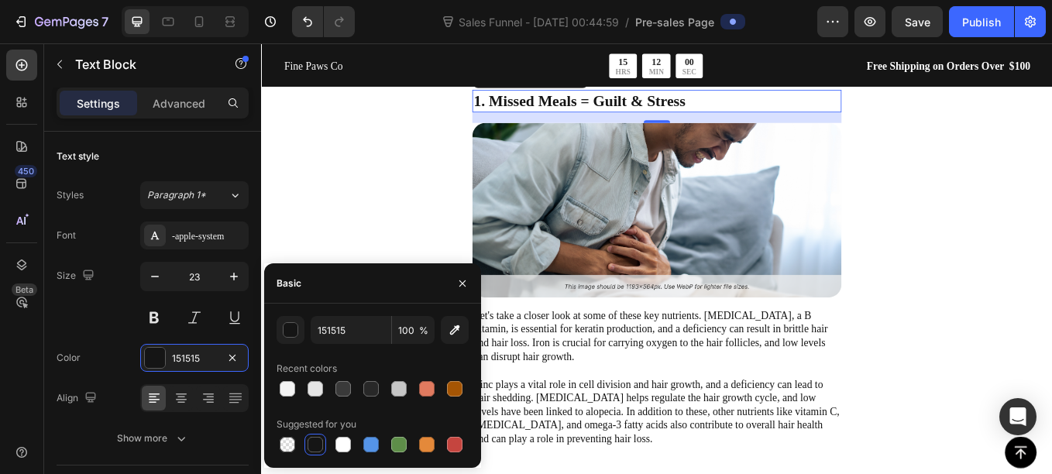
scroll to position [1511, 0]
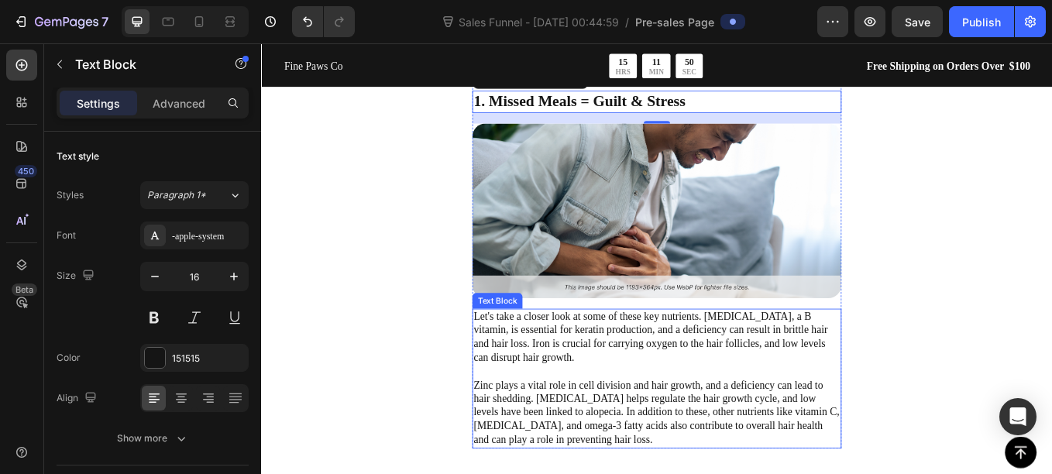
click at [638, 434] on p "Let's take a closer look at some of these key nutrients. Biotin, a B vitamin, i…" at bounding box center [725, 437] width 431 height 161
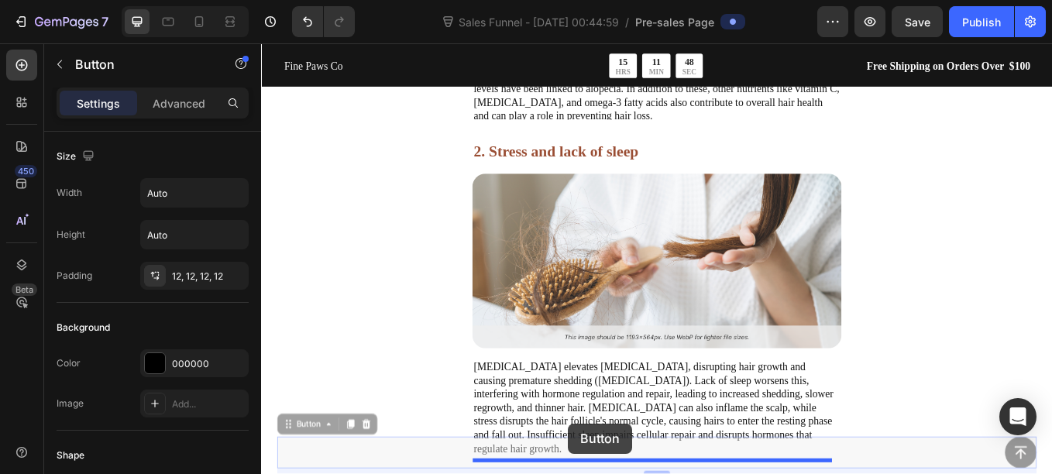
drag, startPoint x: 636, startPoint y: 507, endPoint x: 637, endPoint y: 398, distance: 108.4
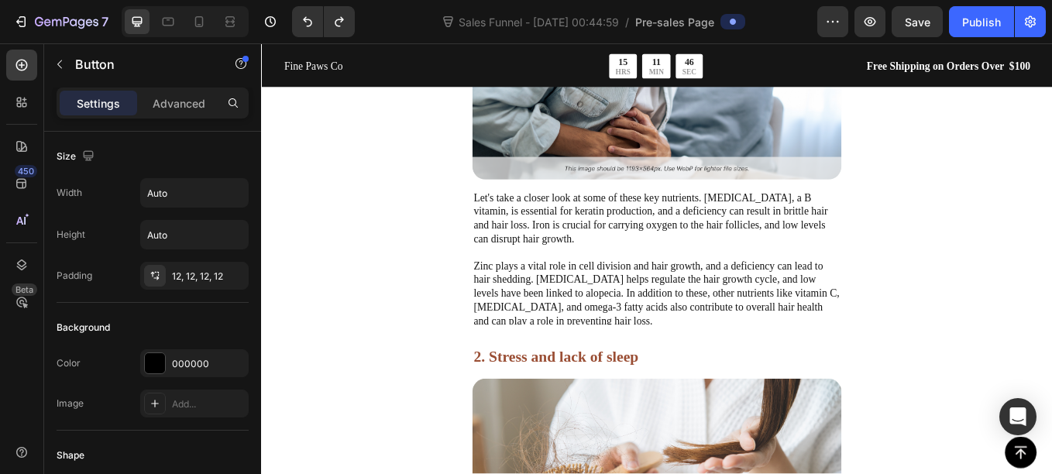
scroll to position [1649, 0]
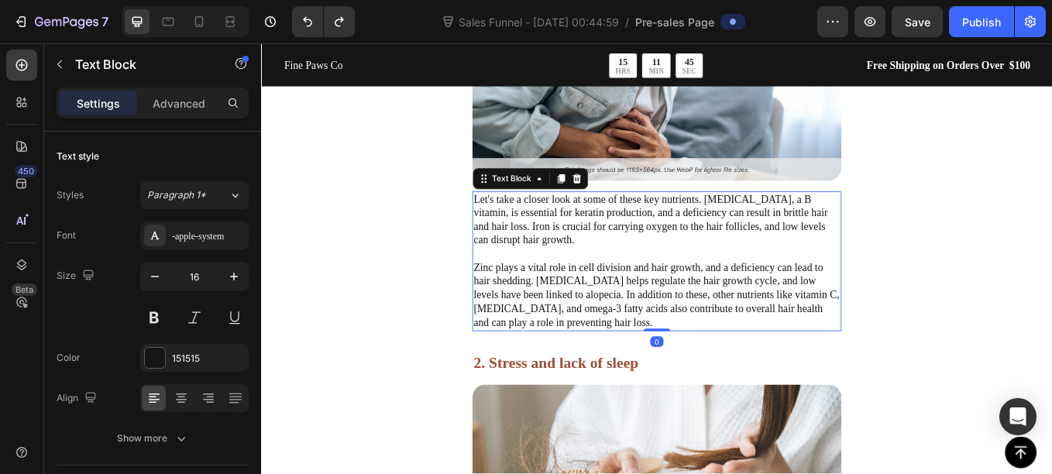
click at [596, 272] on p "Let's take a closer look at some of these key nutrients. Biotin, a B vitamin, i…" at bounding box center [725, 299] width 431 height 161
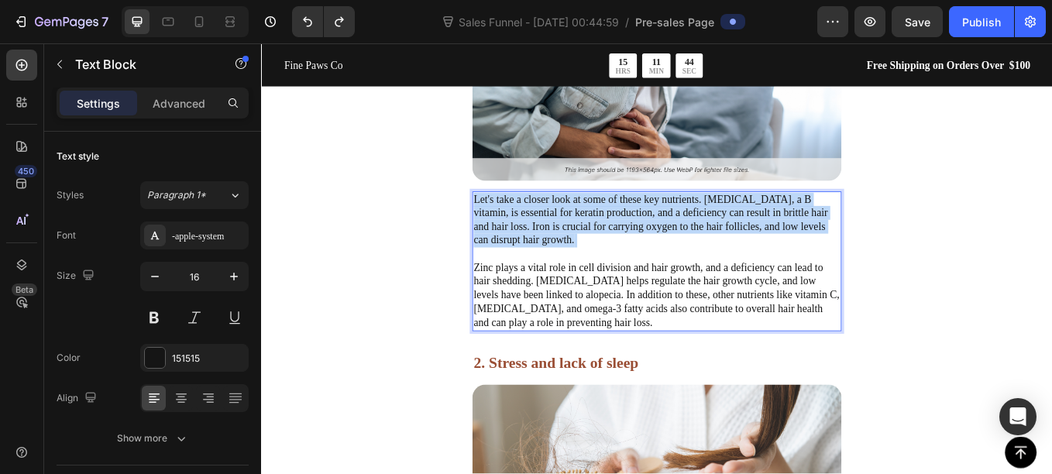
click at [596, 272] on p "Let's take a closer look at some of these key nutrients. Biotin, a B vitamin, i…" at bounding box center [725, 299] width 431 height 161
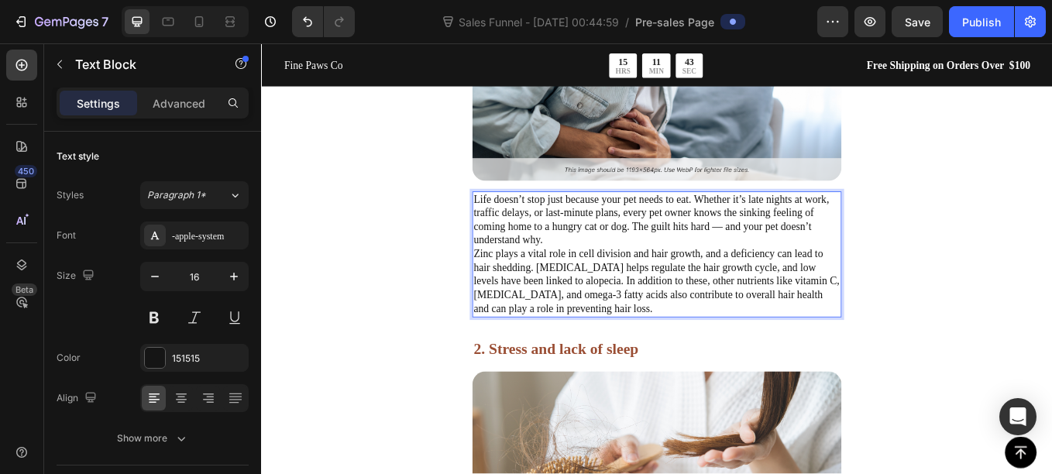
click at [599, 314] on p "Life doesn’t stop just because your pet needs to eat. Whether it’s late nights …" at bounding box center [725, 291] width 431 height 145
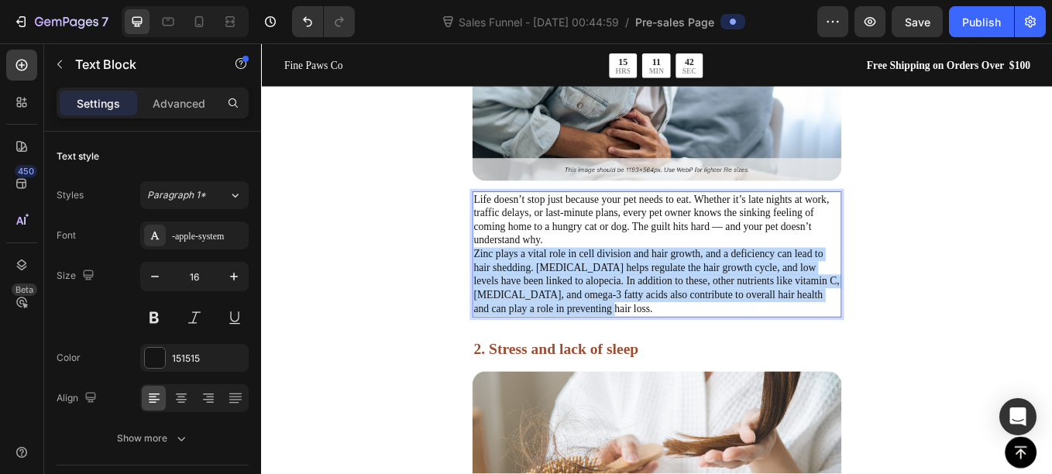
click at [599, 314] on p "Life doesn’t stop just because your pet needs to eat. Whether it’s late nights …" at bounding box center [725, 291] width 431 height 145
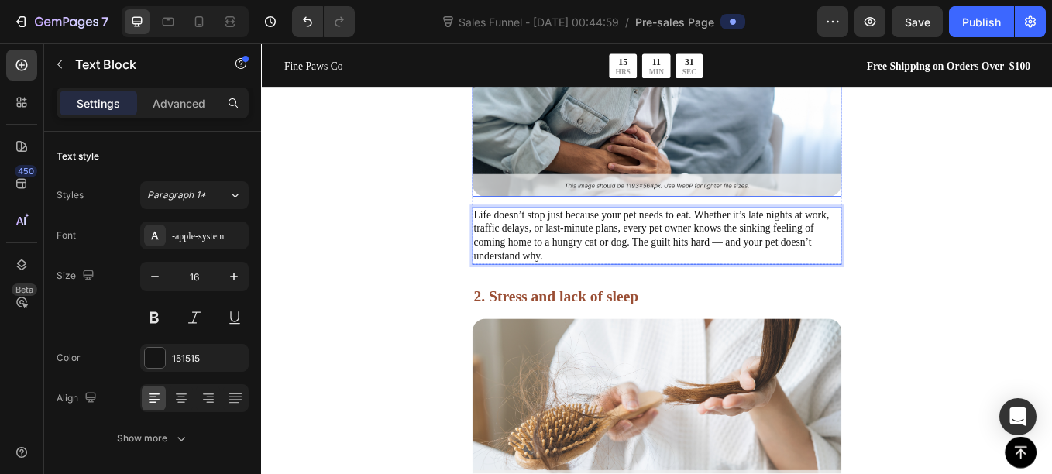
scroll to position [1640, 0]
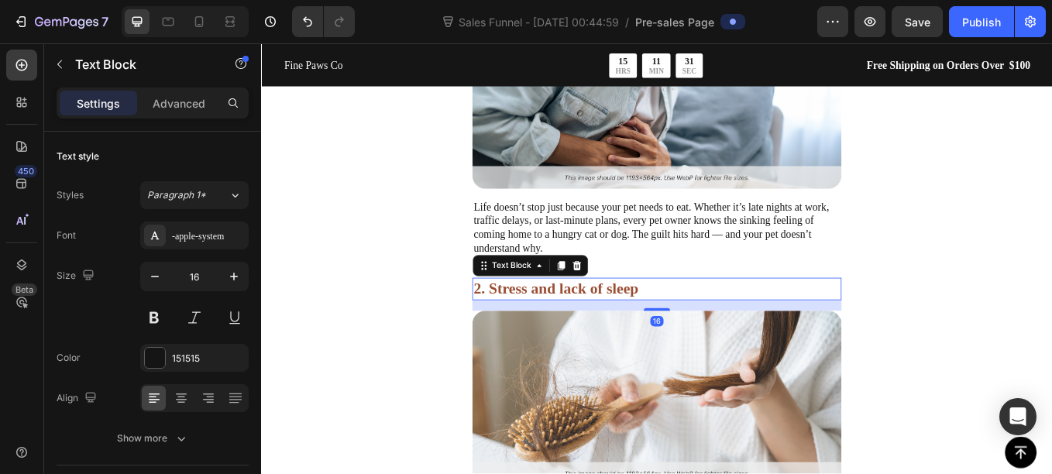
click at [606, 325] on p "2. Stress and lack of sleep" at bounding box center [725, 332] width 431 height 23
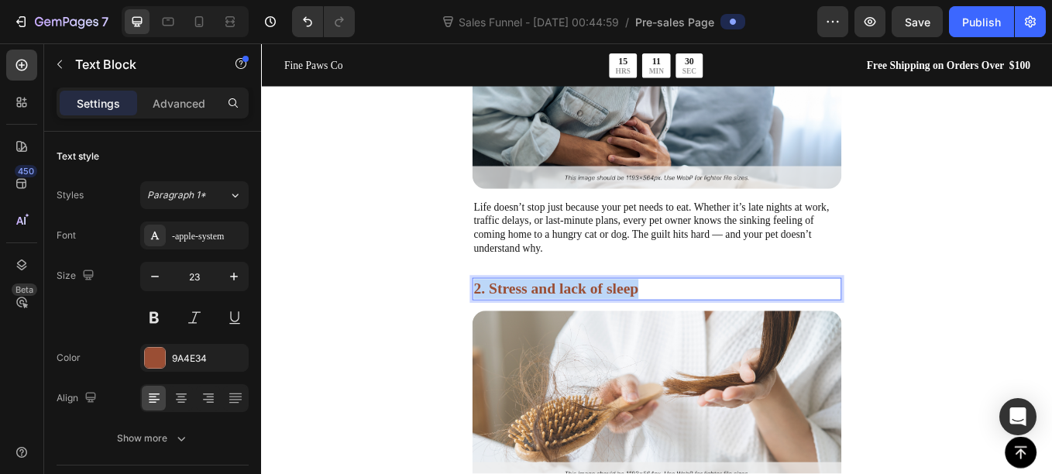
click at [606, 325] on p "2. Stress and lack of sleep" at bounding box center [725, 332] width 431 height 23
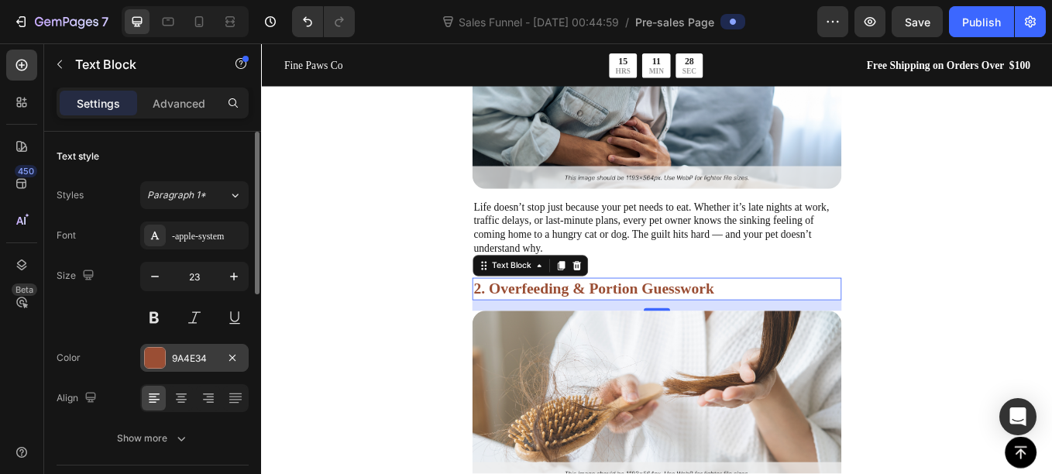
click at [197, 355] on div "9A4E34" at bounding box center [194, 359] width 45 height 14
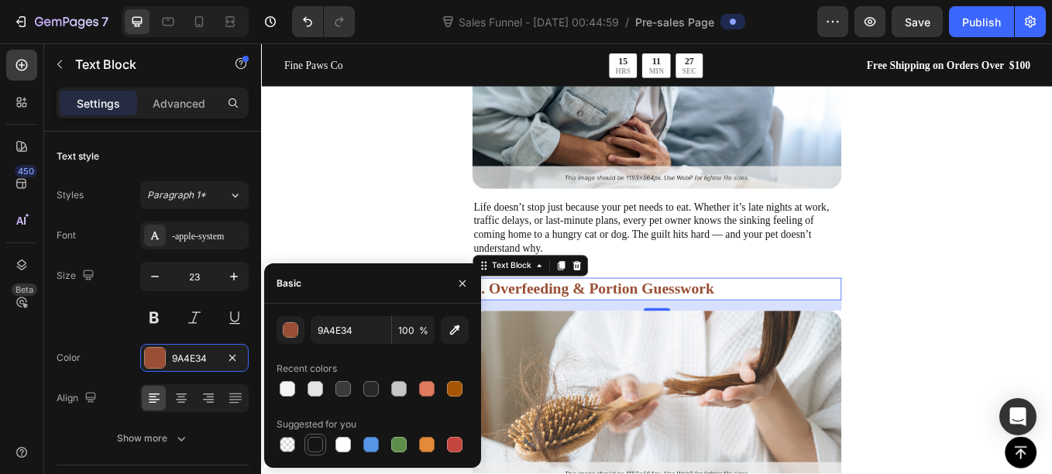
click at [311, 442] on div at bounding box center [314, 444] width 15 height 15
type input "151515"
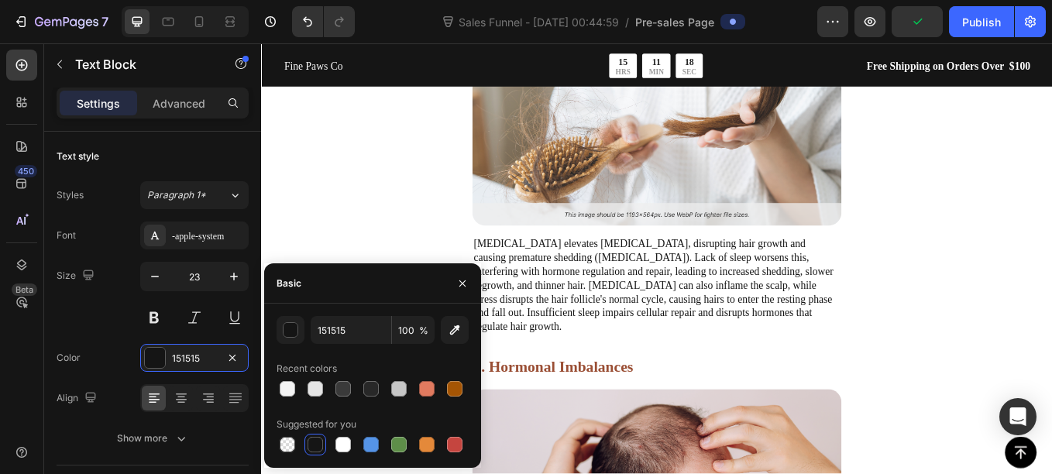
scroll to position [1940, 0]
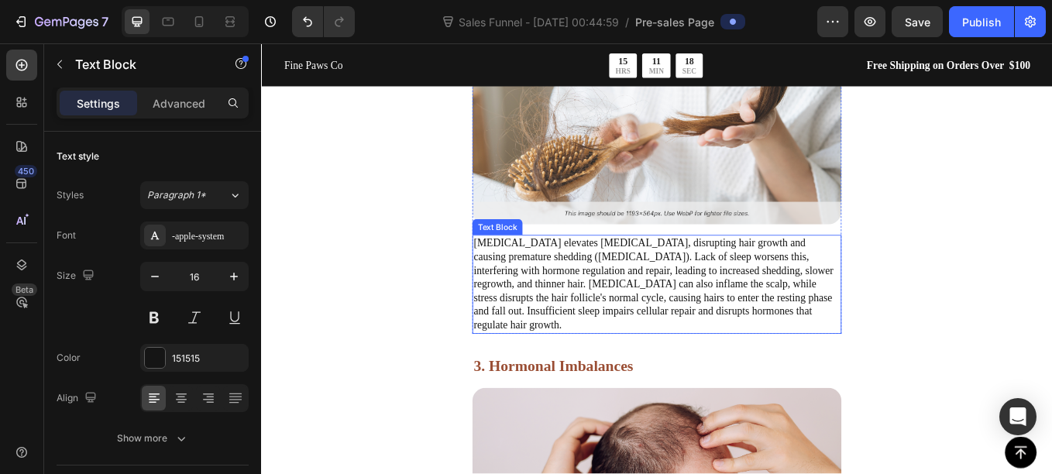
click at [674, 312] on p "Chronic stress elevates cortisol, disrupting hair growth and causing premature …" at bounding box center [725, 326] width 431 height 113
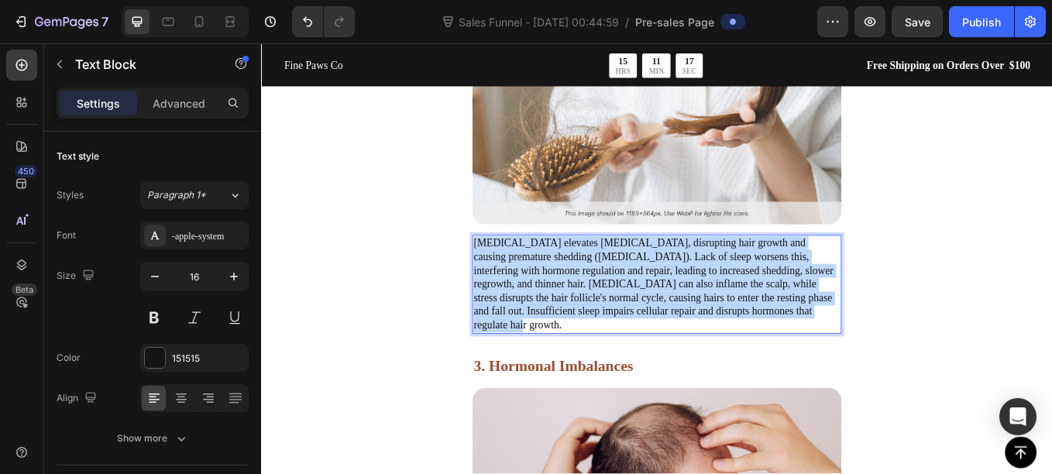
click at [674, 312] on p "Chronic stress elevates cortisol, disrupting hair growth and causing premature …" at bounding box center [725, 326] width 431 height 113
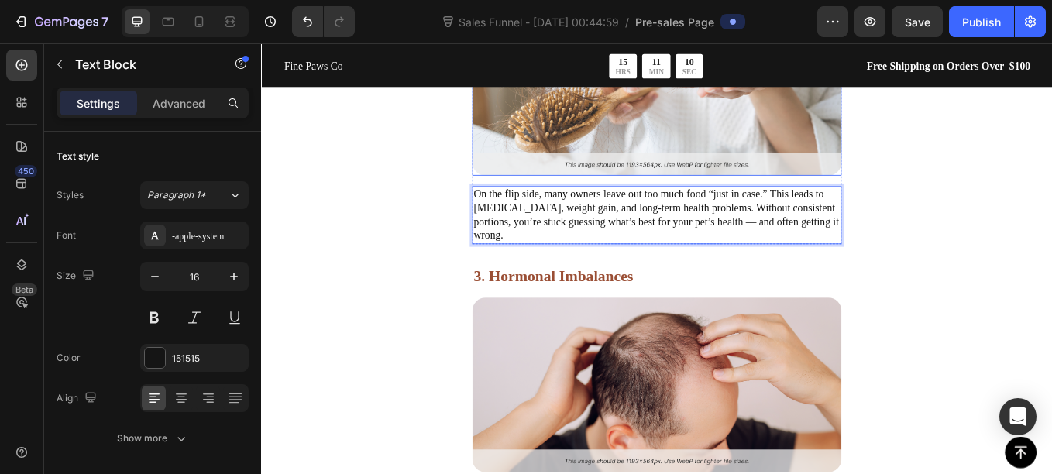
scroll to position [2000, 0]
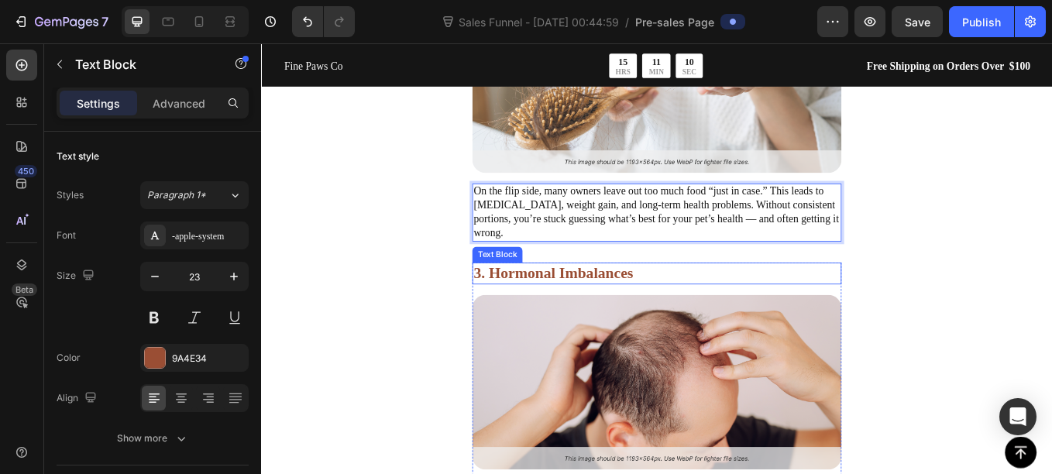
click at [580, 304] on p "3. Hormonal Imbalances" at bounding box center [725, 314] width 431 height 23
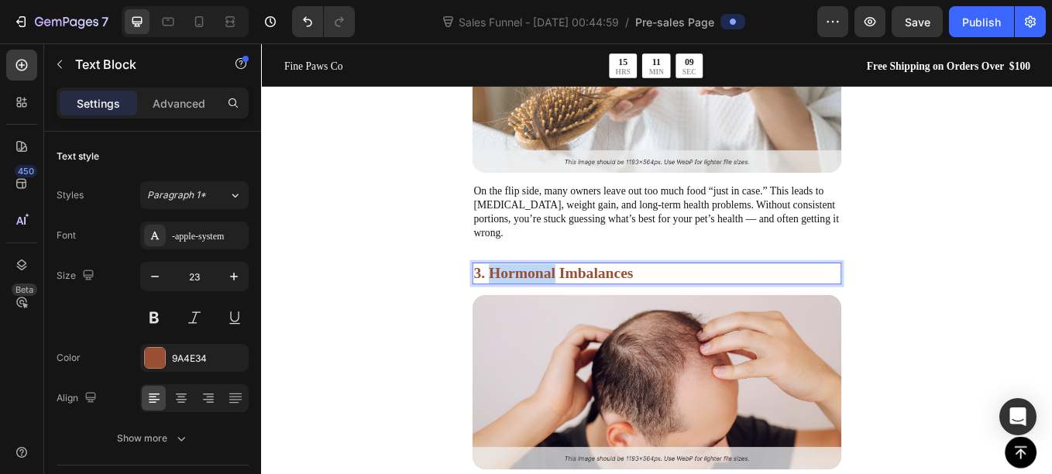
click at [580, 304] on p "3. Hormonal Imbalances" at bounding box center [725, 314] width 431 height 23
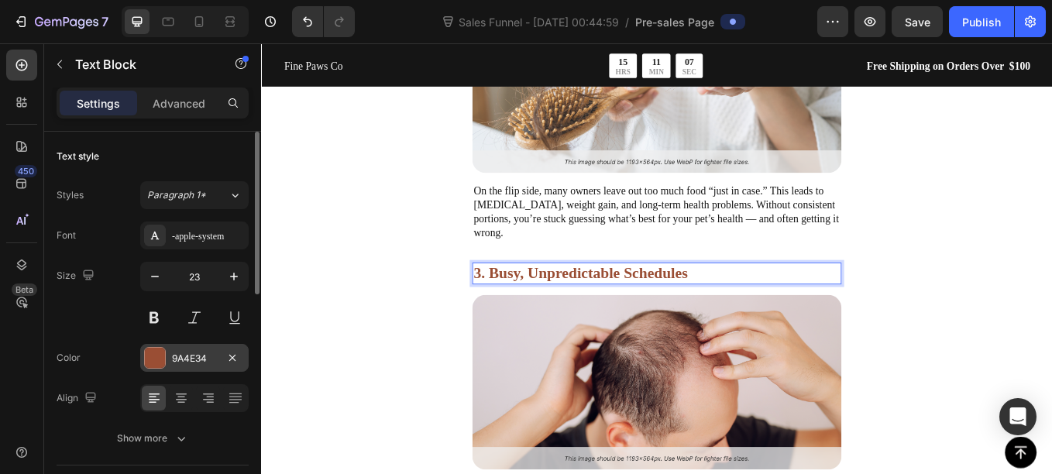
click at [160, 370] on div "9A4E34" at bounding box center [194, 358] width 108 height 28
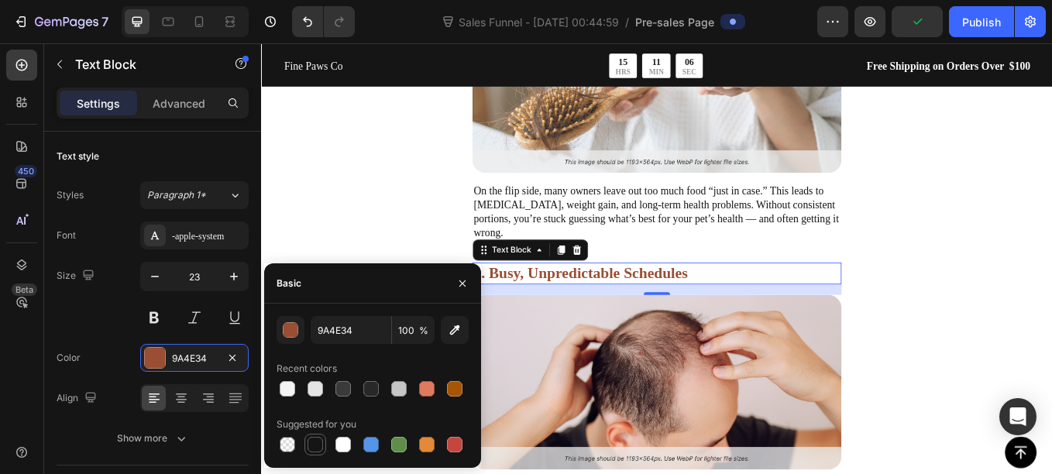
click at [314, 441] on div at bounding box center [314, 444] width 15 height 15
type input "151515"
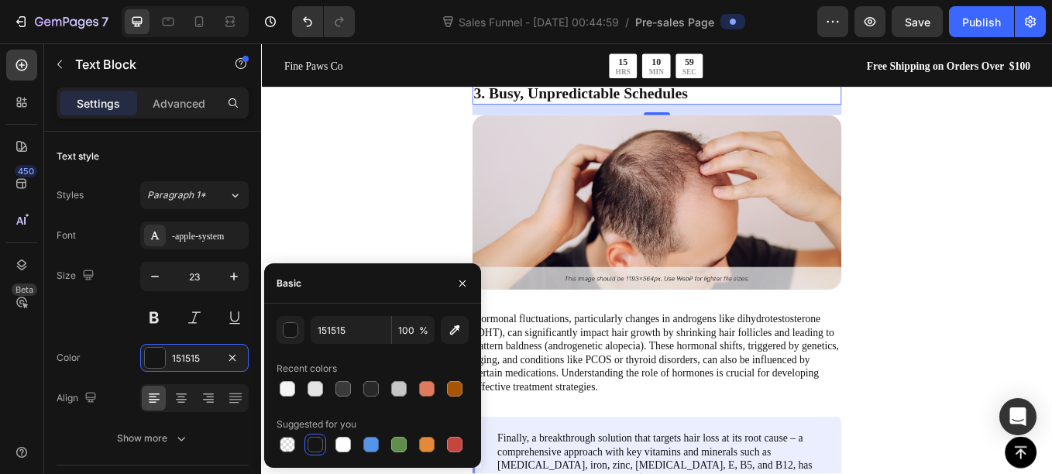
scroll to position [2215, 0]
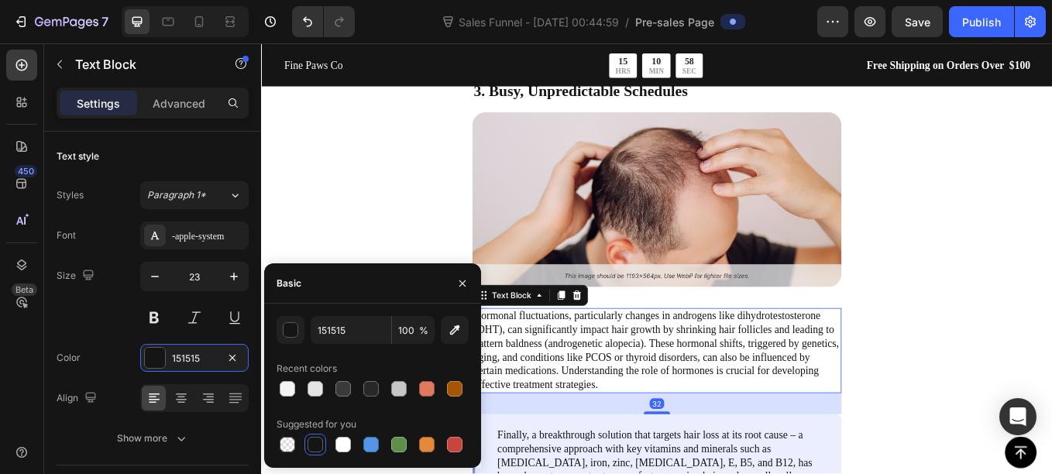
click at [600, 413] on p "Hormonal fluctuations, particularly changes in androgens like dihydrotestostero…" at bounding box center [725, 404] width 431 height 97
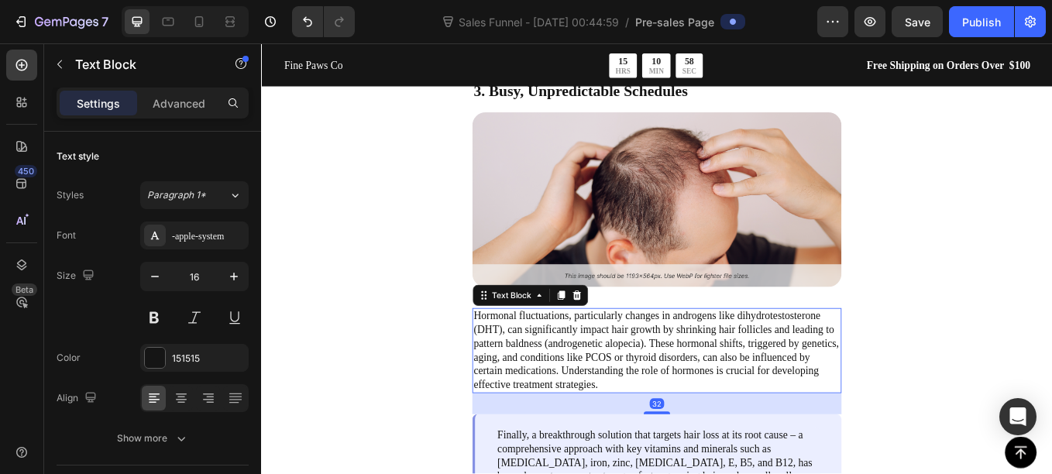
click at [600, 413] on p "Hormonal fluctuations, particularly changes in androgens like dihydrotestostero…" at bounding box center [725, 404] width 431 height 97
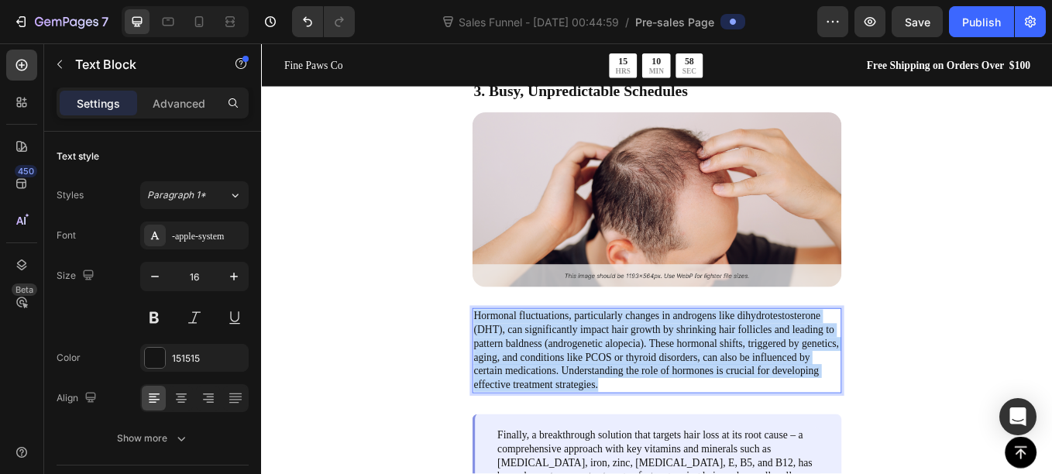
click at [600, 413] on p "Hormonal fluctuations, particularly changes in androgens like dihydrotestostero…" at bounding box center [725, 404] width 431 height 97
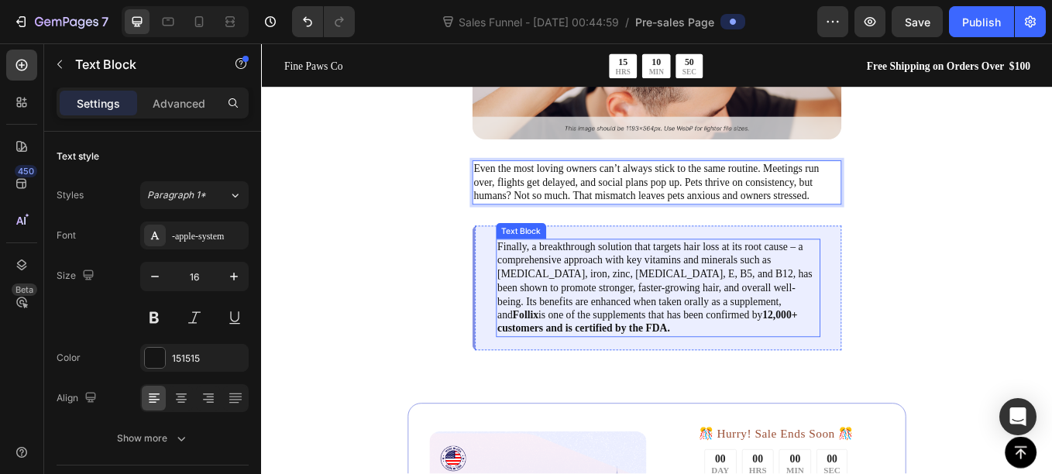
scroll to position [2384, 0]
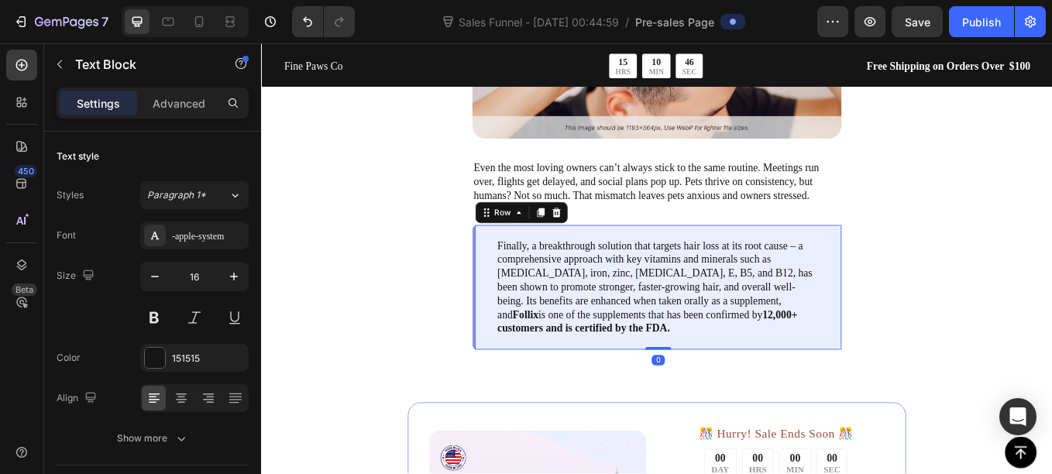
click at [519, 328] on div "Finally, a breakthrough solution that targets hair loss at its root cause – a c…" at bounding box center [726, 330] width 434 height 147
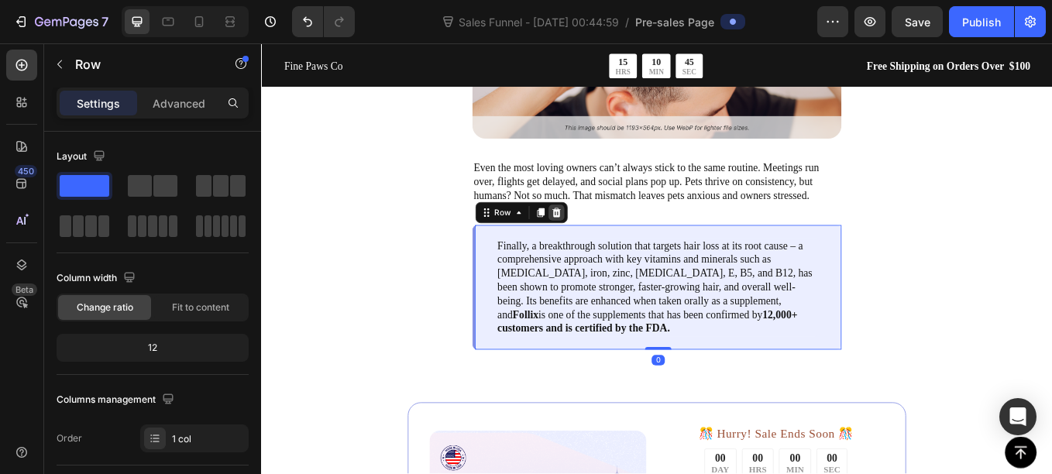
click at [615, 233] on div at bounding box center [607, 242] width 19 height 19
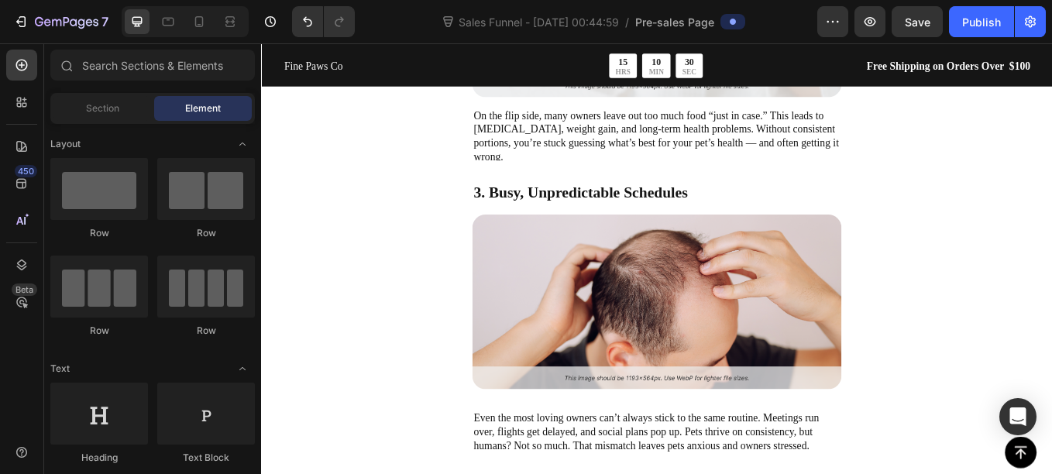
scroll to position [2087, 0]
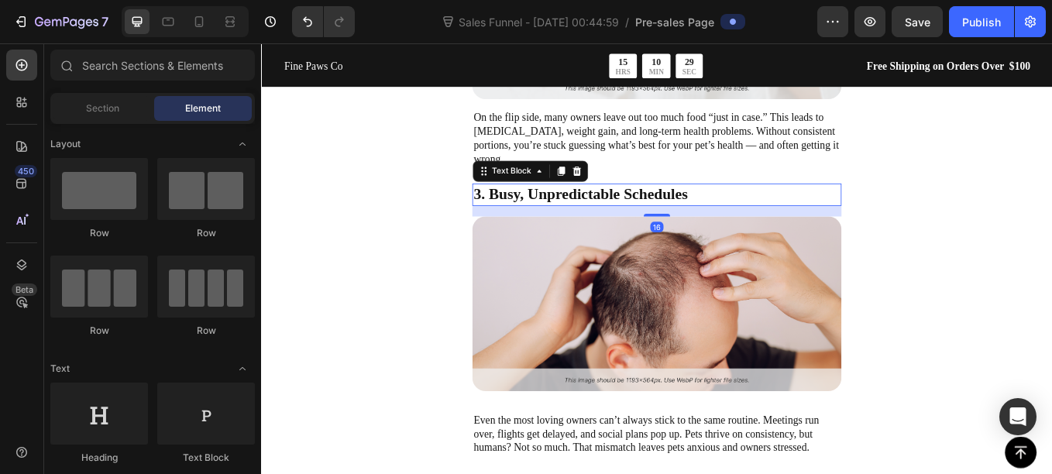
click at [583, 222] on strong "3. Busy, Unpredictable Schedules" at bounding box center [636, 220] width 252 height 19
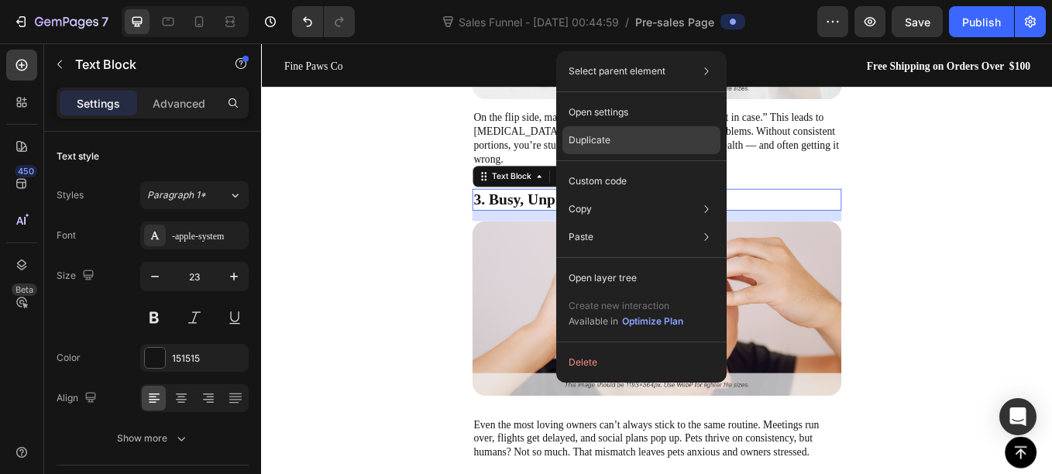
click at [609, 131] on div "Duplicate" at bounding box center [641, 140] width 158 height 28
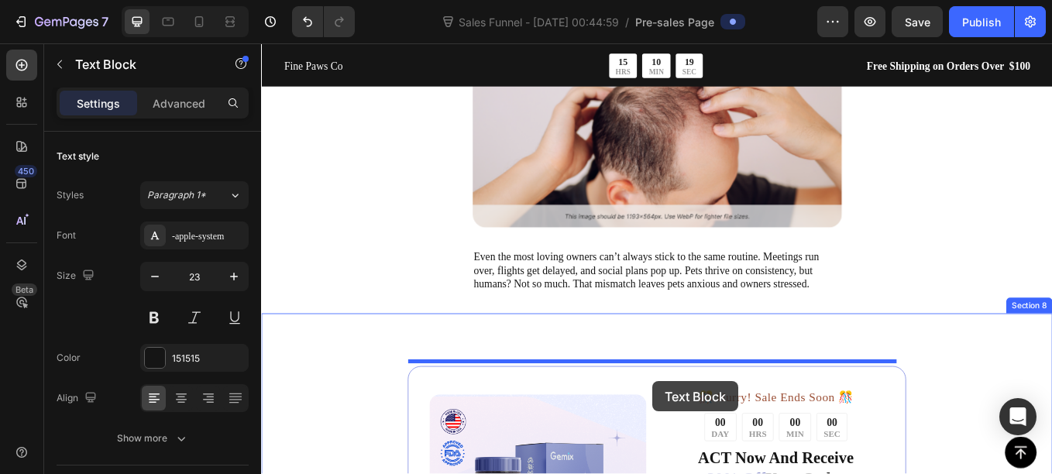
scroll to position [2371, 0]
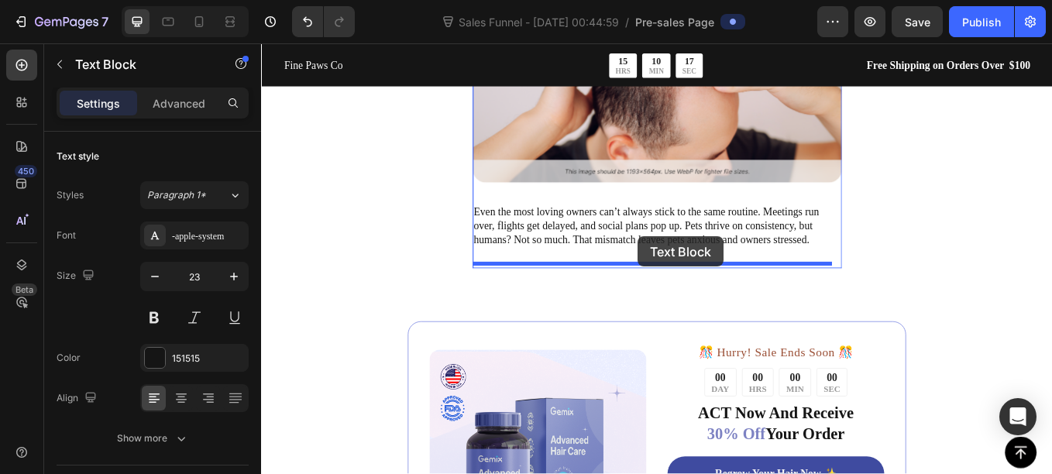
drag, startPoint x: 792, startPoint y: 145, endPoint x: 702, endPoint y: 272, distance: 155.6
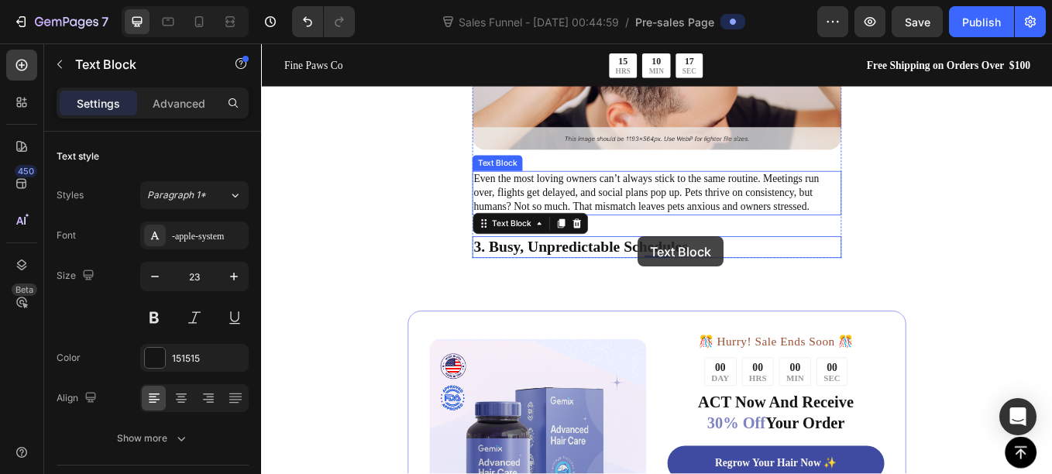
scroll to position [2332, 0]
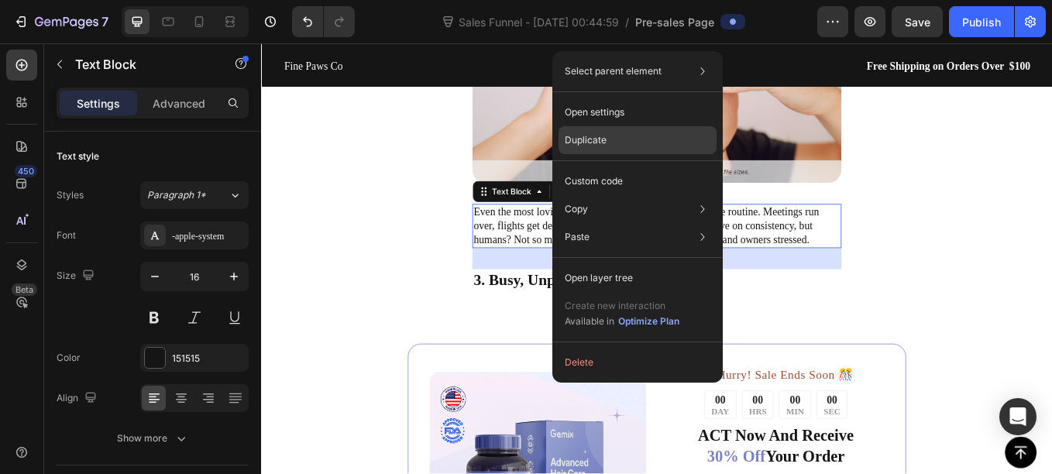
click at [606, 144] on p "Duplicate" at bounding box center [586, 140] width 42 height 14
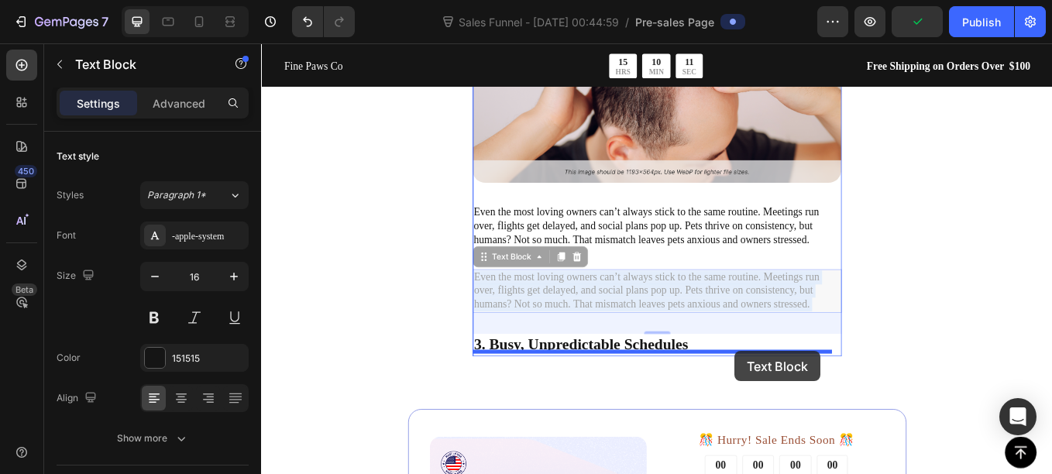
drag, startPoint x: 910, startPoint y: 337, endPoint x: 817, endPoint y: 405, distance: 115.3
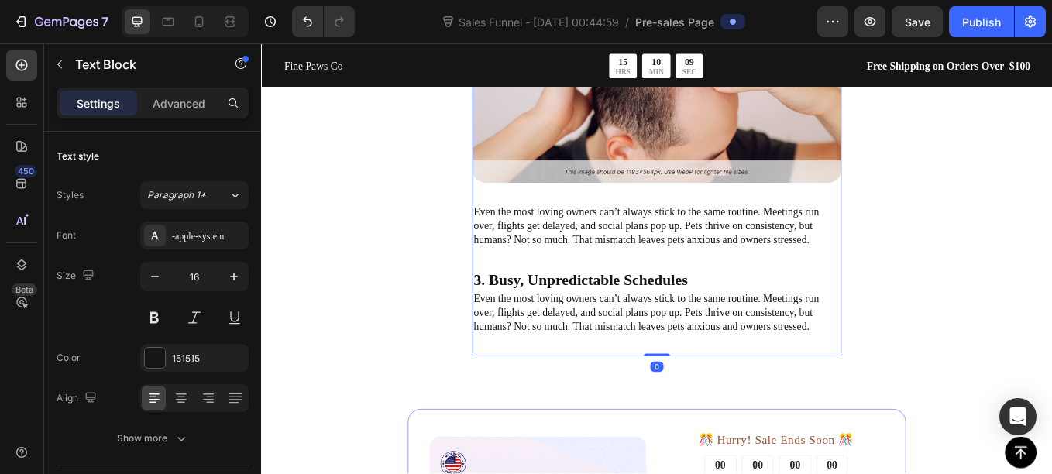
click at [788, 295] on div "3. Busy, Unpredictable Schedules Text Block Image Even the most loving owners c…" at bounding box center [726, 187] width 434 height 447
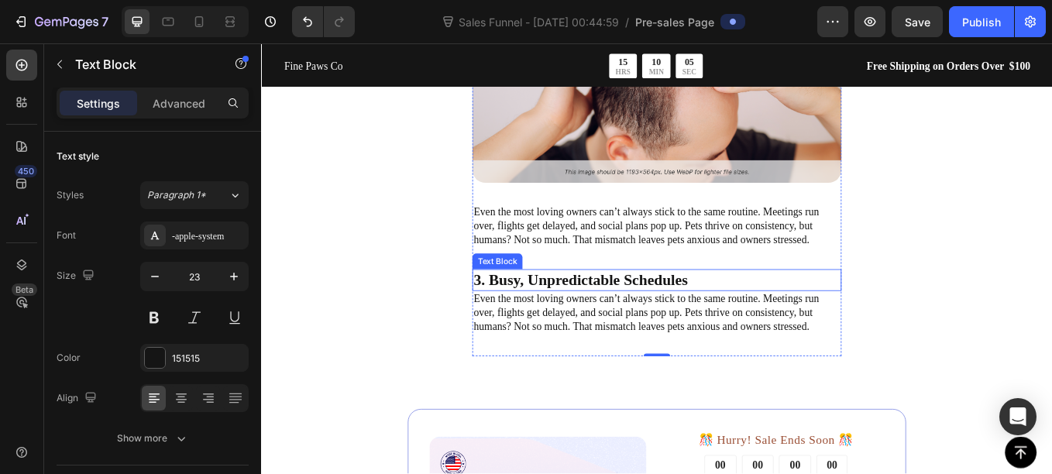
click at [547, 312] on strong "3. Busy, Unpredictable Schedules" at bounding box center [636, 321] width 252 height 19
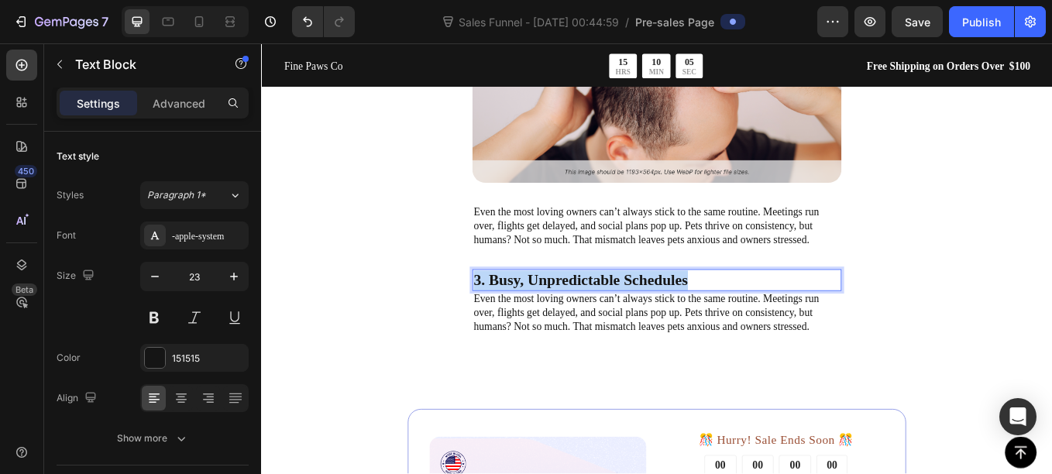
click at [547, 312] on strong "3. Busy, Unpredictable Schedules" at bounding box center [636, 321] width 252 height 19
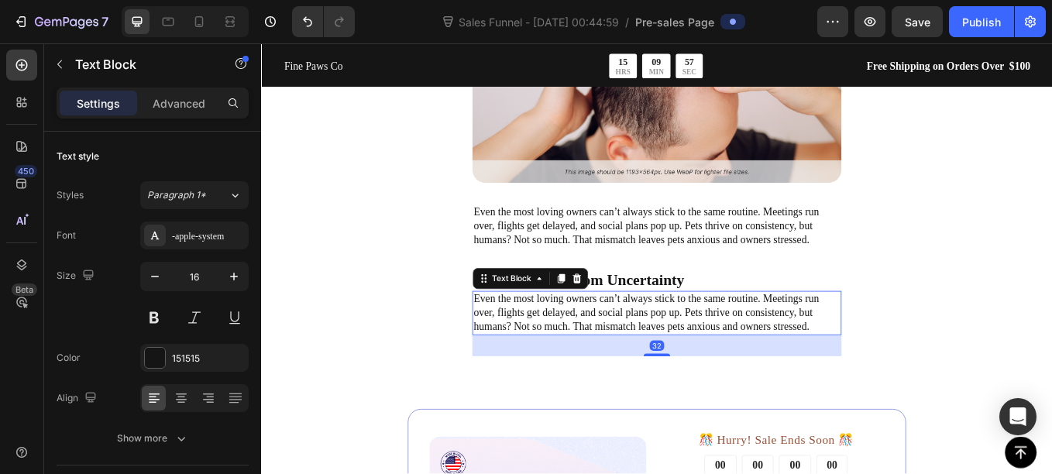
click at [543, 355] on p "Even the most loving owners can’t always stick to the same routine. Meetings ru…" at bounding box center [725, 360] width 431 height 48
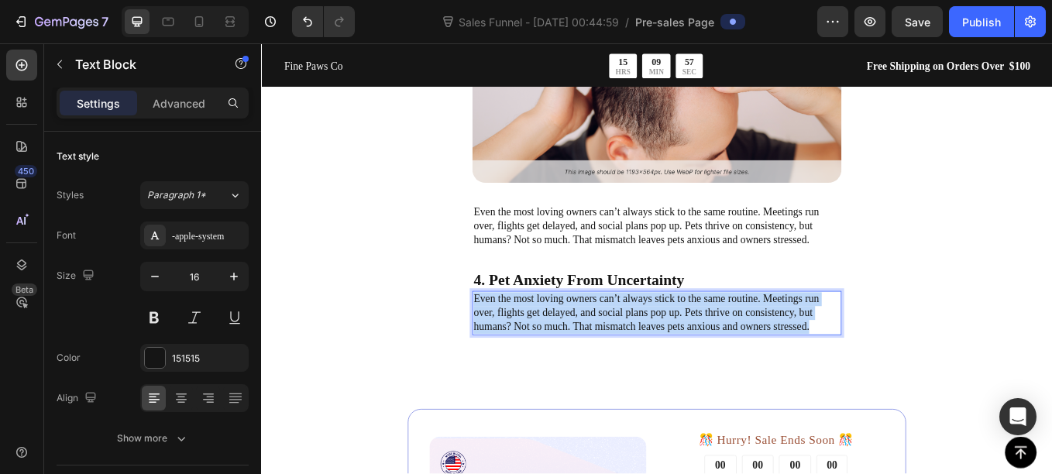
click at [543, 355] on p "Even the most loving owners can’t always stick to the same routine. Meetings ru…" at bounding box center [725, 360] width 431 height 48
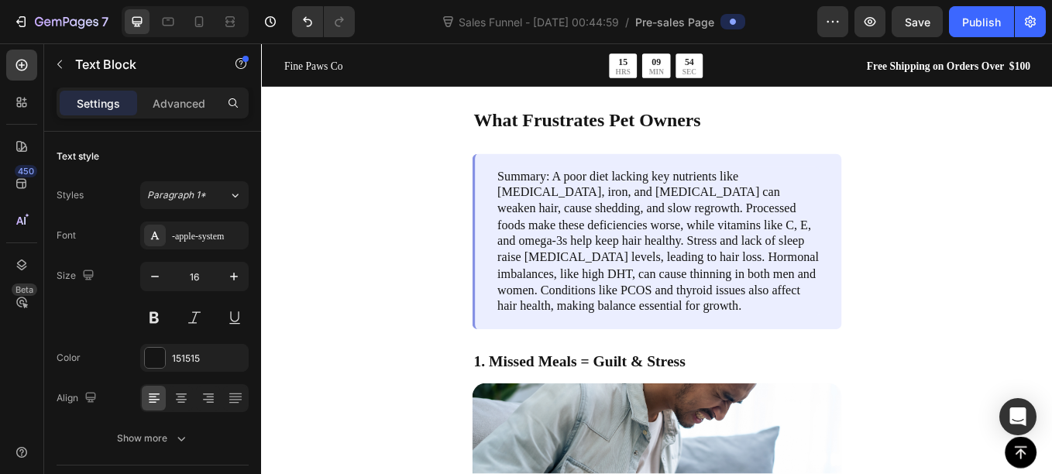
scroll to position [1204, 0]
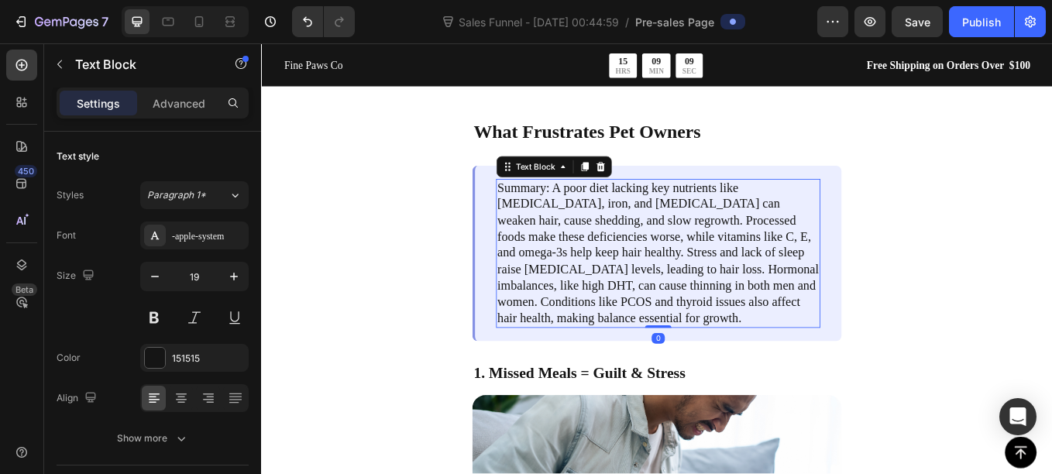
click at [620, 349] on p "Summary: A poor diet lacking key nutrients like biotin, iron, and vitamin D can…" at bounding box center [727, 290] width 378 height 172
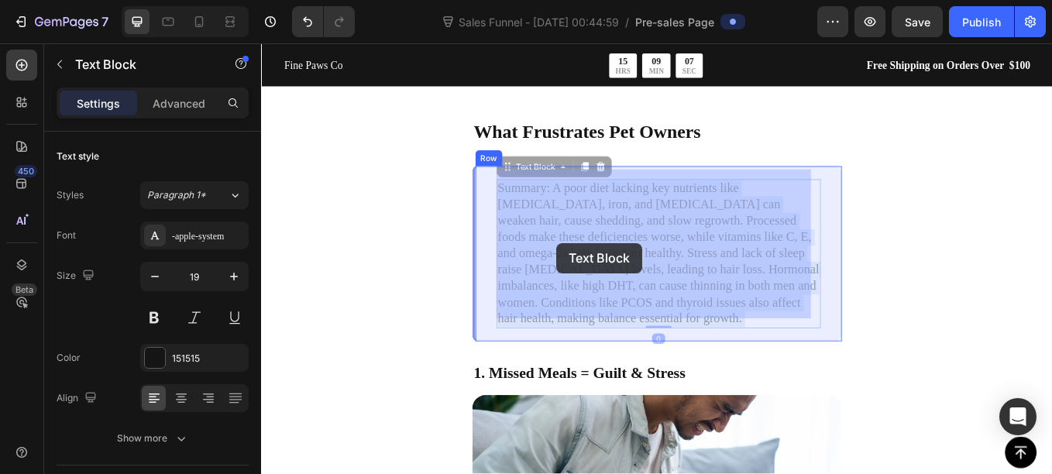
drag, startPoint x: 606, startPoint y: 354, endPoint x: 608, endPoint y: 280, distance: 73.6
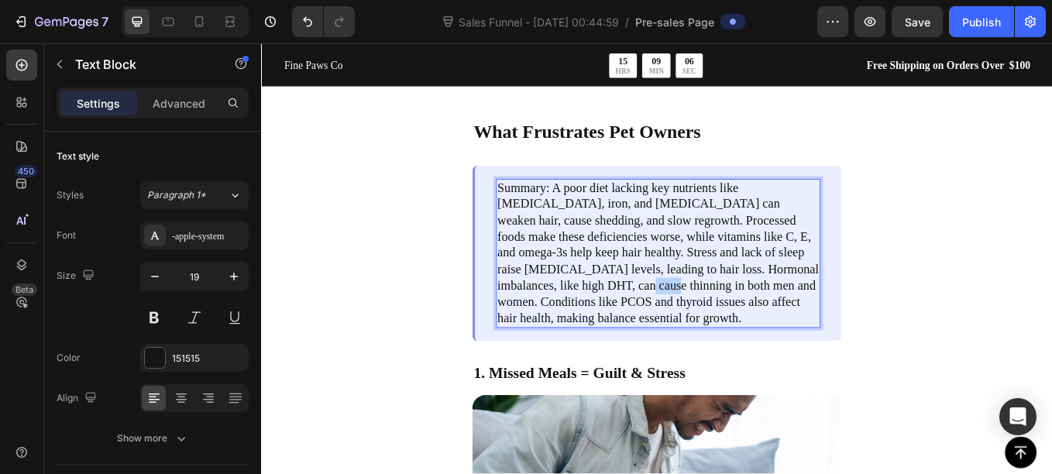
click at [608, 307] on p "Summary: A poor diet lacking key nutrients like biotin, iron, and vitamin D can…" at bounding box center [727, 290] width 378 height 172
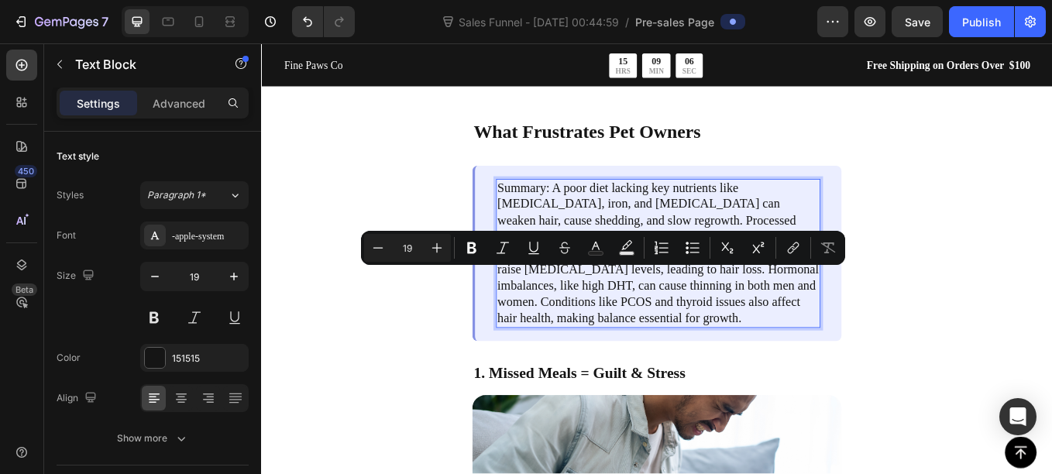
click at [605, 350] on p "Summary: A poor diet lacking key nutrients like biotin, iron, and vitamin D can…" at bounding box center [727, 290] width 378 height 172
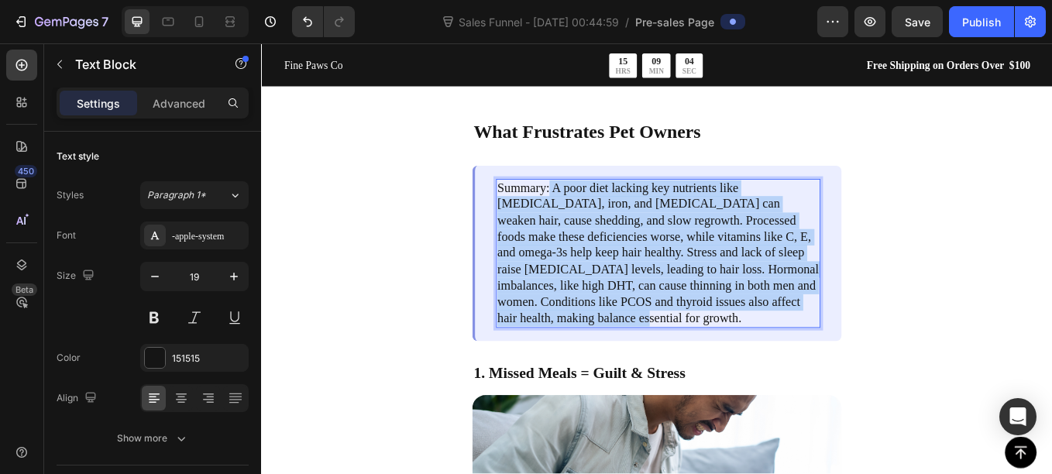
drag, startPoint x: 605, startPoint y: 350, endPoint x: 599, endPoint y: 201, distance: 149.6
click at [599, 204] on p "Summary: A poor diet lacking key nutrients like biotin, iron, and vitamin D can…" at bounding box center [727, 290] width 378 height 172
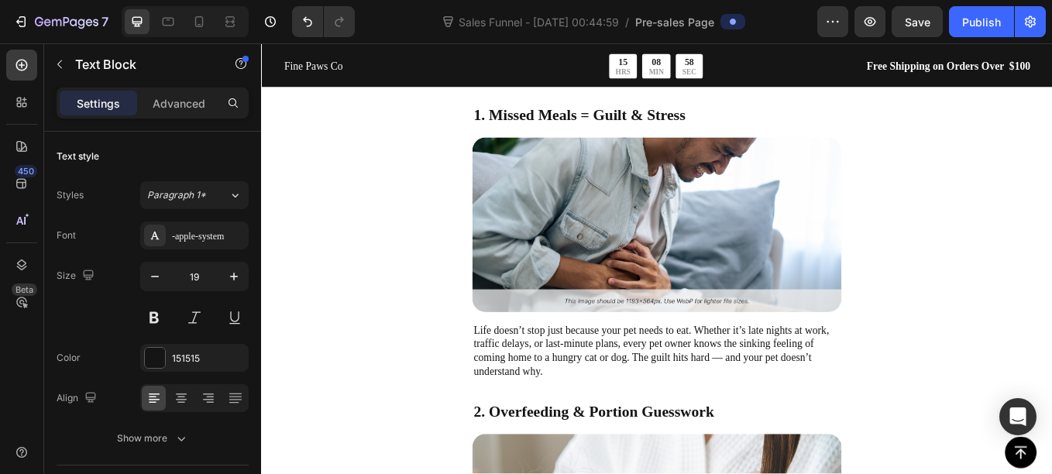
scroll to position [1494, 0]
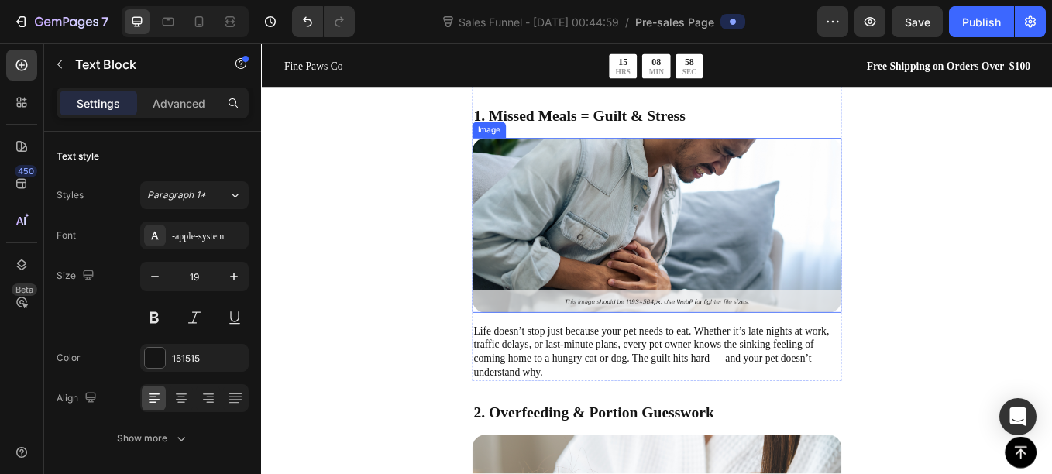
click at [618, 260] on img at bounding box center [726, 257] width 434 height 205
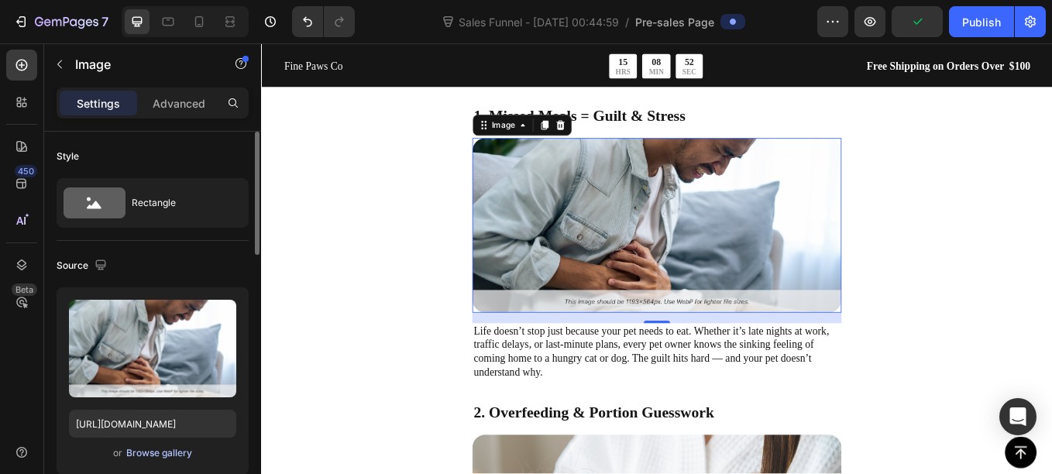
click at [156, 454] on div "Browse gallery" at bounding box center [159, 453] width 66 height 14
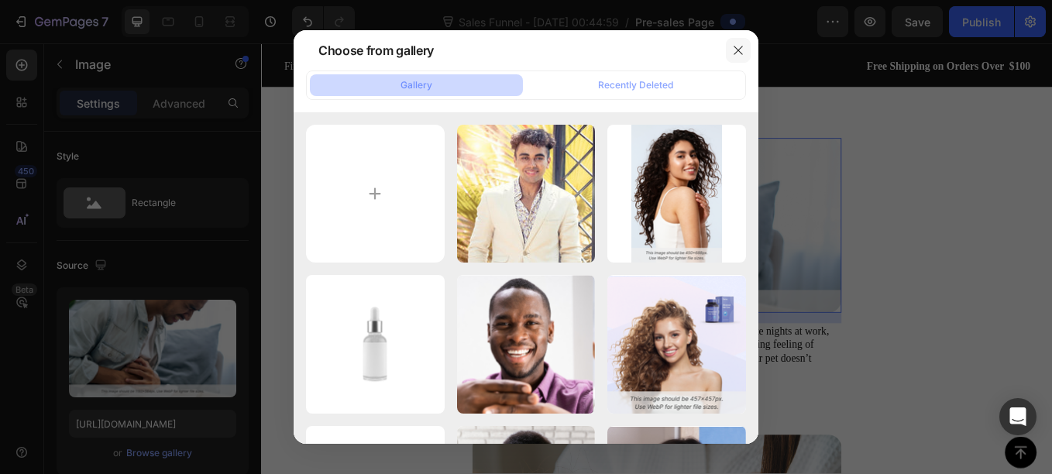
click at [741, 48] on icon "button" at bounding box center [738, 50] width 12 height 12
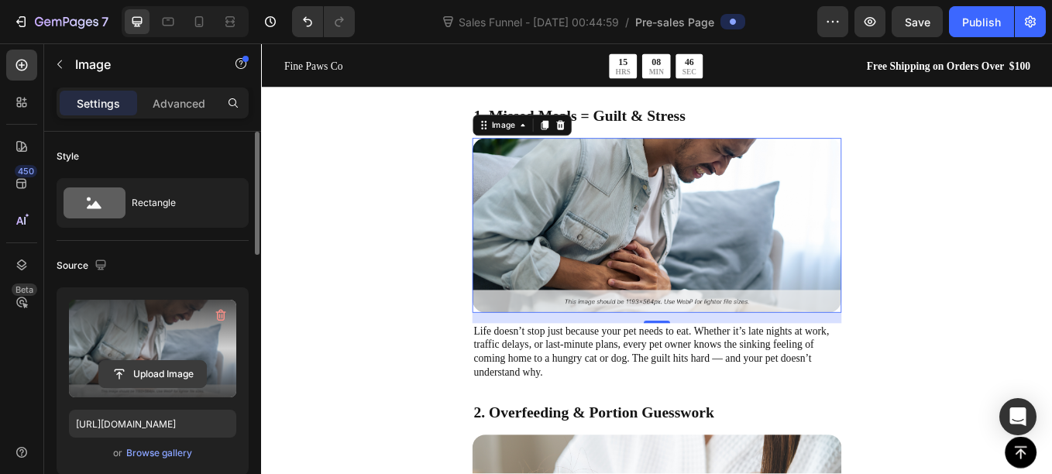
click at [183, 366] on input "file" at bounding box center [152, 374] width 107 height 26
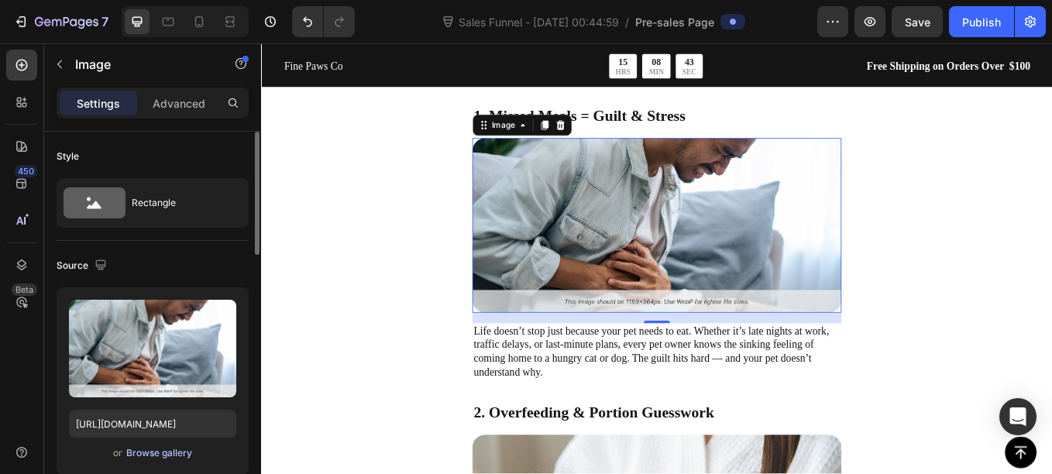
click at [142, 457] on div "Browse gallery" at bounding box center [159, 453] width 66 height 14
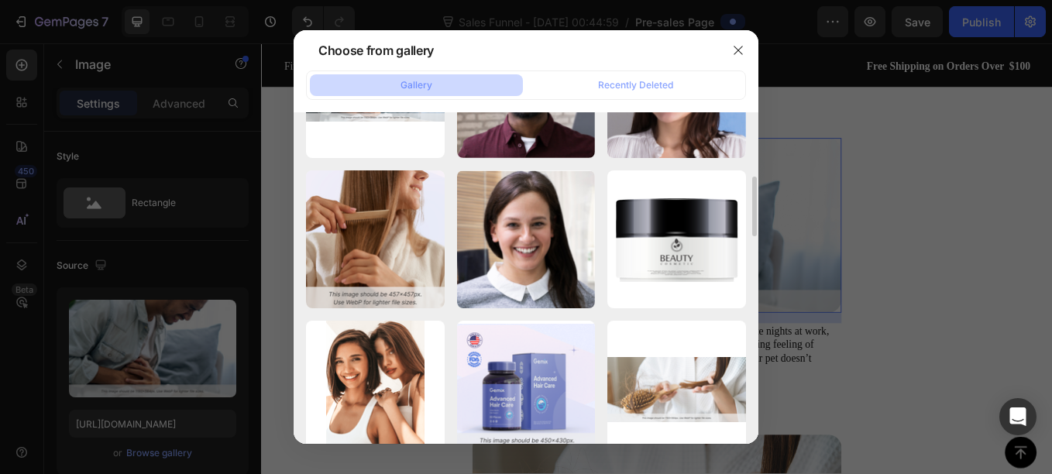
scroll to position [397, 0]
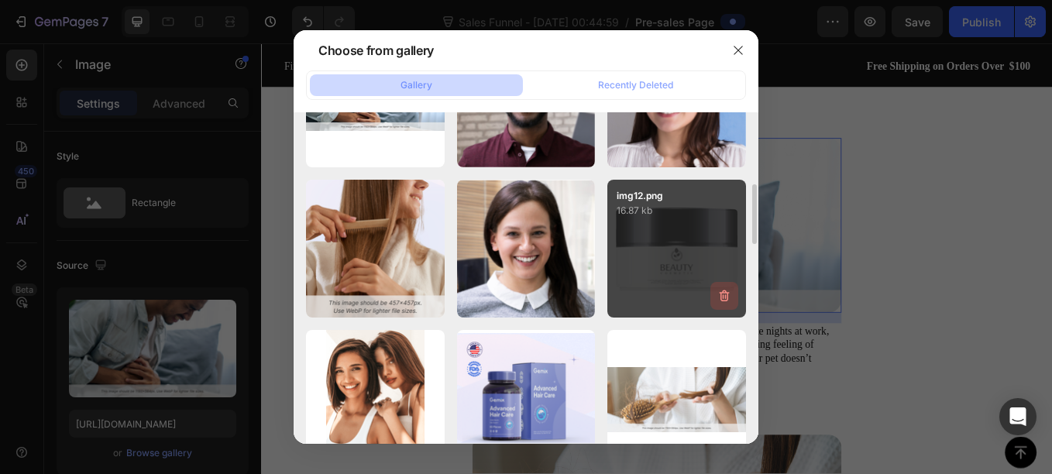
click at [722, 299] on icon "button" at bounding box center [723, 295] width 15 height 15
click at [716, 297] on div "Delete" at bounding box center [715, 299] width 29 height 14
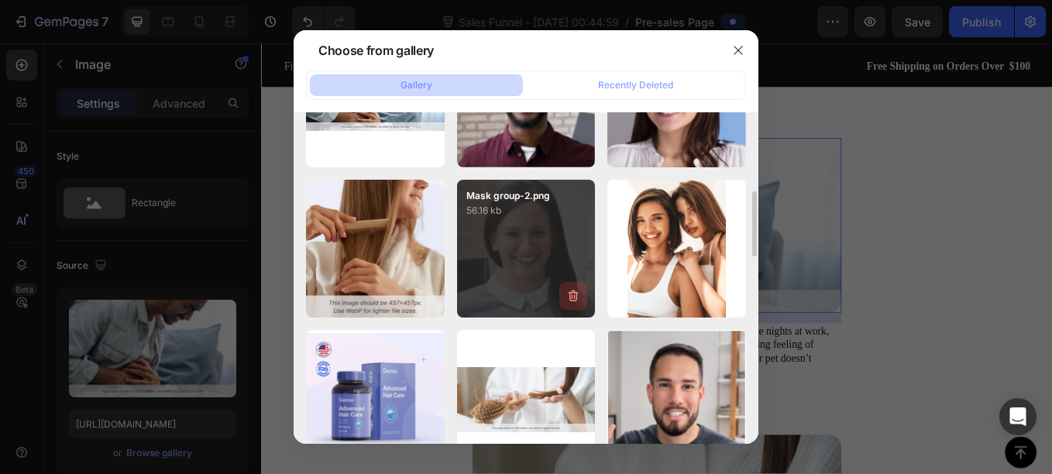
click at [576, 300] on icon "button" at bounding box center [573, 296] width 10 height 12
click at [576, 300] on div "Delete" at bounding box center [564, 299] width 29 height 14
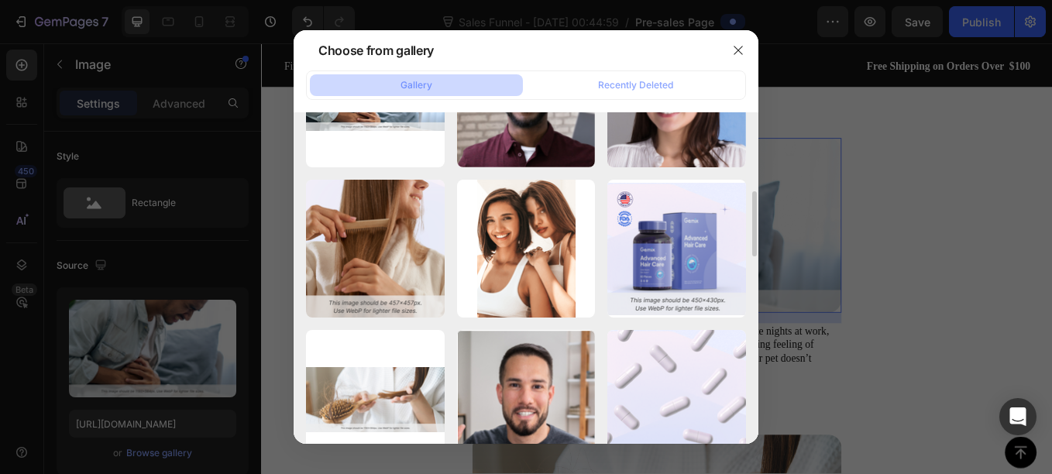
click at [0, 0] on icon "button" at bounding box center [0, 0] width 0 height 0
click at [0, 0] on div "Delete" at bounding box center [0, 0] width 0 height 0
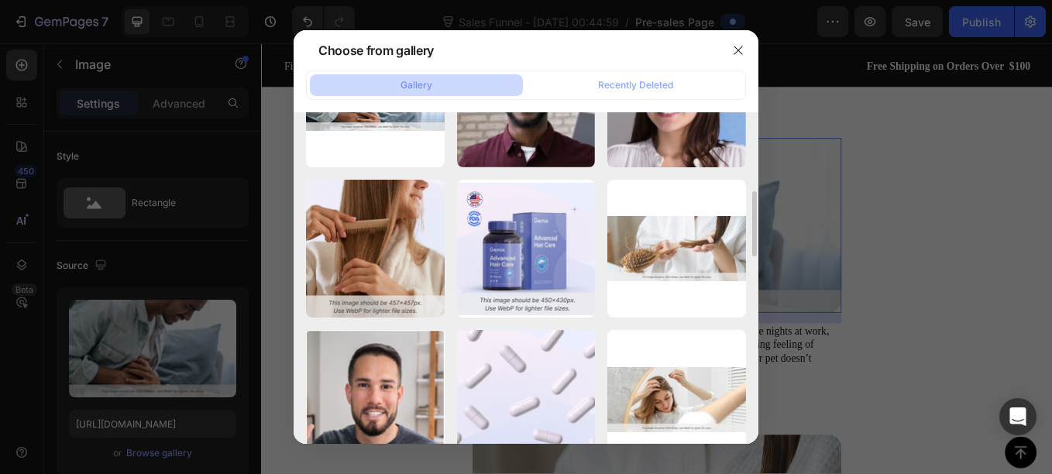
click at [0, 0] on icon "button" at bounding box center [0, 0] width 0 height 0
click at [0, 0] on div "Delete" at bounding box center [0, 0] width 0 height 0
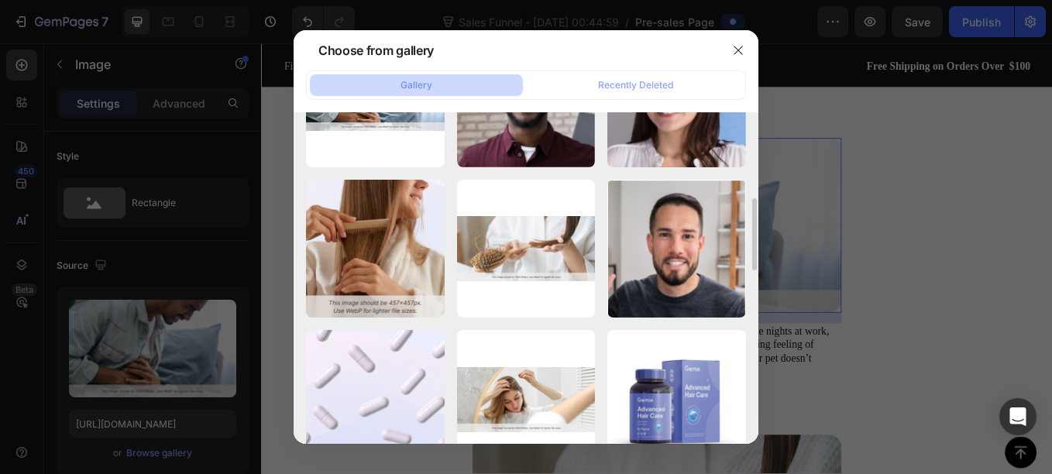
click at [0, 0] on icon "button" at bounding box center [0, 0] width 0 height 0
click at [0, 0] on div "Delete" at bounding box center [0, 0] width 0 height 0
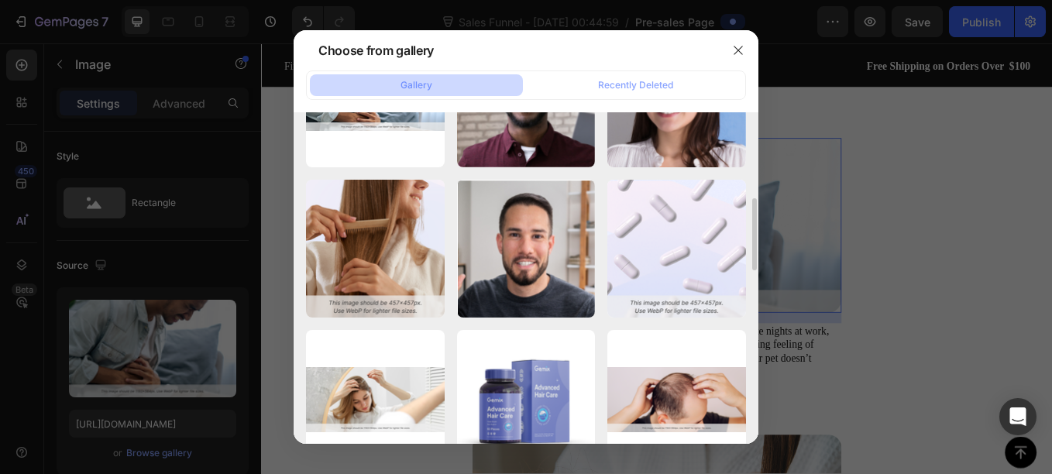
click at [0, 0] on icon "button" at bounding box center [0, 0] width 0 height 0
click at [0, 0] on div "Delete" at bounding box center [0, 0] width 0 height 0
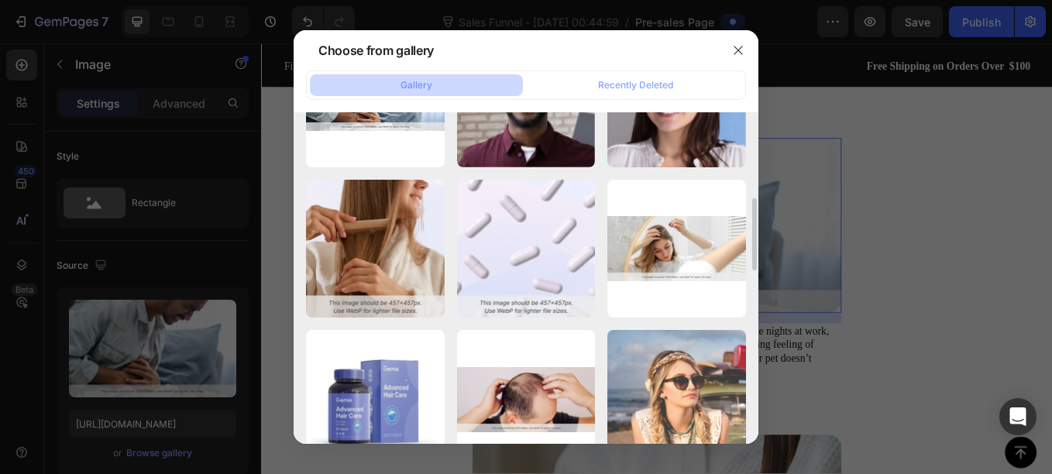
click at [0, 0] on icon "button" at bounding box center [0, 0] width 0 height 0
click at [0, 0] on div "Delete" at bounding box center [0, 0] width 0 height 0
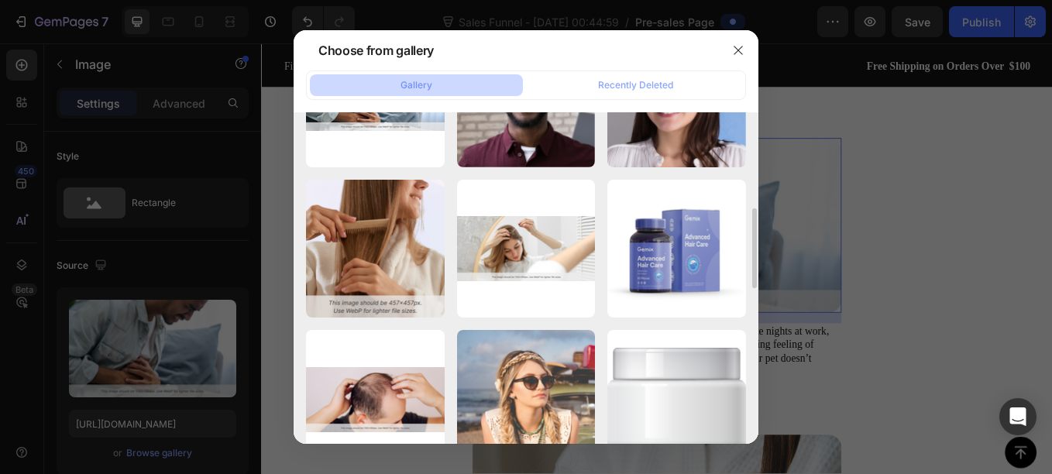
click at [0, 0] on icon "button" at bounding box center [0, 0] width 0 height 0
click at [0, 0] on div "Delete" at bounding box center [0, 0] width 0 height 0
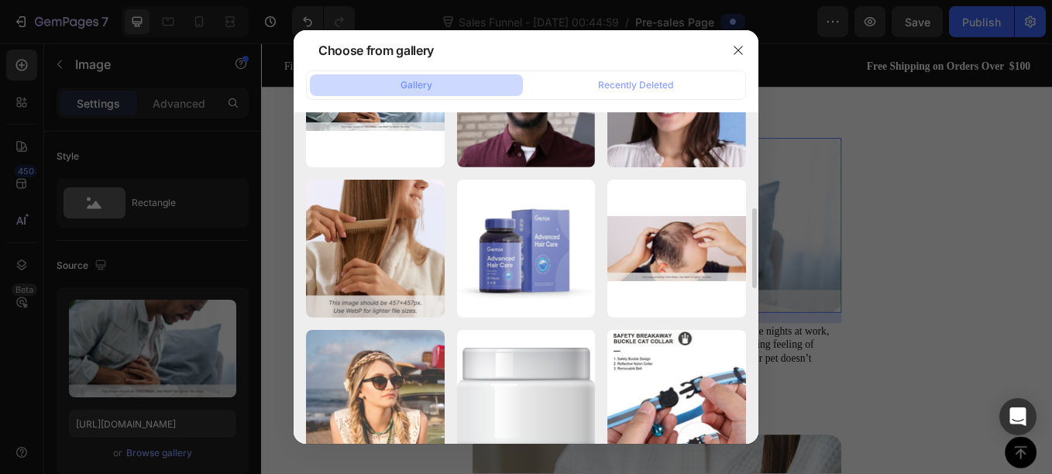
click at [0, 0] on icon "button" at bounding box center [0, 0] width 0 height 0
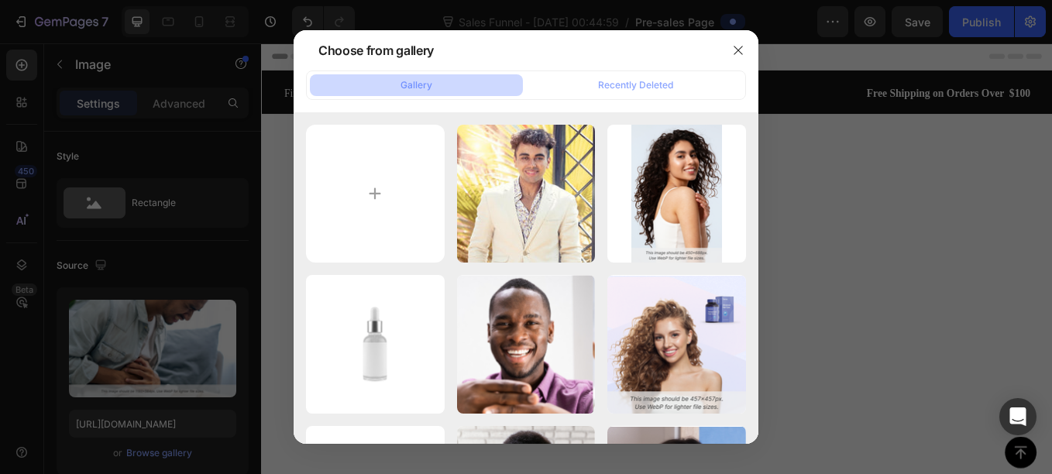
click at [0, 0] on icon "button" at bounding box center [0, 0] width 0 height 0
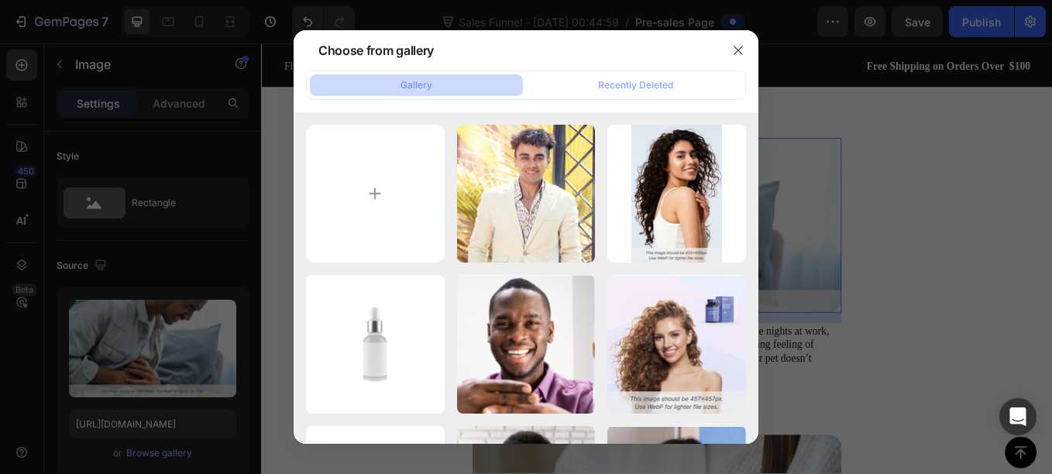
scroll to position [397, 0]
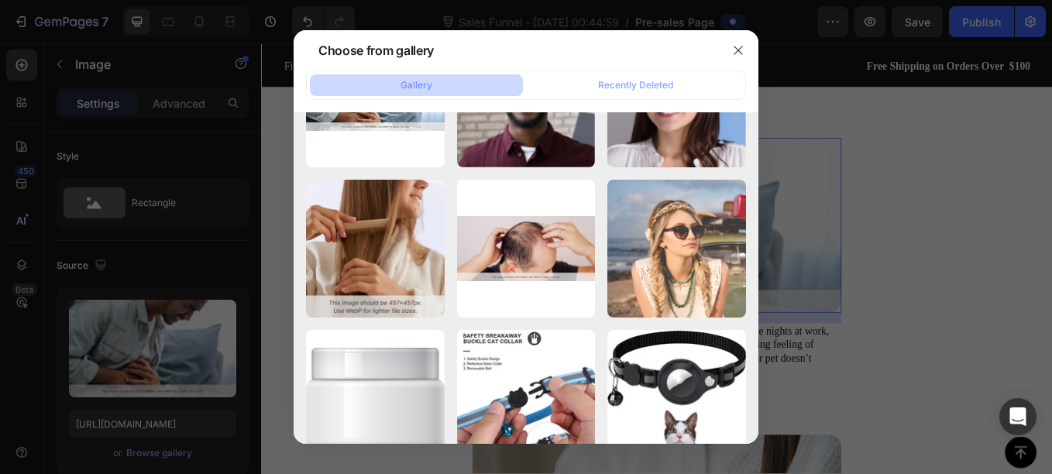
click at [0, 0] on div "Delete" at bounding box center [0, 0] width 0 height 0
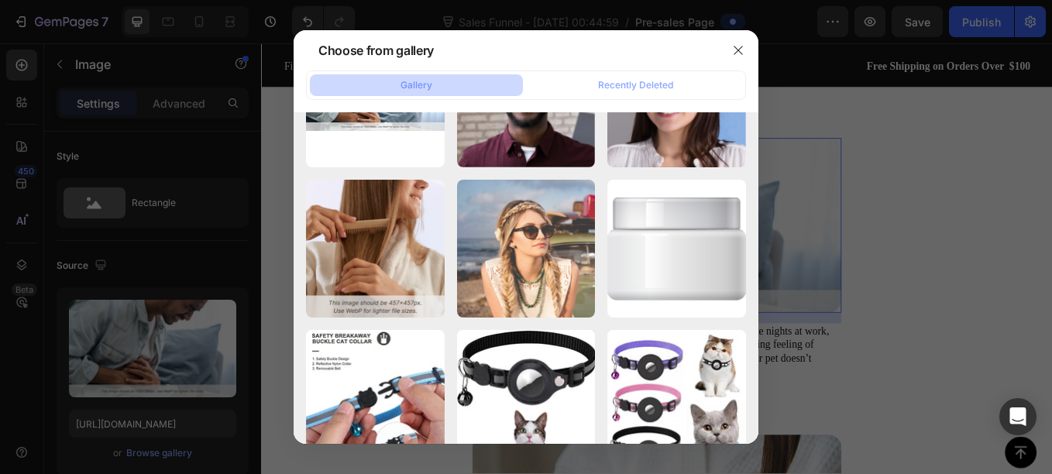
click at [0, 0] on icon "button" at bounding box center [0, 0] width 0 height 0
click at [0, 0] on div "Delete" at bounding box center [0, 0] width 0 height 0
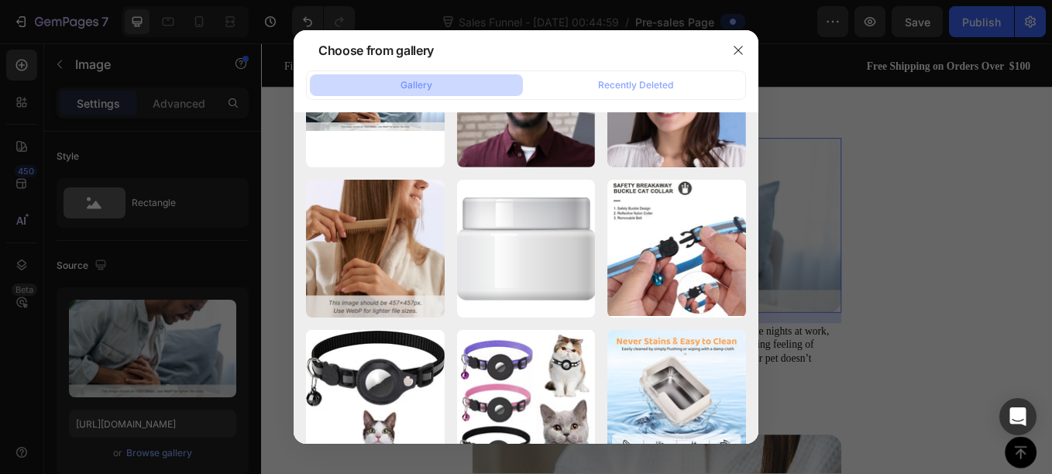
click at [0, 0] on icon "button" at bounding box center [0, 0] width 0 height 0
click at [0, 0] on div "Delete" at bounding box center [0, 0] width 0 height 0
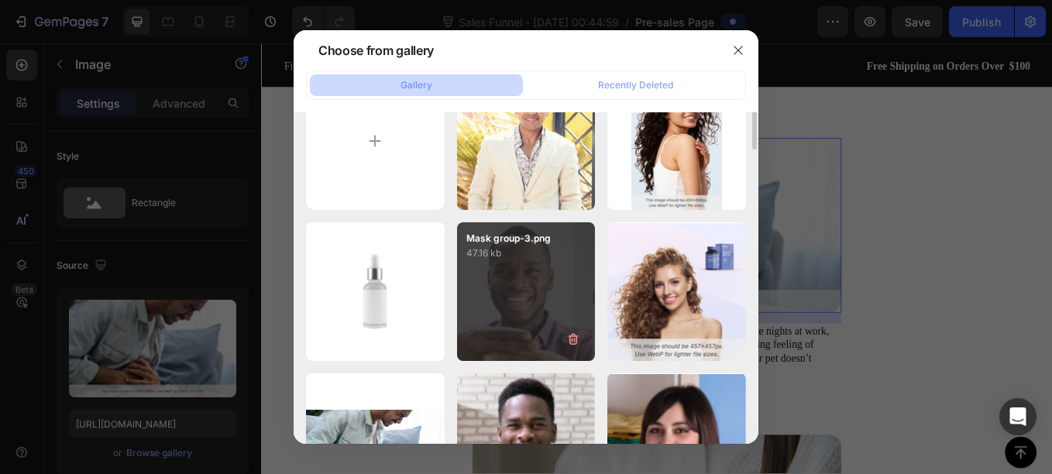
scroll to position [0, 0]
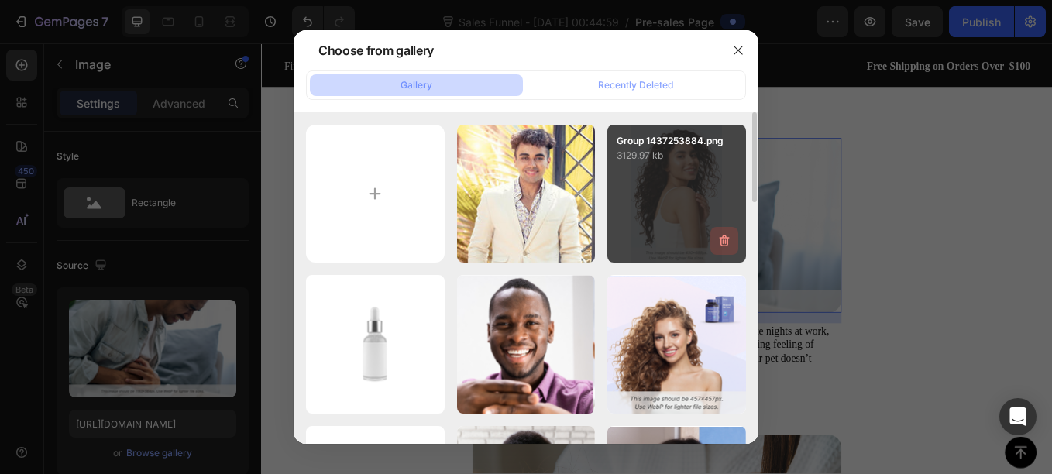
click at [722, 239] on icon "button" at bounding box center [723, 240] width 15 height 15
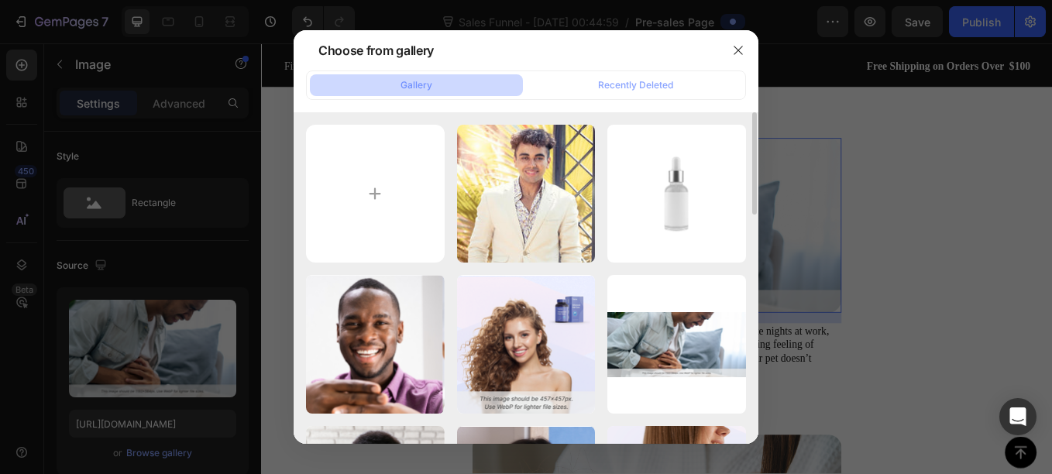
click at [0, 0] on icon "button" at bounding box center [0, 0] width 0 height 0
click at [0, 0] on div "Delete" at bounding box center [0, 0] width 0 height 0
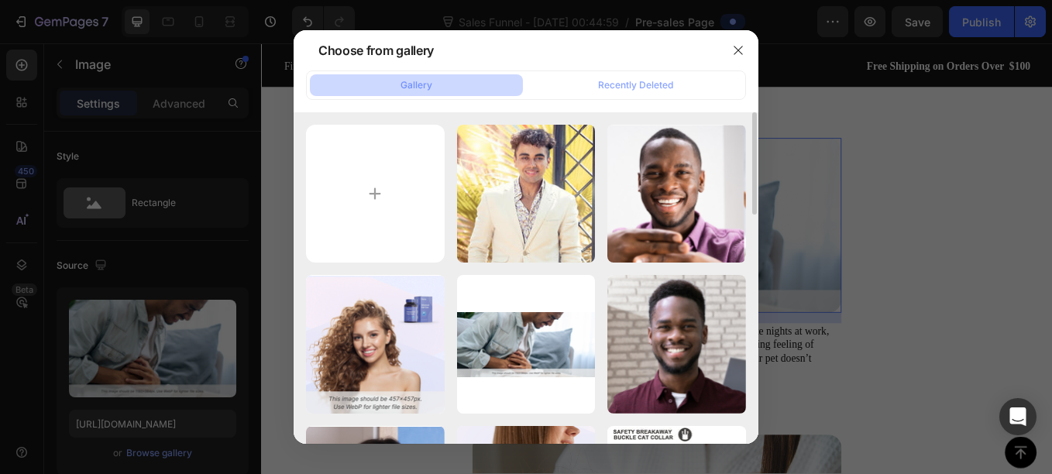
click at [0, 0] on icon "button" at bounding box center [0, 0] width 0 height 0
click at [0, 0] on div "Delete" at bounding box center [0, 0] width 0 height 0
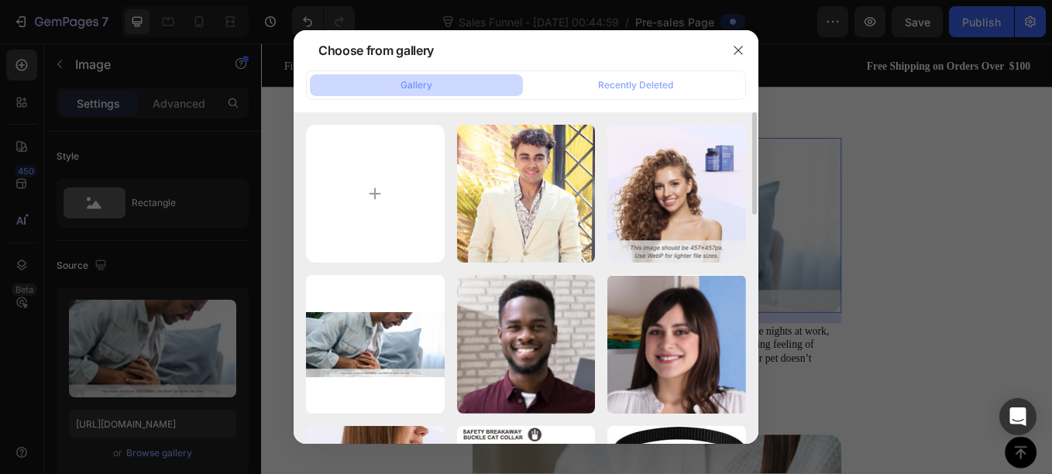
click at [0, 0] on icon "button" at bounding box center [0, 0] width 0 height 0
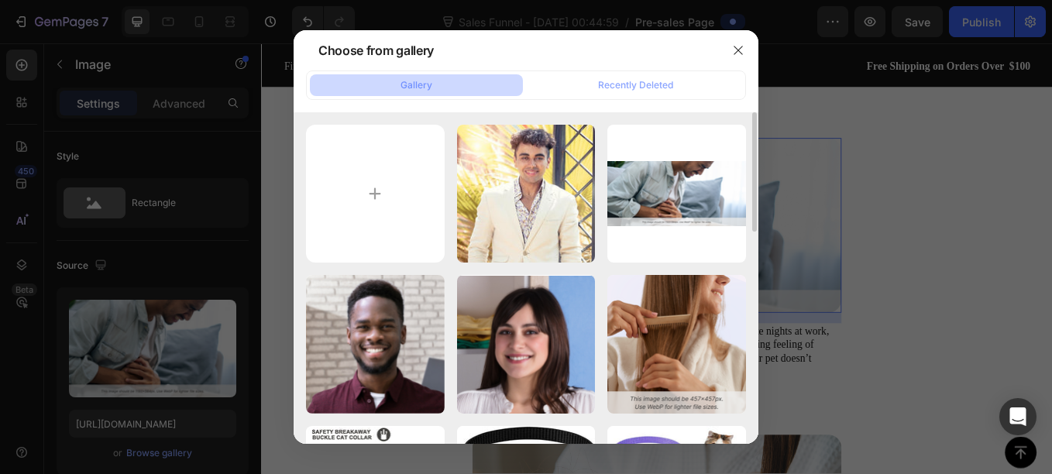
click at [0, 0] on icon "button" at bounding box center [0, 0] width 0 height 0
click at [0, 0] on div "Delete" at bounding box center [0, 0] width 0 height 0
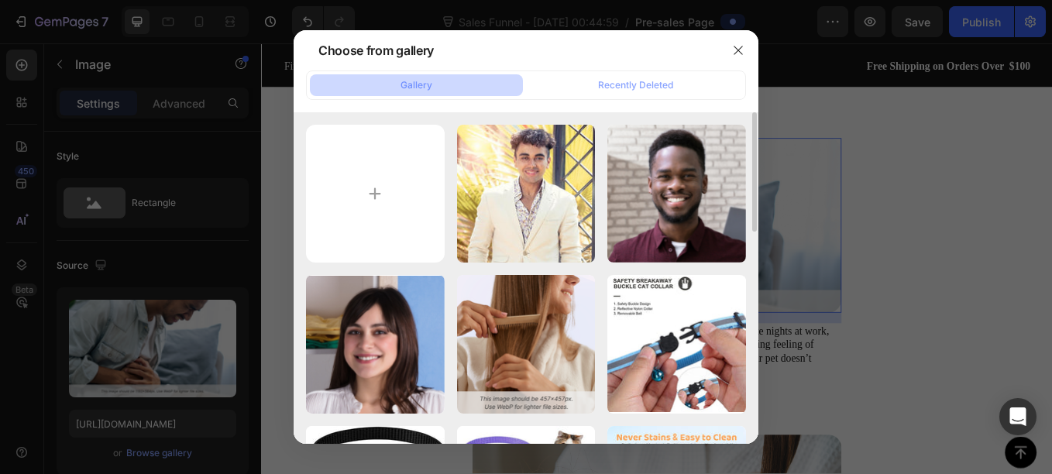
click at [0, 0] on icon "button" at bounding box center [0, 0] width 0 height 0
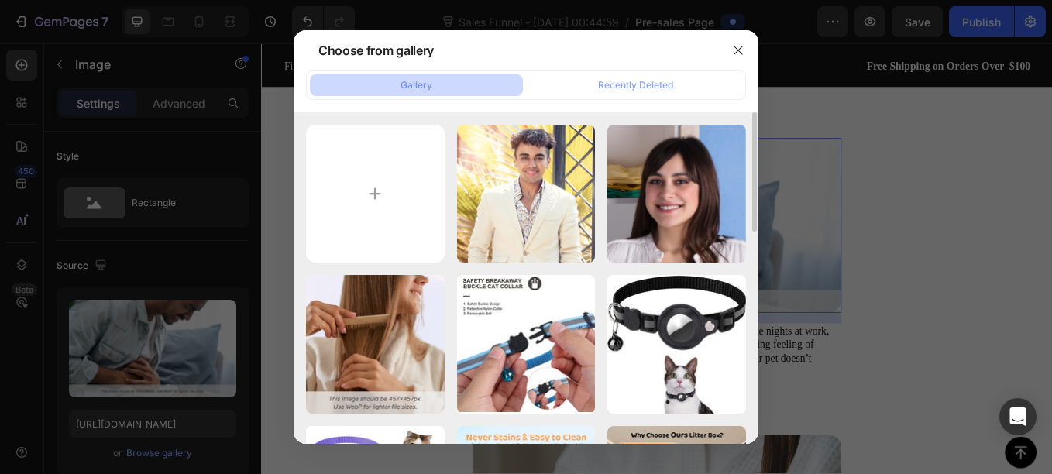
click at [0, 0] on icon "button" at bounding box center [0, 0] width 0 height 0
click at [0, 0] on div "Delete" at bounding box center [0, 0] width 0 height 0
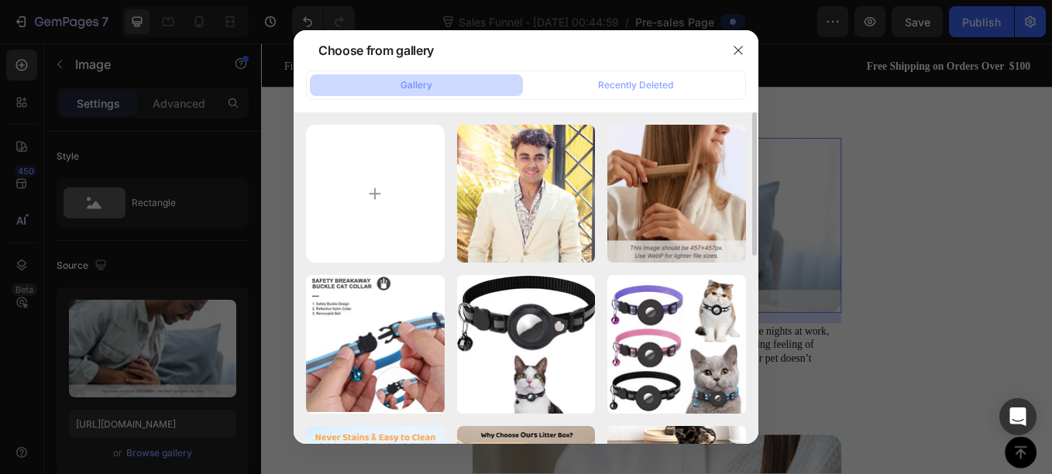
click at [0, 0] on icon "button" at bounding box center [0, 0] width 0 height 0
click at [0, 0] on div "Delete" at bounding box center [0, 0] width 0 height 0
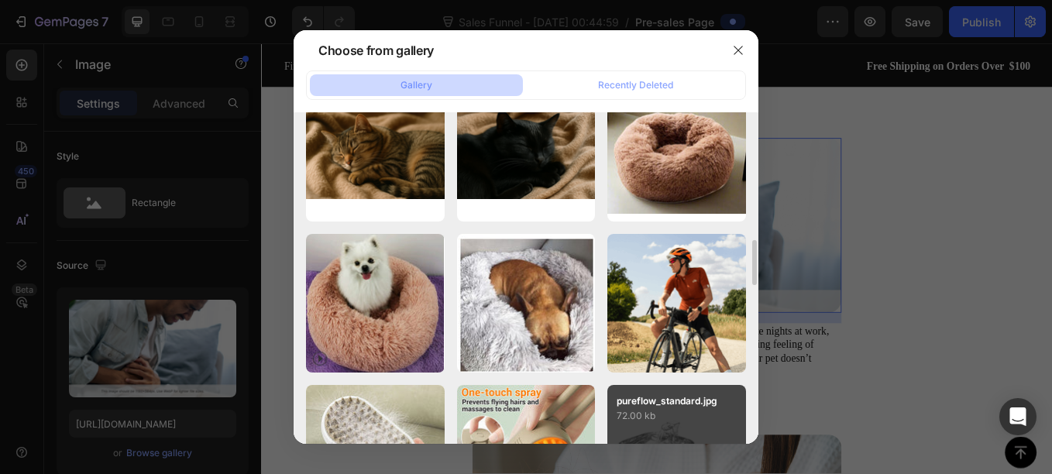
scroll to position [491, 0]
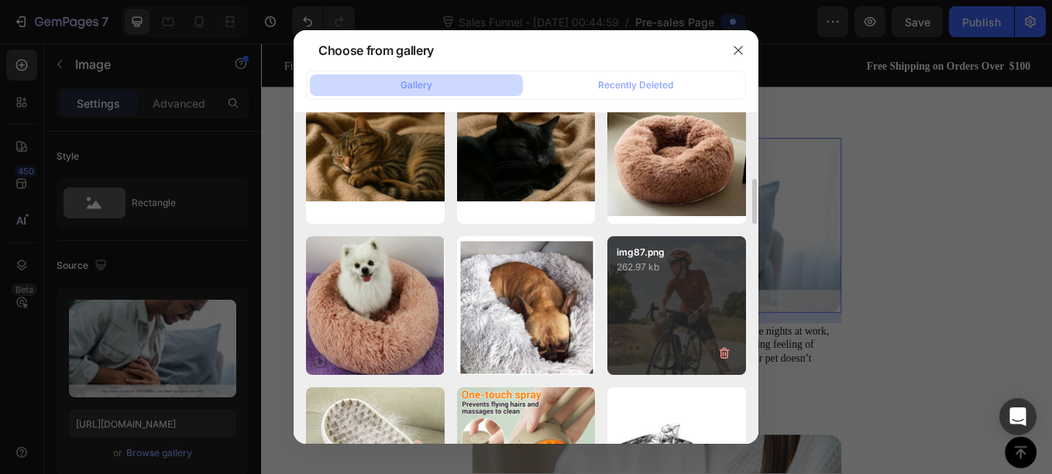
click at [665, 279] on div "img87.png 262.97 kb" at bounding box center [676, 305] width 139 height 139
type input "https://cdn.shopify.com/s/files/1/0656/7883/5823/files/gempages_580691360521126…"
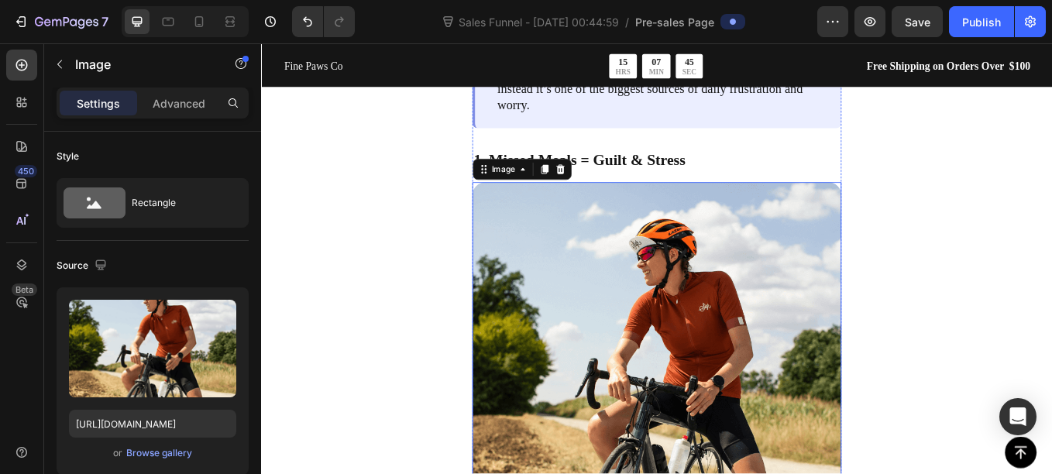
scroll to position [1441, 0]
click at [614, 196] on icon at bounding box center [612, 192] width 10 height 11
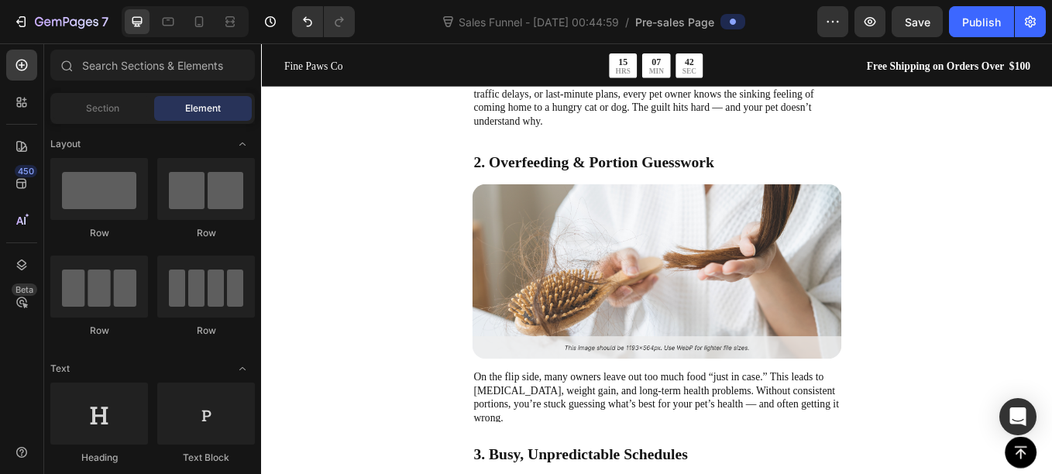
scroll to position [1572, 0]
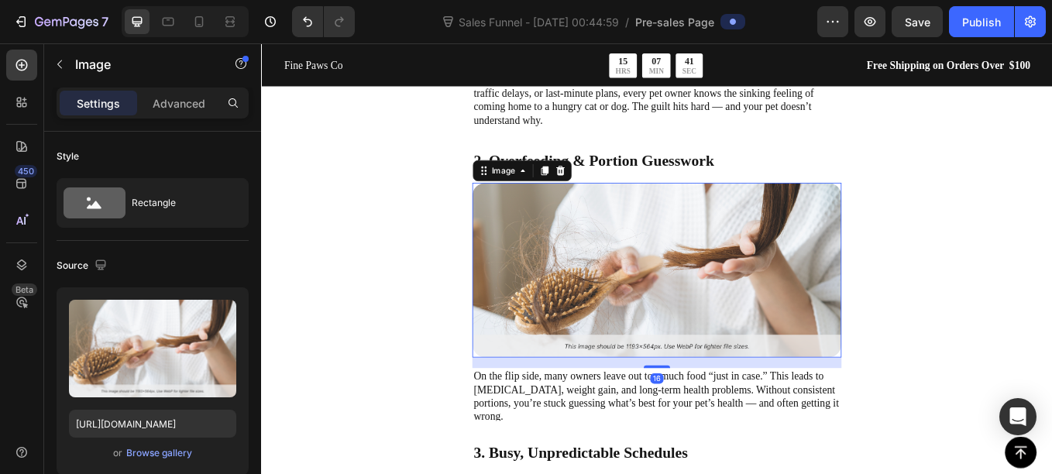
click at [627, 299] on img at bounding box center [726, 310] width 434 height 205
click at [613, 191] on icon at bounding box center [612, 193] width 12 height 12
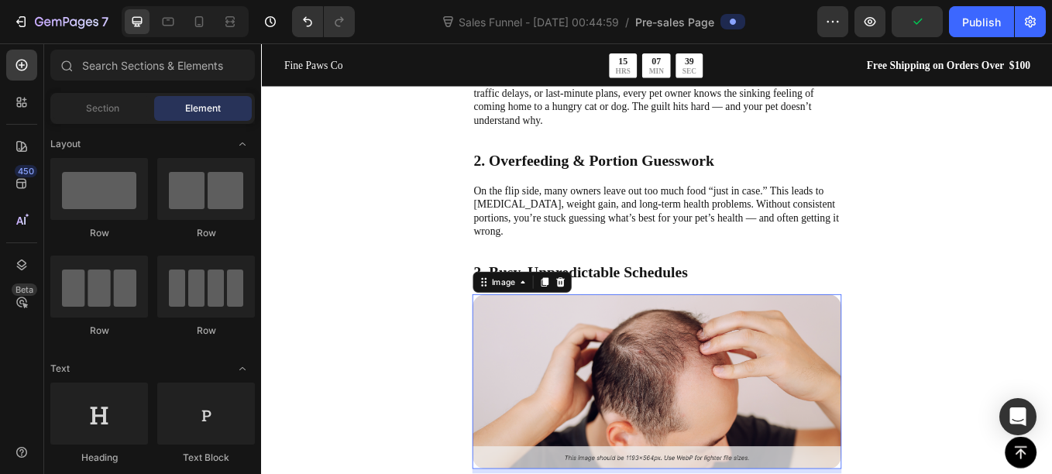
click at [628, 404] on img at bounding box center [726, 440] width 434 height 205
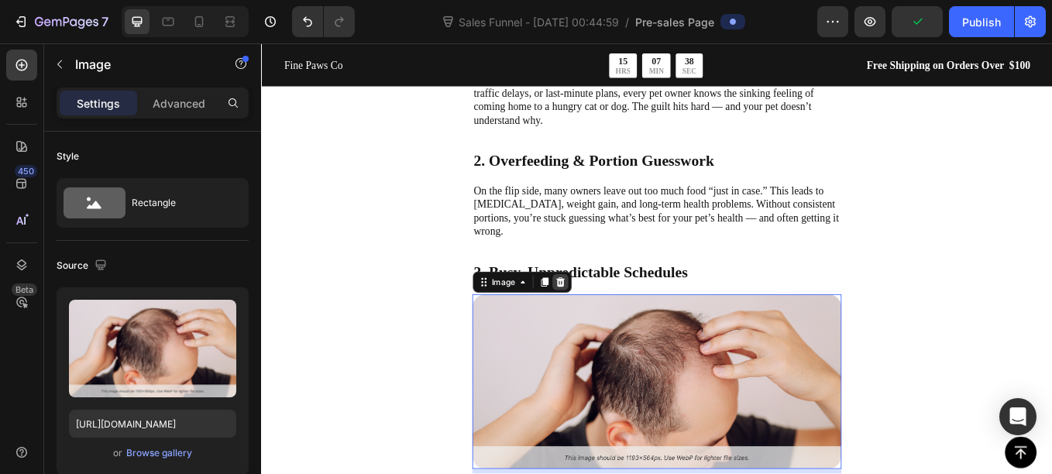
click at [617, 315] on div at bounding box center [612, 323] width 19 height 19
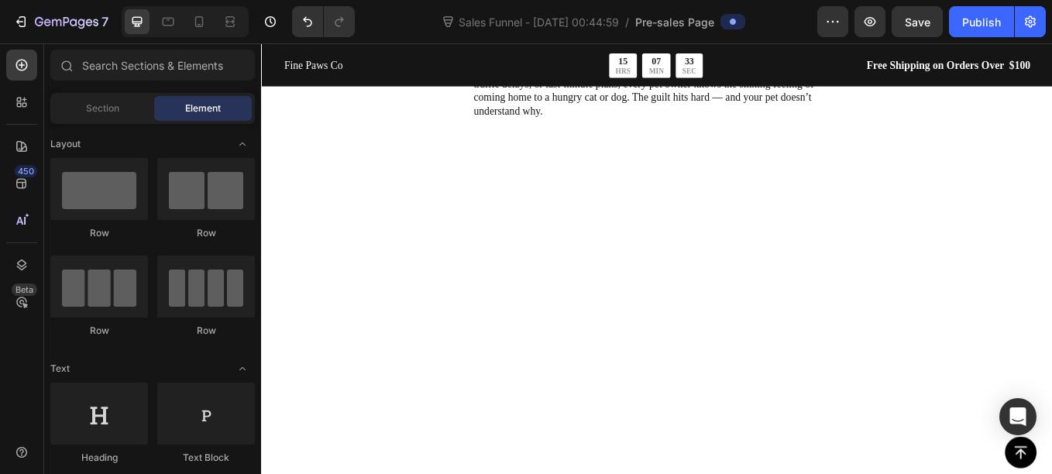
scroll to position [1162, 0]
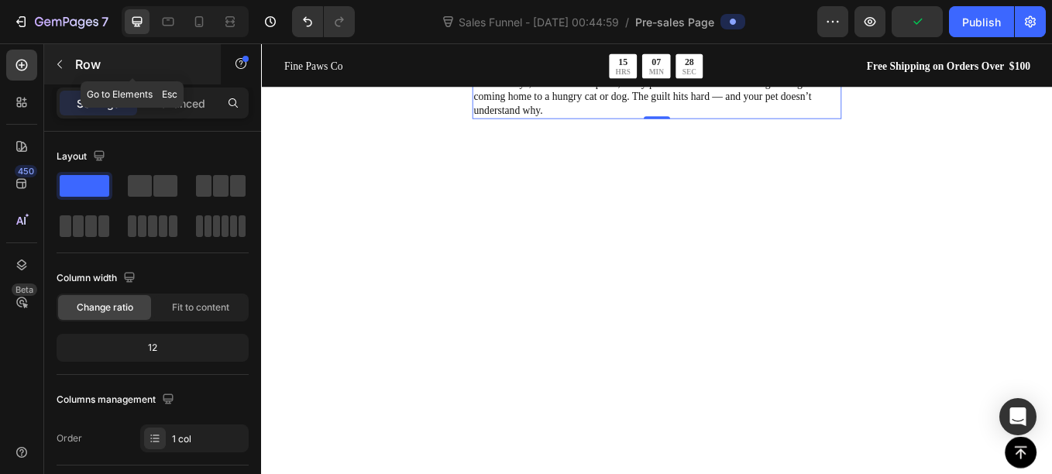
click at [60, 56] on button "button" at bounding box center [59, 64] width 25 height 25
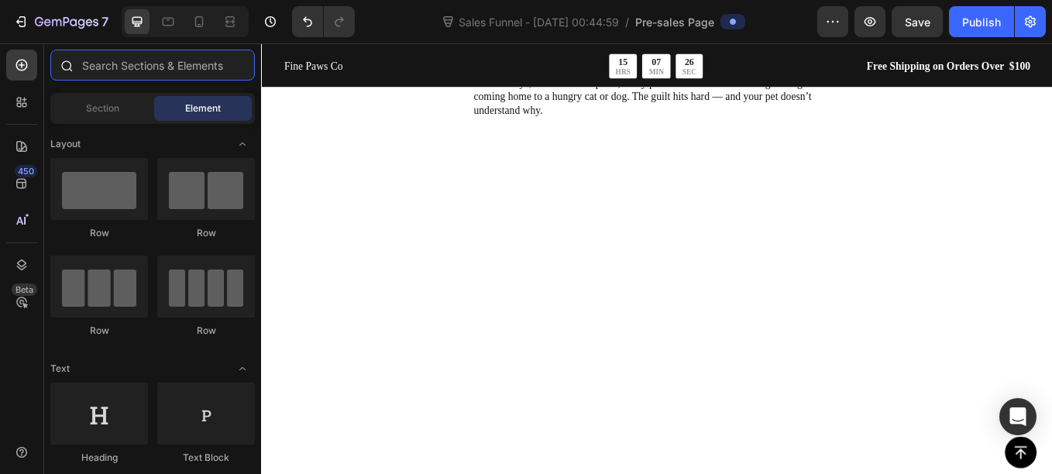
click at [130, 67] on input "text" at bounding box center [152, 65] width 204 height 31
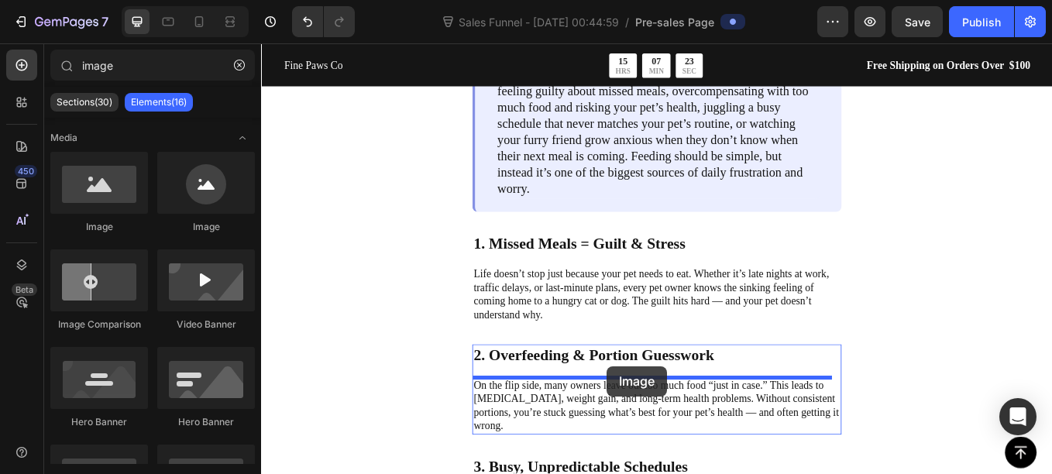
scroll to position [1367, 0]
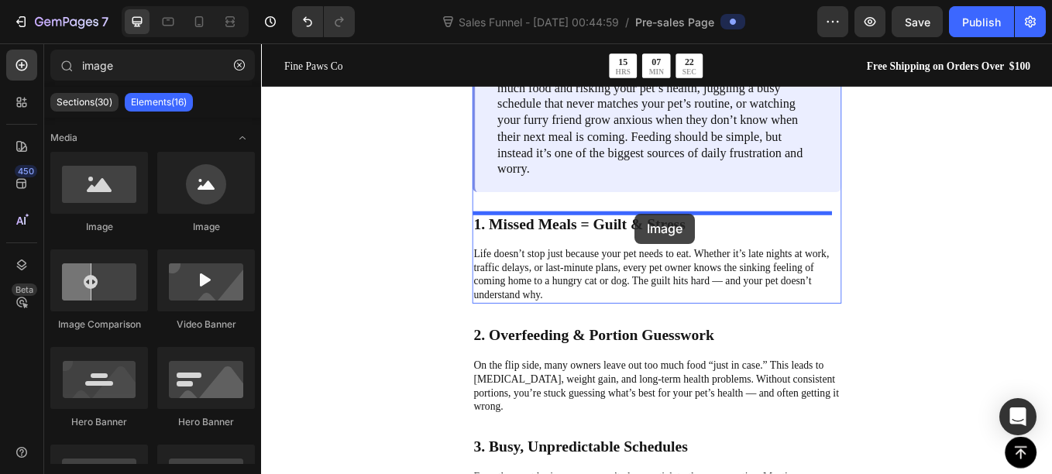
drag, startPoint x: 378, startPoint y: 221, endPoint x: 700, endPoint y: 243, distance: 323.0
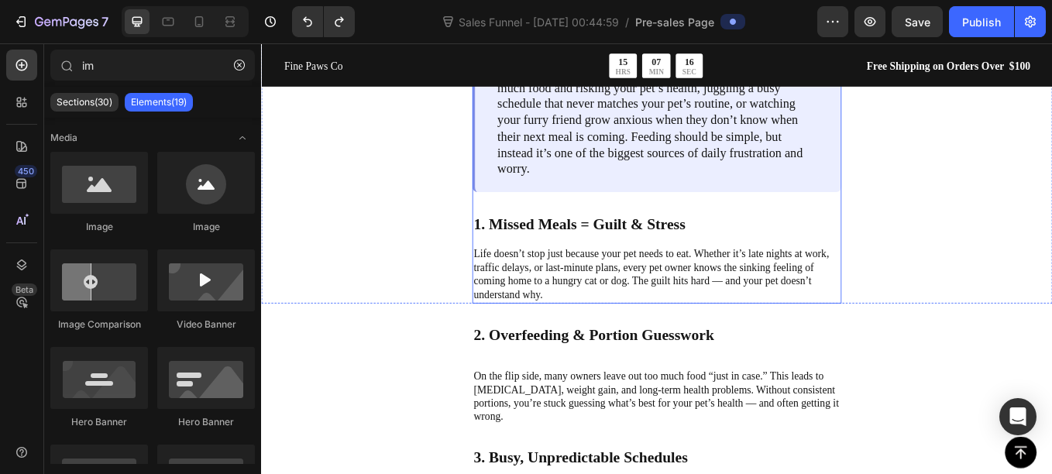
type input "i"
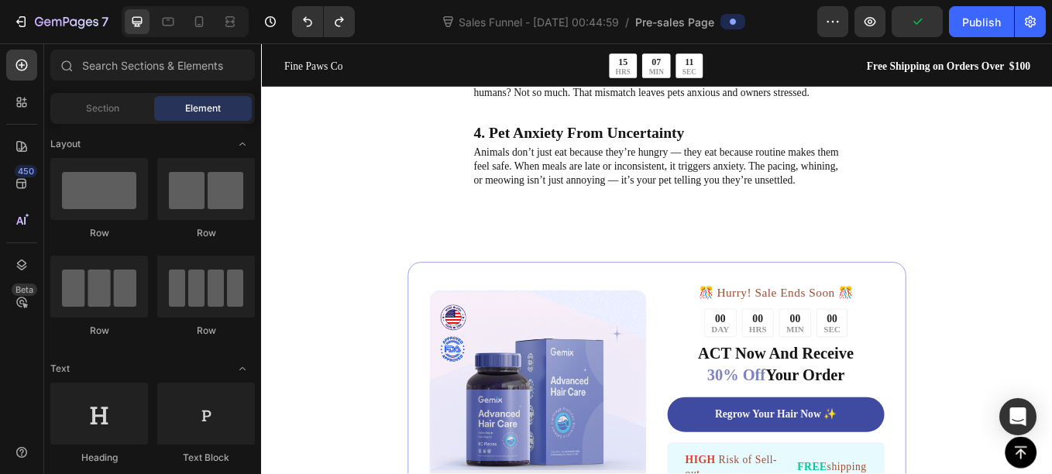
scroll to position [2147, 0]
click at [604, 35] on img at bounding box center [726, 35] width 434 height 0
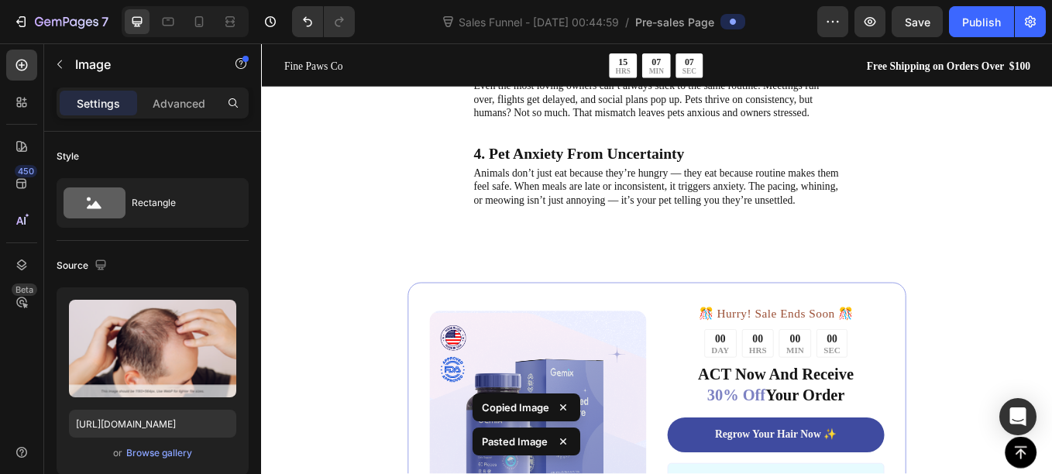
scroll to position [2339, 0]
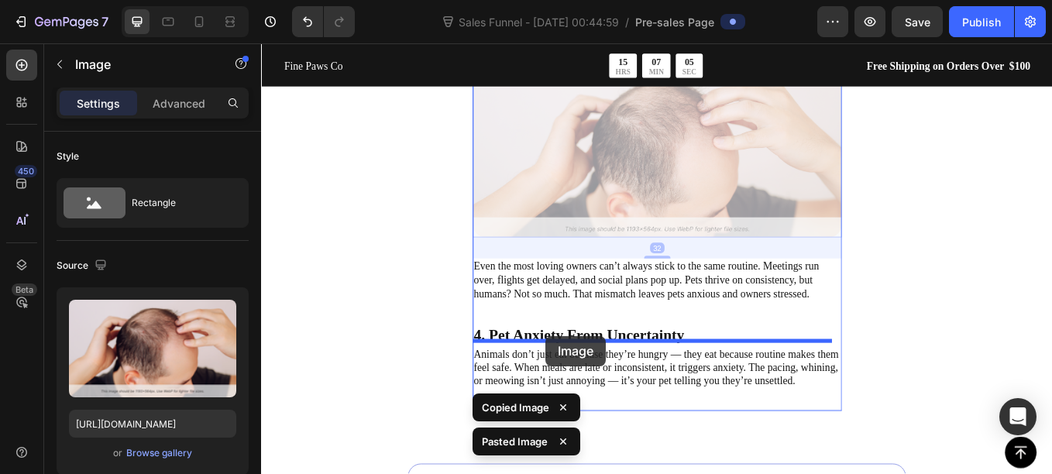
drag, startPoint x: 639, startPoint y: 182, endPoint x: 595, endPoint y: 387, distance: 209.9
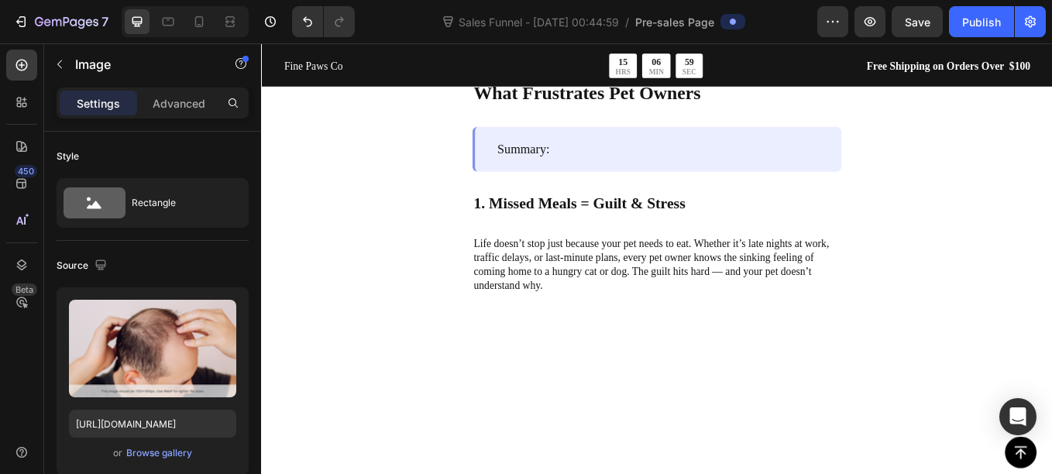
scroll to position [1237, 0]
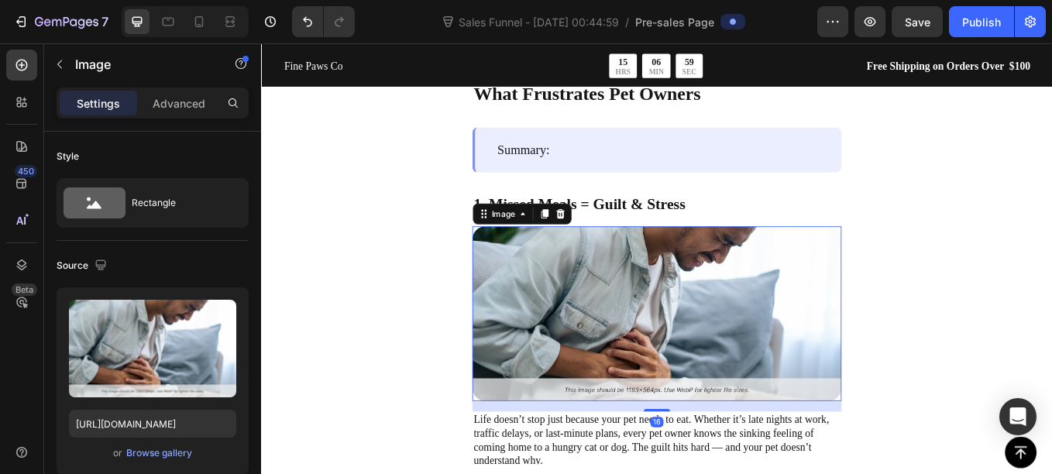
click at [603, 345] on img at bounding box center [726, 361] width 434 height 205
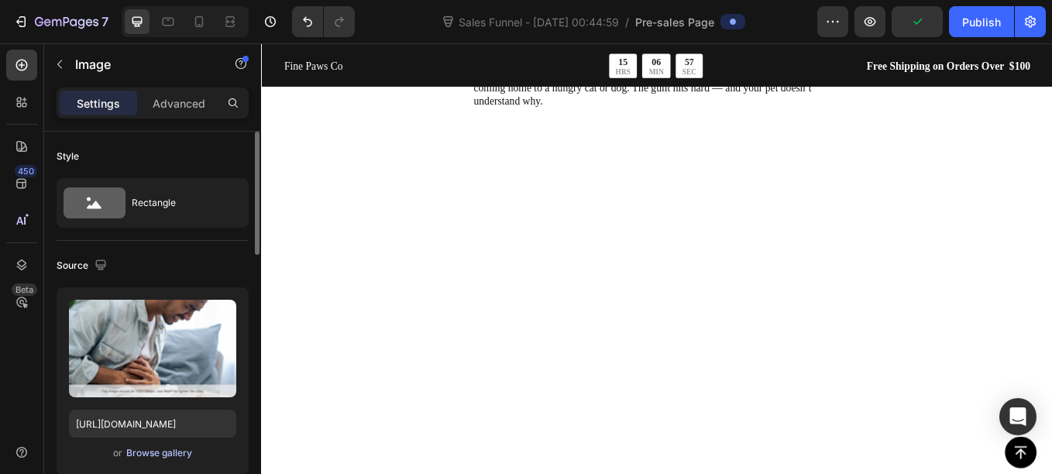
click at [161, 455] on div "Browse gallery" at bounding box center [159, 453] width 66 height 14
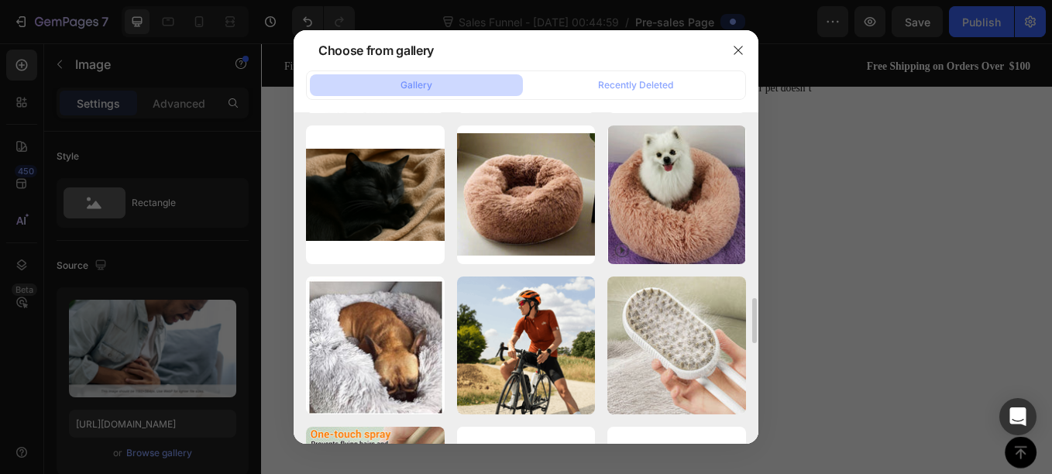
scroll to position [1358, 0]
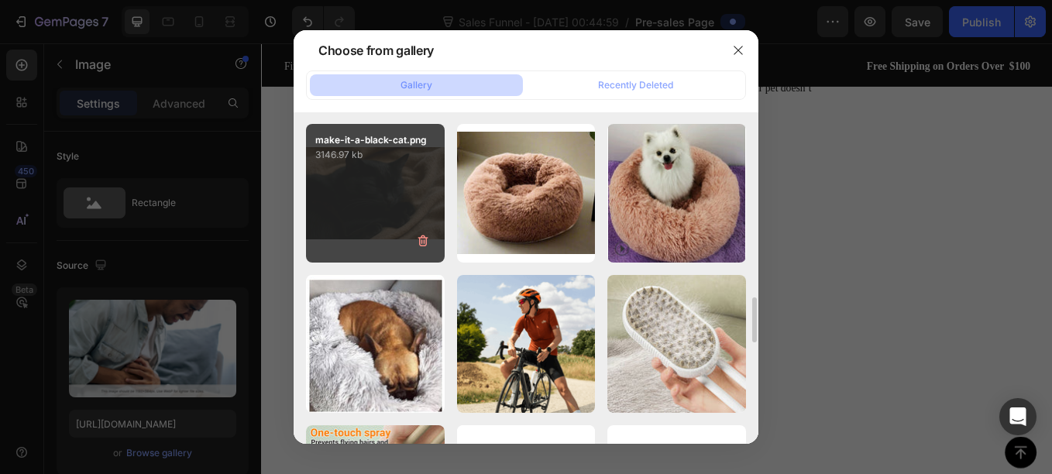
click at [387, 196] on div "make-it-a-black-cat.png 3146.97 kb" at bounding box center [375, 193] width 139 height 139
type input "https://cdn.shopify.com/s/files/1/0656/7883/5823/files/gempages_580691360521126…"
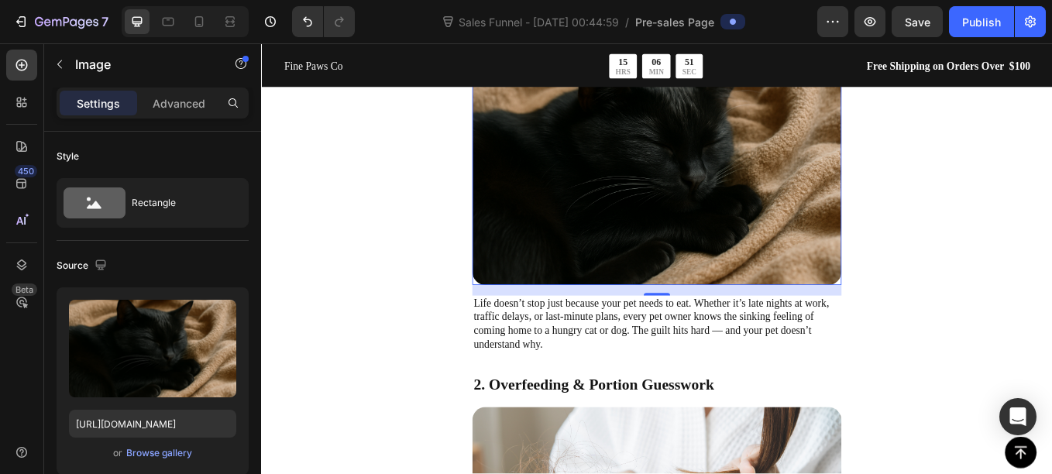
scroll to position [1458, 0]
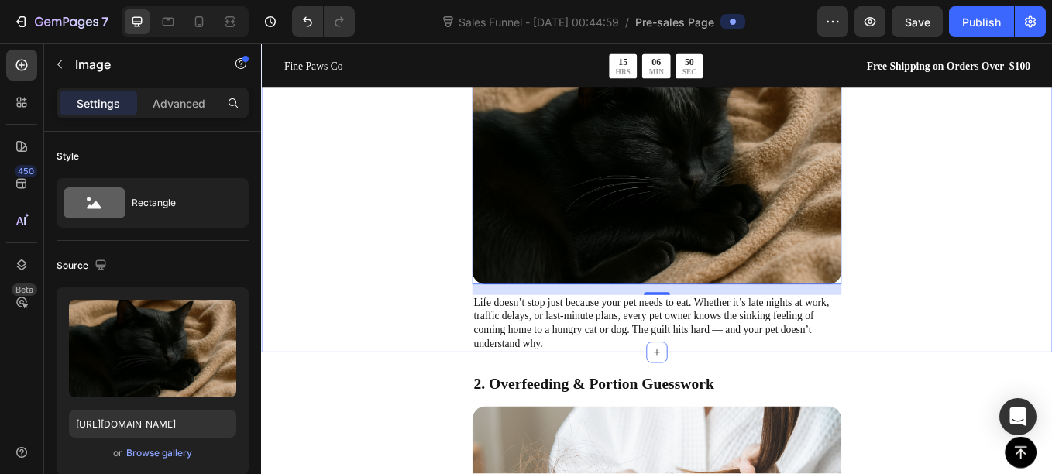
click at [465, 371] on div "What Frustrates Pet Owners Text Block Summary: Text Block Row 1. Missed Meals =…" at bounding box center [725, 123] width 929 height 568
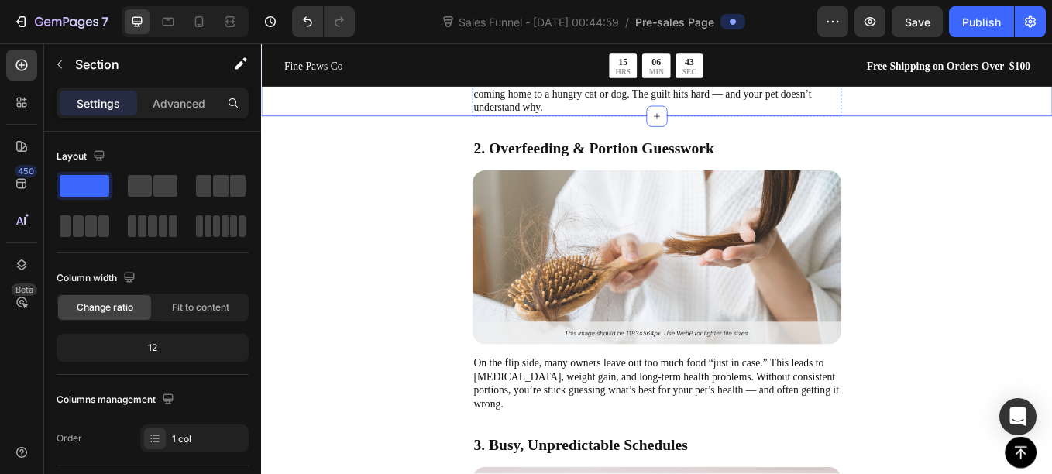
scroll to position [1746, 0]
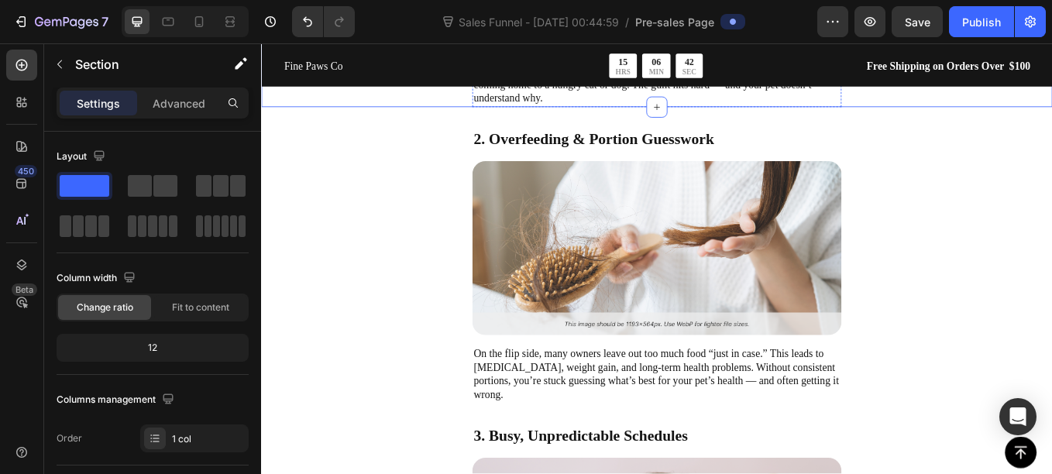
click at [678, 288] on img at bounding box center [726, 284] width 434 height 205
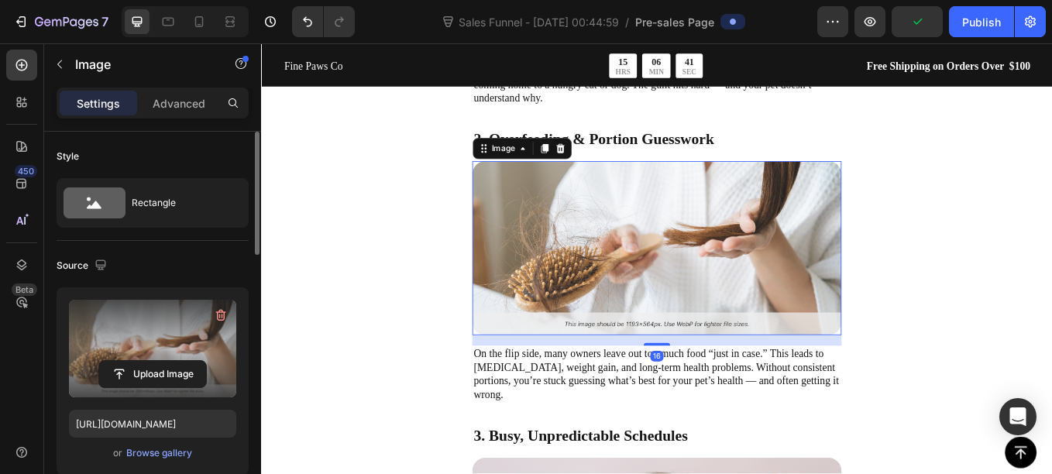
click at [176, 359] on label at bounding box center [152, 349] width 167 height 98
click at [176, 361] on input "file" at bounding box center [152, 374] width 107 height 26
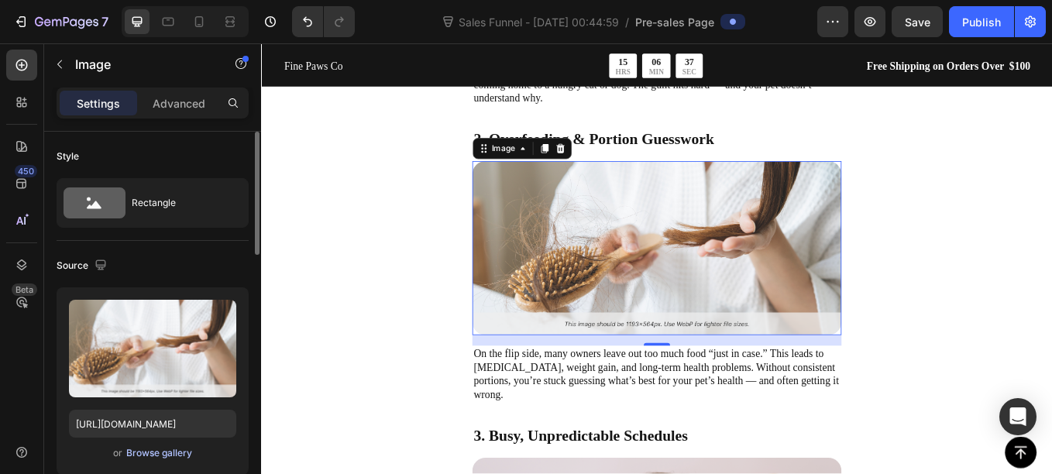
click at [150, 455] on div "Browse gallery" at bounding box center [159, 453] width 66 height 14
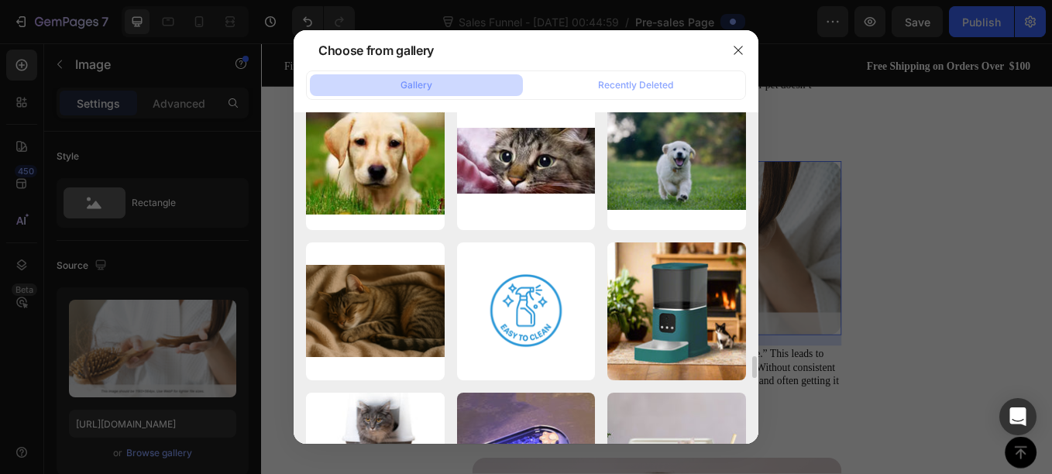
scroll to position [3654, 0]
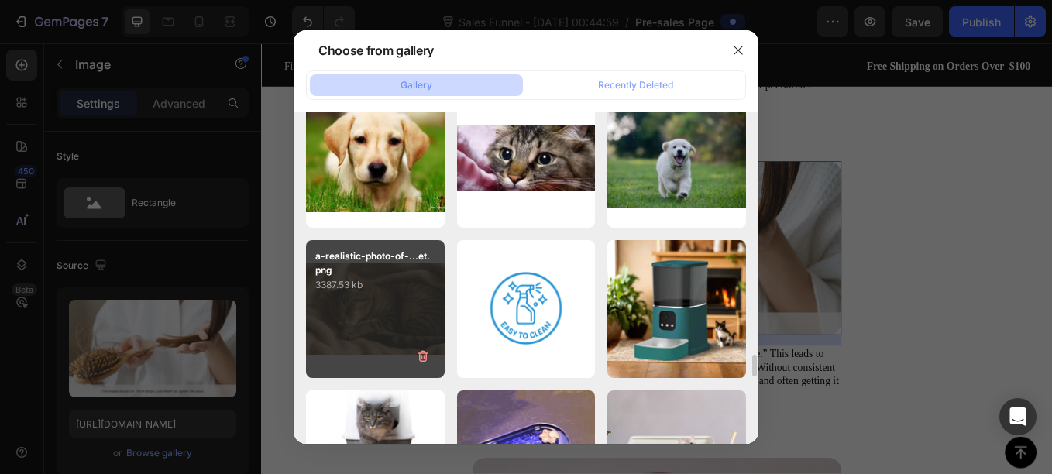
click at [397, 291] on p "3387.53 kb" at bounding box center [375, 284] width 120 height 15
type input "https://cdn.shopify.com/s/files/1/0656/7883/5823/files/gempages_580691360521126…"
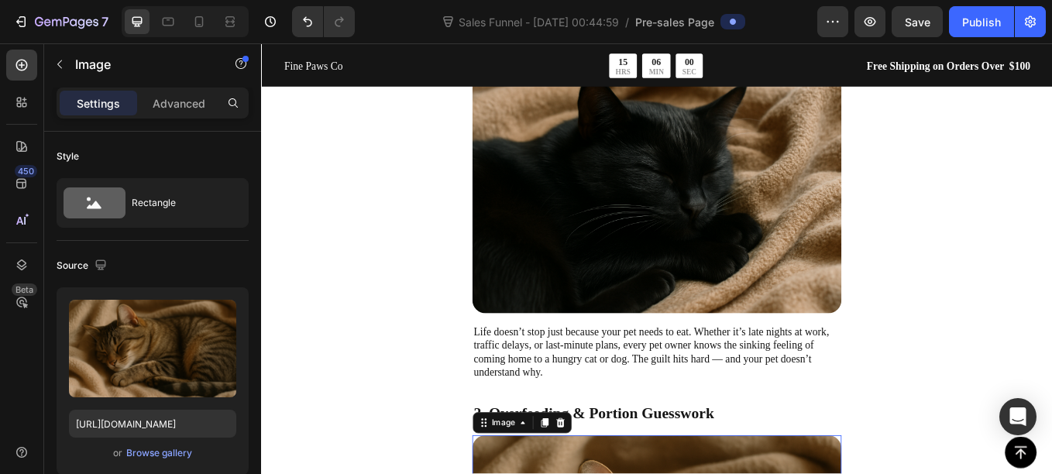
scroll to position [1421, 0]
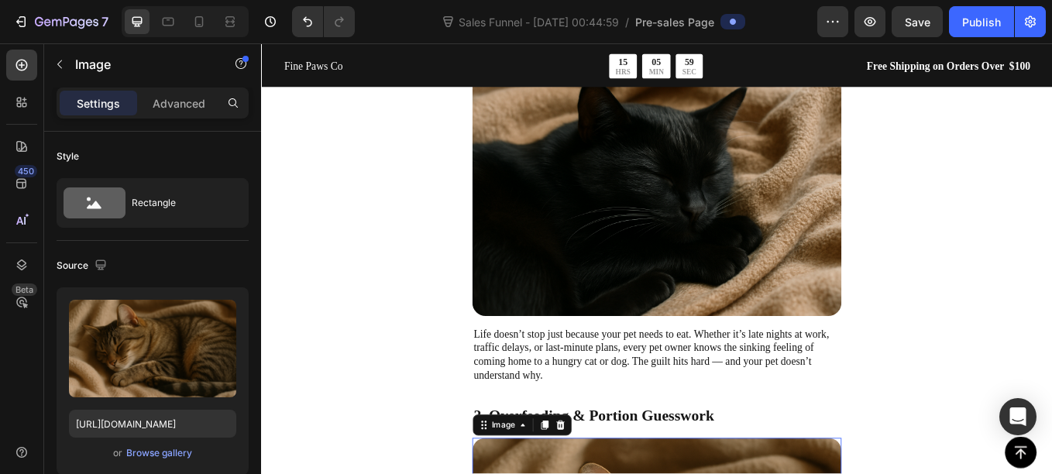
click at [724, 245] on img at bounding box center [726, 218] width 434 height 289
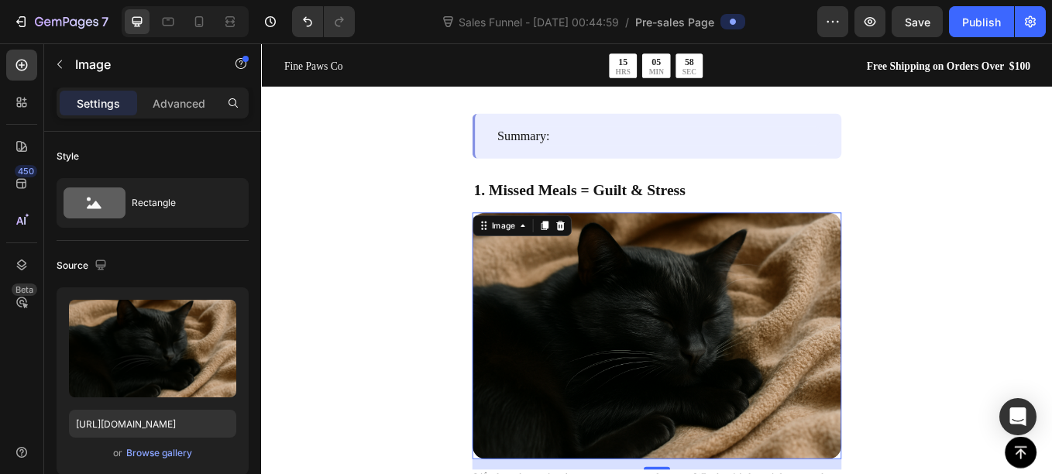
scroll to position [1217, 0]
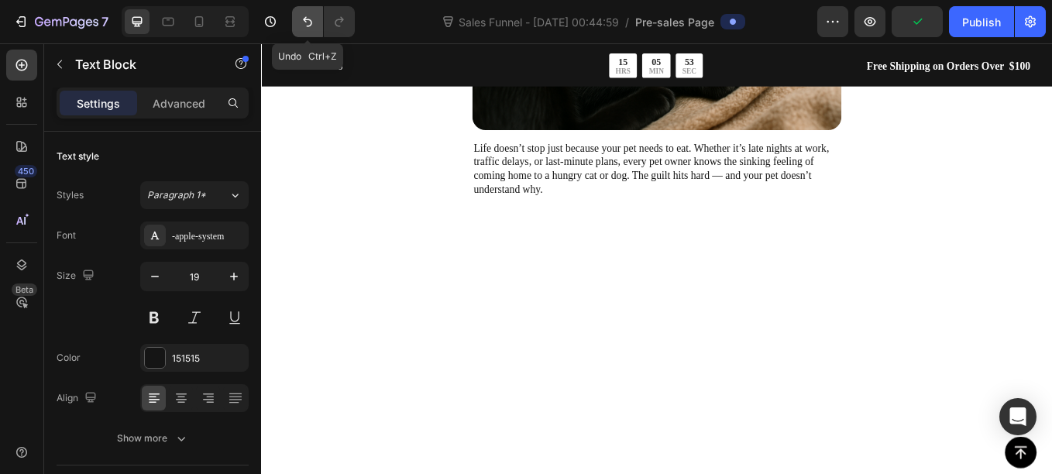
click at [316, 29] on button "Undo/Redo" at bounding box center [307, 21] width 31 height 31
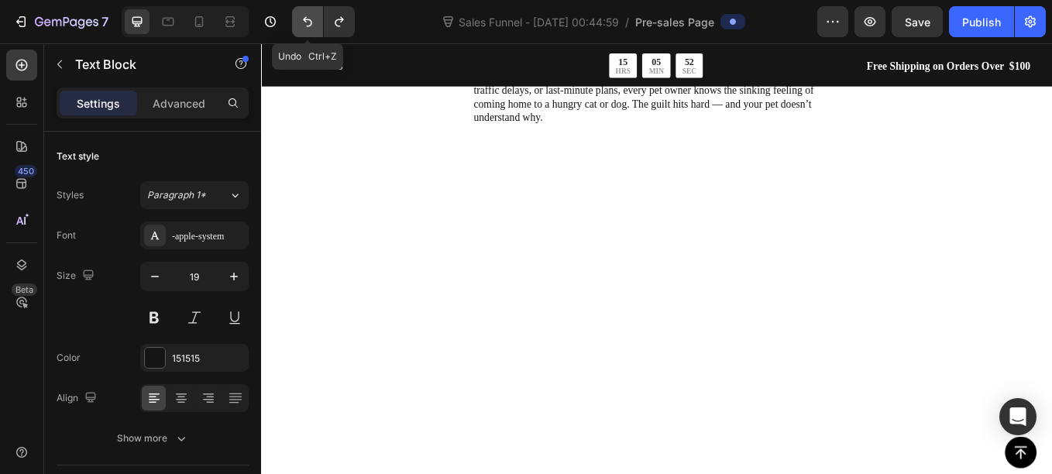
click at [316, 29] on button "Undo/Redo" at bounding box center [307, 21] width 31 height 31
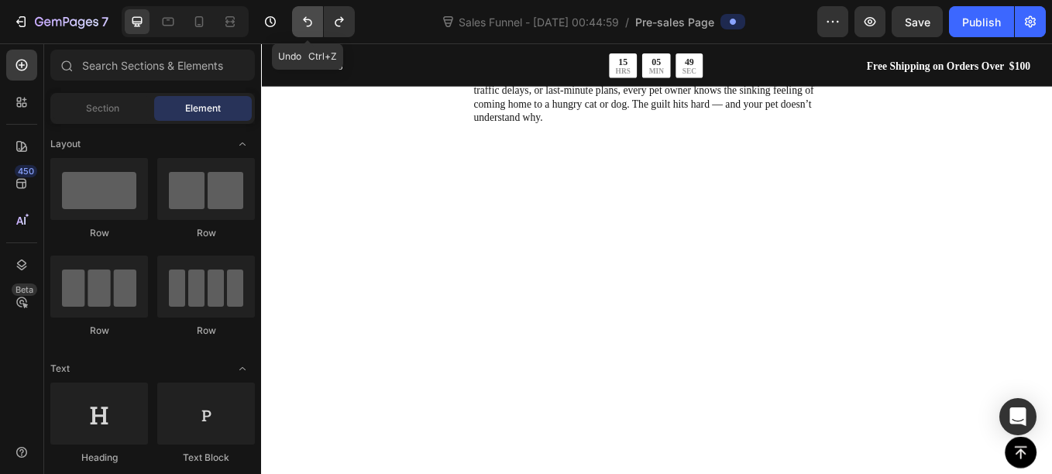
click at [316, 29] on button "Undo/Redo" at bounding box center [307, 21] width 31 height 31
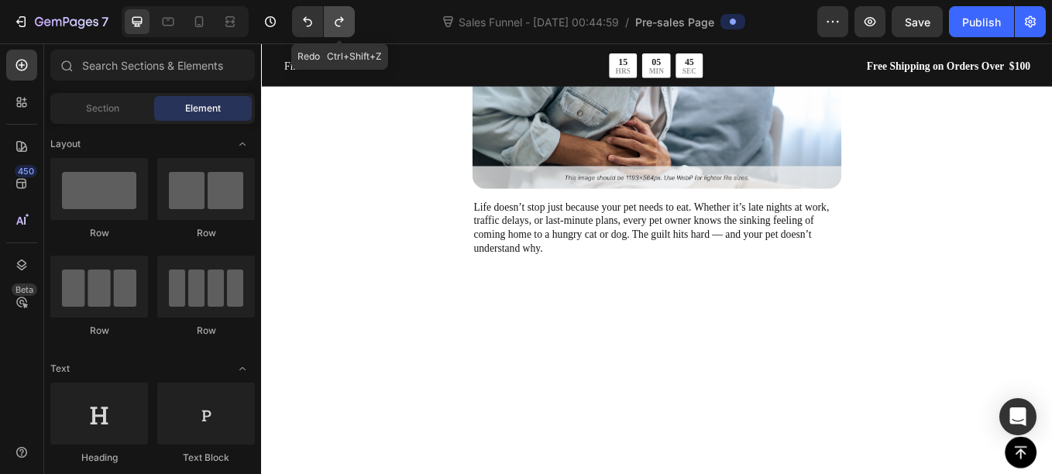
click at [336, 27] on icon "Undo/Redo" at bounding box center [338, 21] width 15 height 15
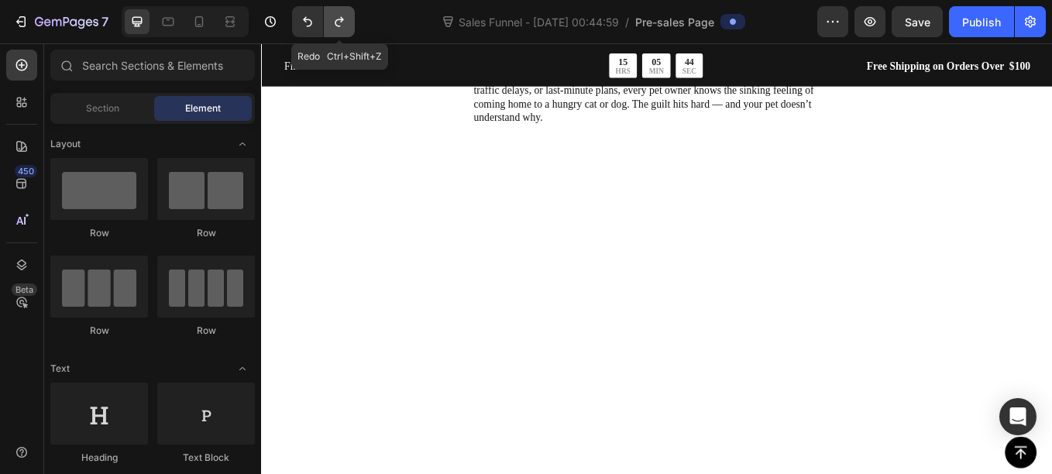
click at [336, 27] on icon "Undo/Redo" at bounding box center [338, 21] width 15 height 15
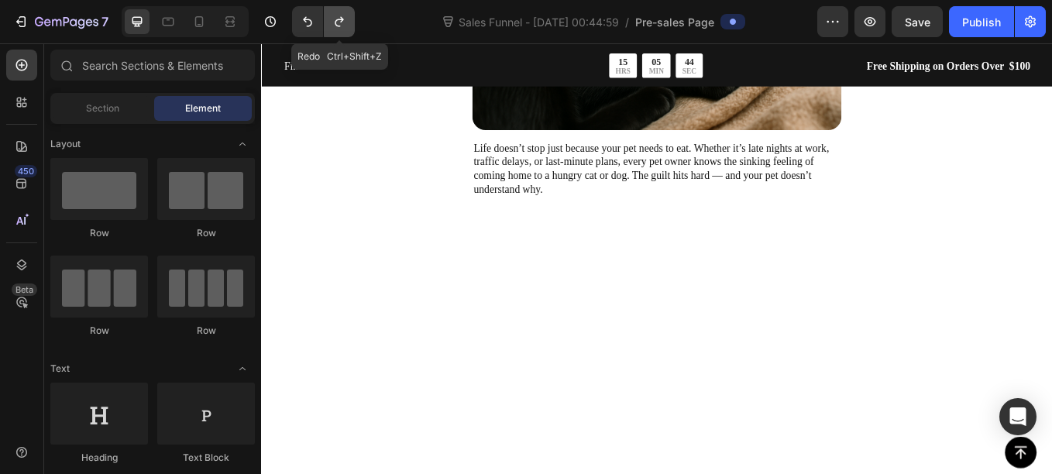
click at [336, 27] on icon "Undo/Redo" at bounding box center [338, 21] width 15 height 15
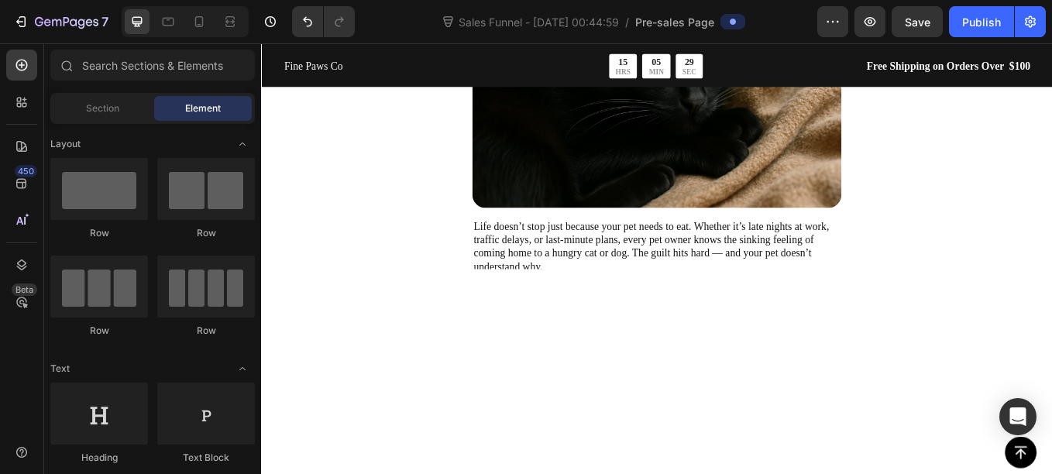
scroll to position [1127, 0]
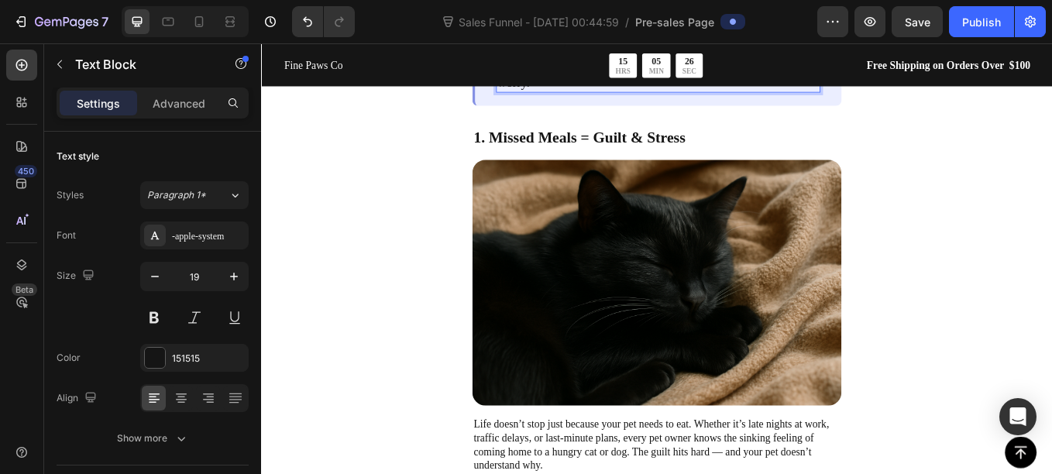
scroll to position [1469, 0]
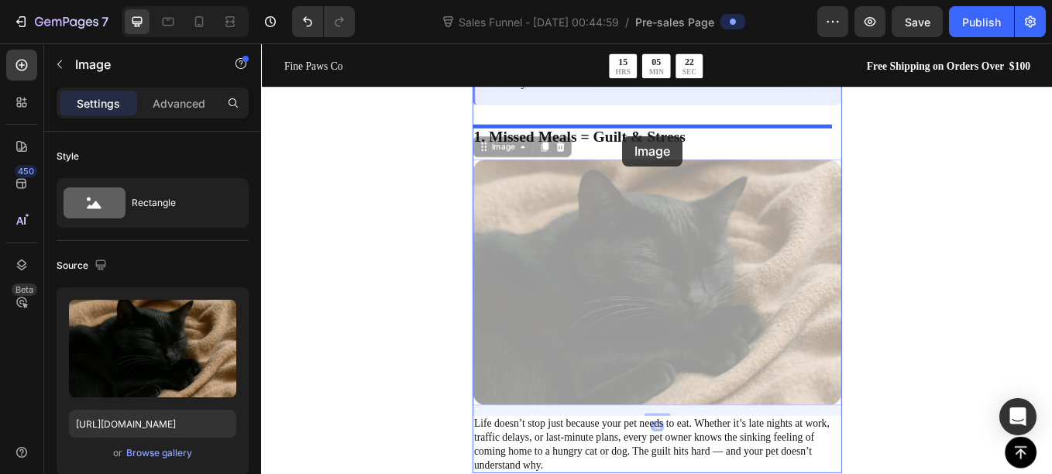
drag, startPoint x: 673, startPoint y: 283, endPoint x: 685, endPoint y: 153, distance: 131.5
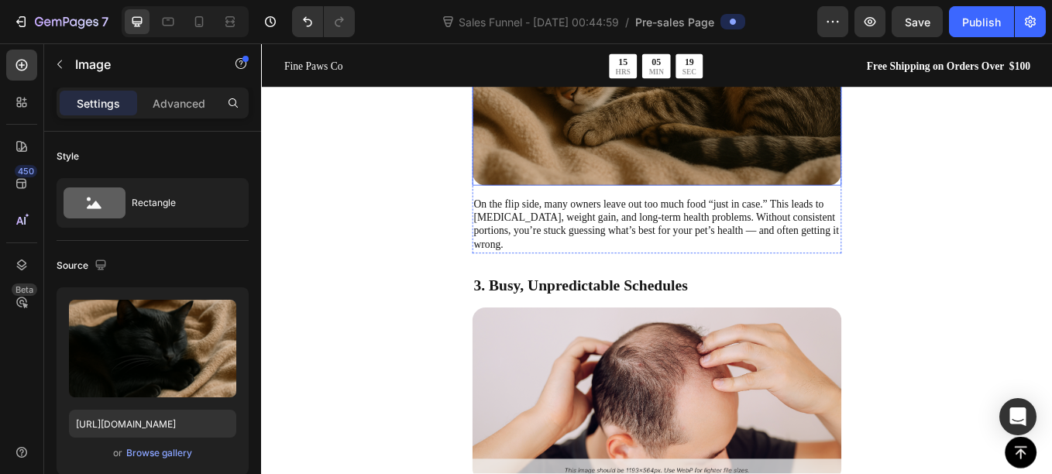
scroll to position [2165, 0]
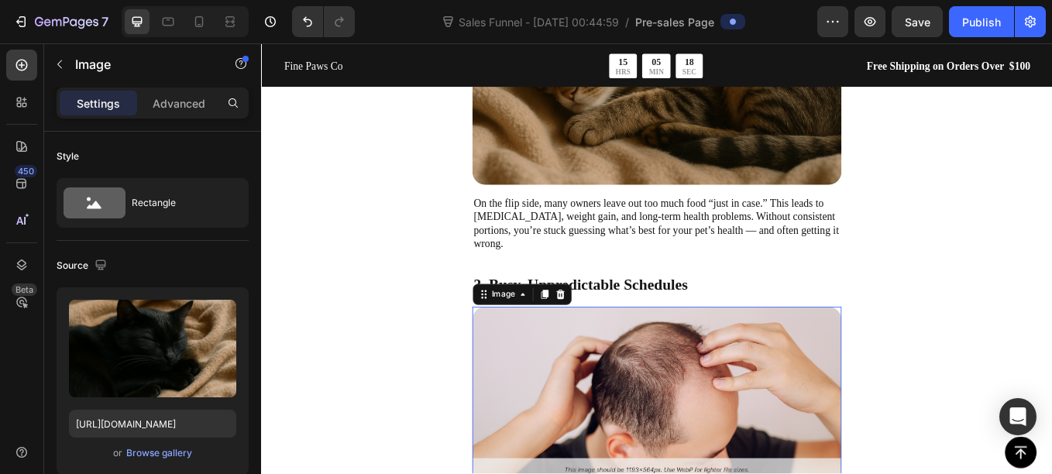
click at [641, 394] on img at bounding box center [726, 455] width 434 height 205
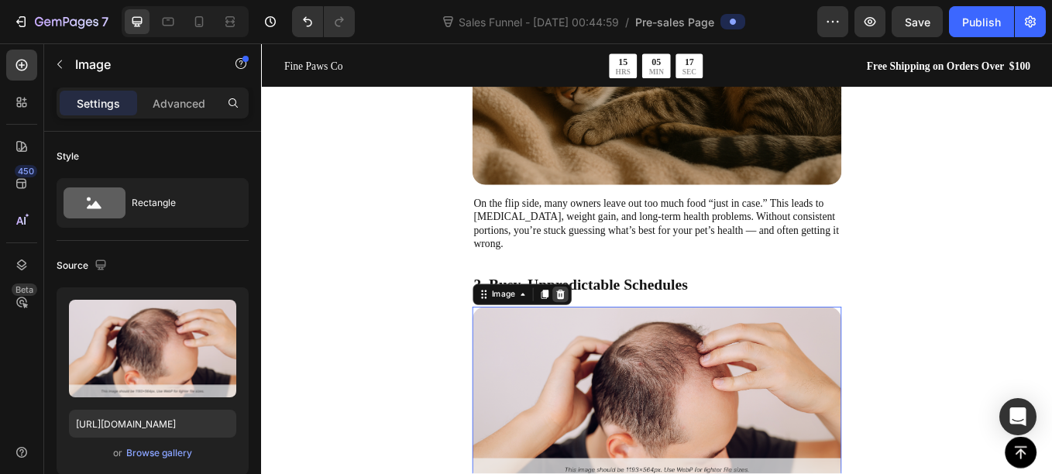
click at [613, 333] on icon at bounding box center [612, 338] width 10 height 11
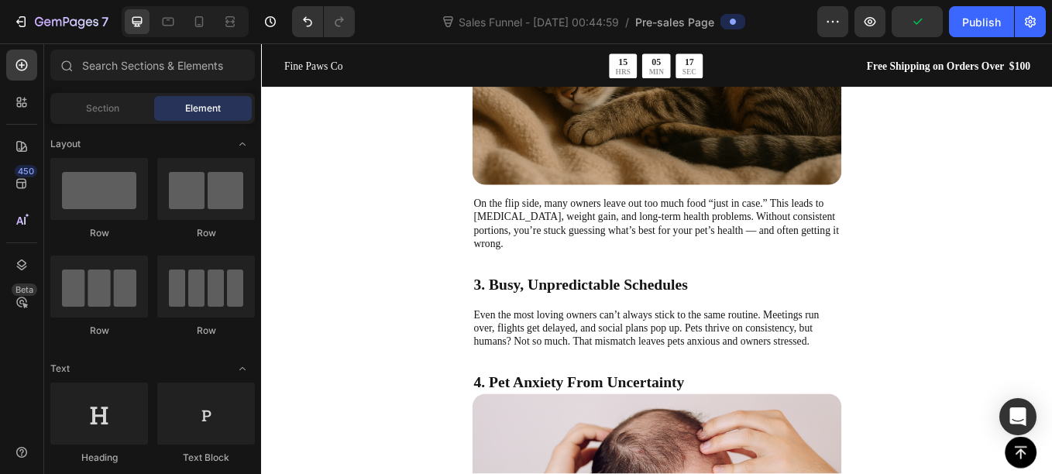
scroll to position [2318, 0]
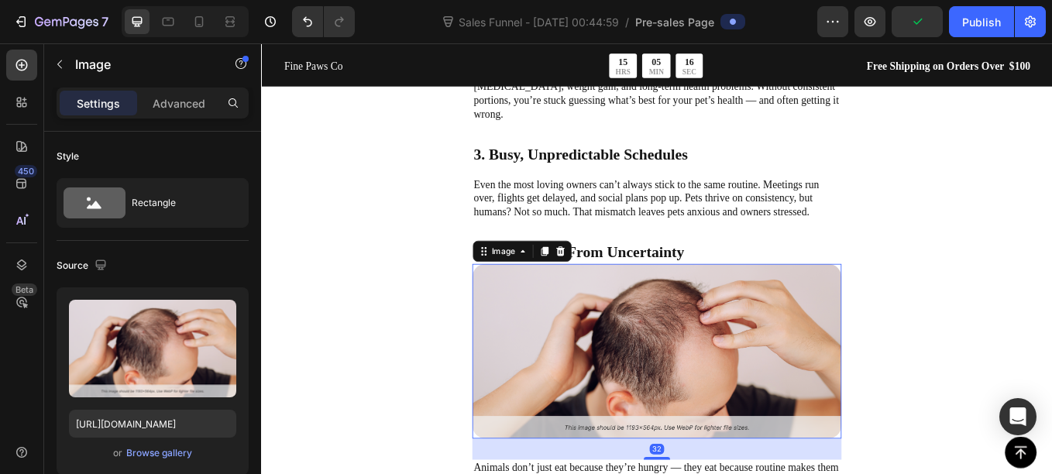
click at [610, 340] on img at bounding box center [726, 405] width 434 height 205
click at [614, 283] on icon at bounding box center [612, 288] width 10 height 11
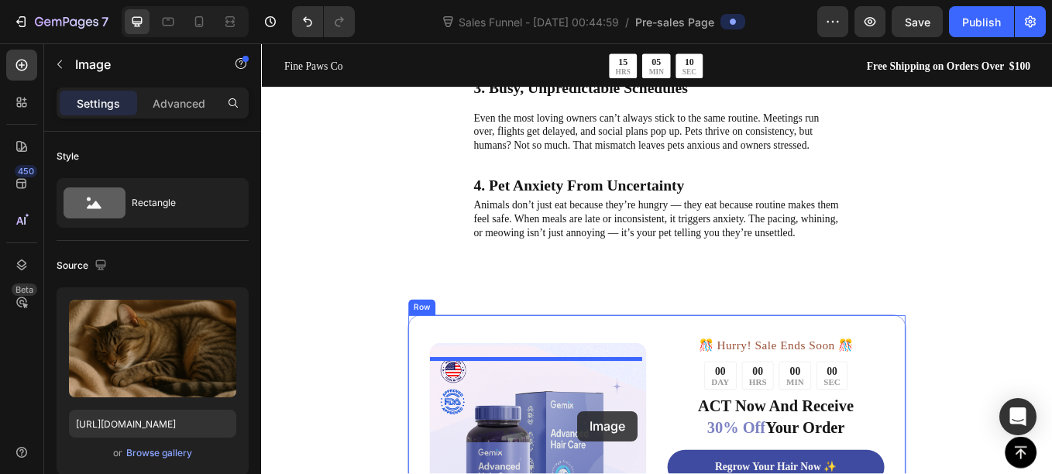
scroll to position [2485, 0]
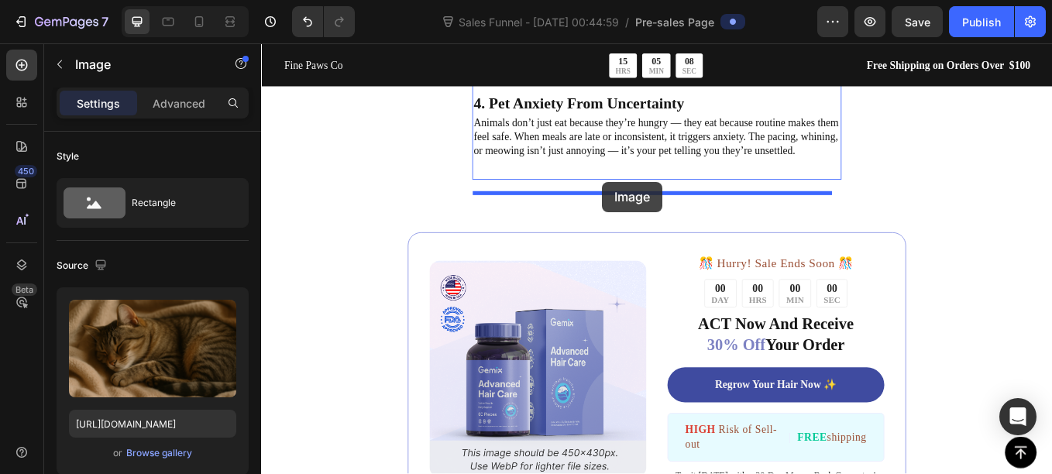
drag, startPoint x: 652, startPoint y: 198, endPoint x: 659, endPoint y: 208, distance: 12.2
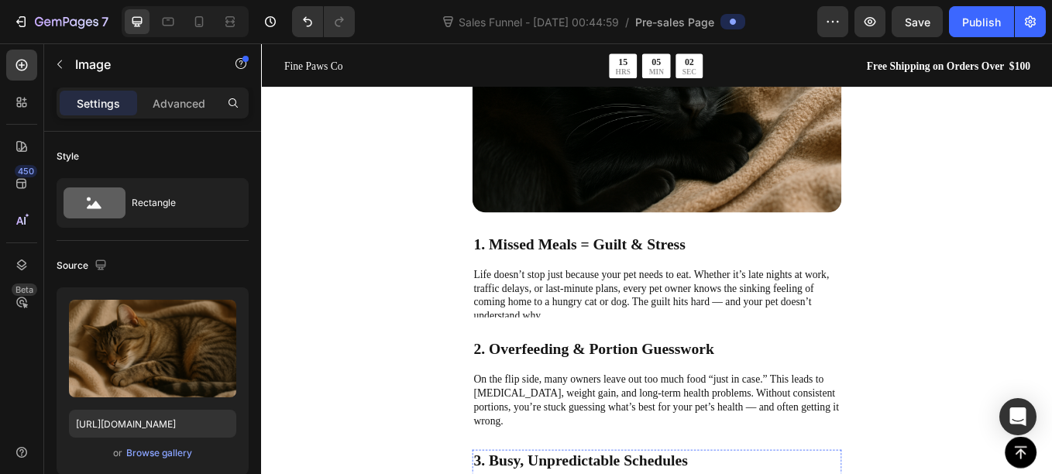
scroll to position [1942, 0]
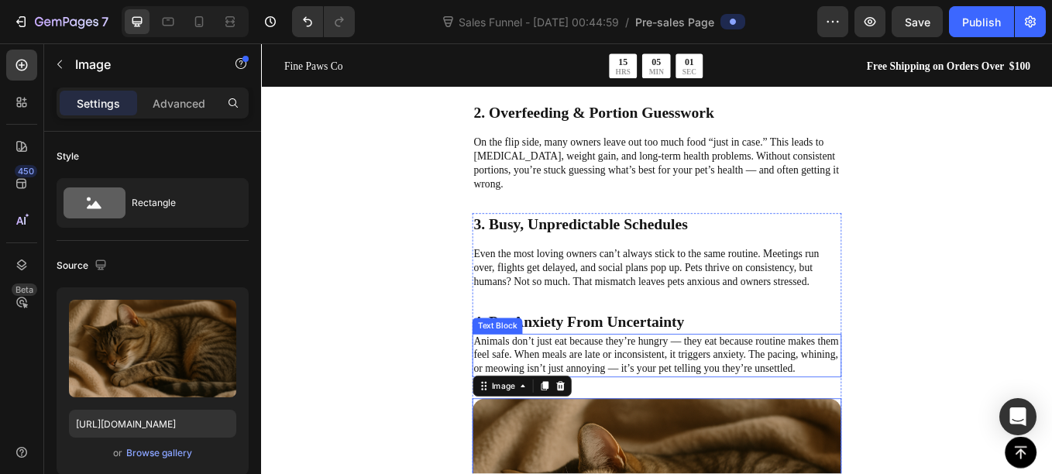
click at [689, 390] on p "Animals don’t just eat because they’re hungry — they eat because routine makes …" at bounding box center [725, 410] width 431 height 48
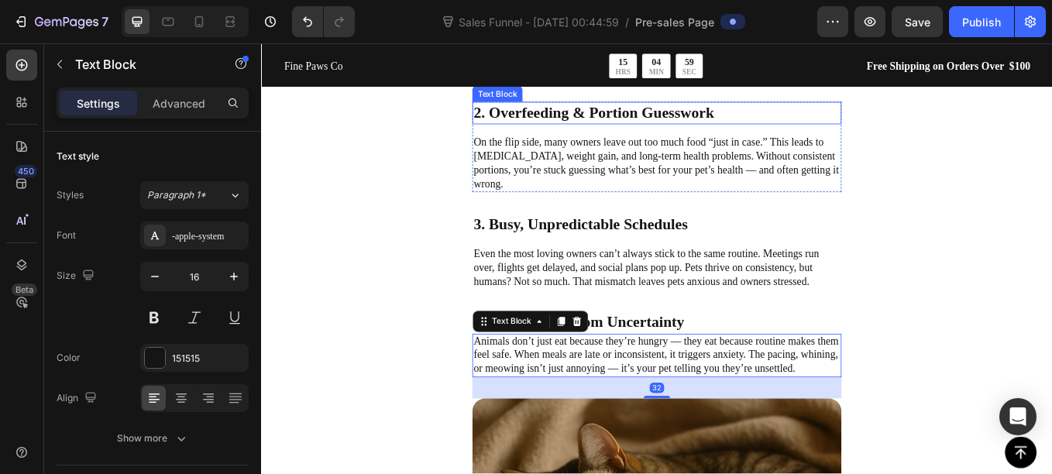
click at [630, 123] on strong "2. Overfeeding & Portion Guesswork" at bounding box center [651, 124] width 283 height 19
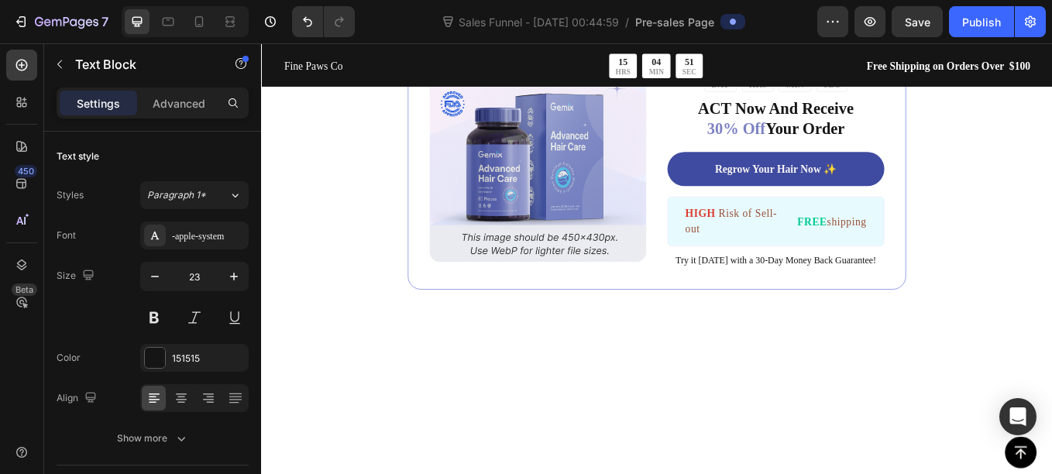
scroll to position [2584, 0]
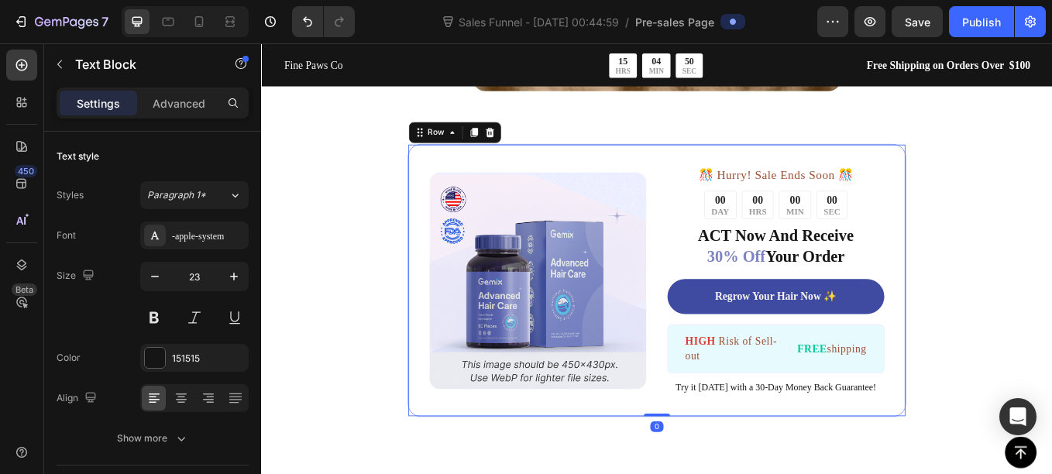
click at [692, 191] on div "Image ️🎊 Hurry! Sale Ends Soon ️🎊 Text Block 00 DAY 00 HRS 00 MIN 00 SEC Countd…" at bounding box center [726, 322] width 586 height 321
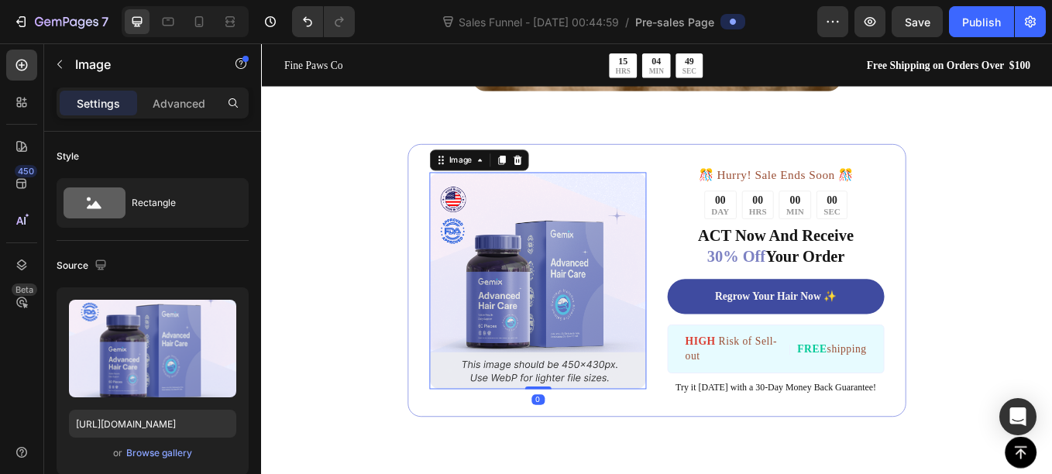
click at [694, 255] on img at bounding box center [585, 322] width 255 height 255
click at [767, 239] on div "00 DAY 00 HRS 00 MIN 00 SEC" at bounding box center [865, 234] width 255 height 34
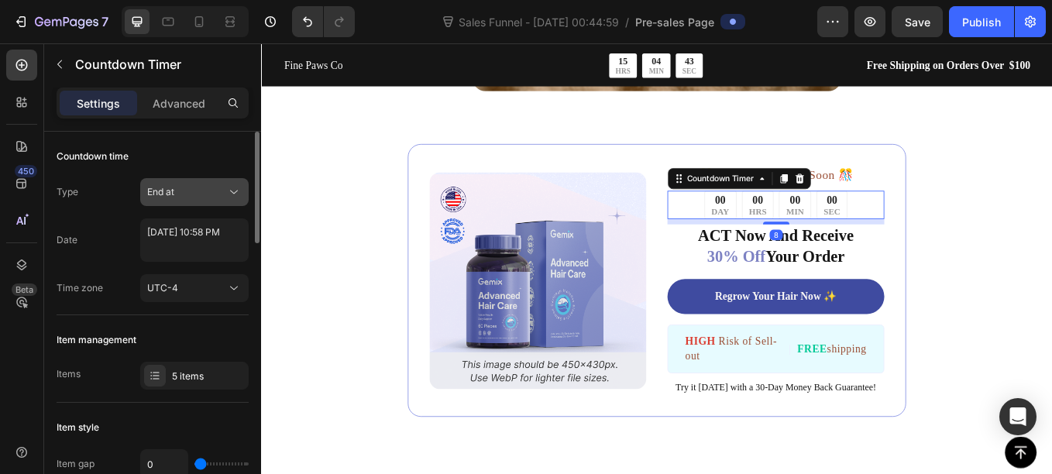
click at [195, 204] on button "End at" at bounding box center [194, 192] width 108 height 28
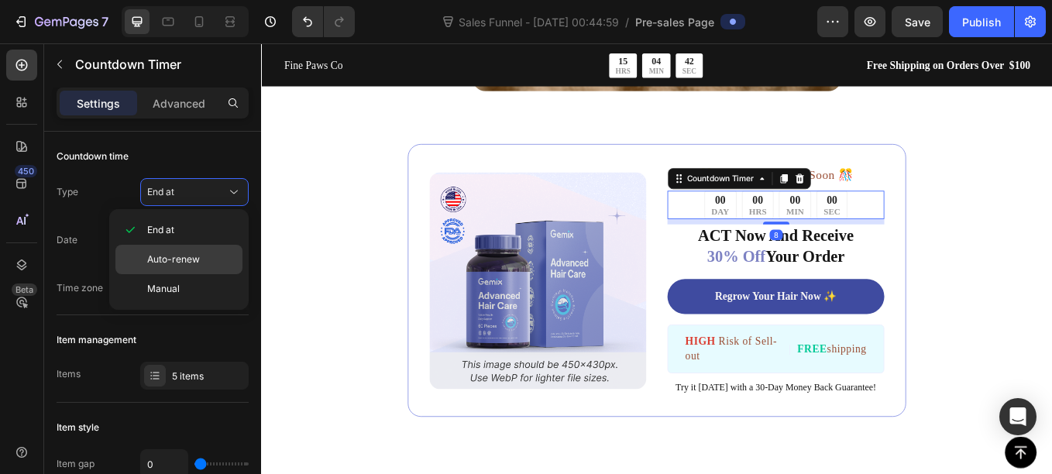
click at [183, 254] on span "Auto-renew" at bounding box center [173, 259] width 53 height 14
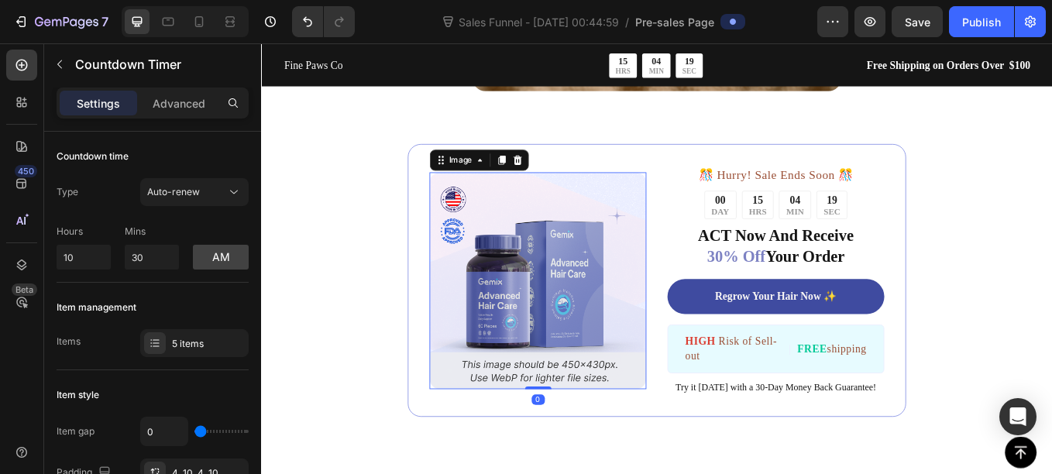
click at [541, 294] on img at bounding box center [585, 322] width 255 height 255
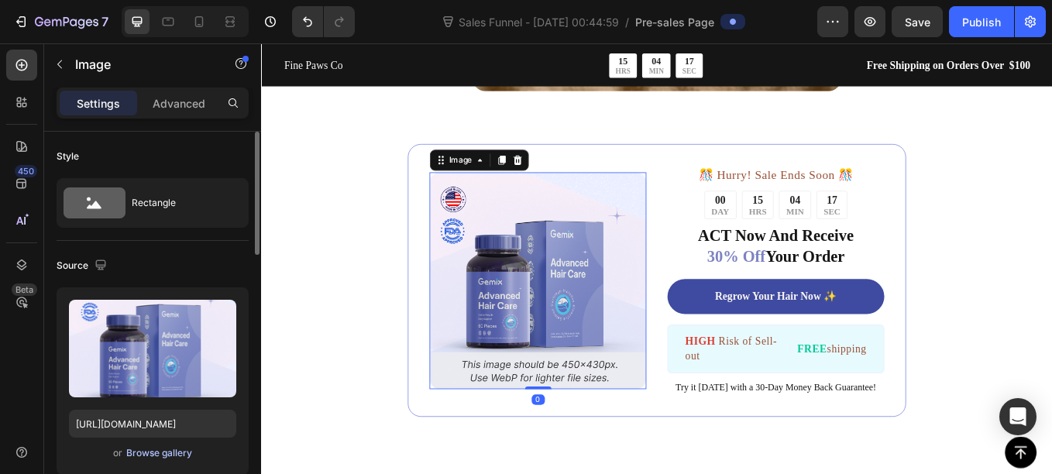
click at [155, 454] on div "Browse gallery" at bounding box center [159, 453] width 66 height 14
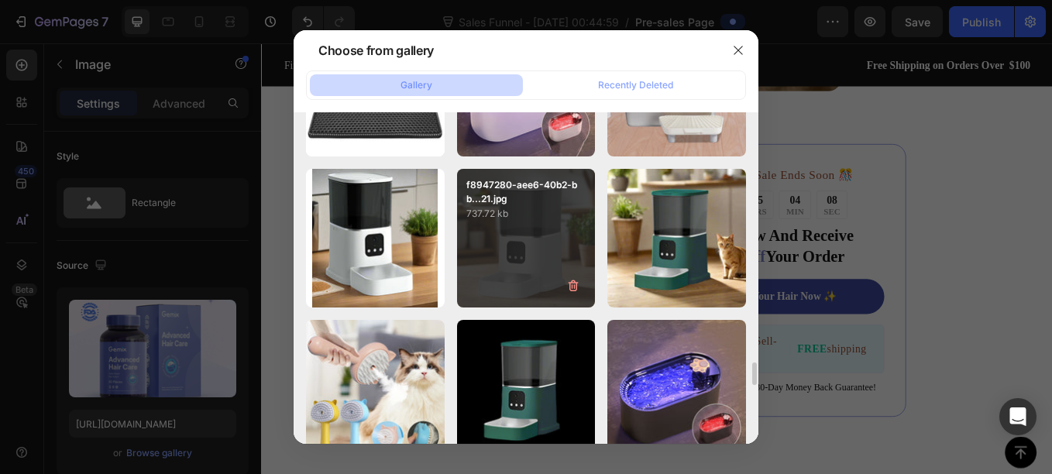
scroll to position [4030, 0]
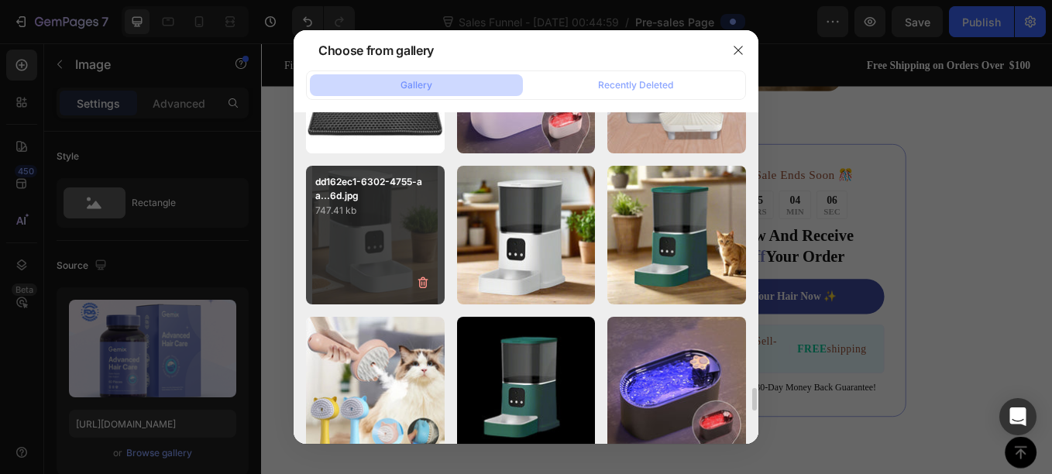
click at [404, 261] on div "dd162ec1-6302-4755-aa...6d.jpg 747.41 kb" at bounding box center [375, 235] width 139 height 139
type input "https://cdn.shopify.com/s/files/1/0656/7883/5823/files/gempages_580691360521126…"
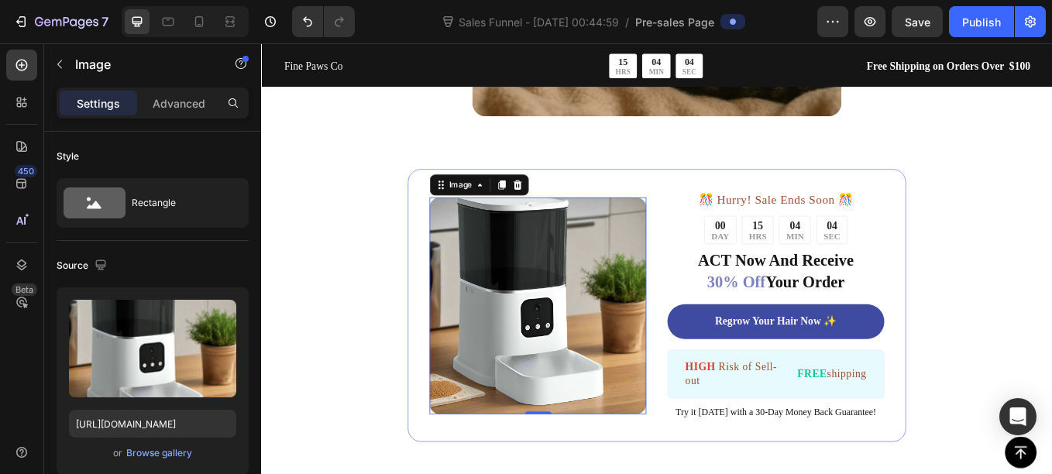
scroll to position [2553, 0]
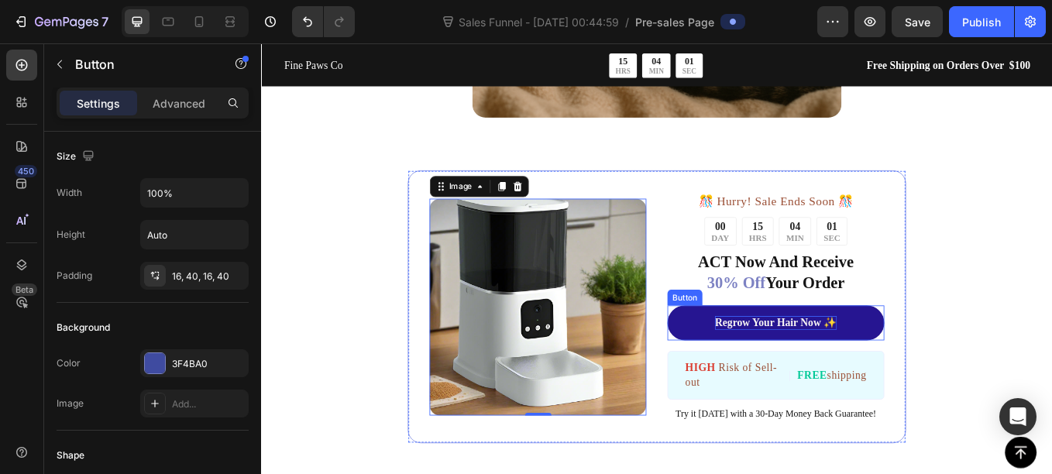
click at [843, 373] on p "Regrow Your Hair Now ✨" at bounding box center [865, 372] width 143 height 16
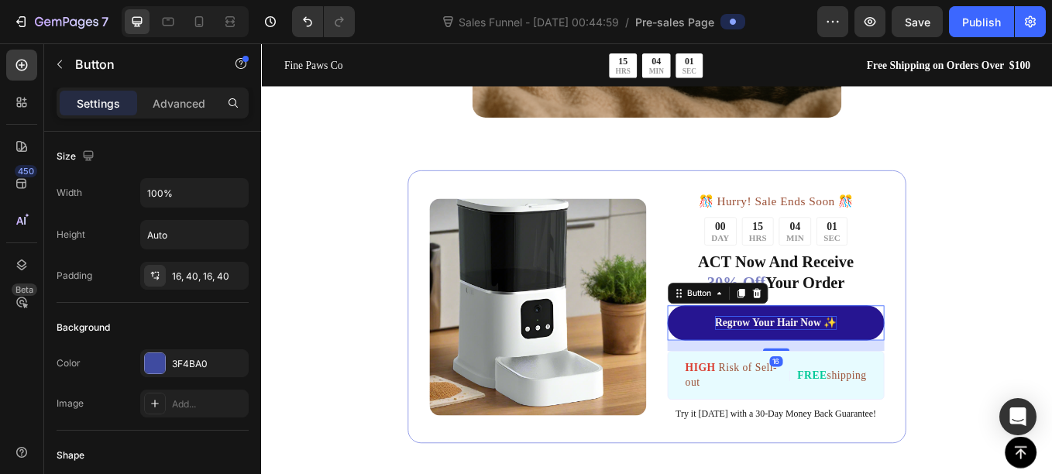
click at [843, 373] on p "Regrow Your Hair Now ✨" at bounding box center [865, 372] width 143 height 16
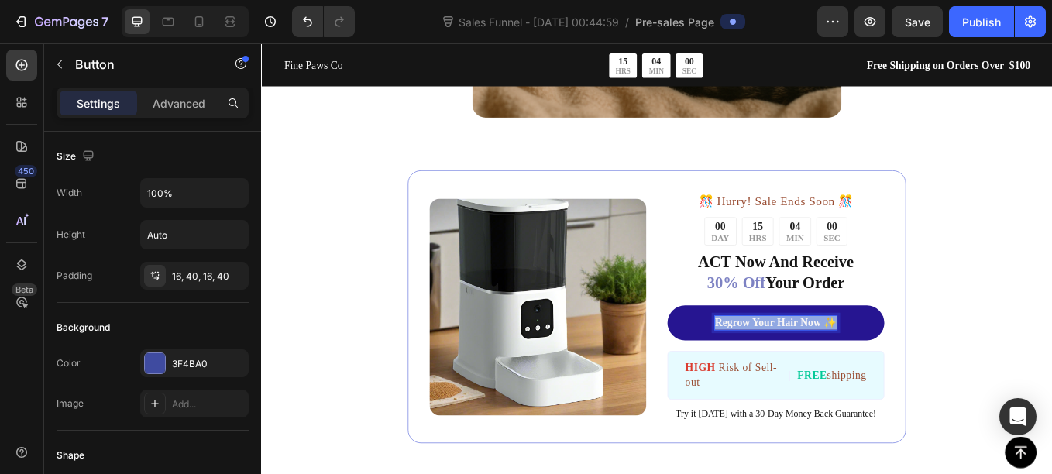
click at [843, 373] on p "Regrow Your Hair Now ✨" at bounding box center [865, 372] width 143 height 16
click at [753, 383] on link "Automate Feeding [DATE]!" at bounding box center [865, 372] width 255 height 41
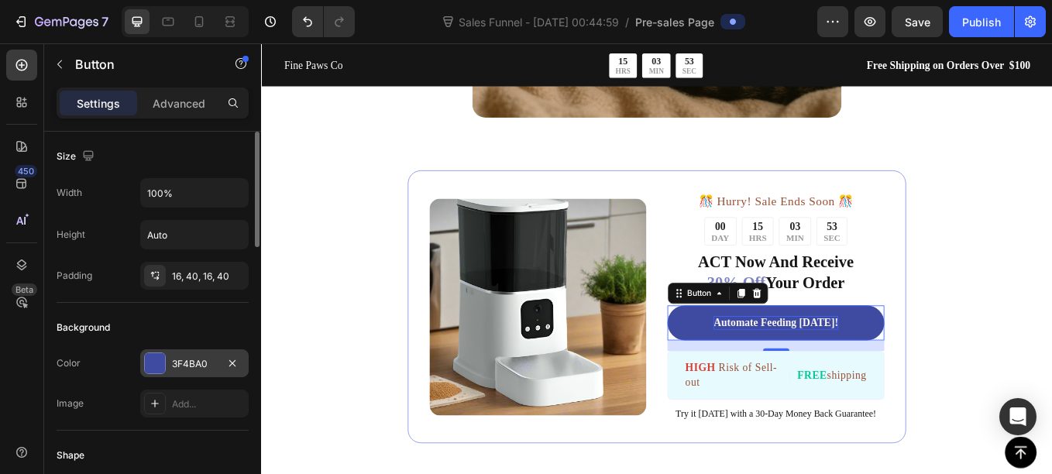
click at [165, 361] on div at bounding box center [155, 363] width 22 height 22
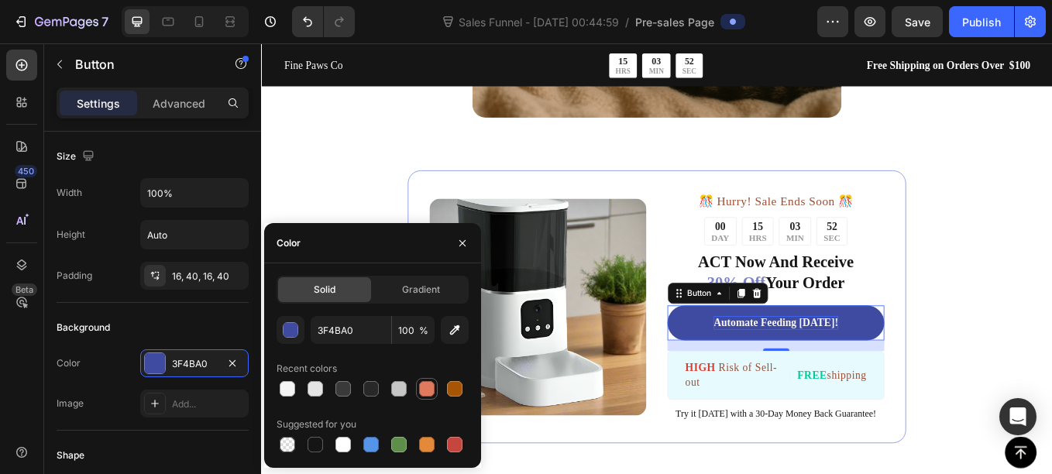
click at [437, 385] on div at bounding box center [427, 389] width 22 height 22
type input "E07A5F"
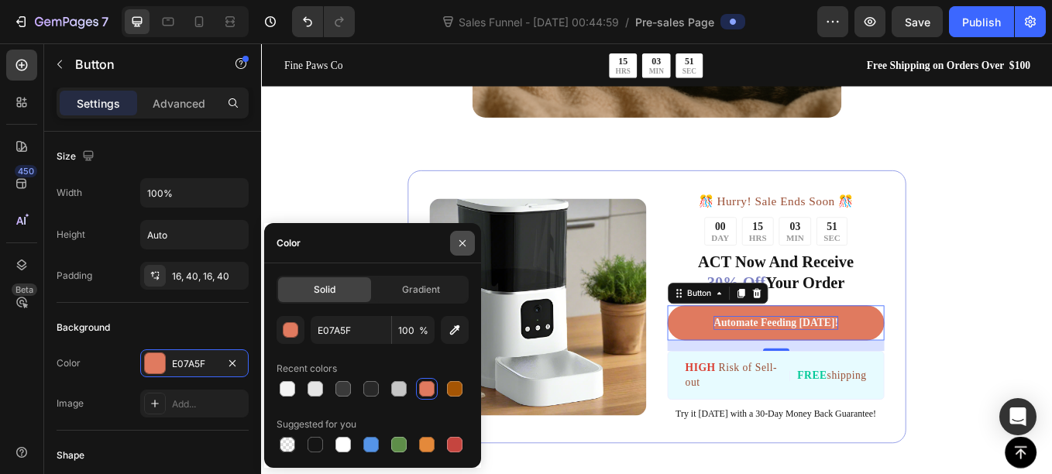
click at [461, 246] on icon "button" at bounding box center [462, 243] width 12 height 12
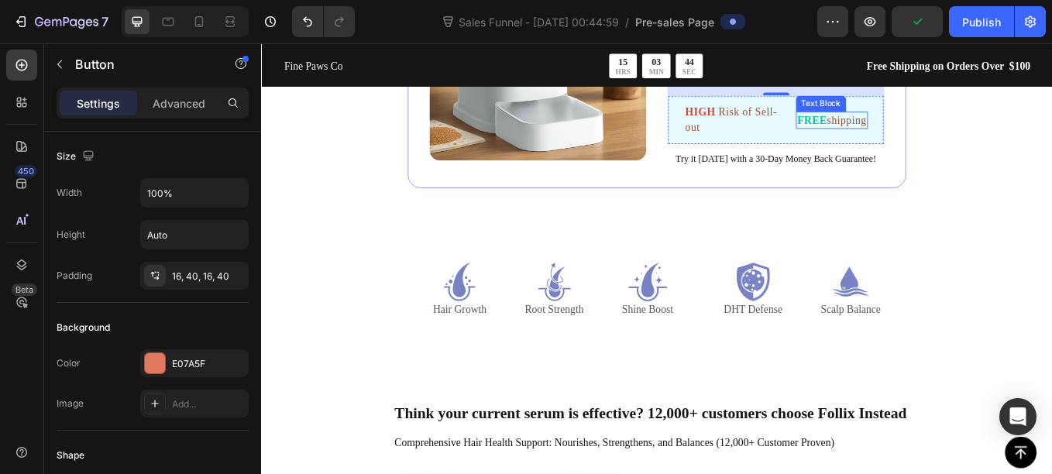
scroll to position [2862, 0]
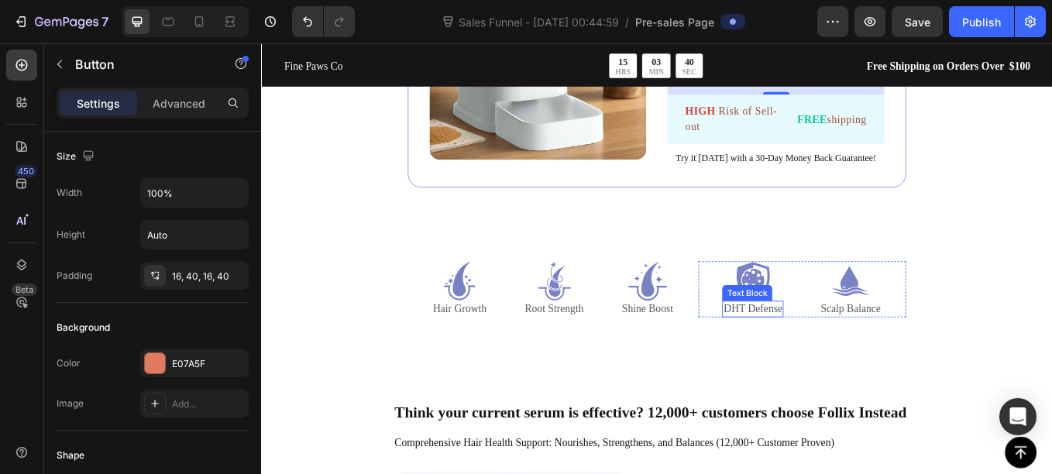
click at [816, 352] on p "DHT Defense" at bounding box center [838, 356] width 69 height 16
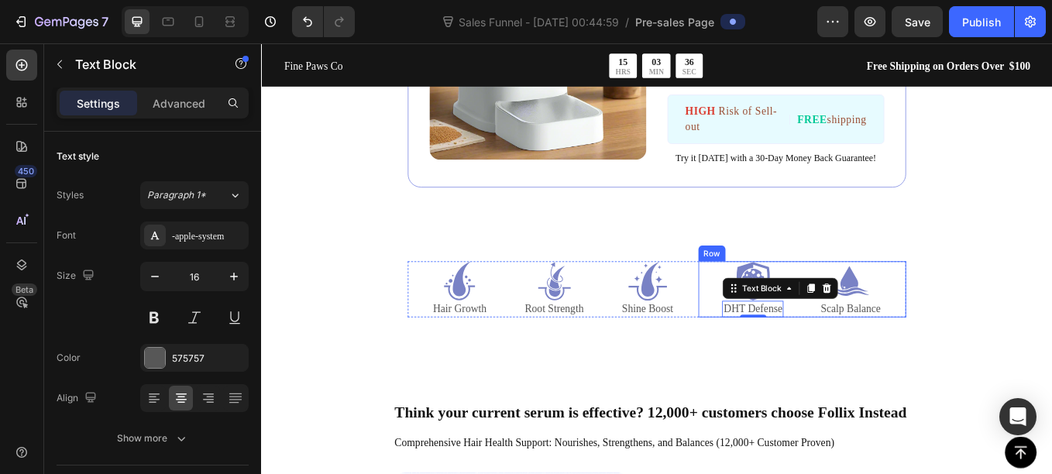
click at [776, 358] on div "Icon DHT Defense Text Block 0 Icon Scalp Balance Text Block Row" at bounding box center [896, 333] width 244 height 66
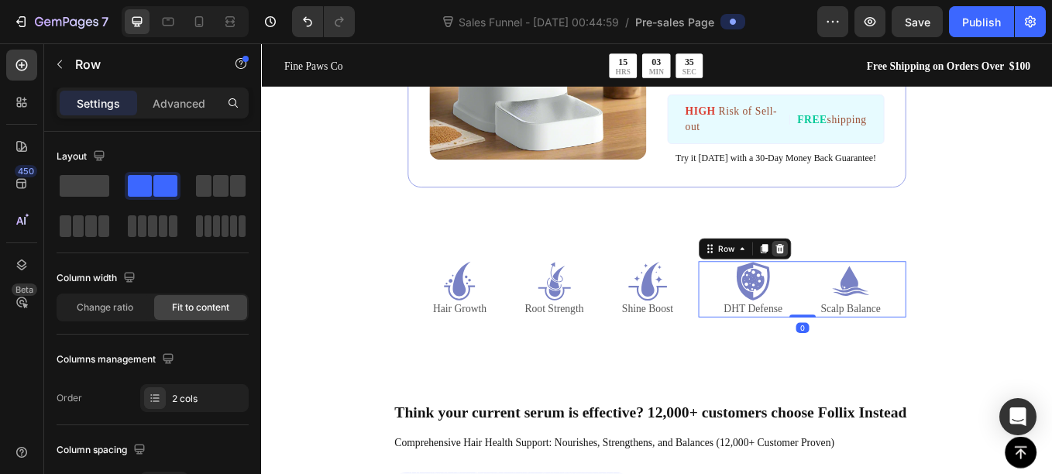
click at [869, 283] on div at bounding box center [869, 285] width 19 height 19
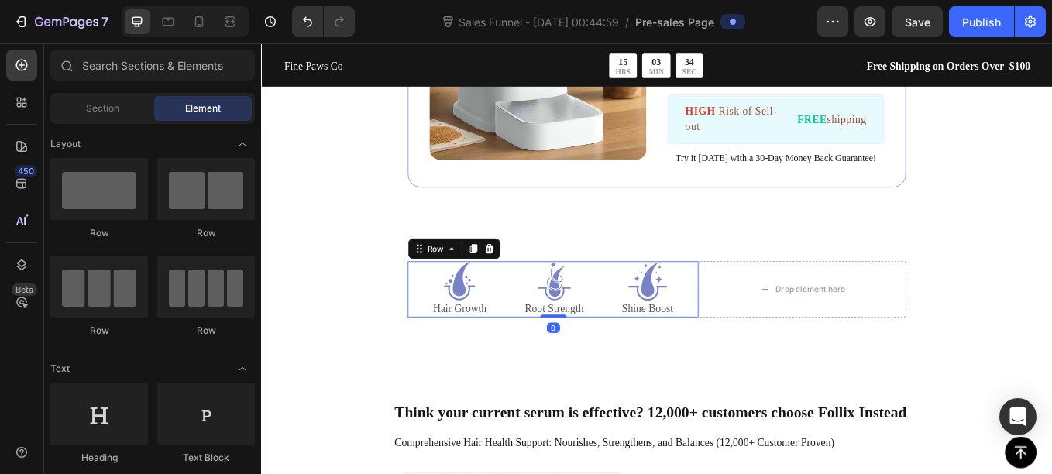
click at [750, 314] on div "Icon Hair Growth Text Block Icon Root Strength Text Block Icon Shine Boost Text…" at bounding box center [604, 333] width 342 height 66
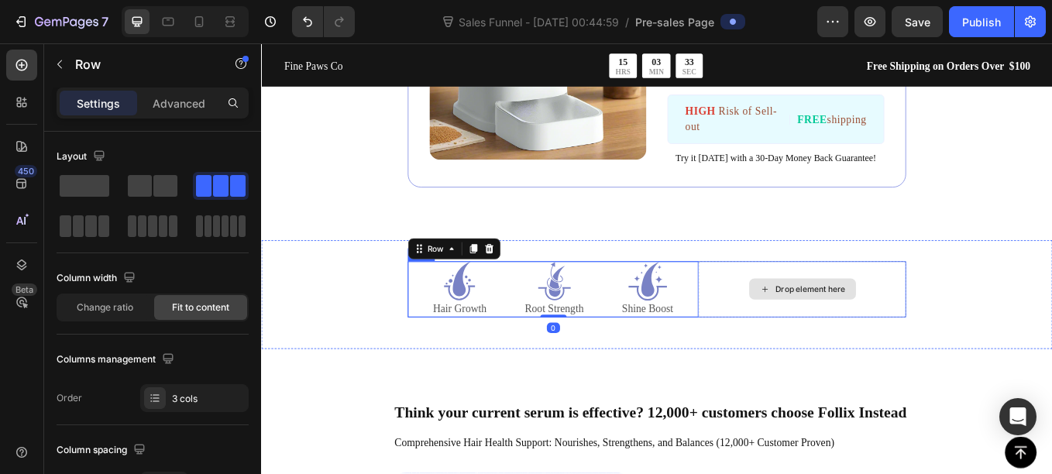
click at [809, 310] on div "Drop element here" at bounding box center [896, 333] width 244 height 66
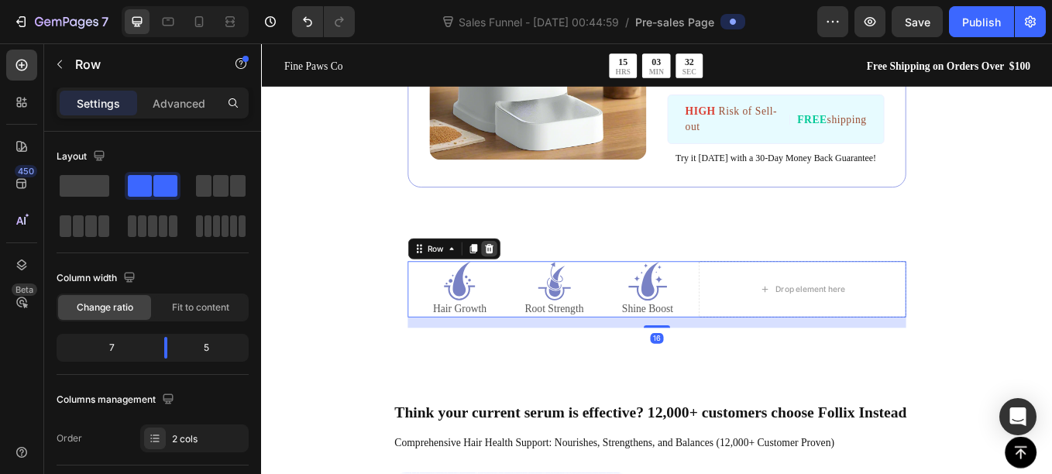
click at [524, 286] on icon at bounding box center [528, 285] width 12 height 12
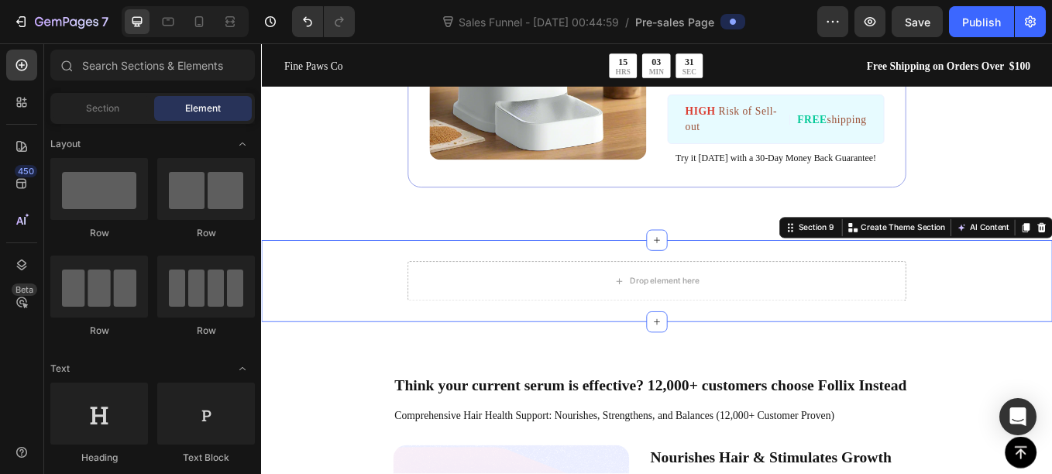
click at [523, 290] on div "Drop element here Section 9 Create Theme Section AI Content Write with GemAI Wh…" at bounding box center [725, 323] width 929 height 96
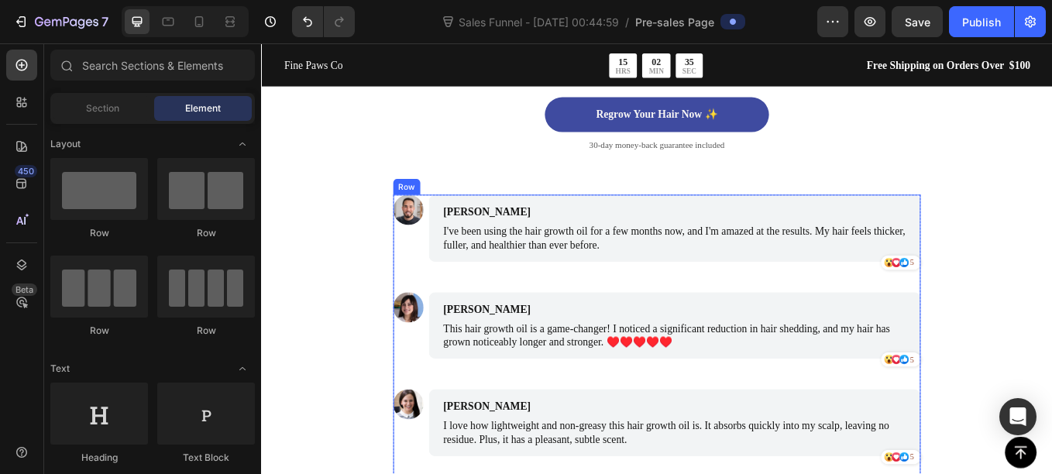
scroll to position [4697, 0]
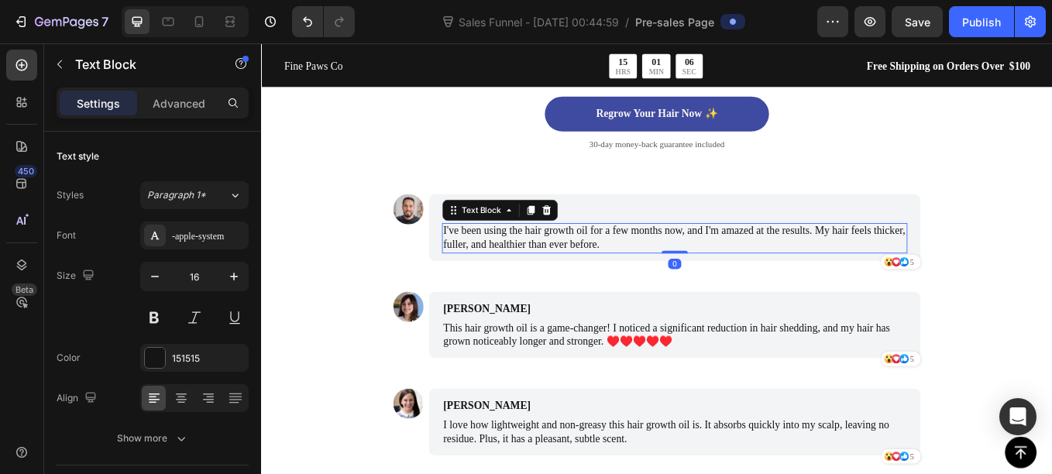
click at [534, 270] on p "I've been using the hair growth oil for a few months now, and I'm amazed at the…" at bounding box center [747, 272] width 544 height 33
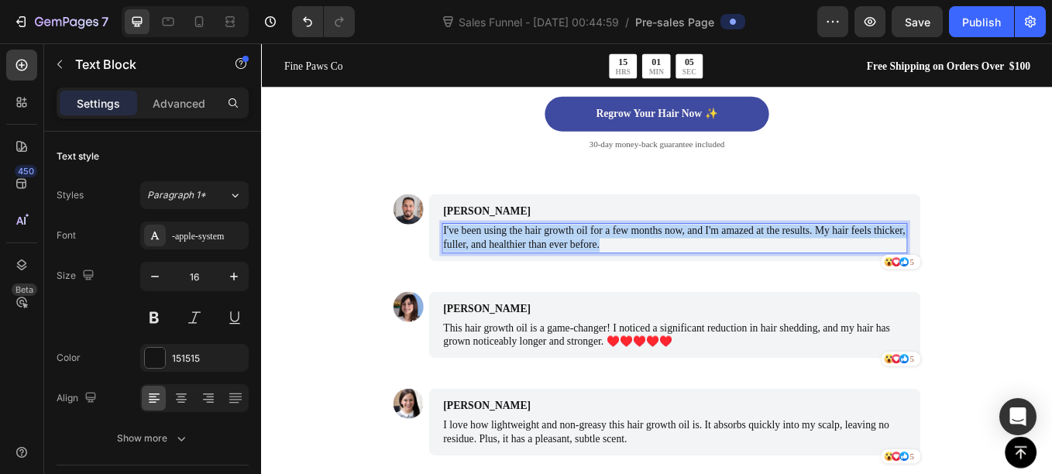
click at [534, 270] on p "I've been using the hair growth oil for a few months now, and I'm amazed at the…" at bounding box center [747, 272] width 544 height 33
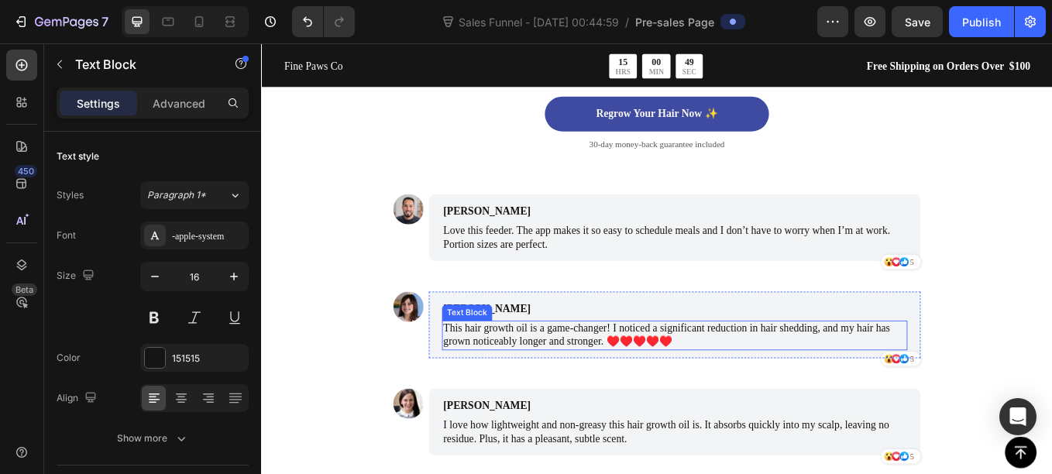
click at [527, 383] on p "This hair growth oil is a game-changer! I noticed a significant reduction in ha…" at bounding box center [747, 387] width 544 height 33
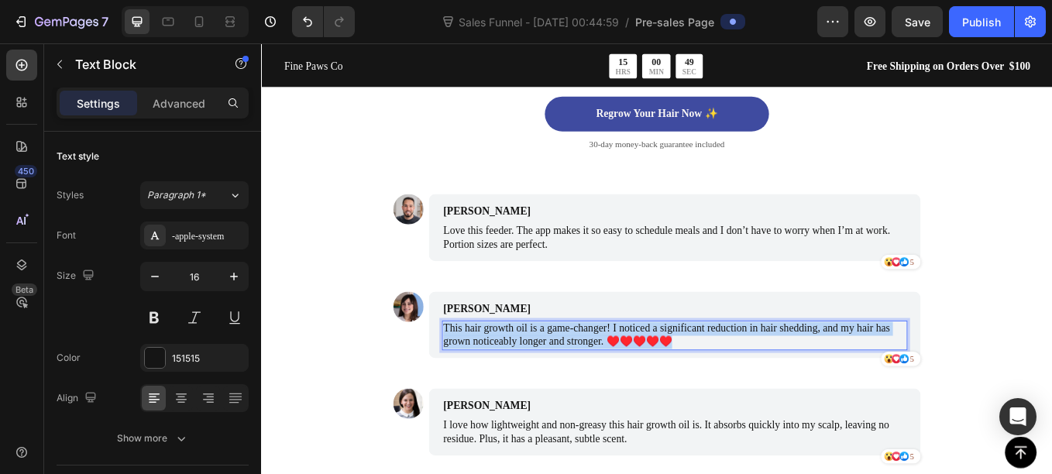
click at [527, 383] on p "This hair growth oil is a game-changer! I noticed a significant reduction in ha…" at bounding box center [747, 387] width 544 height 33
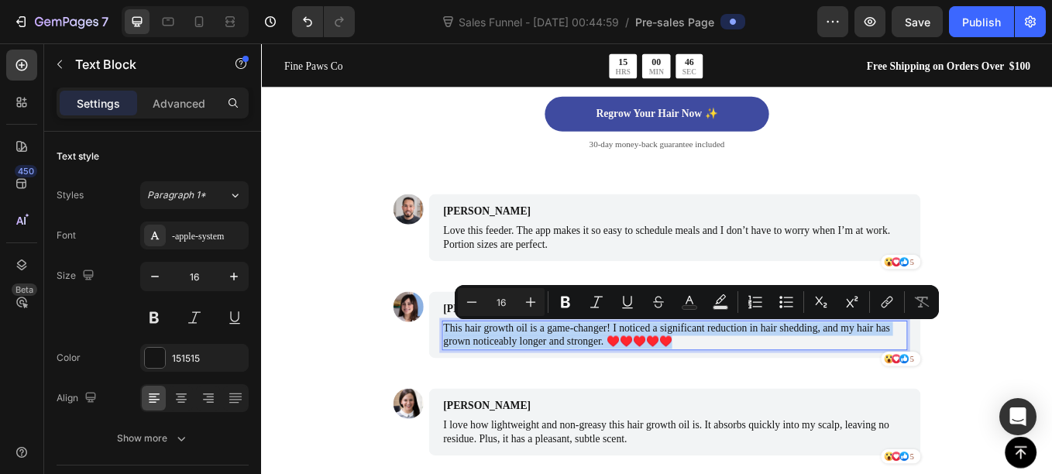
click at [575, 383] on p "This hair growth oil is a game-changer! I noticed a significant reduction in ha…" at bounding box center [747, 387] width 544 height 33
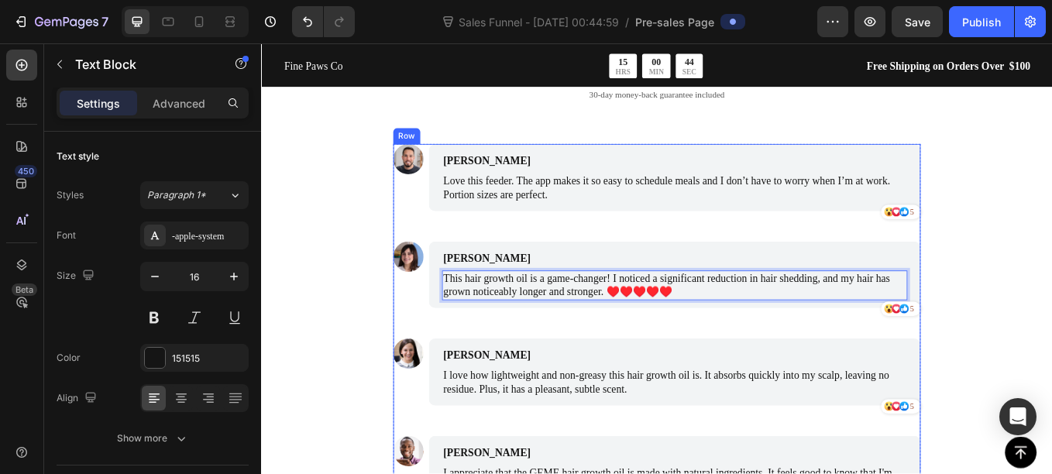
scroll to position [4779, 0]
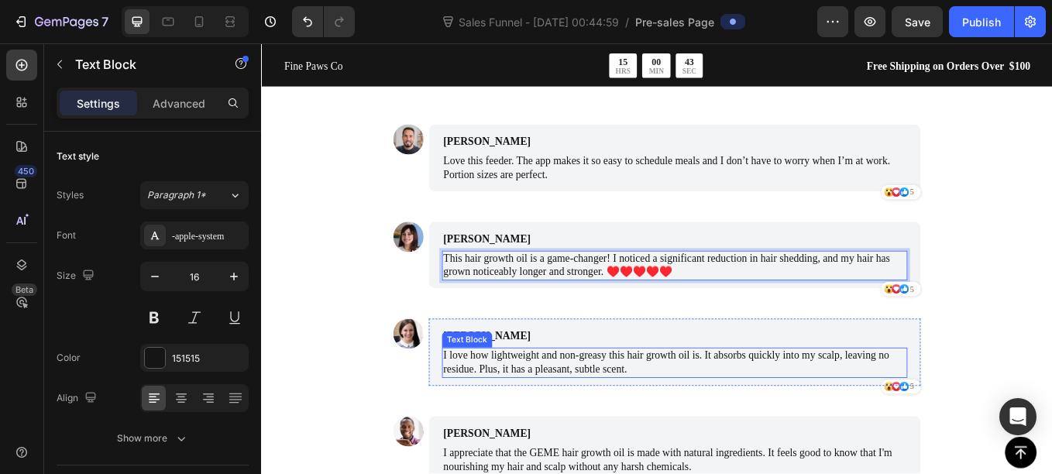
click at [538, 413] on p "I love how lightweight and non-greasy this hair growth oil is. It absorbs quick…" at bounding box center [747, 419] width 544 height 33
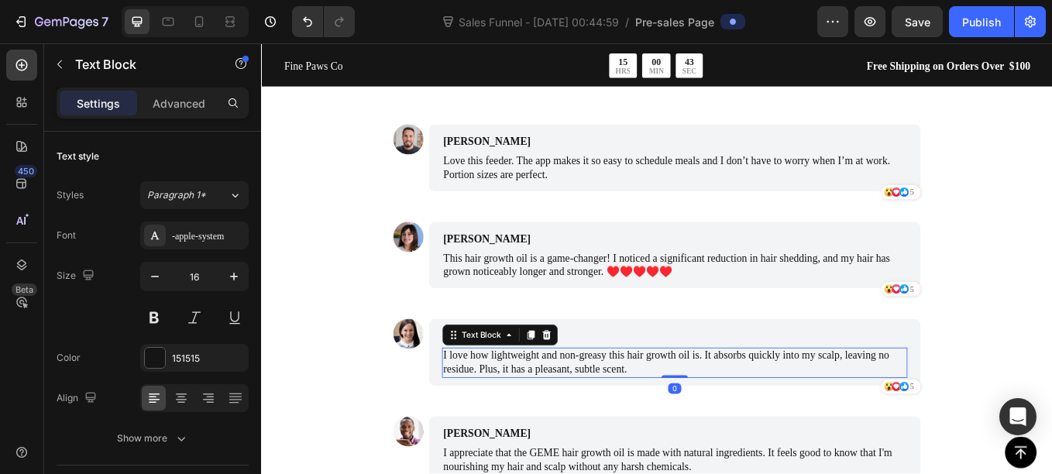
click at [538, 413] on p "I love how lightweight and non-greasy this hair growth oil is. It absorbs quick…" at bounding box center [747, 419] width 544 height 33
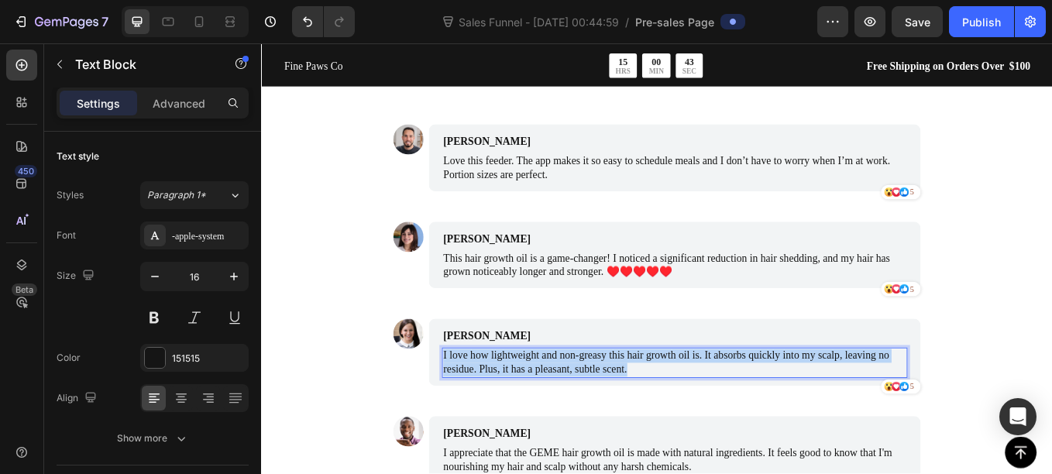
click at [538, 413] on p "I love how lightweight and non-greasy this hair growth oil is. It absorbs quick…" at bounding box center [747, 419] width 544 height 33
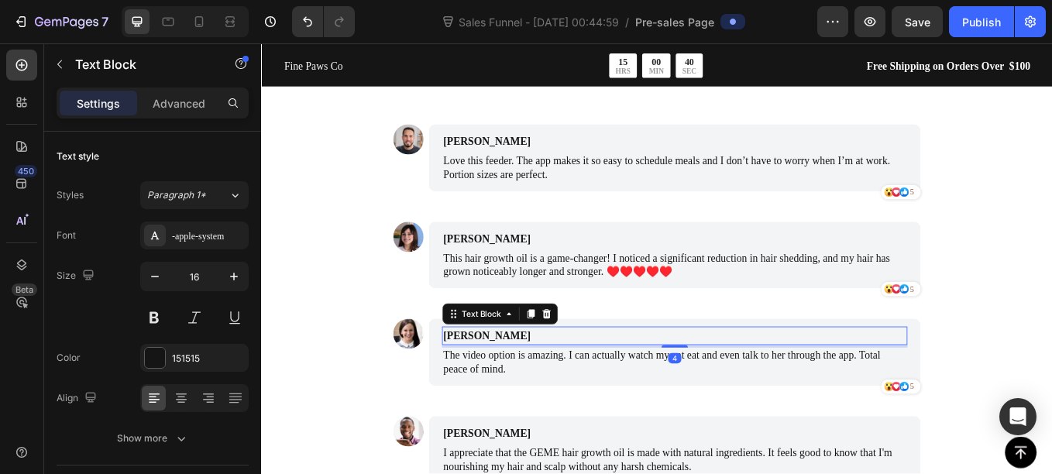
click at [475, 388] on p "James Smith" at bounding box center [673, 387] width 397 height 19
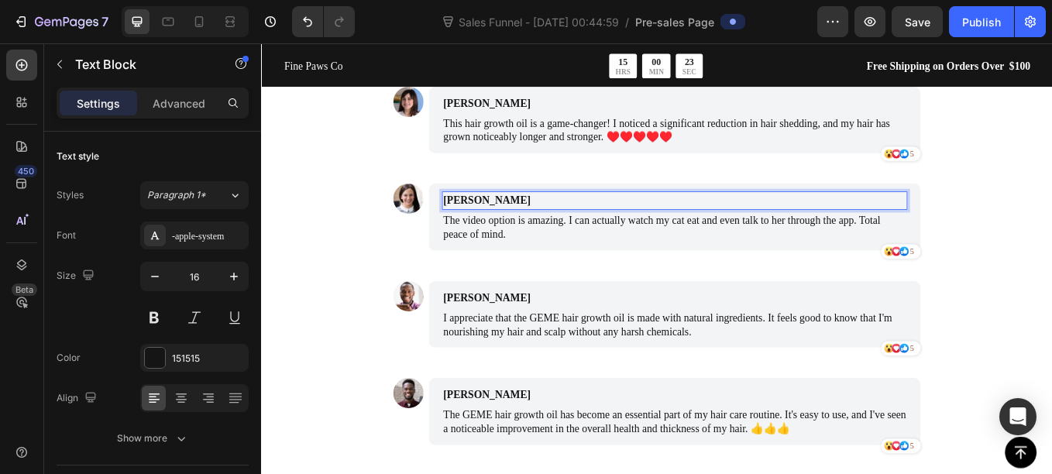
scroll to position [4965, 0]
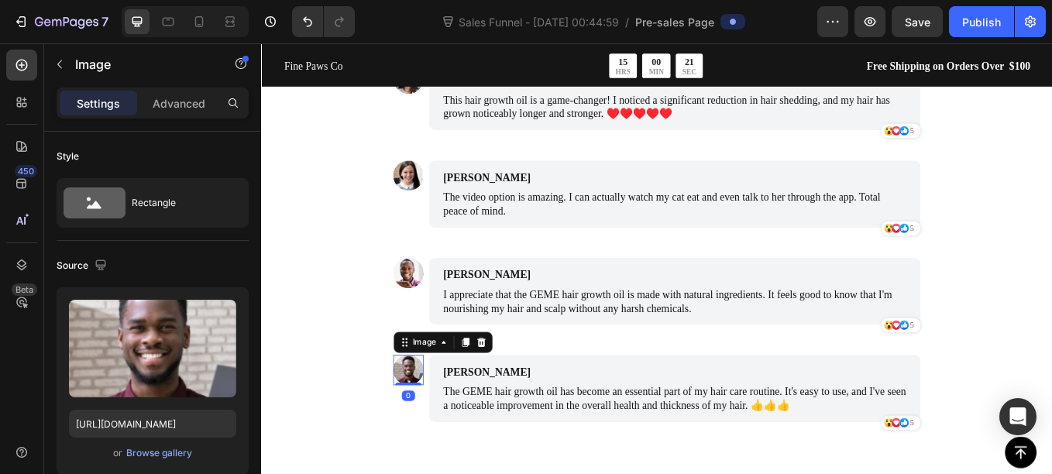
click at [431, 428] on img at bounding box center [434, 428] width 36 height 36
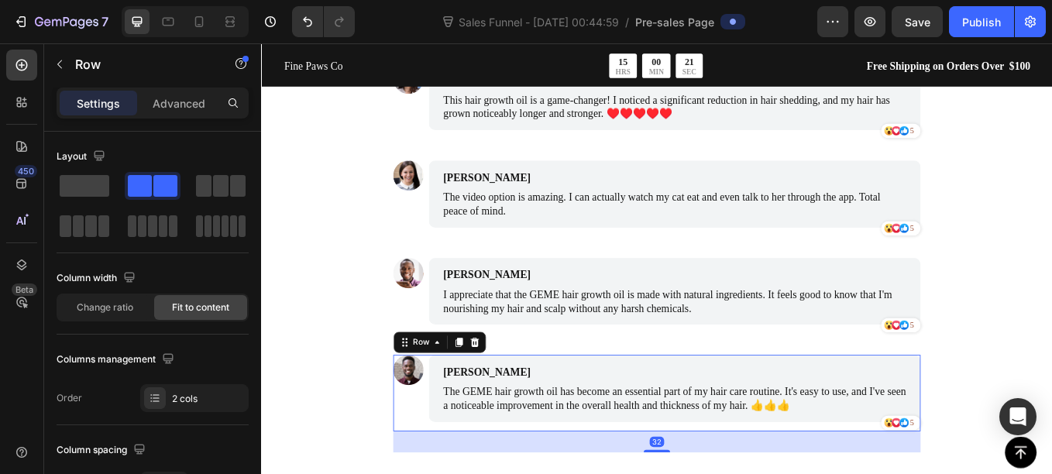
click at [422, 466] on div "Image" at bounding box center [434, 455] width 36 height 90
click at [507, 400] on icon at bounding box center [512, 395] width 10 height 11
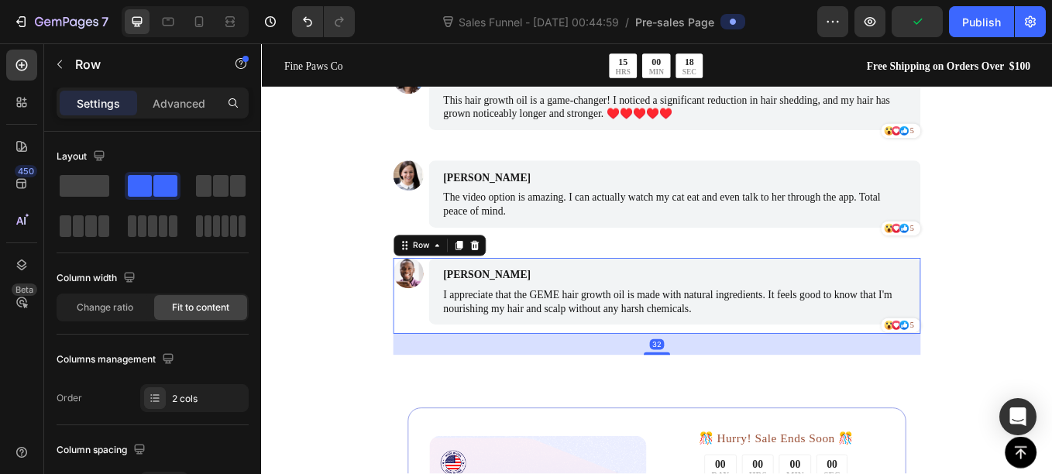
click at [423, 353] on div "Image" at bounding box center [434, 341] width 36 height 90
click at [508, 284] on icon at bounding box center [512, 281] width 10 height 11
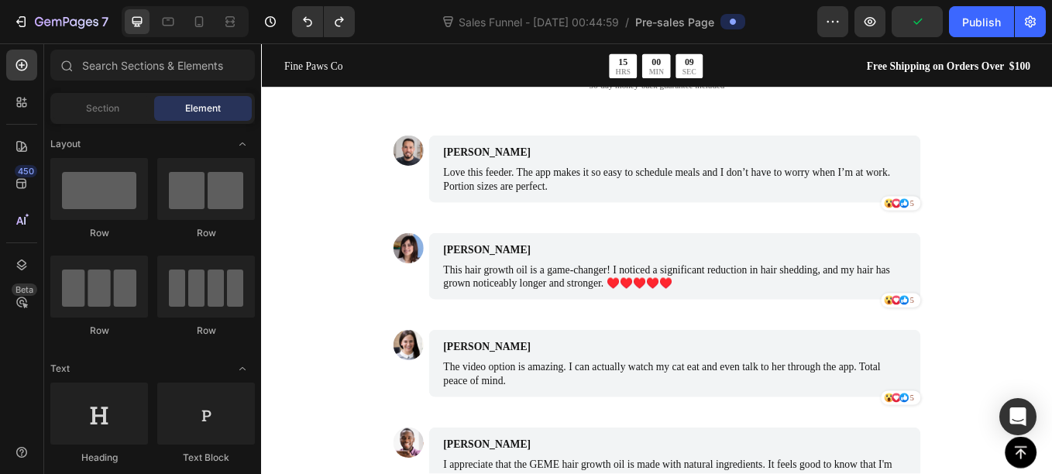
scroll to position [4767, 0]
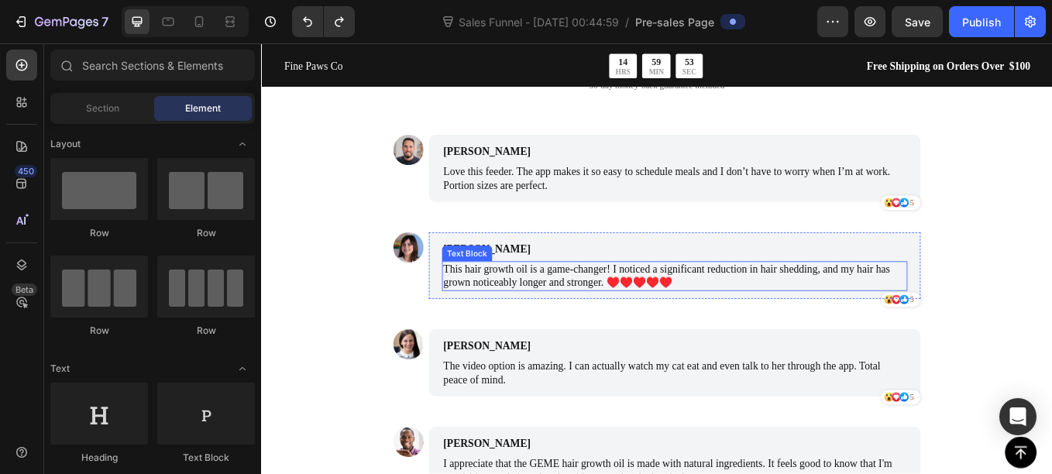
click at [533, 305] on p "This hair growth oil is a game-changer! I noticed a significant reduction in ha…" at bounding box center [747, 317] width 544 height 33
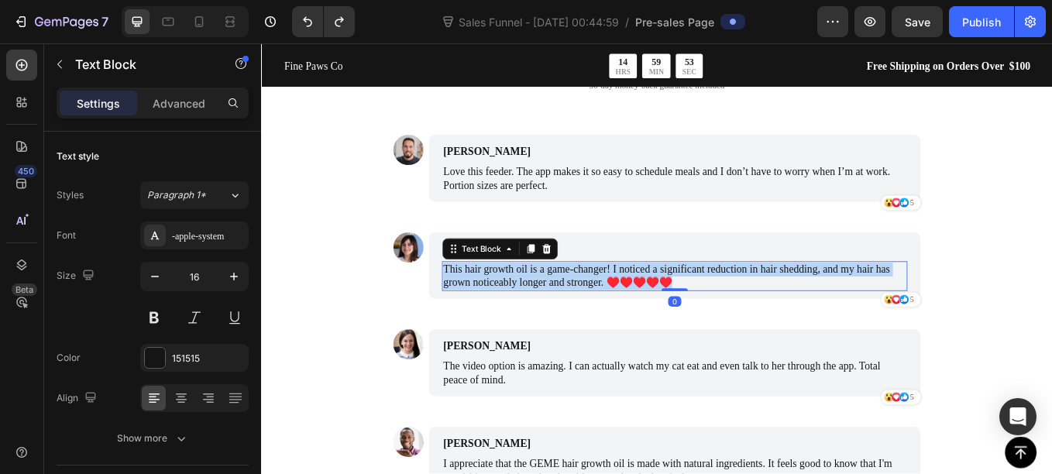
click at [533, 305] on p "This hair growth oil is a game-changer! I noticed a significant reduction in ha…" at bounding box center [747, 317] width 544 height 33
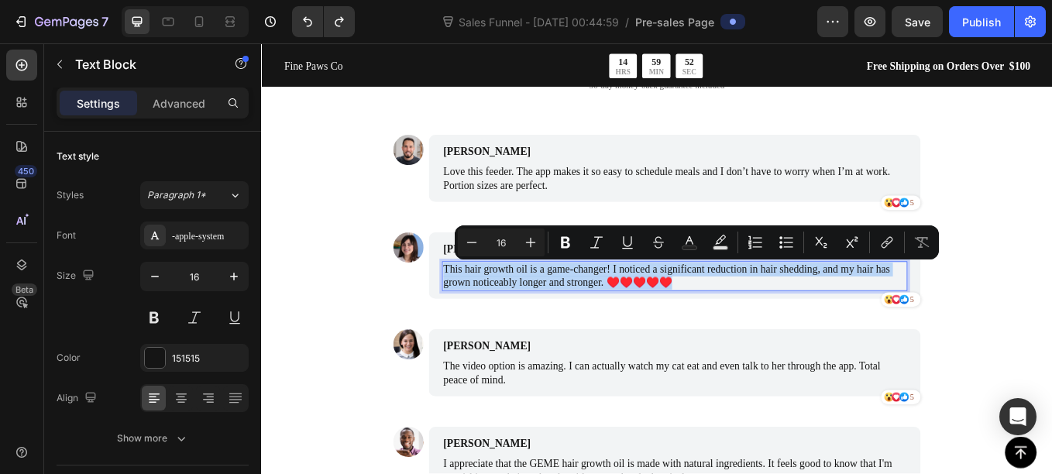
click at [606, 304] on p "This hair growth oil is a game-changer! I noticed a significant reduction in ha…" at bounding box center [747, 317] width 544 height 33
drag, startPoint x: 656, startPoint y: 328, endPoint x: 465, endPoint y: 302, distance: 193.0
click at [465, 302] on div "Emily Johnson Text Block This hair growth oil is a game-changer! I noticed a si…" at bounding box center [747, 305] width 578 height 79
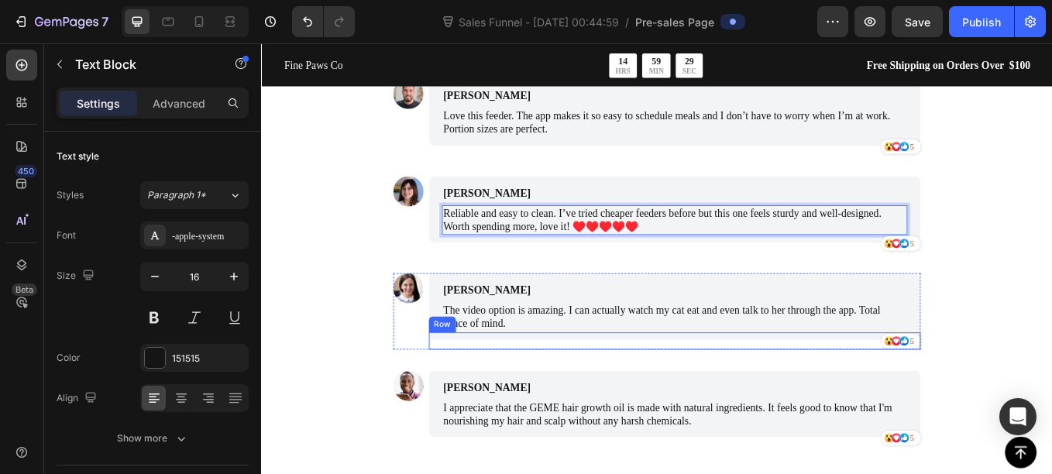
scroll to position [4831, 0]
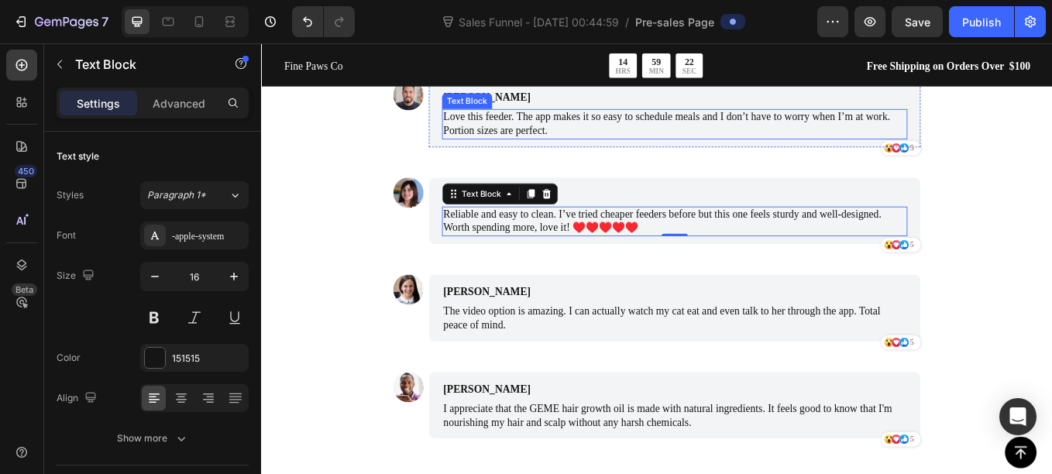
click at [488, 108] on div "Text Block" at bounding box center [502, 112] width 53 height 14
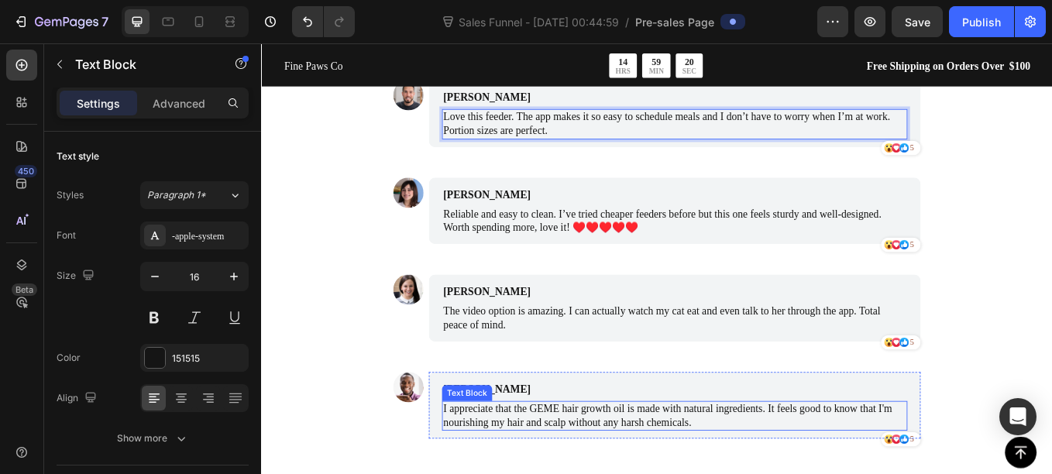
click at [495, 473] on p "I appreciate that the GEME hair growth oil is made with natural ingredients. It…" at bounding box center [747, 481] width 544 height 33
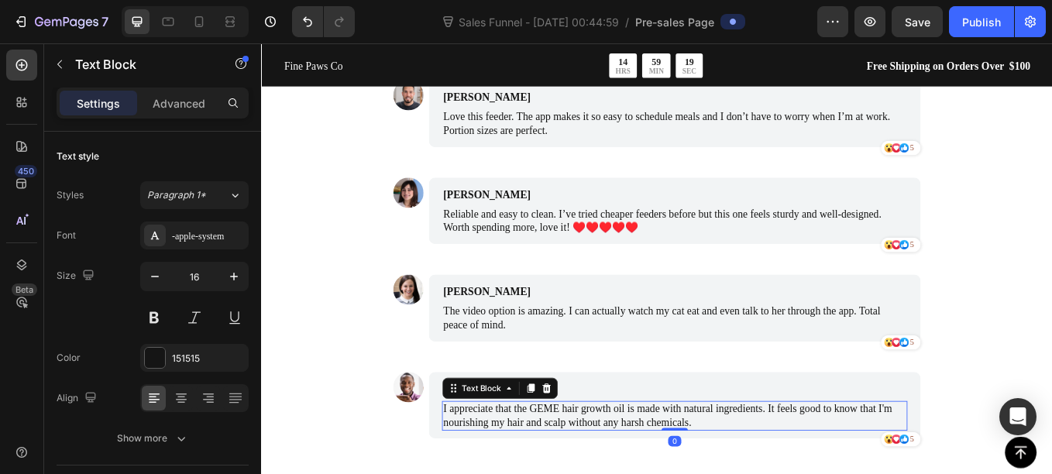
click at [495, 473] on p "I appreciate that the GEME hair growth oil is made with natural ingredients. It…" at bounding box center [747, 481] width 544 height 33
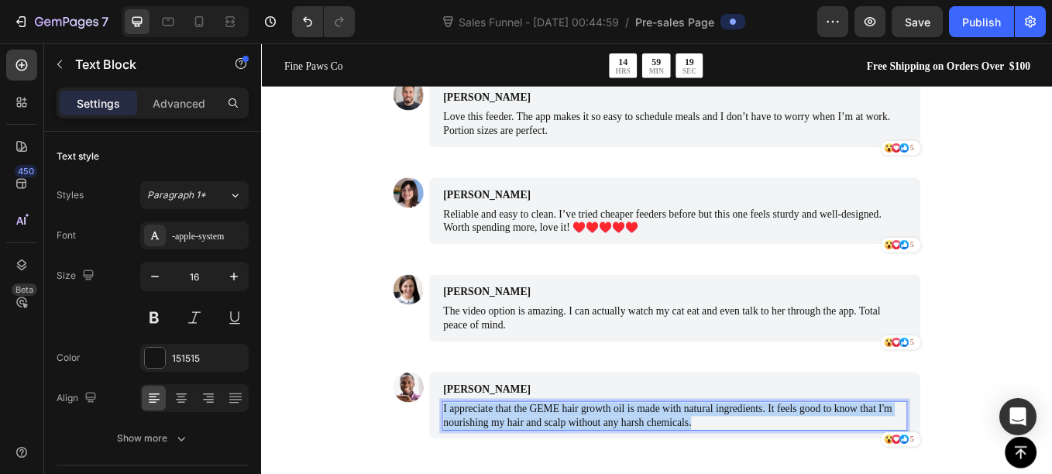
click at [495, 473] on p "I appreciate that the GEME hair growth oil is made with natural ingredients. It…" at bounding box center [747, 481] width 544 height 33
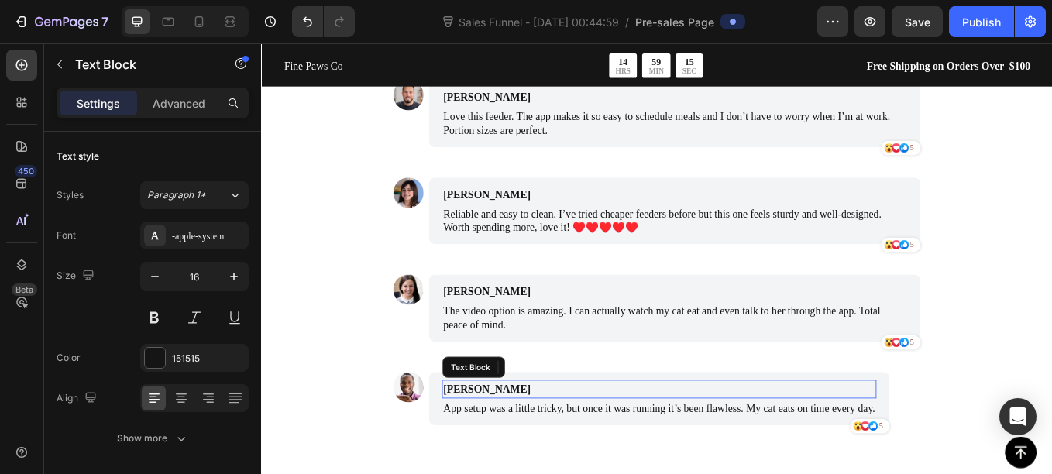
click at [548, 447] on p "Benjamin Brown" at bounding box center [655, 450] width 360 height 19
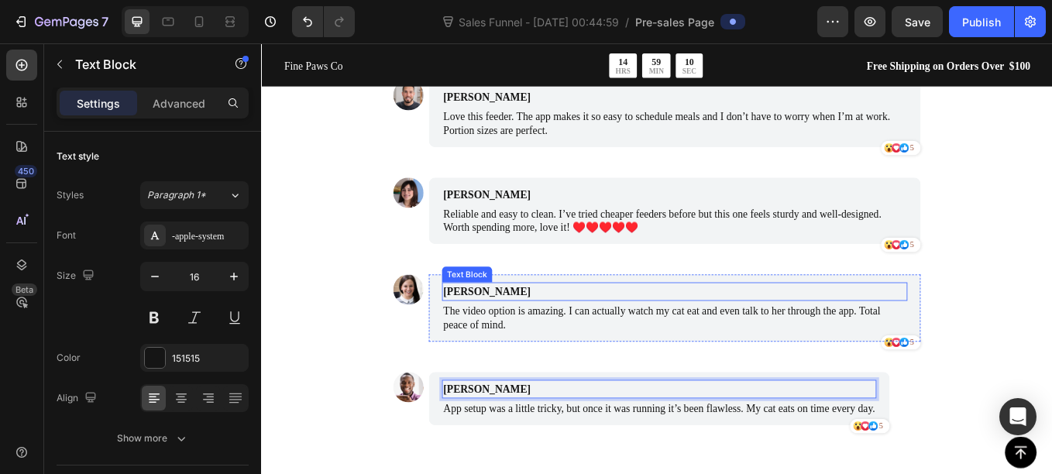
click at [537, 333] on p "Jennifer Neil" at bounding box center [673, 335] width 397 height 19
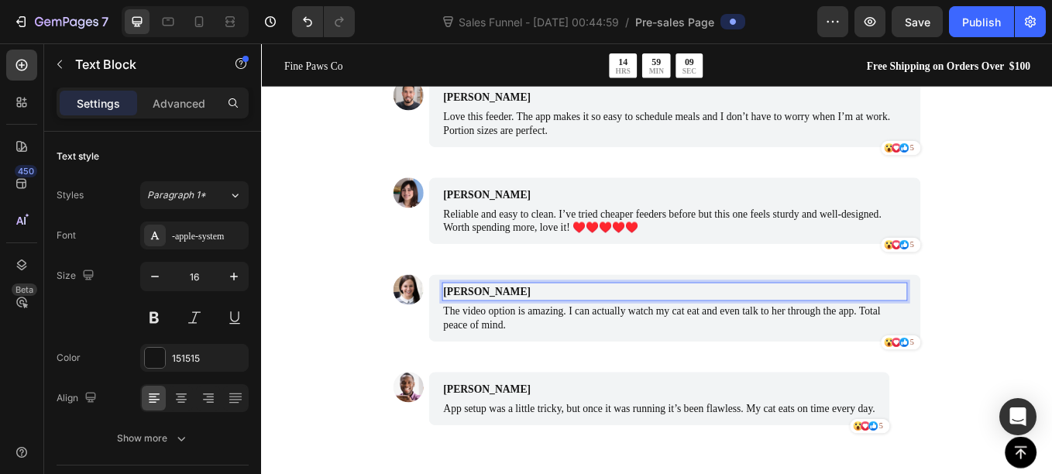
click at [544, 335] on p "Jennifer Neil" at bounding box center [673, 335] width 397 height 19
click at [526, 332] on p "Jennifer Neil" at bounding box center [673, 335] width 397 height 19
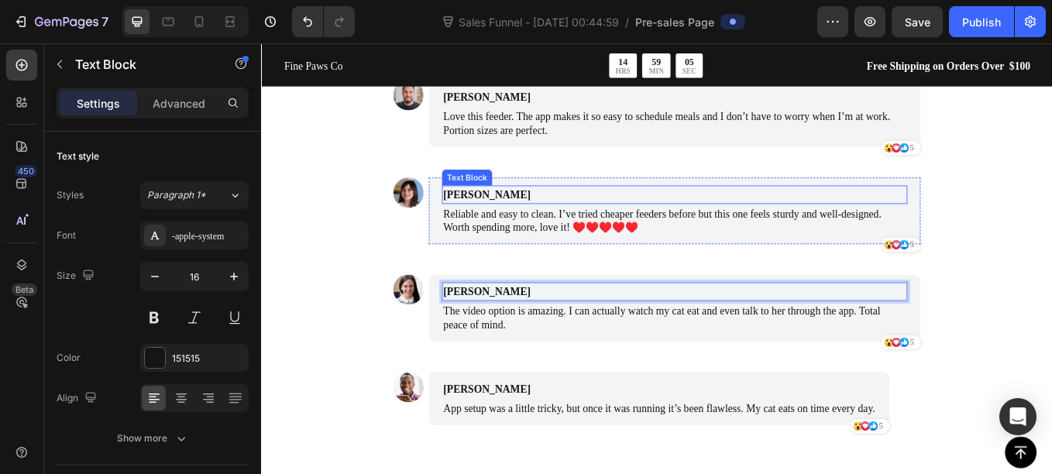
click at [531, 217] on p "Emily Johnson" at bounding box center [673, 221] width 397 height 19
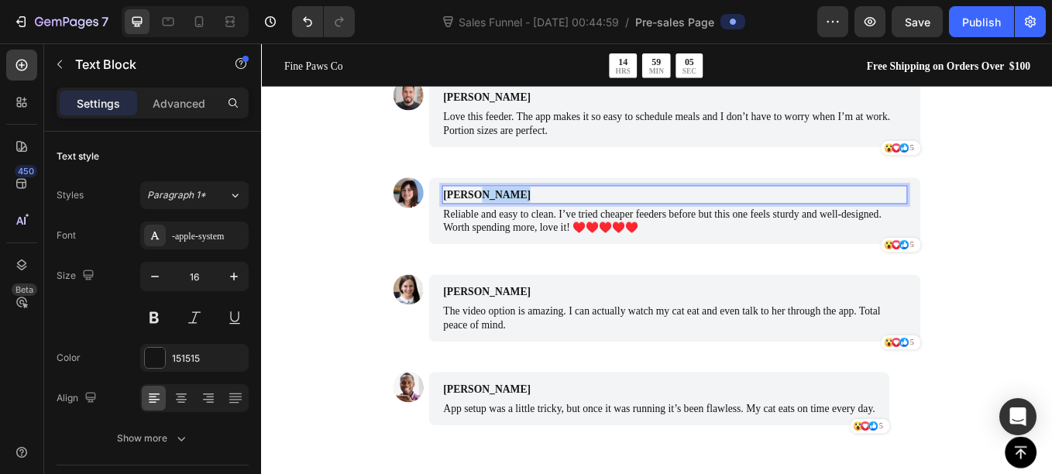
click at [531, 217] on p "Emily Johnson" at bounding box center [673, 221] width 397 height 19
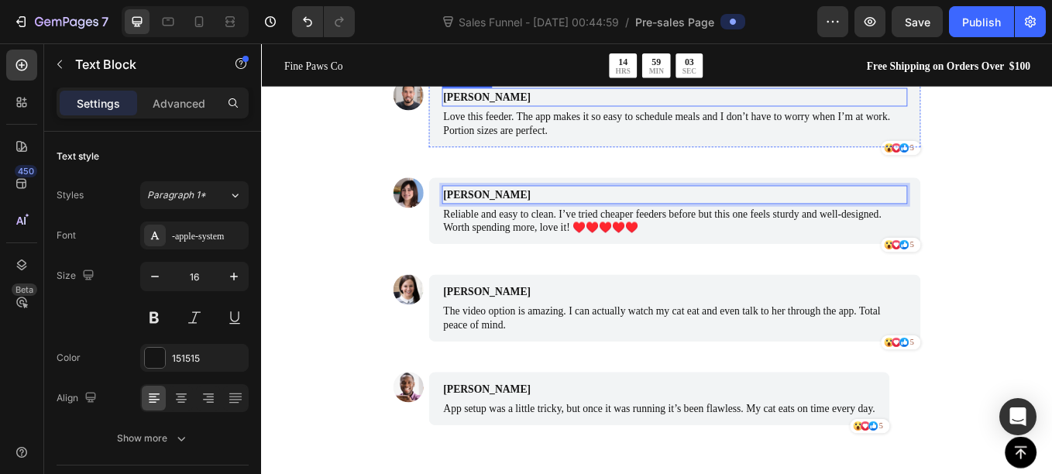
click at [527, 106] on p "James Smith" at bounding box center [673, 107] width 397 height 19
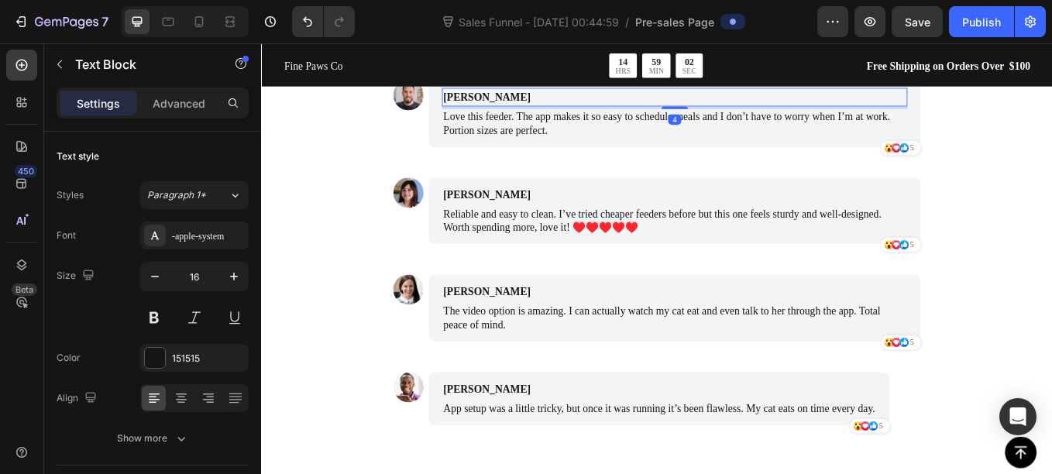
click at [527, 106] on p "James Smith" at bounding box center [673, 107] width 397 height 19
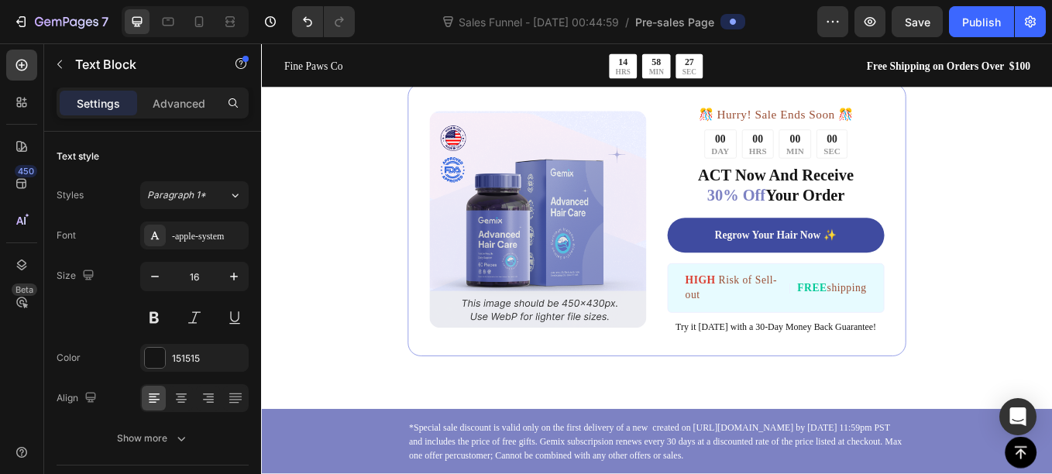
scroll to position [5332, 0]
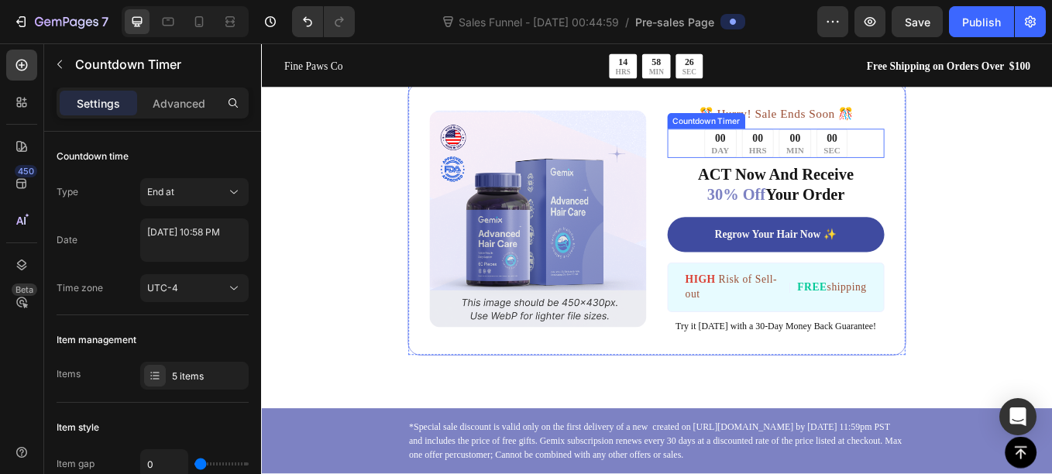
click at [765, 164] on div "00 DAY 00 HRS 00 MIN 00 SEC" at bounding box center [865, 161] width 255 height 34
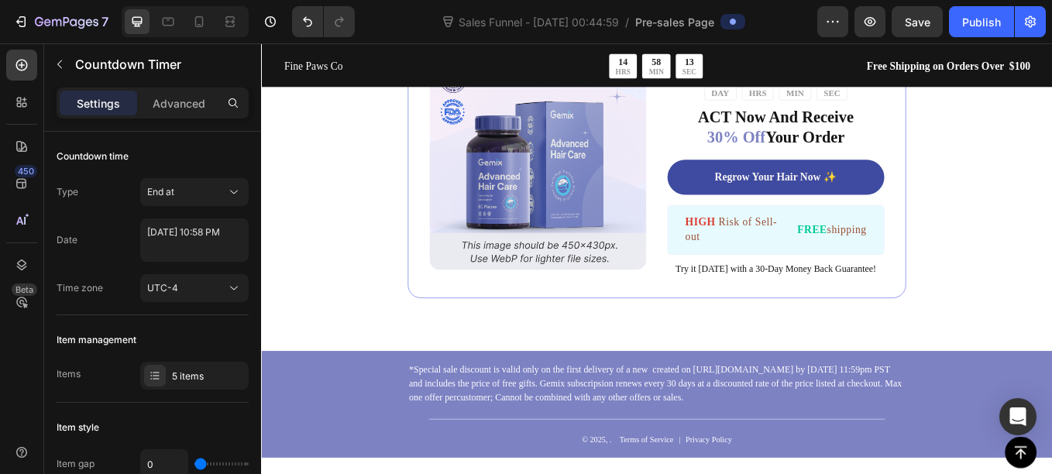
scroll to position [5400, 0]
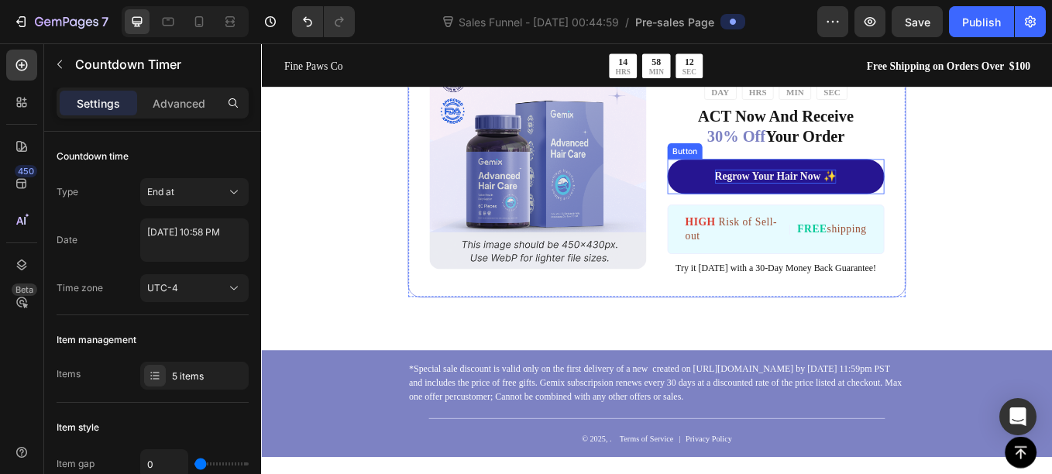
click at [829, 201] on p "Regrow Your Hair Now ✨" at bounding box center [865, 200] width 143 height 16
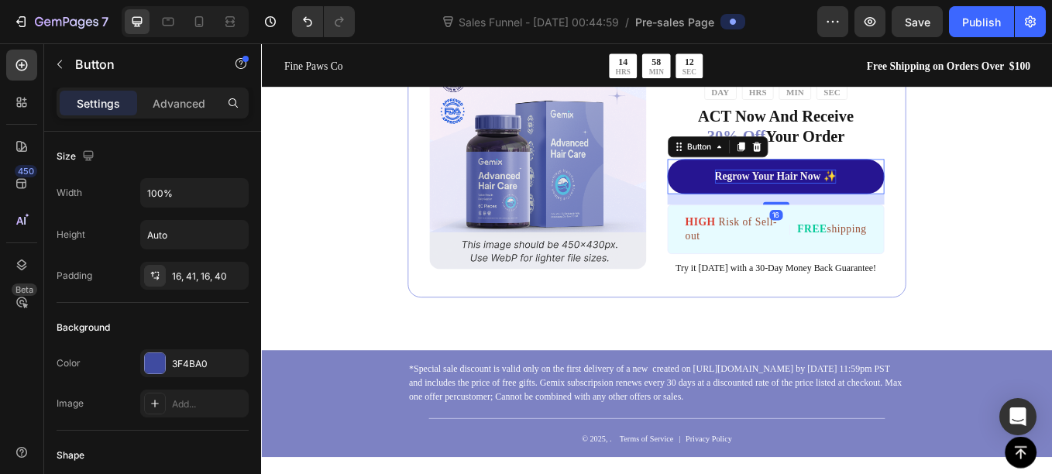
click at [829, 201] on p "Regrow Your Hair Now ✨" at bounding box center [865, 200] width 143 height 16
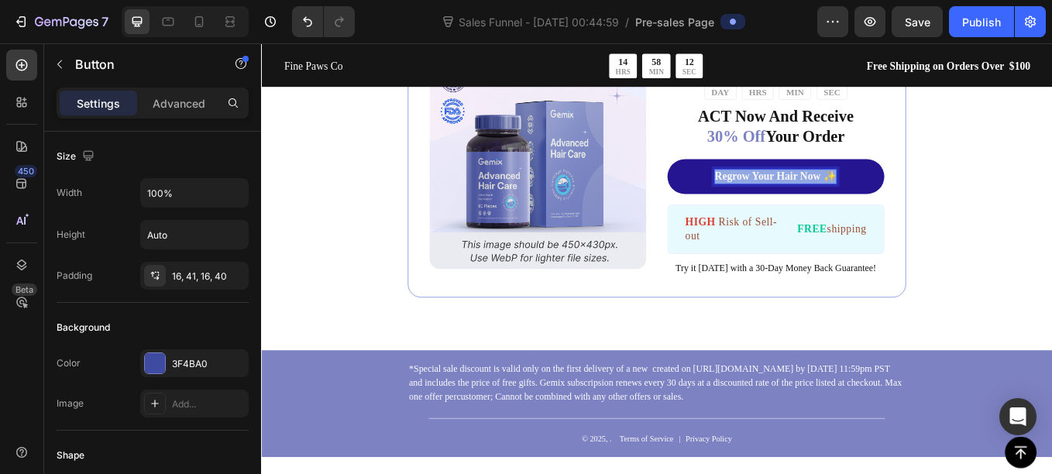
click at [829, 201] on p "Regrow Your Hair Now ✨" at bounding box center [865, 200] width 143 height 16
click at [761, 213] on link "Automate Feeding [DATE]!" at bounding box center [865, 200] width 255 height 41
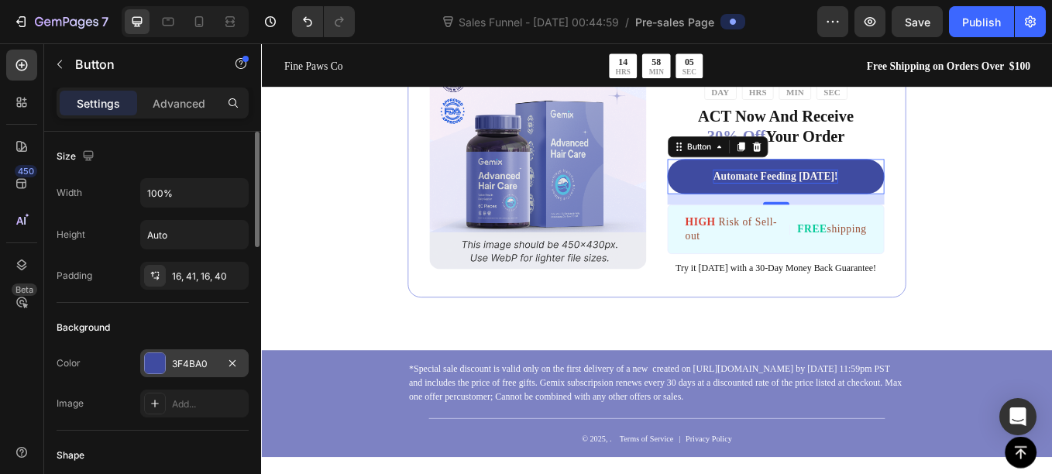
click at [176, 355] on div "3F4BA0" at bounding box center [194, 363] width 108 height 28
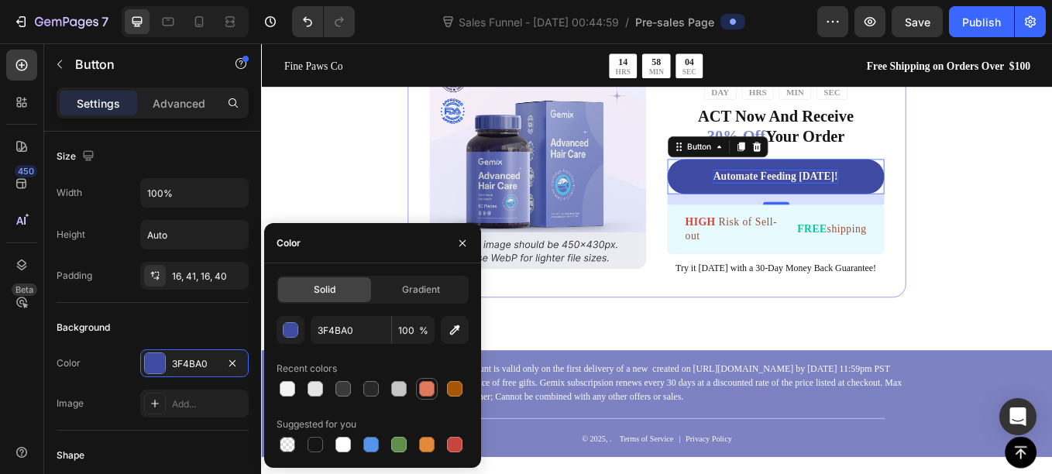
click at [419, 385] on div at bounding box center [426, 388] width 15 height 15
type input "E07A5F"
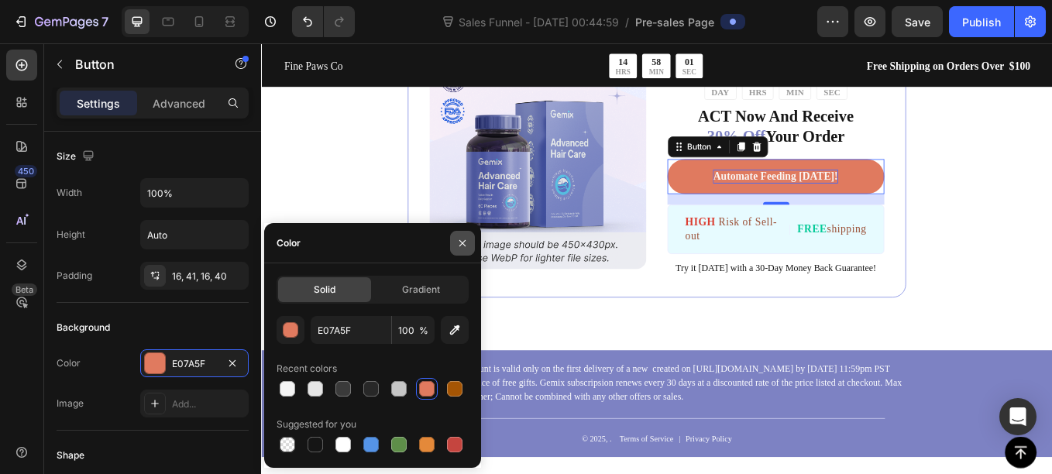
click at [462, 243] on icon "button" at bounding box center [462, 242] width 6 height 6
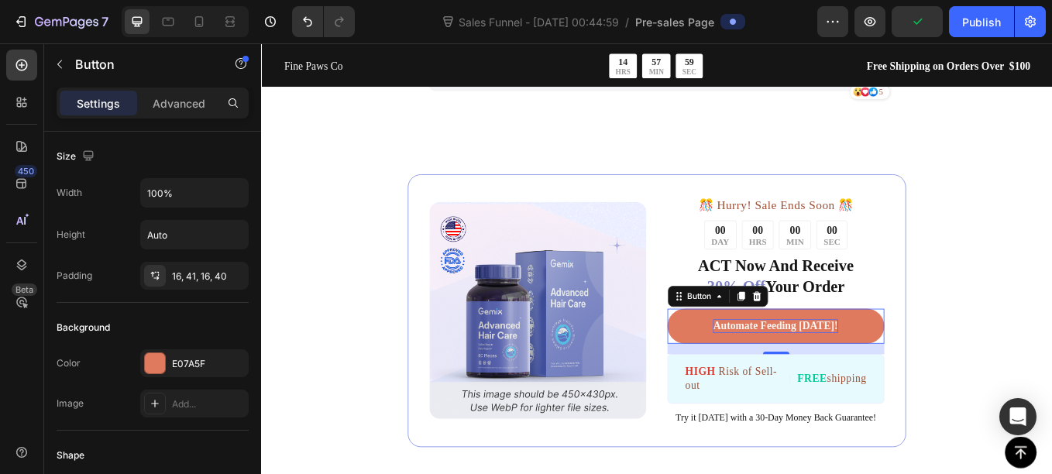
scroll to position [5222, 0]
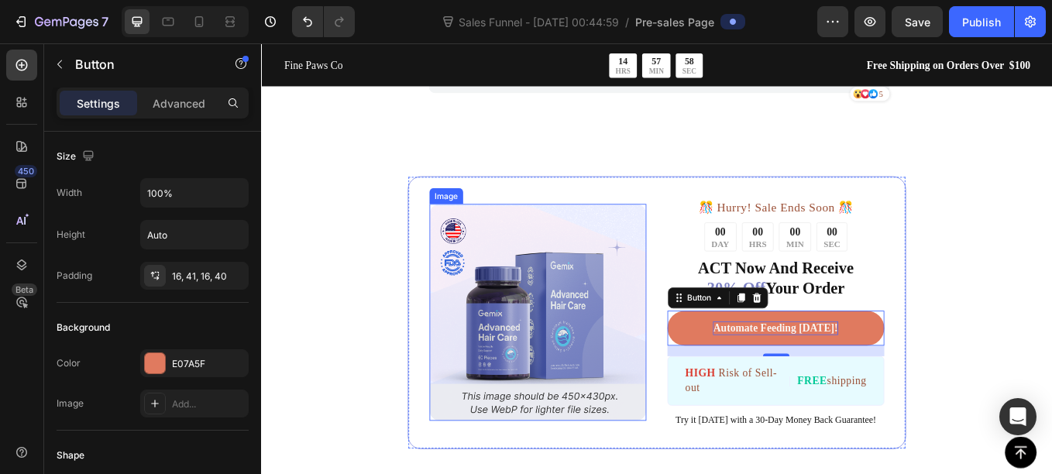
click at [534, 311] on img at bounding box center [585, 359] width 255 height 255
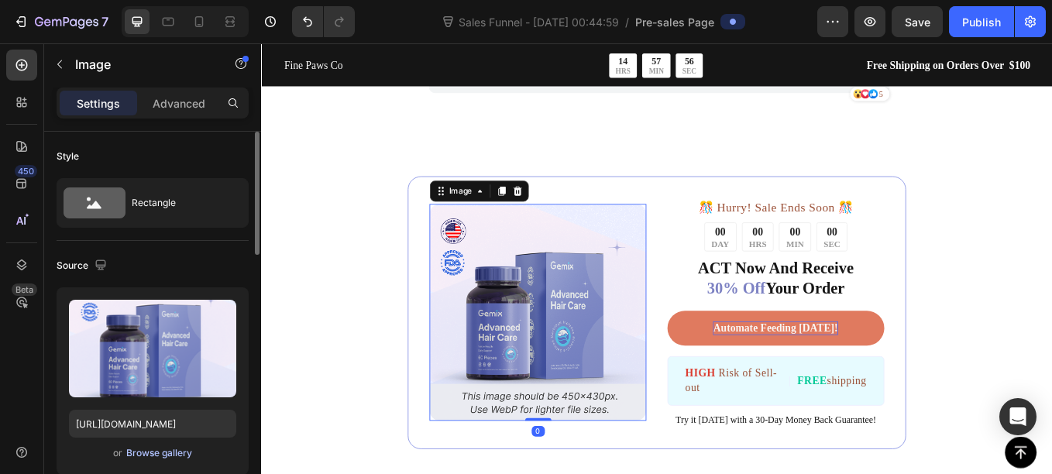
click at [141, 457] on div "Browse gallery" at bounding box center [159, 453] width 66 height 14
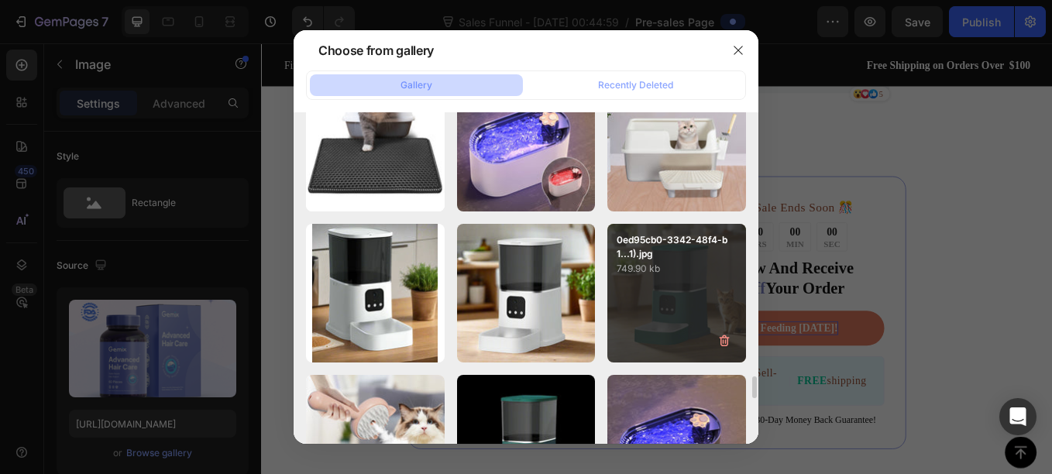
scroll to position [3973, 0]
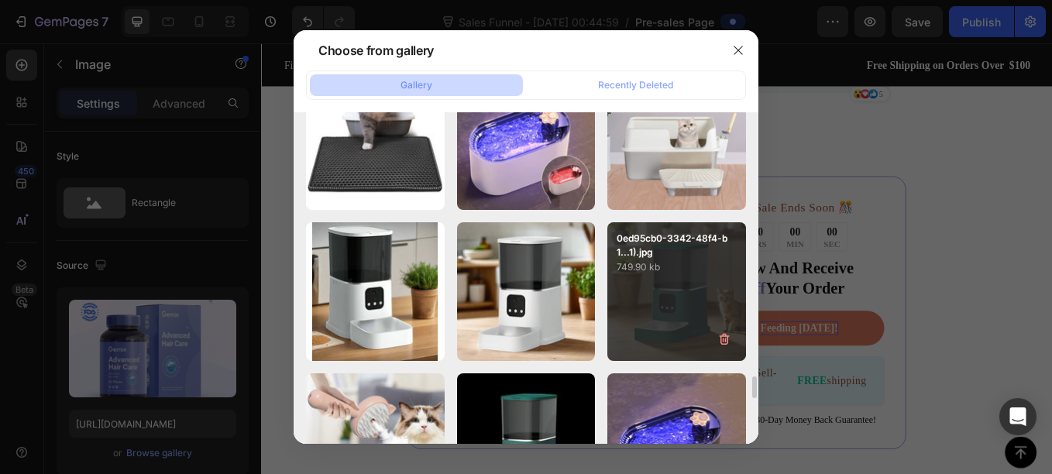
click at [656, 304] on div "0ed95cb0-3342-48f4-b1...1).jpg 749.90 kb" at bounding box center [676, 291] width 139 height 139
type input "https://cdn.shopify.com/s/files/1/0656/7883/5823/files/gempages_580691360521126…"
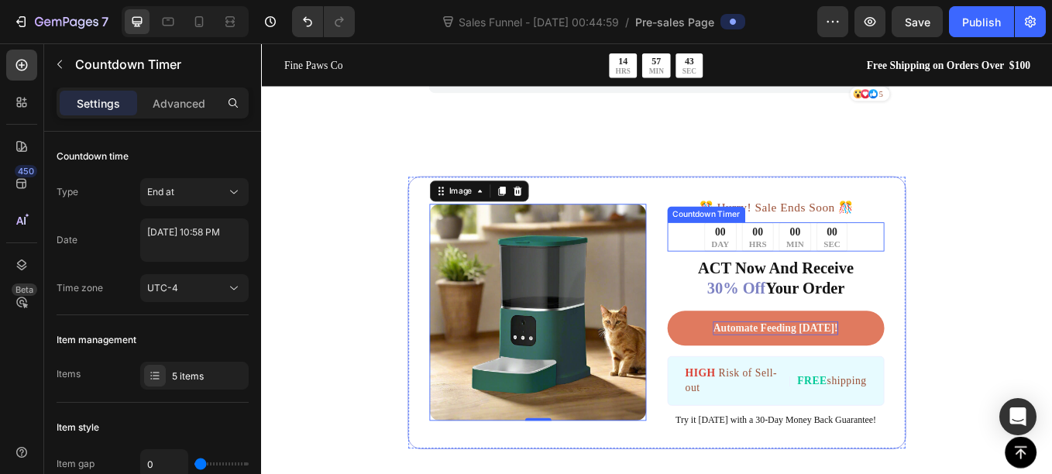
click at [826, 284] on div "00 HRS" at bounding box center [845, 271] width 38 height 34
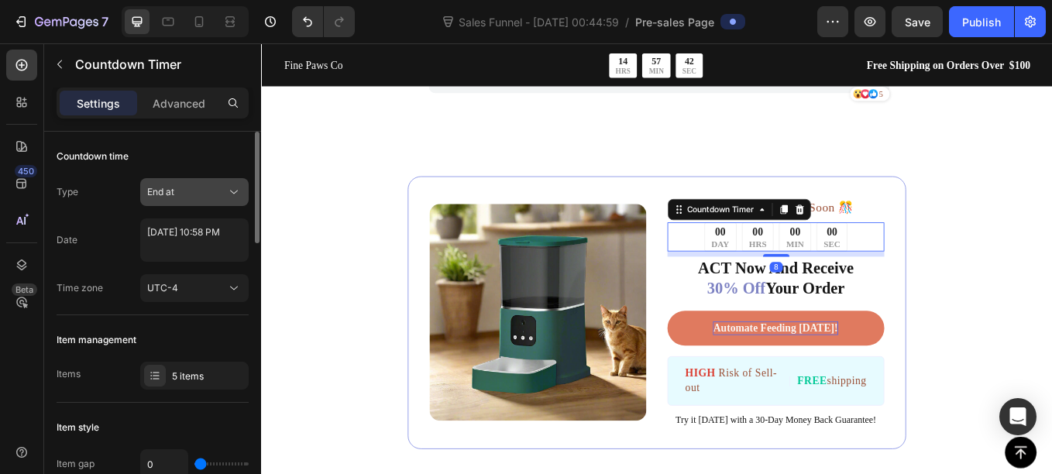
click at [183, 188] on div "End at" at bounding box center [186, 192] width 79 height 14
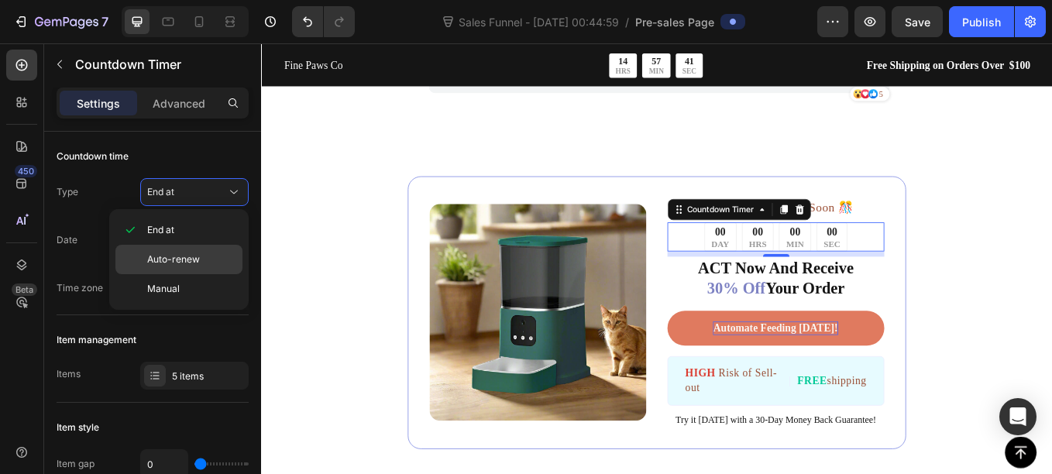
click at [197, 260] on span "Auto-renew" at bounding box center [173, 259] width 53 height 14
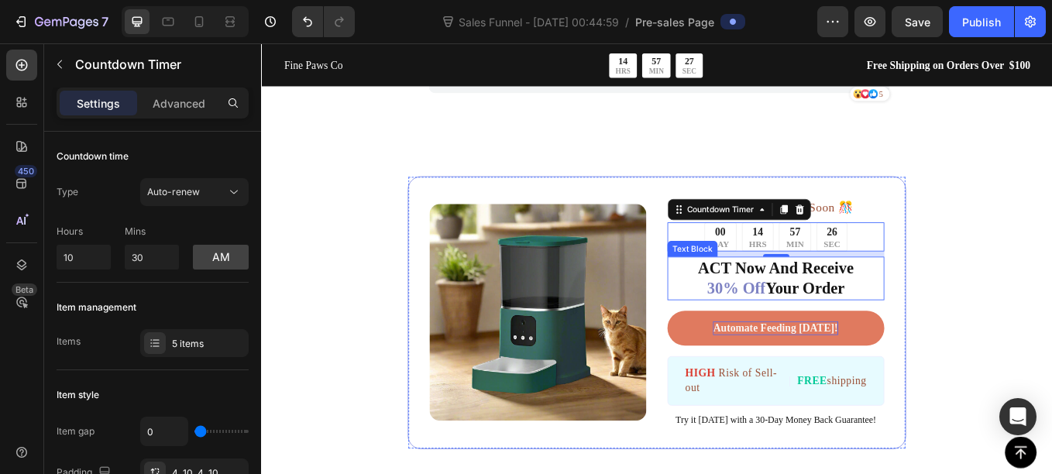
click at [928, 329] on p "ACT Now And Receive 30% Off Your Order" at bounding box center [866, 320] width 252 height 48
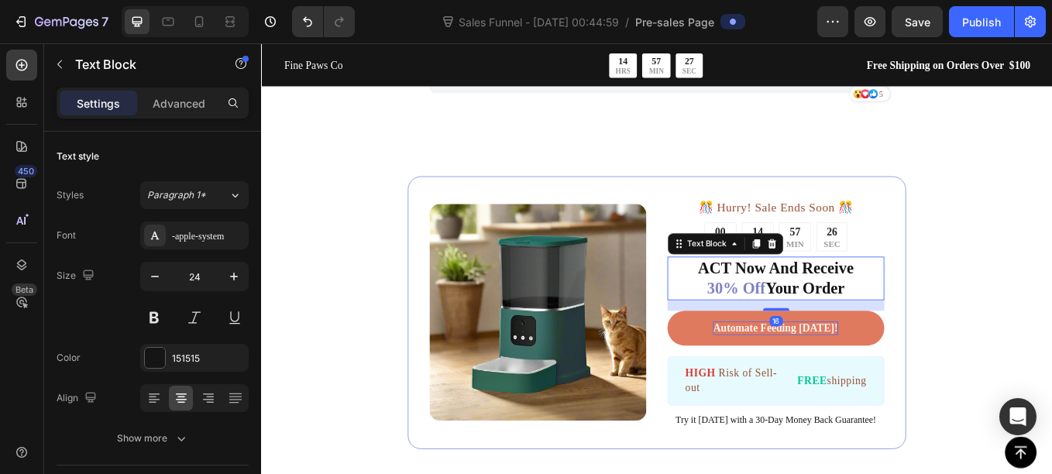
click at [928, 329] on p "ACT Now And Receive 30% Off Your Order" at bounding box center [866, 320] width 252 height 48
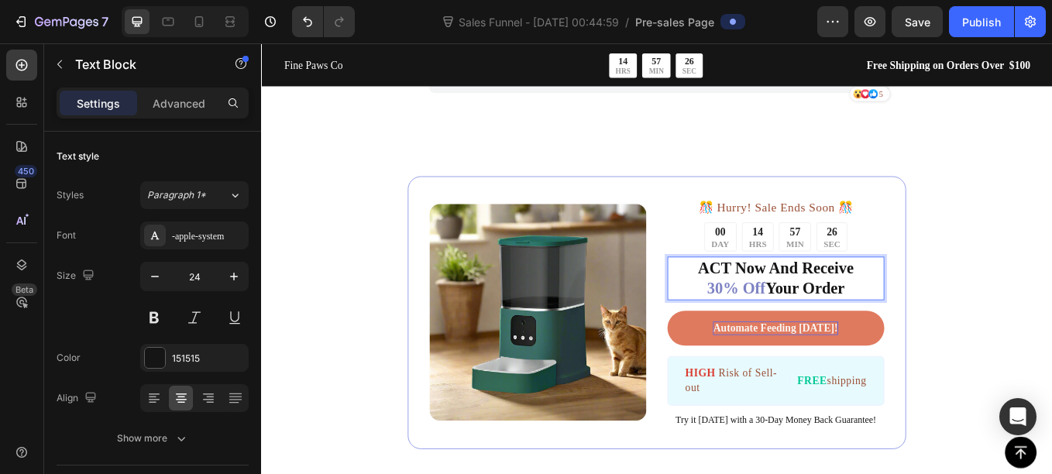
click at [928, 329] on p "ACT Now And Receive 30% Off Your Order" at bounding box center [866, 320] width 252 height 48
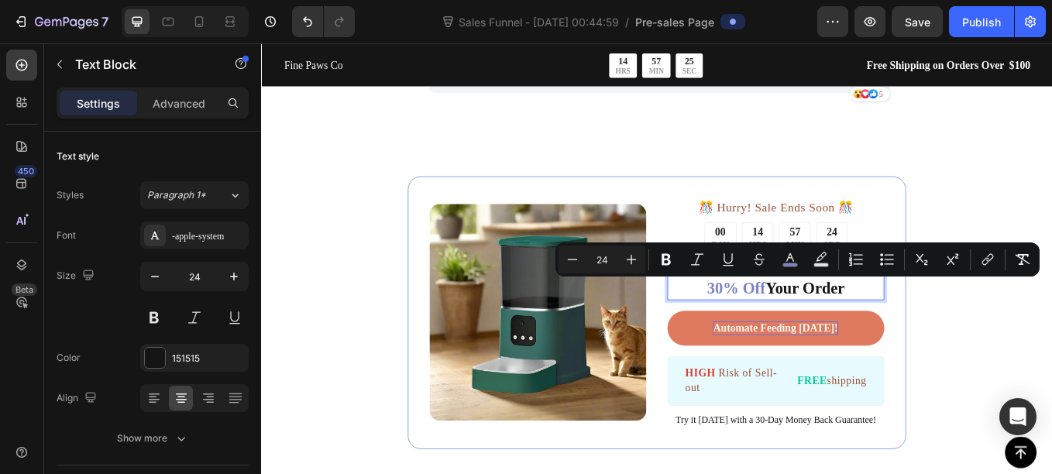
click at [936, 329] on p "ACT Now And Receive 30% Off Your Order" at bounding box center [866, 320] width 252 height 48
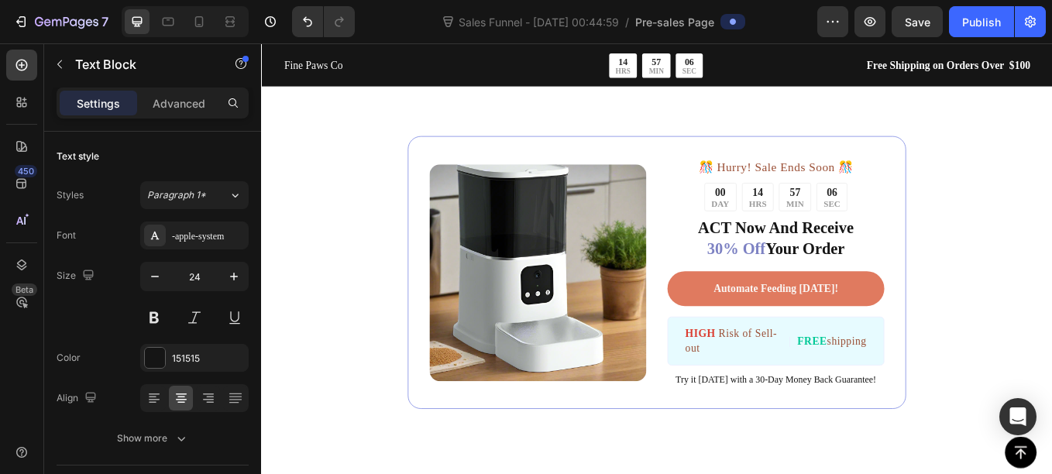
scroll to position [2597, 0]
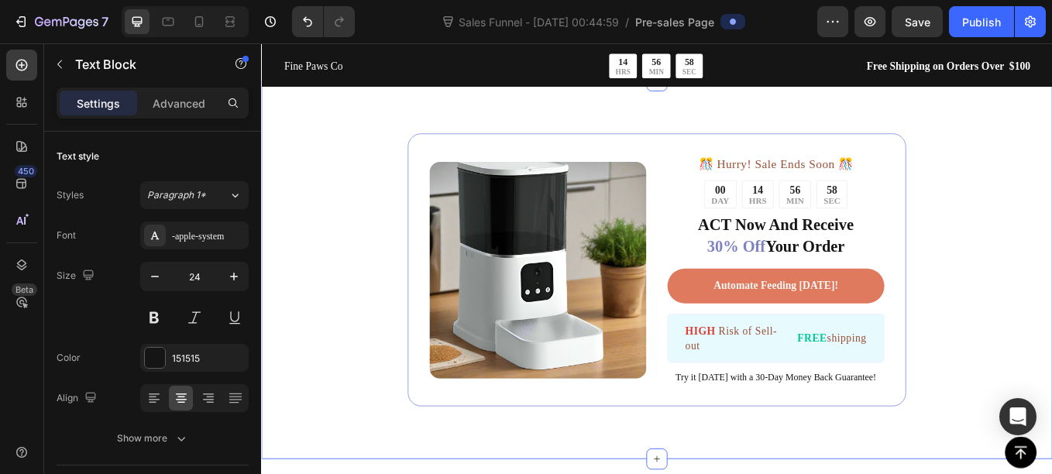
click at [275, 177] on div "Image ️🎊 Hurry! Sale Ends Soon ️🎊 Text Block 00 DAY 14 HRS 56 MIN 58 SEC Countd…" at bounding box center [725, 310] width 929 height 445
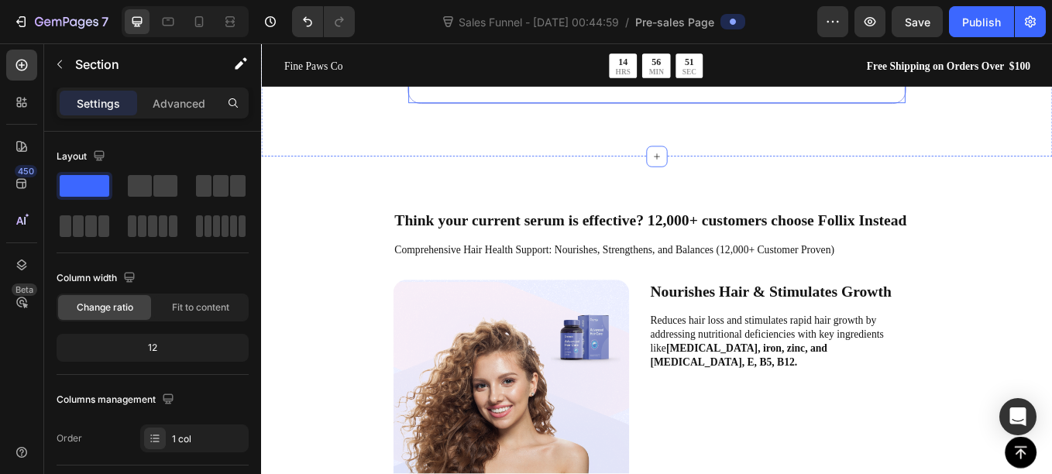
scroll to position [3074, 0]
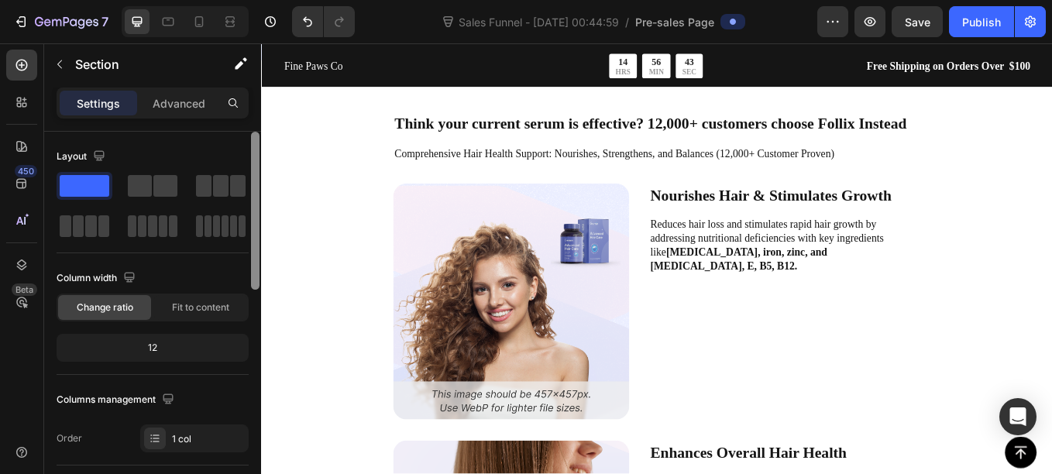
click at [260, 177] on div at bounding box center [255, 325] width 12 height 386
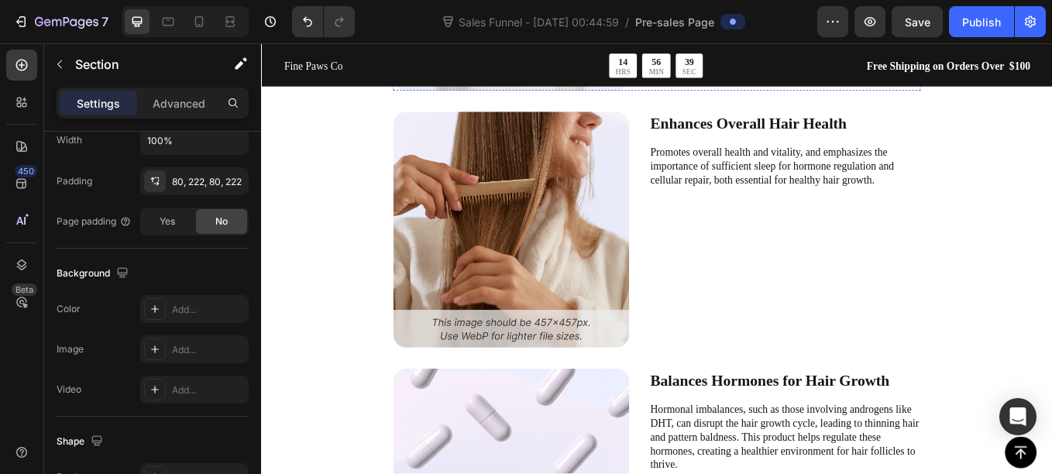
scroll to position [3461, 0]
click at [258, 177] on div at bounding box center [255, 325] width 12 height 386
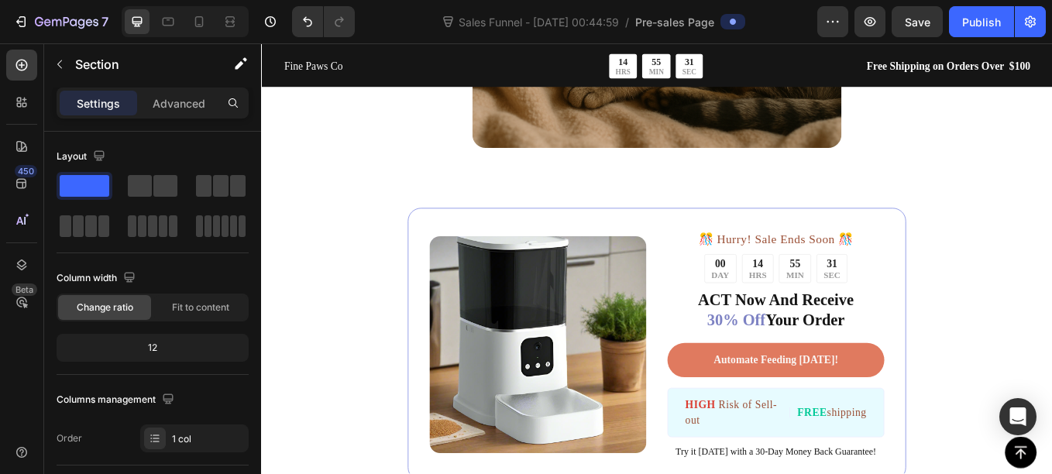
scroll to position [2519, 0]
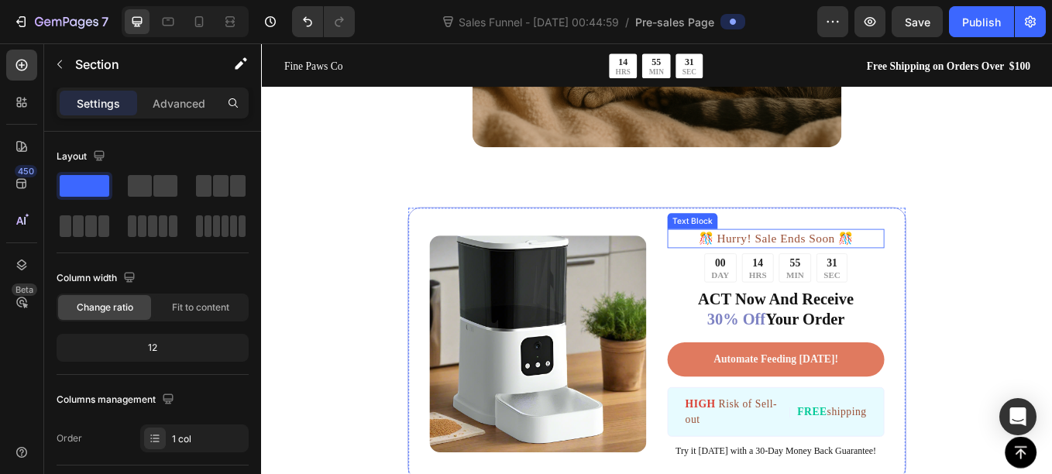
click at [823, 270] on p "️🎊 Hurry! Sale Ends Soon ️🎊" at bounding box center [866, 272] width 252 height 19
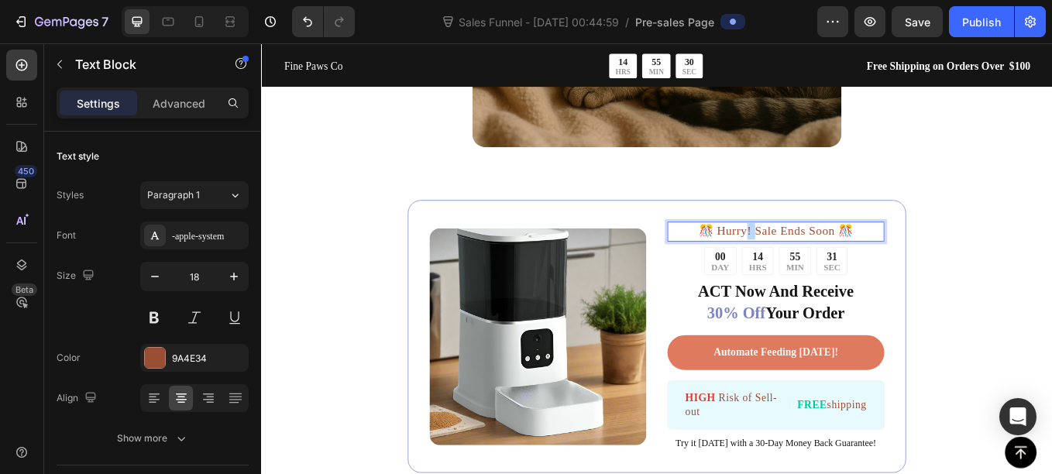
click at [823, 270] on p "️🎊 Hurry! Sale Ends Soon ️🎊" at bounding box center [866, 264] width 252 height 19
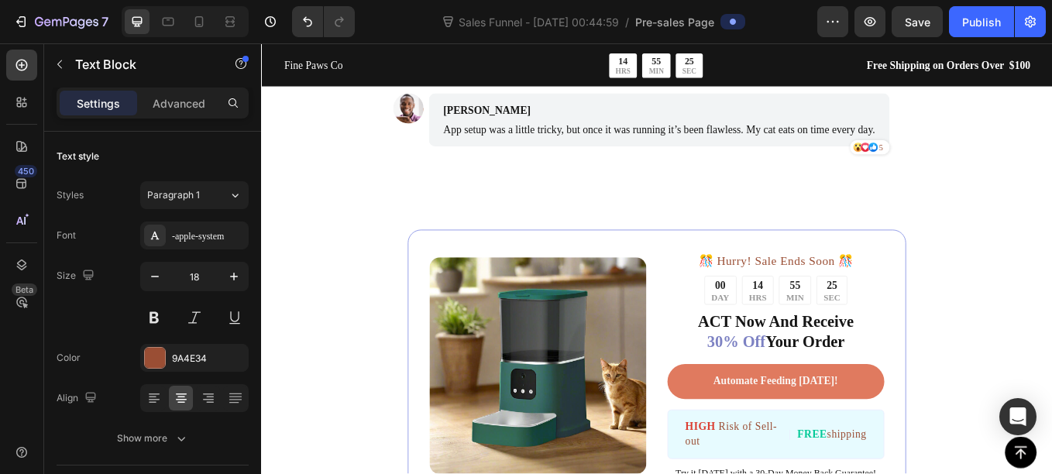
scroll to position [5160, 0]
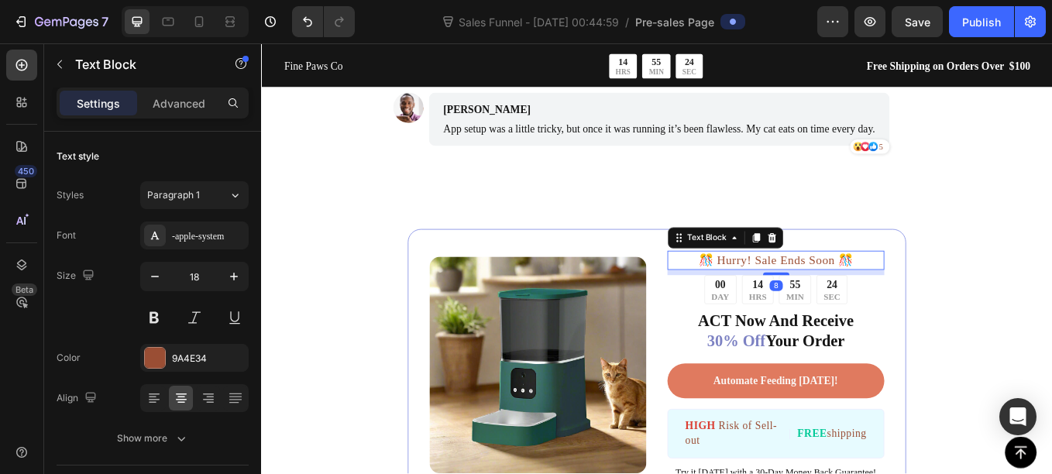
click at [818, 298] on p "️🎊 Hurry! Sale Ends Soon ️🎊" at bounding box center [866, 298] width 252 height 19
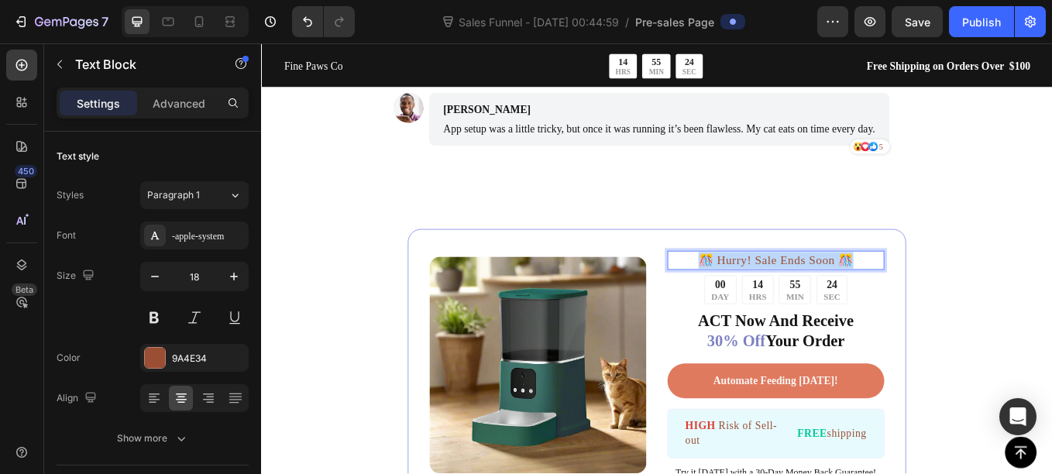
click at [818, 298] on p "️🎊 Hurry! Sale Ends Soon ️🎊" at bounding box center [866, 298] width 252 height 19
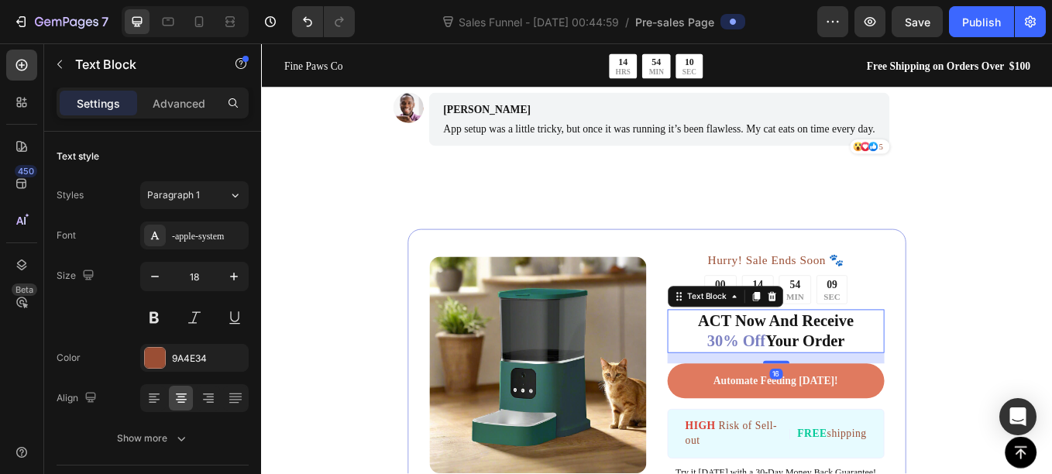
click at [912, 371] on p "ACT Now And Receive 30% Off Your Order" at bounding box center [866, 382] width 252 height 48
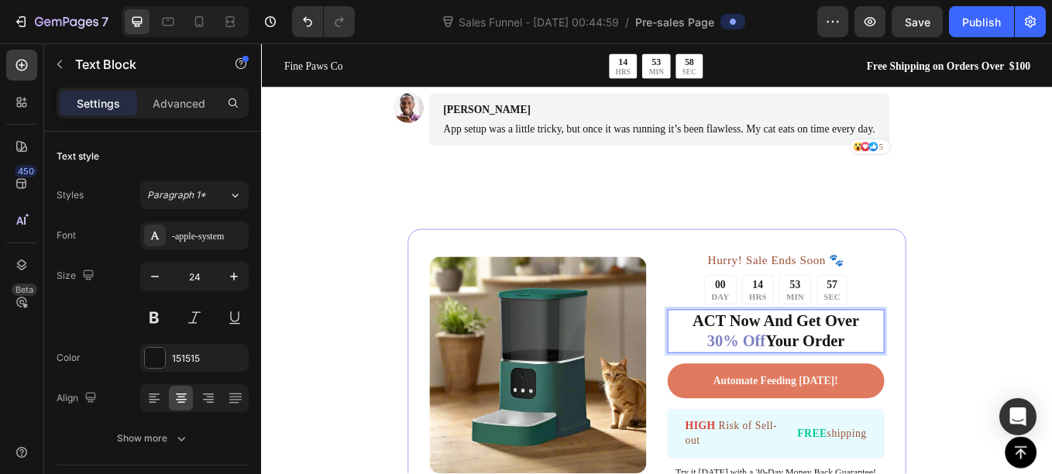
click at [785, 389] on span "30% Off" at bounding box center [819, 393] width 69 height 20
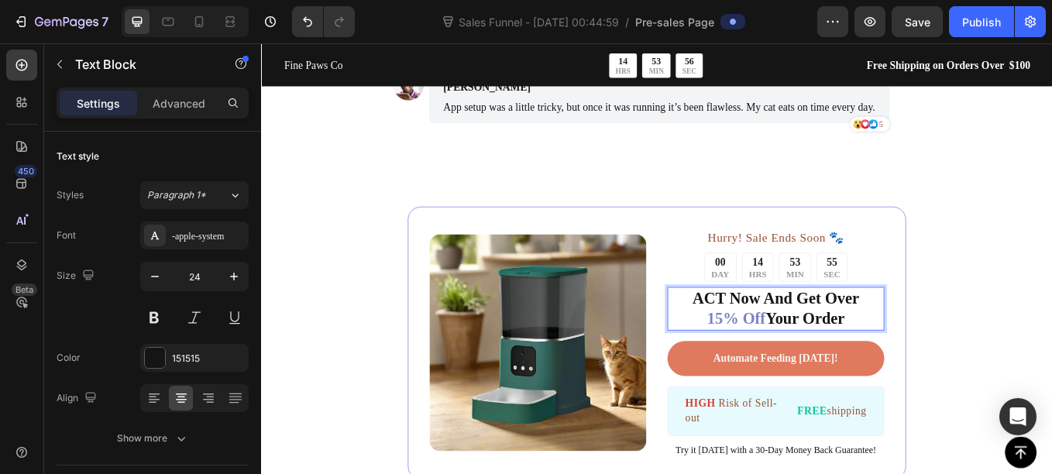
scroll to position [5188, 0]
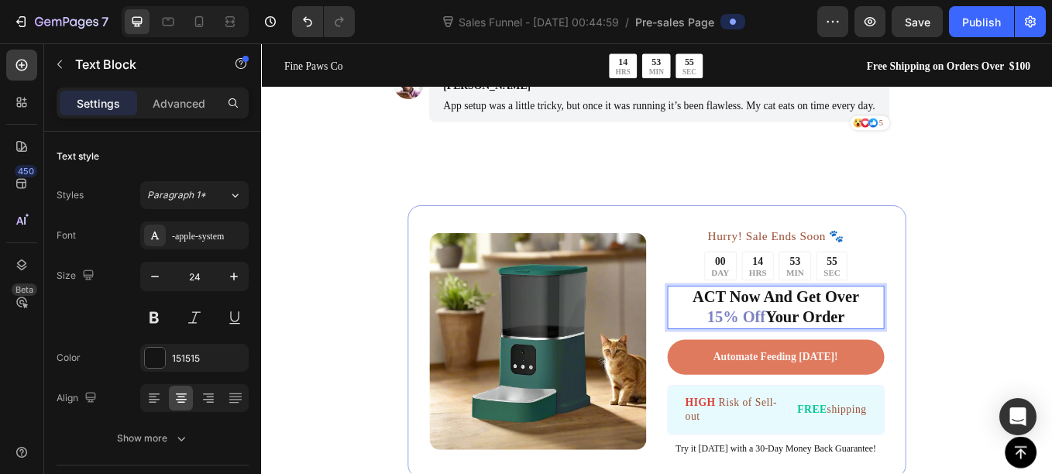
click at [850, 346] on p "ACT Now And Get Over 15% Off Your Order" at bounding box center [866, 354] width 252 height 48
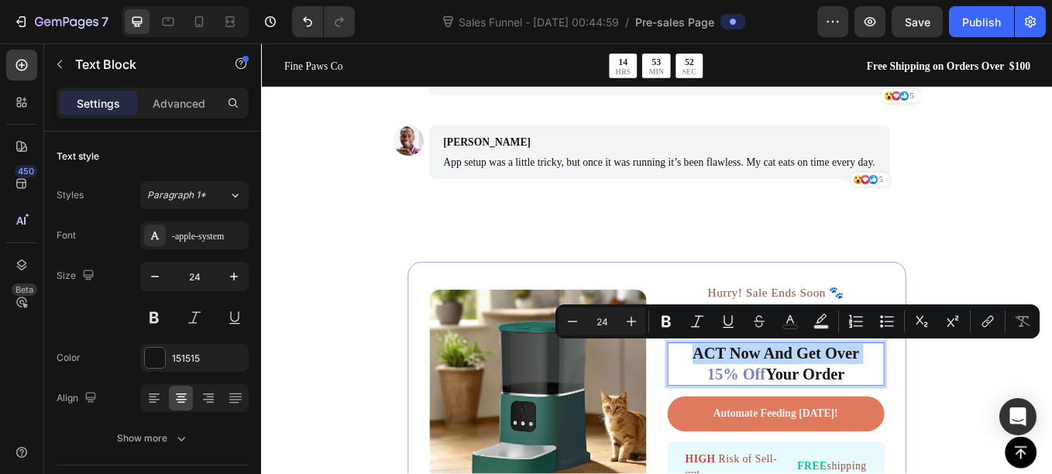
scroll to position [5118, 0]
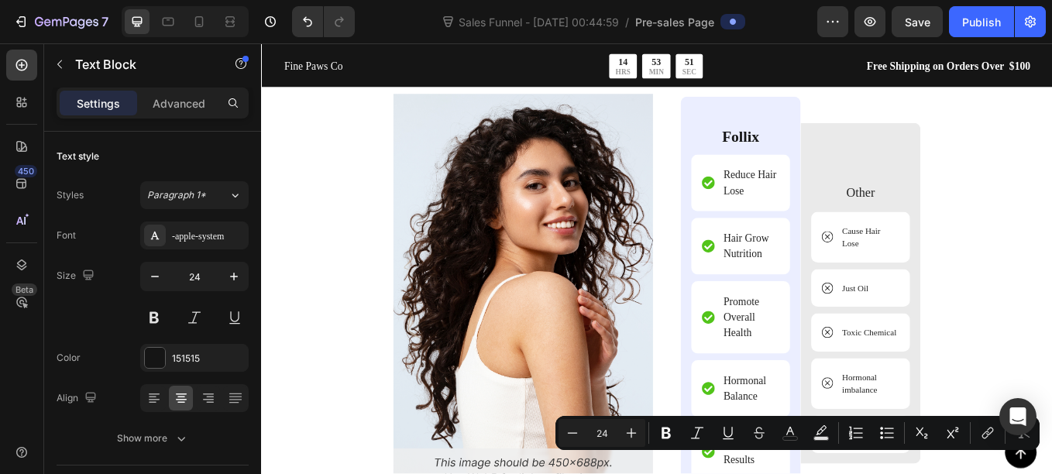
type input "16"
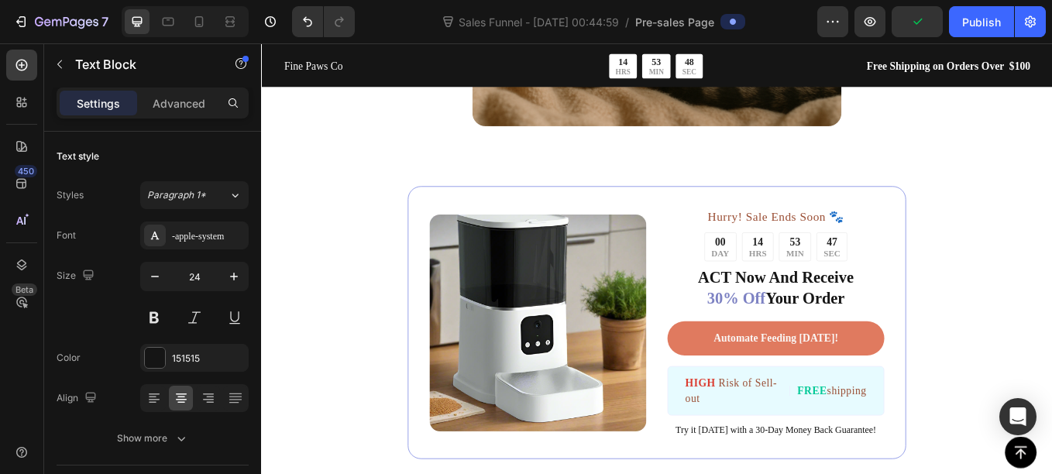
scroll to position [2545, 0]
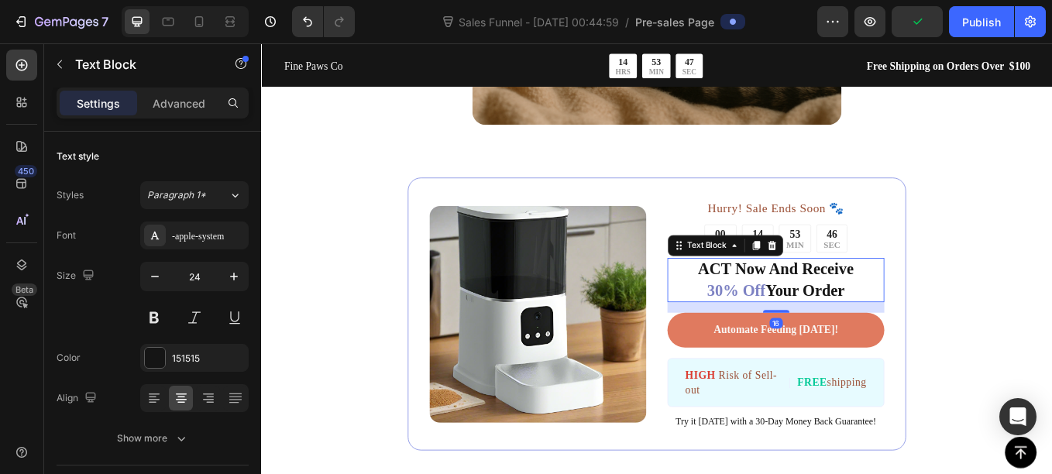
click at [907, 320] on p "ACT Now And Receive 30% Off Your Order" at bounding box center [866, 321] width 252 height 48
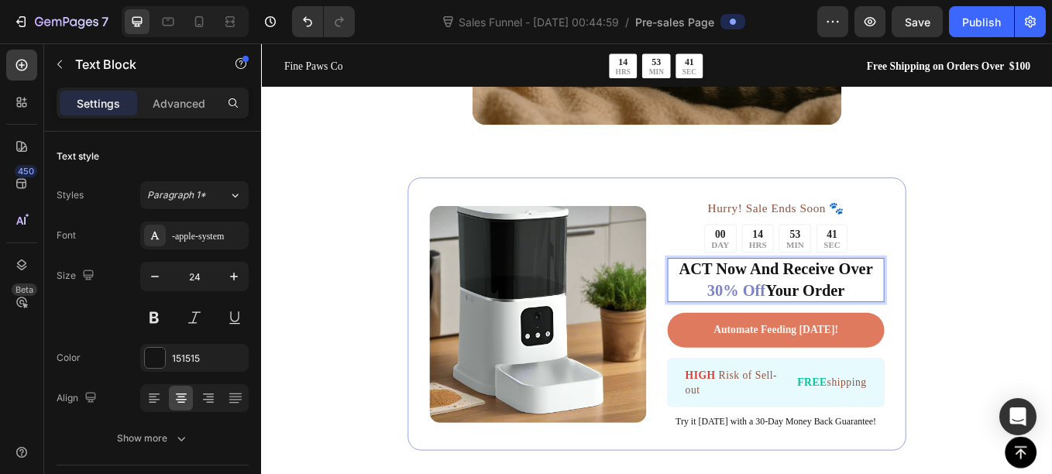
click at [785, 337] on span "30% Off" at bounding box center [819, 334] width 69 height 20
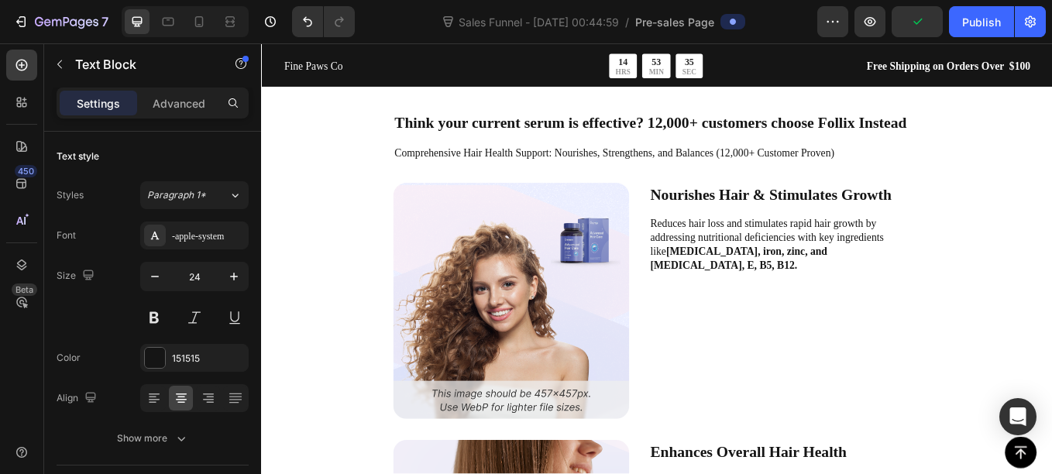
scroll to position [3076, 0]
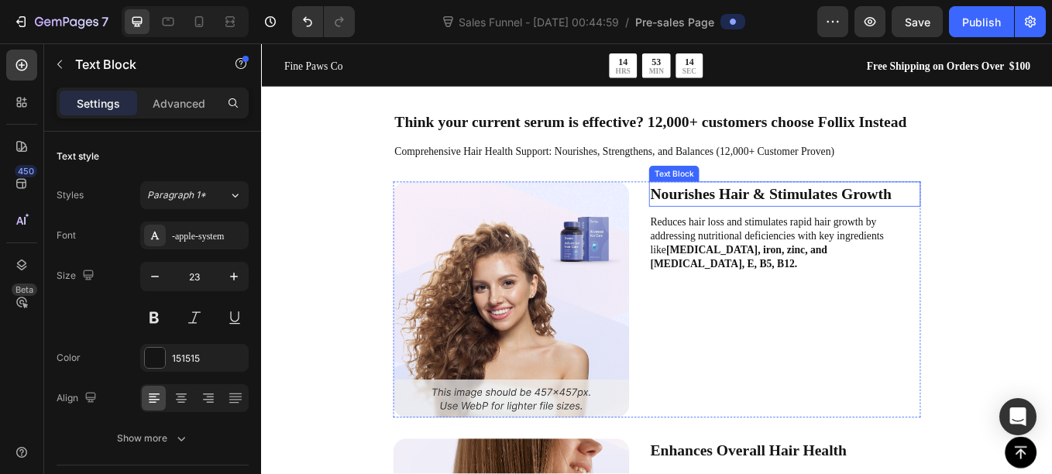
click at [788, 212] on p "Nourishes Hair & Stimulates Growth" at bounding box center [876, 221] width 316 height 27
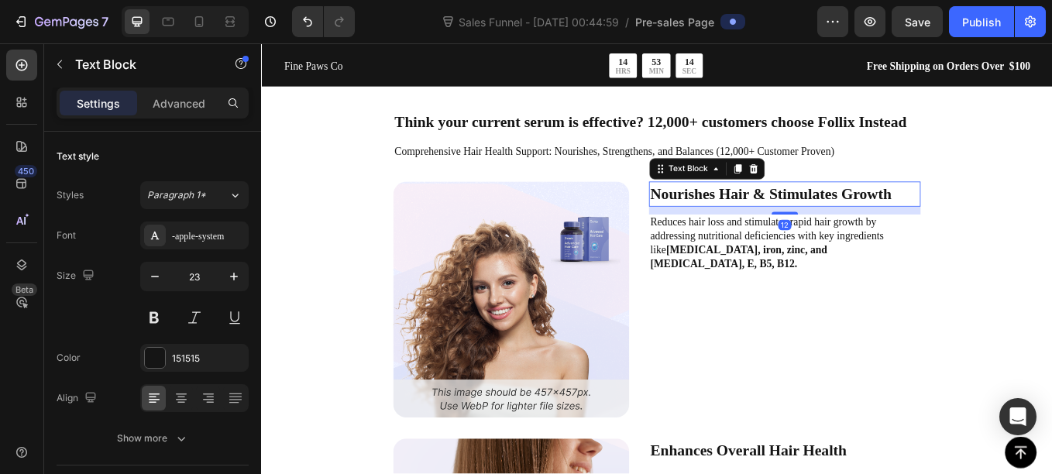
click at [788, 212] on p "Nourishes Hair & Stimulates Growth" at bounding box center [876, 221] width 316 height 27
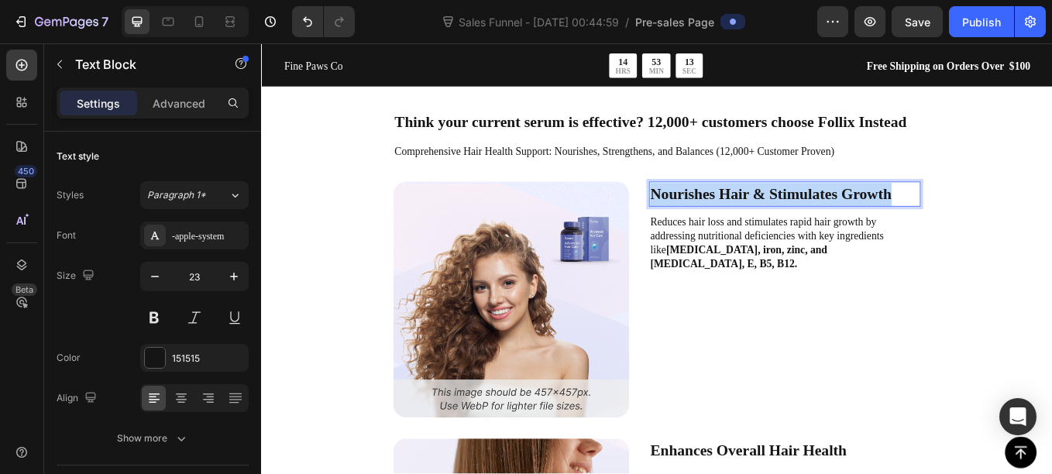
click at [788, 212] on p "Nourishes Hair & Stimulates Growth" at bounding box center [876, 221] width 316 height 27
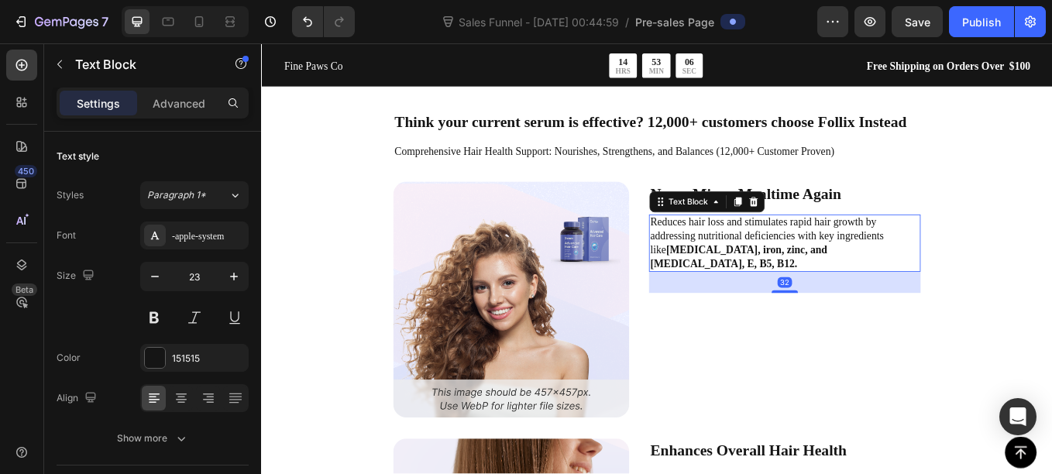
click at [823, 278] on p "Reduces hair loss and stimulates rapid hair growth by addressing nutritional de…" at bounding box center [876, 278] width 316 height 64
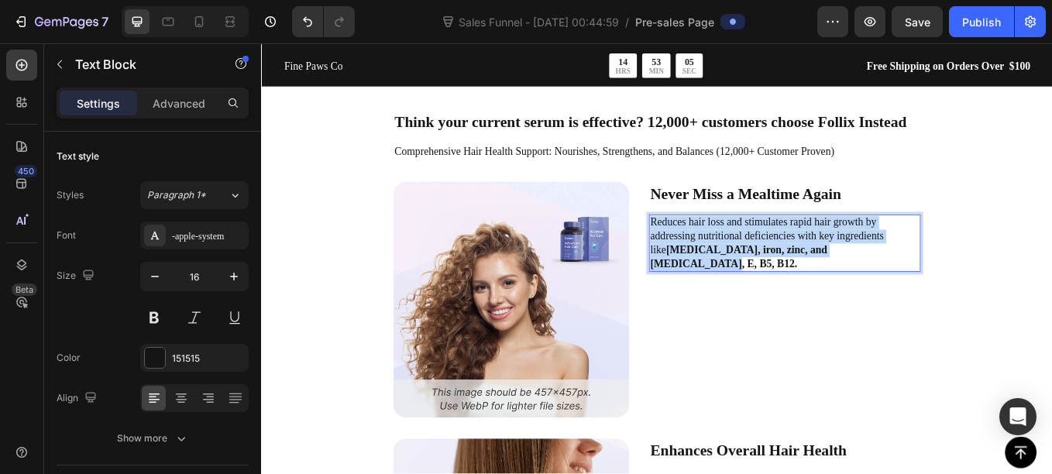
click at [823, 278] on p "Reduces hair loss and stimulates rapid hair growth by addressing nutritional de…" at bounding box center [876, 278] width 316 height 64
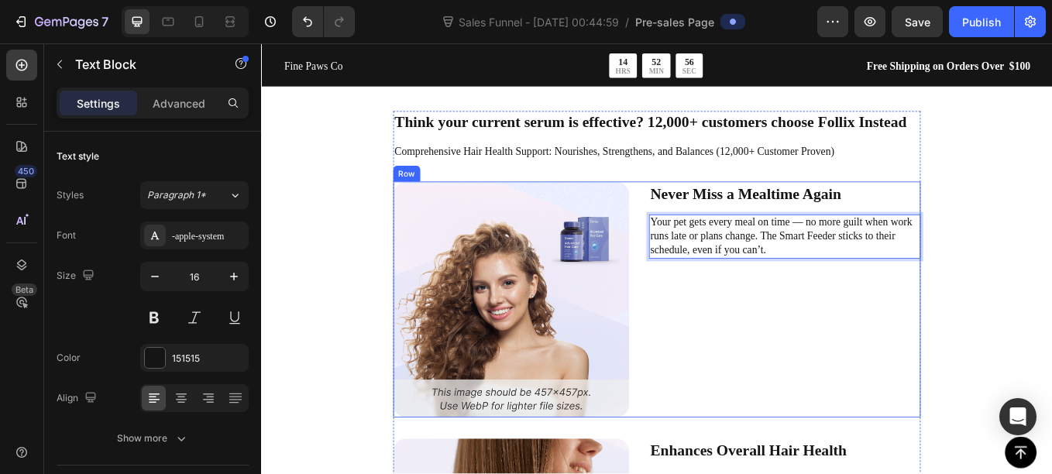
scroll to position [3274, 0]
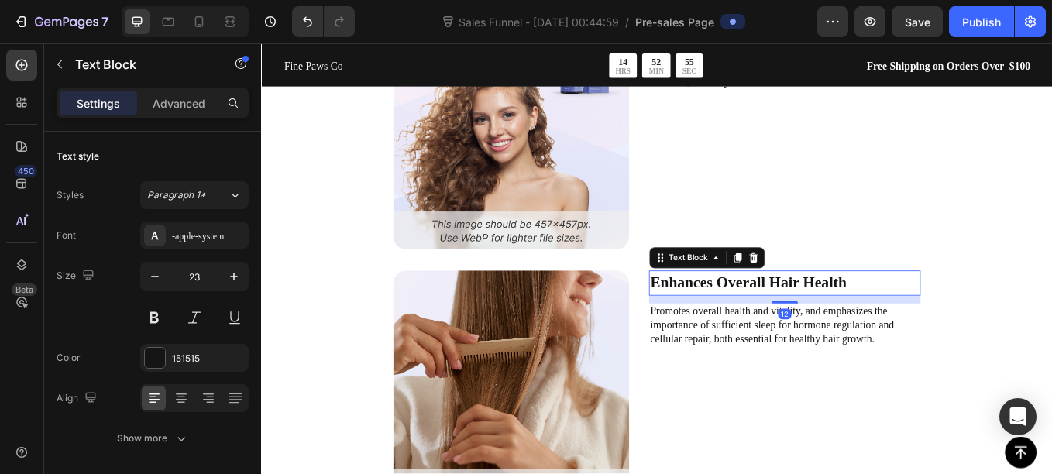
click at [742, 330] on p "Enhances Overall Hair Health" at bounding box center [876, 325] width 316 height 27
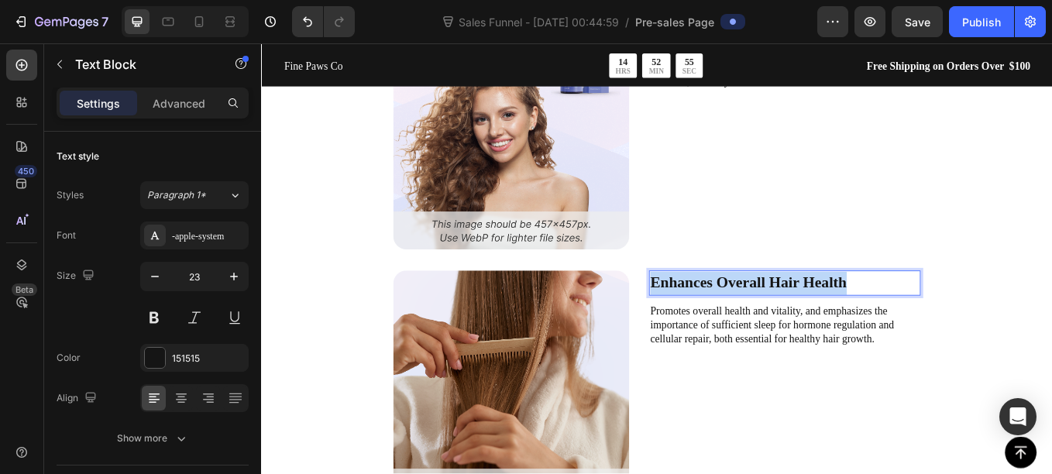
click at [742, 330] on p "Enhances Overall Hair Health" at bounding box center [876, 325] width 316 height 27
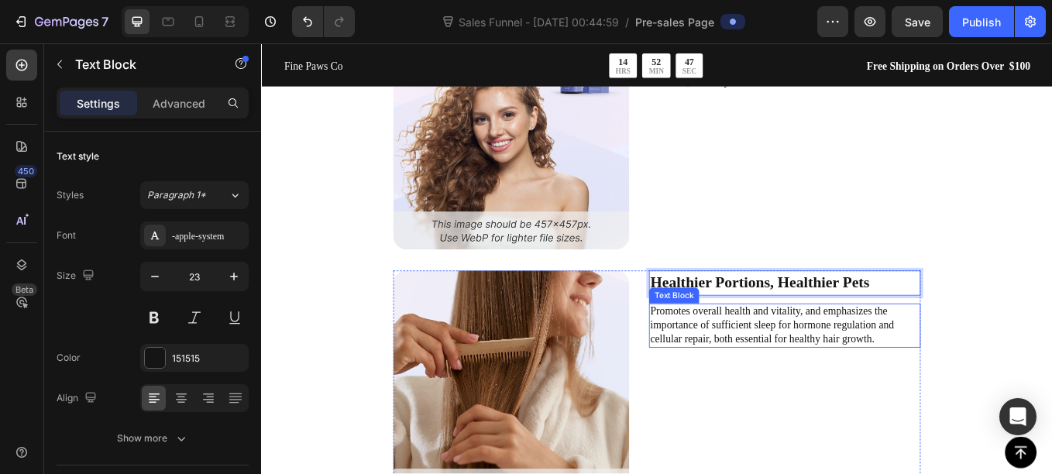
click at [851, 379] on p "Promotes overall health and vitality, and emphasizes the importance of sufficie…" at bounding box center [876, 375] width 316 height 48
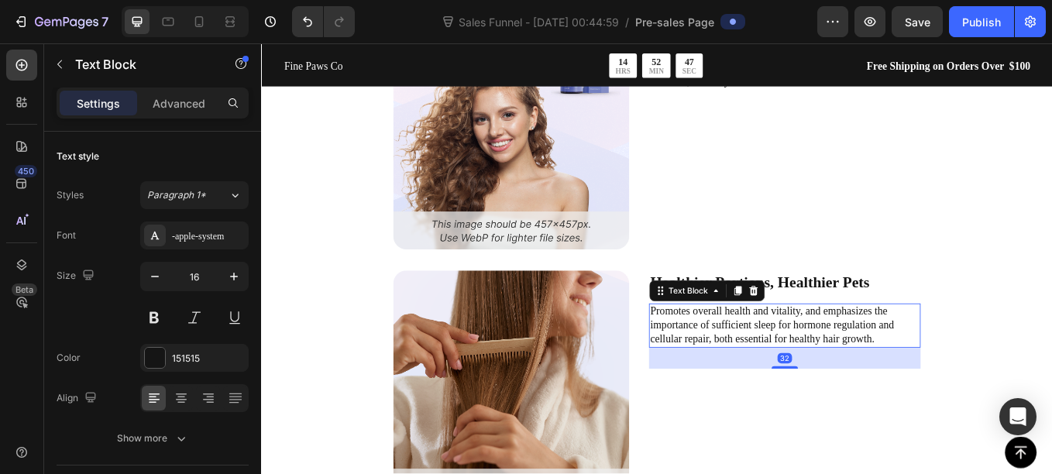
click at [851, 379] on p "Promotes overall health and vitality, and emphasizes the importance of sufficie…" at bounding box center [876, 375] width 316 height 48
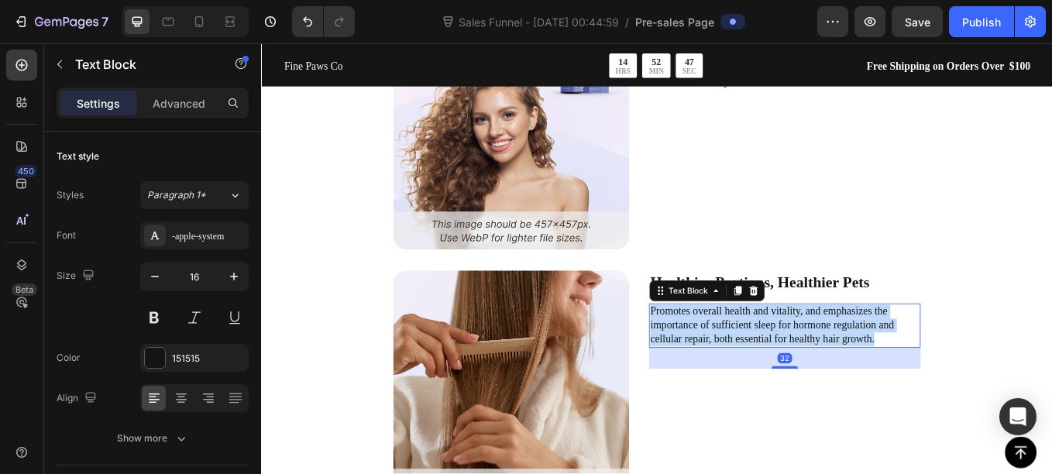
click at [851, 379] on p "Promotes overall health and vitality, and emphasizes the importance of sufficie…" at bounding box center [876, 375] width 316 height 48
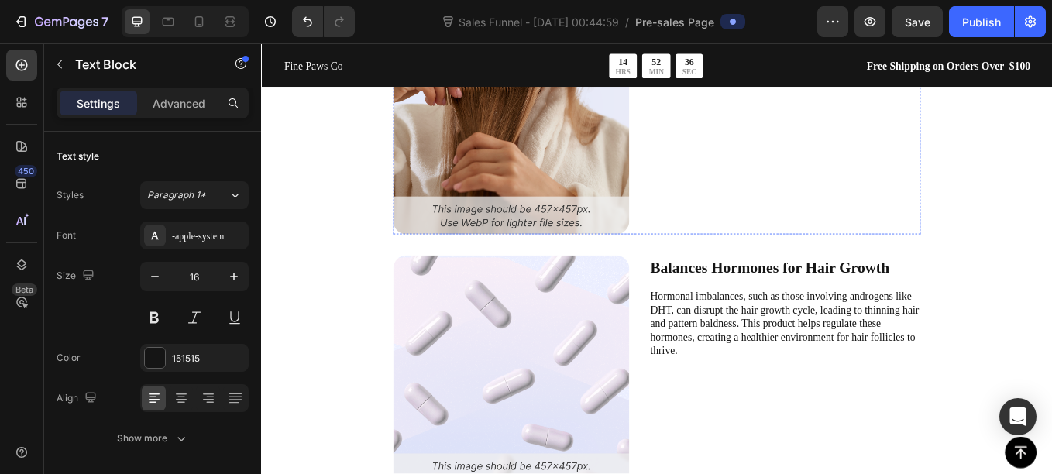
scroll to position [3594, 0]
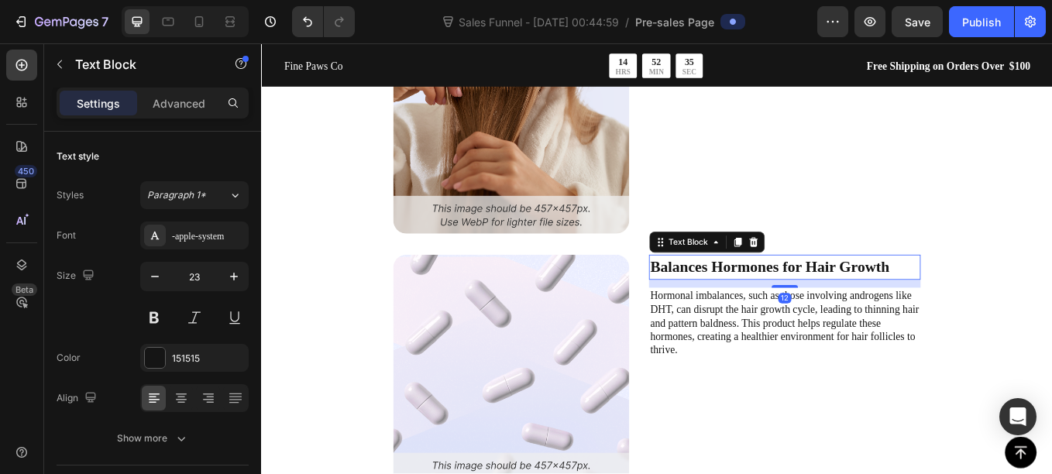
click at [742, 302] on p "Balances Hormones for Hair Growth" at bounding box center [876, 307] width 316 height 27
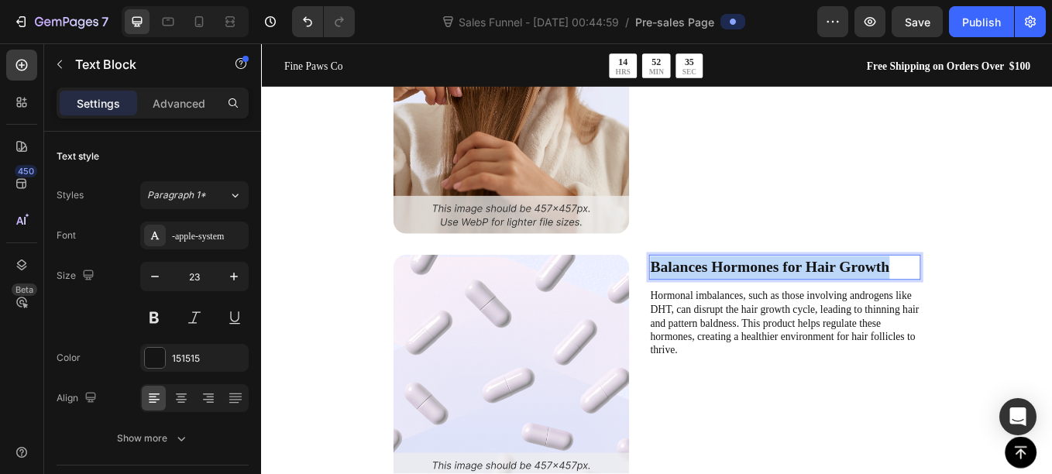
click at [742, 302] on p "Balances Hormones for Hair Growth" at bounding box center [876, 307] width 316 height 27
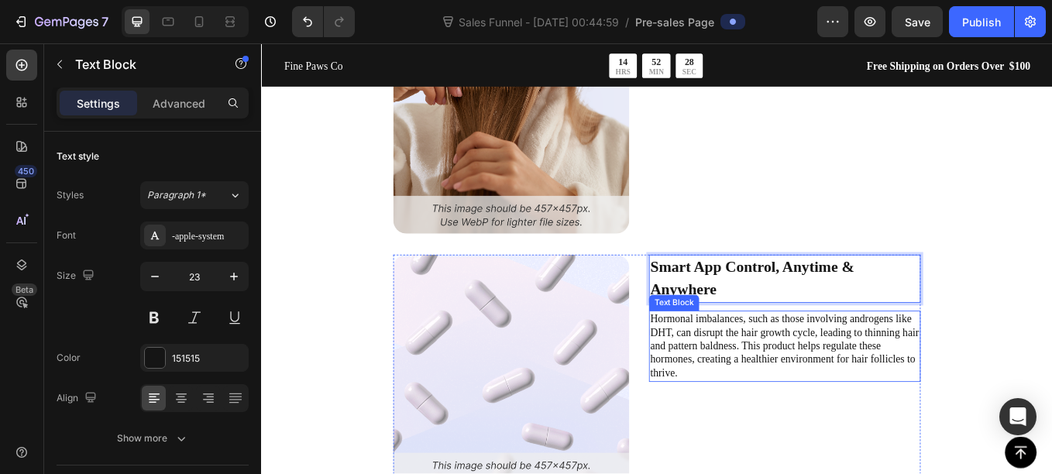
click at [779, 383] on p "Hormonal imbalances, such as those involving androgens like DHT, can disrupt th…" at bounding box center [876, 399] width 316 height 81
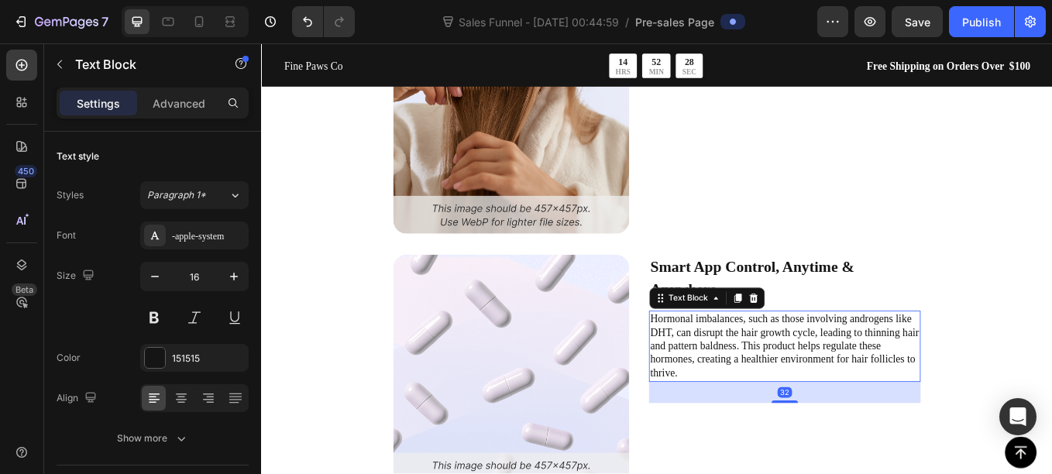
click at [779, 383] on p "Hormonal imbalances, such as those involving androgens like DHT, can disrupt th…" at bounding box center [876, 399] width 316 height 81
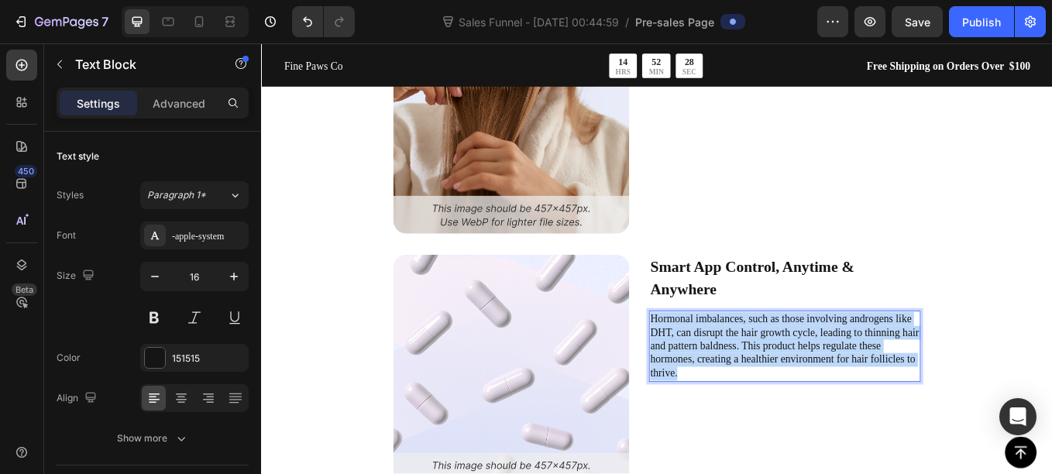
click at [779, 383] on p "Hormonal imbalances, such as those involving androgens like DHT, can disrupt th…" at bounding box center [876, 399] width 316 height 81
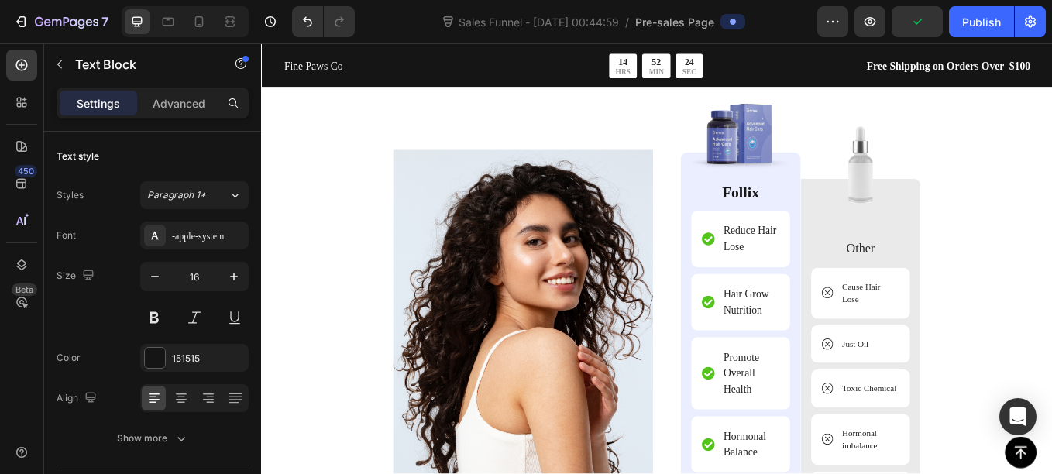
scroll to position [4147, 0]
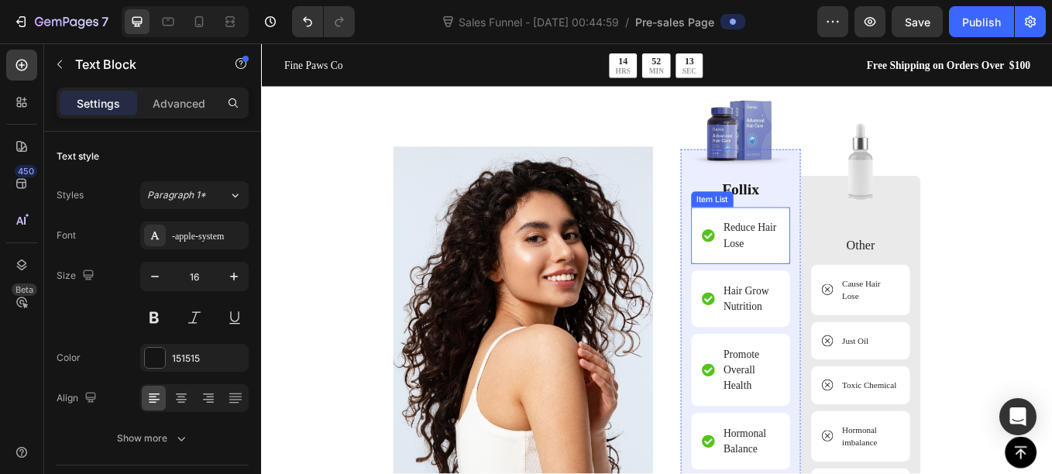
click at [808, 258] on p "Reduce Hair Lose" at bounding box center [836, 269] width 64 height 37
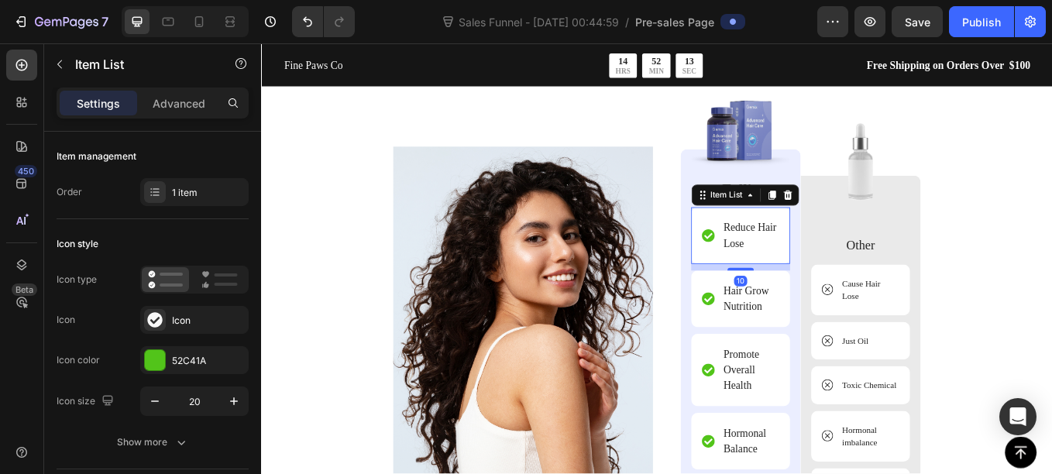
click at [808, 258] on p "Reduce Hair Lose" at bounding box center [836, 269] width 64 height 37
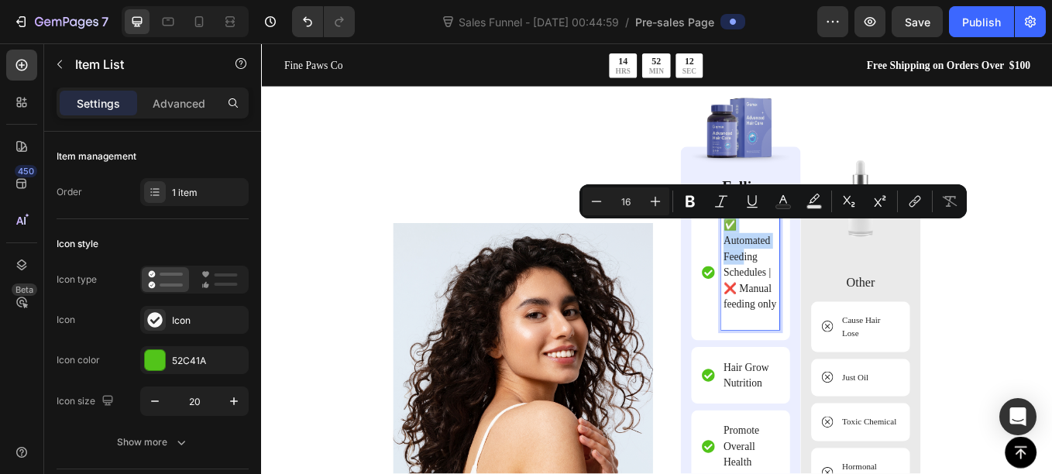
scroll to position [4144, 0]
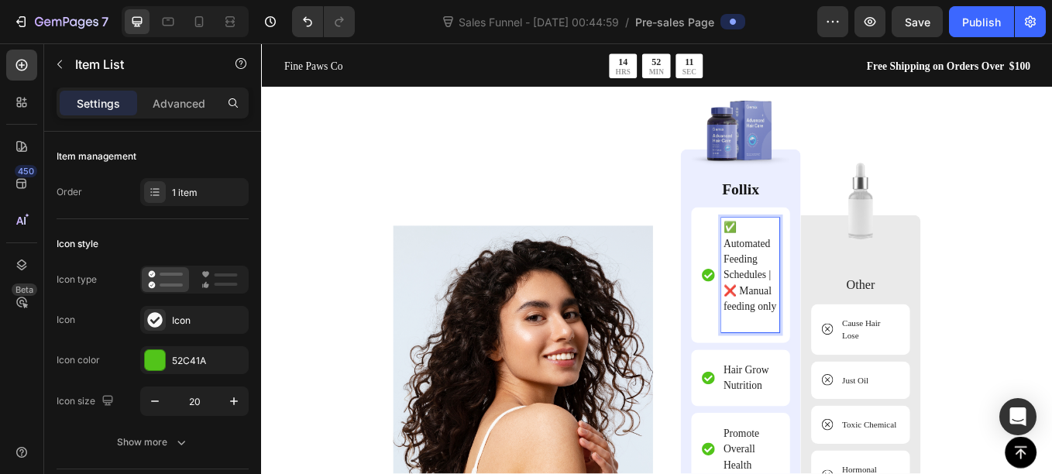
click at [857, 357] on p "✅ Automated Feeding Schedules | ❌ Manual feeding only" at bounding box center [836, 316] width 64 height 130
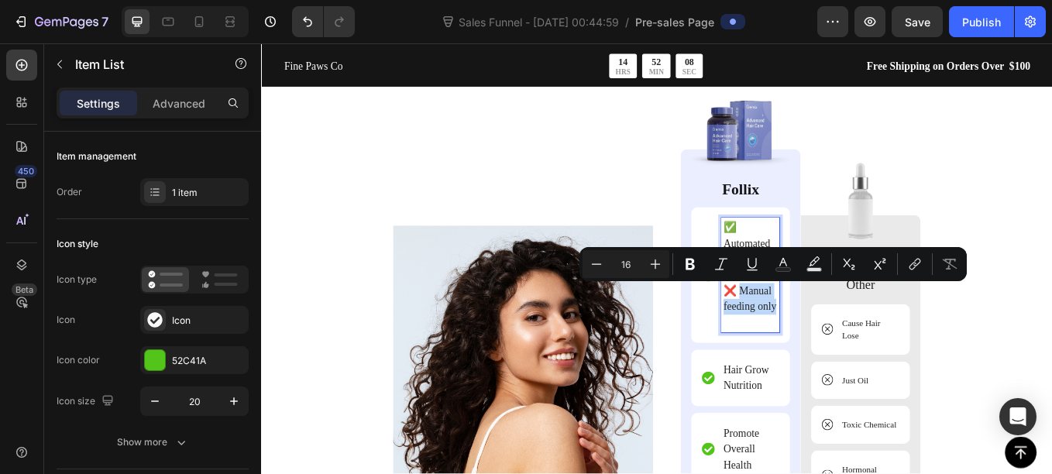
drag, startPoint x: 861, startPoint y: 357, endPoint x: 820, endPoint y: 331, distance: 48.4
click at [820, 331] on div "✅ Automated Feeding Schedules | ❌ Manual feeding only" at bounding box center [836, 316] width 68 height 135
copy p "Manual feeding only"
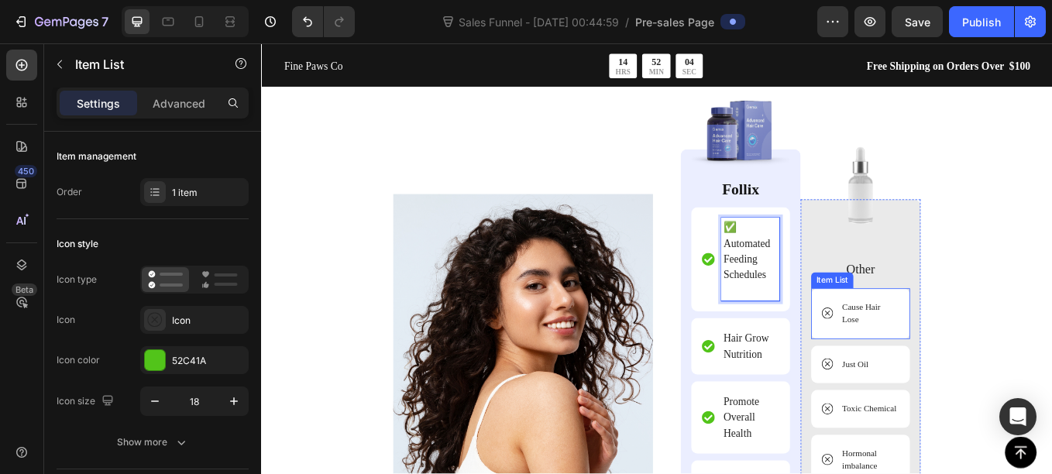
click at [964, 373] on p "Cause Hair Lose" at bounding box center [975, 361] width 65 height 30
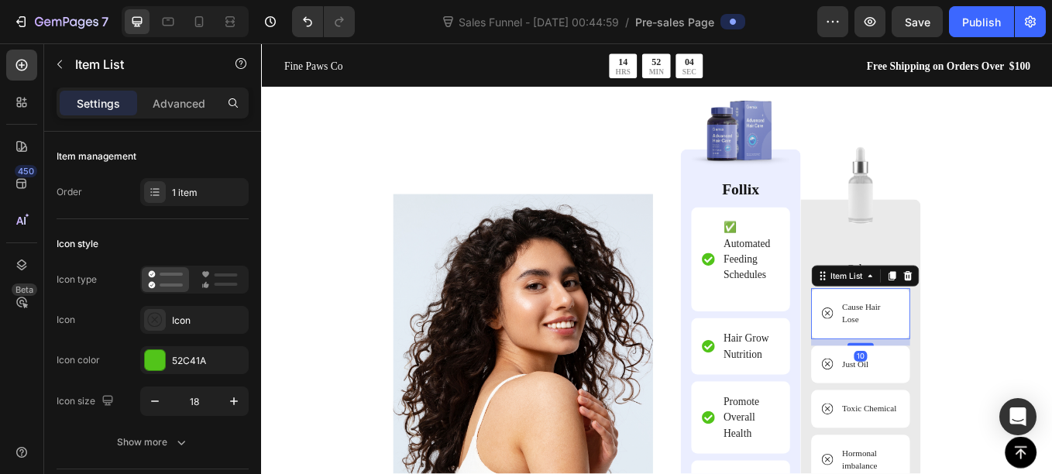
click at [964, 373] on p "Cause Hair Lose" at bounding box center [975, 361] width 65 height 30
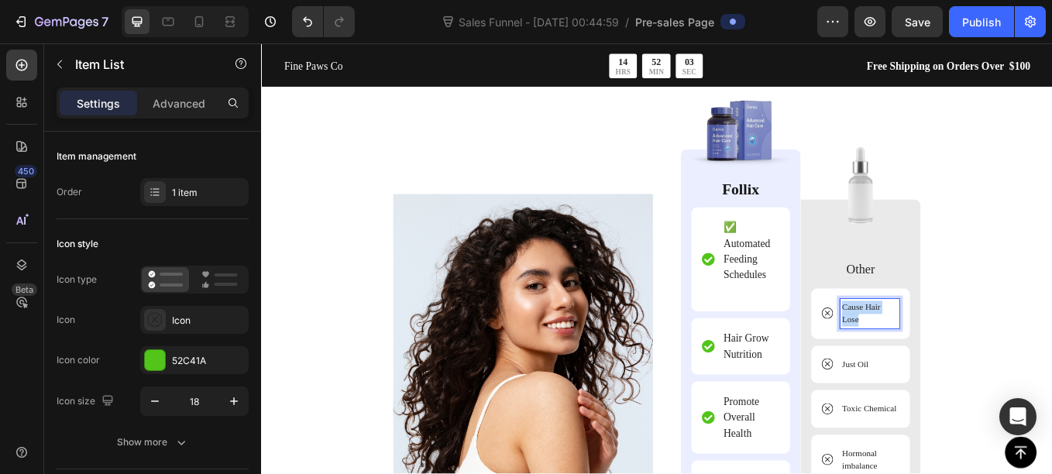
click at [964, 373] on p "Cause Hair Lose" at bounding box center [975, 361] width 65 height 30
click at [810, 262] on p "✅ Automated Feeding Schedules" at bounding box center [836, 297] width 64 height 93
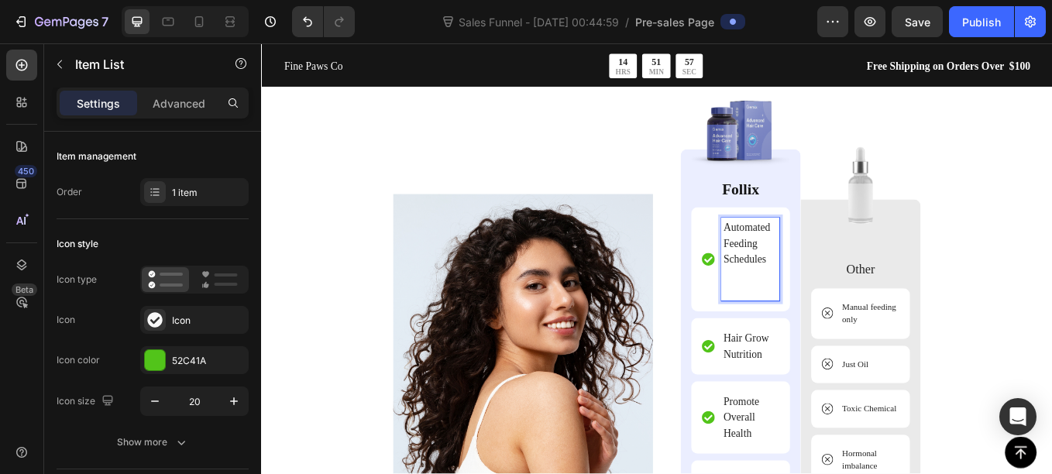
click at [810, 317] on p "Automated Feeding Schedules" at bounding box center [836, 297] width 64 height 93
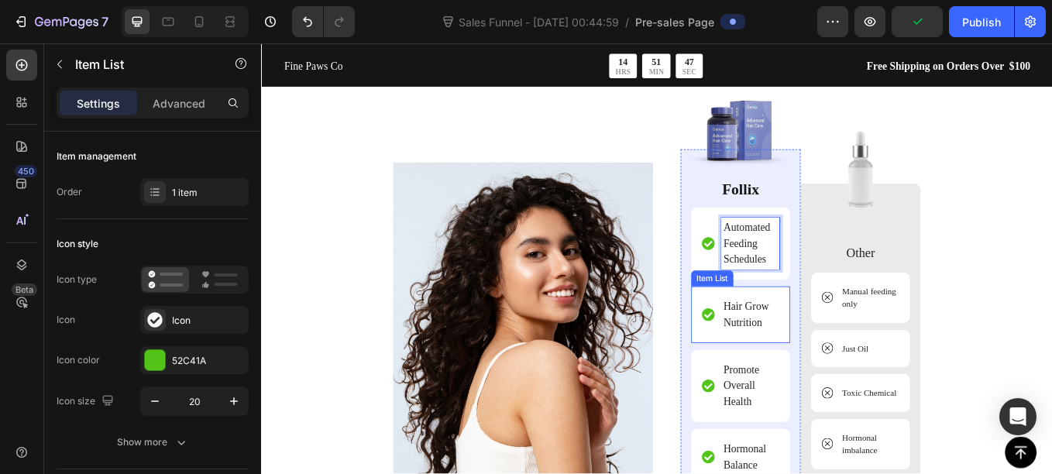
click at [839, 363] on p "Hair Grow Nutrition" at bounding box center [836, 362] width 64 height 37
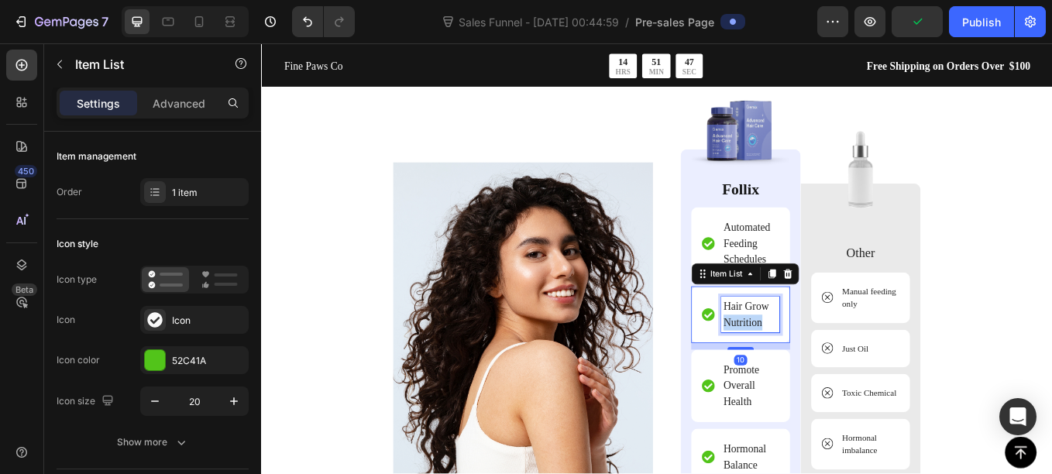
click at [839, 363] on p "Hair Grow Nutrition" at bounding box center [836, 362] width 64 height 37
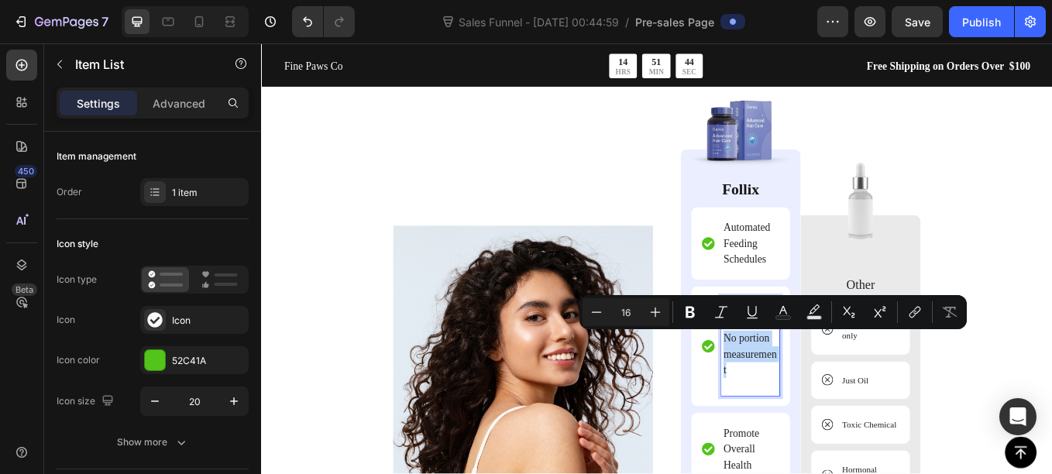
drag, startPoint x: 813, startPoint y: 448, endPoint x: 820, endPoint y: 390, distance: 58.5
click at [820, 390] on p "✅ Portion Control | ❌ No portion measurement" at bounding box center [836, 400] width 64 height 112
copy p "No portion measurement"
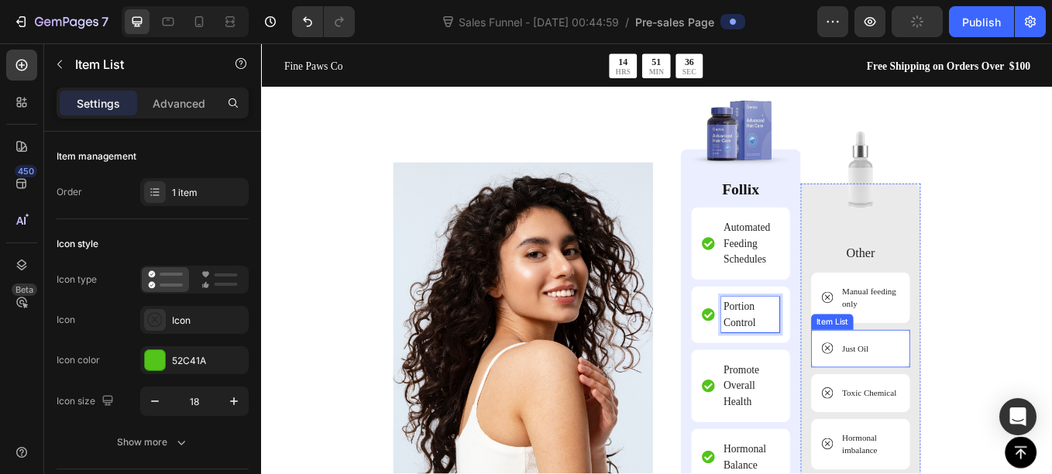
click at [949, 400] on p "Just Oil" at bounding box center [958, 402] width 31 height 15
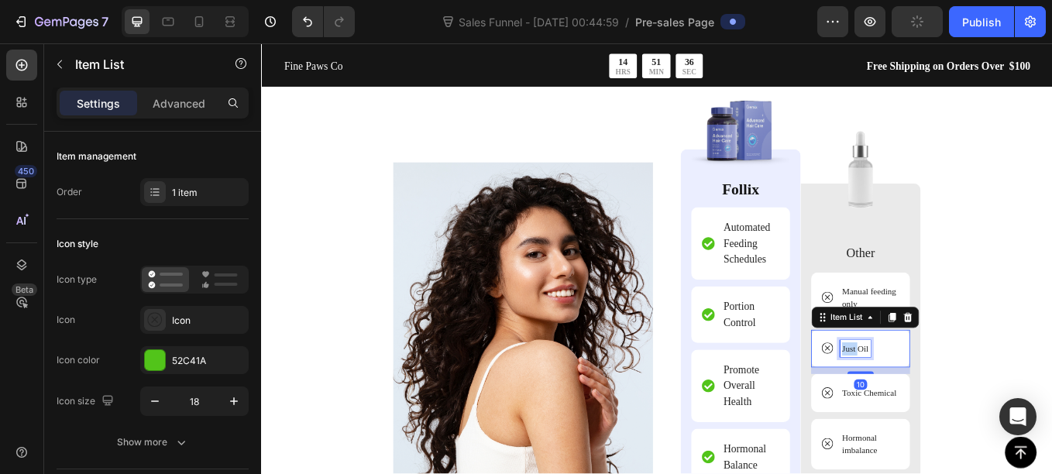
click at [949, 400] on p "Just Oil" at bounding box center [958, 402] width 31 height 15
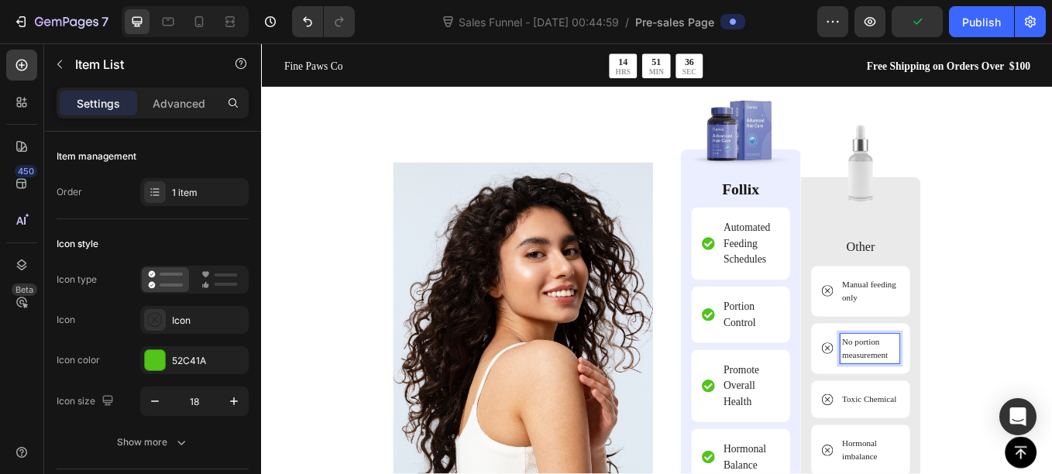
scroll to position [4137, 0]
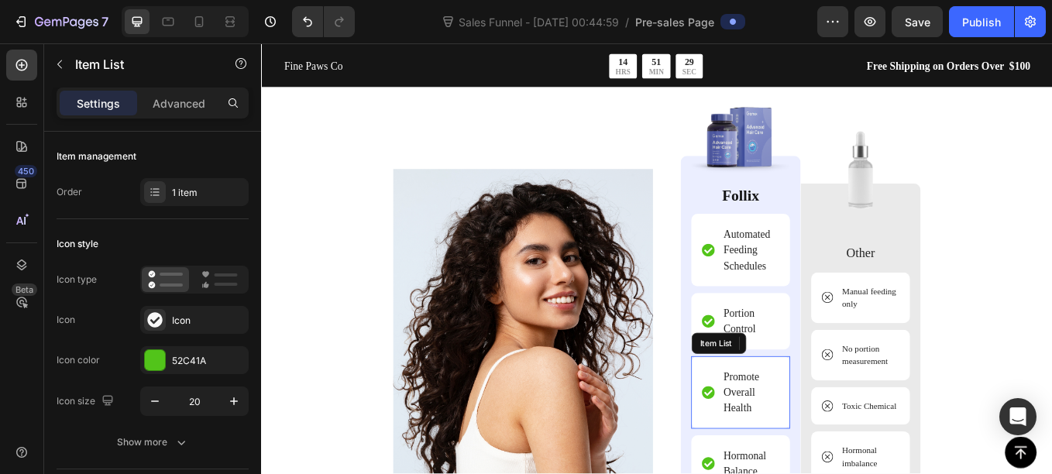
click at [809, 473] on p "Promote Overall Health" at bounding box center [836, 454] width 64 height 56
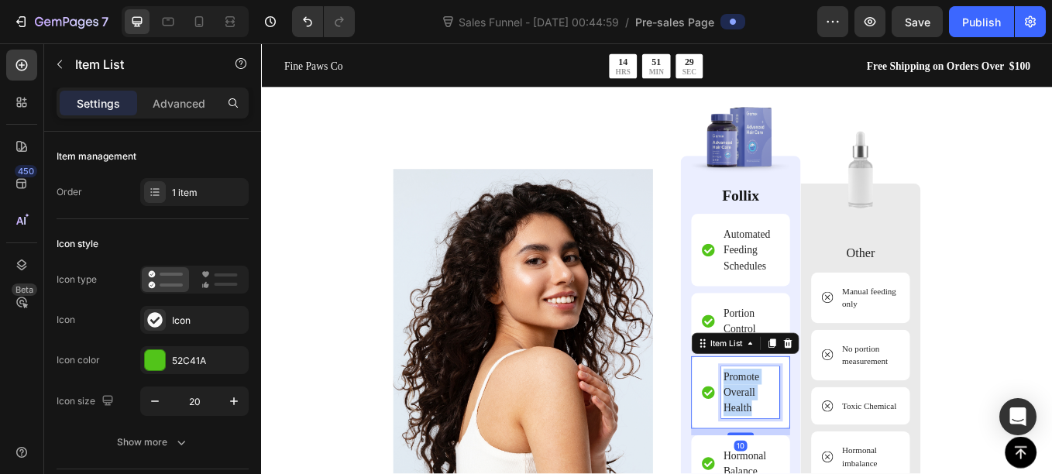
click at [809, 473] on p "Promote Overall Health" at bounding box center [836, 454] width 64 height 56
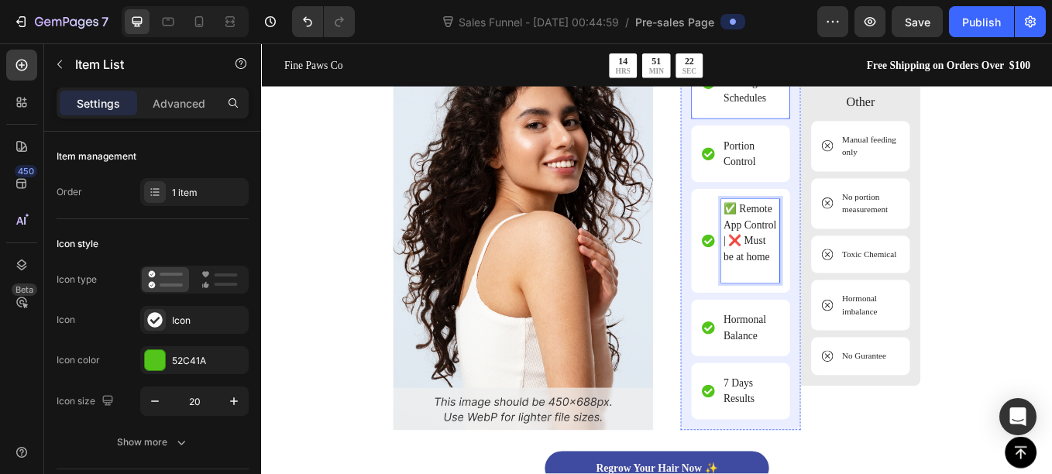
scroll to position [4334, 0]
click at [823, 373] on p "Hormonal Balance" at bounding box center [836, 377] width 64 height 37
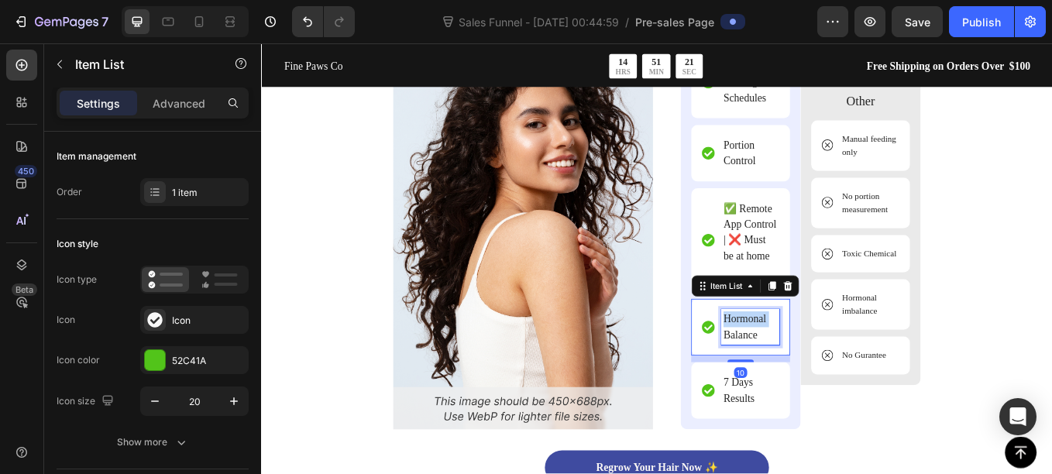
click at [823, 373] on p "Hormonal Balance" at bounding box center [836, 377] width 64 height 37
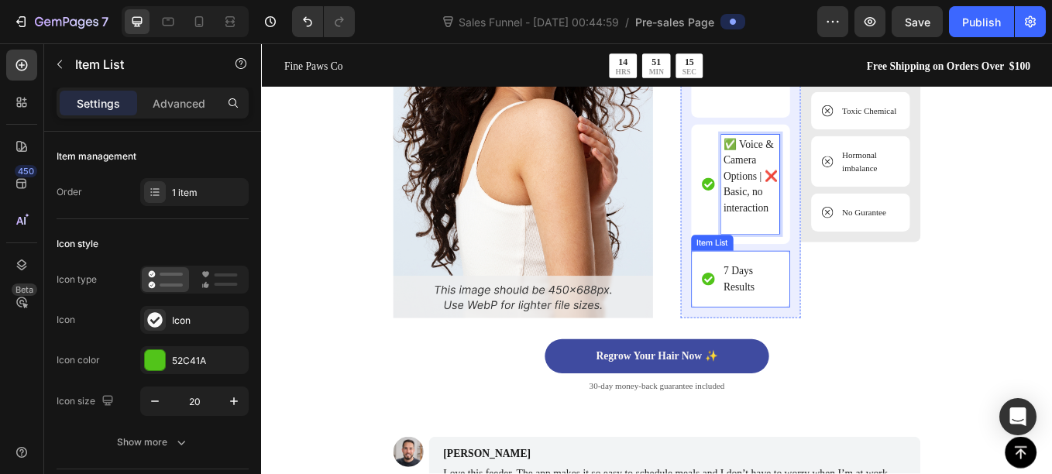
scroll to position [4546, 0]
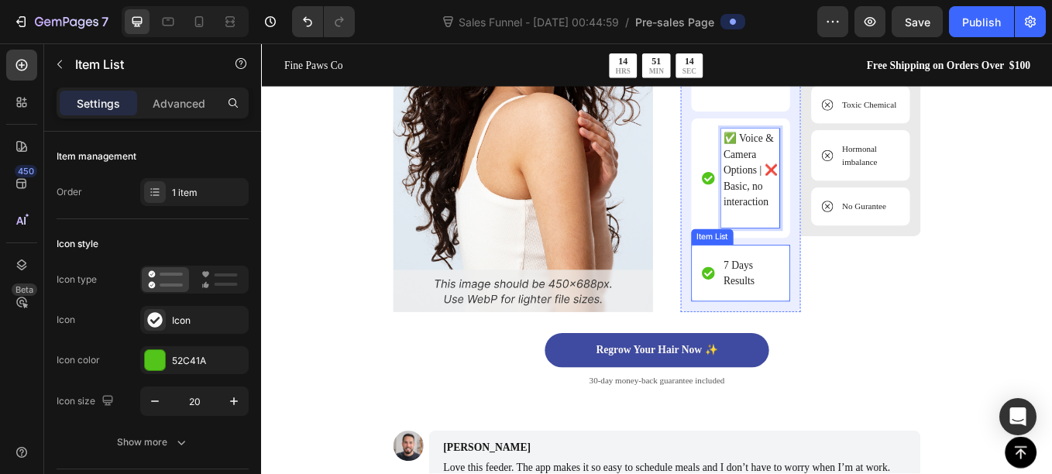
click at [814, 332] on p "7 Days Results" at bounding box center [836, 313] width 64 height 37
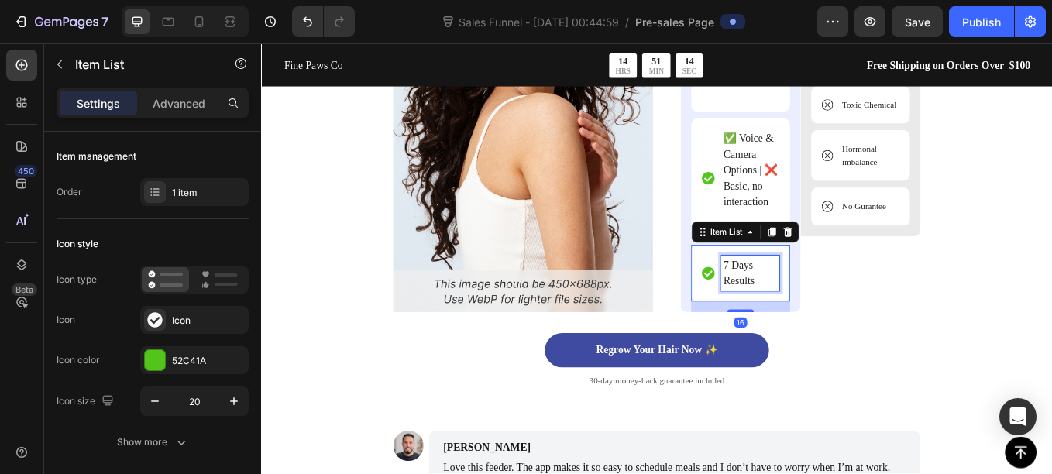
click at [814, 332] on p "7 Days Results" at bounding box center [836, 313] width 64 height 37
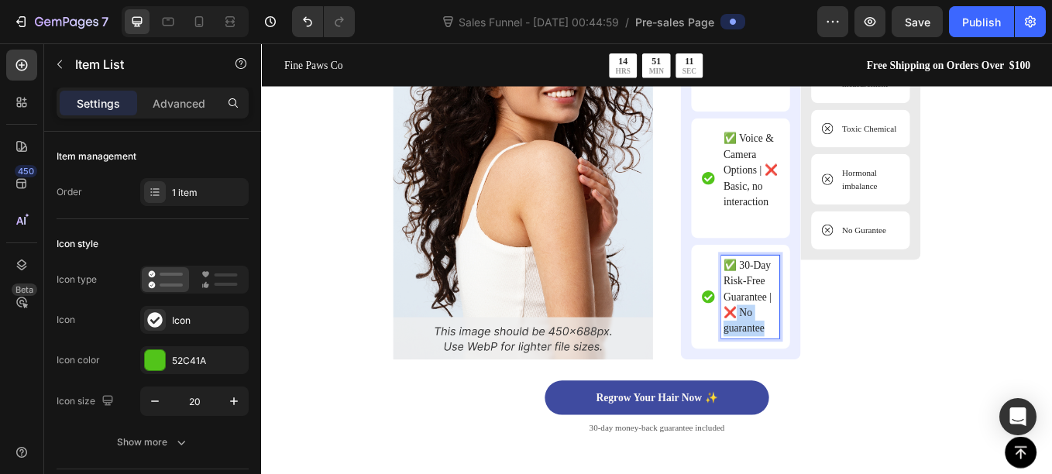
drag, startPoint x: 852, startPoint y: 399, endPoint x: 815, endPoint y: 369, distance: 47.4
click at [815, 369] on p "✅ 30-Day Risk-Free Guarantee | ❌ No guarantee" at bounding box center [836, 341] width 64 height 93
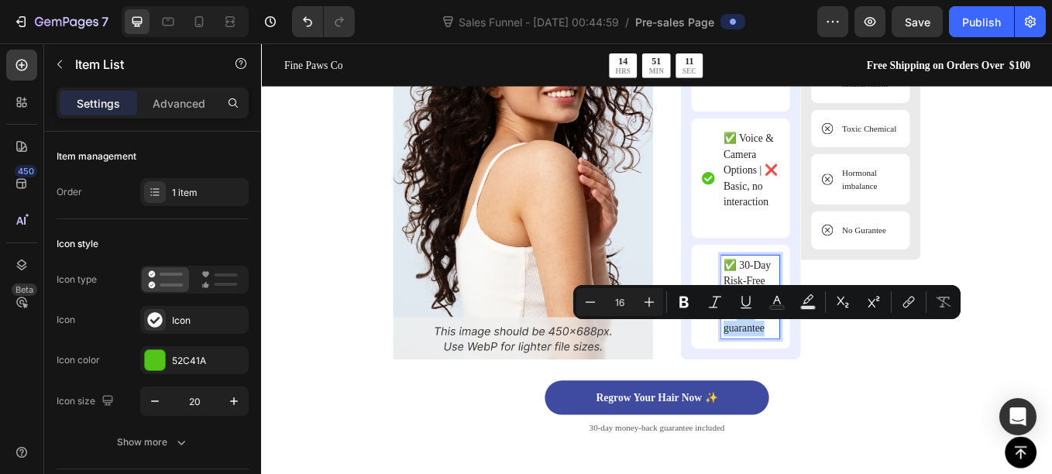
copy p "No guarantee"
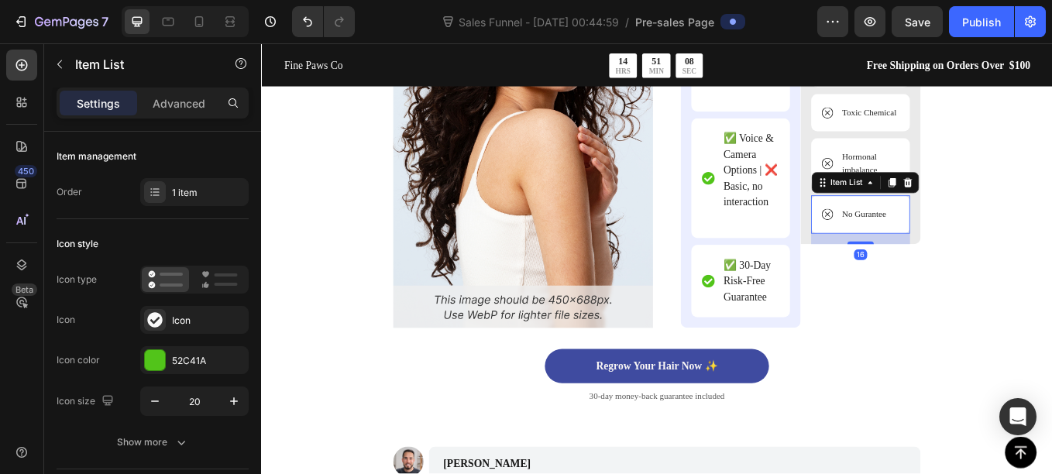
click at [973, 252] on p "No Gurantee" at bounding box center [969, 244] width 52 height 15
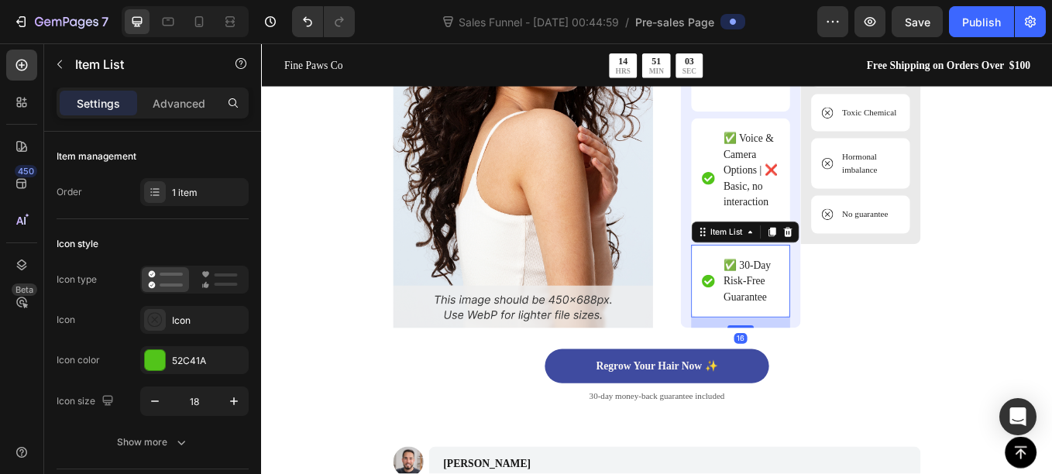
click at [821, 321] on p "✅ 30-Day Risk-Free Guarantee" at bounding box center [836, 323] width 64 height 56
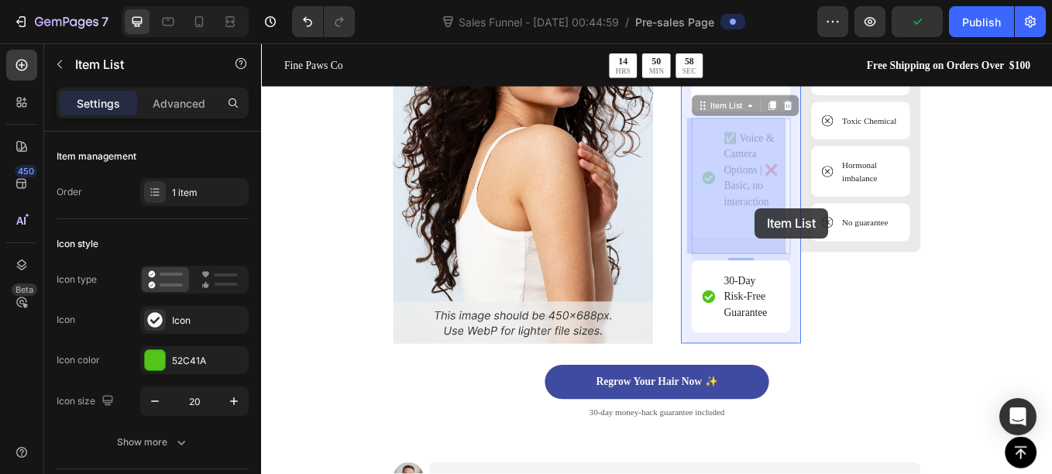
drag, startPoint x: 852, startPoint y: 247, endPoint x: 841, endPoint y: 238, distance: 14.3
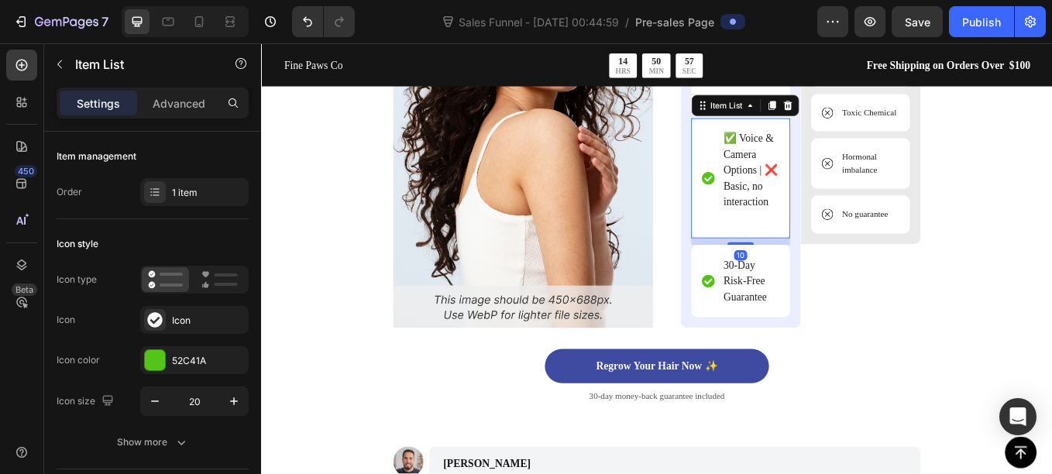
scroll to position [4565, 0]
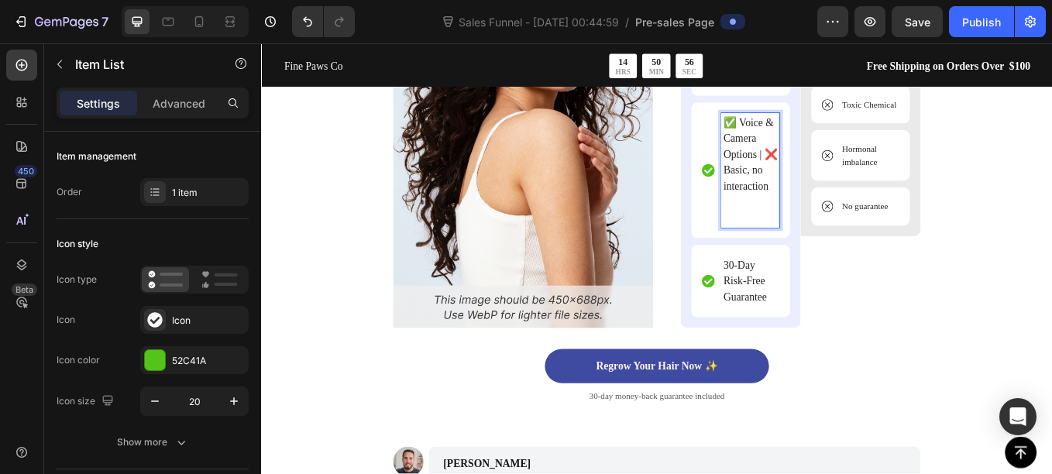
click at [817, 258] on p "✅ Voice & Camera Options | ❌ Basic, no interaction" at bounding box center [836, 193] width 64 height 130
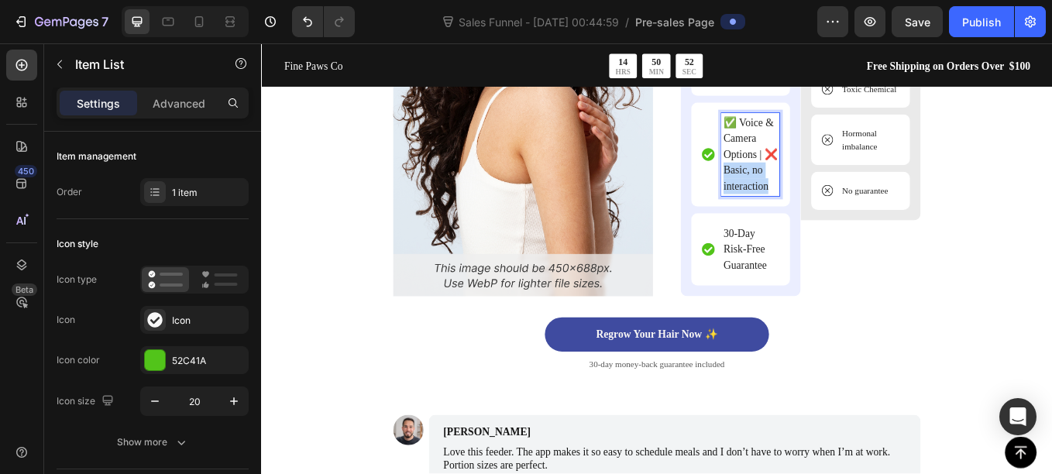
drag, startPoint x: 855, startPoint y: 227, endPoint x: 819, endPoint y: 189, distance: 52.6
click at [819, 189] on p "✅ Voice & Camera Options | ❌ Basic, no interaction" at bounding box center [836, 174] width 64 height 93
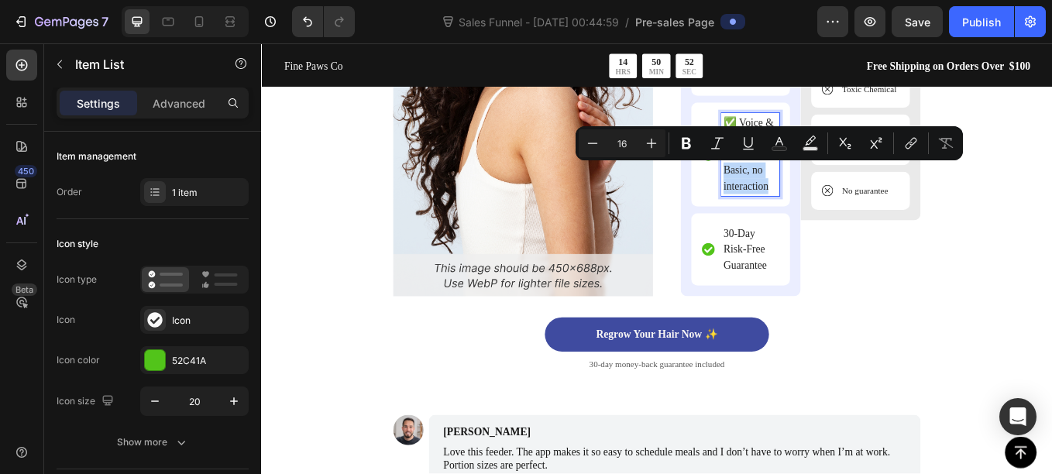
copy p "Basic, no interaction"
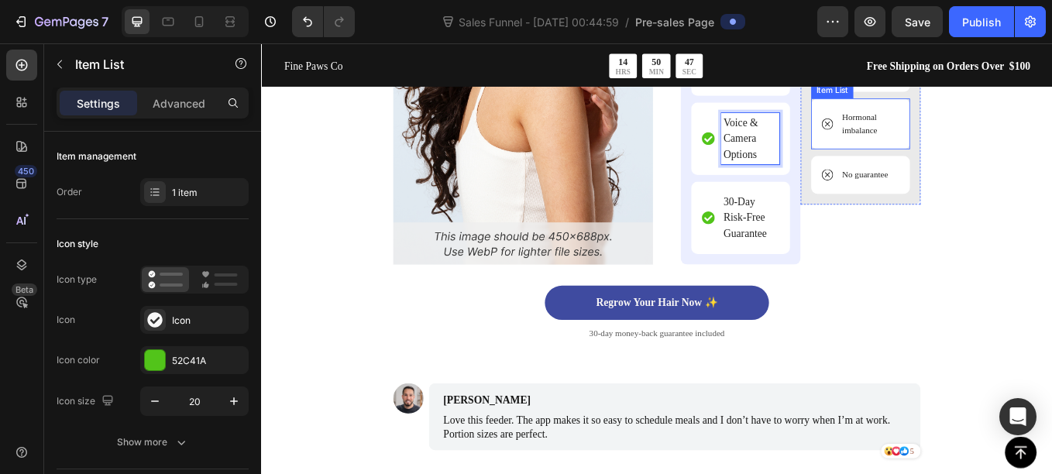
click at [945, 150] on p "Hormonal imbalance" at bounding box center [975, 138] width 65 height 30
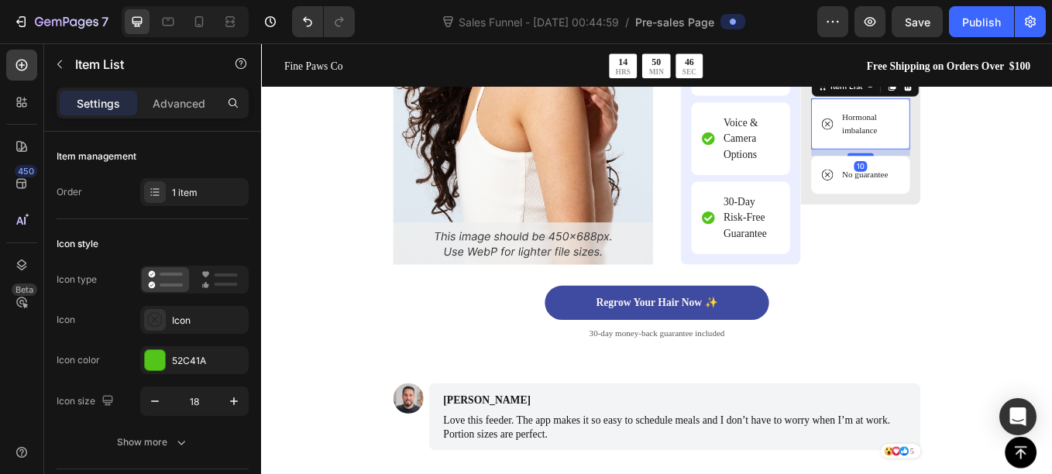
click at [945, 150] on p "Hormonal imbalance" at bounding box center [975, 138] width 65 height 30
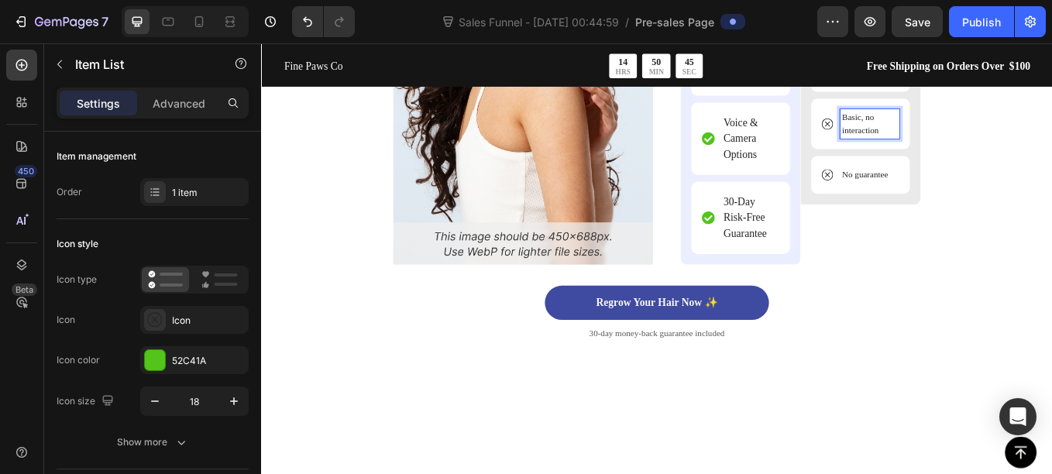
scroll to position [4354, 0]
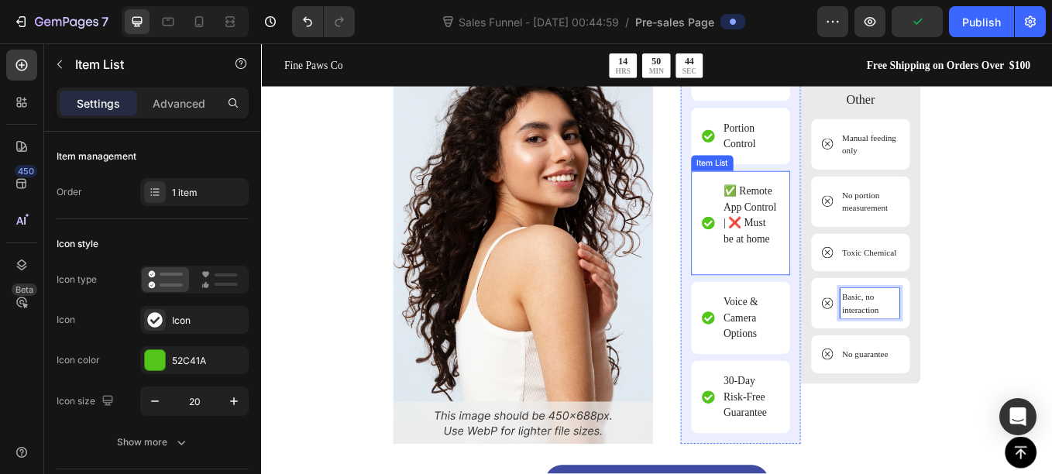
click at [857, 280] on p "✅ Remote App Control | ❌ Must be at home" at bounding box center [836, 254] width 64 height 93
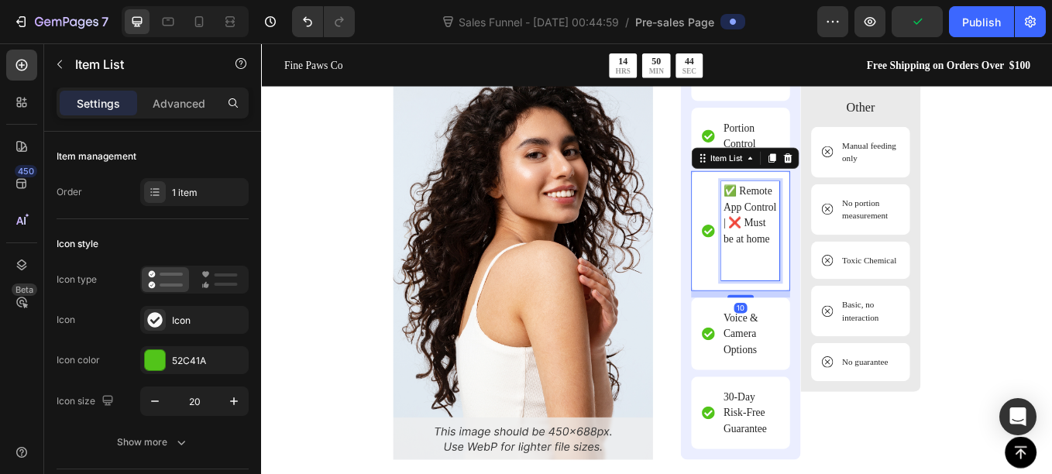
scroll to position [4373, 0]
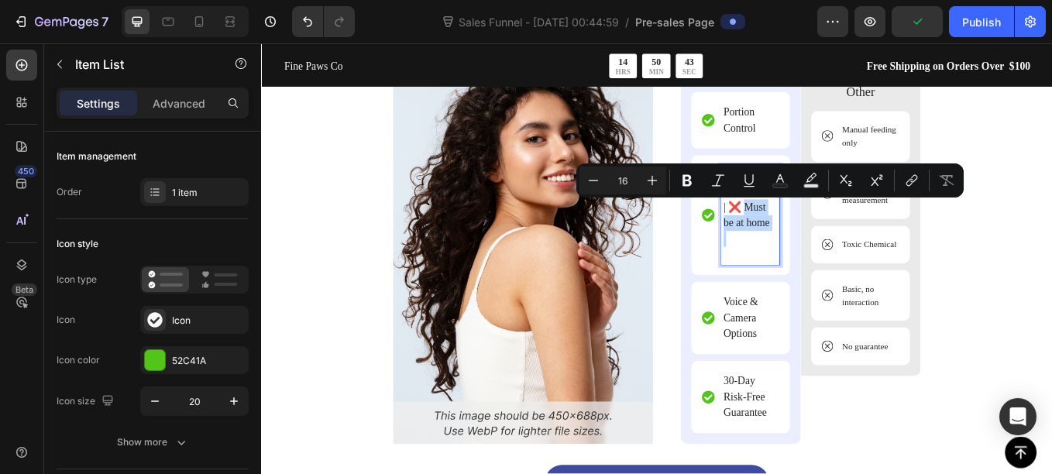
drag, startPoint x: 857, startPoint y: 280, endPoint x: 830, endPoint y: 234, distance: 52.7
copy p "Must be at home"
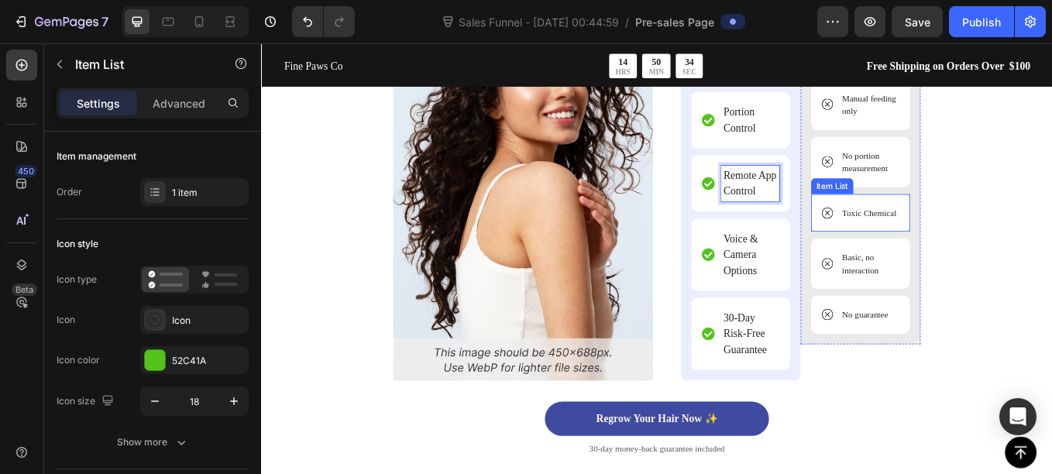
click at [959, 242] on p "Toxic Chemical" at bounding box center [975, 242] width 64 height 15
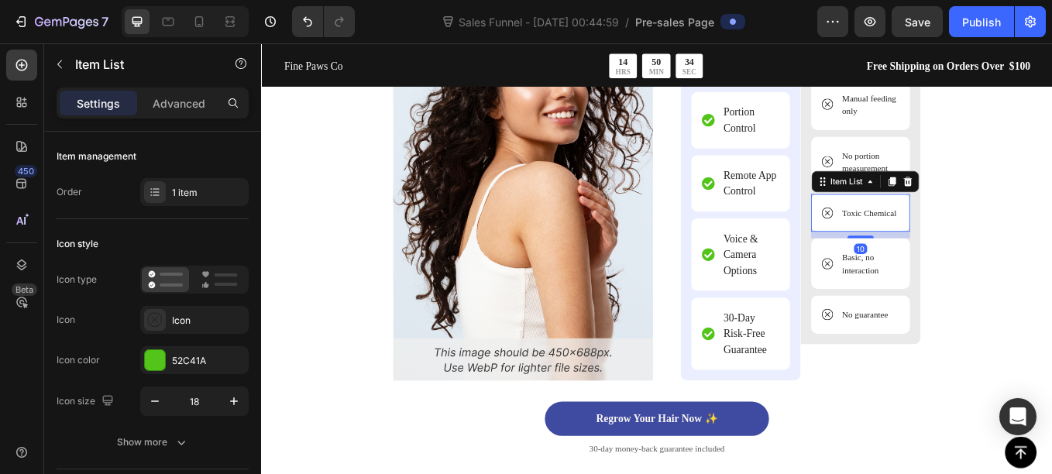
click at [959, 242] on p "Toxic Chemical" at bounding box center [975, 242] width 64 height 15
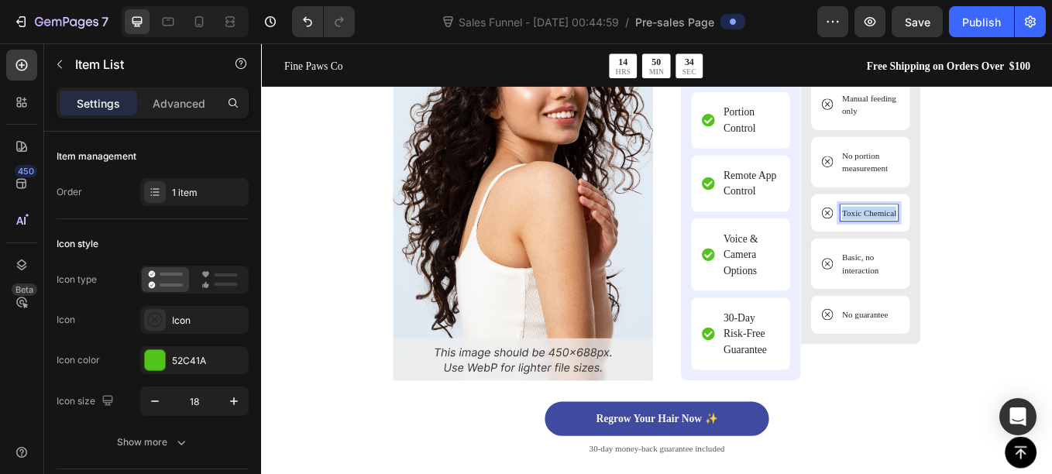
click at [959, 242] on p "Toxic Chemical" at bounding box center [975, 242] width 64 height 15
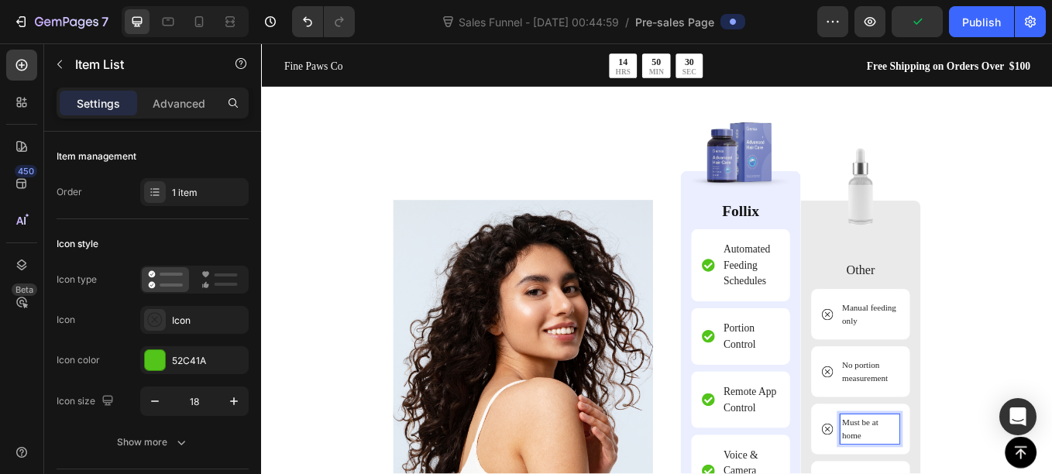
scroll to position [4118, 0]
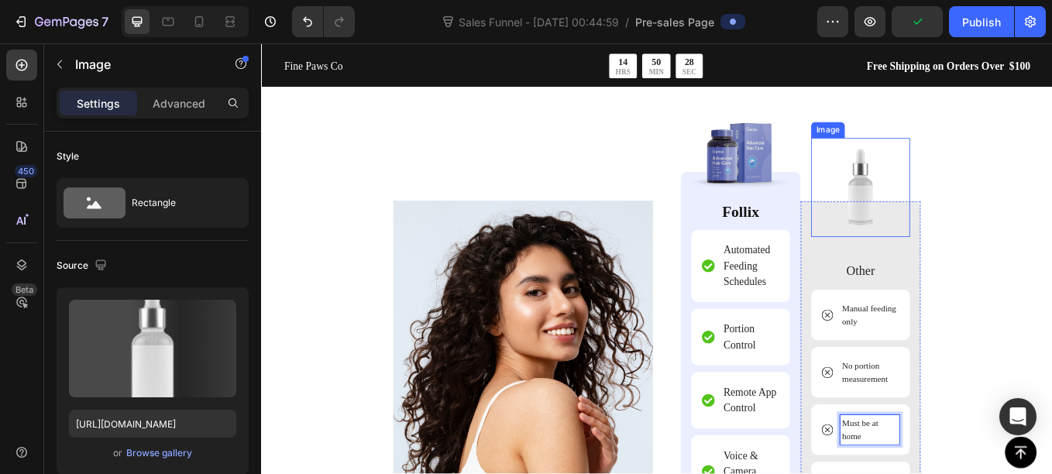
click at [964, 221] on img at bounding box center [965, 213] width 116 height 116
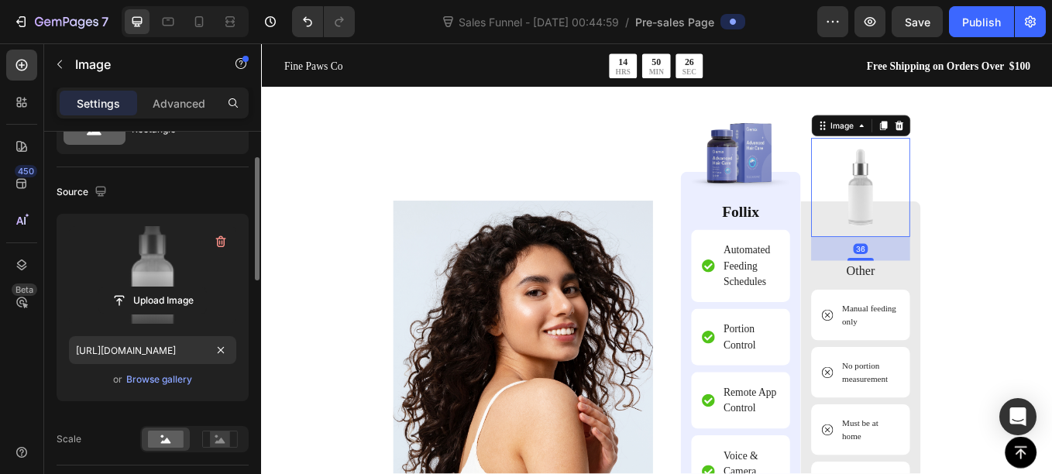
scroll to position [75, 0]
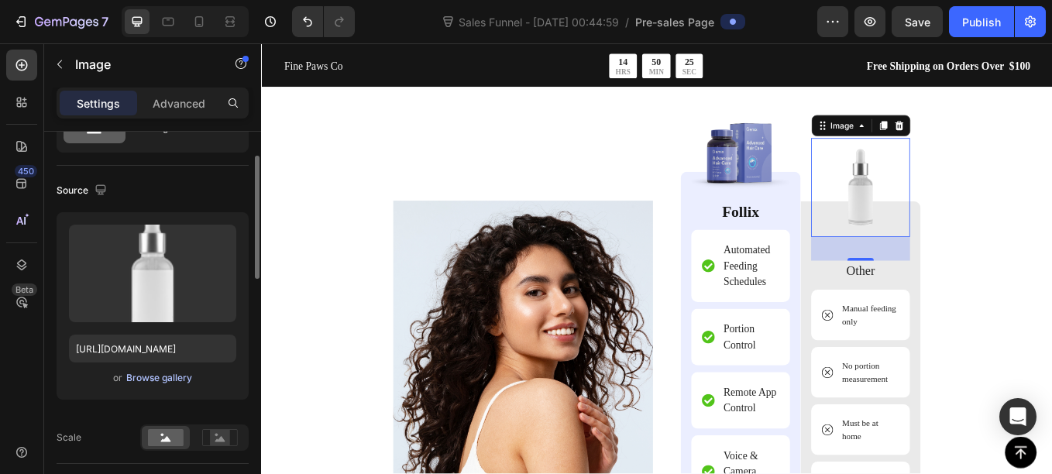
click at [151, 379] on div "Browse gallery" at bounding box center [159, 378] width 66 height 14
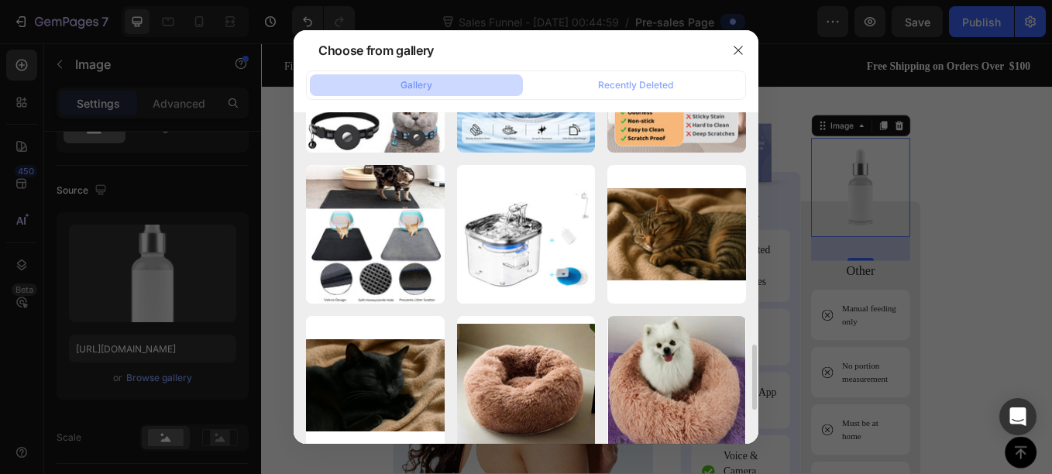
scroll to position [1166, 0]
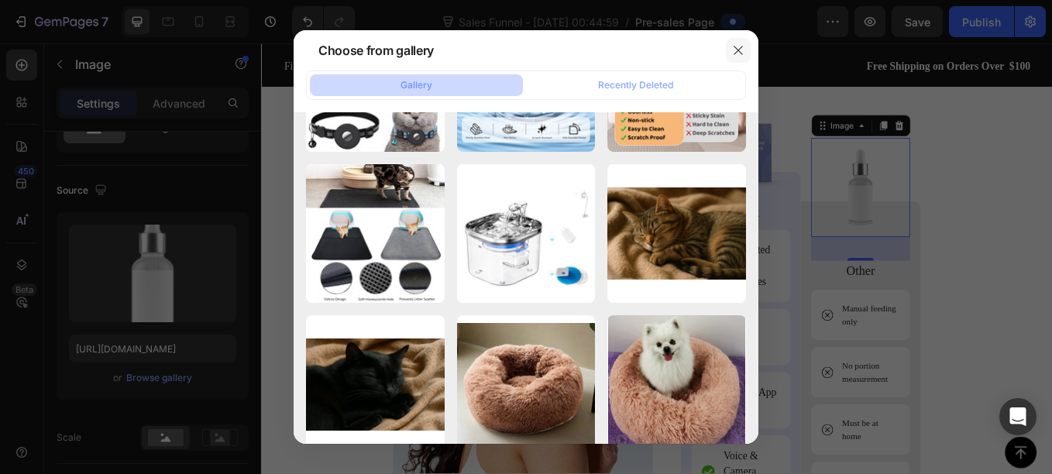
click at [730, 50] on button "button" at bounding box center [738, 50] width 25 height 25
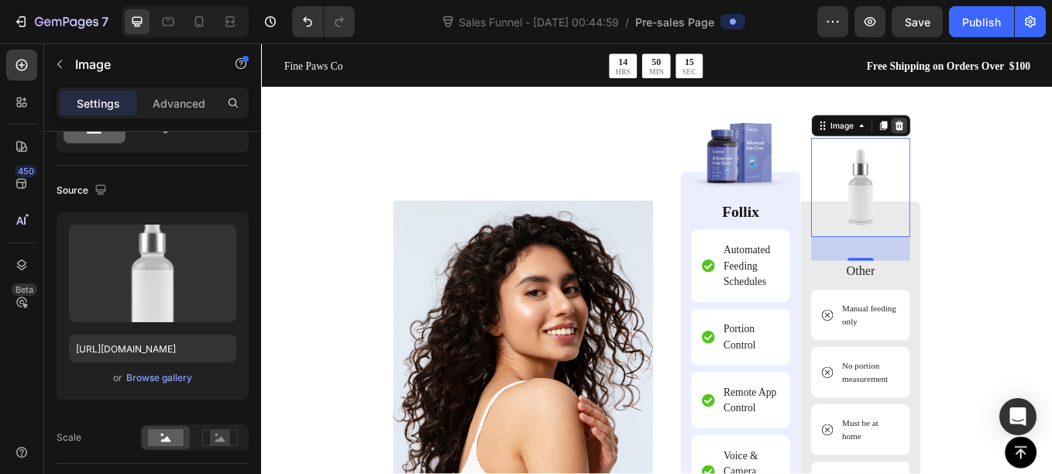
click at [1005, 134] on icon at bounding box center [1010, 140] width 12 height 12
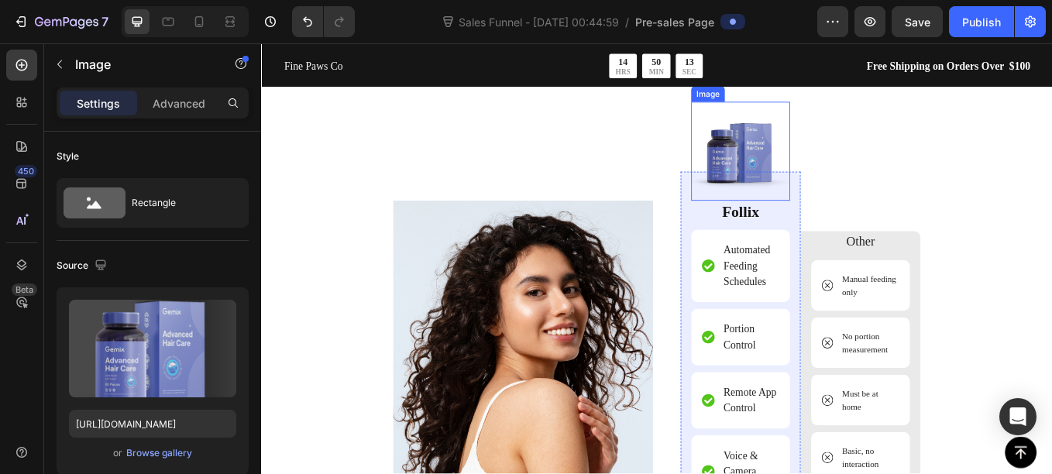
click at [838, 175] on img at bounding box center [824, 170] width 116 height 116
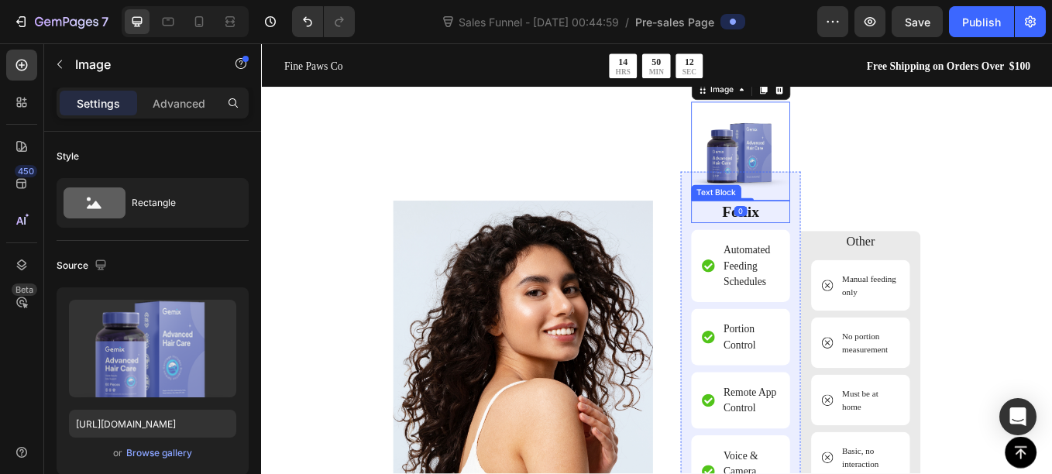
click at [838, 239] on p "Follix" at bounding box center [824, 241] width 113 height 23
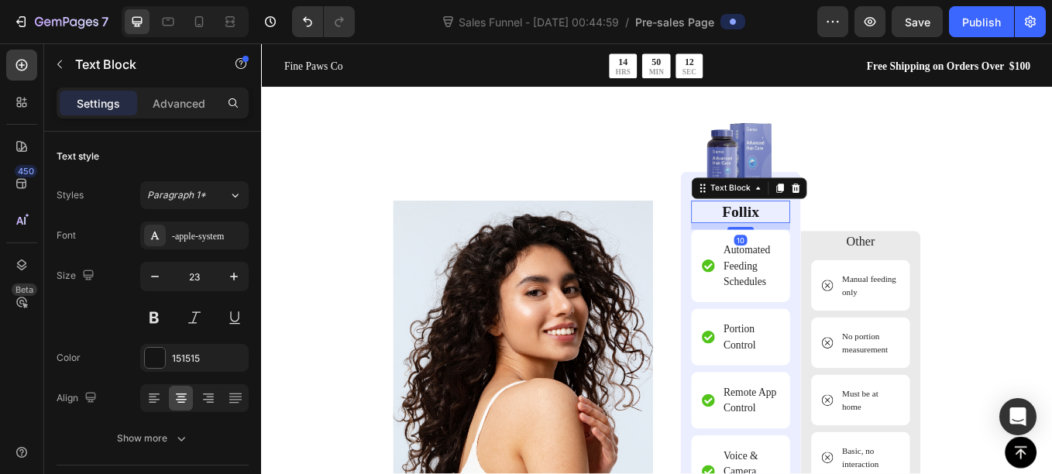
click at [838, 239] on p "Follix" at bounding box center [824, 241] width 113 height 23
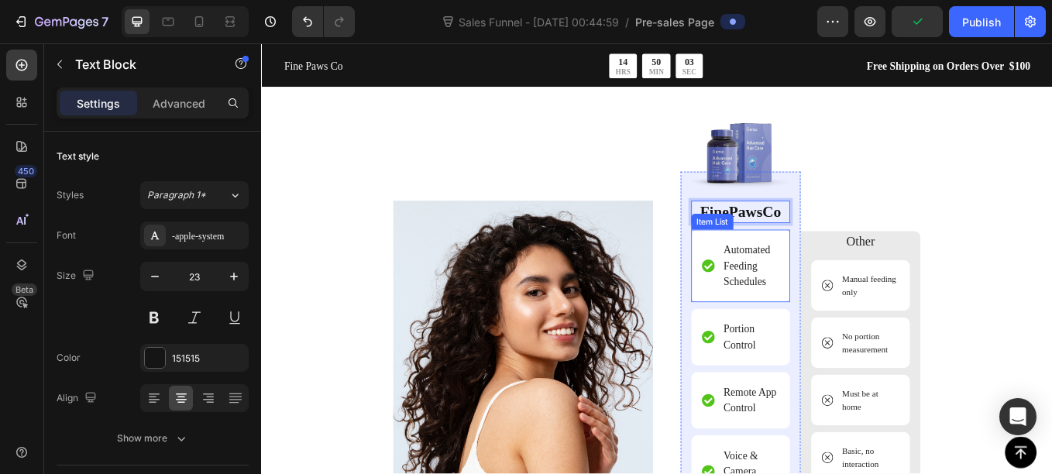
click at [807, 284] on p "Automated Feeding Schedules" at bounding box center [836, 305] width 64 height 56
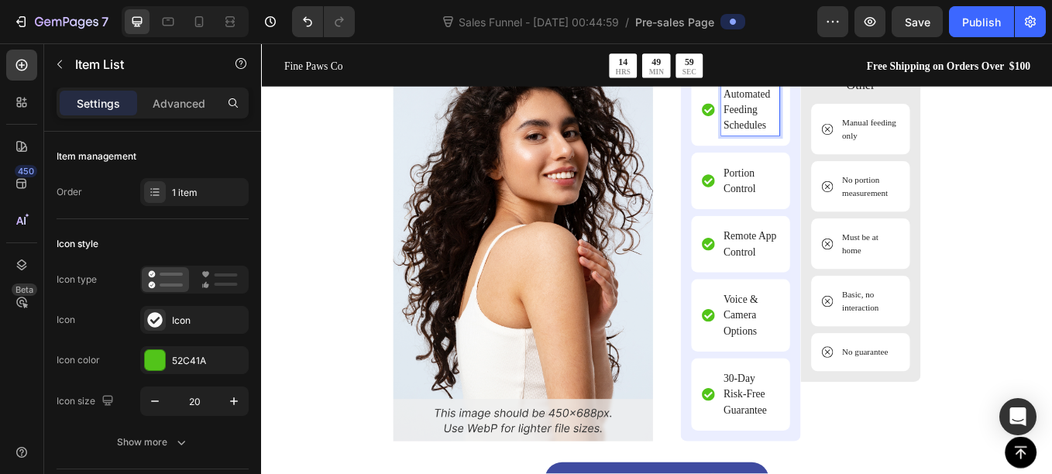
scroll to position [4305, 0]
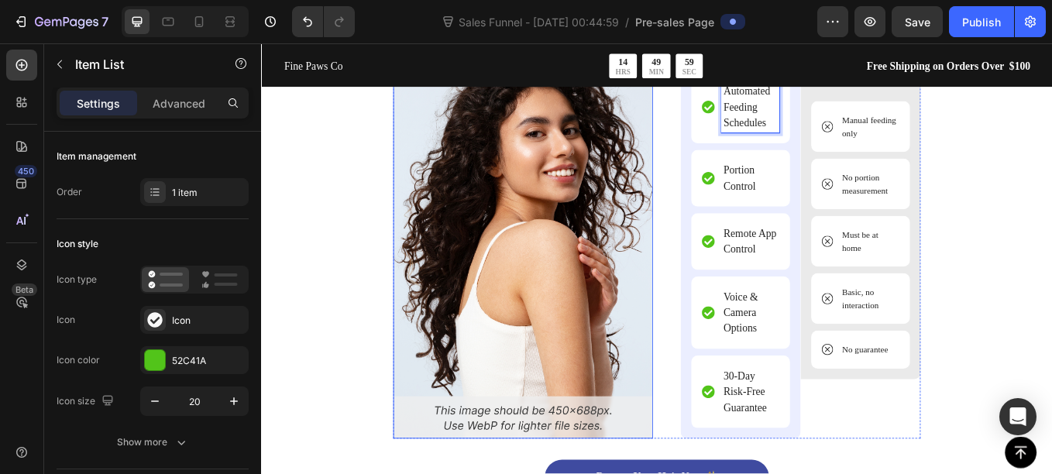
click at [621, 302] on img at bounding box center [568, 275] width 305 height 466
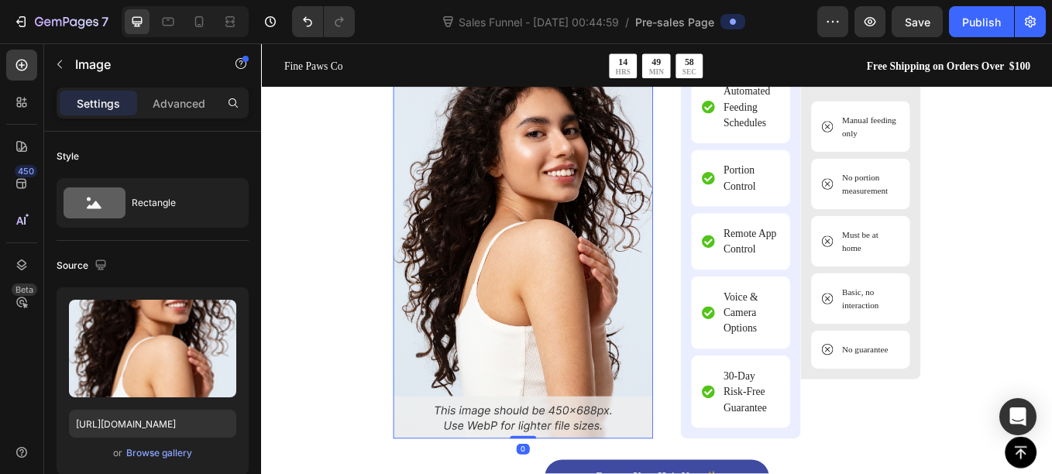
scroll to position [4526, 0]
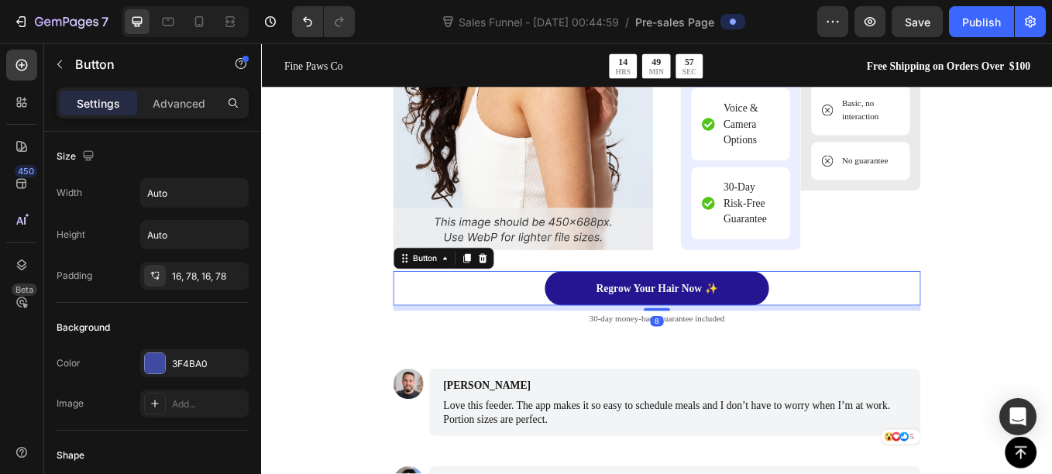
click at [612, 331] on link "Regrow Your Hair Now ✨" at bounding box center [726, 331] width 264 height 41
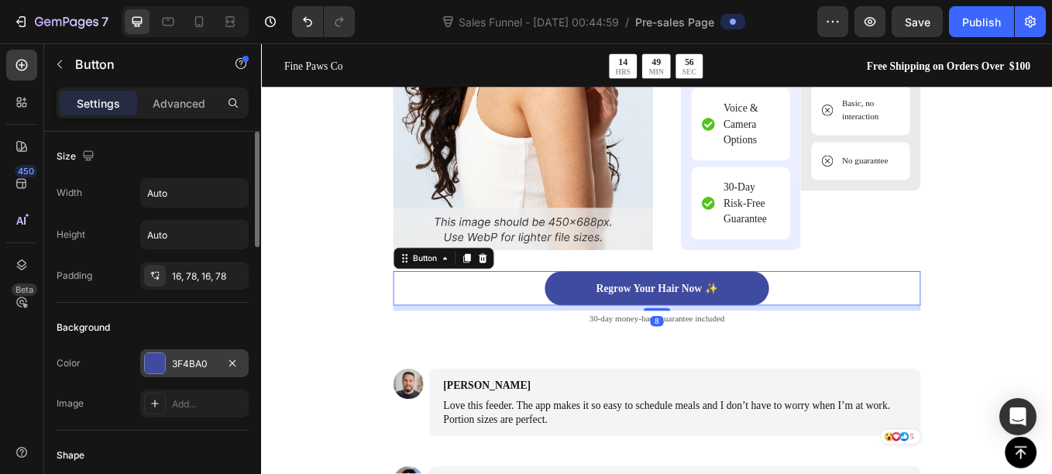
click at [186, 361] on div "3F4BA0" at bounding box center [194, 364] width 45 height 14
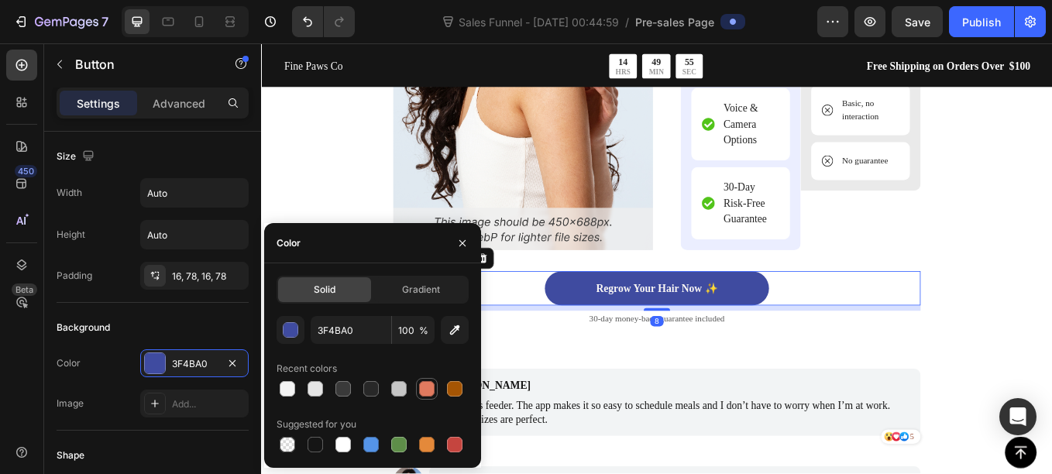
click at [423, 385] on div at bounding box center [426, 388] width 15 height 15
type input "E07A5F"
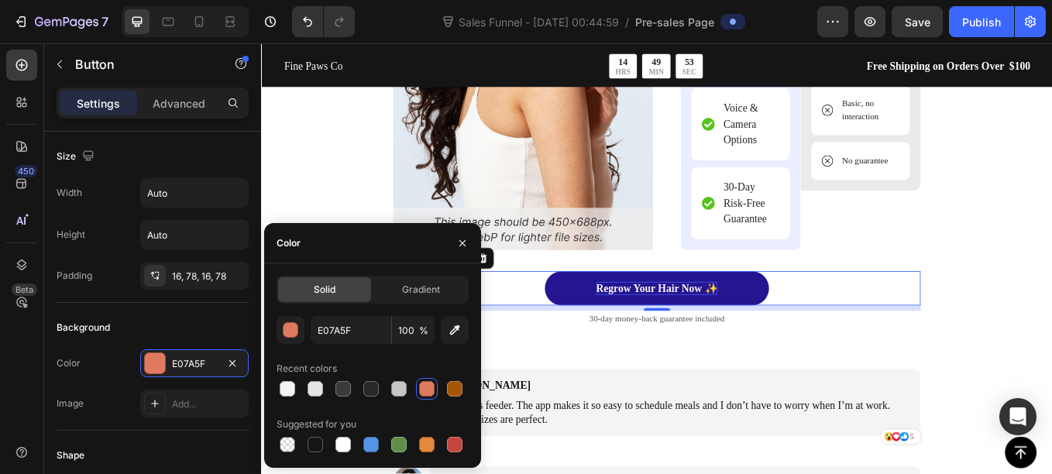
click at [705, 325] on p "Regrow Your Hair Now ✨" at bounding box center [725, 332] width 143 height 16
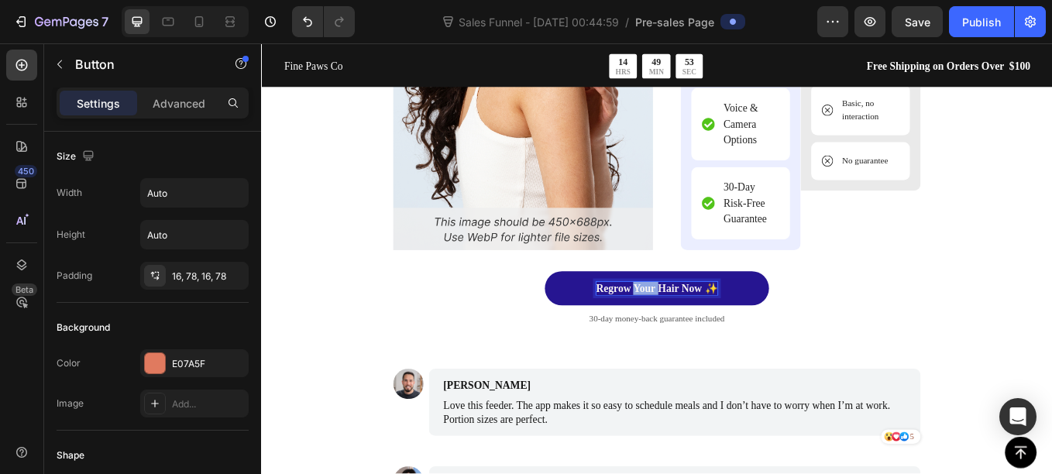
click at [705, 325] on p "Regrow Your Hair Now ✨" at bounding box center [725, 332] width 143 height 16
click at [618, 331] on link "Automate Feeding [DATE]!" at bounding box center [725, 331] width 267 height 41
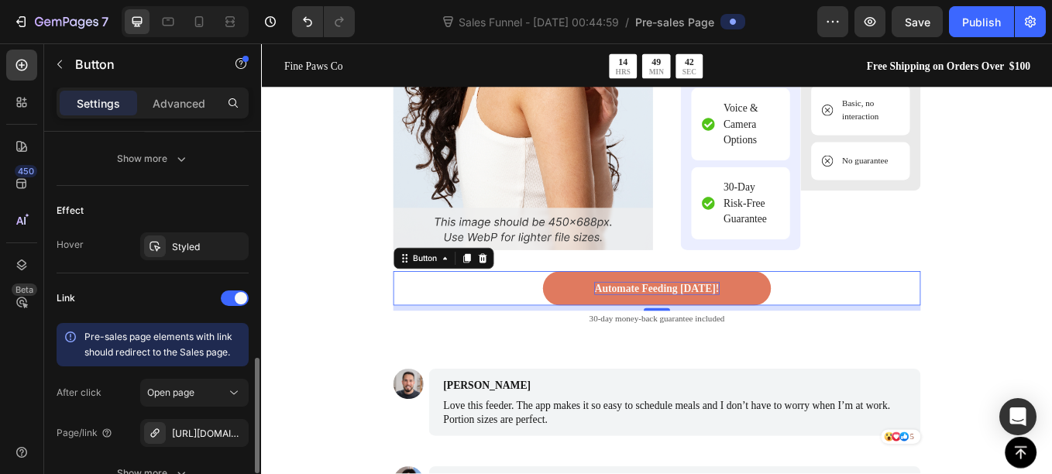
scroll to position [757, 0]
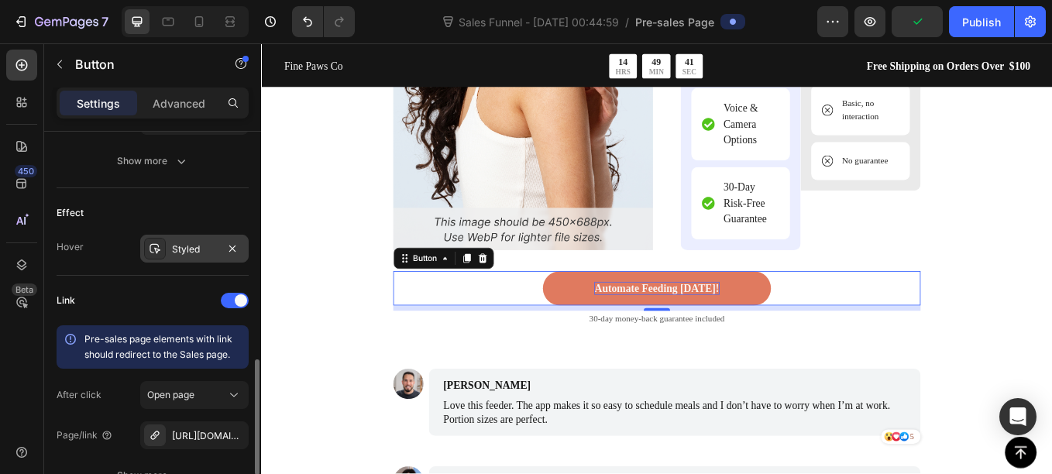
click at [182, 245] on div "Styled" at bounding box center [194, 249] width 45 height 14
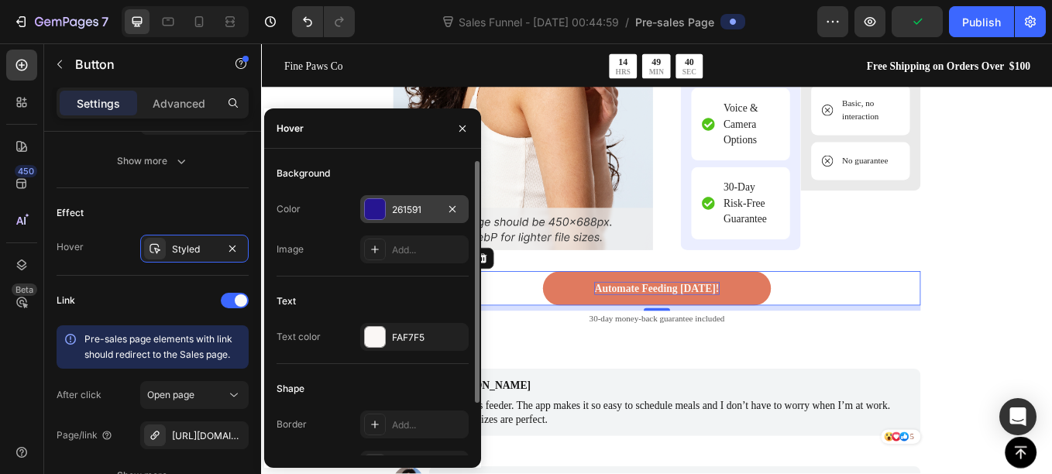
click at [370, 207] on div at bounding box center [375, 209] width 20 height 20
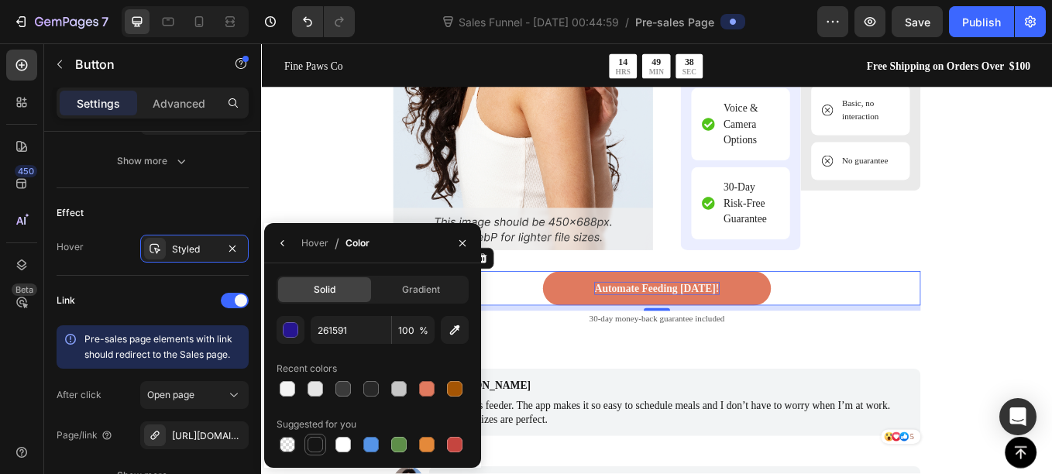
click at [320, 448] on div at bounding box center [314, 444] width 15 height 15
click at [342, 394] on div at bounding box center [342, 388] width 15 height 15
type input "3A3A3A"
click at [306, 238] on div "Hover" at bounding box center [314, 243] width 27 height 14
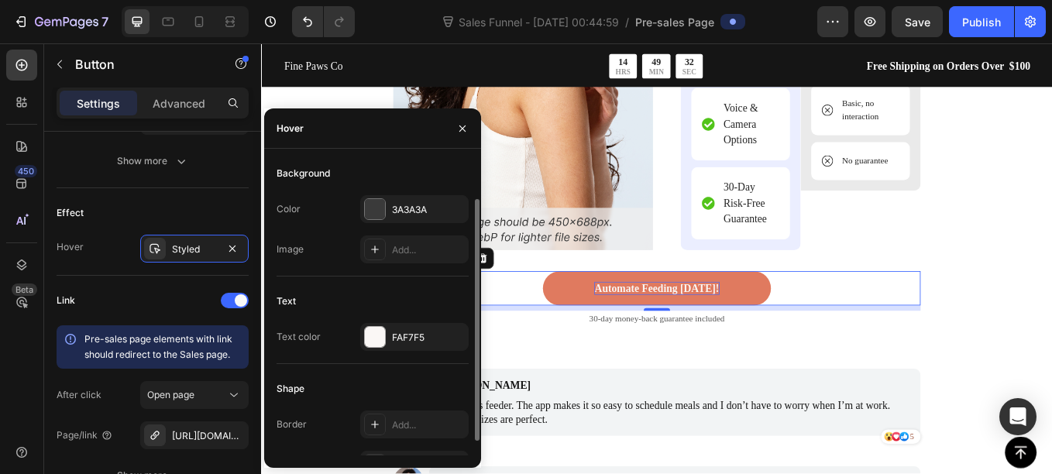
scroll to position [64, 0]
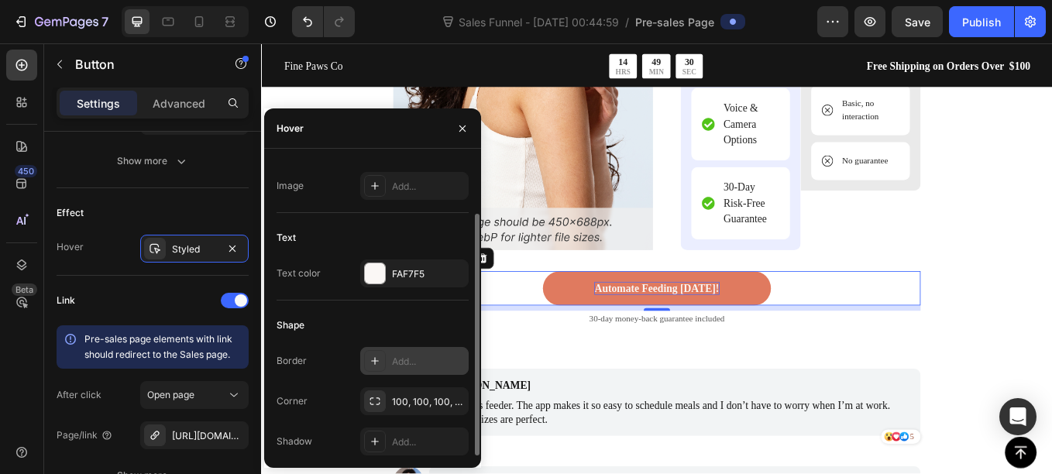
click at [376, 355] on icon at bounding box center [375, 361] width 12 height 12
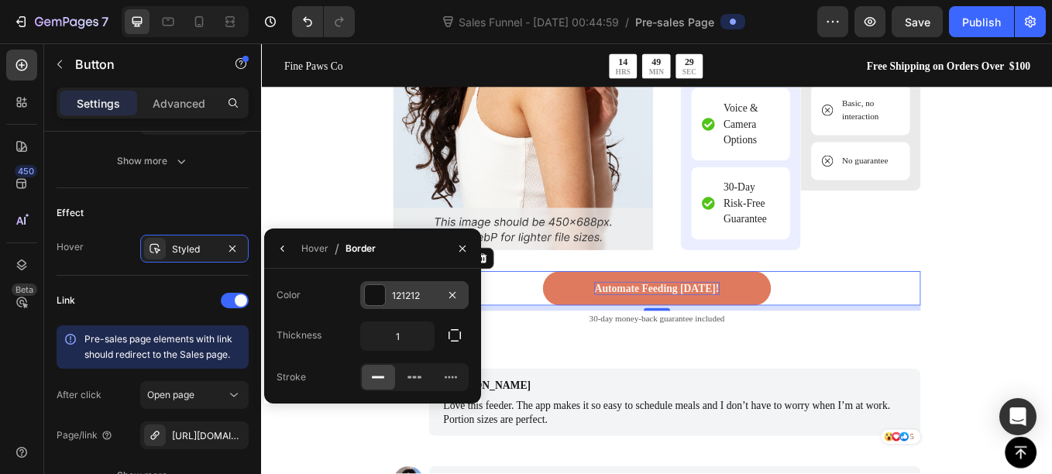
click at [379, 285] on div at bounding box center [375, 295] width 20 height 20
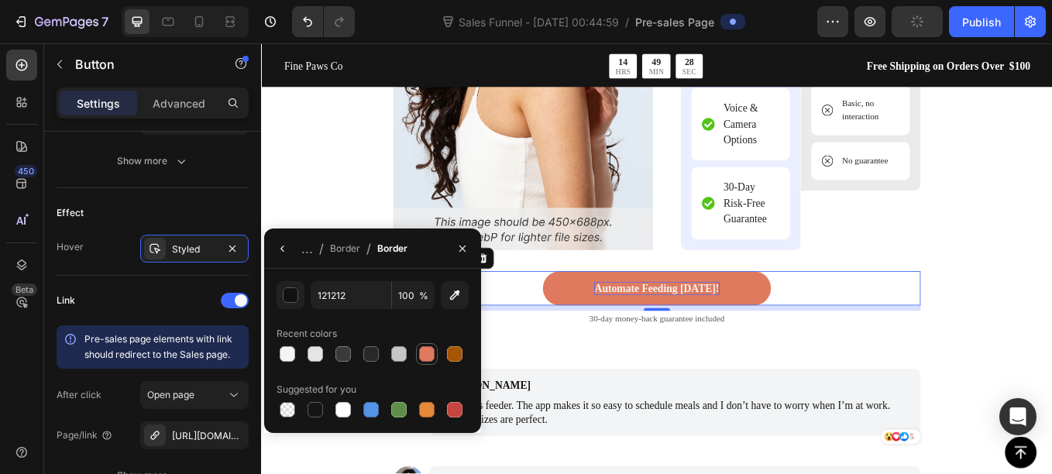
click at [424, 355] on div at bounding box center [426, 353] width 15 height 15
type input "E07A5F"
click at [468, 241] on button "button" at bounding box center [462, 248] width 25 height 25
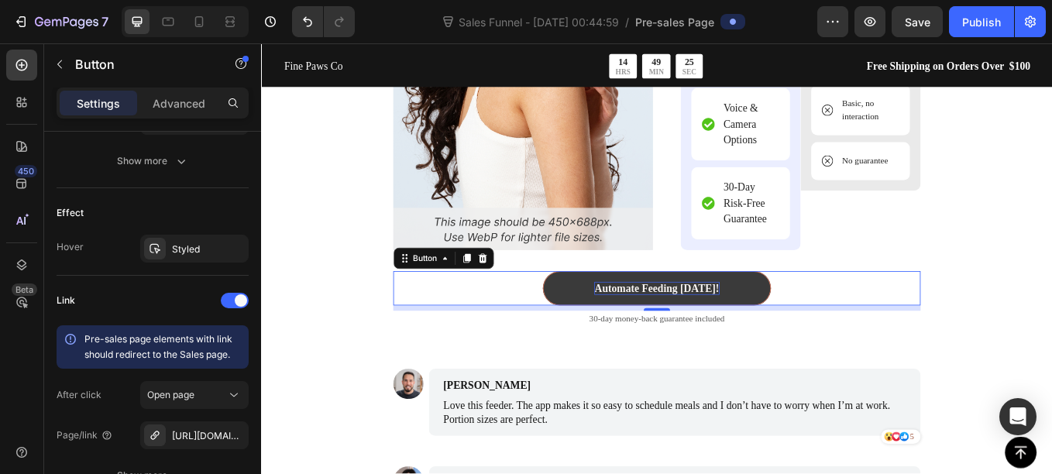
click at [627, 333] on link "Automate Feeding [DATE]!" at bounding box center [725, 331] width 267 height 41
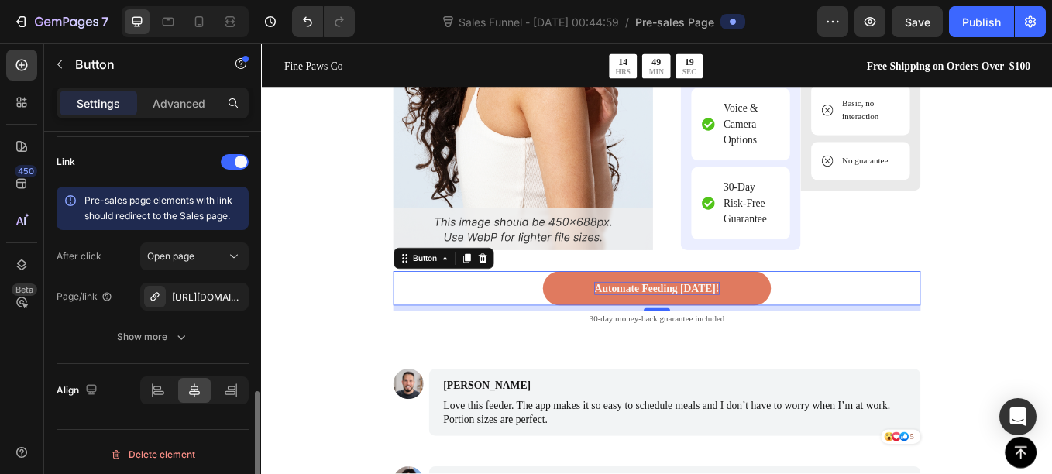
scroll to position [901, 0]
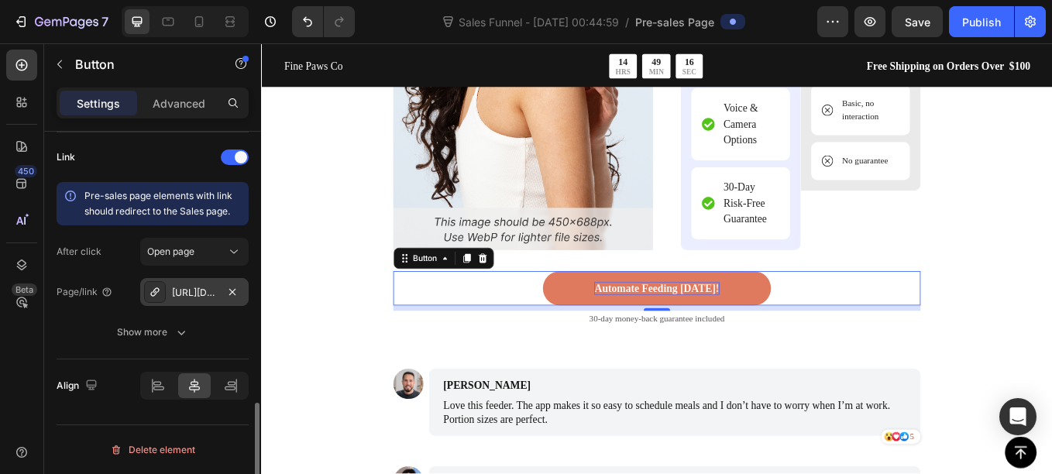
click at [152, 292] on icon at bounding box center [154, 291] width 9 height 9
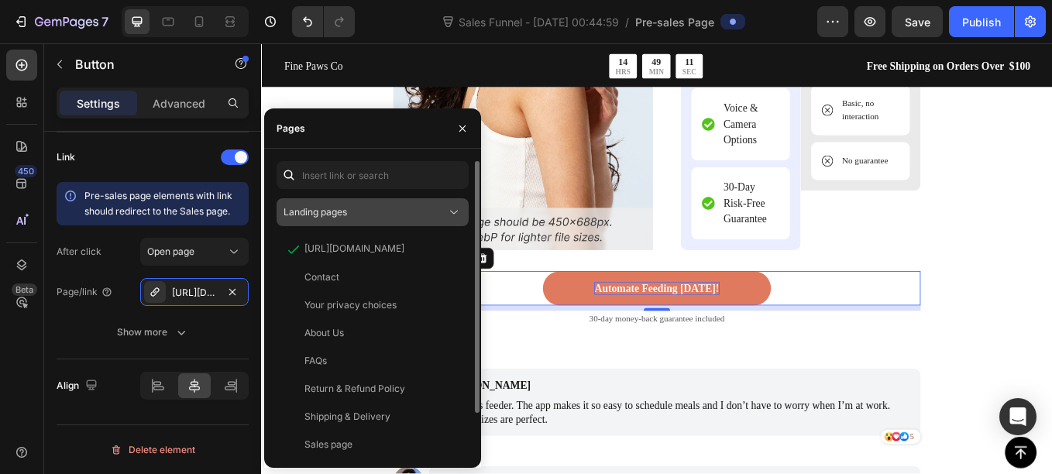
click at [372, 212] on div "Landing pages" at bounding box center [364, 212] width 163 height 14
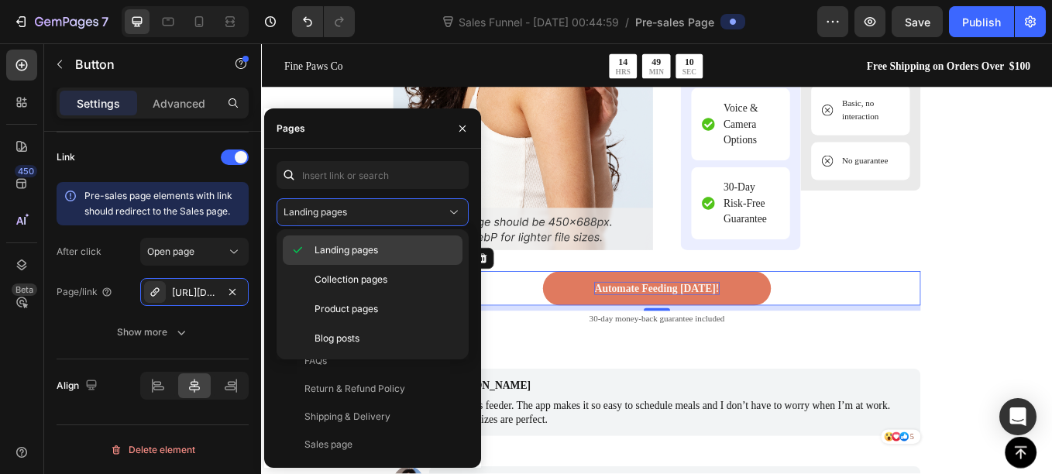
click at [343, 245] on span "Landing pages" at bounding box center [346, 250] width 64 height 14
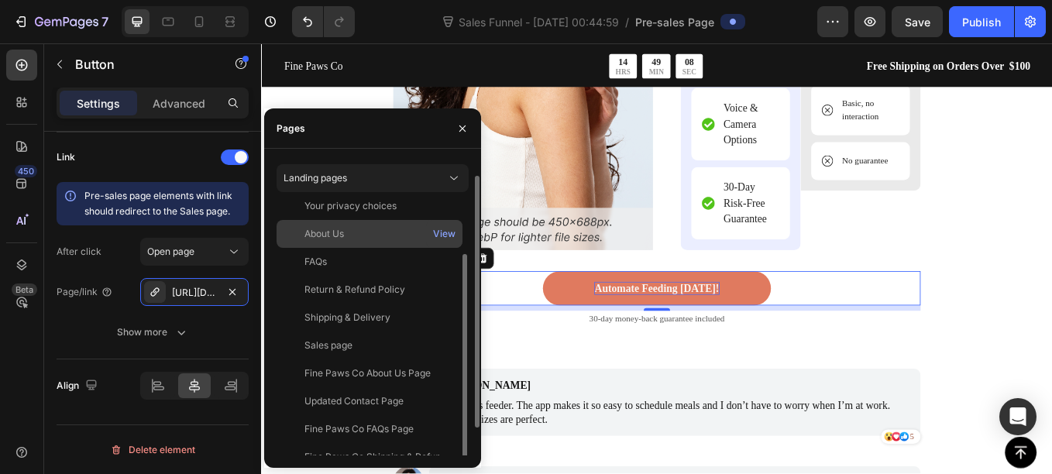
scroll to position [50, 0]
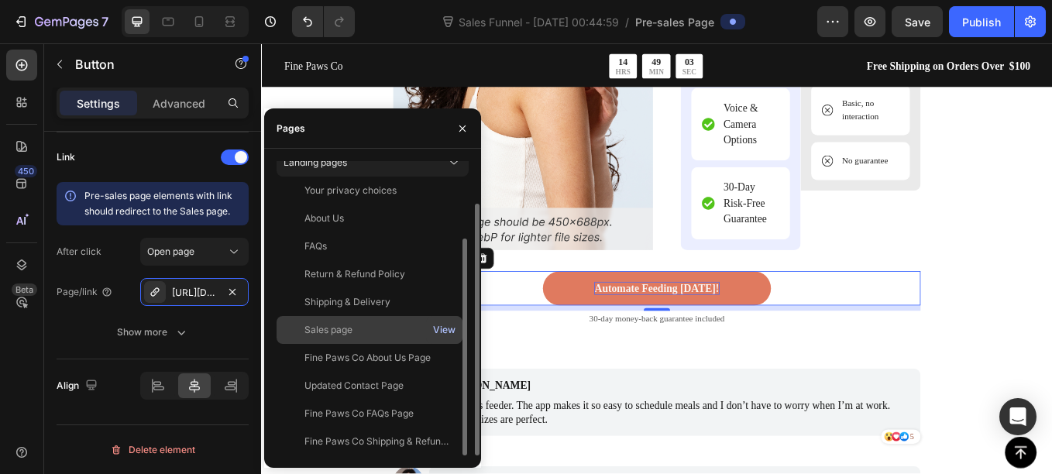
click at [445, 322] on button "View" at bounding box center [444, 330] width 24 height 22
click at [325, 339] on div "Sales page View" at bounding box center [369, 330] width 186 height 28
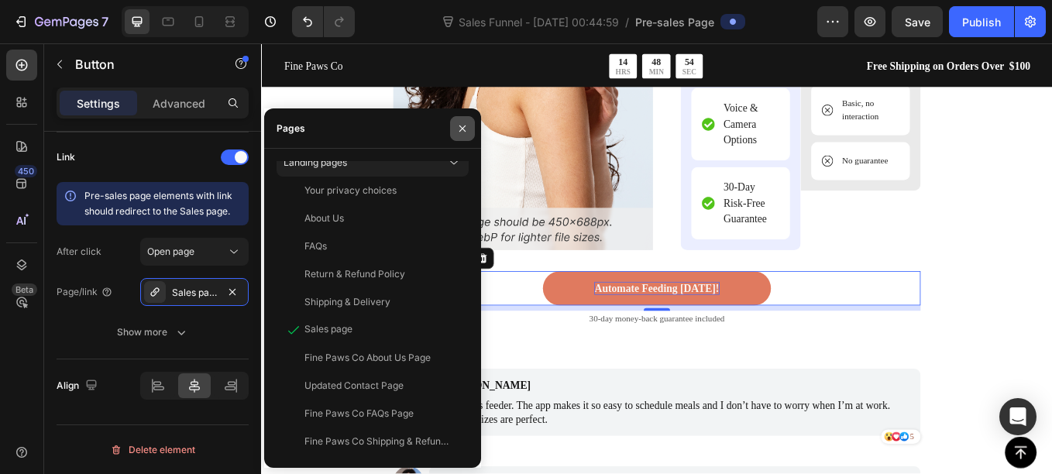
click at [463, 125] on icon "button" at bounding box center [462, 128] width 12 height 12
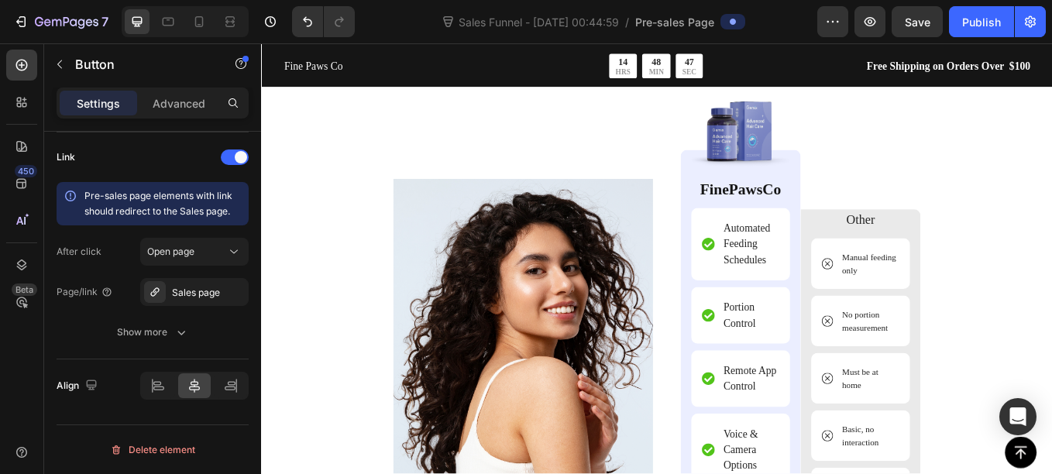
scroll to position [4144, 0]
click at [796, 145] on img at bounding box center [824, 144] width 116 height 116
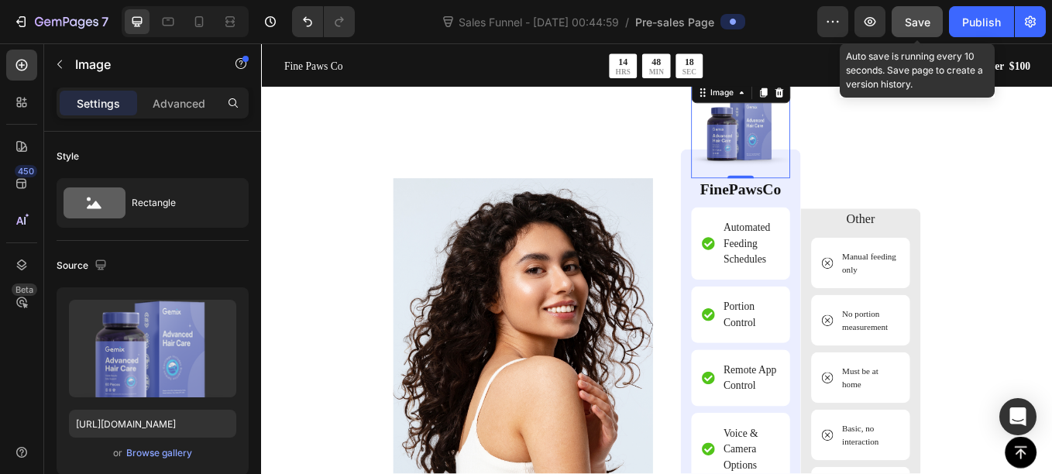
click at [912, 15] on span "Save" at bounding box center [918, 21] width 26 height 13
